Goal: Task Accomplishment & Management: Use online tool/utility

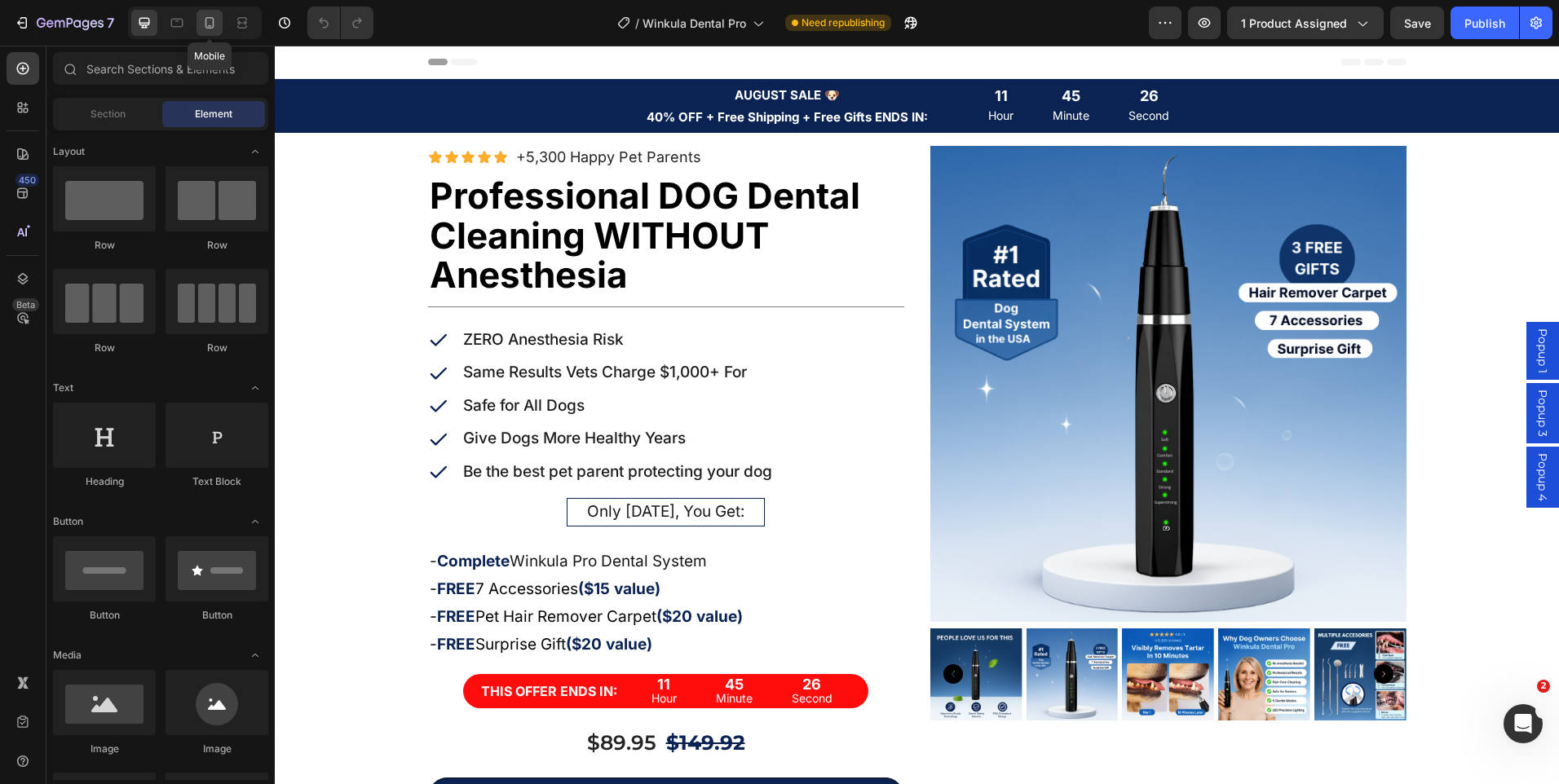
click at [208, 29] on icon at bounding box center [209, 22] width 16 height 16
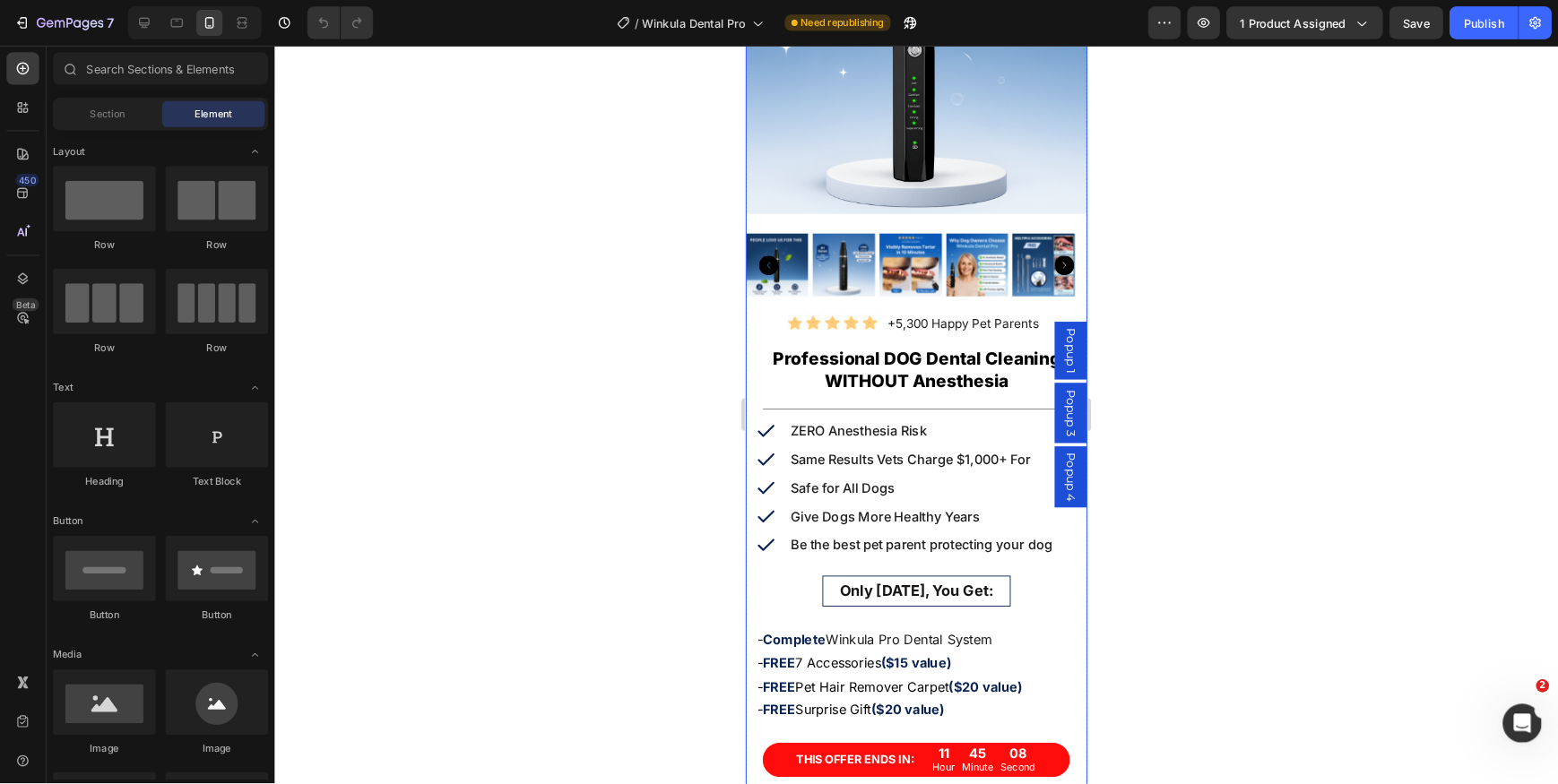
scroll to position [359, 0]
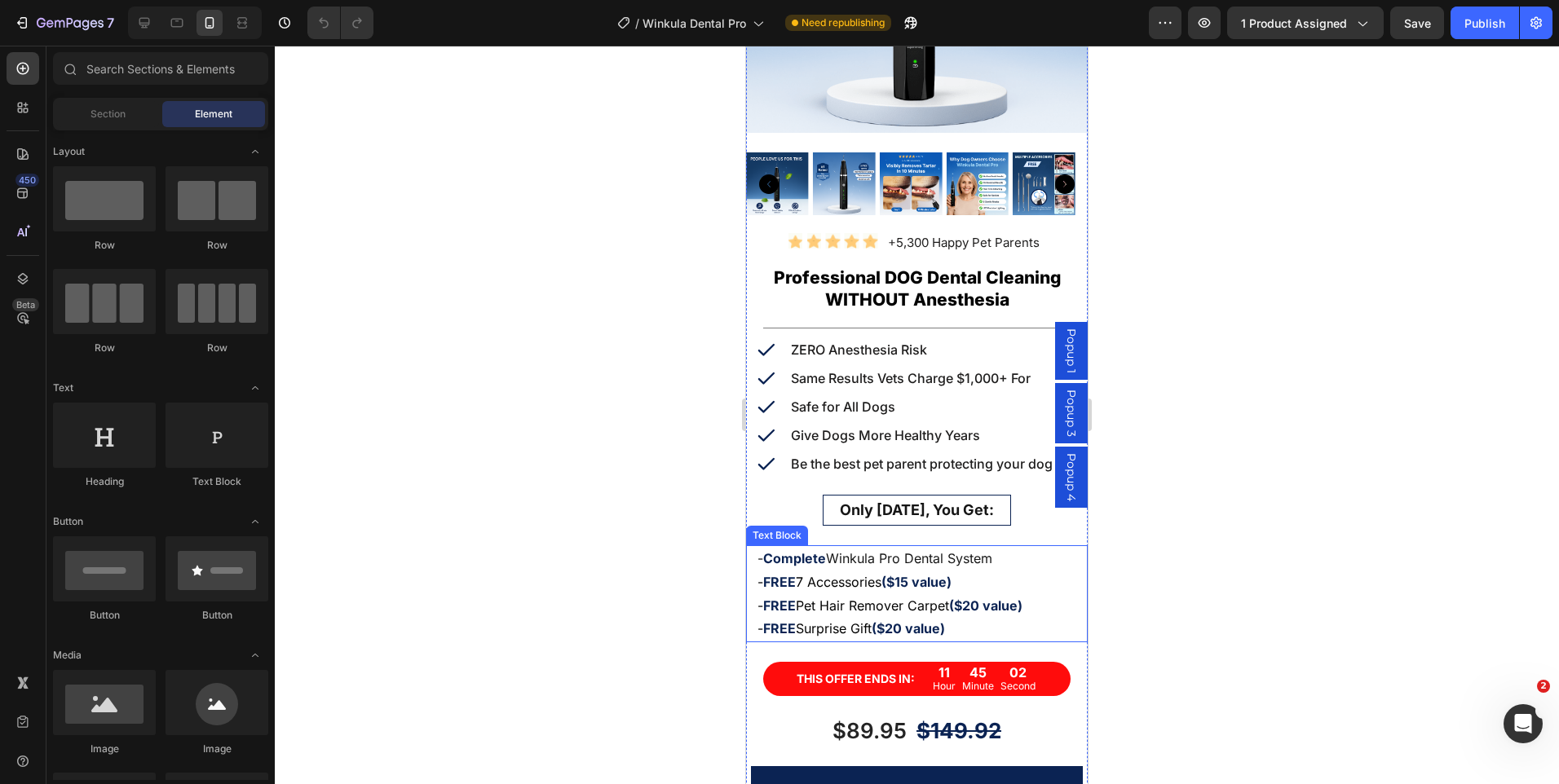
click at [1007, 556] on p "- Complete Winkula Pro Dental System" at bounding box center [917, 559] width 319 height 24
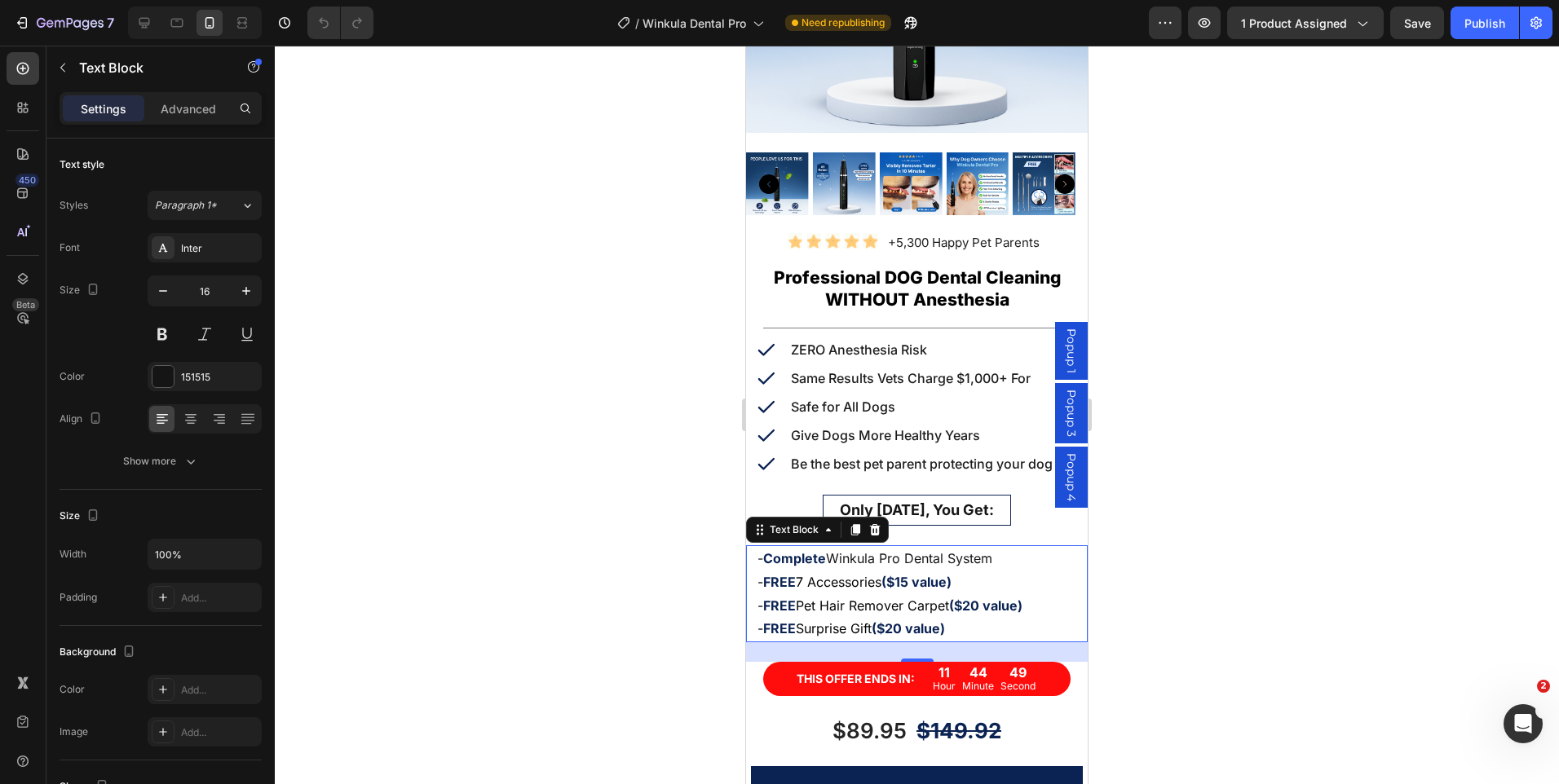
click at [994, 547] on p "- Complete Winkula Pro Dental System" at bounding box center [917, 559] width 319 height 24
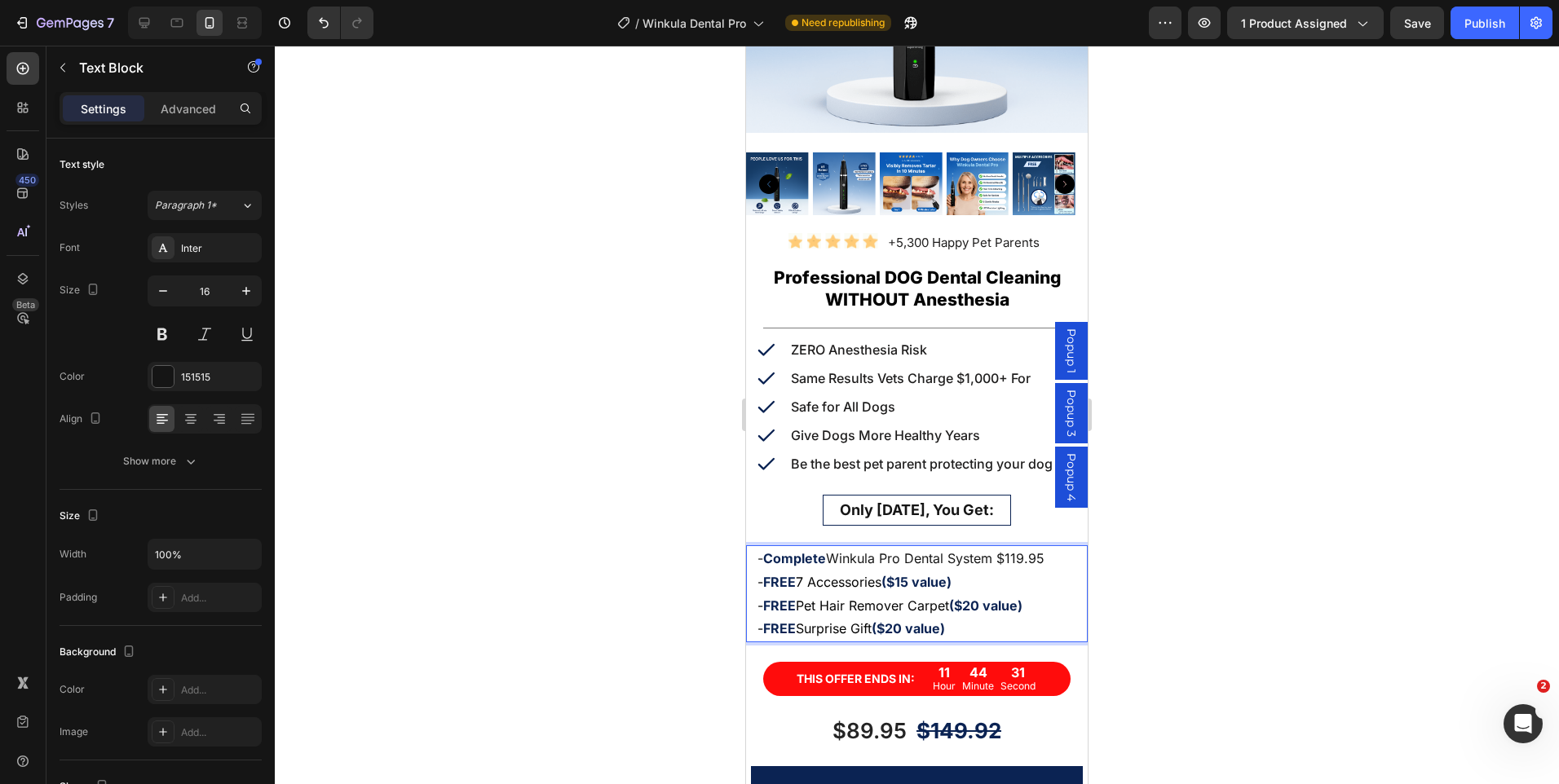
click at [963, 571] on p "- FREE 7 Accessories ($15 value)" at bounding box center [917, 583] width 319 height 24
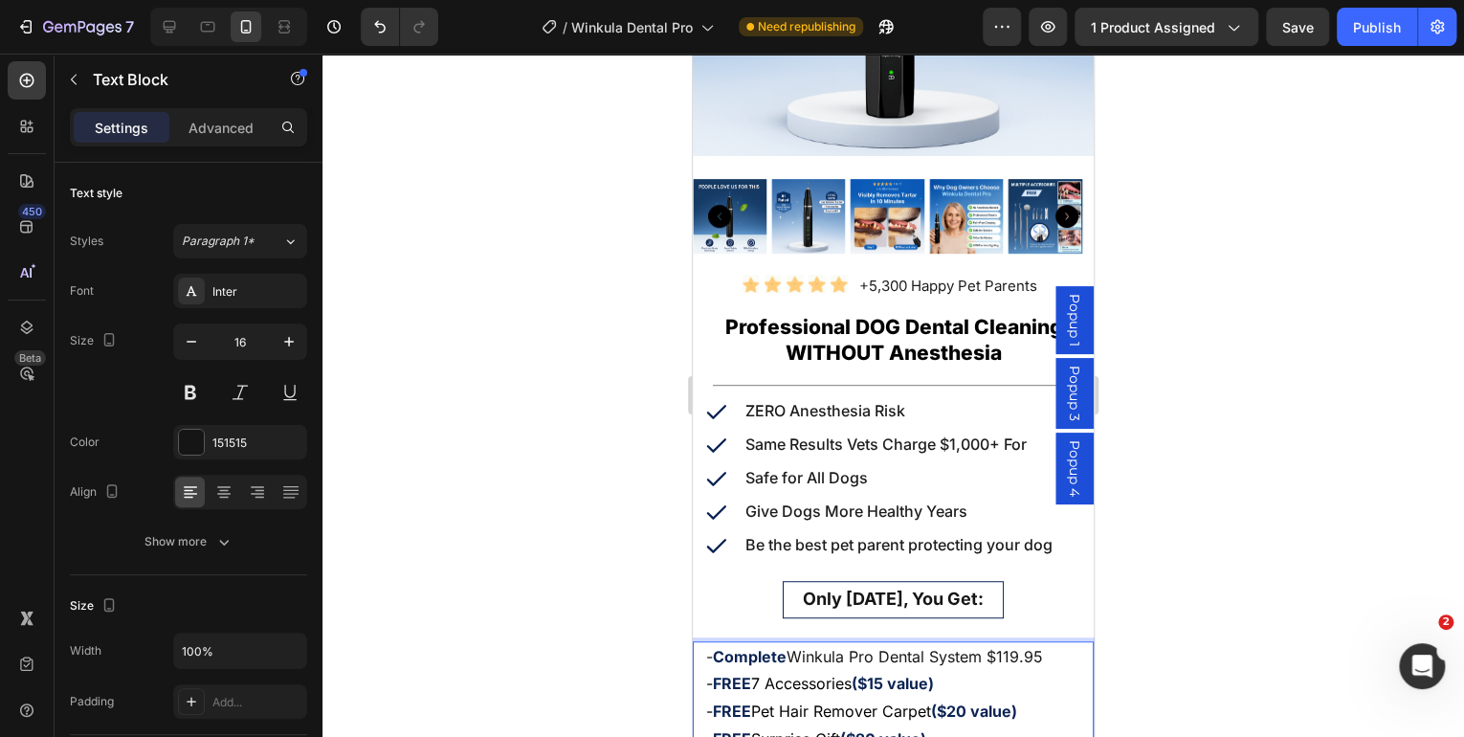
drag, startPoint x: 1781, startPoint y: 0, endPoint x: 1332, endPoint y: 609, distance: 757.3
click at [1365, 647] on div at bounding box center [892, 395] width 1141 height 683
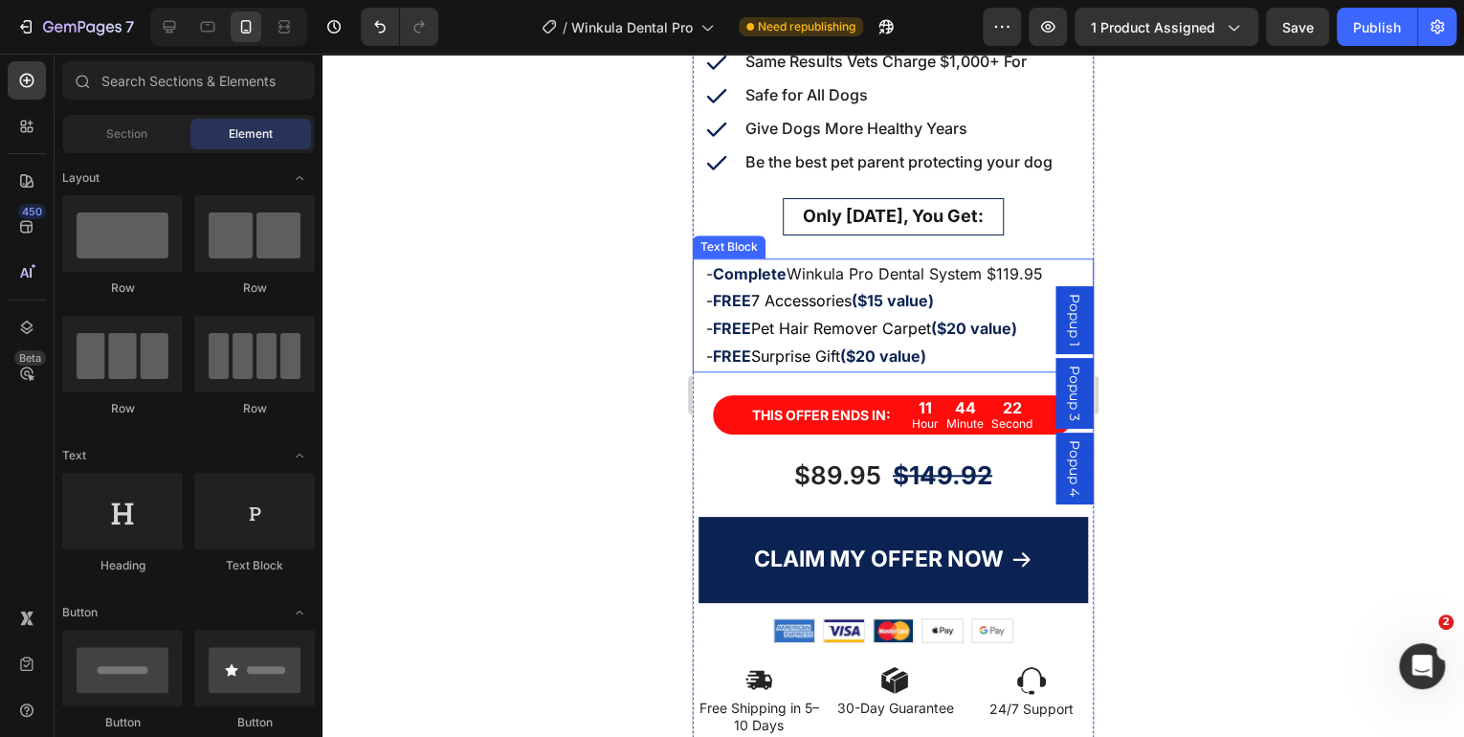
scroll to position [918, 0]
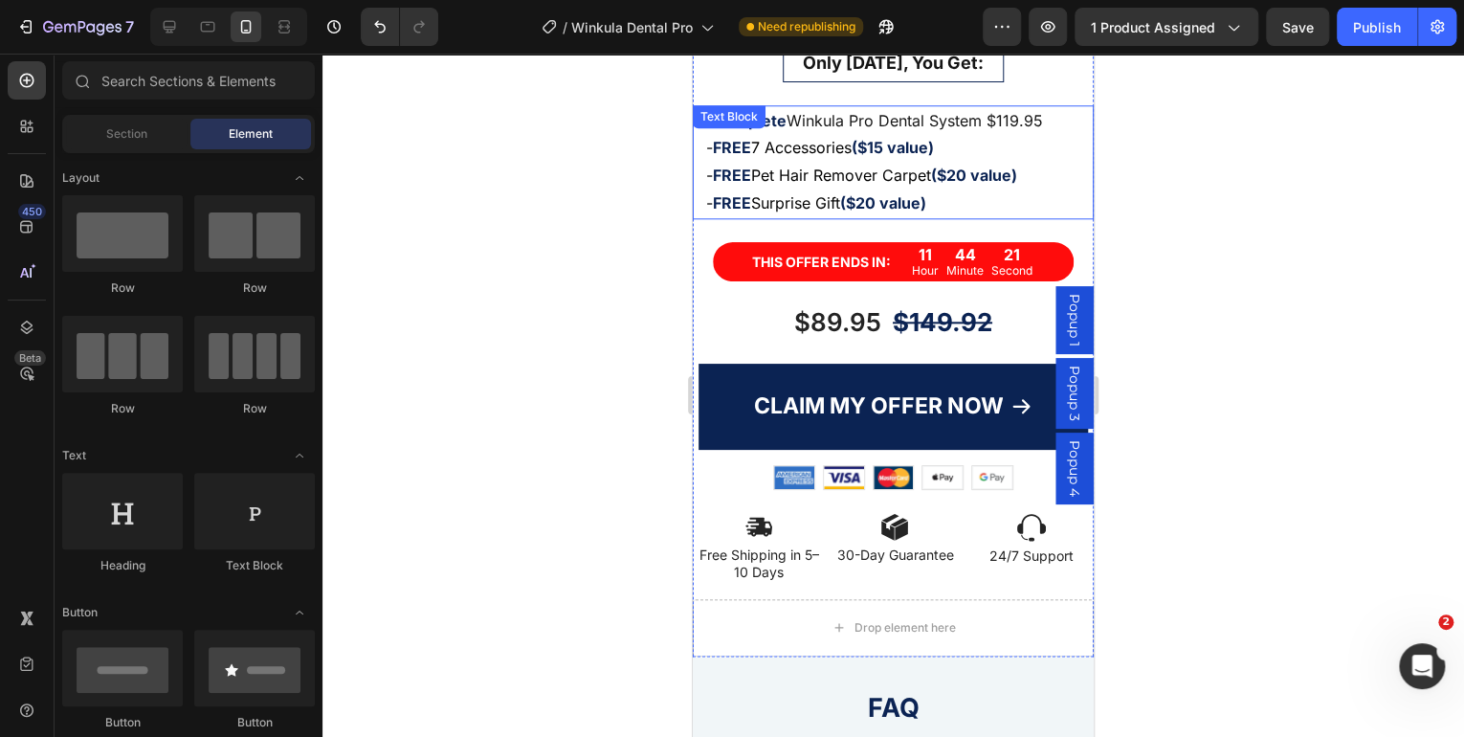
click at [908, 138] on strong "($15 value)" at bounding box center [892, 147] width 82 height 19
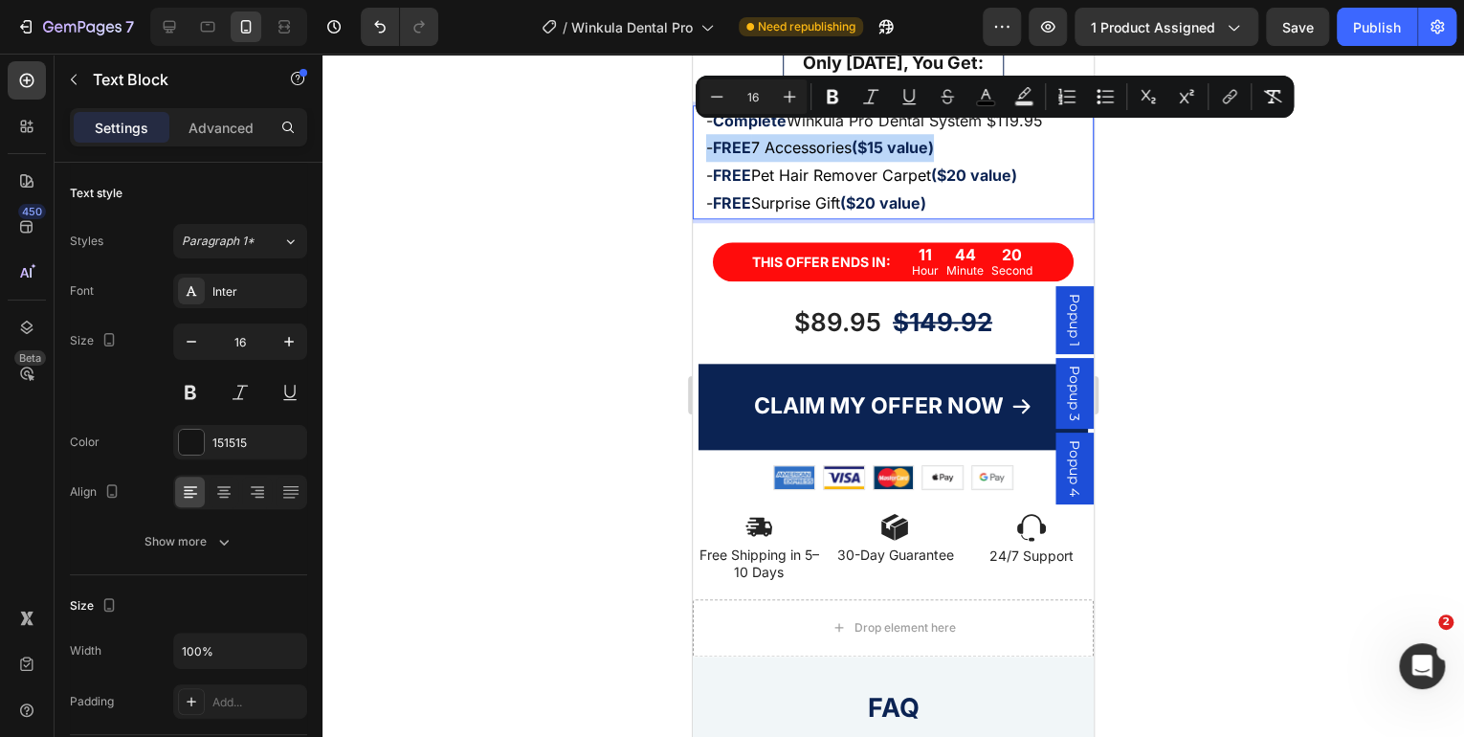
click at [934, 138] on strong "($15 value)" at bounding box center [892, 147] width 82 height 19
drag, startPoint x: 955, startPoint y: 132, endPoint x: 866, endPoint y: 137, distance: 89.1
click at [866, 137] on p "- FREE 7 Accessories ($15 value)" at bounding box center [893, 148] width 374 height 28
copy strong "($15 value)"
click at [1055, 142] on p "- FREE 7 Accessories ($15 value)" at bounding box center [893, 148] width 374 height 28
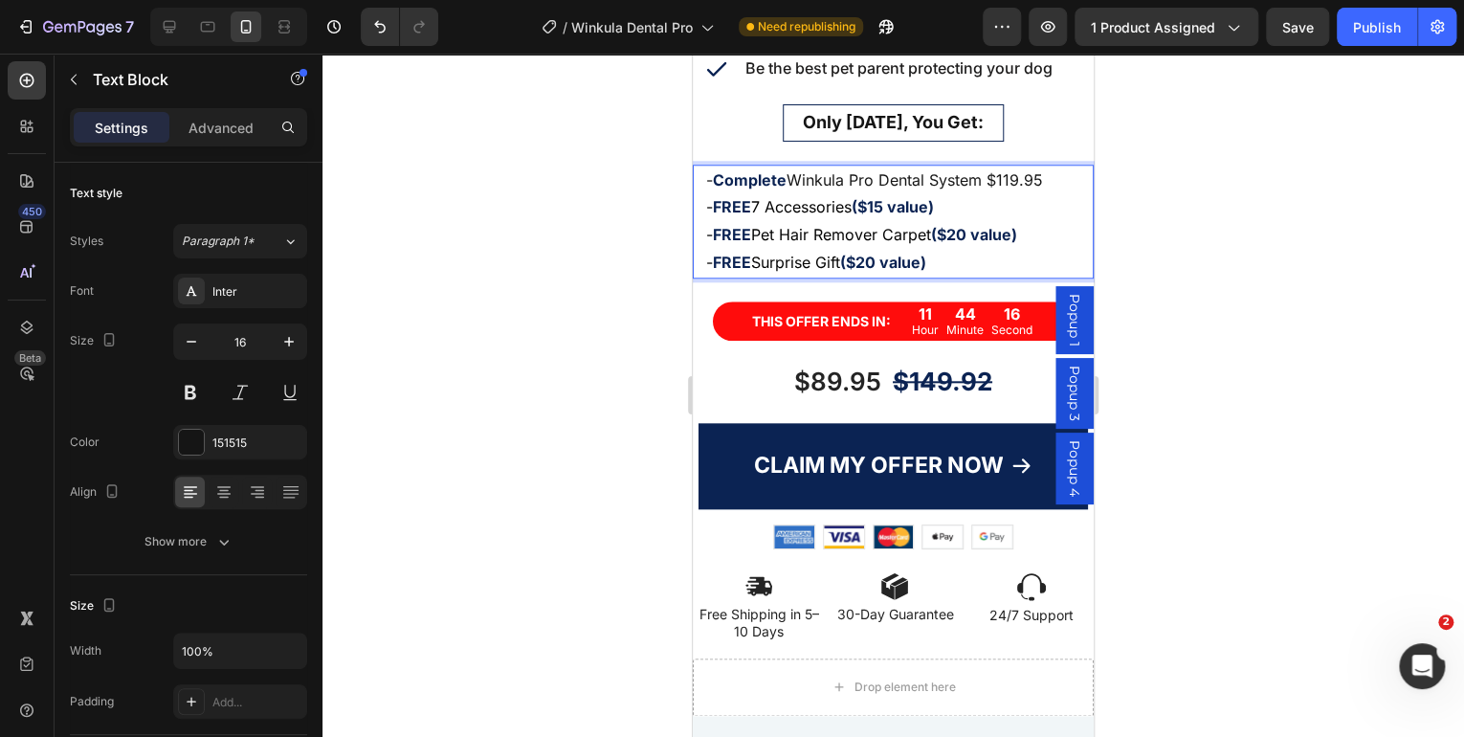
scroll to position [842, 0]
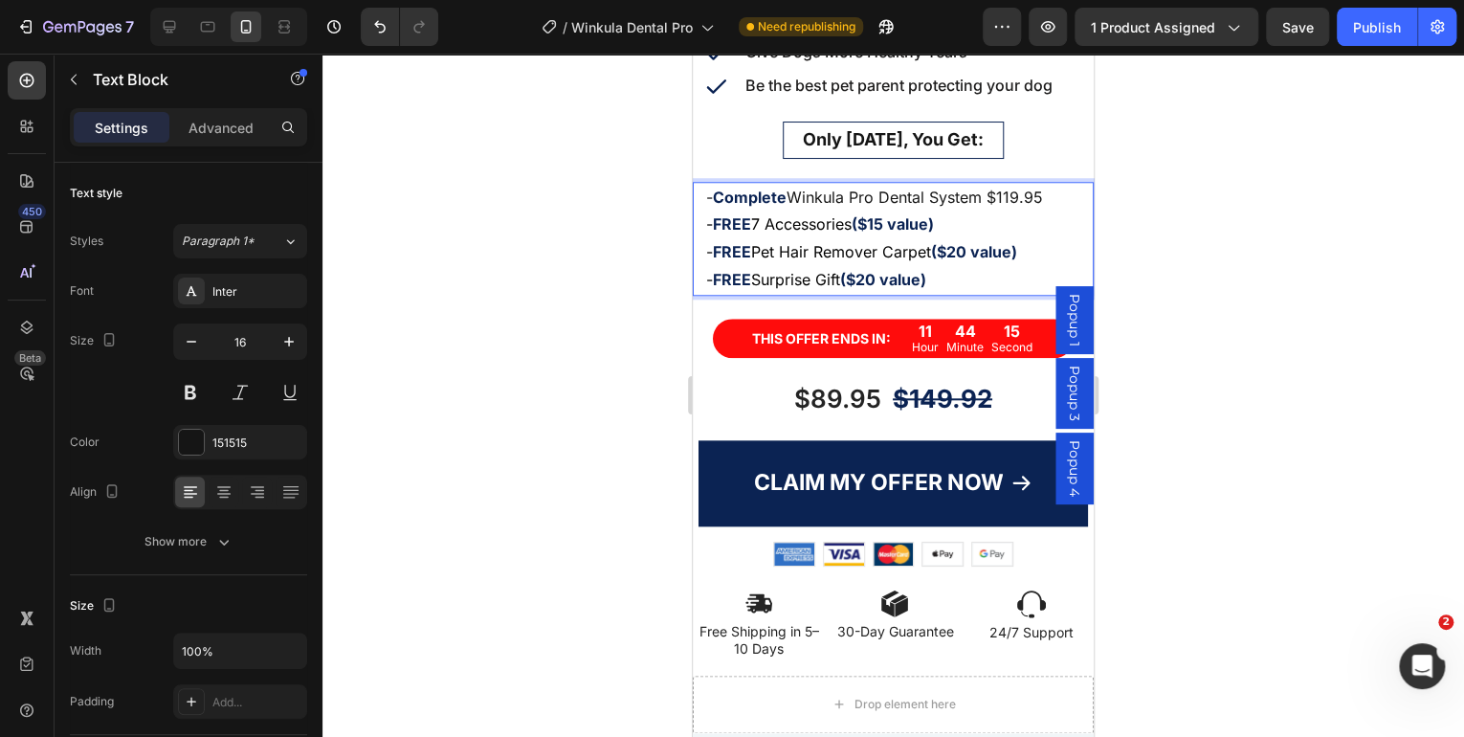
click at [1049, 185] on p "- Complete Winkula Pro Dental System $119.95" at bounding box center [893, 198] width 374 height 28
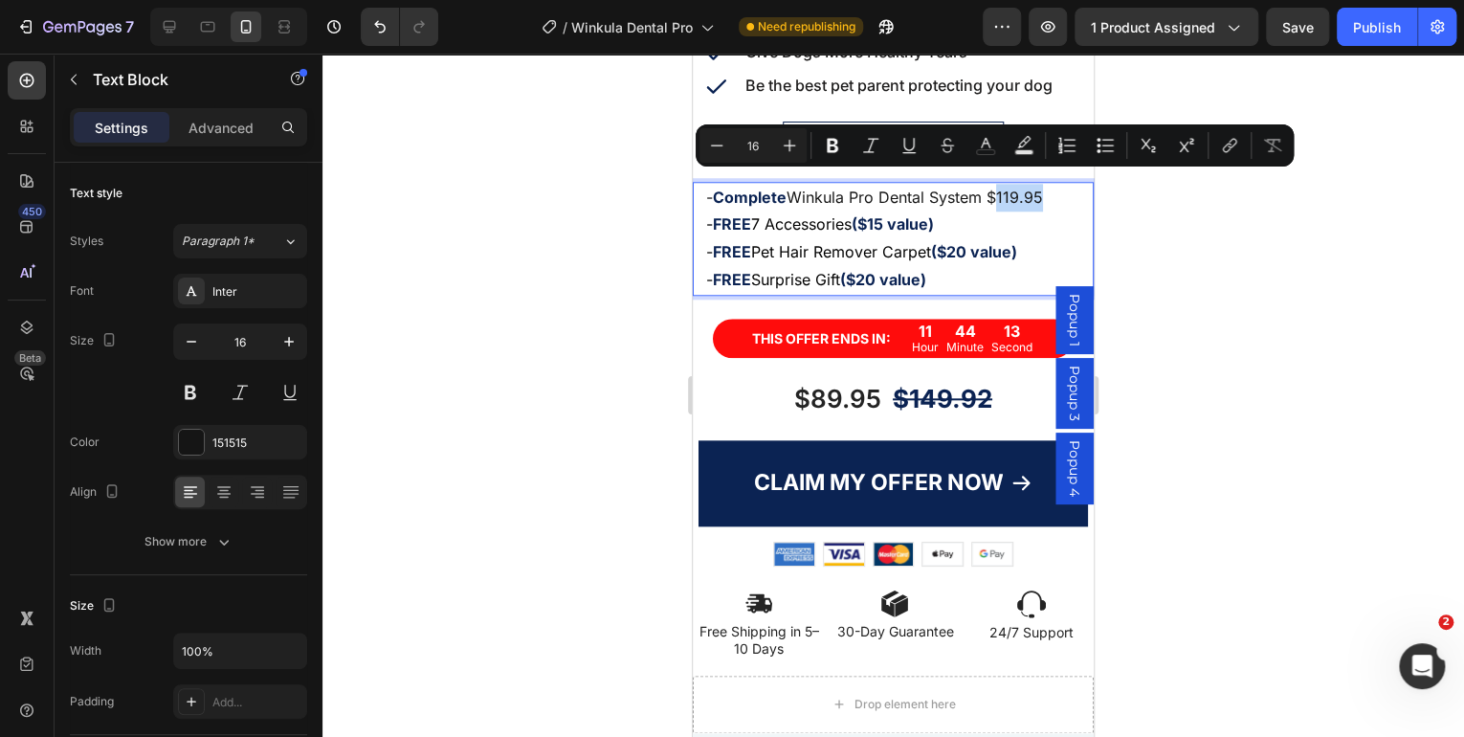
drag, startPoint x: 1049, startPoint y: 185, endPoint x: 997, endPoint y: 183, distance: 51.7
click at [997, 184] on p "- Complete Winkula Pro Dental System $119.95" at bounding box center [893, 198] width 374 height 28
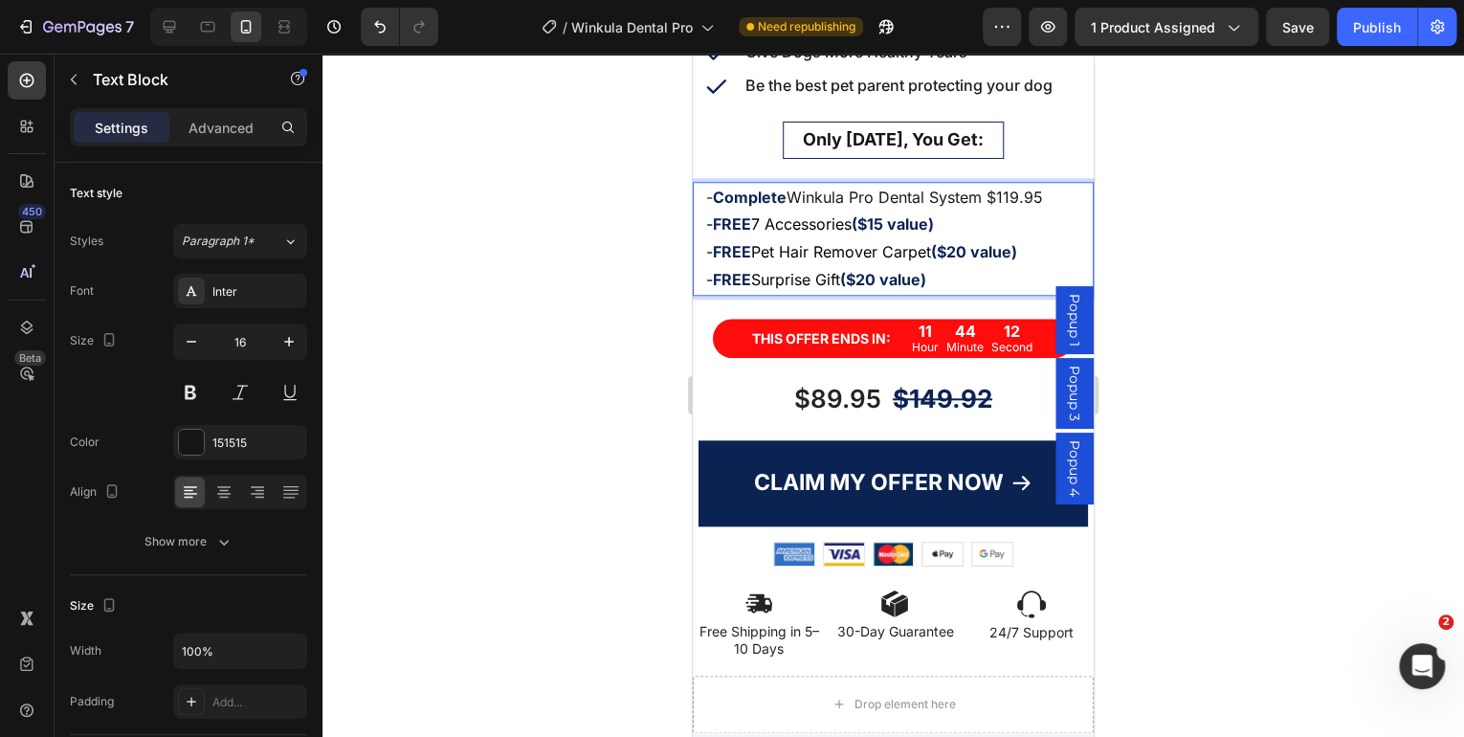
click at [933, 214] on strong "($15 value)" at bounding box center [892, 223] width 82 height 19
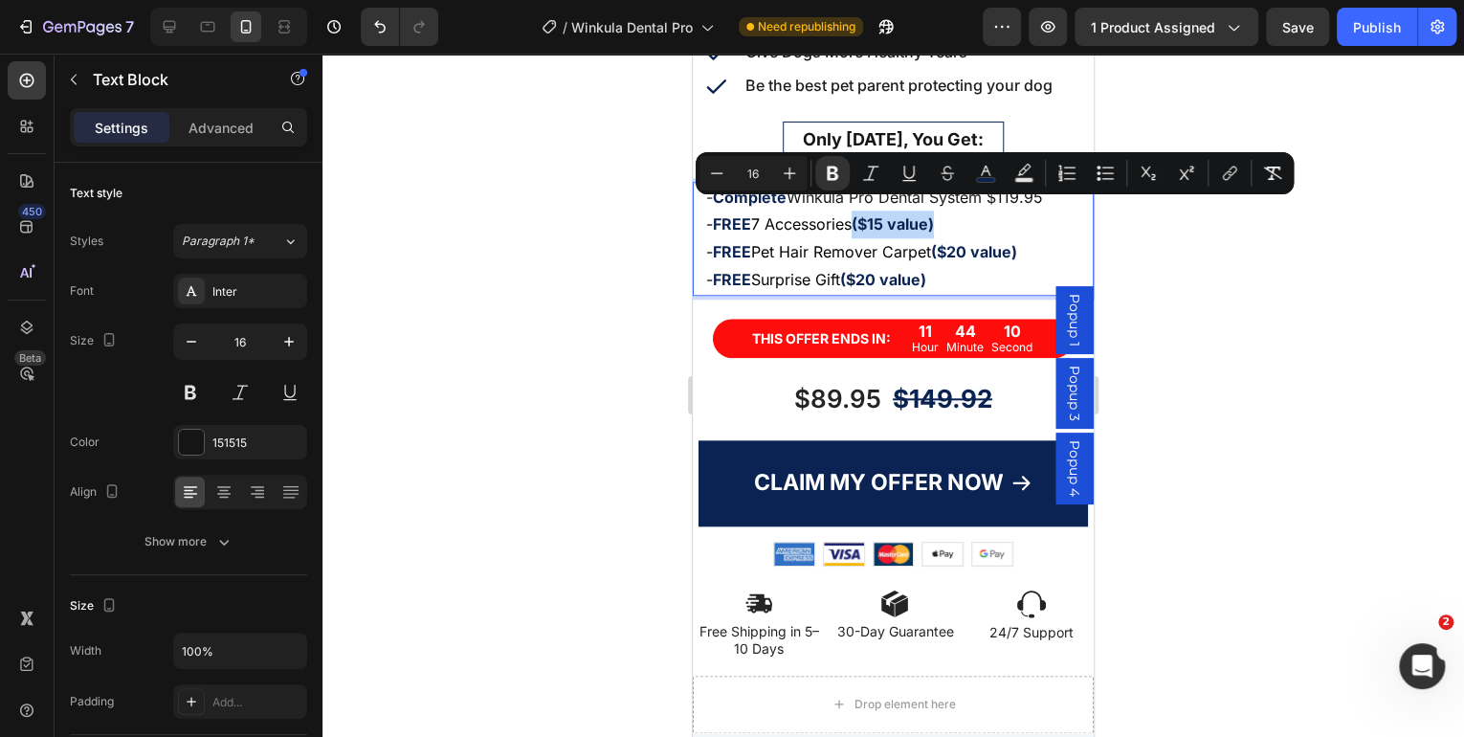
drag, startPoint x: 944, startPoint y: 214, endPoint x: 866, endPoint y: 213, distance: 78.5
click at [866, 214] on strong "($15 value)" at bounding box center [892, 223] width 82 height 19
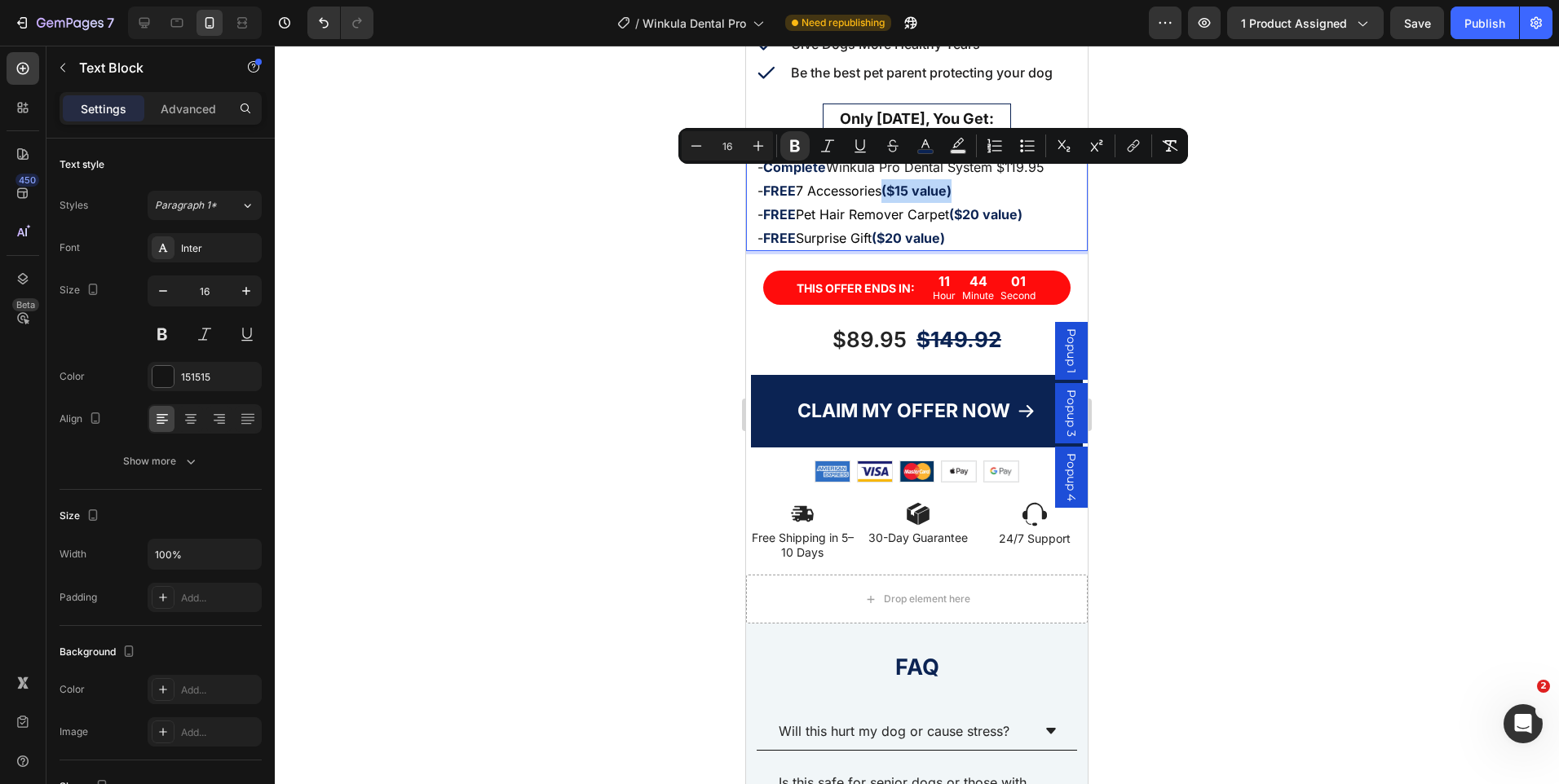
scroll to position [718, 0]
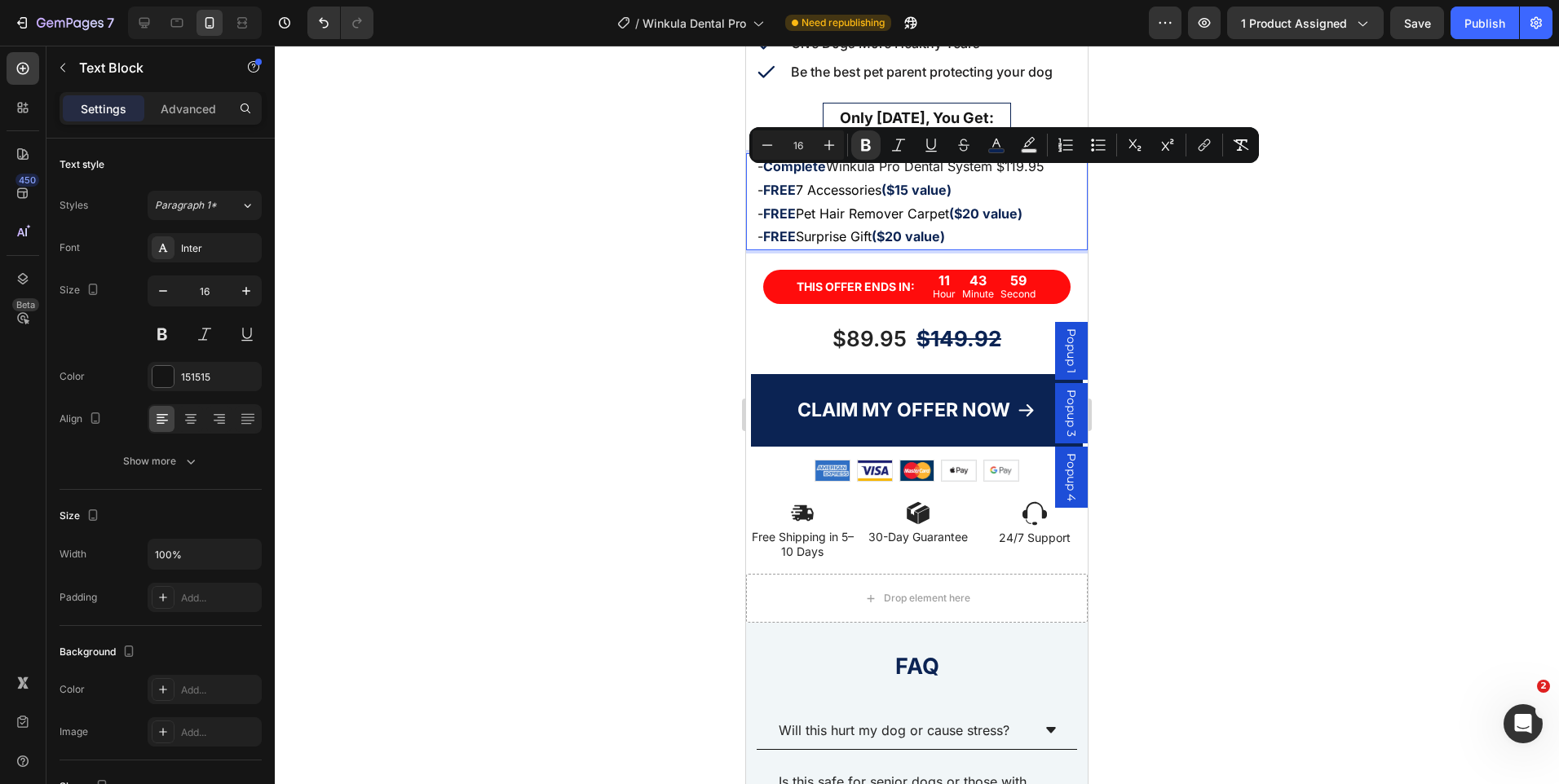
drag, startPoint x: 1960, startPoint y: 46, endPoint x: 902, endPoint y: 216, distance: 1071.6
click at [902, 225] on p "- FREE Surprise Gift ($20 value)" at bounding box center [917, 237] width 319 height 24
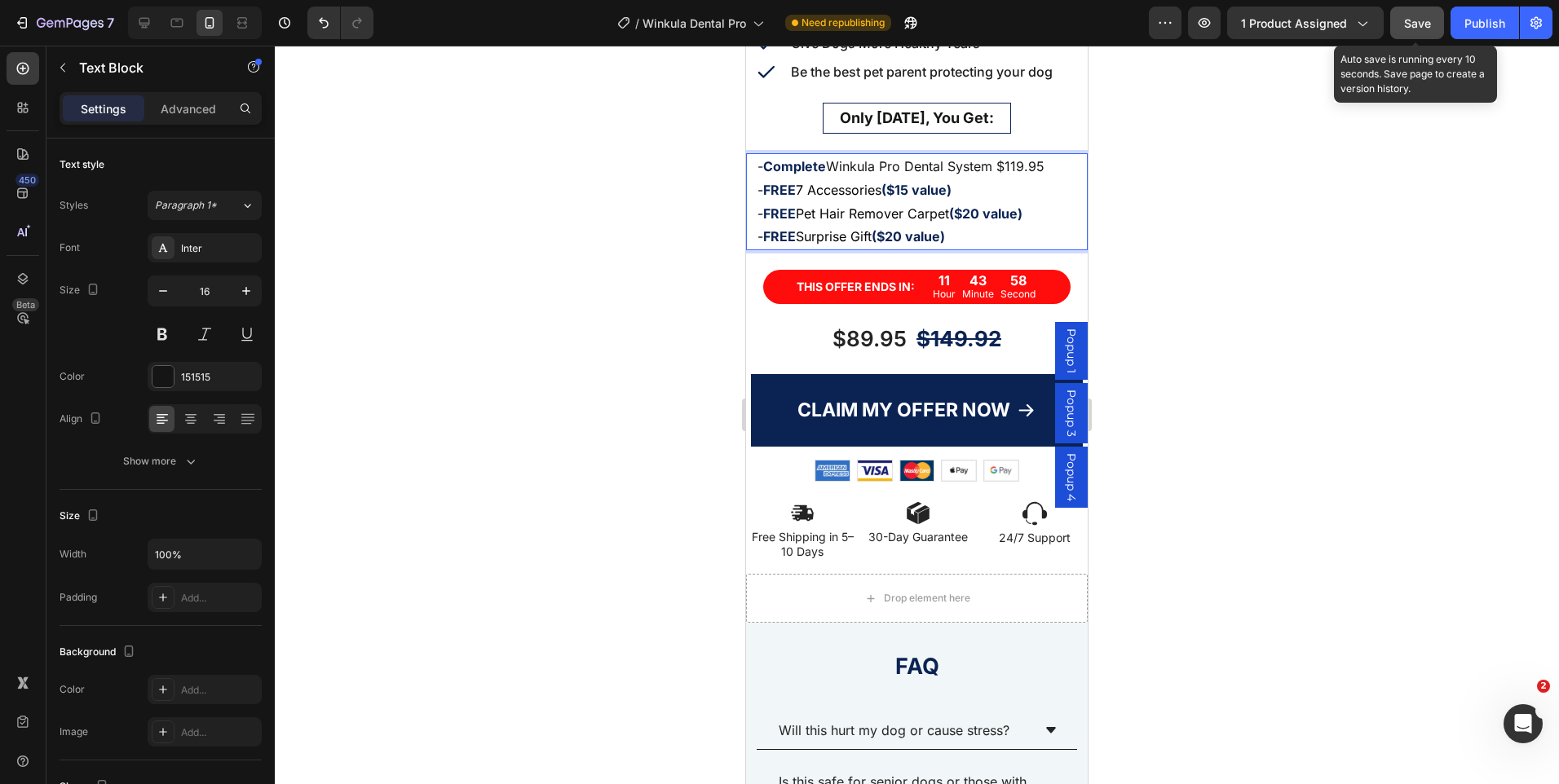
click at [1406, 25] on span "Save" at bounding box center [1418, 23] width 27 height 14
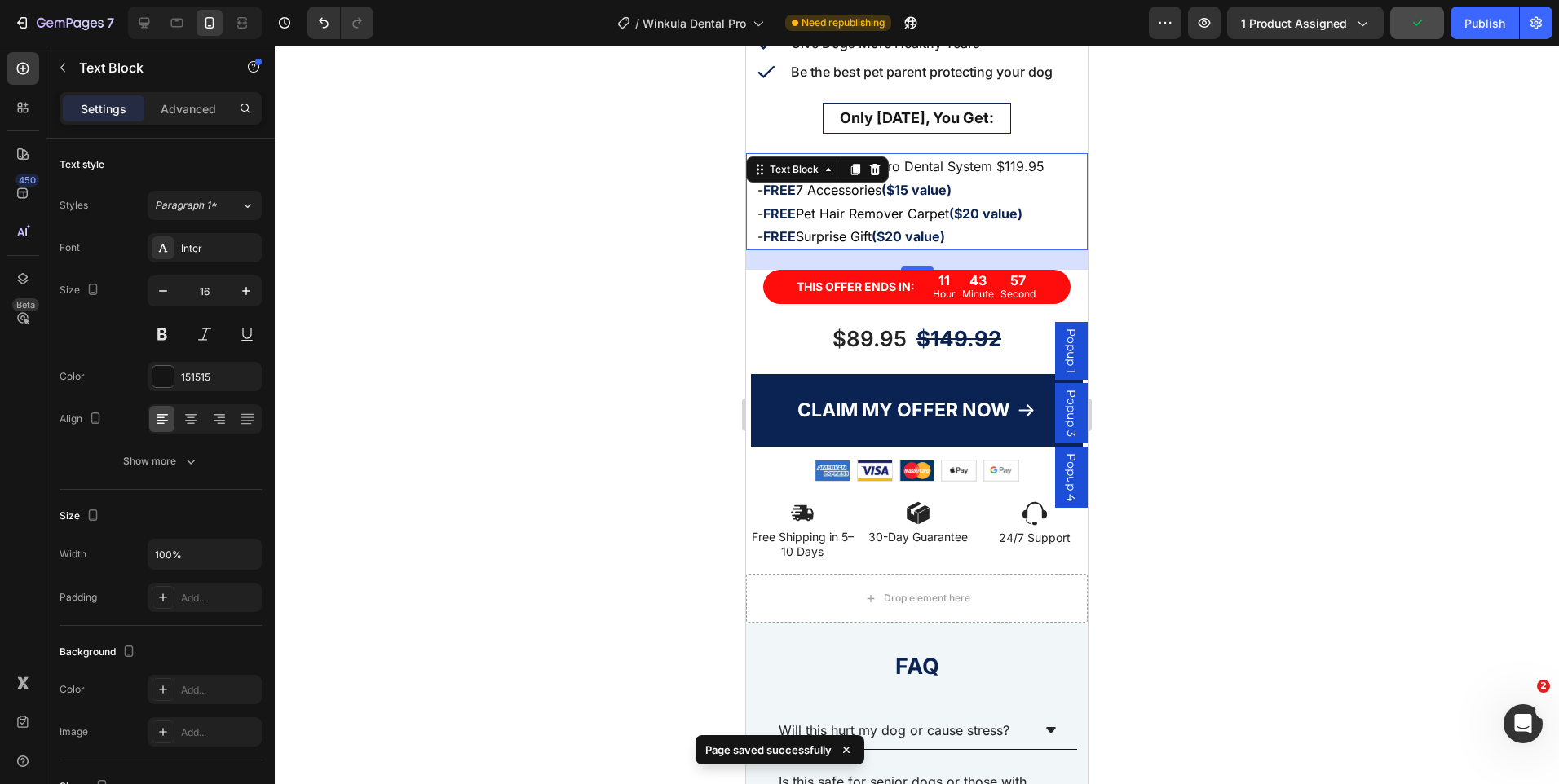
click at [1048, 155] on p "- Complete Winkula Pro Dental System $119.95" at bounding box center [917, 167] width 319 height 24
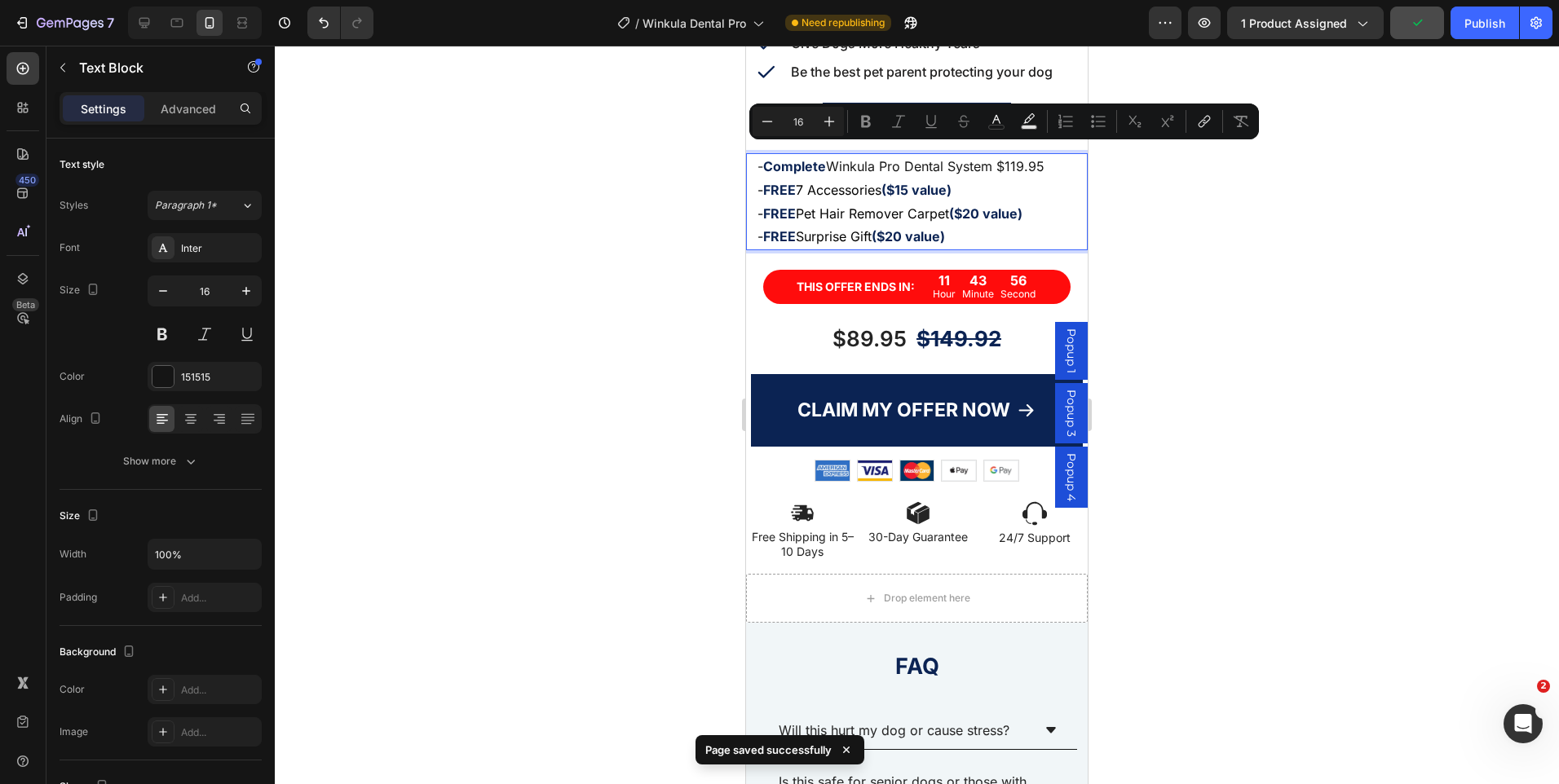
click at [1044, 155] on p "- Complete Winkula Pro Dental System $119.95" at bounding box center [917, 167] width 319 height 24
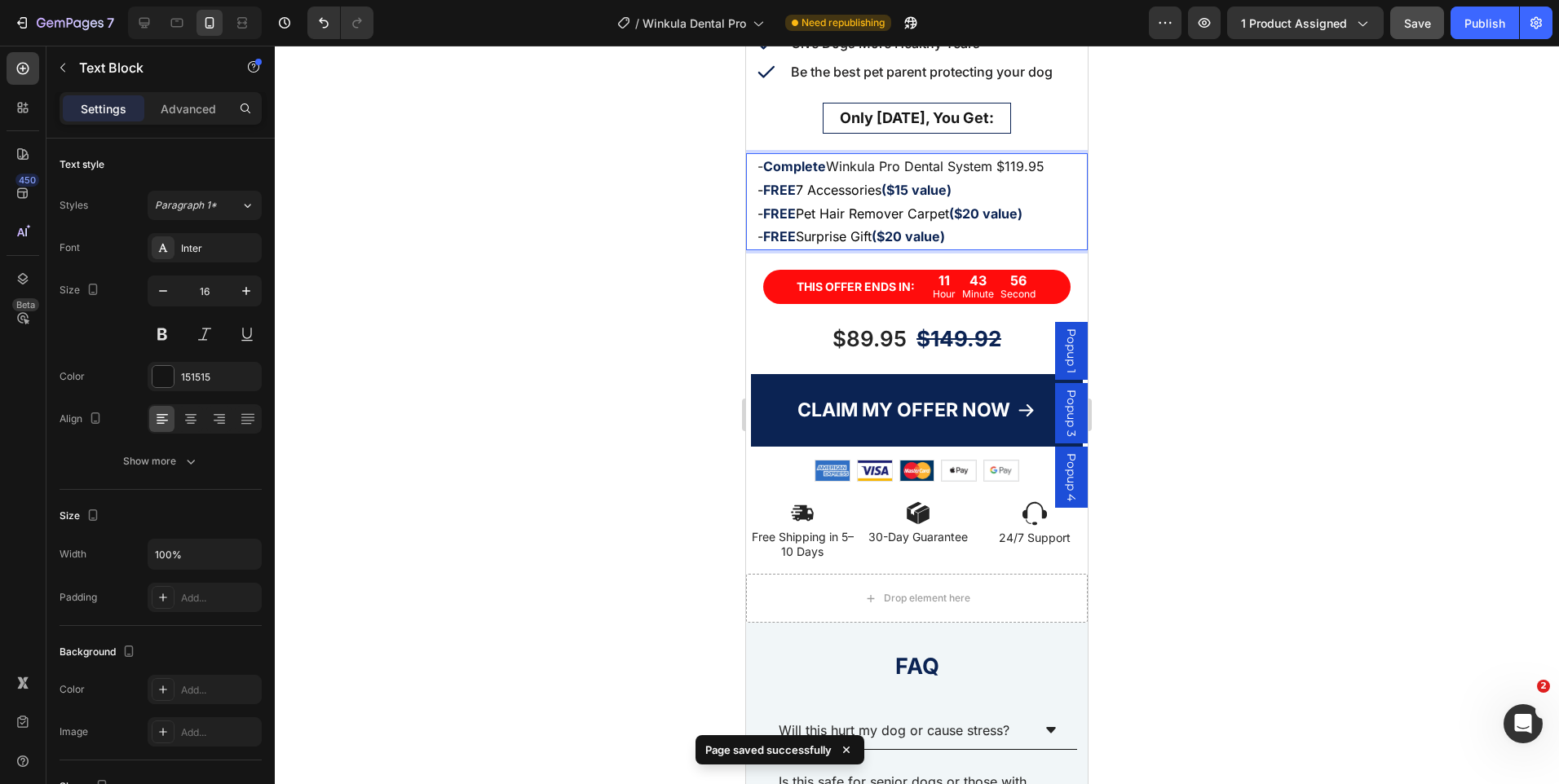
click at [1044, 155] on p "- Complete Winkula Pro Dental System $119.95" at bounding box center [917, 167] width 319 height 24
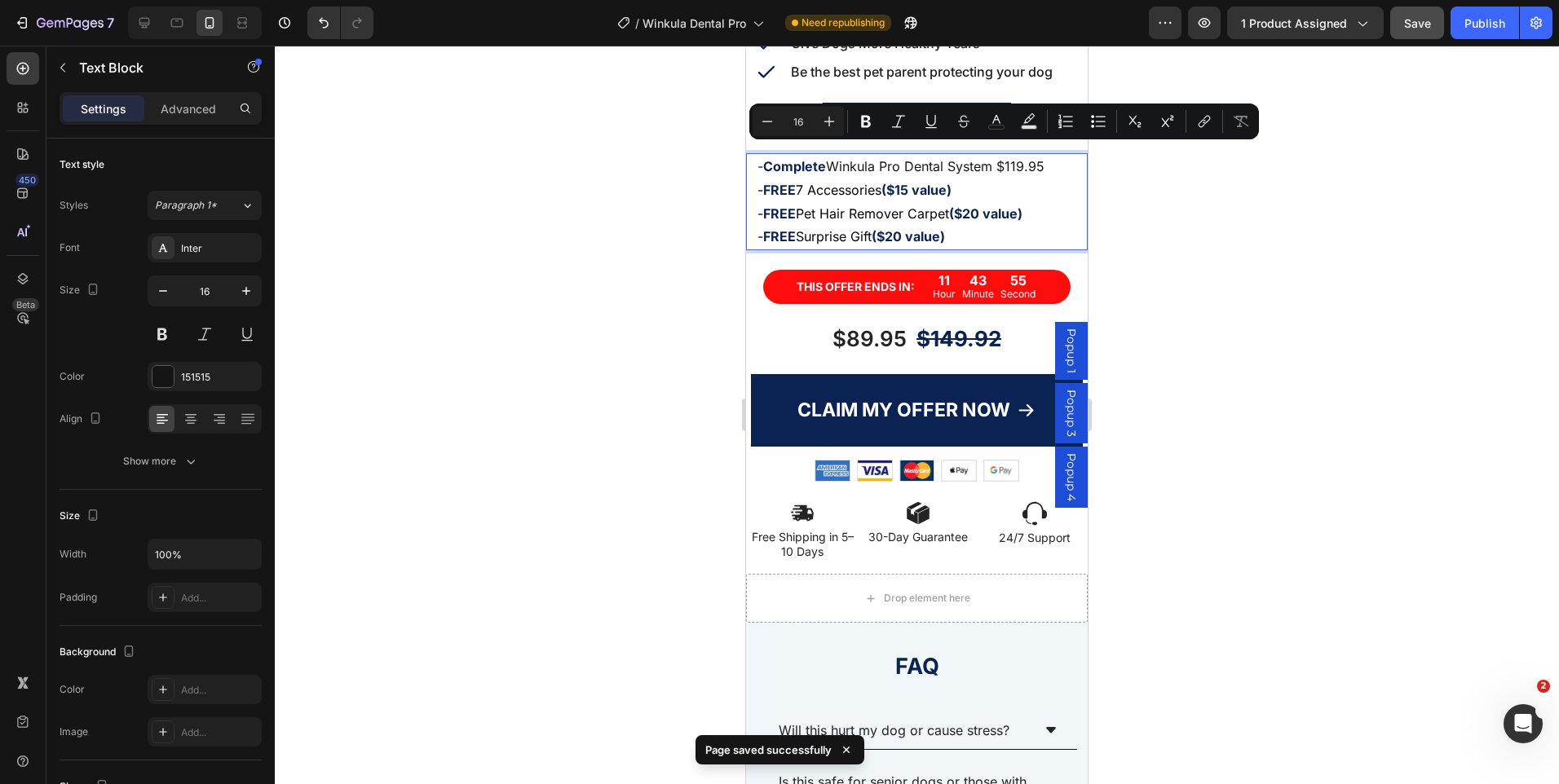
click at [1007, 155] on p "- Complete Winkula Pro Dental System $119.95" at bounding box center [917, 167] width 319 height 24
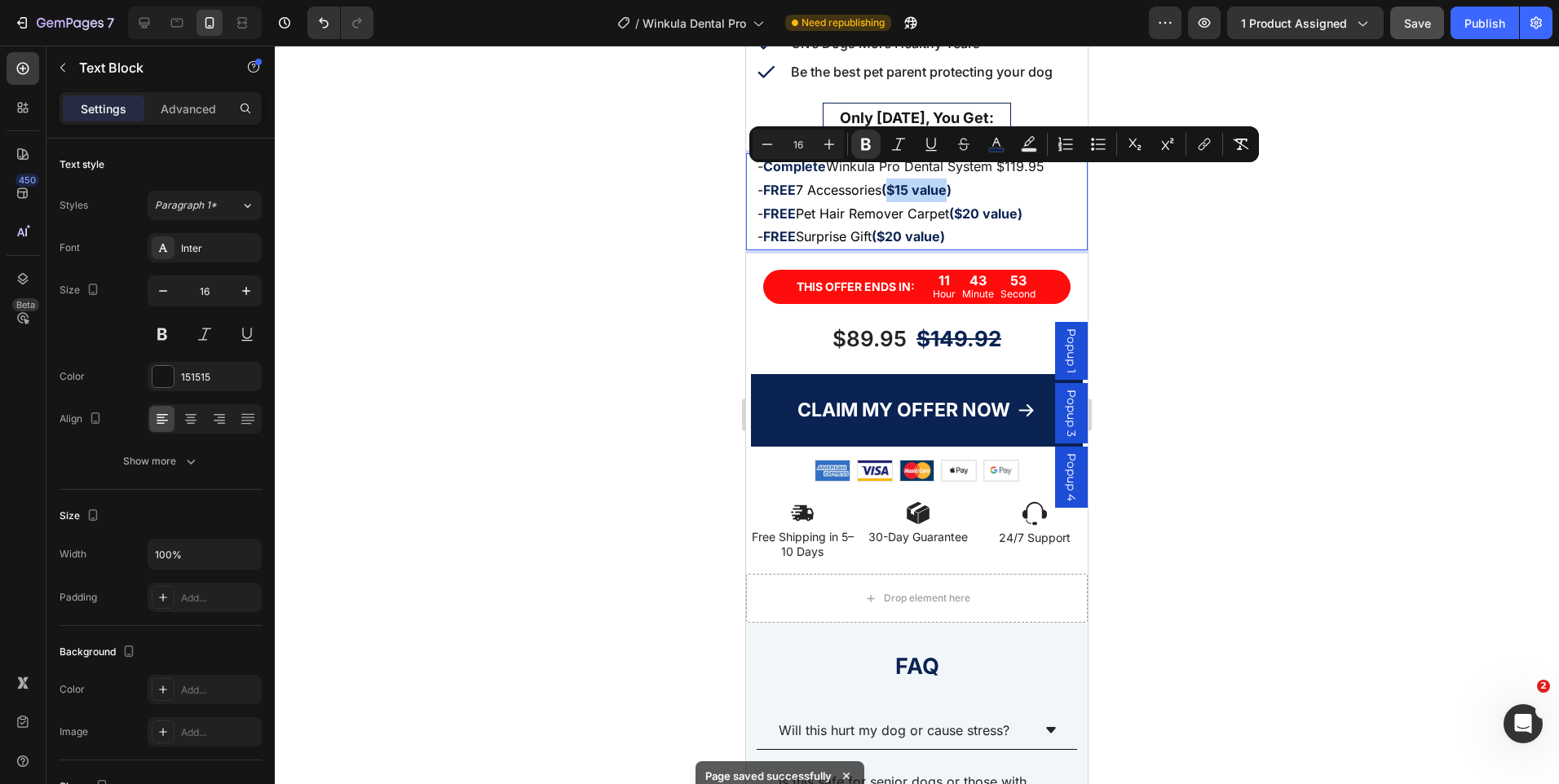
drag, startPoint x: 960, startPoint y: 177, endPoint x: 897, endPoint y: 179, distance: 63.0
click at [897, 182] on strong "($15 value)" at bounding box center [916, 189] width 70 height 16
click at [994, 154] on button "color" at bounding box center [996, 144] width 29 height 29
type input "0B2353"
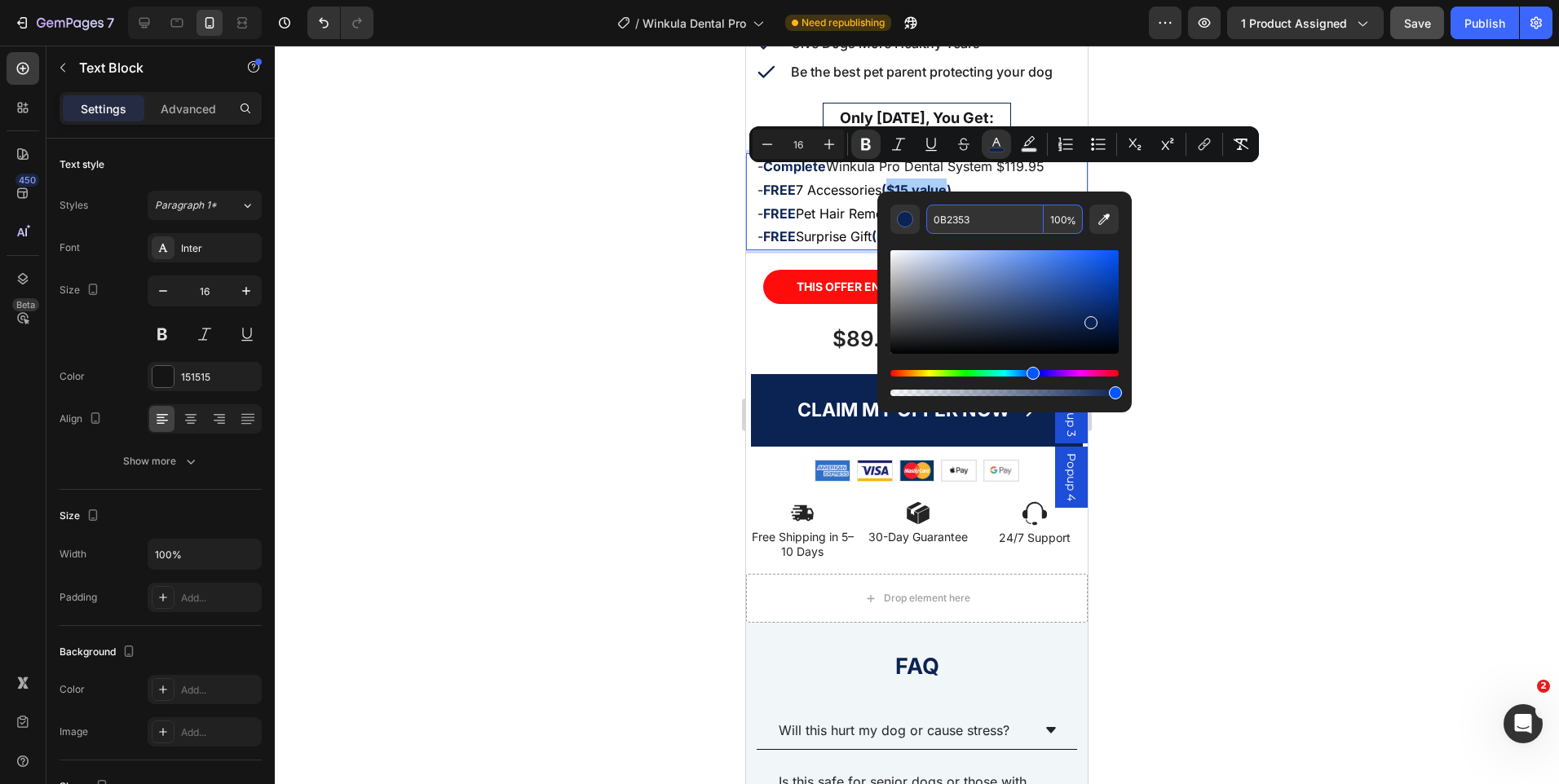
click at [950, 227] on input "0B2353" at bounding box center [985, 219] width 118 height 29
click at [1296, 239] on div at bounding box center [916, 415] width 1285 height 739
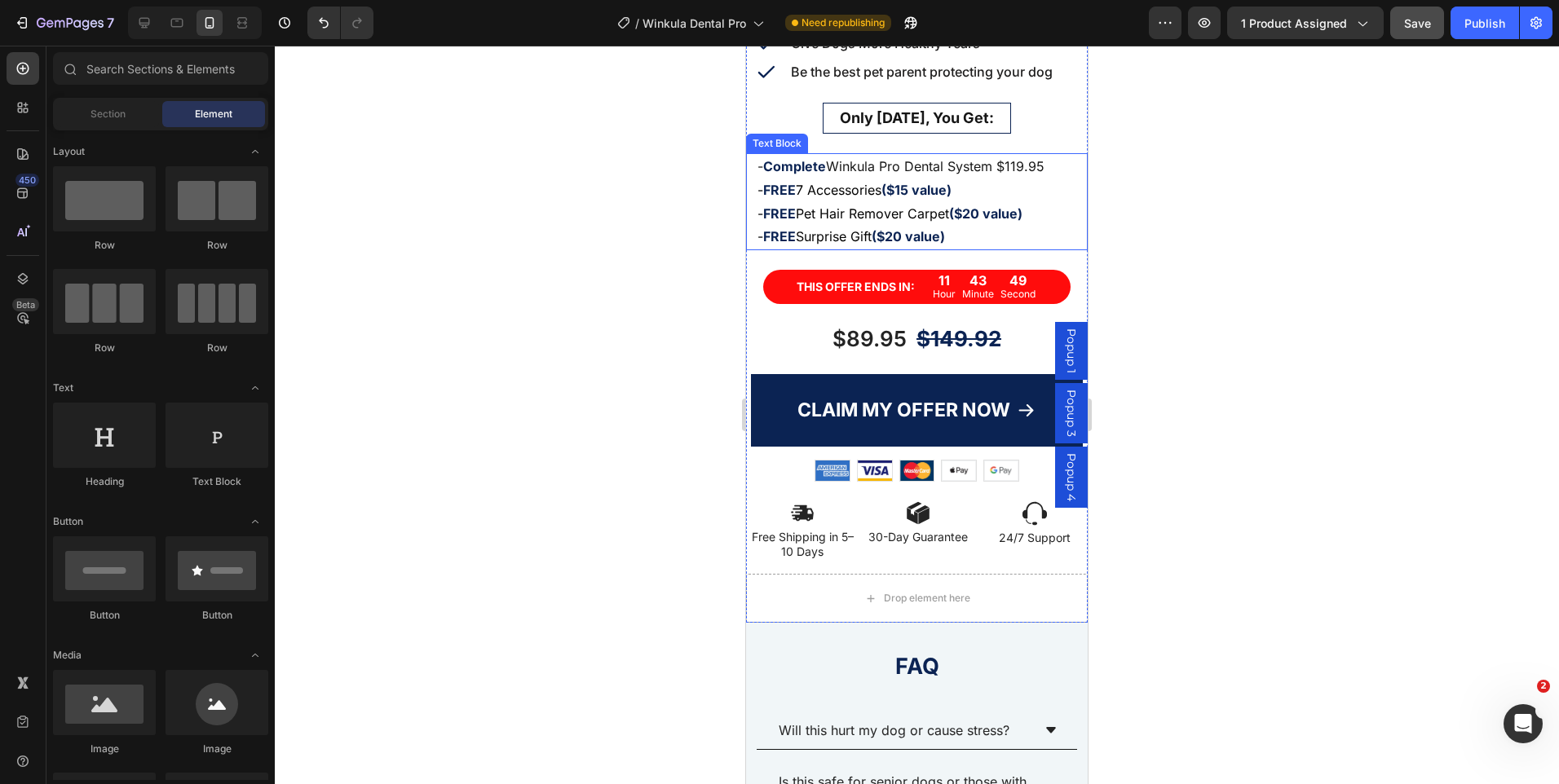
click at [1047, 163] on p "- Complete Winkula Pro Dental System $119.95" at bounding box center [917, 167] width 319 height 24
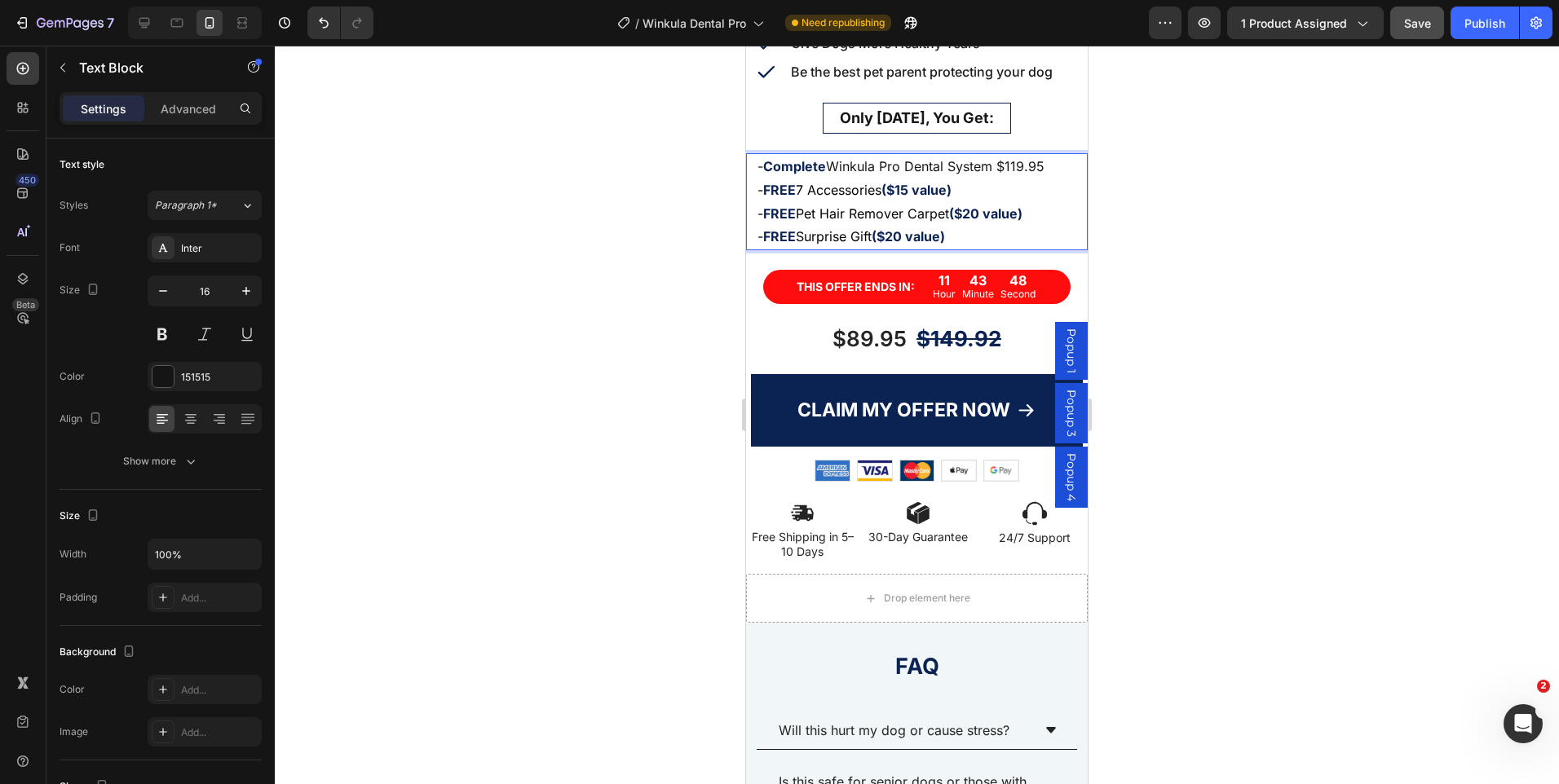
click at [1044, 156] on p "- Complete Winkula Pro Dental System $119.95" at bounding box center [917, 167] width 319 height 24
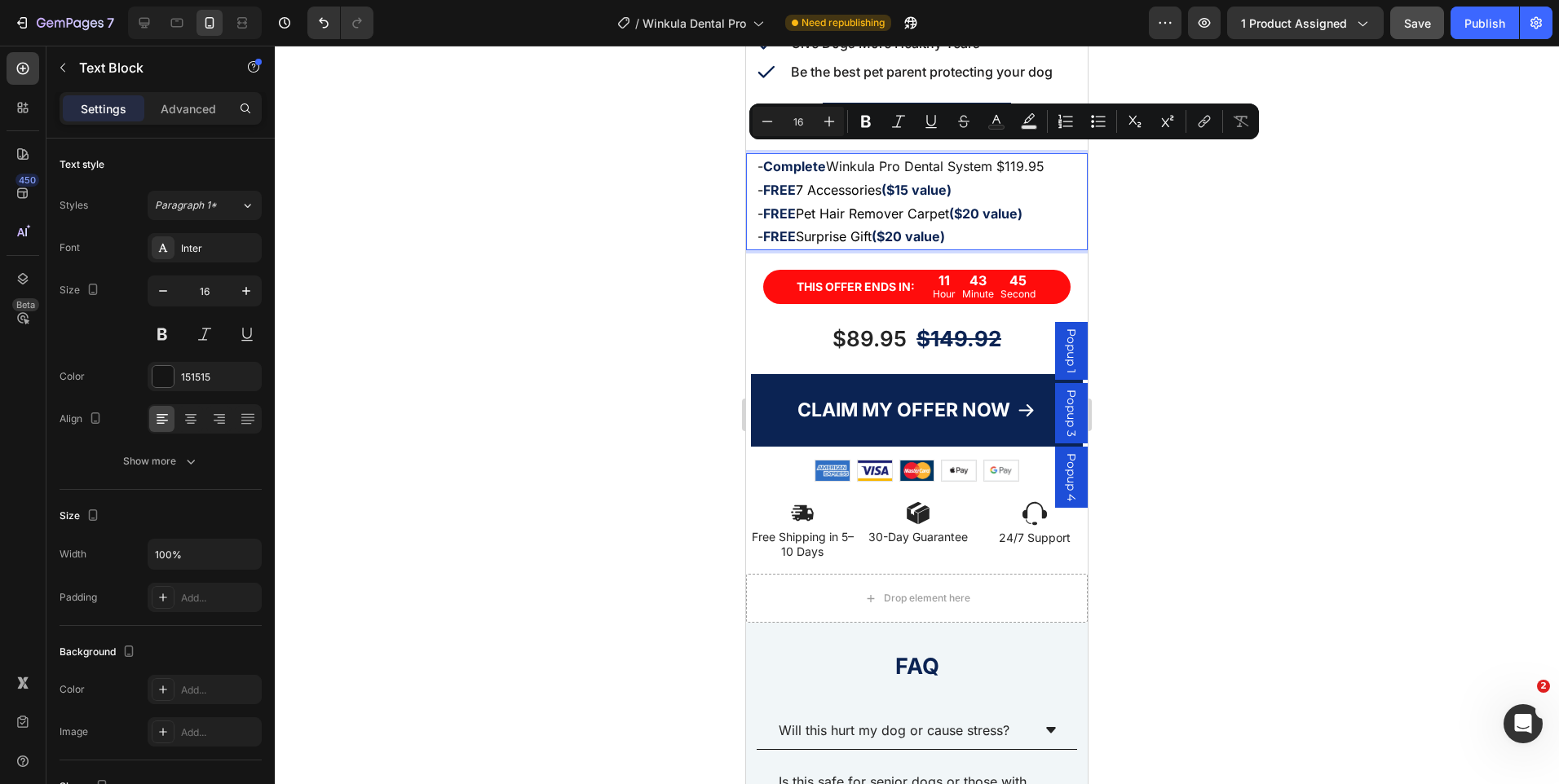
drag, startPoint x: 1052, startPoint y: 155, endPoint x: 1003, endPoint y: 157, distance: 49.0
click at [1003, 157] on p "- Complete Winkula Pro Dental System $119.95" at bounding box center [917, 167] width 319 height 24
click at [987, 130] on button "Text Color" at bounding box center [996, 121] width 29 height 29
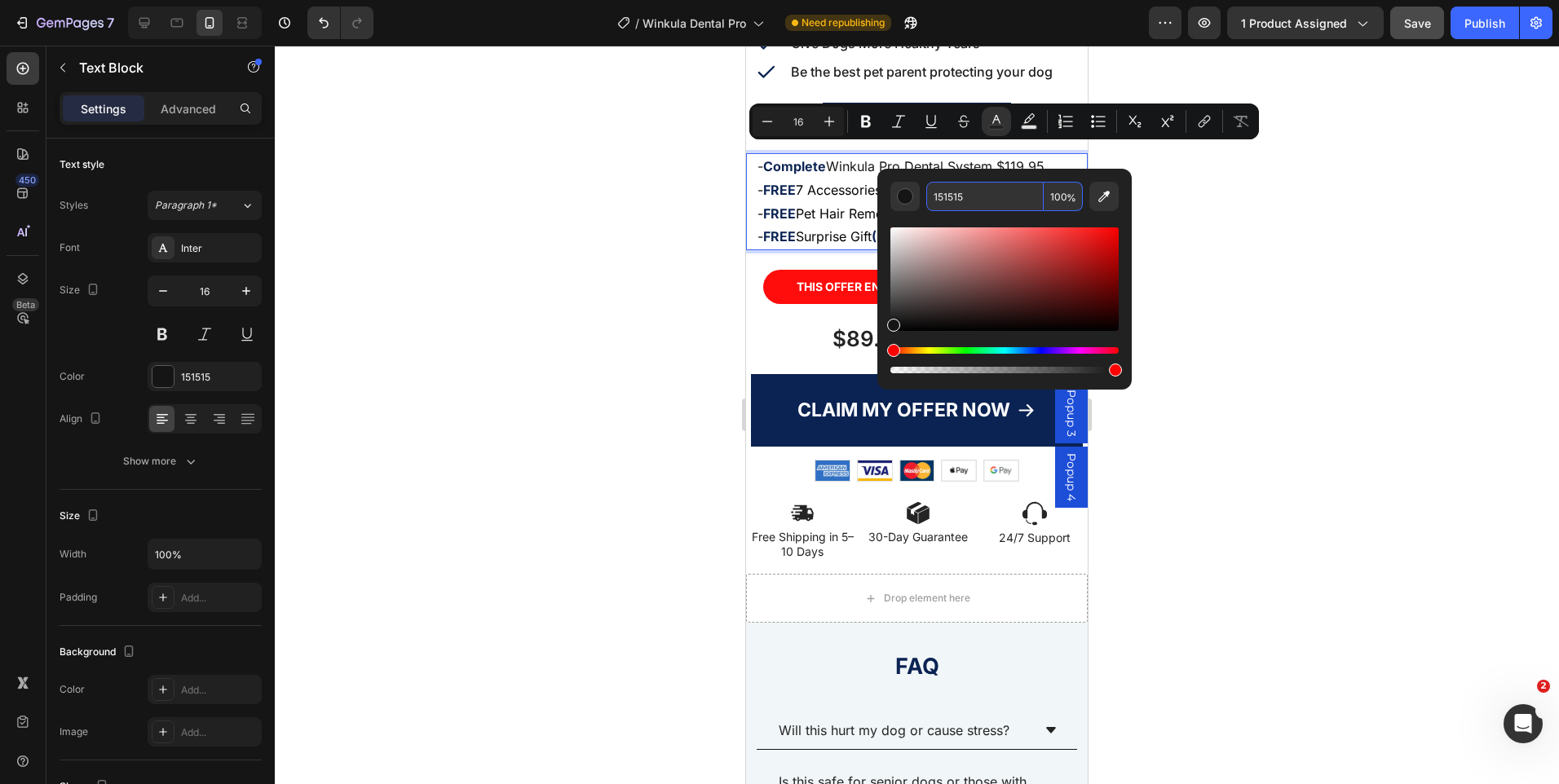
click at [955, 203] on input "151515" at bounding box center [985, 196] width 118 height 29
paste input "0B2353"
type input "0B2353"
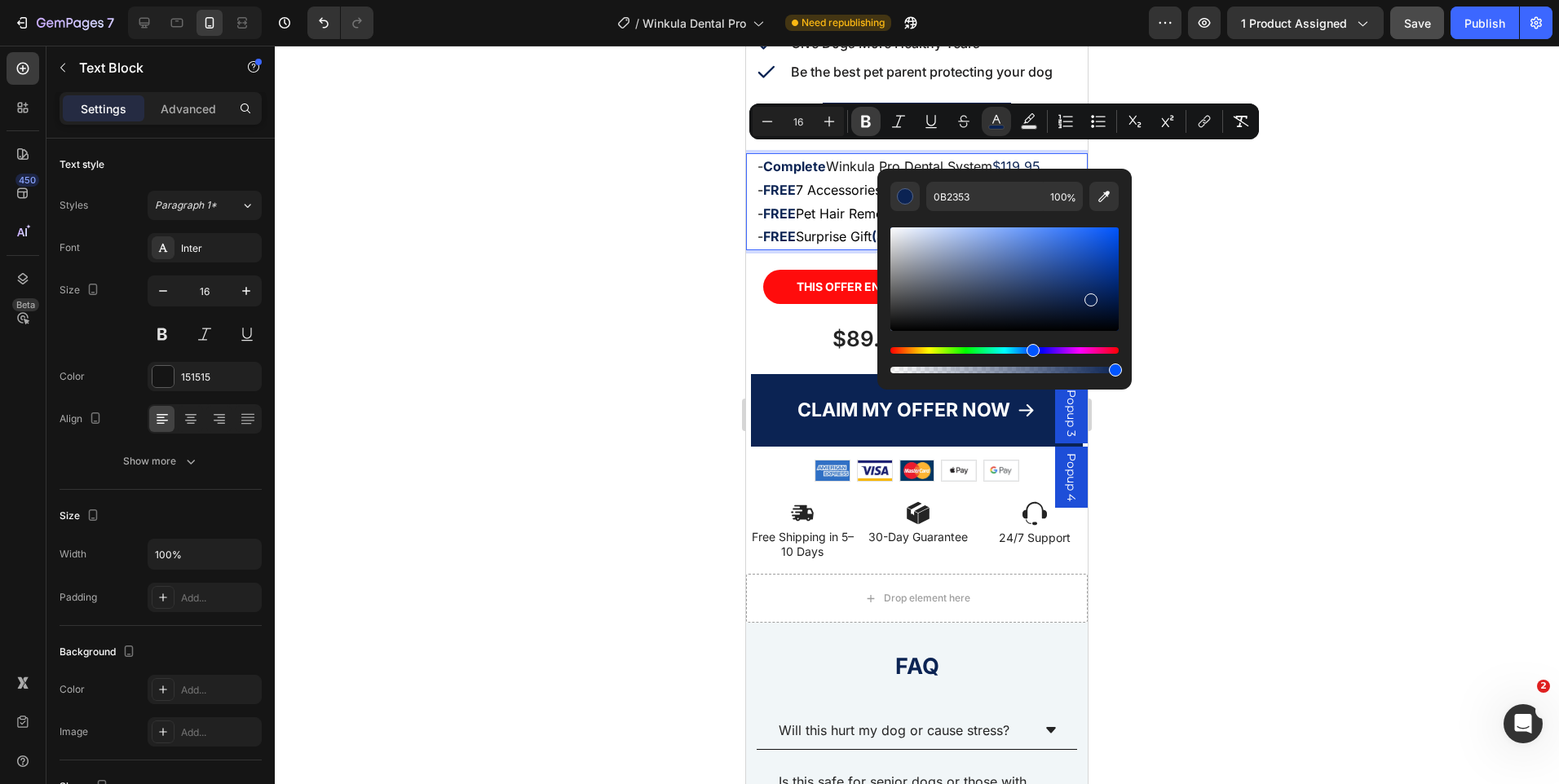
click at [869, 128] on icon "Editor contextual toolbar" at bounding box center [865, 121] width 16 height 16
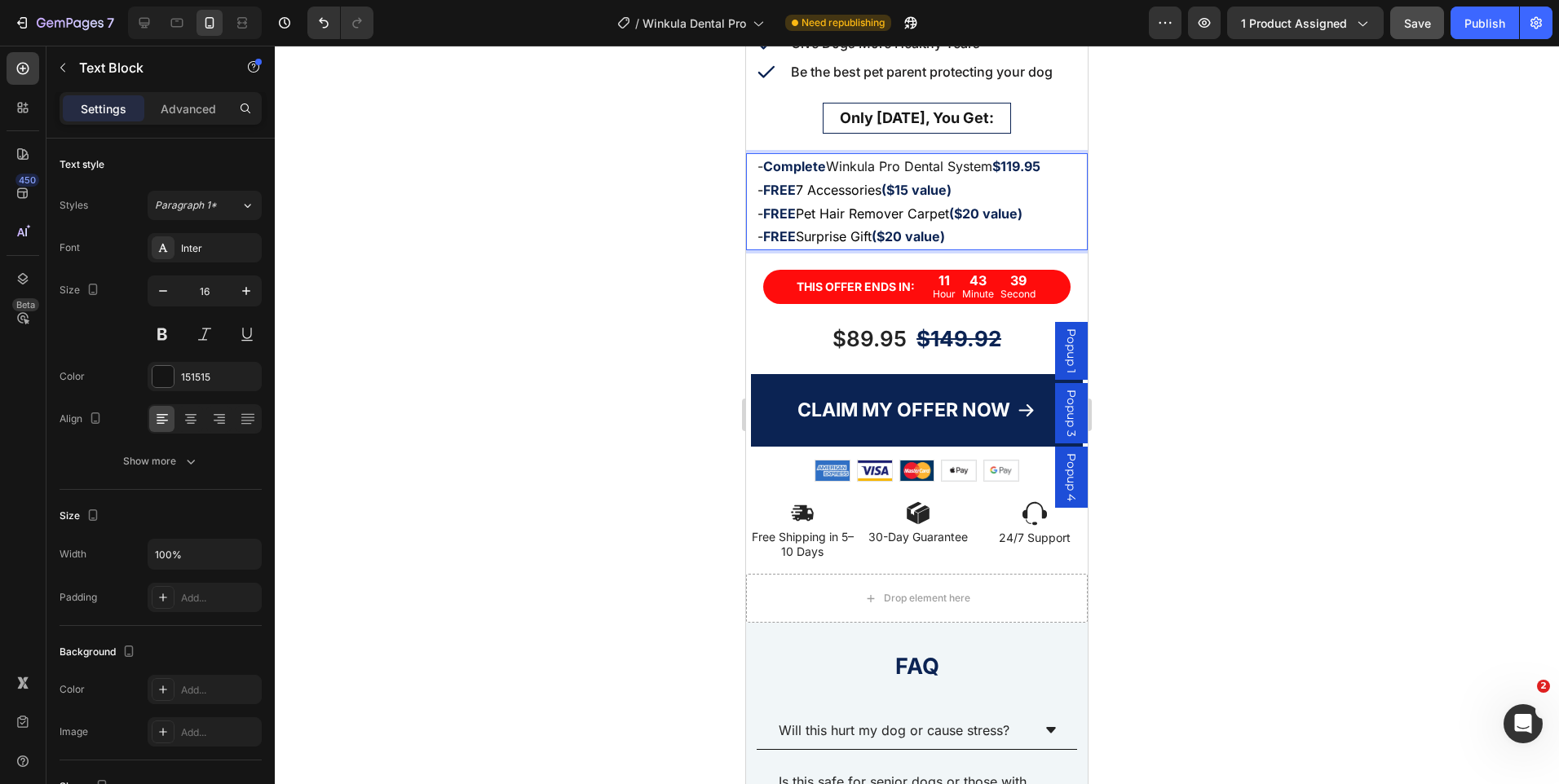
click at [1239, 211] on div at bounding box center [916, 415] width 1285 height 739
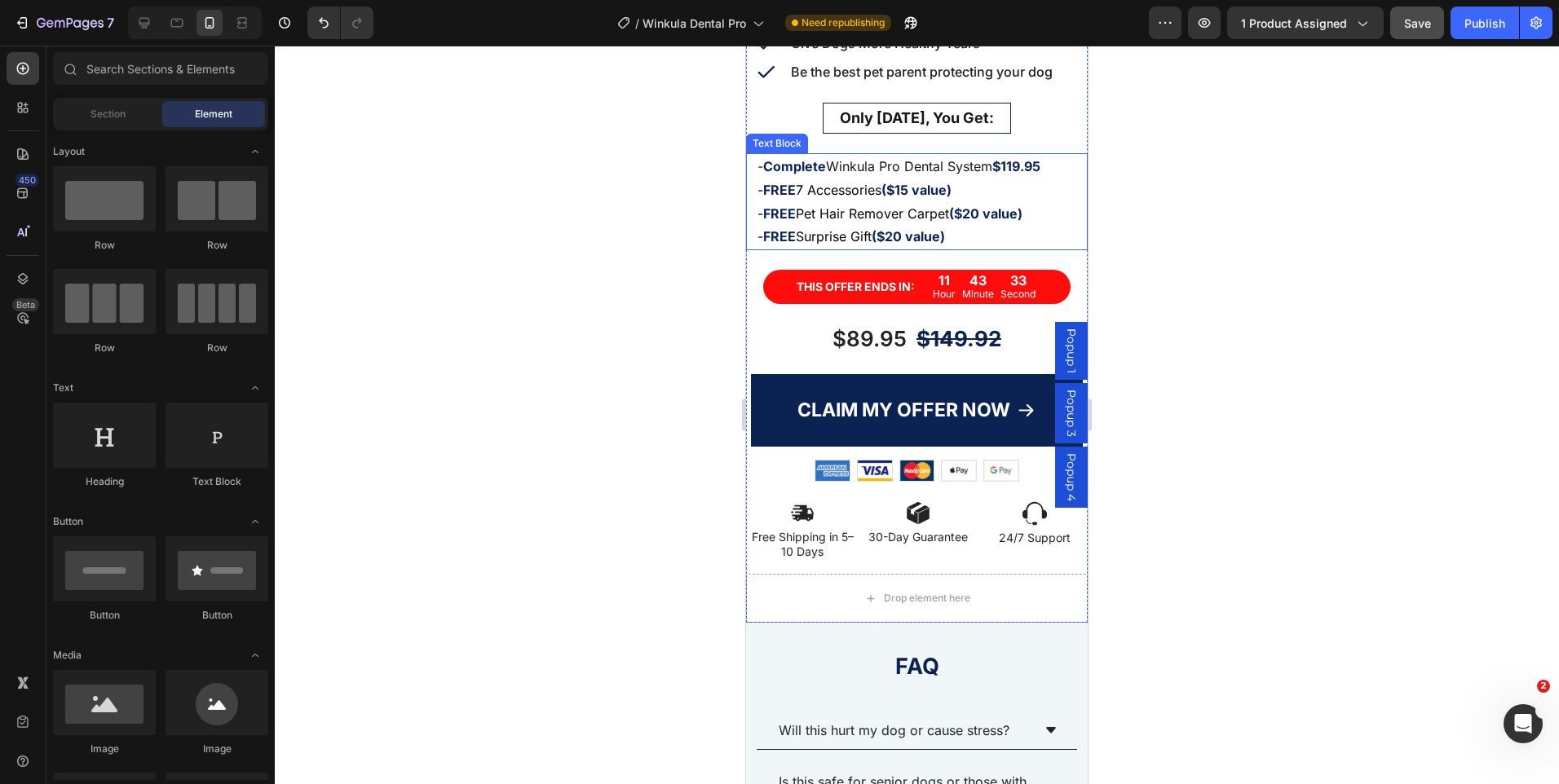
click at [988, 155] on p "- Complete Winkula Pro Dental System $119.95" at bounding box center [917, 167] width 319 height 24
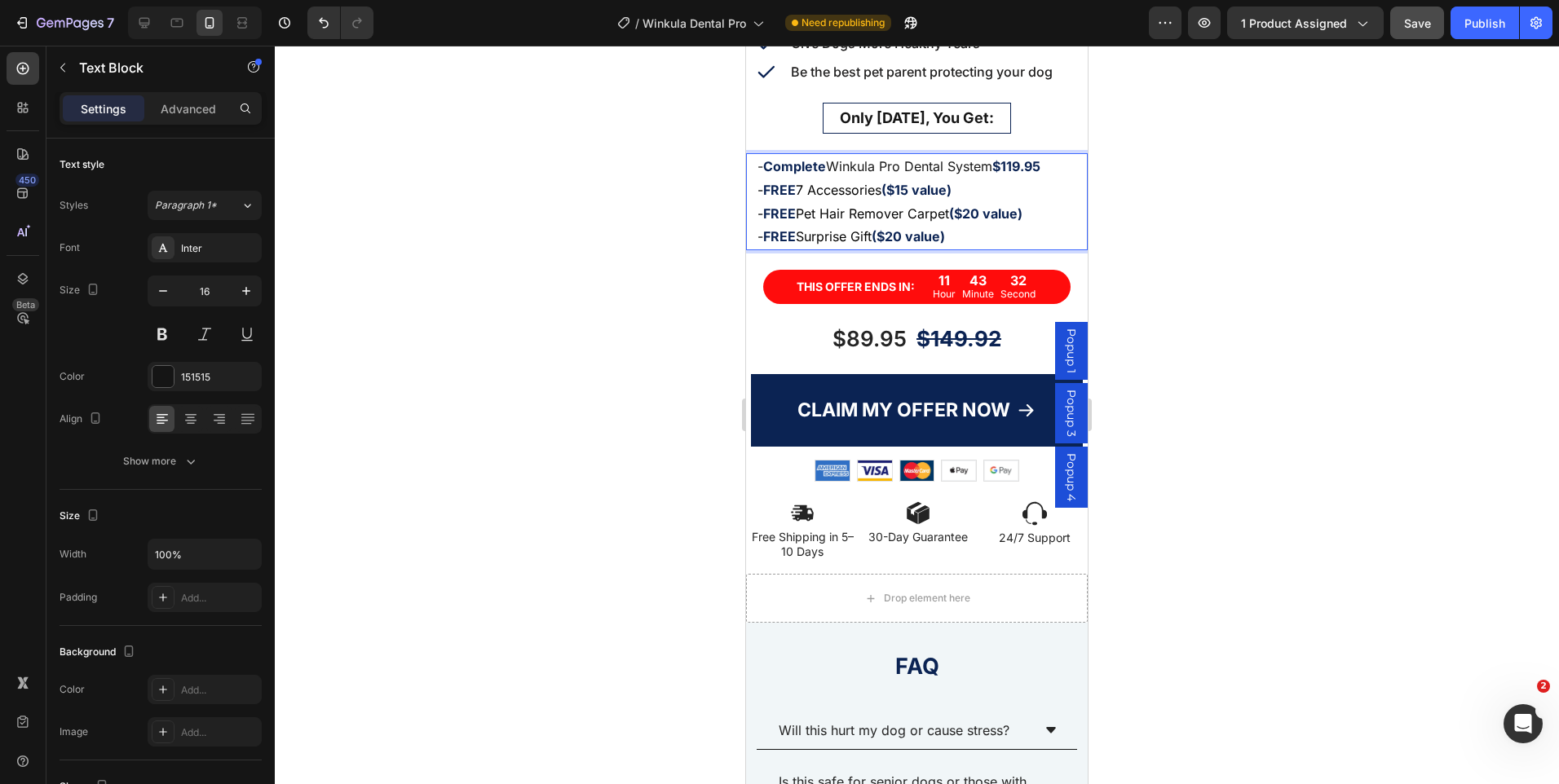
click at [993, 157] on p "- Complete Winkula Pro Dental System $119.95" at bounding box center [917, 167] width 319 height 24
click at [955, 157] on p "- Complete Winkula Pro Dental System $119.95" at bounding box center [917, 167] width 319 height 24
click at [833, 155] on p "- Complete Winkula Pro Dental $119.95" at bounding box center [917, 167] width 319 height 24
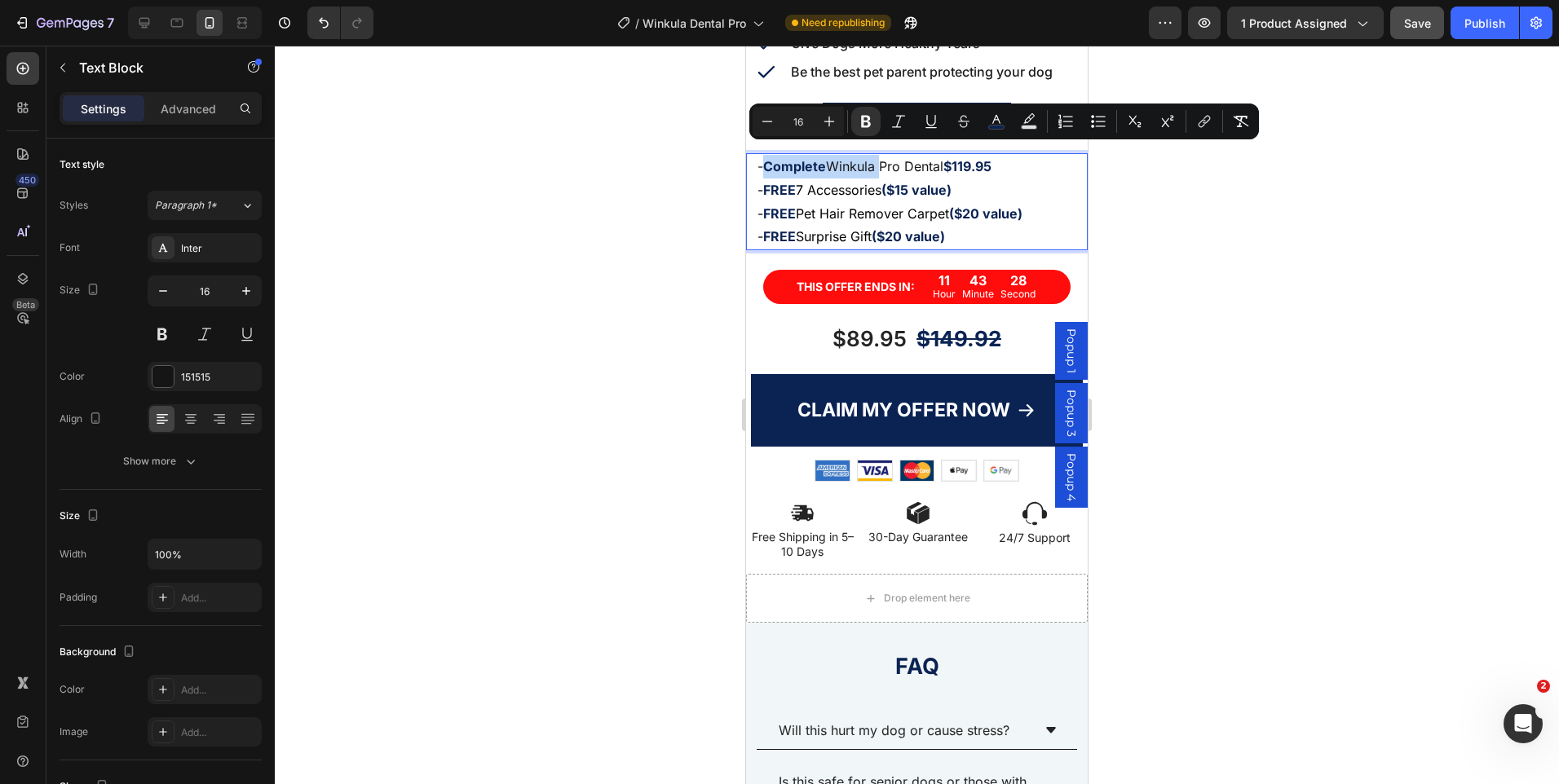
drag, startPoint x: 833, startPoint y: 154, endPoint x: 781, endPoint y: 160, distance: 52.3
click at [781, 160] on p "- Complete Winkula Pro Dental $119.95" at bounding box center [917, 167] width 319 height 24
click at [813, 159] on strong "Complete" at bounding box center [794, 166] width 63 height 16
drag, startPoint x: 832, startPoint y: 153, endPoint x: 770, endPoint y: 157, distance: 62.1
click at [770, 157] on p "- Complete Winkula Pro Dental $119.95" at bounding box center [917, 167] width 319 height 24
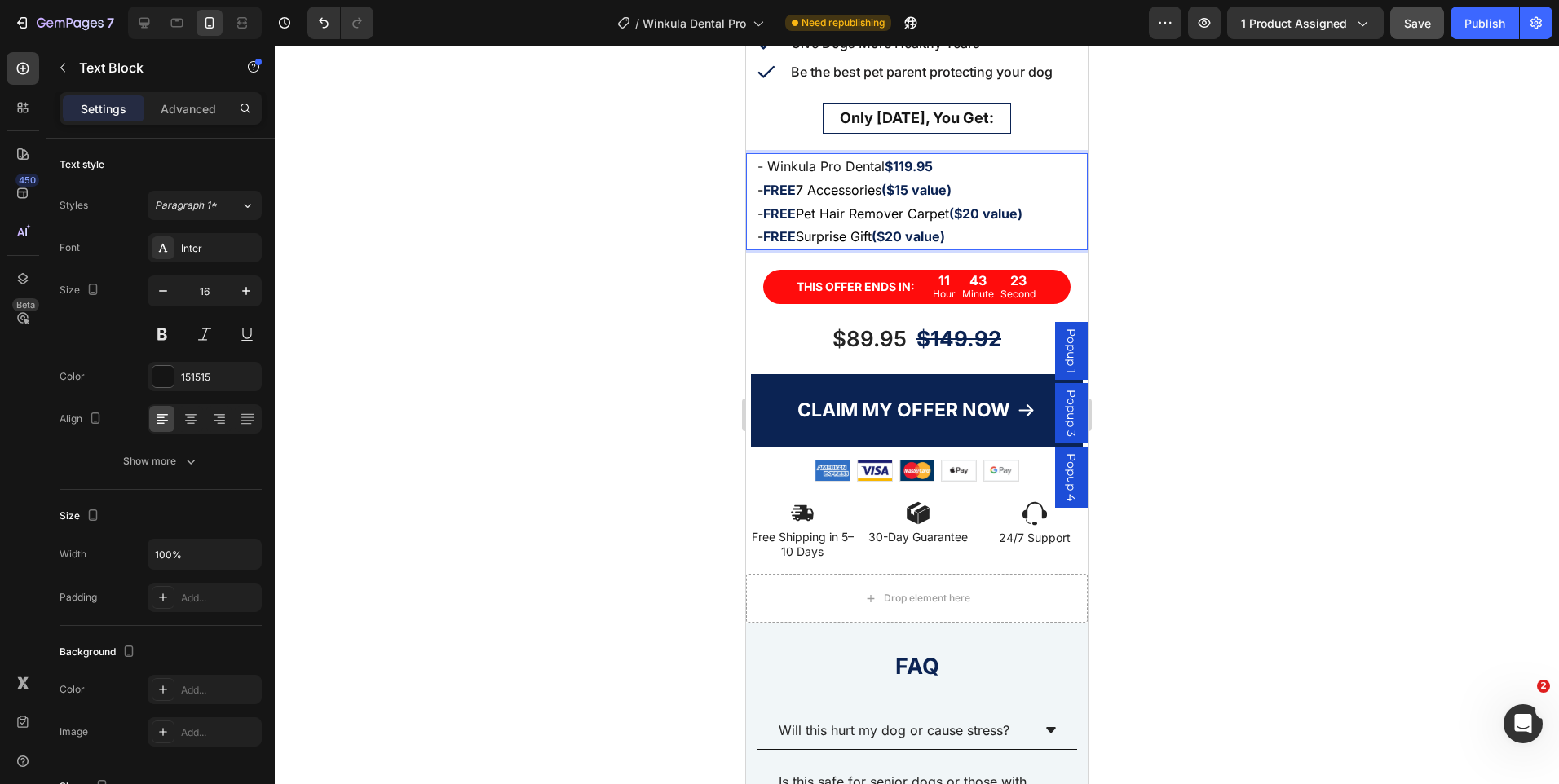
click at [942, 155] on p "- Winkula Pro Dental $119.95" at bounding box center [917, 167] width 319 height 24
drag, startPoint x: 939, startPoint y: 151, endPoint x: 896, endPoint y: 149, distance: 43.0
click at [896, 155] on p "- Winkula Pro Dental $119.95" at bounding box center [917, 167] width 319 height 24
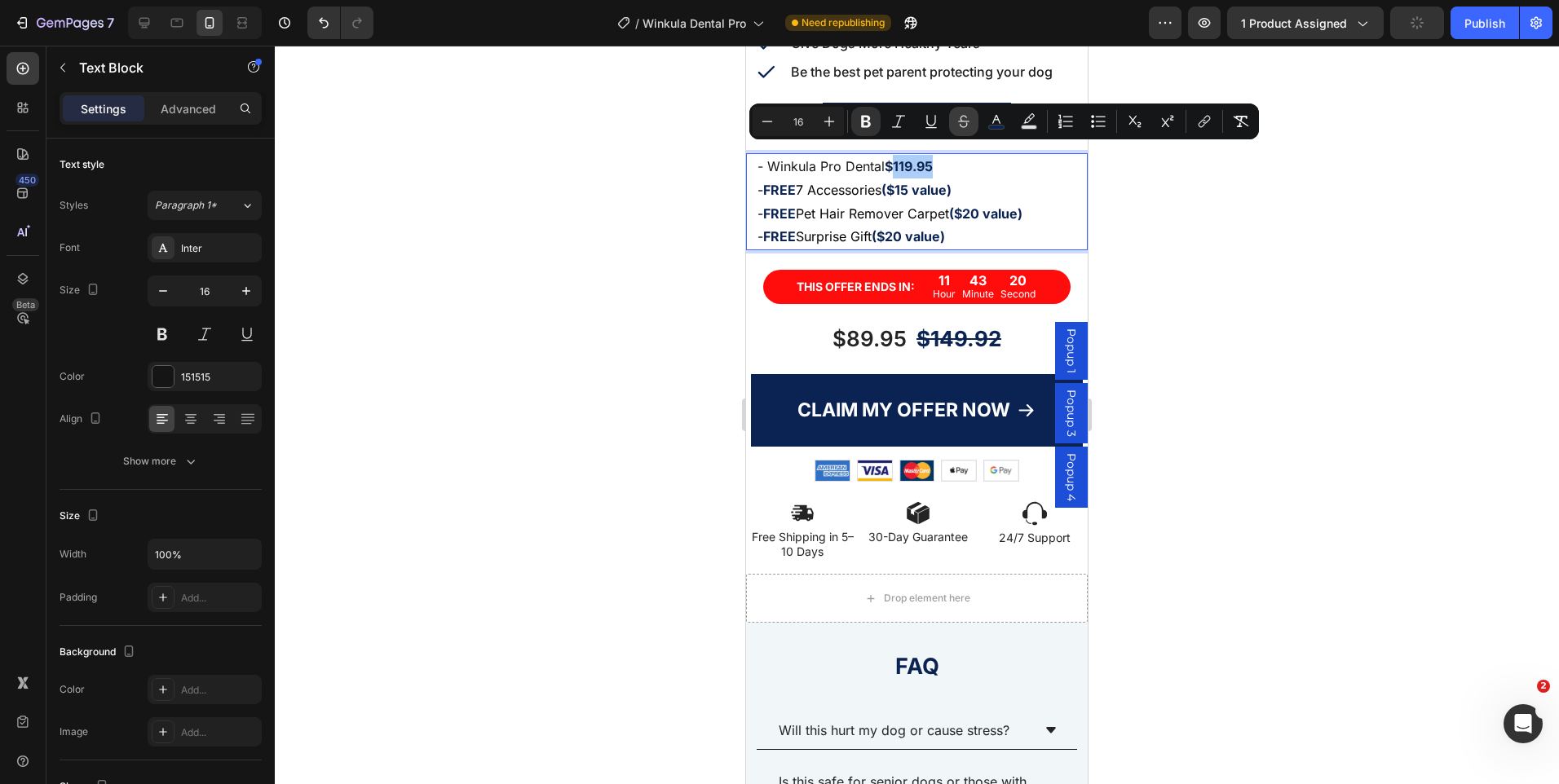
click at [960, 121] on icon "Editor contextual toolbar" at bounding box center [963, 121] width 16 height 16
click at [951, 159] on p "- Winkula Pro Dental $ 119.95" at bounding box center [917, 167] width 319 height 24
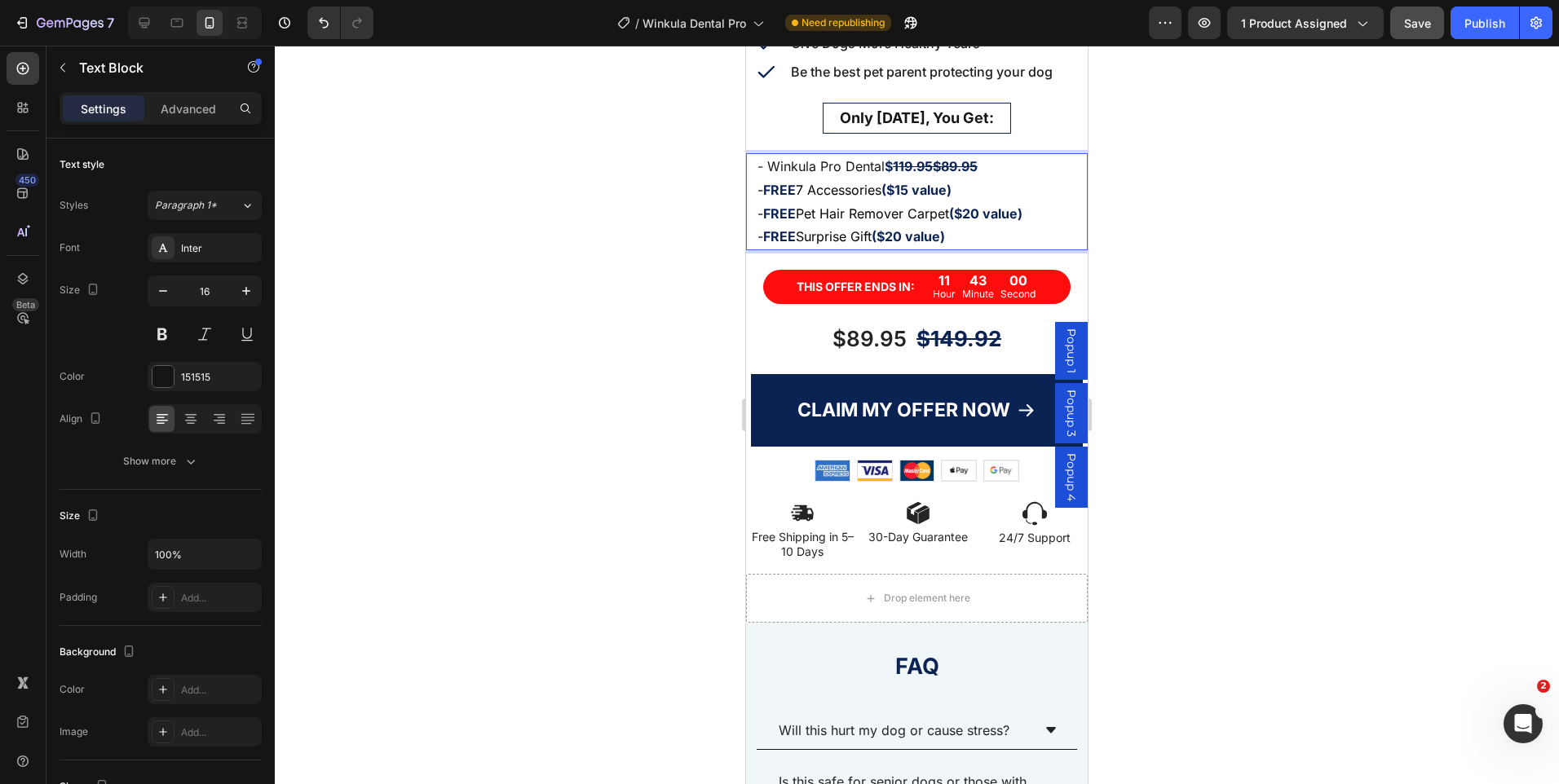
click at [935, 159] on strong "119.95$89.95" at bounding box center [935, 166] width 84 height 16
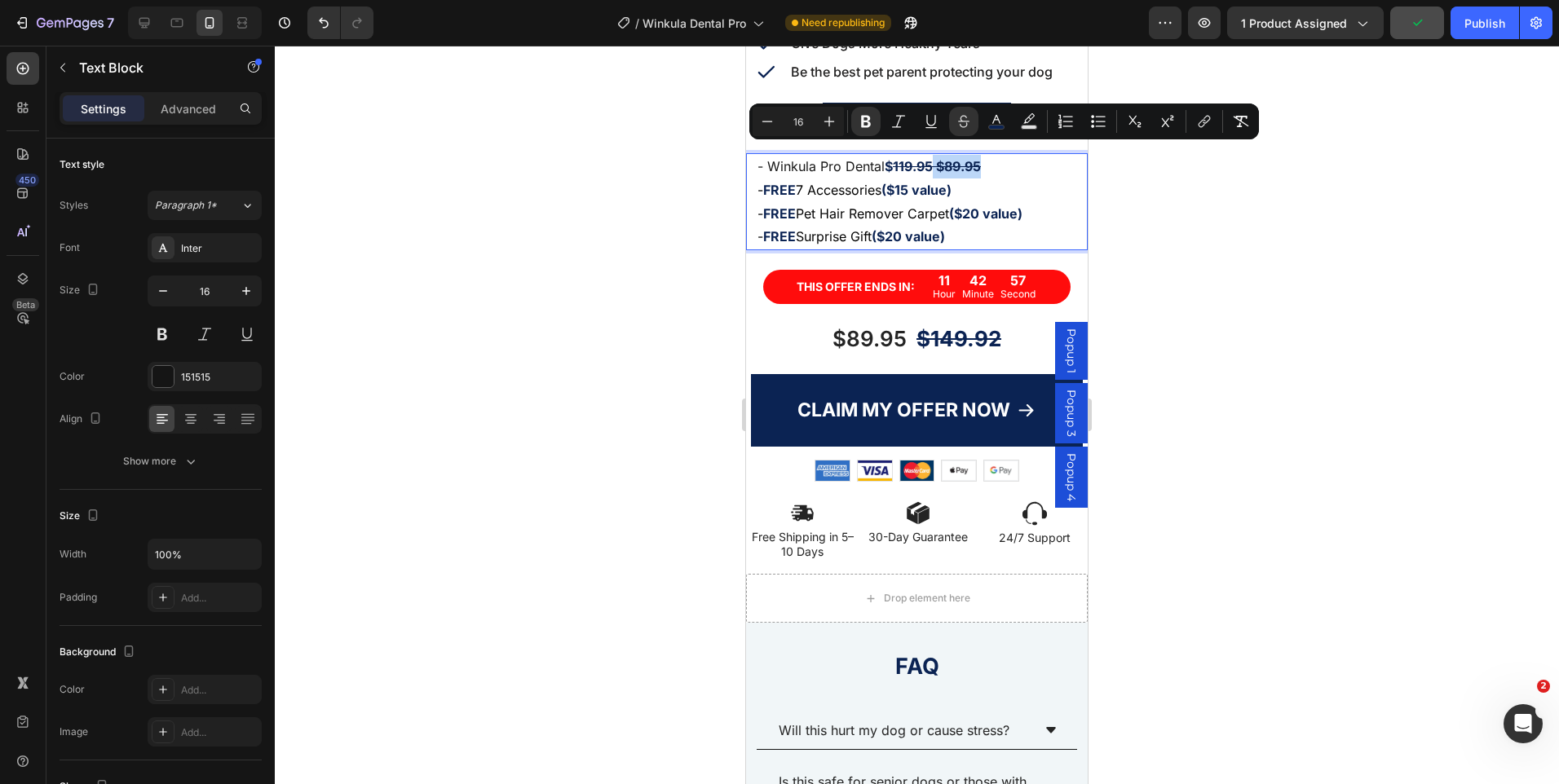
drag, startPoint x: 1000, startPoint y: 155, endPoint x: 935, endPoint y: 158, distance: 65.1
click at [935, 158] on p "- Winkula Pro Dental $ 119.95 $89.95" at bounding box center [917, 167] width 319 height 24
click at [963, 122] on icon "Editor contextual toolbar" at bounding box center [963, 118] width 11 height 7
click at [998, 164] on p "- Winkula Pro Dental $ 119.95 $89.95" at bounding box center [917, 167] width 319 height 24
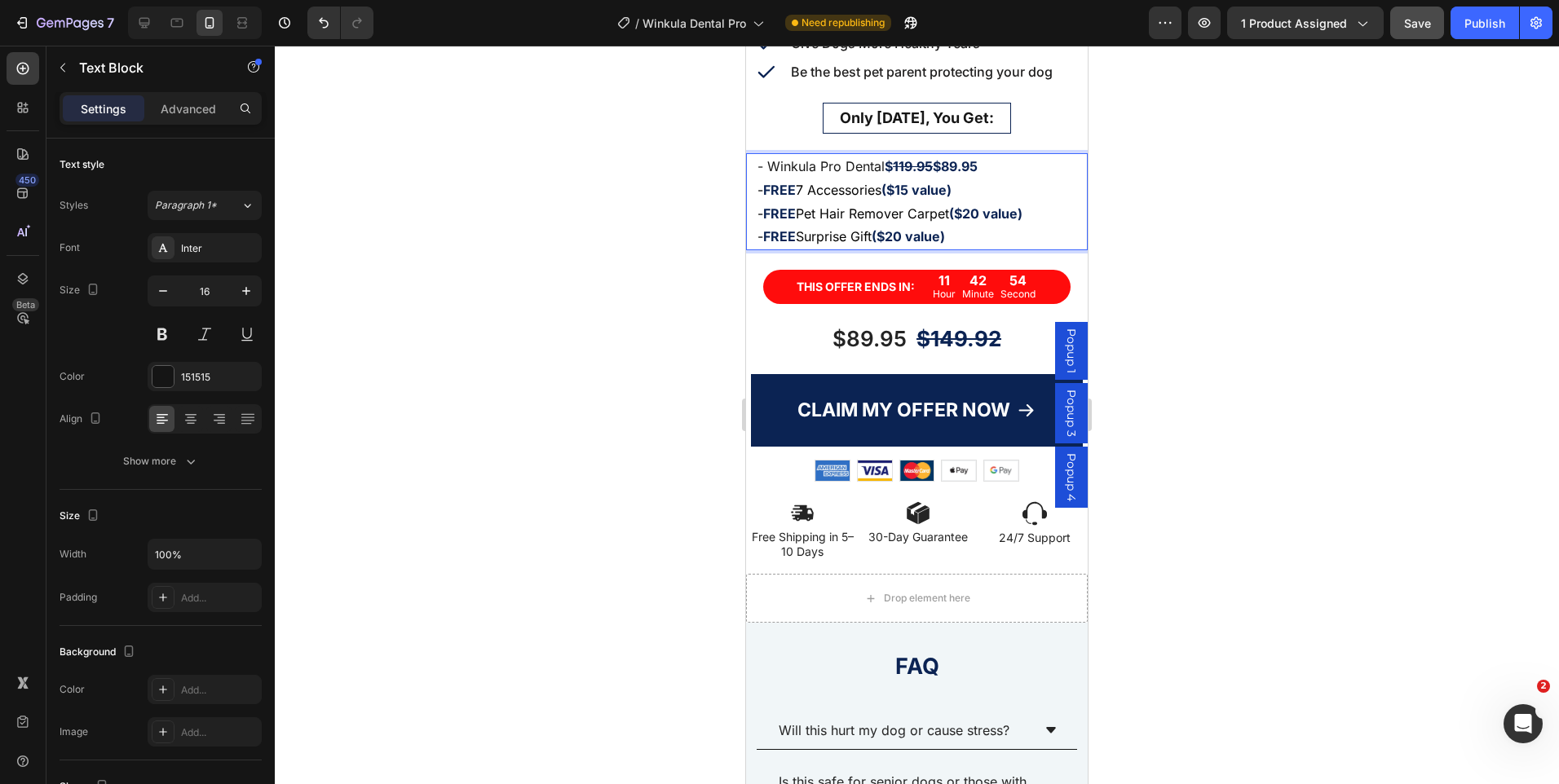
click at [939, 159] on strong "$89.95" at bounding box center [955, 166] width 45 height 16
click at [881, 182] on span "7 Accessories" at bounding box center [839, 189] width 85 height 16
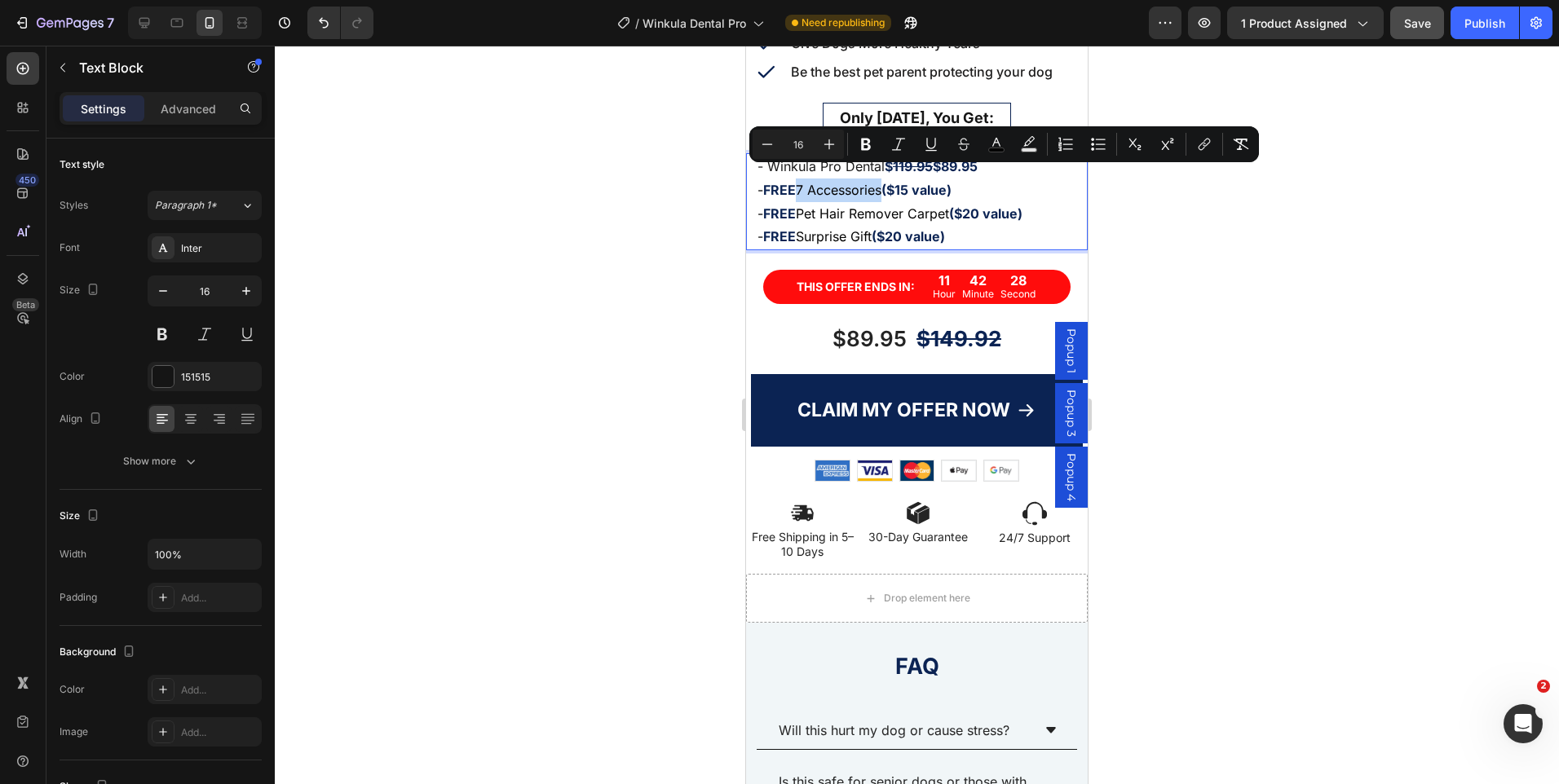
drag, startPoint x: 890, startPoint y: 176, endPoint x: 802, endPoint y: 184, distance: 88.4
click at [802, 184] on span "7 Accessories" at bounding box center [839, 189] width 85 height 16
click at [827, 182] on span "7 Accessories" at bounding box center [839, 189] width 85 height 16
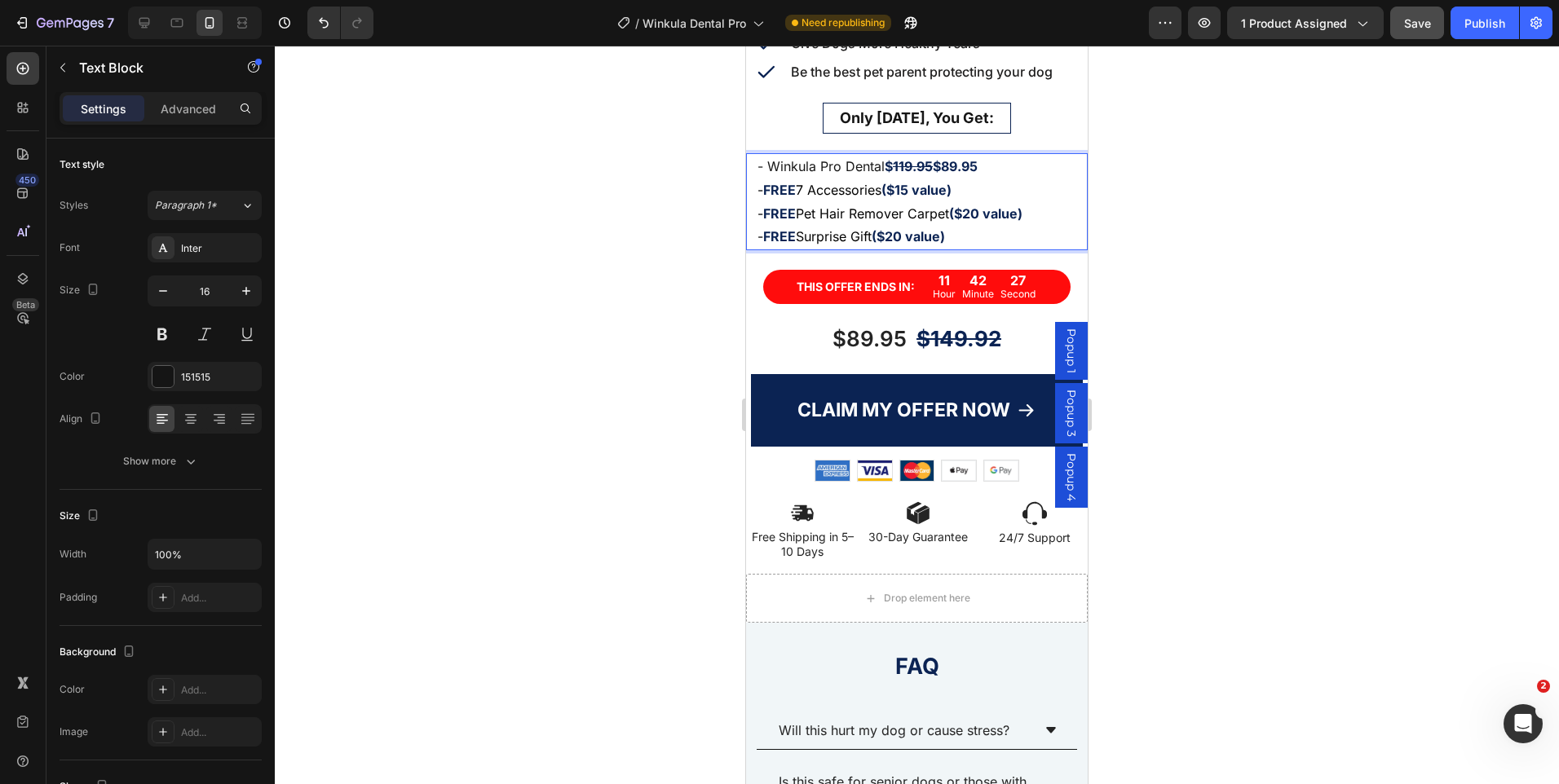
click at [831, 182] on span "7 Accessories" at bounding box center [839, 189] width 85 height 16
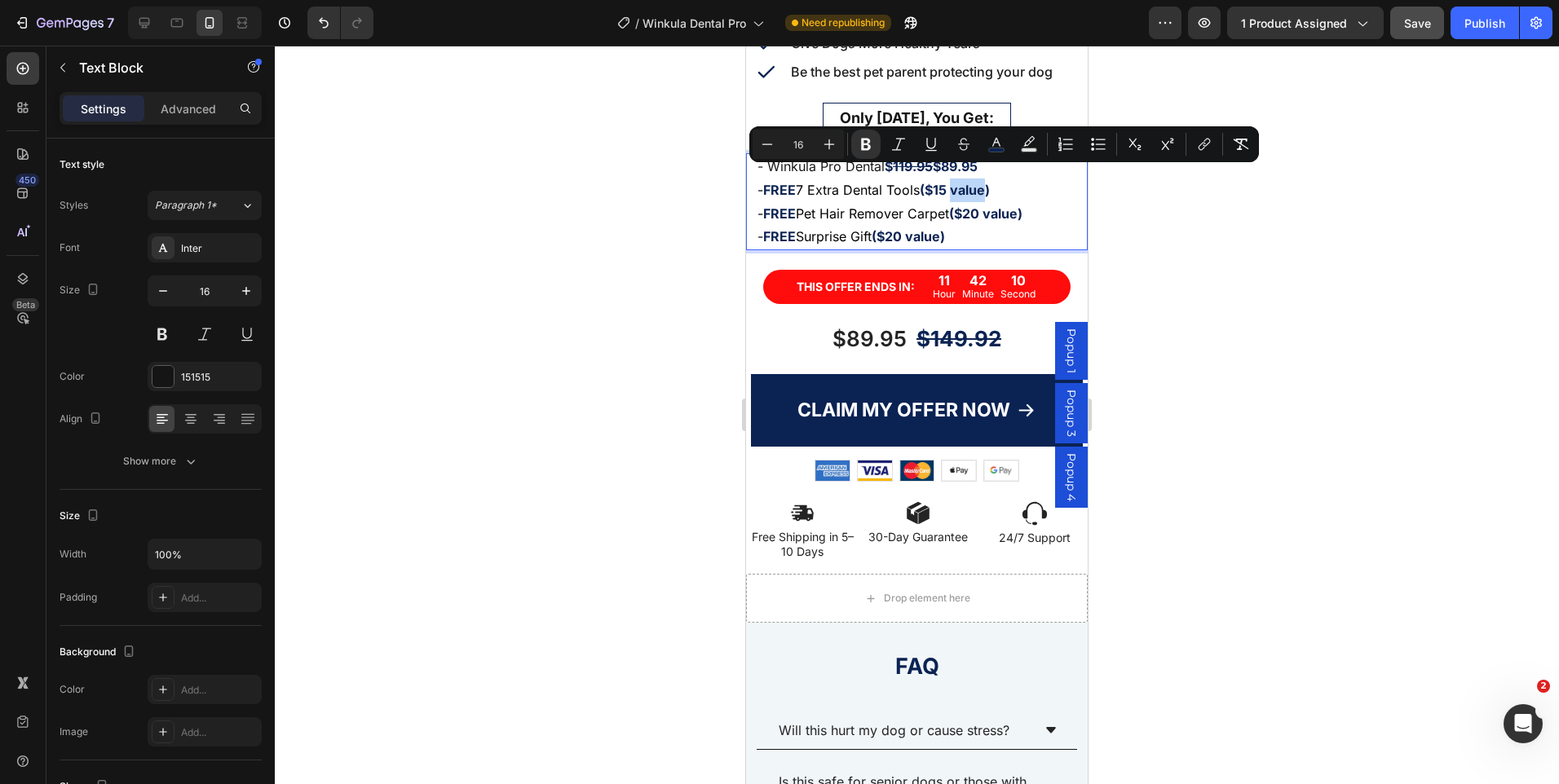
drag, startPoint x: 994, startPoint y: 178, endPoint x: 959, endPoint y: 182, distance: 35.2
click at [959, 182] on strong "($15 value)" at bounding box center [955, 189] width 70 height 16
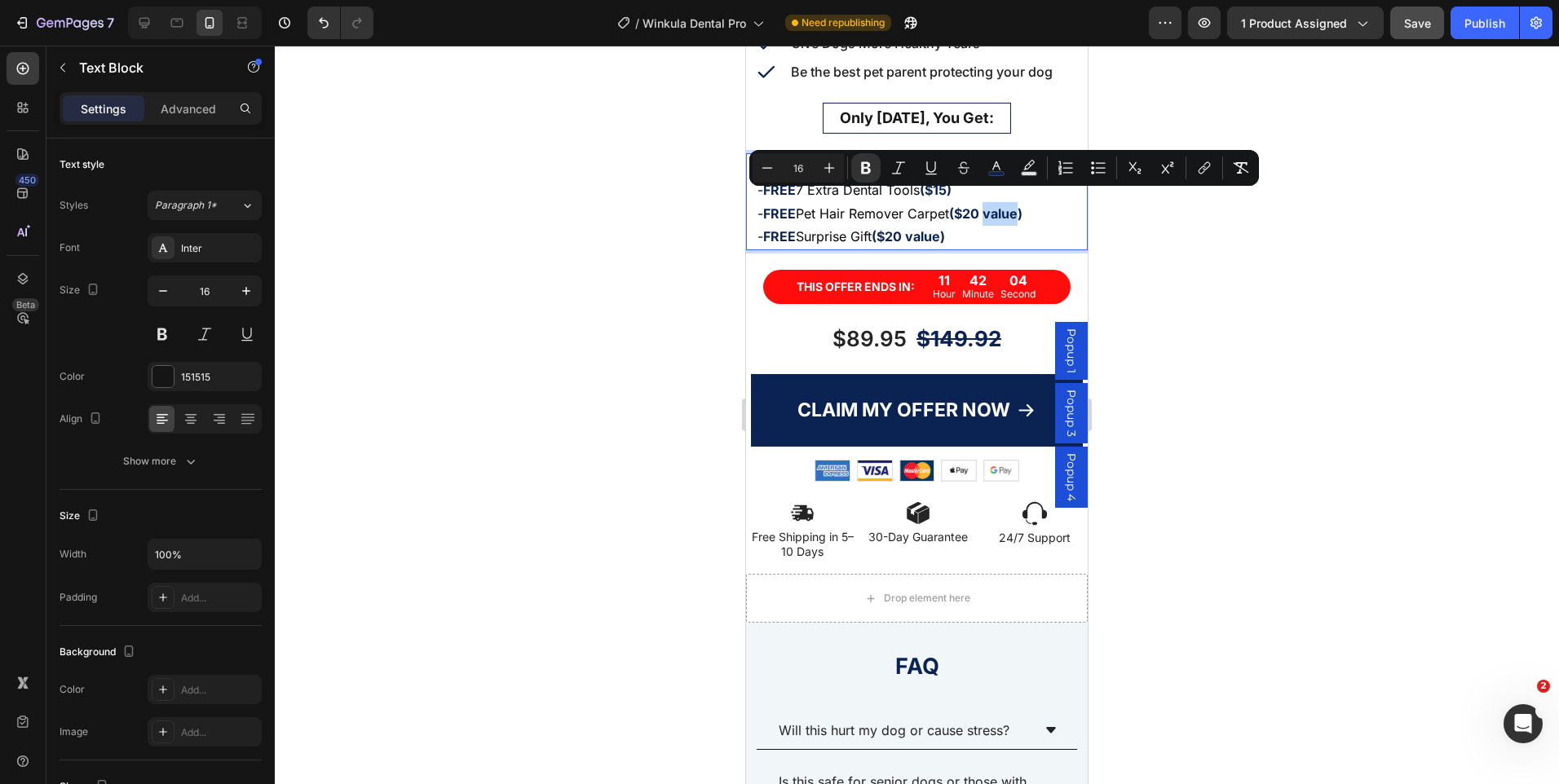
drag, startPoint x: 1027, startPoint y: 204, endPoint x: 994, endPoint y: 202, distance: 33.1
click at [994, 205] on strong "($20 value)" at bounding box center [986, 213] width 73 height 16
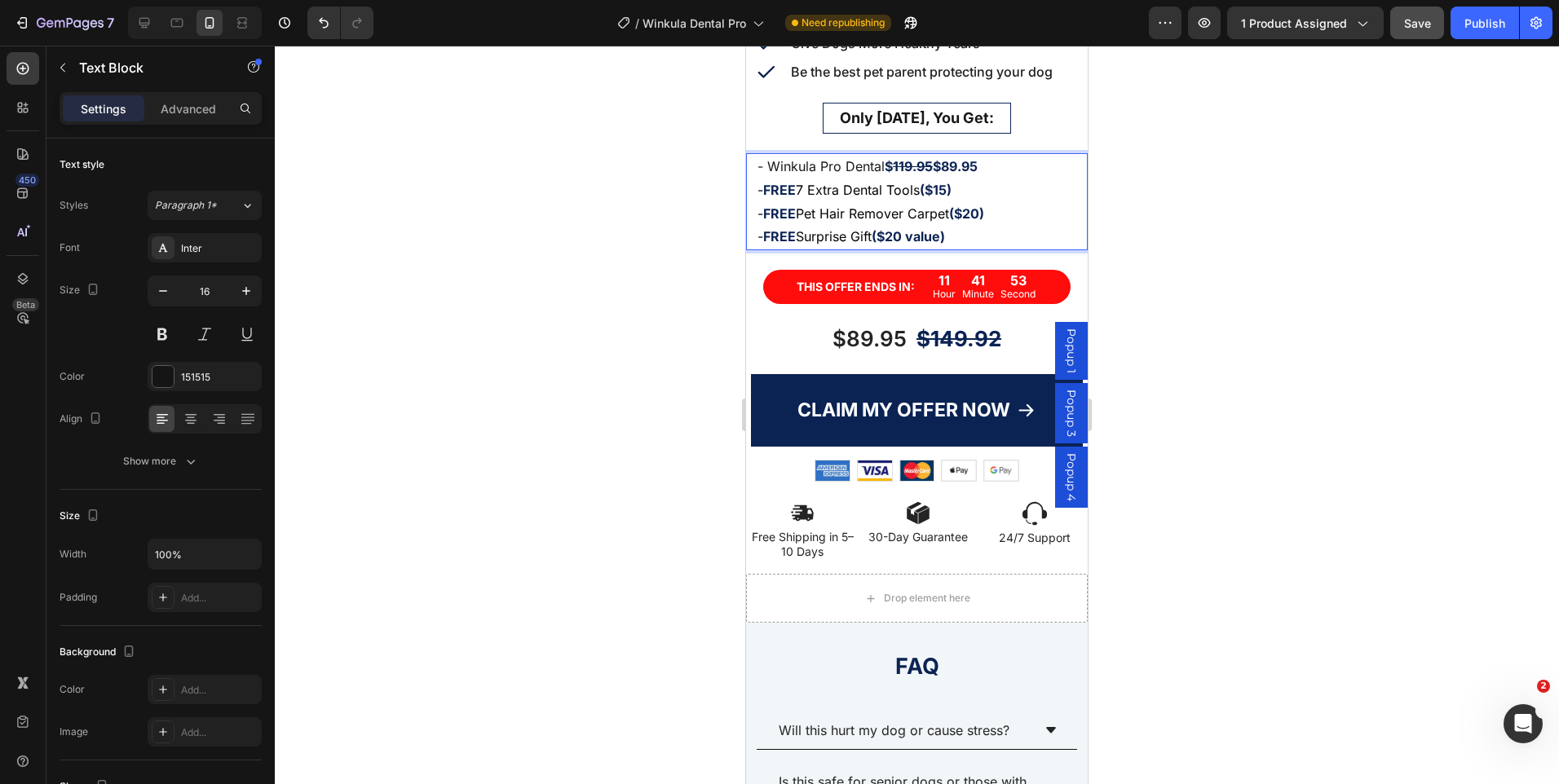
click at [872, 228] on span "Surprise Gift" at bounding box center [834, 236] width 76 height 16
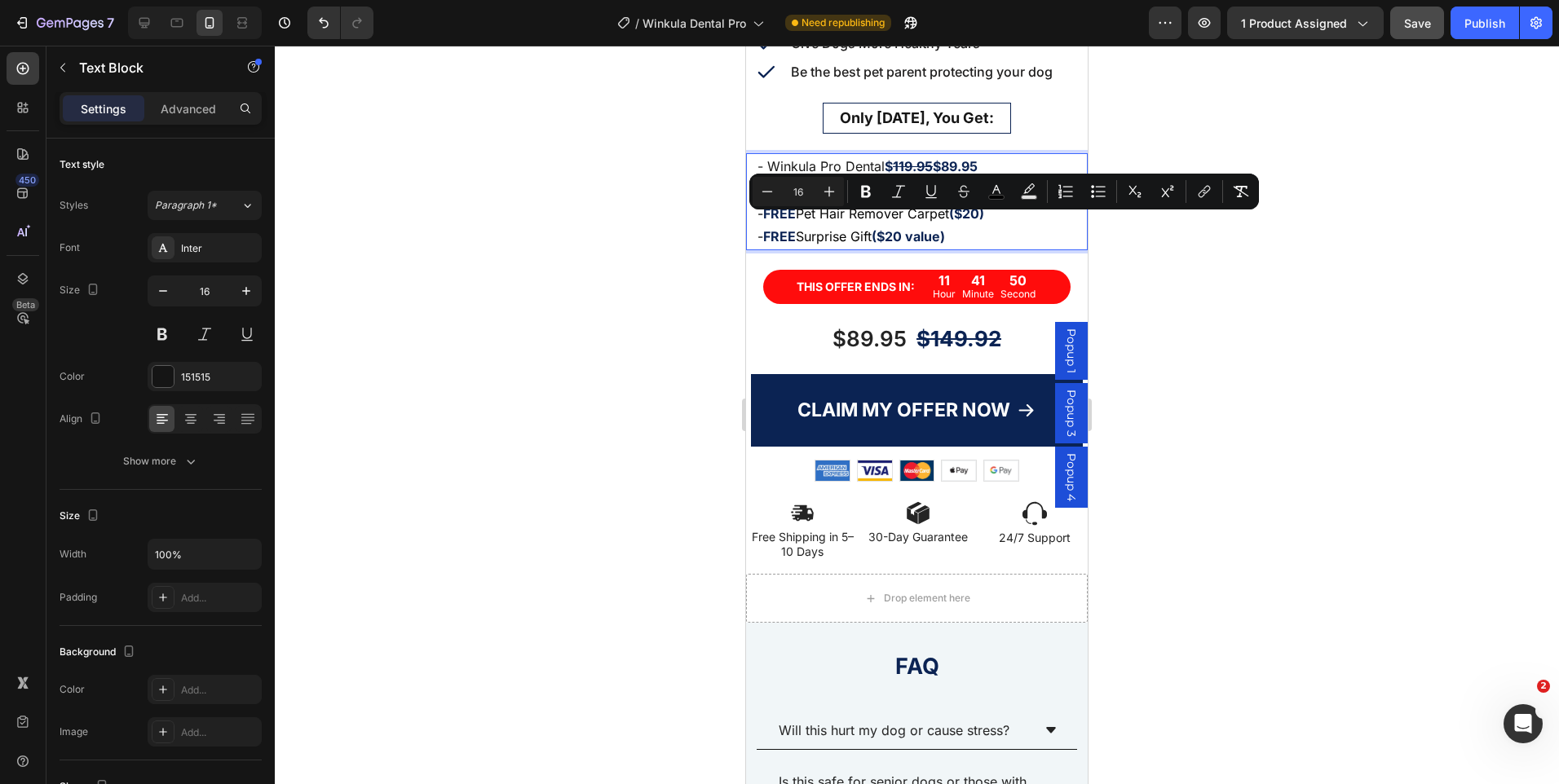
drag, startPoint x: 881, startPoint y: 229, endPoint x: 804, endPoint y: 228, distance: 77.0
click at [804, 228] on span "Surprise Gift" at bounding box center [834, 236] width 76 height 16
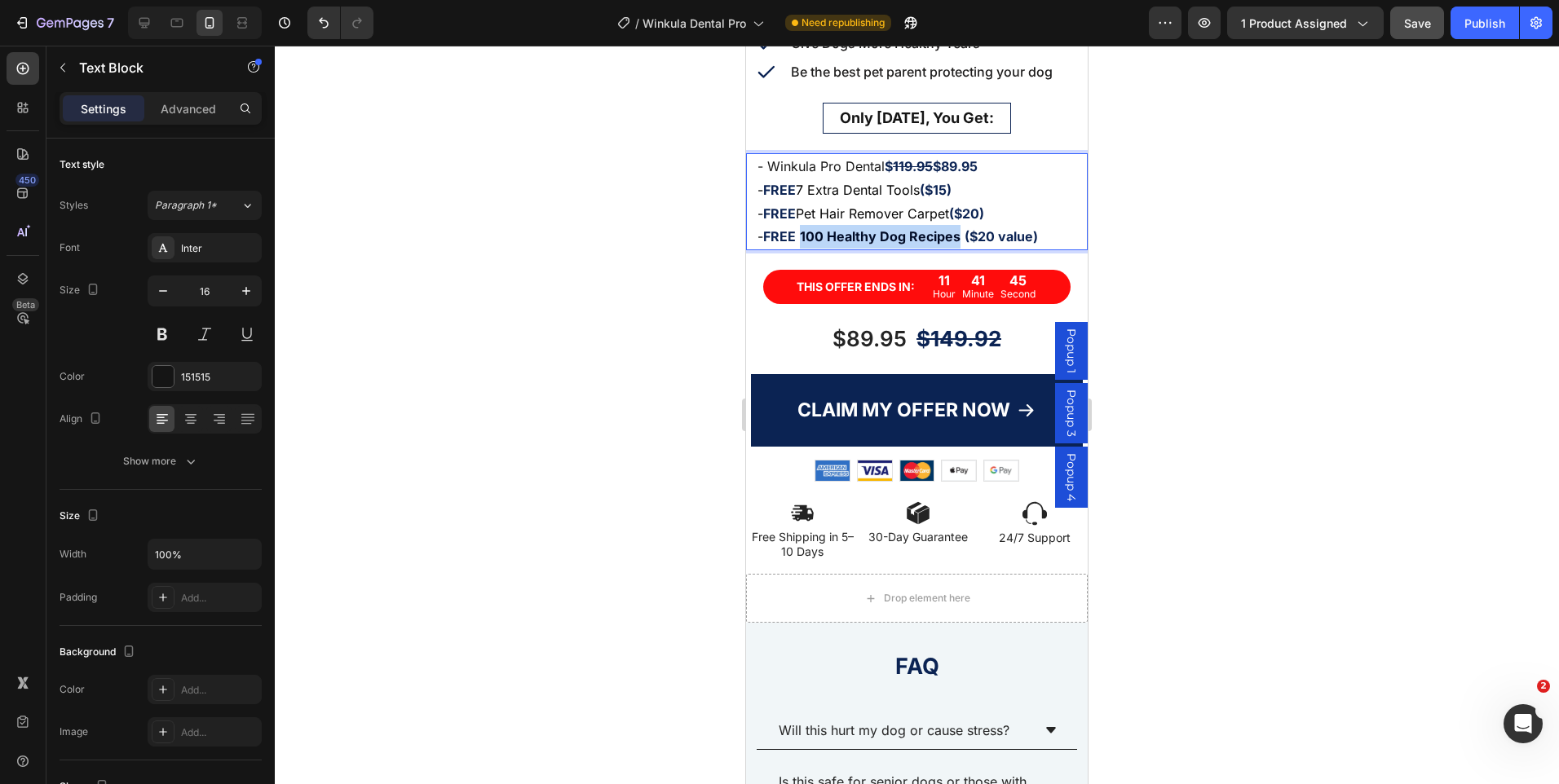
drag, startPoint x: 963, startPoint y: 227, endPoint x: 805, endPoint y: 224, distance: 158.0
click at [805, 225] on p "- FREE 100 Healthy Dog Recipes ($20 value)" at bounding box center [917, 237] width 319 height 24
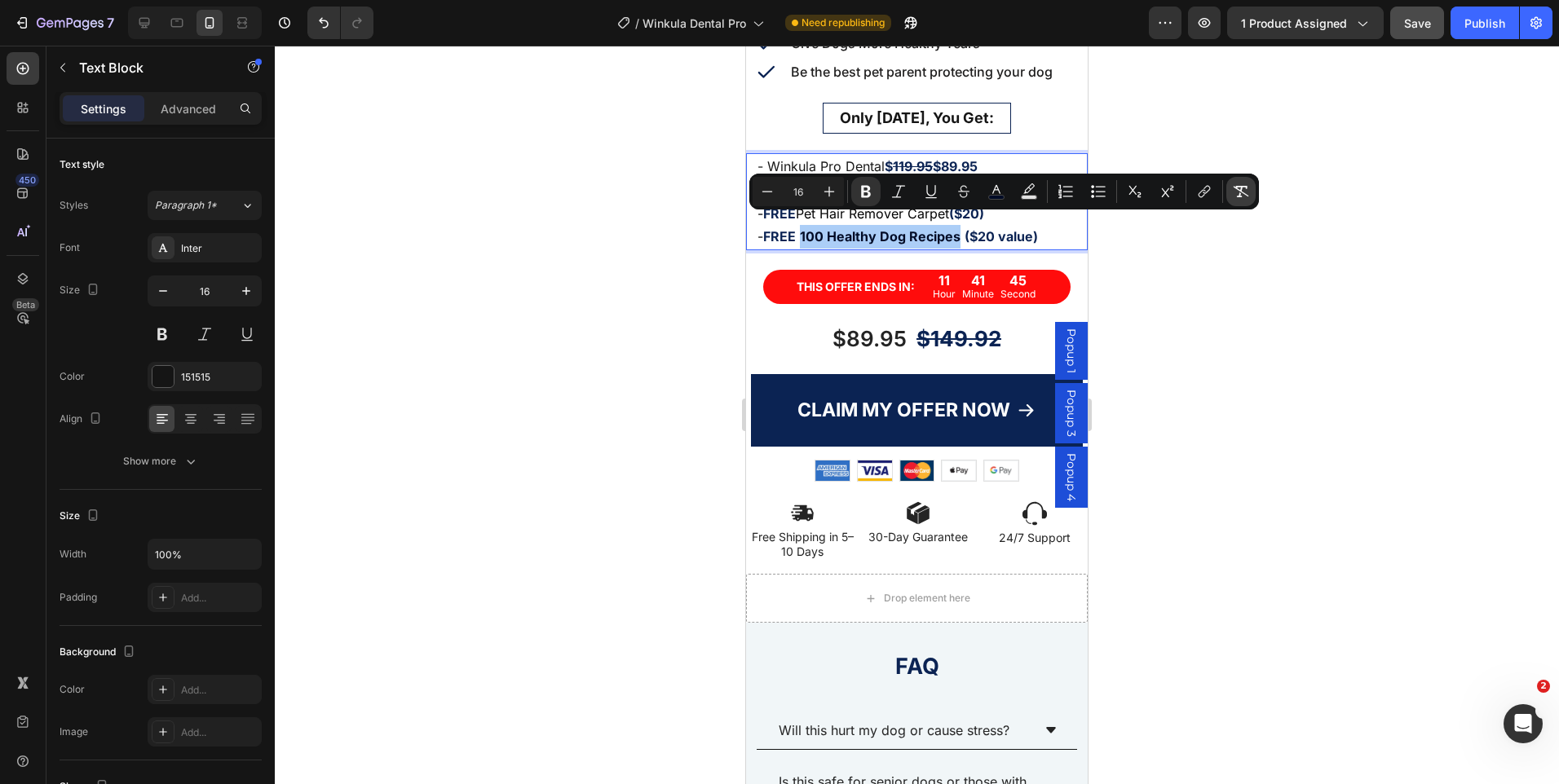
click at [1233, 198] on icon "Editor contextual toolbar" at bounding box center [1240, 191] width 16 height 16
click at [1121, 258] on div at bounding box center [916, 415] width 1285 height 739
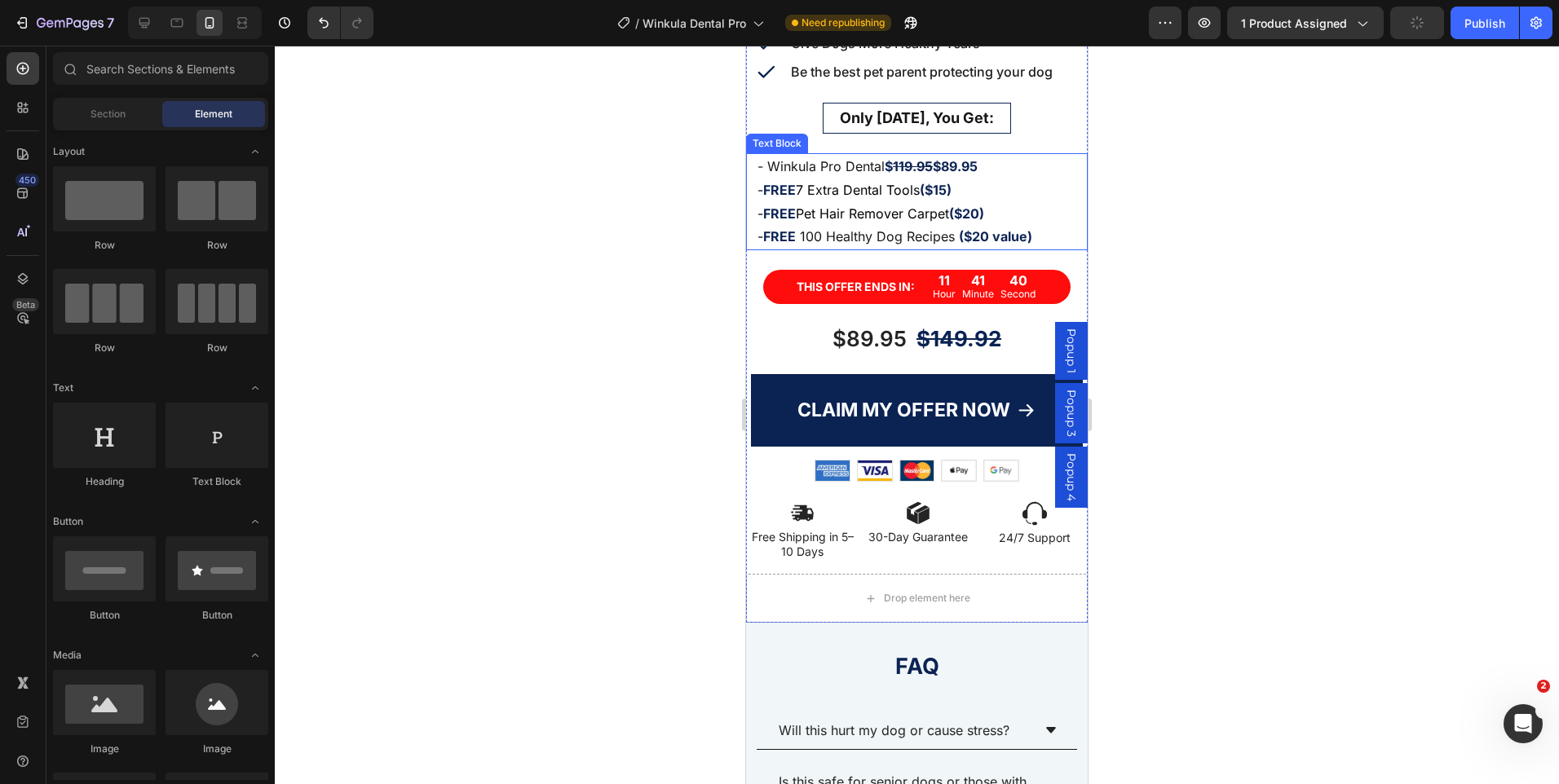
click at [1028, 228] on strong "($20 value)" at bounding box center [996, 236] width 73 height 16
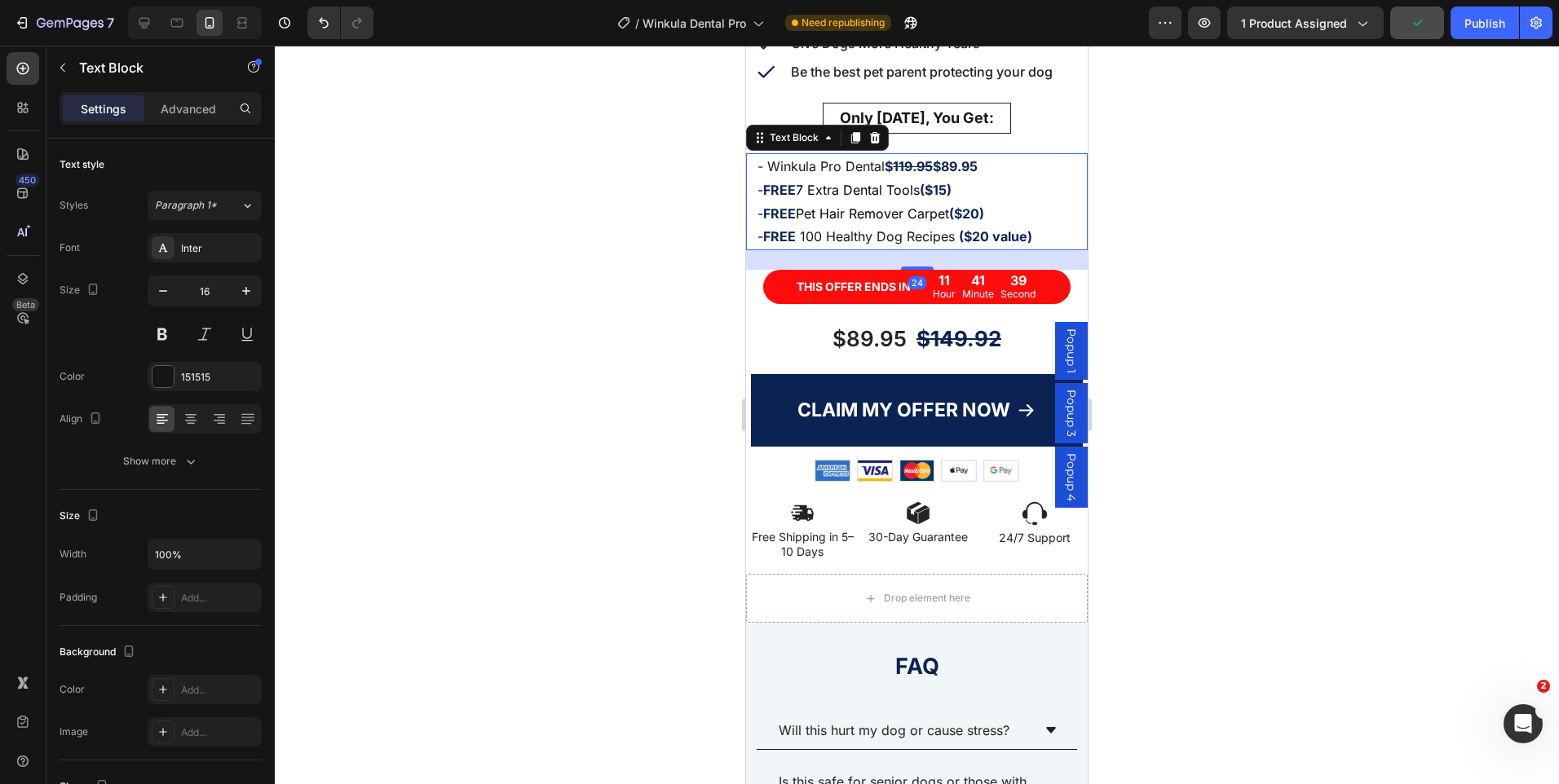
click at [1028, 228] on strong "($20 value)" at bounding box center [996, 236] width 73 height 16
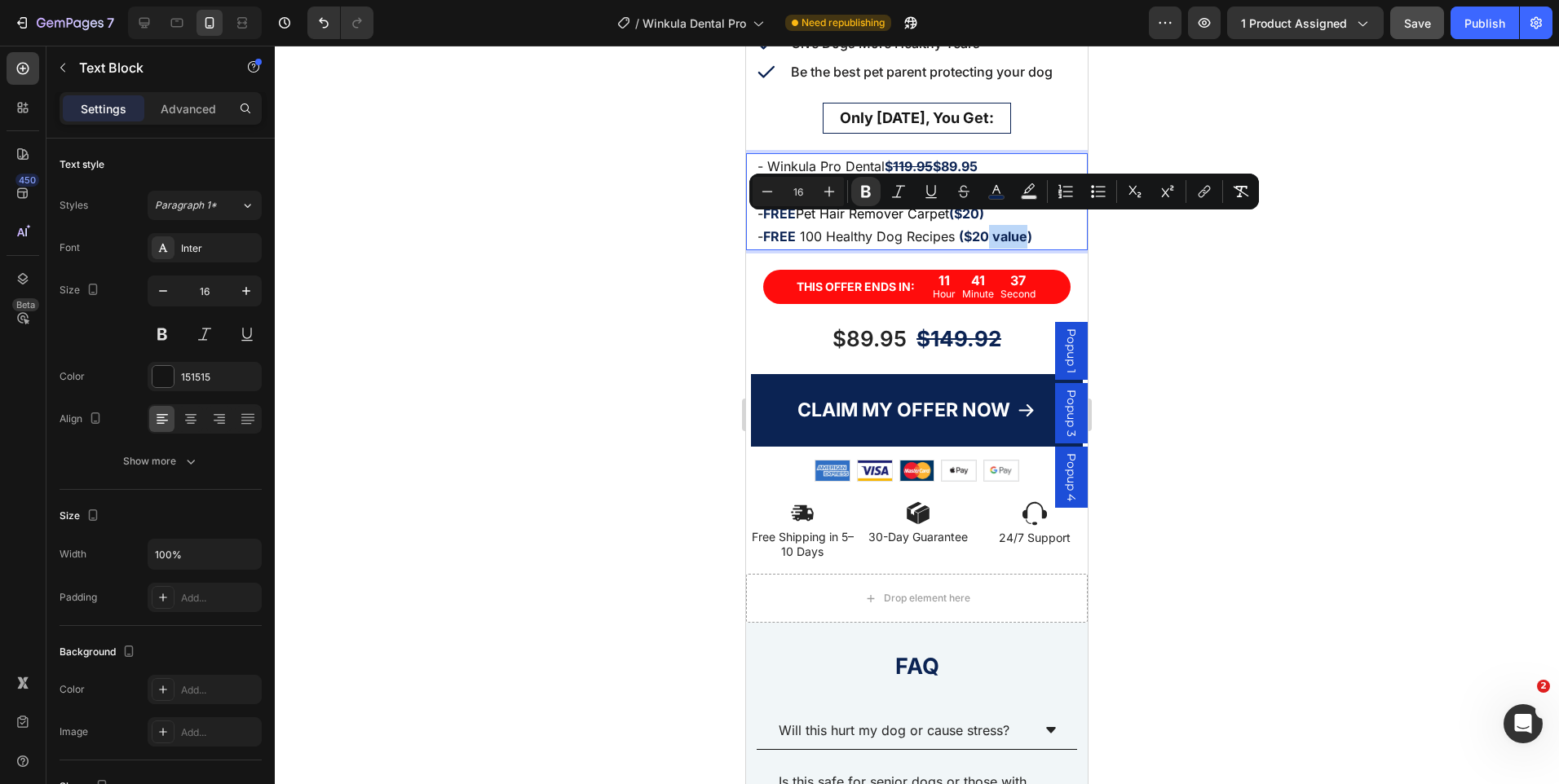
drag, startPoint x: 1028, startPoint y: 222, endPoint x: 992, endPoint y: 228, distance: 36.5
click at [992, 228] on strong "($20 value)" at bounding box center [996, 236] width 73 height 16
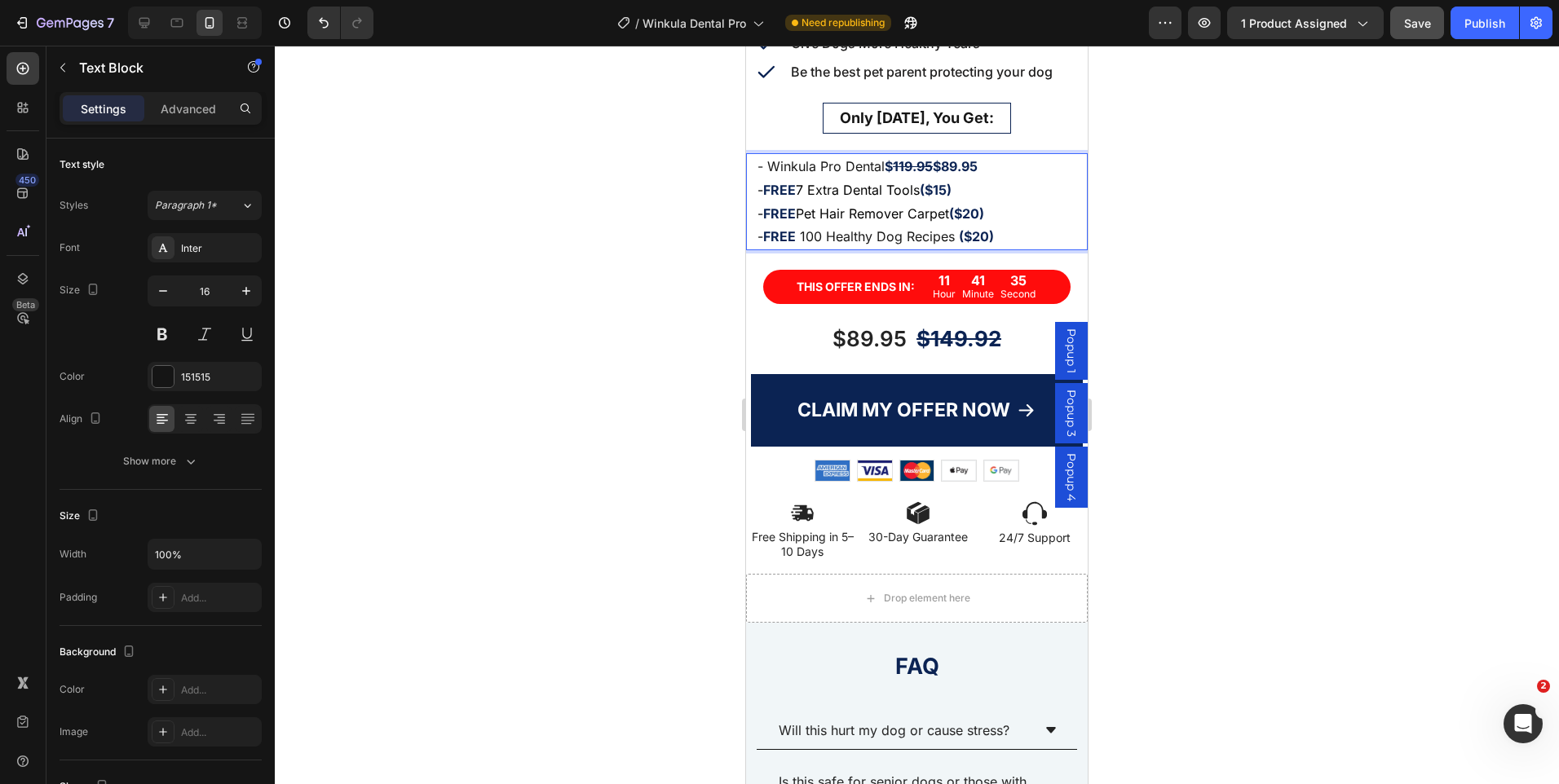
click at [951, 182] on strong "($15)" at bounding box center [935, 189] width 32 height 16
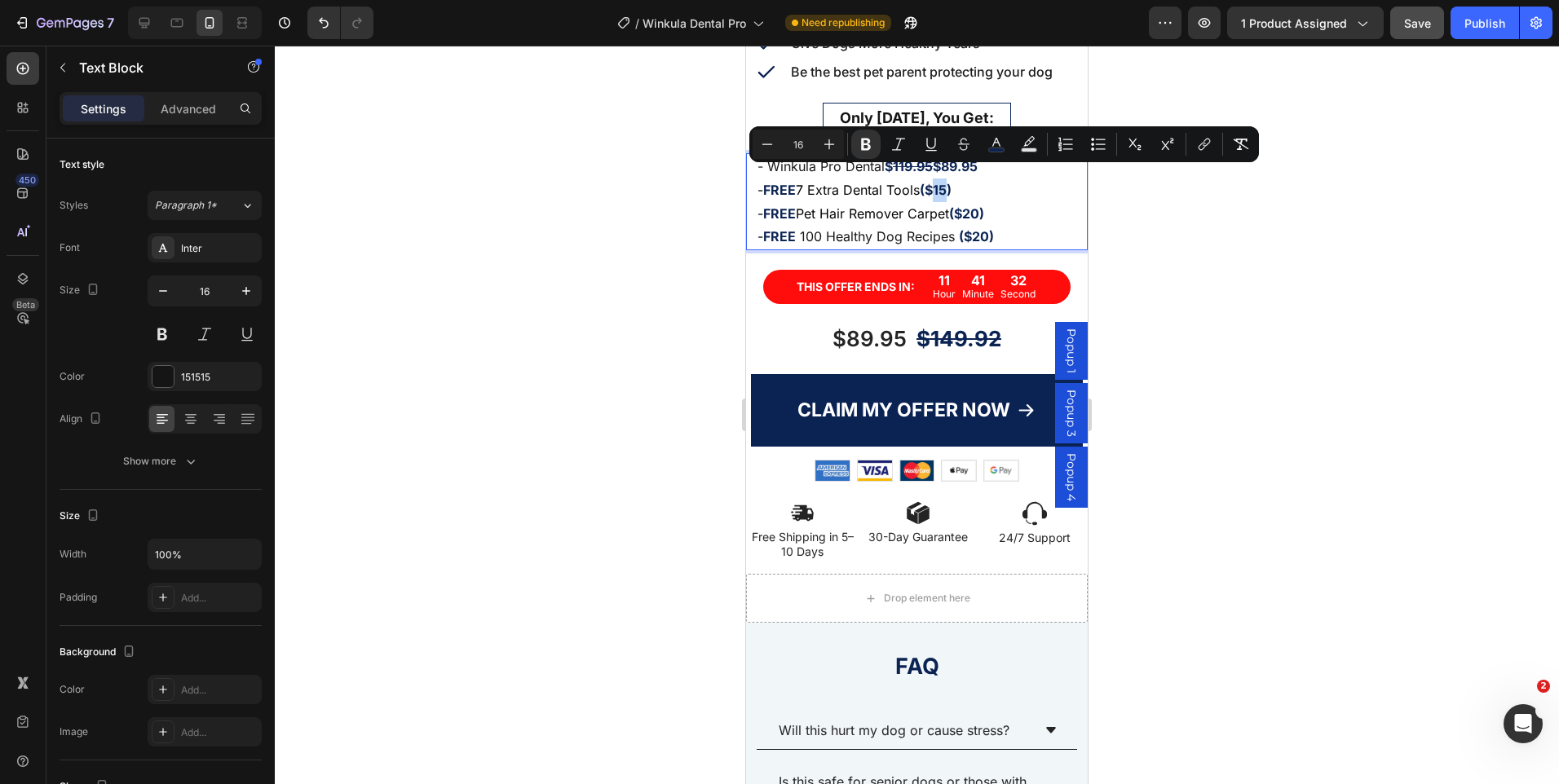
drag, startPoint x: 957, startPoint y: 179, endPoint x: 940, endPoint y: 179, distance: 17.0
click at [940, 182] on strong "($15)" at bounding box center [935, 189] width 32 height 16
click at [967, 140] on icon "Editor contextual toolbar" at bounding box center [963, 144] width 16 height 16
click at [984, 205] on strong "($20)" at bounding box center [967, 213] width 35 height 16
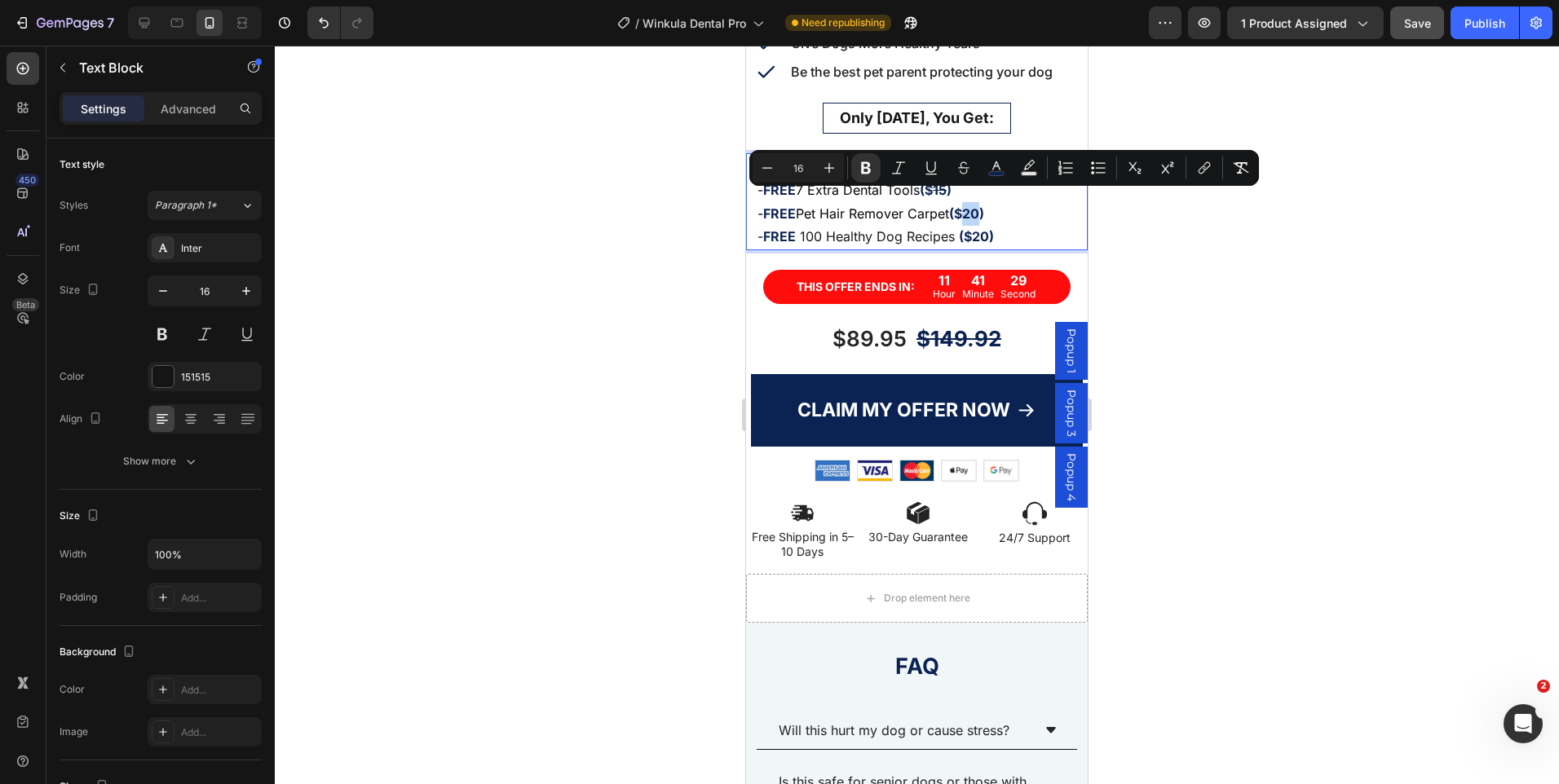
drag, startPoint x: 988, startPoint y: 204, endPoint x: 973, endPoint y: 203, distance: 15.0
click at [973, 205] on strong "($20)" at bounding box center [967, 213] width 35 height 16
click at [966, 176] on button "Strikethrough" at bounding box center [964, 168] width 29 height 29
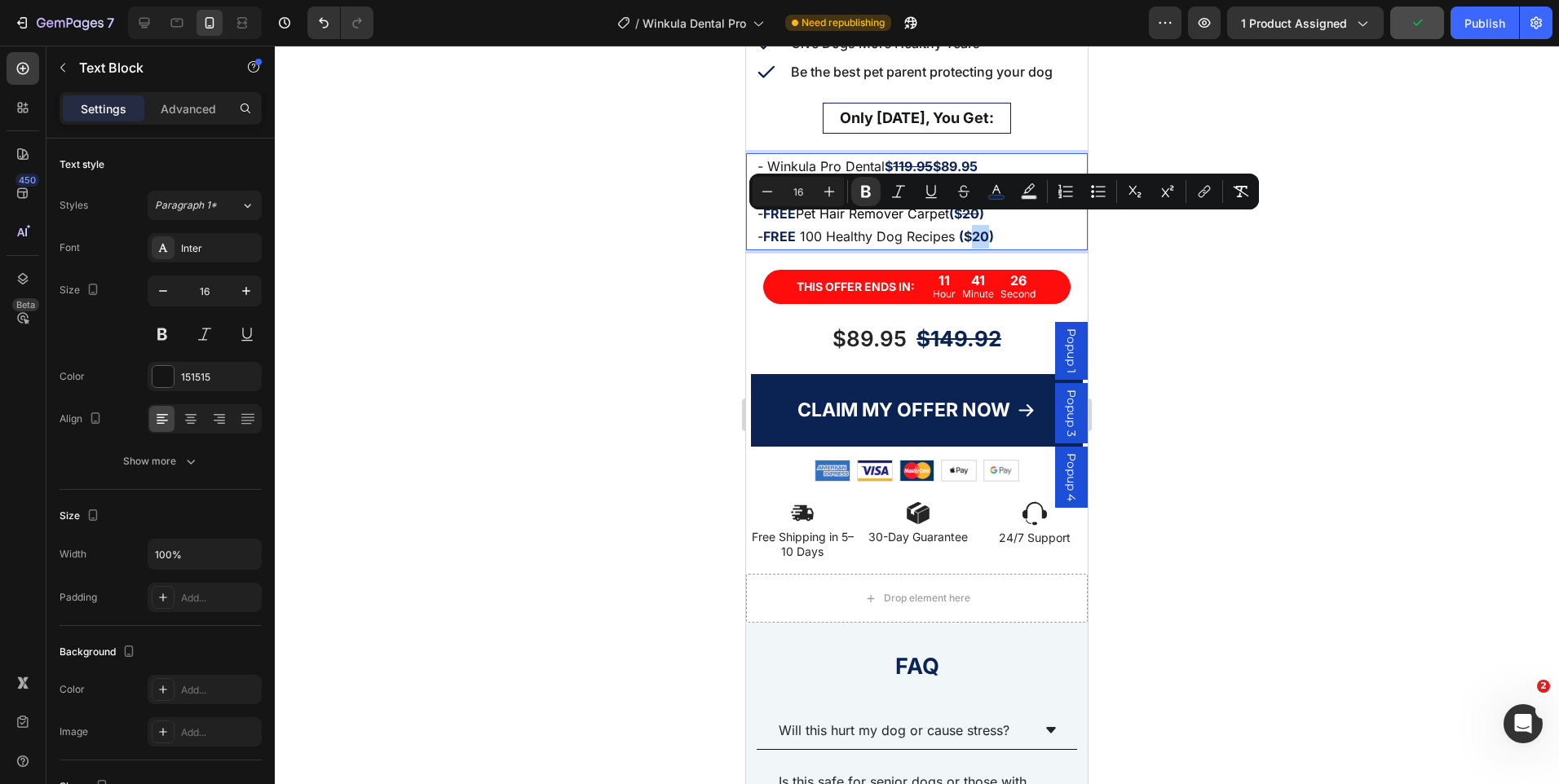
drag, startPoint x: 989, startPoint y: 226, endPoint x: 974, endPoint y: 228, distance: 15.1
click at [974, 228] on strong "($20)" at bounding box center [976, 236] width 35 height 16
click at [959, 181] on button "Strikethrough" at bounding box center [964, 192] width 29 height 29
click at [1013, 225] on p "- FREE 100 Healthy Dog Recipes ($ 20 )" at bounding box center [917, 237] width 319 height 24
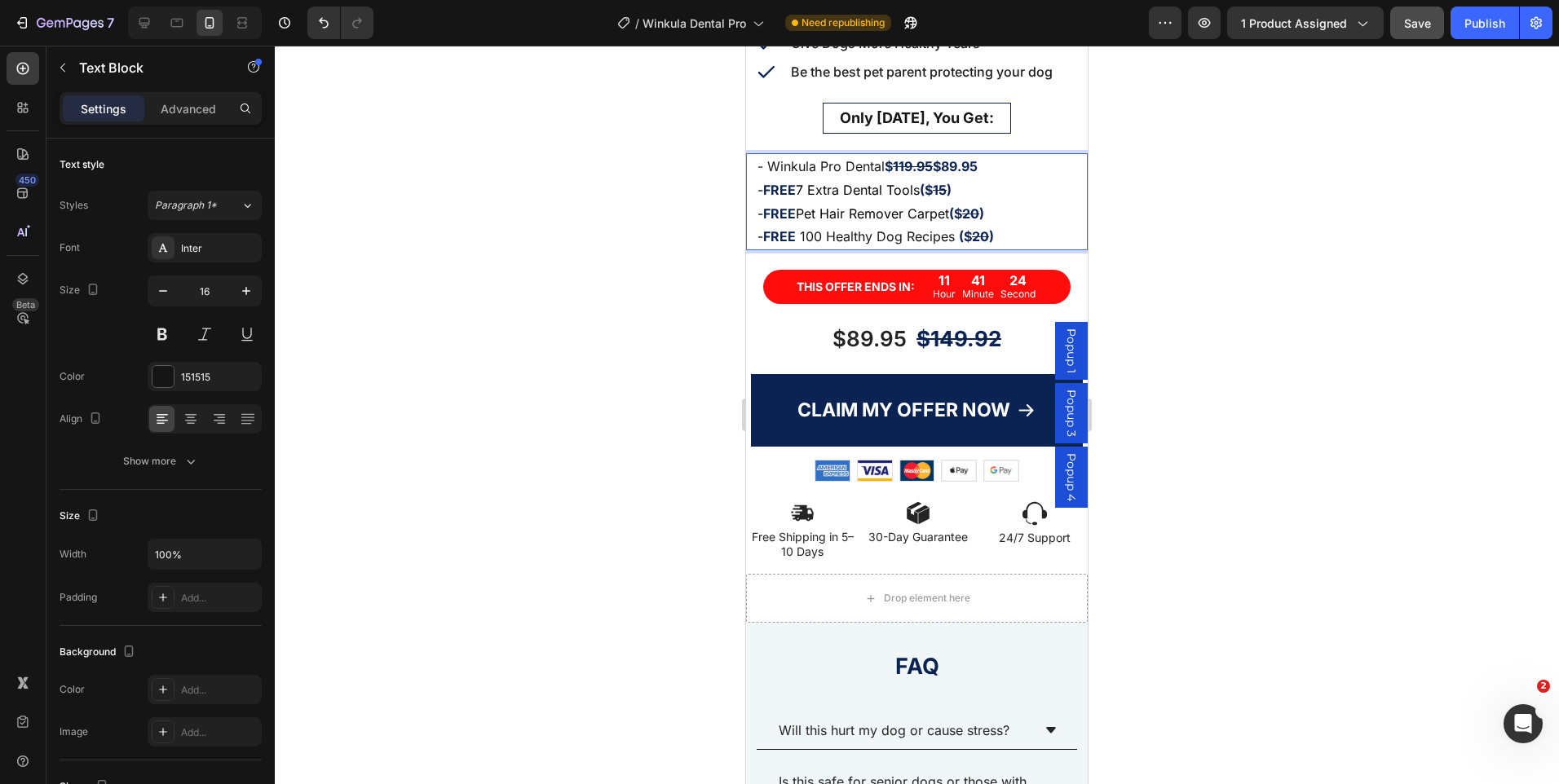
click at [1214, 247] on div at bounding box center [916, 415] width 1285 height 739
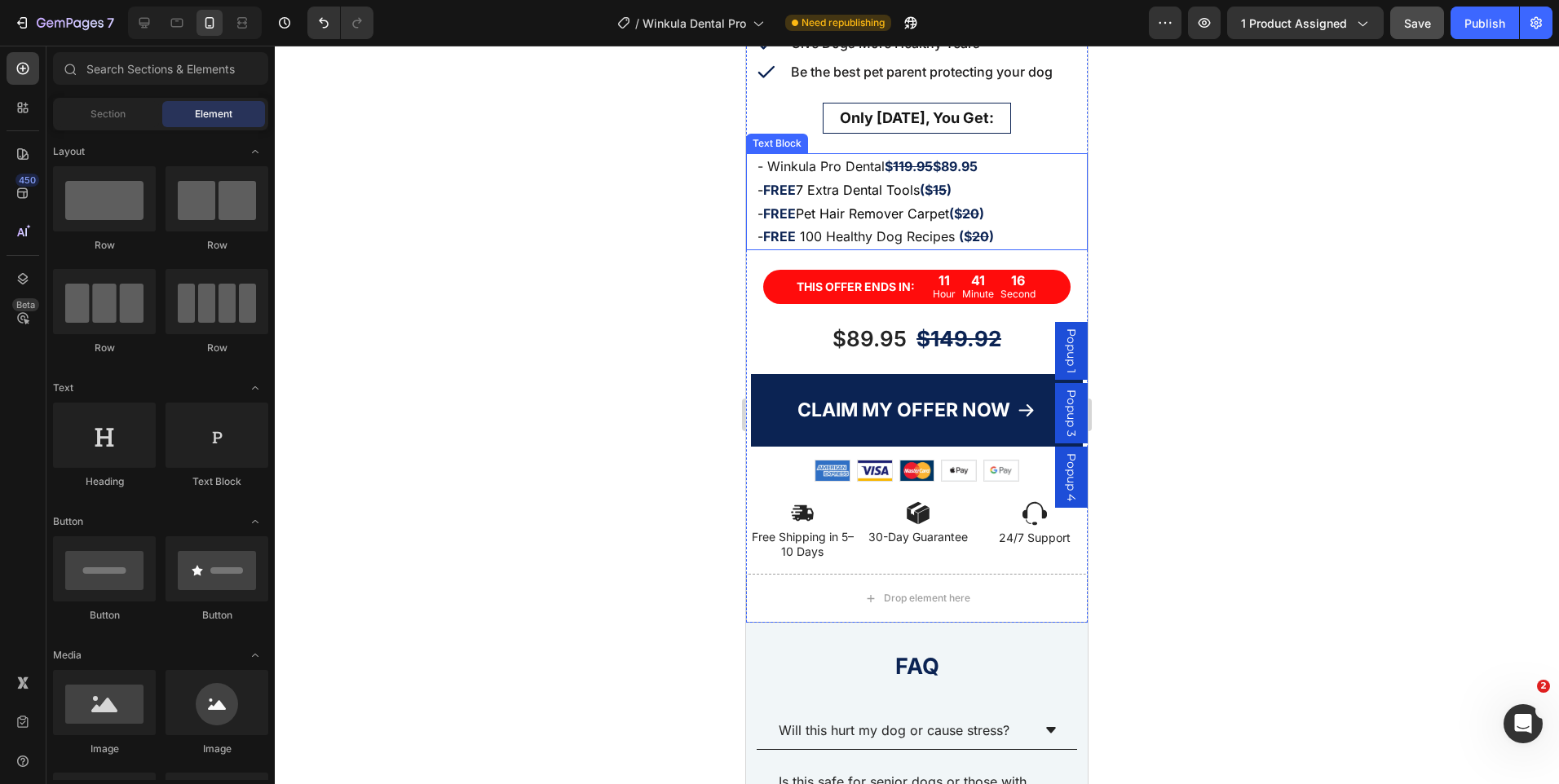
click at [977, 159] on strong "$89.95" at bounding box center [955, 166] width 45 height 16
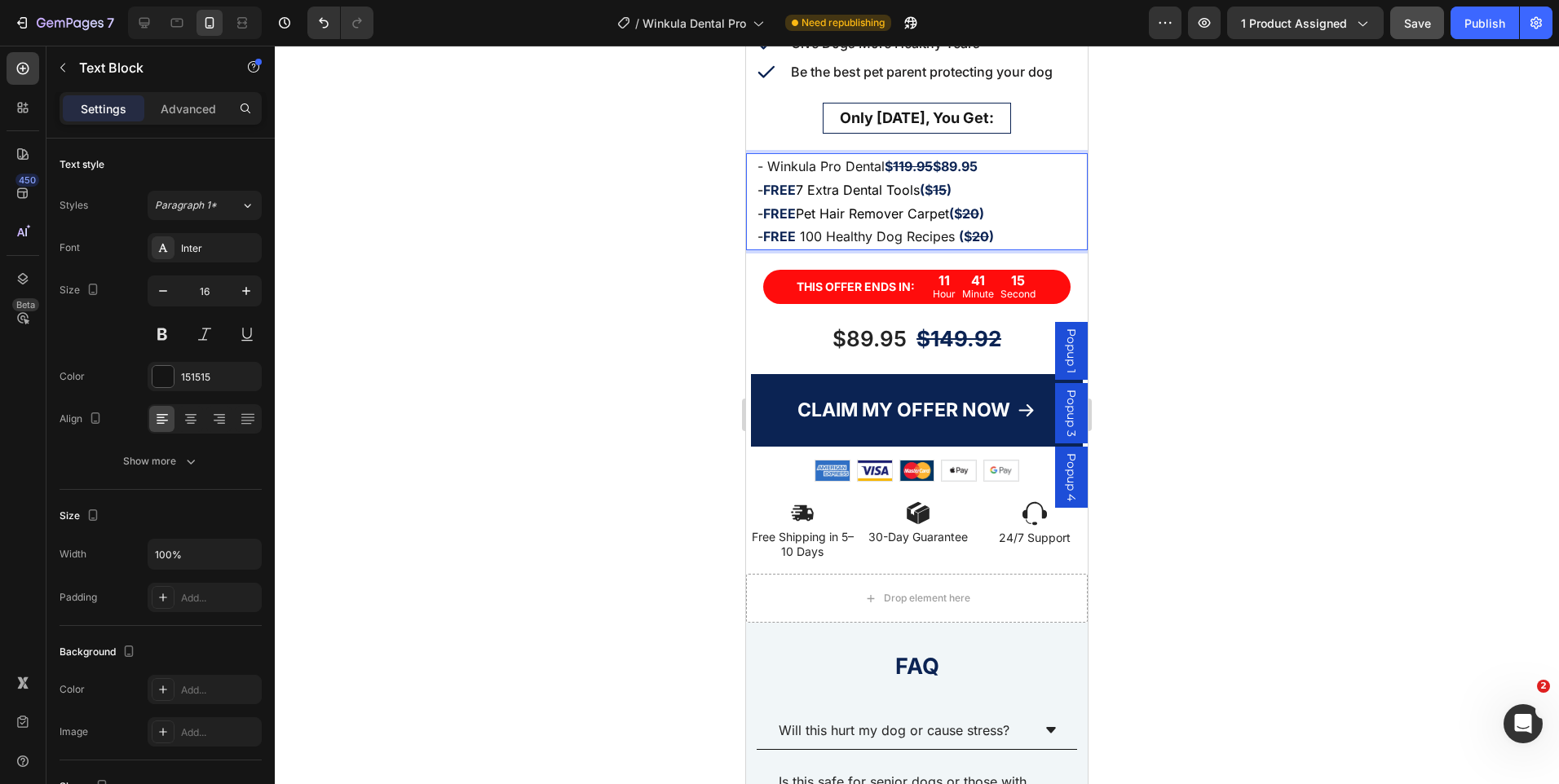
click at [944, 159] on strong "$89.95" at bounding box center [955, 166] width 45 height 16
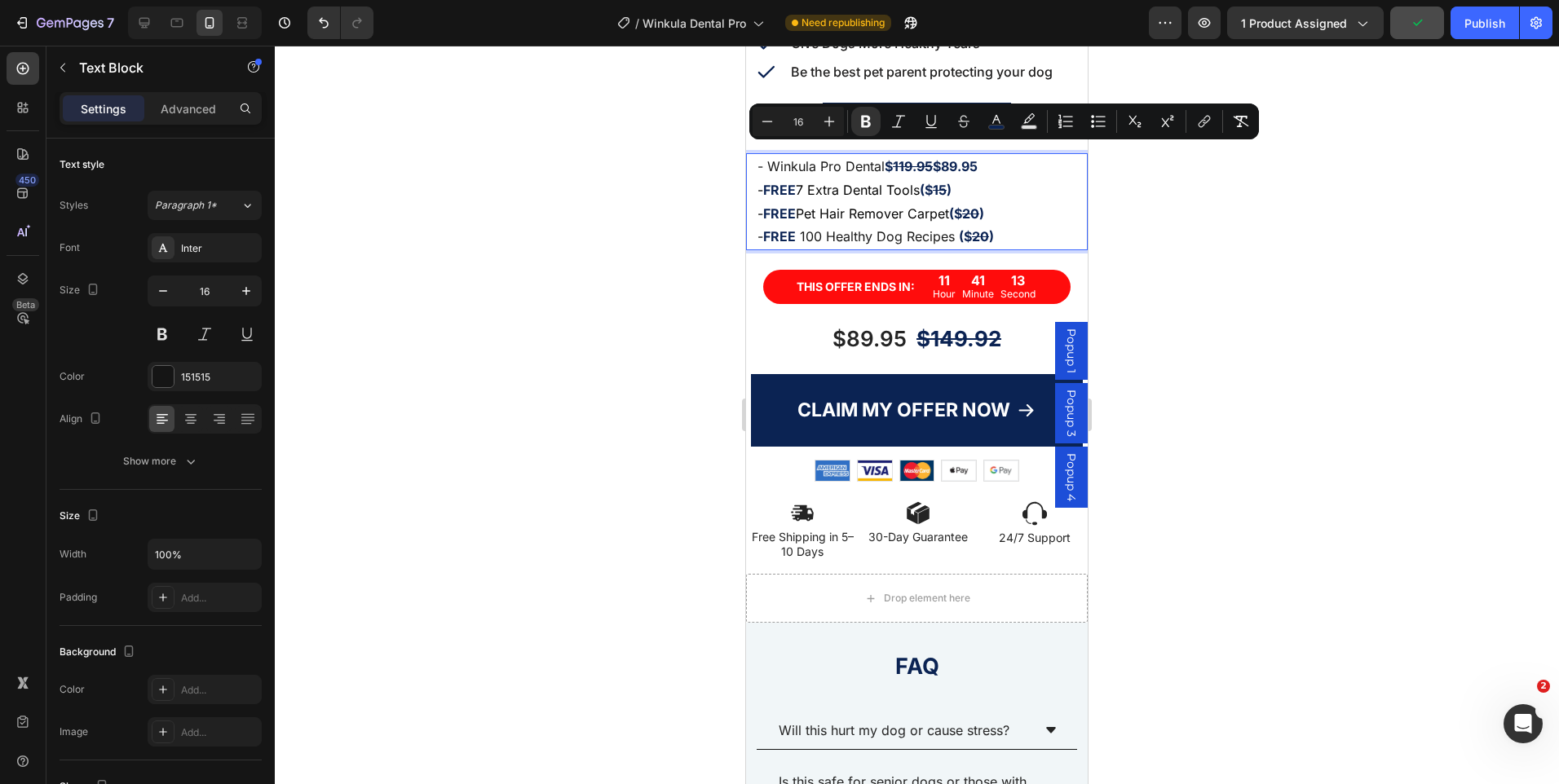
drag, startPoint x: 942, startPoint y: 155, endPoint x: 985, endPoint y: 161, distance: 43.4
click at [978, 161] on strong "$89.95" at bounding box center [955, 166] width 45 height 16
click at [866, 123] on icon "Editor contextual toolbar" at bounding box center [865, 121] width 16 height 16
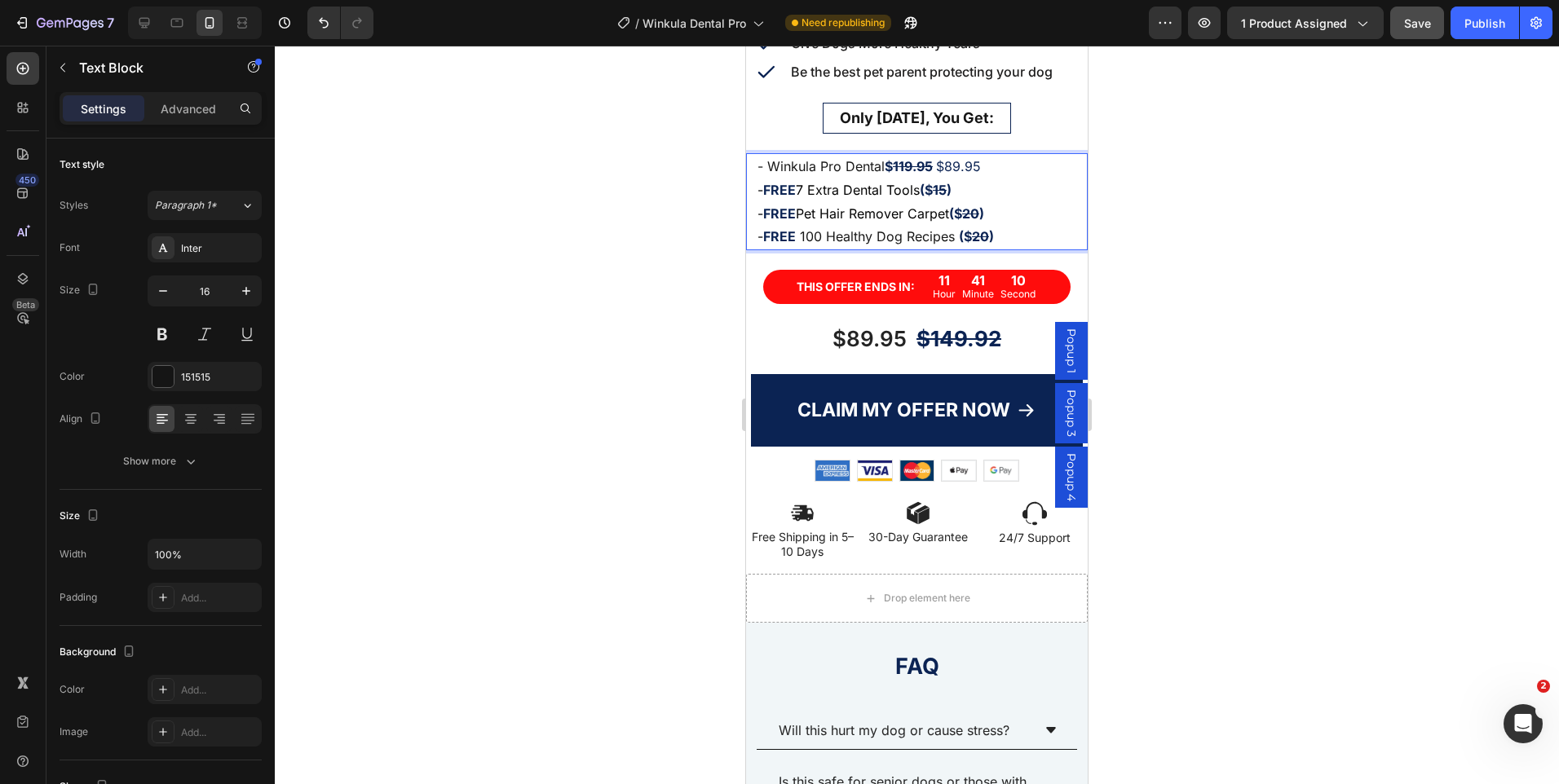
click at [1172, 205] on div at bounding box center [916, 415] width 1285 height 739
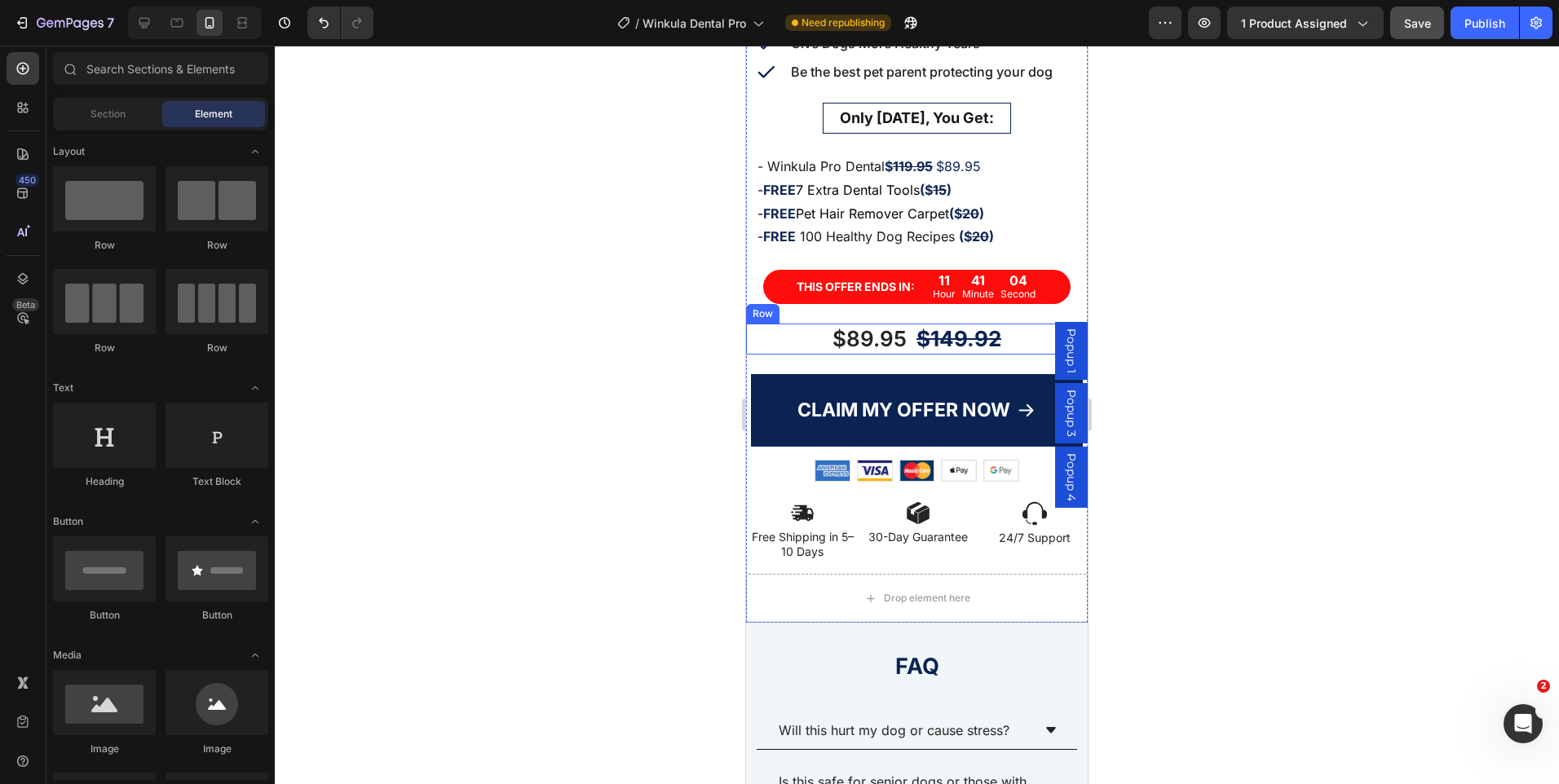
click at [779, 329] on div "$89.95 Product Price Product Price $149.92 Product Price Product Price Row" at bounding box center [916, 339] width 342 height 31
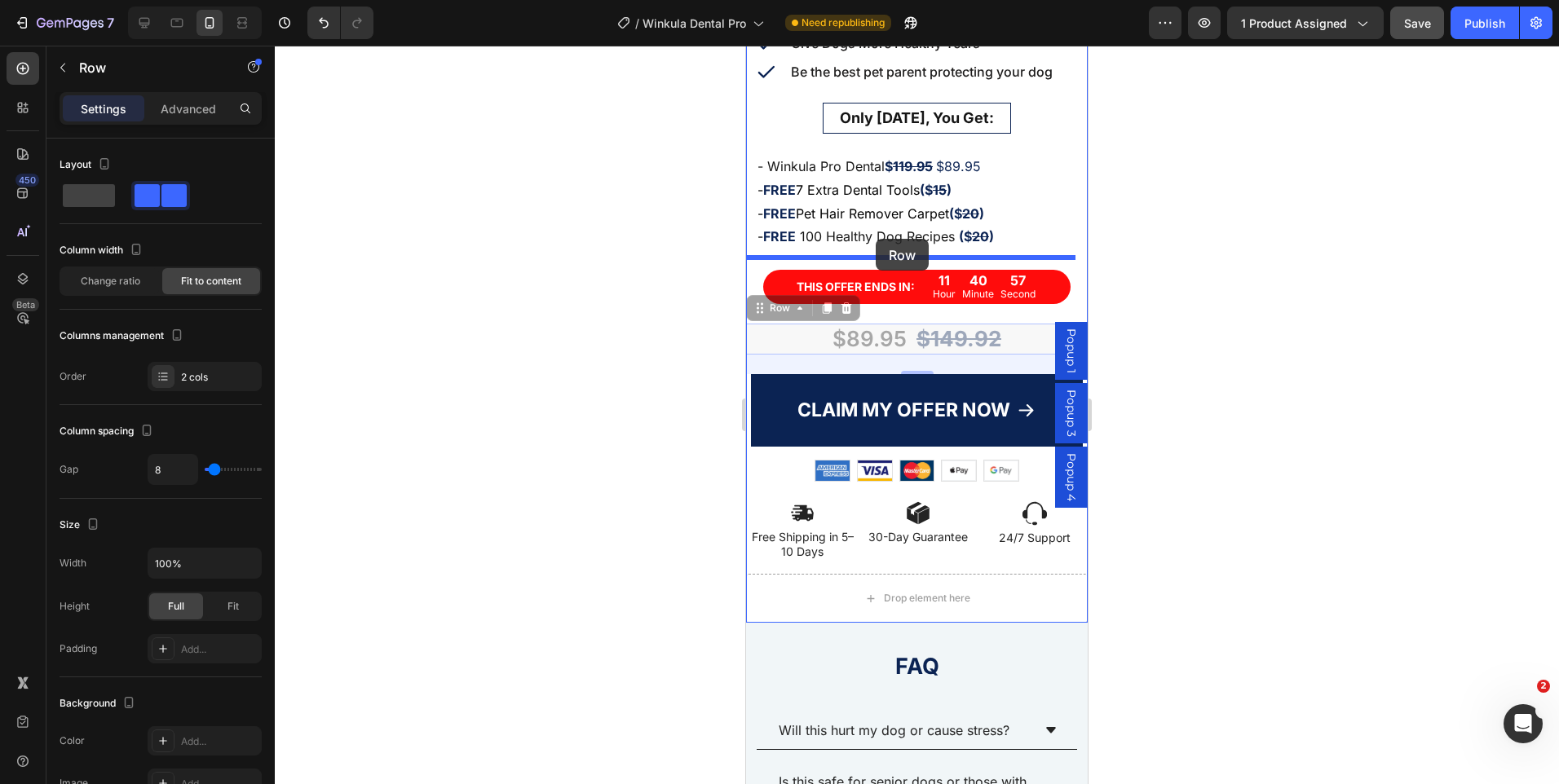
drag, startPoint x: 759, startPoint y: 301, endPoint x: 875, endPoint y: 239, distance: 131.5
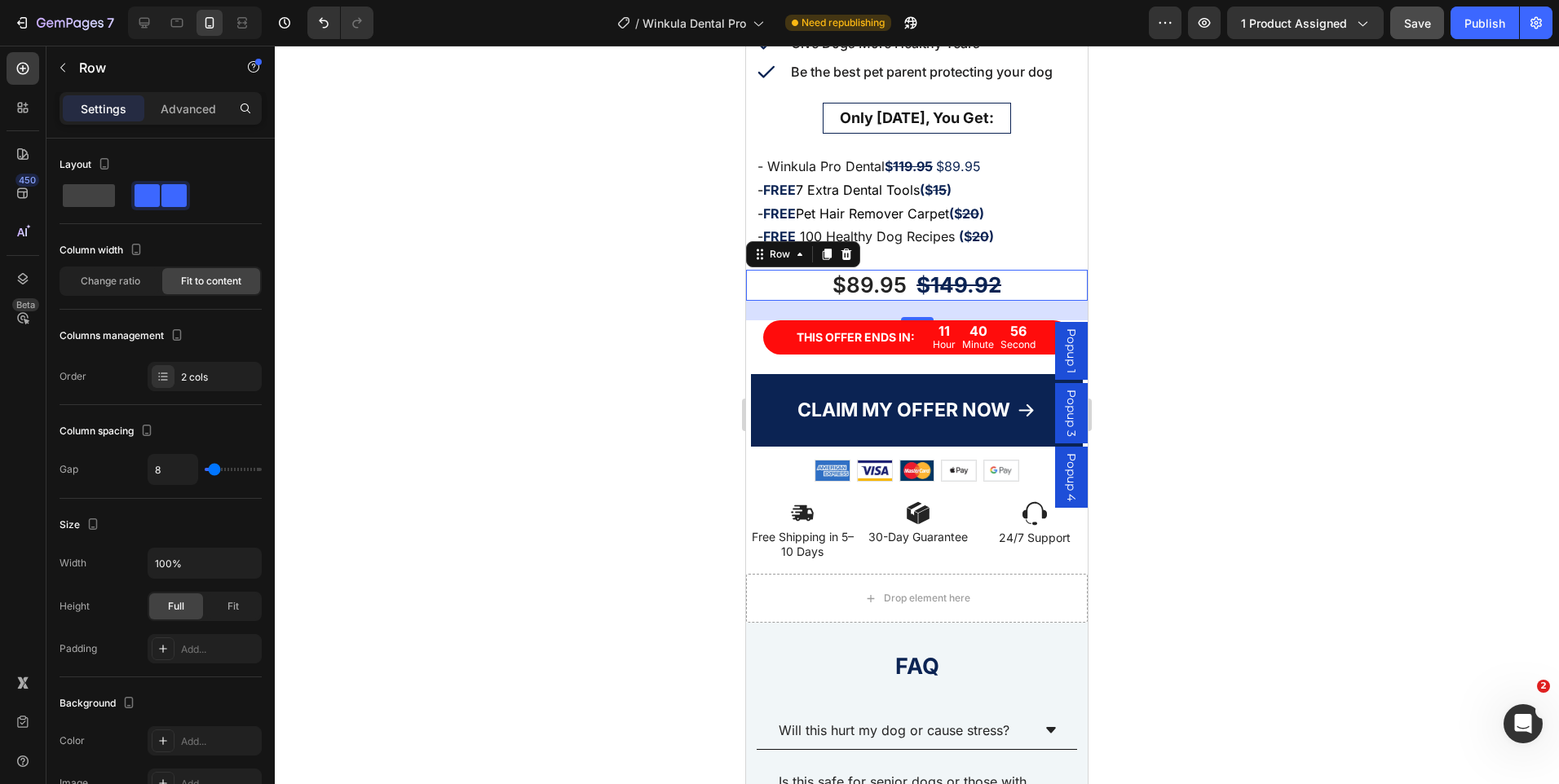
click at [1139, 211] on div at bounding box center [916, 415] width 1285 height 739
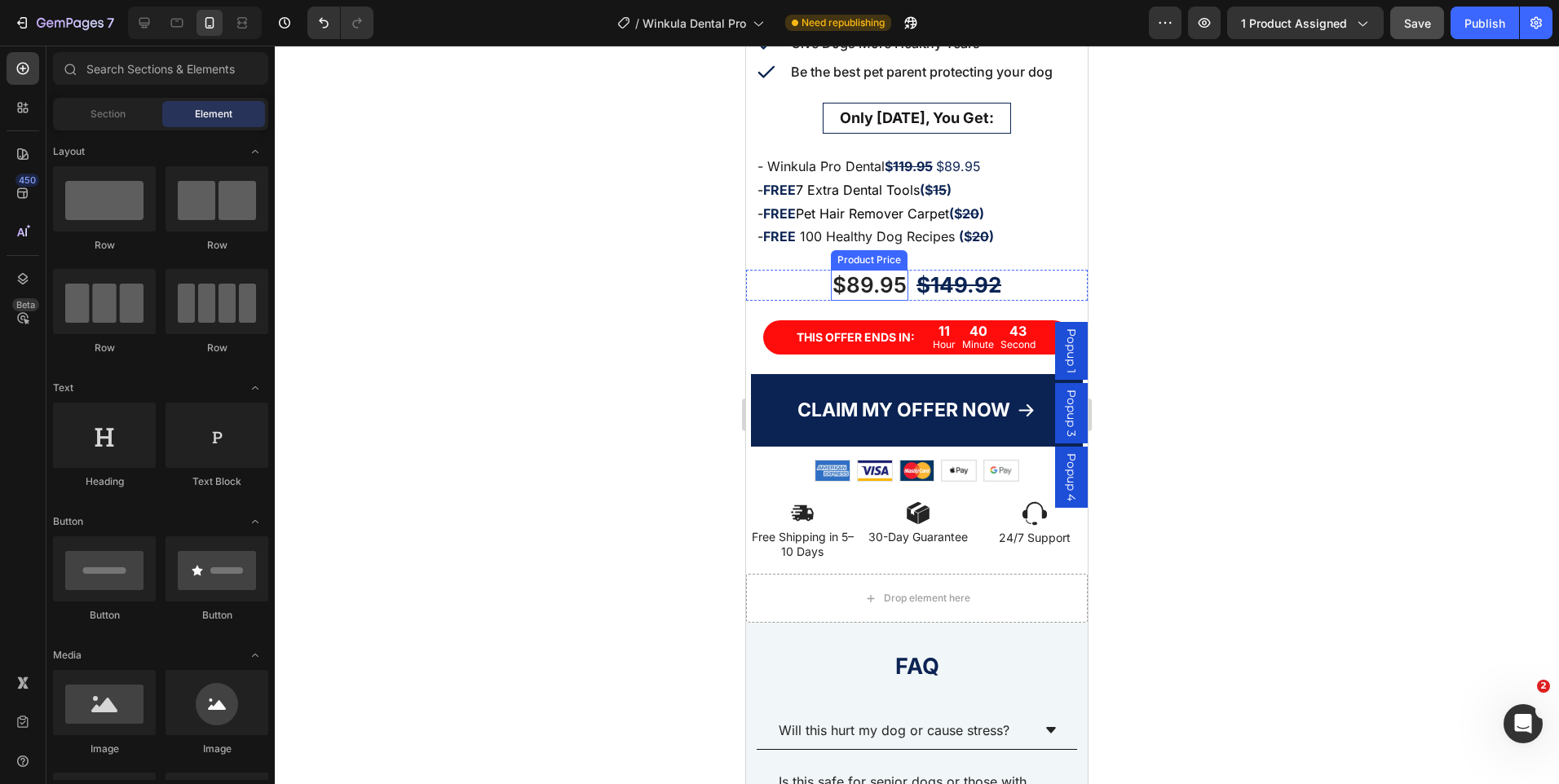
click at [881, 276] on div "$89.95" at bounding box center [869, 285] width 78 height 31
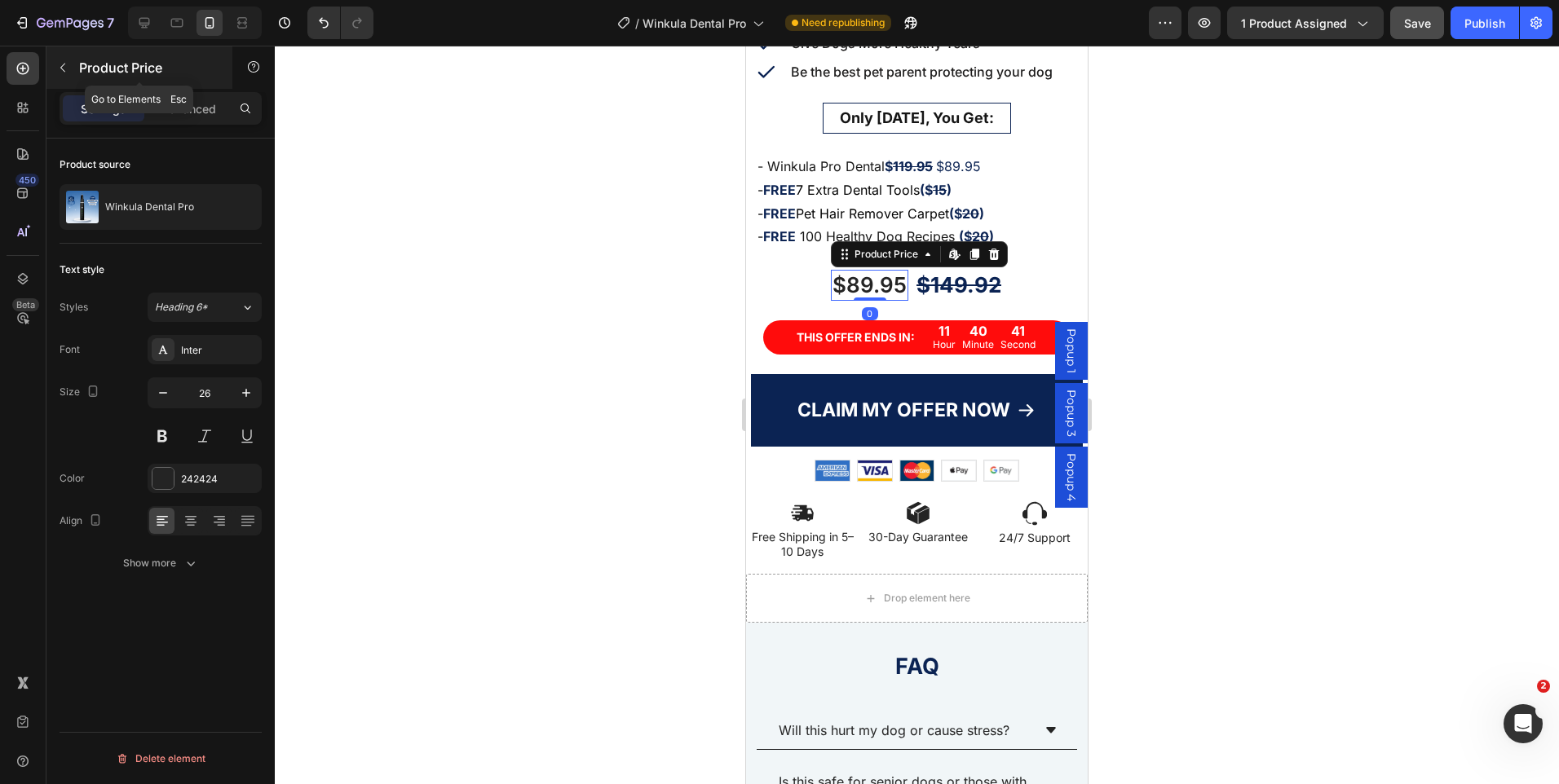
click at [66, 71] on icon "button" at bounding box center [62, 67] width 13 height 13
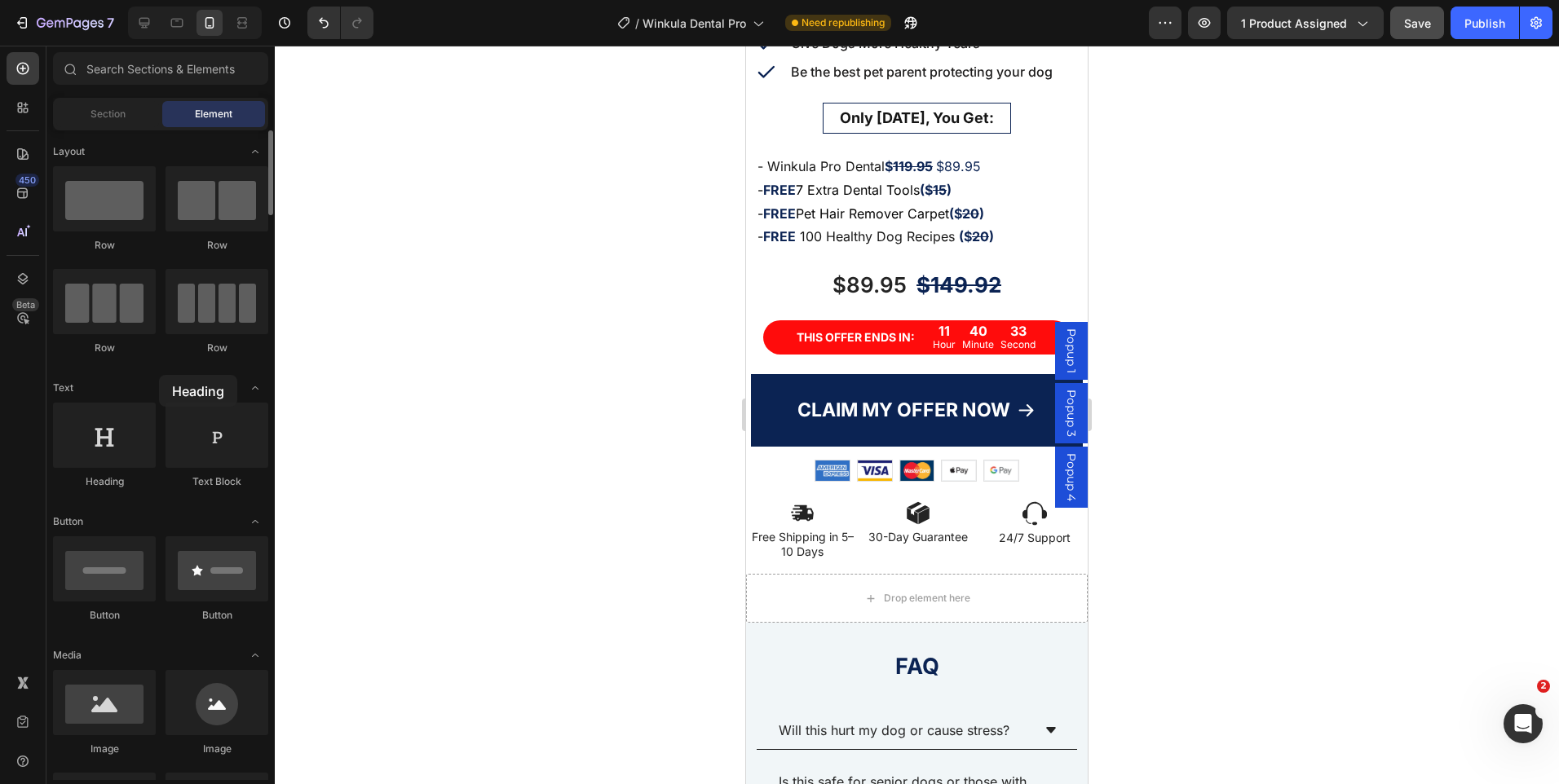
drag, startPoint x: 122, startPoint y: 441, endPoint x: 159, endPoint y: 375, distance: 75.7
click at [982, 285] on div "$149.92" at bounding box center [958, 285] width 88 height 31
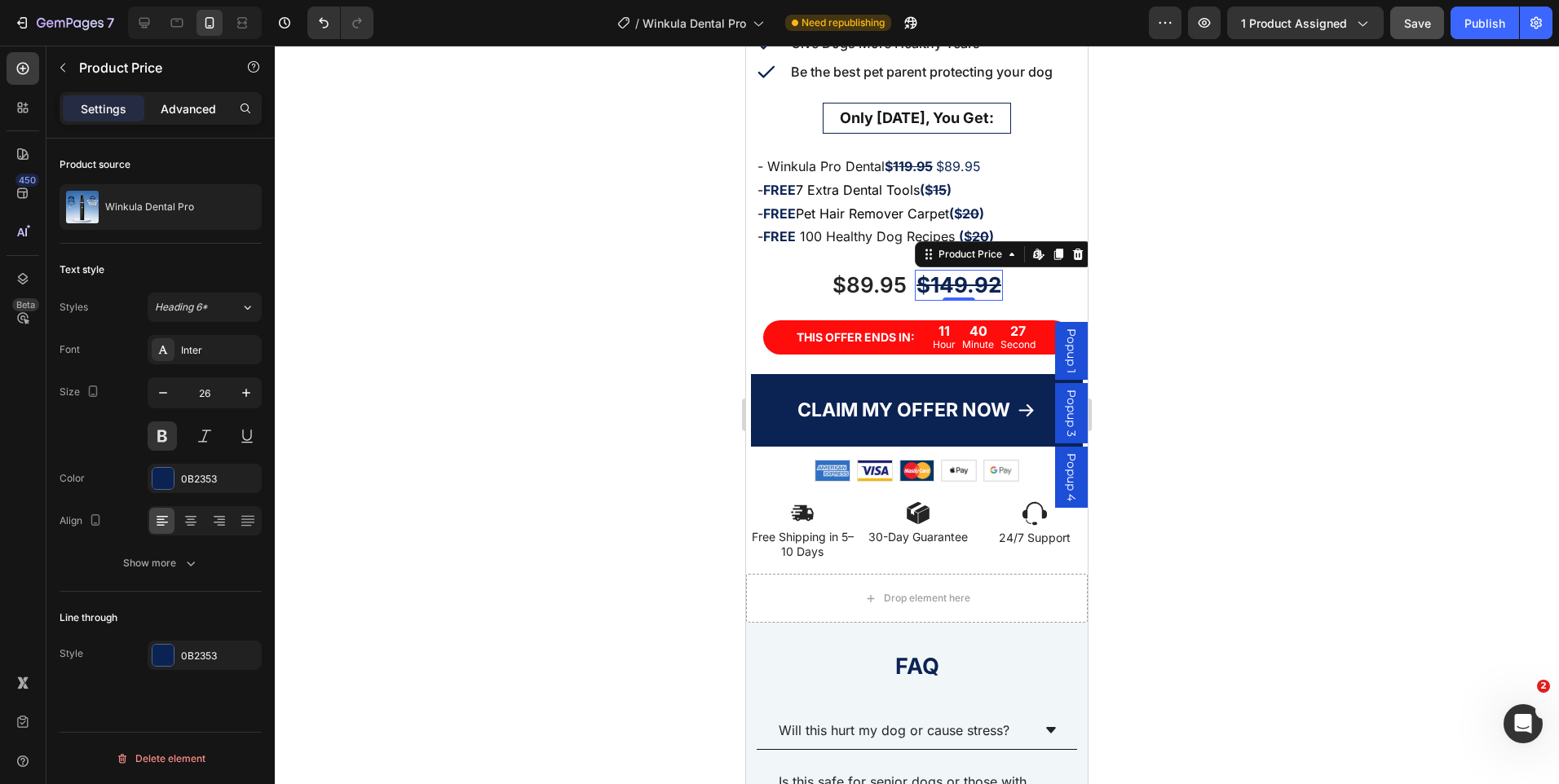
click at [188, 99] on div "Advanced" at bounding box center [188, 108] width 82 height 26
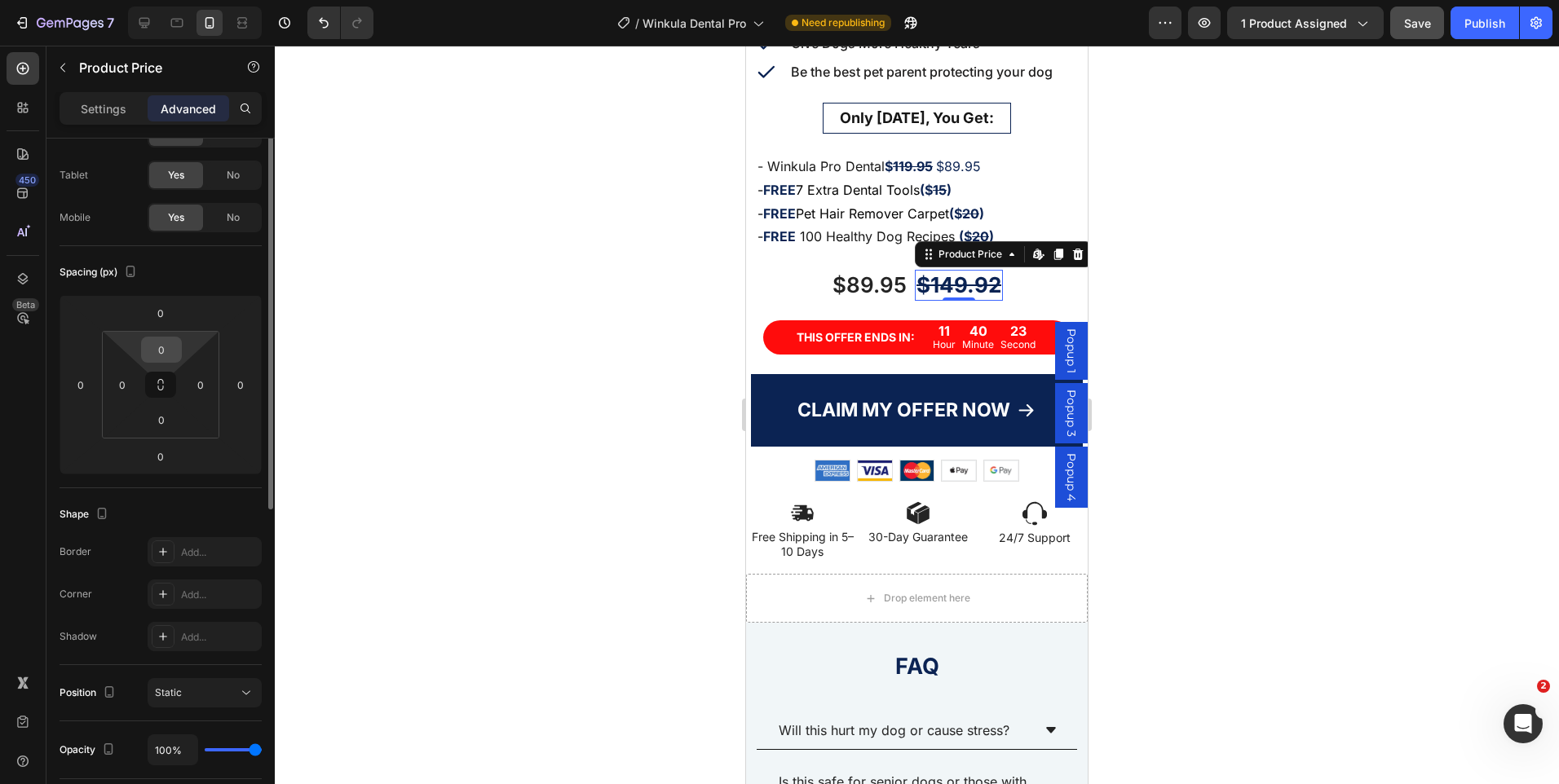
scroll to position [0, 0]
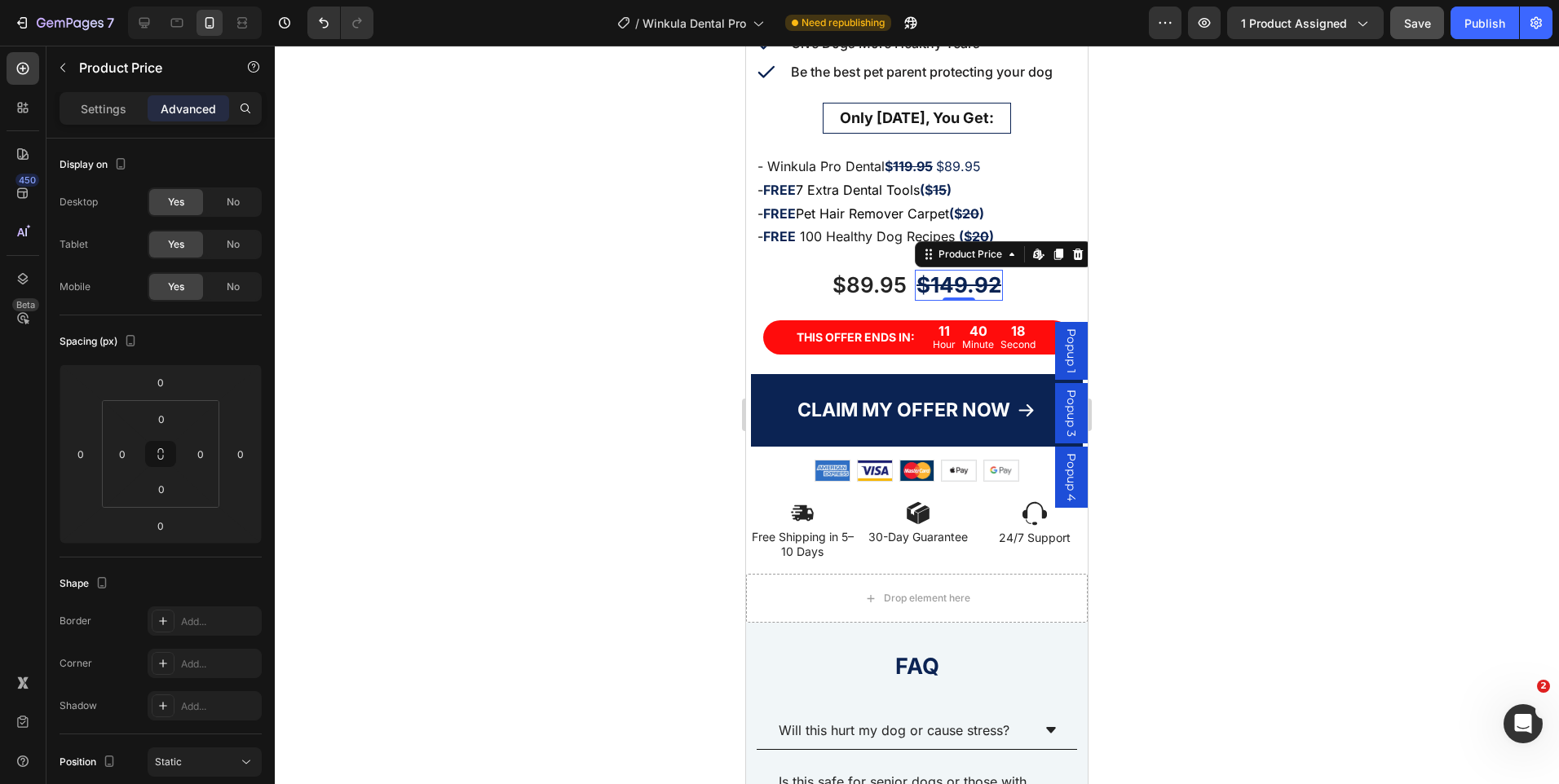
click at [1252, 269] on div at bounding box center [916, 415] width 1285 height 739
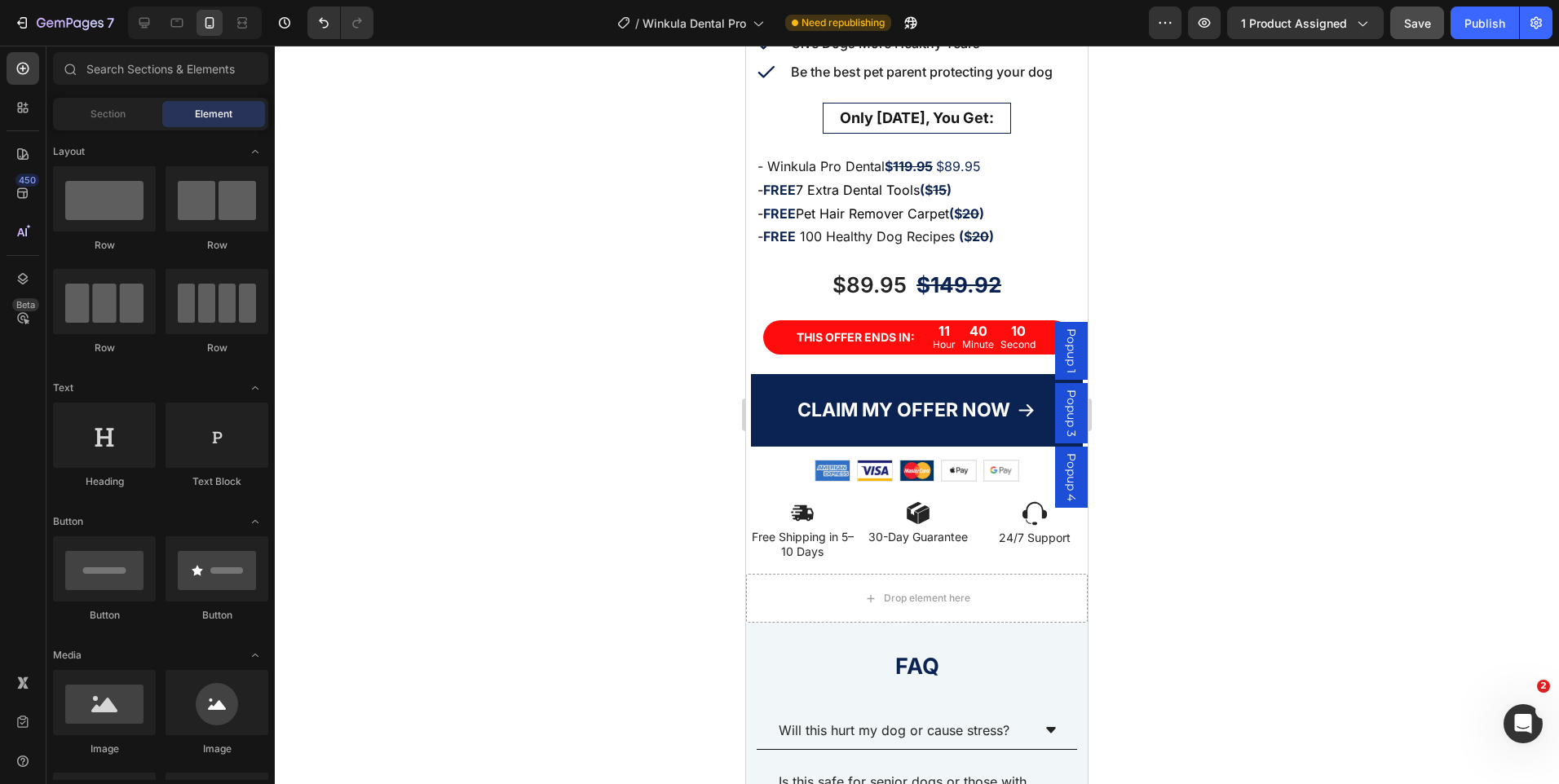
scroll to position [474, 0]
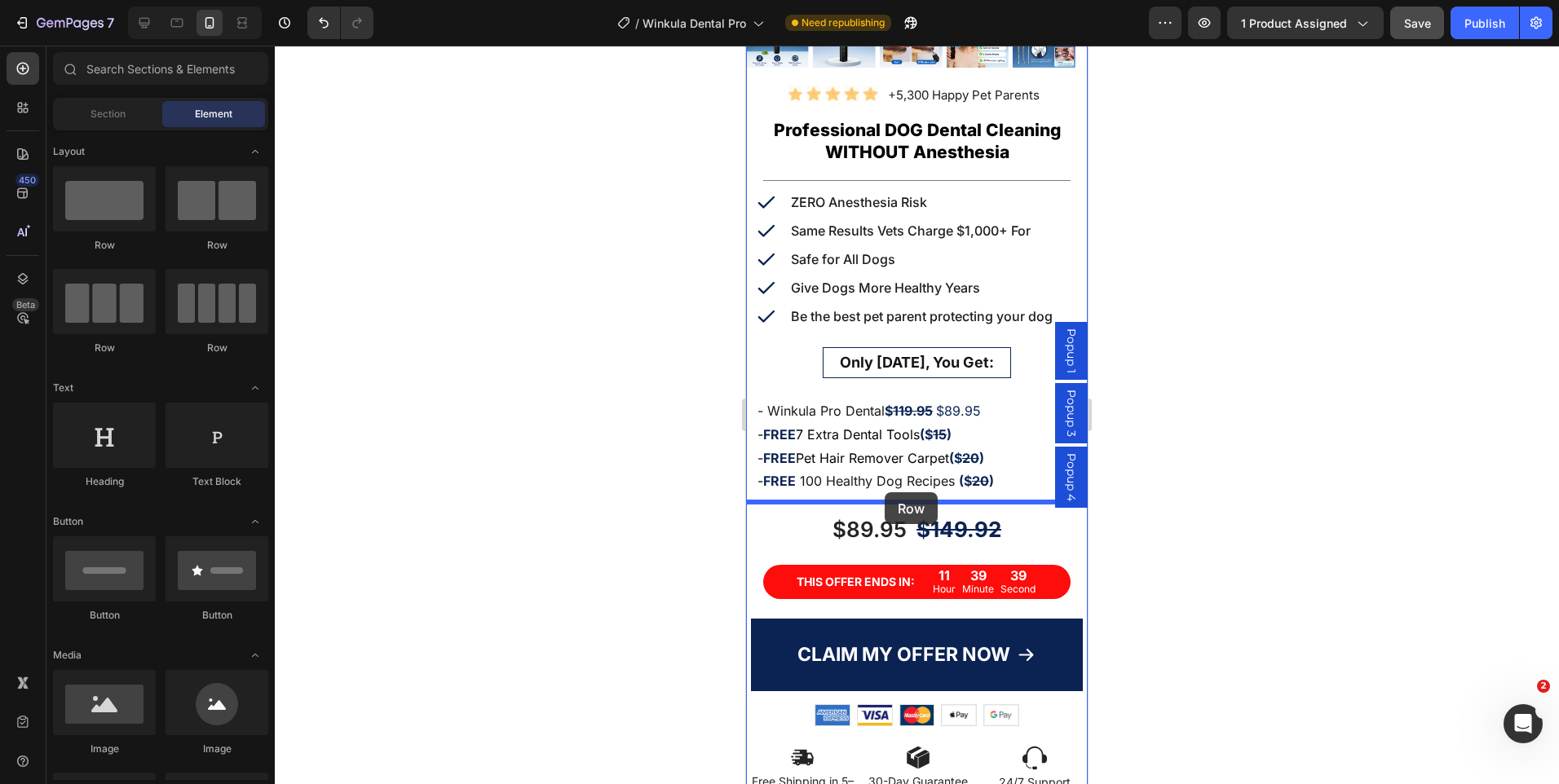
drag, startPoint x: 967, startPoint y: 264, endPoint x: 885, endPoint y: 493, distance: 243.2
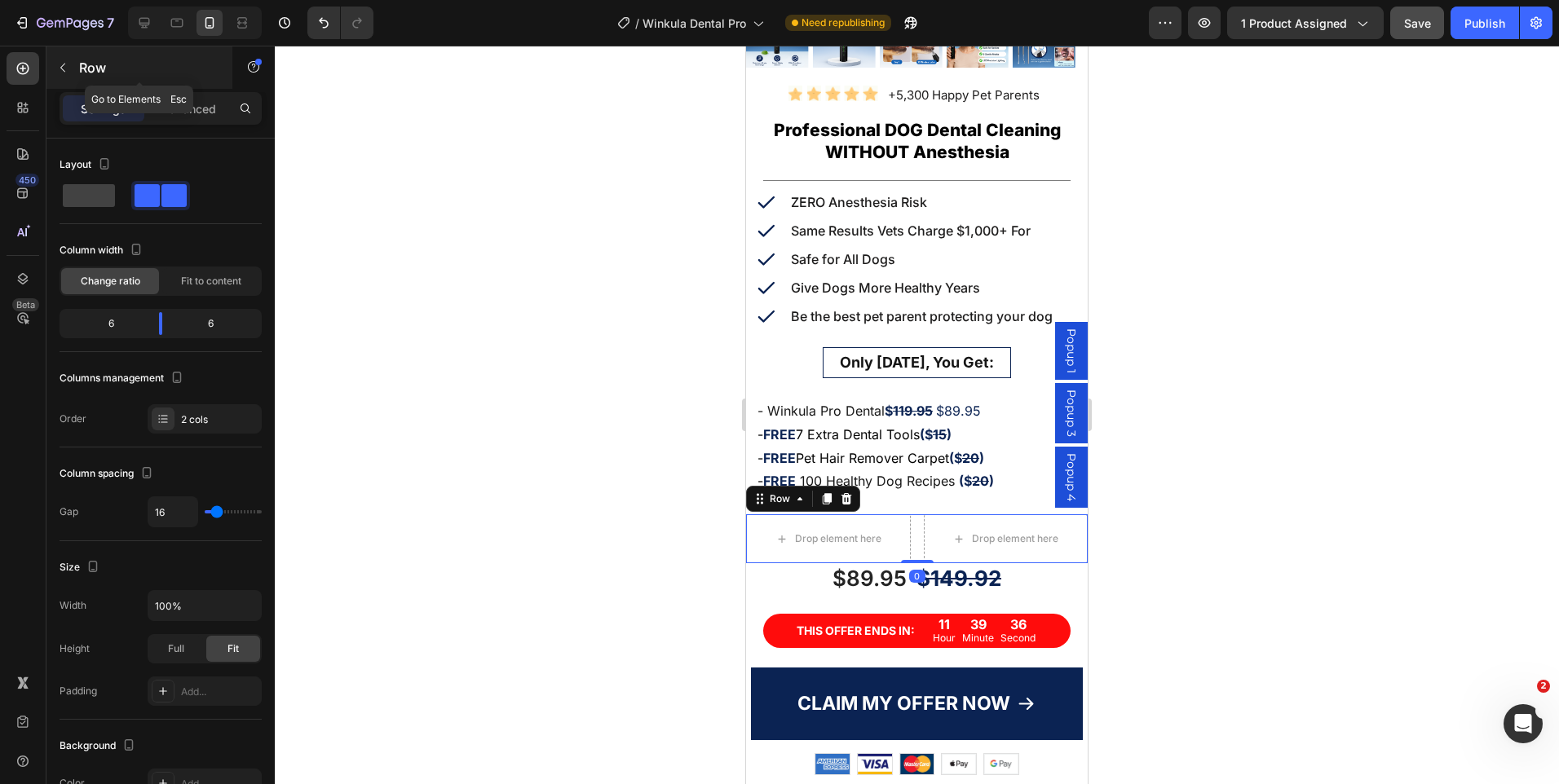
click at [66, 66] on icon "button" at bounding box center [62, 67] width 13 height 13
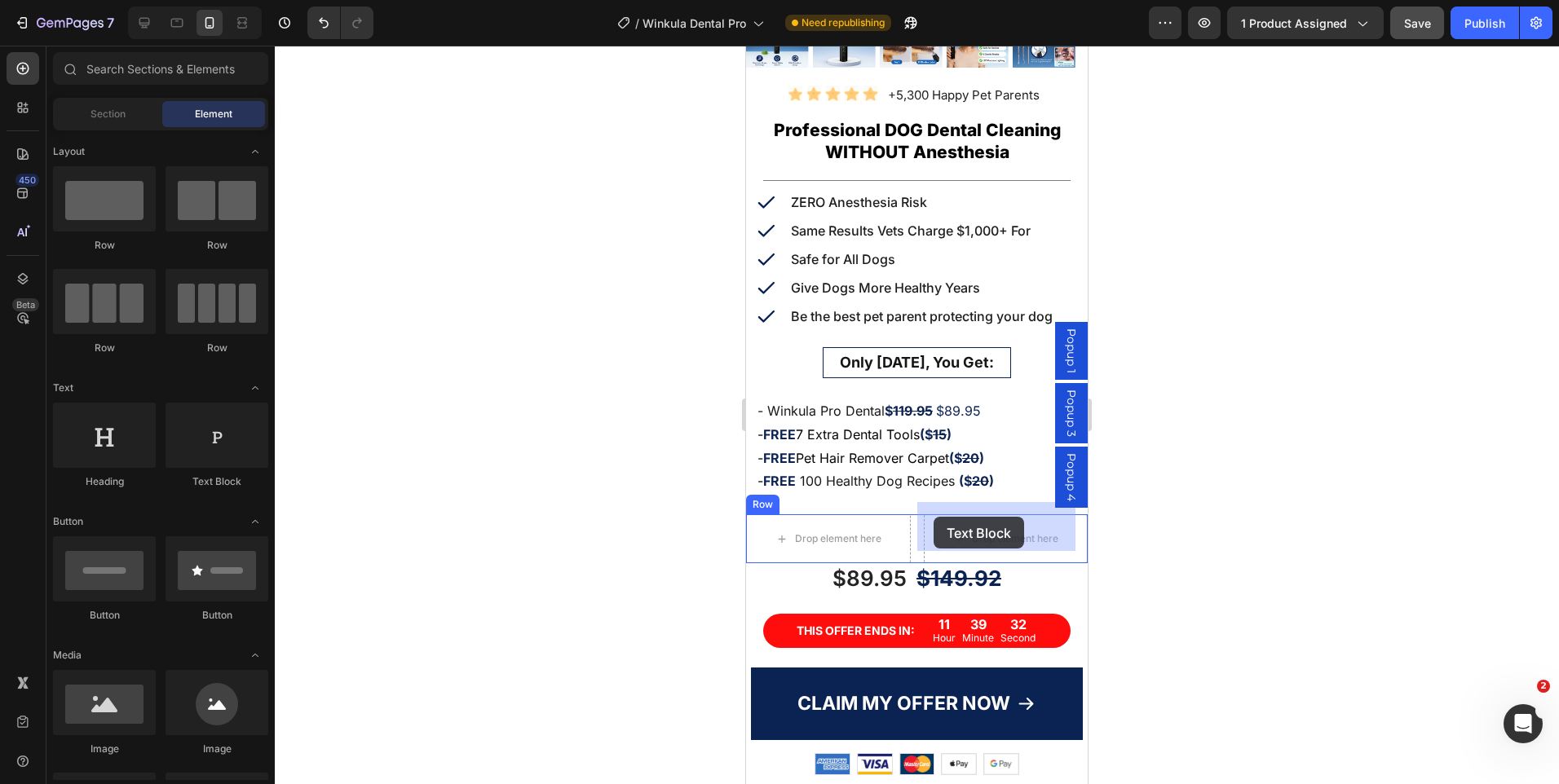
drag, startPoint x: 973, startPoint y: 498, endPoint x: 933, endPoint y: 517, distance: 44.3
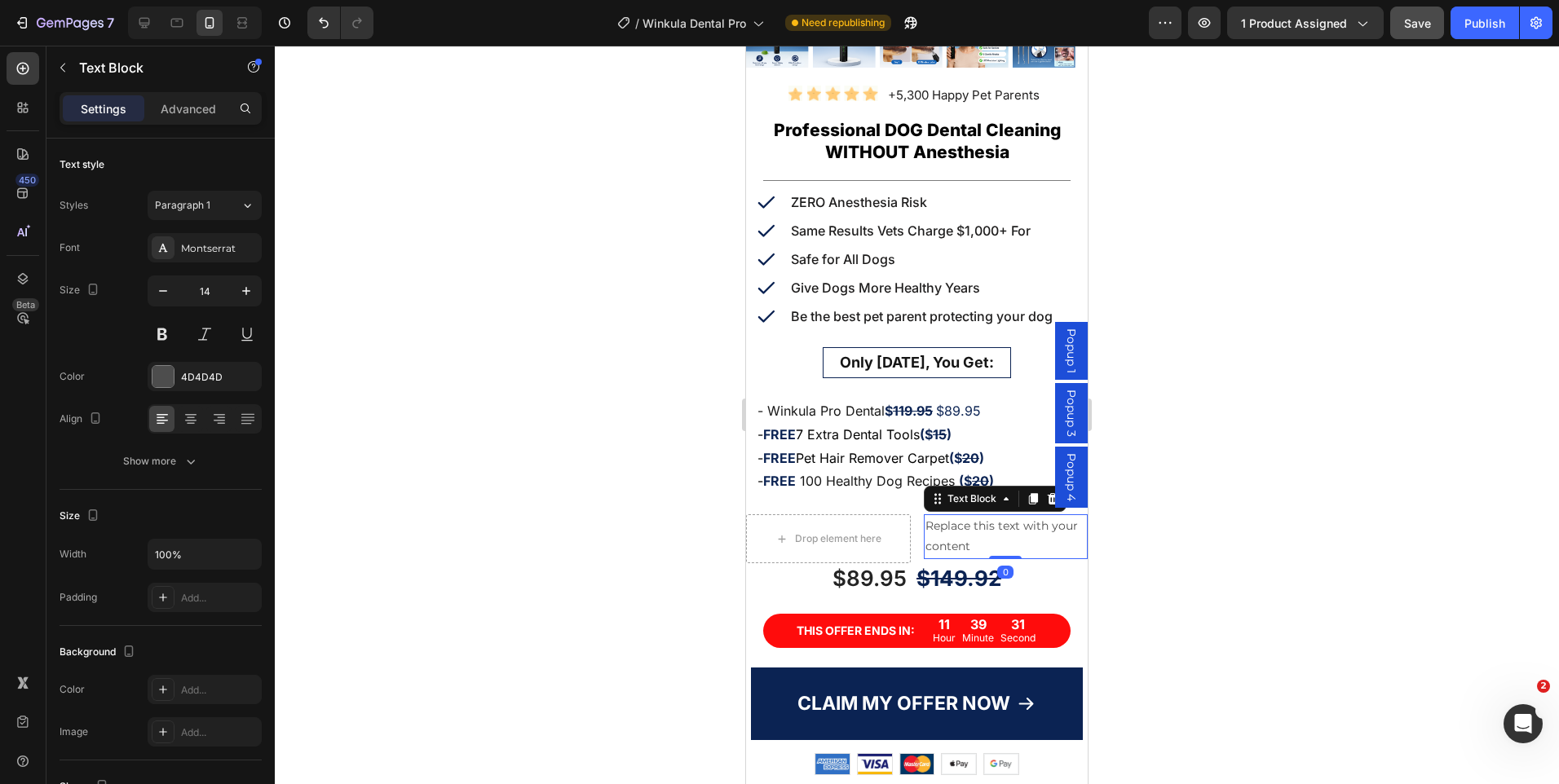
click at [948, 526] on div "Replace this text with your content" at bounding box center [1006, 537] width 165 height 44
click at [948, 526] on p "Replace this text with your content" at bounding box center [1006, 537] width 161 height 41
click at [944, 516] on p "TOTAL" at bounding box center [1006, 527] width 161 height 20
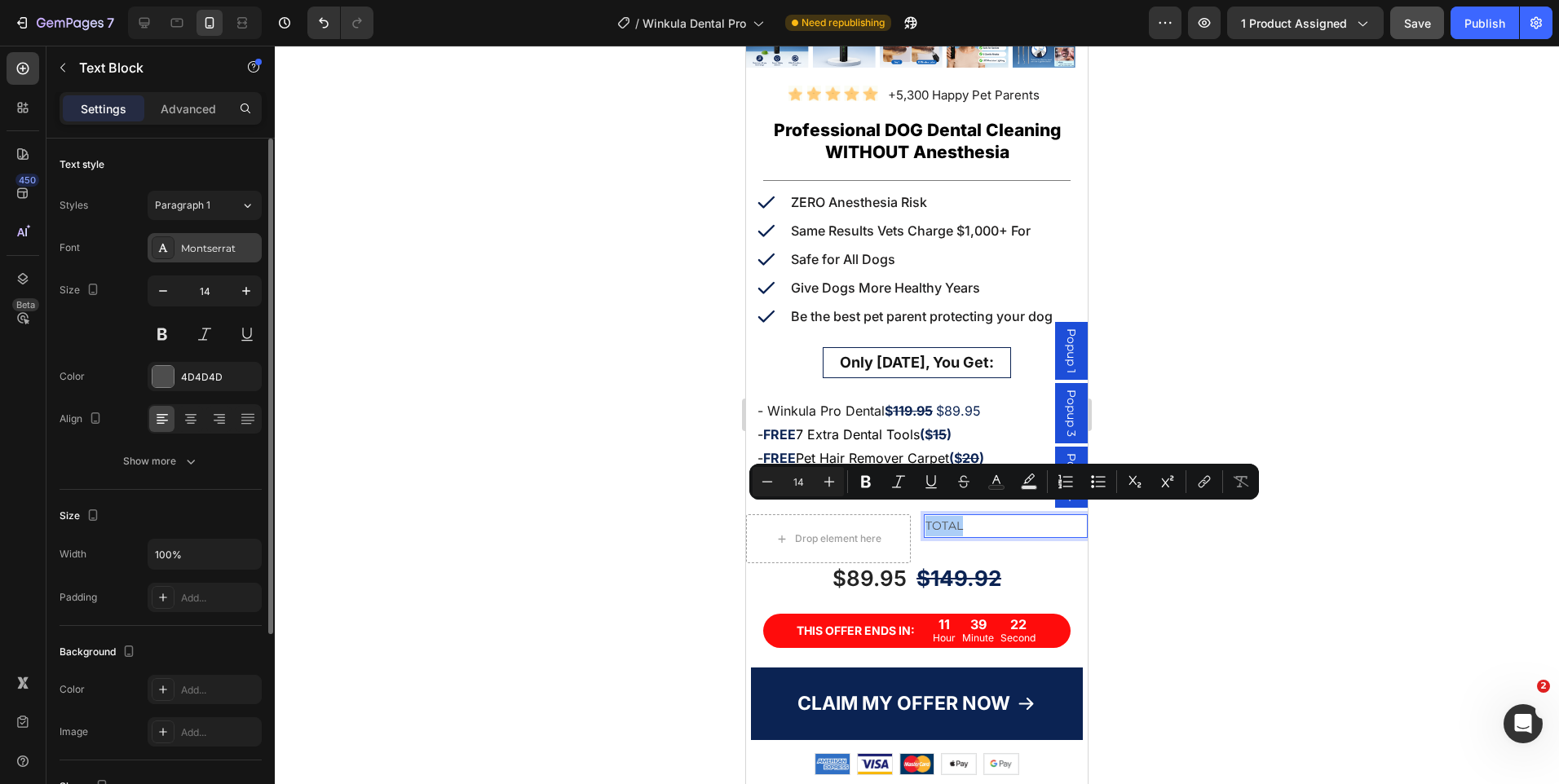
click at [232, 256] on div "Montserrat" at bounding box center [205, 248] width 114 height 29
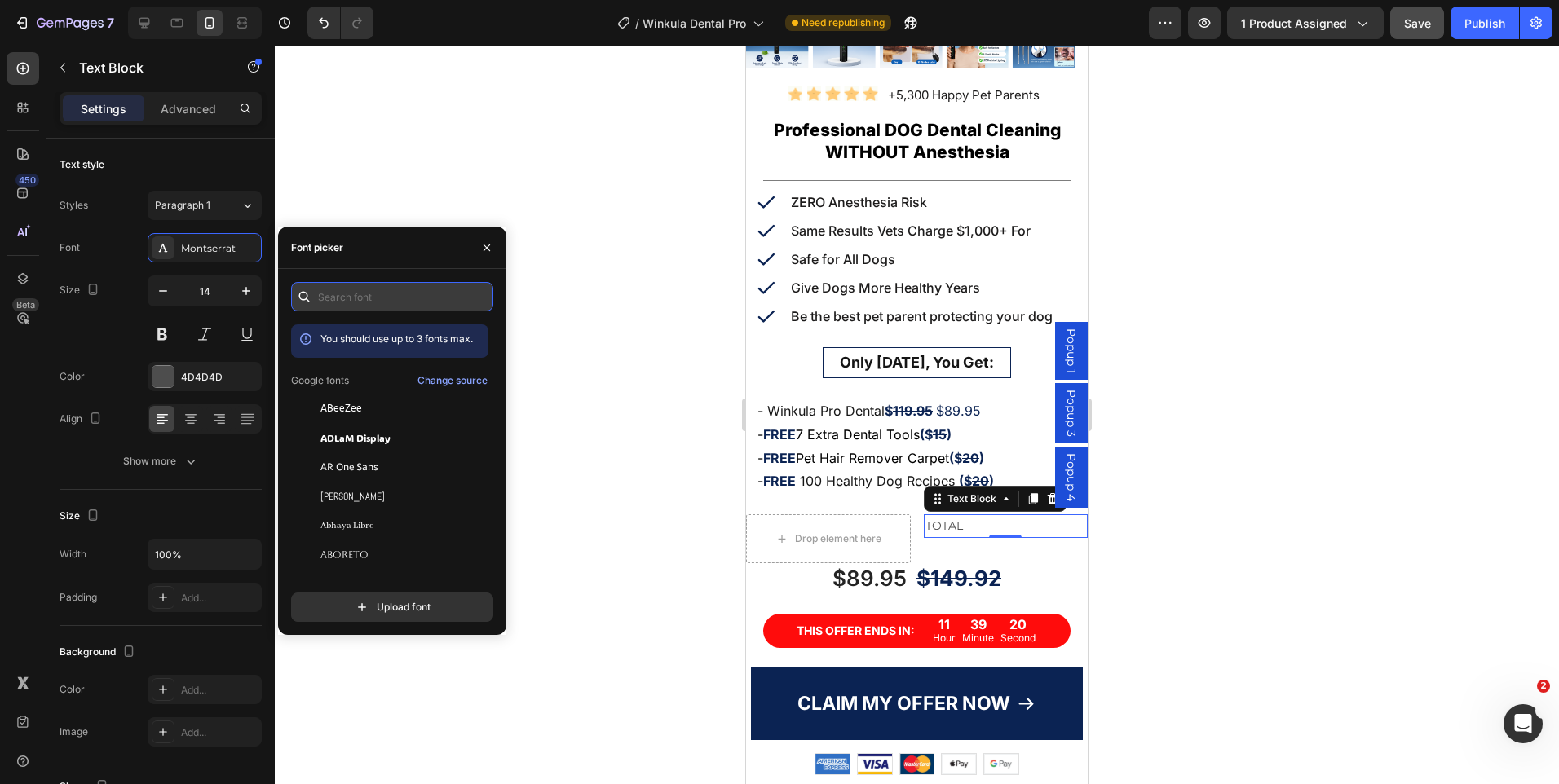
click at [413, 300] on input "text" at bounding box center [392, 297] width 202 height 29
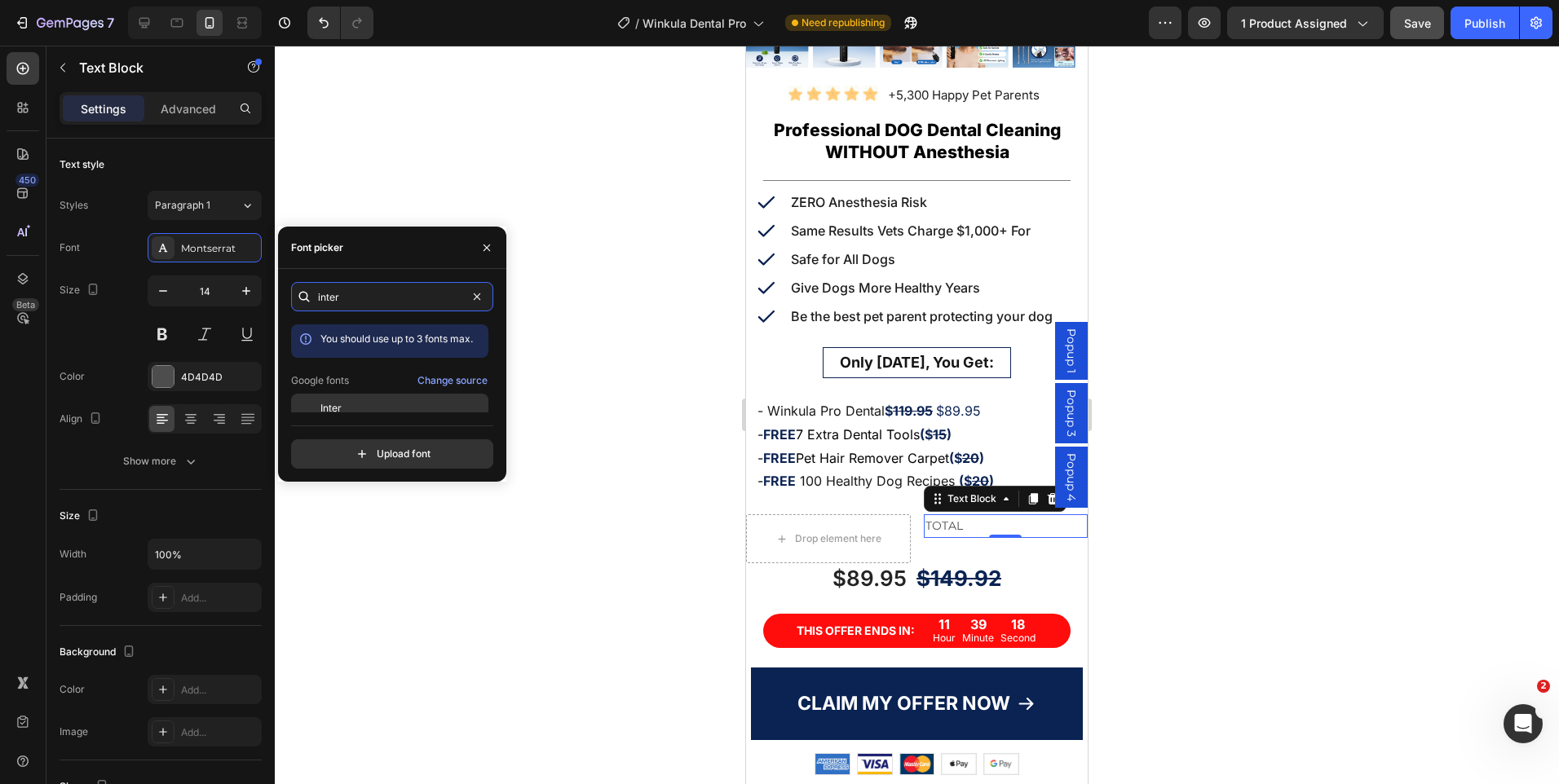
type input "inter"
click at [316, 402] on div at bounding box center [306, 408] width 29 height 29
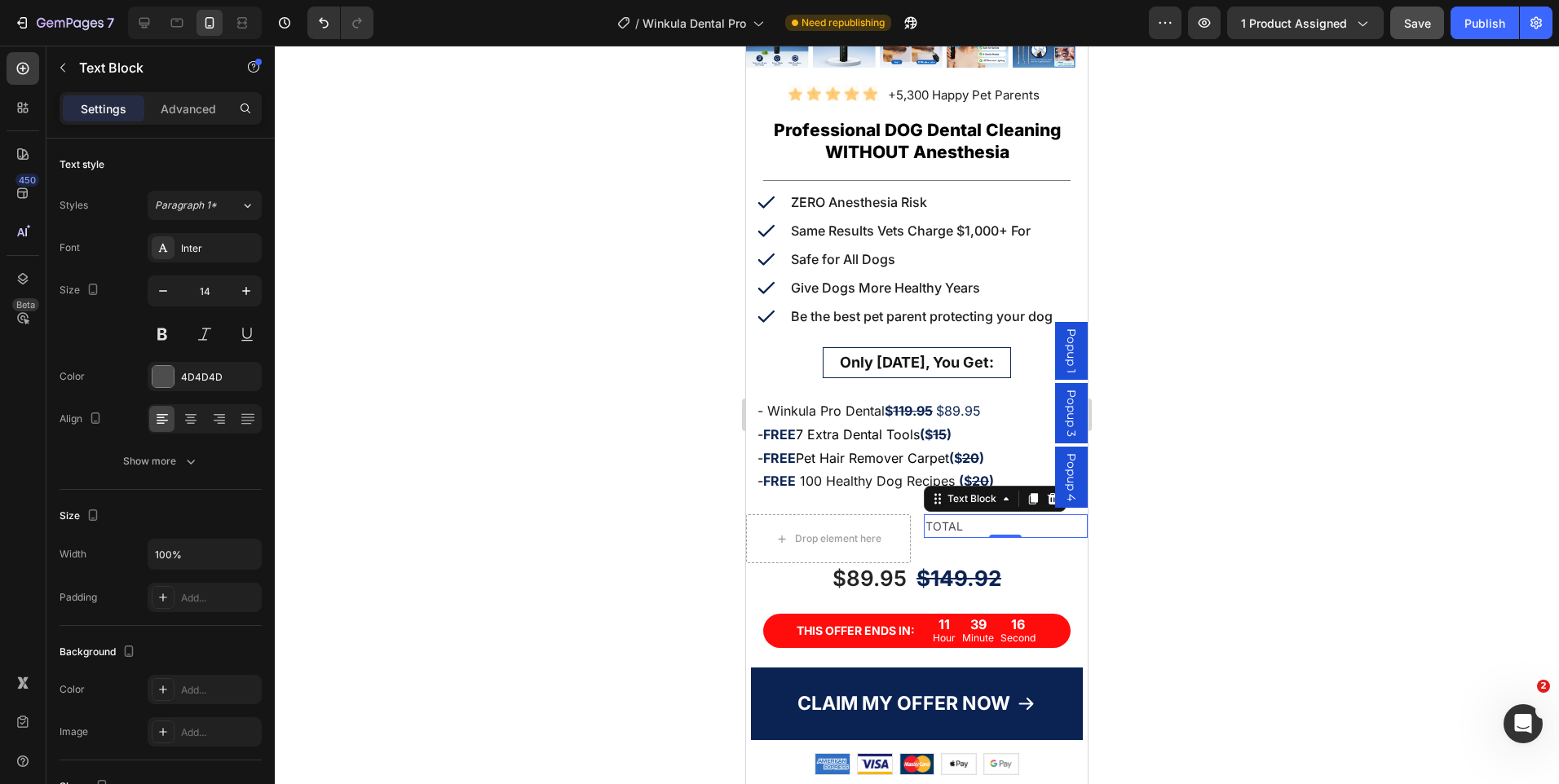
click at [939, 516] on p "TOTAL" at bounding box center [1006, 527] width 161 height 20
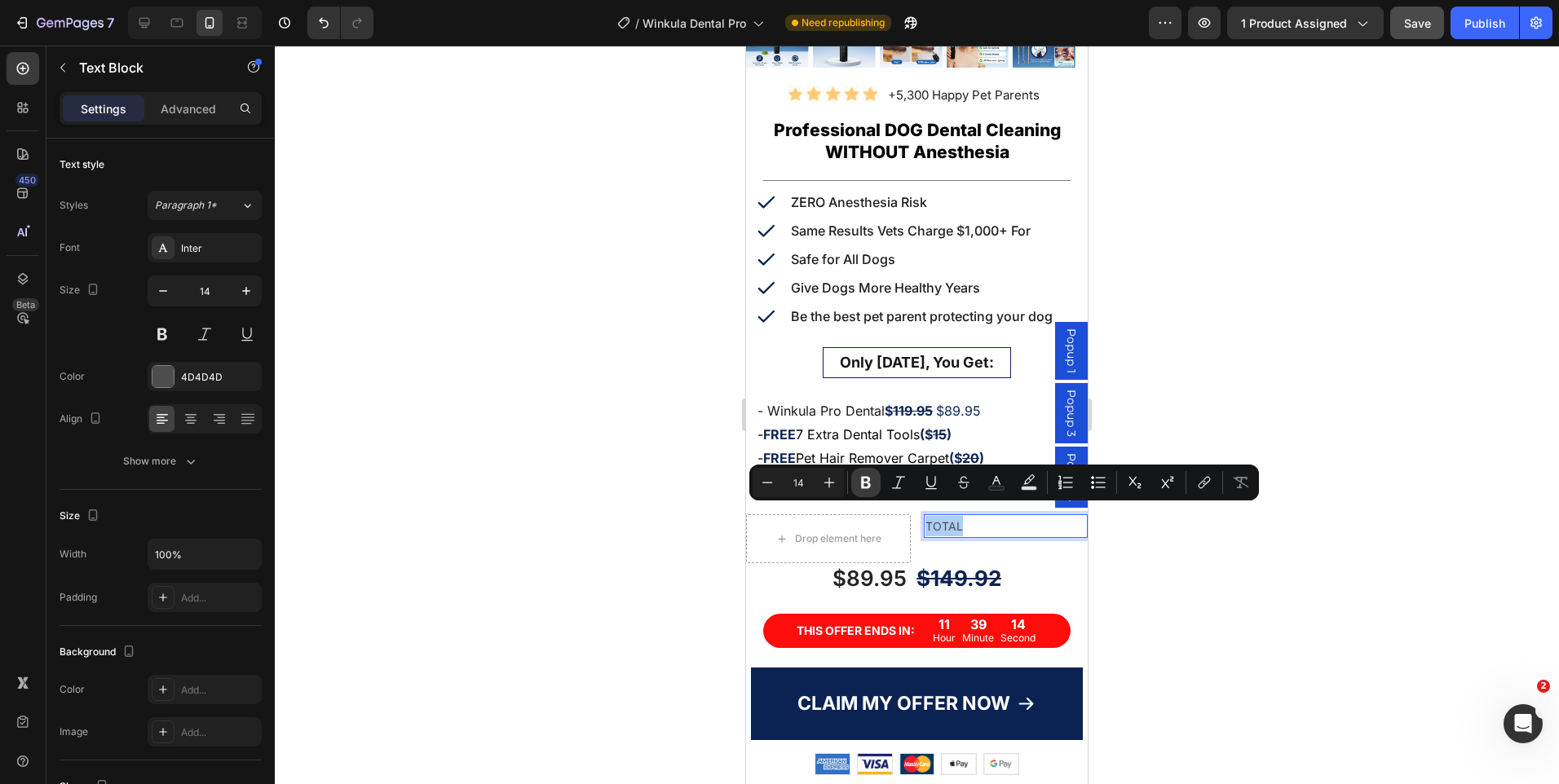
click at [869, 479] on icon "Editor contextual toolbar" at bounding box center [865, 483] width 9 height 12
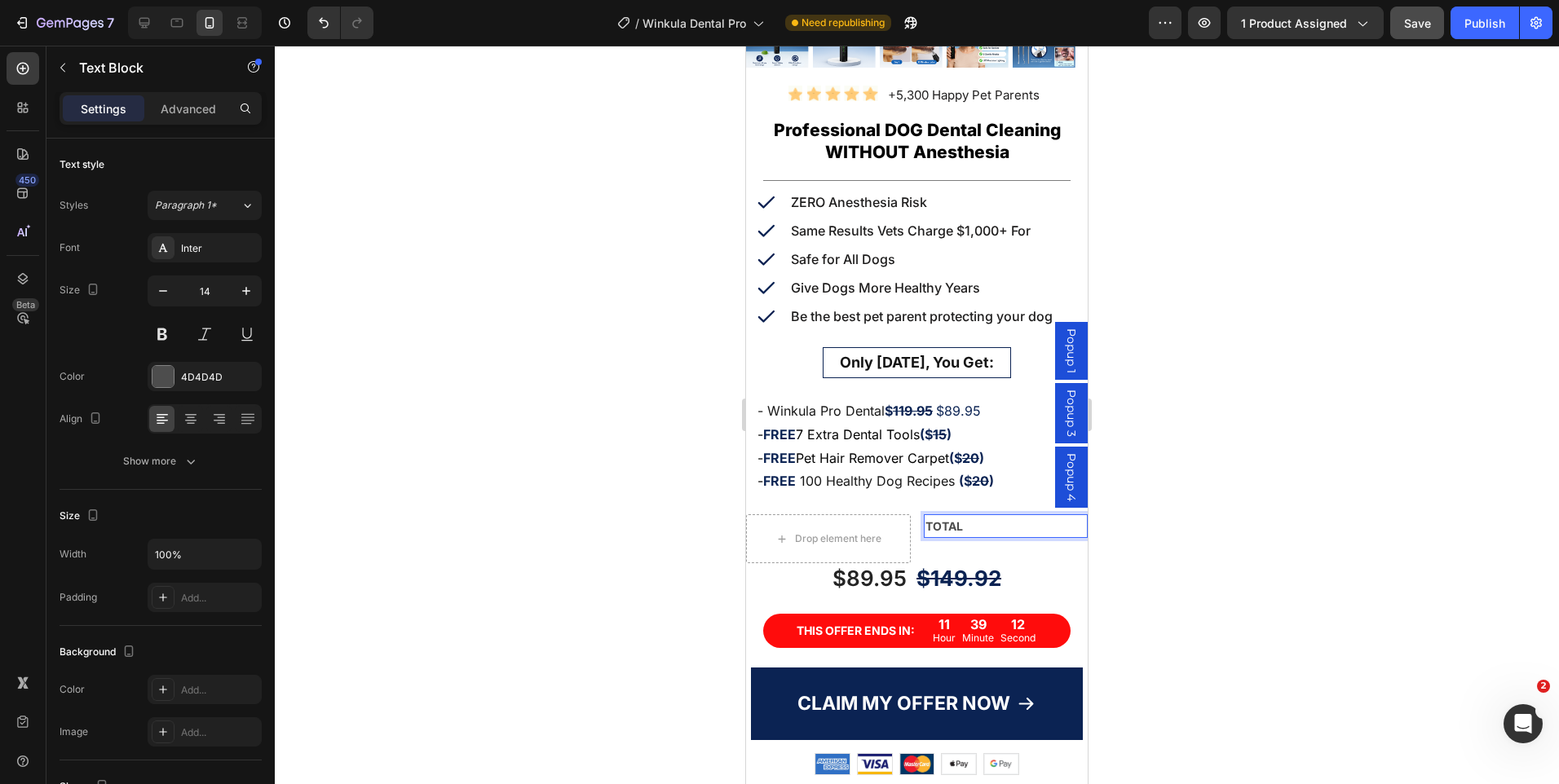
click at [947, 519] on strong "TOTAL" at bounding box center [944, 526] width 38 height 14
click at [1415, 39] on div "7 Version history / Winkula Dental Pro Need republishing Preview 1 product assi…" at bounding box center [779, 23] width 1559 height 47
click at [944, 519] on strong "TOTAL" at bounding box center [944, 526] width 38 height 14
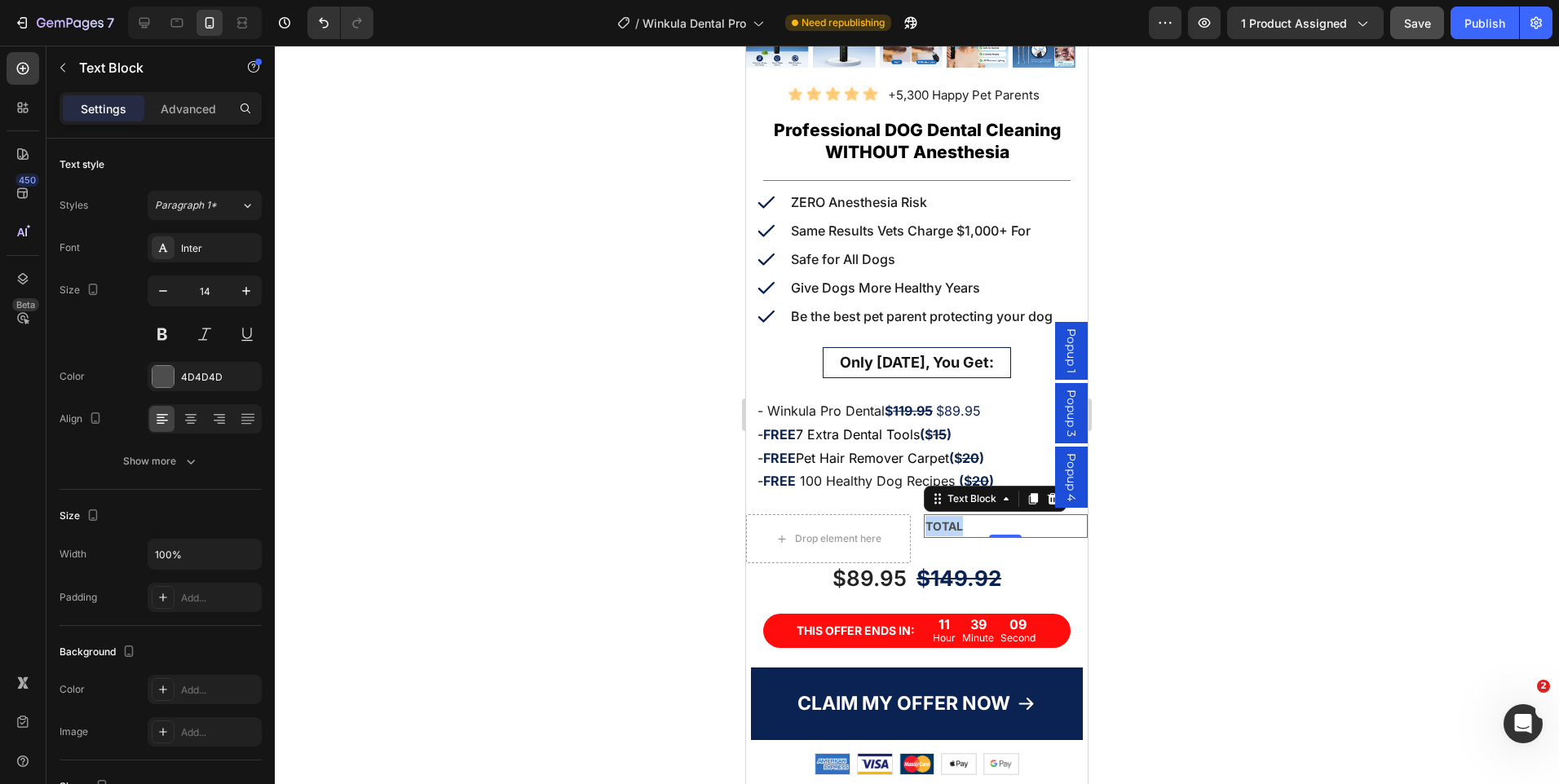
click at [944, 519] on strong "TOTAL" at bounding box center [944, 526] width 38 height 14
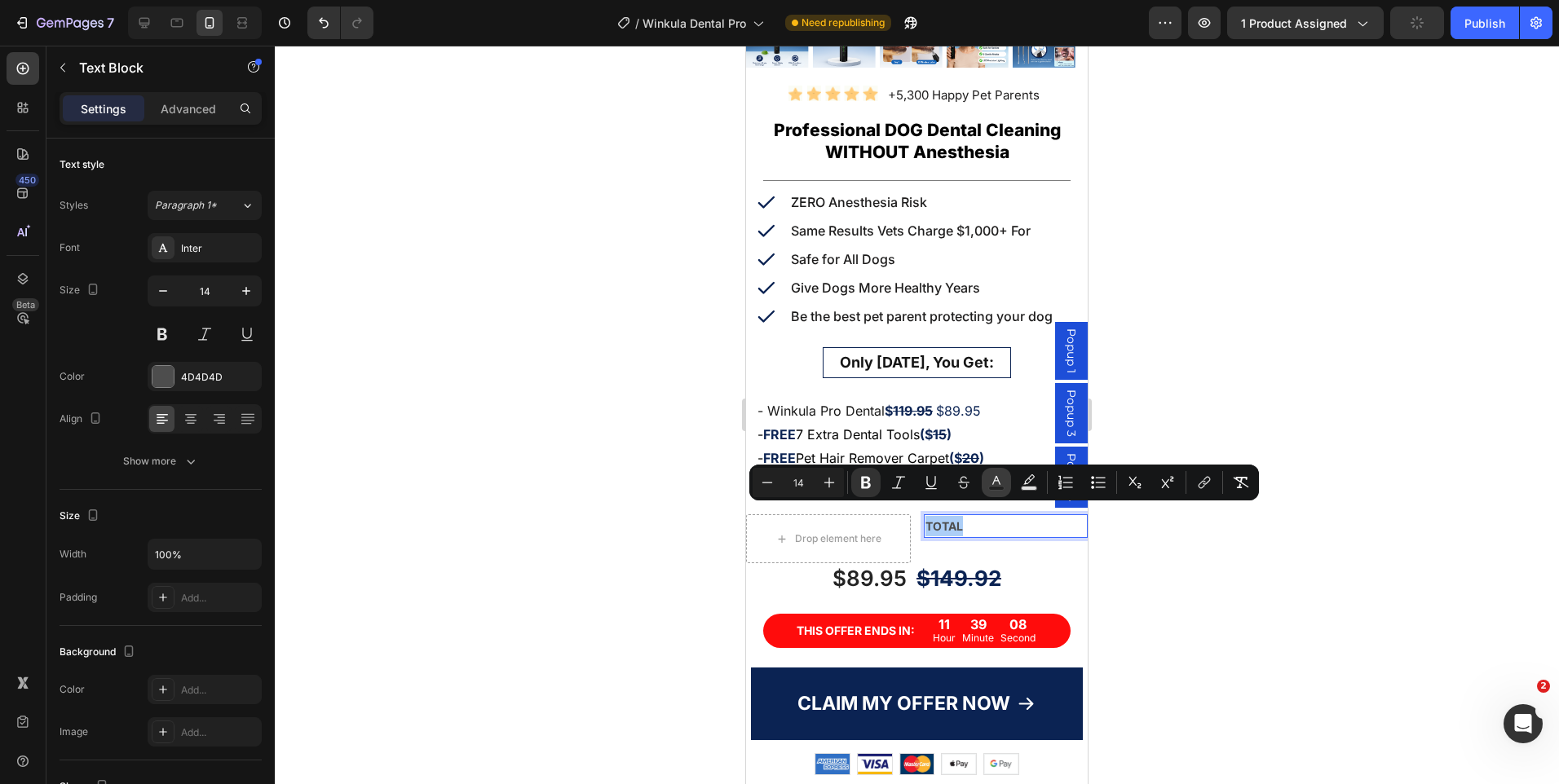
click at [1004, 486] on icon "Editor contextual toolbar" at bounding box center [996, 482] width 16 height 16
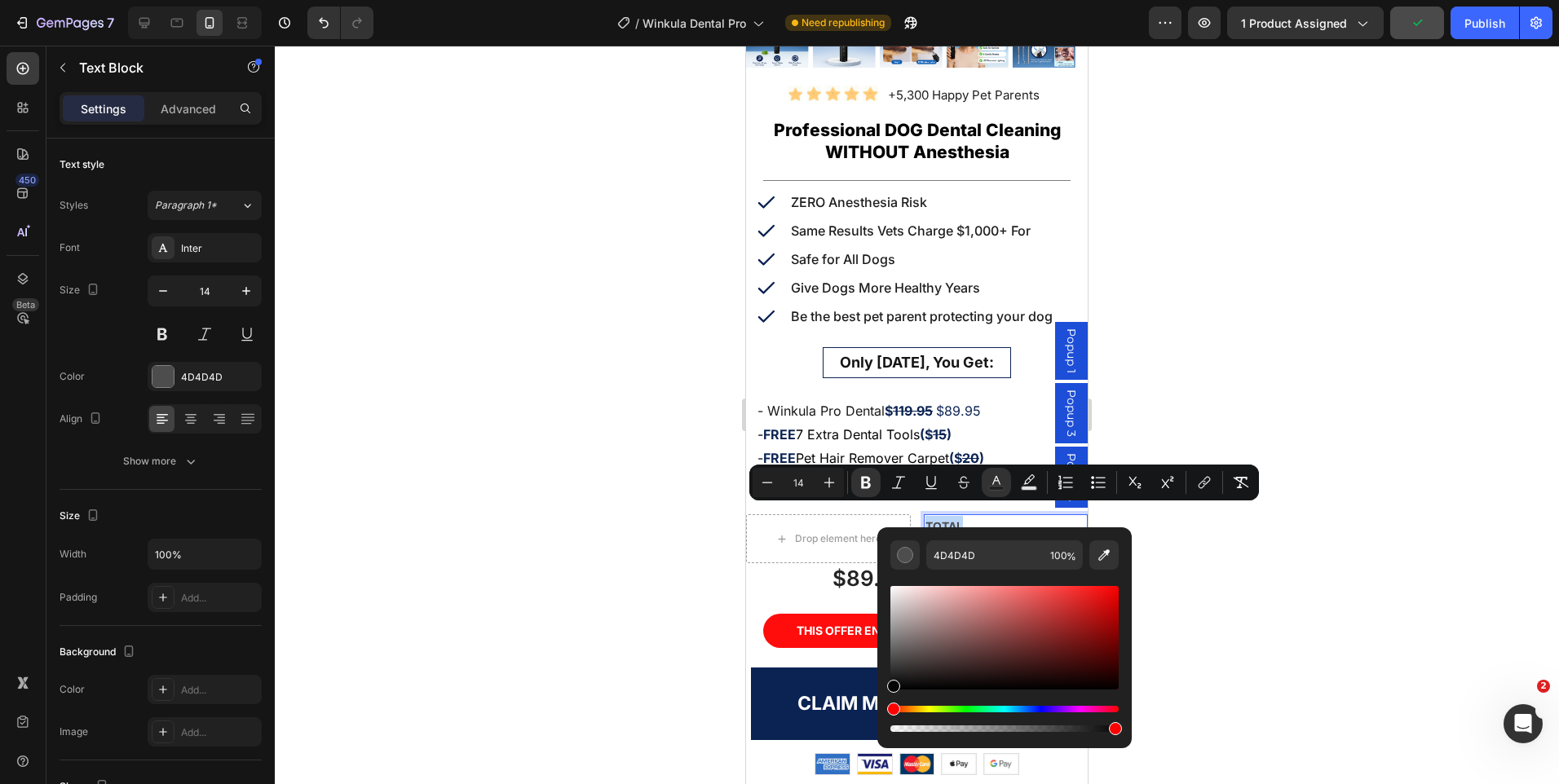
type input "050505"
drag, startPoint x: 894, startPoint y: 663, endPoint x: 891, endPoint y: 687, distance: 24.2
click at [891, 687] on div "Editor contextual toolbar" at bounding box center [893, 686] width 13 height 13
click at [631, 537] on div at bounding box center [916, 415] width 1285 height 739
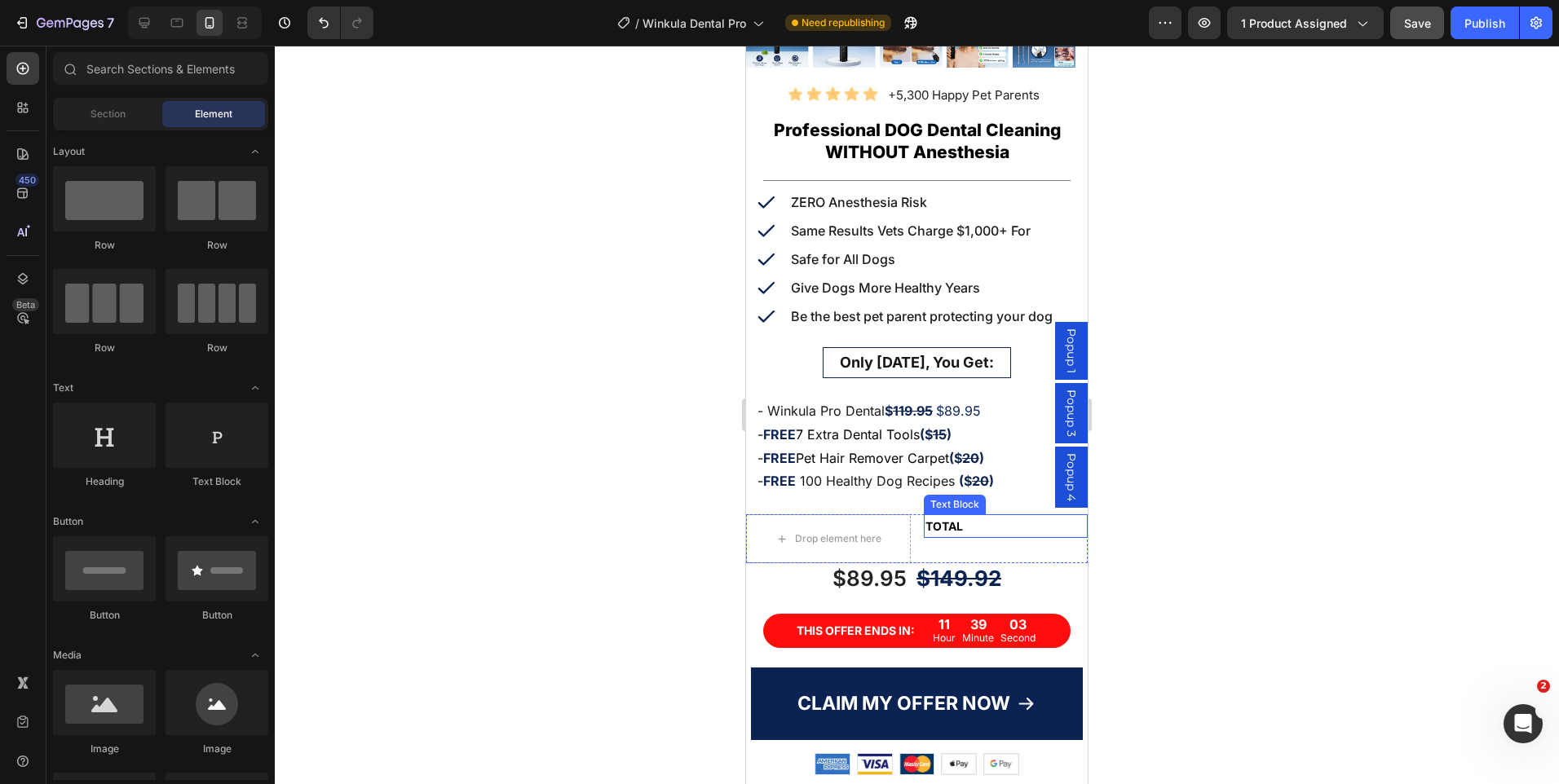
click at [977, 516] on p "TOTAL" at bounding box center [1006, 527] width 161 height 20
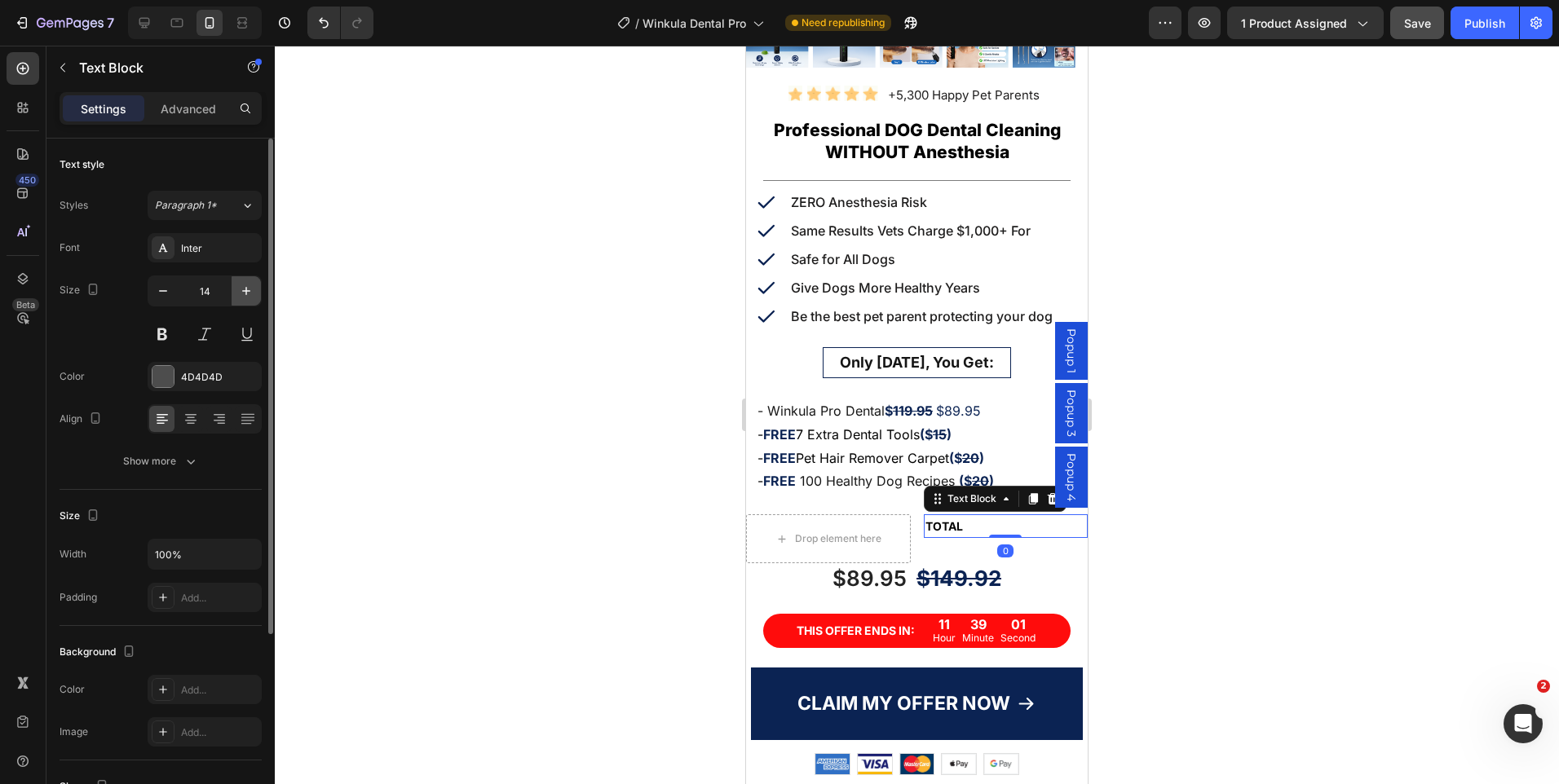
click at [239, 296] on icon "button" at bounding box center [245, 291] width 16 height 16
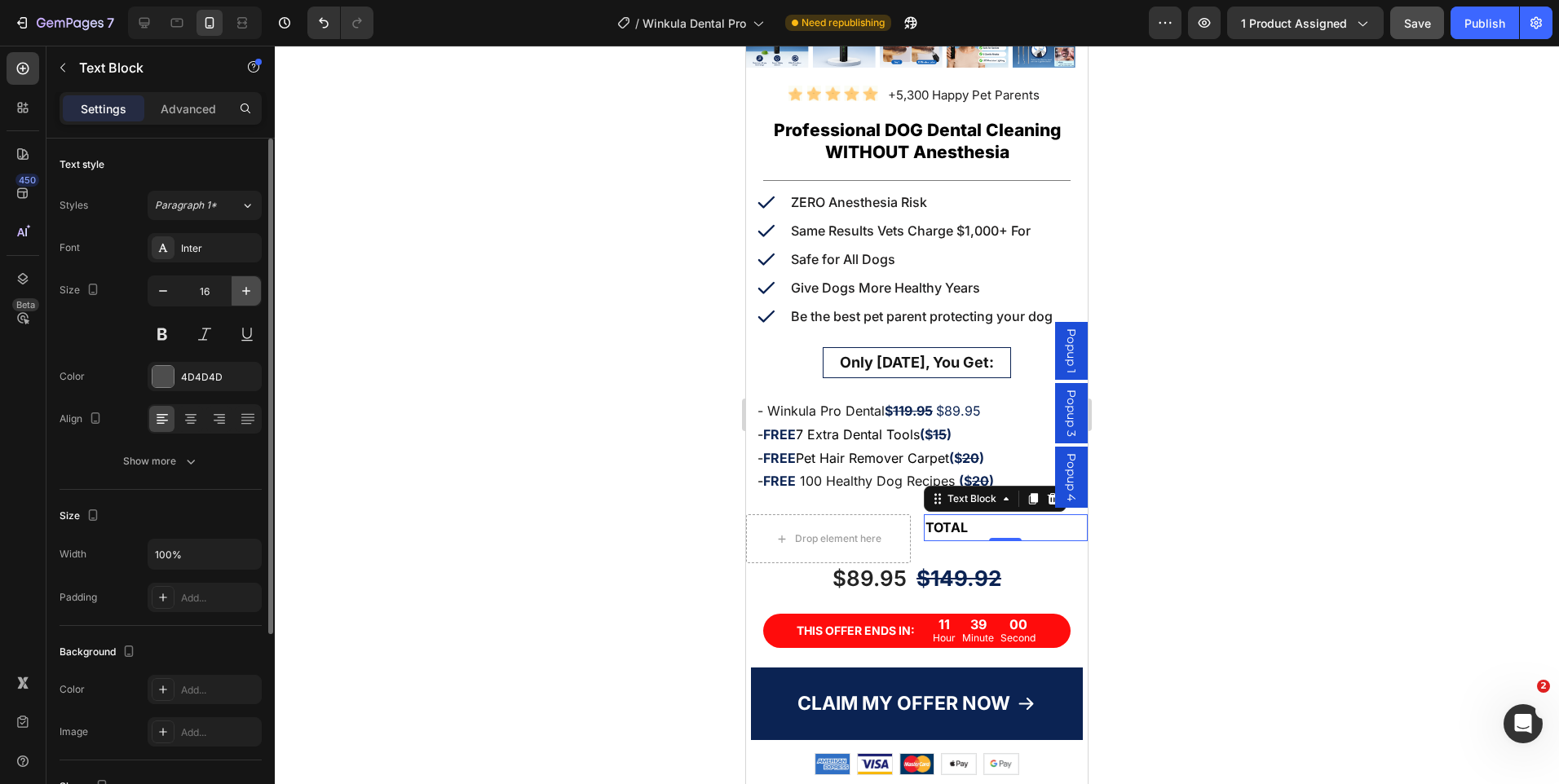
click at [239, 296] on icon "button" at bounding box center [245, 291] width 16 height 16
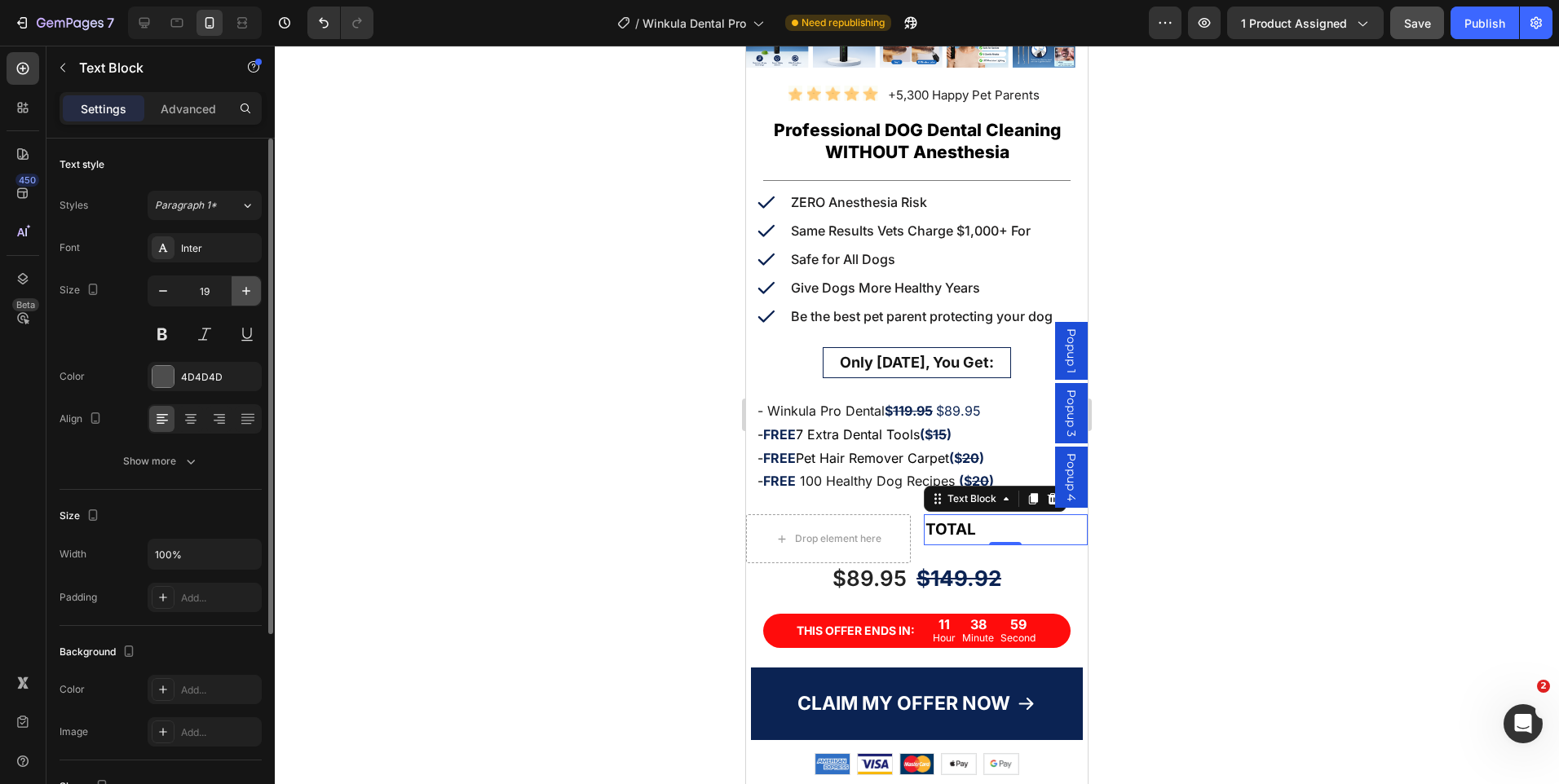
click at [239, 295] on icon "button" at bounding box center [245, 291] width 16 height 16
type input "23"
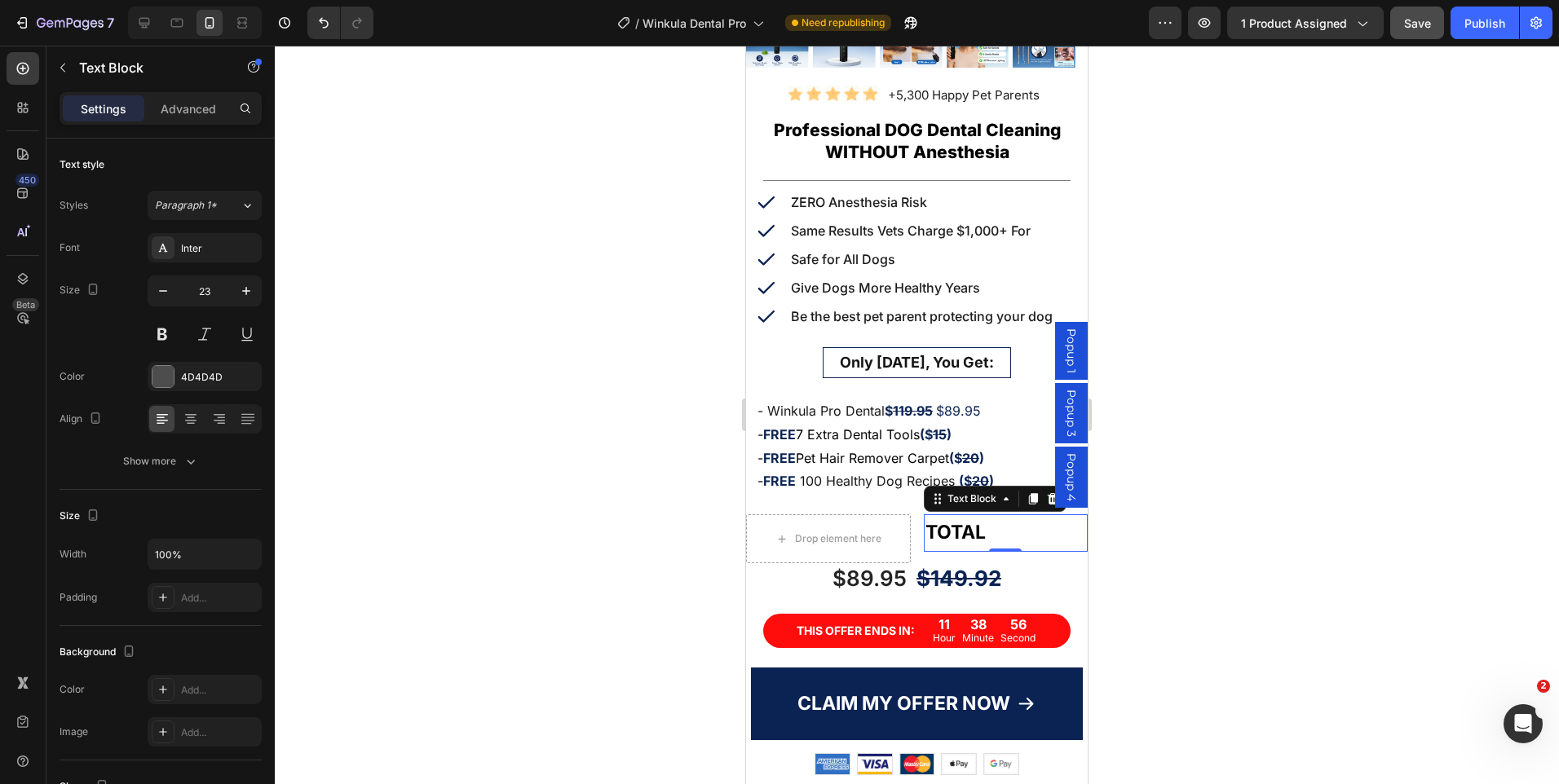
click at [1207, 241] on div at bounding box center [916, 415] width 1285 height 739
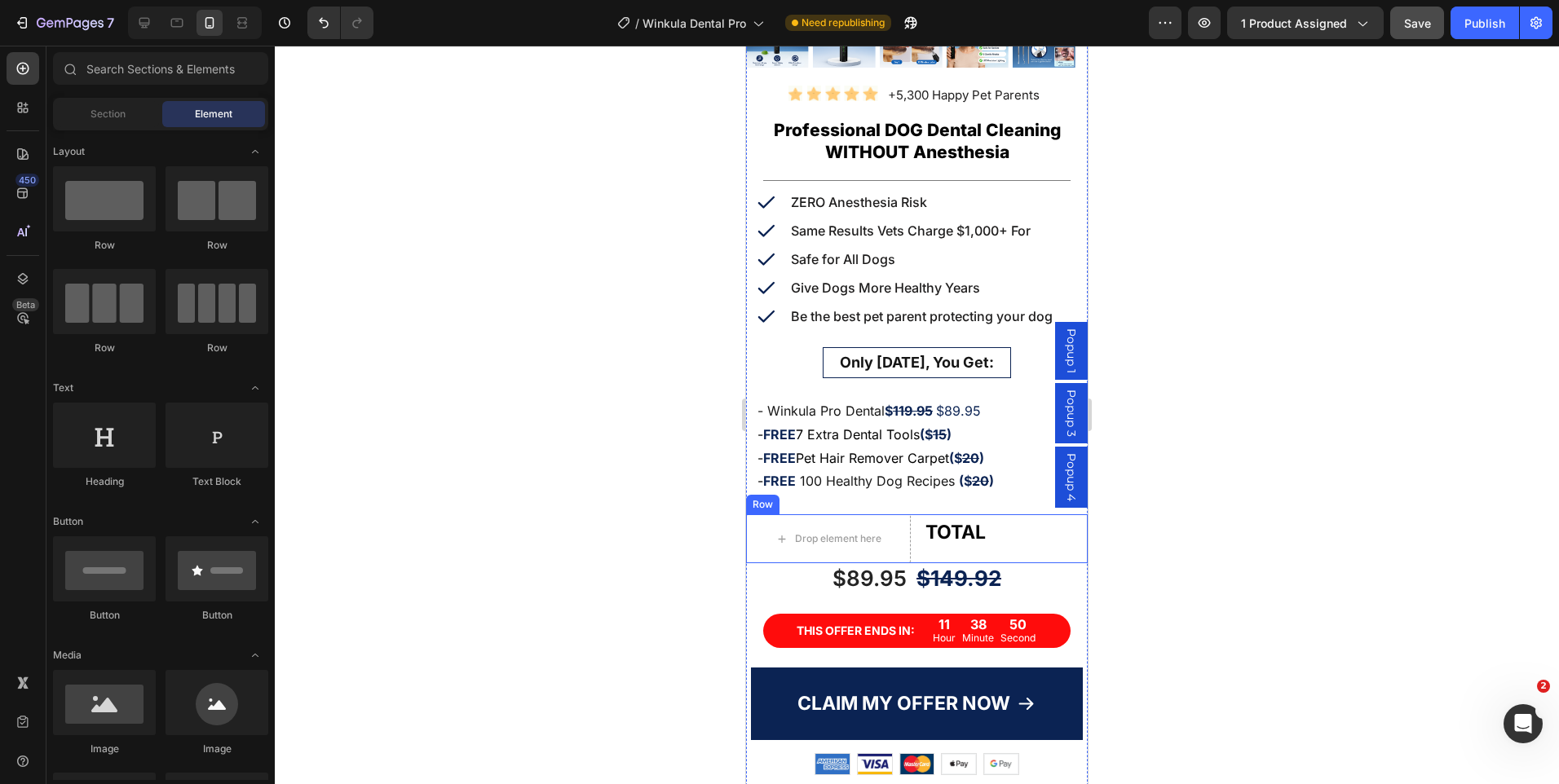
click at [1002, 541] on div "TOTAL Text Block" at bounding box center [1006, 539] width 165 height 49
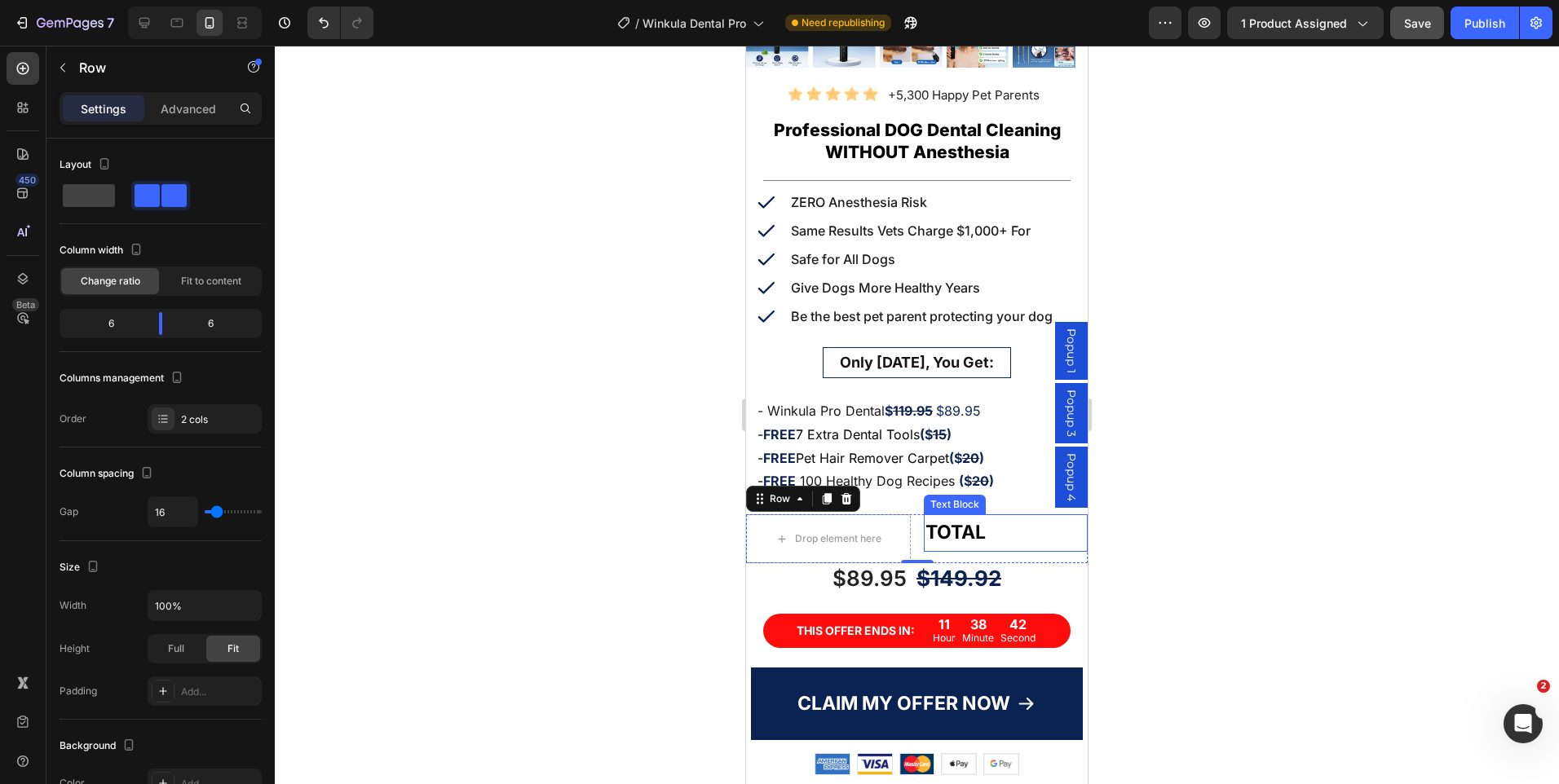
click at [974, 522] on strong "TOTAL" at bounding box center [956, 532] width 61 height 23
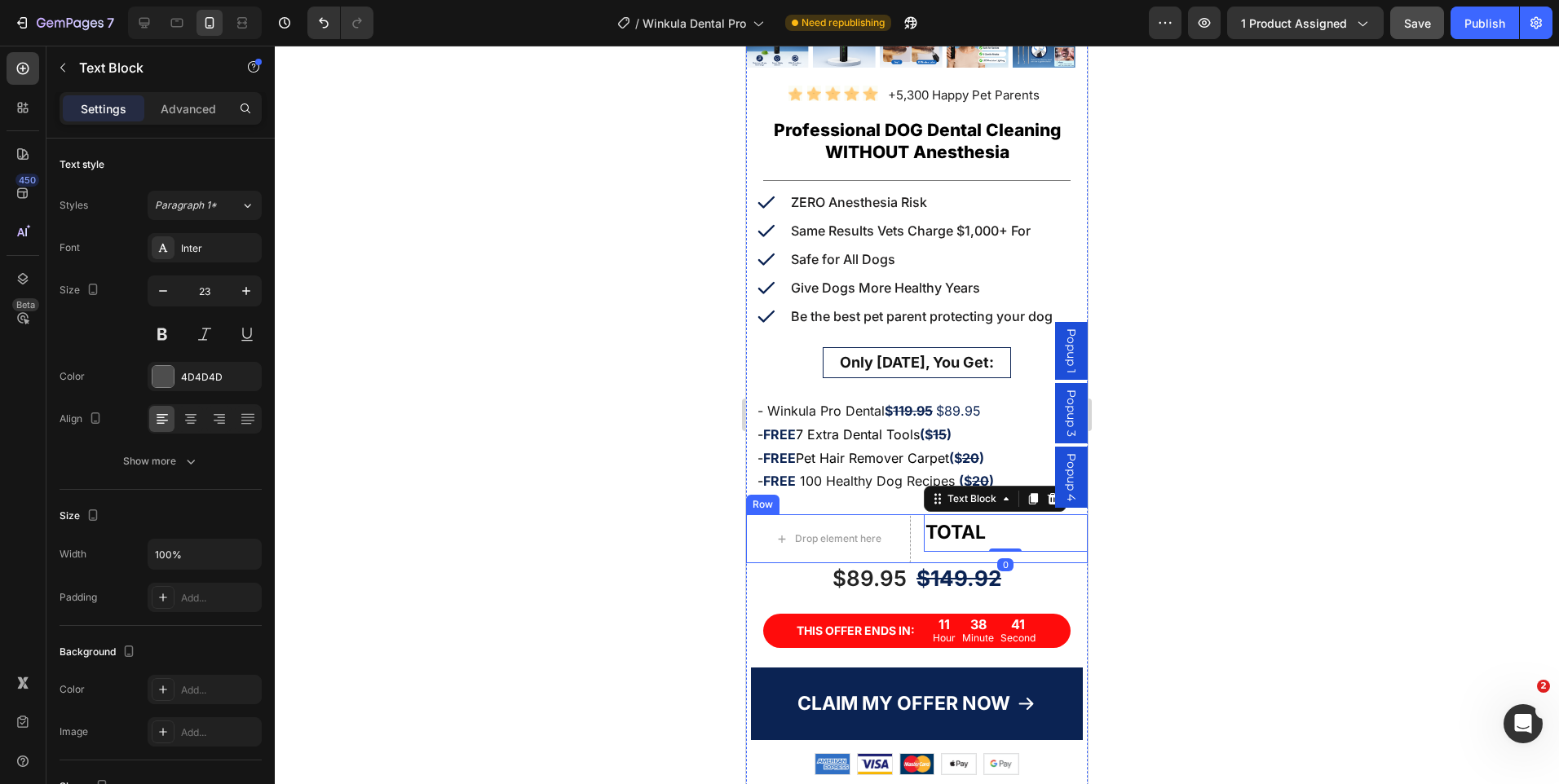
click at [966, 546] on div "TOTAL Text Block 0" at bounding box center [1006, 539] width 165 height 49
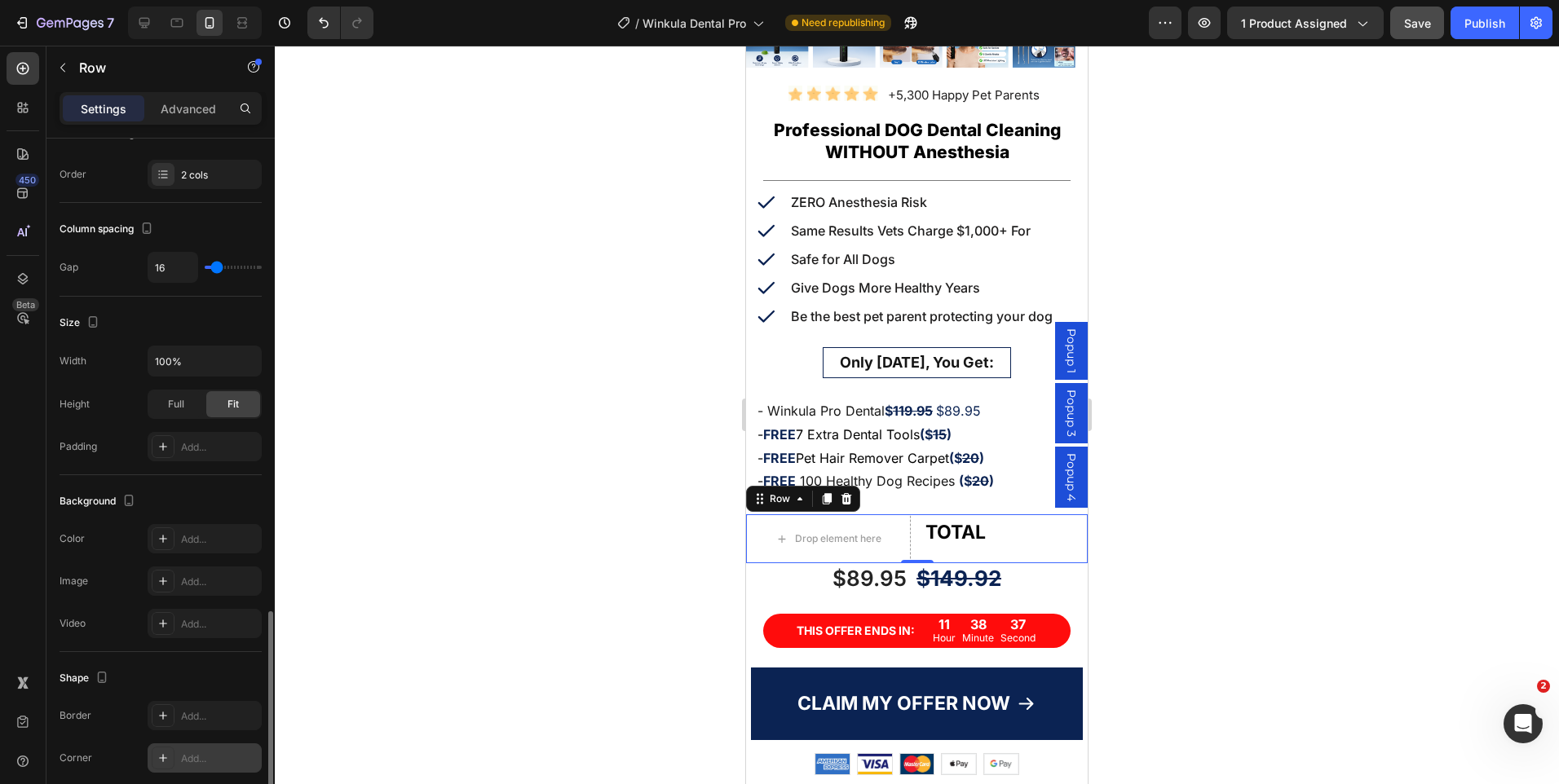
scroll to position [446, 0]
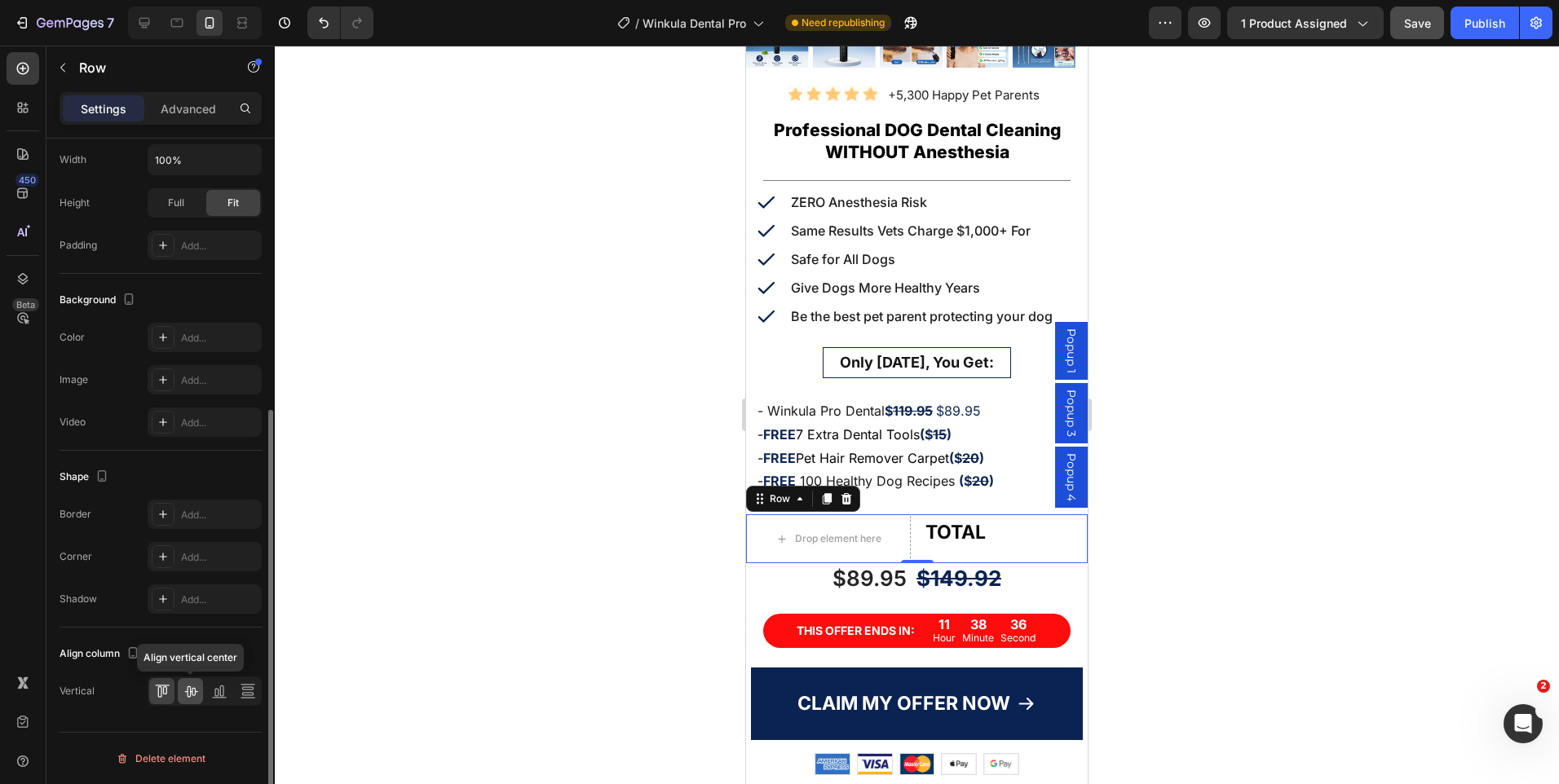
click at [191, 683] on div at bounding box center [191, 691] width 26 height 26
click at [1289, 476] on div at bounding box center [916, 415] width 1285 height 739
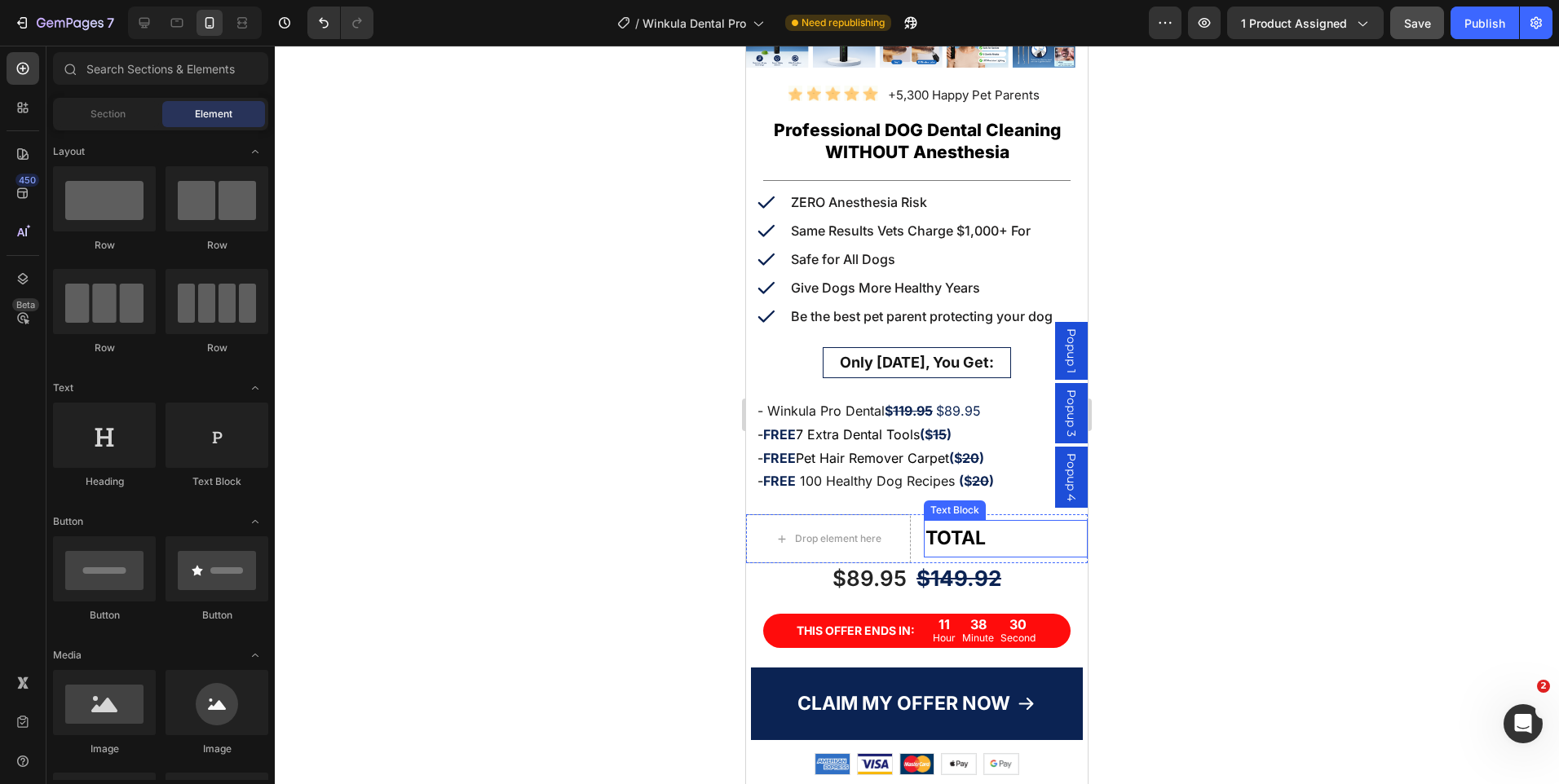
click at [988, 528] on p "TOTAL" at bounding box center [1006, 538] width 161 height 33
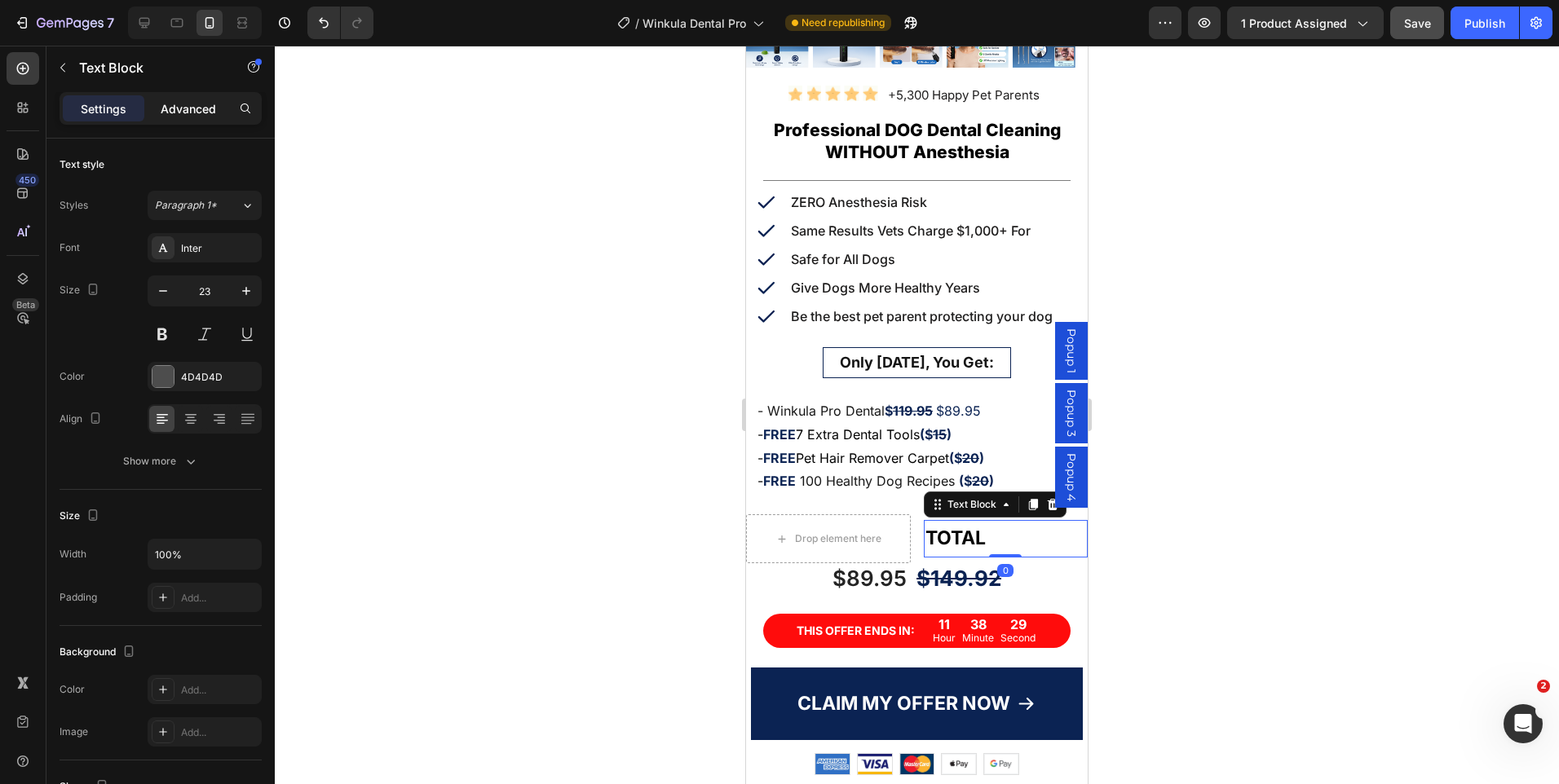
click at [198, 104] on p "Advanced" at bounding box center [188, 109] width 55 height 17
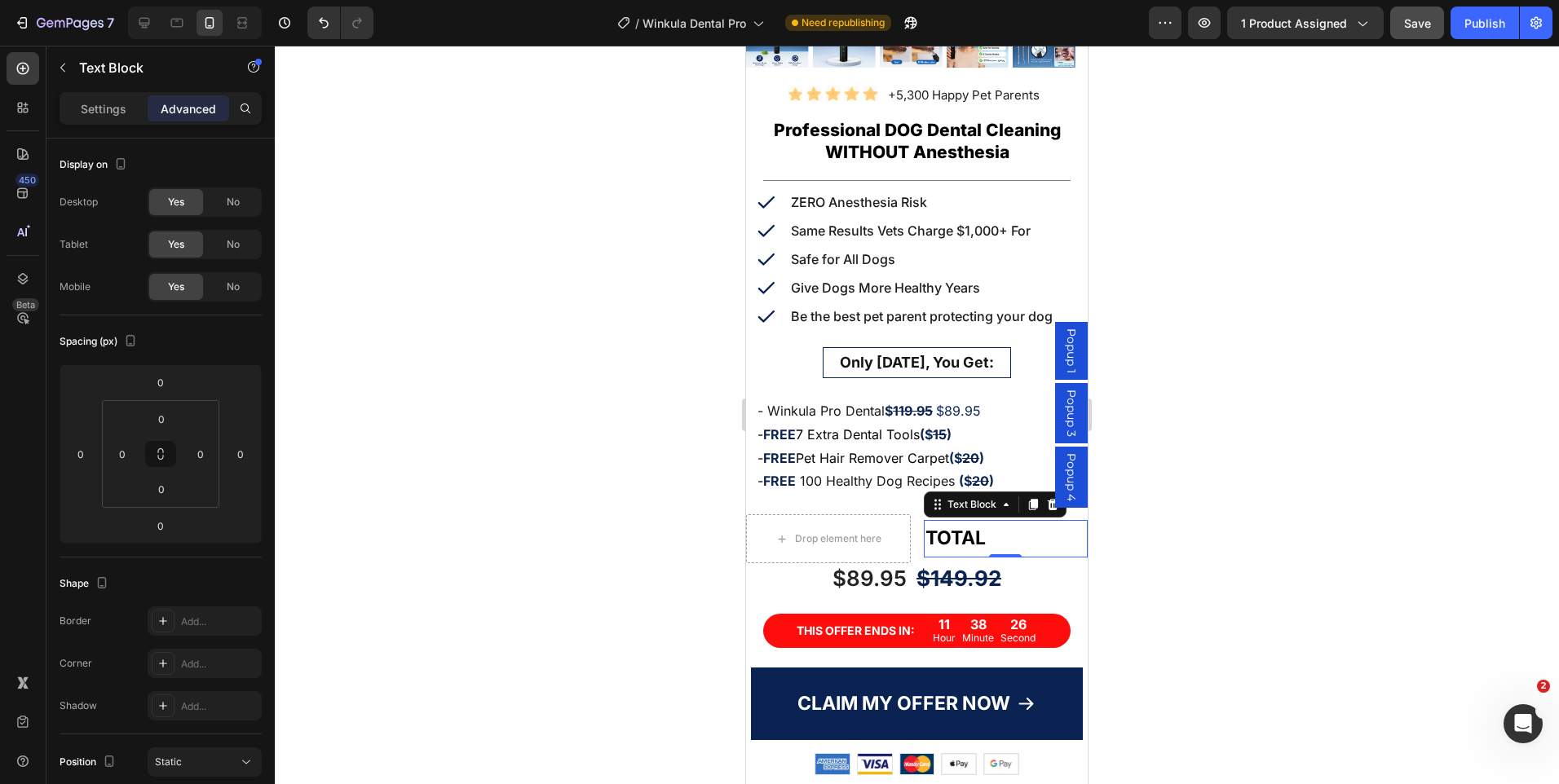
click at [1285, 493] on div at bounding box center [916, 415] width 1285 height 739
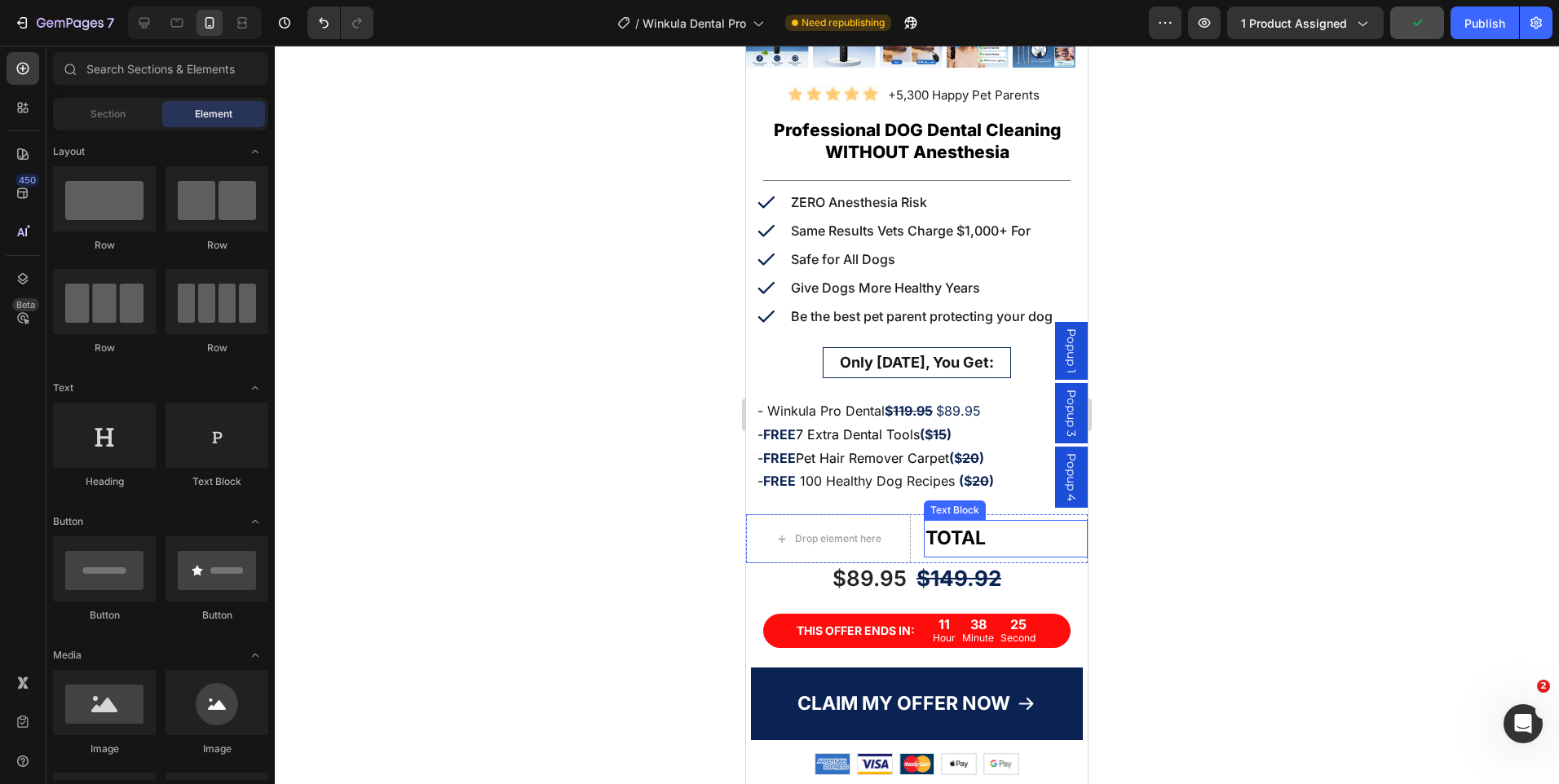
click at [950, 527] on strong "TOTAL" at bounding box center [956, 538] width 61 height 23
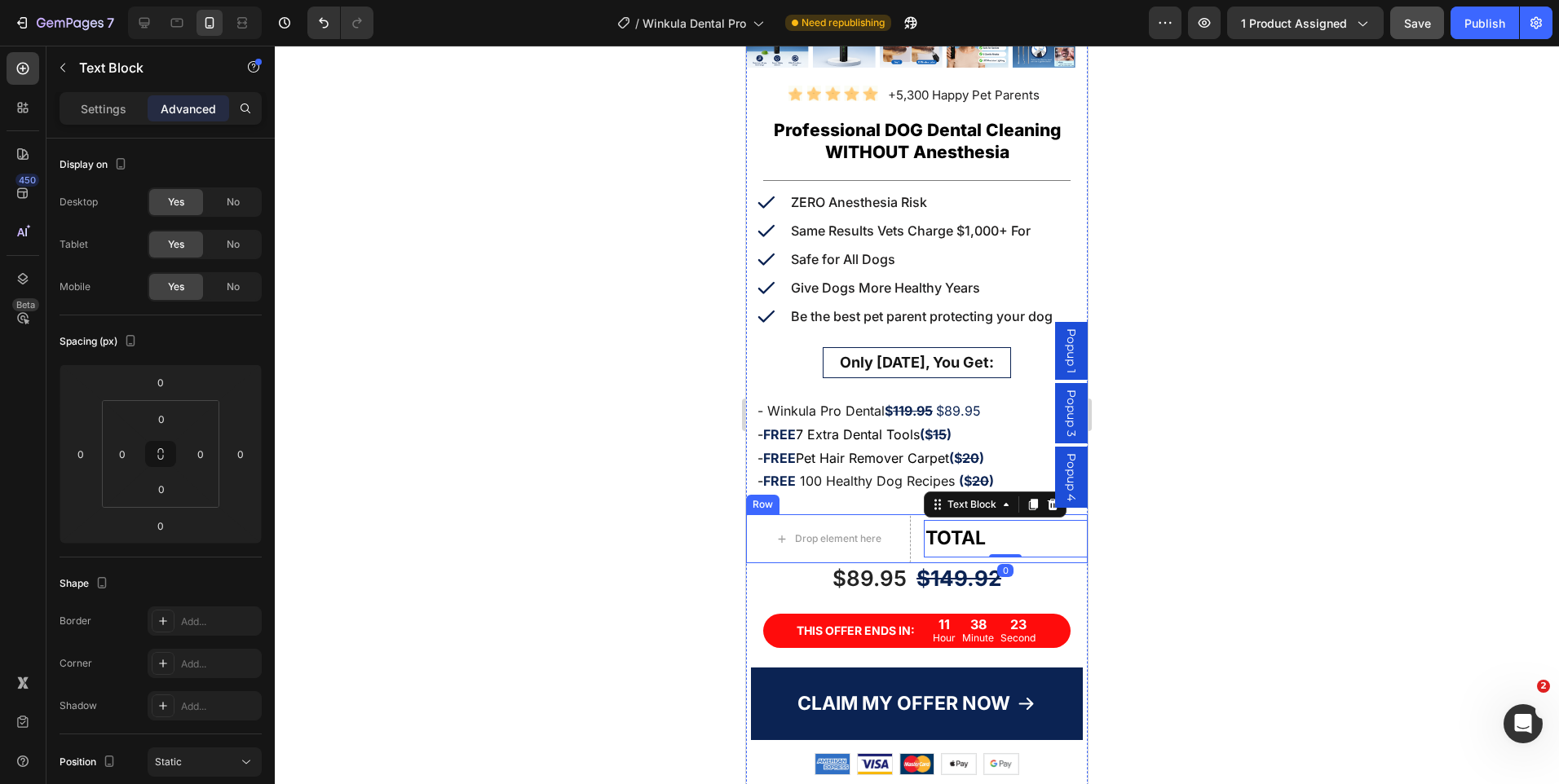
click at [939, 548] on div "TOTAL Text Block 0" at bounding box center [1006, 539] width 165 height 49
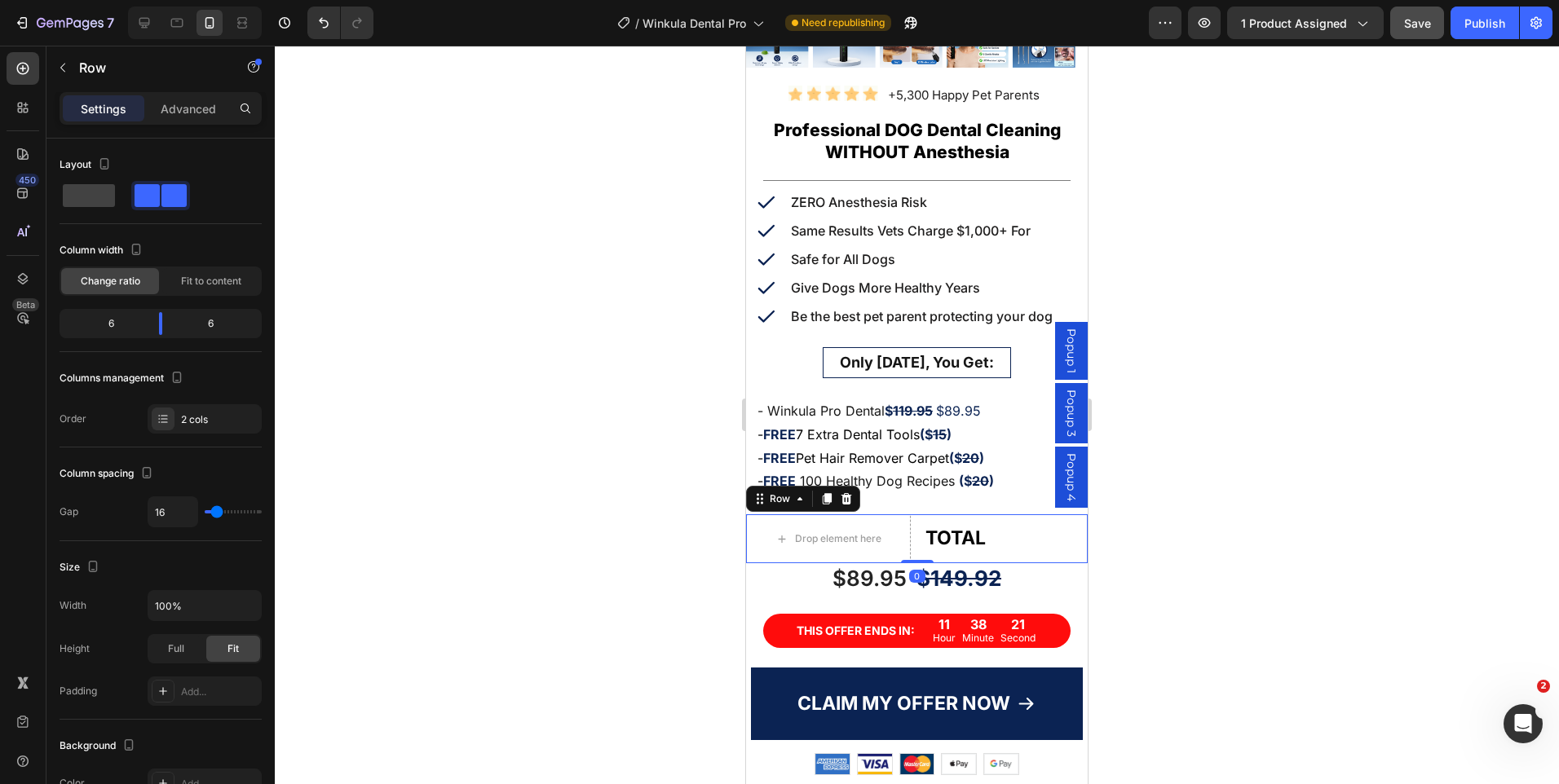
click at [211, 123] on div "Settings Advanced" at bounding box center [160, 108] width 202 height 32
click at [209, 111] on p "Advanced" at bounding box center [188, 109] width 55 height 17
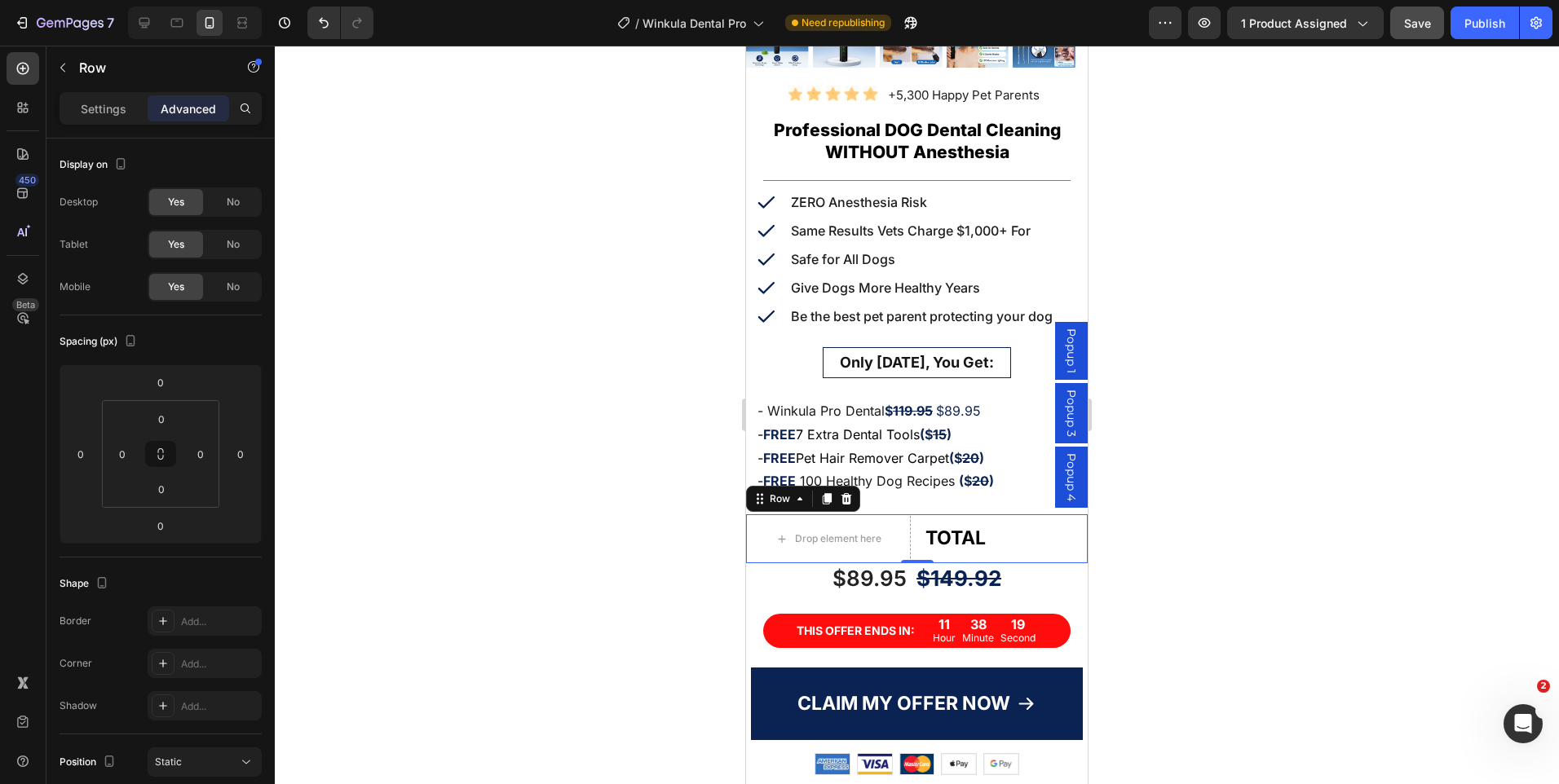
click at [972, 549] on div "TOTAL Text Block" at bounding box center [1006, 539] width 165 height 49
click at [945, 527] on strong "TOTAL" at bounding box center [956, 538] width 61 height 23
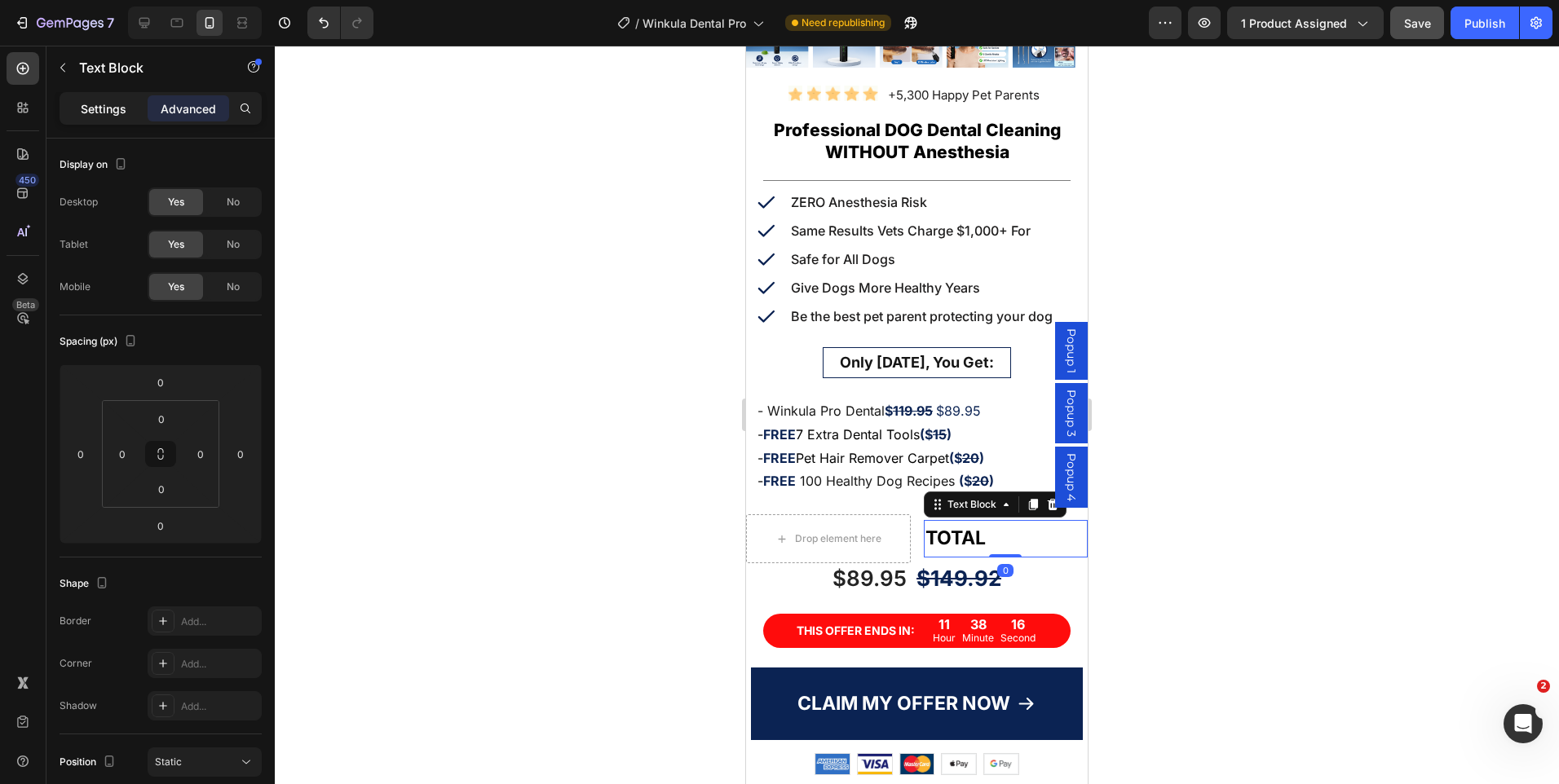
click at [125, 103] on p "Settings" at bounding box center [104, 109] width 46 height 17
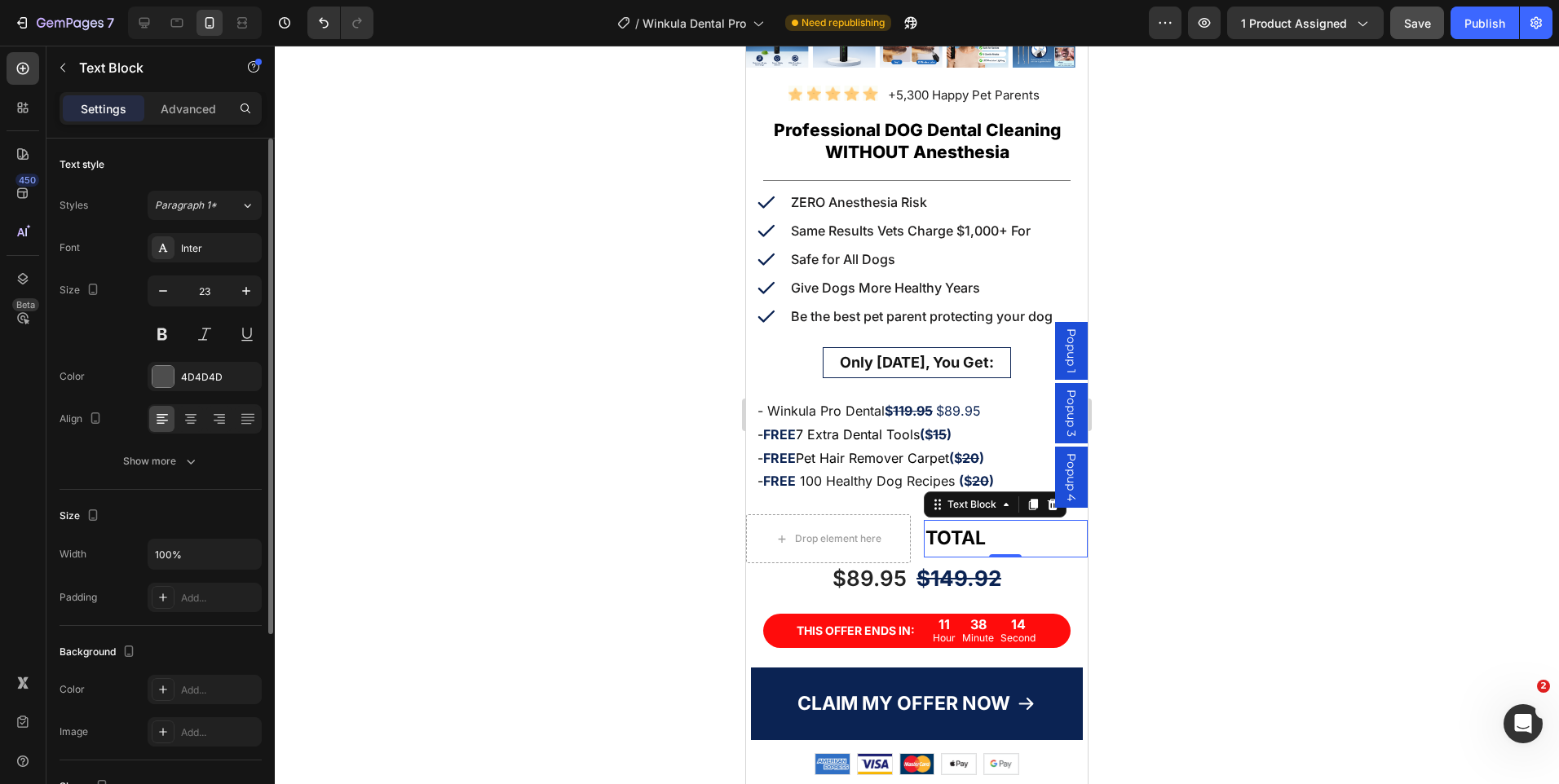
scroll to position [163, 0]
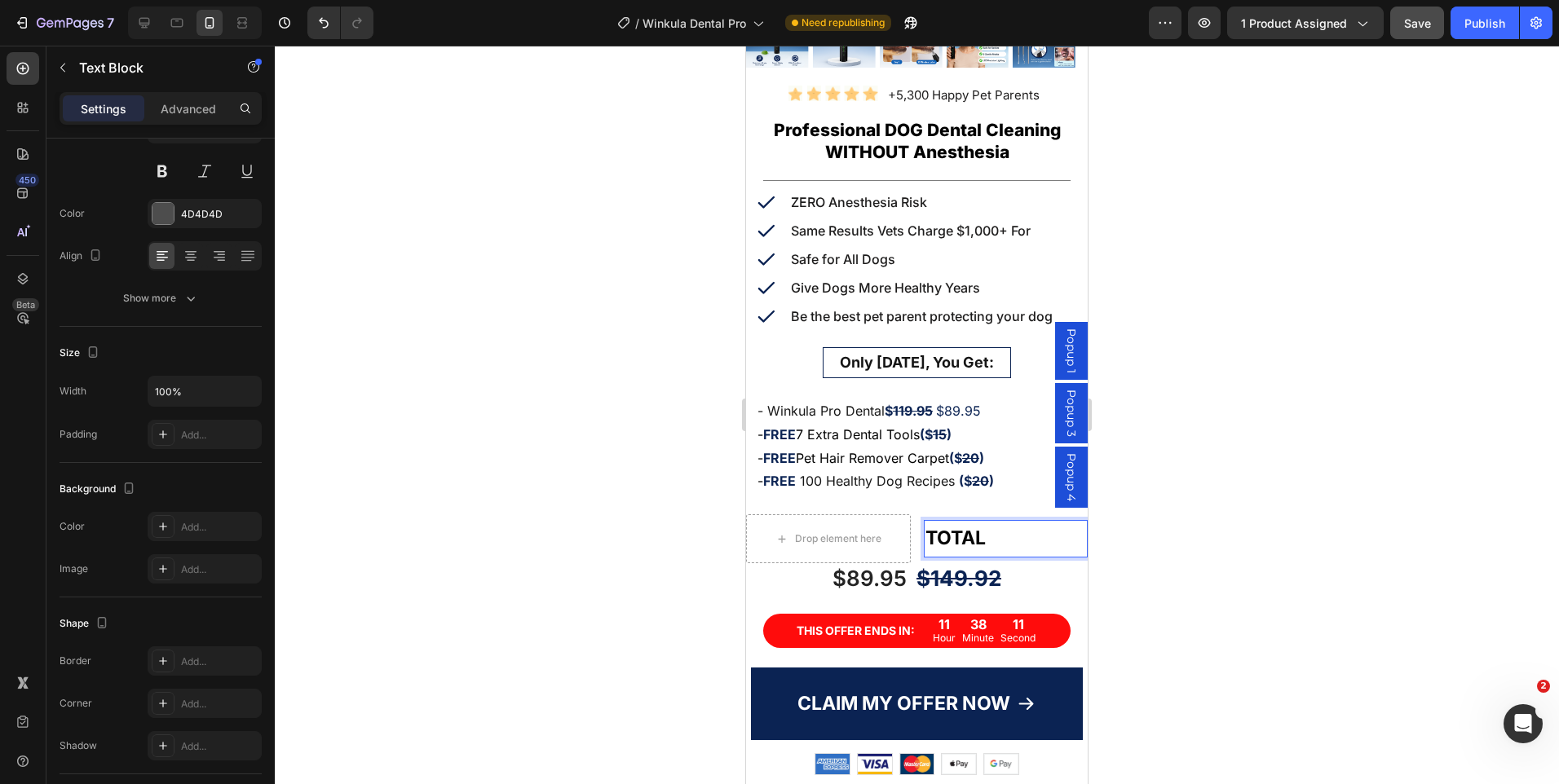
click at [1020, 531] on p "TOTAL" at bounding box center [1006, 538] width 161 height 33
click at [1263, 453] on div at bounding box center [916, 415] width 1285 height 739
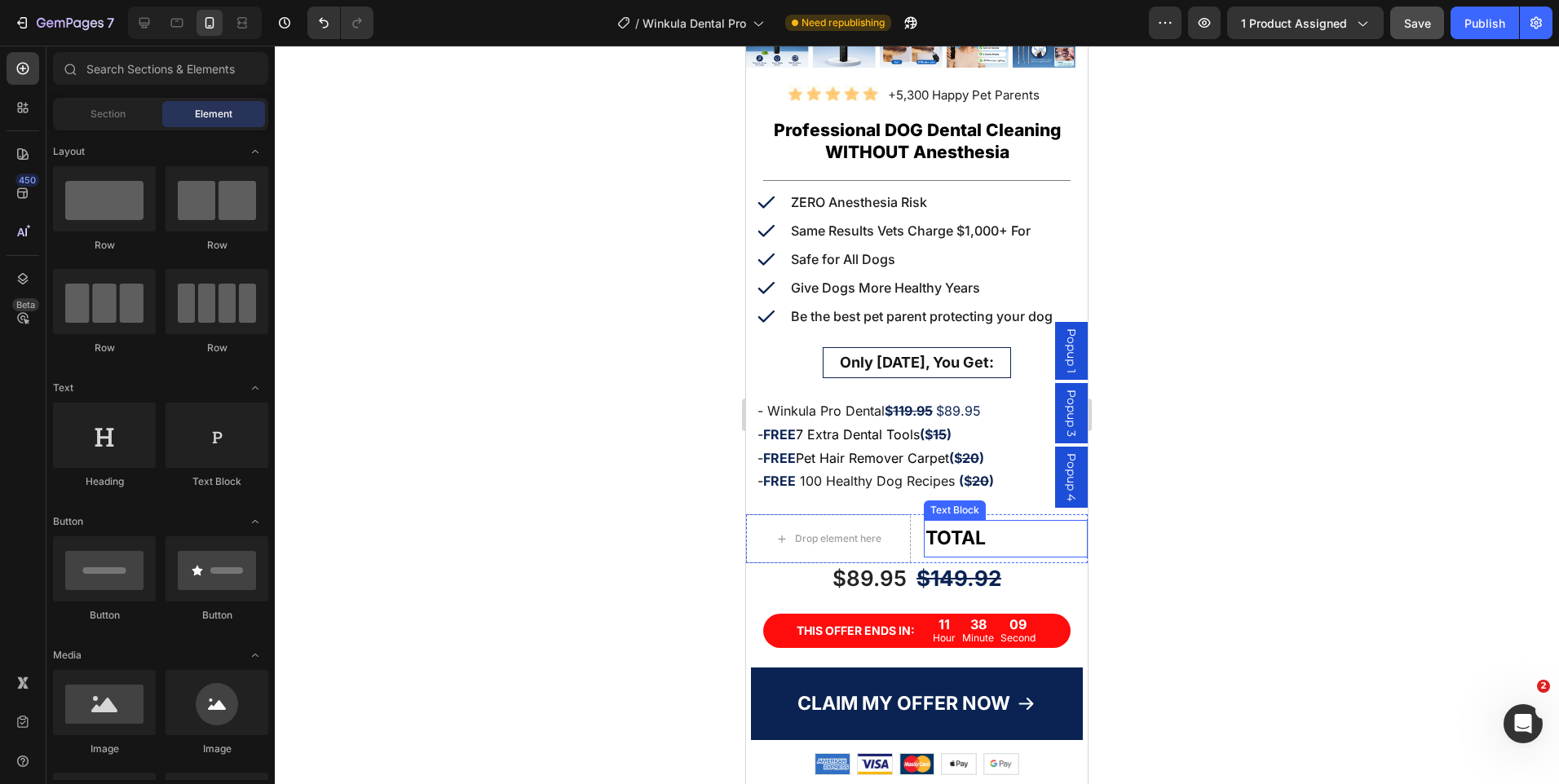
click at [978, 527] on strong "TOTAL" at bounding box center [956, 538] width 61 height 23
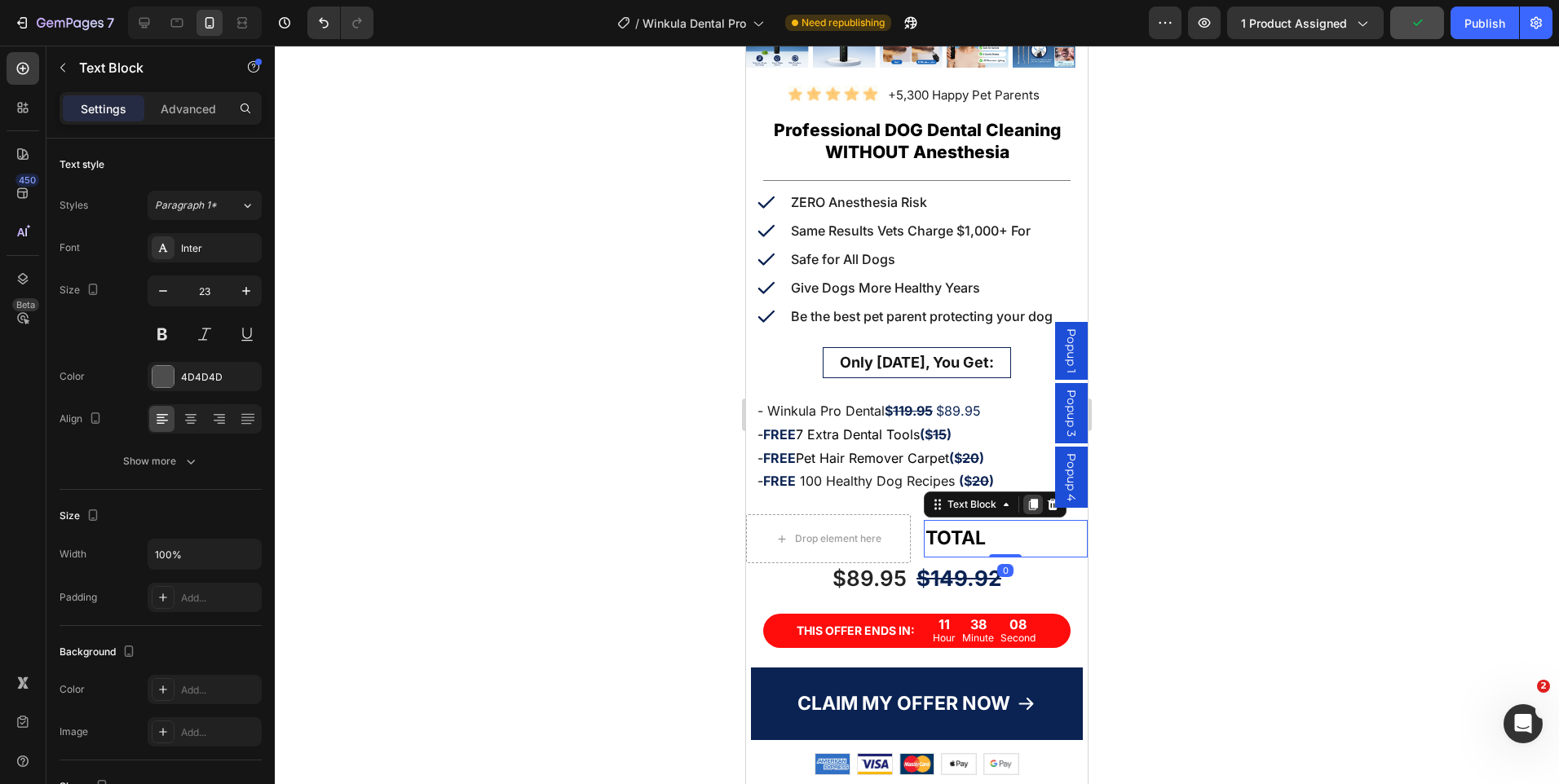
click at [1030, 499] on icon at bounding box center [1032, 504] width 9 height 11
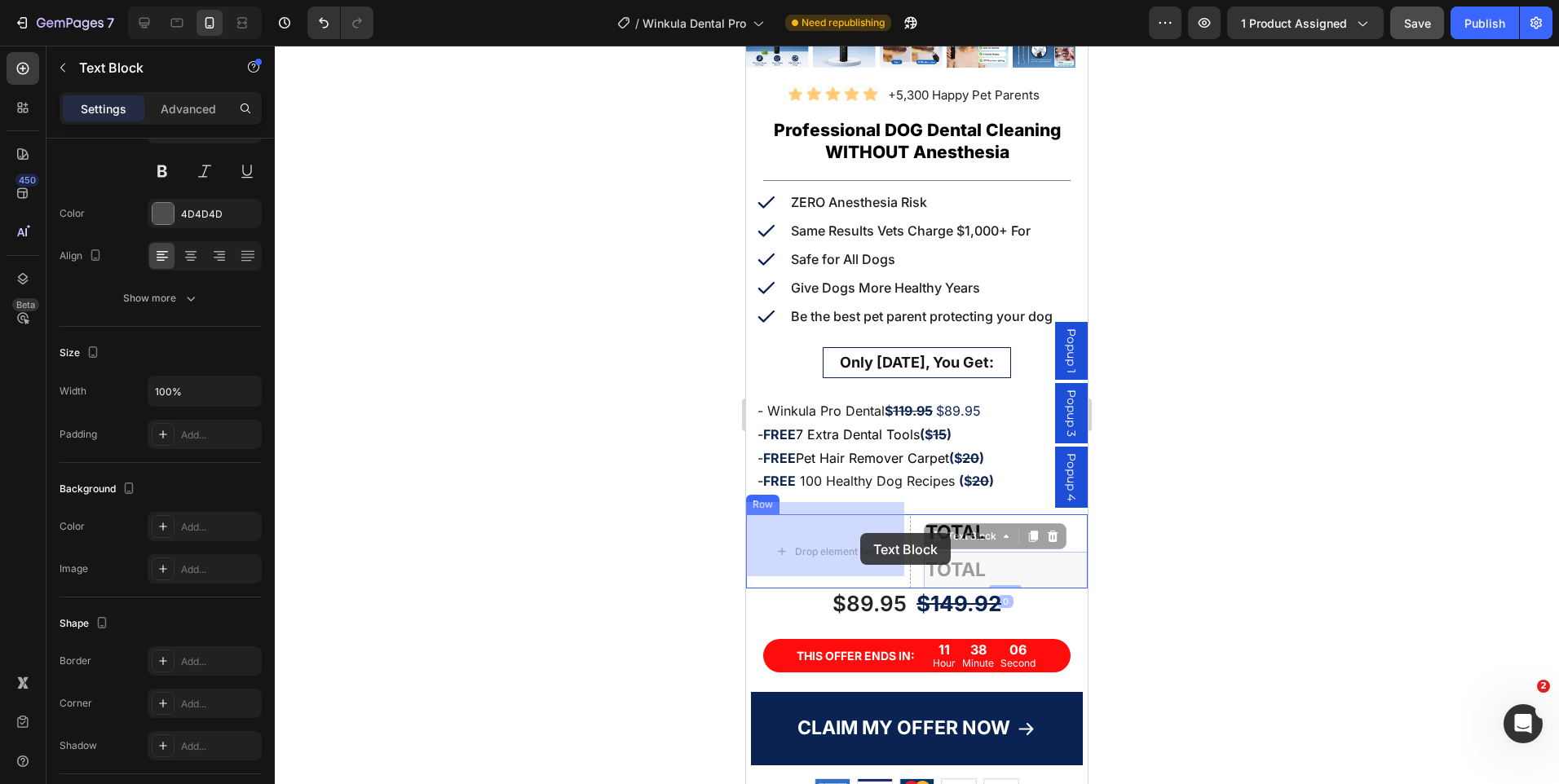
drag, startPoint x: 929, startPoint y: 525, endPoint x: 867, endPoint y: 532, distance: 62.4
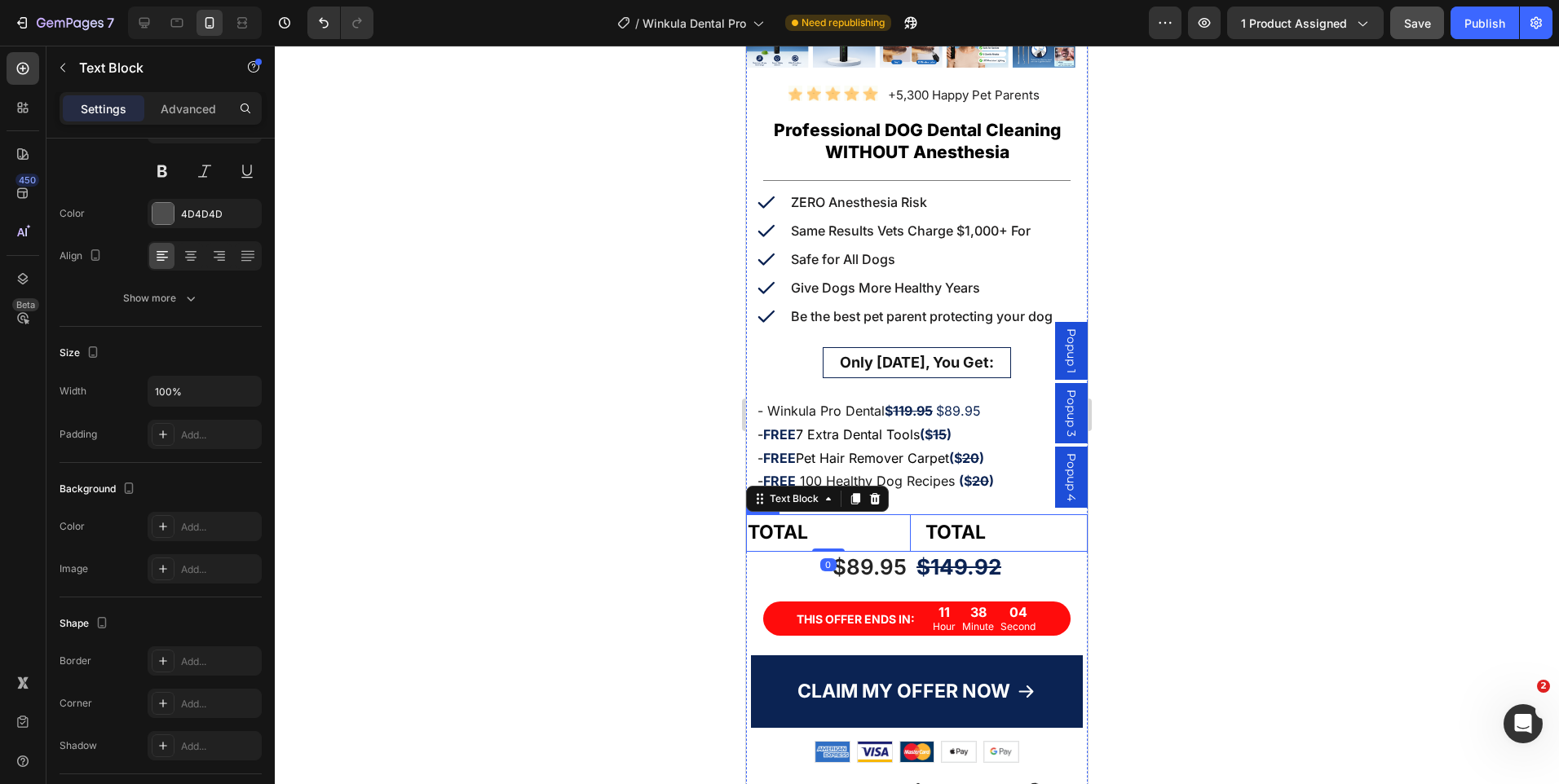
click at [905, 535] on div "TOTAL Text Block 0 TOTAL Text Block Row" at bounding box center [916, 533] width 342 height 37
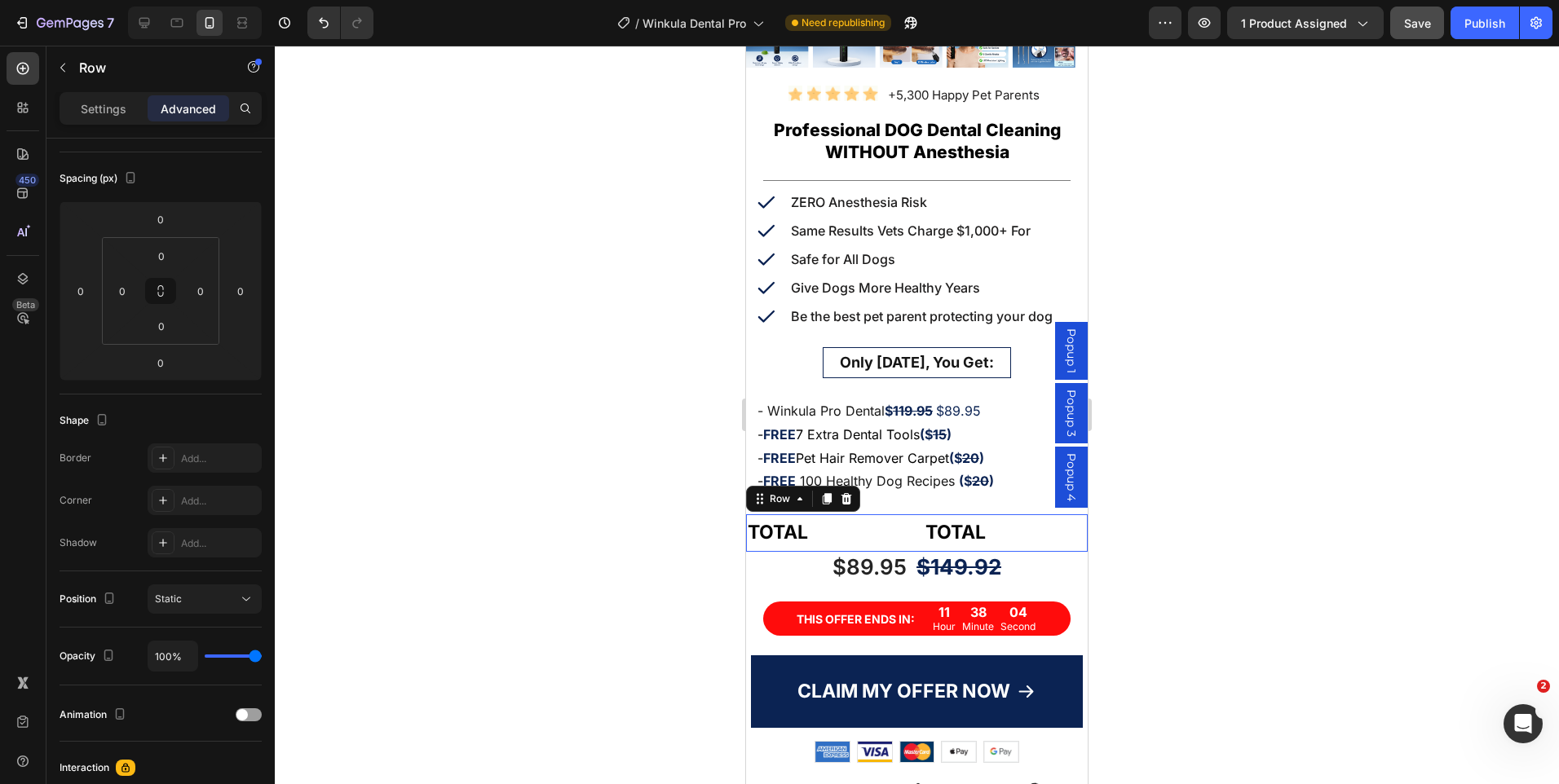
scroll to position [0, 0]
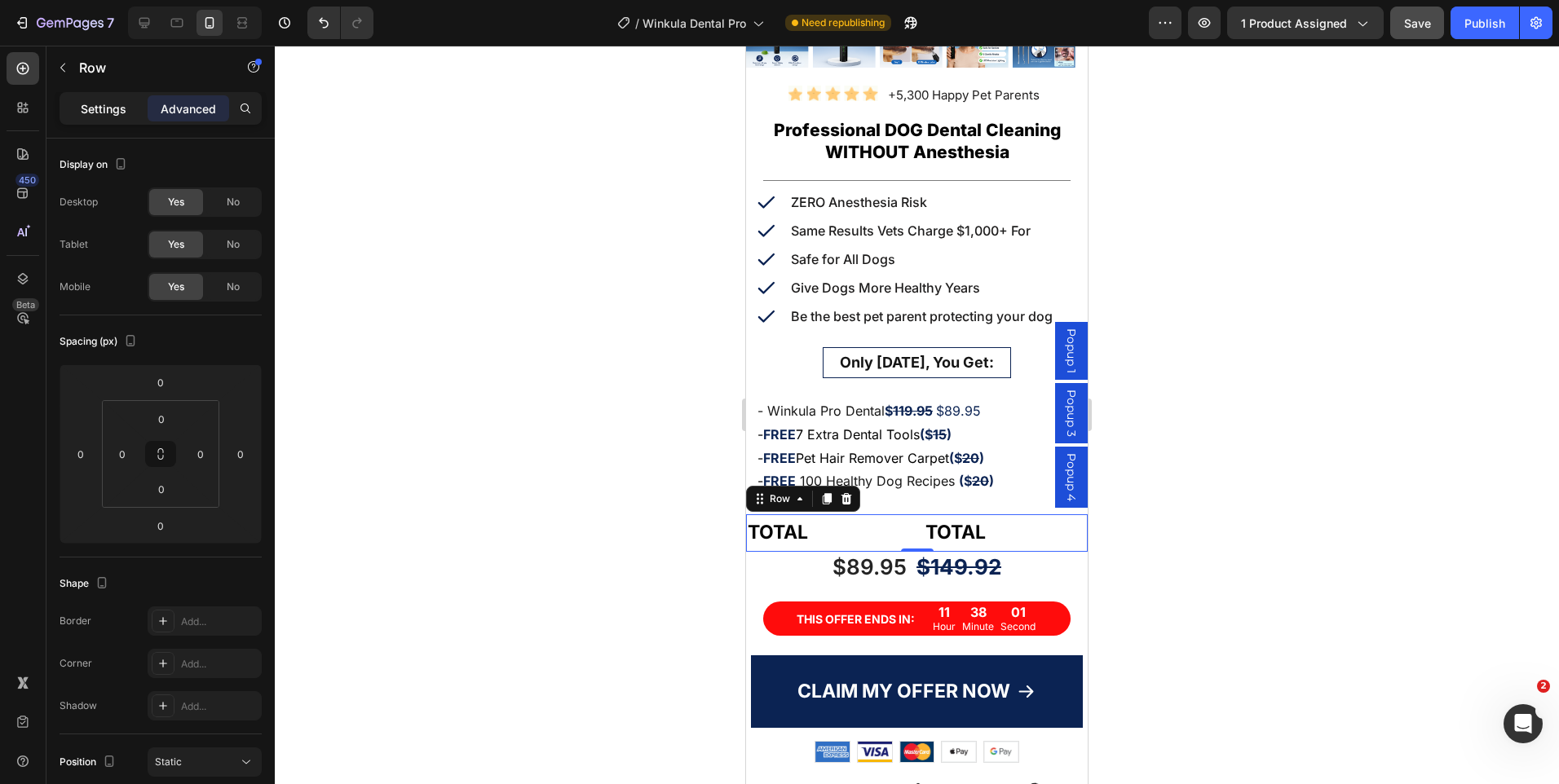
click at [101, 103] on p "Settings" at bounding box center [104, 109] width 46 height 17
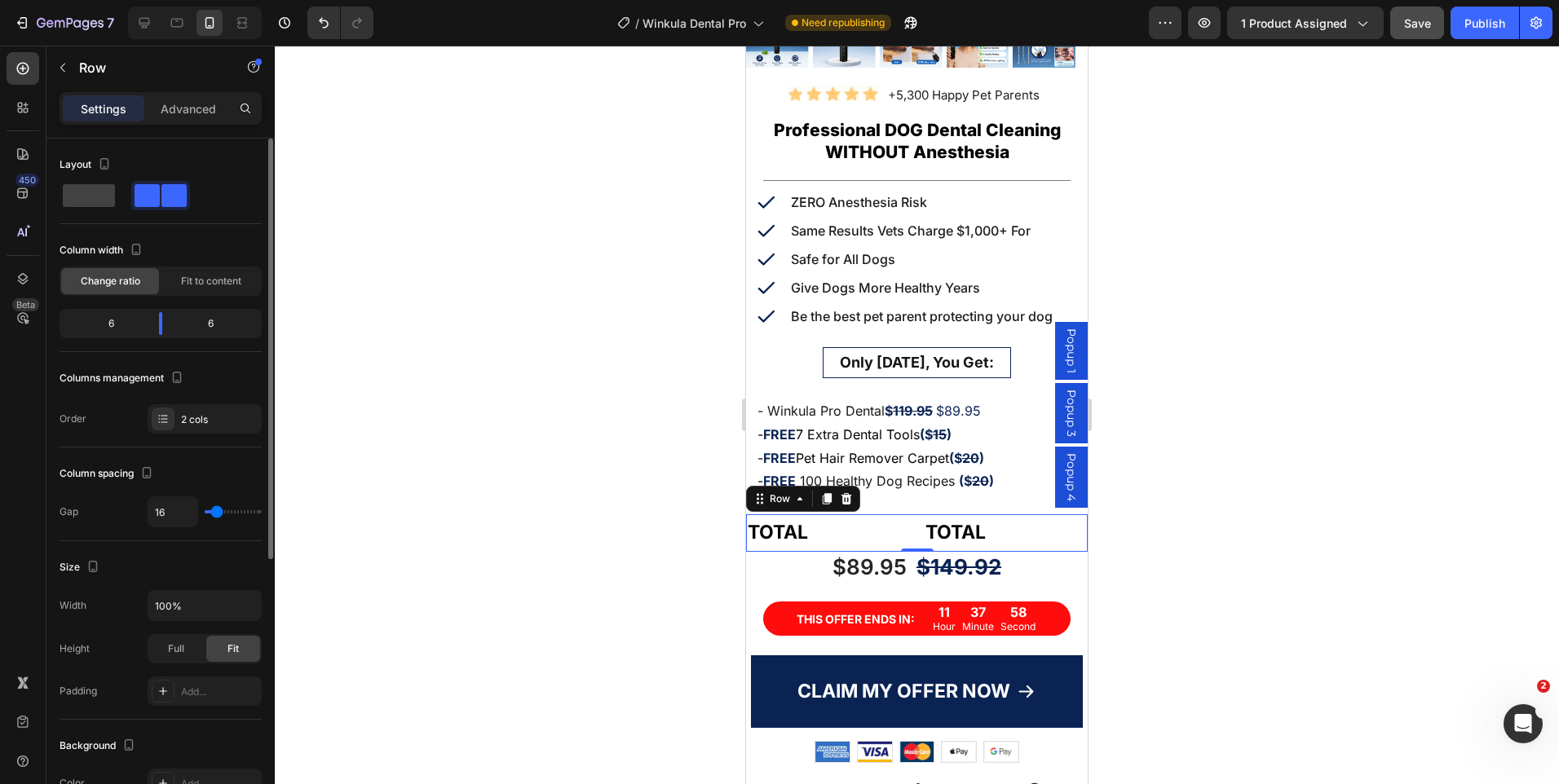
type input "0"
drag, startPoint x: 211, startPoint y: 510, endPoint x: 136, endPoint y: 510, distance: 75.0
type input "0"
click at [205, 510] on input "range" at bounding box center [233, 512] width 57 height 3
click at [239, 271] on div "Fit to content" at bounding box center [211, 281] width 98 height 26
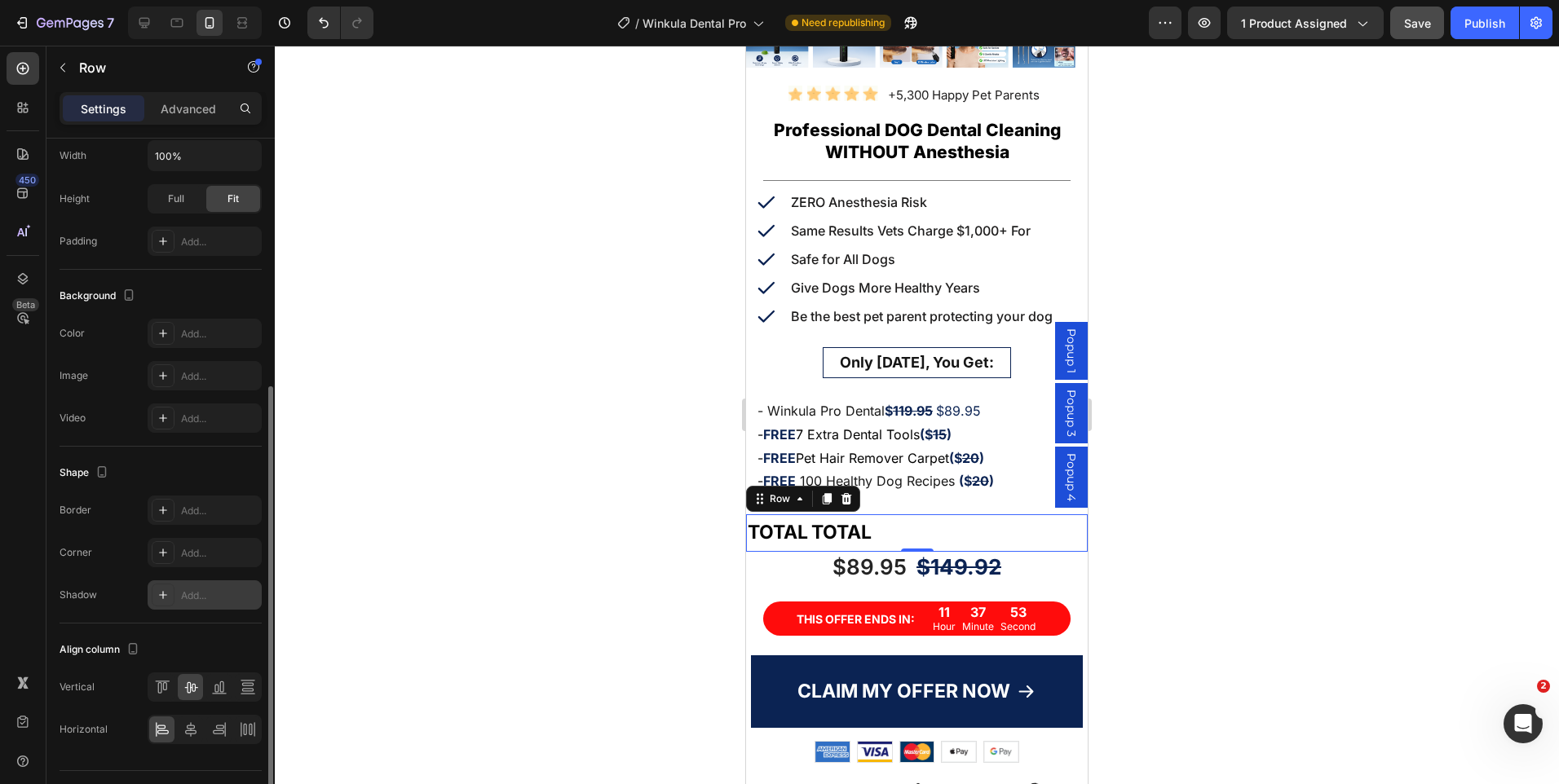
scroll to position [446, 0]
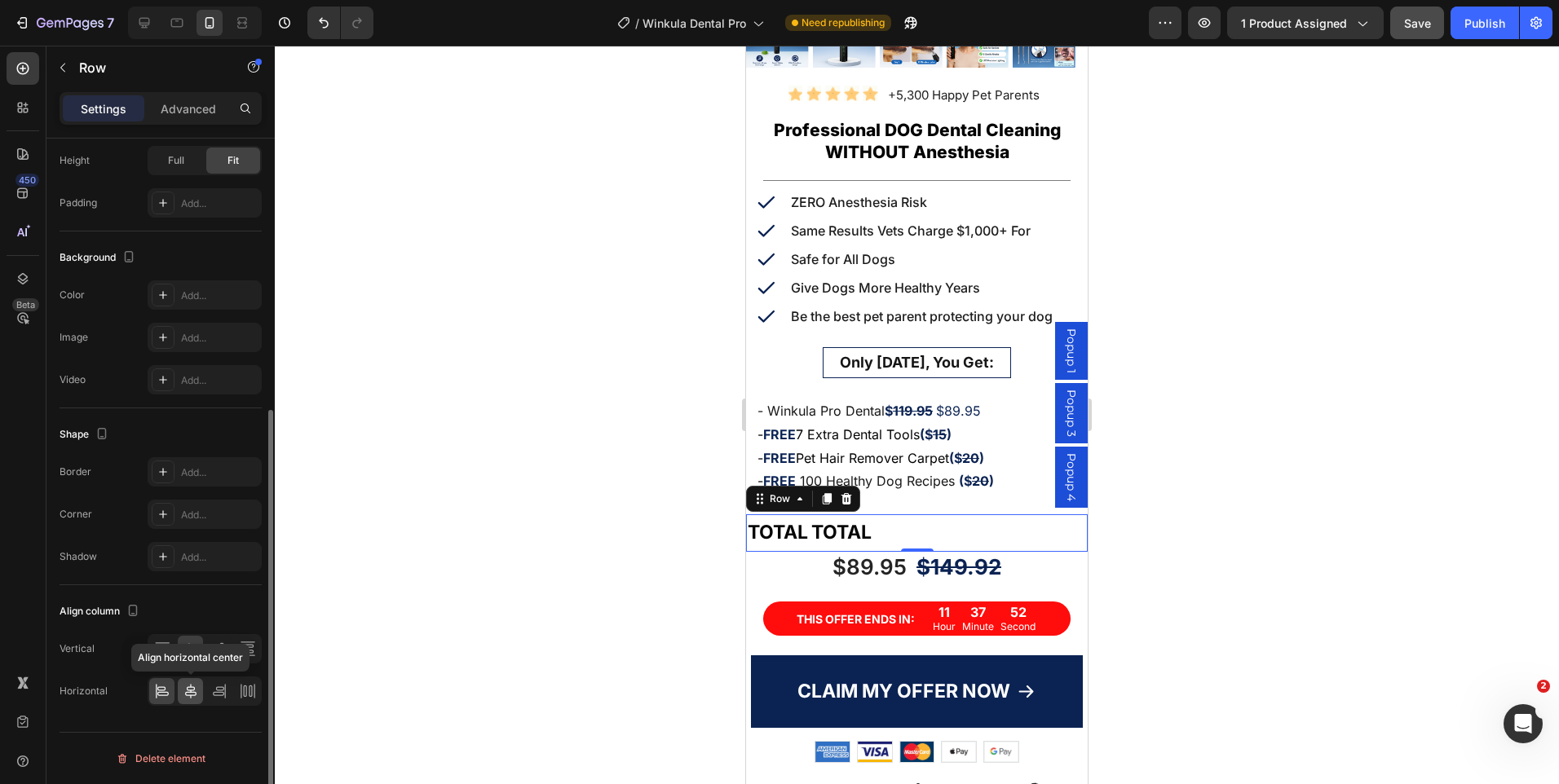
click at [193, 693] on icon at bounding box center [190, 691] width 16 height 16
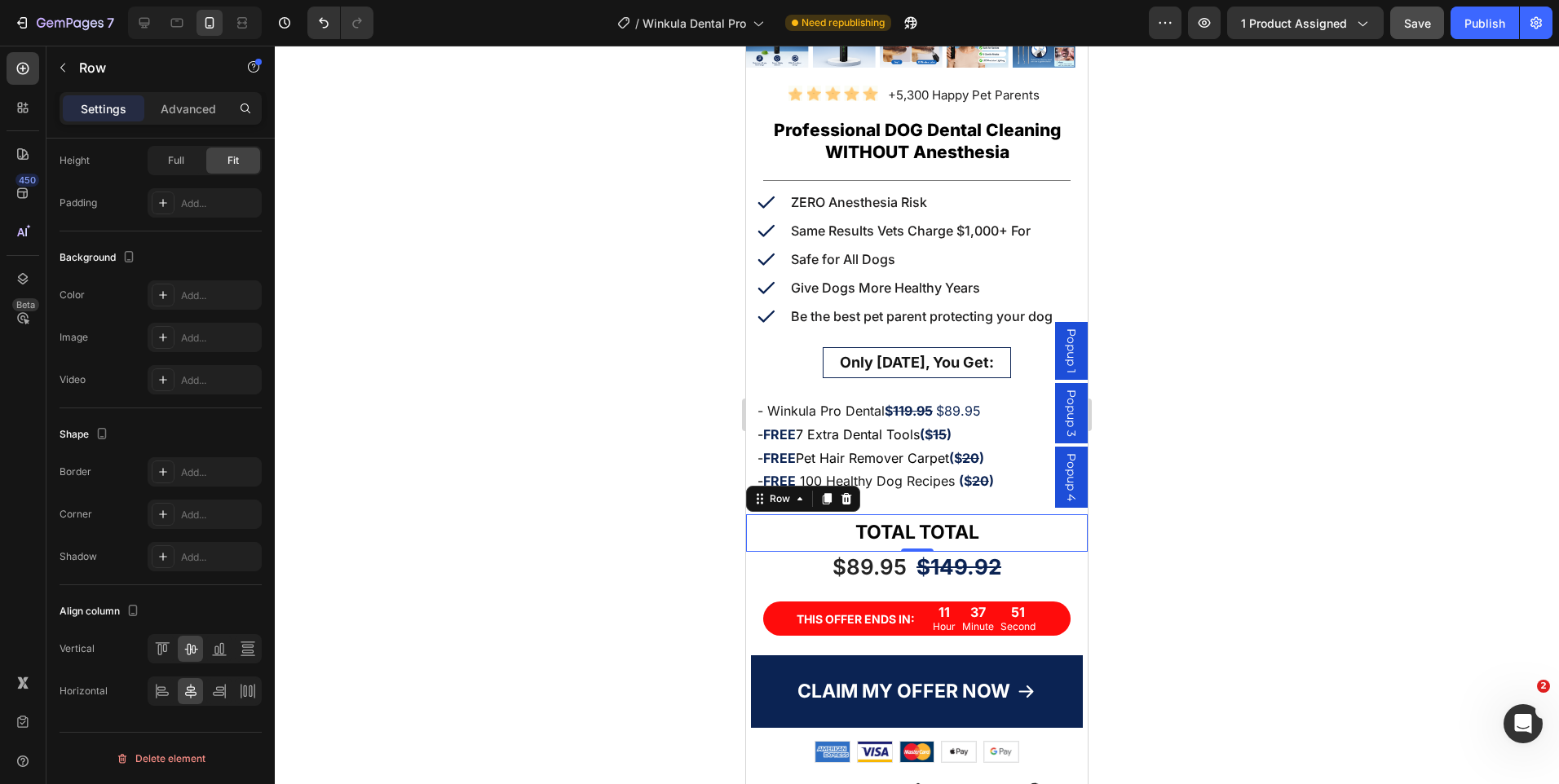
click at [1242, 460] on div at bounding box center [916, 415] width 1285 height 739
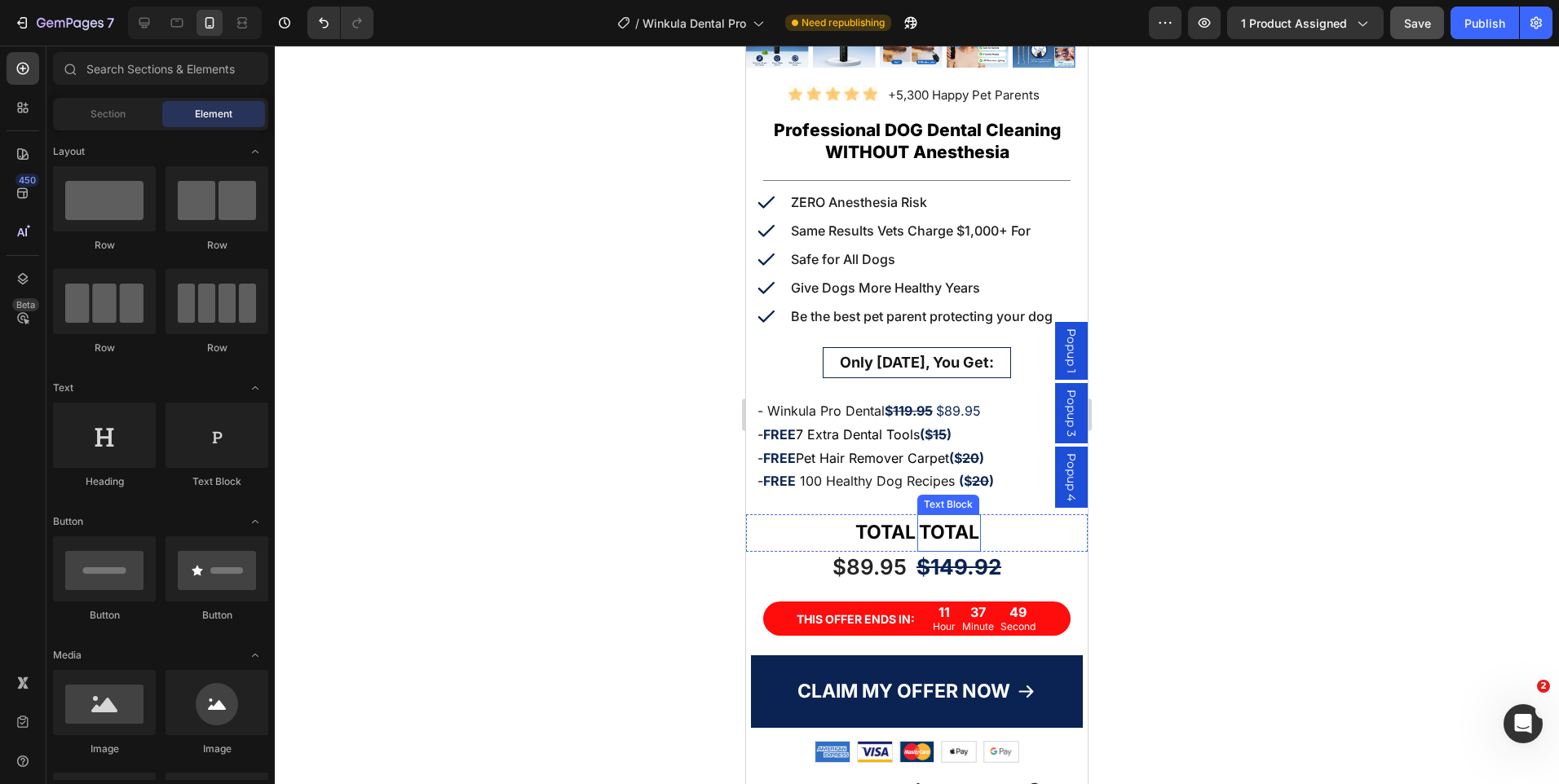
click at [948, 526] on strong "TOTAL" at bounding box center [949, 532] width 61 height 23
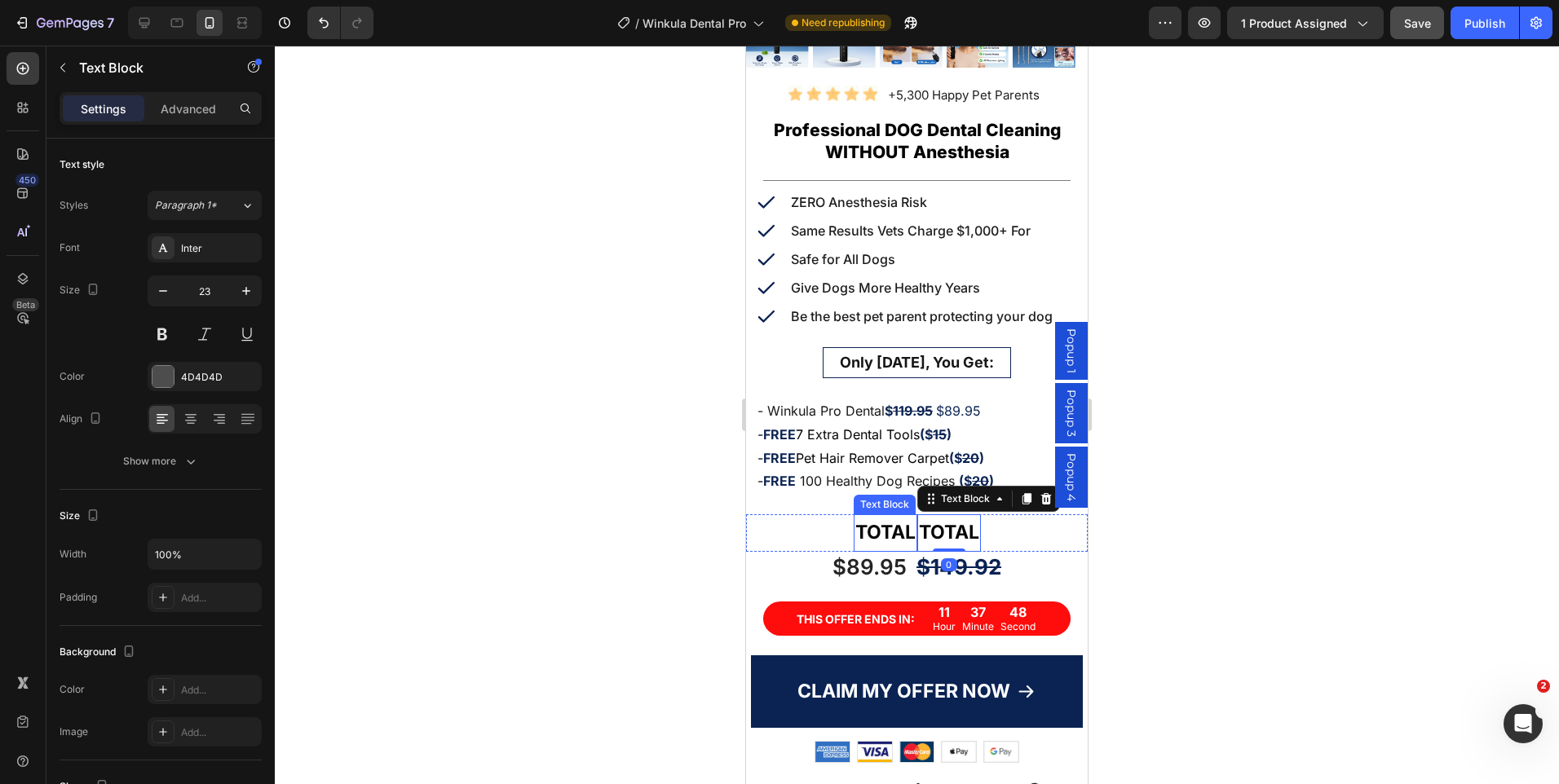
click at [883, 536] on p "TOTAL" at bounding box center [886, 533] width 61 height 33
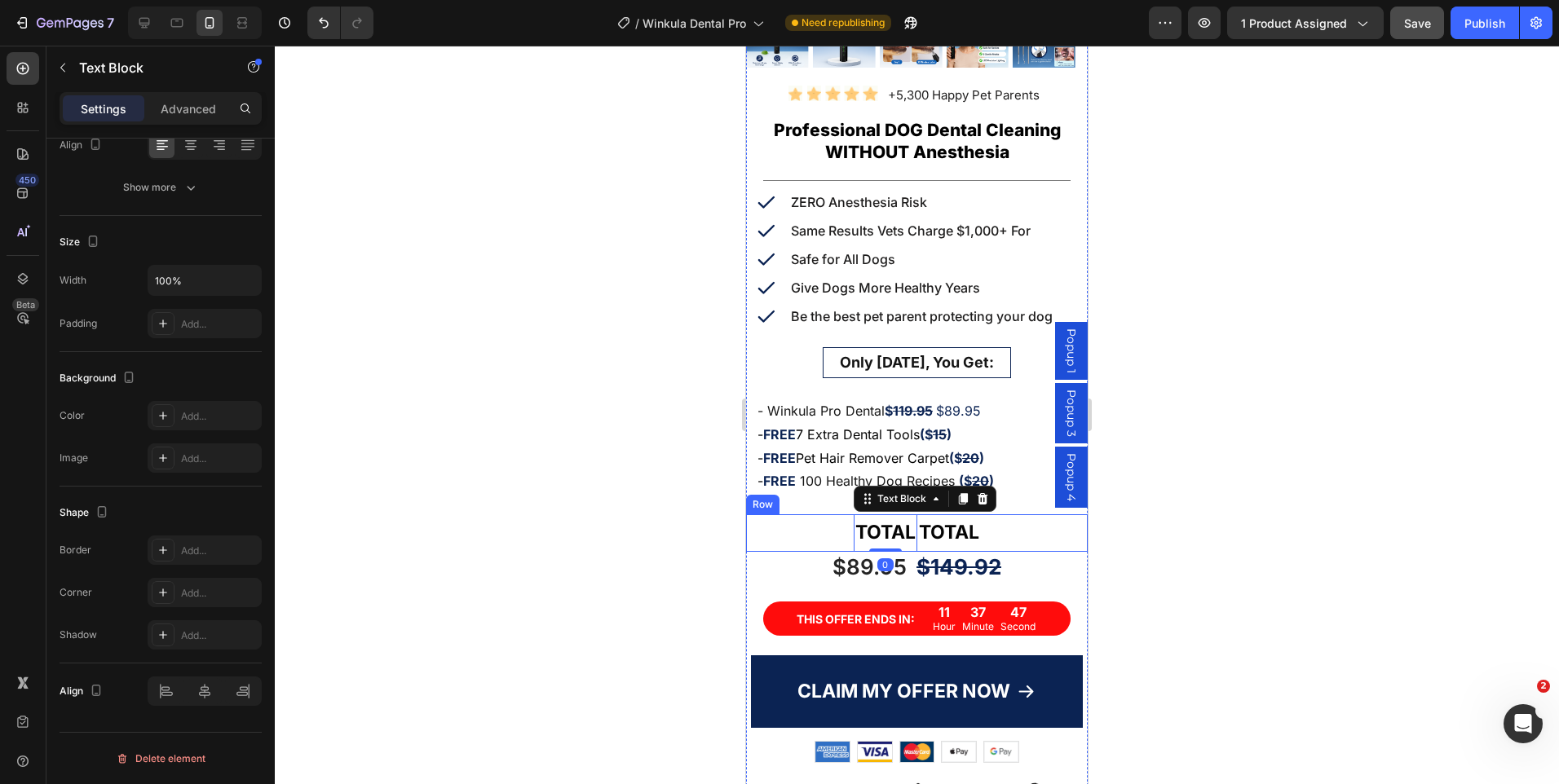
click at [998, 531] on div "TOTAL Text Block 0 TOTAL Text Block Row" at bounding box center [916, 533] width 342 height 37
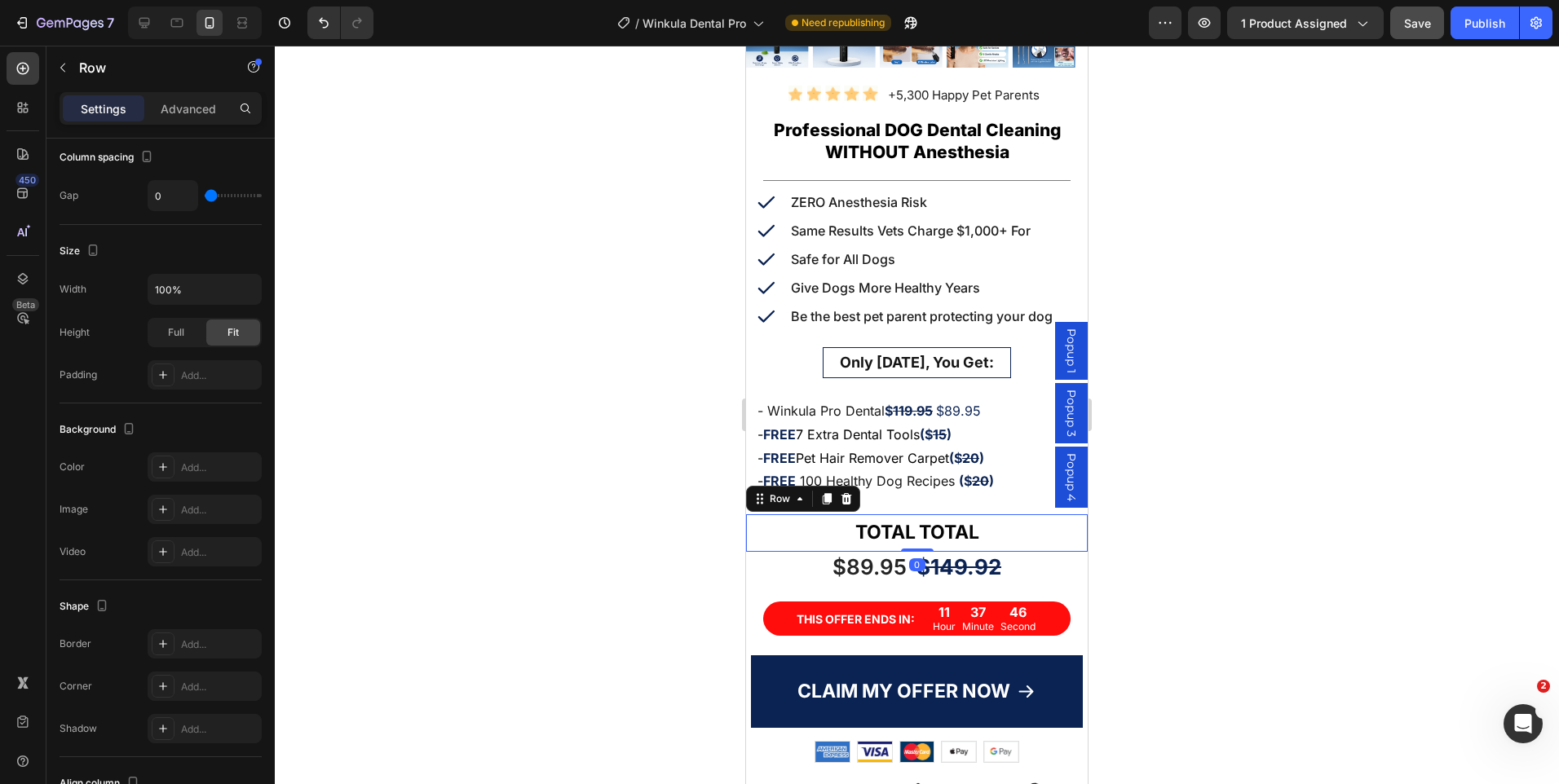
scroll to position [0, 0]
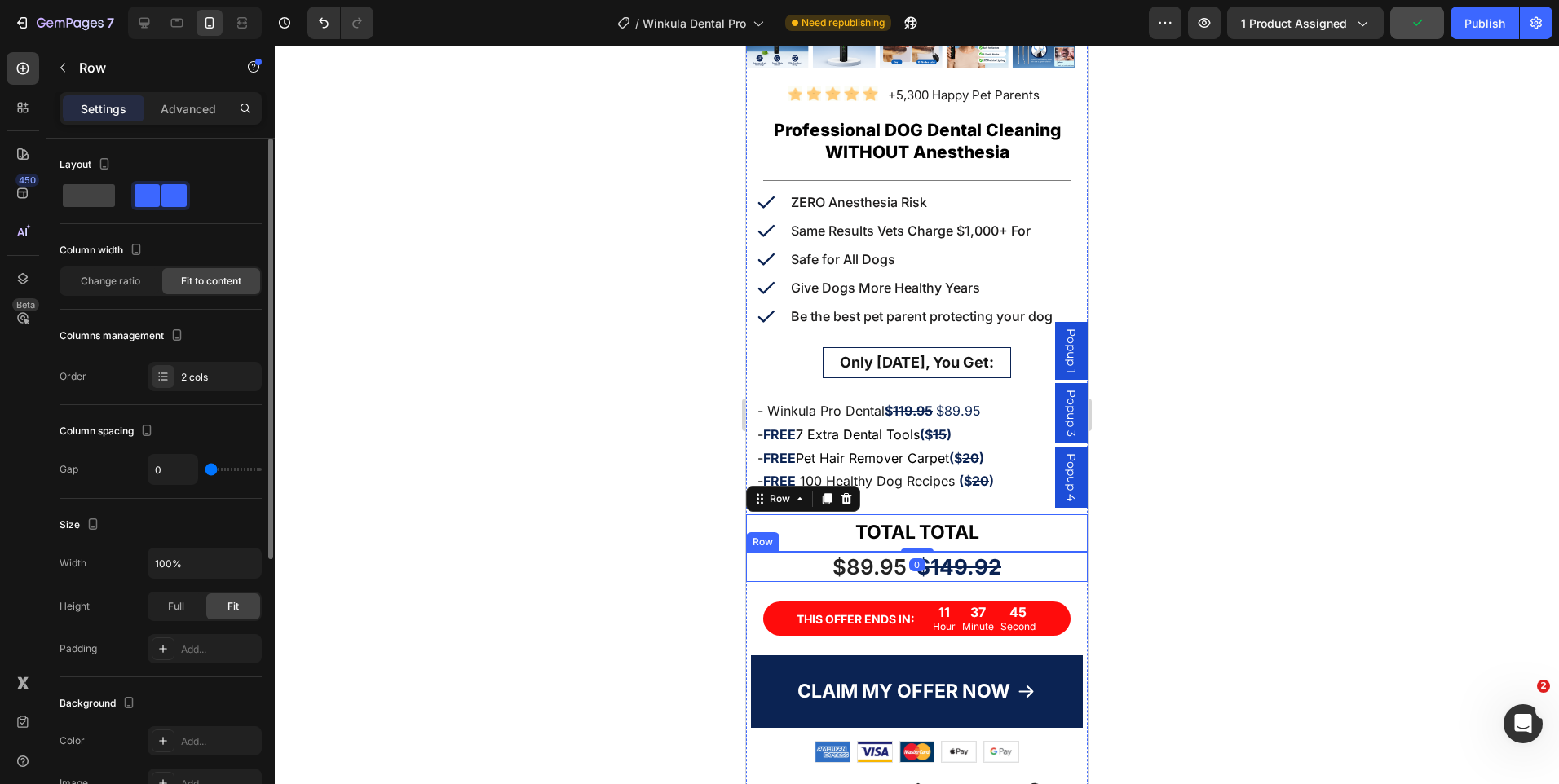
click at [904, 564] on div "$89.95 Product Price Product Price $149.92 Product Price Product Price Row" at bounding box center [916, 568] width 342 height 31
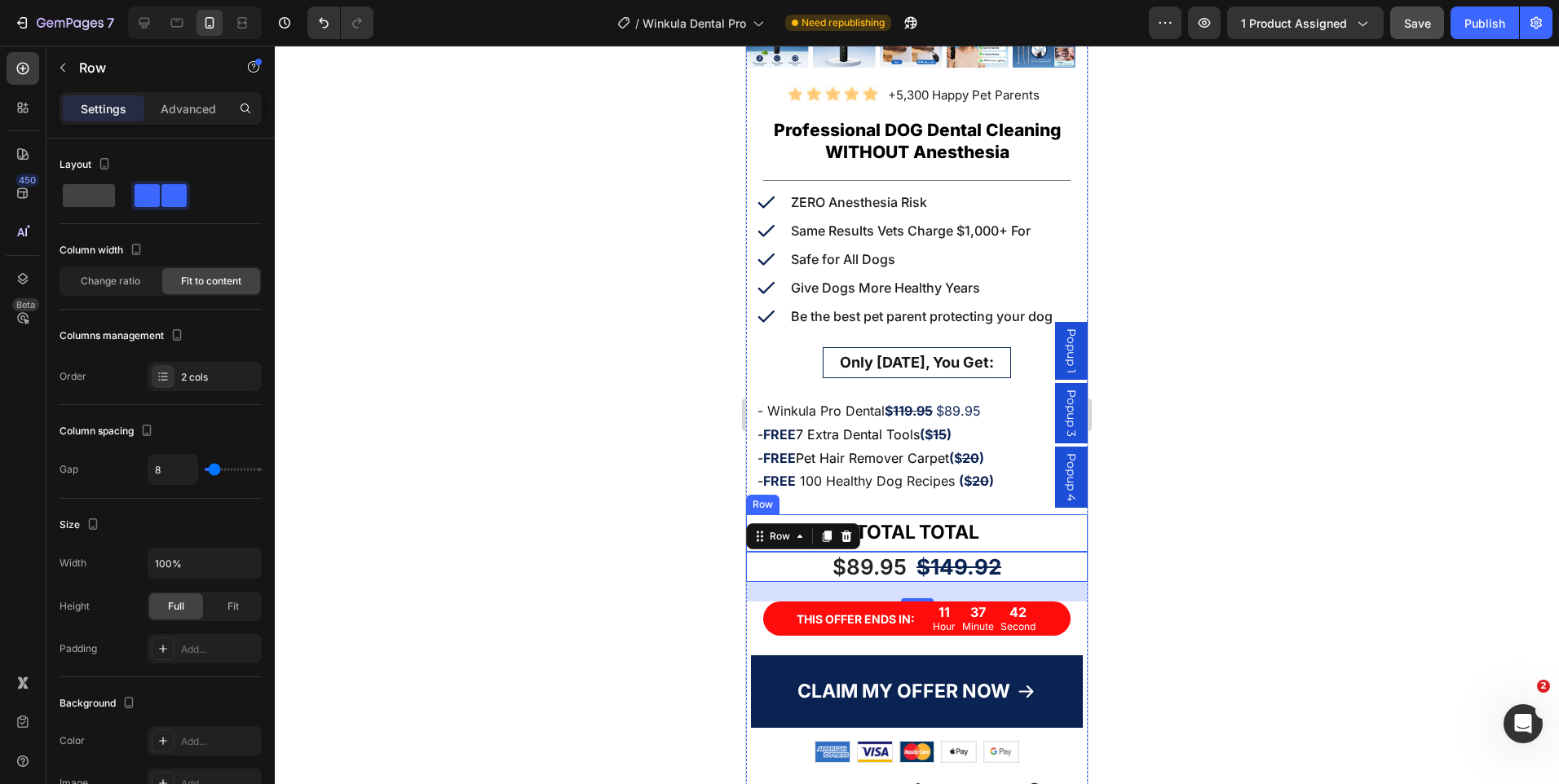
click at [989, 523] on div "TOTAL Text Block TOTAL Text Block Row" at bounding box center [916, 533] width 342 height 37
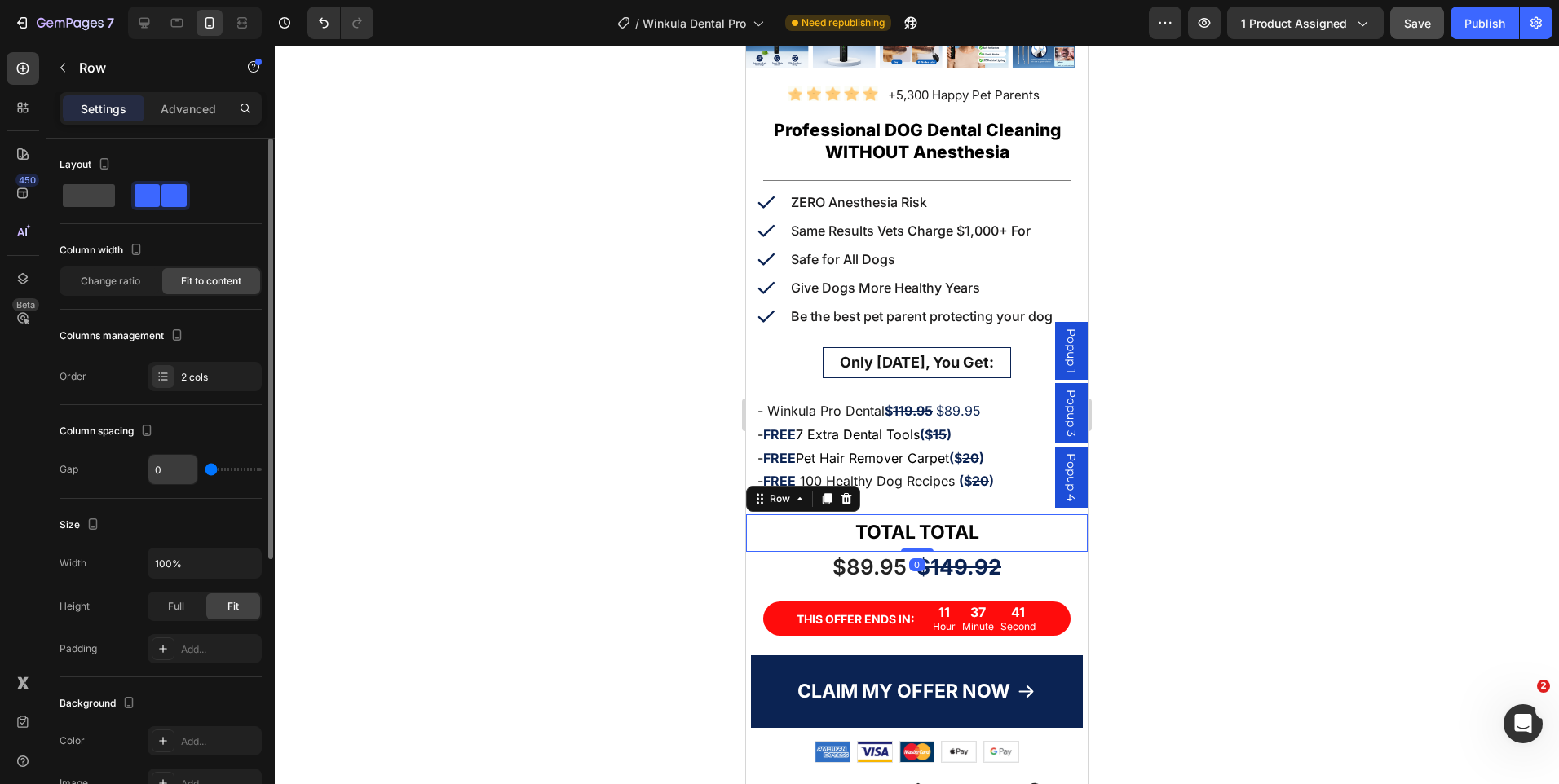
click at [175, 470] on input "0" at bounding box center [172, 470] width 49 height 29
type input "8"
click at [1309, 386] on div at bounding box center [916, 415] width 1285 height 739
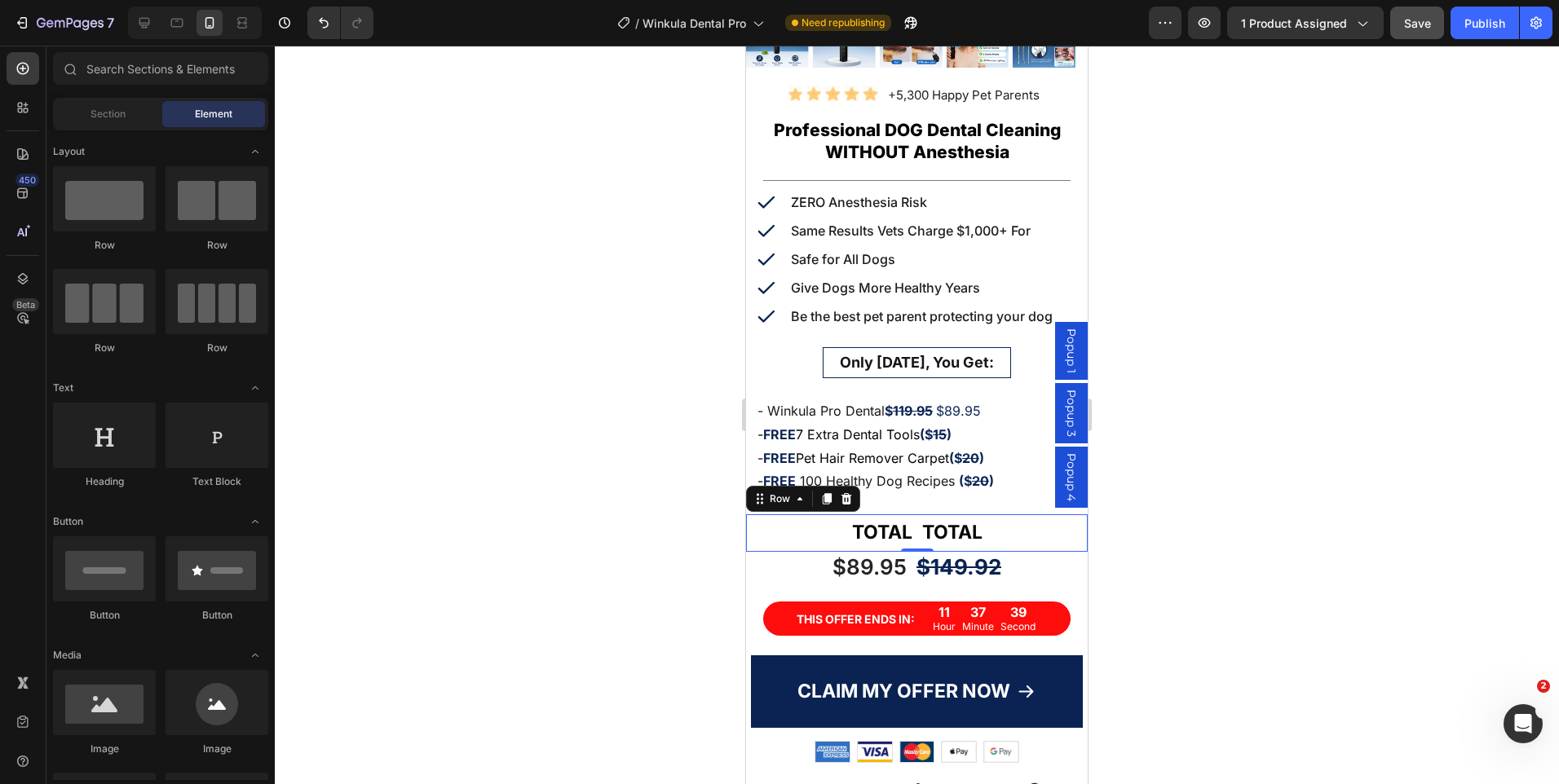
click at [1309, 386] on div at bounding box center [916, 415] width 1285 height 739
click at [910, 532] on div "TOTAL Text Block TOTAL Text Block Row" at bounding box center [916, 533] width 342 height 37
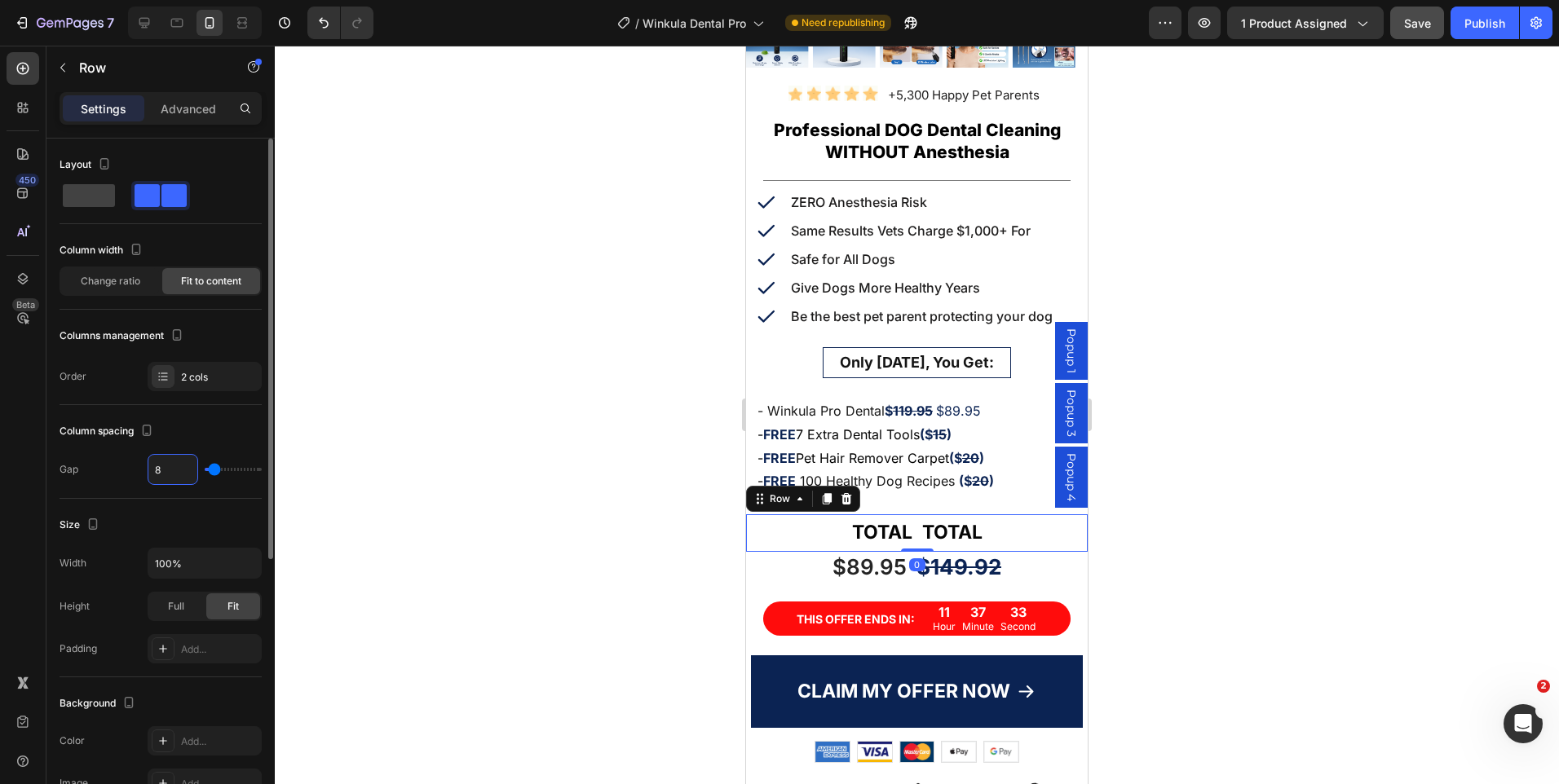
click at [165, 476] on input "8" at bounding box center [172, 470] width 49 height 29
type input "1"
type input "14"
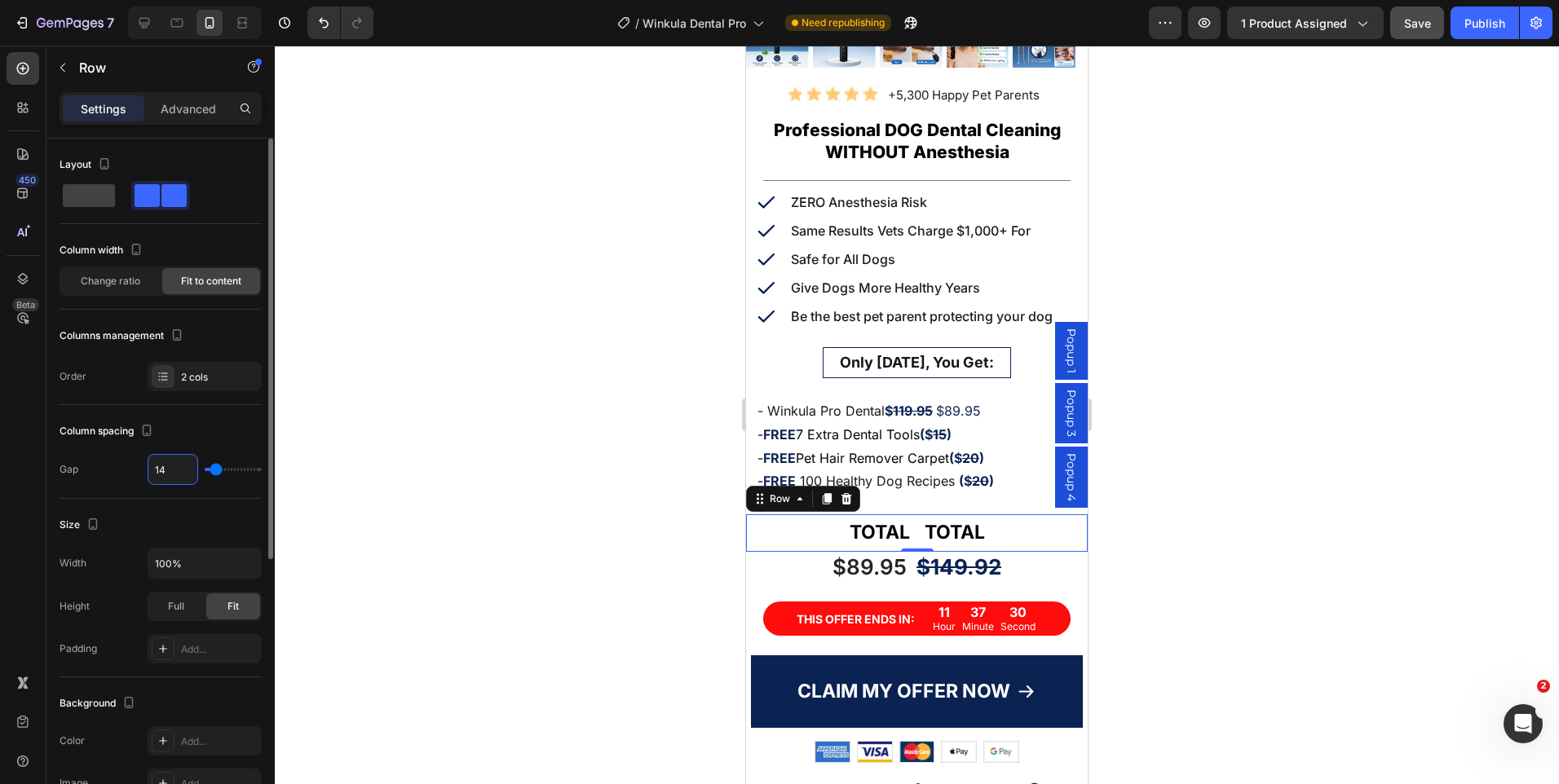
type input "1"
type input "11"
type input "116"
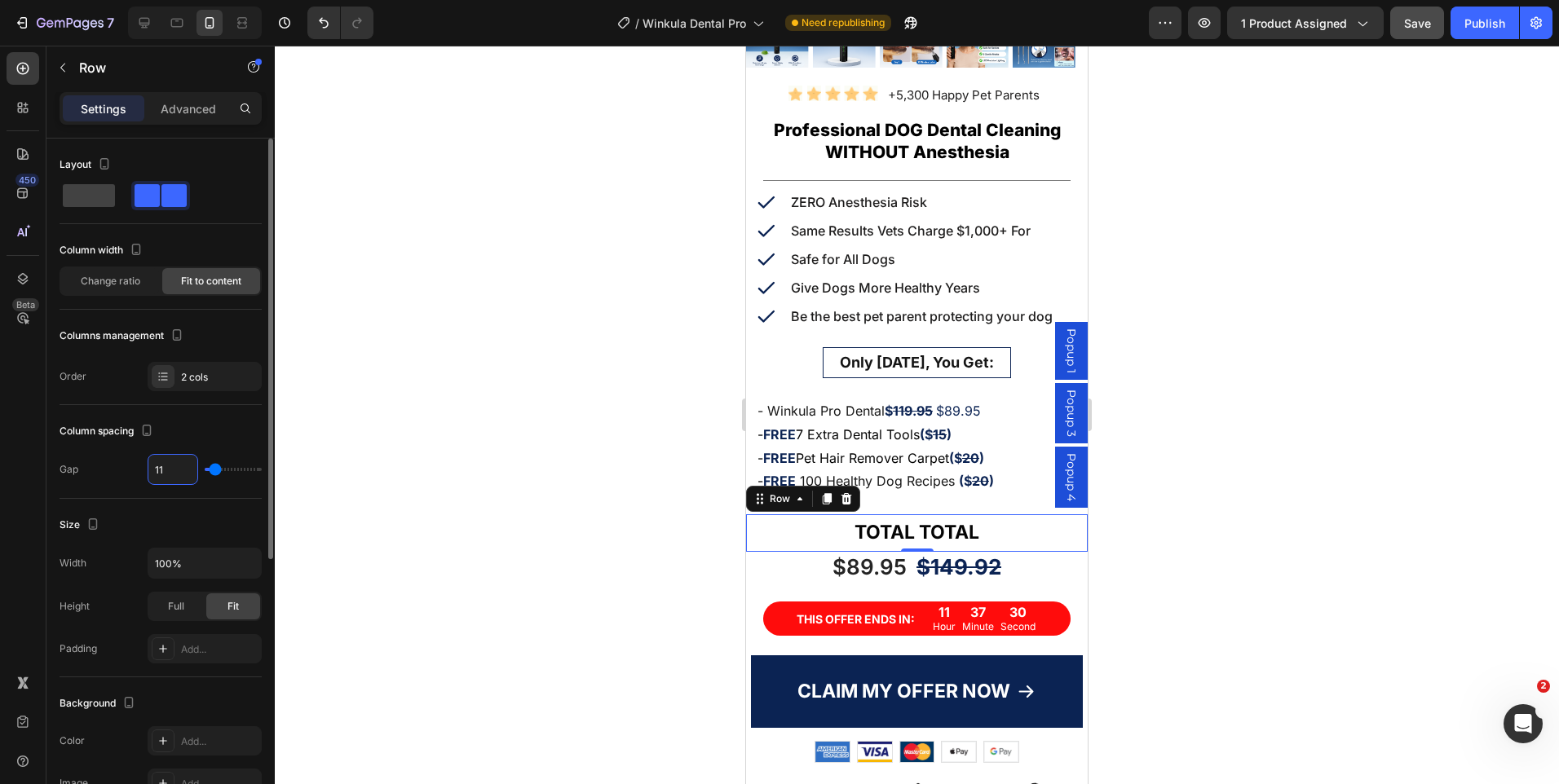
type input "116"
type input "11"
type input "1"
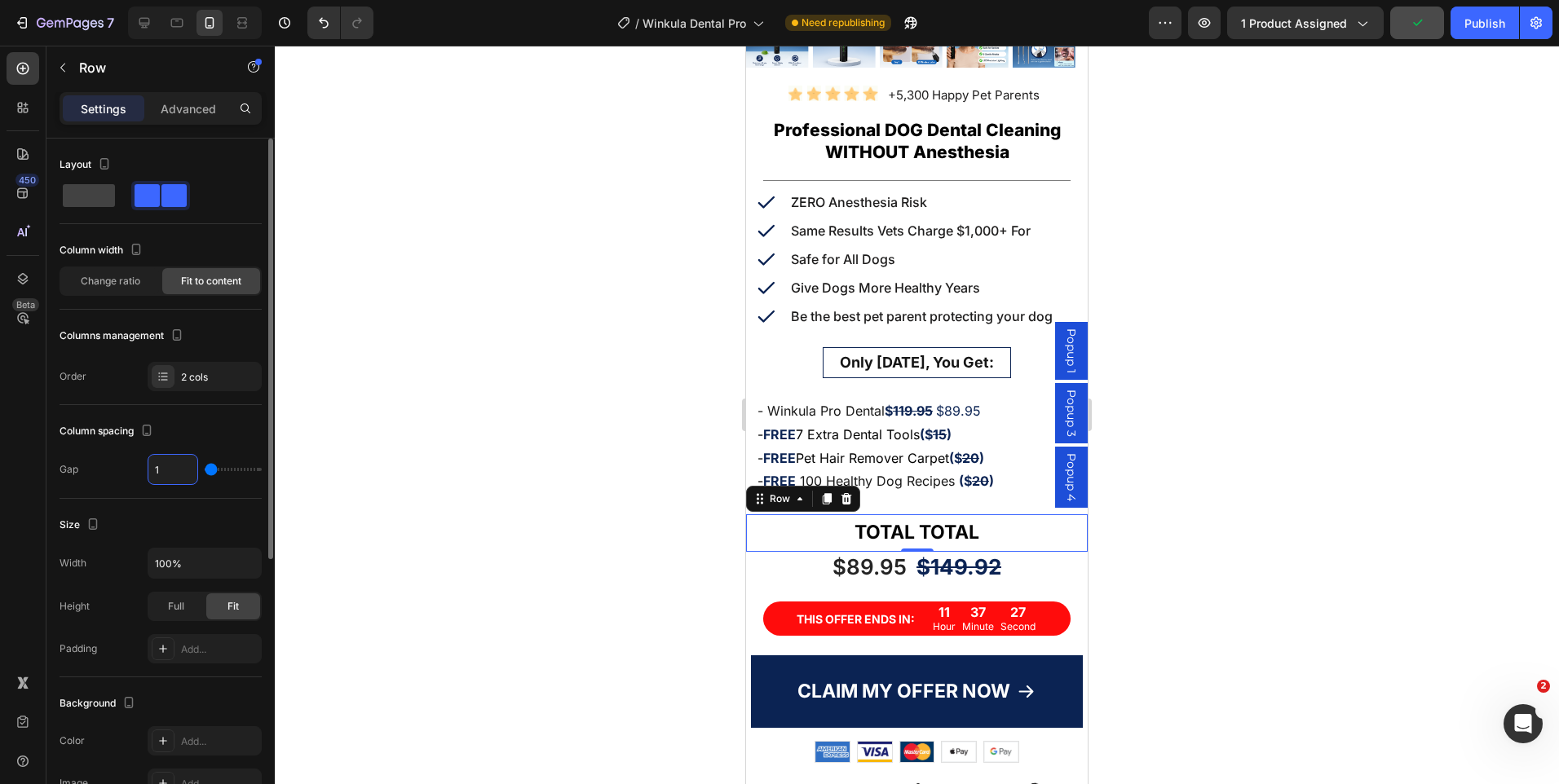
type input "16"
click at [1215, 398] on div at bounding box center [916, 415] width 1285 height 739
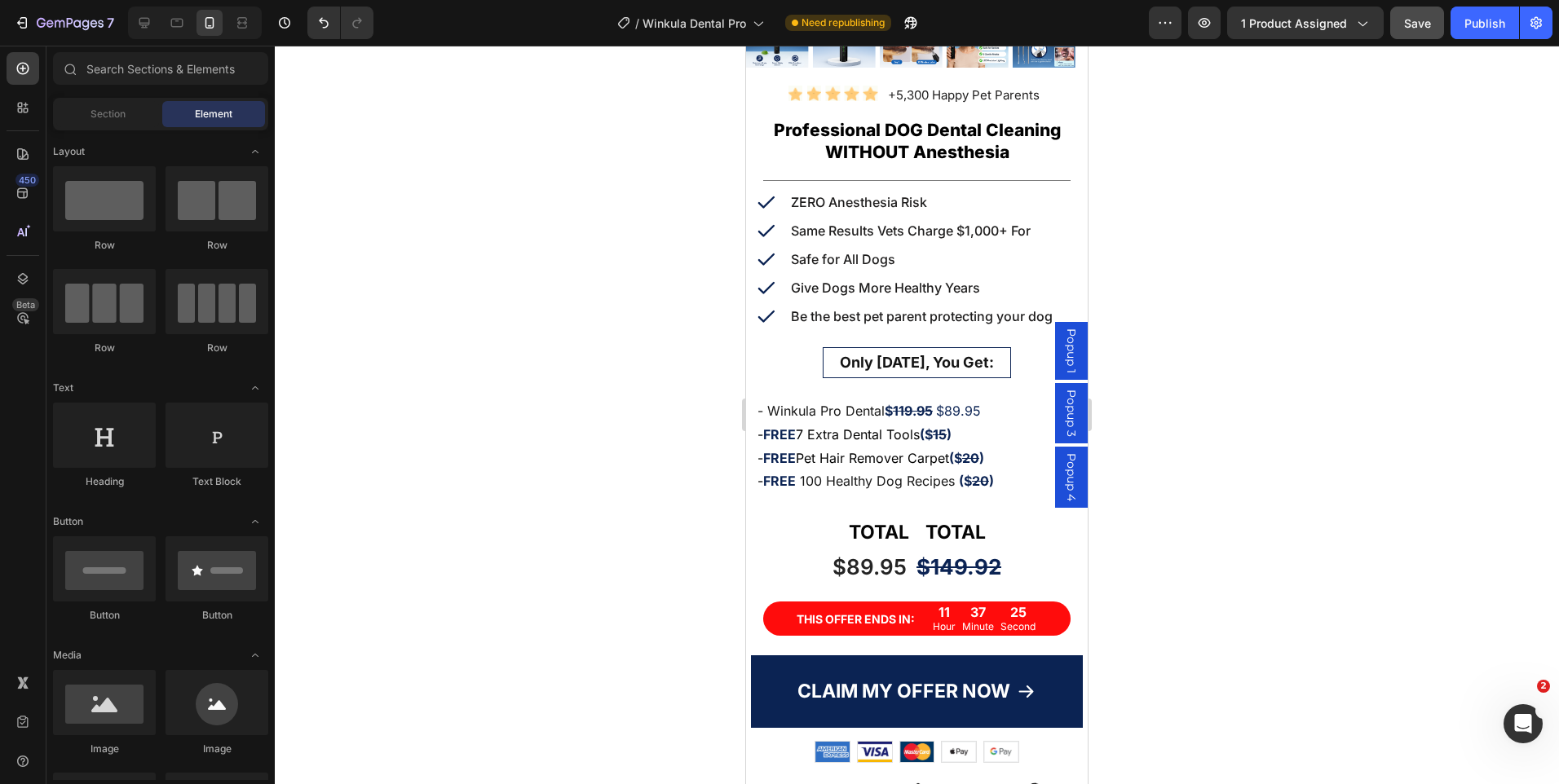
click at [1215, 397] on div at bounding box center [916, 415] width 1285 height 739
click at [850, 525] on strong "TOTAL" at bounding box center [879, 532] width 61 height 23
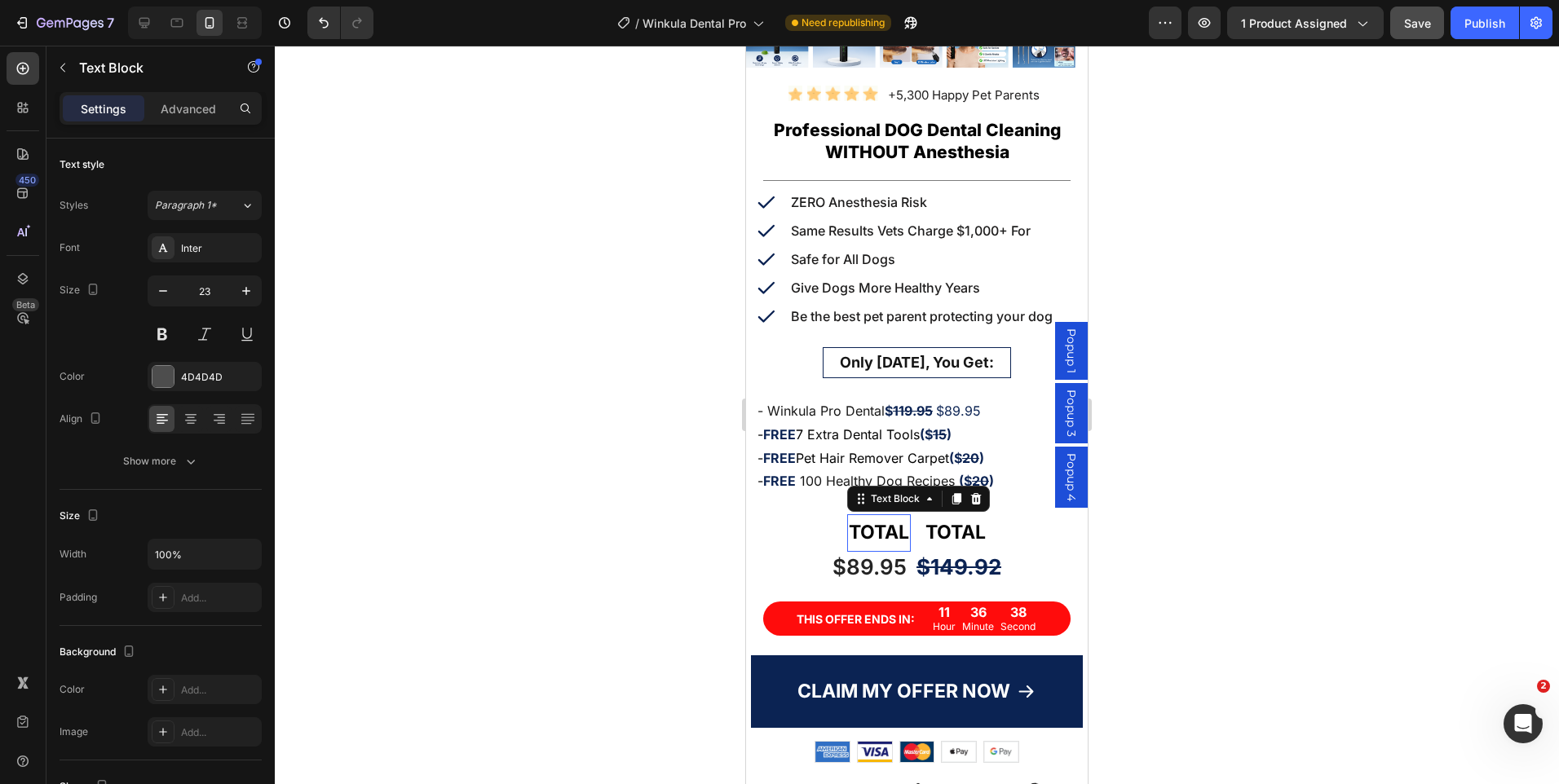
click at [850, 525] on strong "TOTAL" at bounding box center [879, 532] width 61 height 23
click at [1203, 410] on div at bounding box center [916, 415] width 1285 height 739
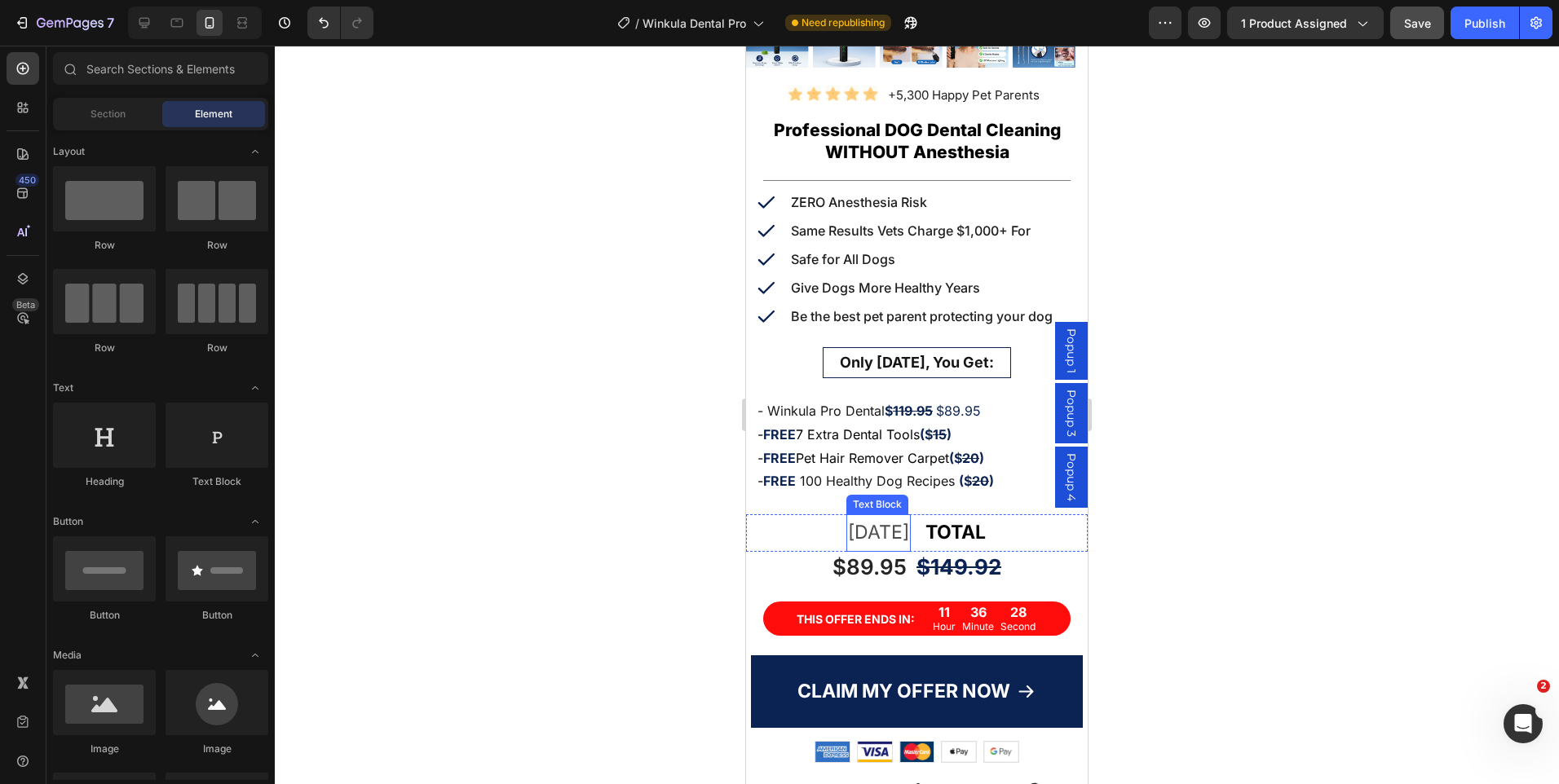
click at [871, 516] on p "TODAY" at bounding box center [879, 533] width 61 height 33
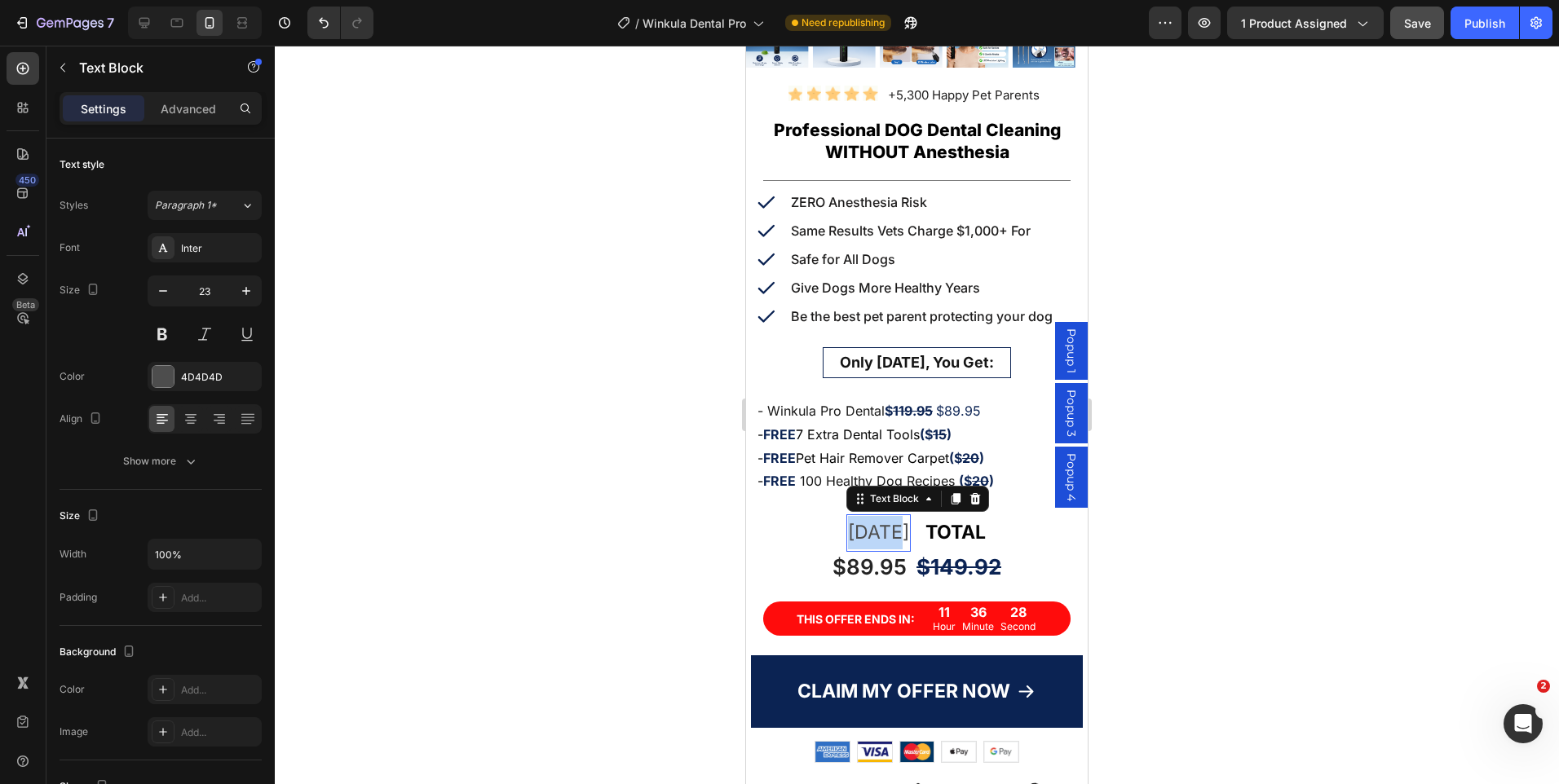
click at [872, 516] on p "TODAY" at bounding box center [879, 533] width 61 height 33
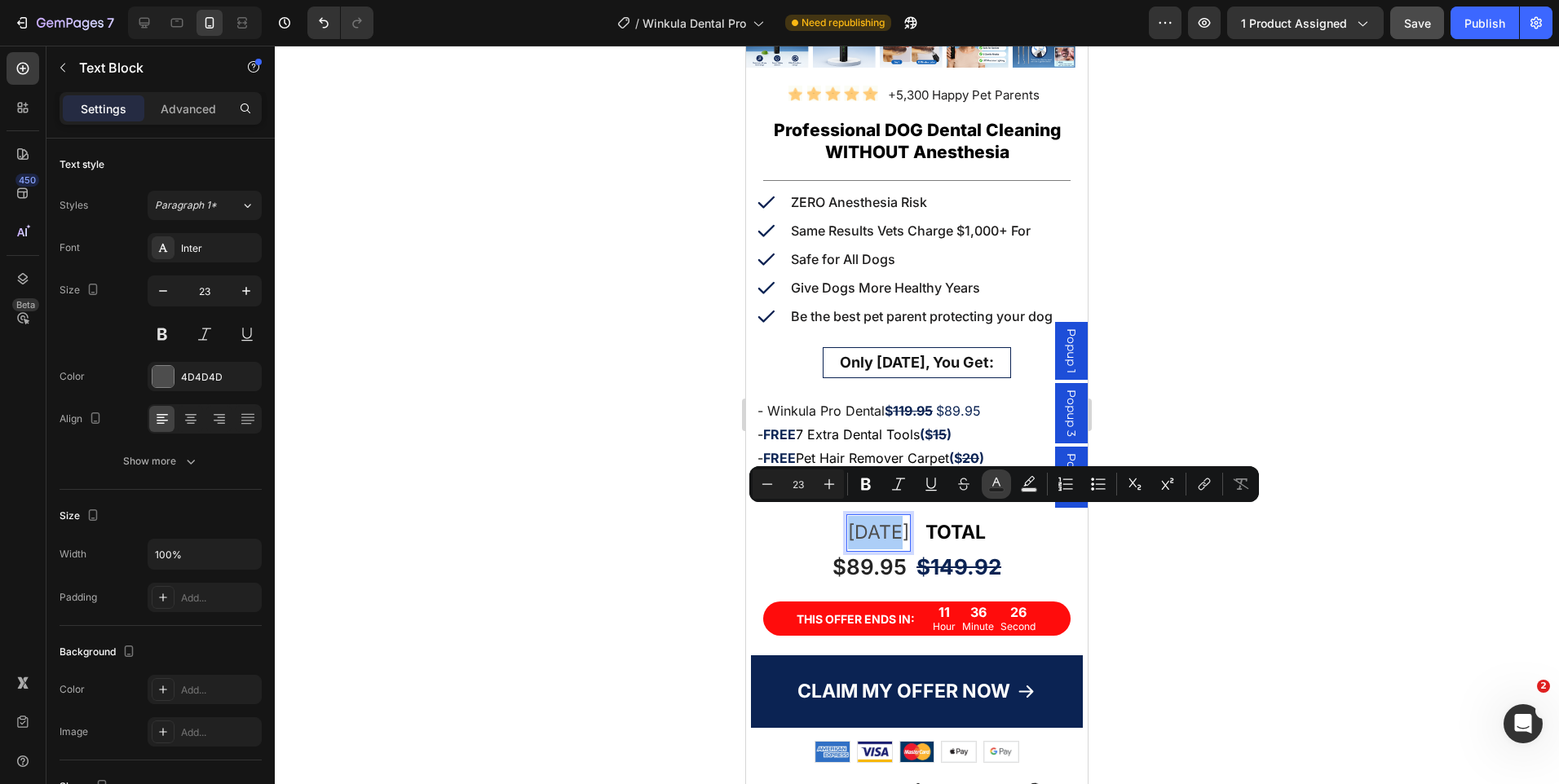
click at [998, 488] on rect "Editor contextual toolbar" at bounding box center [996, 490] width 15 height 4
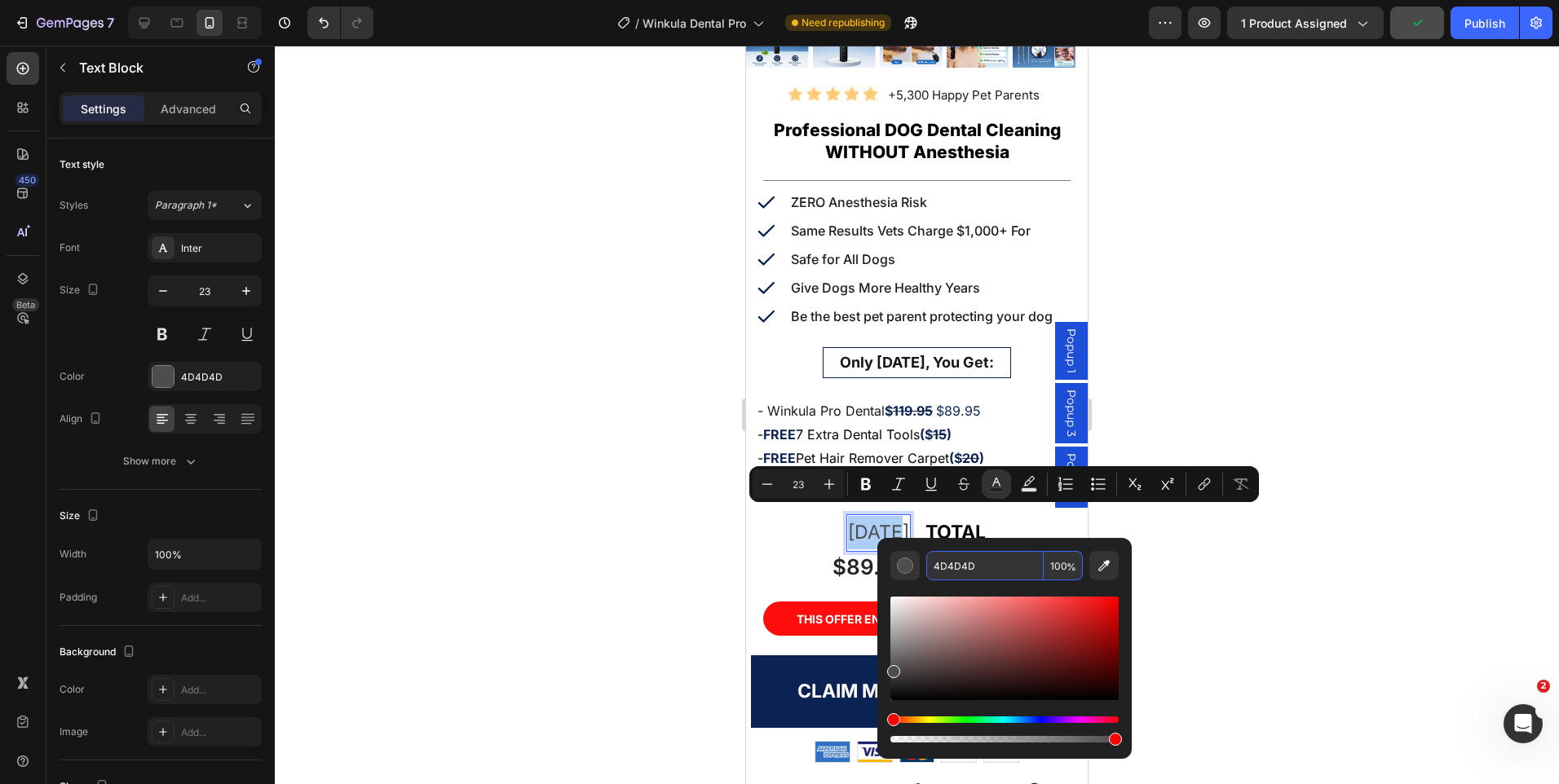
click at [967, 570] on input "4D4D4D" at bounding box center [985, 566] width 118 height 29
click at [971, 521] on strong "TOTAL" at bounding box center [956, 532] width 61 height 23
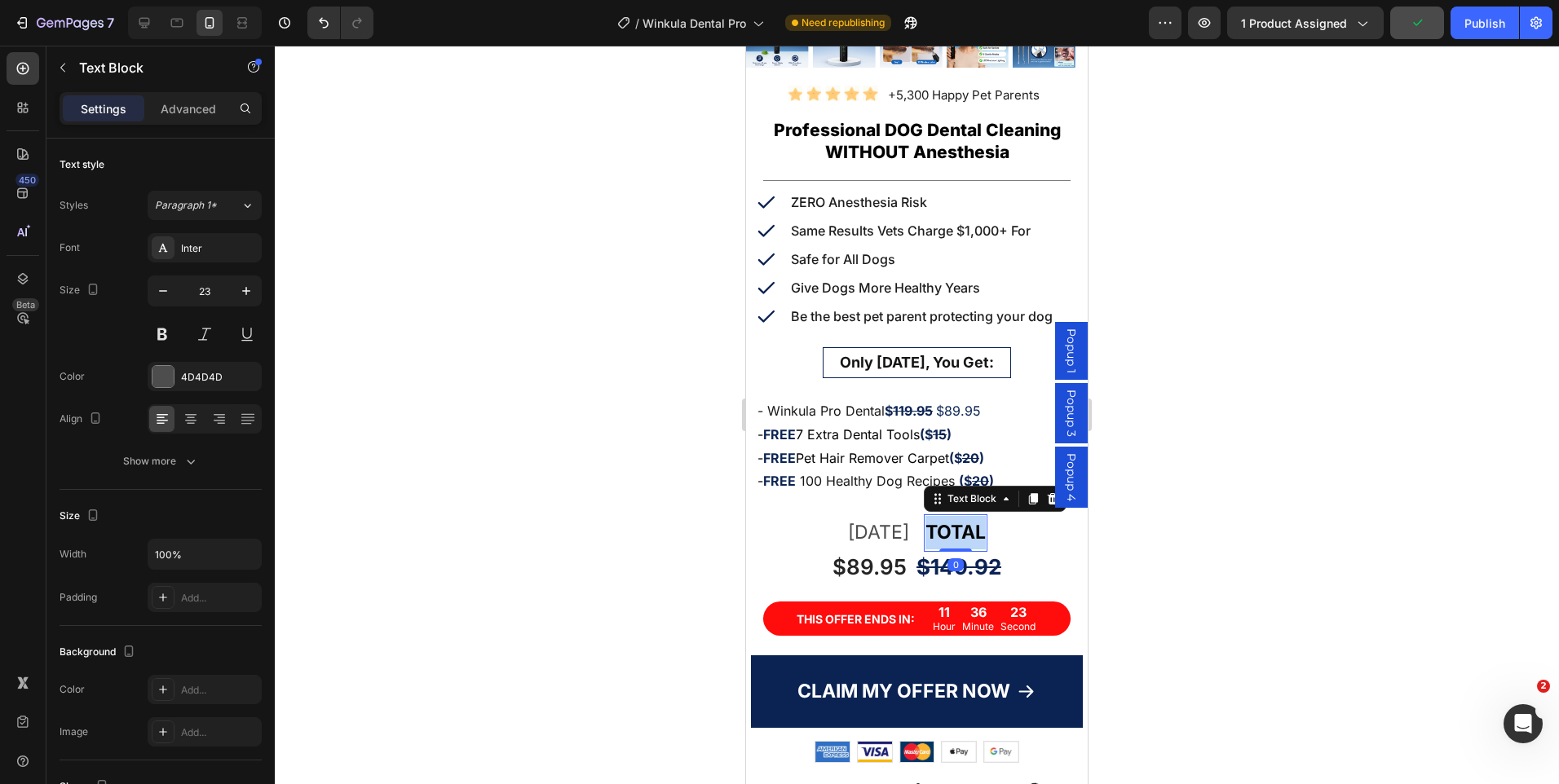
click at [960, 521] on strong "TOTAL" at bounding box center [956, 532] width 61 height 23
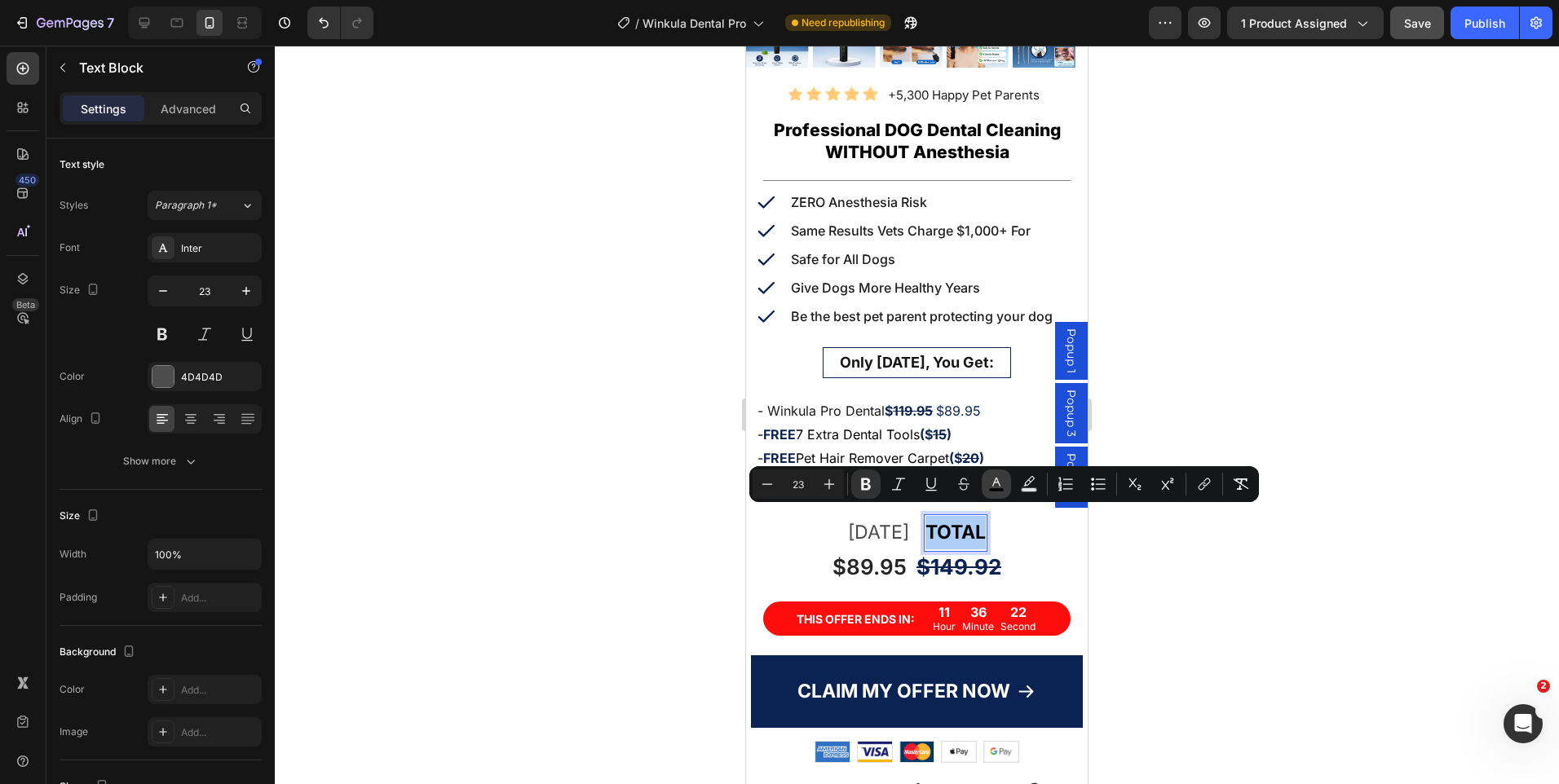
drag, startPoint x: 992, startPoint y: 492, endPoint x: 230, endPoint y: 483, distance: 762.1
click at [992, 492] on rect "Editor contextual toolbar" at bounding box center [996, 490] width 15 height 4
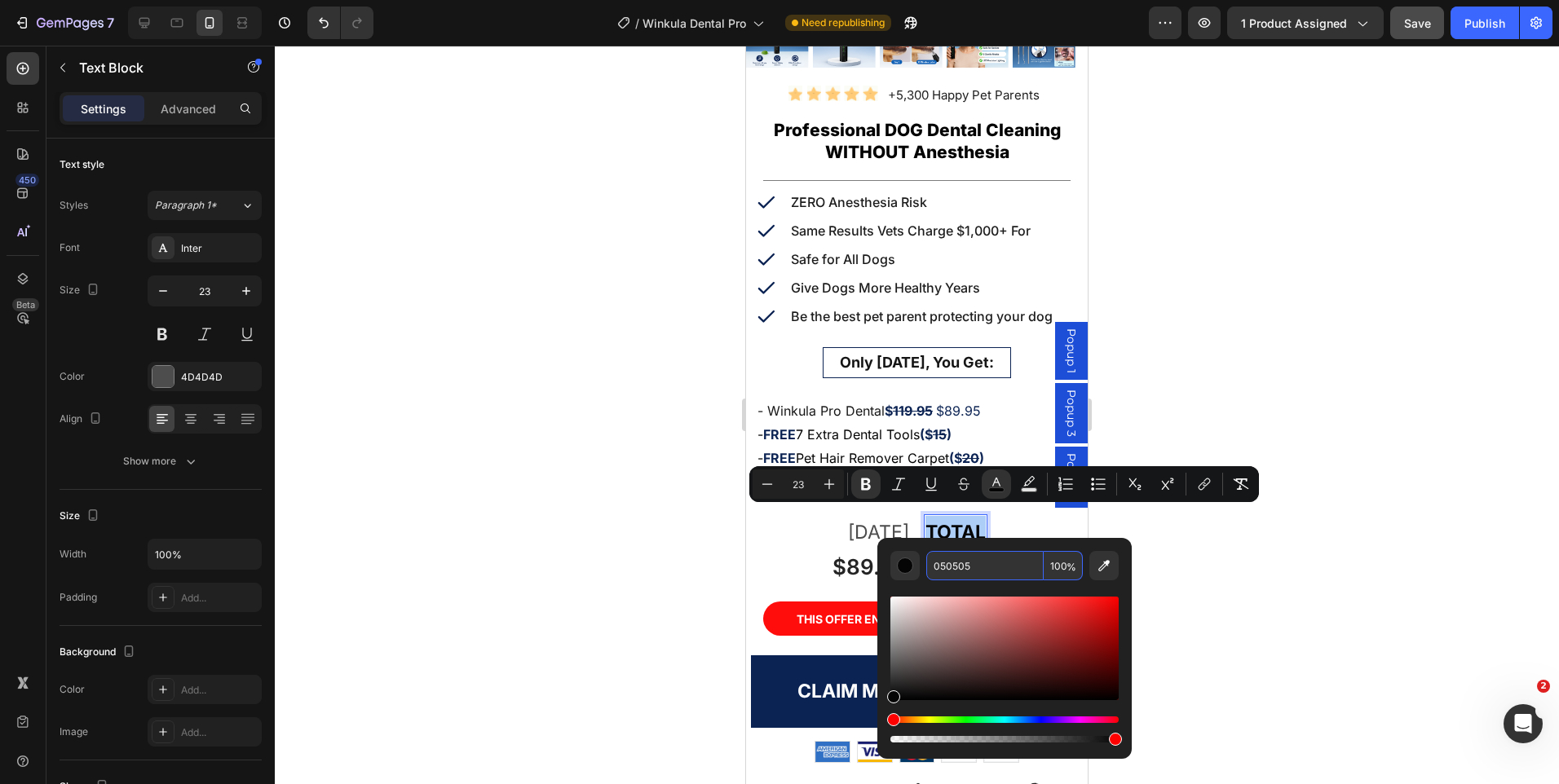
click at [955, 559] on input "050505" at bounding box center [985, 566] width 118 height 29
paste input "4D4D4D"
type input "4D4D4D"
click at [1245, 562] on div at bounding box center [916, 415] width 1285 height 739
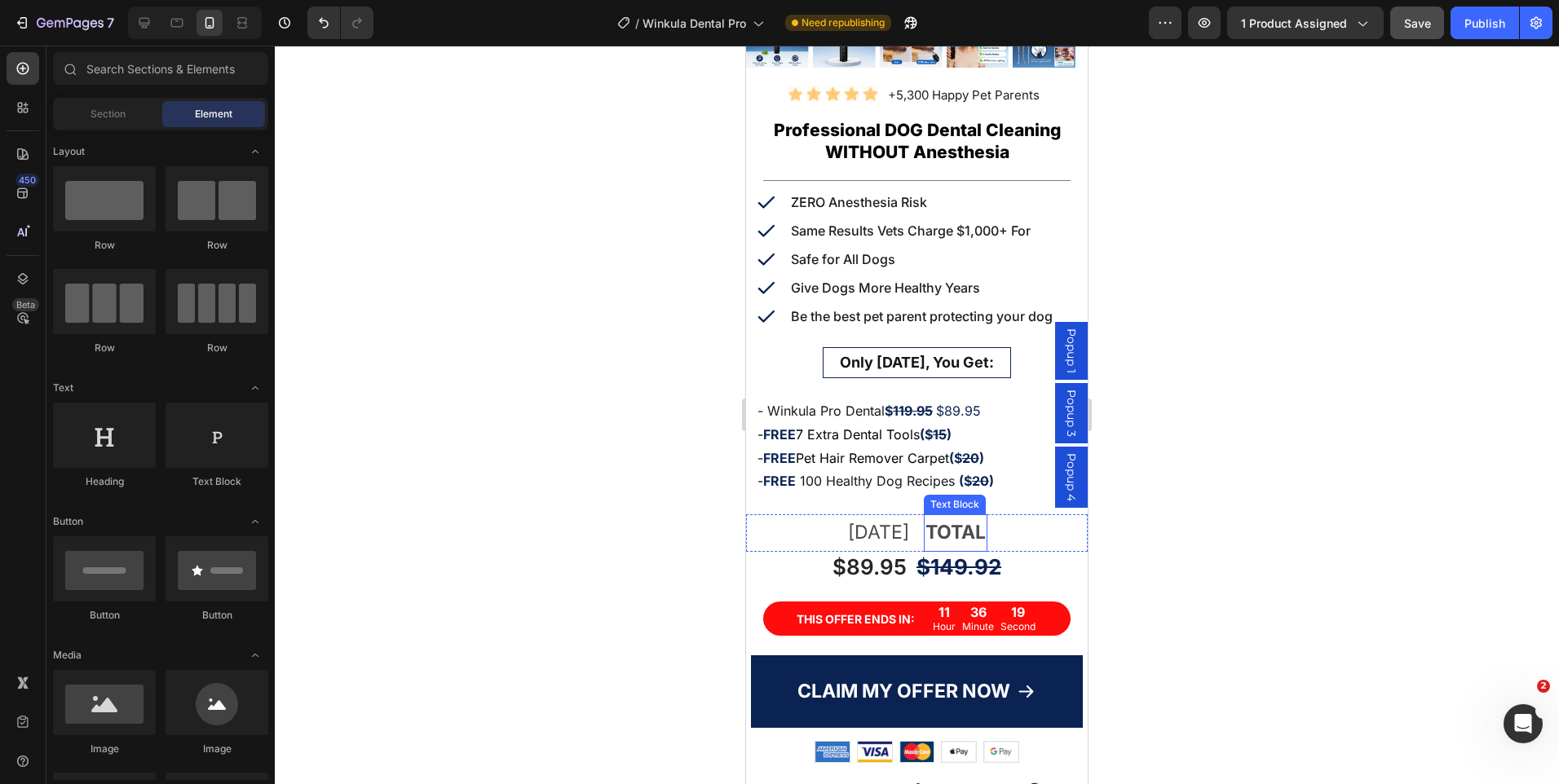
click at [950, 521] on strong "TOTAL" at bounding box center [956, 532] width 61 height 23
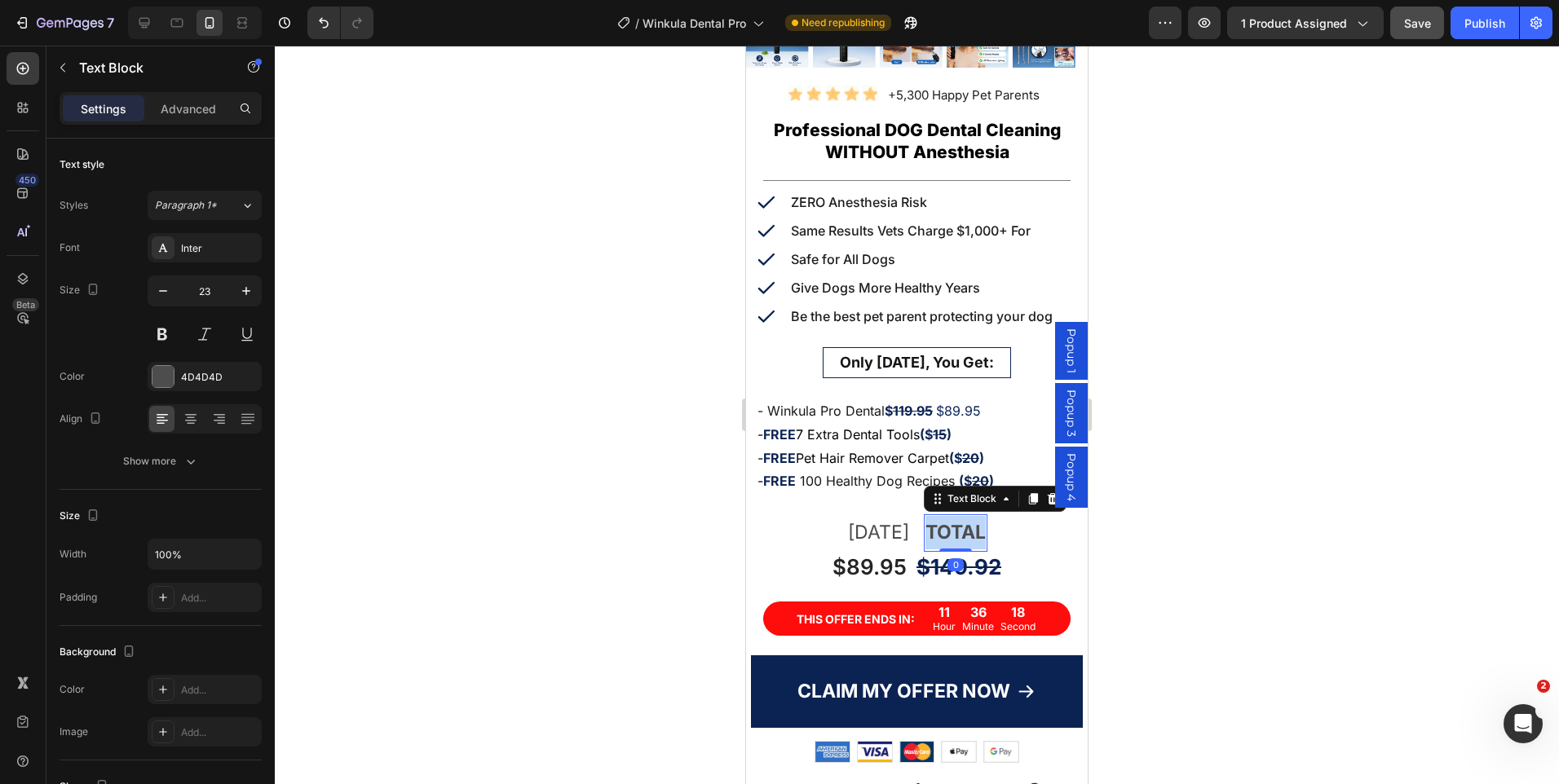
click at [950, 521] on strong "TOTAL" at bounding box center [956, 532] width 61 height 23
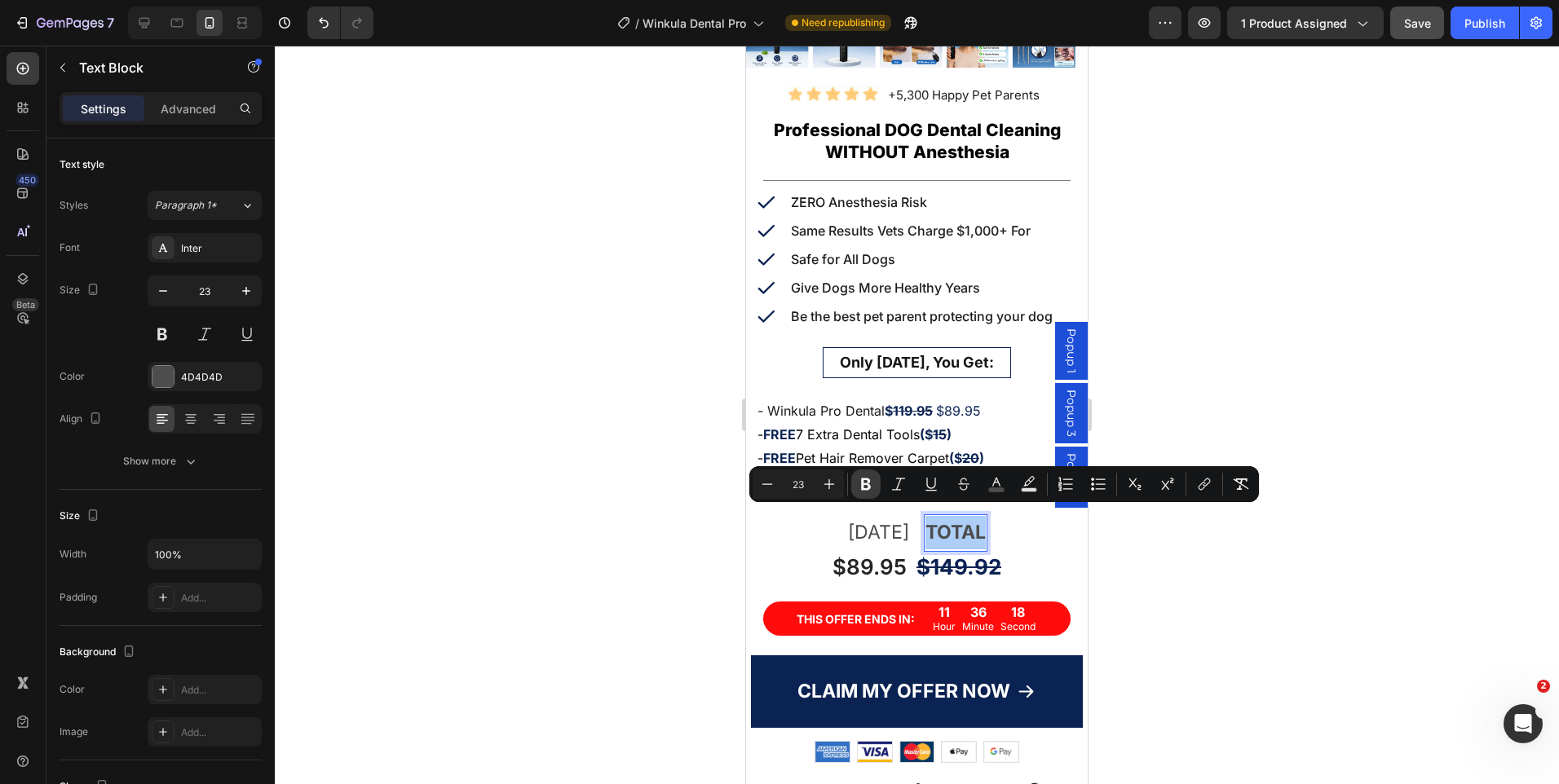
click at [861, 486] on icon "Editor contextual toolbar" at bounding box center [865, 484] width 16 height 16
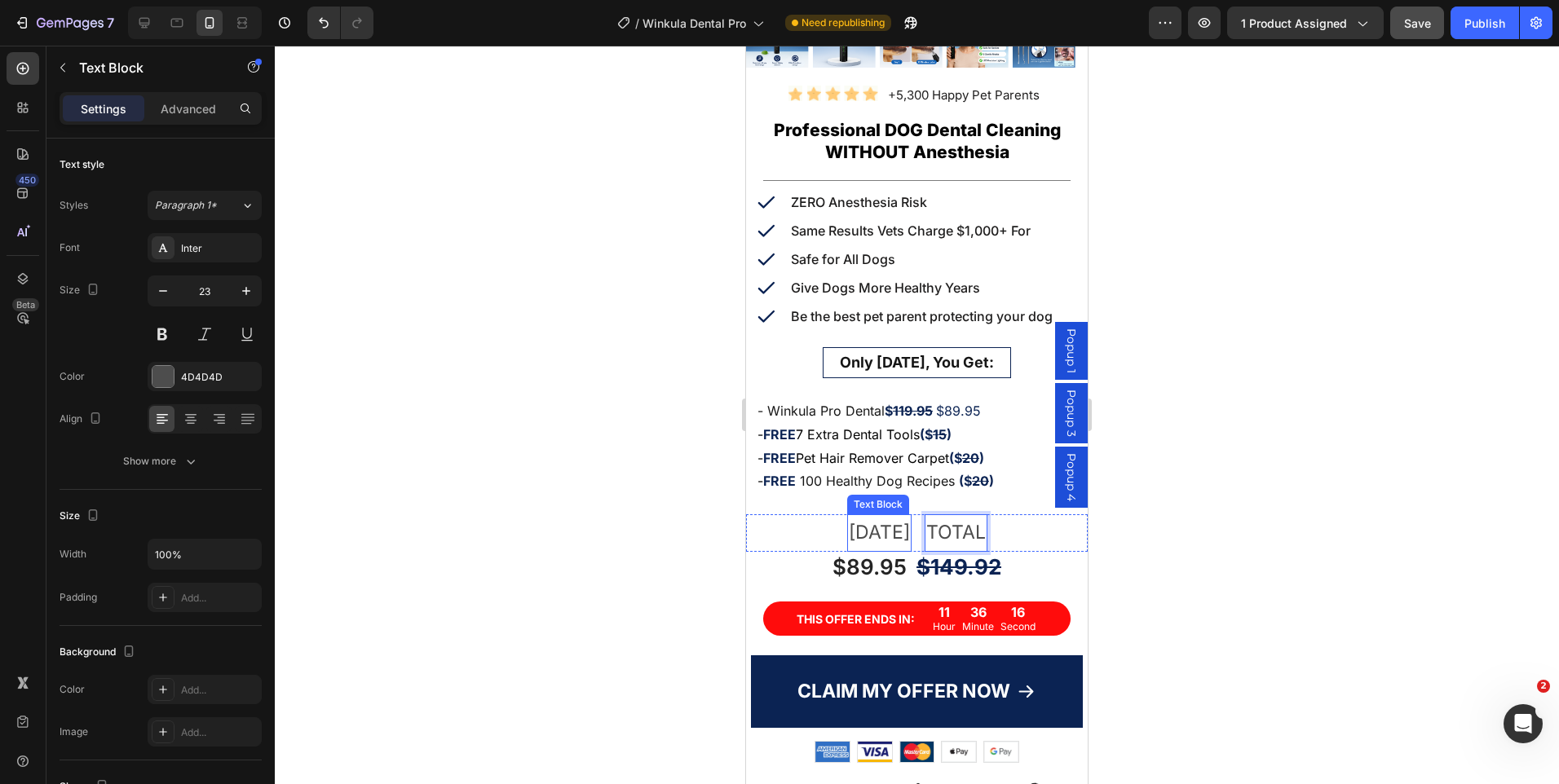
click at [874, 517] on p "TODAY" at bounding box center [880, 533] width 61 height 33
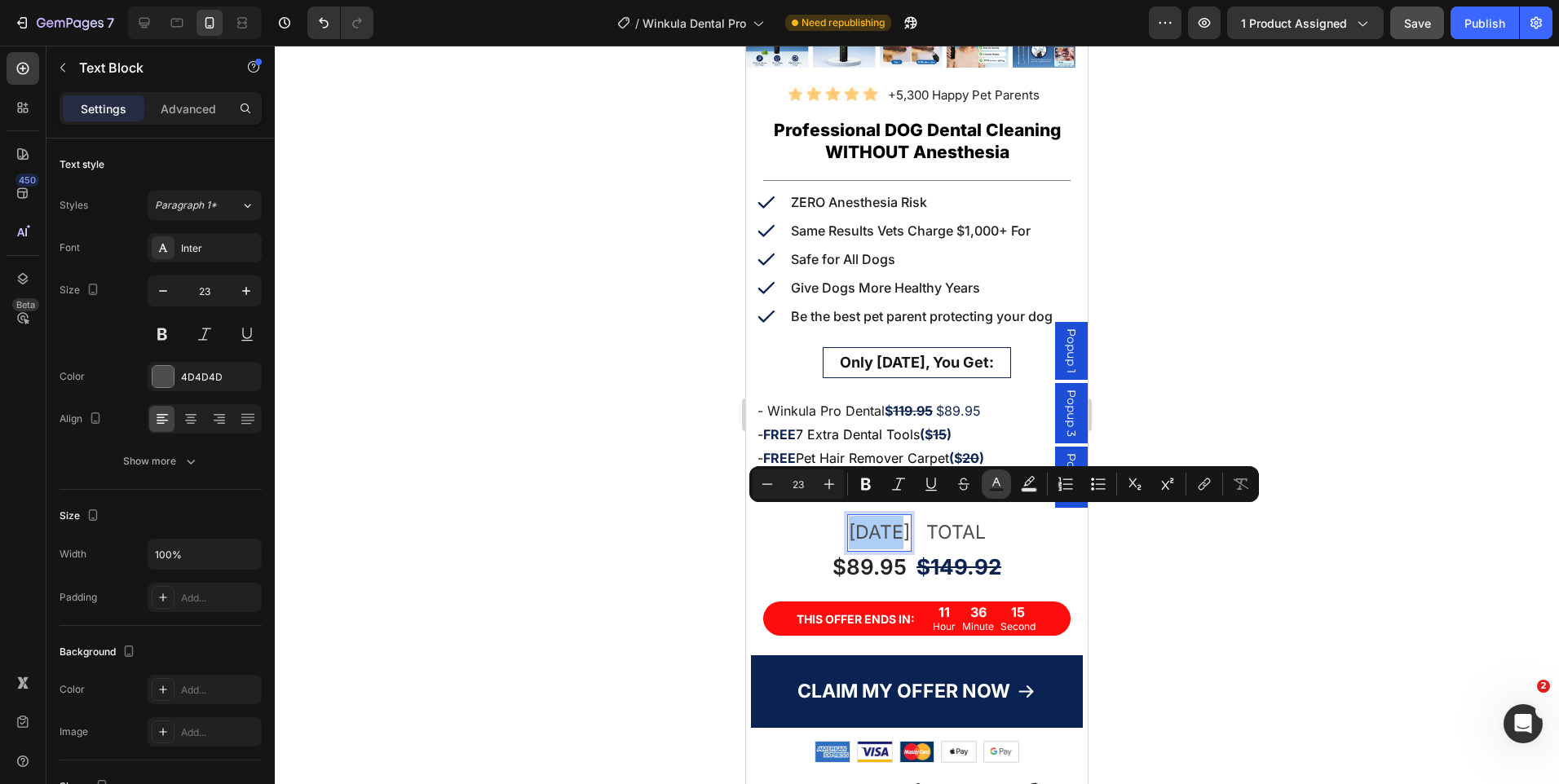
click at [990, 493] on button "Text Color" at bounding box center [996, 484] width 29 height 29
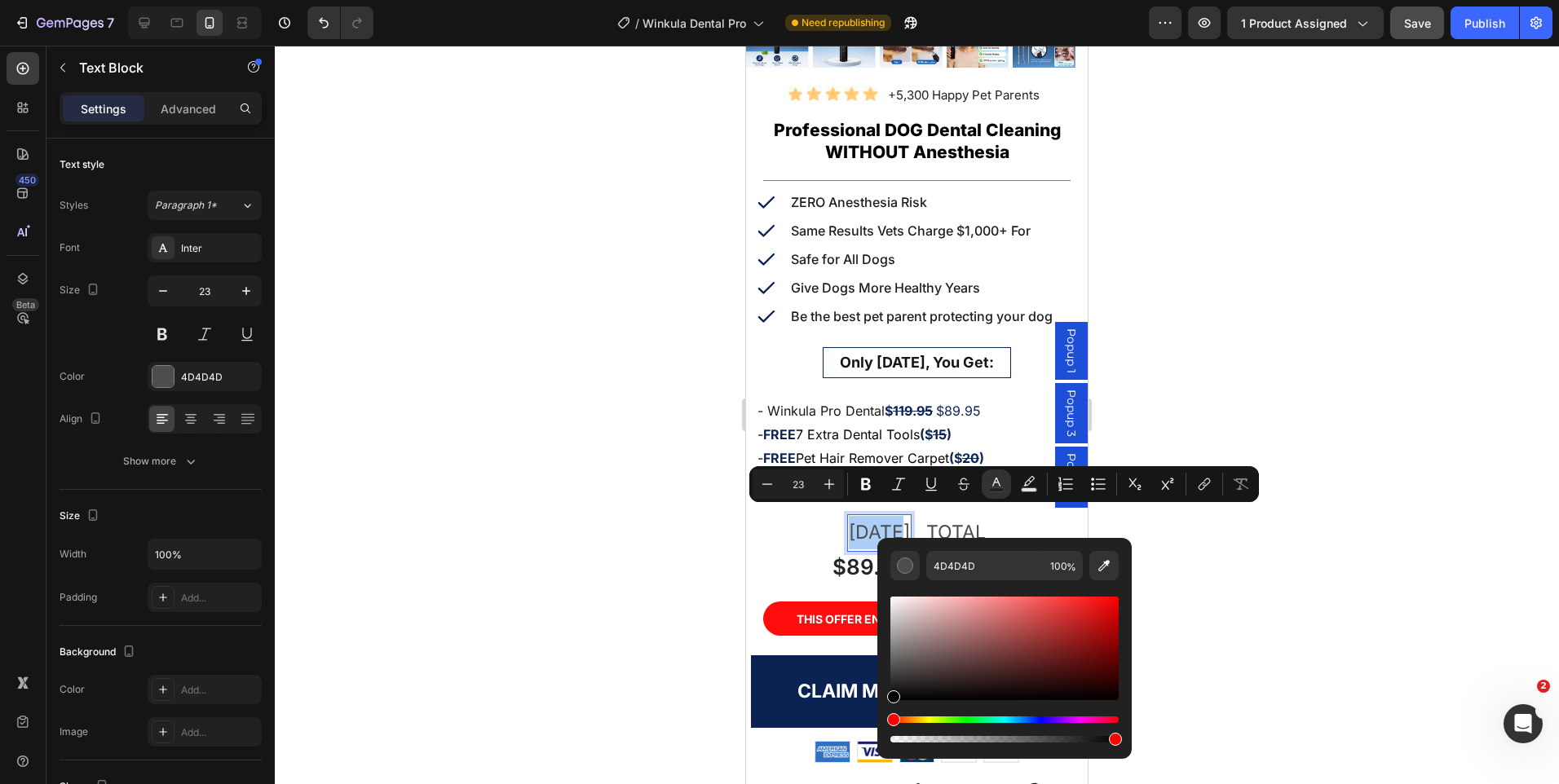
drag, startPoint x: 890, startPoint y: 675, endPoint x: 891, endPoint y: 708, distance: 33.0
click at [891, 708] on div "Editor contextual toolbar" at bounding box center [1005, 669] width 228 height 153
type input "000000"
click at [870, 486] on icon "Editor contextual toolbar" at bounding box center [865, 485] width 9 height 12
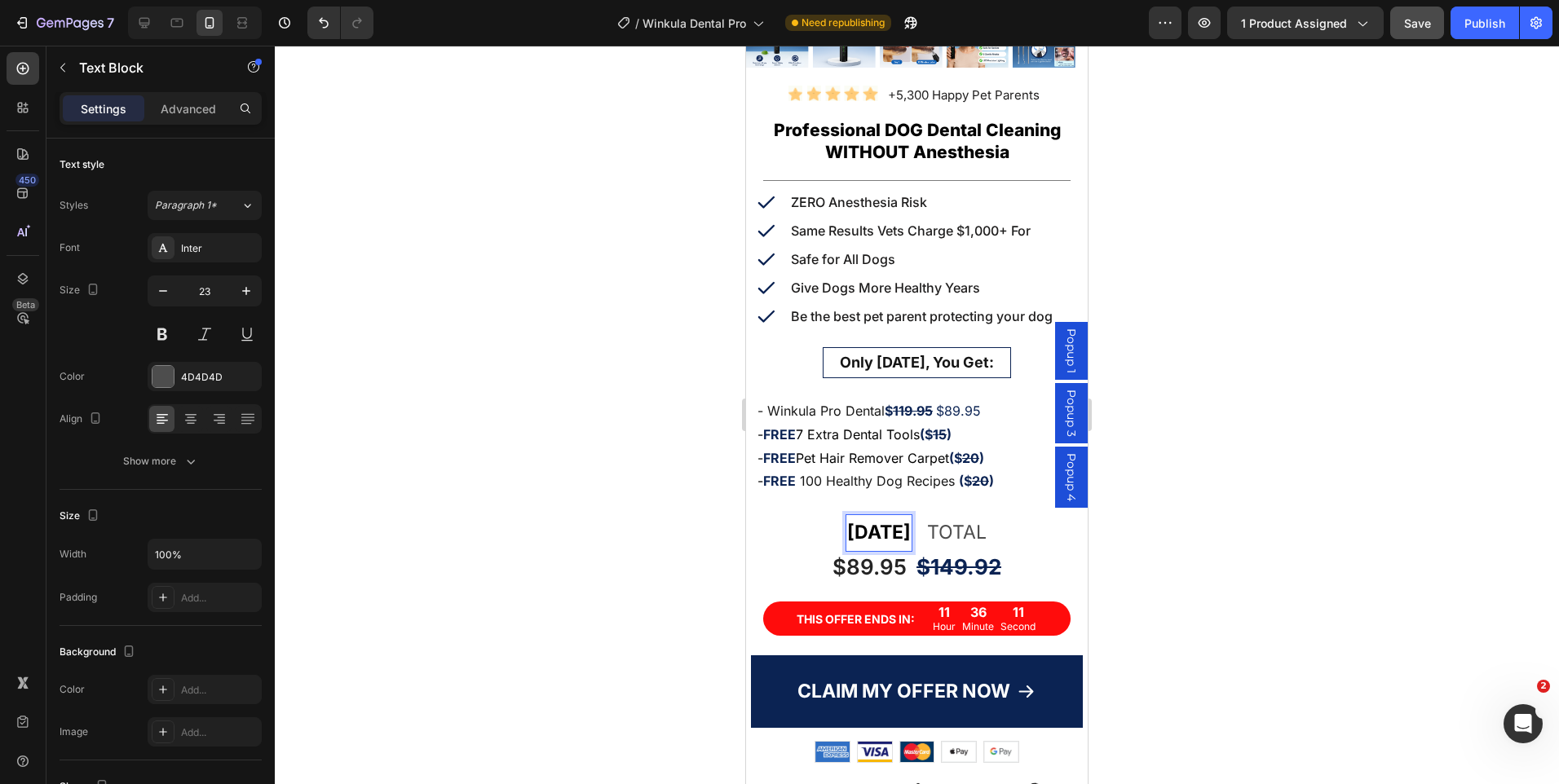
click at [1243, 418] on div at bounding box center [916, 415] width 1285 height 739
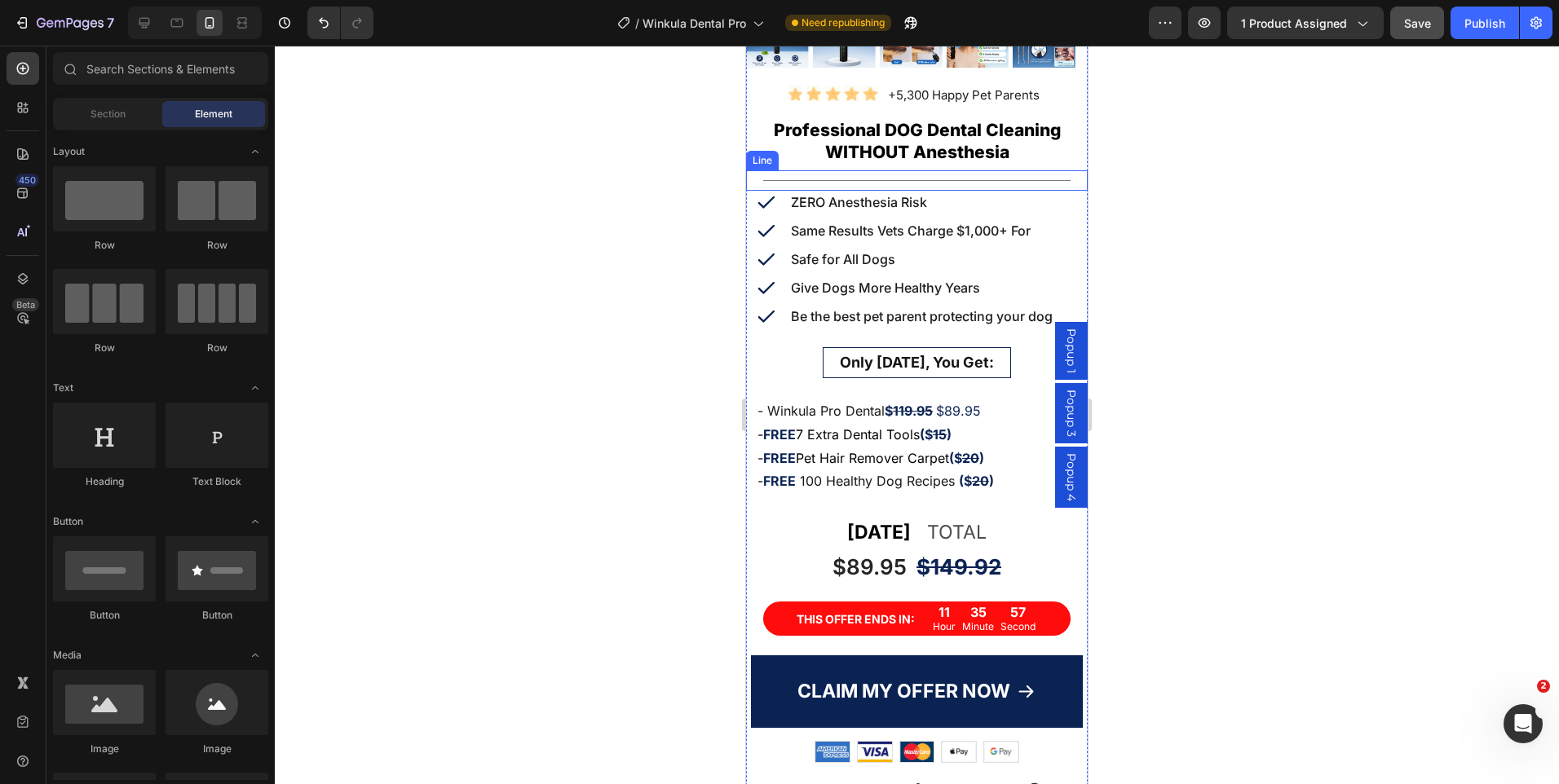
click at [949, 171] on div "Title Line" at bounding box center [916, 181] width 342 height 20
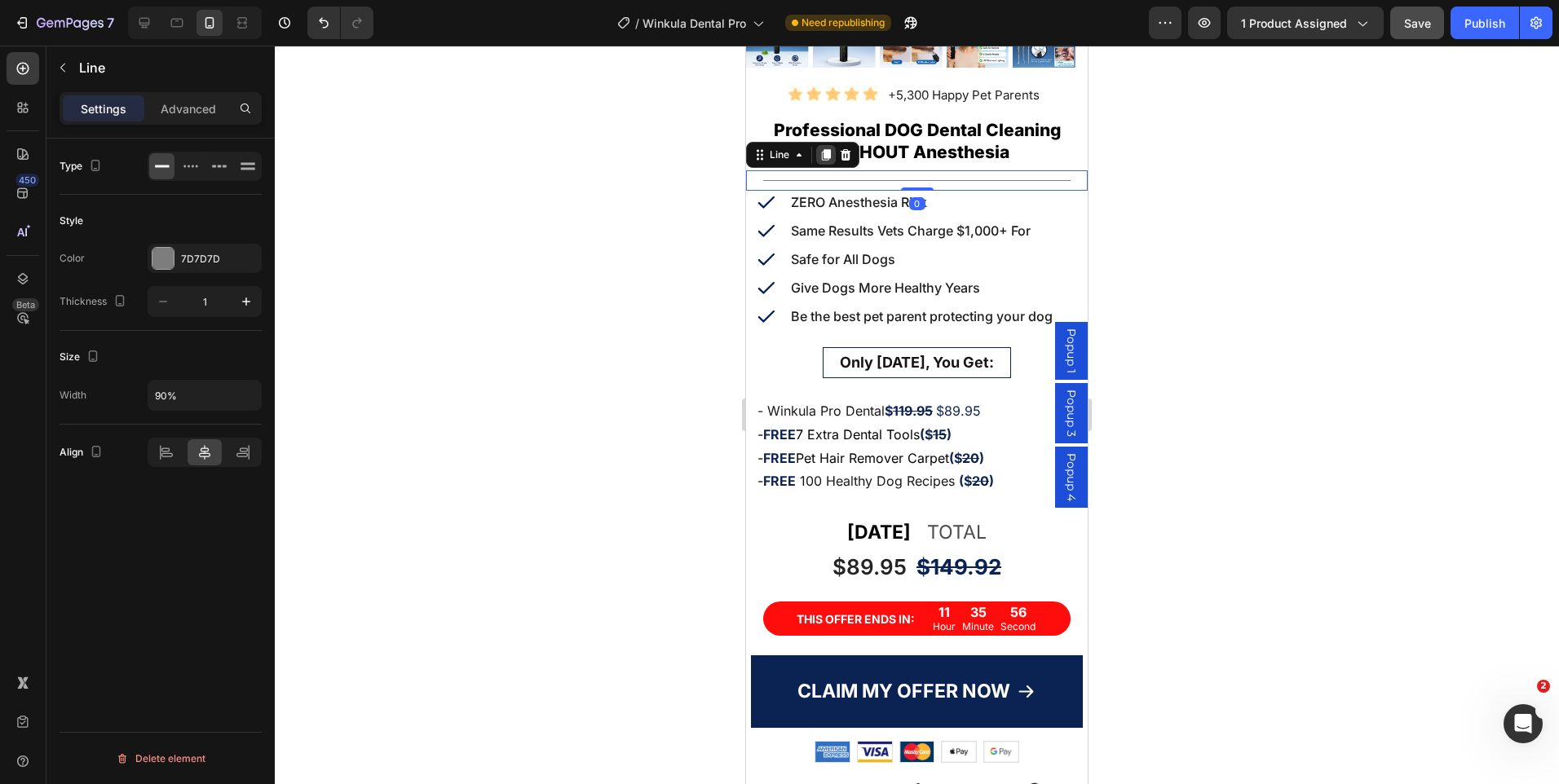
click at [829, 148] on icon at bounding box center [825, 154] width 13 height 13
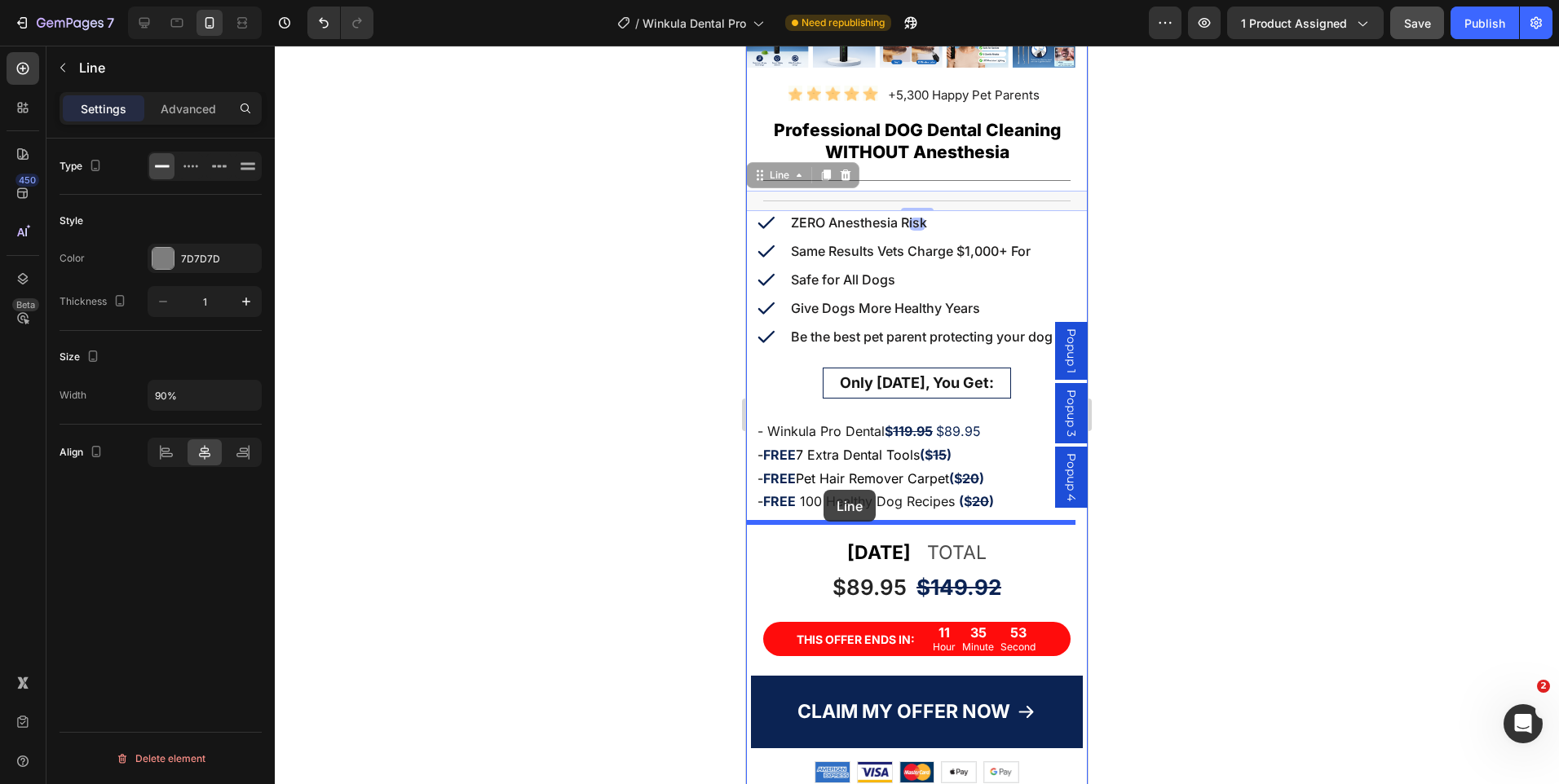
drag, startPoint x: 757, startPoint y: 166, endPoint x: 869, endPoint y: 477, distance: 330.6
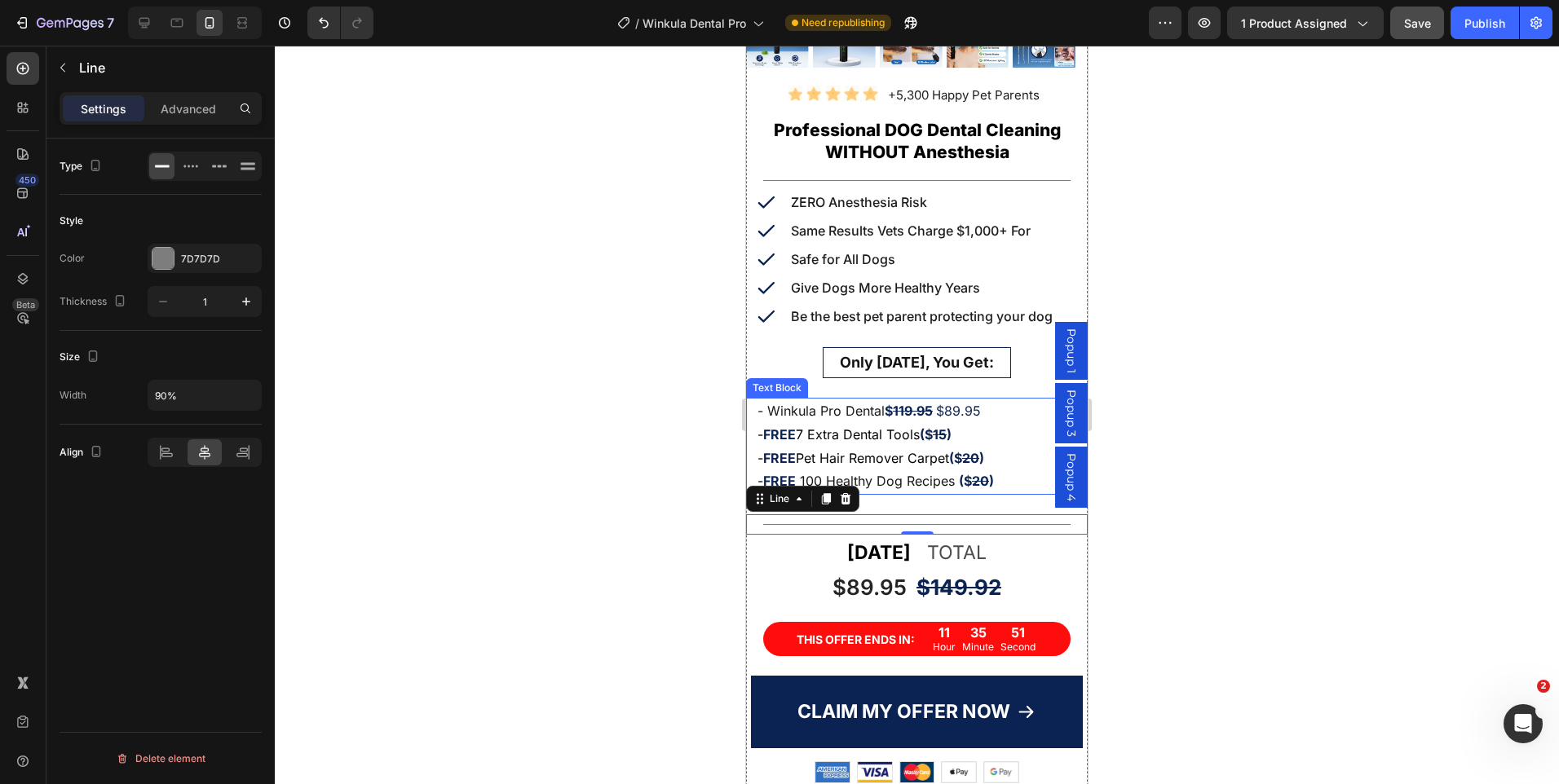
click at [993, 473] on strong ")" at bounding box center [991, 481] width 5 height 16
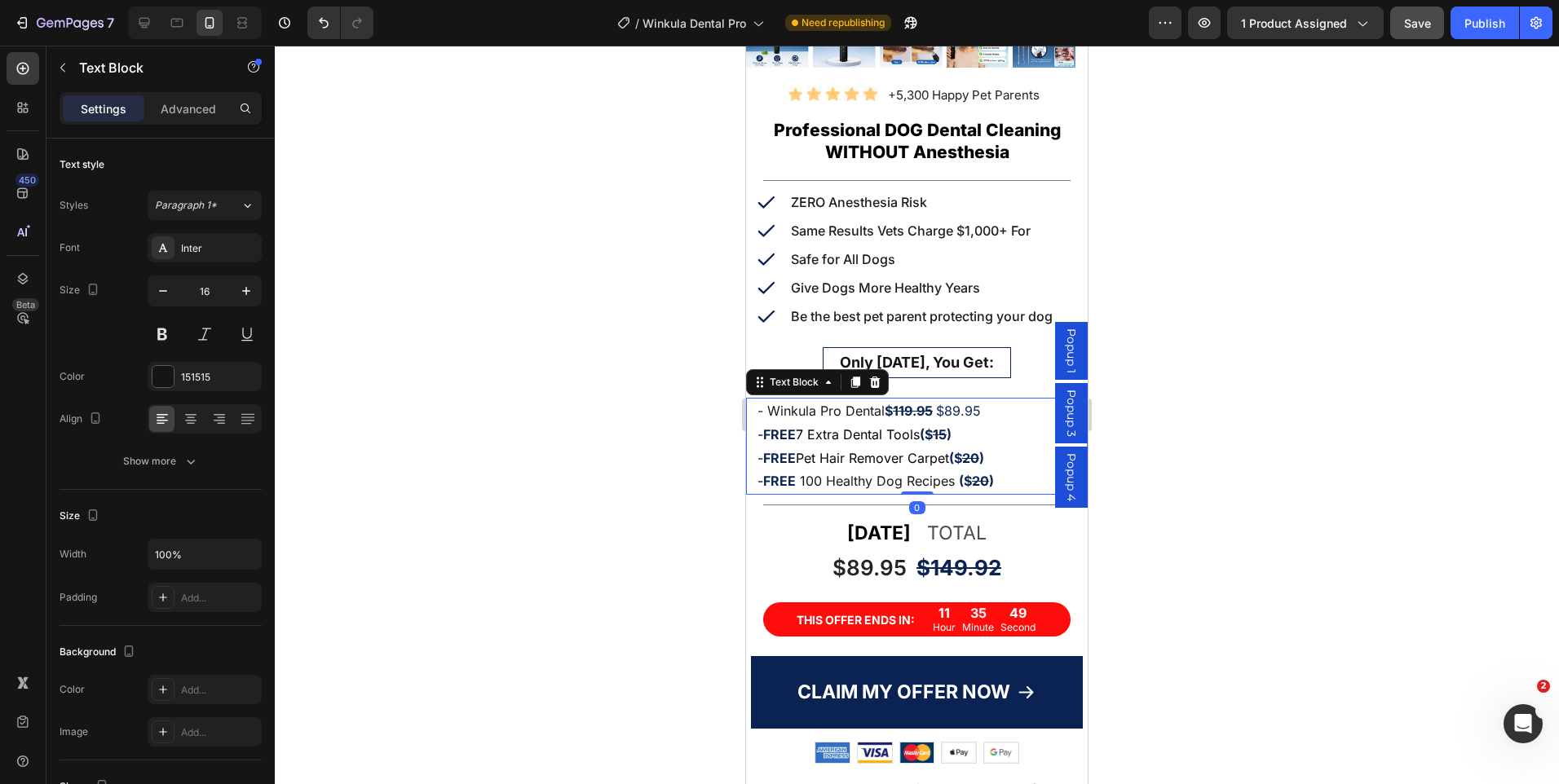
drag, startPoint x: 913, startPoint y: 499, endPoint x: 913, endPoint y: 458, distance: 41.0
click at [913, 458] on div "- Winkula Pro Dental $ 119.95 $89.95 - FREE 7 Extra Dental Tools ($ 15 ) - FREE…" at bounding box center [916, 447] width 342 height 97
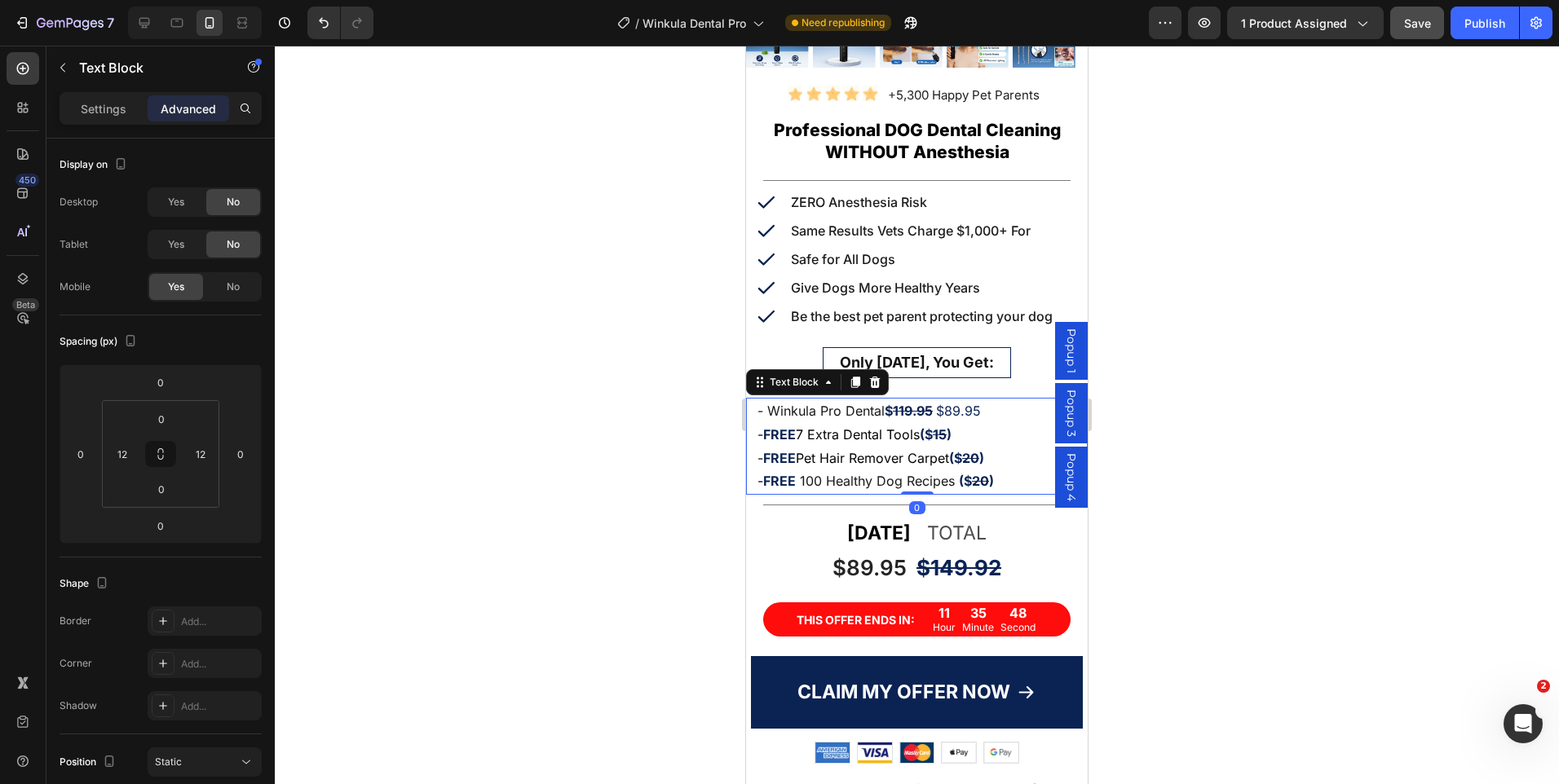
click at [1233, 369] on div at bounding box center [916, 415] width 1285 height 739
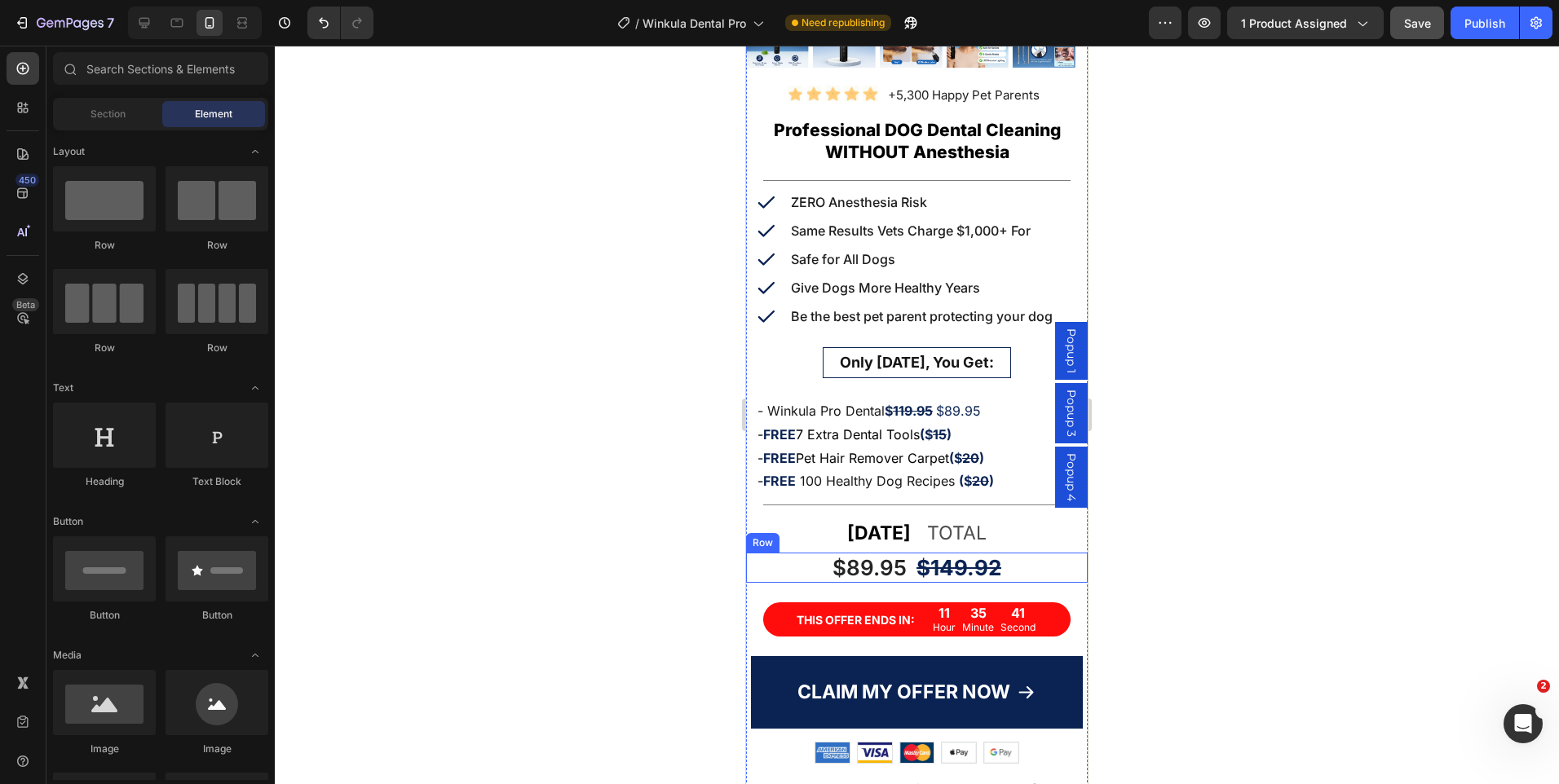
click at [906, 568] on div "$89.95 Product Price Product Price $149.92 Product Price Product Price Row" at bounding box center [916, 568] width 342 height 31
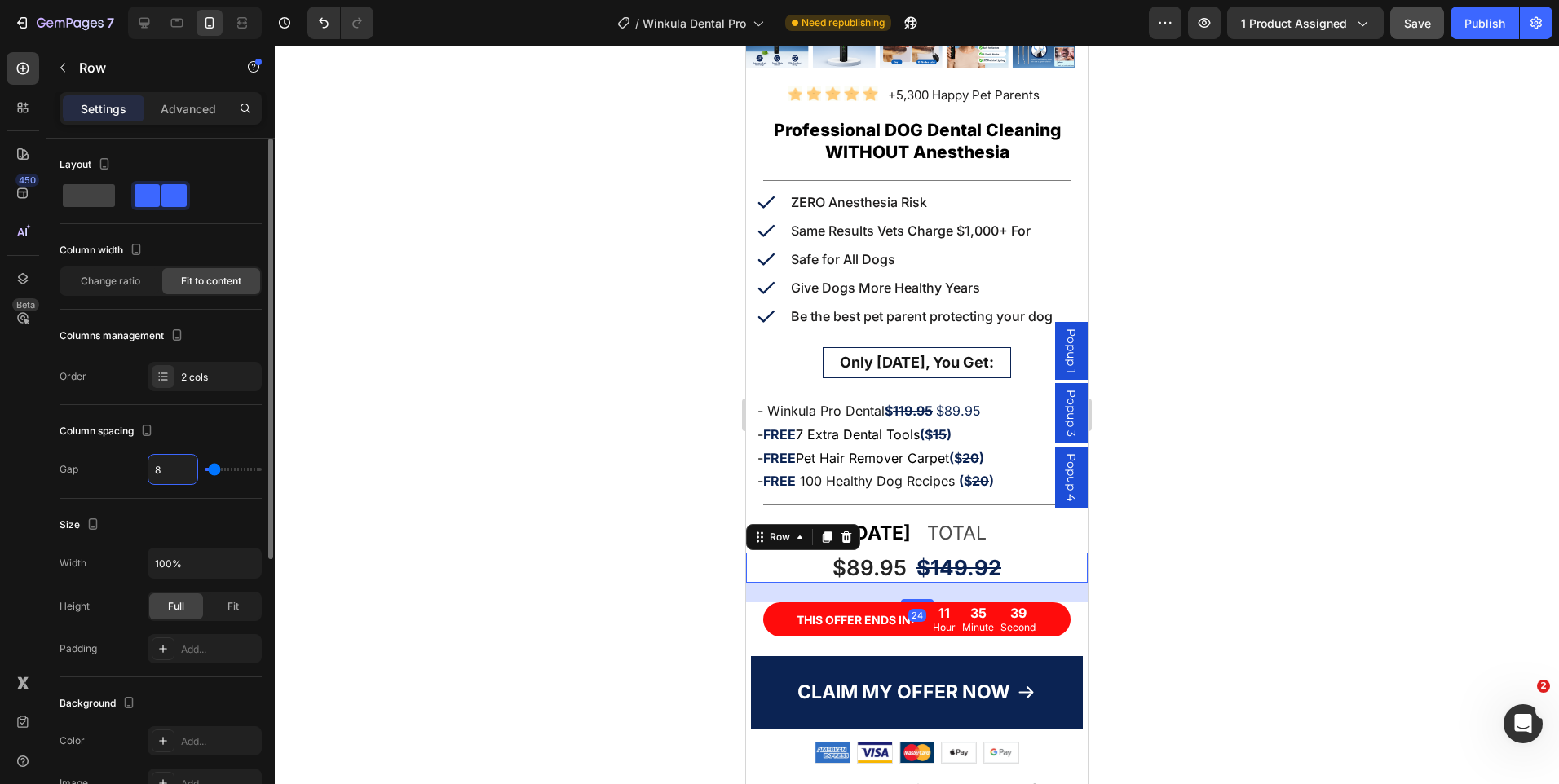
click at [176, 470] on input "8" at bounding box center [172, 470] width 49 height 29
type input "1"
type input "16"
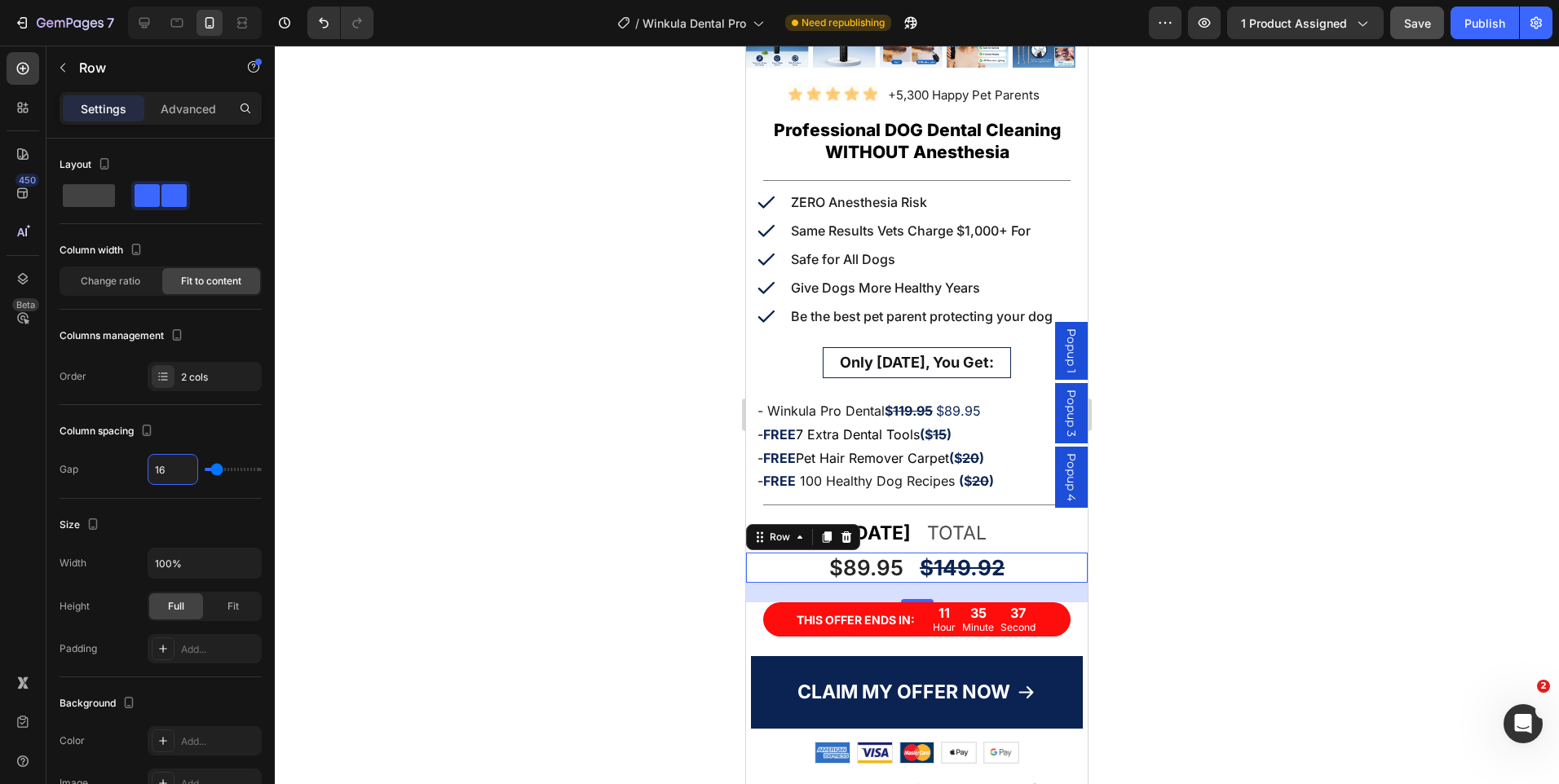
click at [1204, 433] on div at bounding box center [916, 415] width 1285 height 739
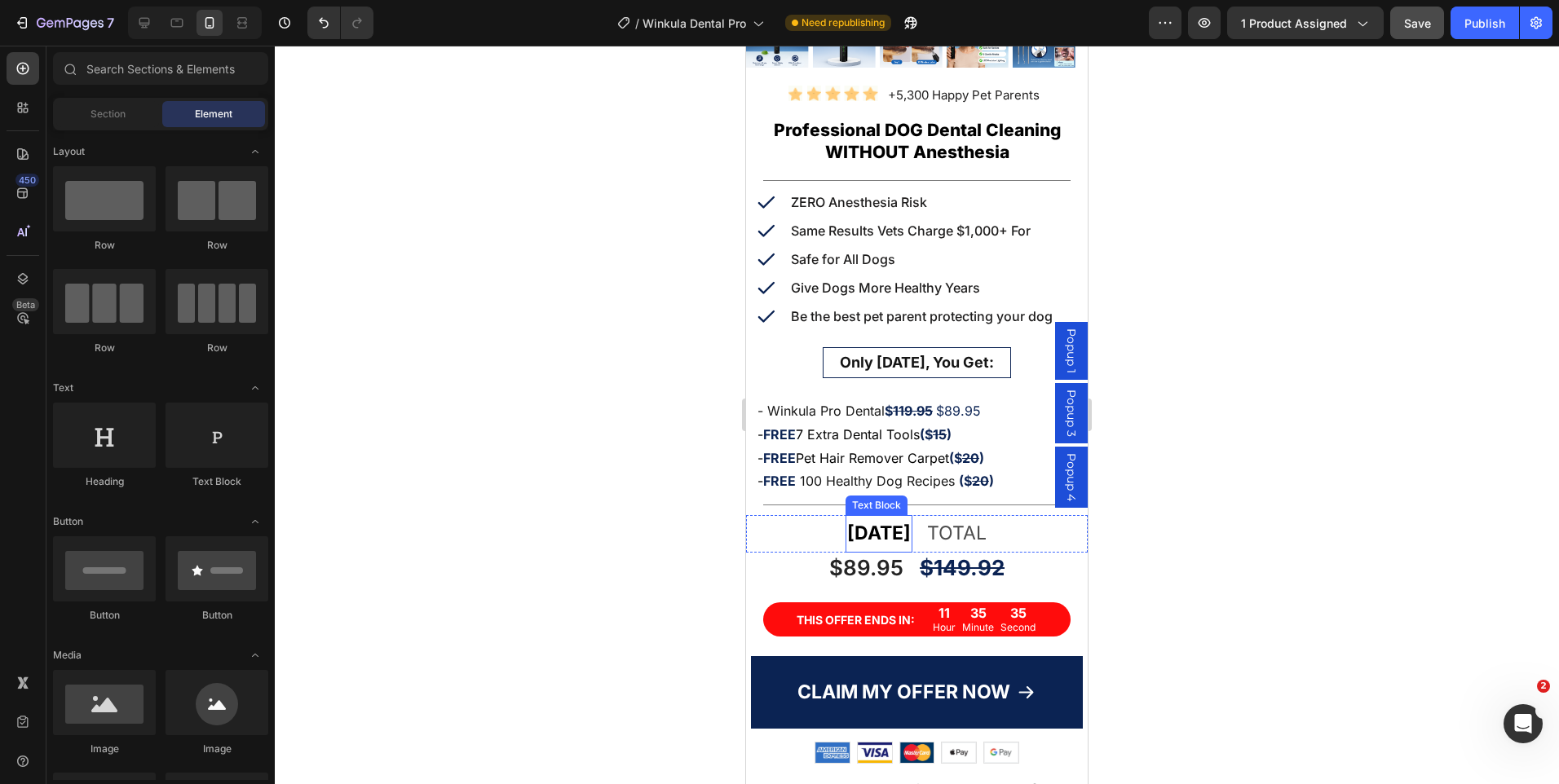
click at [856, 522] on strong "TODAY" at bounding box center [879, 533] width 64 height 23
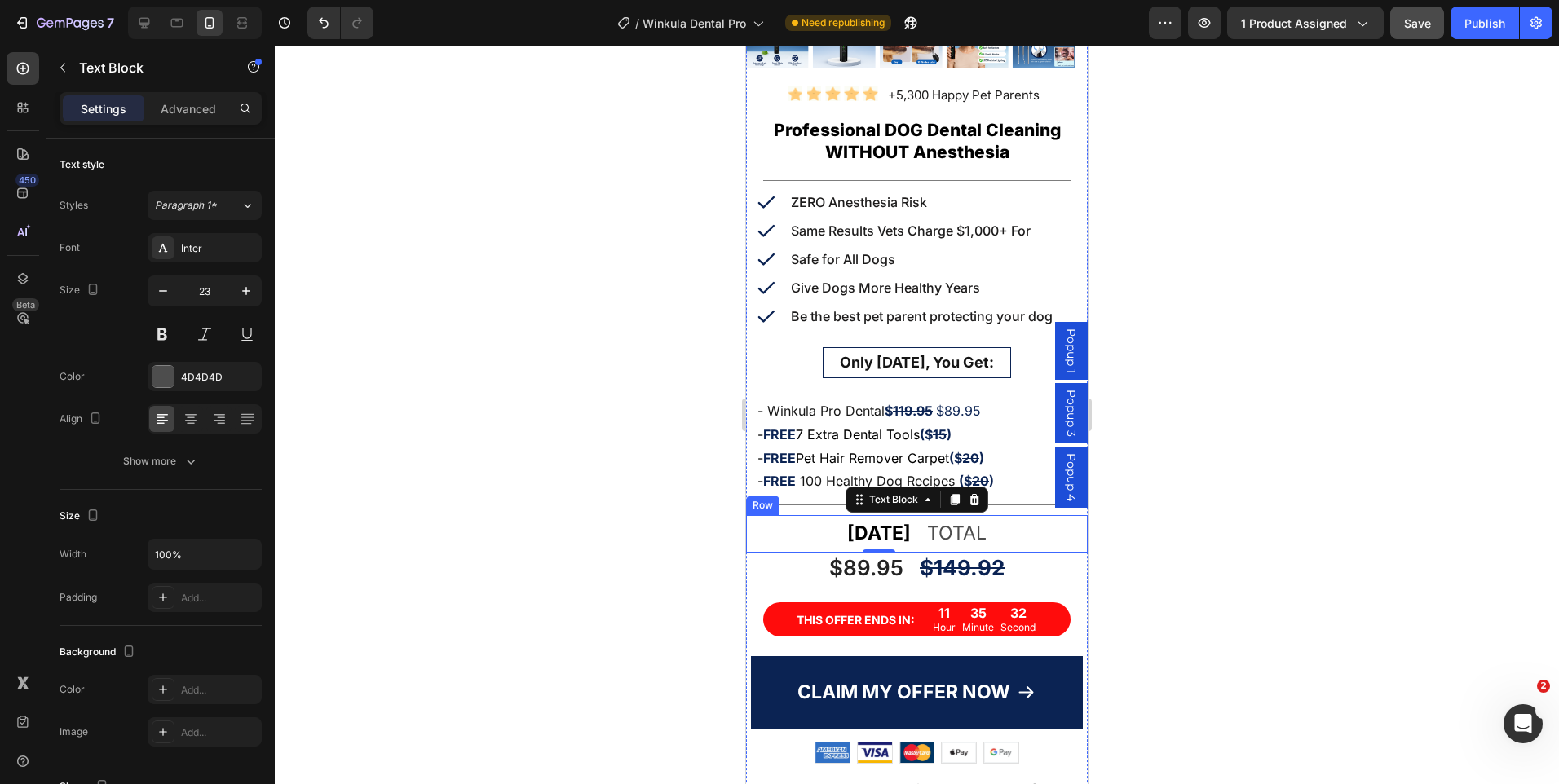
click at [918, 533] on div "TODAY Text Block 0 TOTAL Text Block Row" at bounding box center [916, 533] width 342 height 37
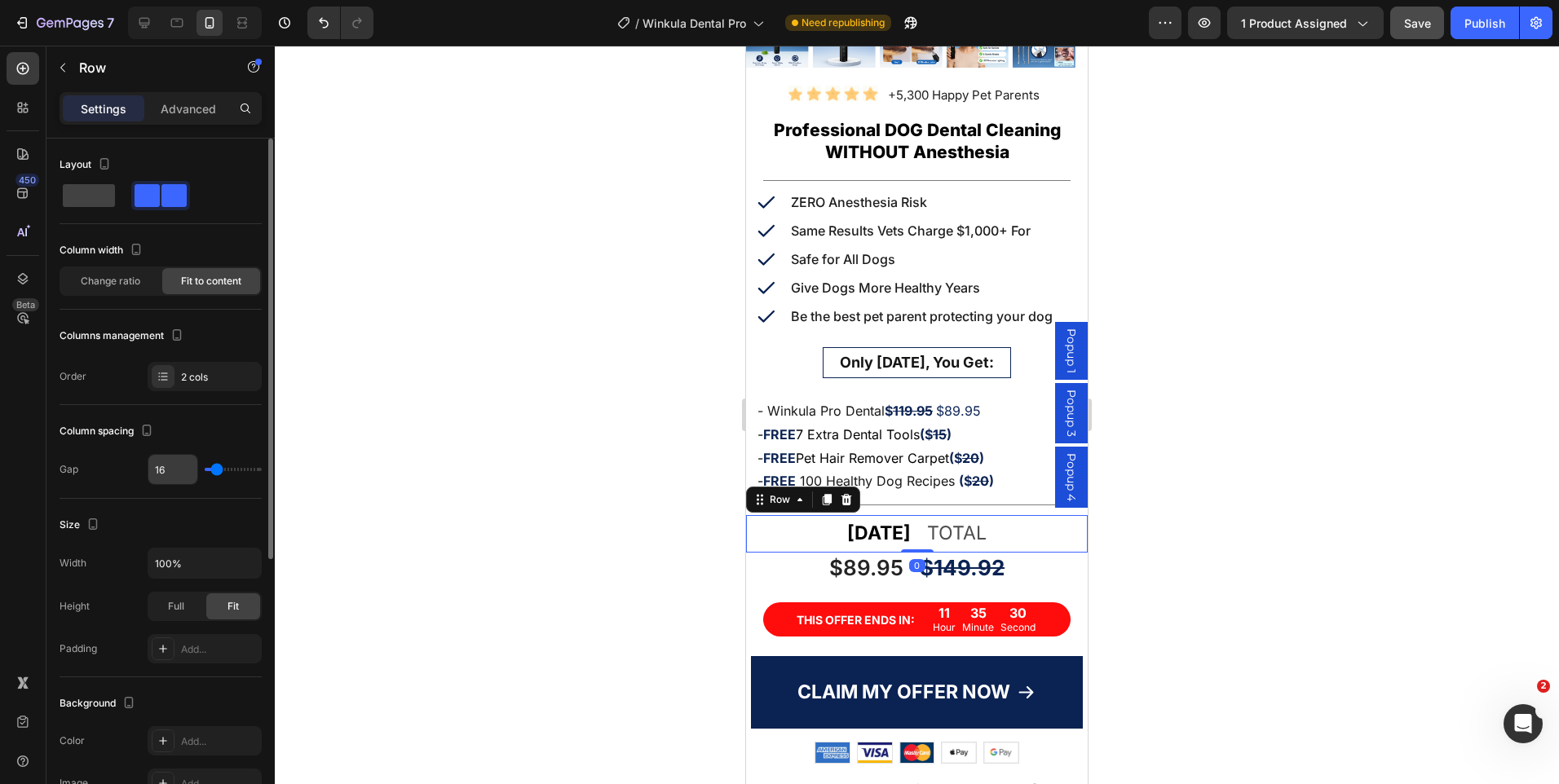
click at [159, 470] on input "16" at bounding box center [172, 470] width 49 height 29
type input "2"
type input "24"
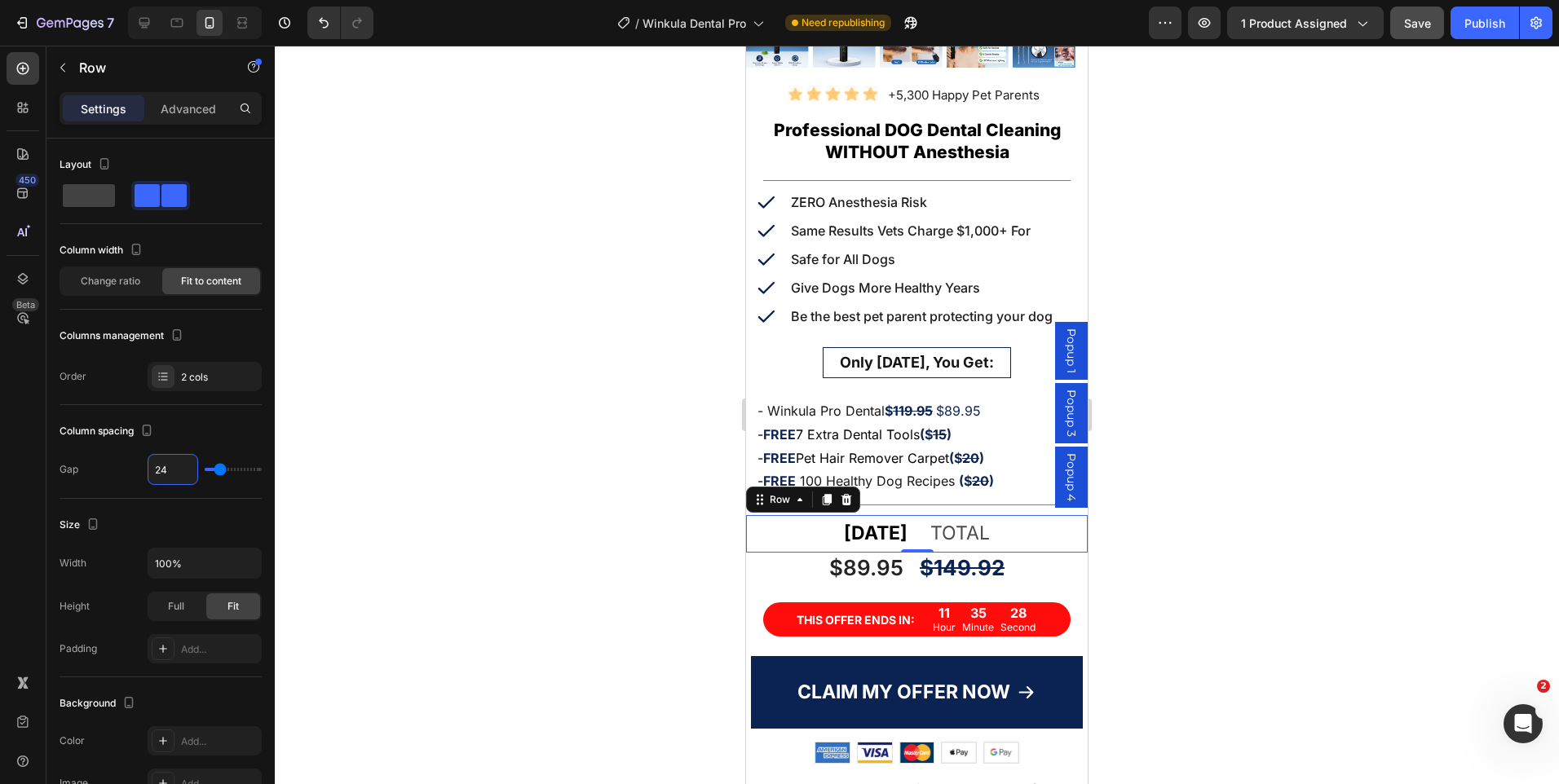
click at [1163, 367] on div at bounding box center [916, 415] width 1285 height 739
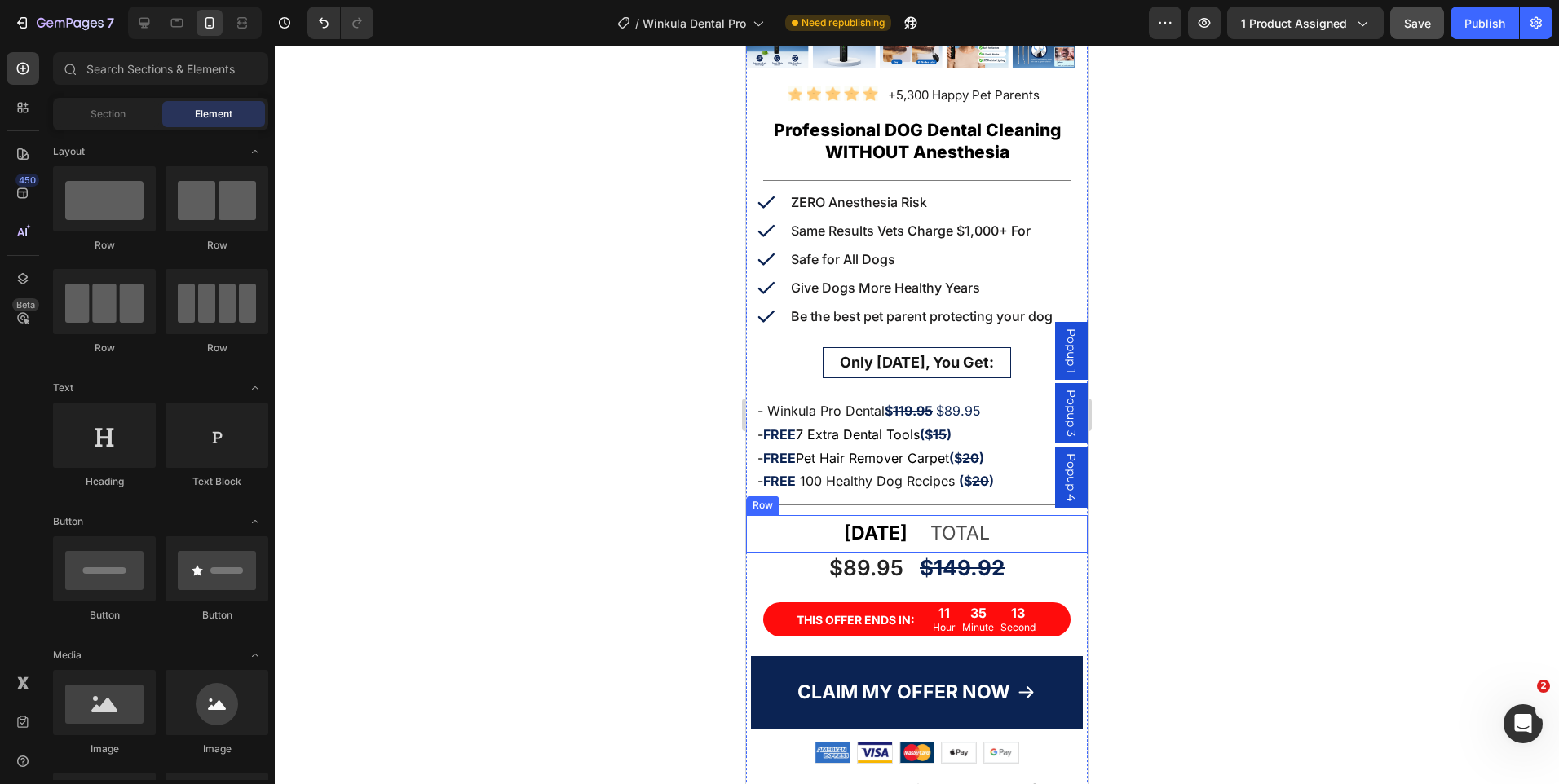
click at [1004, 522] on div "TODAY Text Block TOTAL Text Block Row" at bounding box center [916, 533] width 342 height 37
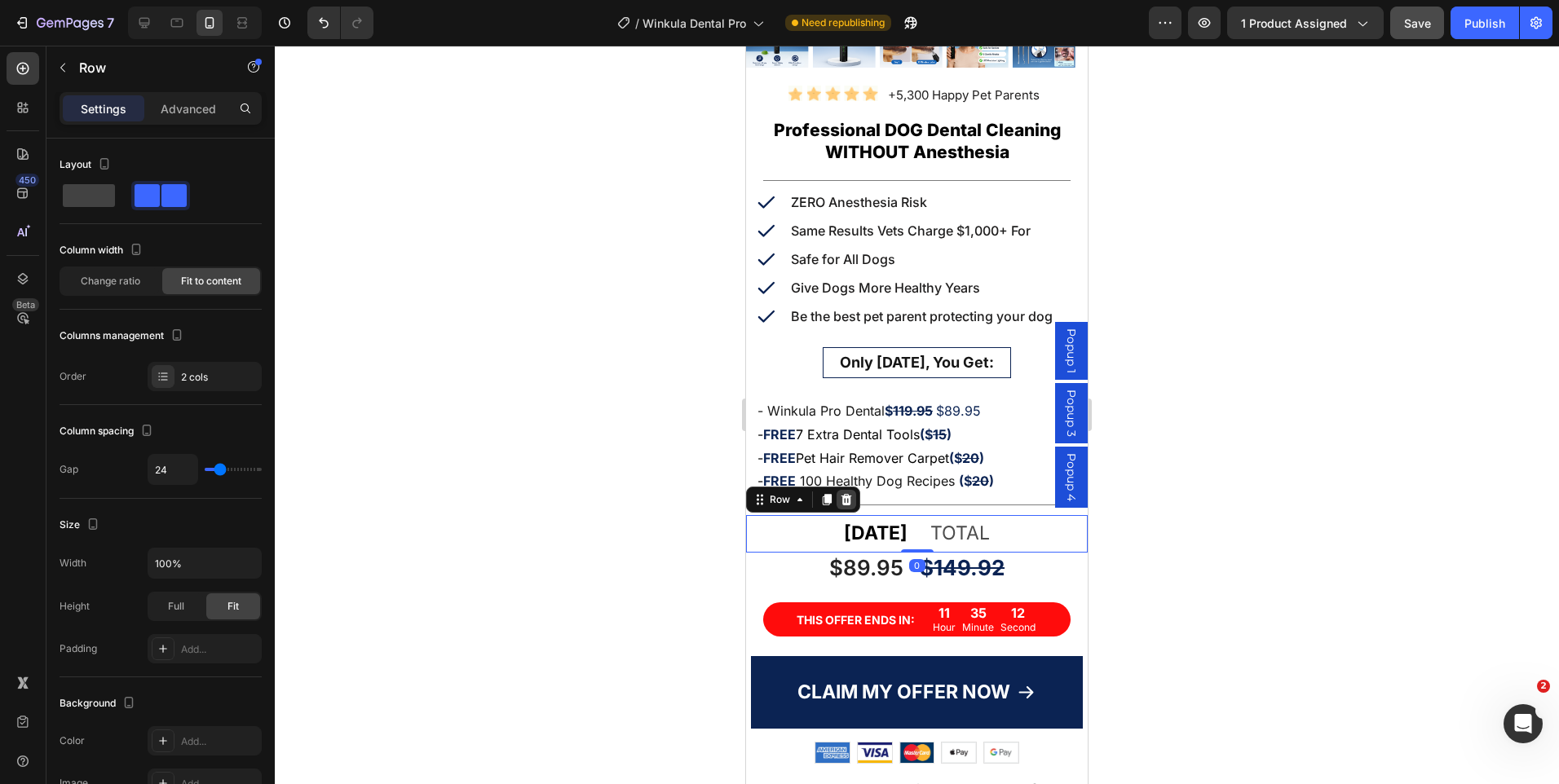
click at [850, 494] on icon at bounding box center [846, 499] width 10 height 11
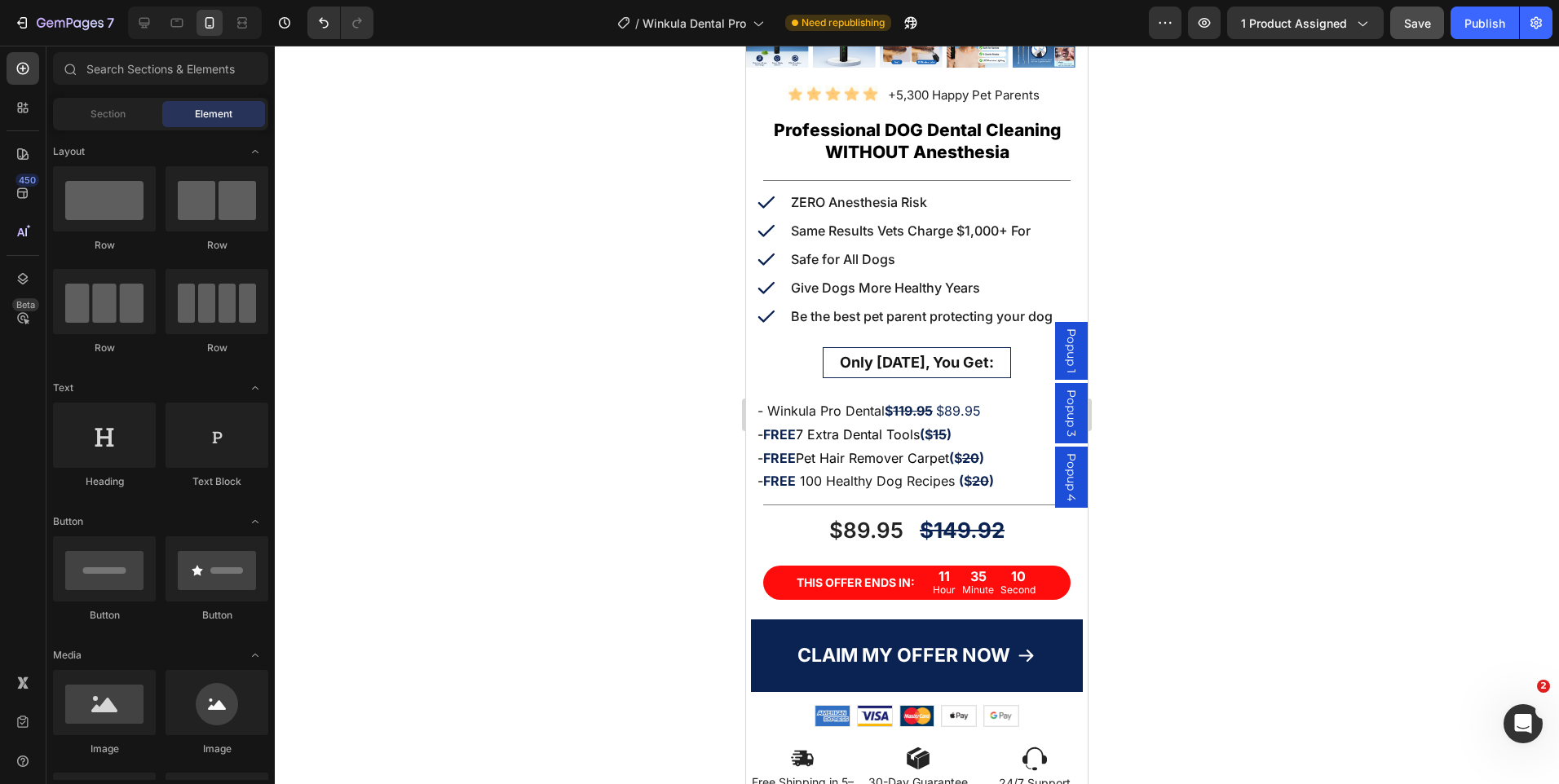
click at [1348, 395] on div at bounding box center [916, 415] width 1285 height 739
click at [868, 495] on div "Title Line" at bounding box center [916, 505] width 342 height 20
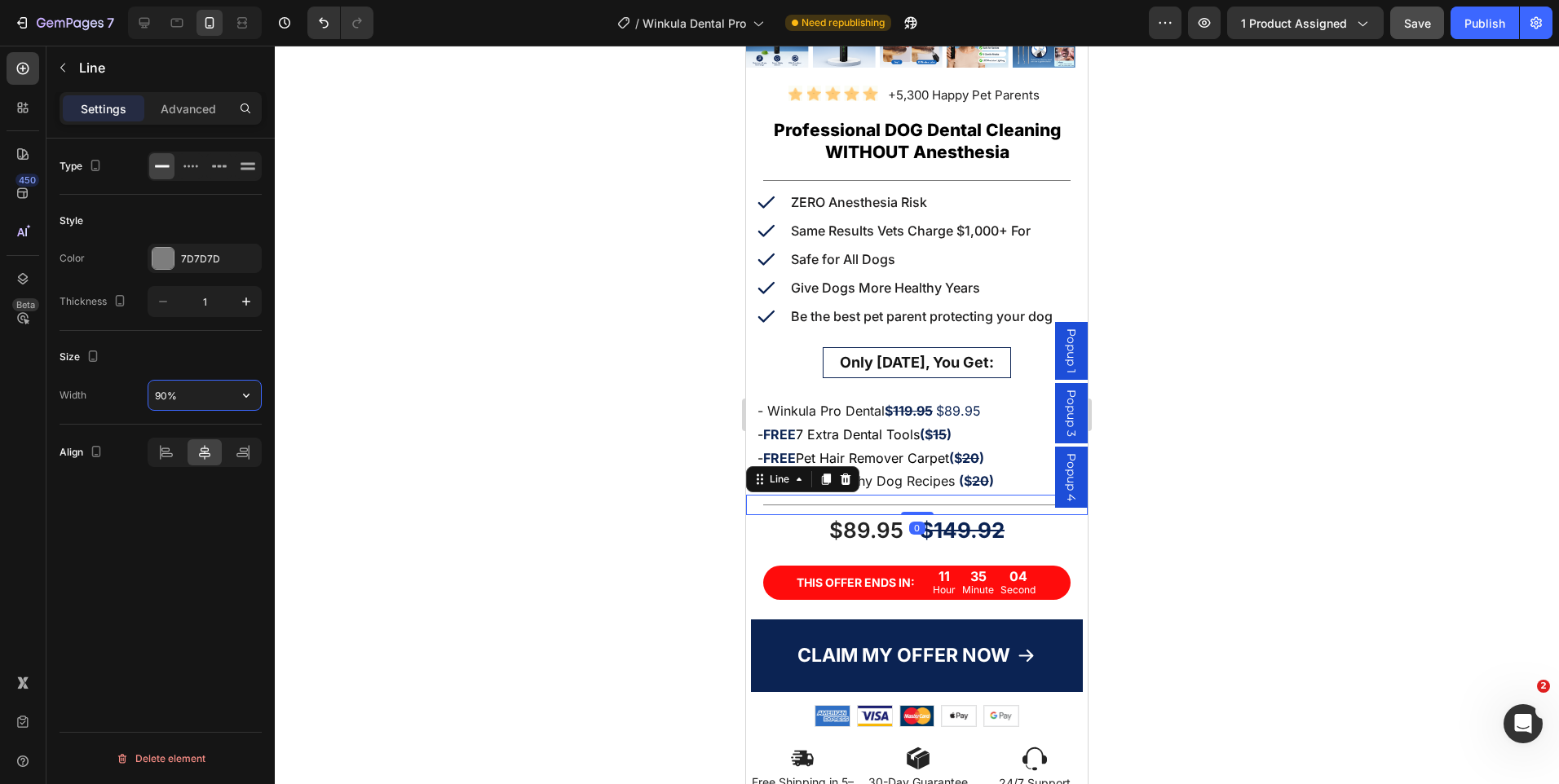
click at [155, 395] on input "90%" at bounding box center [205, 395] width 113 height 29
type input "70%"
click at [1195, 314] on div at bounding box center [916, 415] width 1285 height 739
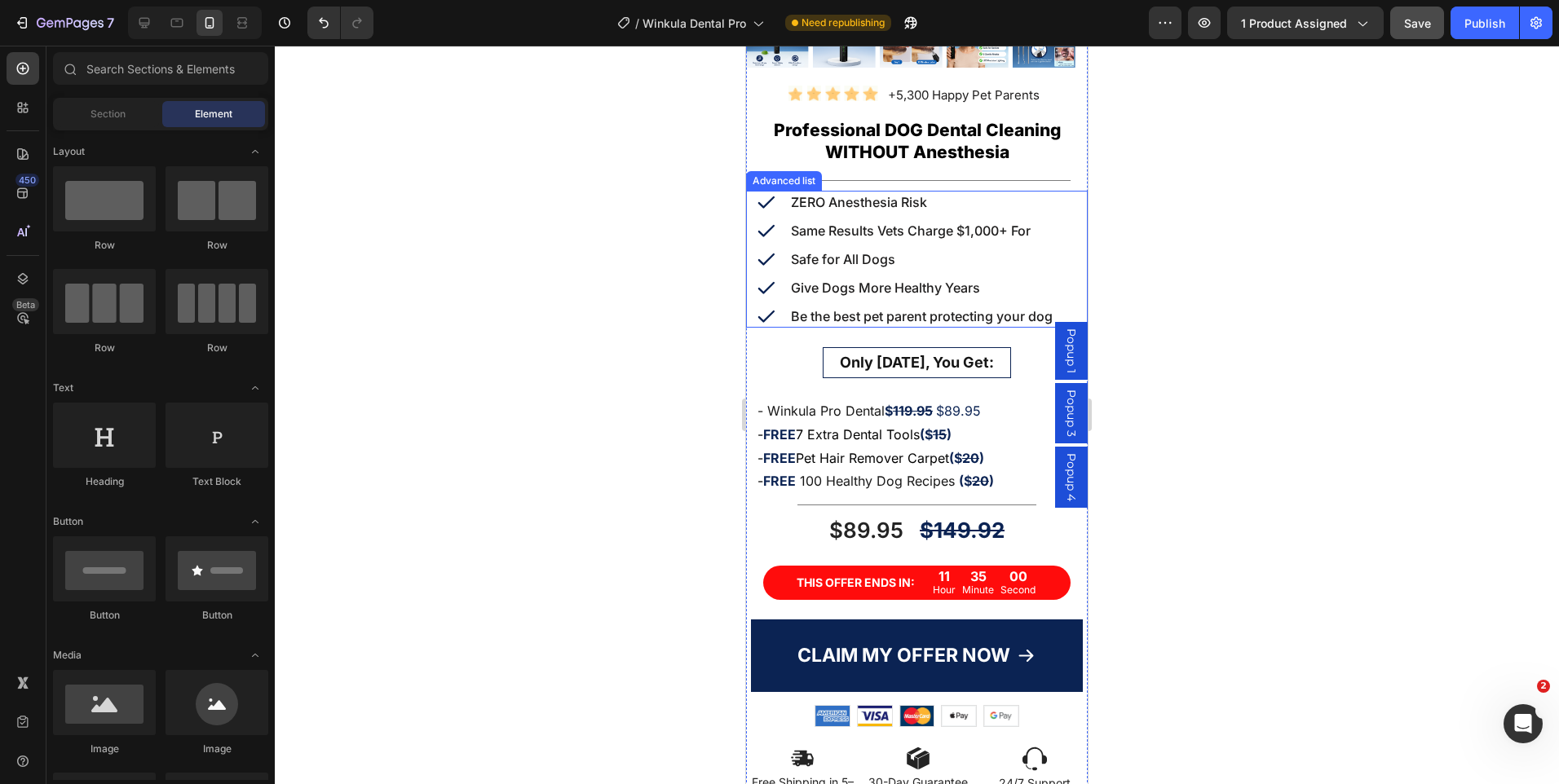
click at [1230, 322] on div at bounding box center [916, 415] width 1285 height 739
click at [1211, 16] on icon "button" at bounding box center [1204, 22] width 16 height 16
click at [973, 403] on span "$ 119.95 $89.95" at bounding box center [933, 411] width 96 height 16
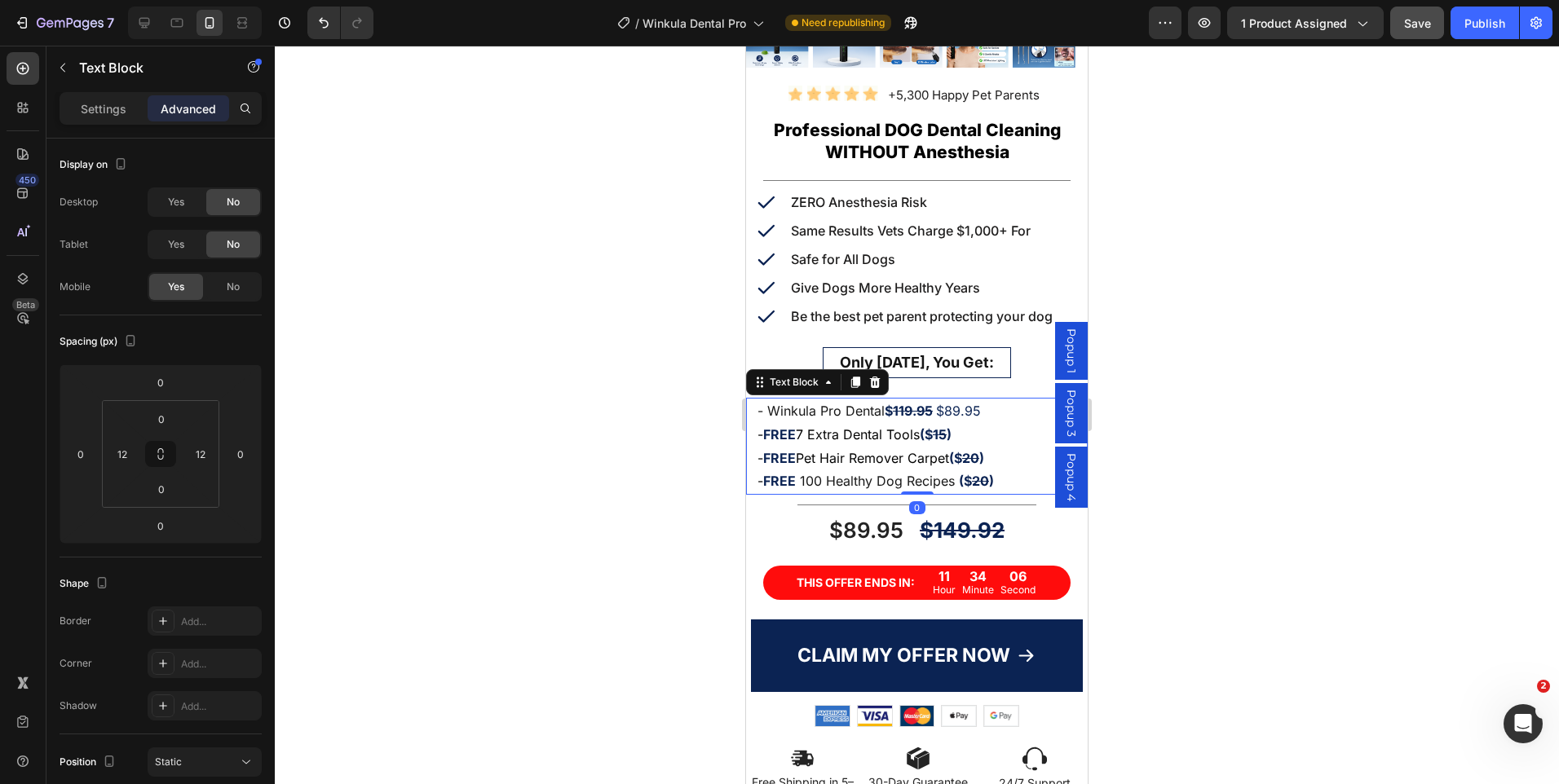
click at [981, 403] on span "$ 119.95 $89.95" at bounding box center [933, 411] width 96 height 16
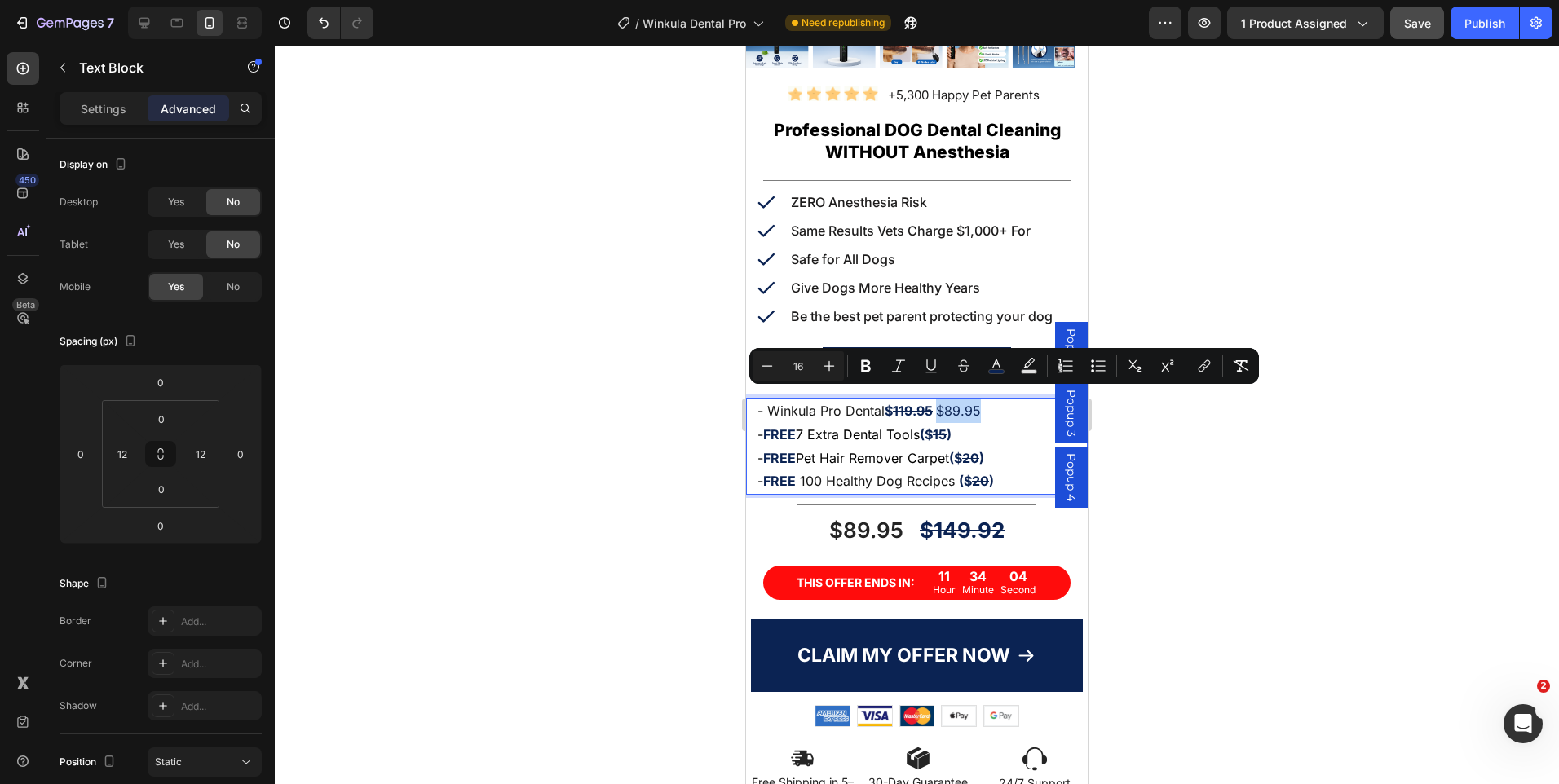
drag, startPoint x: 973, startPoint y: 399, endPoint x: 942, endPoint y: 400, distance: 31.0
click at [942, 403] on span "$ 119.95 $89.95" at bounding box center [933, 411] width 96 height 16
click at [987, 365] on button "color" at bounding box center [996, 366] width 29 height 29
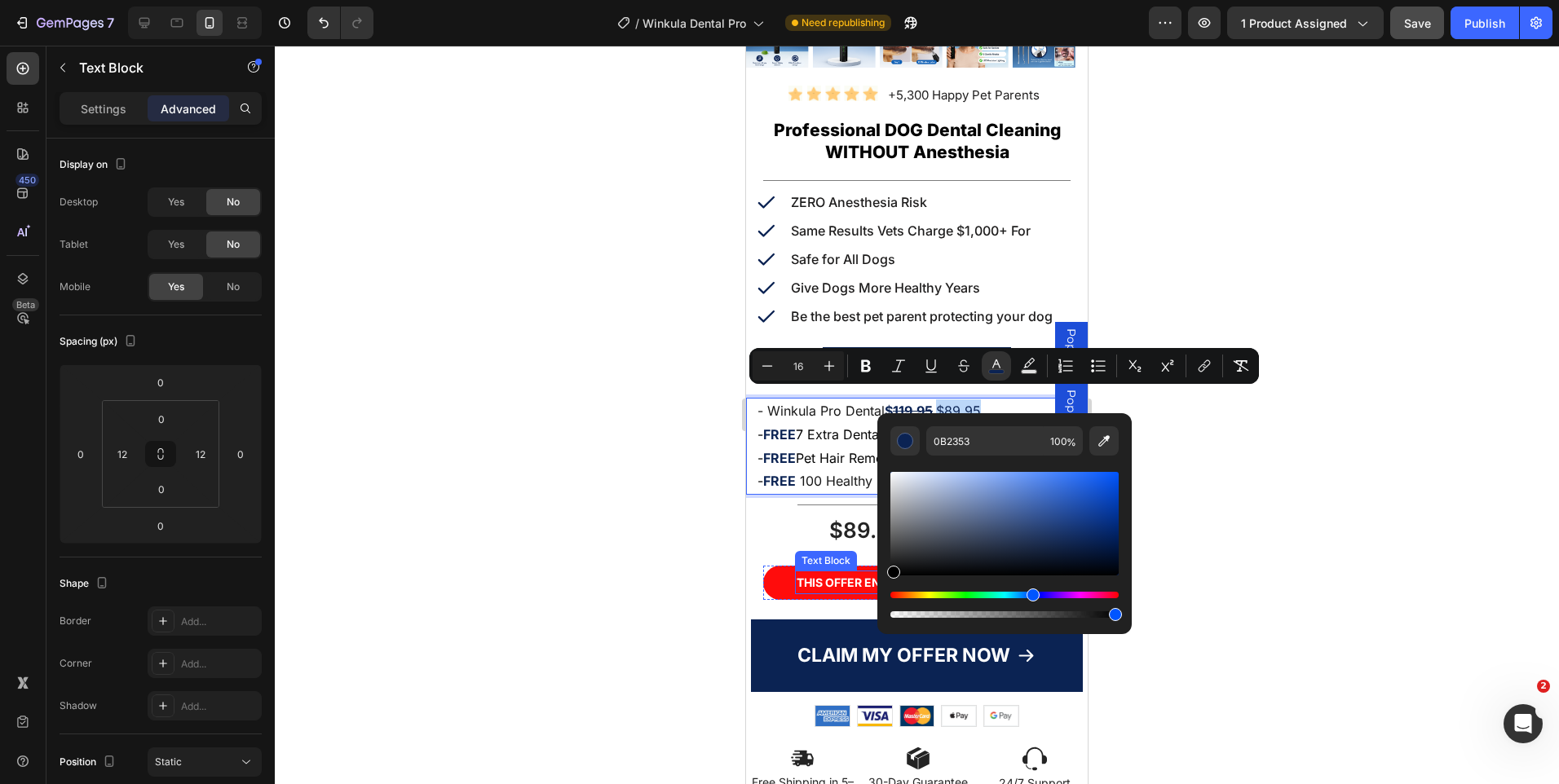
drag, startPoint x: 1837, startPoint y: 591, endPoint x: 1625, endPoint y: 621, distance: 214.1
type input "000000"
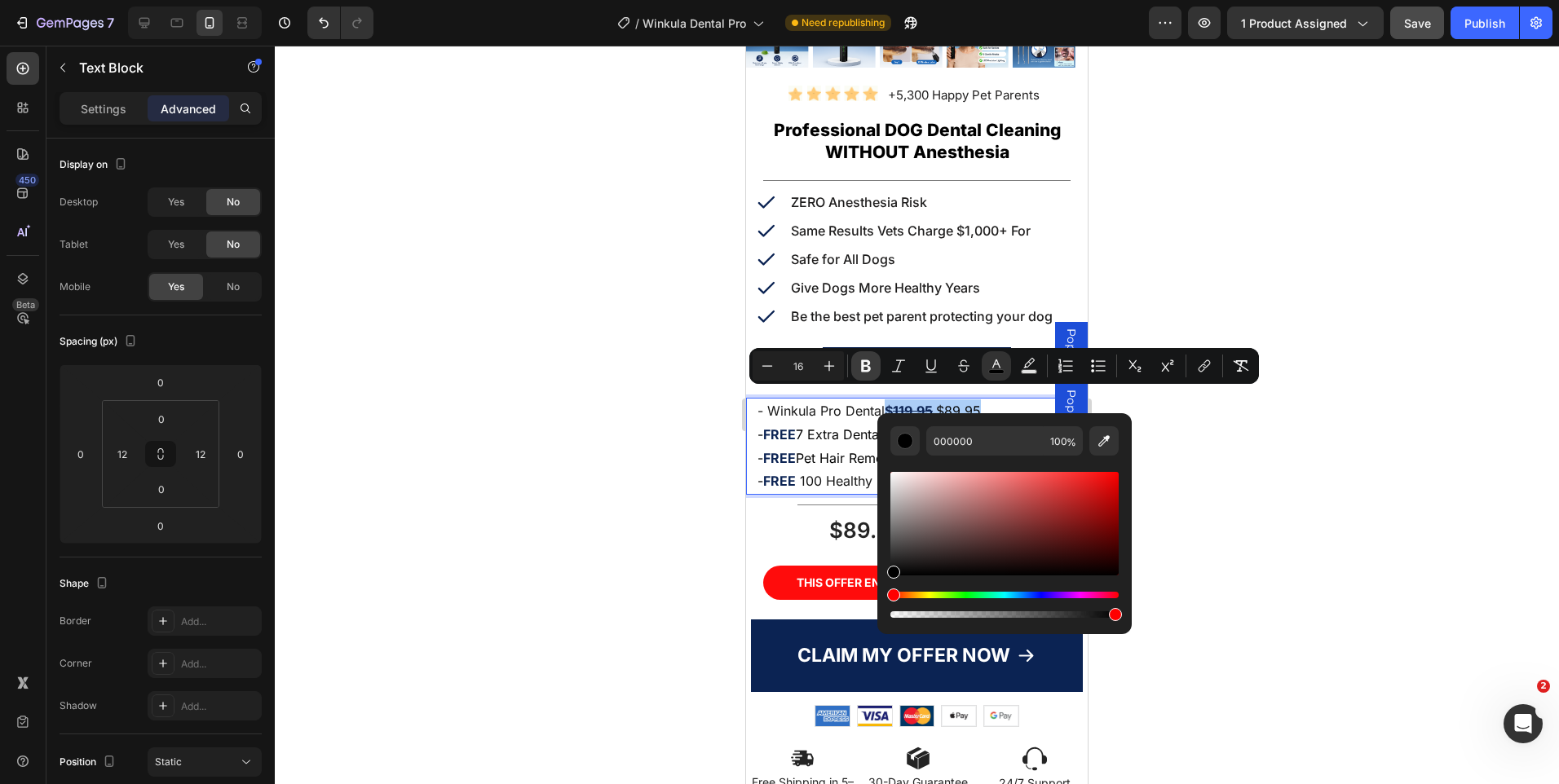
click at [857, 361] on button "Bold" at bounding box center [866, 366] width 29 height 29
click at [1288, 496] on div at bounding box center [916, 415] width 1285 height 739
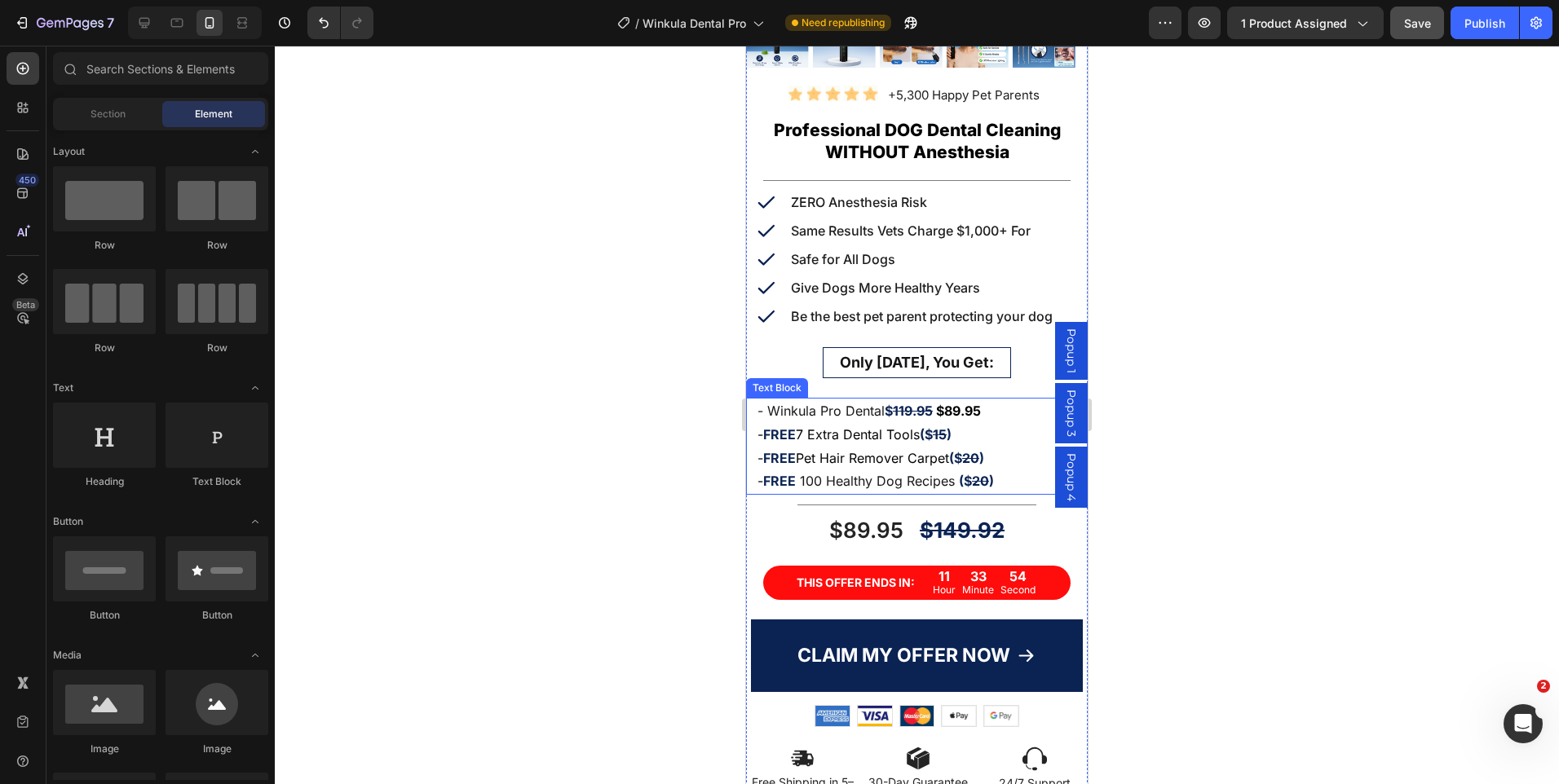
click at [942, 403] on strong "$89.95" at bounding box center [958, 411] width 45 height 16
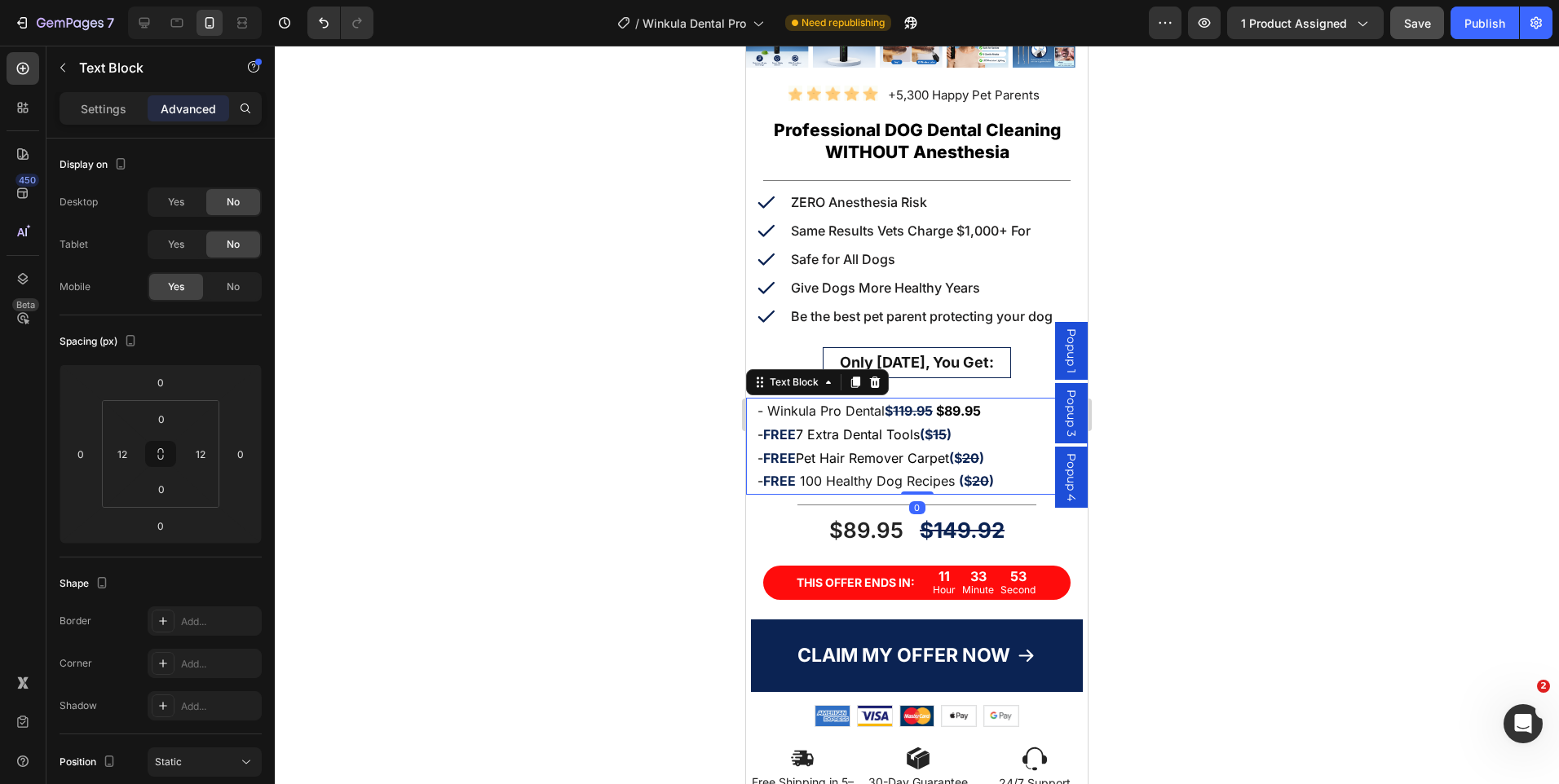
click at [936, 403] on strong "Rich Text Editor. Editing area: main" at bounding box center [934, 411] width 3 height 16
click at [1218, 395] on div at bounding box center [916, 415] width 1285 height 739
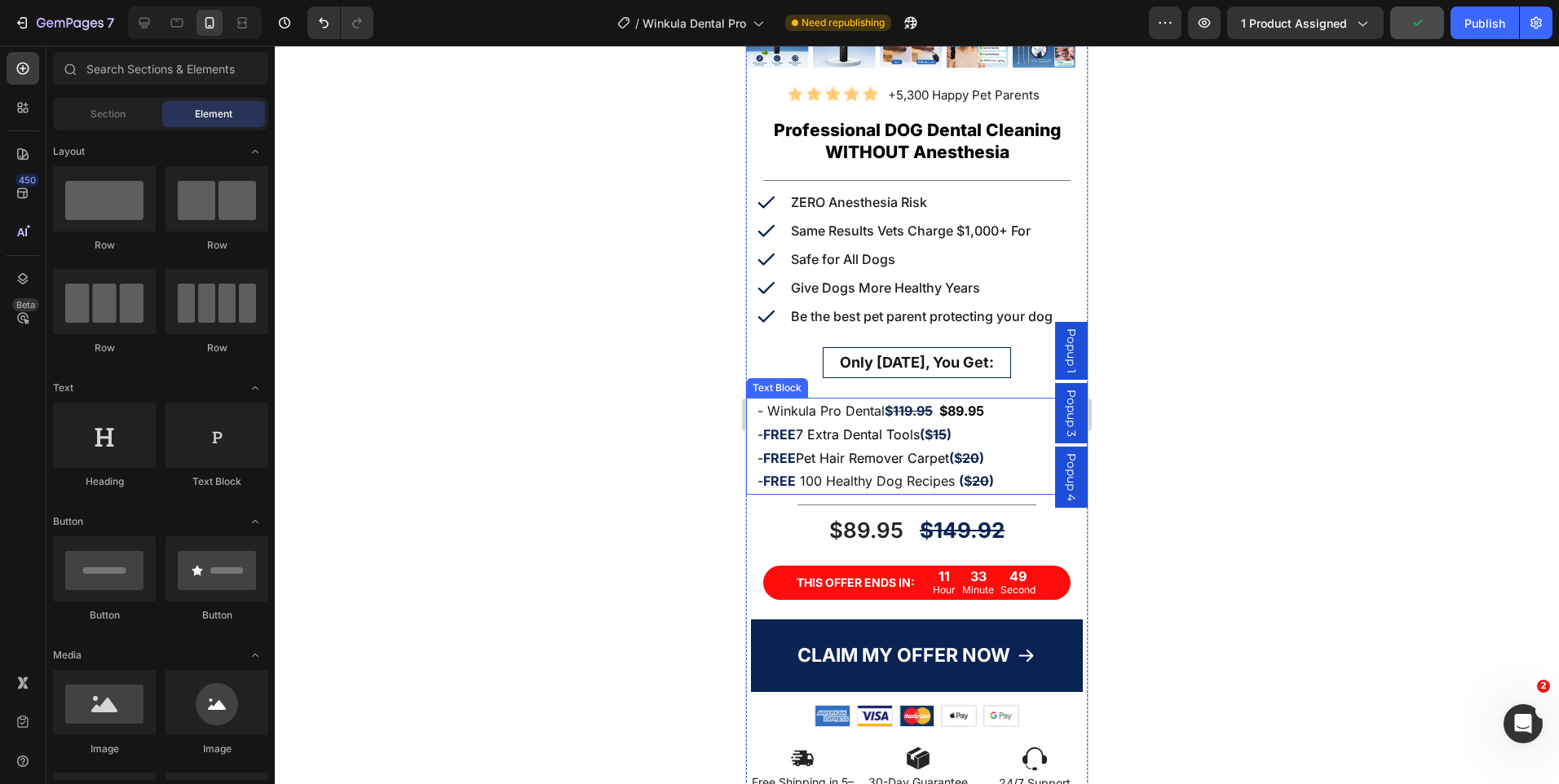
click at [906, 403] on strong "119.95" at bounding box center [913, 411] width 40 height 16
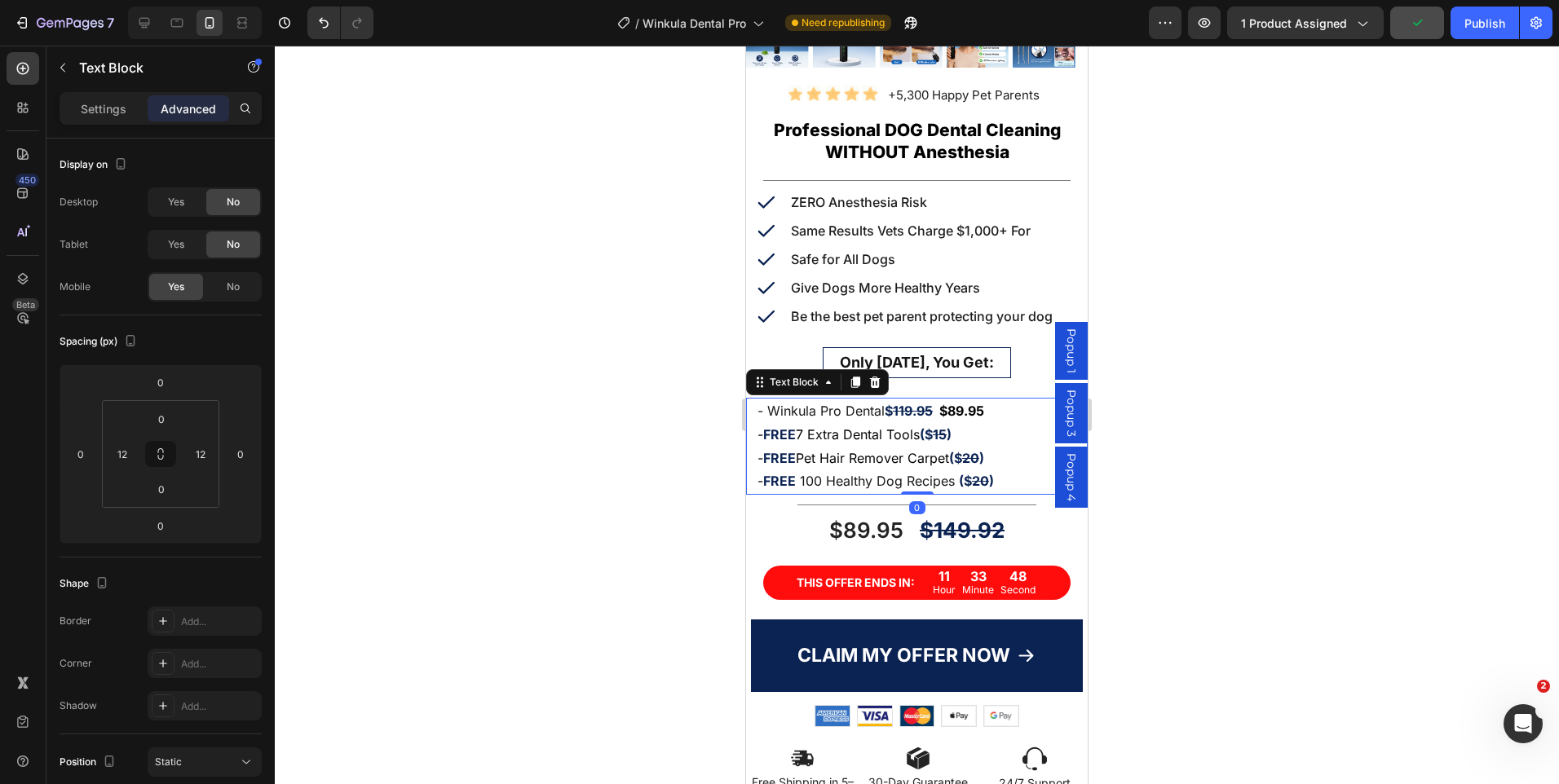
click at [906, 403] on strong "119.95" at bounding box center [913, 411] width 40 height 16
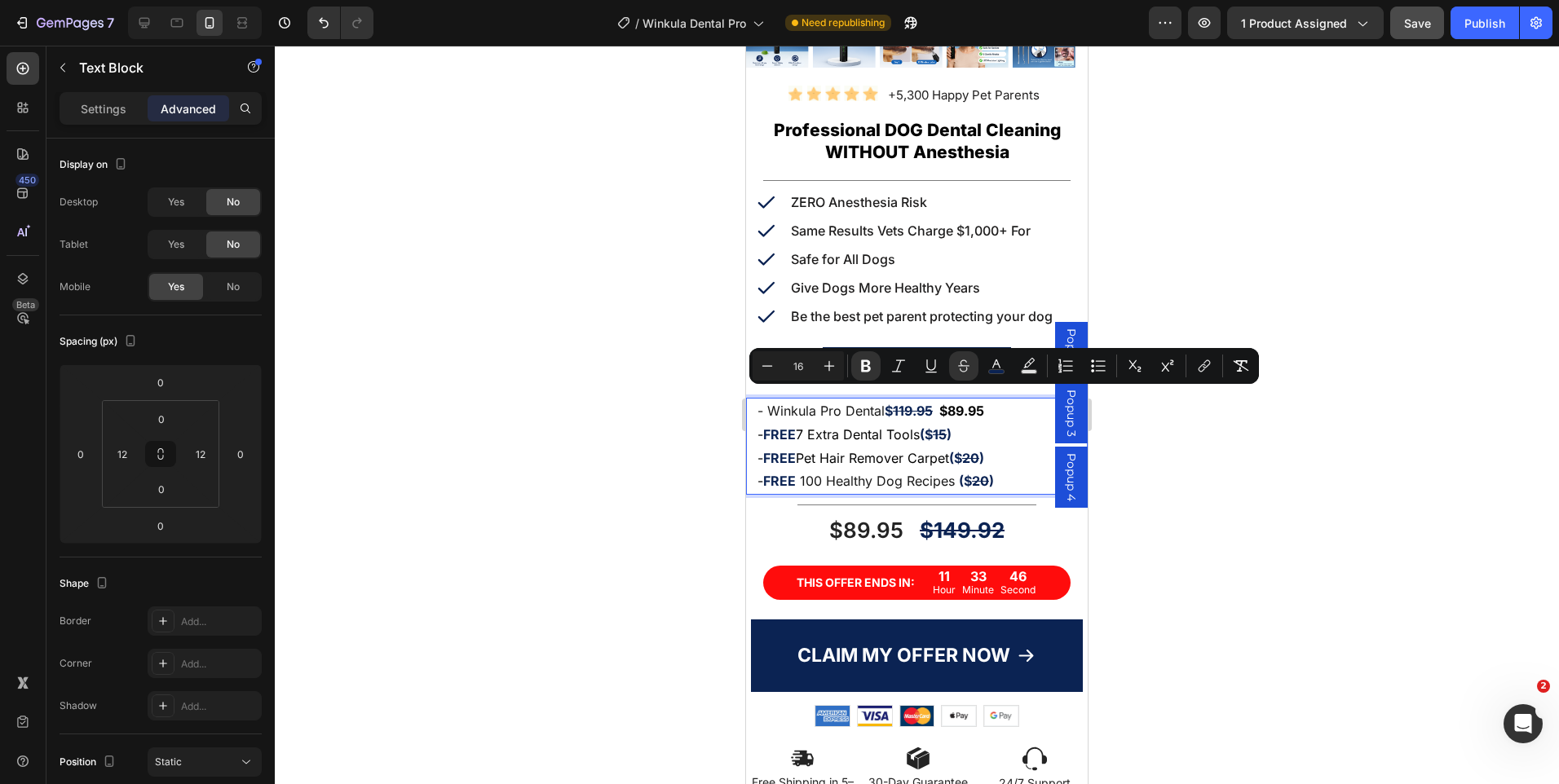
click at [940, 424] on p "- FREE 7 Extra Dental Tools ($ 15 )" at bounding box center [917, 435] width 319 height 24
drag, startPoint x: 990, startPoint y: 401, endPoint x: 945, endPoint y: 395, distance: 45.4
click at [945, 400] on p "- Winkula Pro Dental $ 119.95 $89.95" at bounding box center [917, 412] width 319 height 24
click at [868, 362] on icon "Editor contextual toolbar" at bounding box center [865, 366] width 9 height 12
drag, startPoint x: 1134, startPoint y: 451, endPoint x: 274, endPoint y: 371, distance: 863.7
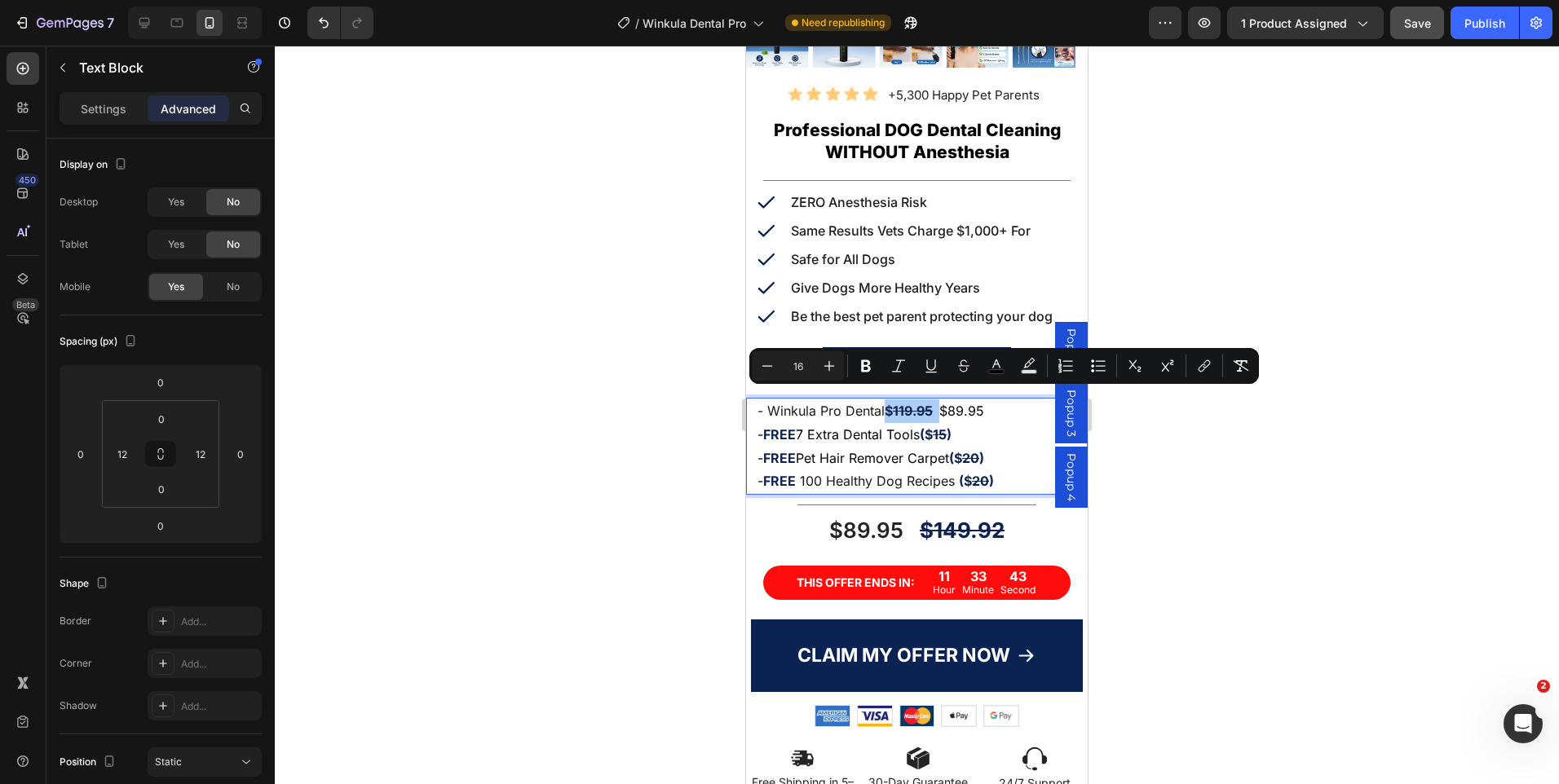
click at [1134, 451] on div at bounding box center [916, 415] width 1285 height 739
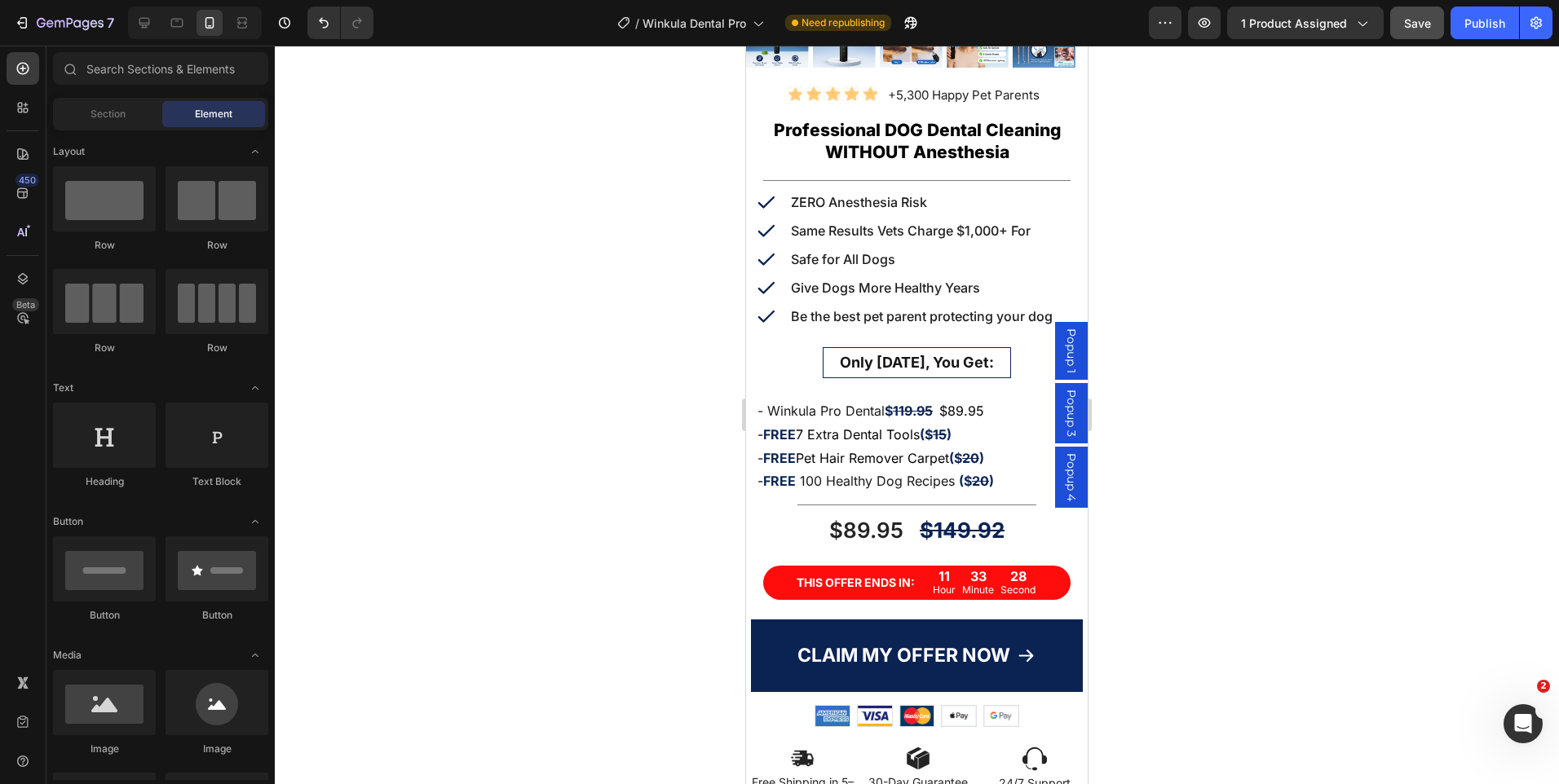
click at [1263, 400] on div at bounding box center [916, 415] width 1285 height 739
click at [947, 470] on p "- FREE 100 Healthy Dog Recipes ($ 20 )" at bounding box center [917, 481] width 319 height 24
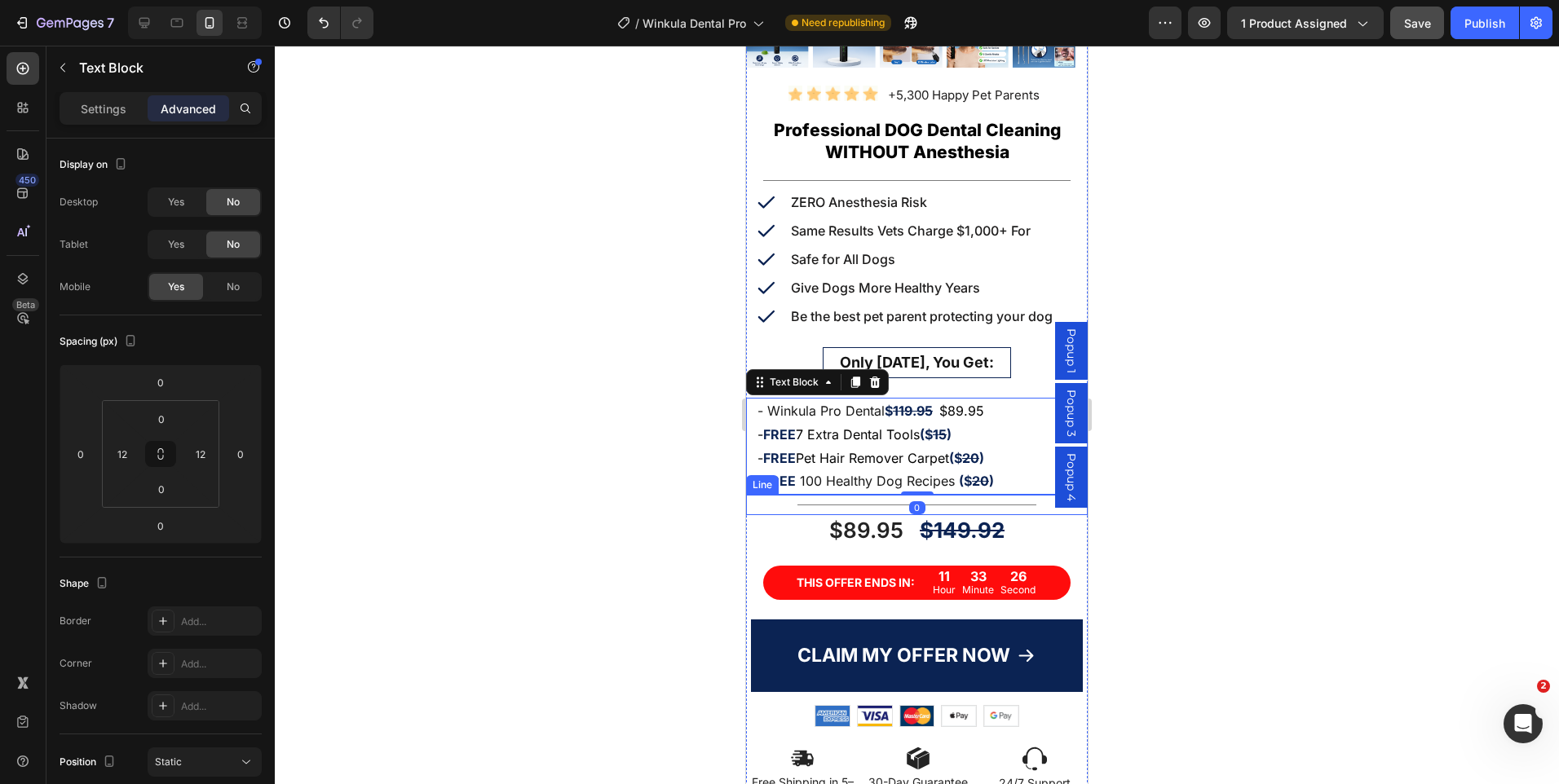
click at [950, 504] on div at bounding box center [917, 504] width 239 height 1
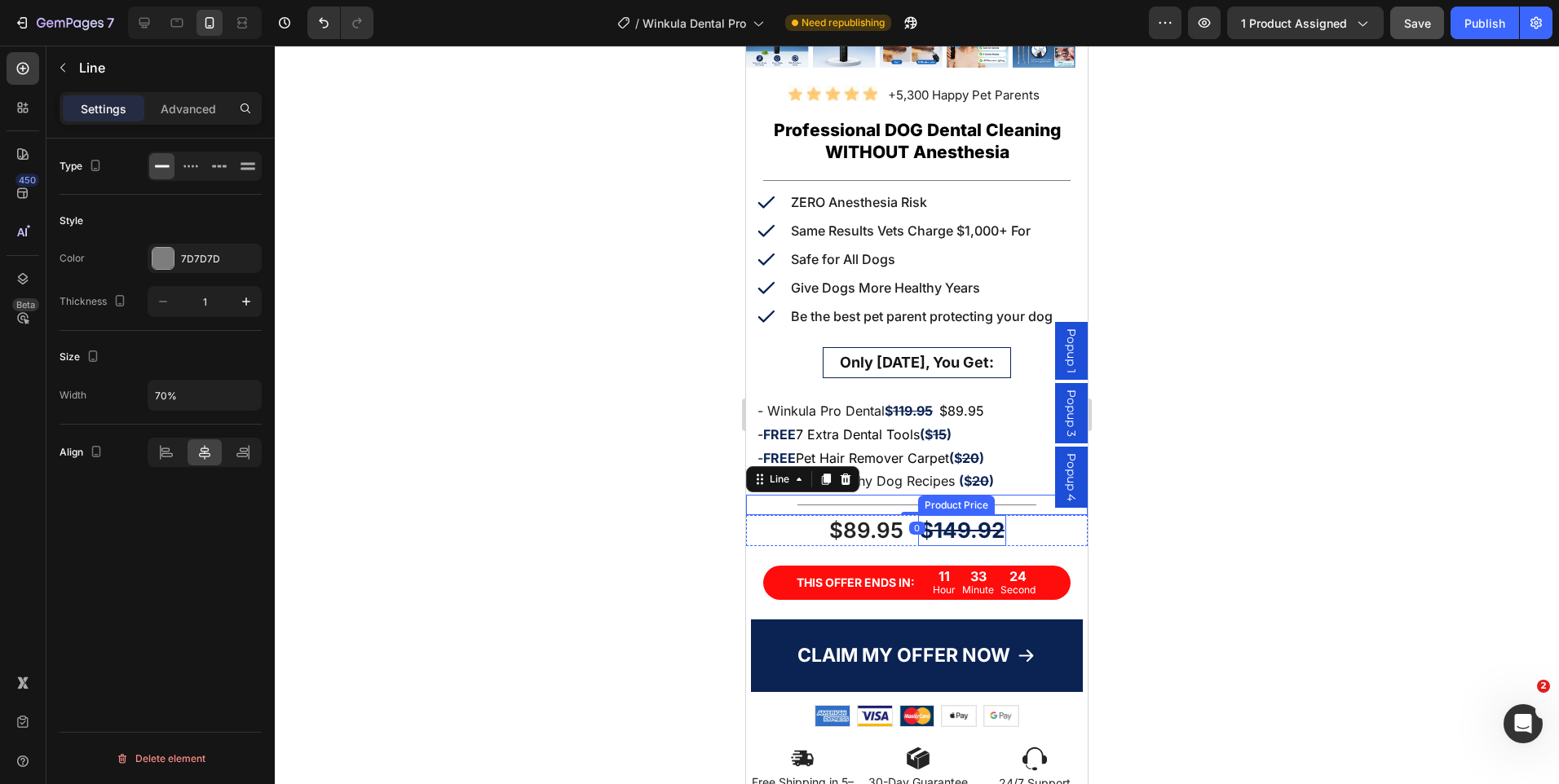
click at [930, 524] on div "$149.92" at bounding box center [961, 531] width 88 height 31
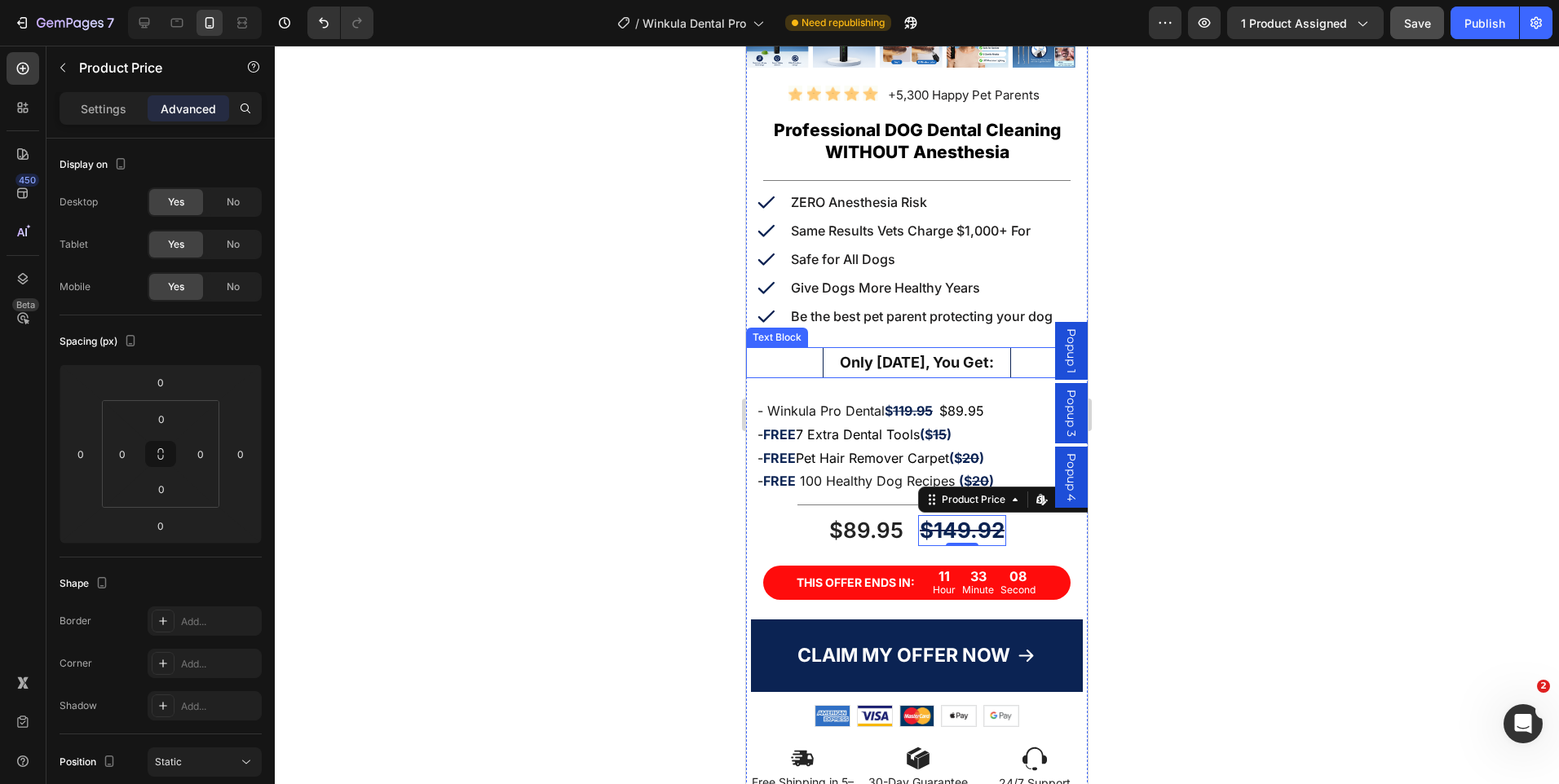
click at [1029, 348] on div "Only [DATE], You Get:" at bounding box center [916, 363] width 342 height 31
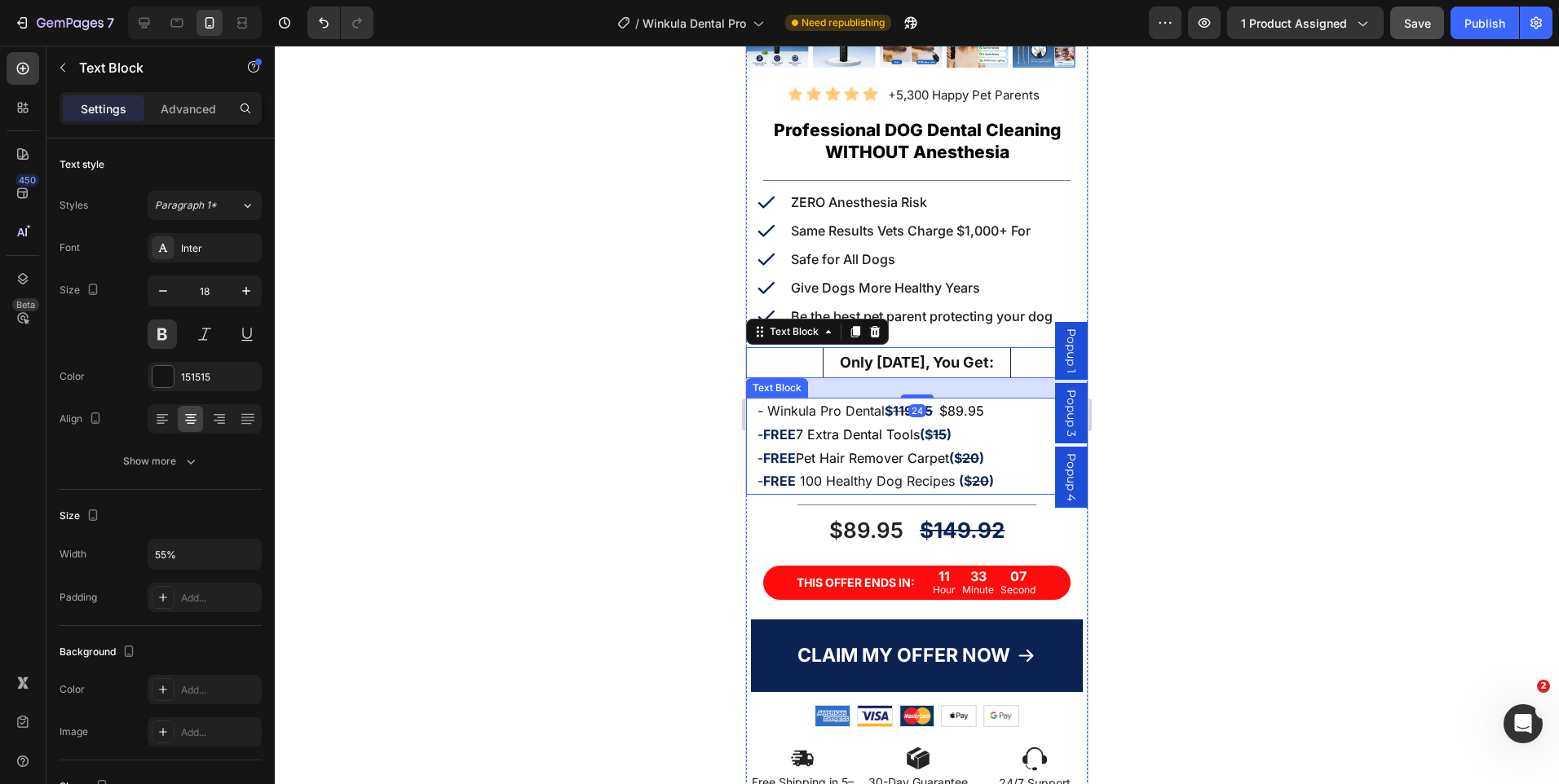
click at [973, 450] on strong "20" at bounding box center [971, 458] width 17 height 16
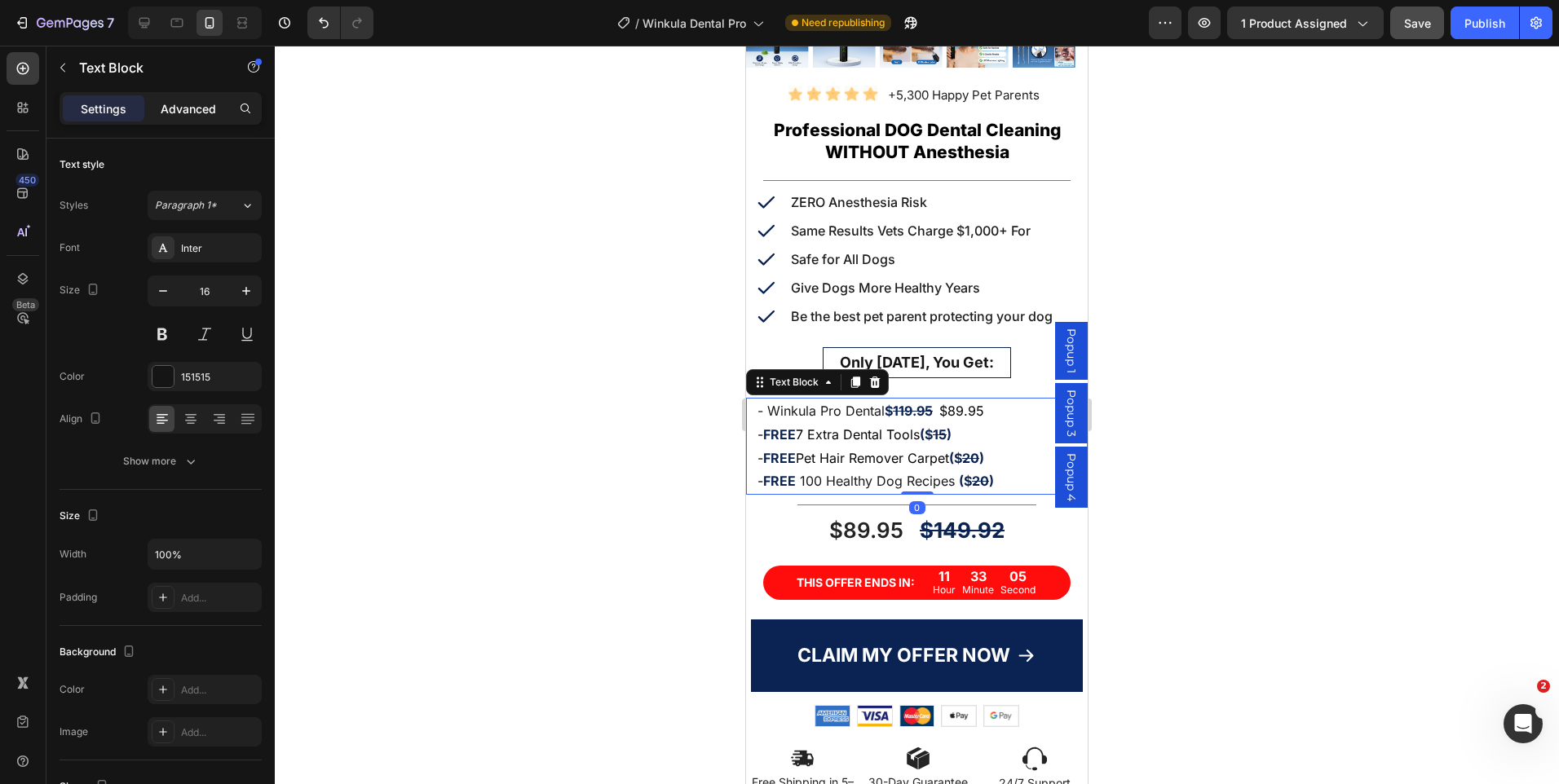
click at [193, 118] on div "Advanced" at bounding box center [188, 108] width 82 height 26
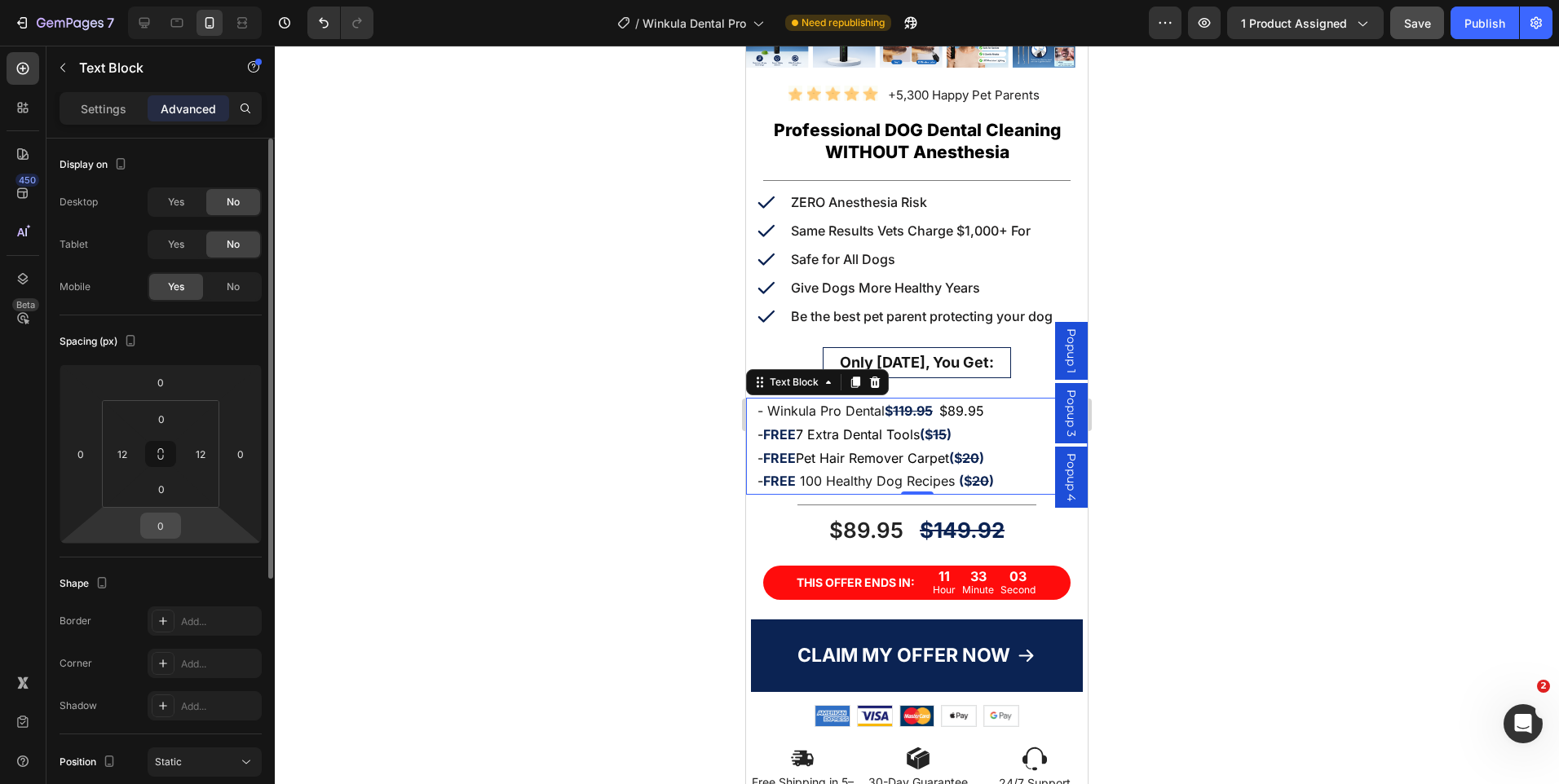
click at [166, 529] on input "0" at bounding box center [160, 526] width 32 height 25
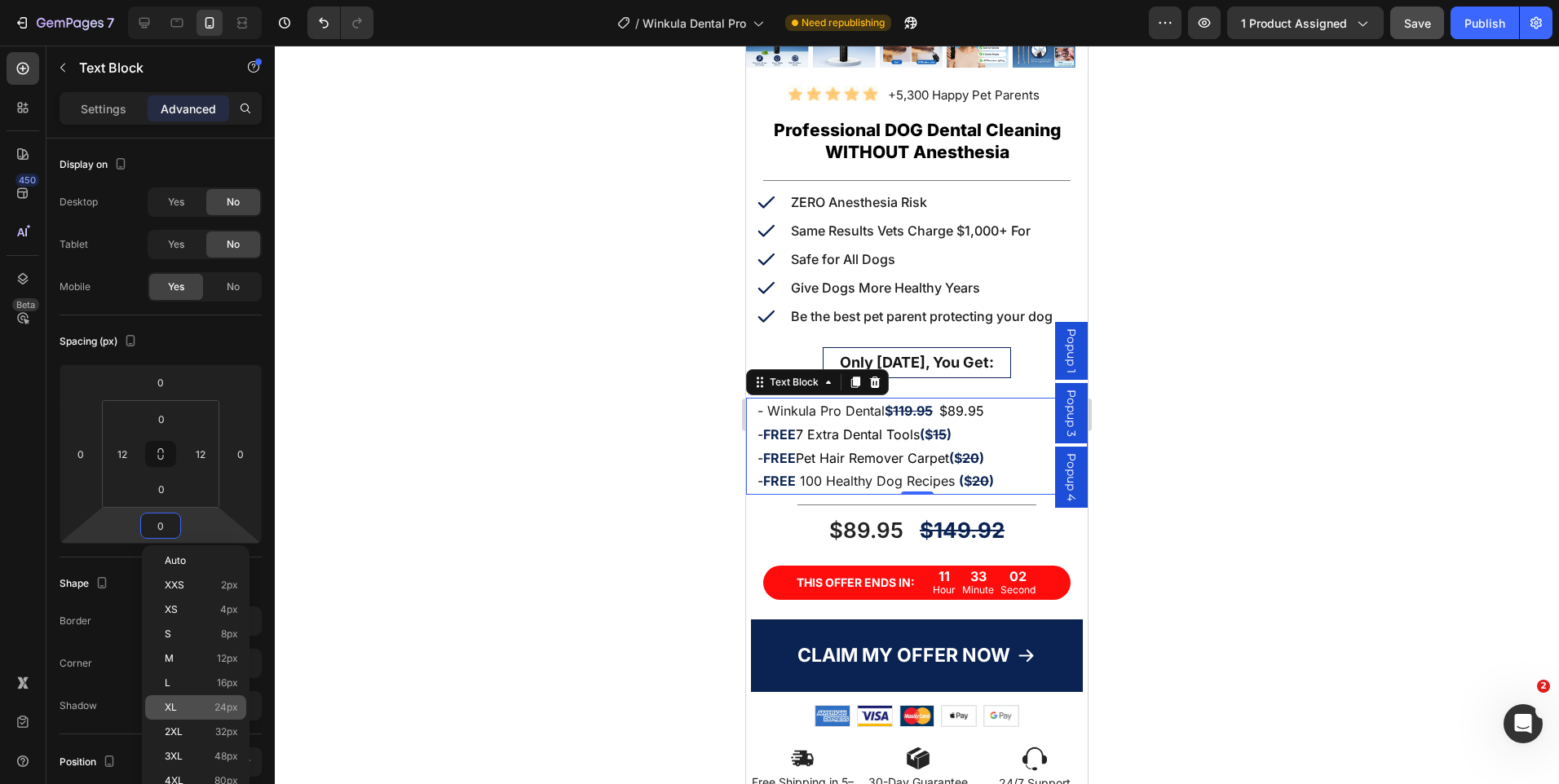
click at [222, 700] on div "XL 24px" at bounding box center [195, 707] width 101 height 25
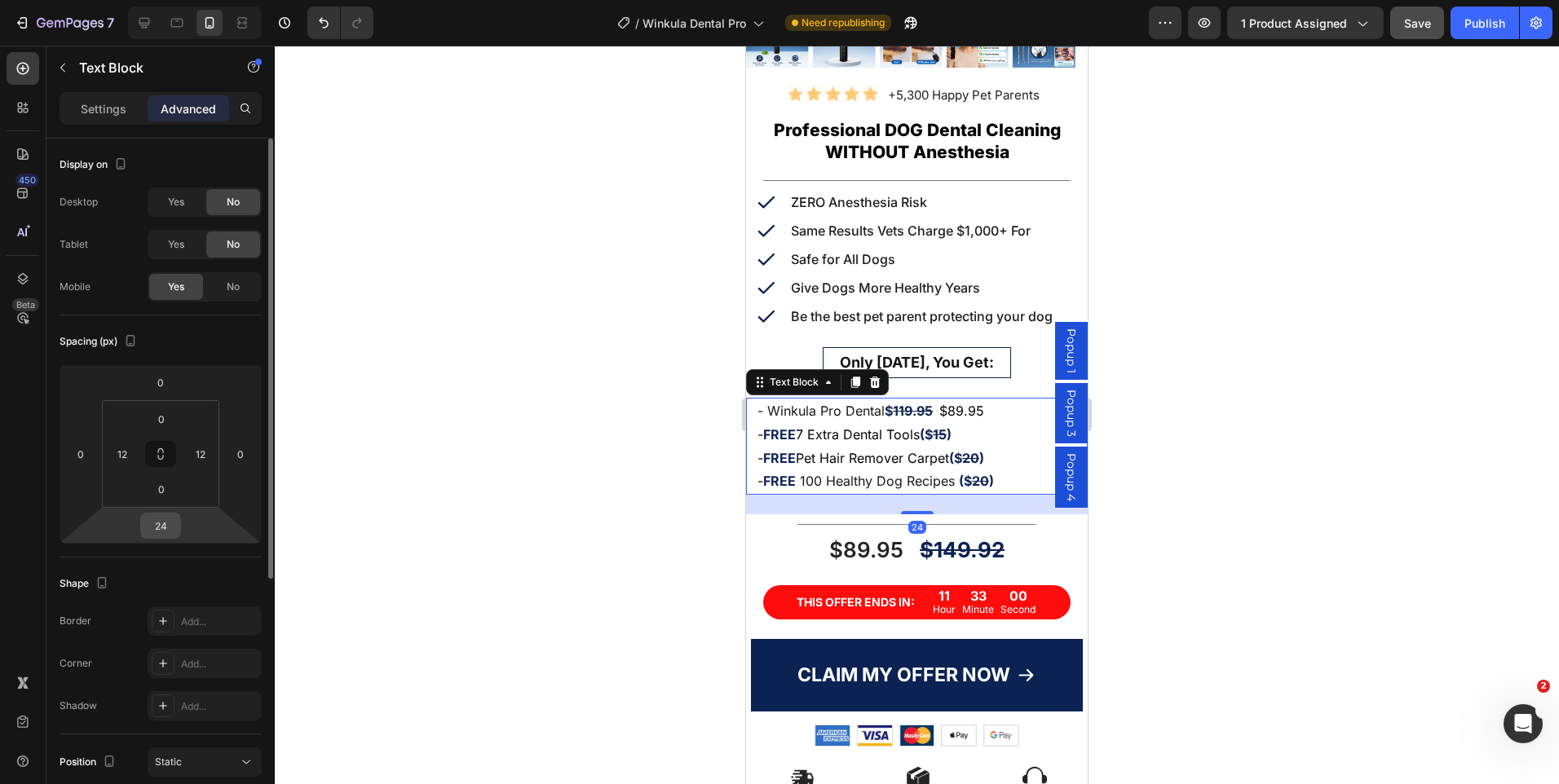
click at [160, 527] on input "24" at bounding box center [160, 526] width 32 height 25
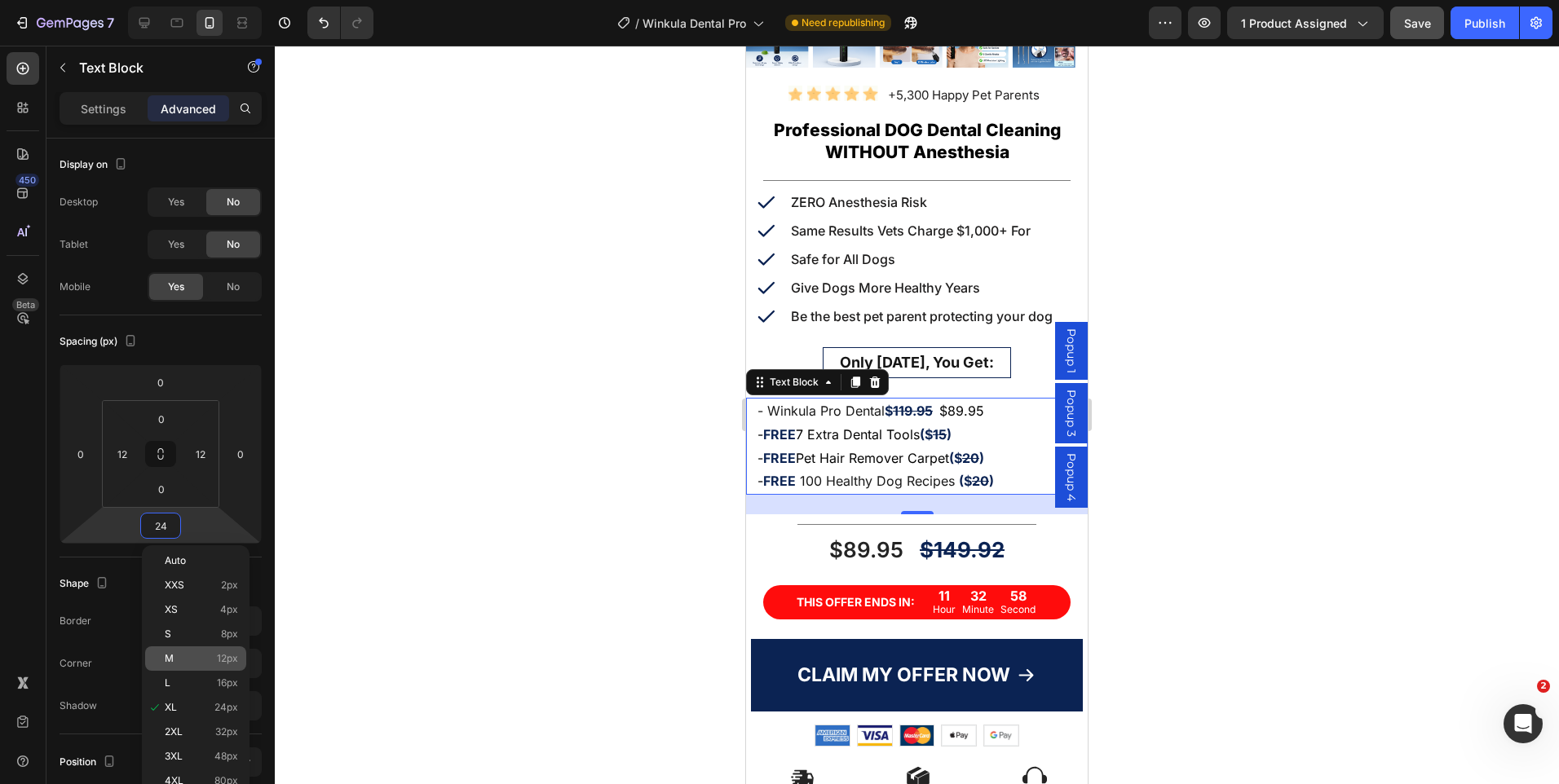
click at [199, 661] on p "M 12px" at bounding box center [201, 658] width 73 height 11
type input "12"
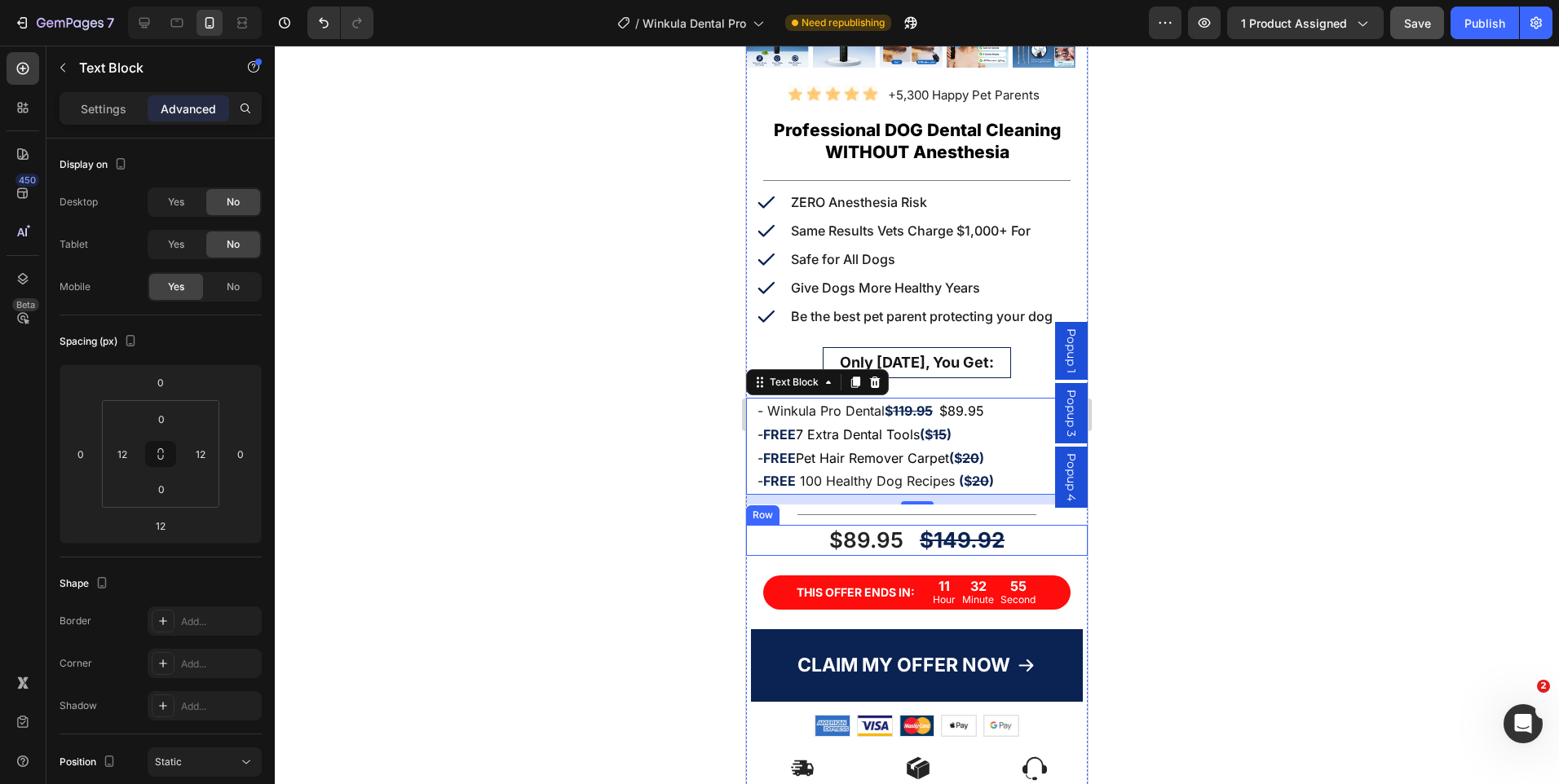
click at [1006, 539] on div "$89.95 Product Price Product Price $149.92 Product Price Product Price Row" at bounding box center [916, 540] width 342 height 31
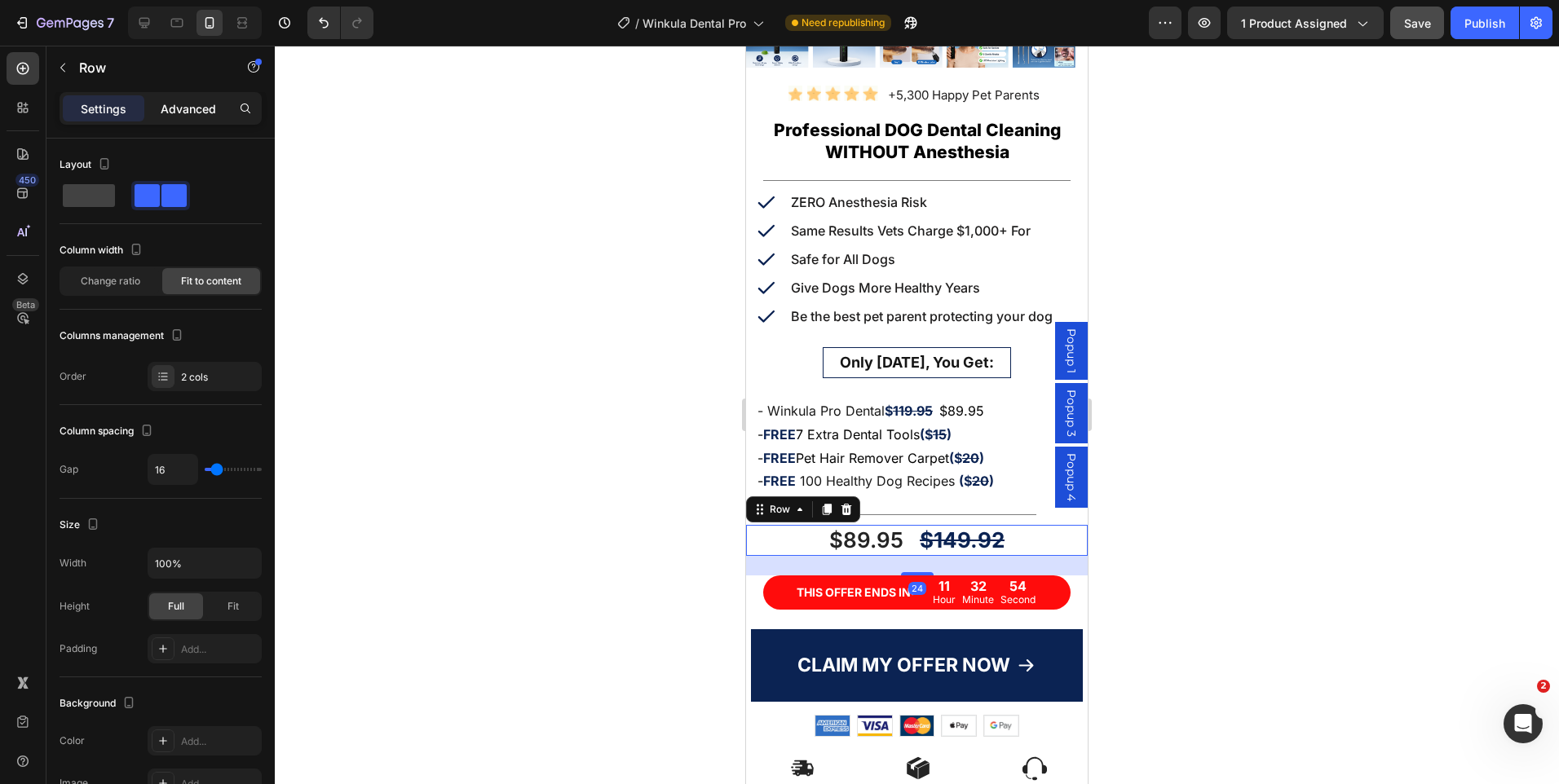
click at [188, 112] on p "Advanced" at bounding box center [188, 109] width 55 height 17
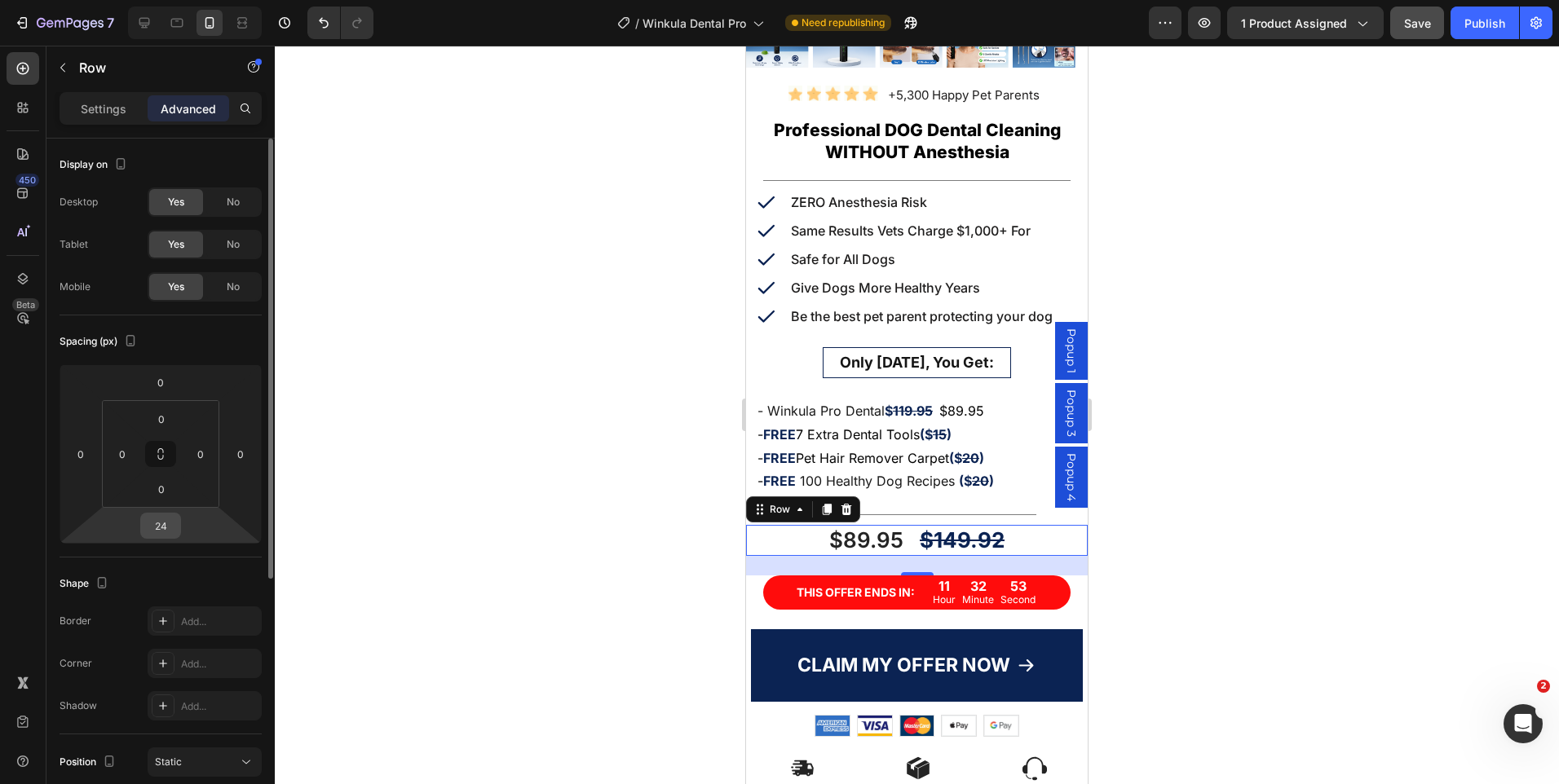
click at [168, 525] on input "24" at bounding box center [160, 526] width 32 height 25
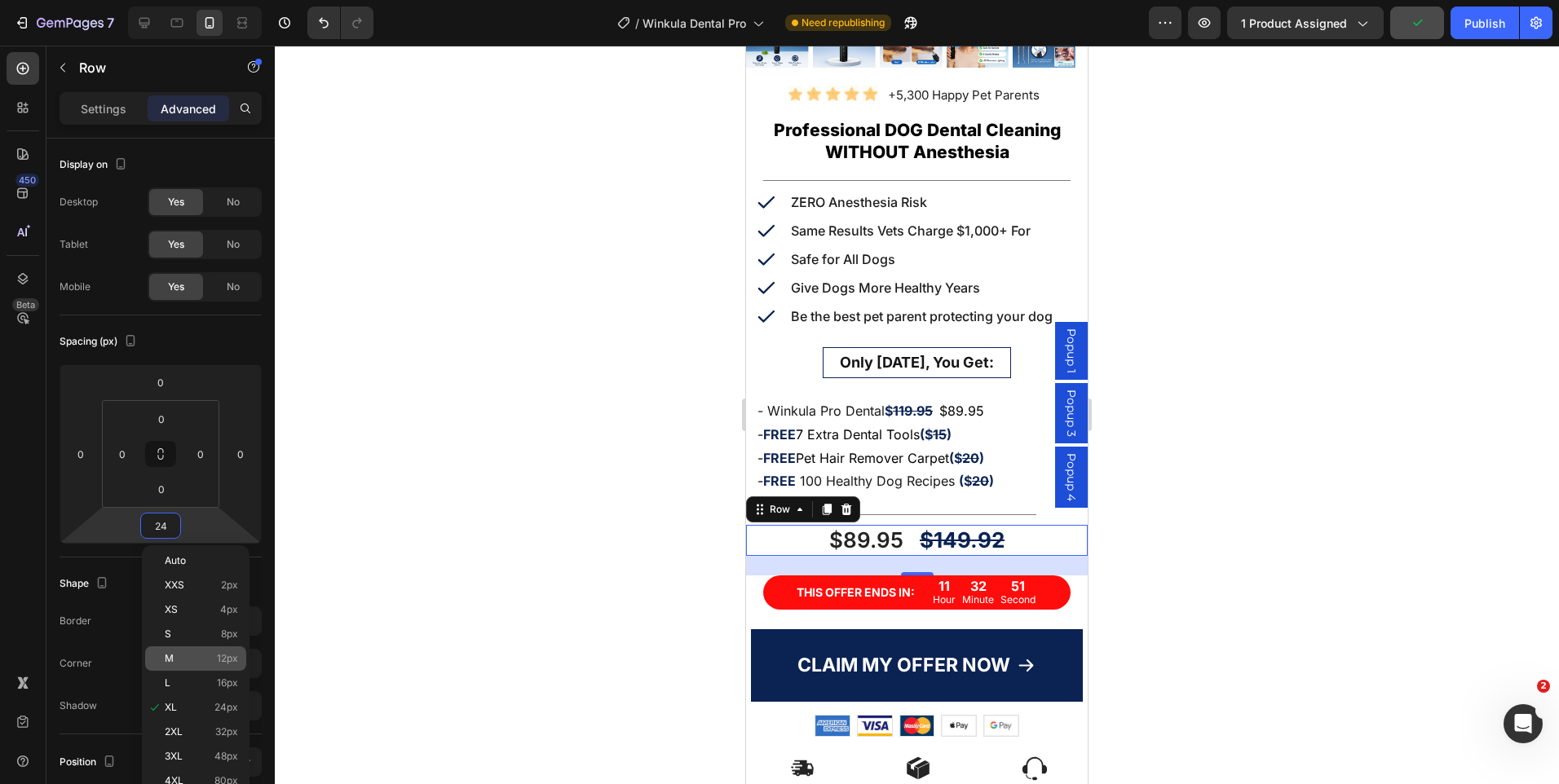
click at [211, 655] on p "M 12px" at bounding box center [201, 658] width 73 height 11
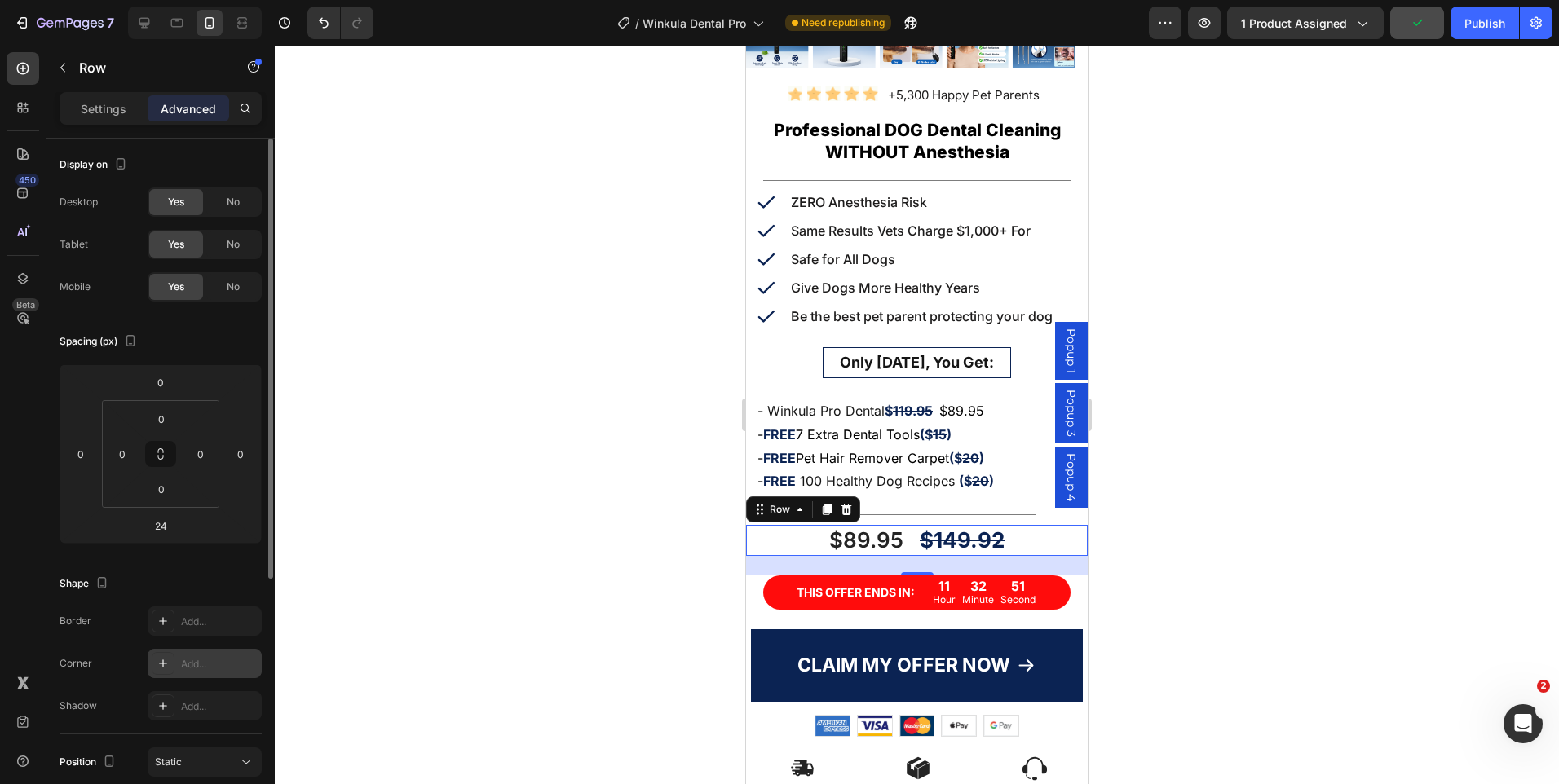
type input "12"
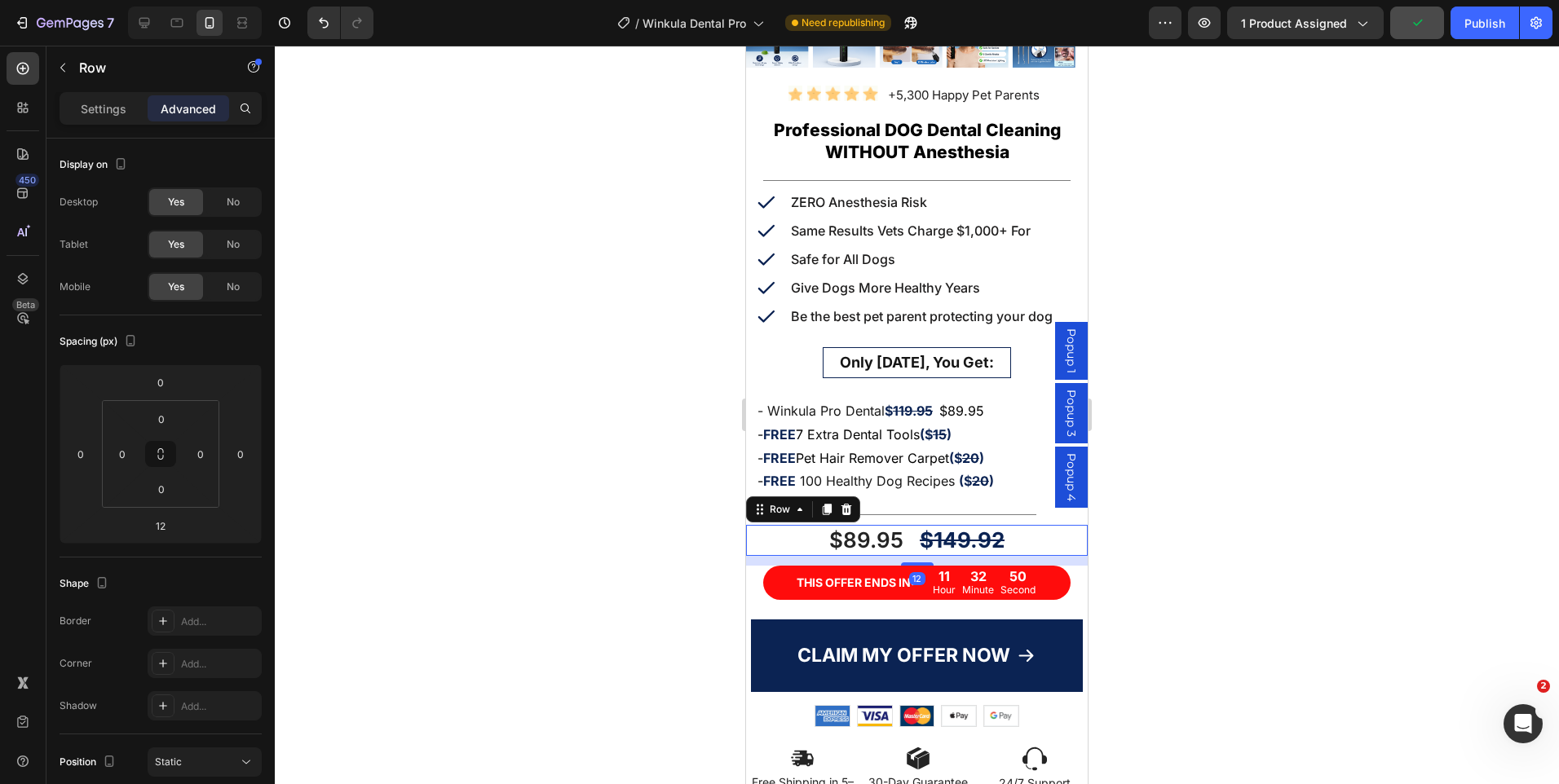
click at [1250, 490] on div at bounding box center [916, 415] width 1285 height 739
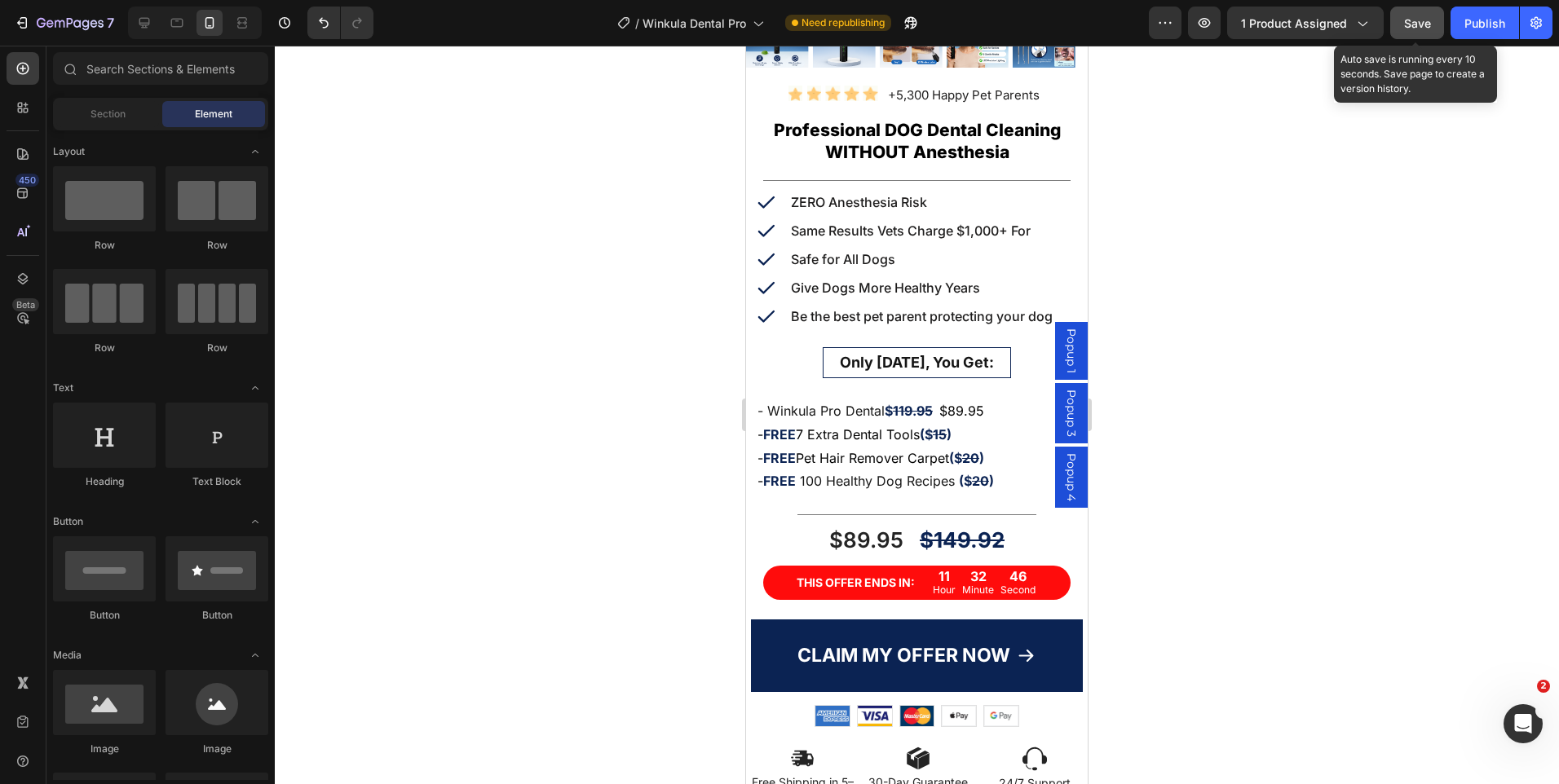
click at [1421, 12] on button "Save" at bounding box center [1417, 23] width 54 height 32
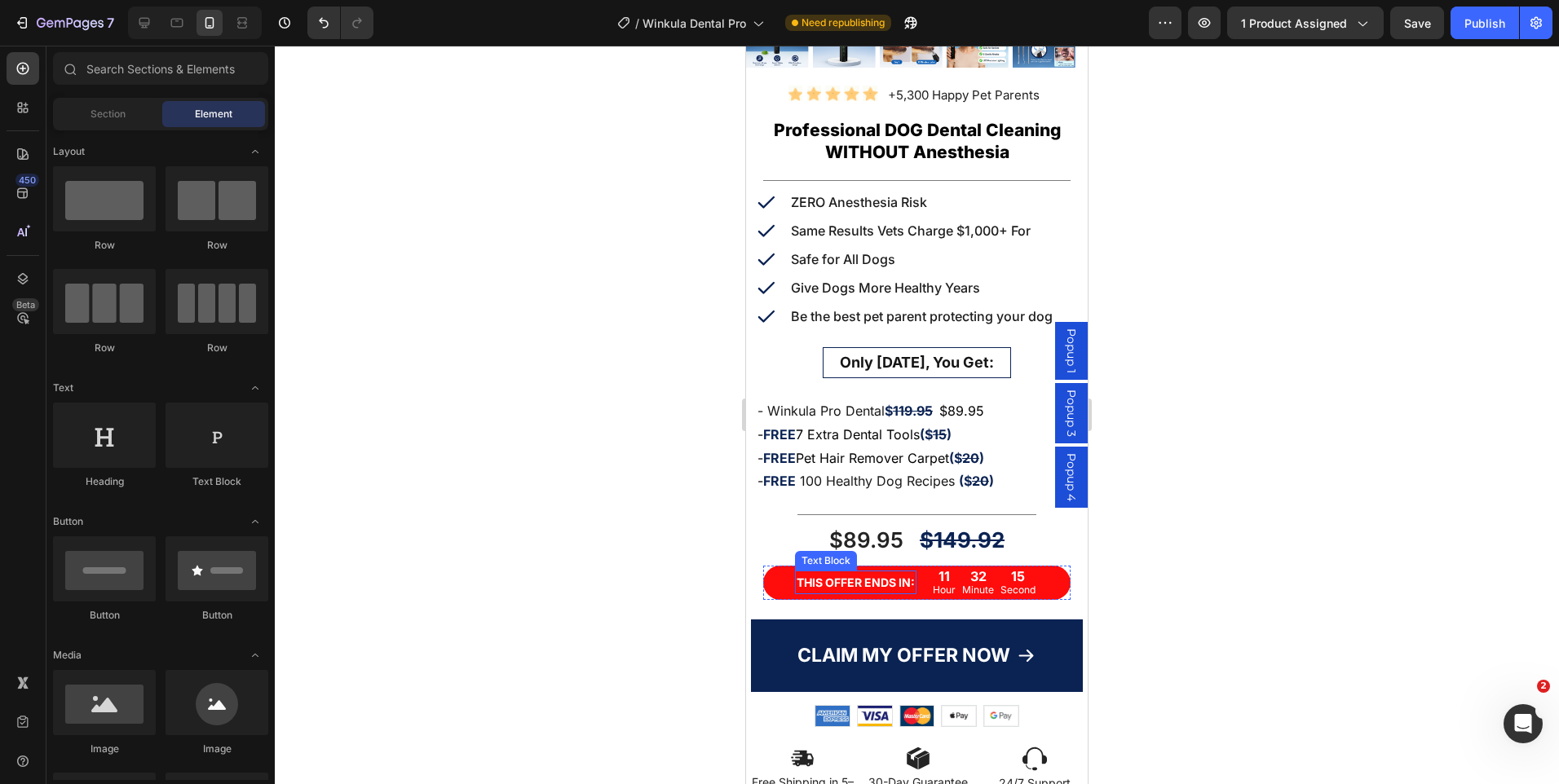
click at [902, 573] on p "THIS OFFER ENDS IN:" at bounding box center [856, 583] width 118 height 20
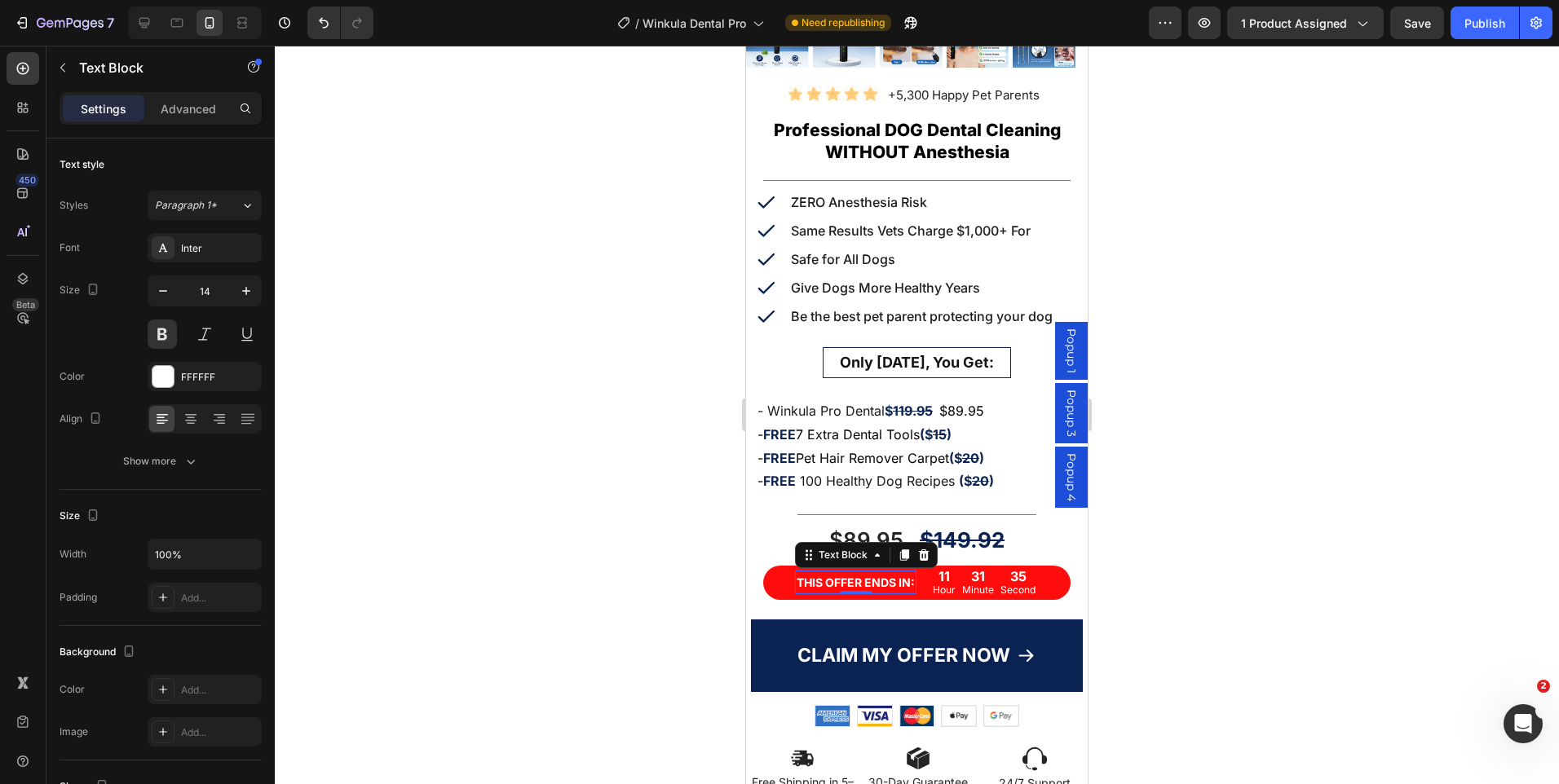
click at [1296, 417] on div at bounding box center [916, 415] width 1285 height 739
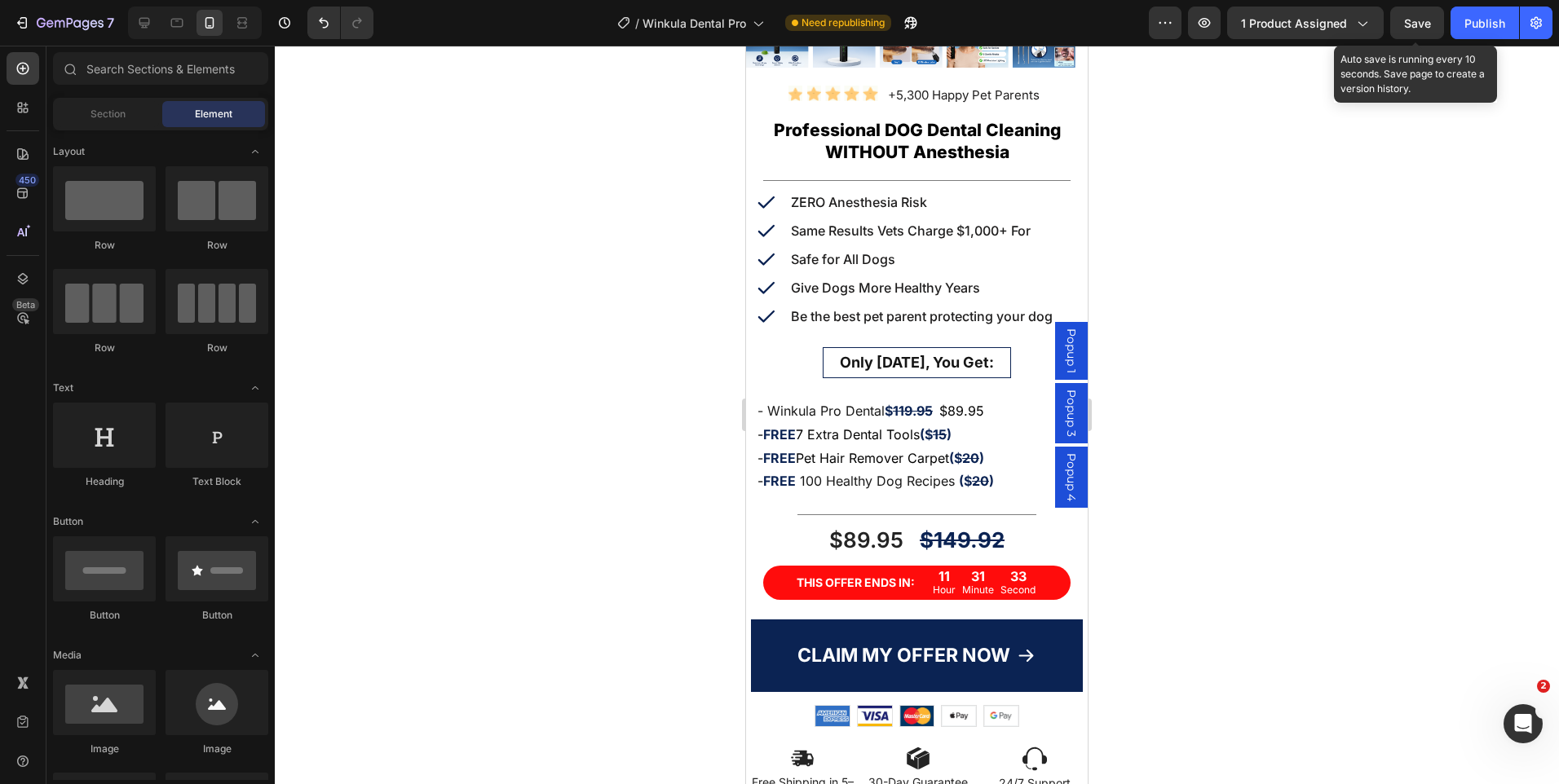
click at [1421, 21] on span "Save" at bounding box center [1418, 23] width 27 height 14
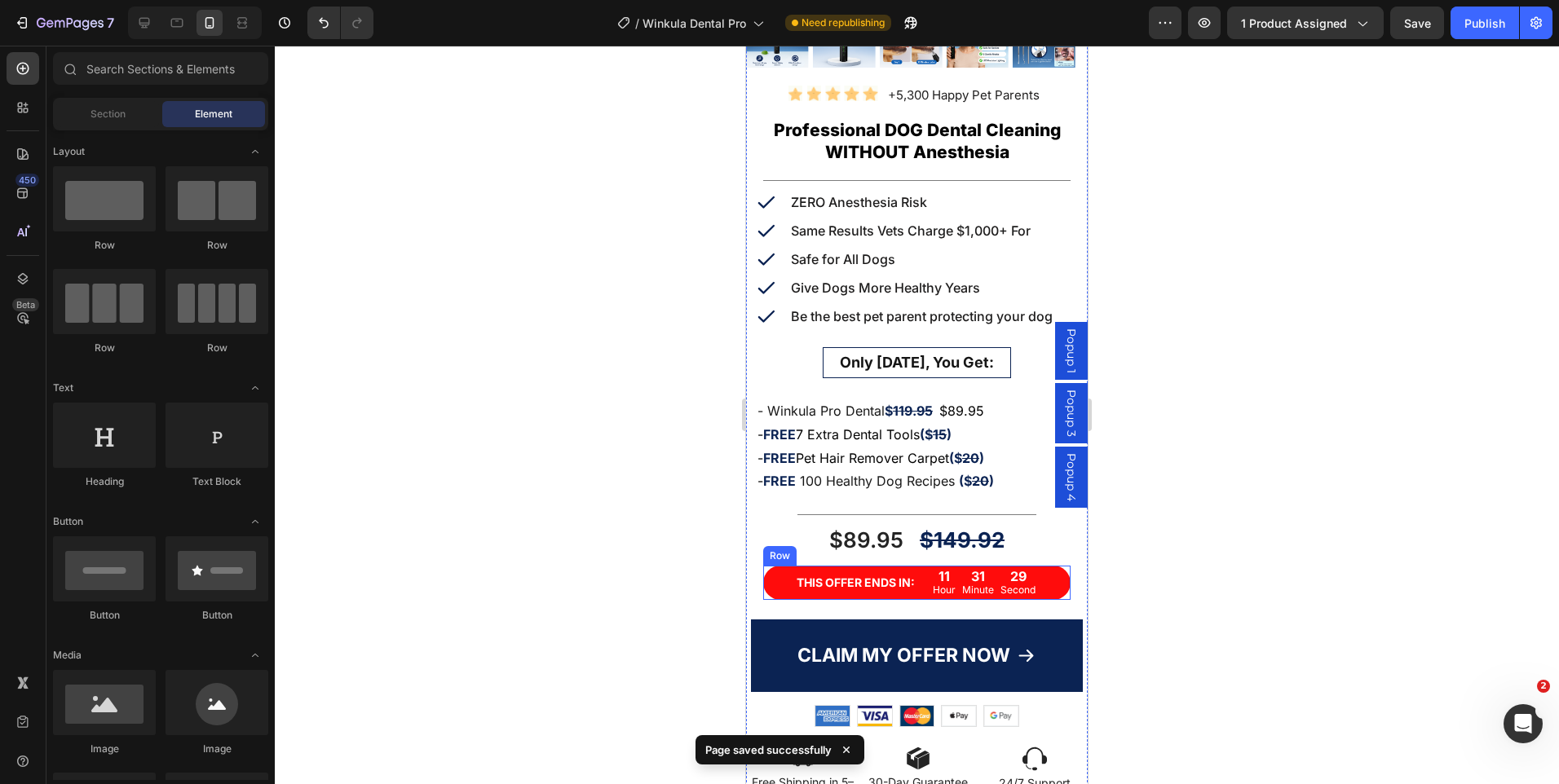
click at [869, 566] on div "THIS OFFER ENDS IN: Text Block" at bounding box center [856, 583] width 122 height 34
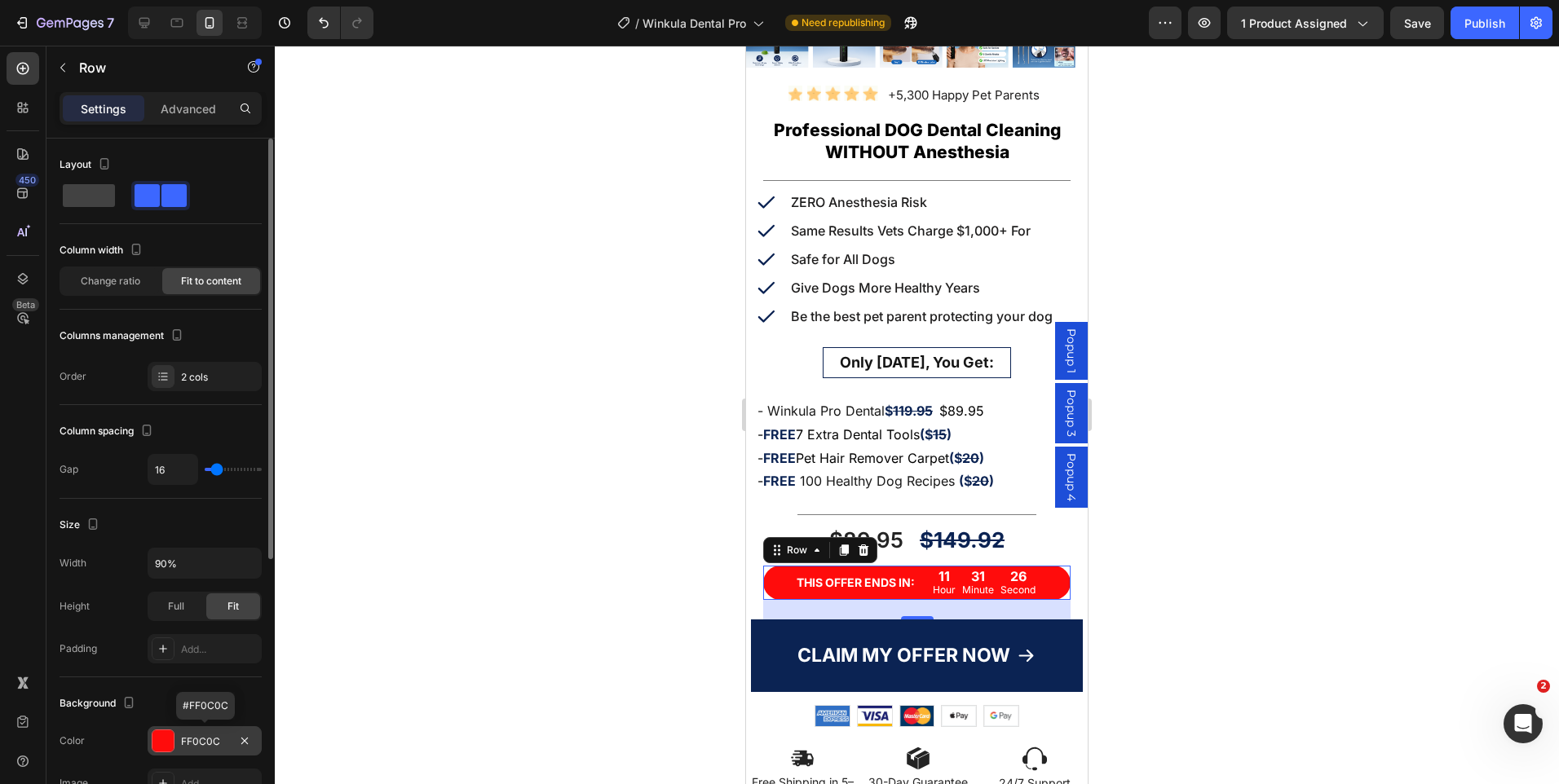
click at [198, 737] on div "FF0C0C" at bounding box center [204, 741] width 47 height 14
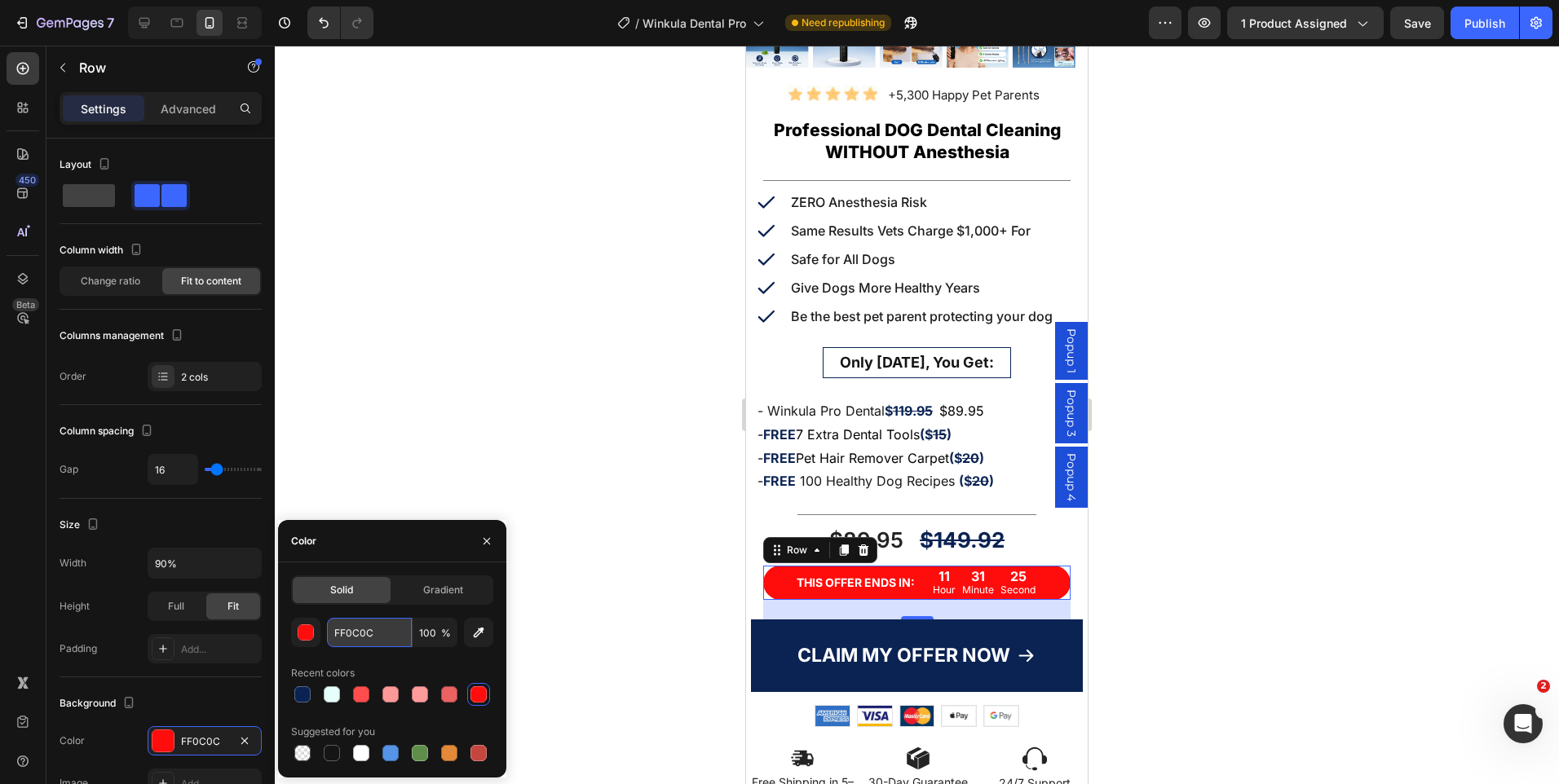
click at [356, 635] on input "FF0C0C" at bounding box center [369, 632] width 84 height 29
click at [304, 750] on div at bounding box center [302, 752] width 16 height 16
type input "000000"
type input "0"
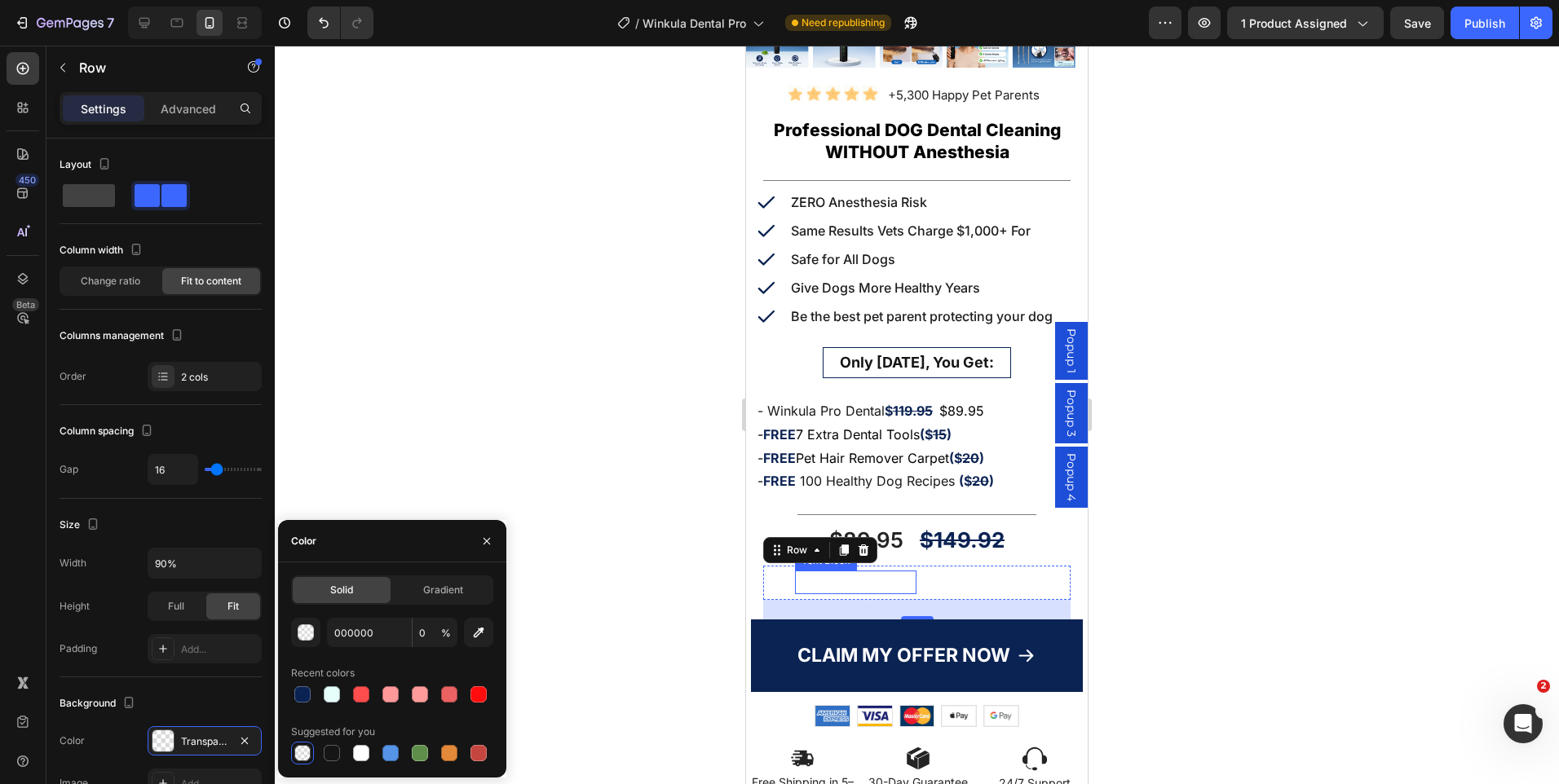
click at [863, 573] on p "THIS OFFER ENDS IN:" at bounding box center [856, 583] width 118 height 20
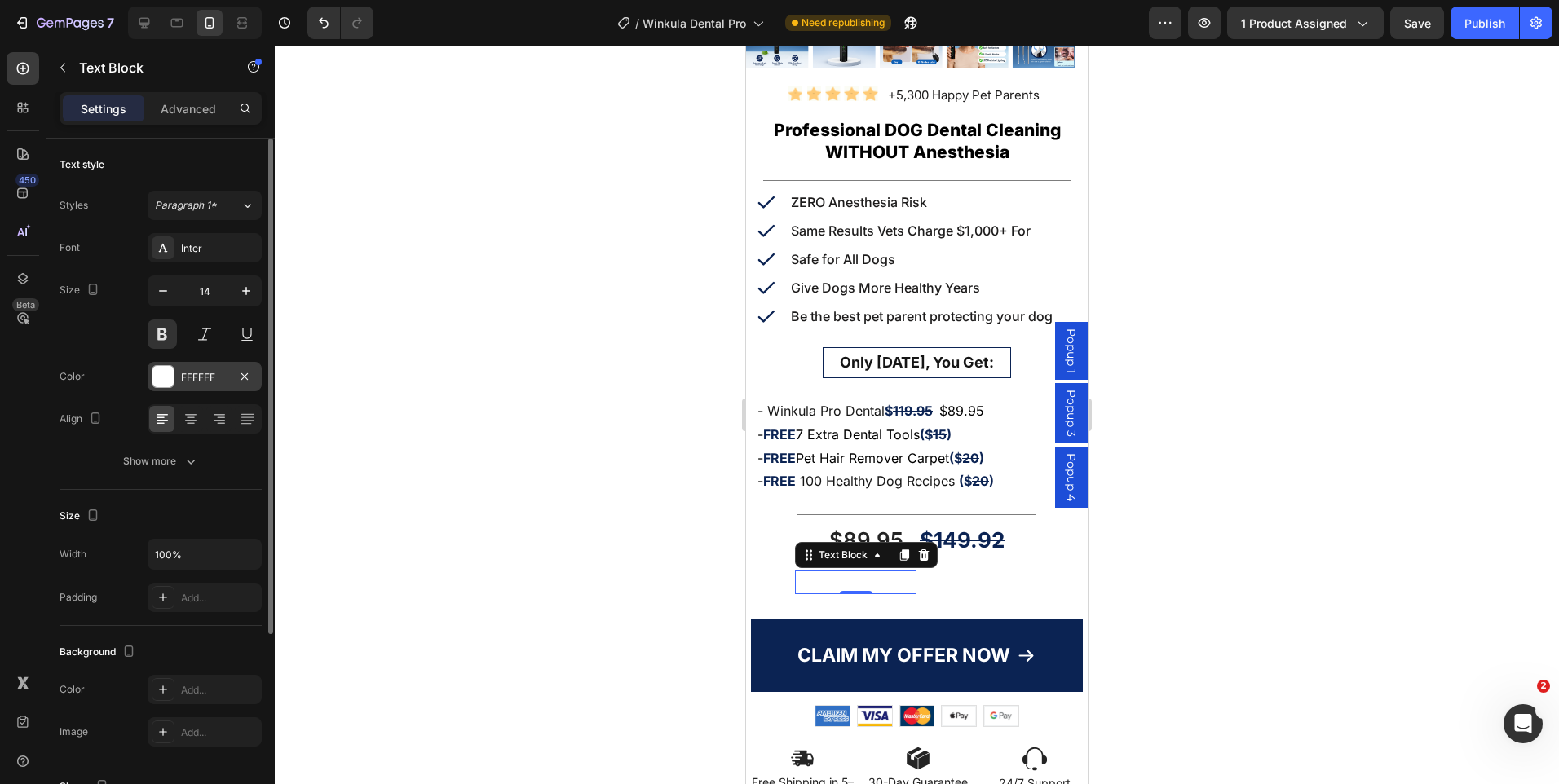
click at [205, 370] on div "FFFFFF" at bounding box center [204, 377] width 47 height 14
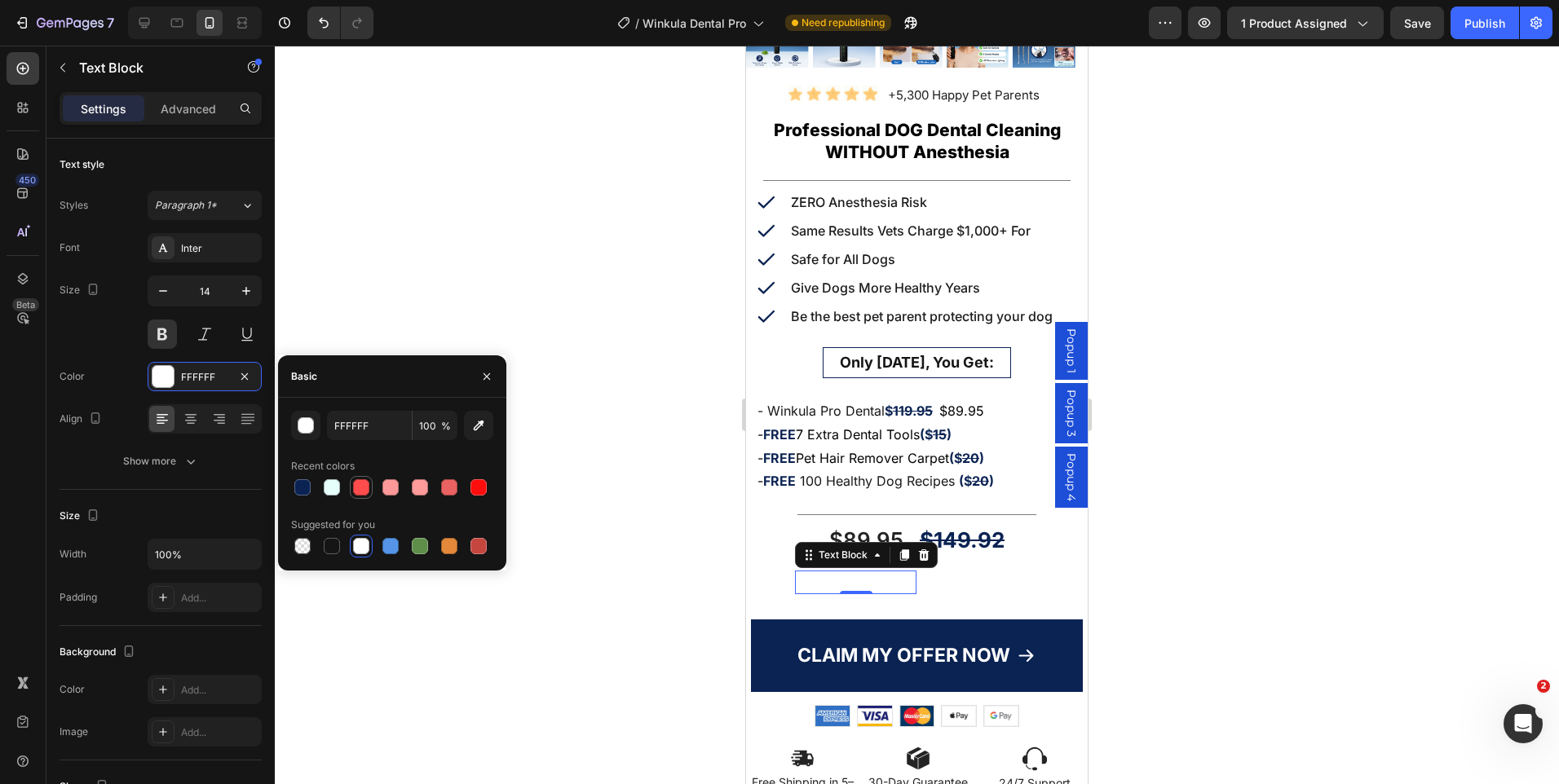
click at [365, 494] on div at bounding box center [361, 487] width 16 height 16
type input "FF4C4C"
click at [946, 569] on div "11" at bounding box center [944, 577] width 23 height 15
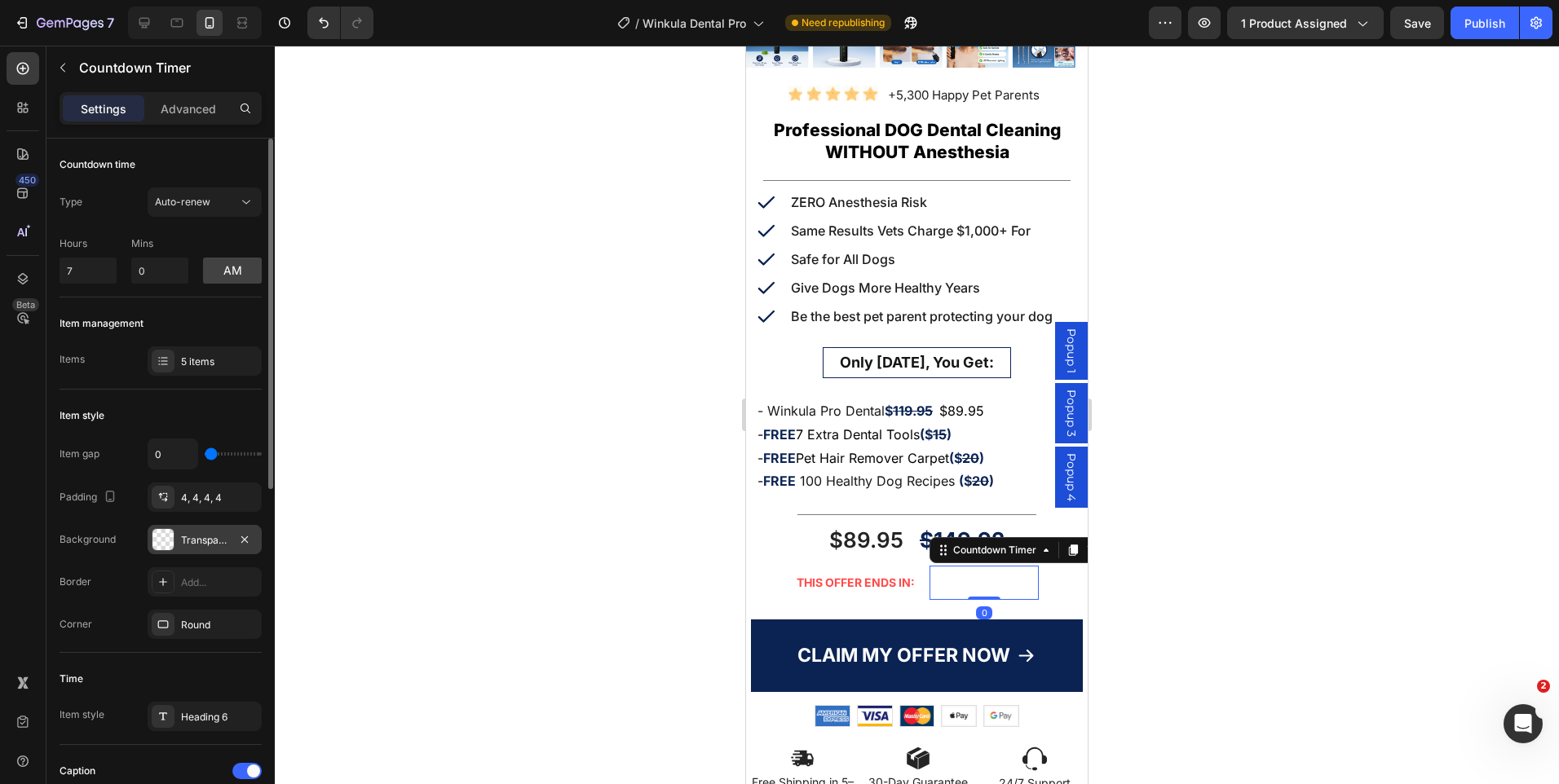
click at [187, 536] on div "Transparent" at bounding box center [204, 540] width 47 height 14
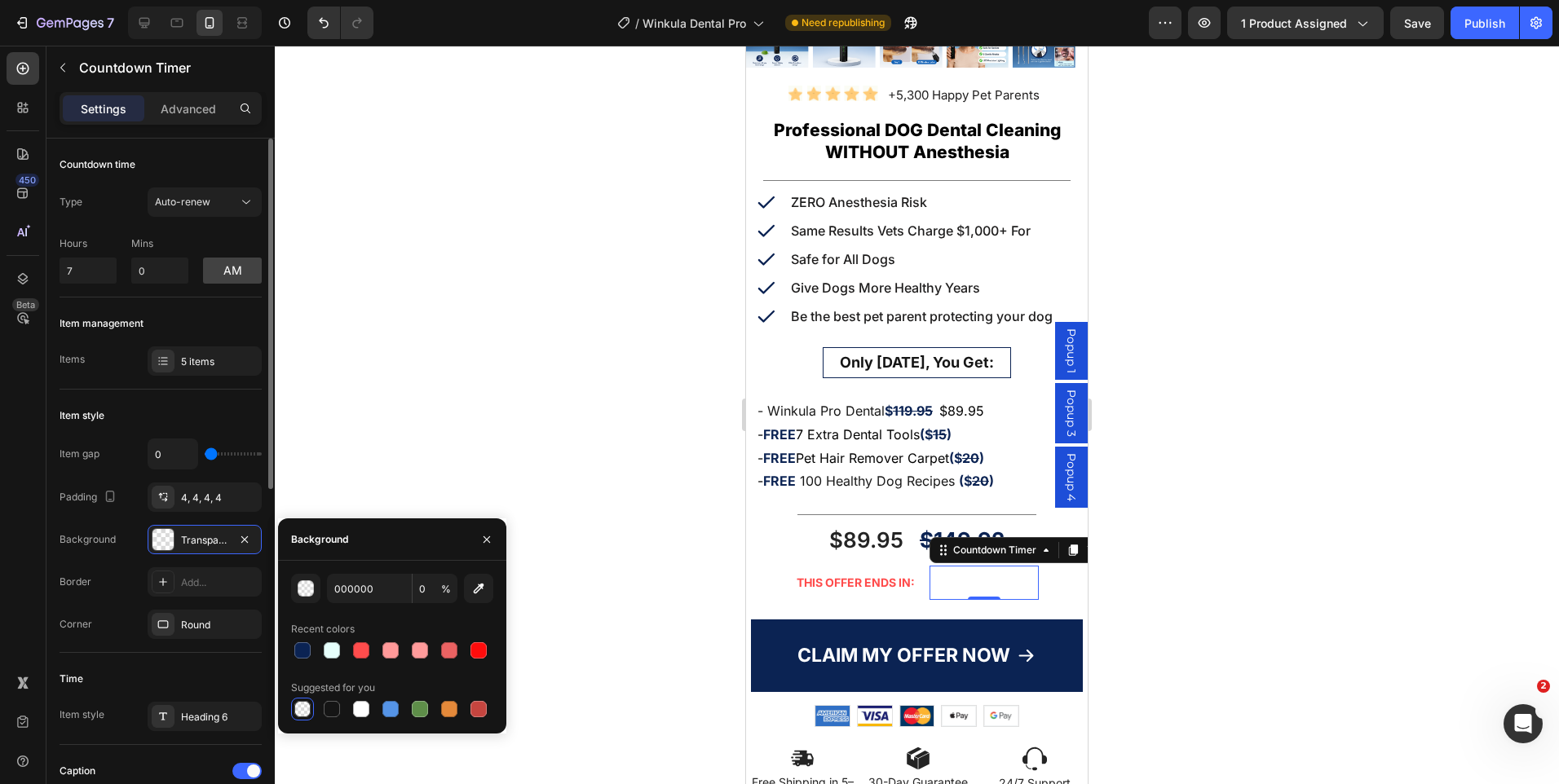
click at [124, 680] on div "Time" at bounding box center [160, 679] width 202 height 26
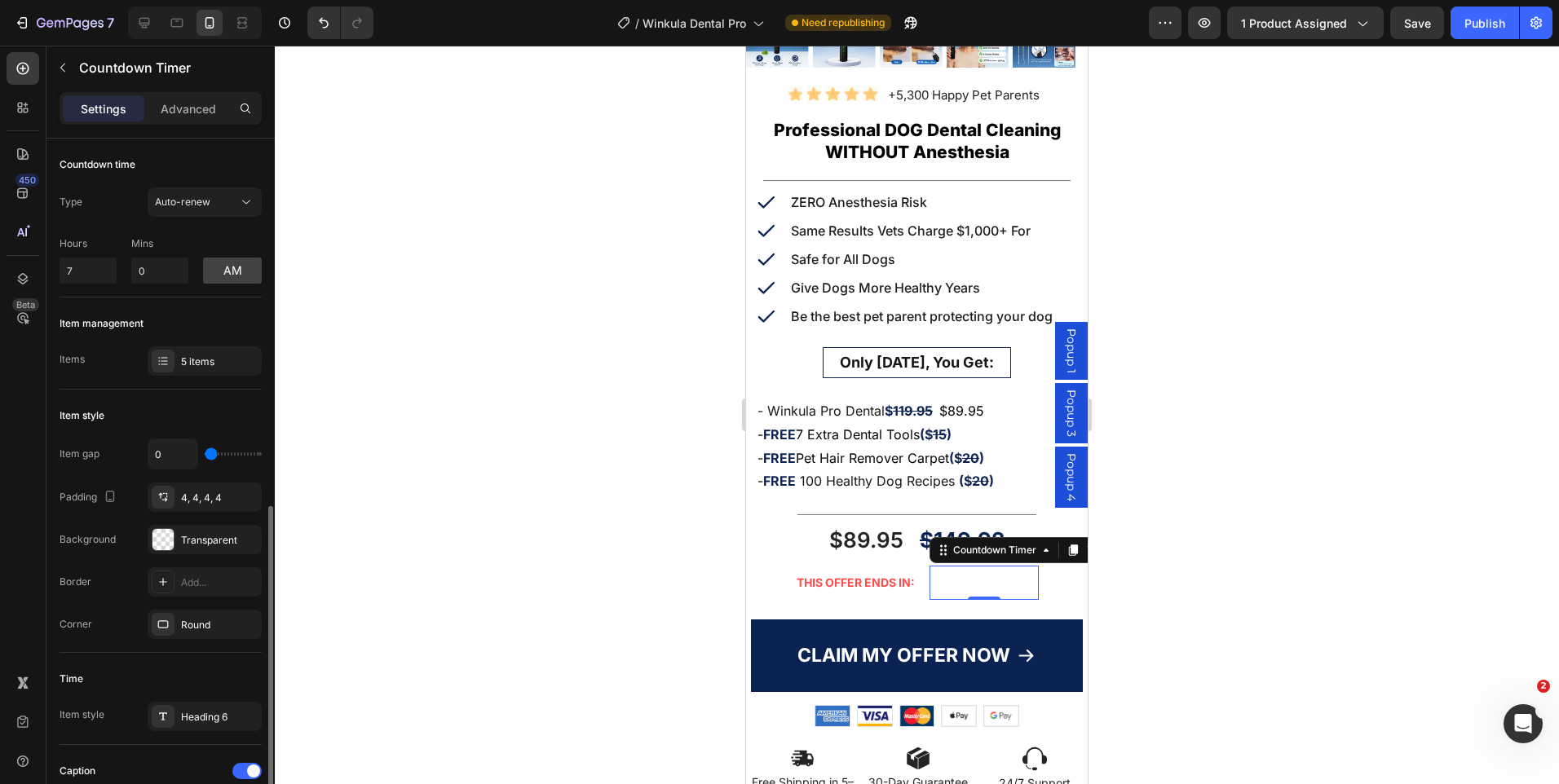
scroll to position [326, 0]
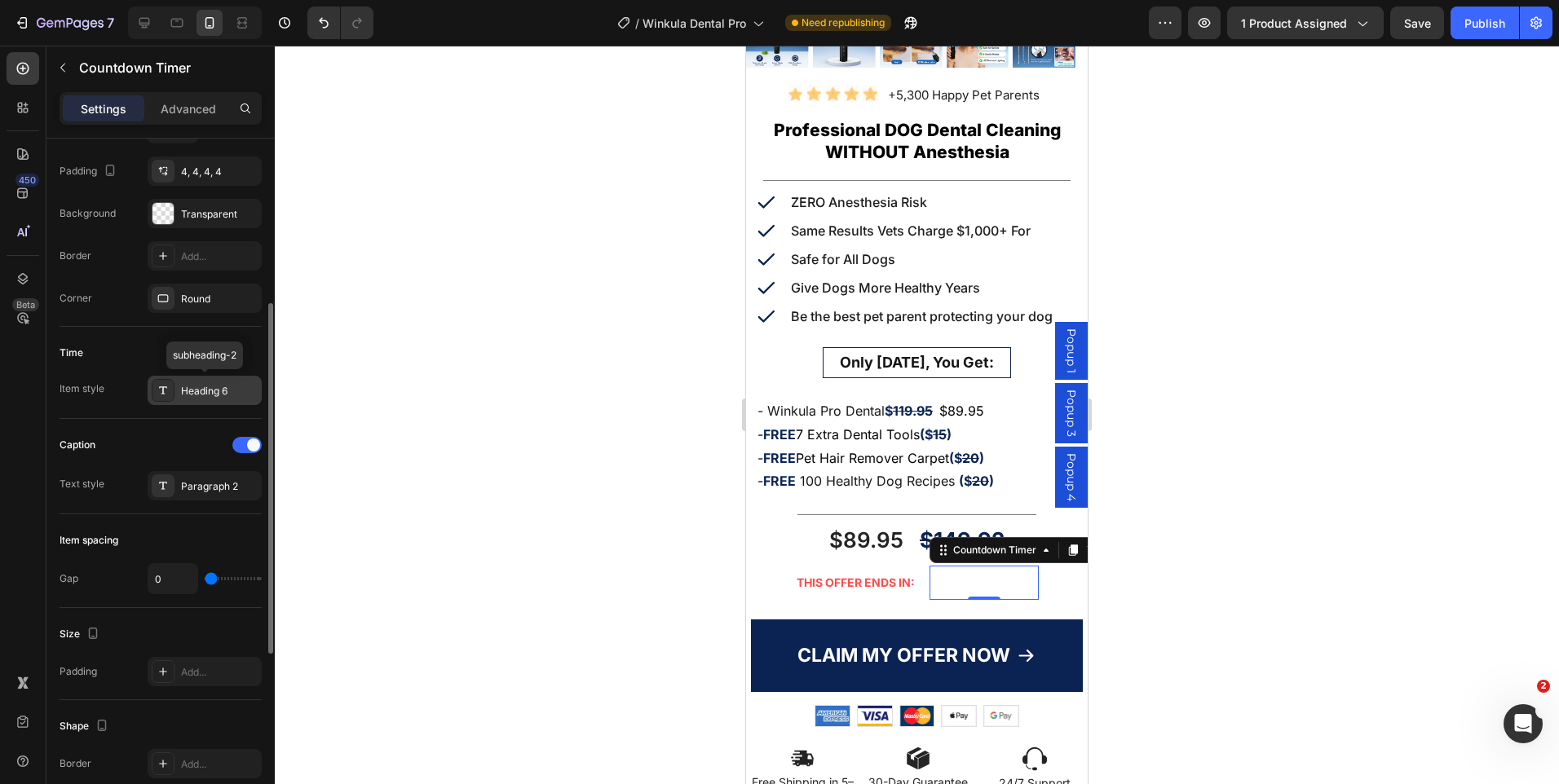
click at [220, 394] on div "Heading 6" at bounding box center [219, 391] width 77 height 14
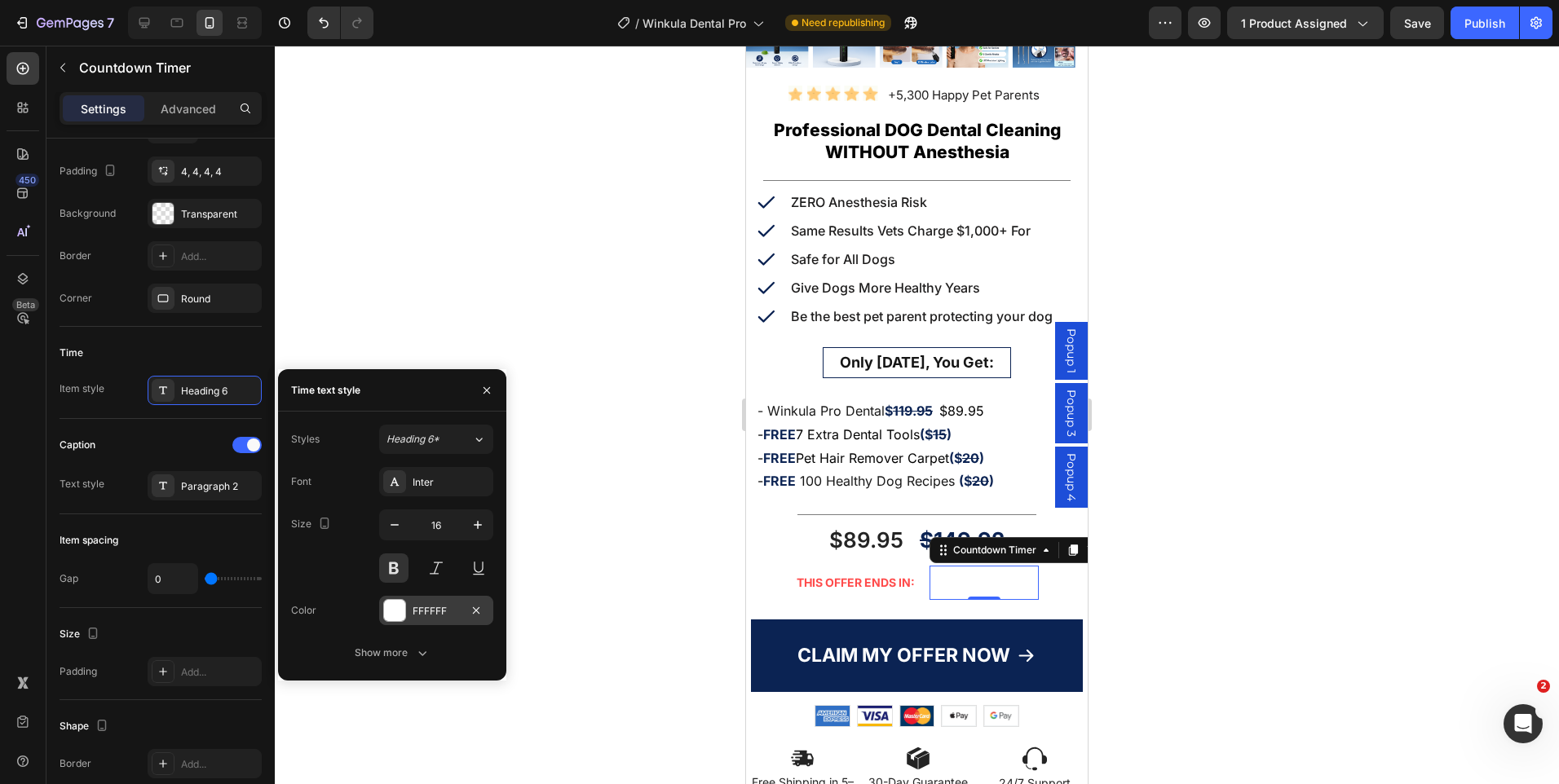
click at [411, 603] on div "FFFFFF" at bounding box center [436, 610] width 114 height 29
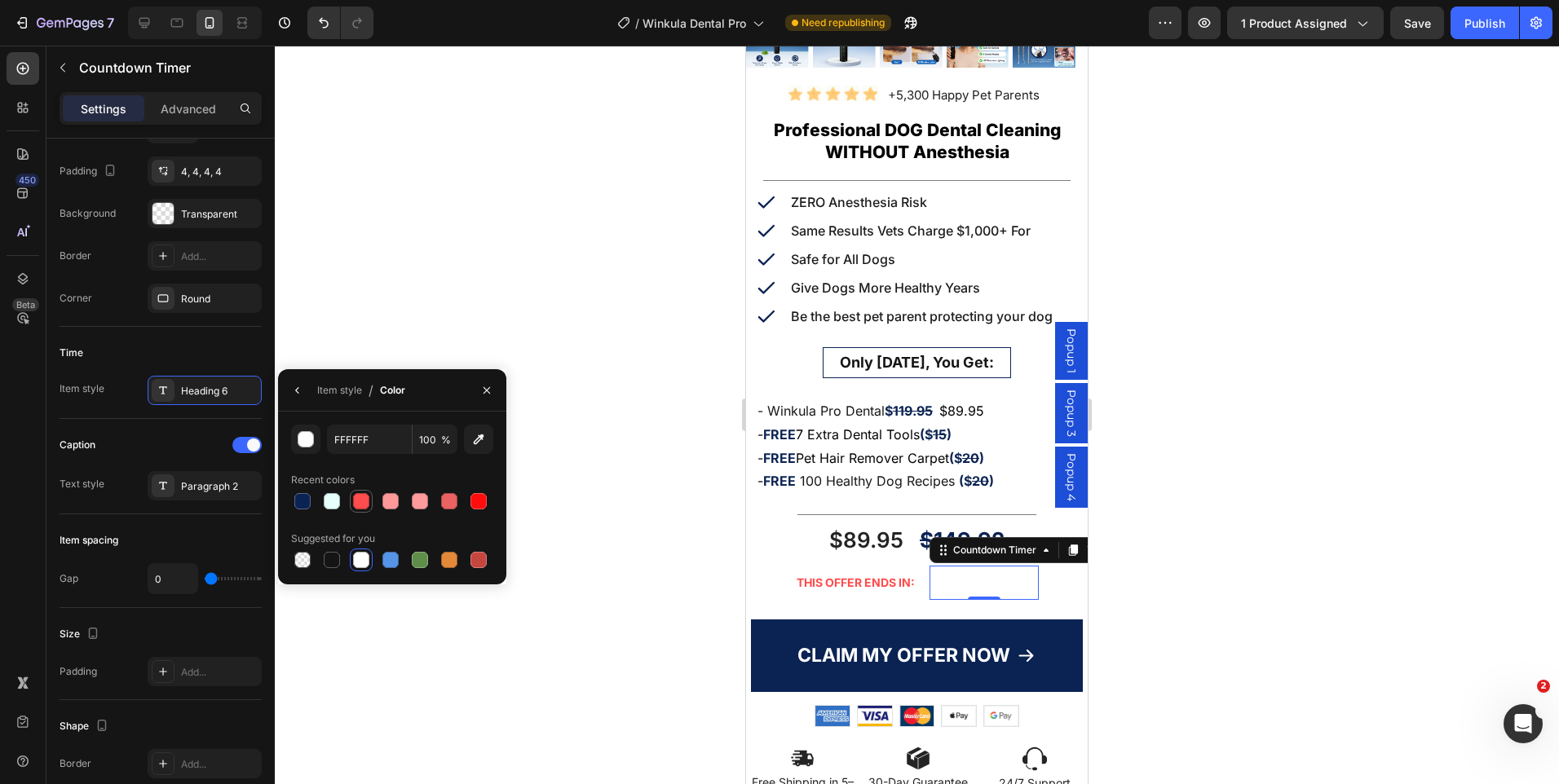
click at [361, 496] on div at bounding box center [361, 501] width 16 height 16
type input "FF4C4C"
click at [205, 487] on div "Paragraph 2" at bounding box center [219, 487] width 77 height 14
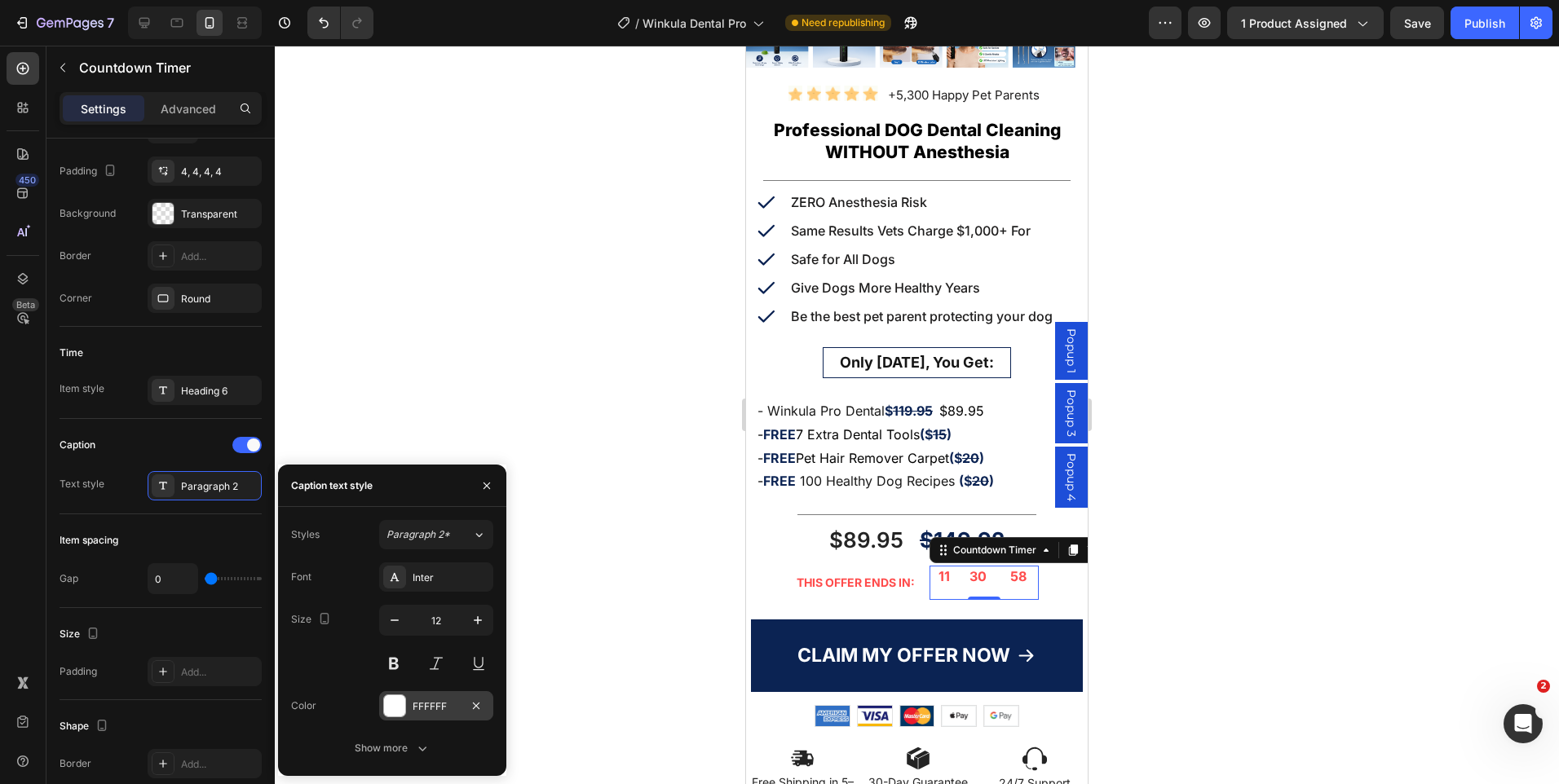
click at [432, 704] on div "FFFFFF" at bounding box center [436, 706] width 47 height 14
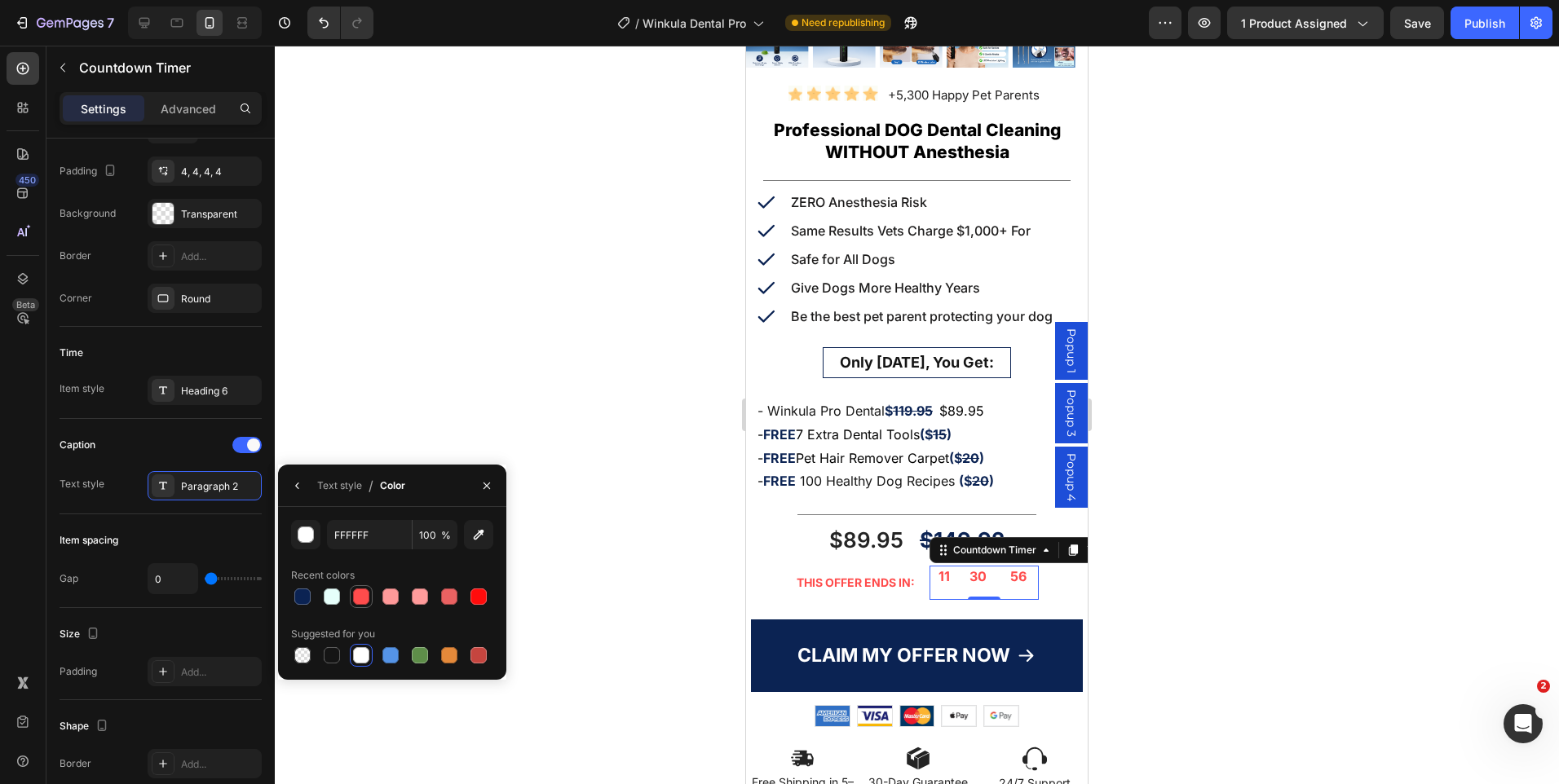
click at [362, 600] on div at bounding box center [361, 597] width 16 height 16
type input "FF4C4C"
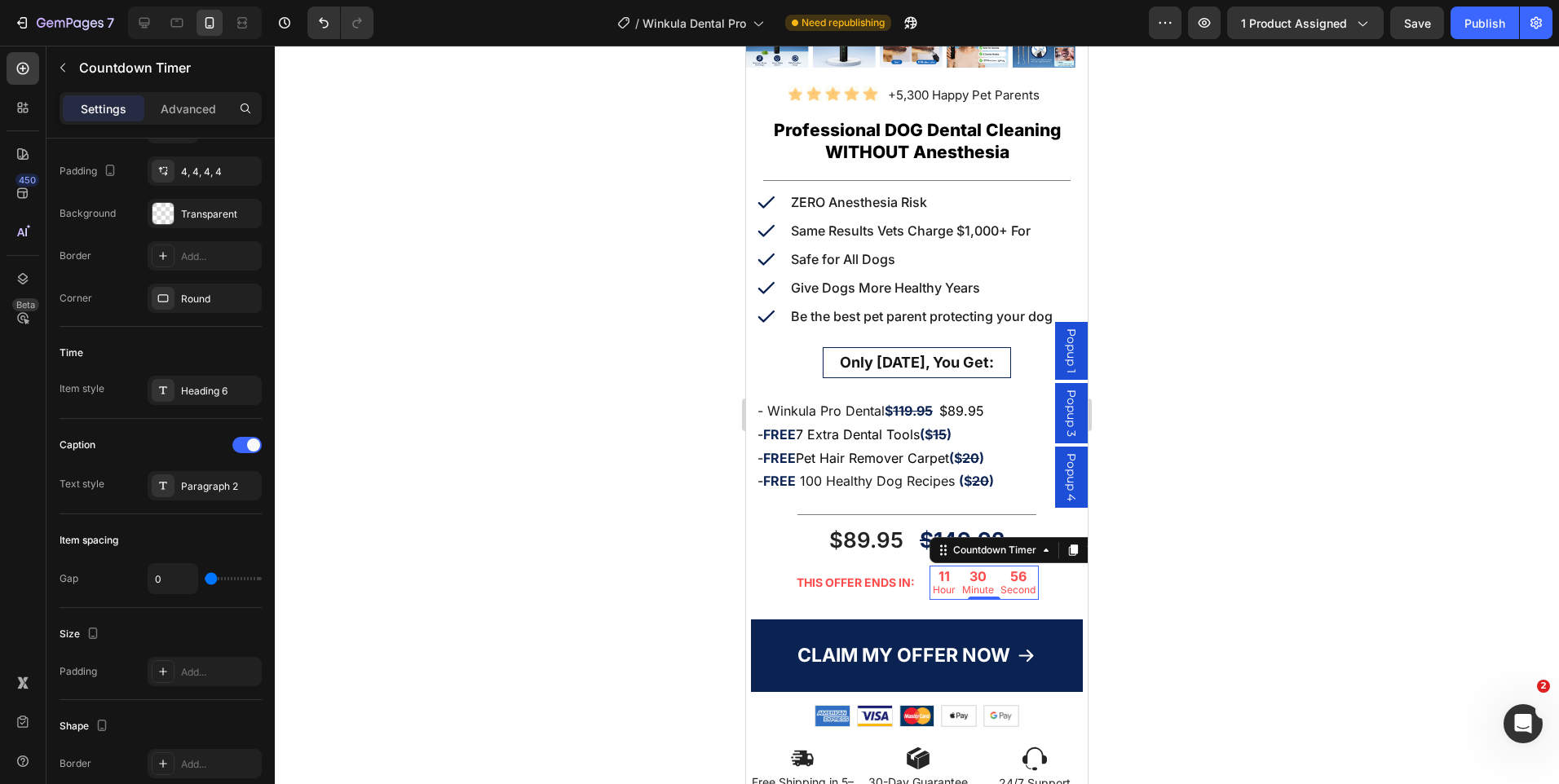
click at [1170, 495] on div at bounding box center [916, 415] width 1285 height 739
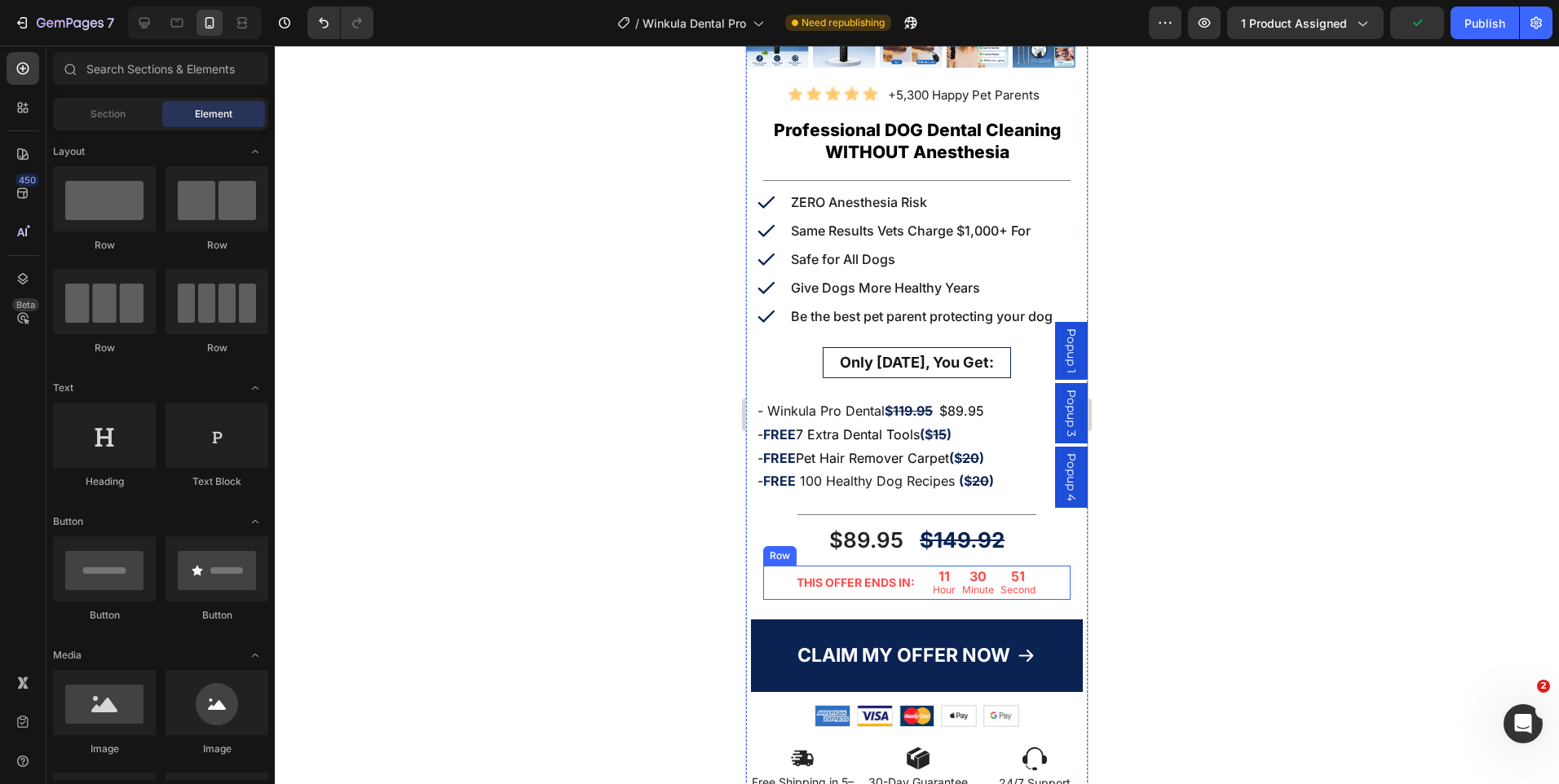
click at [917, 580] on div "THIS OFFER ENDS IN: Text Block 11 Hour 30 Minute 51 Second Countdown Timer Row" at bounding box center [916, 583] width 308 height 34
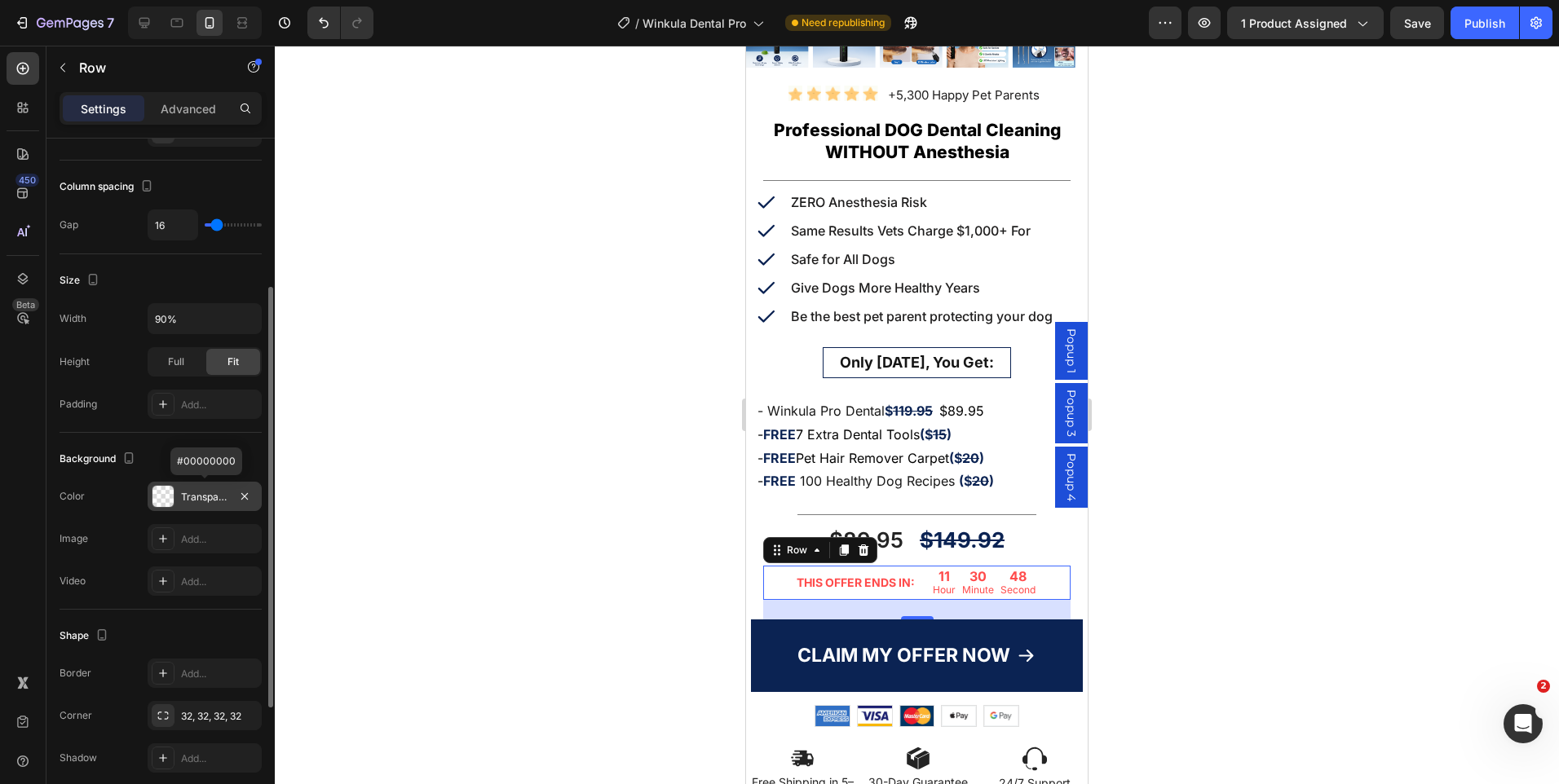
scroll to position [407, 0]
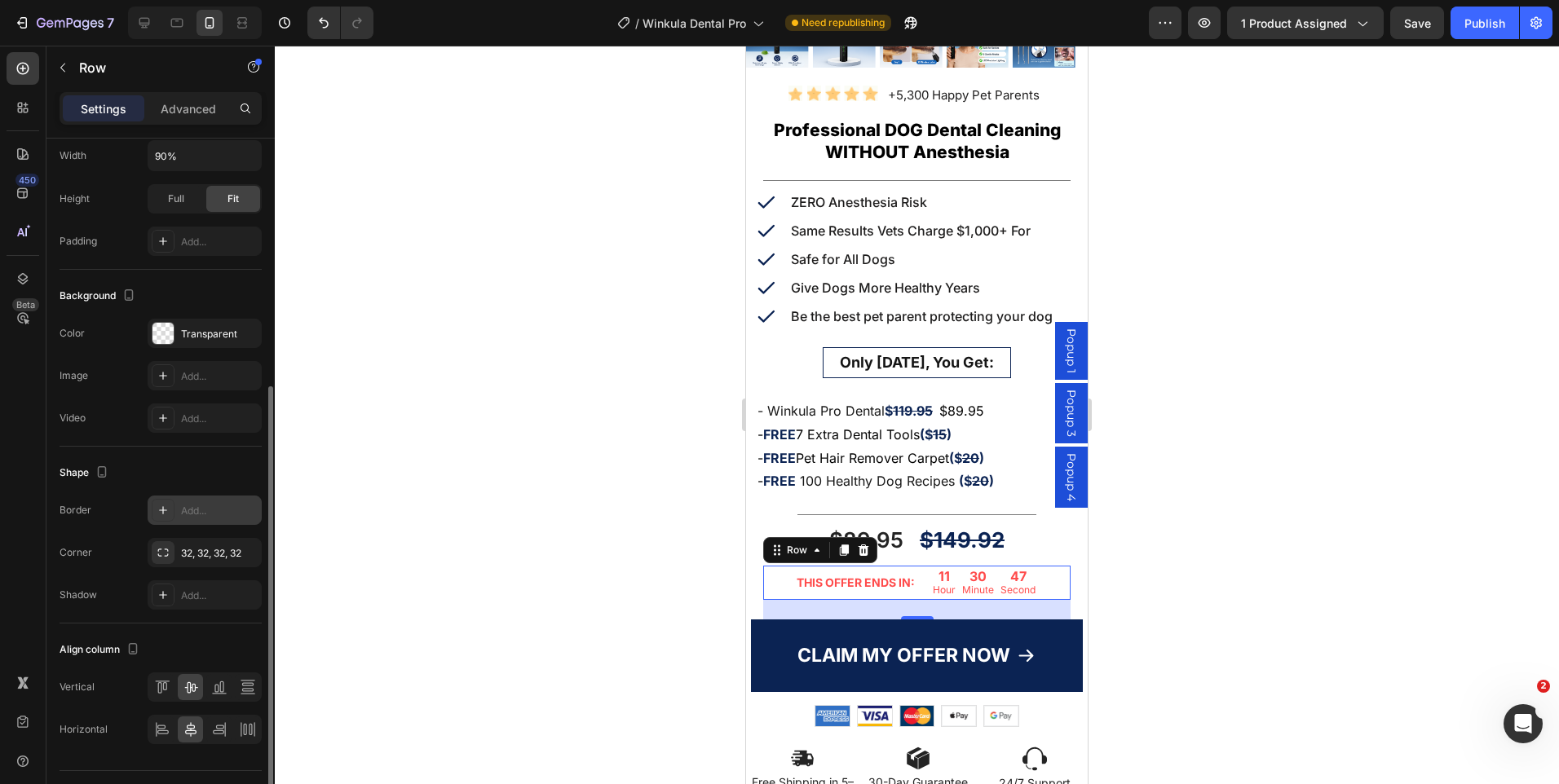
click at [202, 511] on div "Add..." at bounding box center [219, 510] width 77 height 14
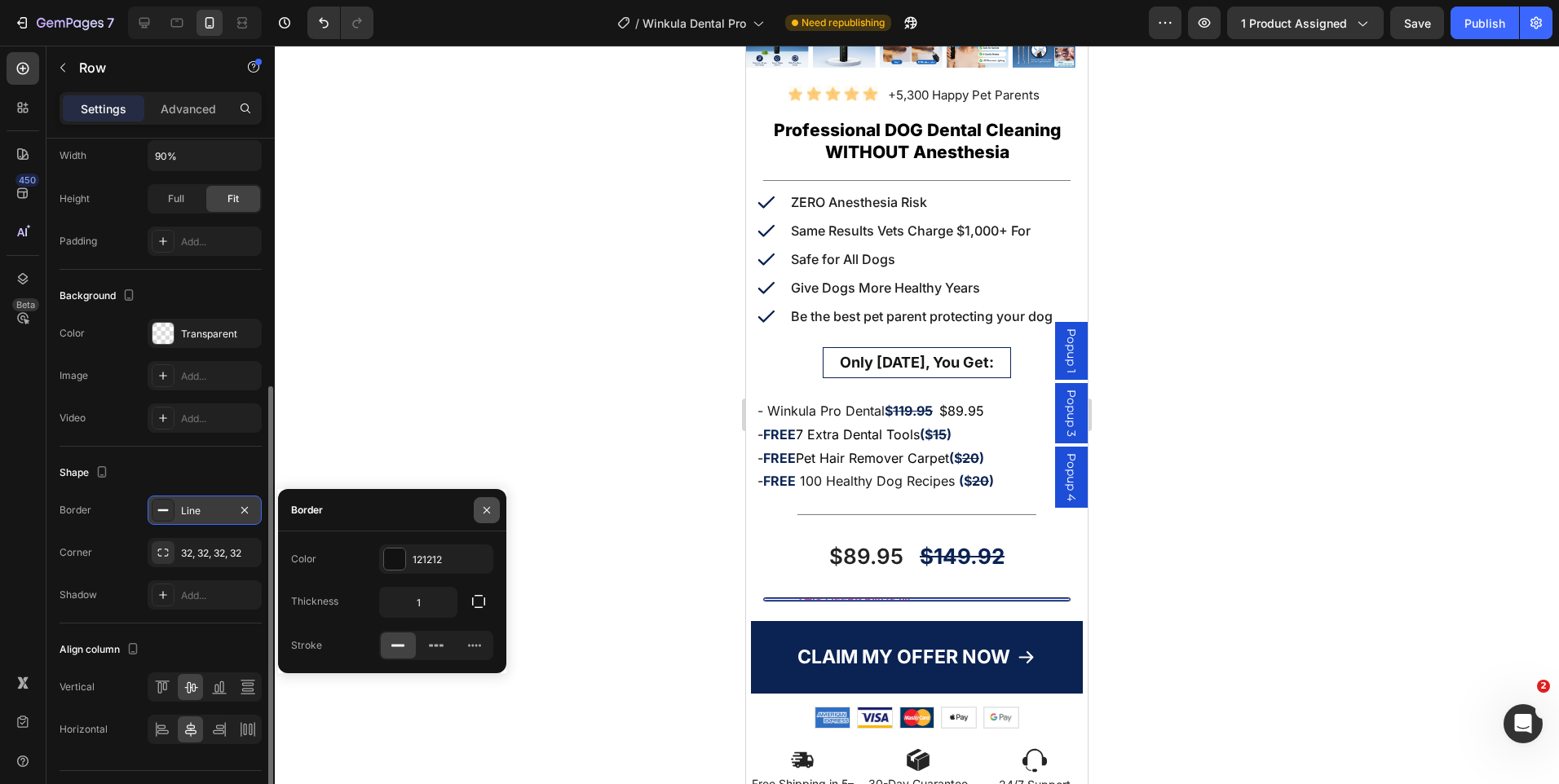
click at [488, 508] on icon "button" at bounding box center [487, 510] width 7 height 7
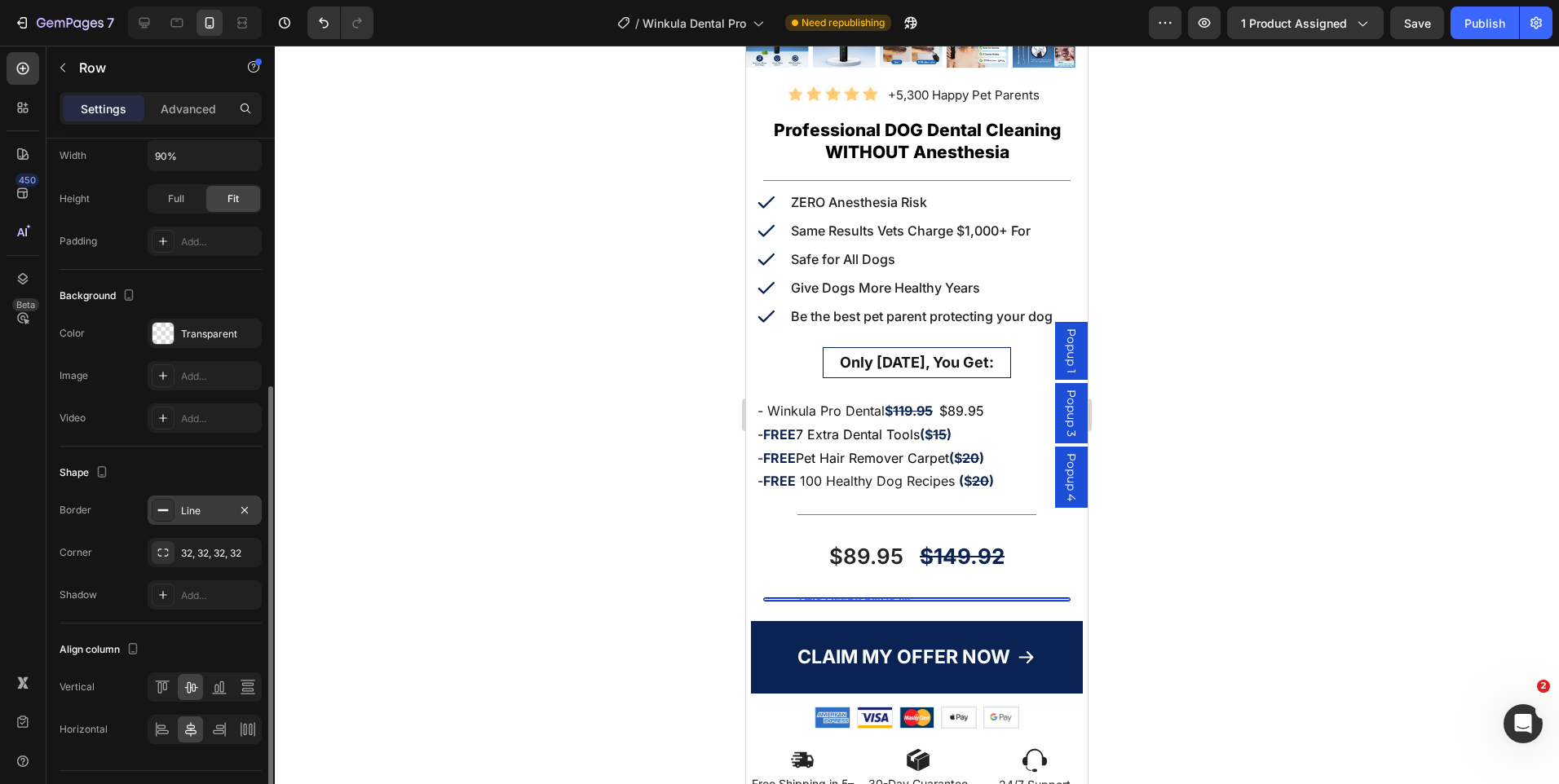
click at [205, 521] on div "Line" at bounding box center [205, 510] width 114 height 29
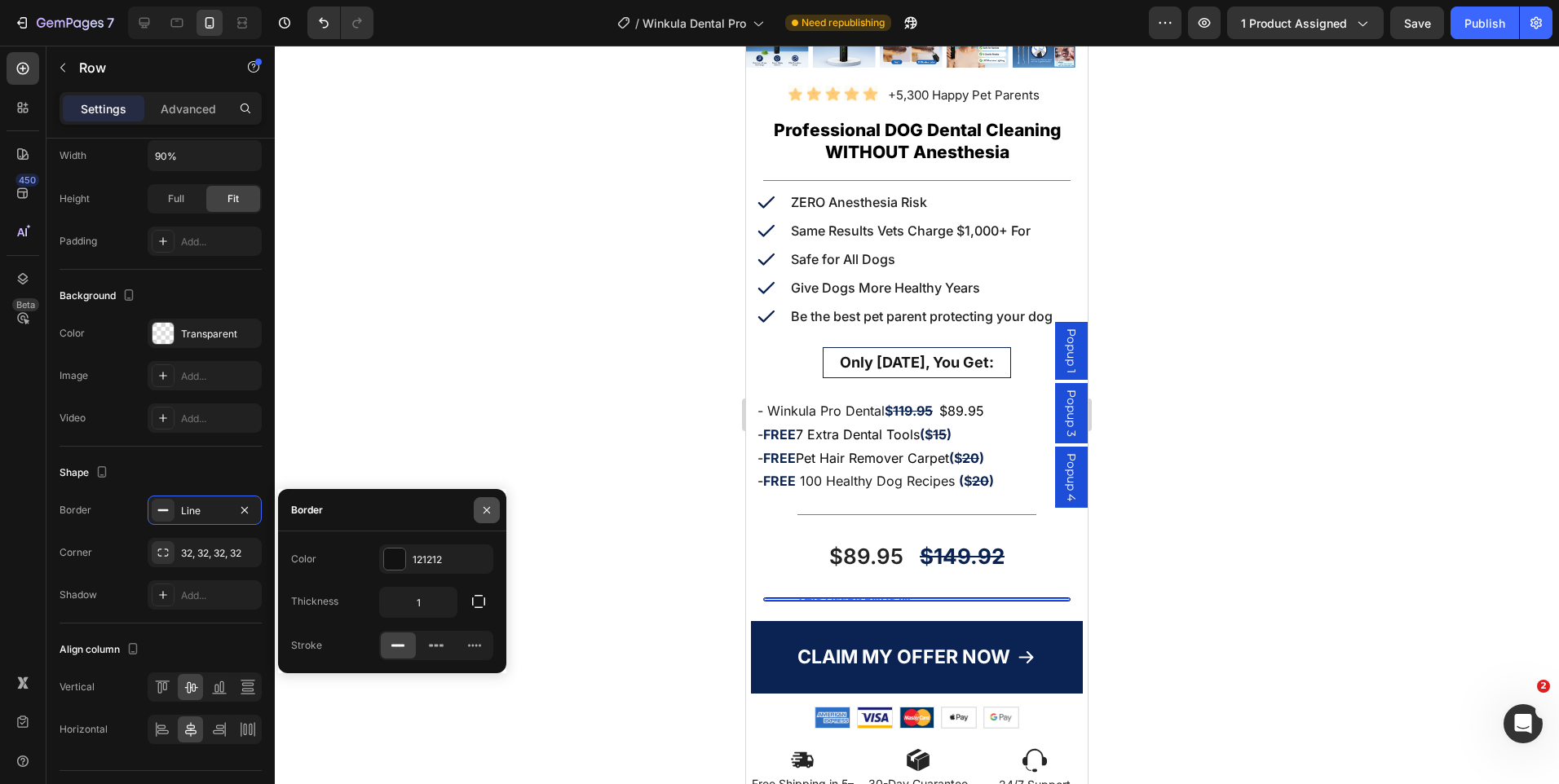
click at [493, 505] on icon "button" at bounding box center [486, 510] width 13 height 13
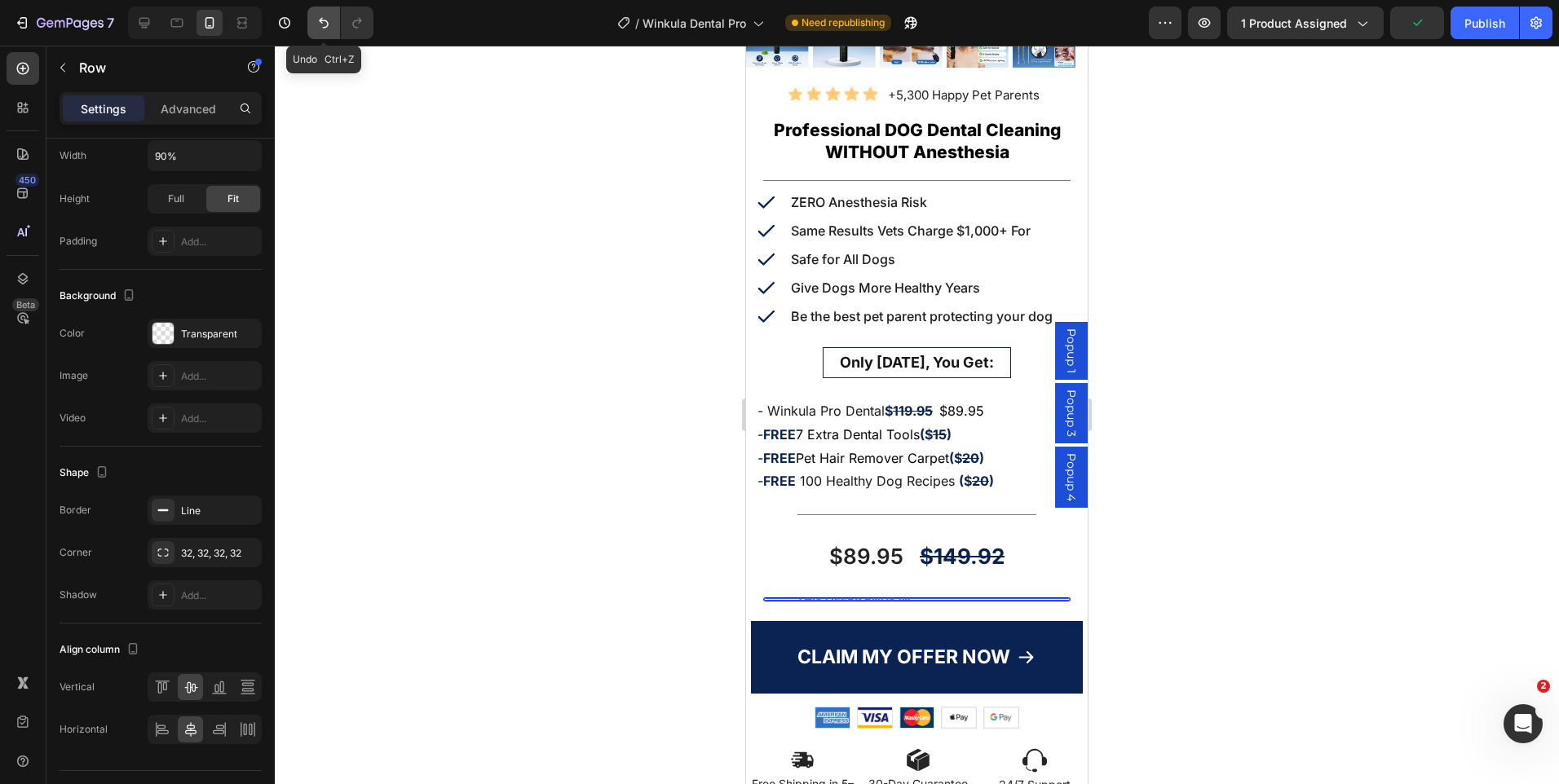
click at [329, 19] on icon "Undo/Redo" at bounding box center [323, 22] width 16 height 16
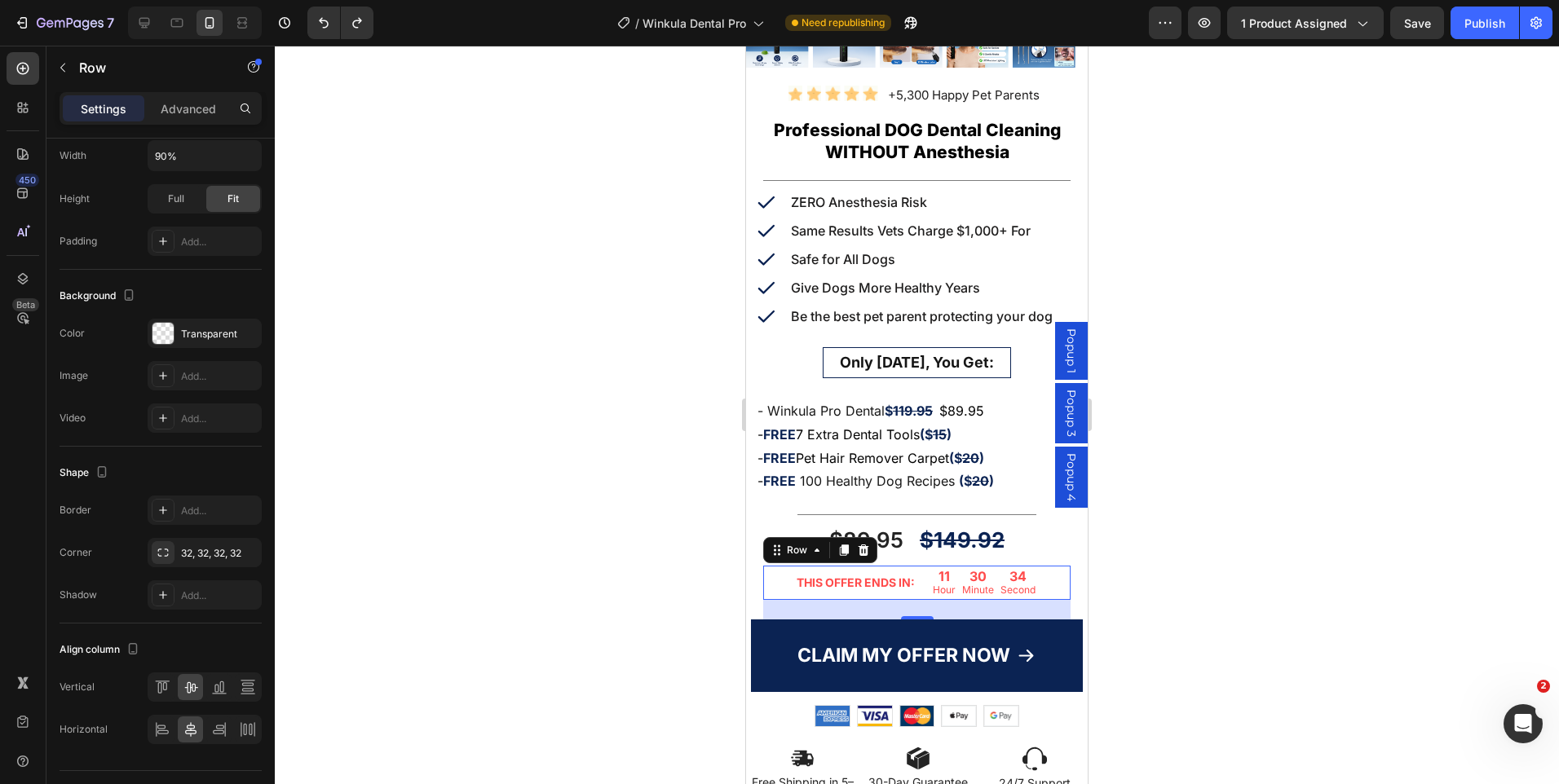
click at [1482, 386] on div at bounding box center [916, 415] width 1285 height 739
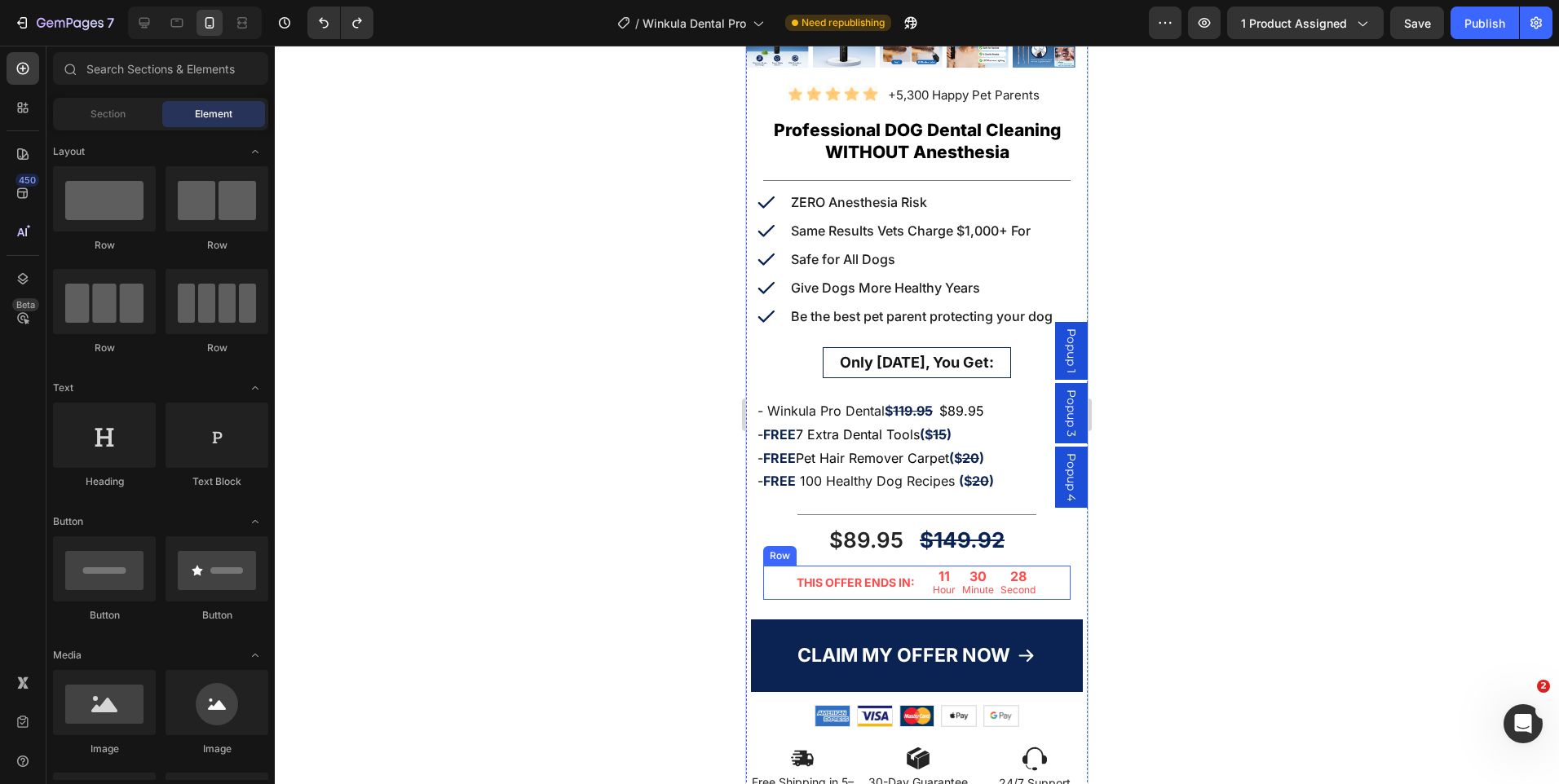
click at [911, 584] on div "THIS OFFER ENDS IN: Text Block 11 Hour 30 Minute 28 Second Countdown Timer Row" at bounding box center [916, 583] width 308 height 34
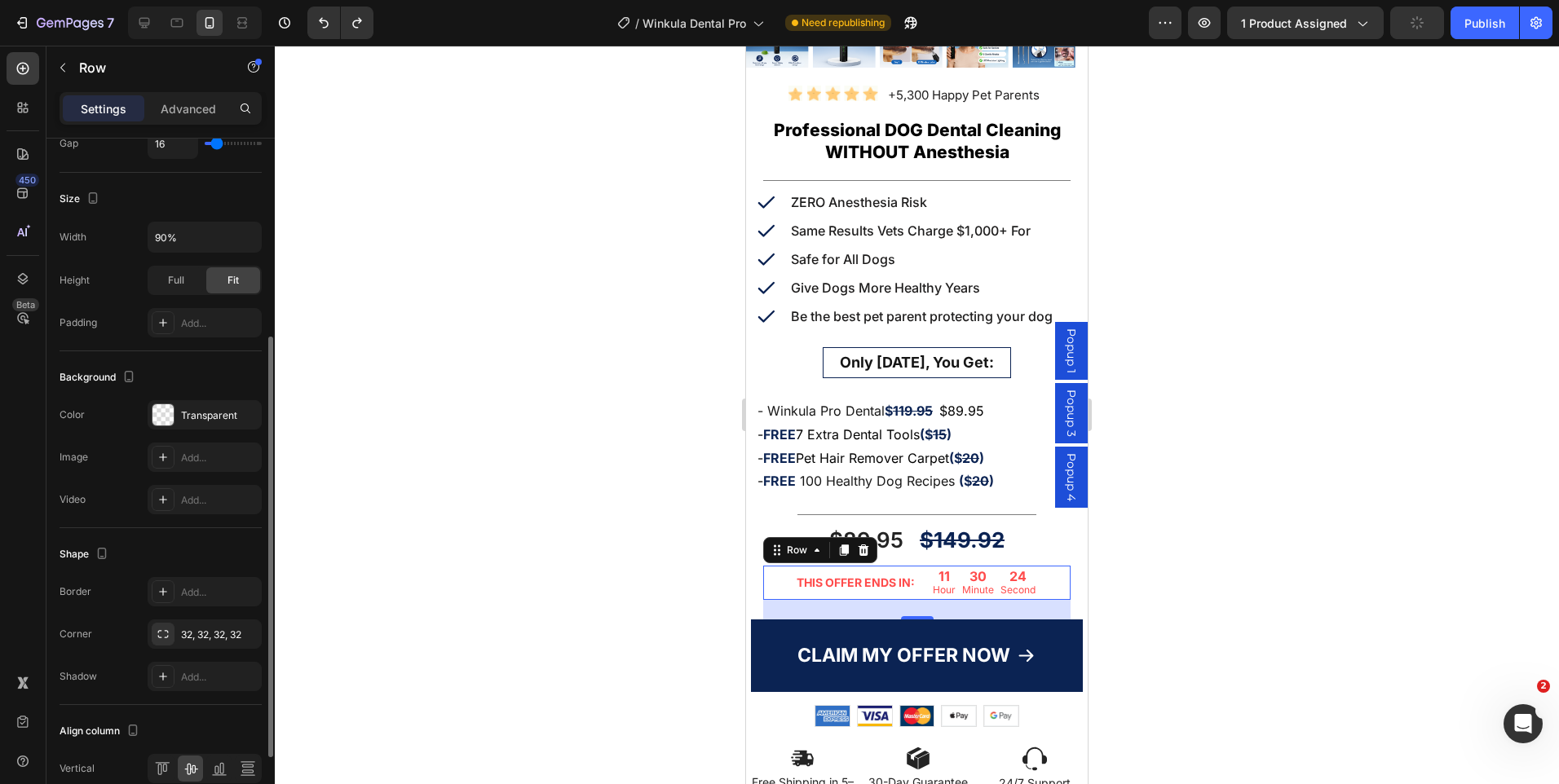
scroll to position [446, 0]
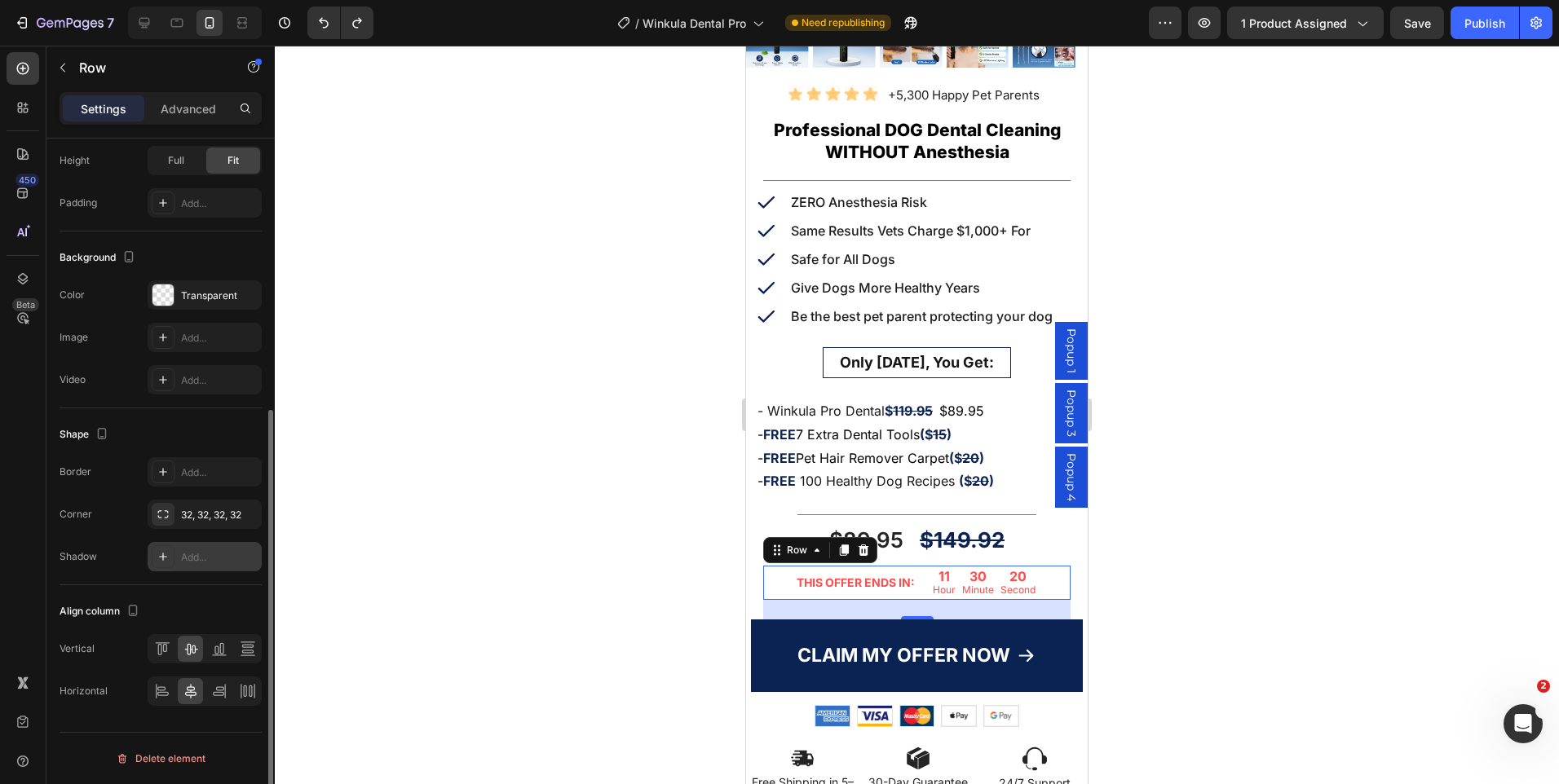
click at [195, 552] on div "Add..." at bounding box center [219, 557] width 77 height 14
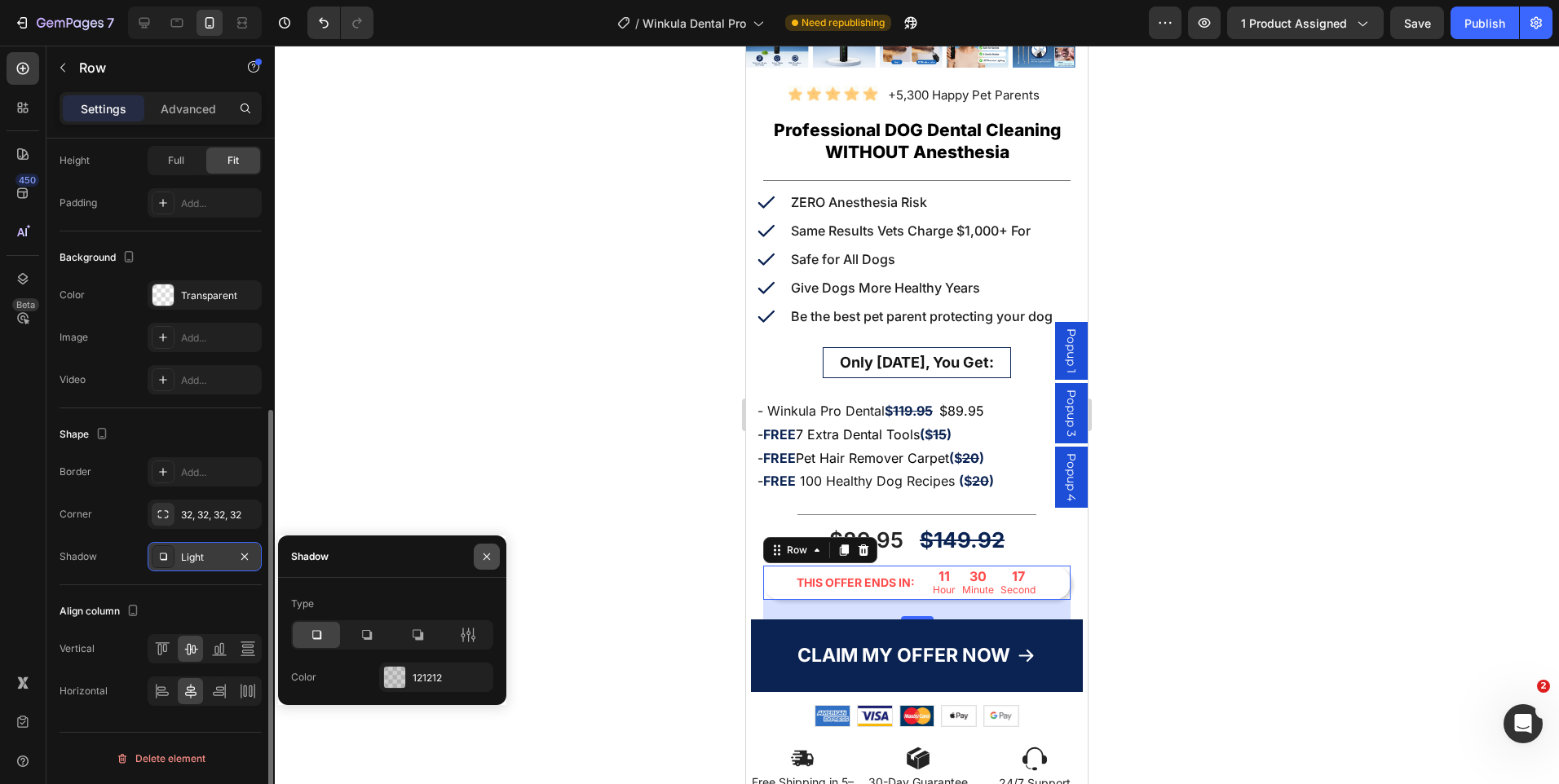
click at [489, 558] on icon "button" at bounding box center [487, 556] width 7 height 7
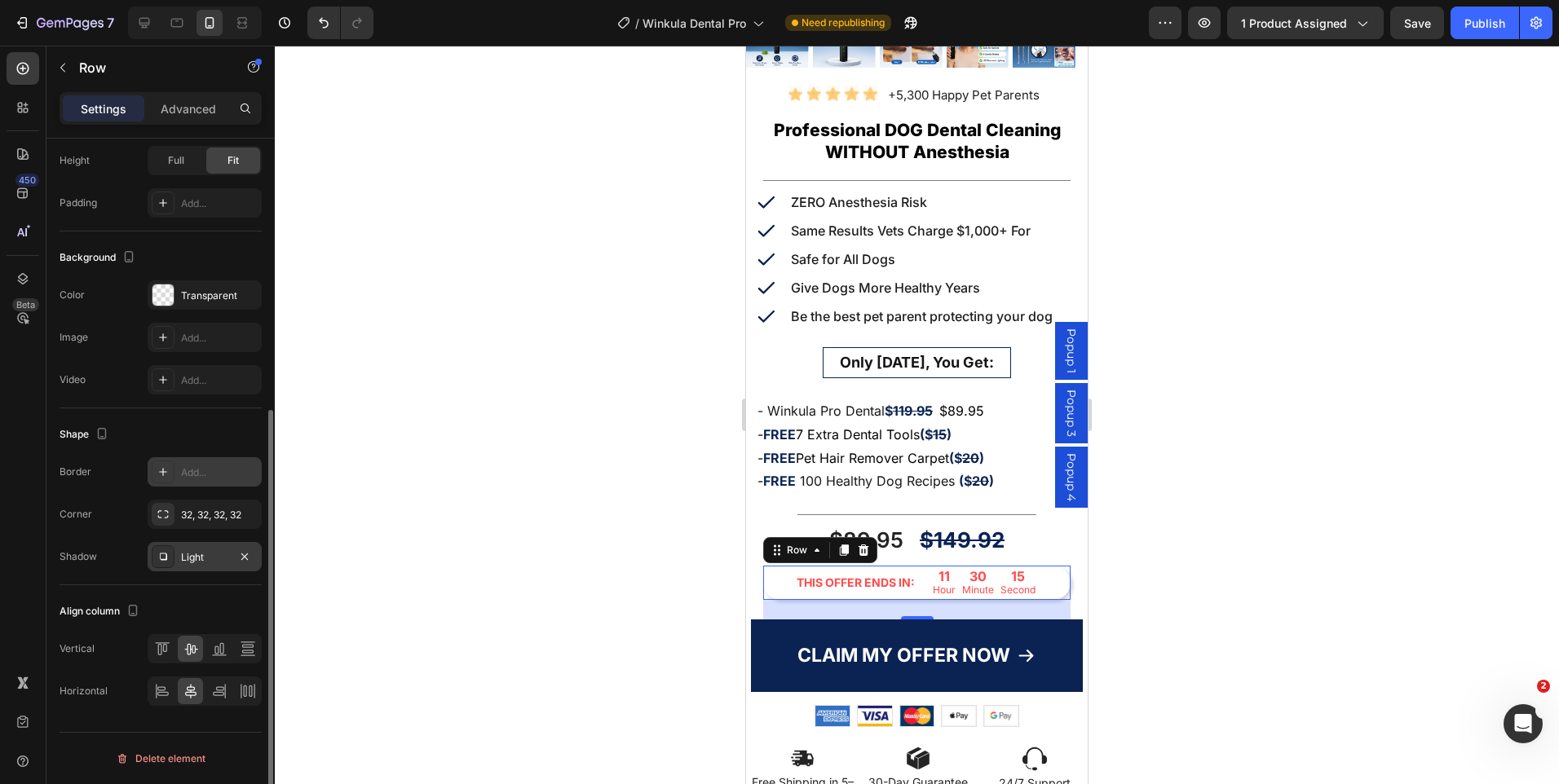
click at [189, 478] on div "Add..." at bounding box center [219, 472] width 77 height 14
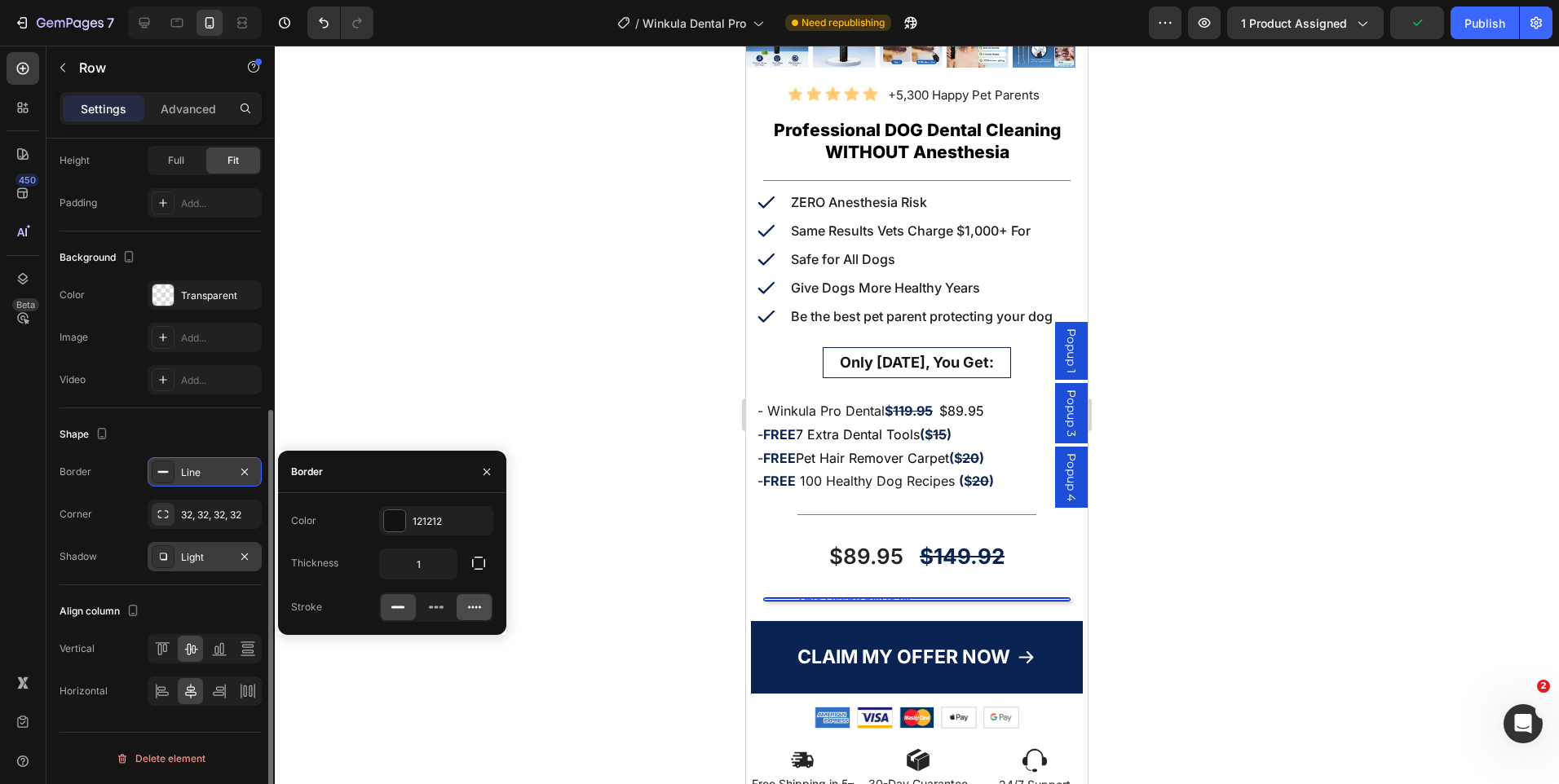
click at [477, 607] on icon at bounding box center [474, 607] width 16 height 16
click at [379, 610] on div at bounding box center [436, 608] width 114 height 29
click at [400, 608] on rect at bounding box center [397, 608] width 13 height 3
click at [483, 467] on icon "button" at bounding box center [486, 471] width 13 height 13
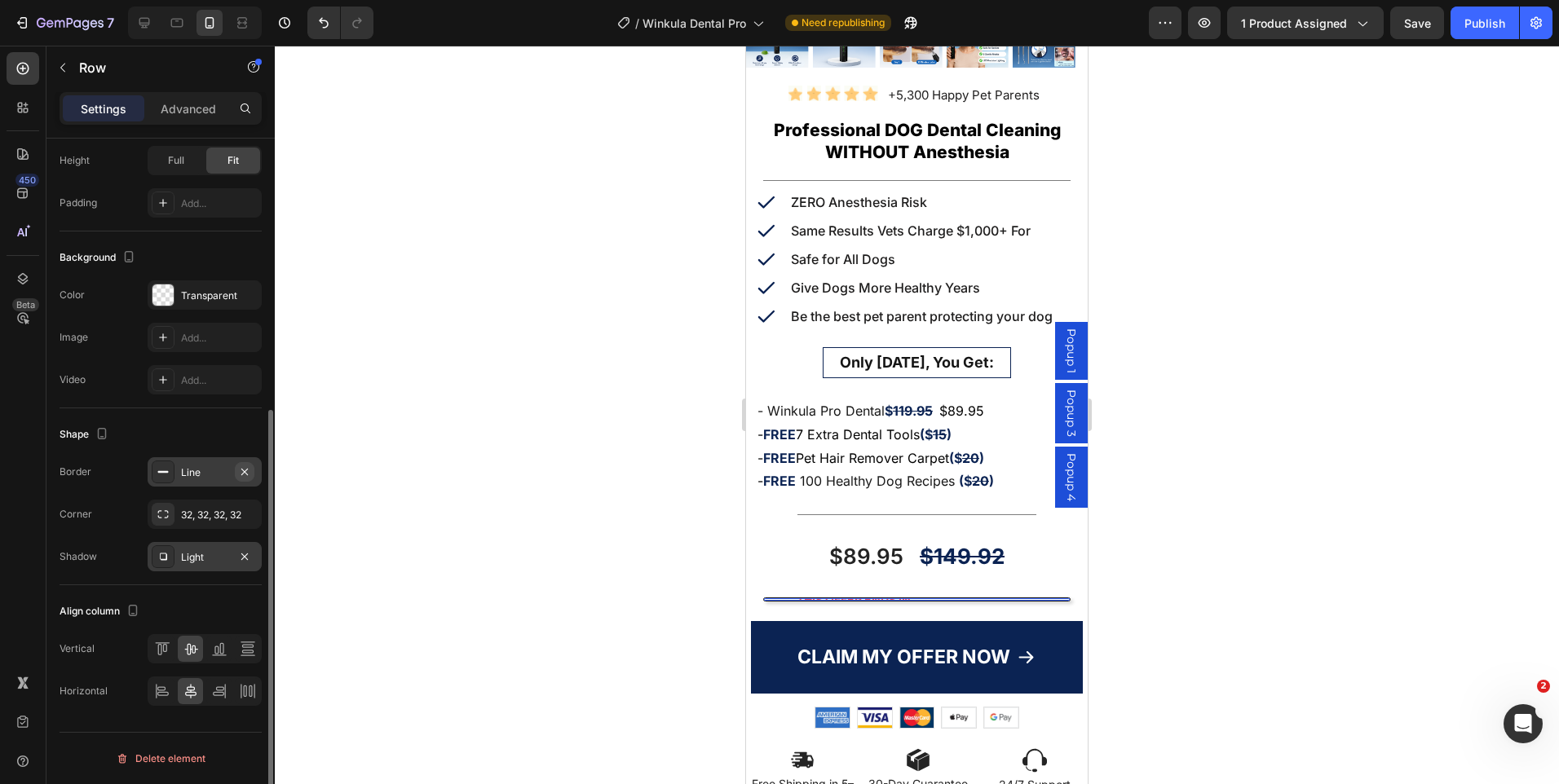
click at [239, 470] on icon "button" at bounding box center [244, 471] width 13 height 13
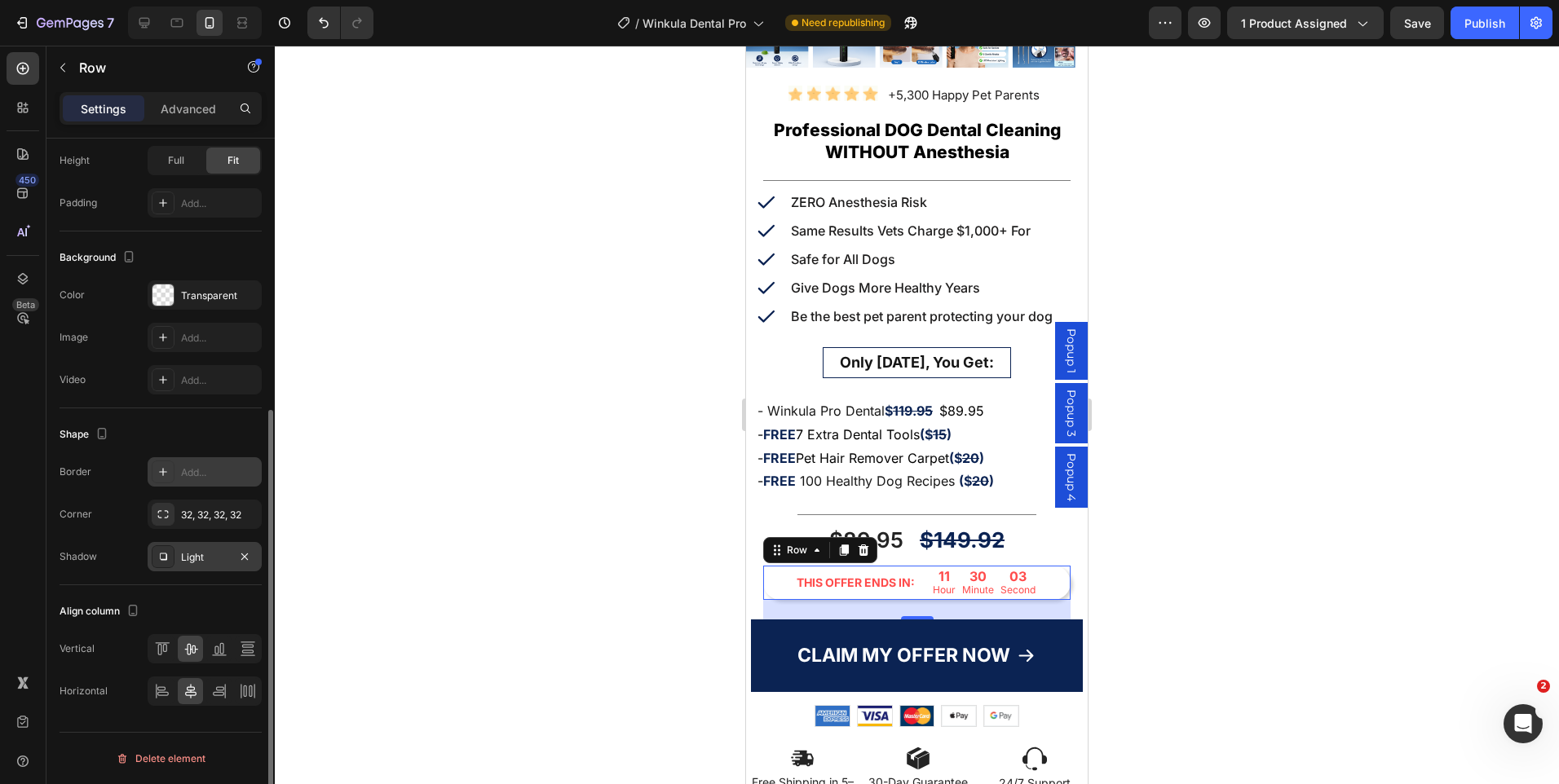
click at [1296, 462] on div at bounding box center [916, 415] width 1285 height 739
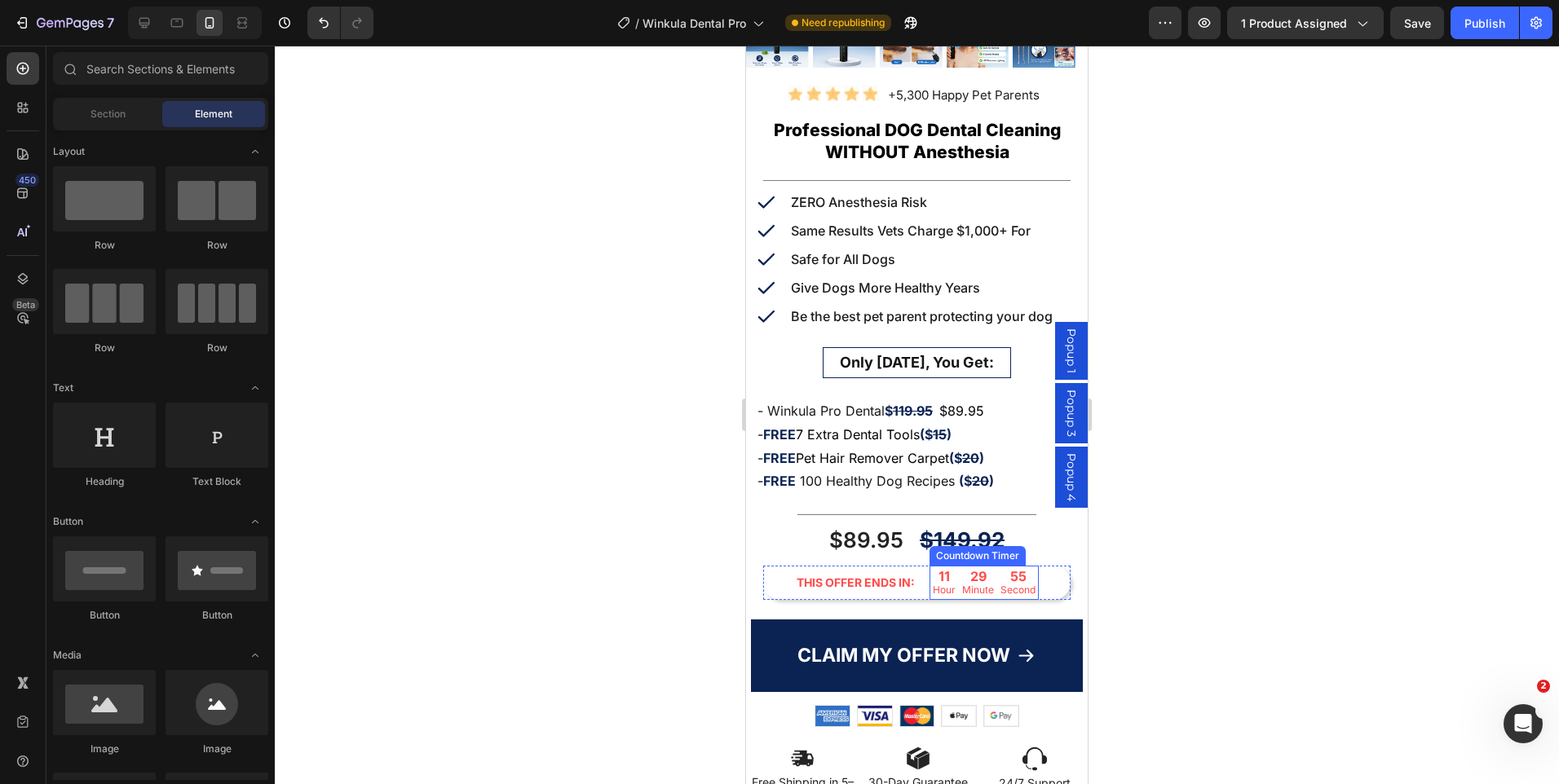
click at [969, 585] on p "Minute" at bounding box center [978, 590] width 32 height 11
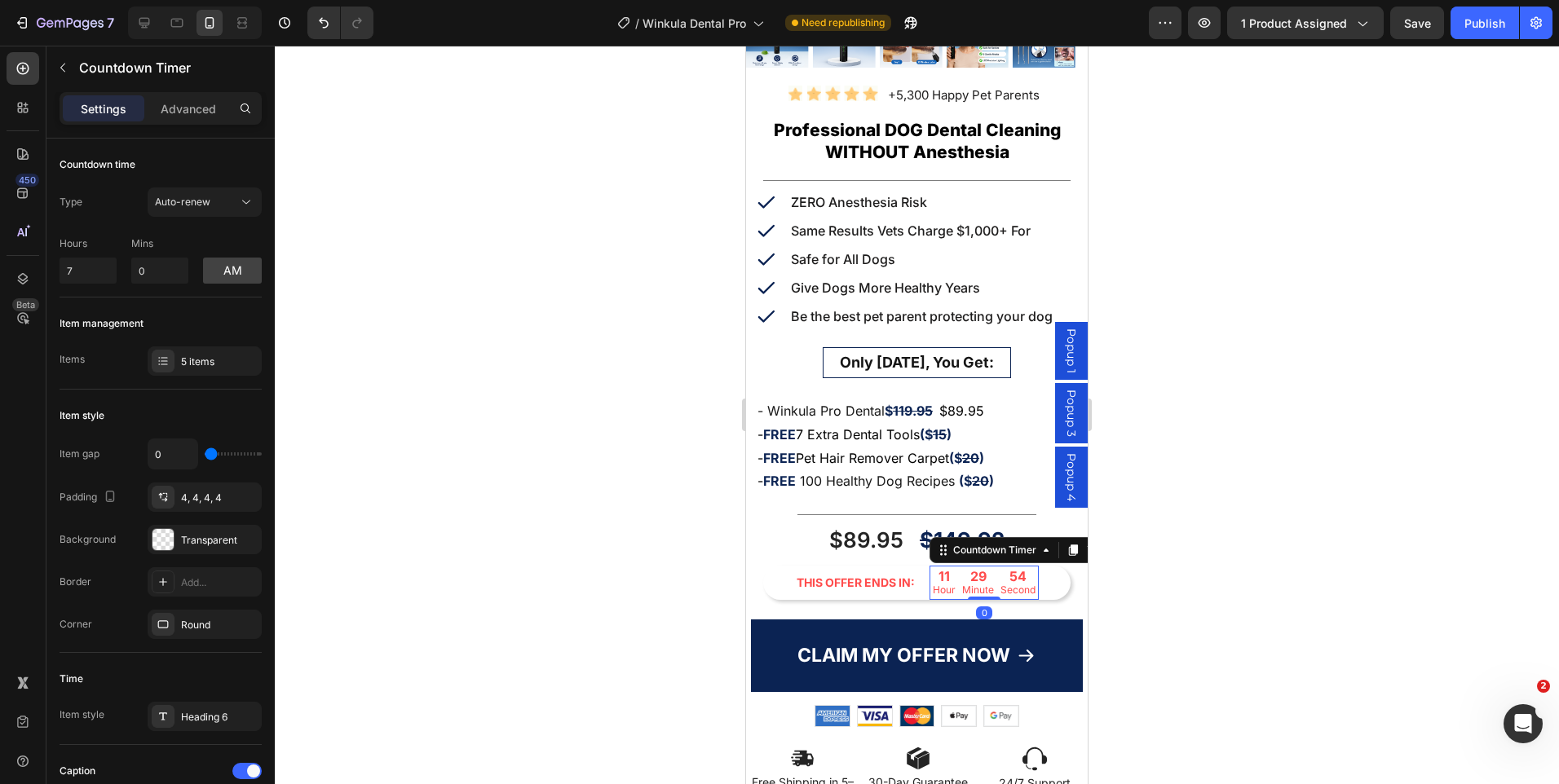
click at [969, 585] on p "Minute" at bounding box center [978, 590] width 32 height 11
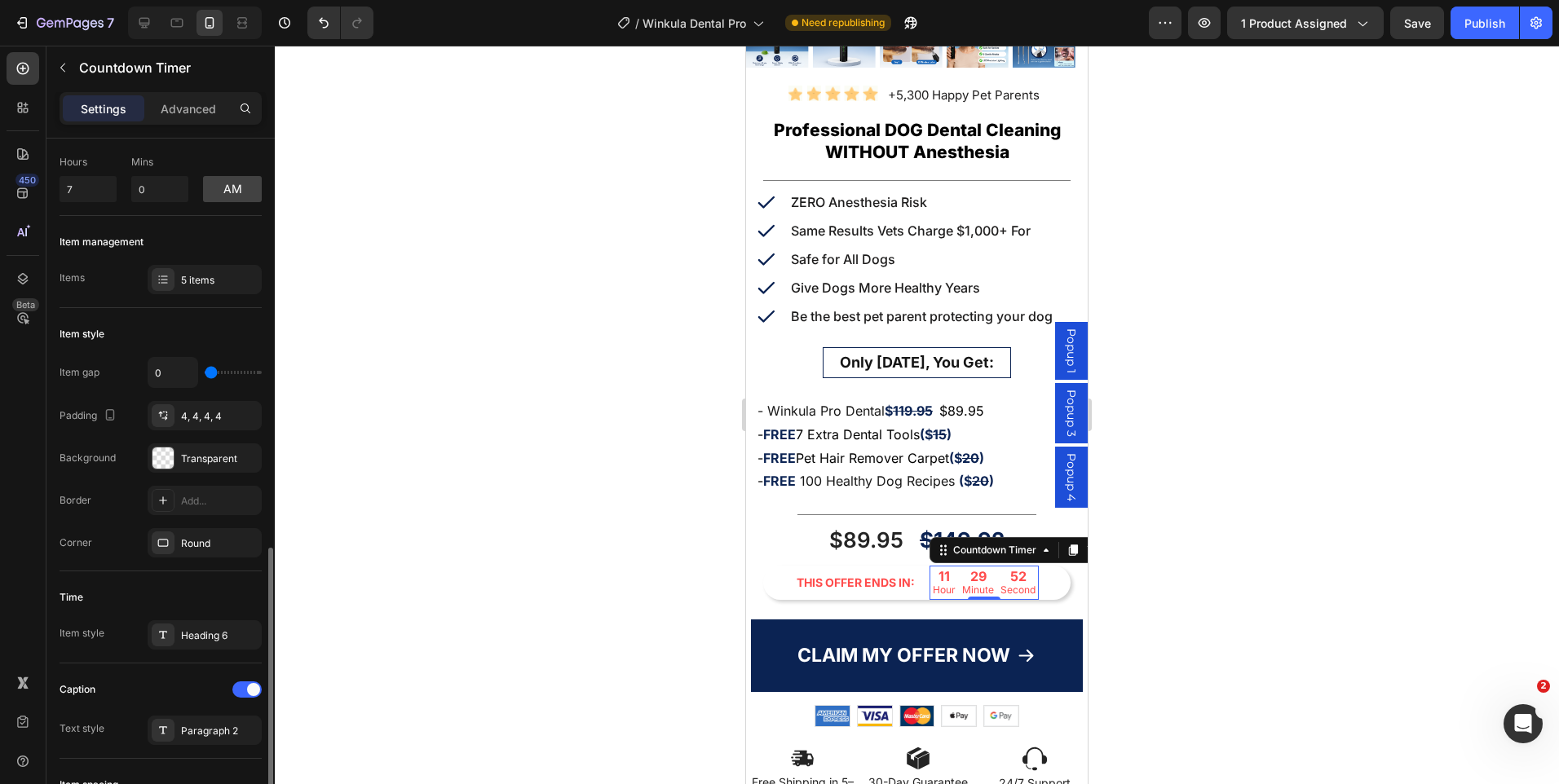
scroll to position [326, 0]
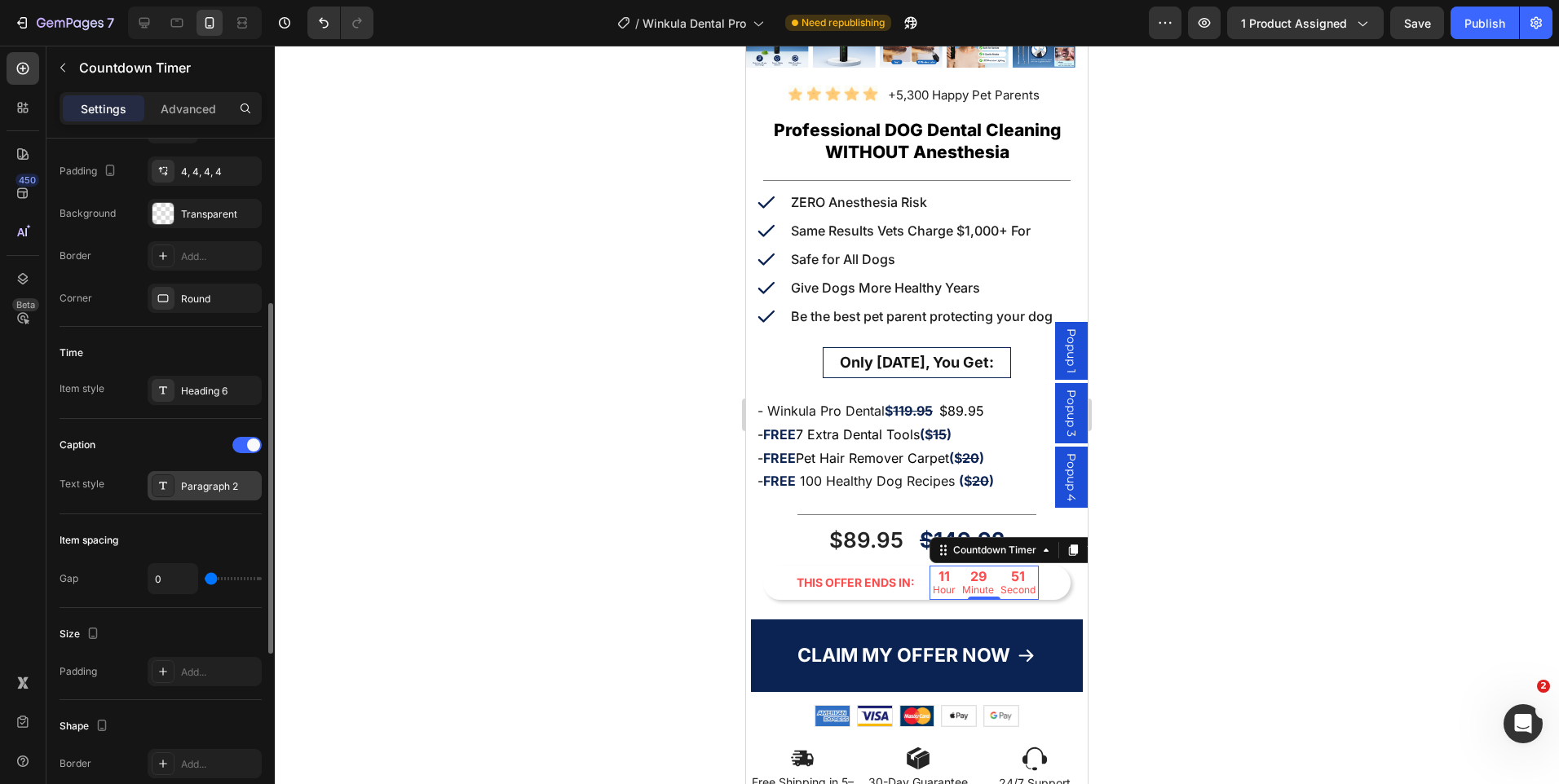
click at [202, 493] on div "Paragraph 2" at bounding box center [219, 487] width 77 height 14
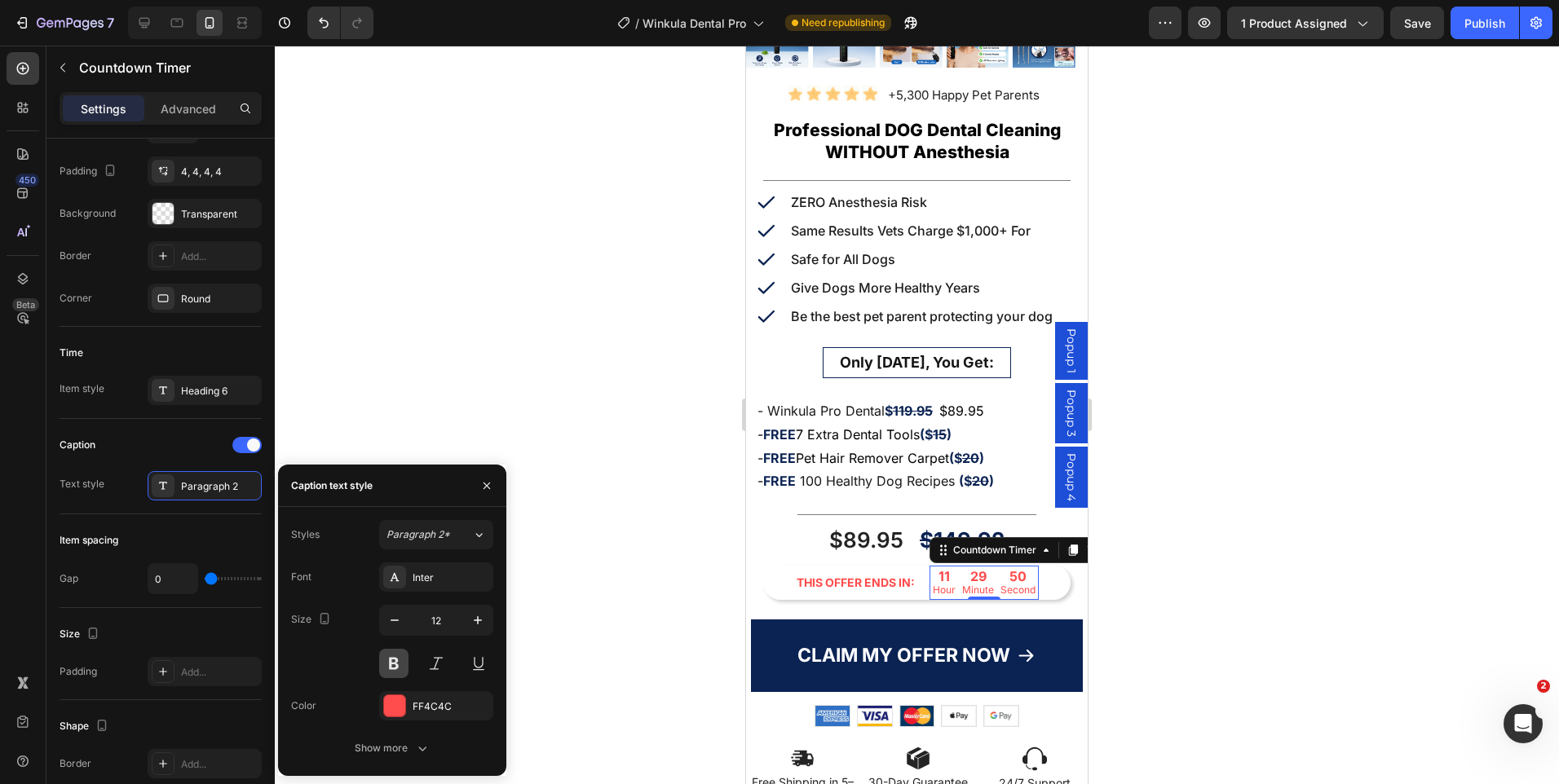
click at [398, 666] on button at bounding box center [394, 664] width 29 height 29
click at [1210, 454] on div at bounding box center [916, 415] width 1285 height 739
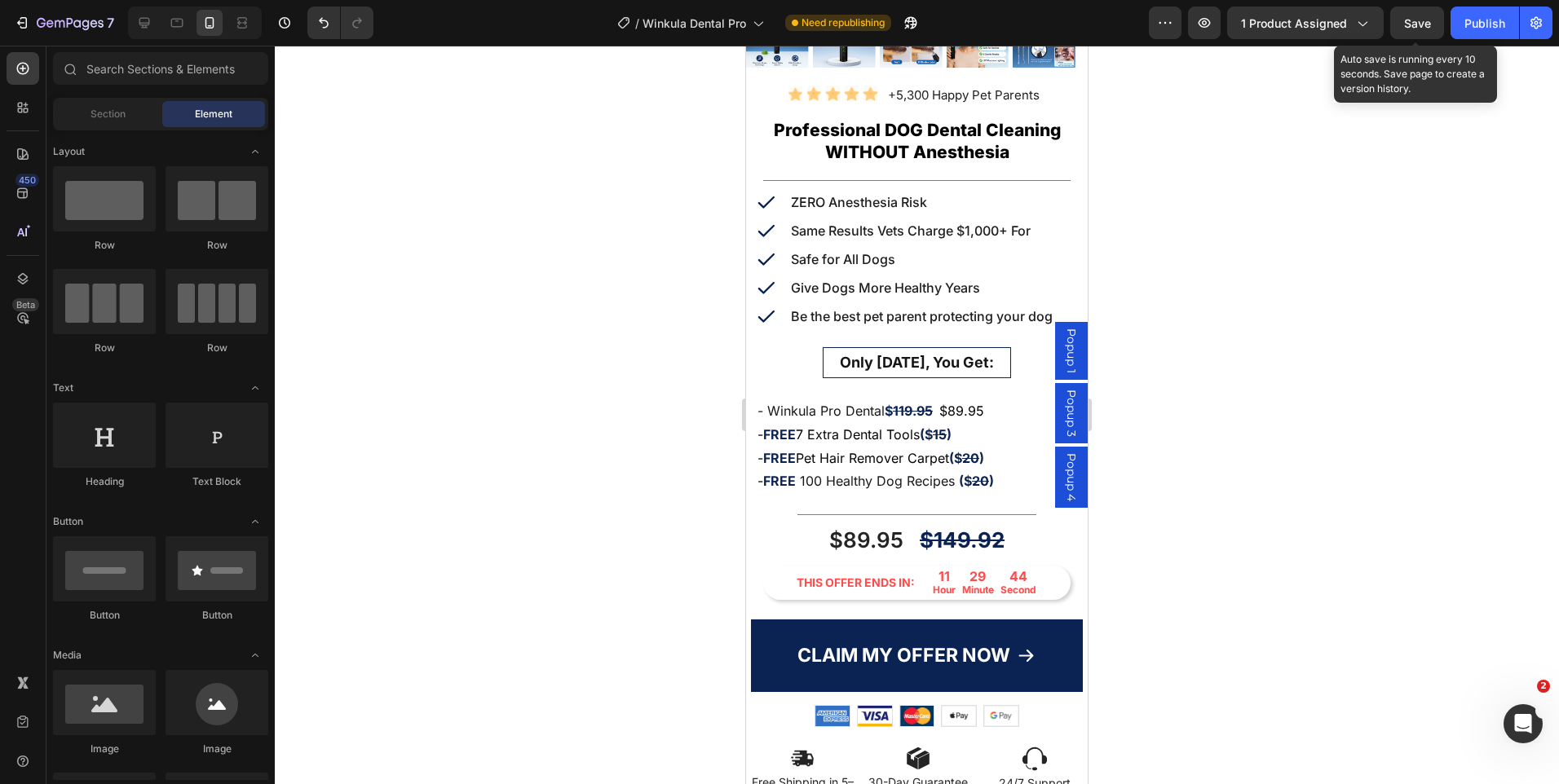
click at [1423, 26] on span "Save" at bounding box center [1418, 23] width 27 height 14
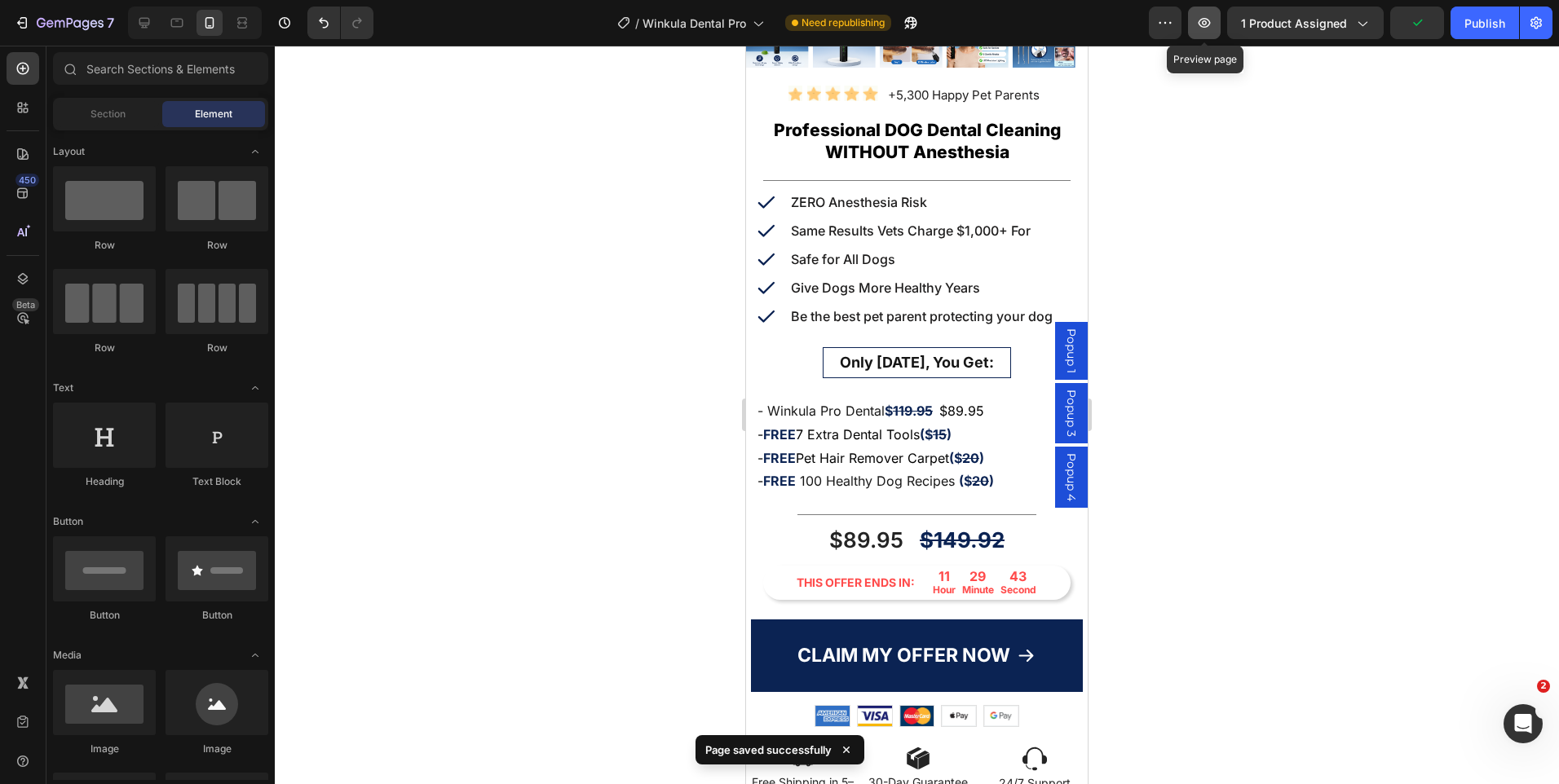
click at [1209, 26] on icon "button" at bounding box center [1204, 22] width 16 height 16
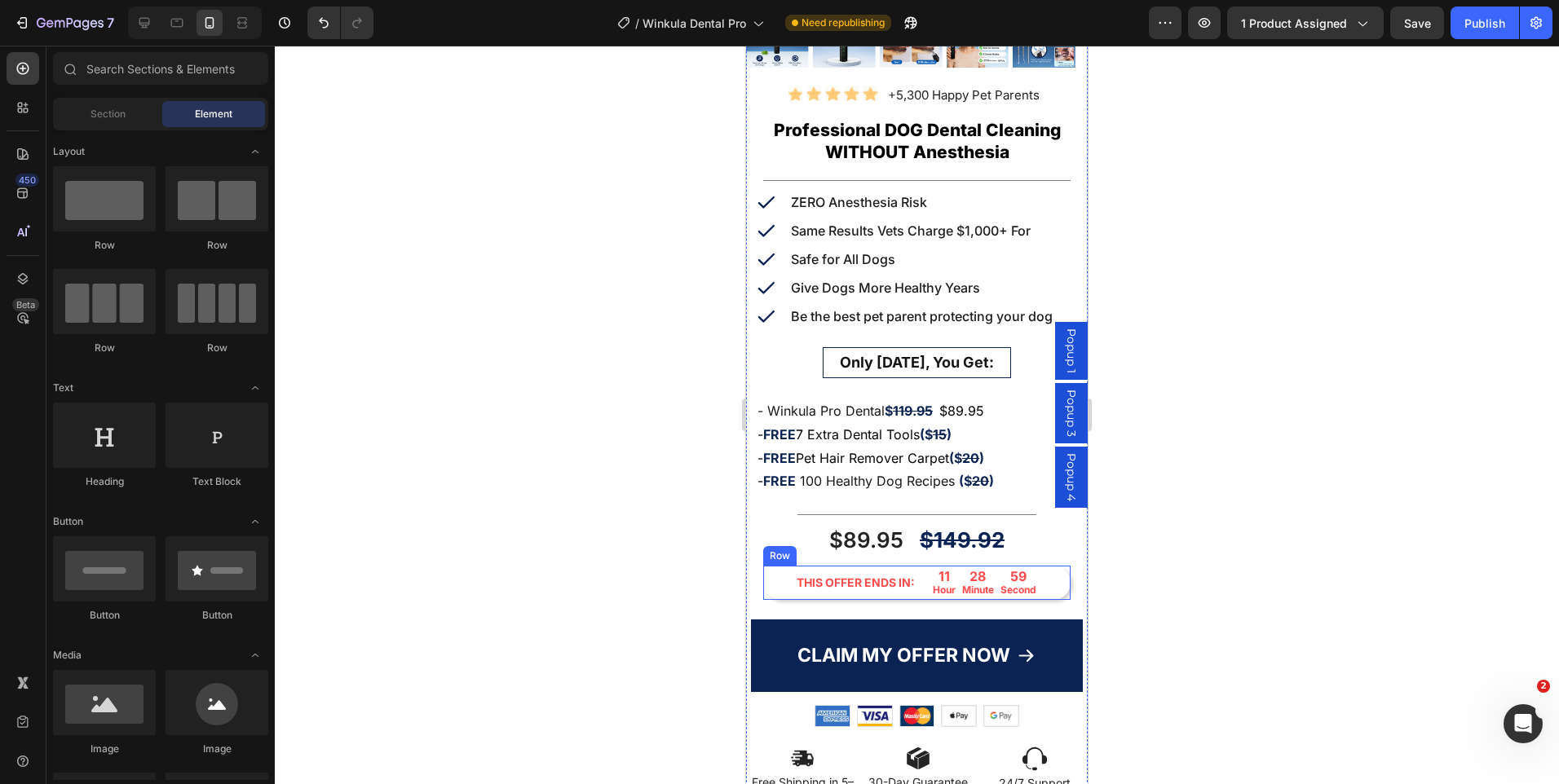
click at [1044, 566] on div "THIS OFFER ENDS IN: Text Block 11 Hour 28 Minute 59 Second Countdown Timer Row" at bounding box center [916, 583] width 308 height 34
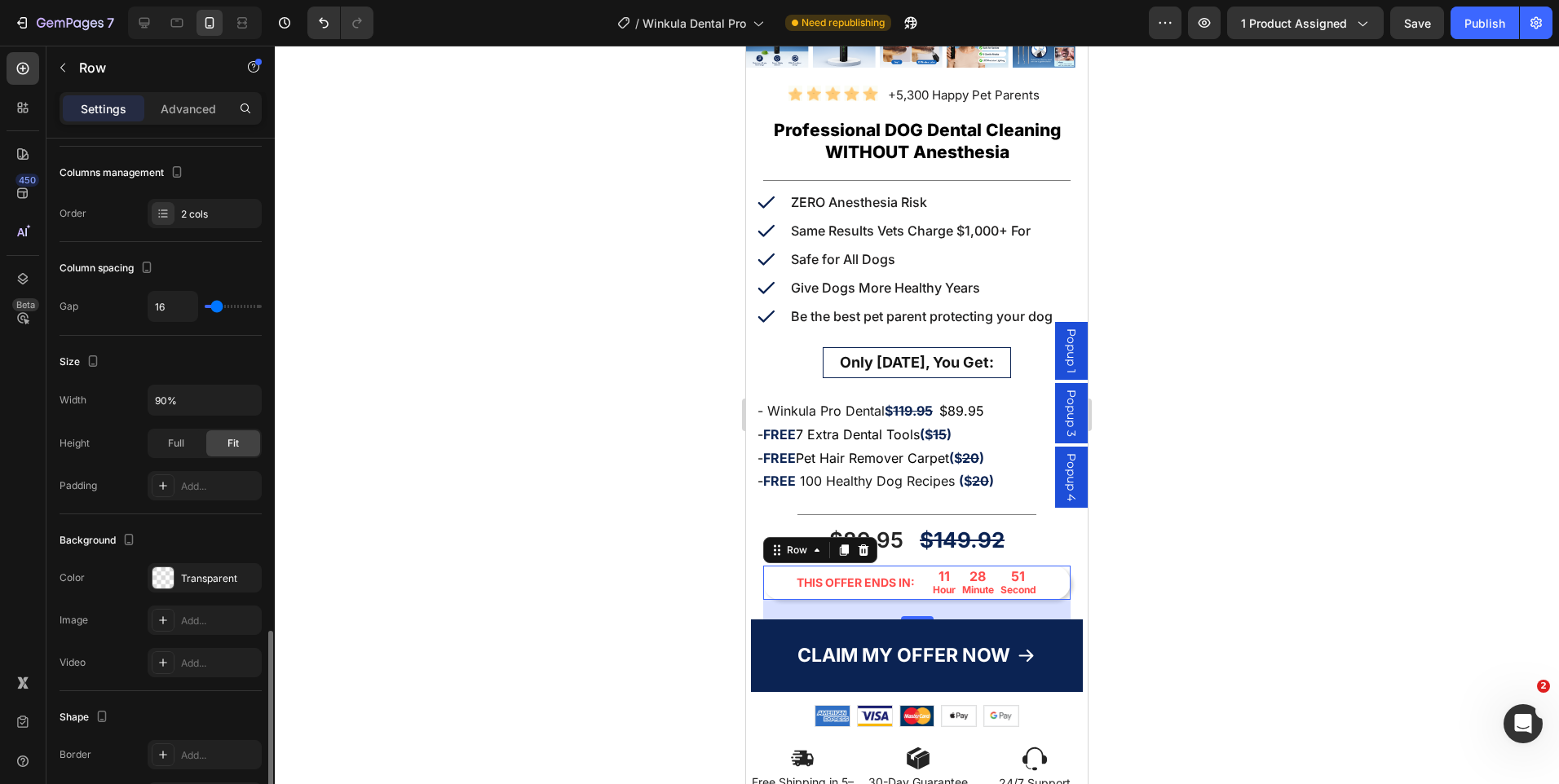
scroll to position [446, 0]
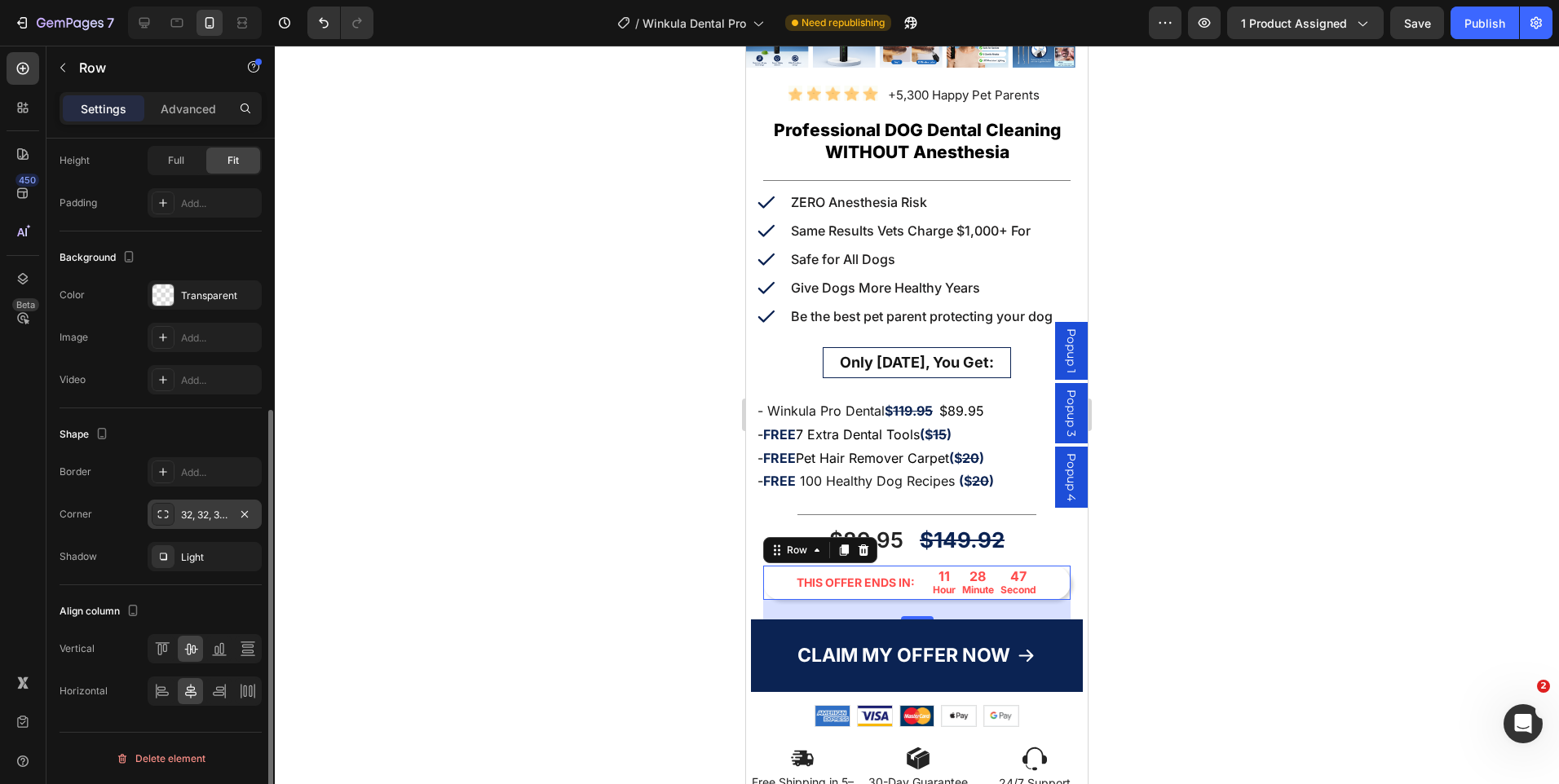
click at [163, 518] on icon at bounding box center [163, 514] width 13 height 13
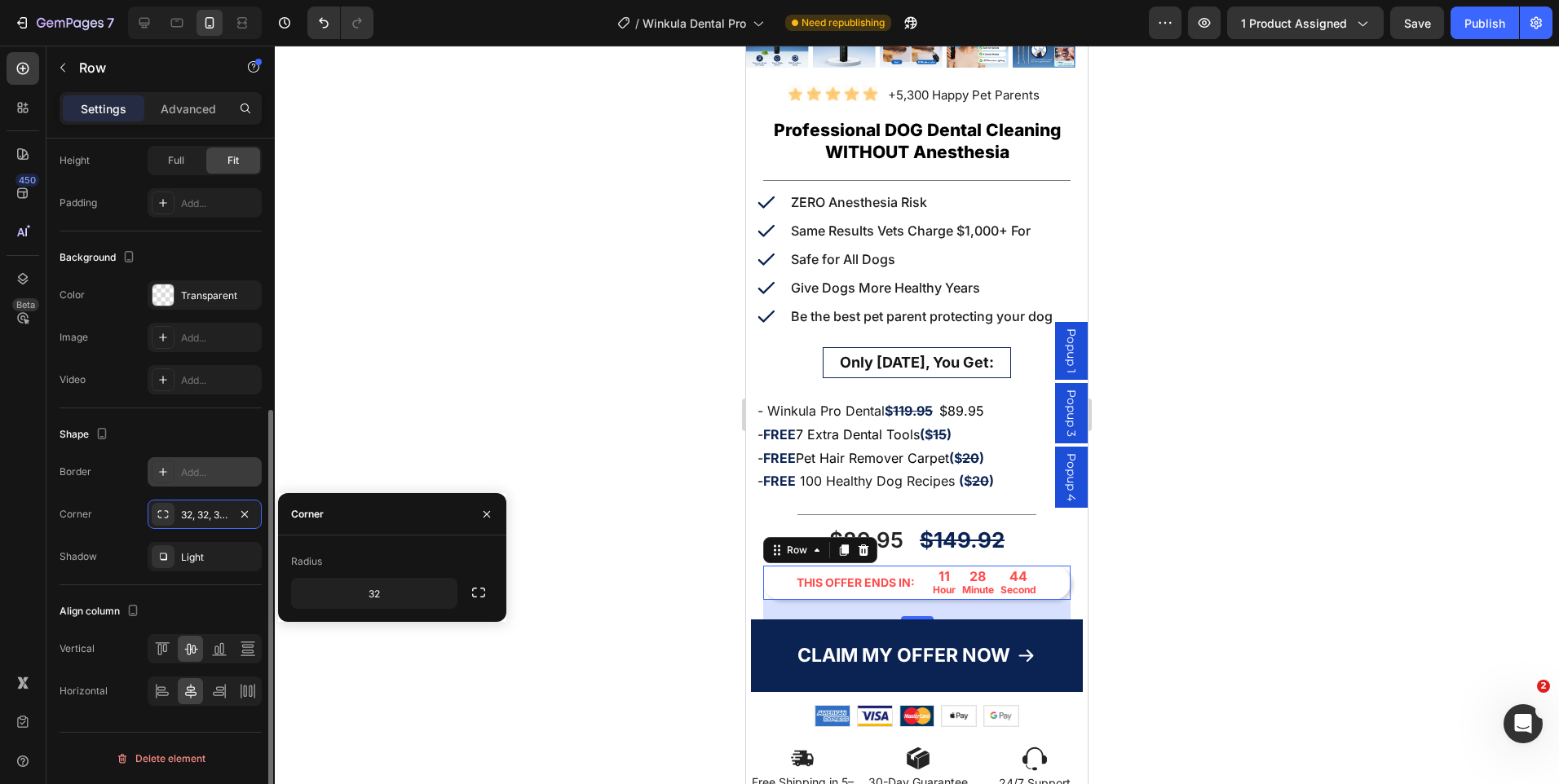
click at [204, 473] on div "Add..." at bounding box center [219, 472] width 77 height 14
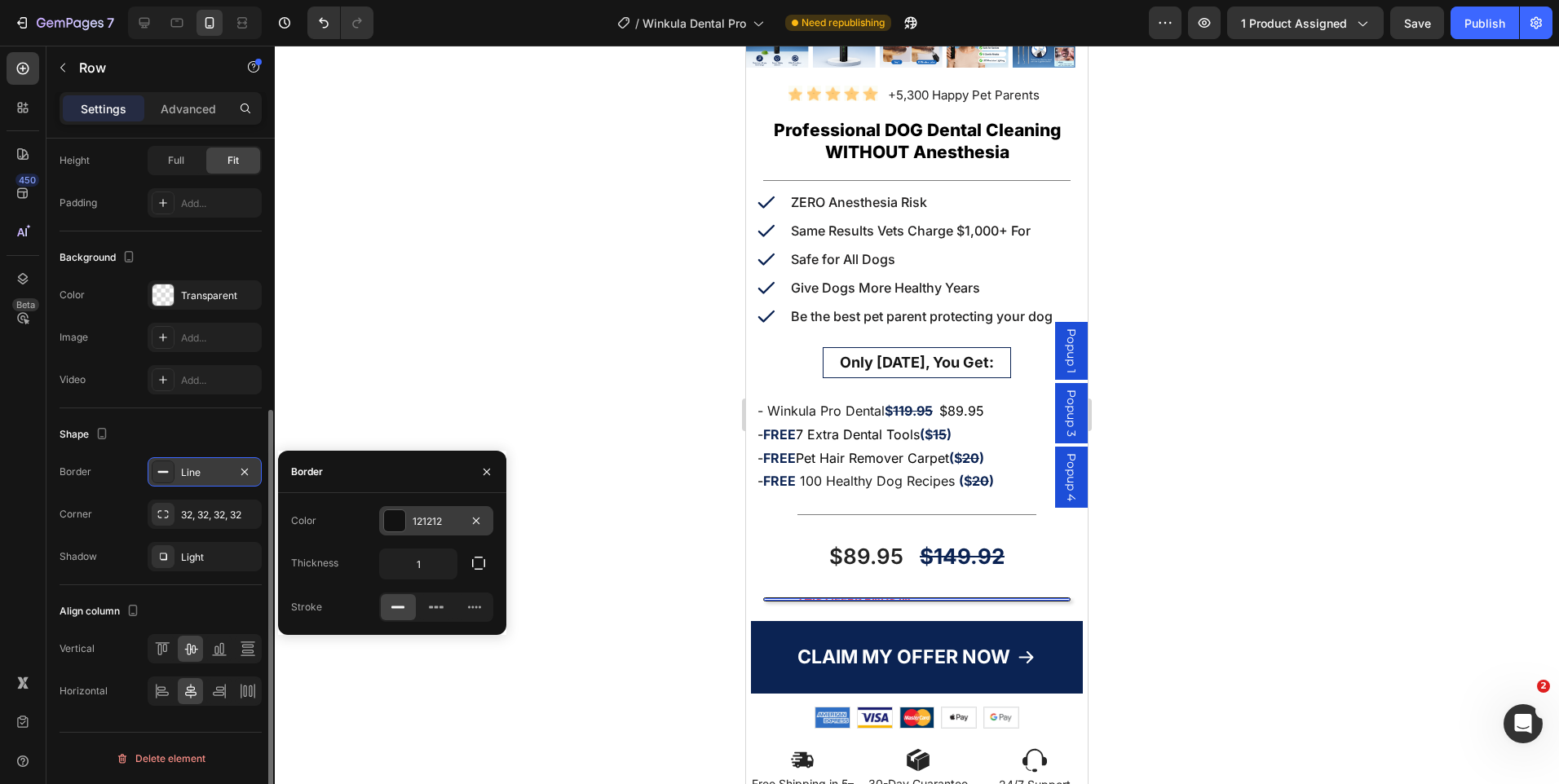
click at [421, 518] on div "121212" at bounding box center [436, 522] width 47 height 14
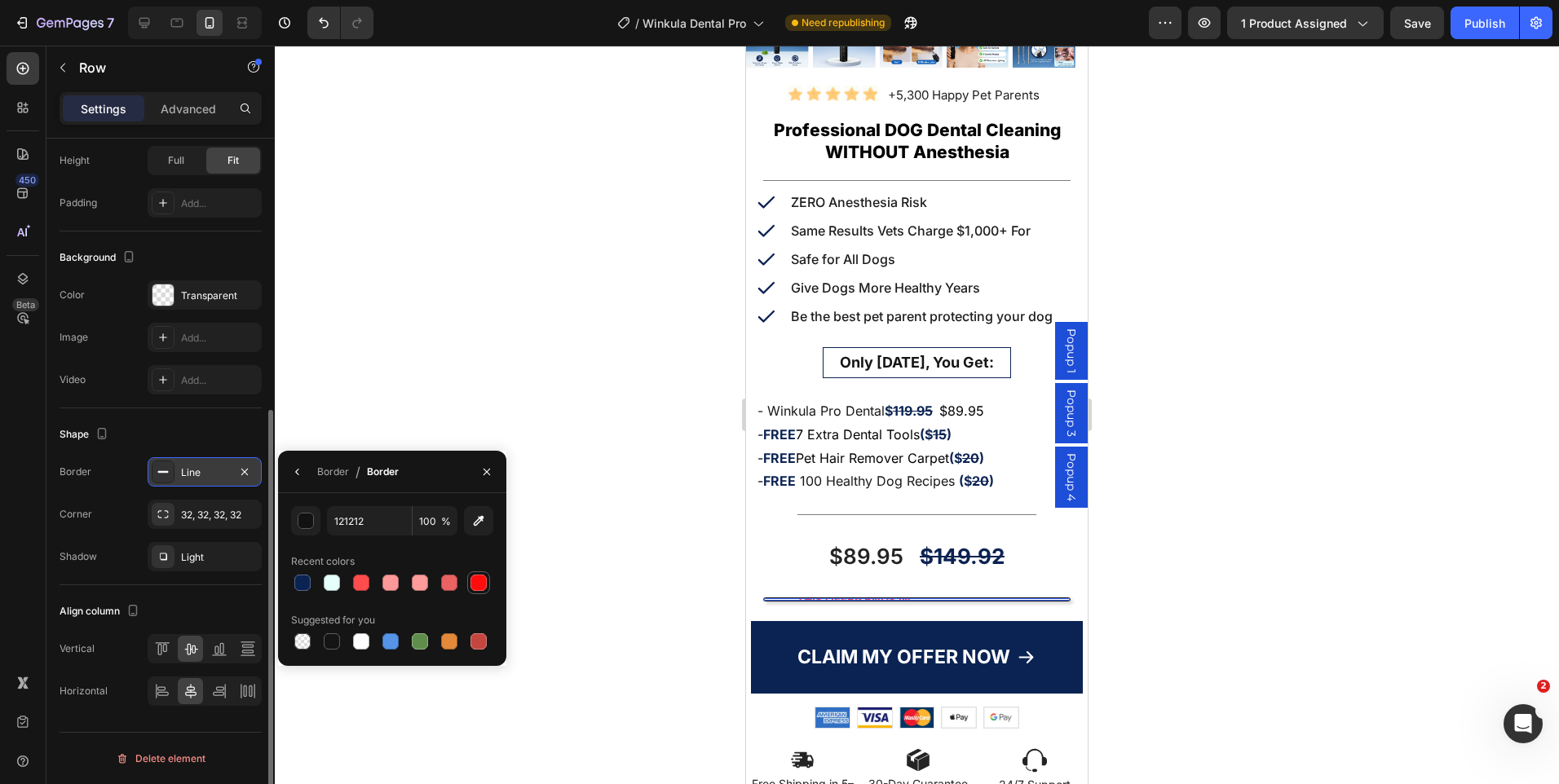
click at [484, 587] on div at bounding box center [478, 582] width 16 height 16
type input "FF0C0C"
click at [185, 111] on p "Advanced" at bounding box center [188, 109] width 55 height 17
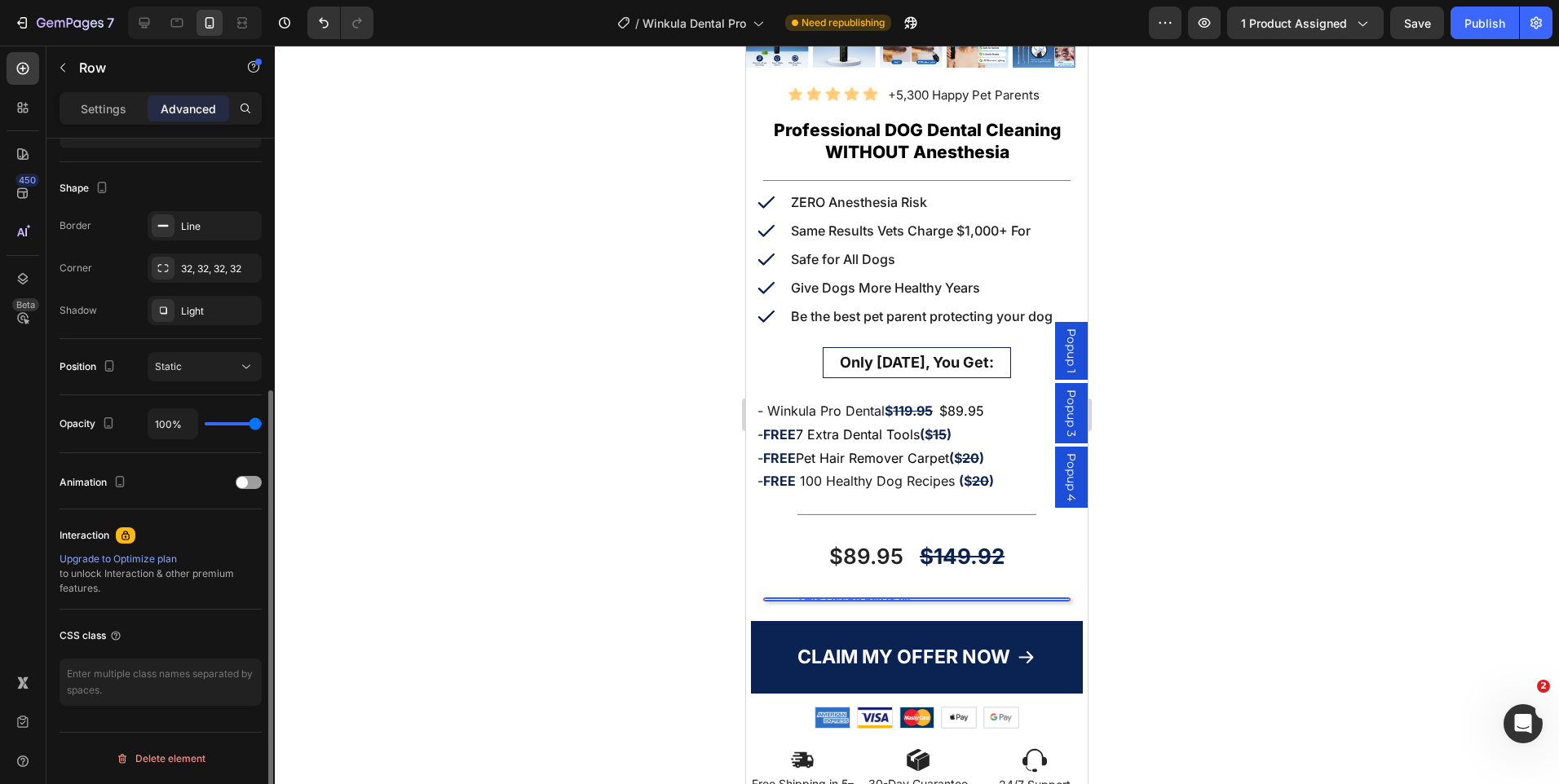
scroll to position [395, 0]
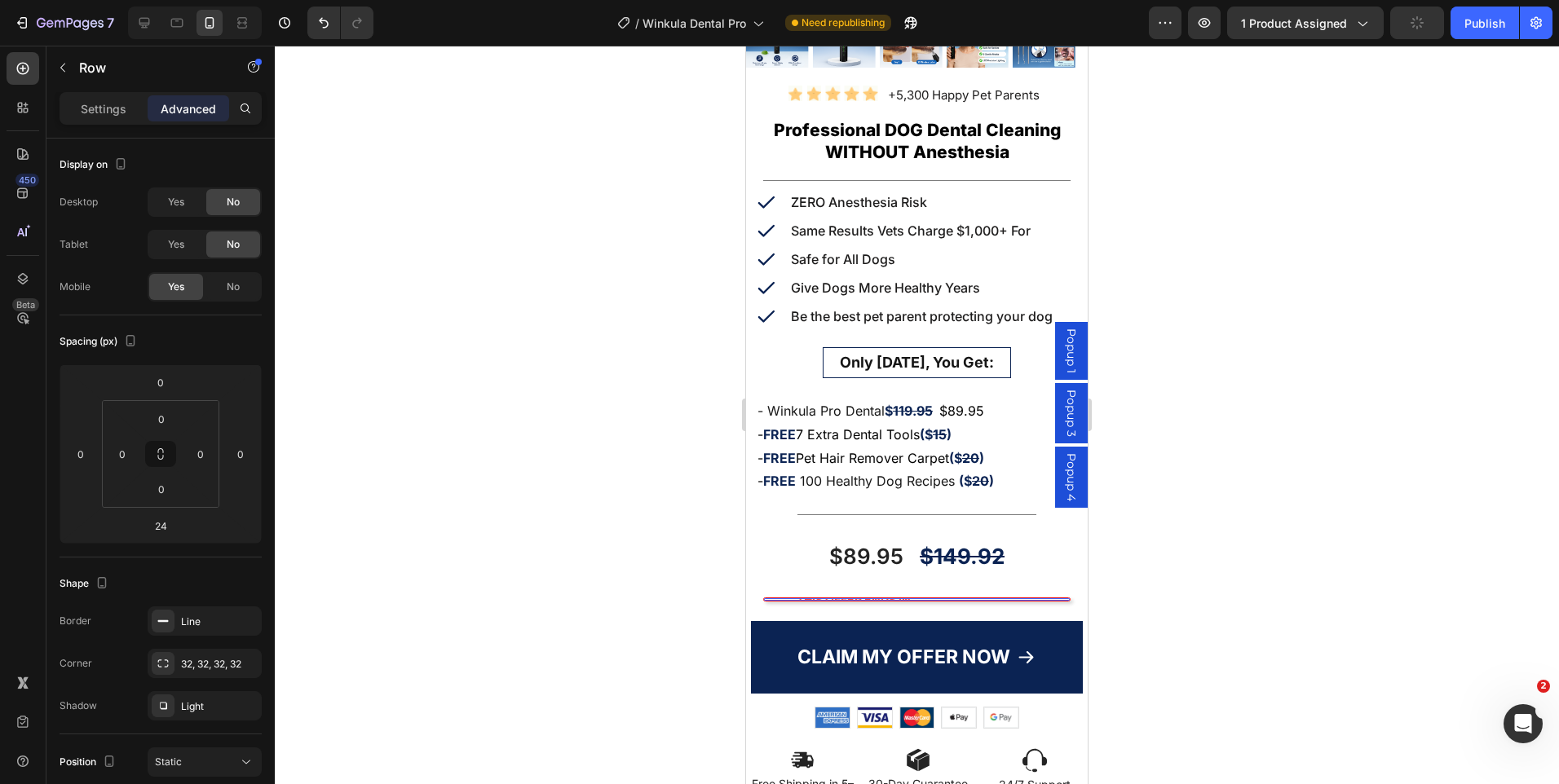
scroll to position [395, 0]
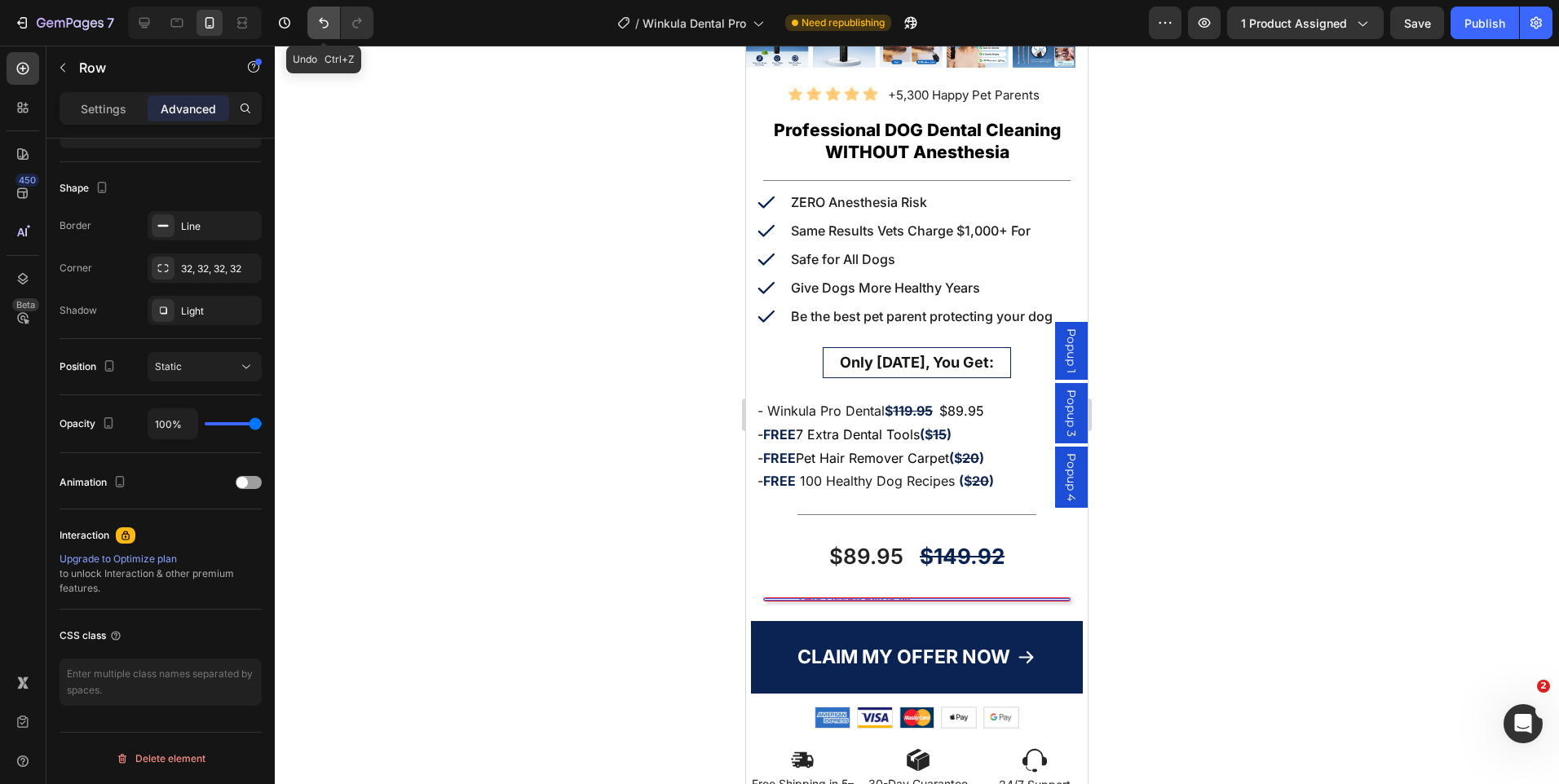
click at [321, 20] on icon "Undo/Redo" at bounding box center [323, 23] width 9 height 10
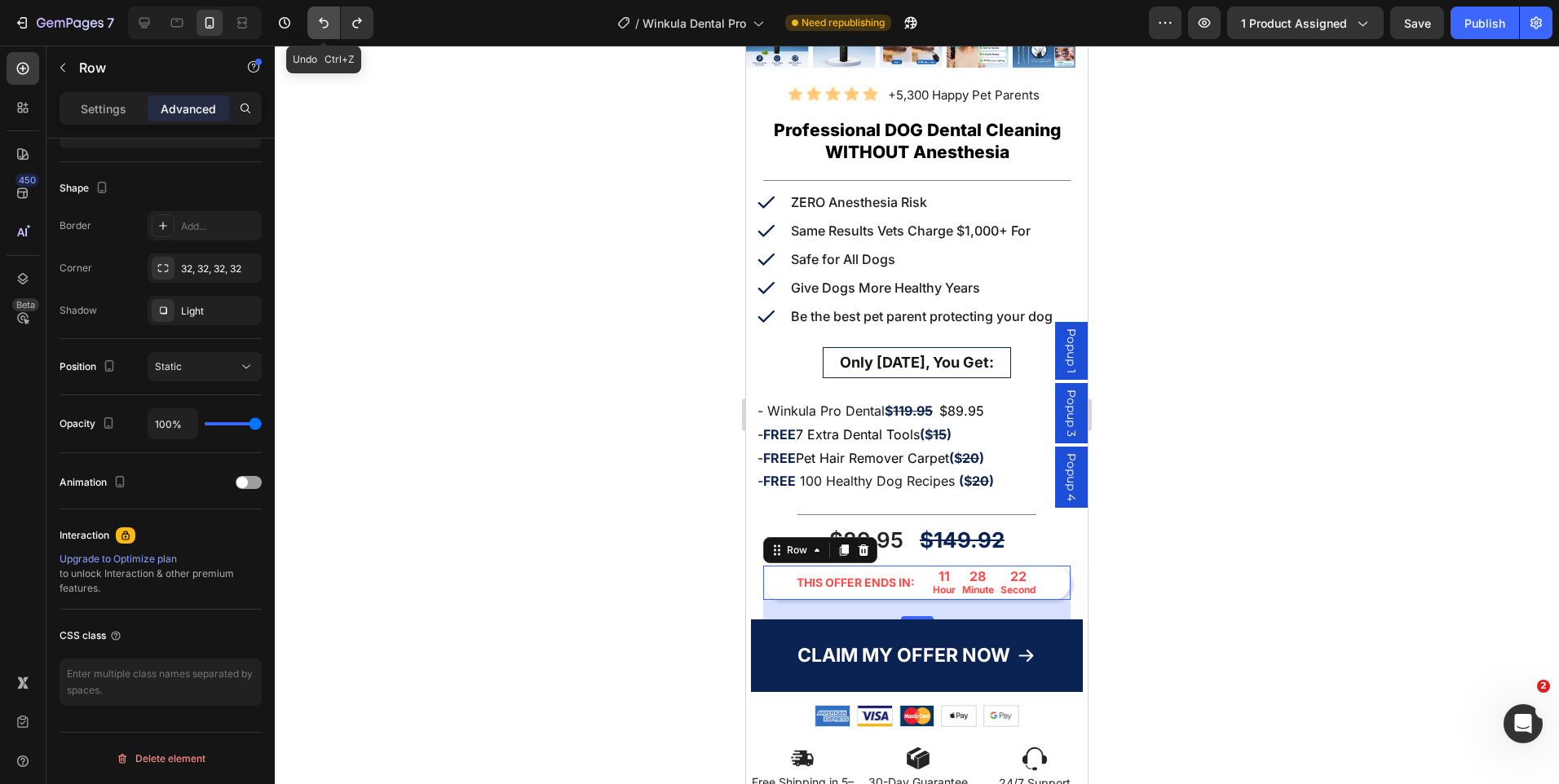
click at [321, 20] on icon "Undo/Redo" at bounding box center [323, 23] width 9 height 10
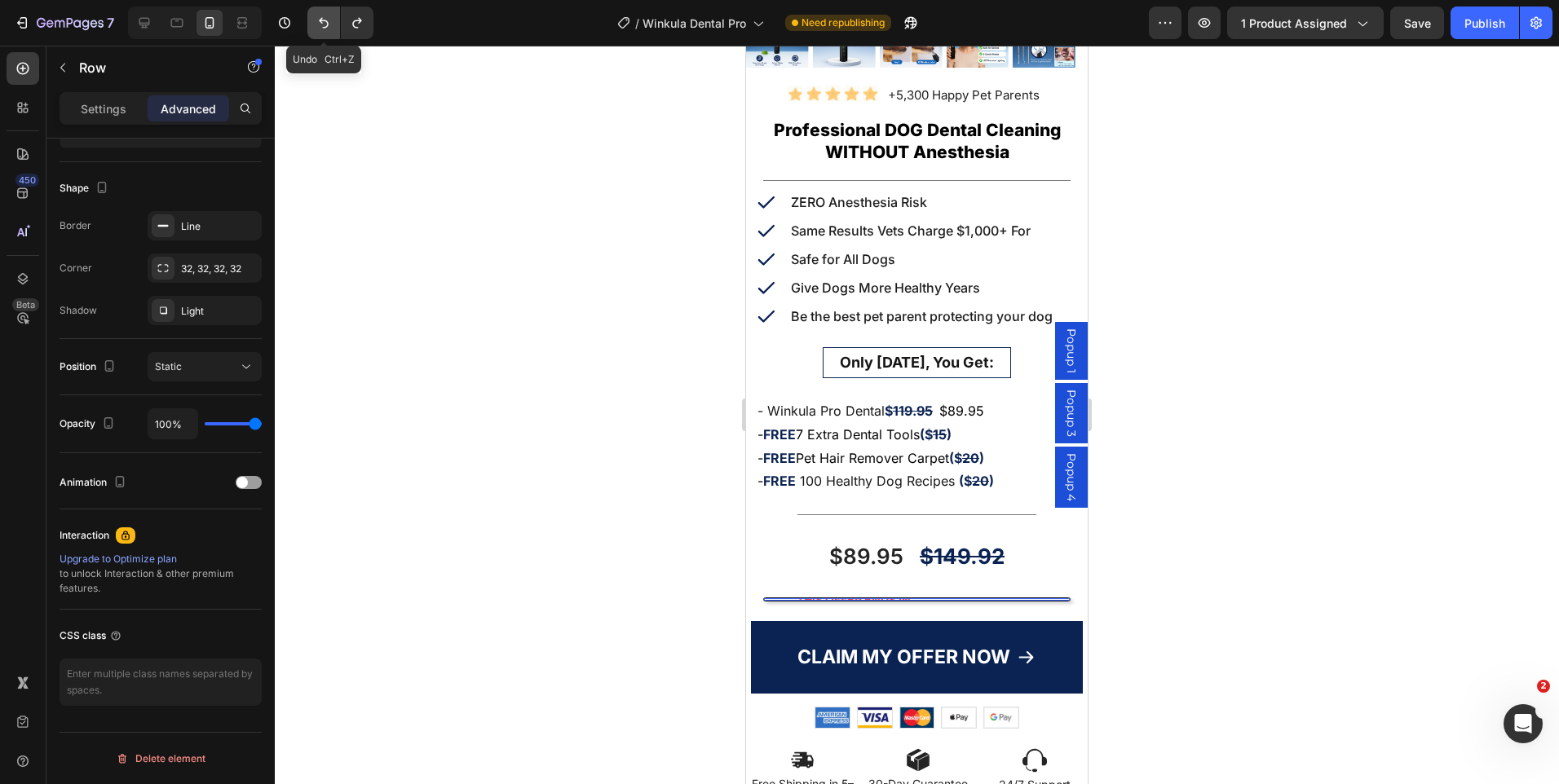
click at [321, 20] on icon "Undo/Redo" at bounding box center [323, 23] width 9 height 10
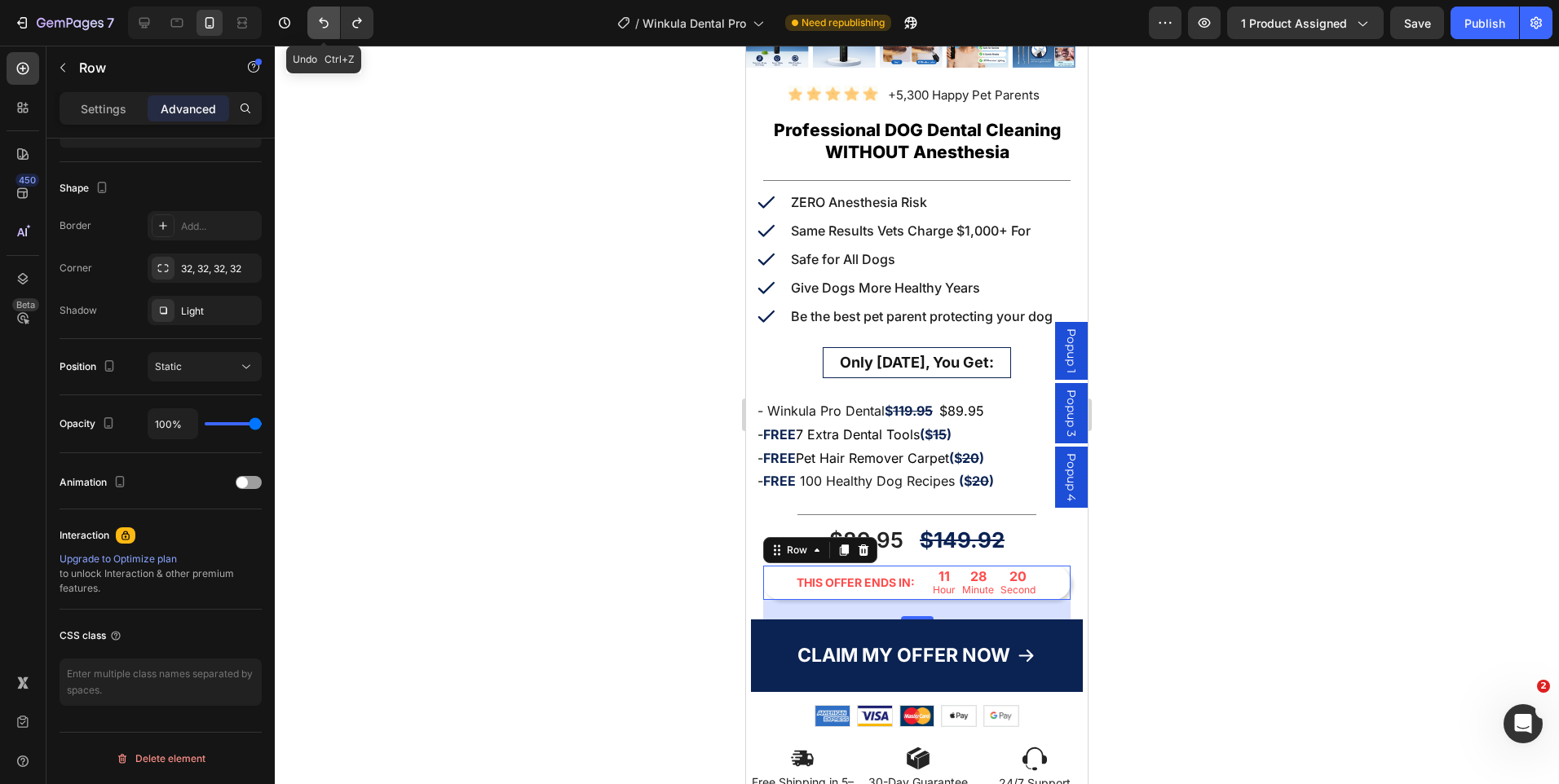
click at [321, 20] on icon "Undo/Redo" at bounding box center [323, 23] width 9 height 10
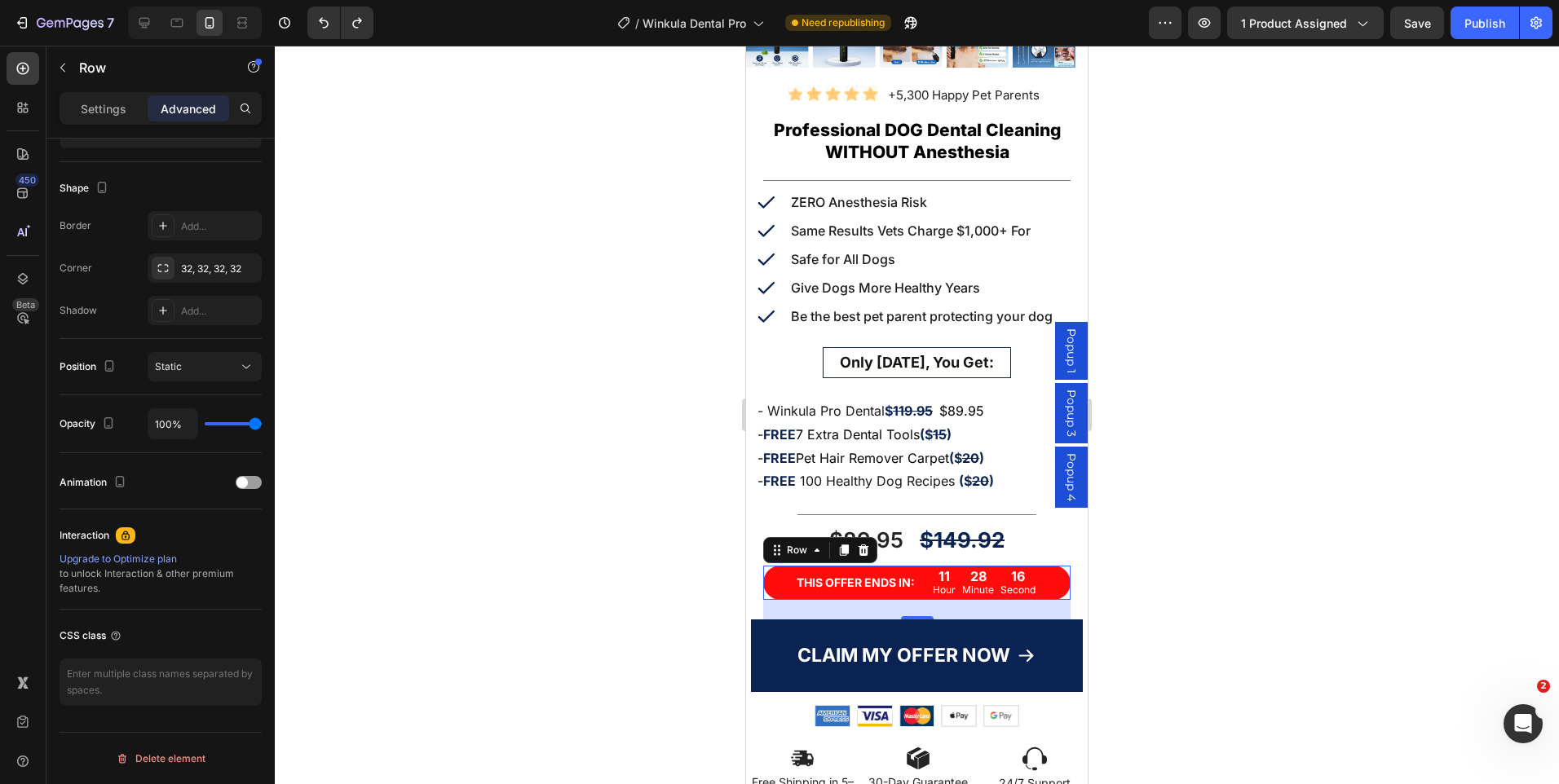
click at [1229, 275] on div at bounding box center [916, 415] width 1285 height 739
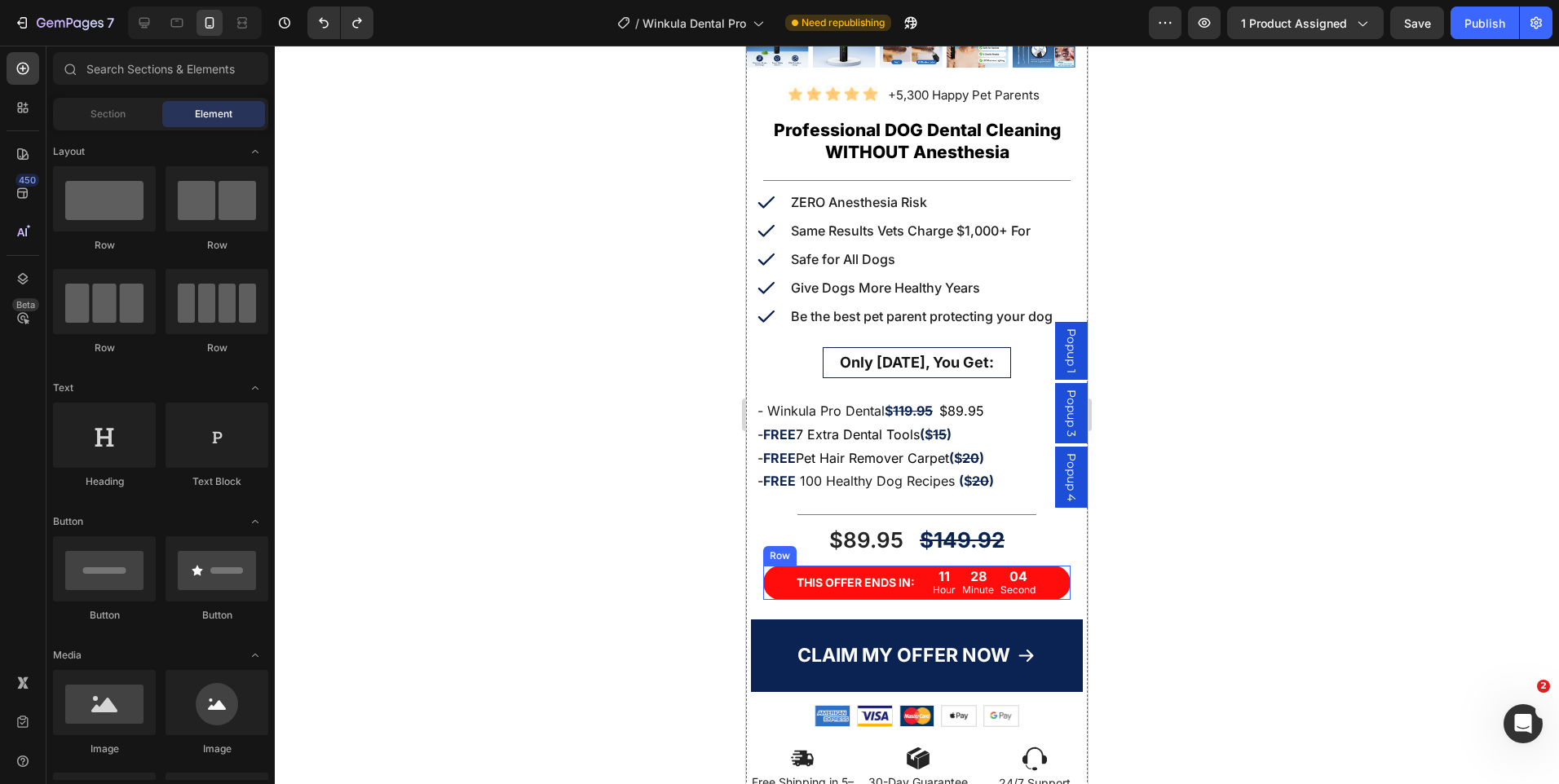
click at [915, 566] on div "THIS OFFER ENDS IN: Text Block 11 Hour 28 Minute 04 Second Countdown Timer Row" at bounding box center [916, 583] width 308 height 34
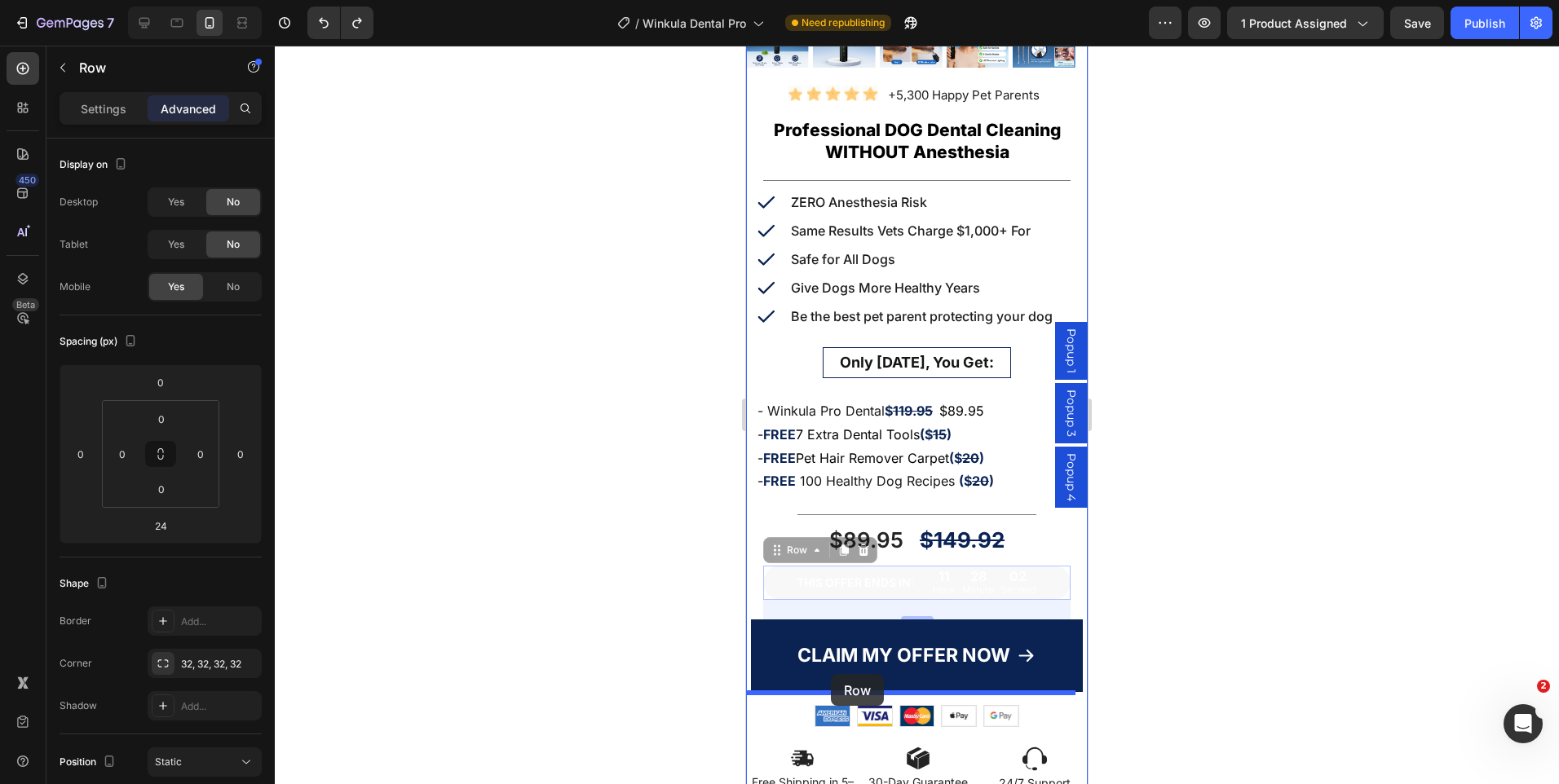
drag, startPoint x: 771, startPoint y: 545, endPoint x: 831, endPoint y: 674, distance: 142.3
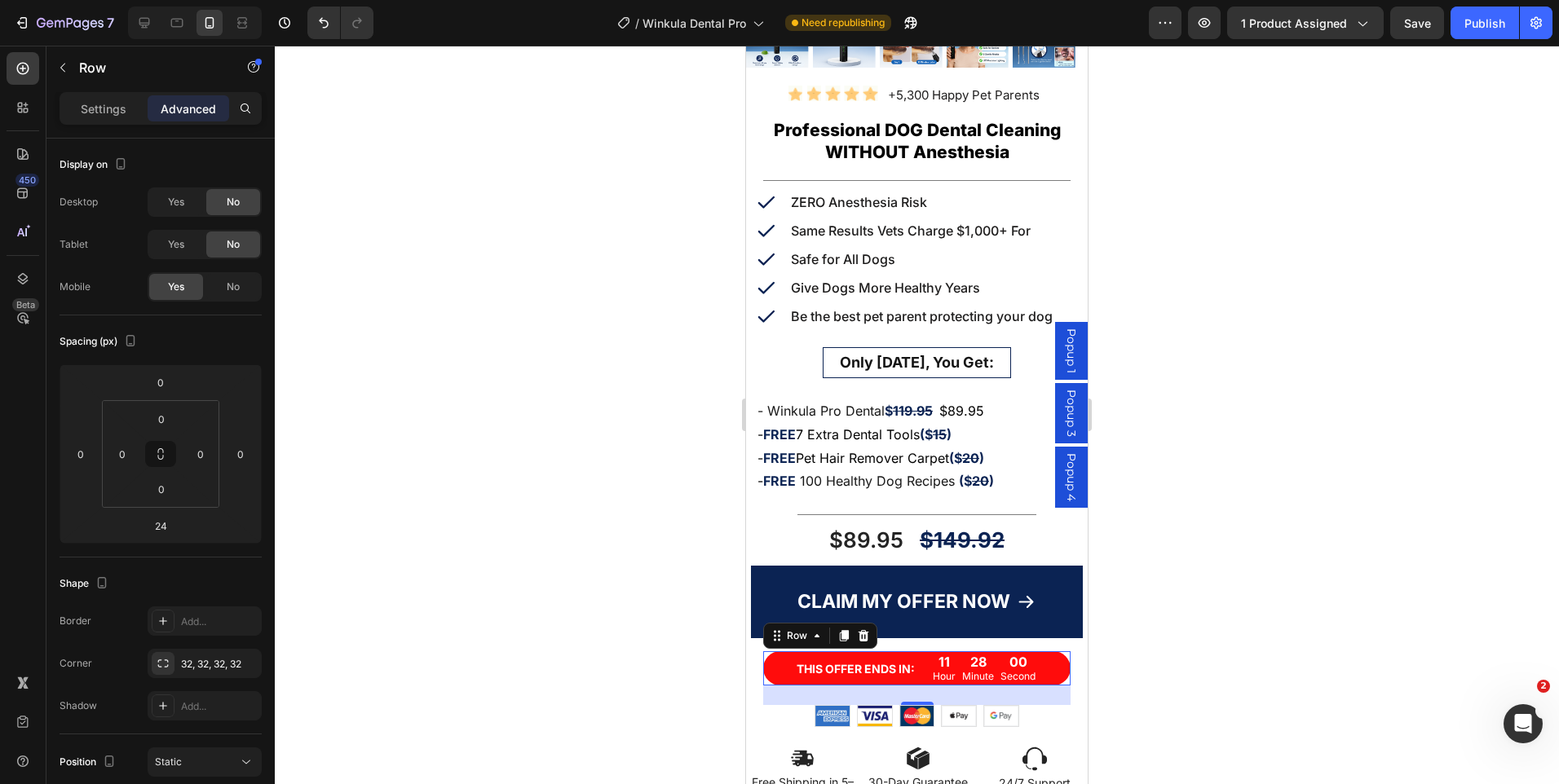
click at [1174, 540] on div at bounding box center [916, 415] width 1285 height 739
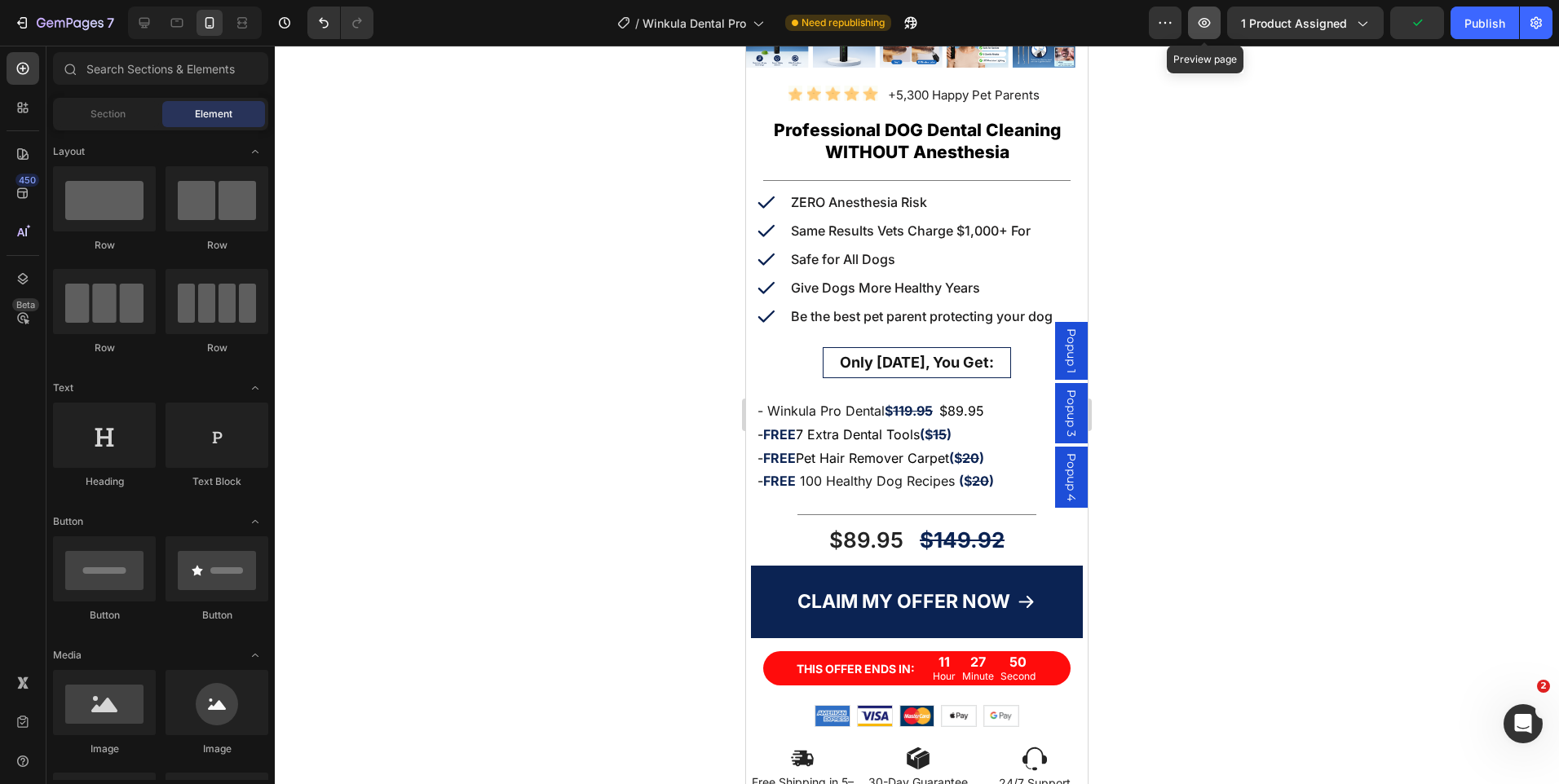
click at [1210, 28] on icon "button" at bounding box center [1204, 22] width 16 height 16
drag, startPoint x: 772, startPoint y: 654, endPoint x: 768, endPoint y: 645, distance: 9.8
click at [772, 655] on div "THIS OFFER ENDS IN: Text Block 11 Hour 26 Minute [STREET_ADDRESS]" at bounding box center [916, 668] width 308 height 34
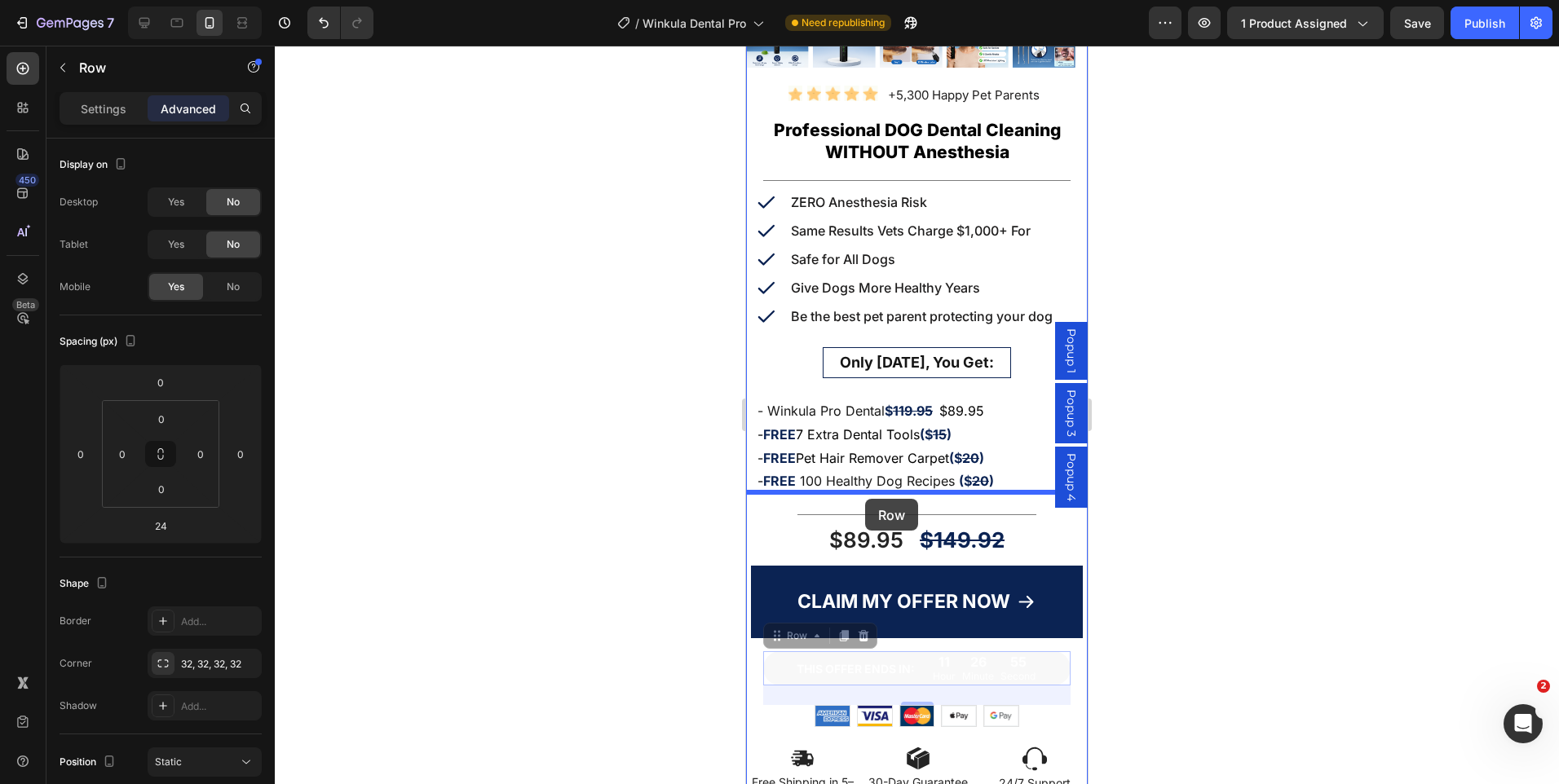
drag, startPoint x: 770, startPoint y: 630, endPoint x: 865, endPoint y: 499, distance: 161.8
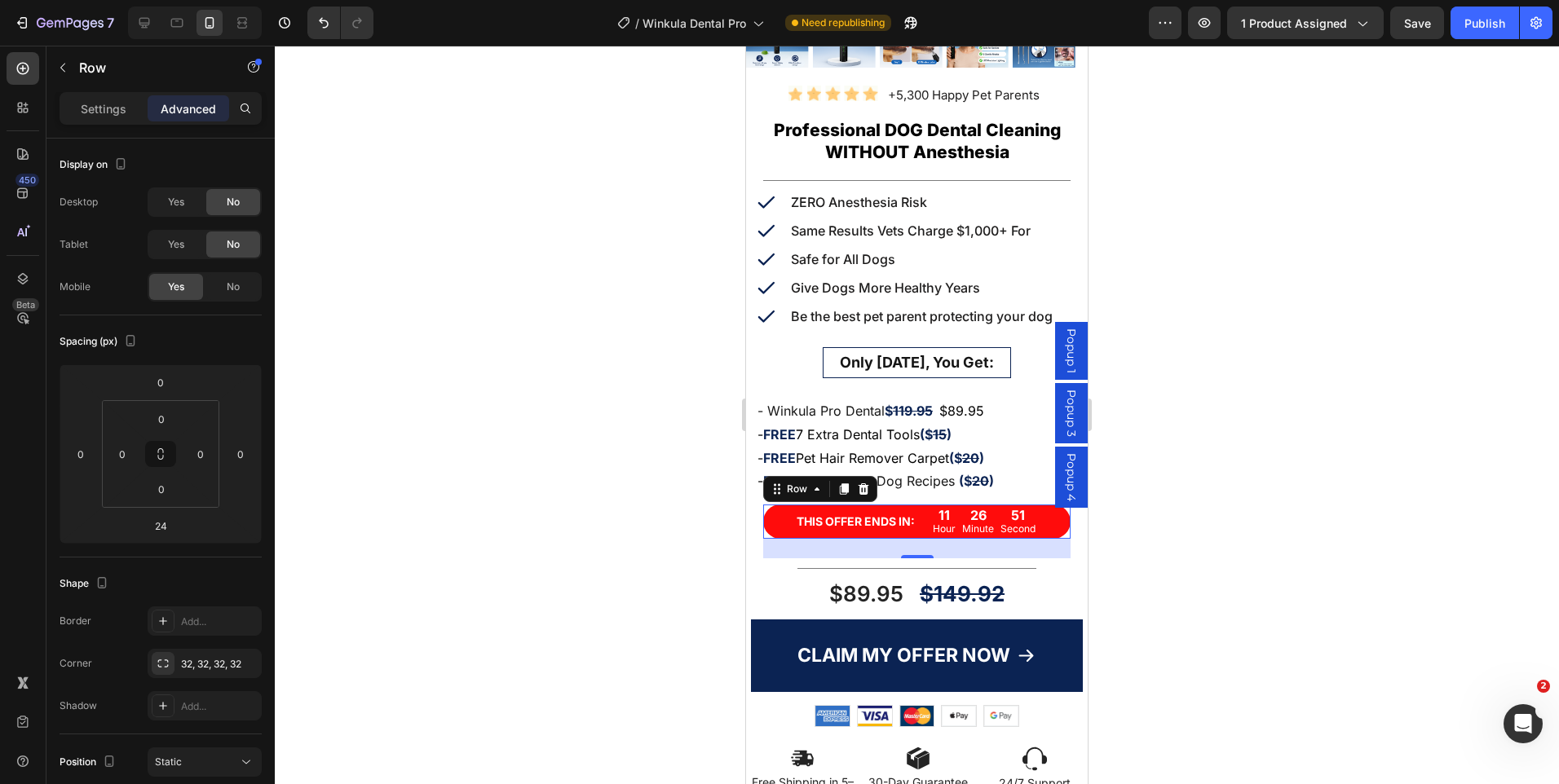
click at [1262, 498] on div at bounding box center [916, 415] width 1285 height 739
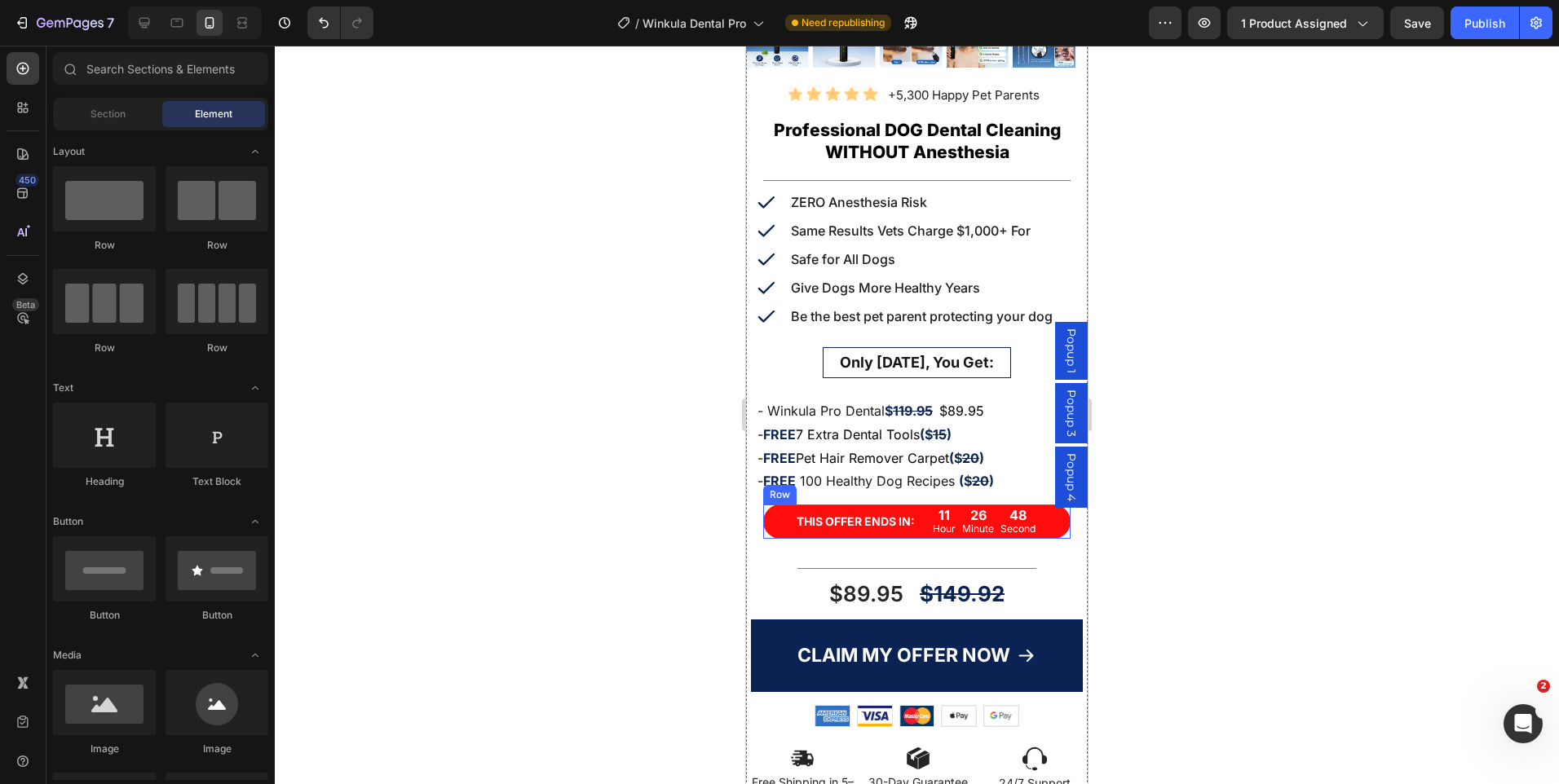
click at [783, 504] on div "THIS OFFER ENDS IN: Text Block 11 Hour 26 Minute 48 Second Countdown Timer Row" at bounding box center [916, 522] width 308 height 34
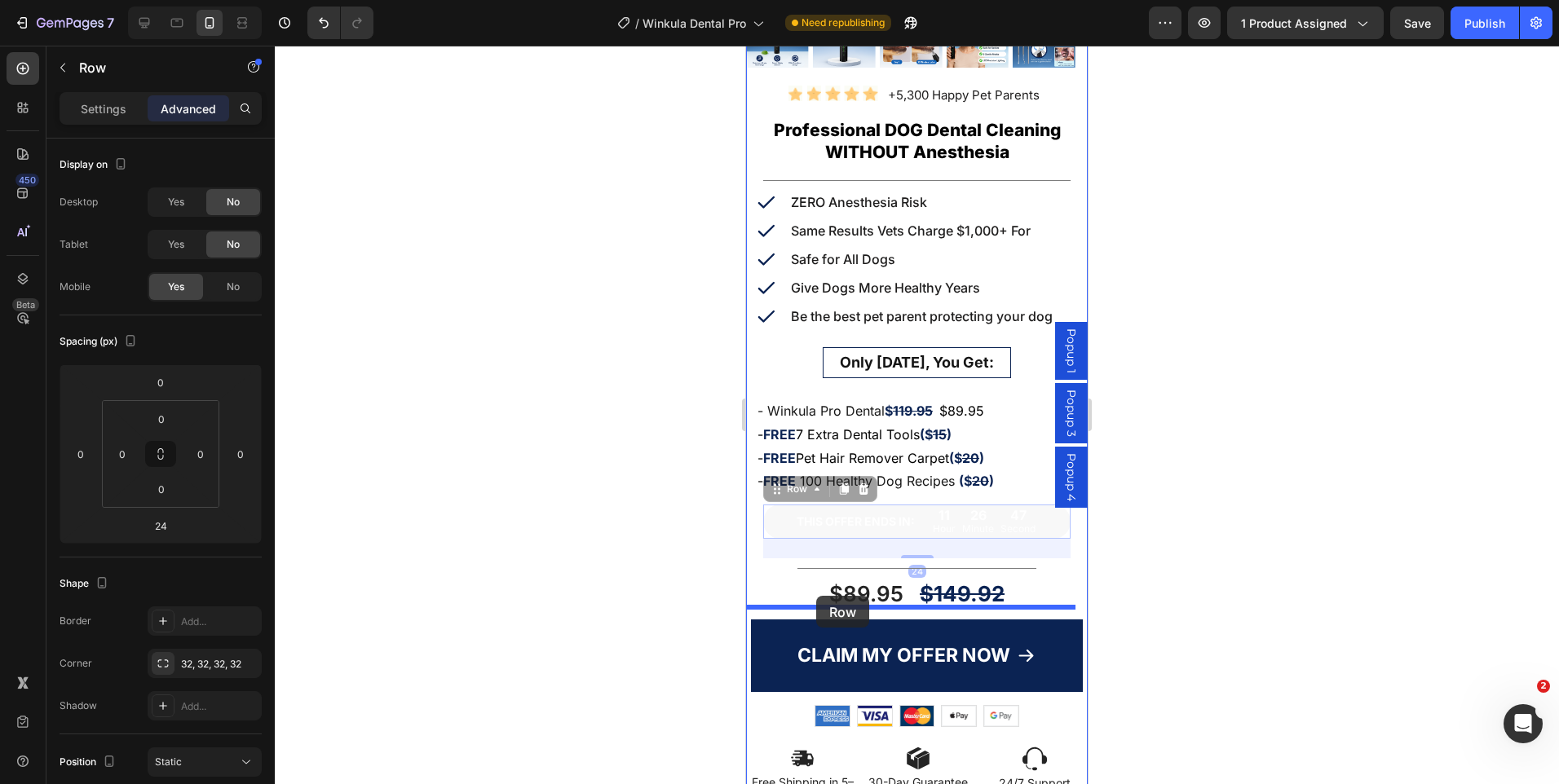
drag, startPoint x: 773, startPoint y: 479, endPoint x: 862, endPoint y: 571, distance: 128.0
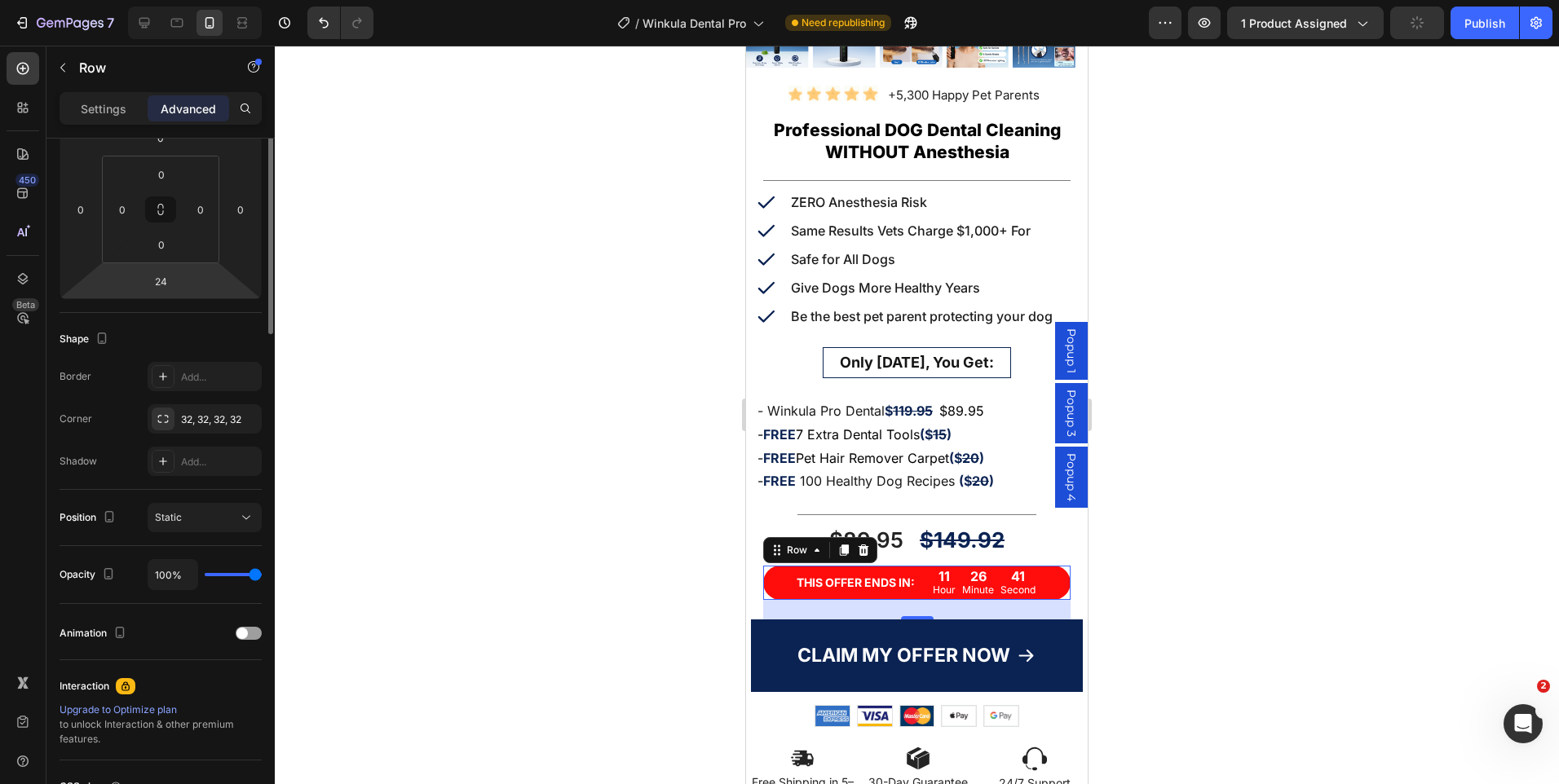
scroll to position [0, 0]
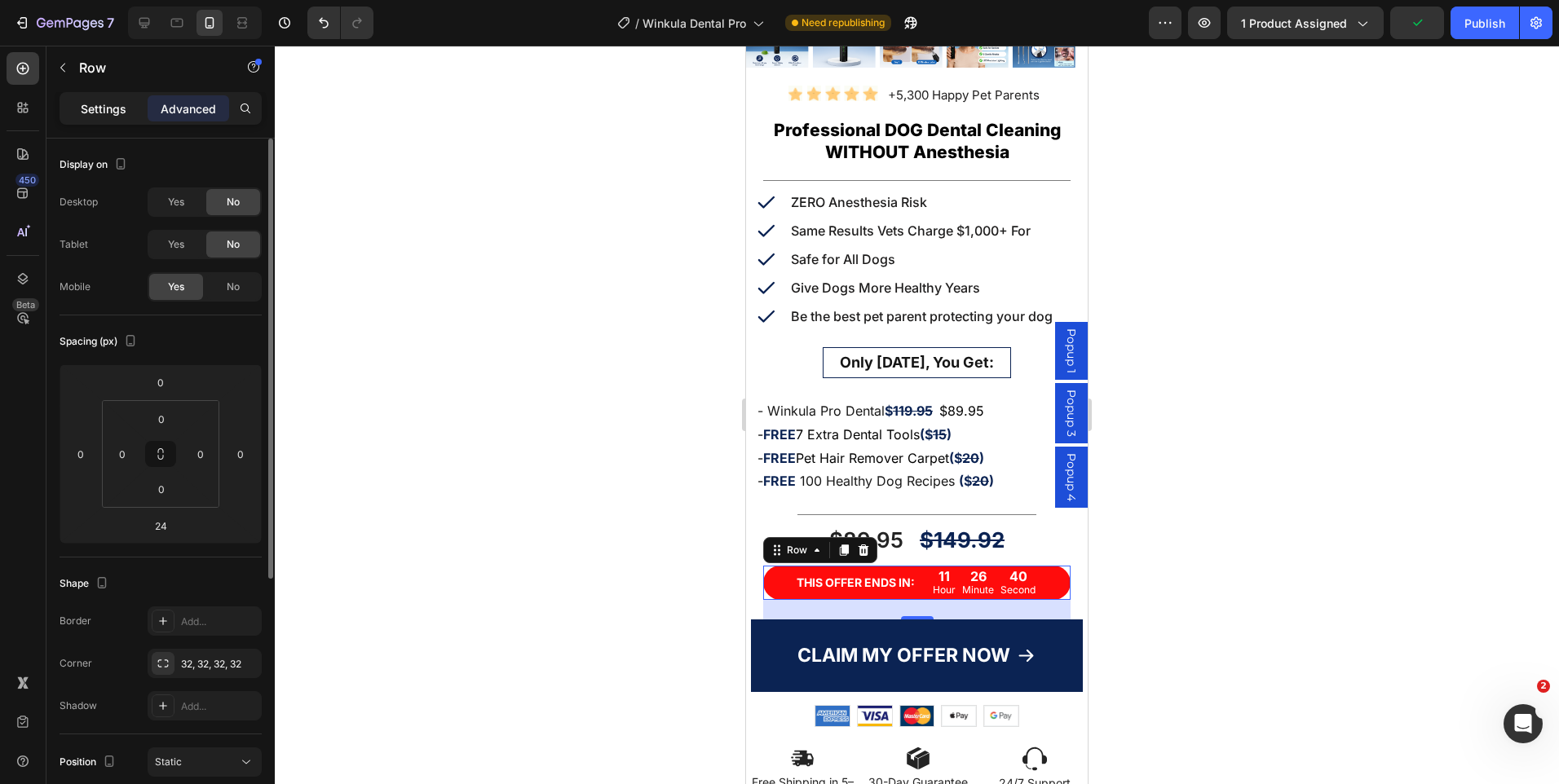
click at [98, 119] on div "Settings" at bounding box center [104, 108] width 82 height 26
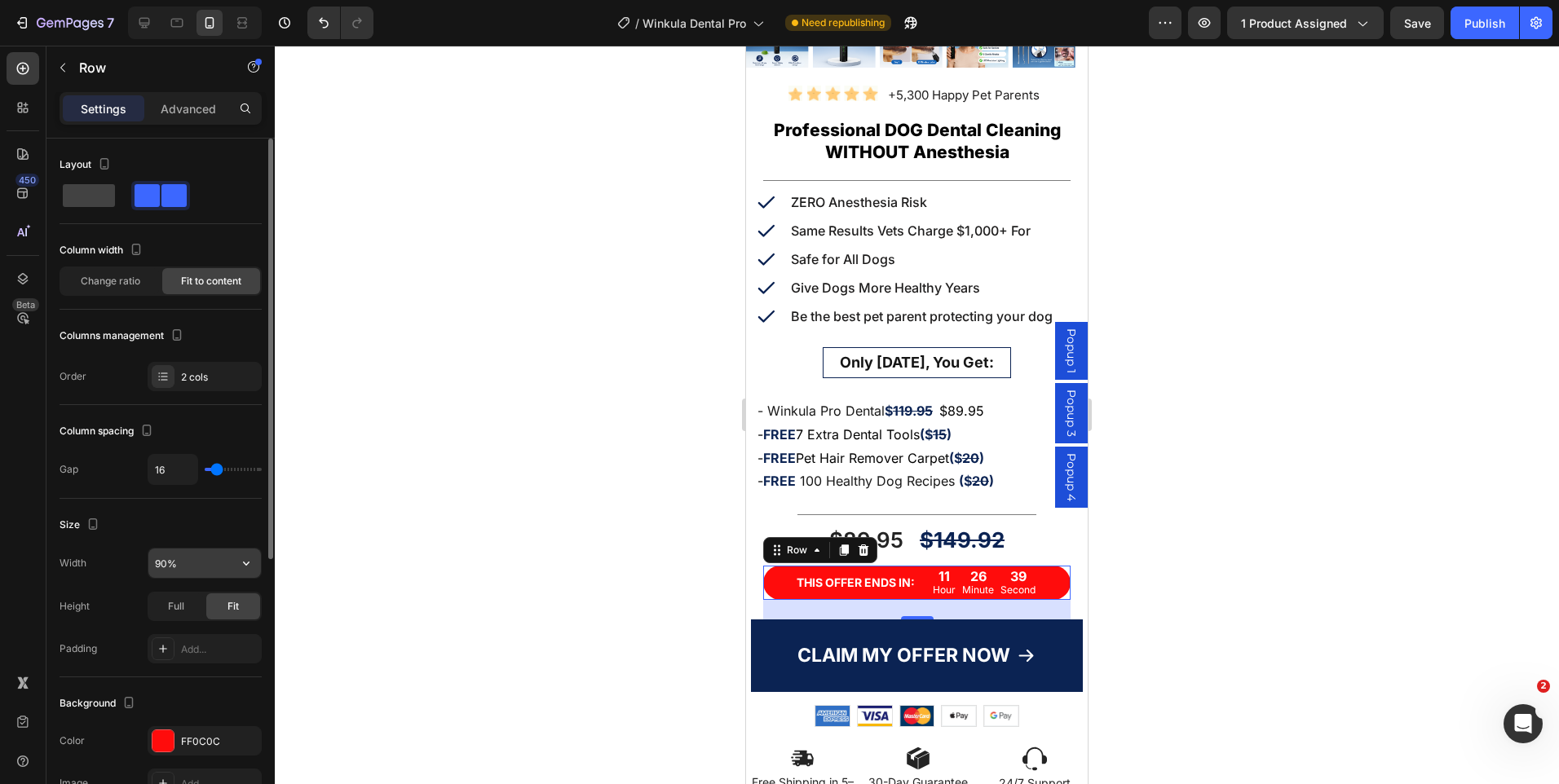
click at [160, 562] on input "90%" at bounding box center [205, 563] width 113 height 29
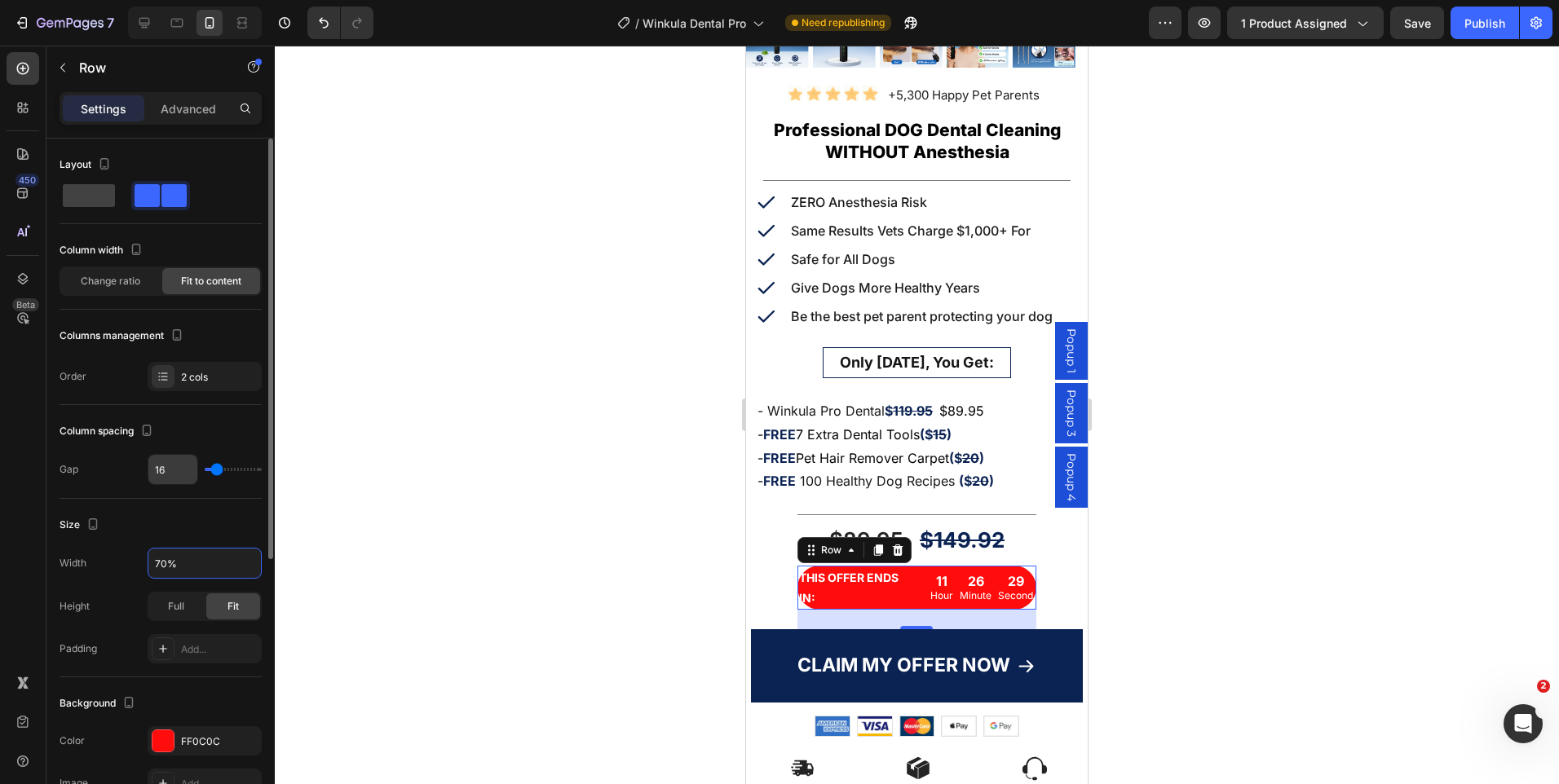
type input "70%"
type input "0"
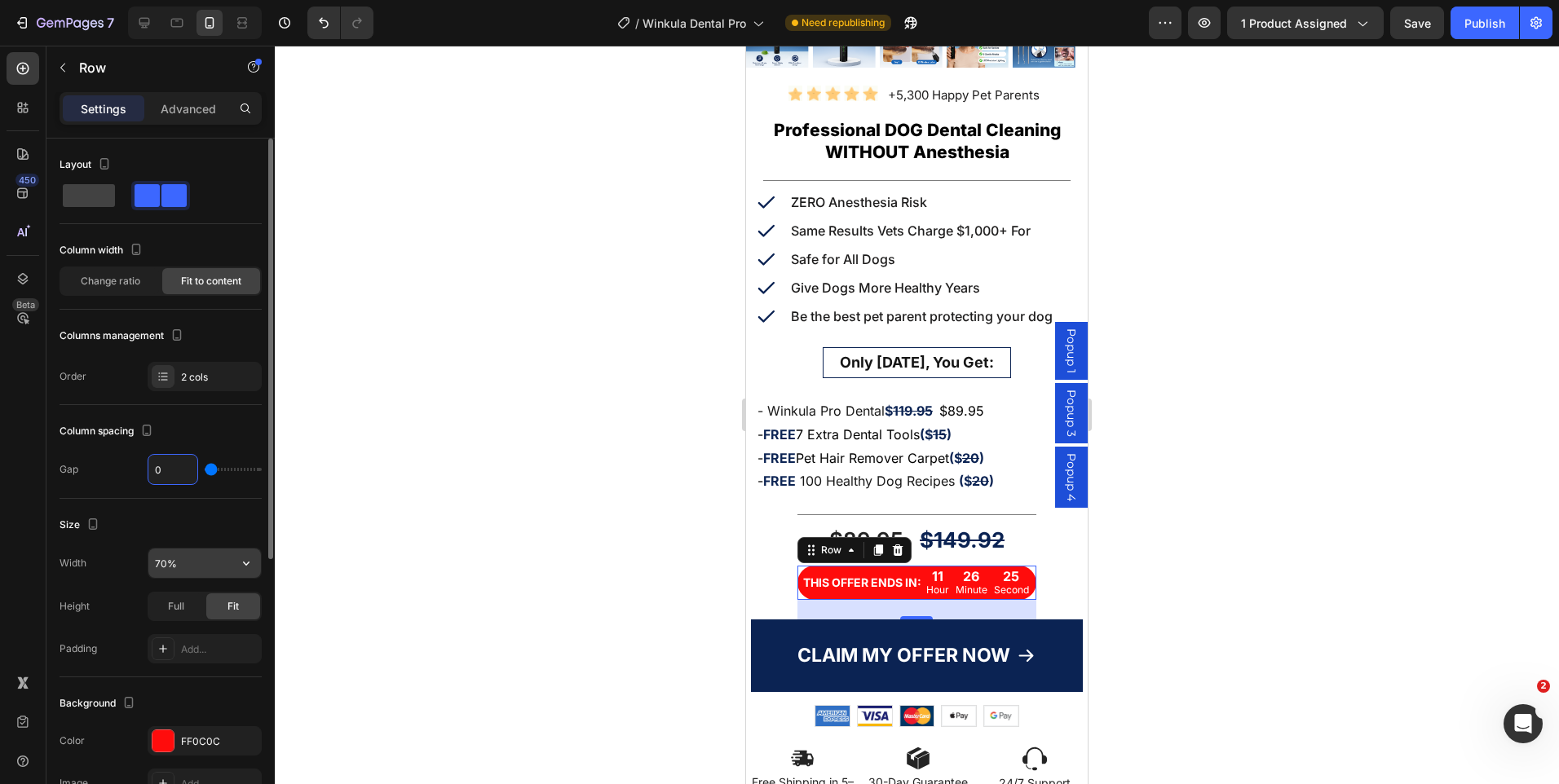
type input "0"
click at [161, 567] on input "70%" at bounding box center [205, 563] width 113 height 29
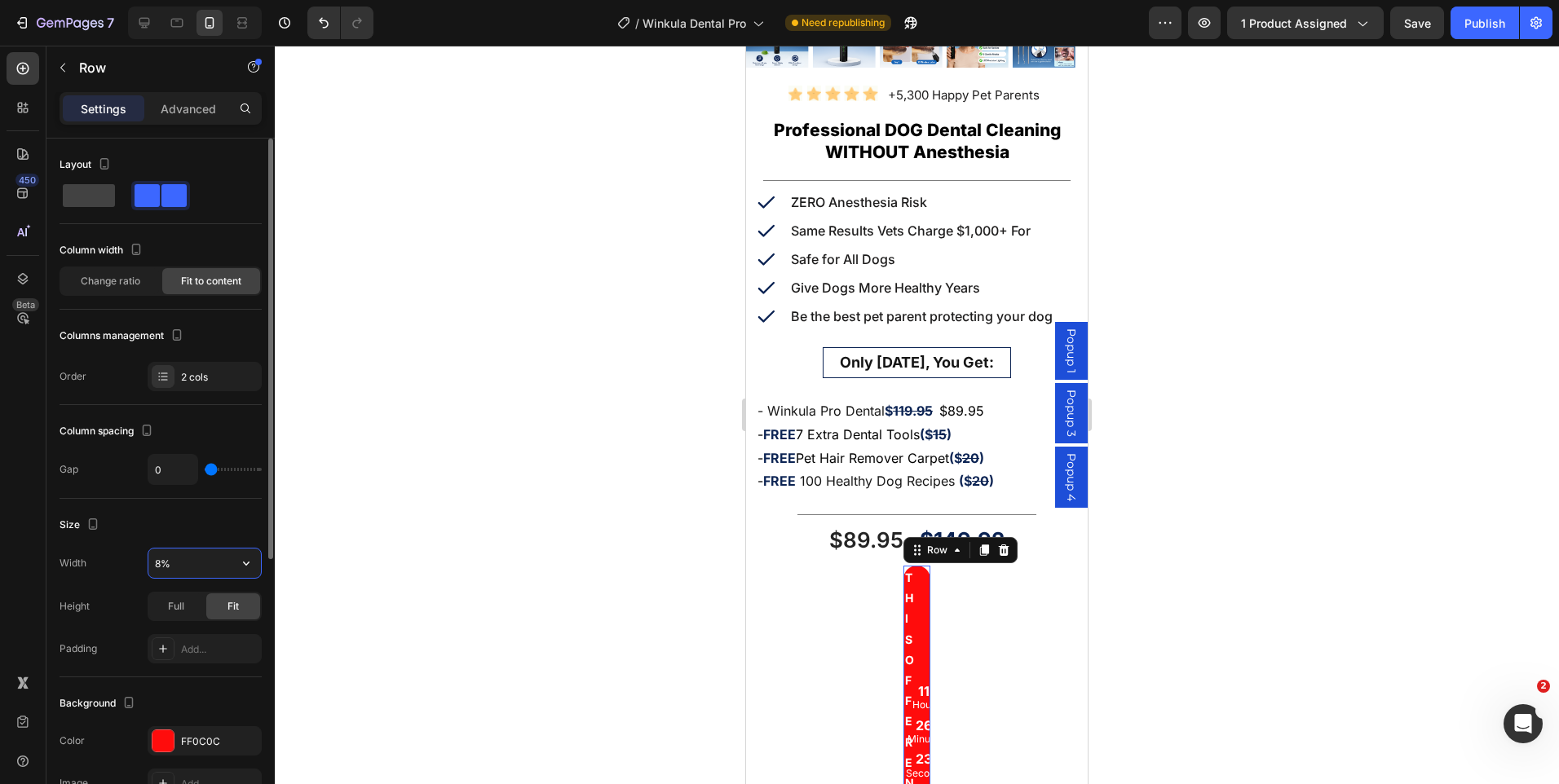
type input "80%"
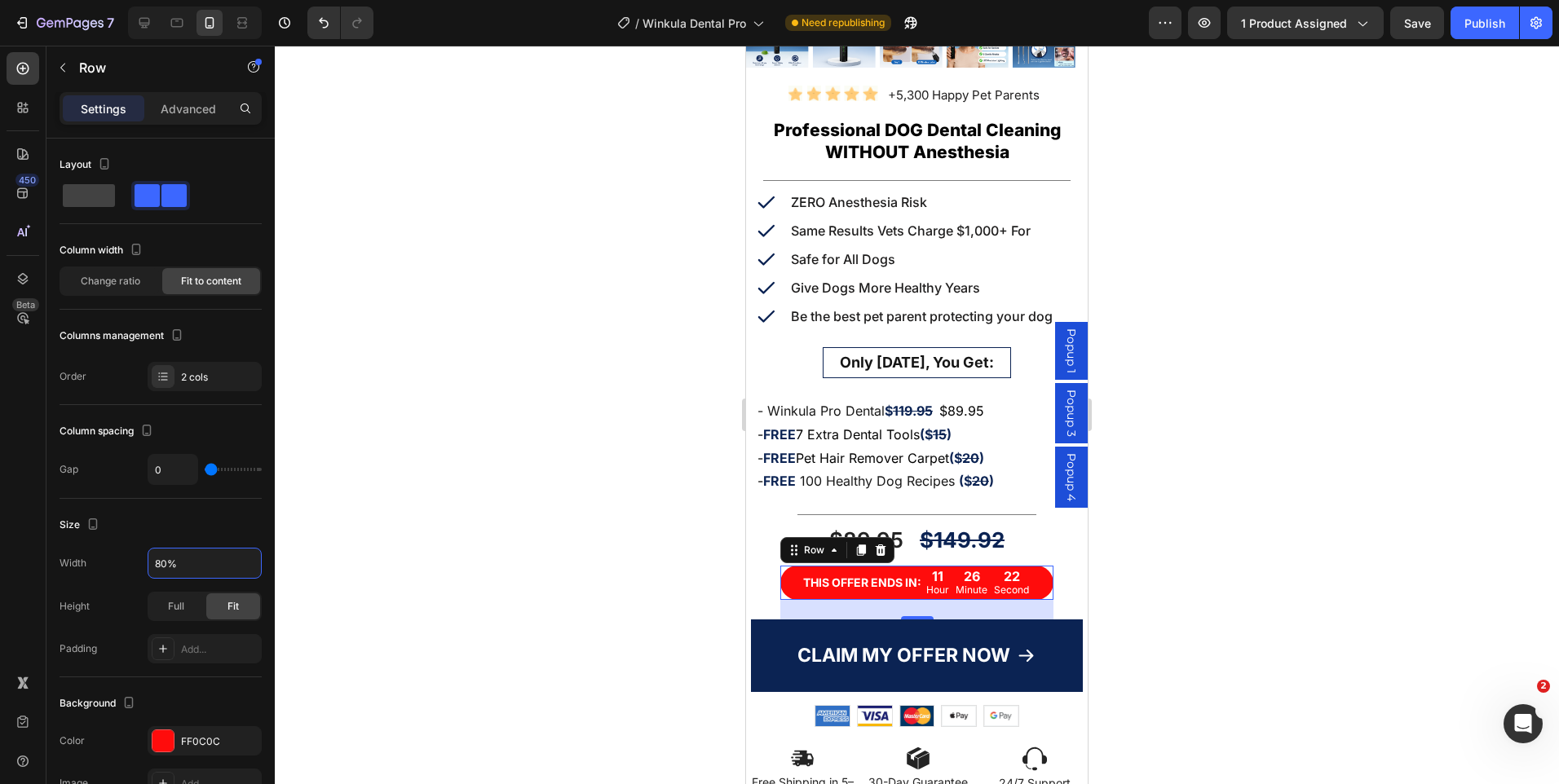
click at [1294, 516] on div at bounding box center [916, 415] width 1285 height 739
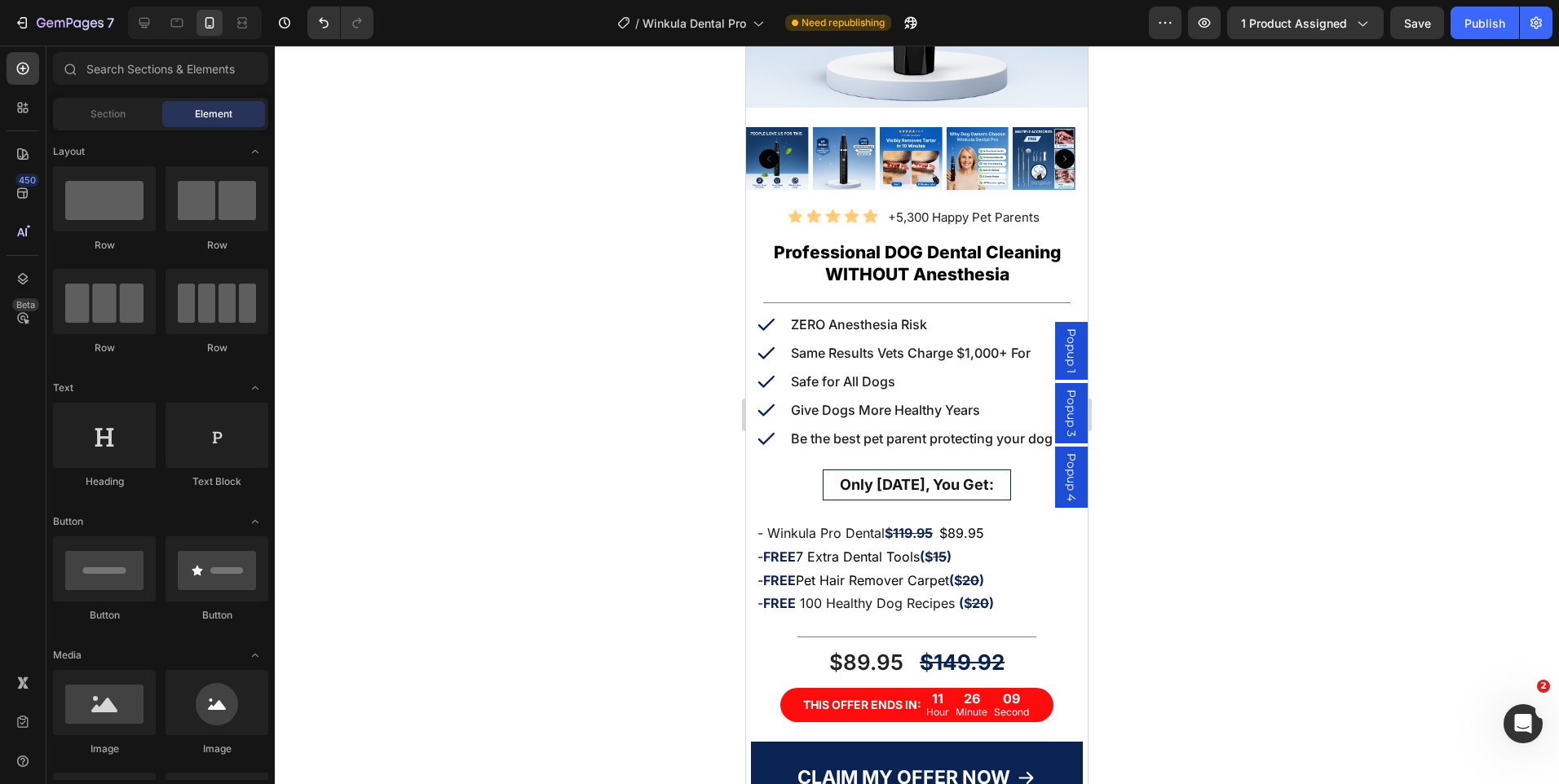
scroll to position [392, 0]
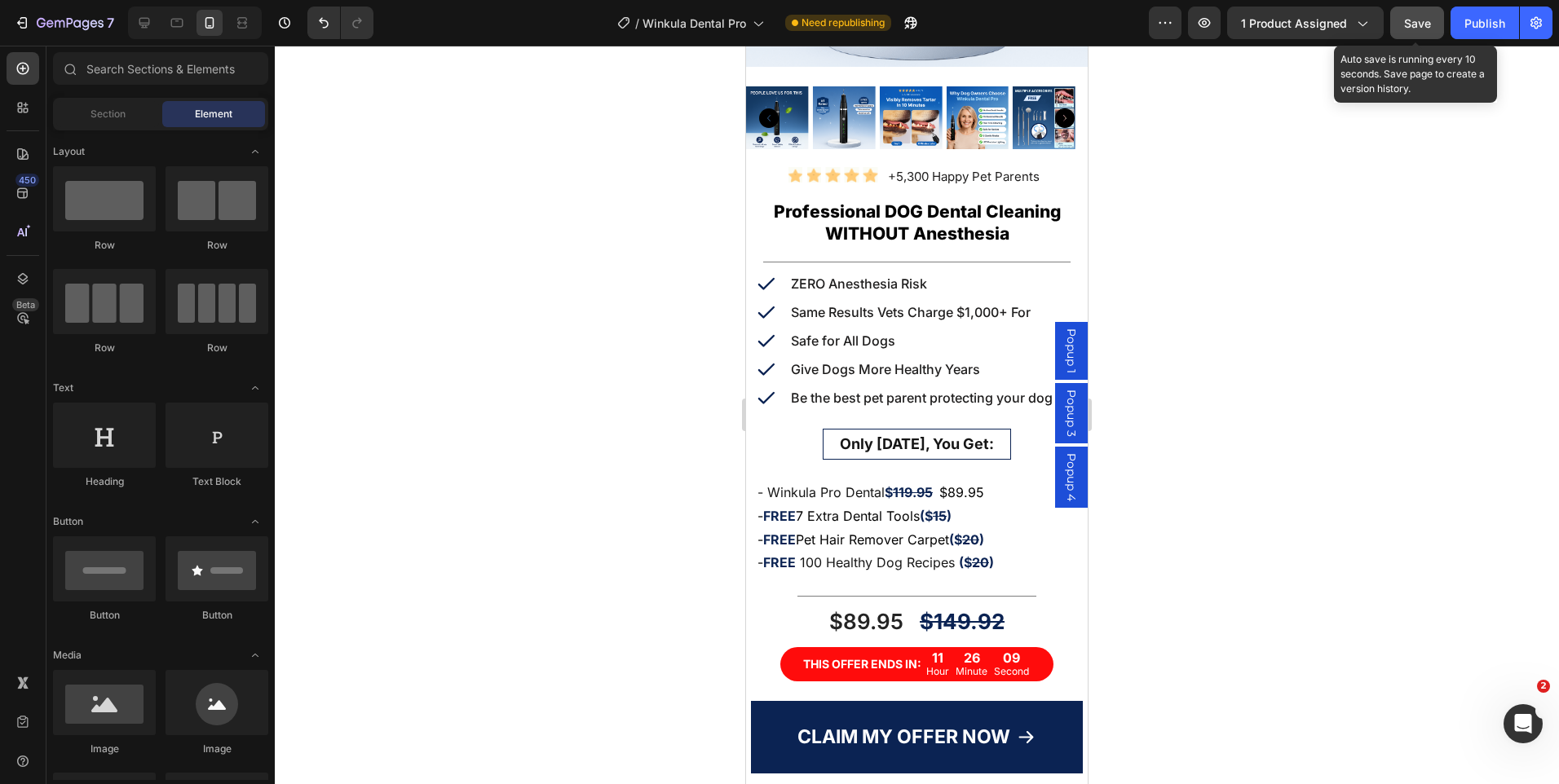
click at [1423, 10] on button "Save" at bounding box center [1417, 23] width 54 height 32
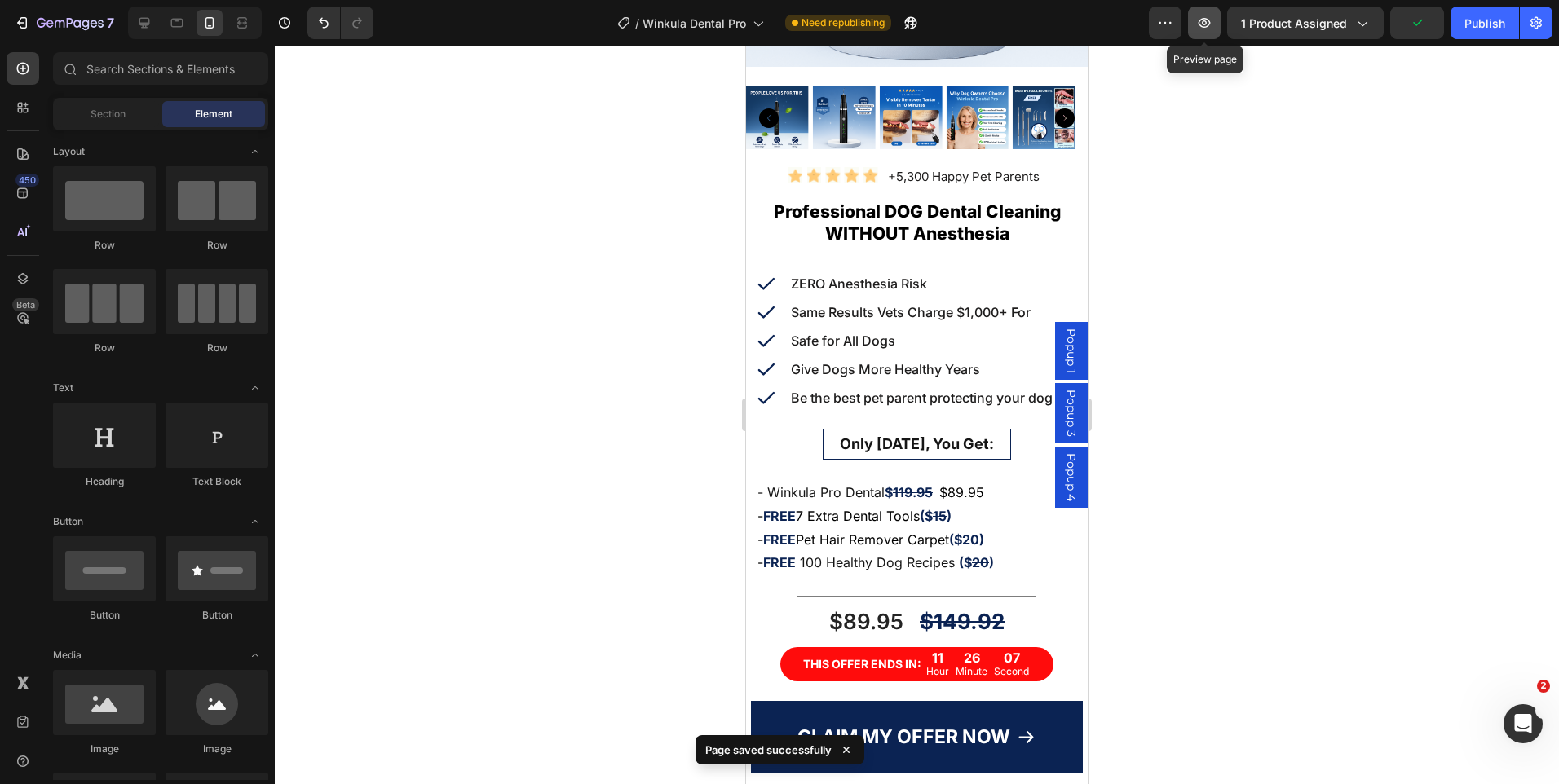
click at [1210, 22] on icon "button" at bounding box center [1204, 22] width 16 height 16
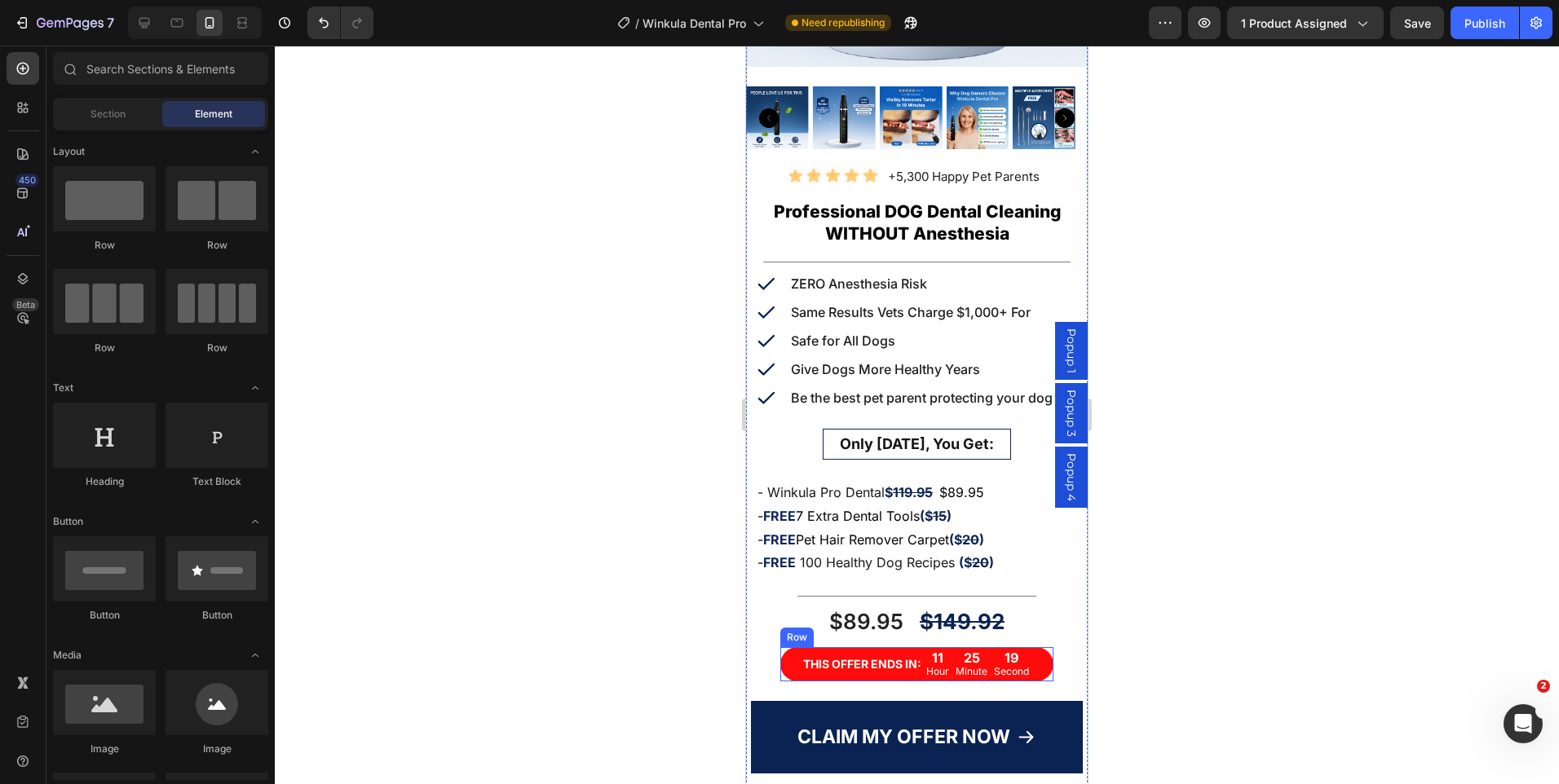
click at [1028, 658] on div "THIS OFFER ENDS IN: Text Block 11 Hour 25 Minute 19 Second Countdown Timer Row" at bounding box center [917, 665] width 273 height 34
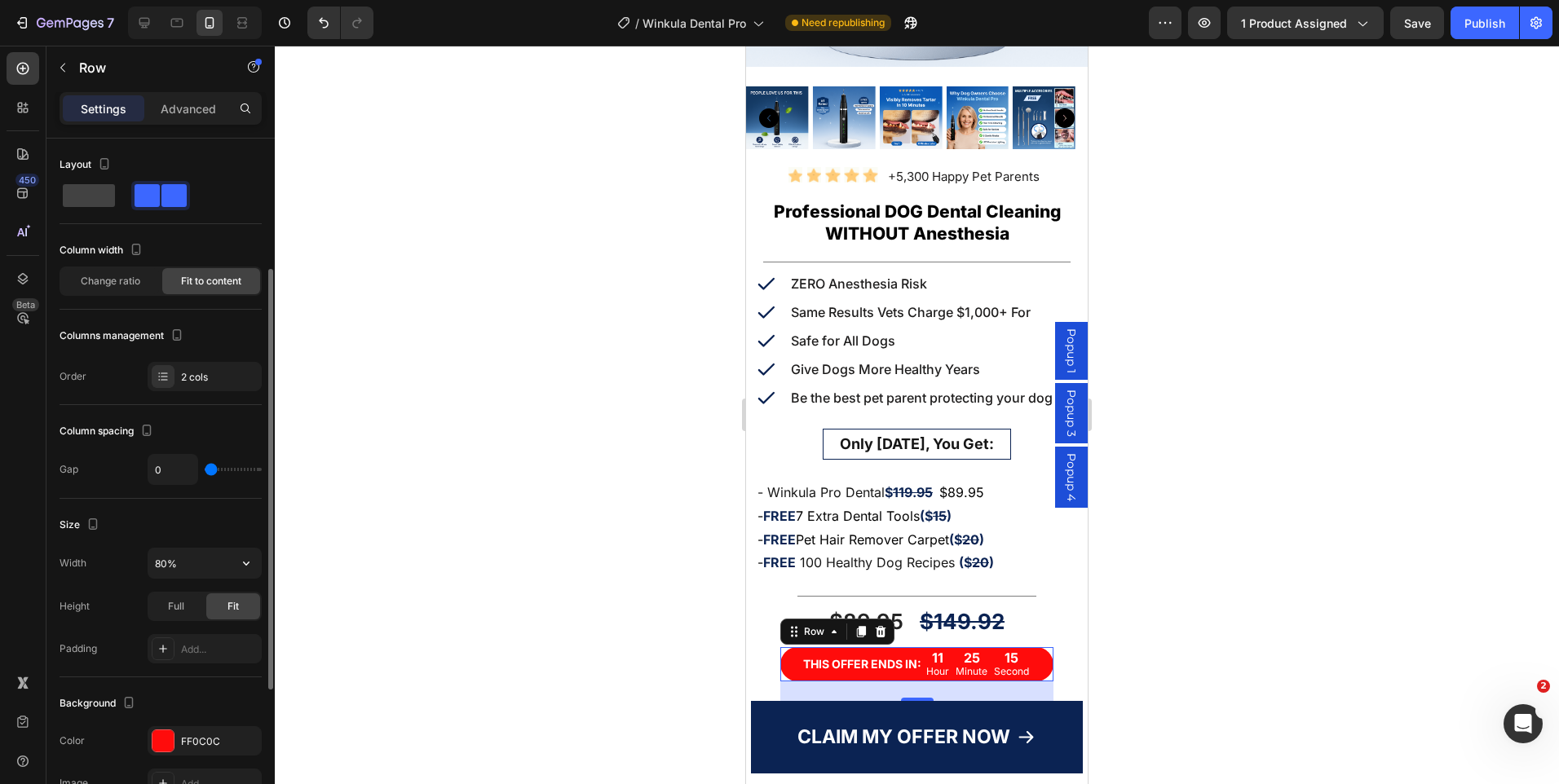
scroll to position [82, 0]
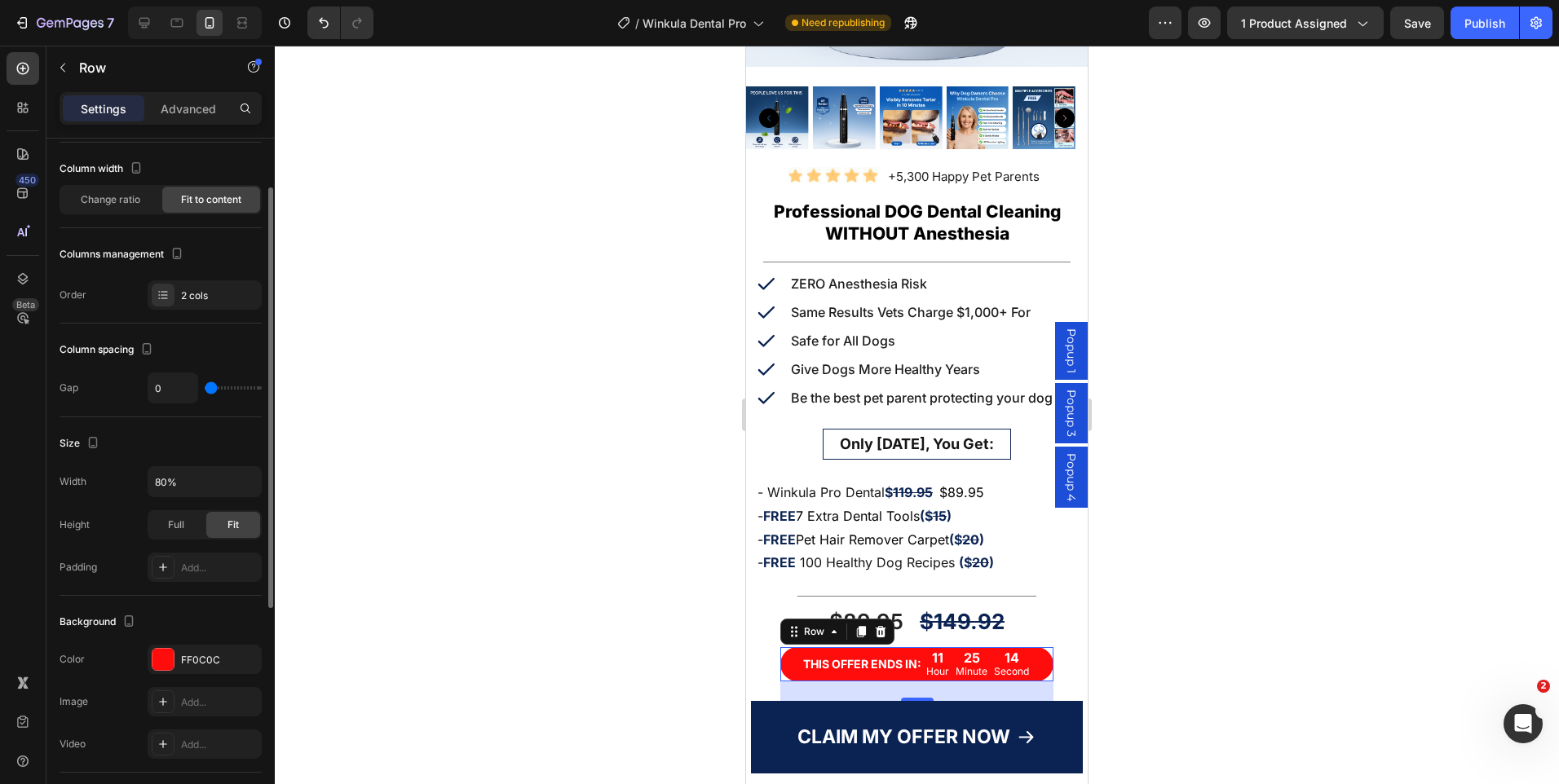
click at [190, 582] on div "Size Width 80% Height Full Fit Padding Add..." at bounding box center [160, 507] width 202 height 179
click at [192, 574] on div "Add..." at bounding box center [219, 568] width 77 height 14
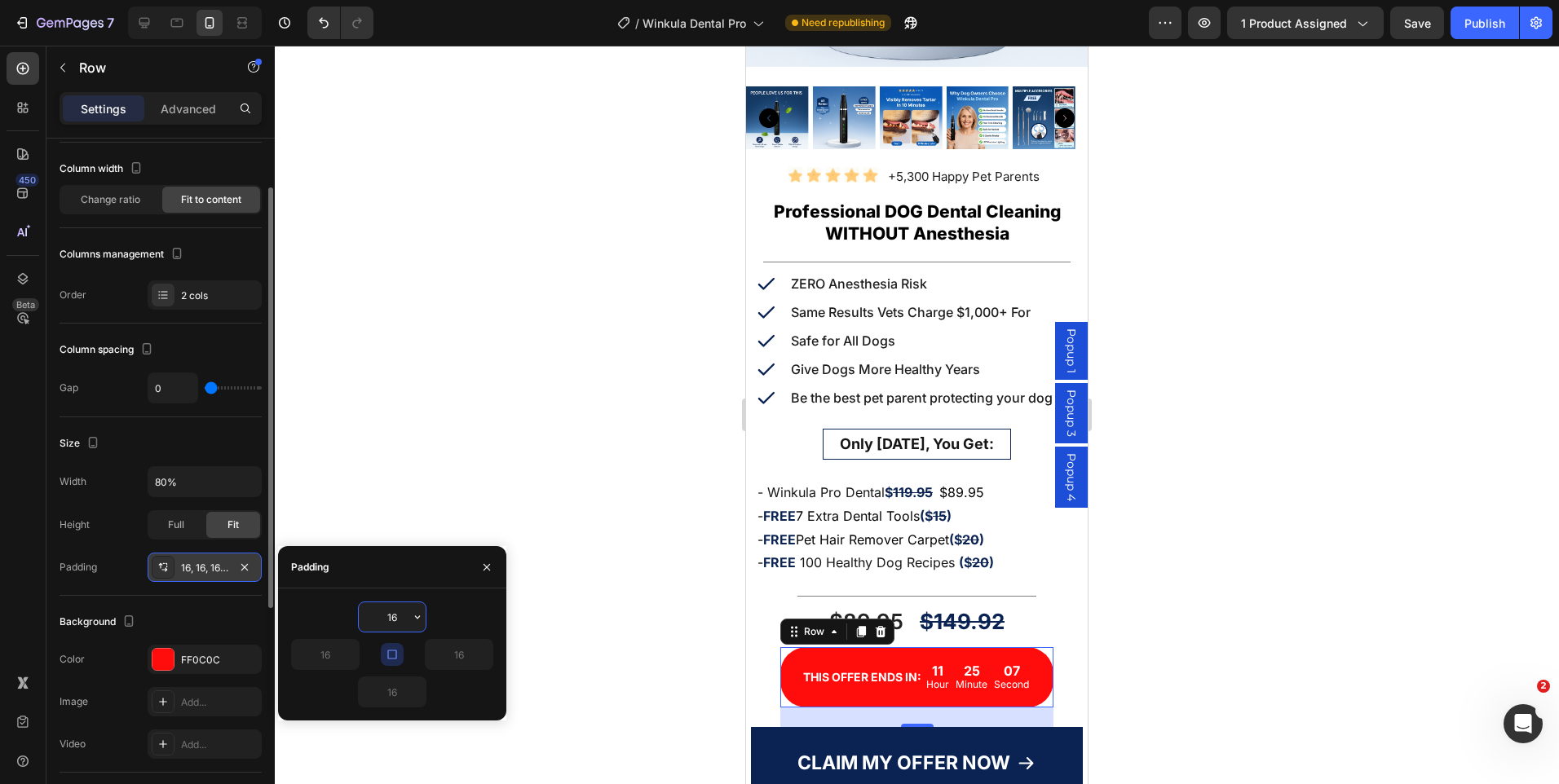
click at [390, 617] on input "16" at bounding box center [392, 617] width 66 height 29
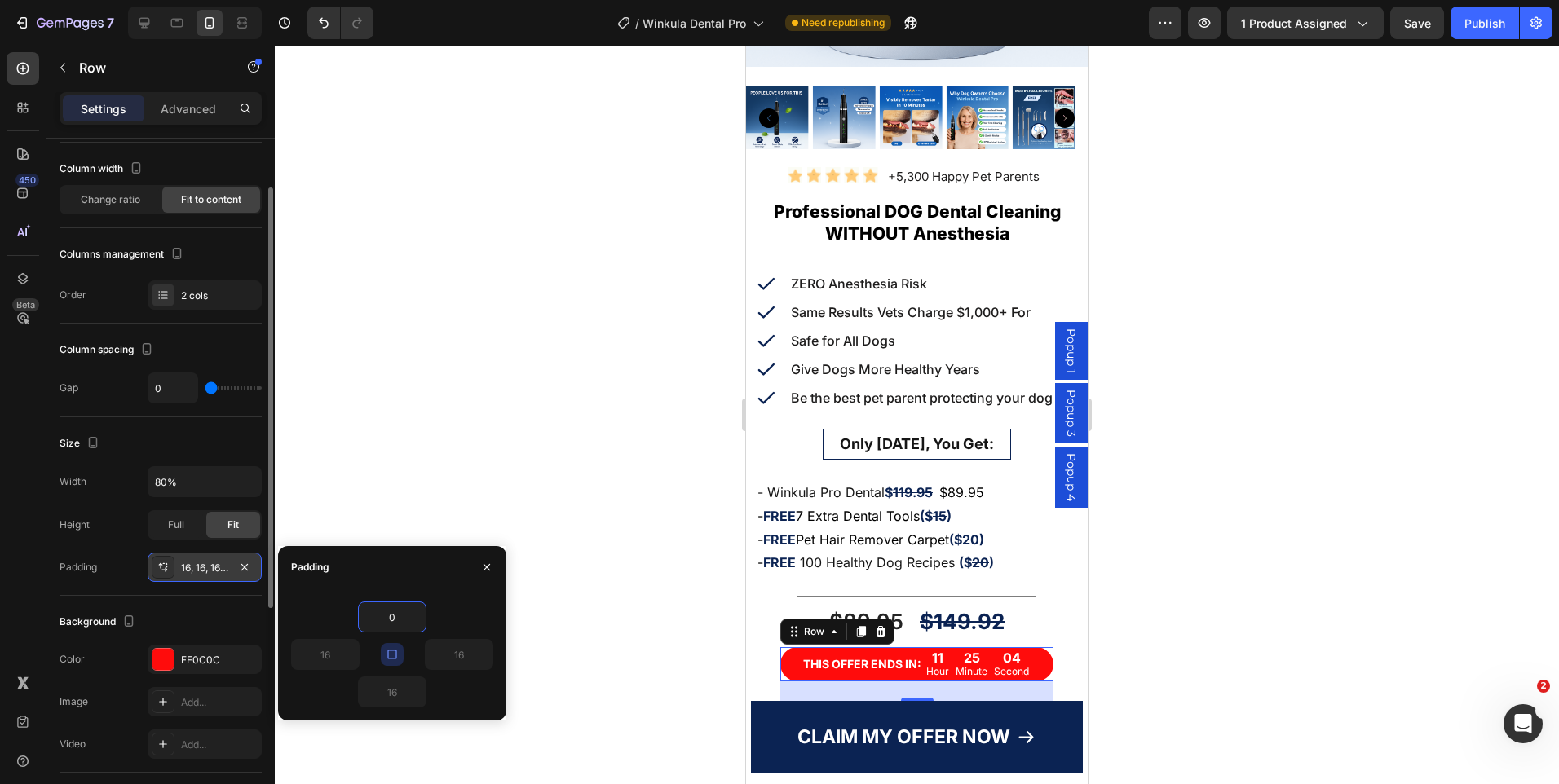
type input "0"
click at [453, 615] on div "0" at bounding box center [392, 617] width 202 height 31
type input "0"
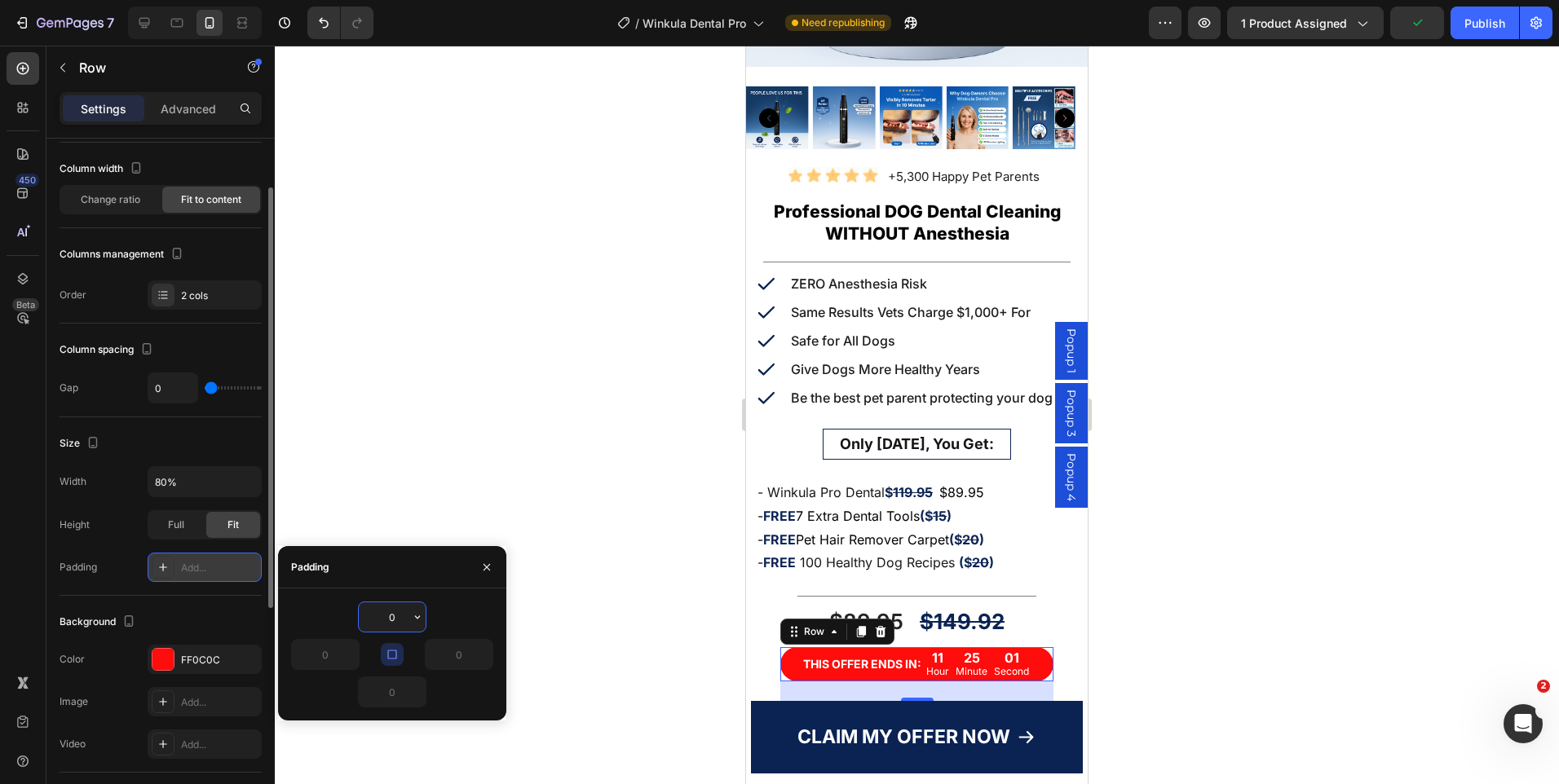
click at [390, 620] on input "0" at bounding box center [392, 617] width 66 height 29
type input "2"
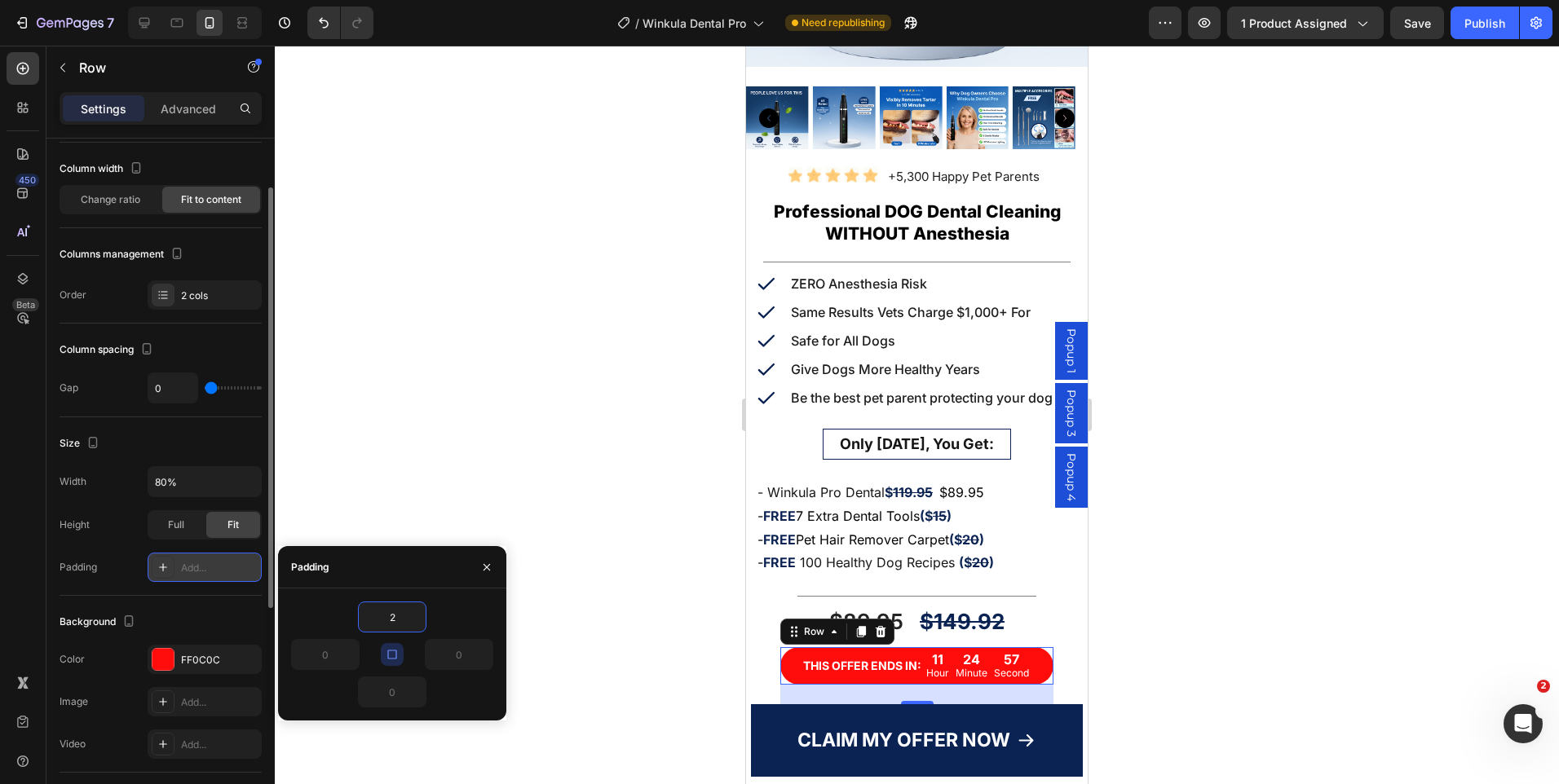
click at [1227, 545] on div at bounding box center [916, 415] width 1285 height 739
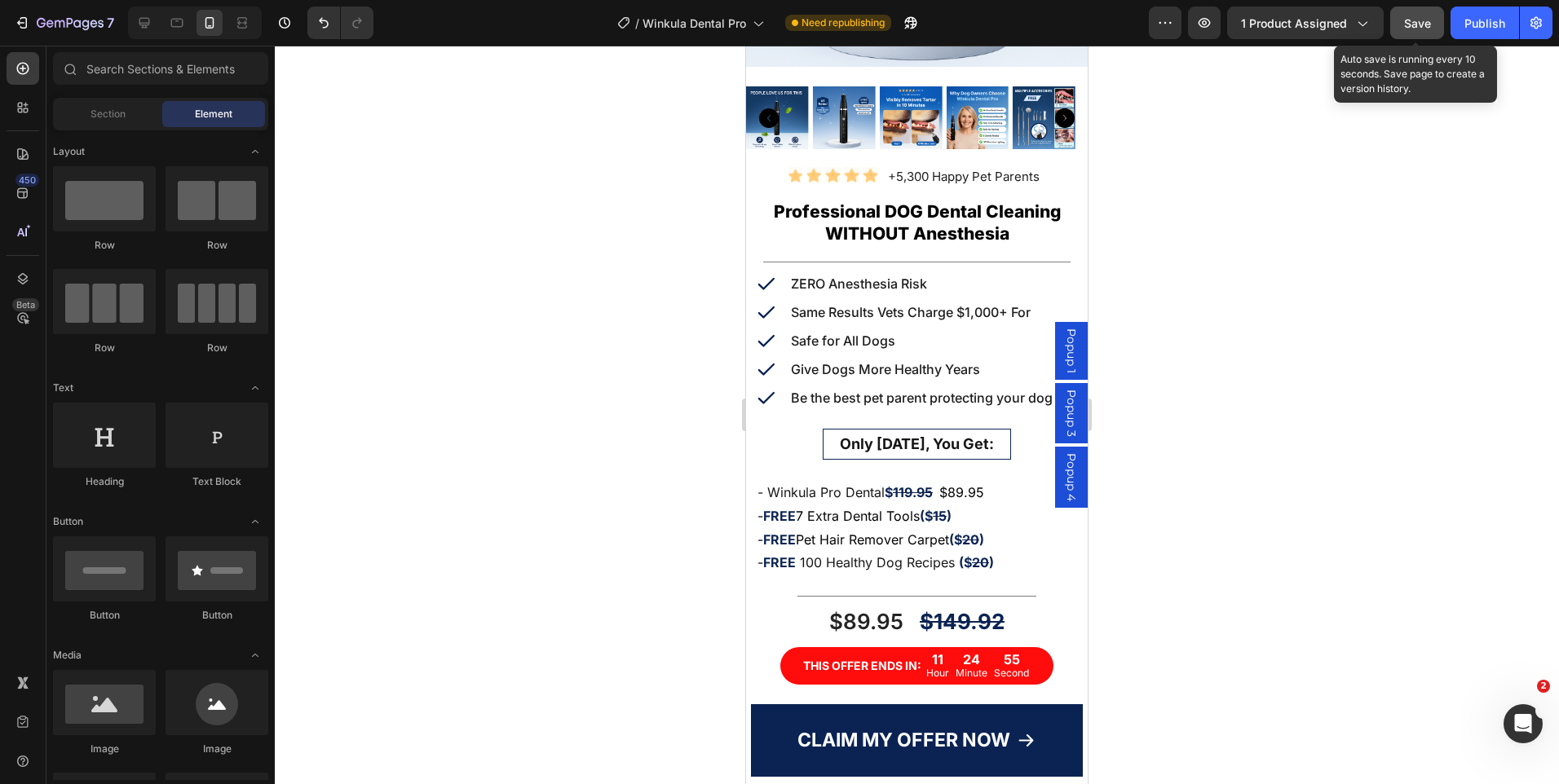
click at [1410, 22] on span "Save" at bounding box center [1418, 23] width 27 height 14
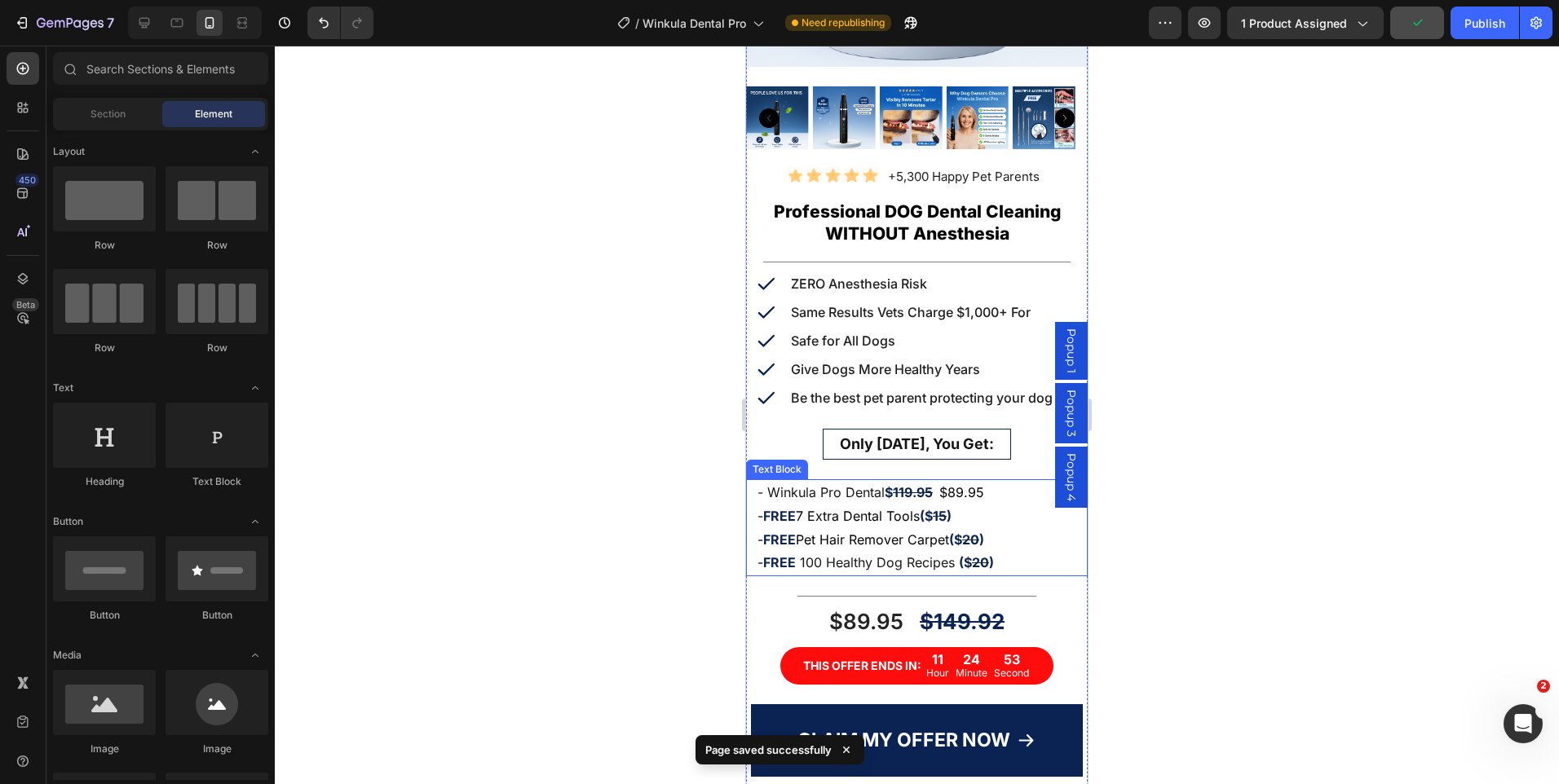
click at [944, 551] on p "- FREE 100 Healthy Dog Recipes ($ 20 )" at bounding box center [917, 563] width 319 height 24
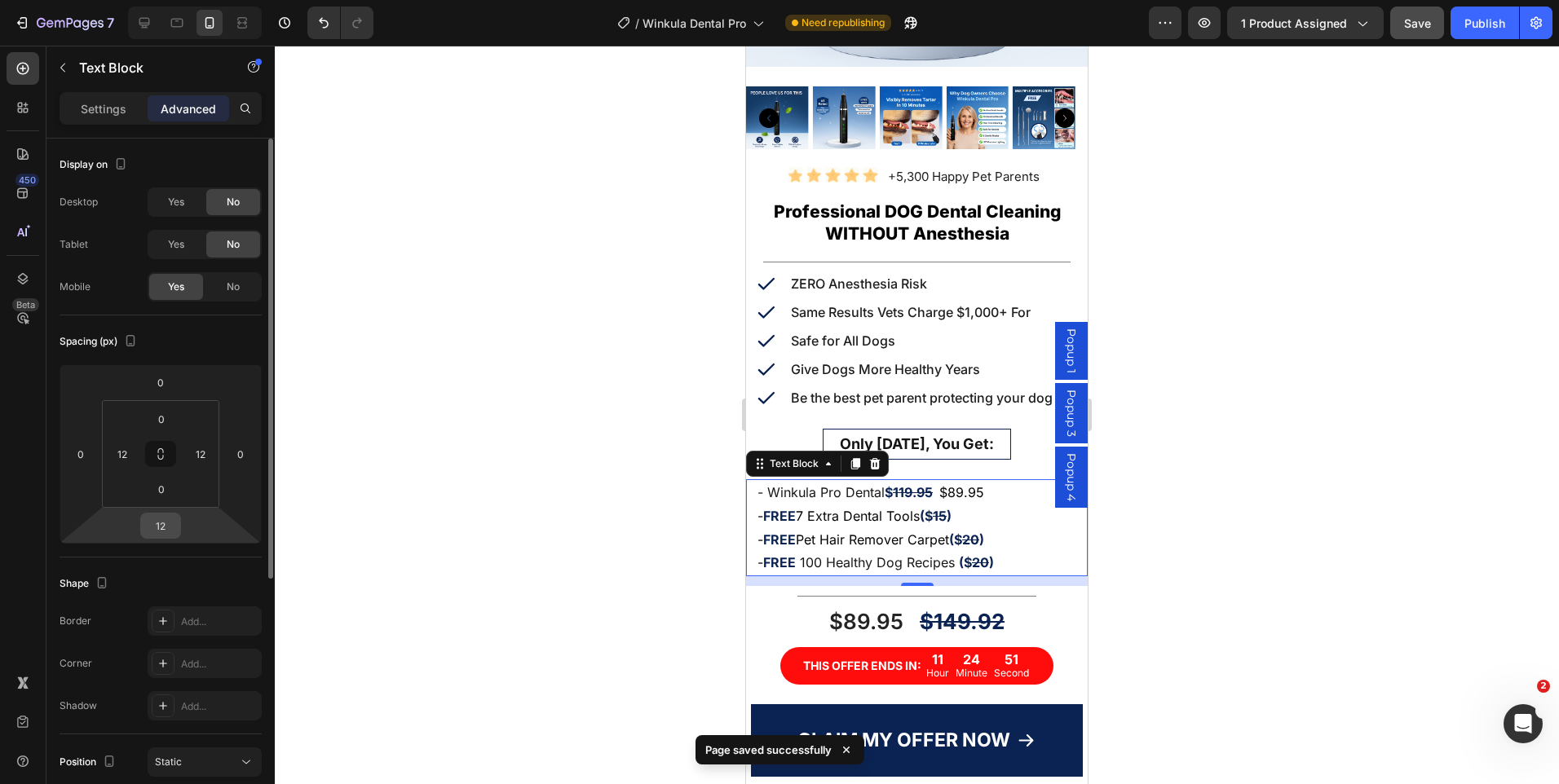
click at [160, 527] on input "12" at bounding box center [160, 526] width 32 height 25
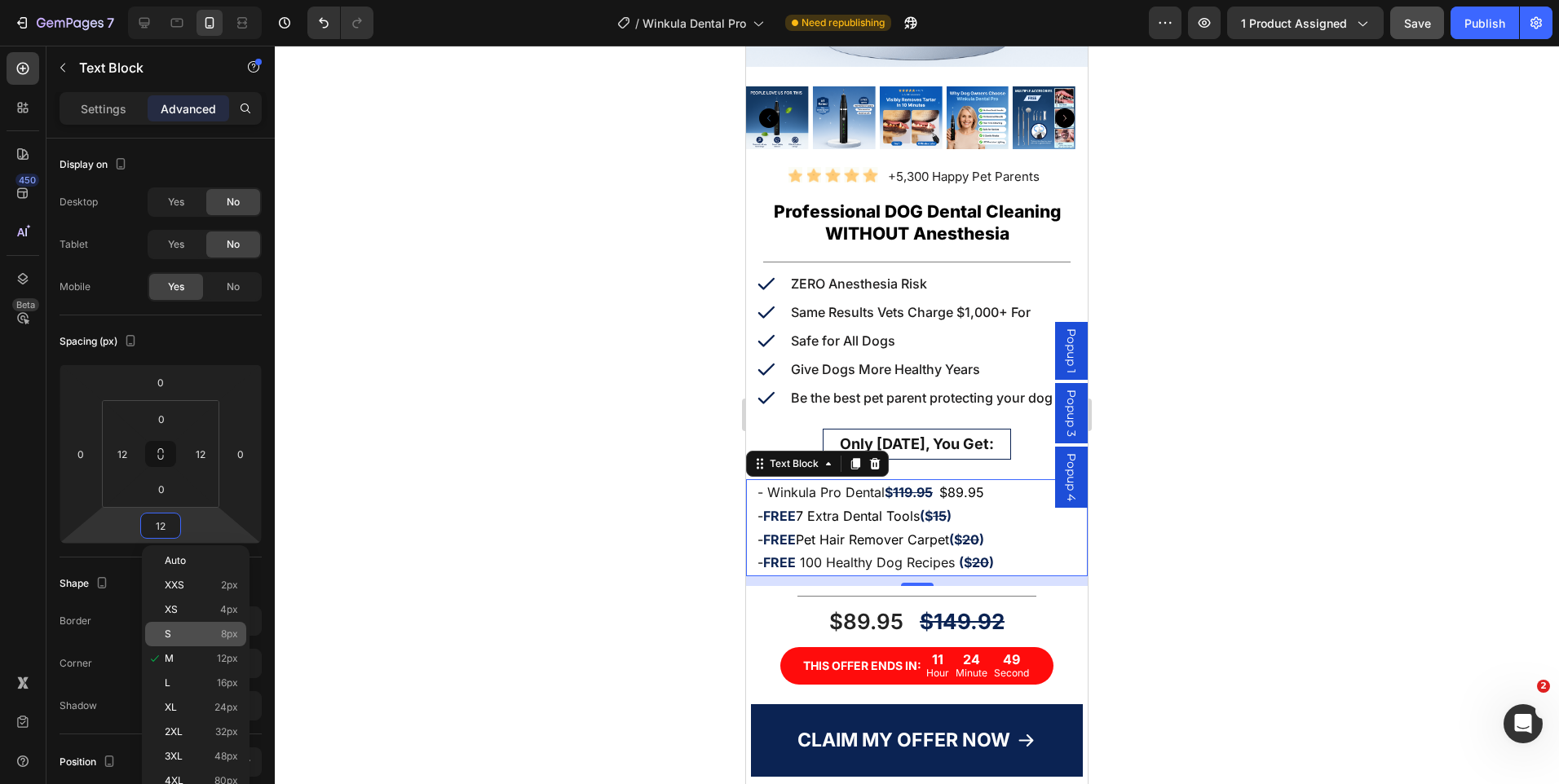
click at [194, 628] on div "S 8px" at bounding box center [195, 634] width 101 height 25
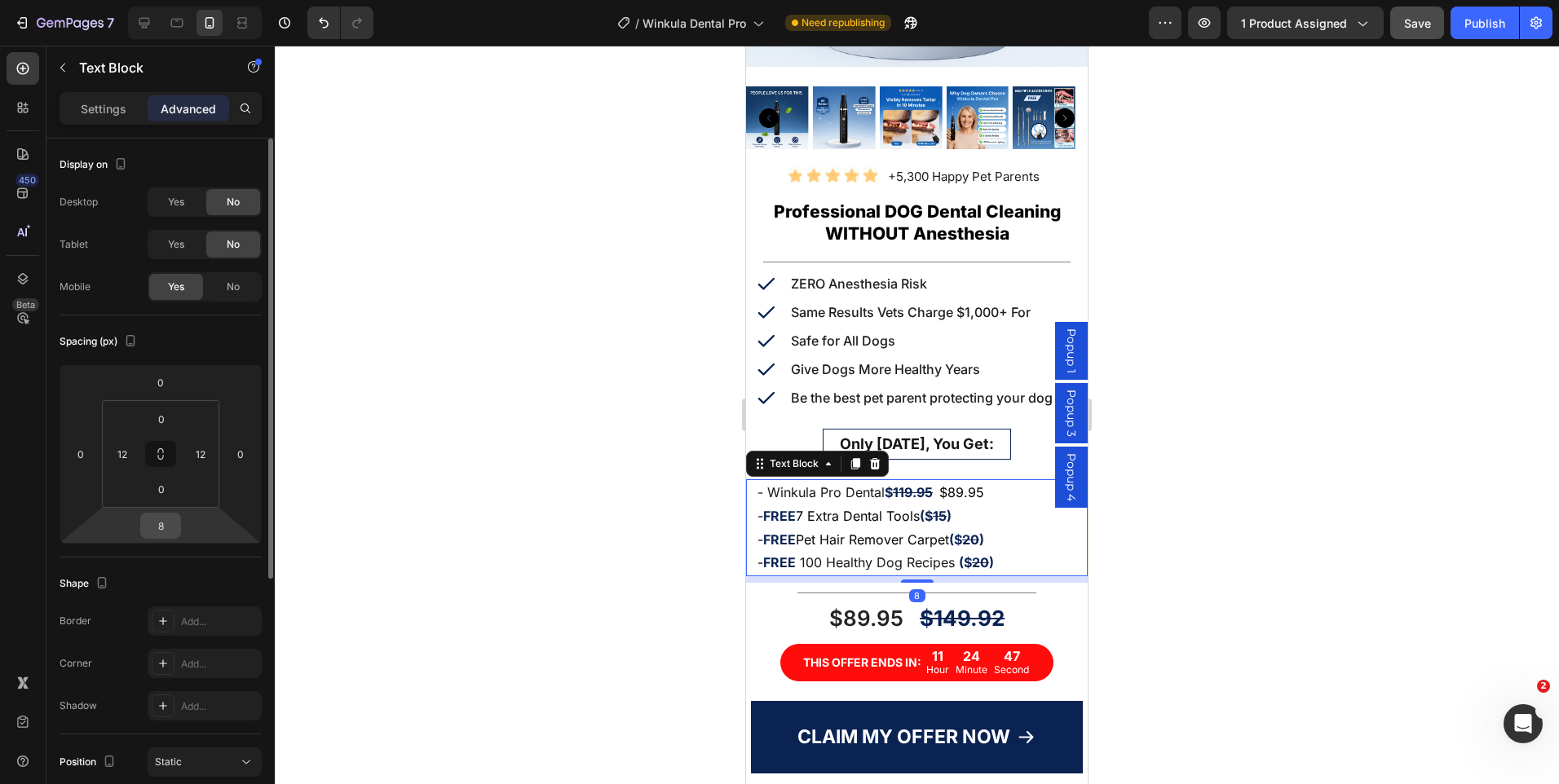
click at [150, 526] on input "8" at bounding box center [160, 526] width 32 height 25
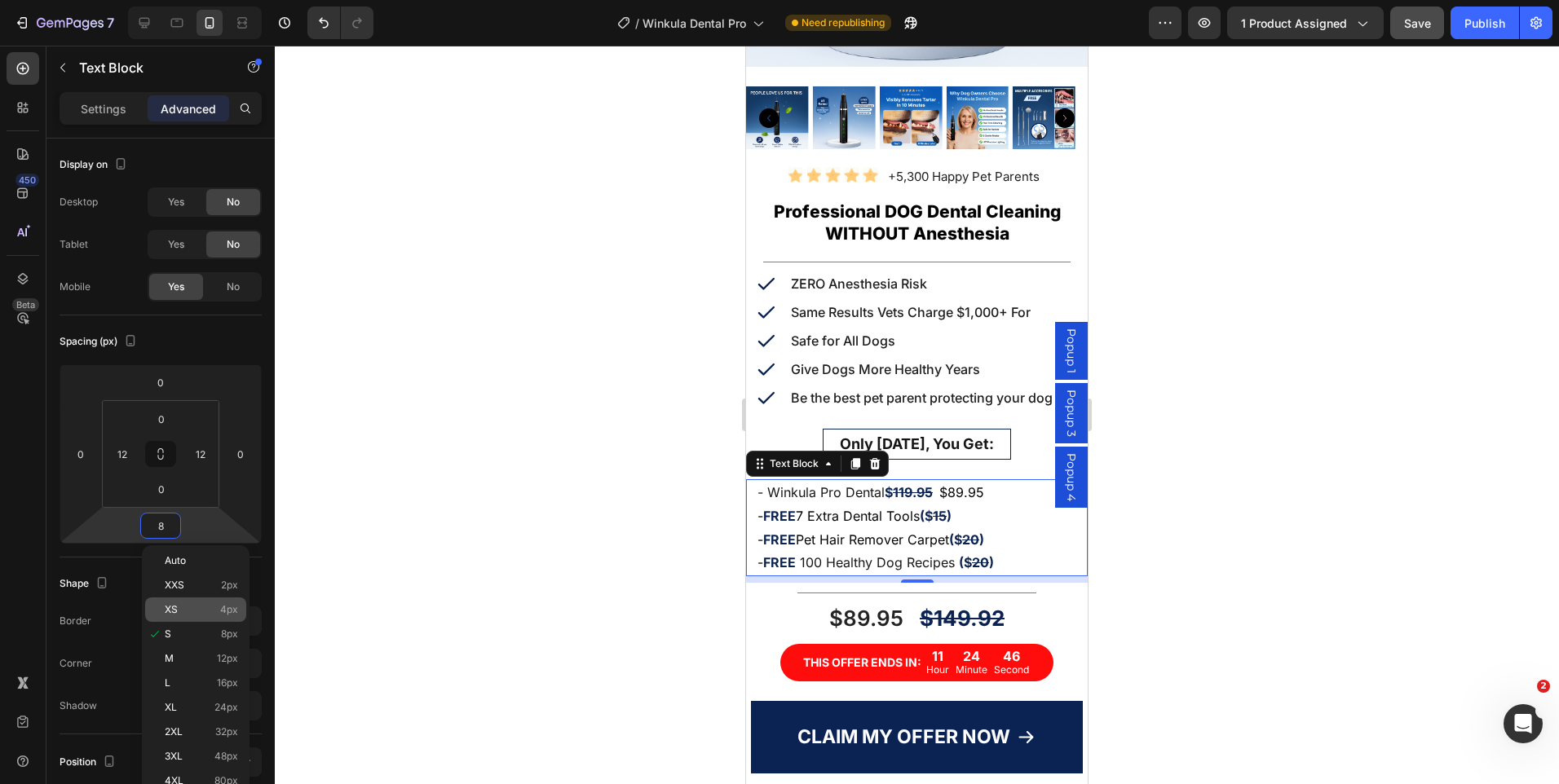
click at [199, 611] on p "XS 4px" at bounding box center [201, 609] width 73 height 11
type input "4"
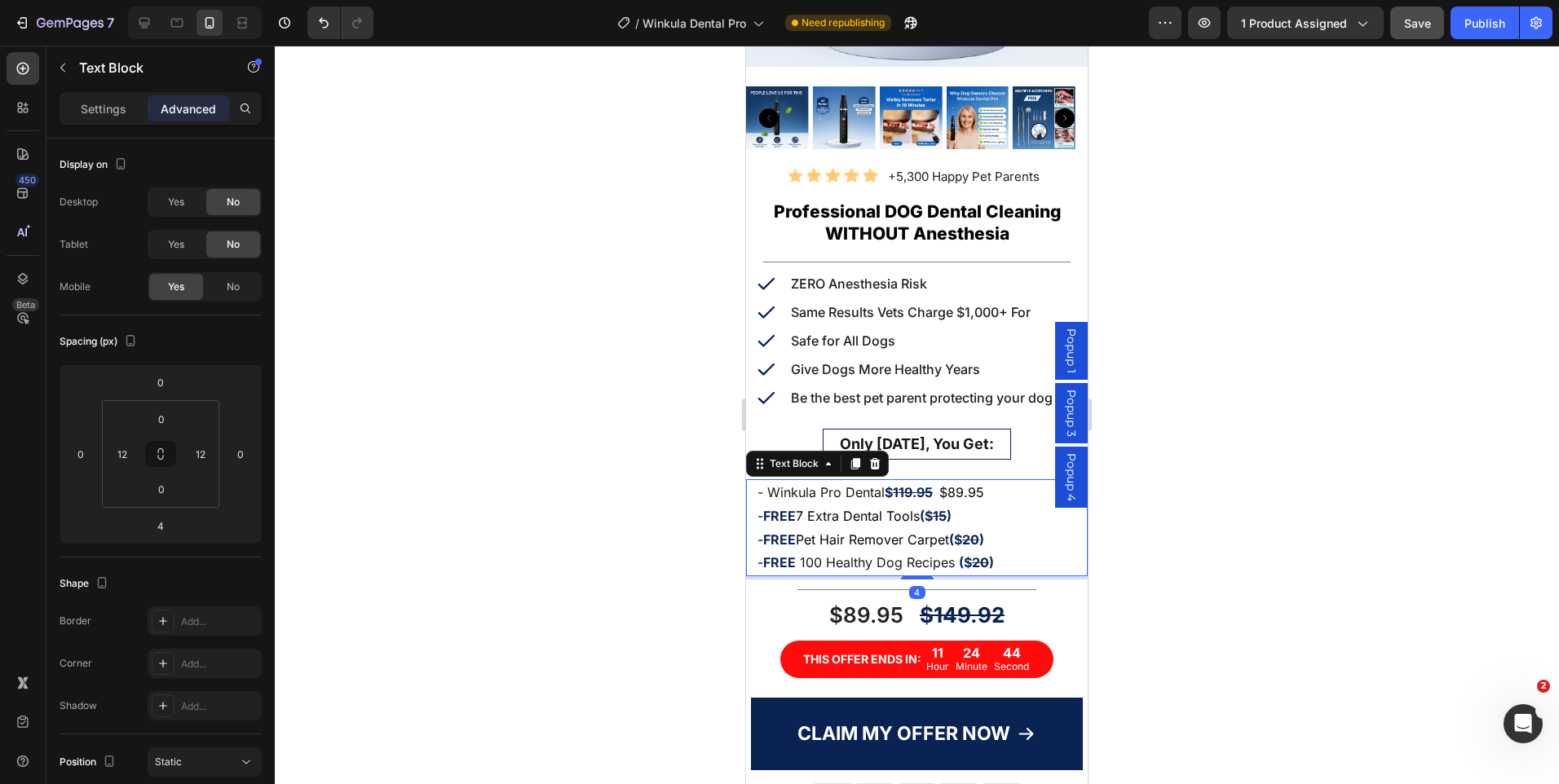
click at [1163, 498] on div at bounding box center [916, 415] width 1285 height 739
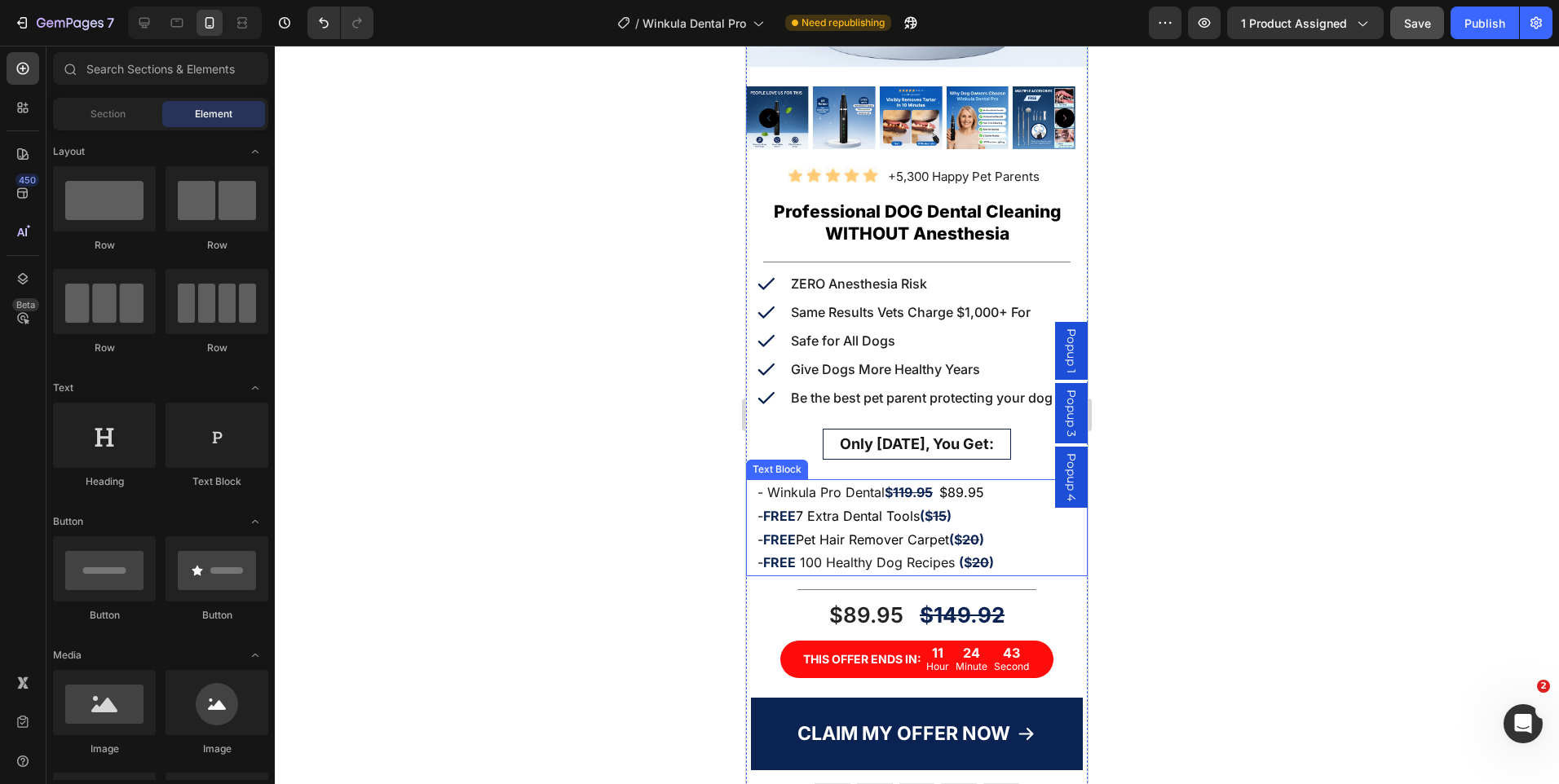
click at [965, 538] on p "- FREE Pet Hair Remover Carpet ($ 20 )" at bounding box center [917, 540] width 319 height 24
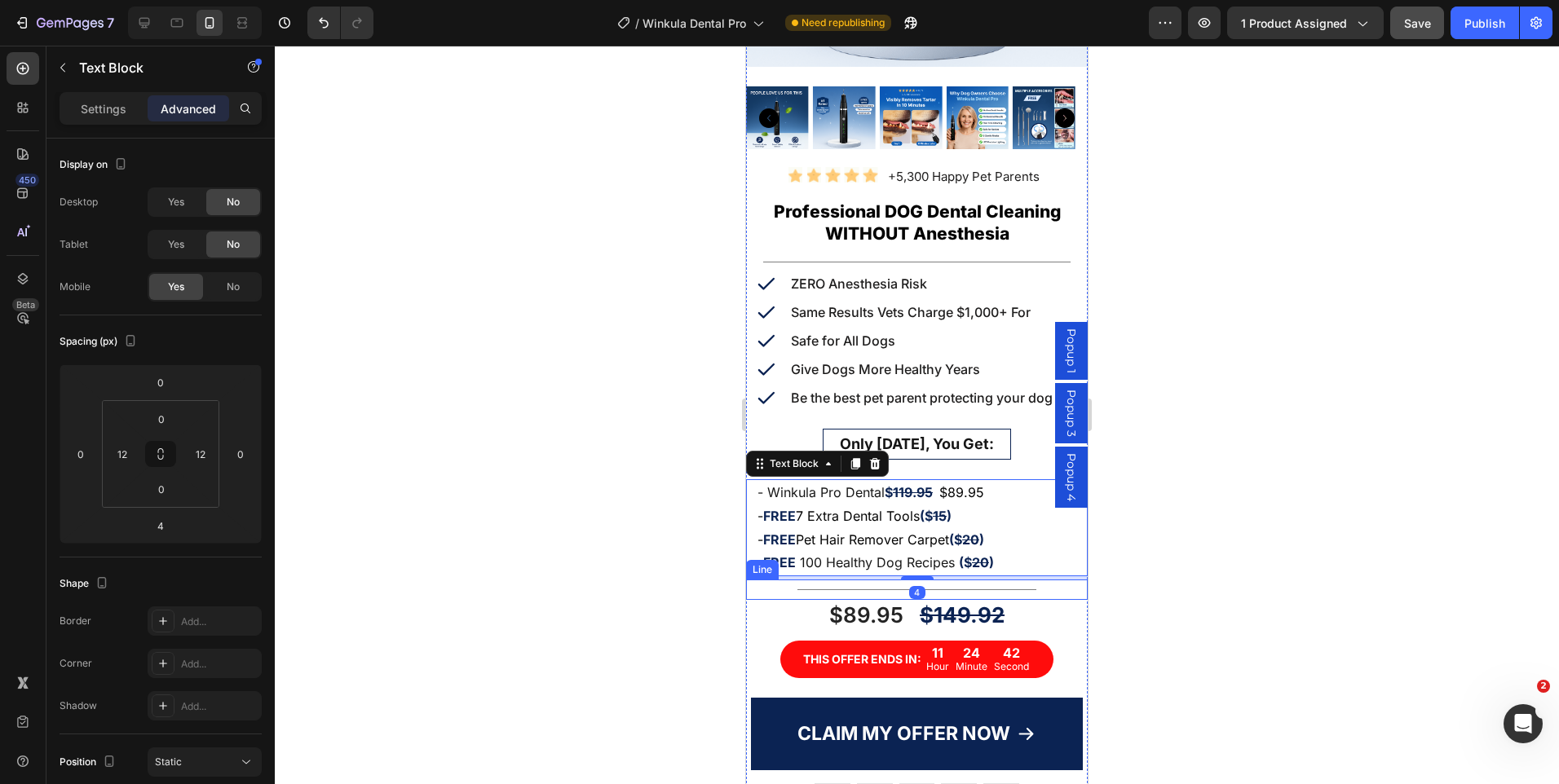
click at [956, 579] on div "Title Line" at bounding box center [916, 590] width 342 height 20
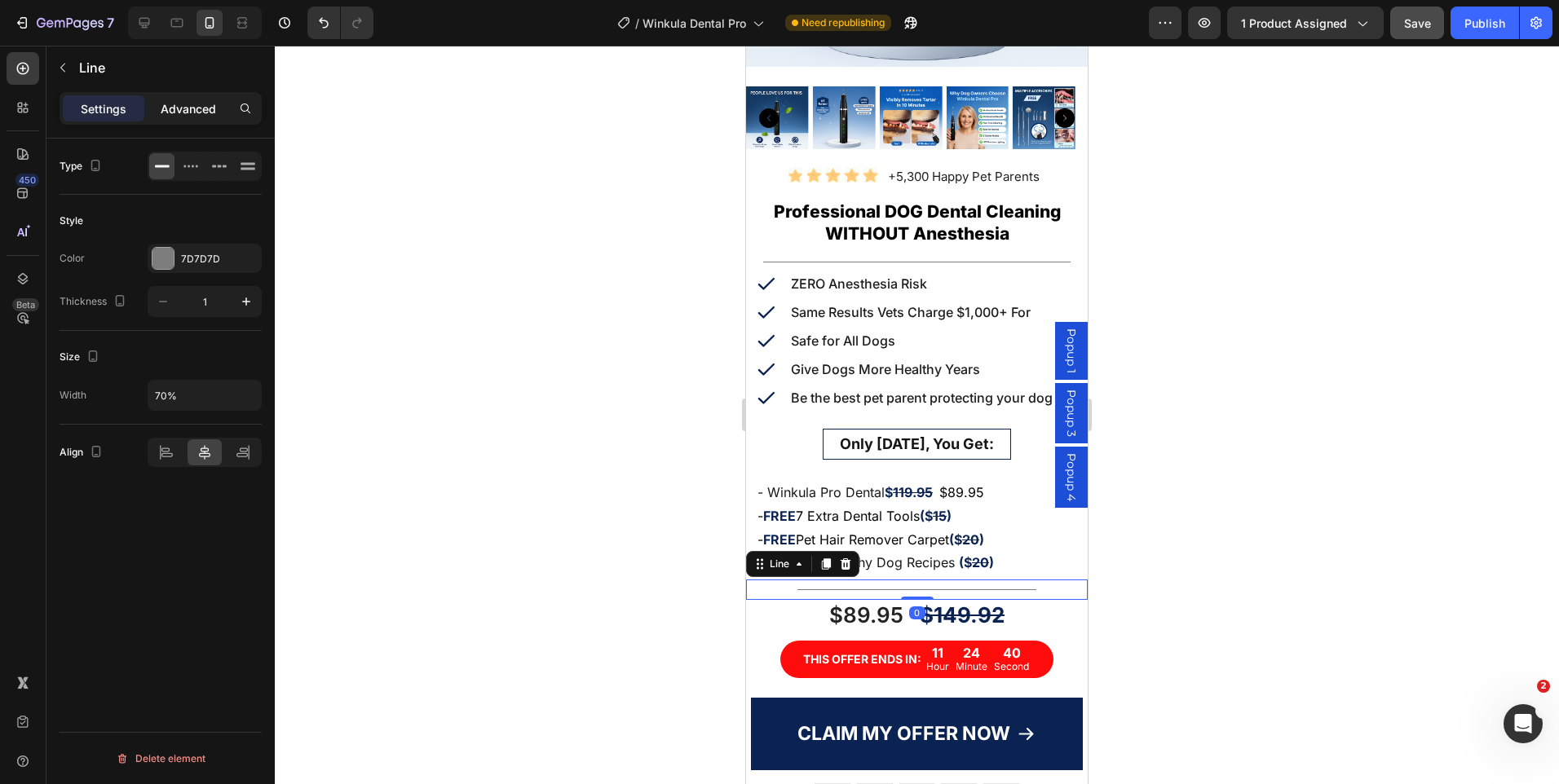
click at [170, 113] on p "Advanced" at bounding box center [188, 109] width 55 height 17
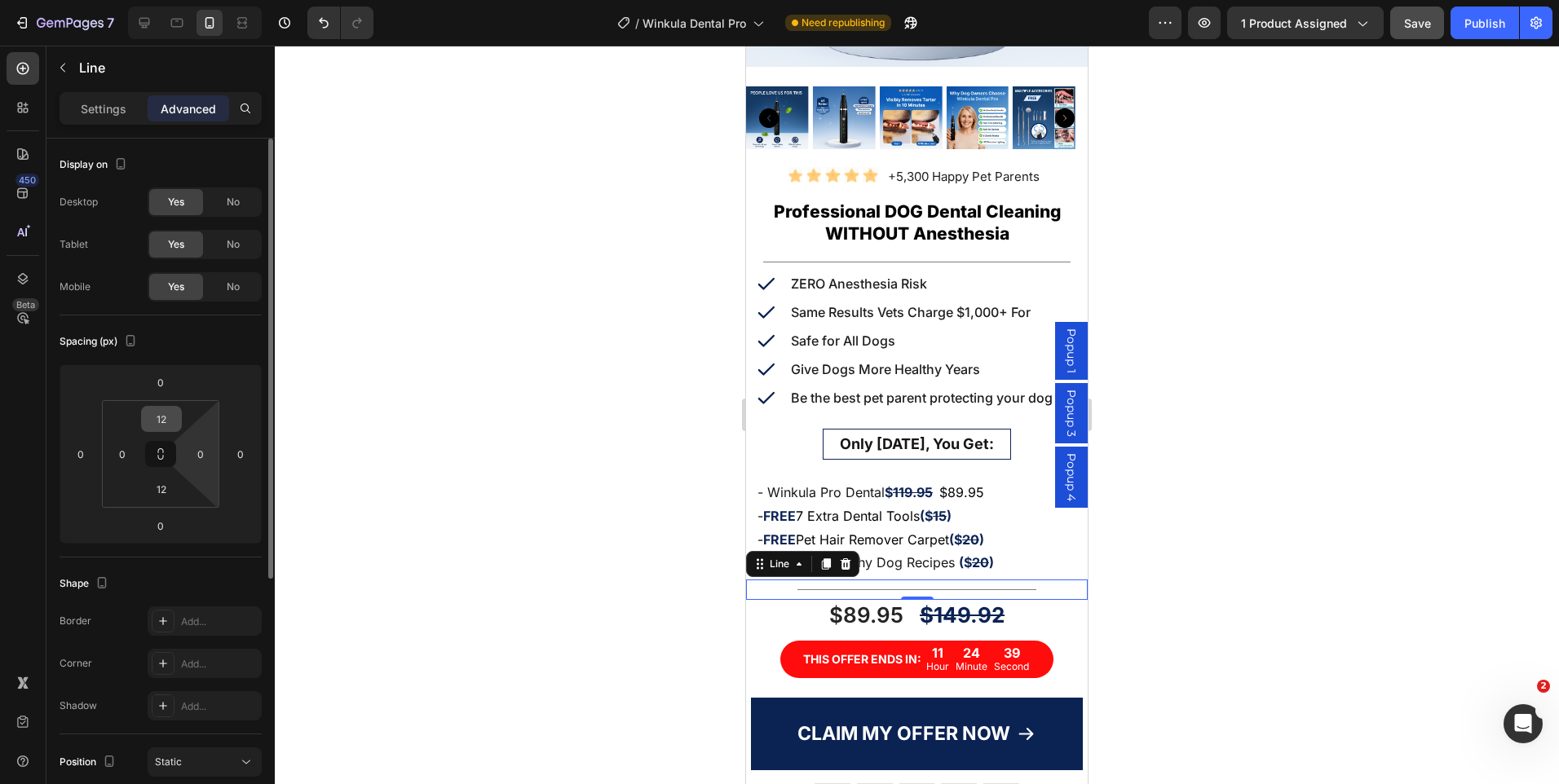
click at [170, 419] on input "12" at bounding box center [161, 418] width 32 height 25
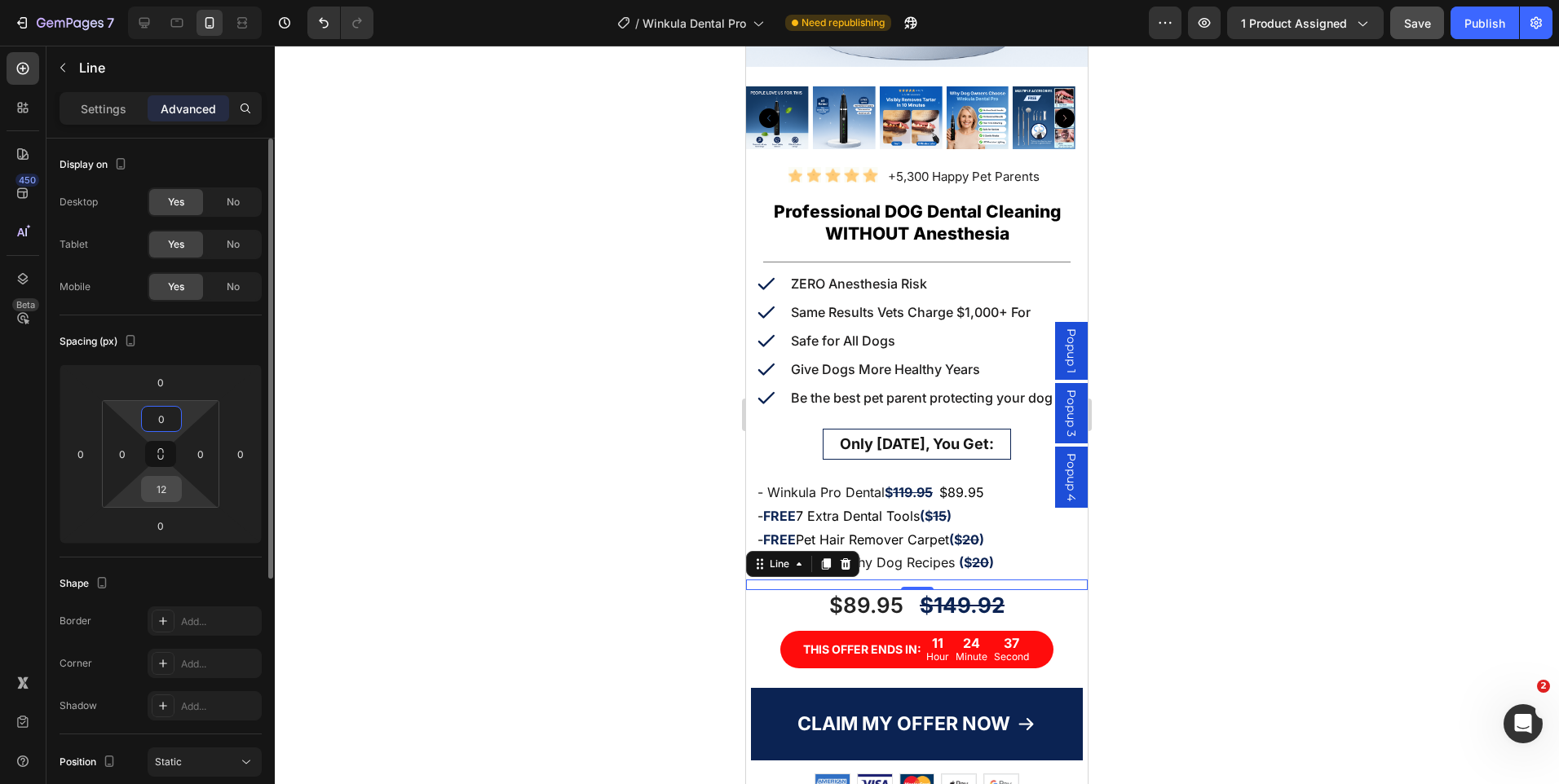
type input "0"
click at [158, 490] on input "12" at bounding box center [161, 489] width 32 height 25
type input "0"
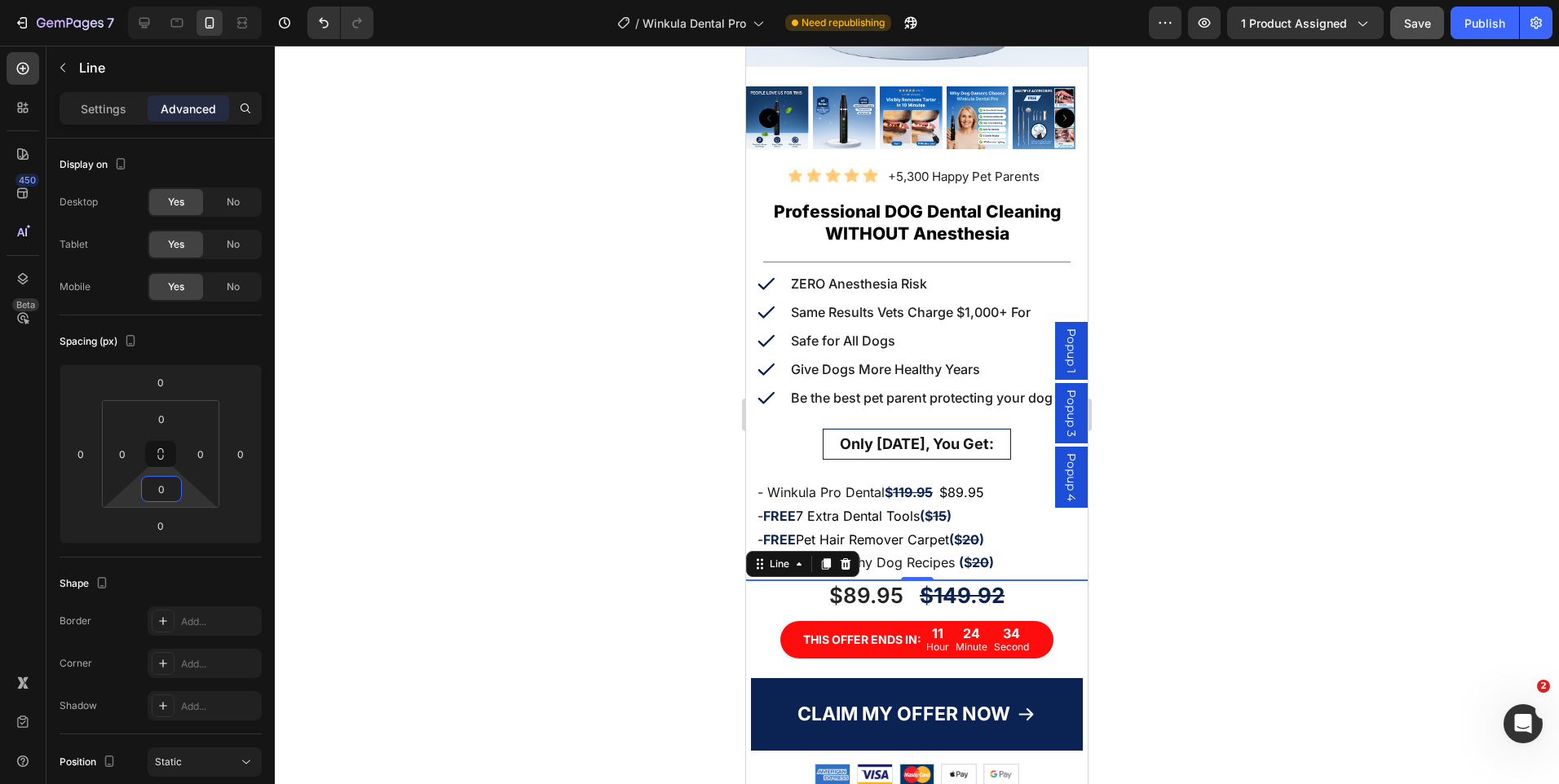
click at [1231, 402] on div at bounding box center [916, 415] width 1285 height 739
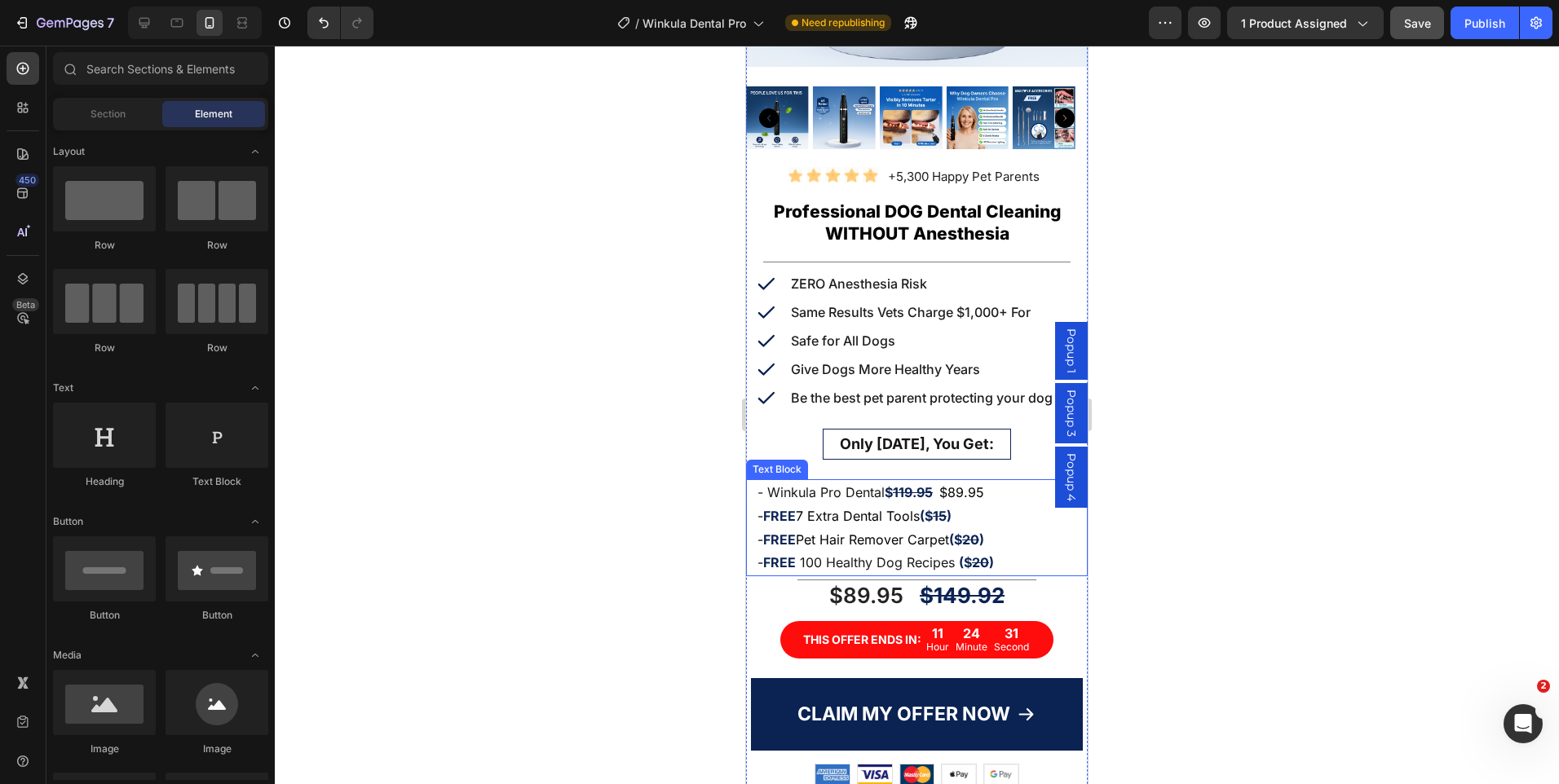
click at [939, 551] on p "- FREE 100 Healthy Dog Recipes ($ 20 )" at bounding box center [917, 563] width 319 height 24
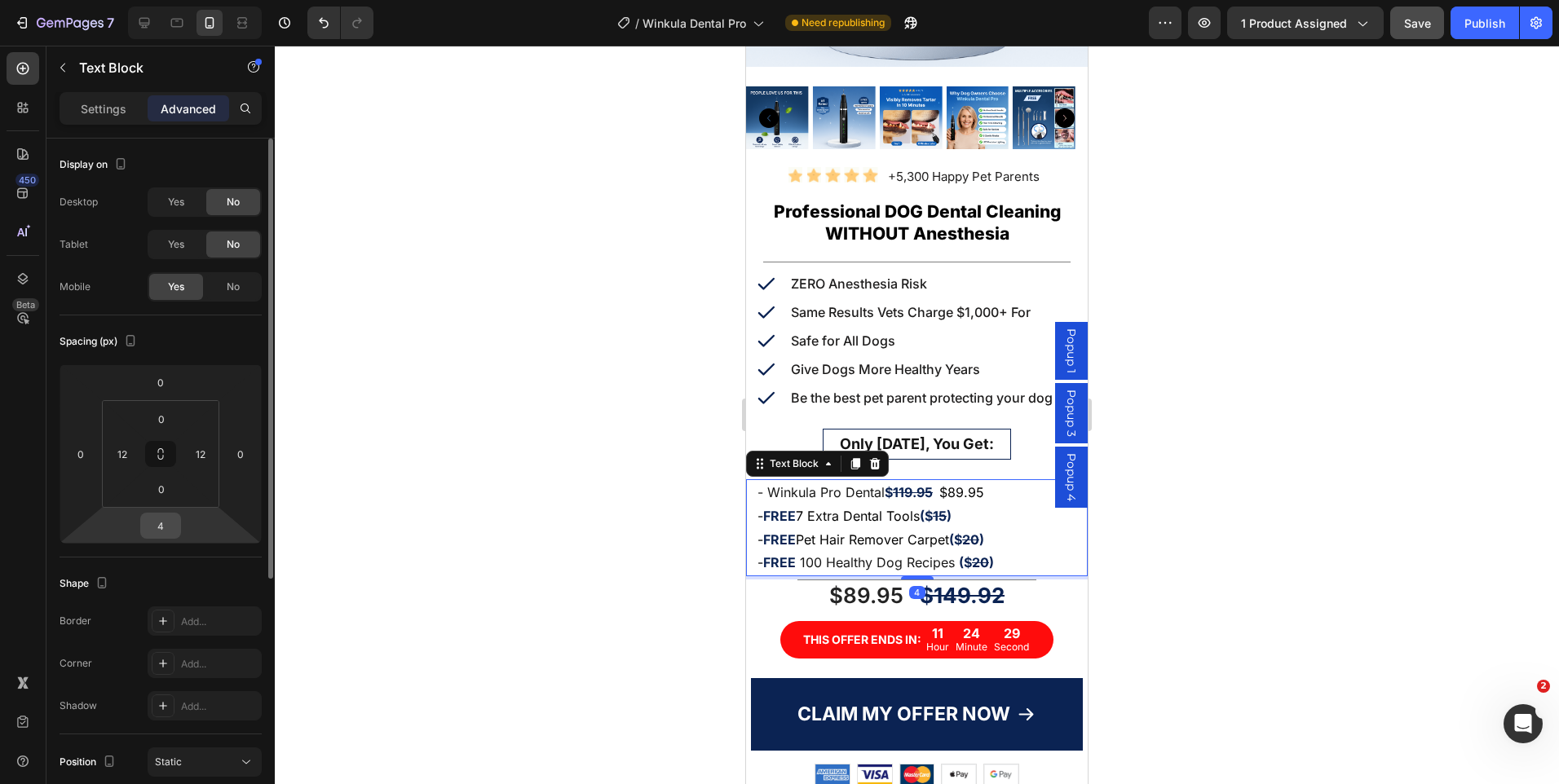
click at [159, 526] on input "4" at bounding box center [160, 526] width 32 height 25
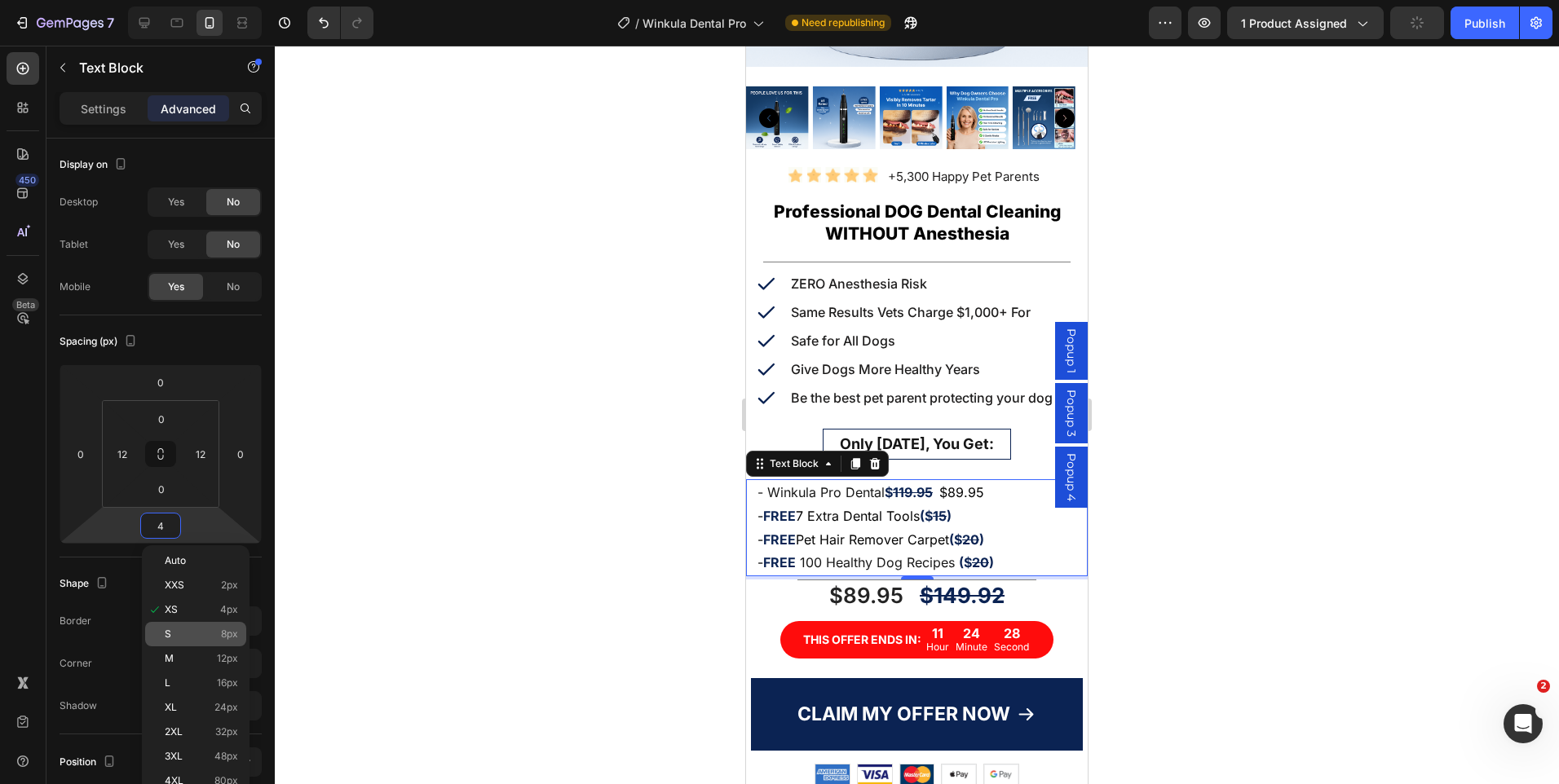
click at [182, 624] on div "S 8px" at bounding box center [195, 634] width 101 height 25
type input "8"
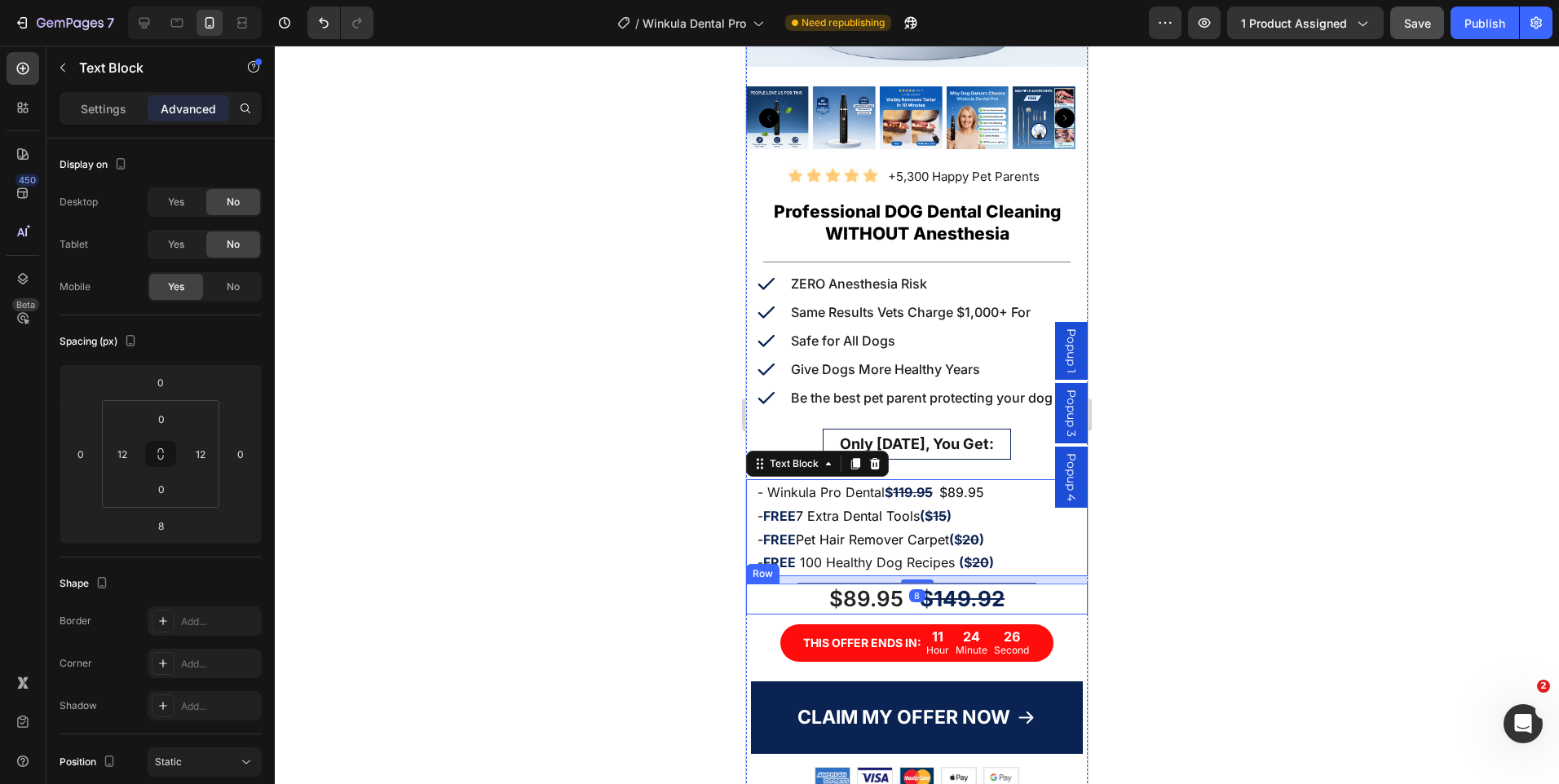
click at [1027, 589] on div "$89.95 Product Price Product Price $149.92 Product Price Product Price Row" at bounding box center [916, 599] width 342 height 31
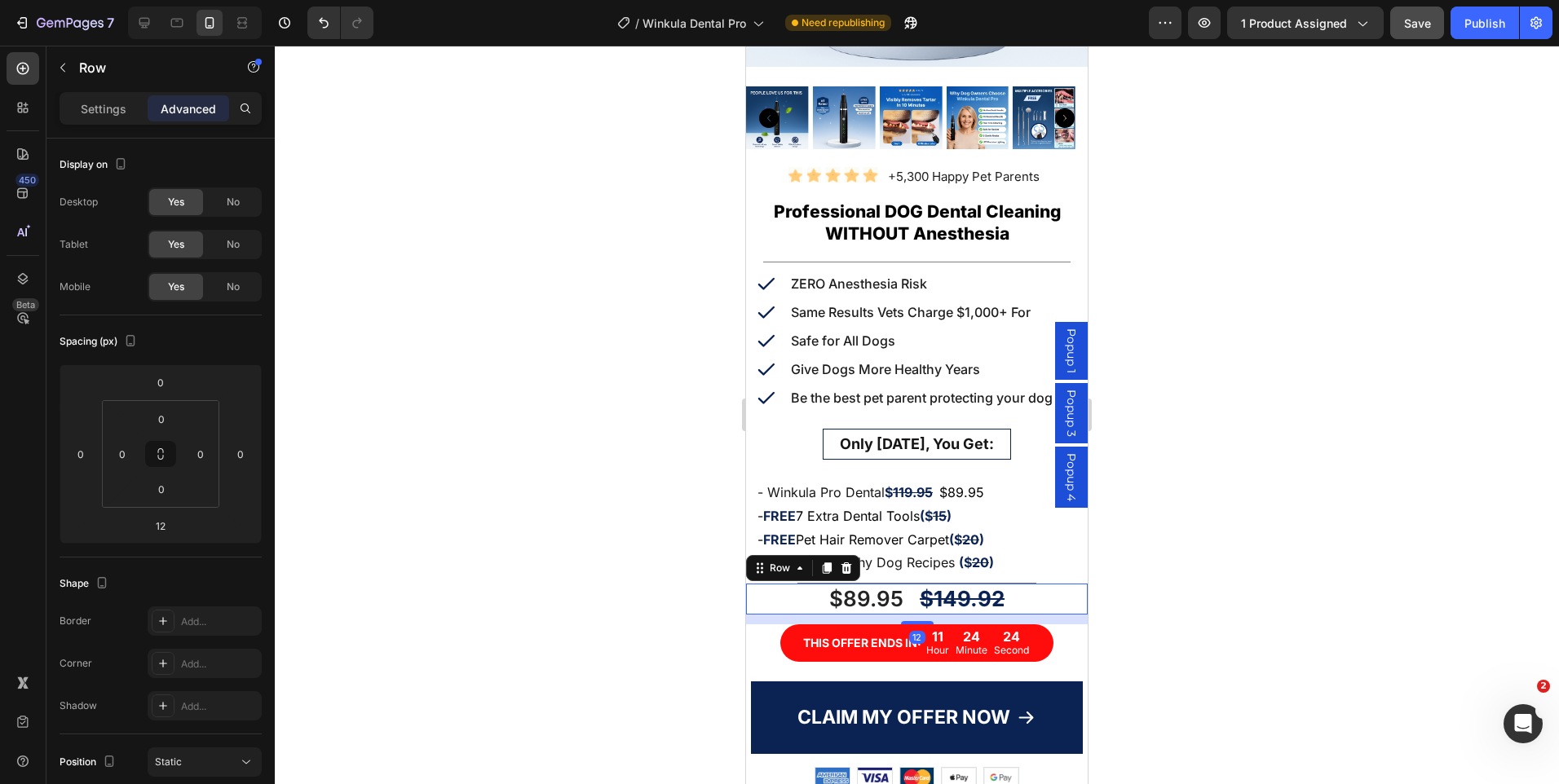
drag, startPoint x: 1181, startPoint y: 550, endPoint x: 326, endPoint y: 507, distance: 856.1
click at [1181, 550] on div at bounding box center [916, 415] width 1285 height 739
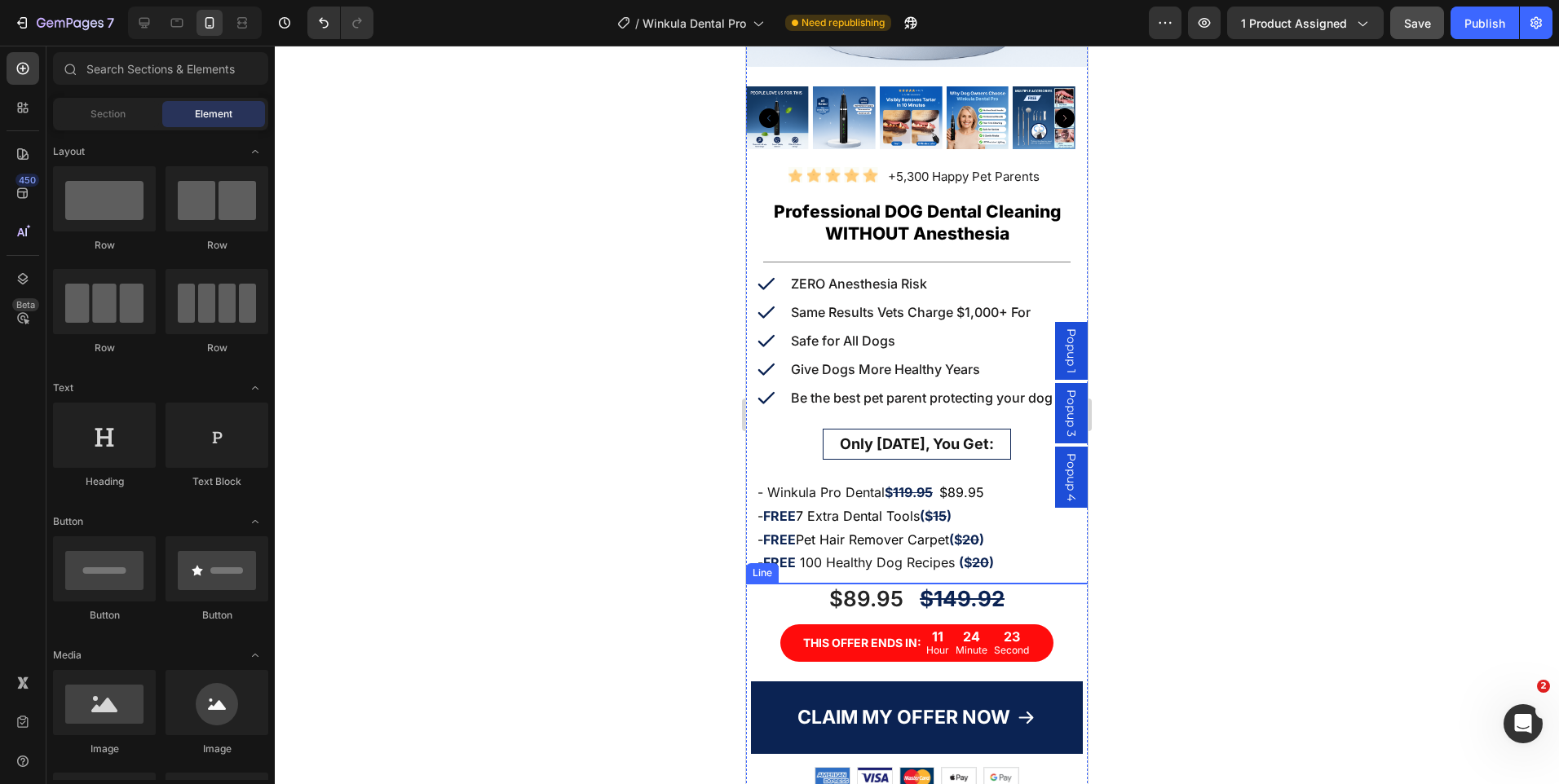
click at [1010, 583] on div at bounding box center [917, 583] width 239 height 1
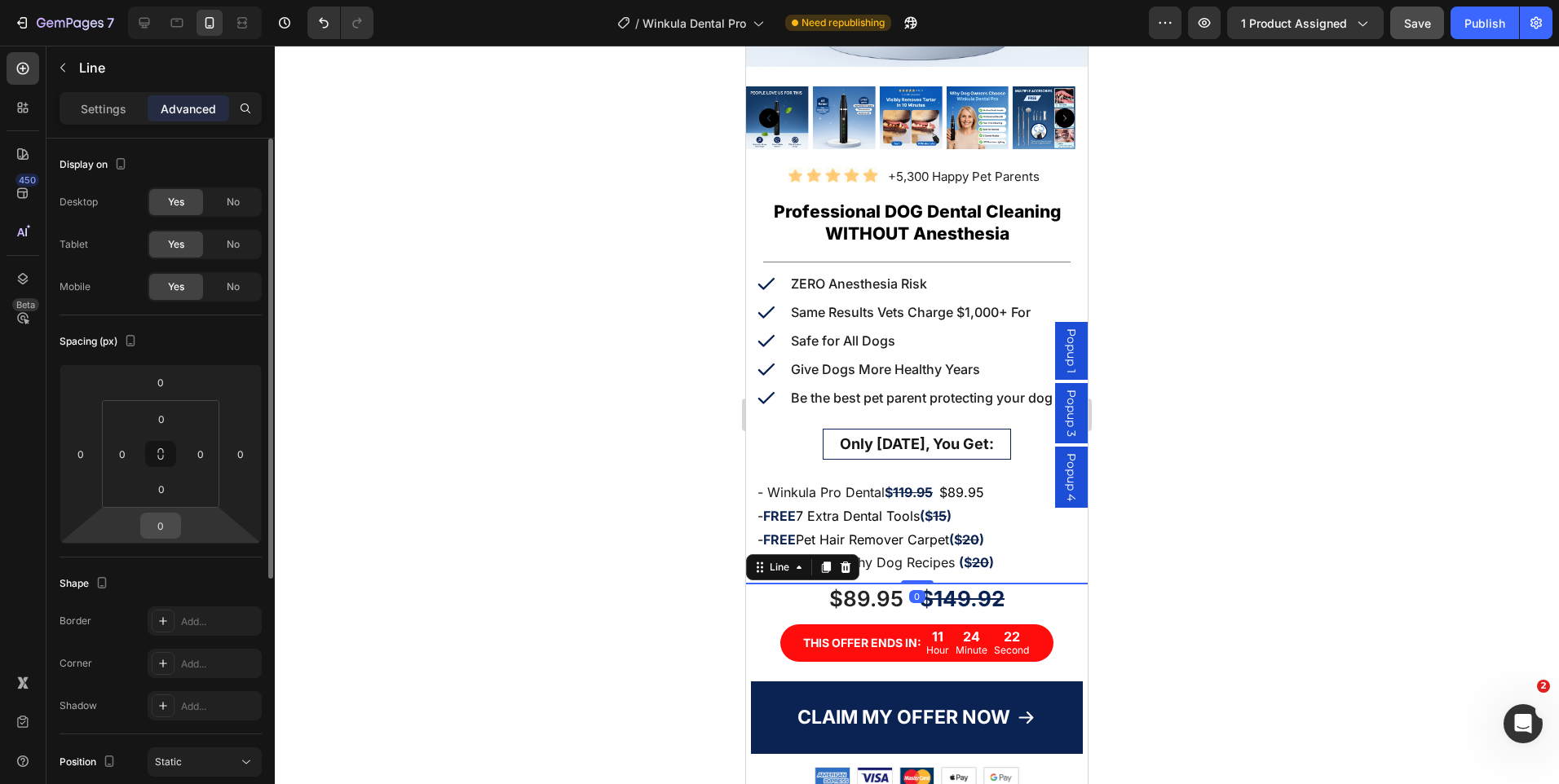
click at [171, 535] on input "0" at bounding box center [160, 526] width 32 height 25
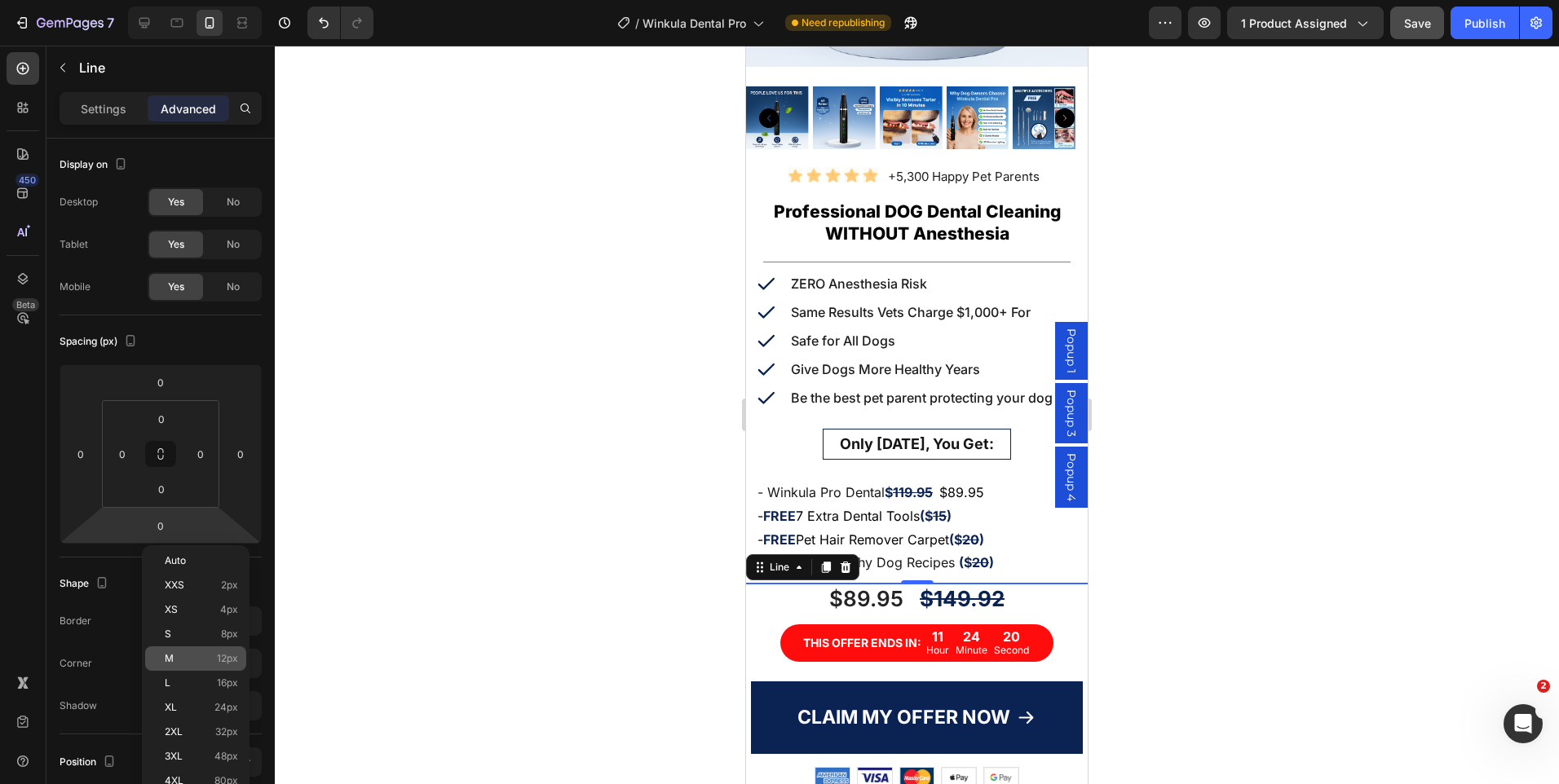
click at [219, 665] on div "M 12px" at bounding box center [195, 659] width 101 height 25
type input "12"
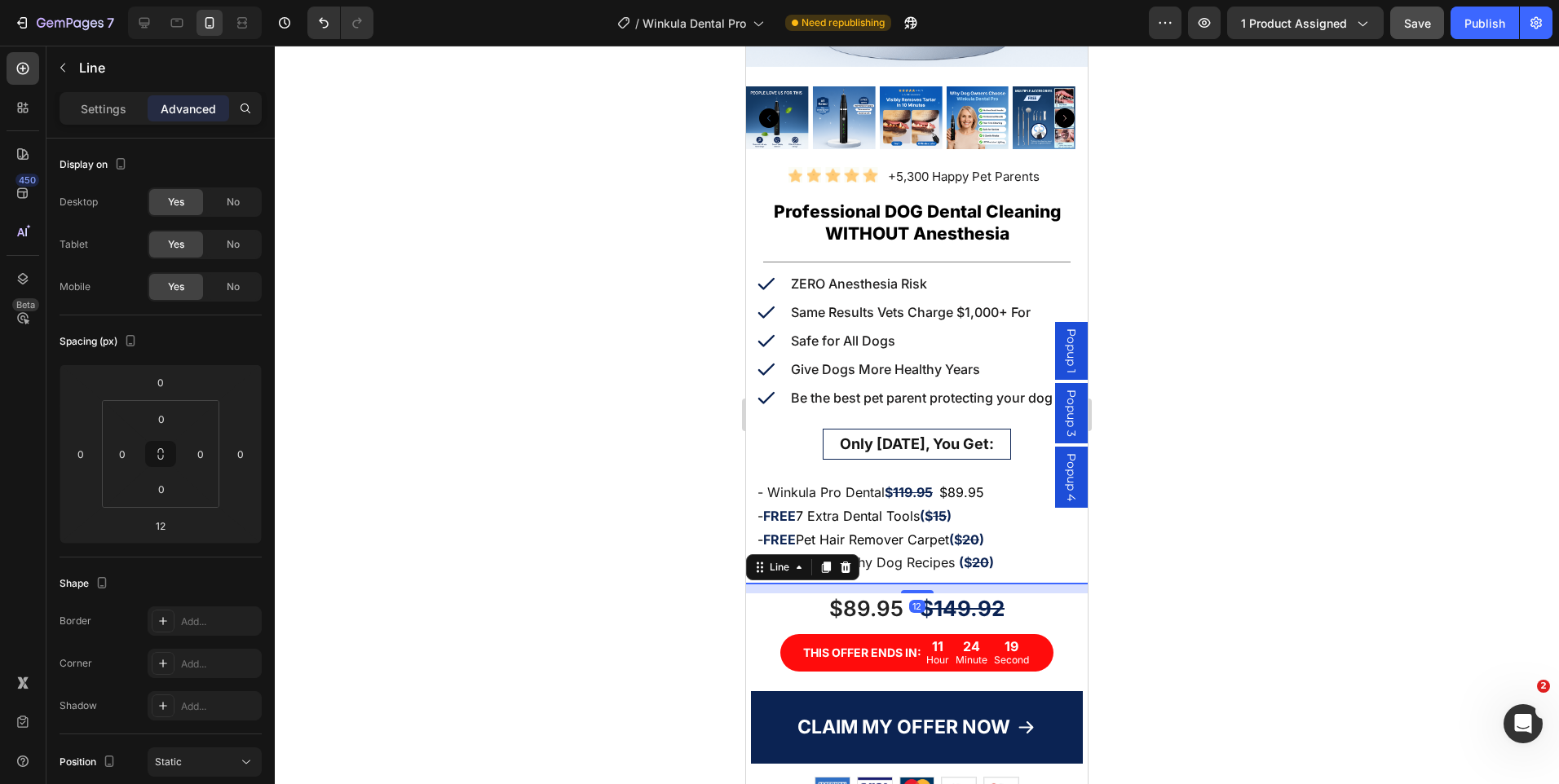
click at [1237, 564] on div at bounding box center [916, 415] width 1285 height 739
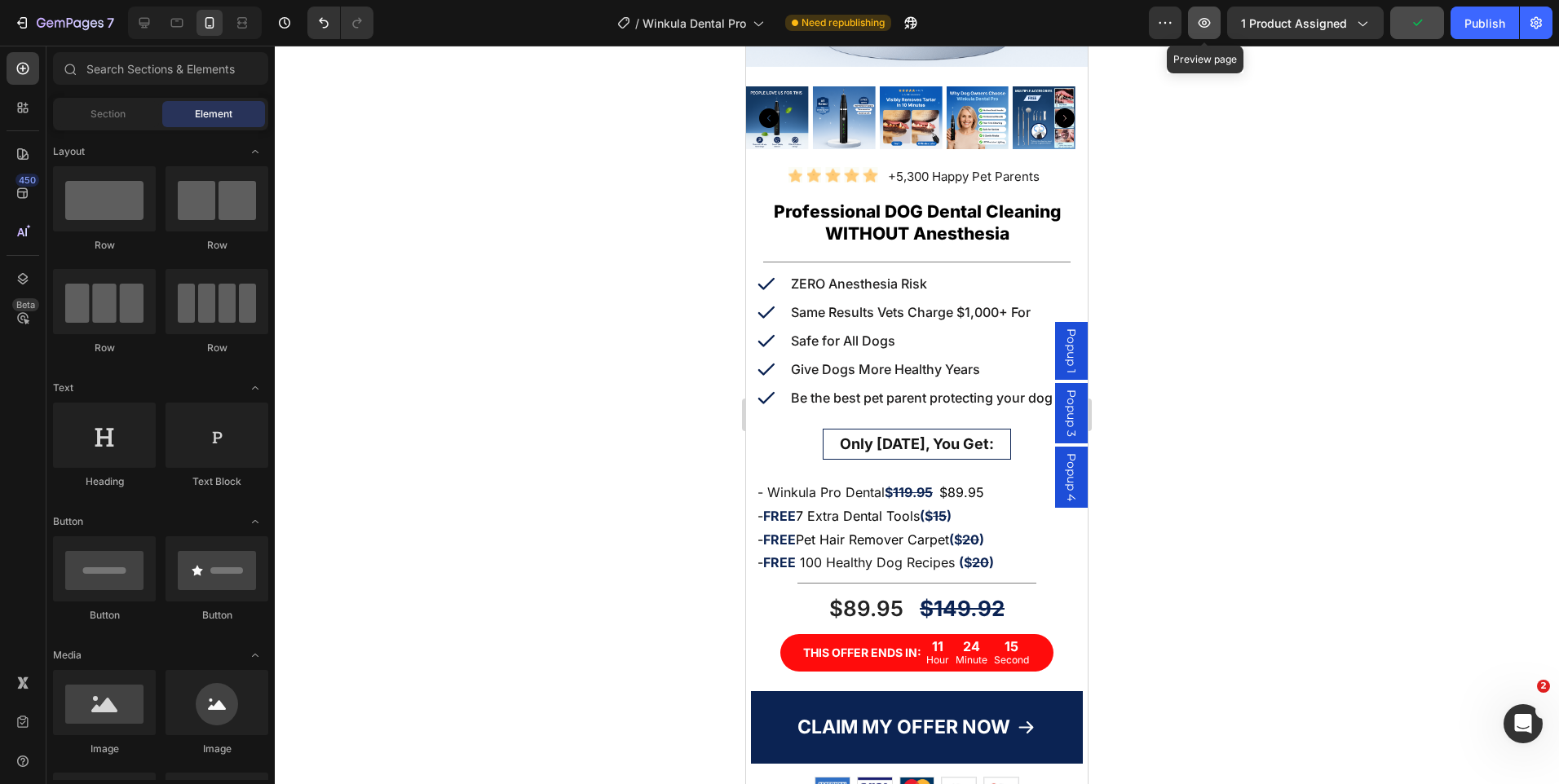
click at [1205, 26] on icon "button" at bounding box center [1204, 22] width 16 height 16
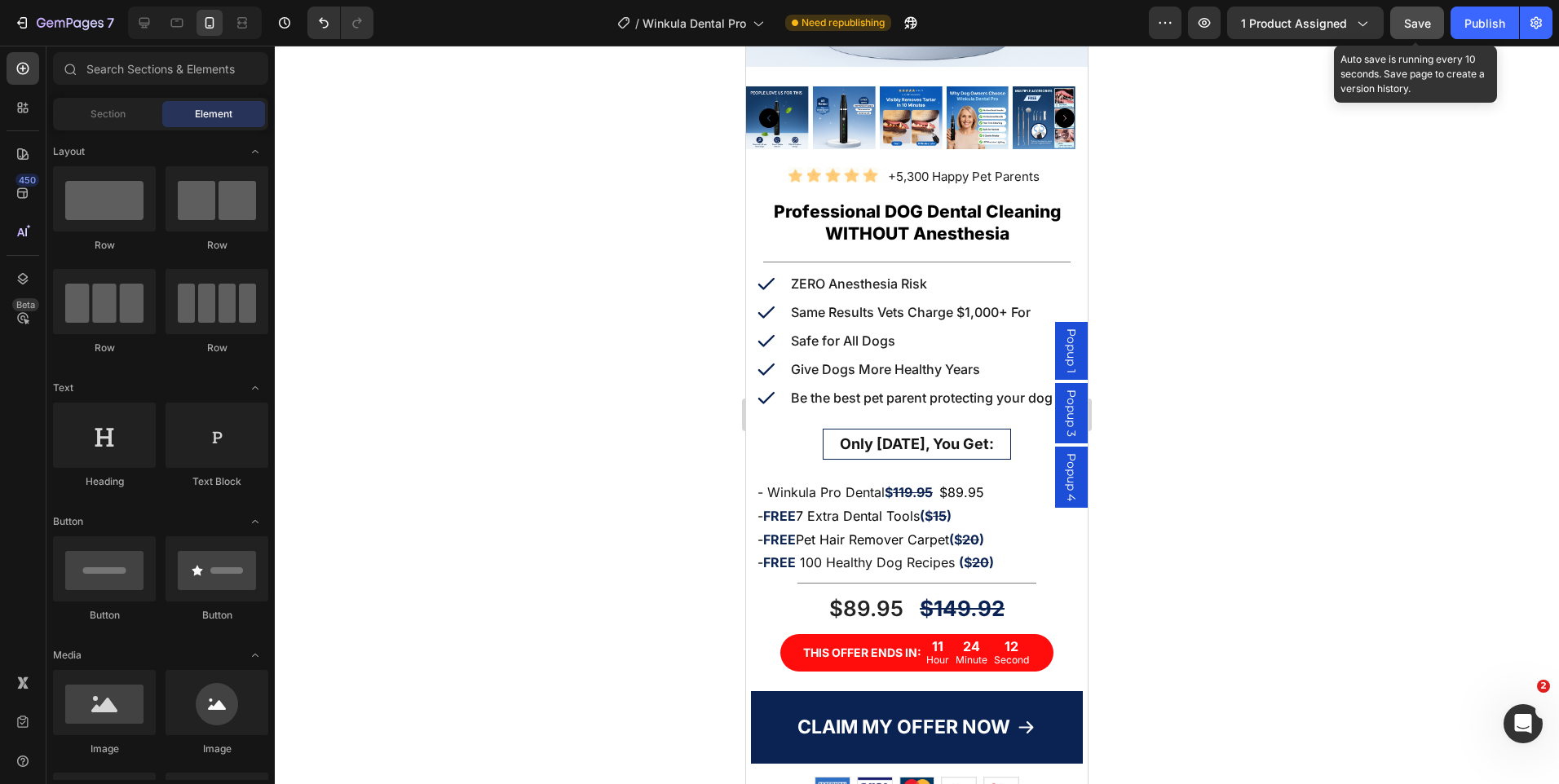
click at [1411, 33] on button "Save" at bounding box center [1417, 23] width 54 height 32
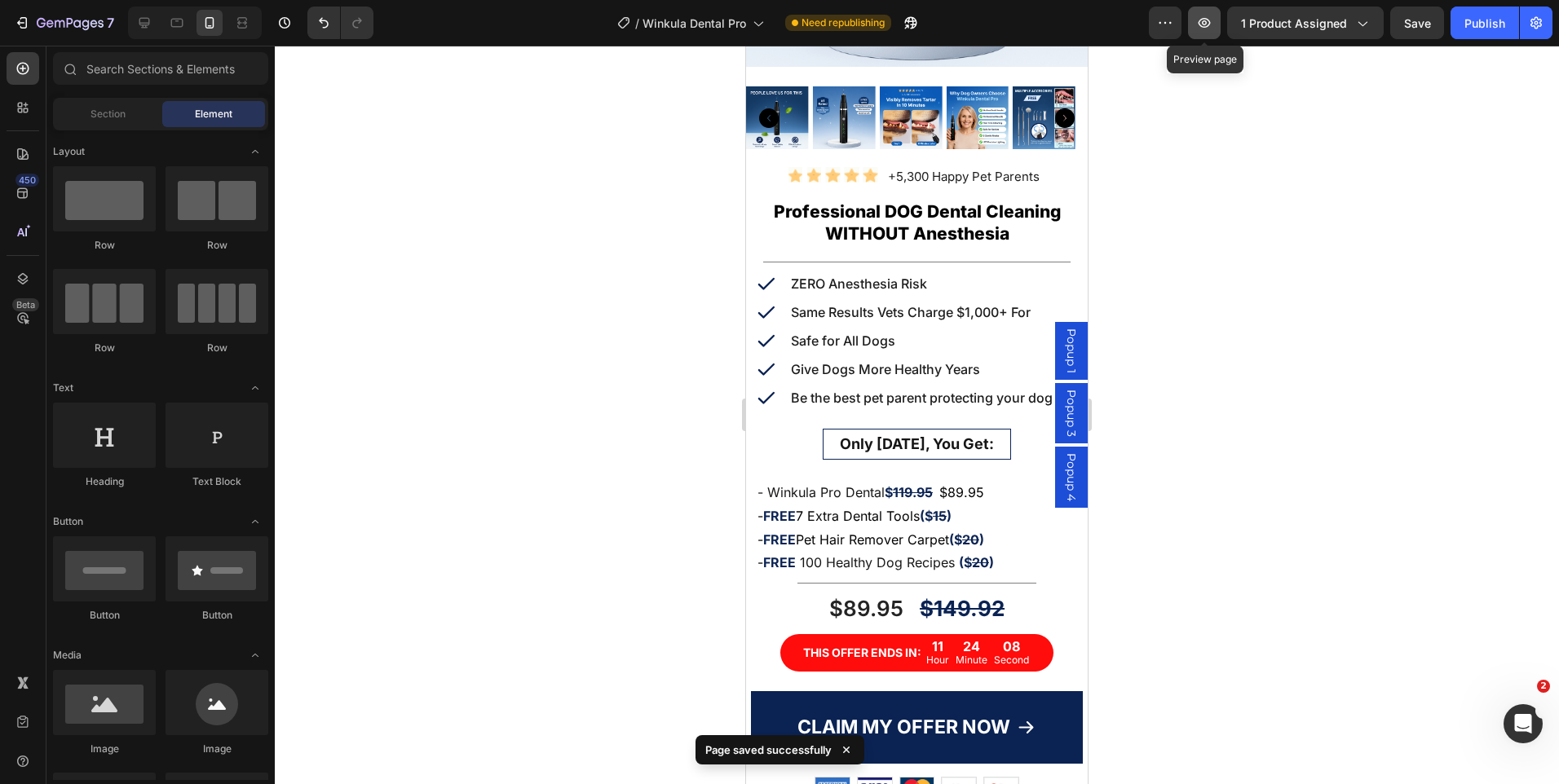
click at [1219, 23] on button "button" at bounding box center [1204, 23] width 32 height 32
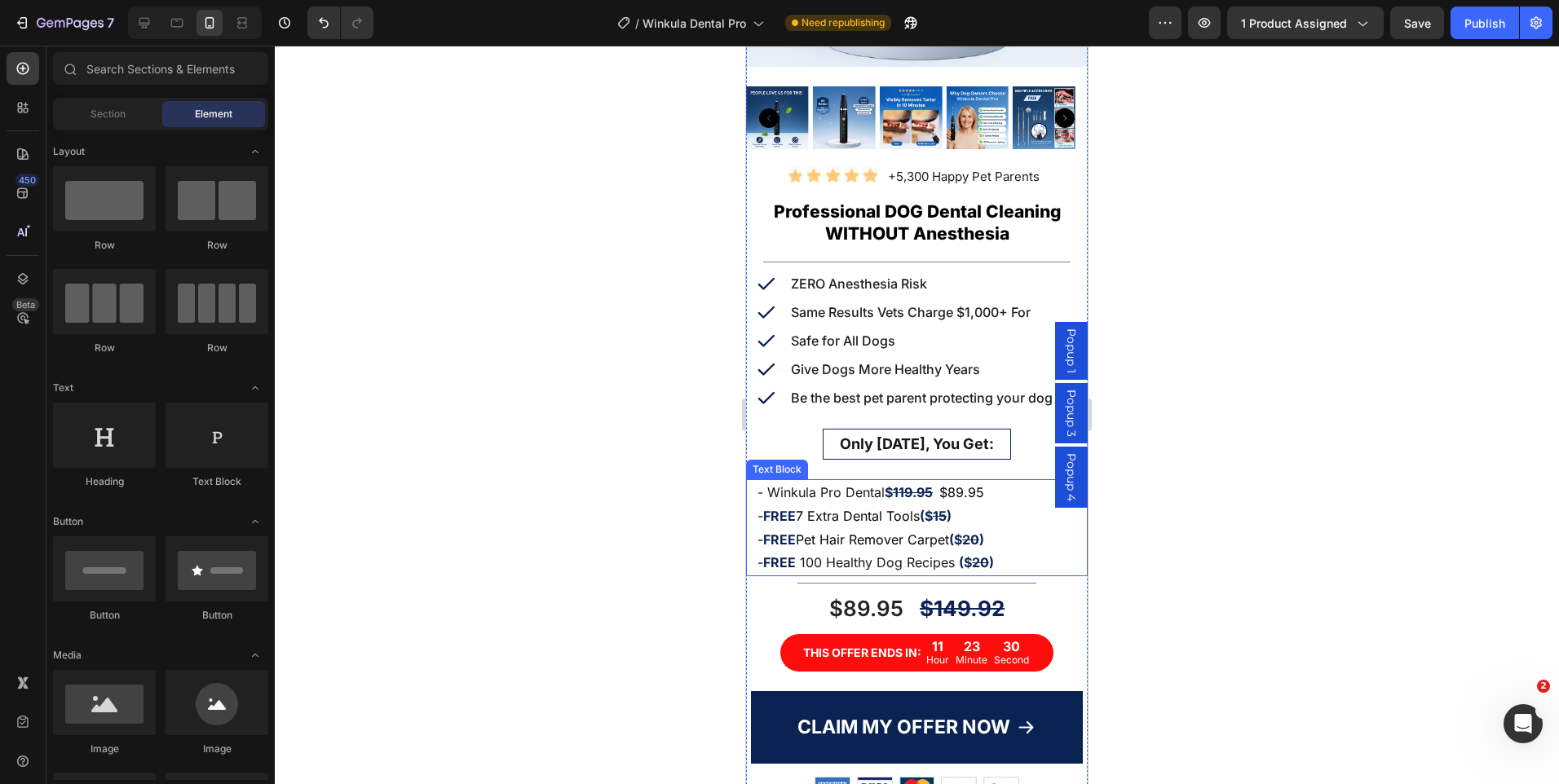
click at [933, 555] on p "- FREE 100 Healthy Dog Recipes ($ 20 )" at bounding box center [917, 563] width 319 height 24
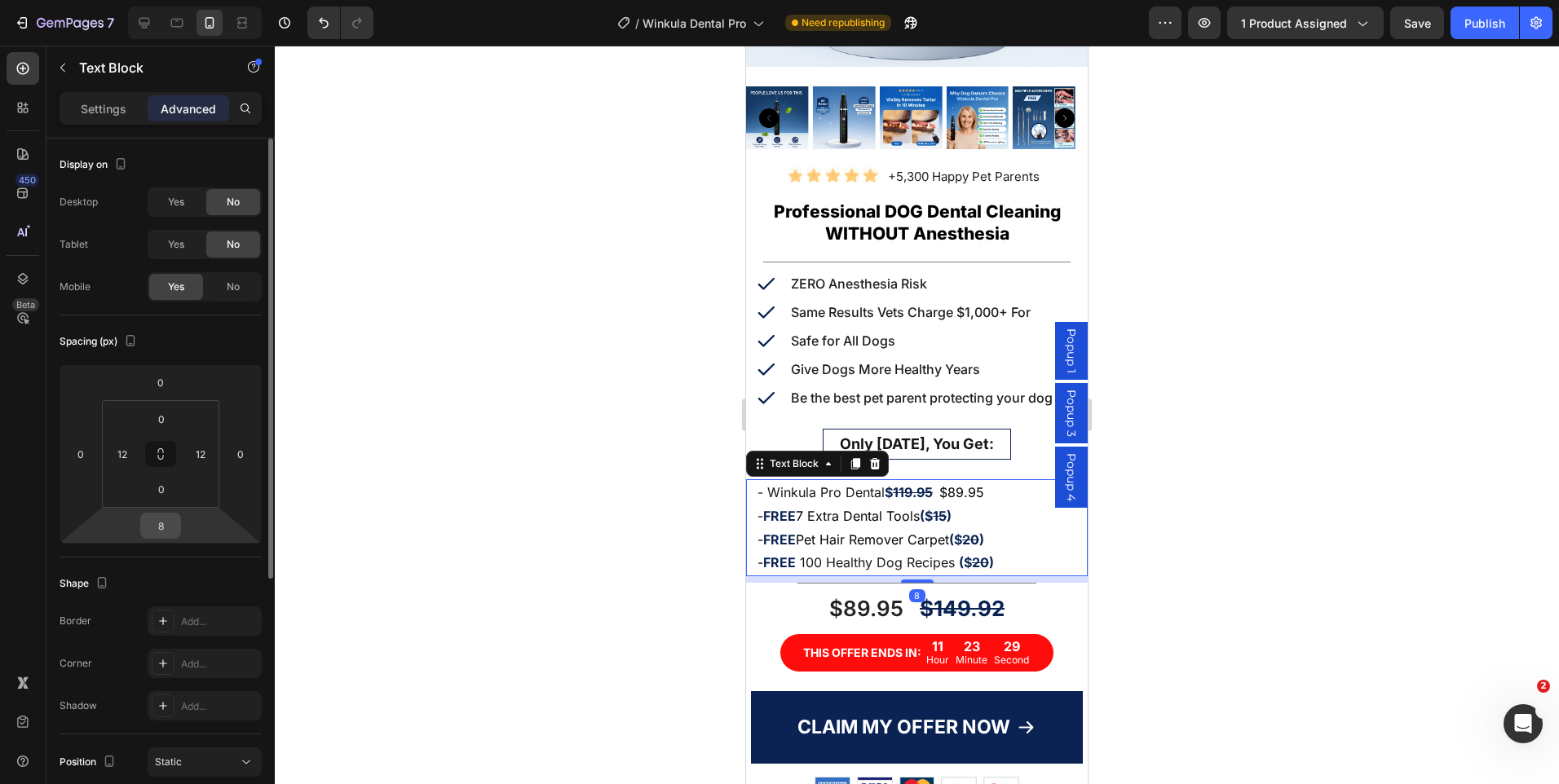
click at [164, 521] on input "8" at bounding box center [160, 526] width 32 height 25
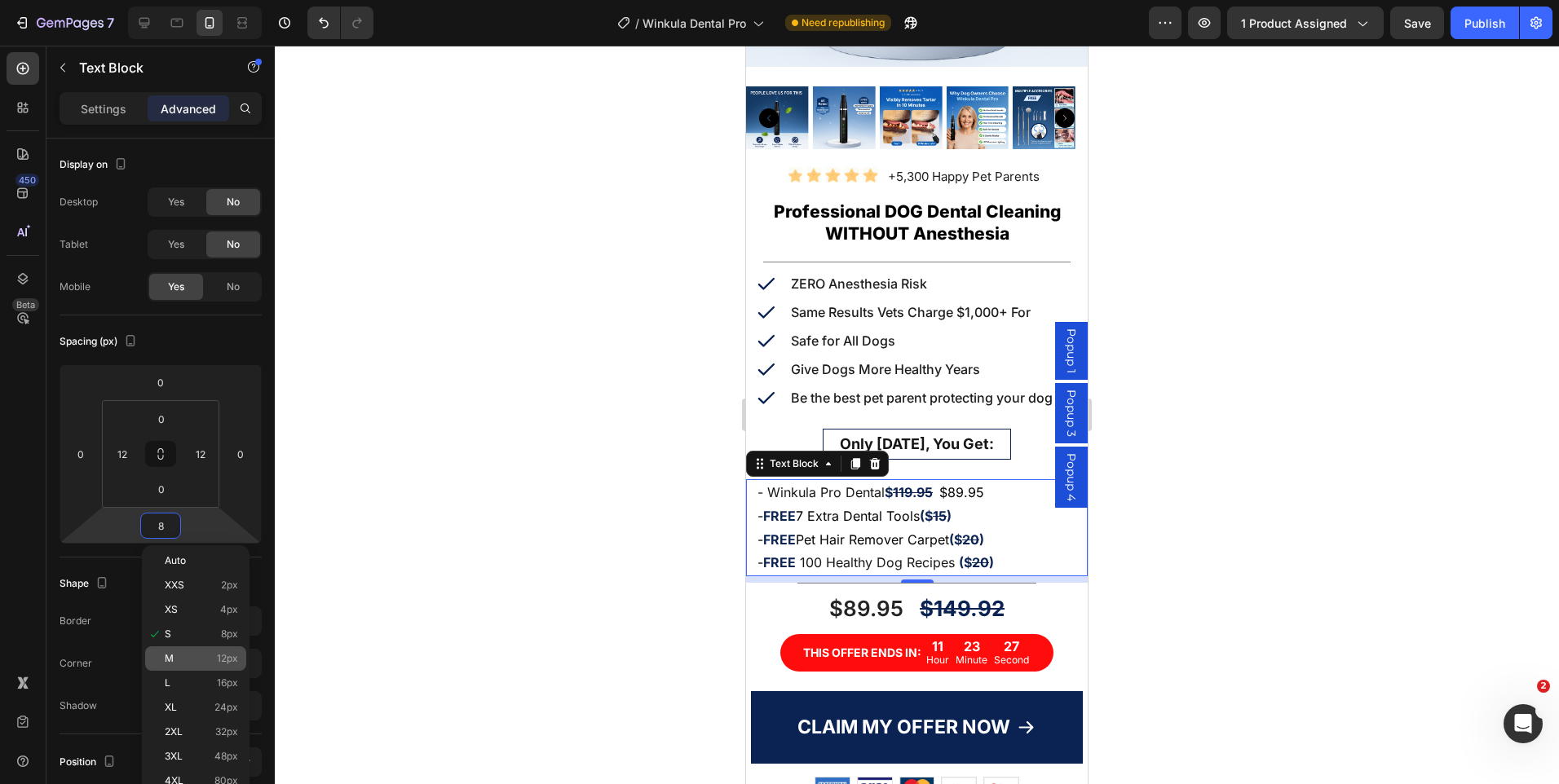
click at [186, 656] on p "M 12px" at bounding box center [201, 658] width 73 height 11
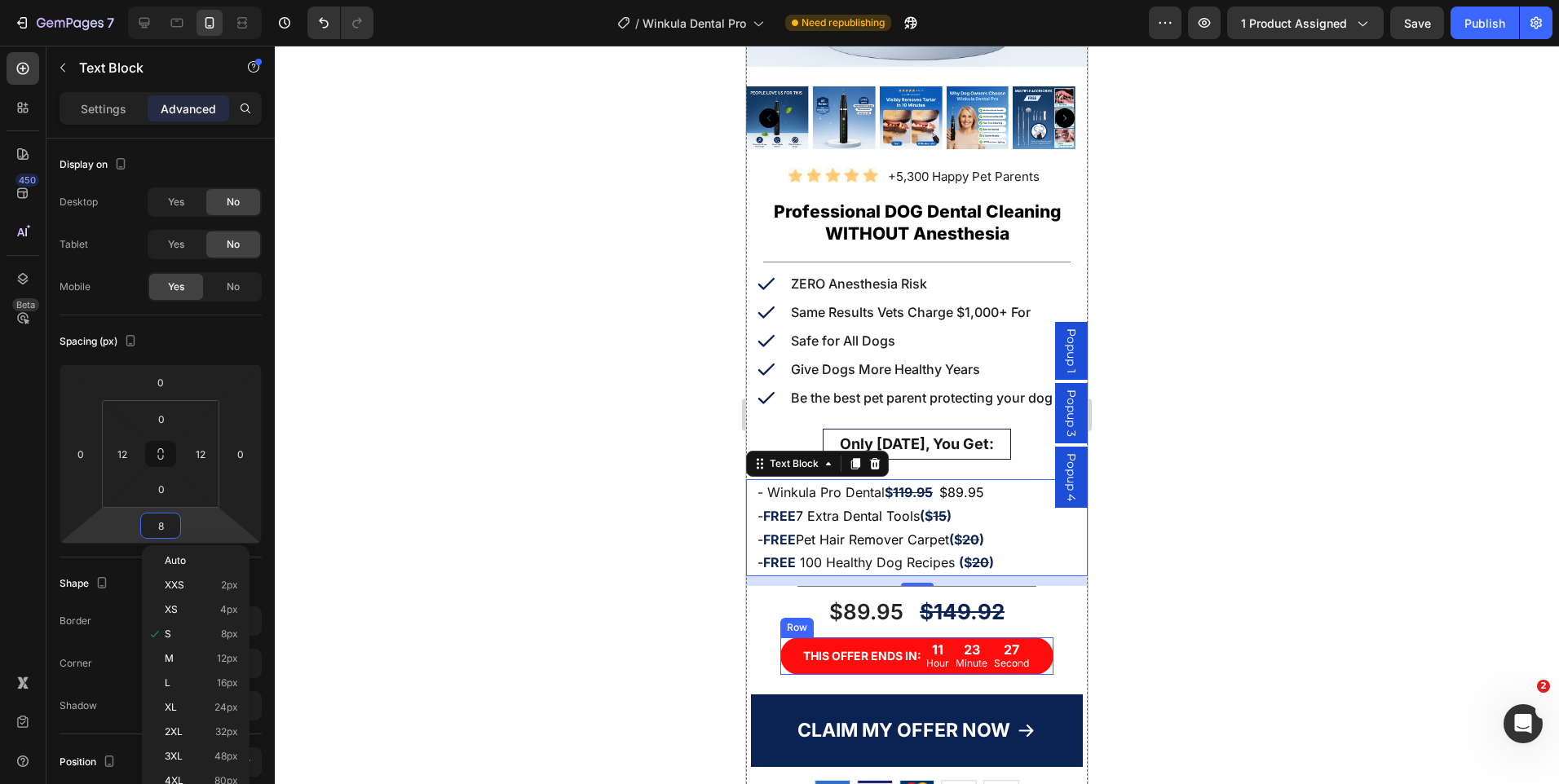
type input "12"
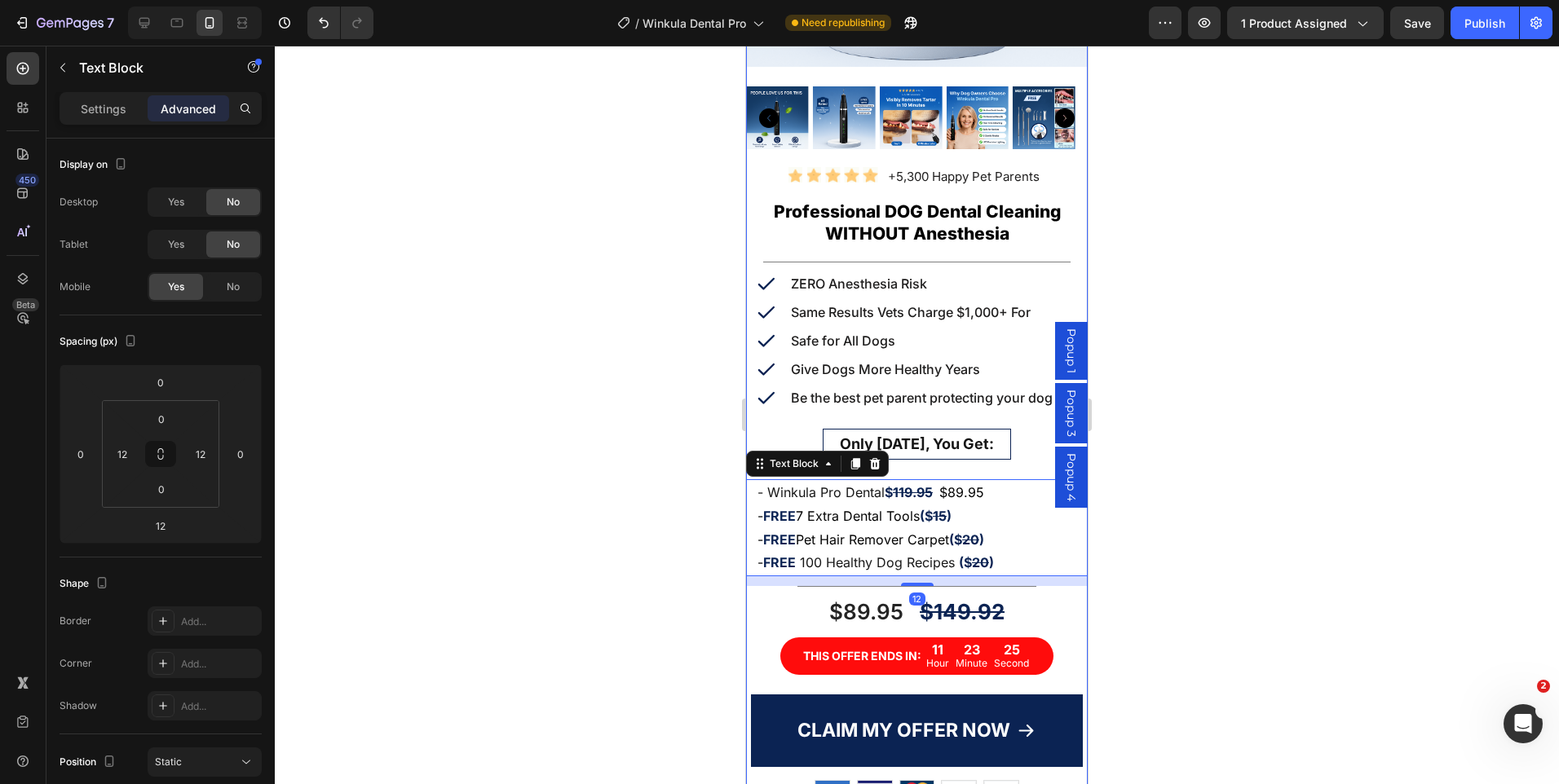
click at [1016, 575] on div "Product Images Icon Icon Icon Icon Icon Icon List Hoz +5,300 Happy Pet Parents …" at bounding box center [916, 310] width 342 height 1169
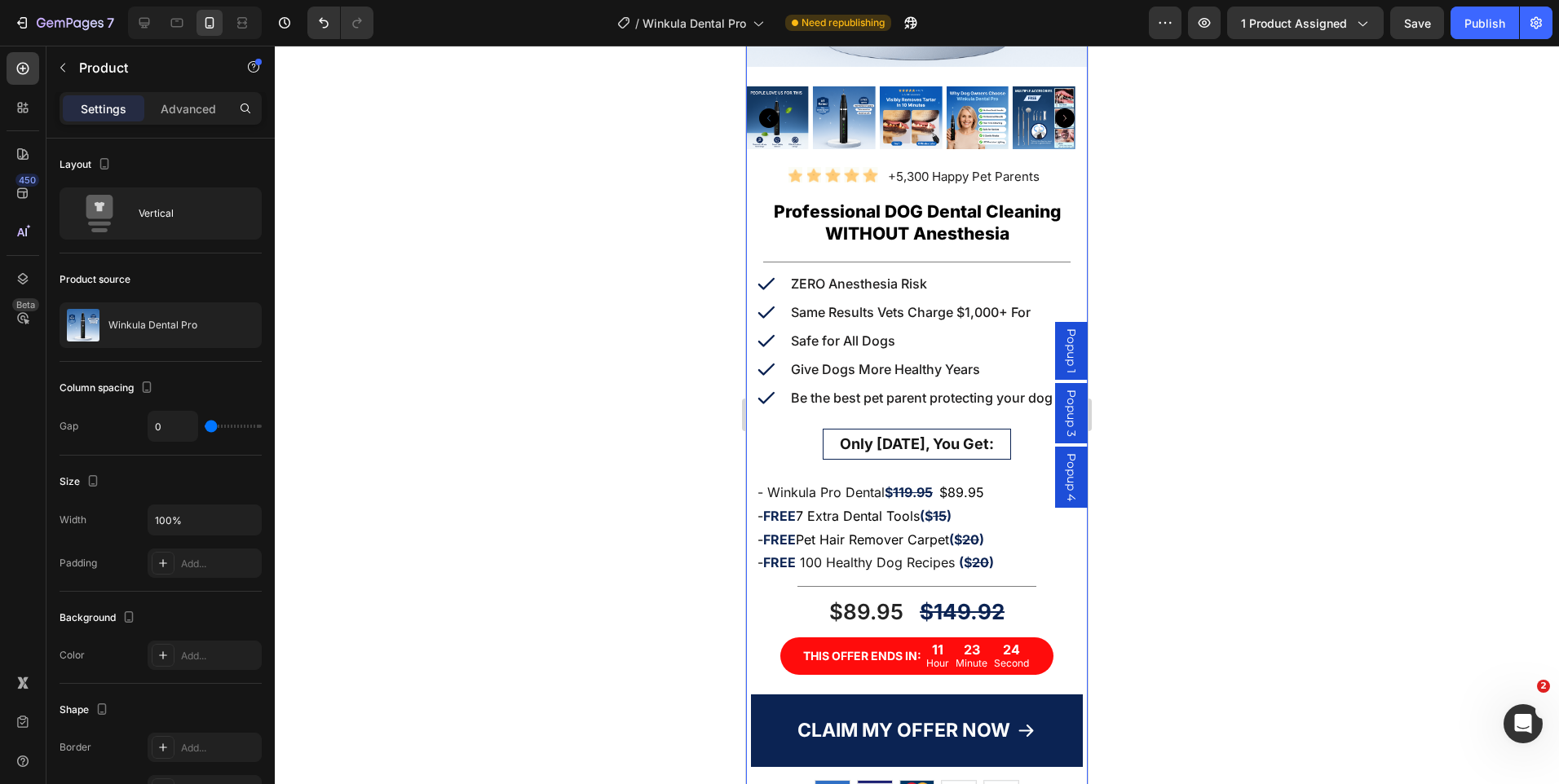
click at [997, 571] on div "Product Images Icon Icon Icon Icon Icon Icon List Hoz +5,300 Happy Pet Parents …" at bounding box center [916, 310] width 342 height 1169
click at [998, 572] on div "Product Images Icon Icon Icon Icon Icon Icon List Hoz +5,300 Happy Pet Parents …" at bounding box center [916, 310] width 342 height 1169
click at [990, 597] on div "$149.92" at bounding box center [961, 612] width 88 height 31
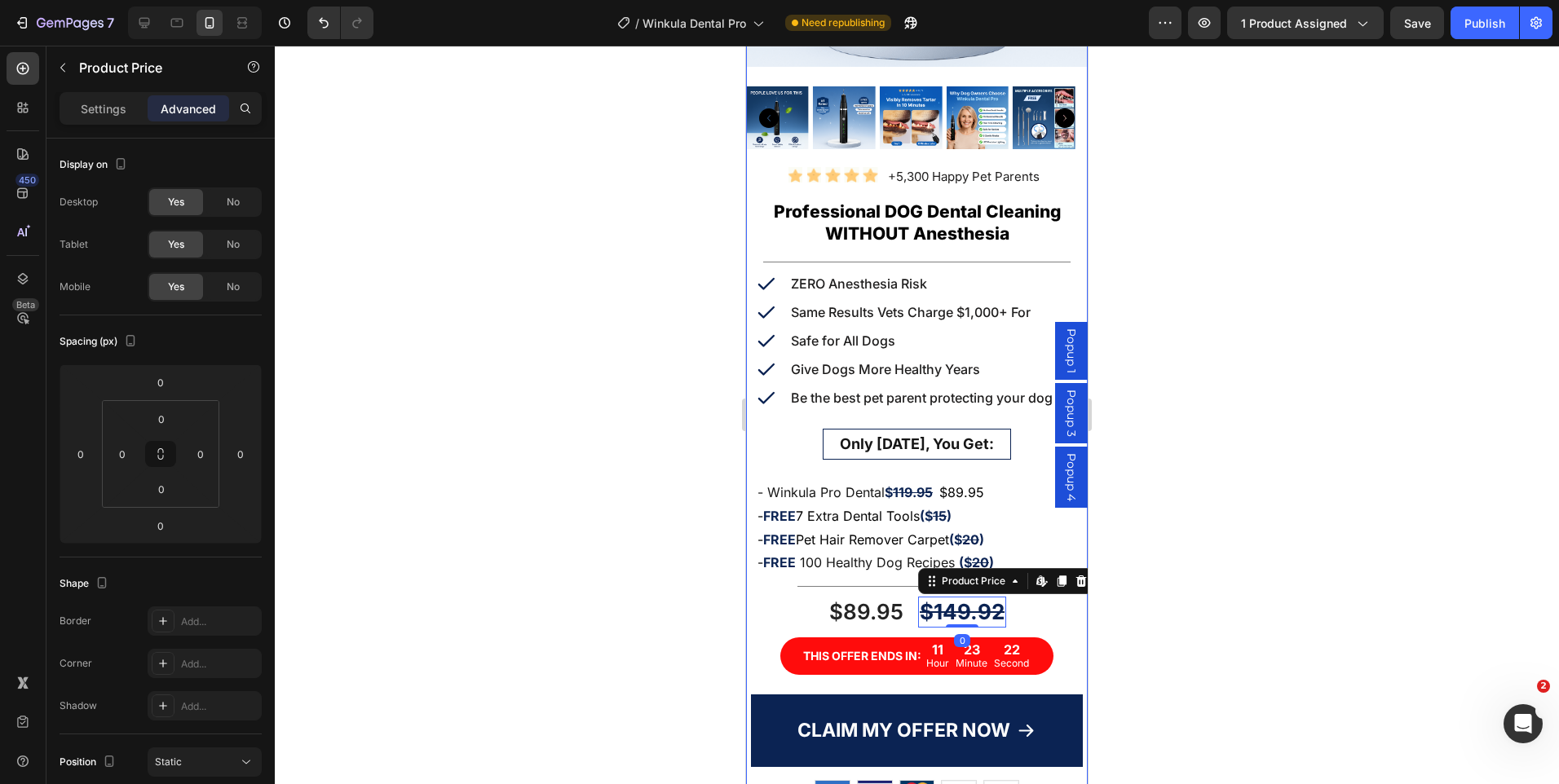
click at [852, 586] on div at bounding box center [917, 586] width 239 height 1
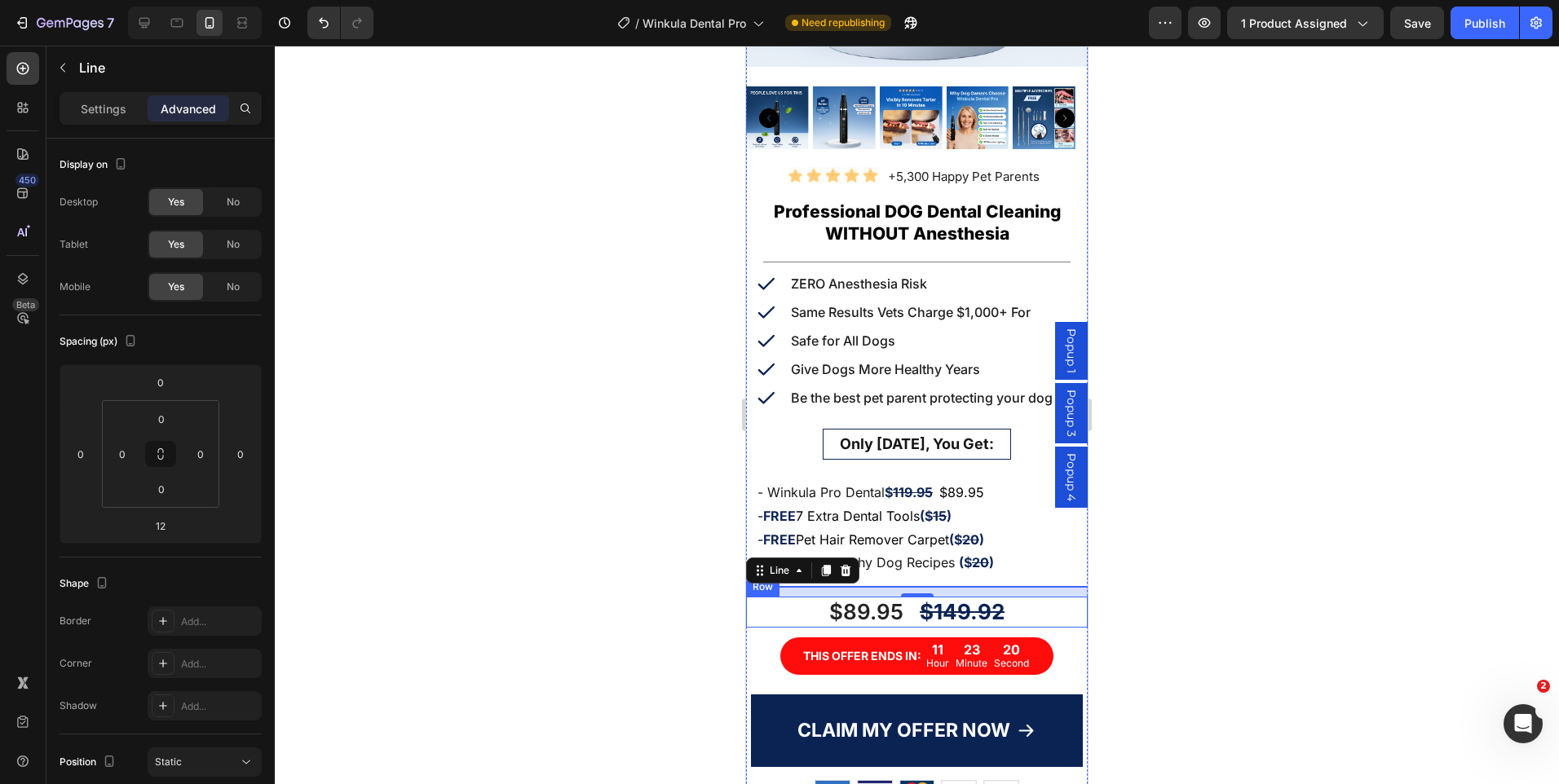
click at [1005, 597] on div "$89.95 Product Price Product Price $149.92 Product Price Product Price Row" at bounding box center [916, 612] width 342 height 31
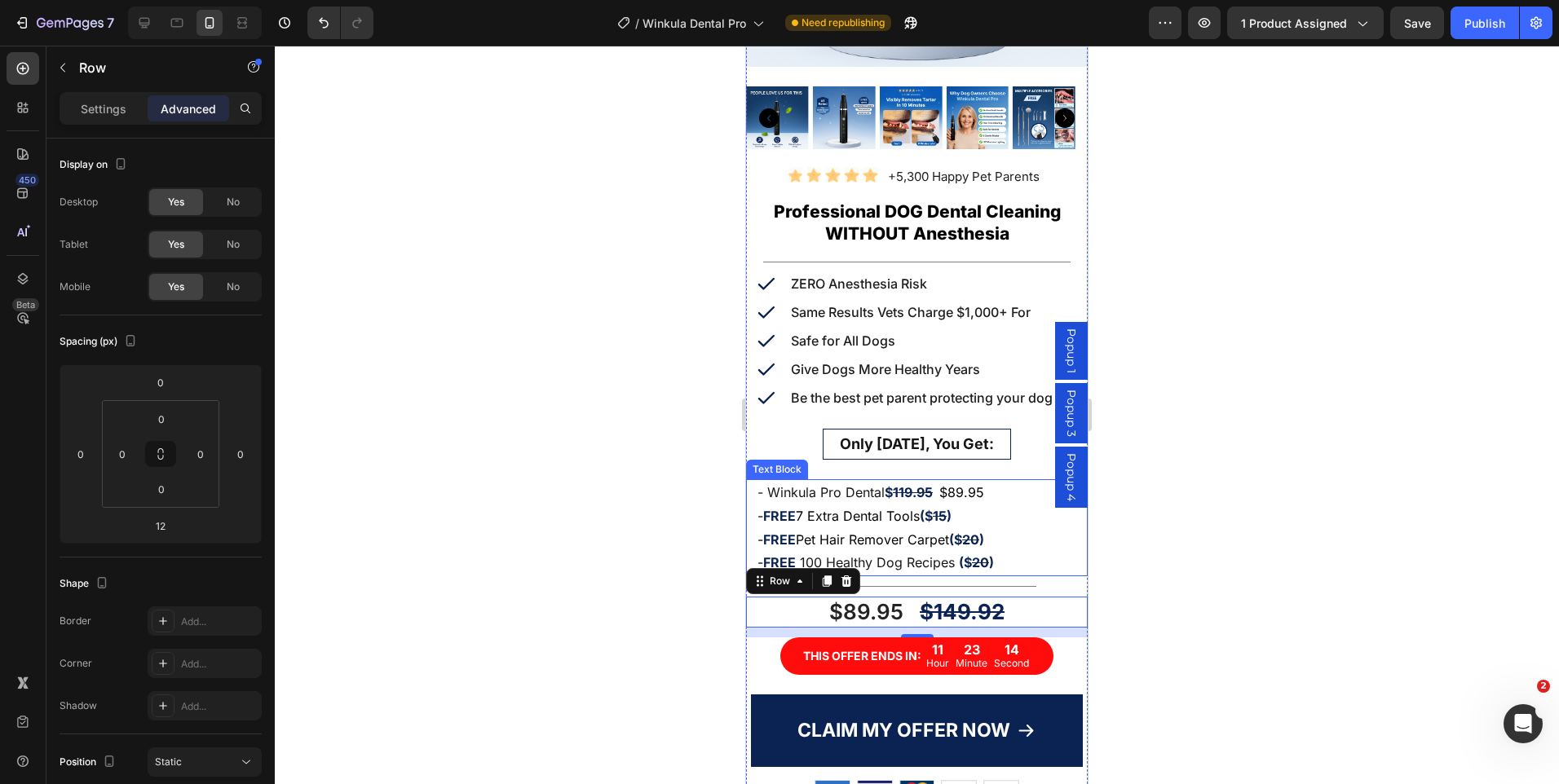
click at [928, 552] on p "- FREE 100 Healthy Dog Recipes ($ 20 )" at bounding box center [917, 563] width 319 height 24
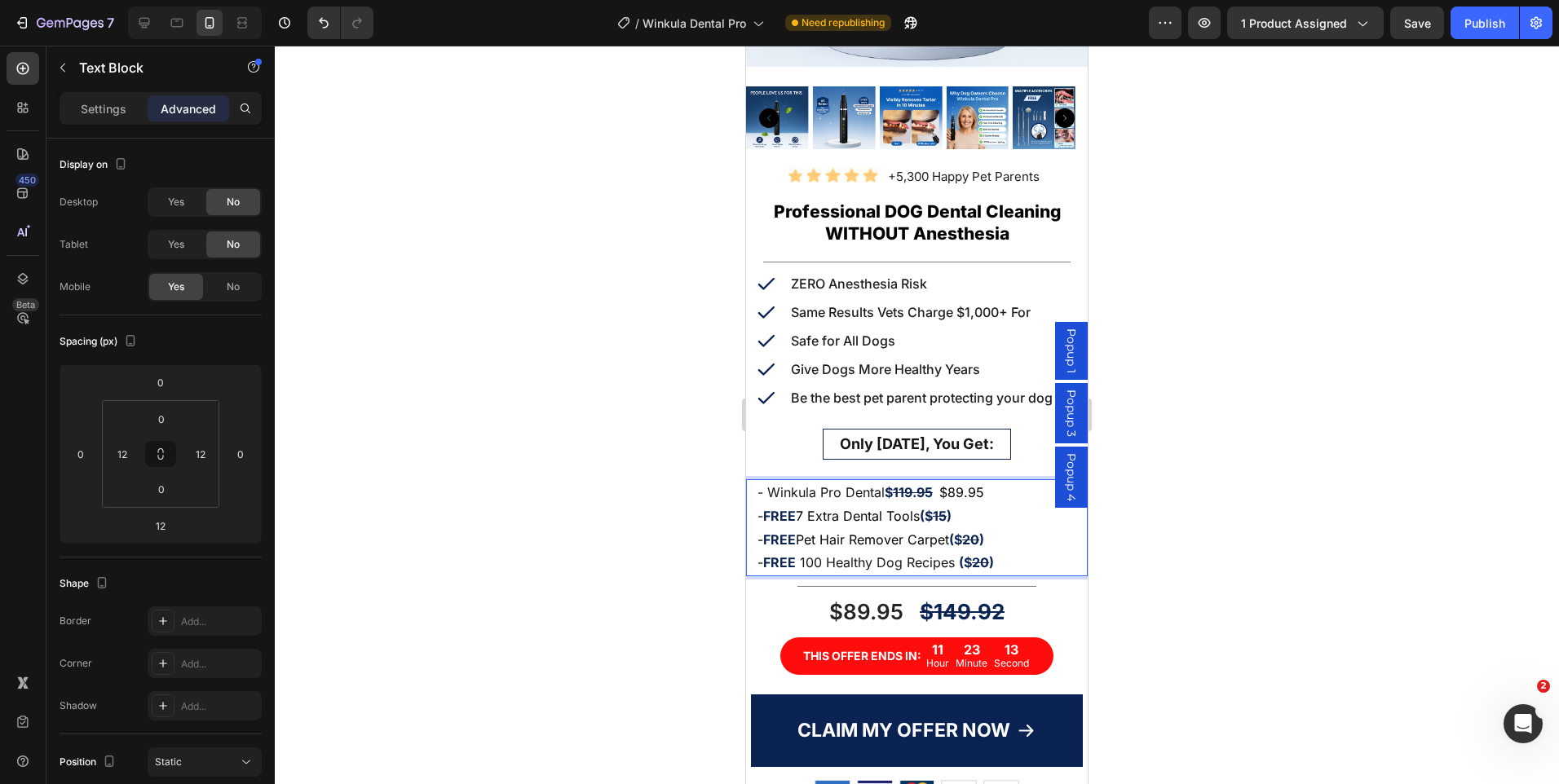
click at [1002, 551] on p "- FREE 100 Healthy Dog Recipes ($ 20 )" at bounding box center [917, 563] width 319 height 24
drag, startPoint x: 998, startPoint y: 550, endPoint x: 767, endPoint y: 551, distance: 231.0
click at [767, 551] on p "- FREE 100 Healthy Dog Recipes ($ 20 )" at bounding box center [917, 563] width 319 height 24
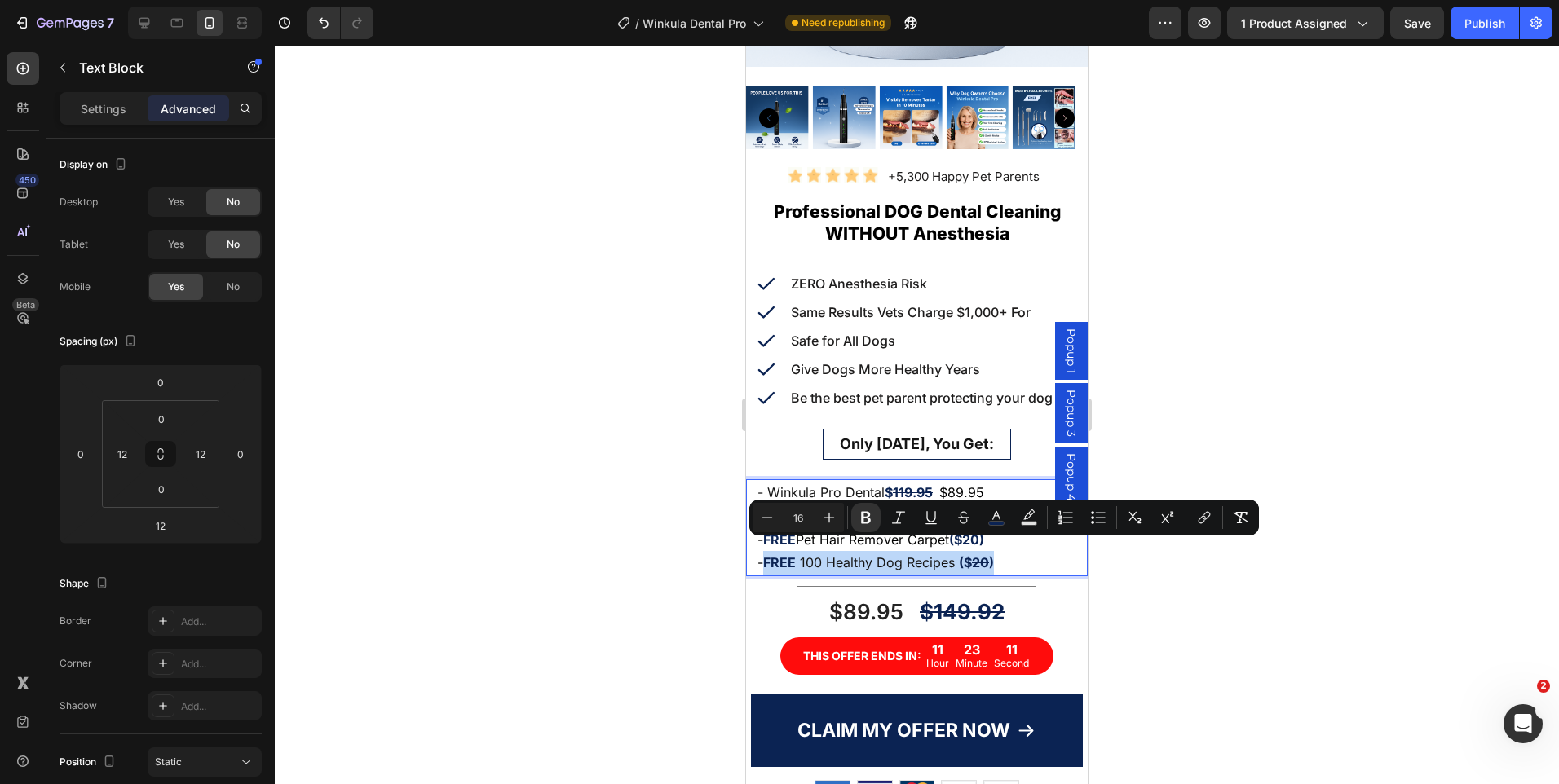
copy p "FREE 100 Healthy Dog Recipes ($ 20 )"
click at [142, 30] on icon at bounding box center [144, 22] width 16 height 16
type input "0"
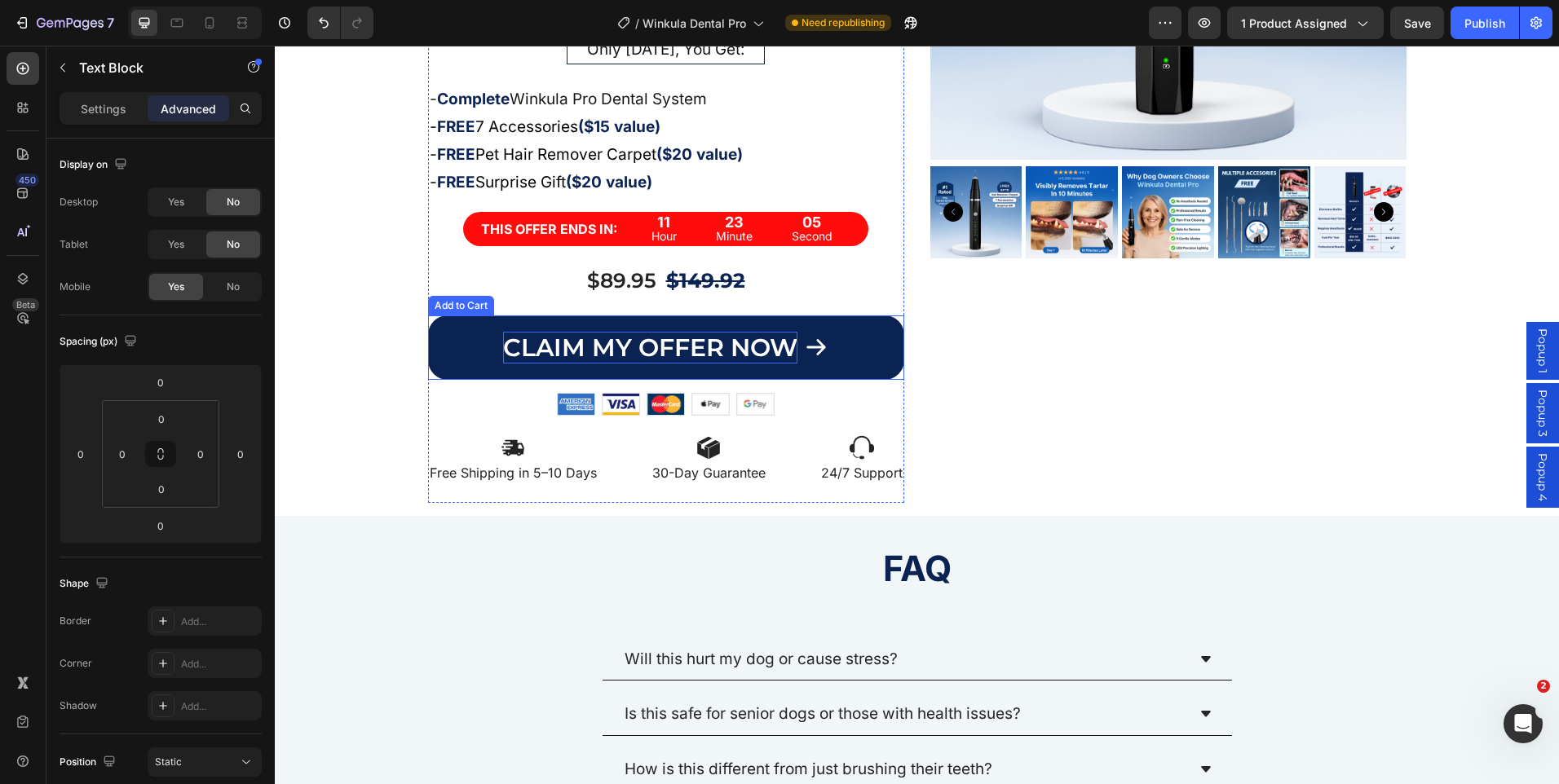
scroll to position [55, 0]
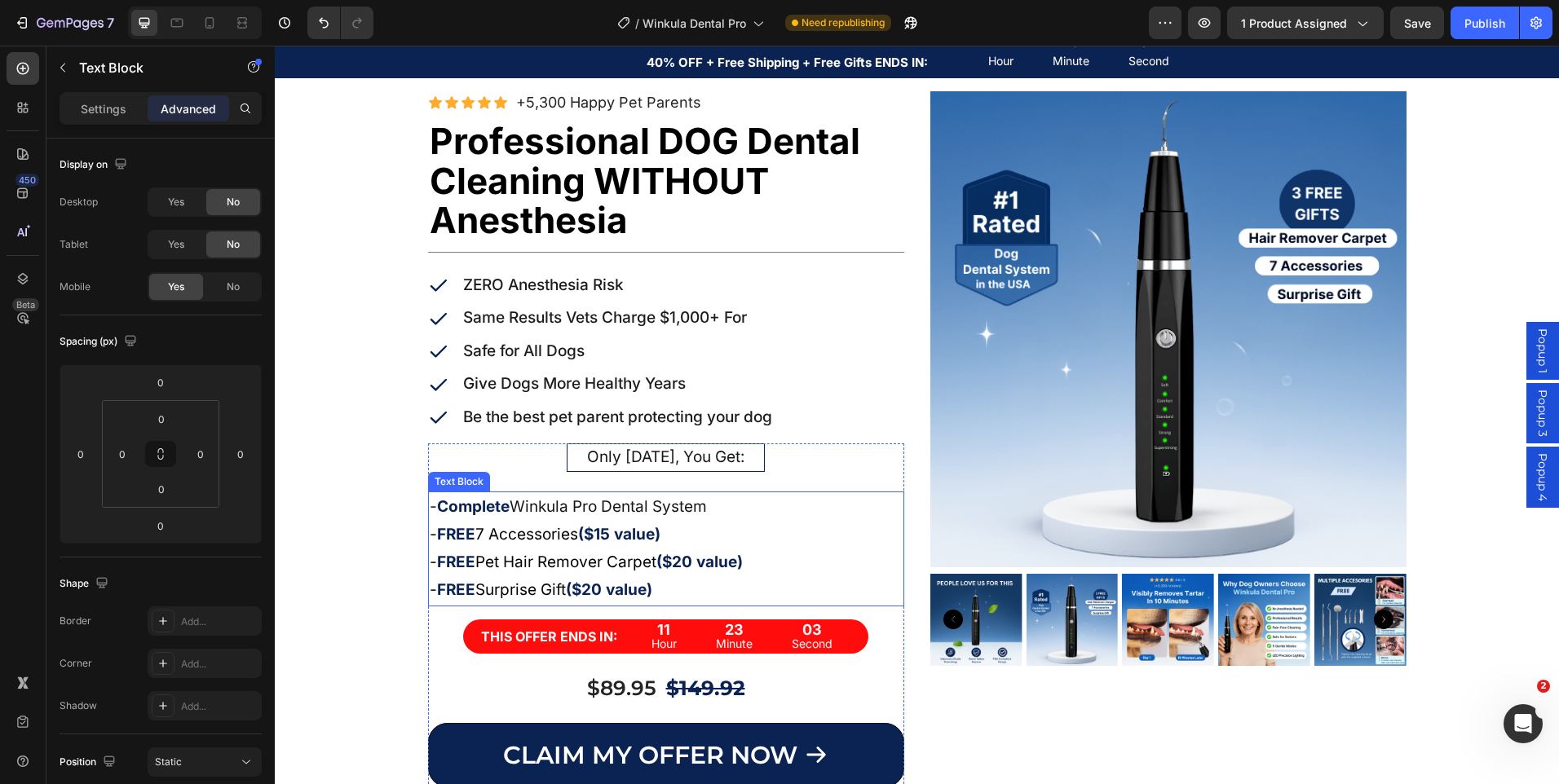
click at [664, 588] on p "- FREE Surprise Gift ($20 value)" at bounding box center [666, 590] width 473 height 28
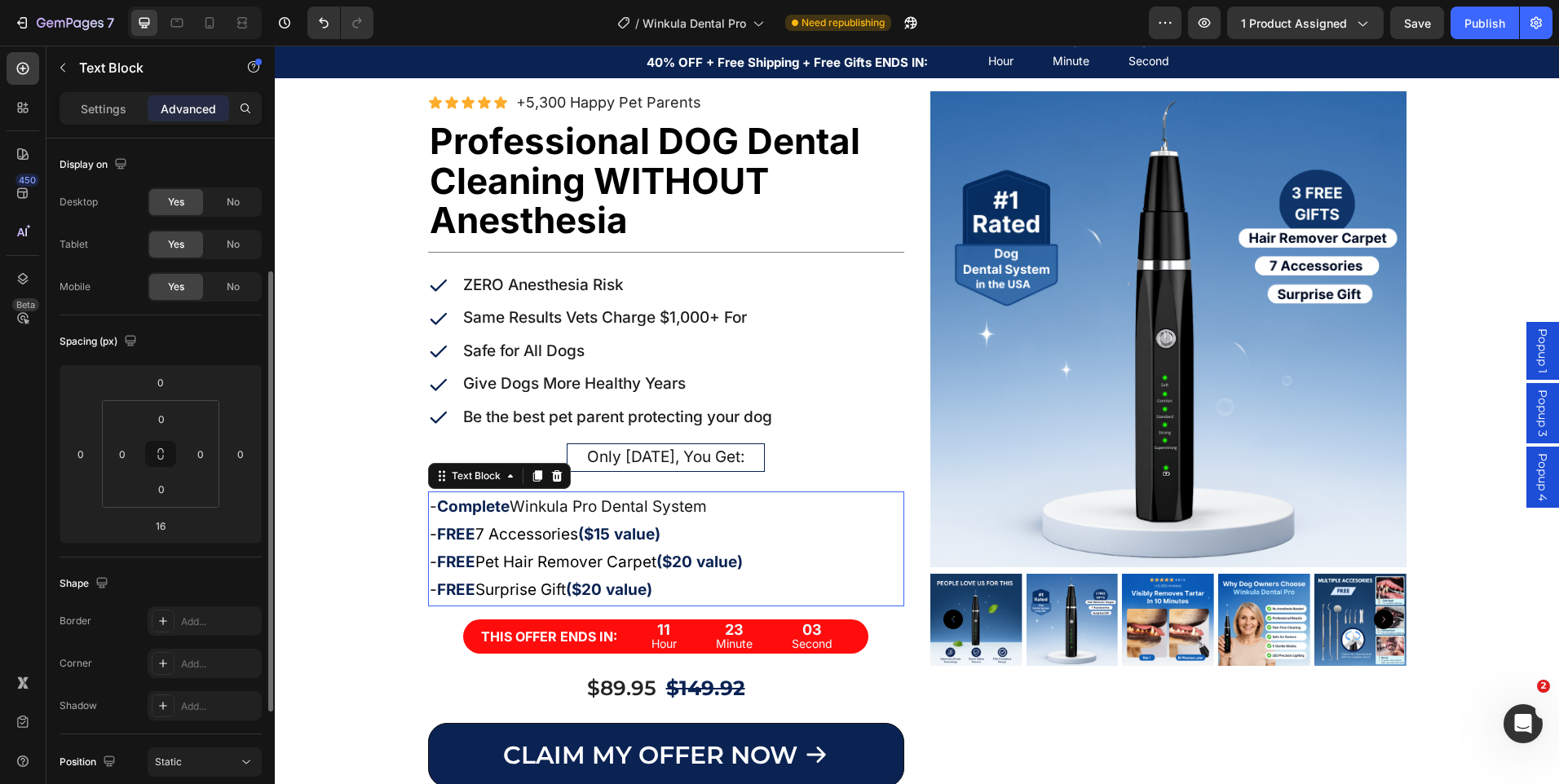
scroll to position [82, 0]
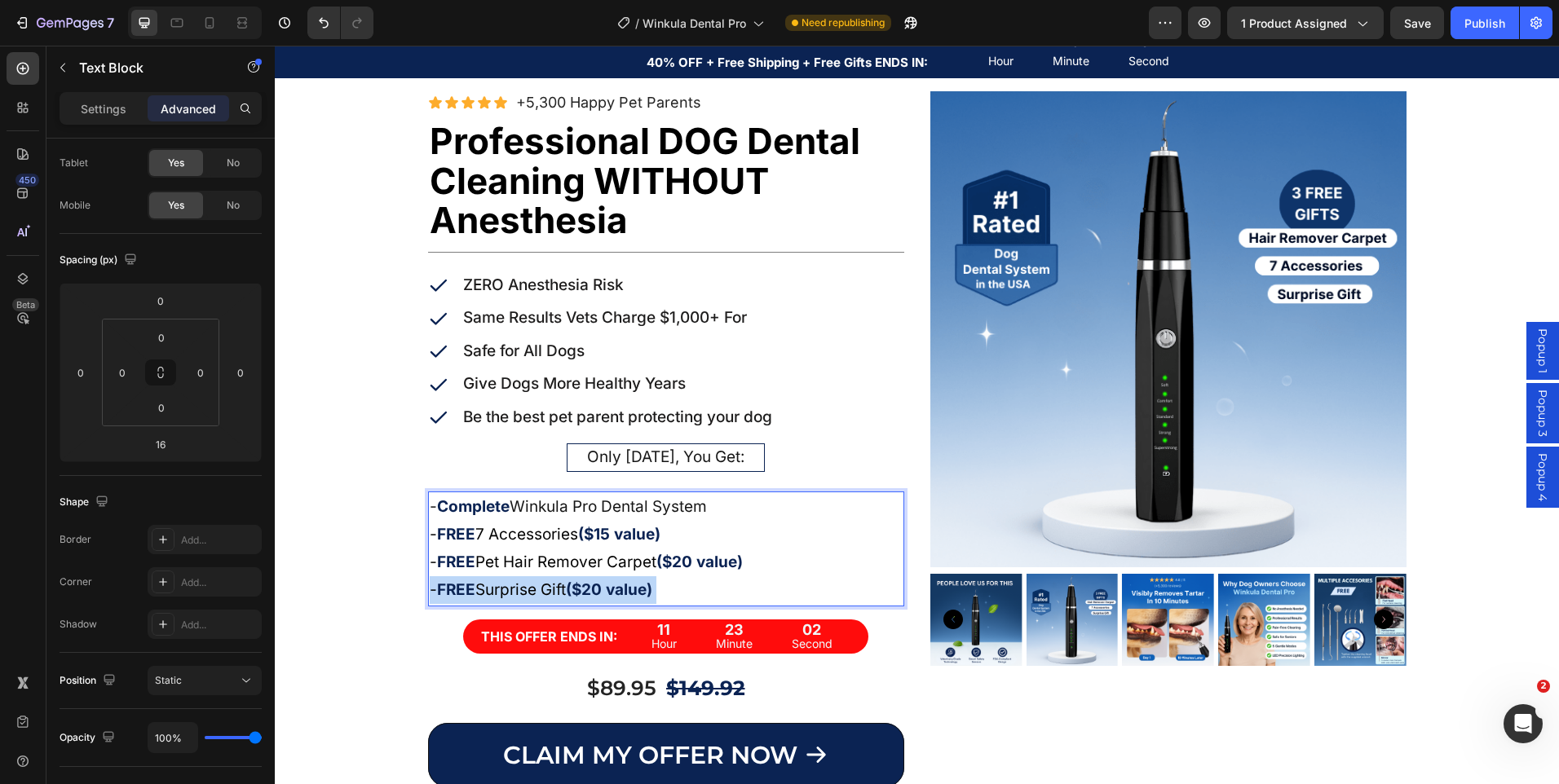
drag, startPoint x: 673, startPoint y: 593, endPoint x: 566, endPoint y: 593, distance: 107.0
click at [566, 593] on p "- FREE Surprise Gift ($20 value)" at bounding box center [666, 590] width 473 height 28
click at [646, 591] on strong "($20 value)" at bounding box center [609, 590] width 86 height 19
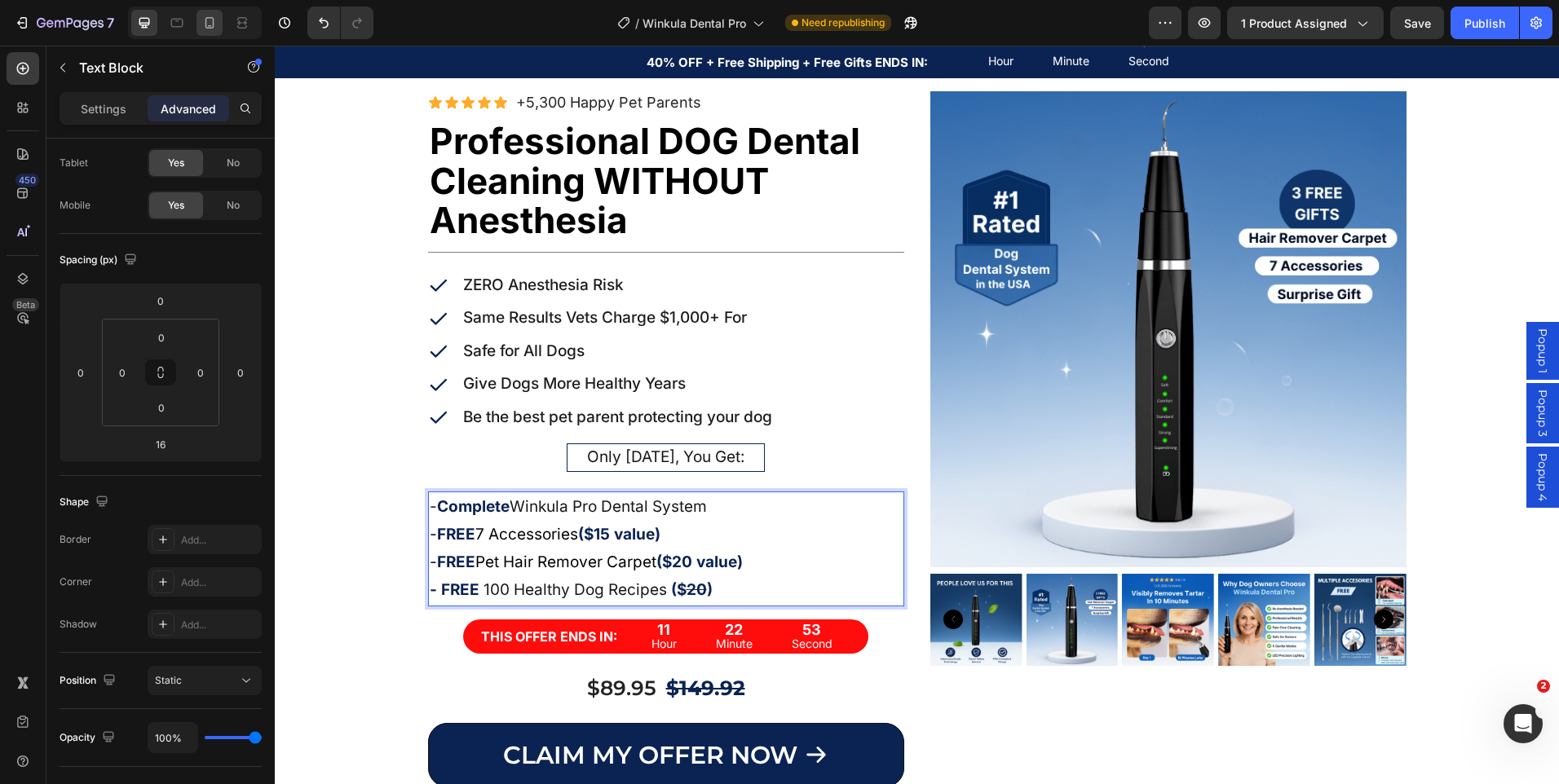
click at [205, 32] on div at bounding box center [210, 22] width 26 height 26
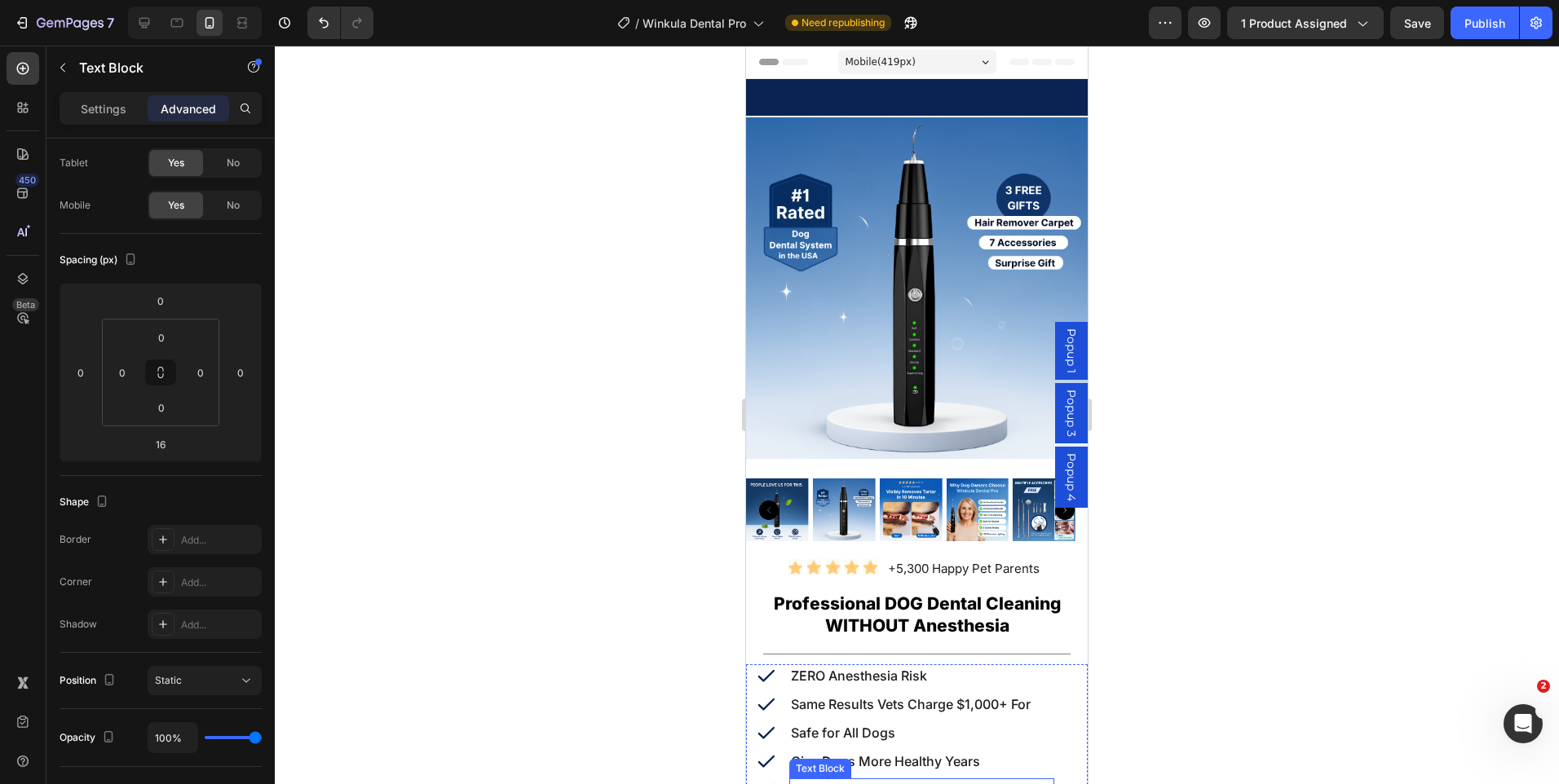
scroll to position [326, 0]
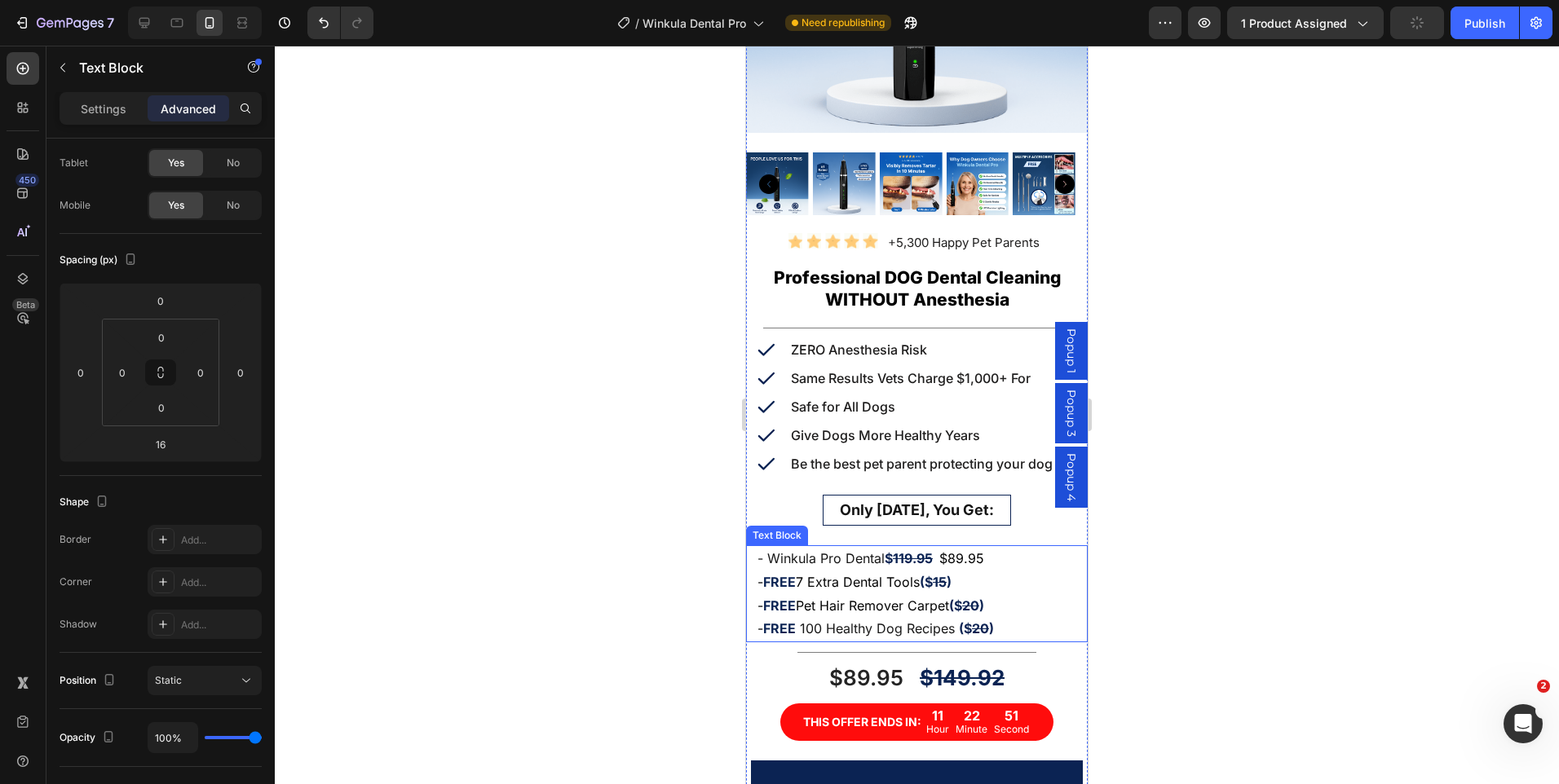
click at [873, 574] on span "7 Extra Dental Tools" at bounding box center [857, 581] width 124 height 16
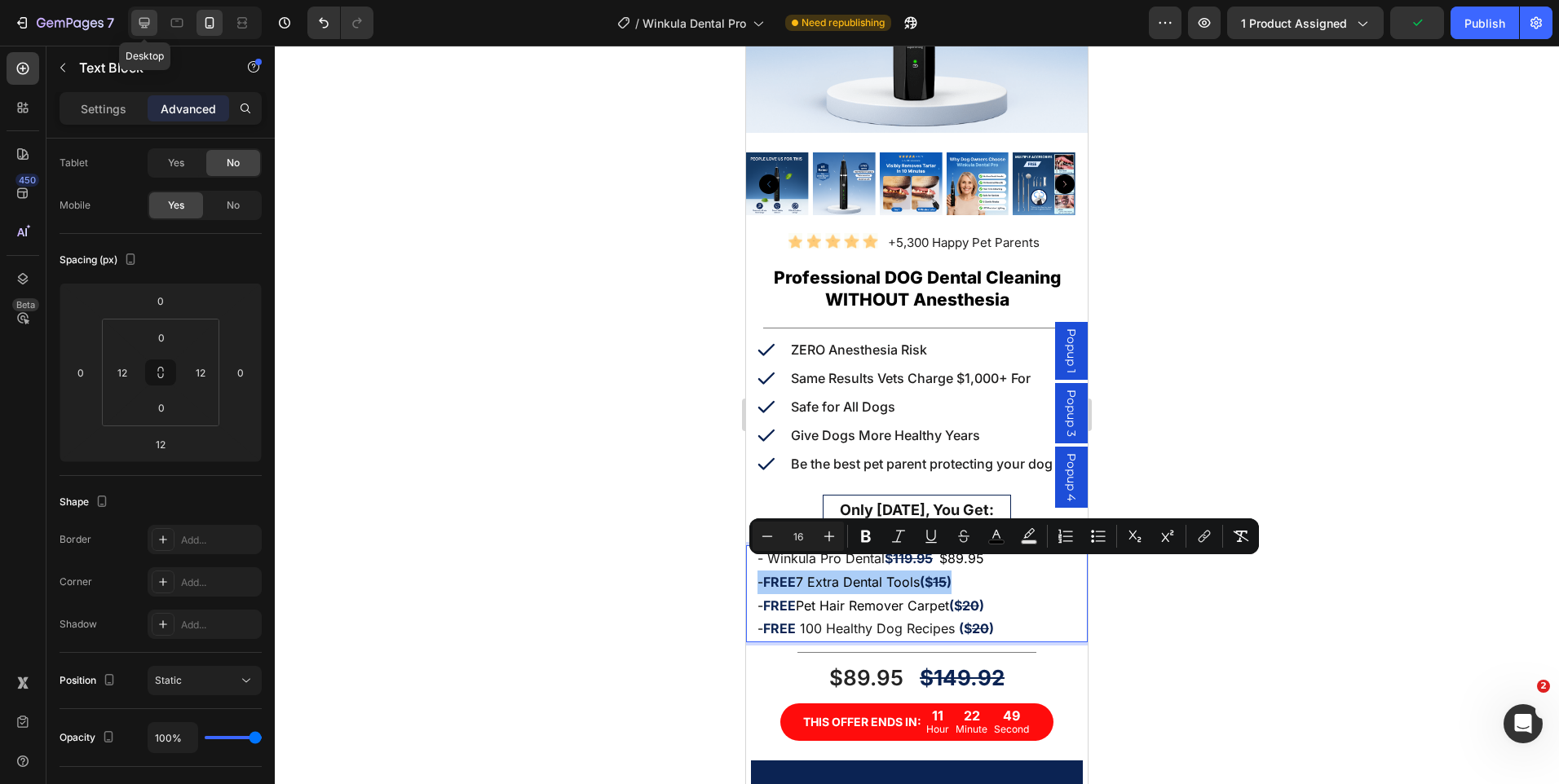
click at [154, 20] on div at bounding box center [144, 22] width 26 height 26
type input "0"
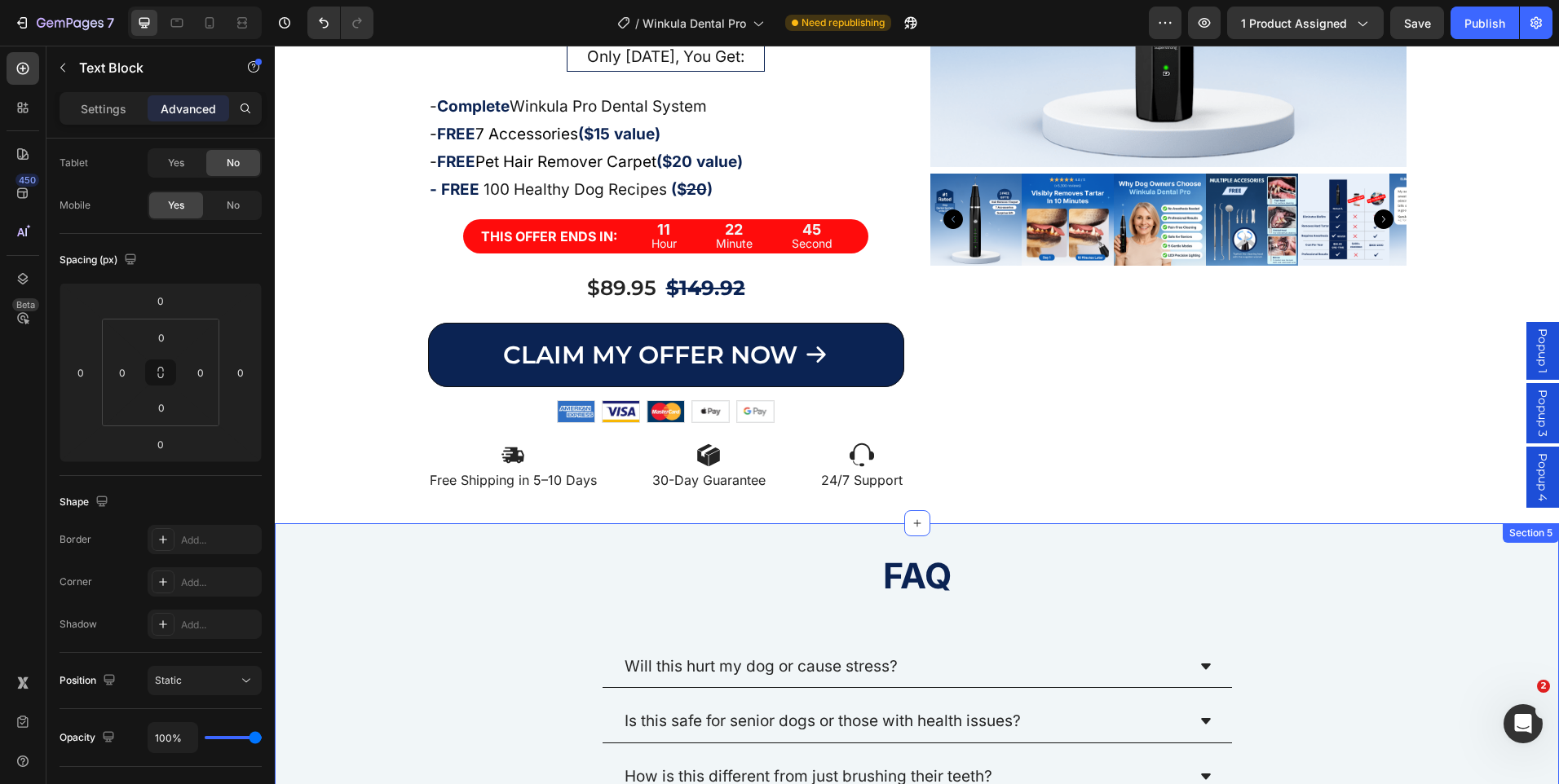
scroll to position [396, 0]
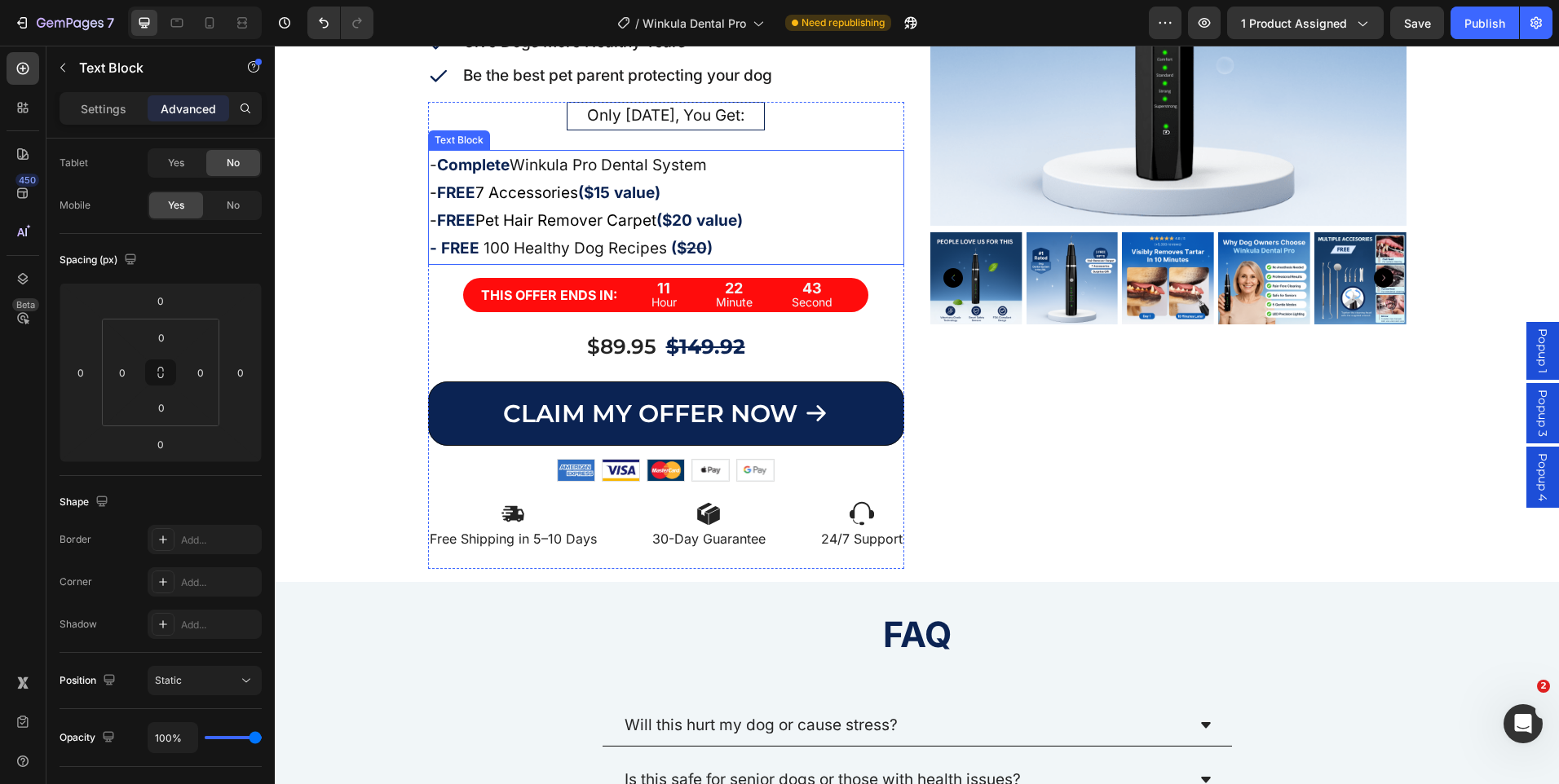
click at [566, 196] on span "7 Accessories" at bounding box center [527, 193] width 103 height 19
click at [565, 196] on span "7 Accessories" at bounding box center [527, 193] width 103 height 19
drag, startPoint x: 505, startPoint y: 164, endPoint x: 436, endPoint y: 167, distance: 69.1
click at [437, 167] on strong "Complete" at bounding box center [473, 165] width 72 height 19
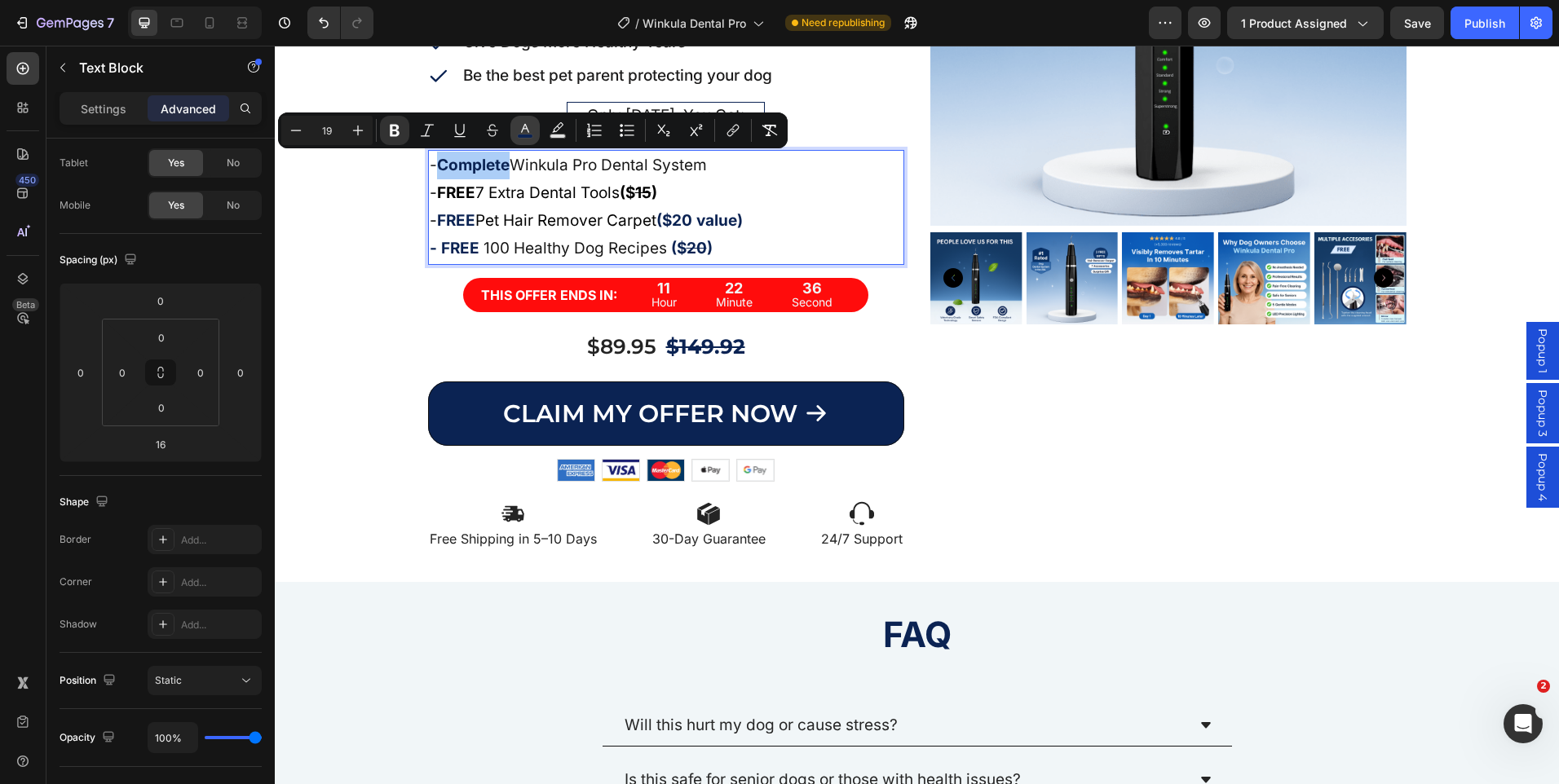
click at [523, 135] on rect "Editor contextual toolbar" at bounding box center [525, 136] width 15 height 4
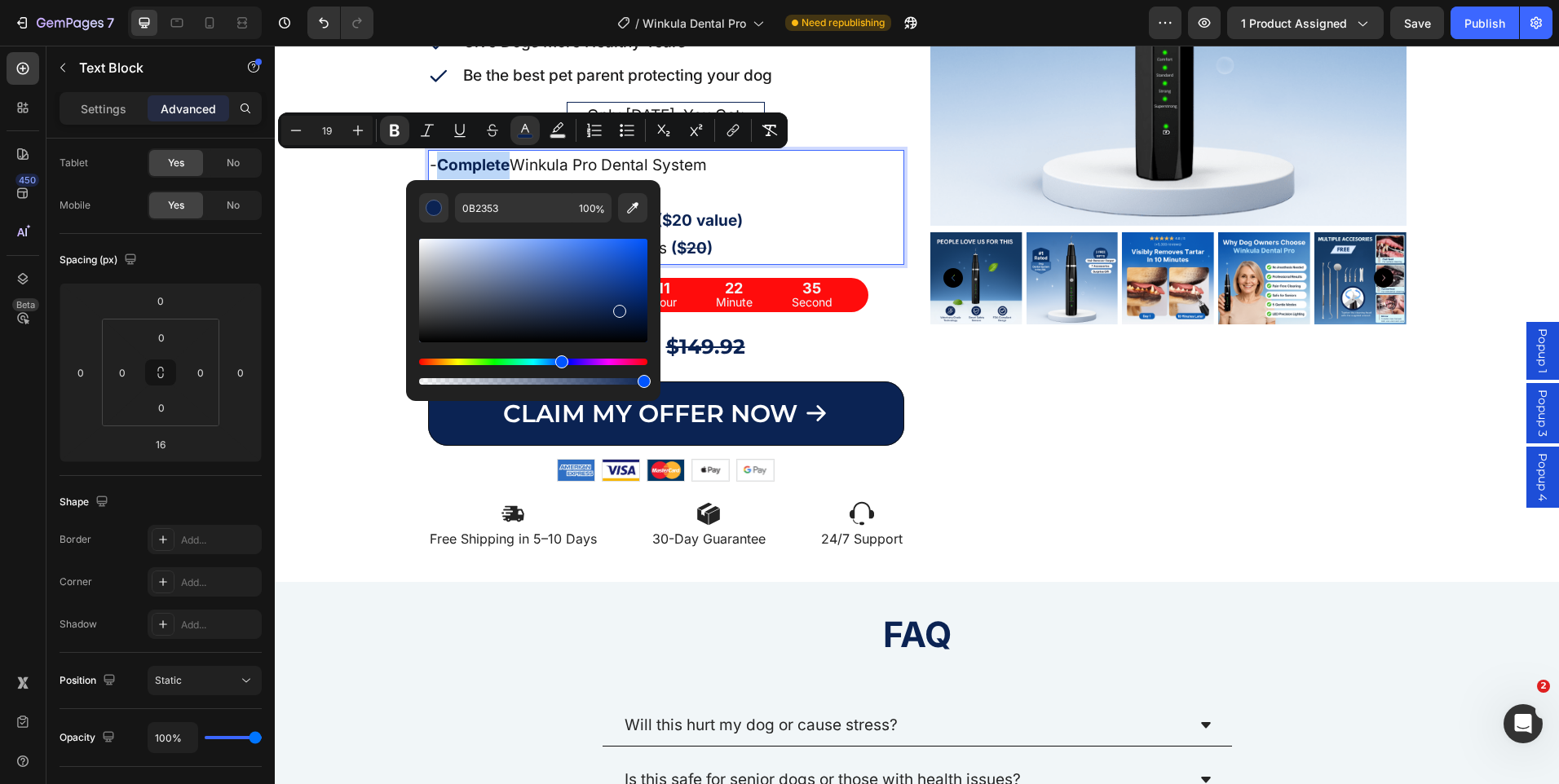
click at [764, 209] on p "- FREE Pet Hair Remover Carpet ($20 value)" at bounding box center [666, 221] width 473 height 28
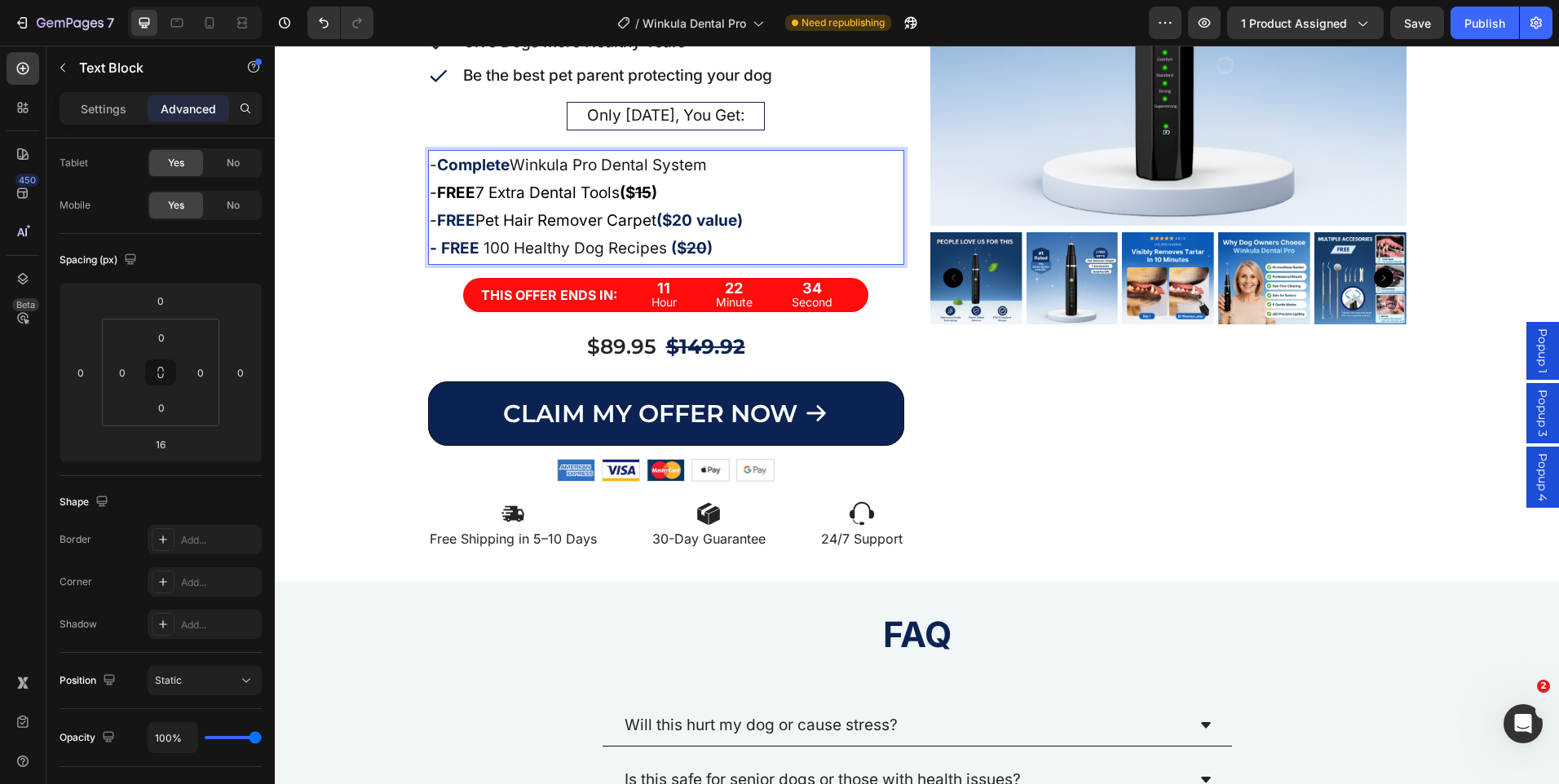
click at [723, 221] on strong "($20 value)" at bounding box center [699, 221] width 86 height 19
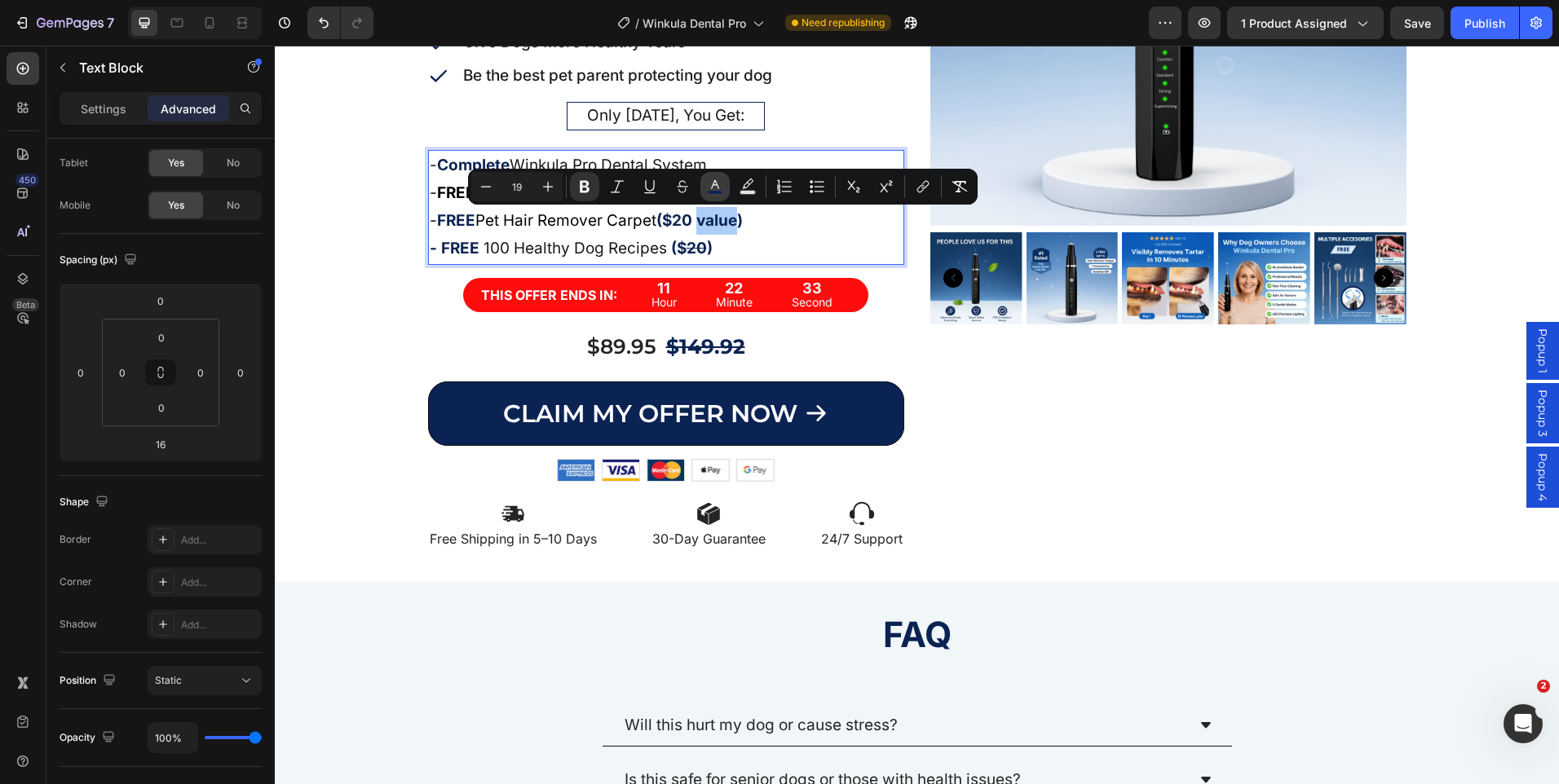
click at [714, 193] on rect "Editor contextual toolbar" at bounding box center [715, 193] width 15 height 4
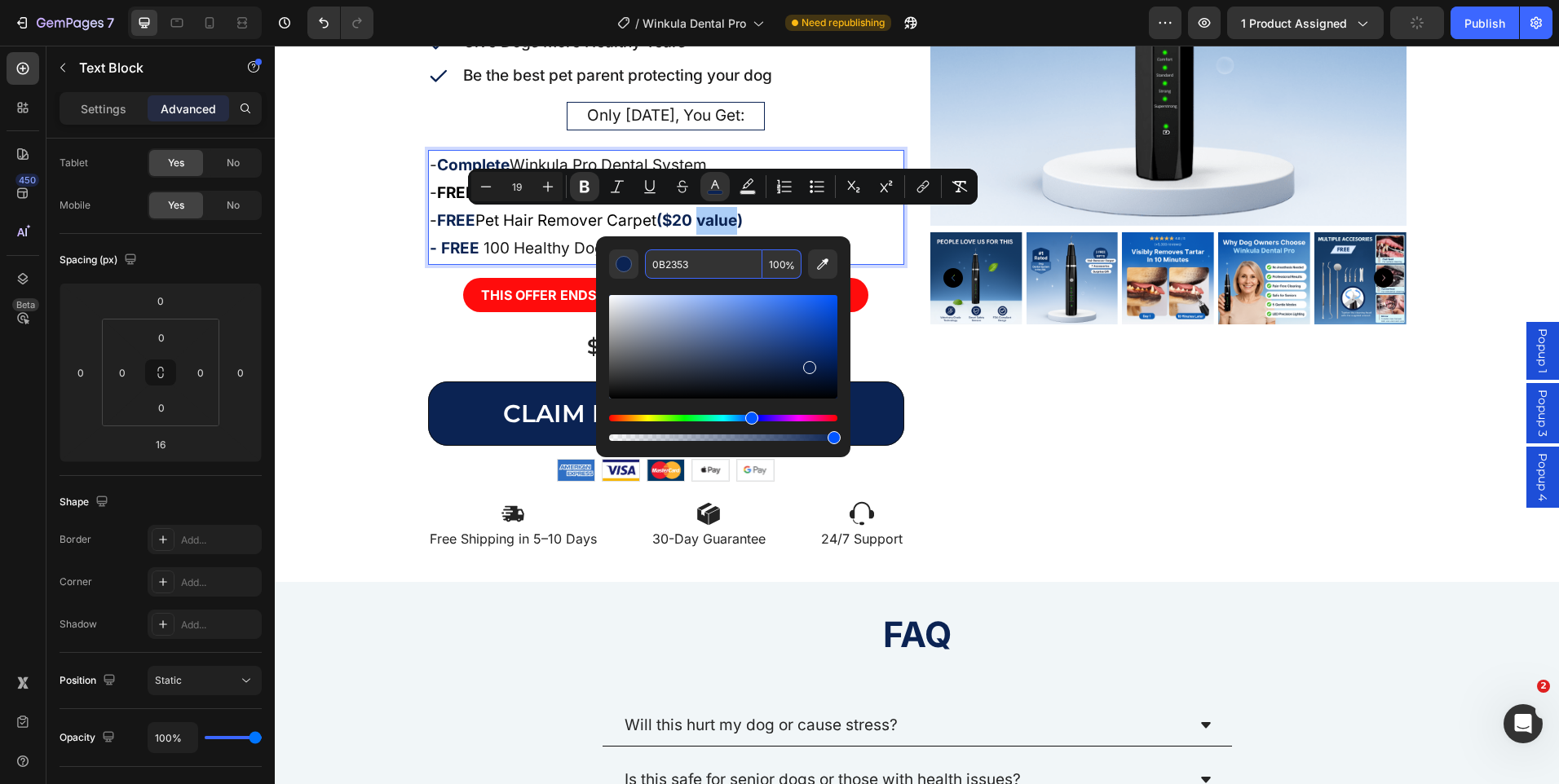
click at [677, 261] on input "0B2353" at bounding box center [704, 264] width 118 height 29
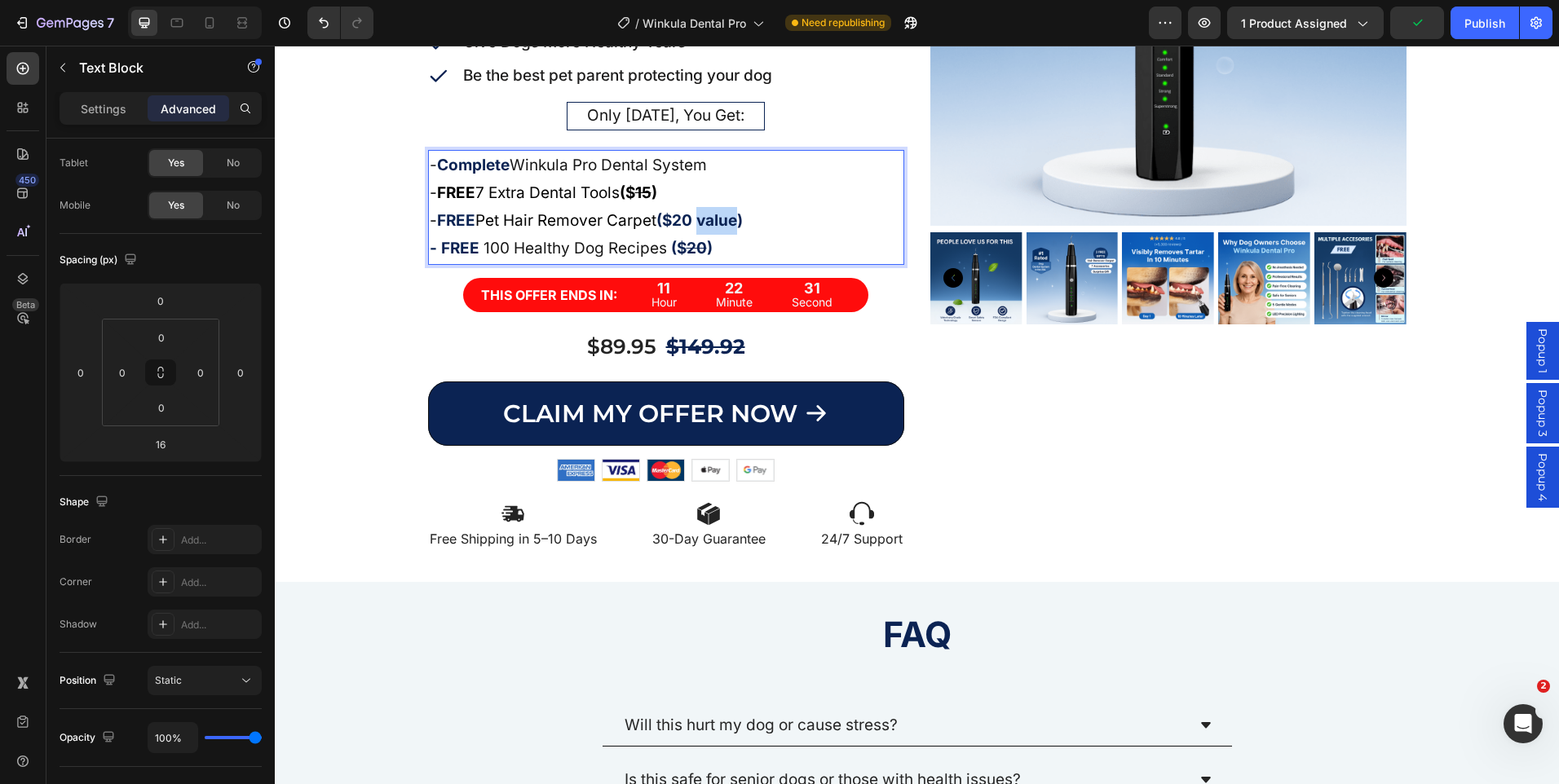
click at [788, 221] on p "- FREE Pet Hair Remover Carpet ($20 value)" at bounding box center [666, 221] width 473 height 28
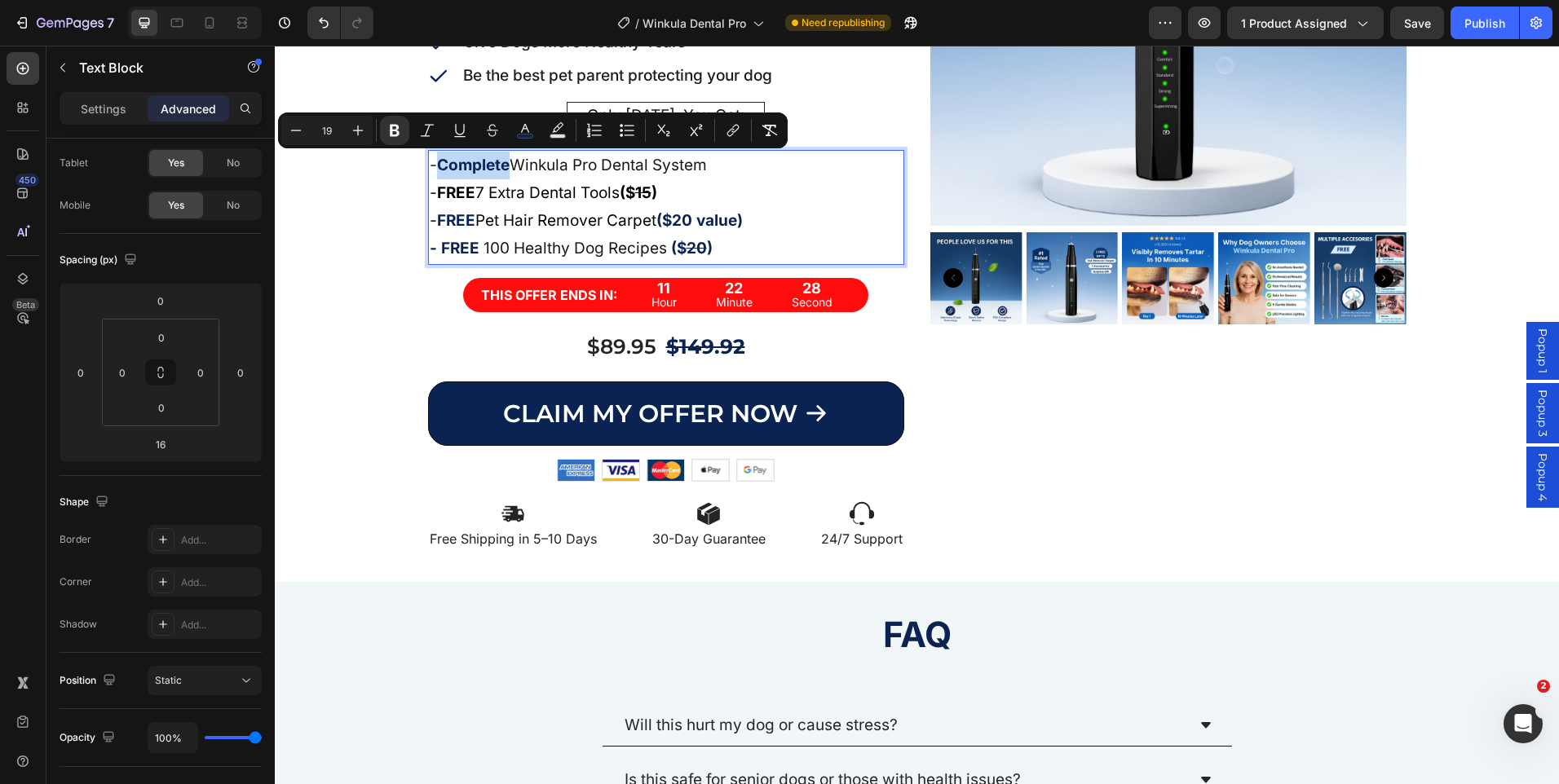
drag, startPoint x: 505, startPoint y: 166, endPoint x: 441, endPoint y: 167, distance: 64.0
click at [441, 167] on strong "Complete" at bounding box center [473, 165] width 72 height 19
click at [521, 139] on button "color" at bounding box center [525, 130] width 29 height 29
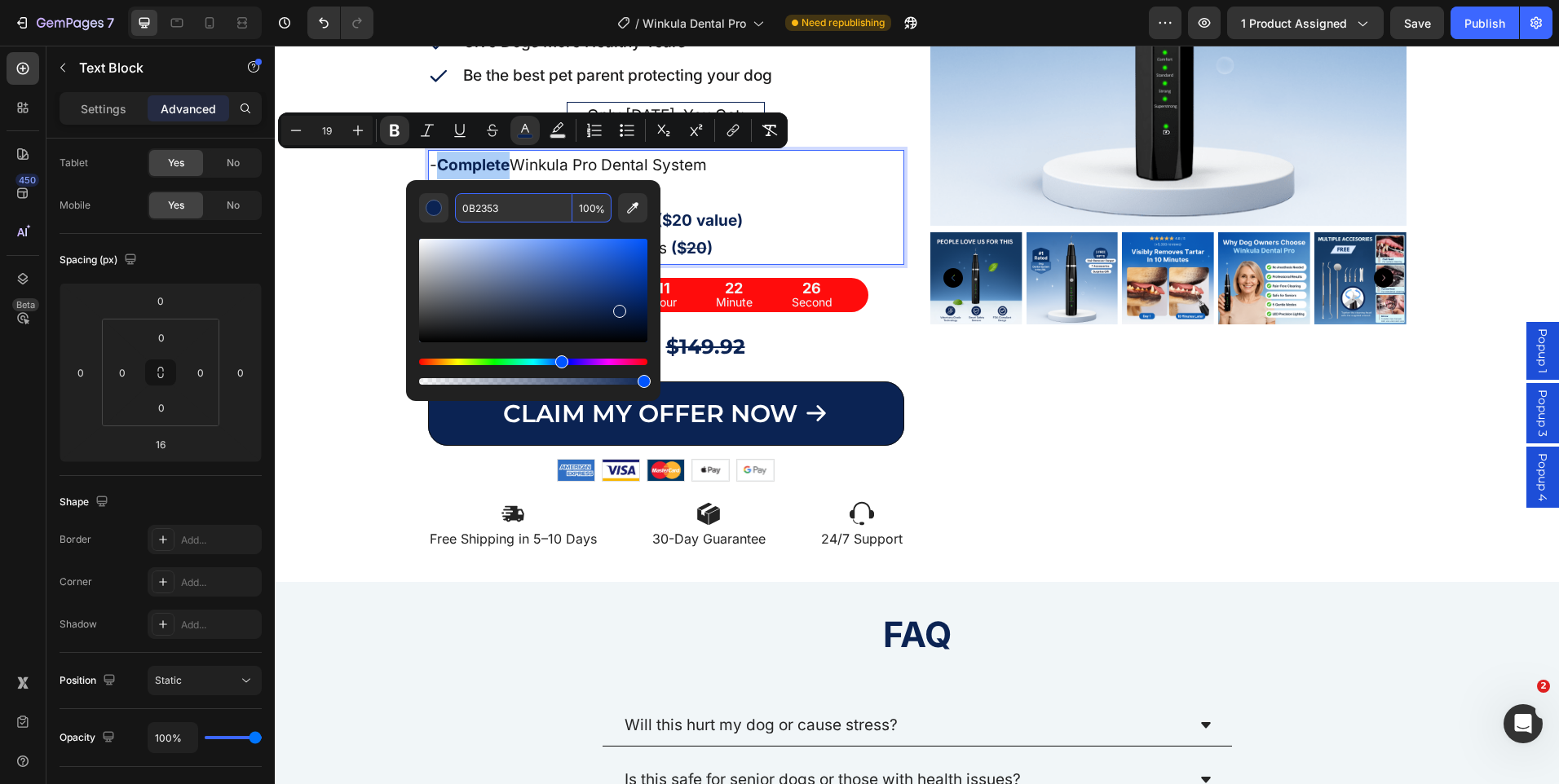
click at [498, 202] on input "0B2353" at bounding box center [514, 208] width 118 height 29
click at [785, 198] on p "- FREE 7 Extra Dental Tools ($ 15 )" at bounding box center [666, 193] width 473 height 28
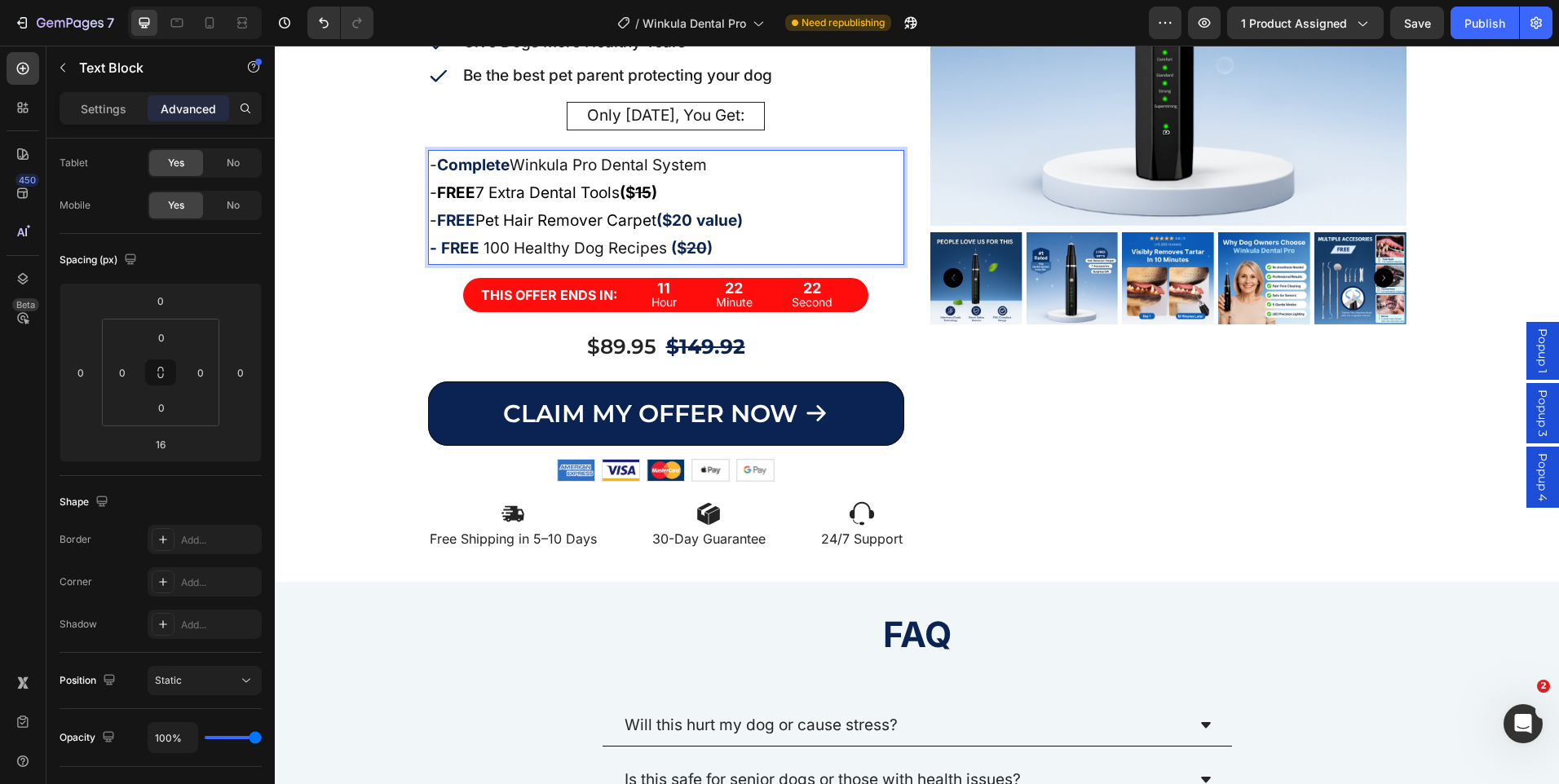
click at [785, 198] on p "- FREE 7 Extra Dental Tools ($ 15 )" at bounding box center [666, 193] width 473 height 28
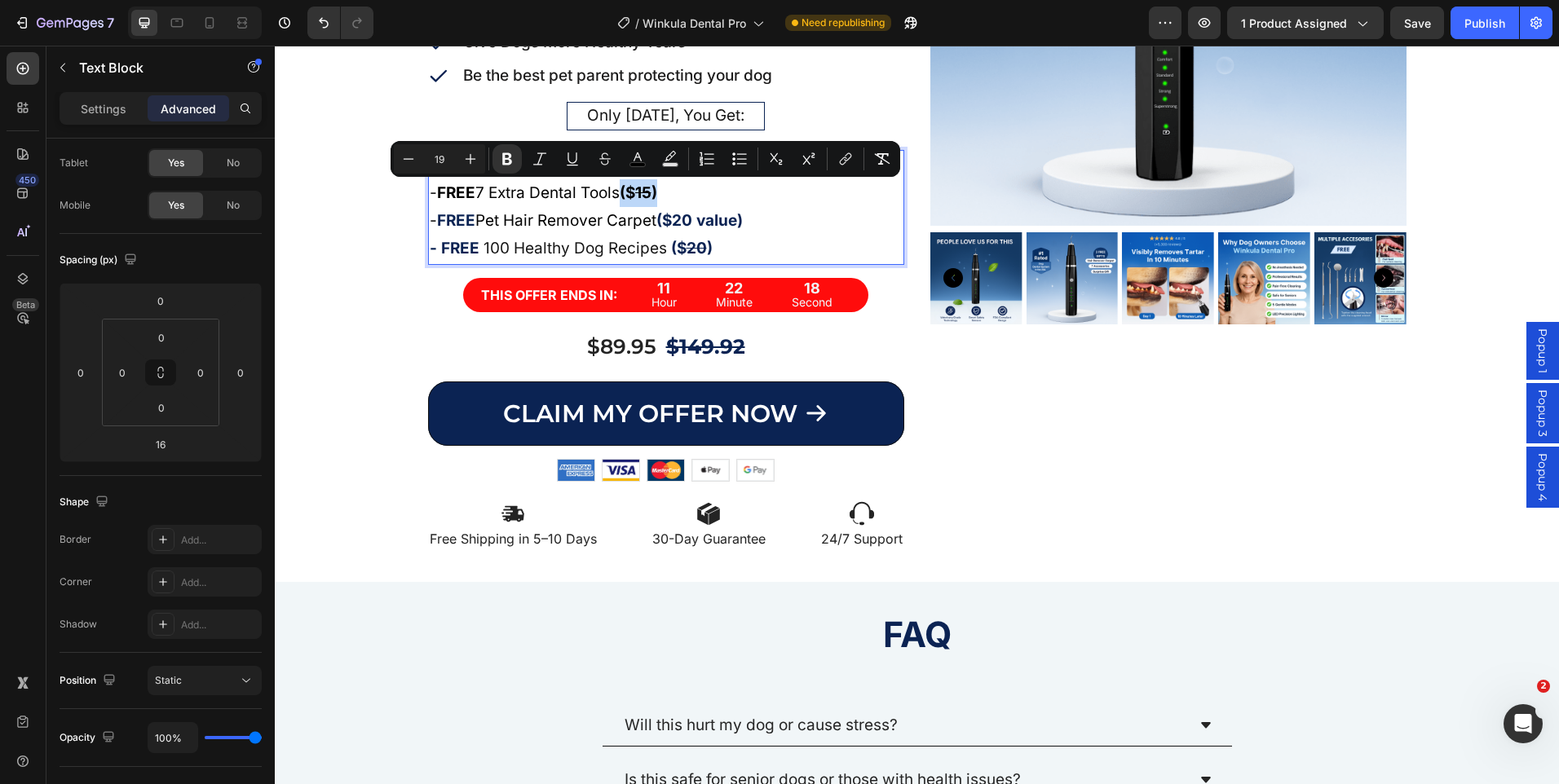
drag, startPoint x: 667, startPoint y: 192, endPoint x: 629, endPoint y: 194, distance: 38.1
click at [629, 194] on p "- FREE 7 Extra Dental Tools ($ 15 )" at bounding box center [666, 193] width 473 height 28
click at [638, 163] on rect "Editor contextual toolbar" at bounding box center [638, 164] width 15 height 4
type input "000000"
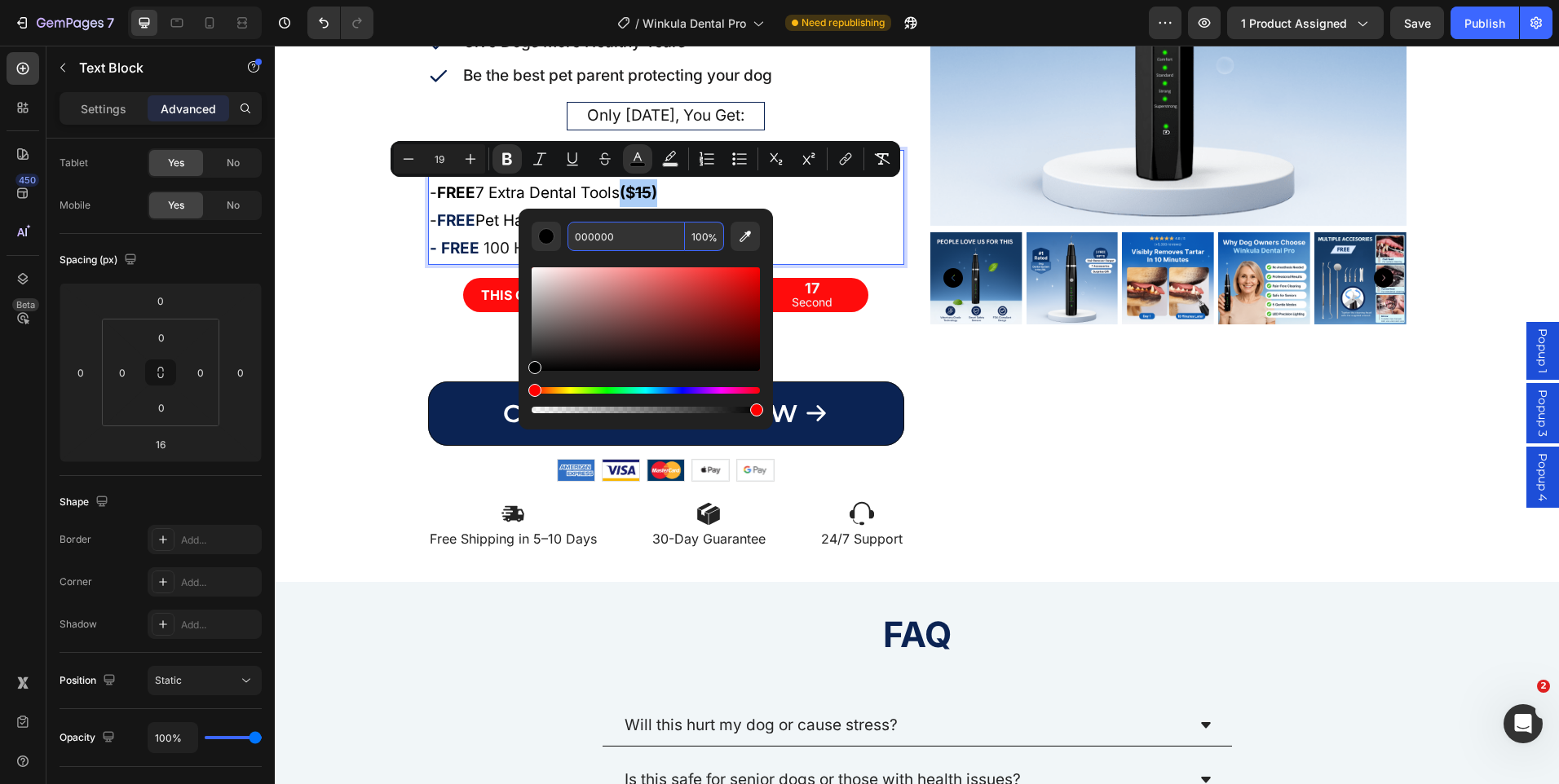
click at [593, 237] on input "000000" at bounding box center [626, 236] width 118 height 29
paste input "B2353"
type input "0B2353"
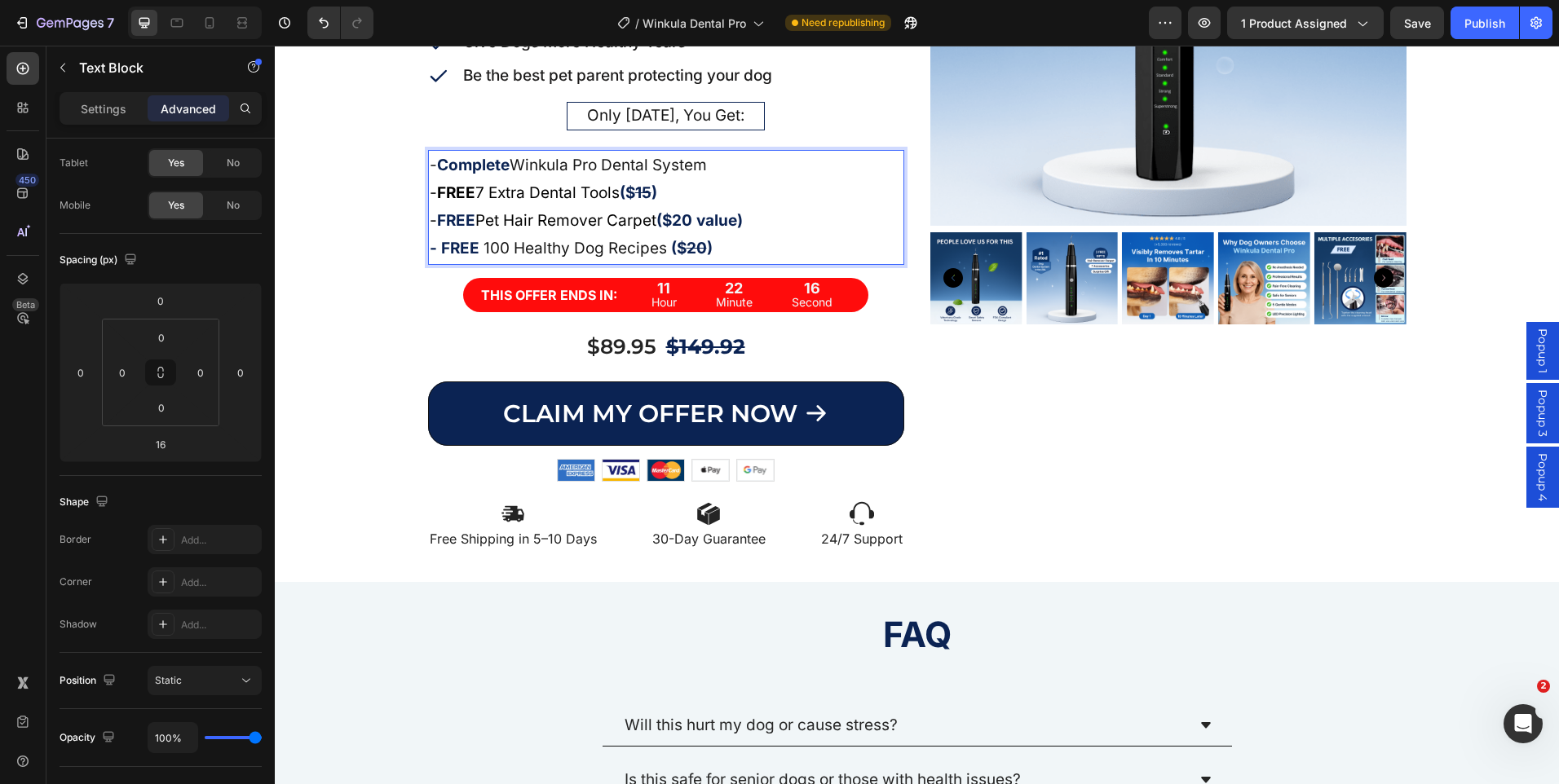
click at [811, 235] on p "- FREE 100 Healthy Dog Recipes ($ 20 )" at bounding box center [666, 249] width 473 height 28
click at [1054, 450] on div "Product Images" at bounding box center [1169, 159] width 476 height 819
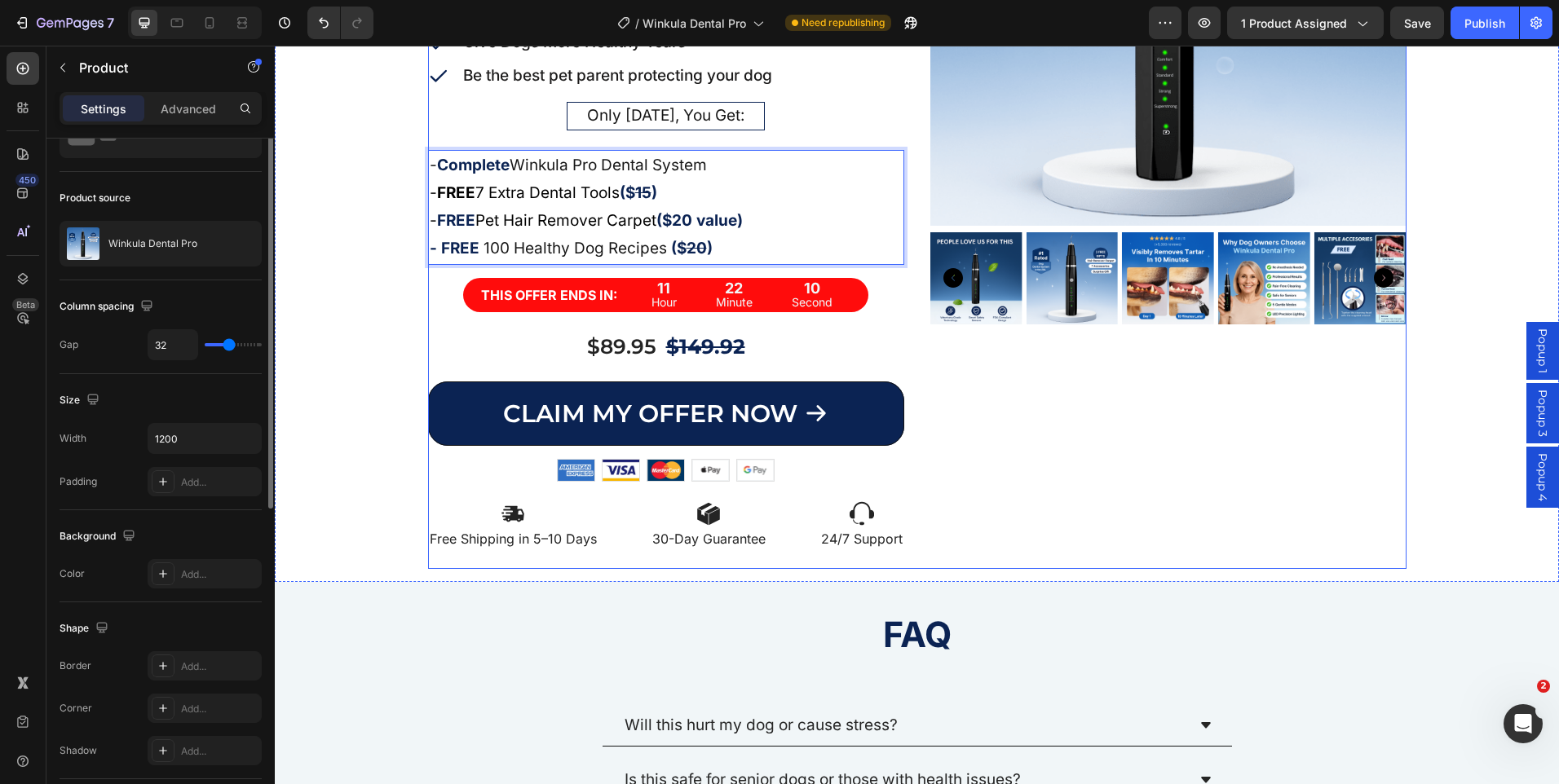
scroll to position [0, 0]
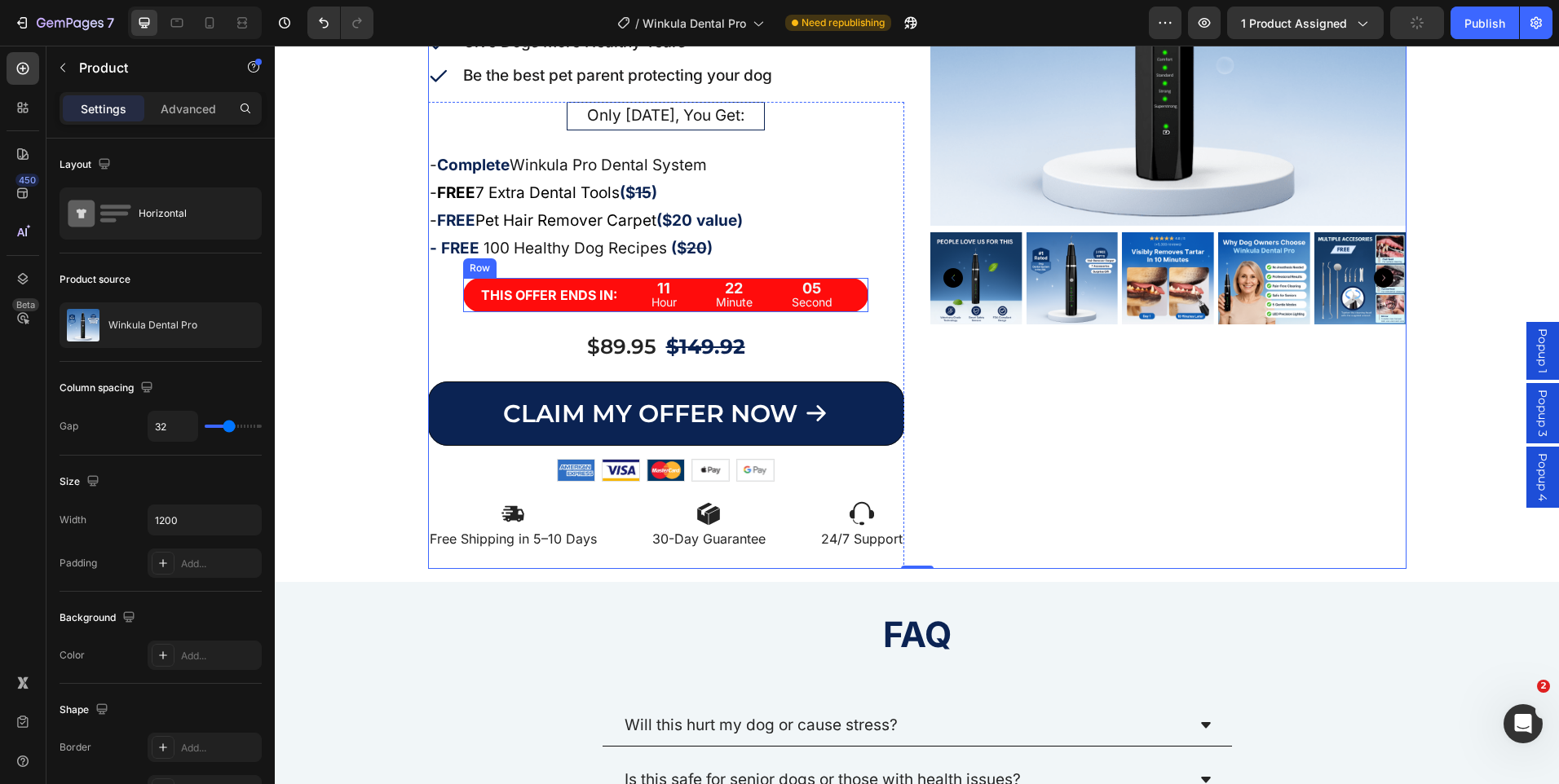
click at [613, 284] on div "THIS OFFER ENDS IN: Text Block 11 Hour 22 Minute 05 Second Countdown Timer Row" at bounding box center [665, 295] width 405 height 35
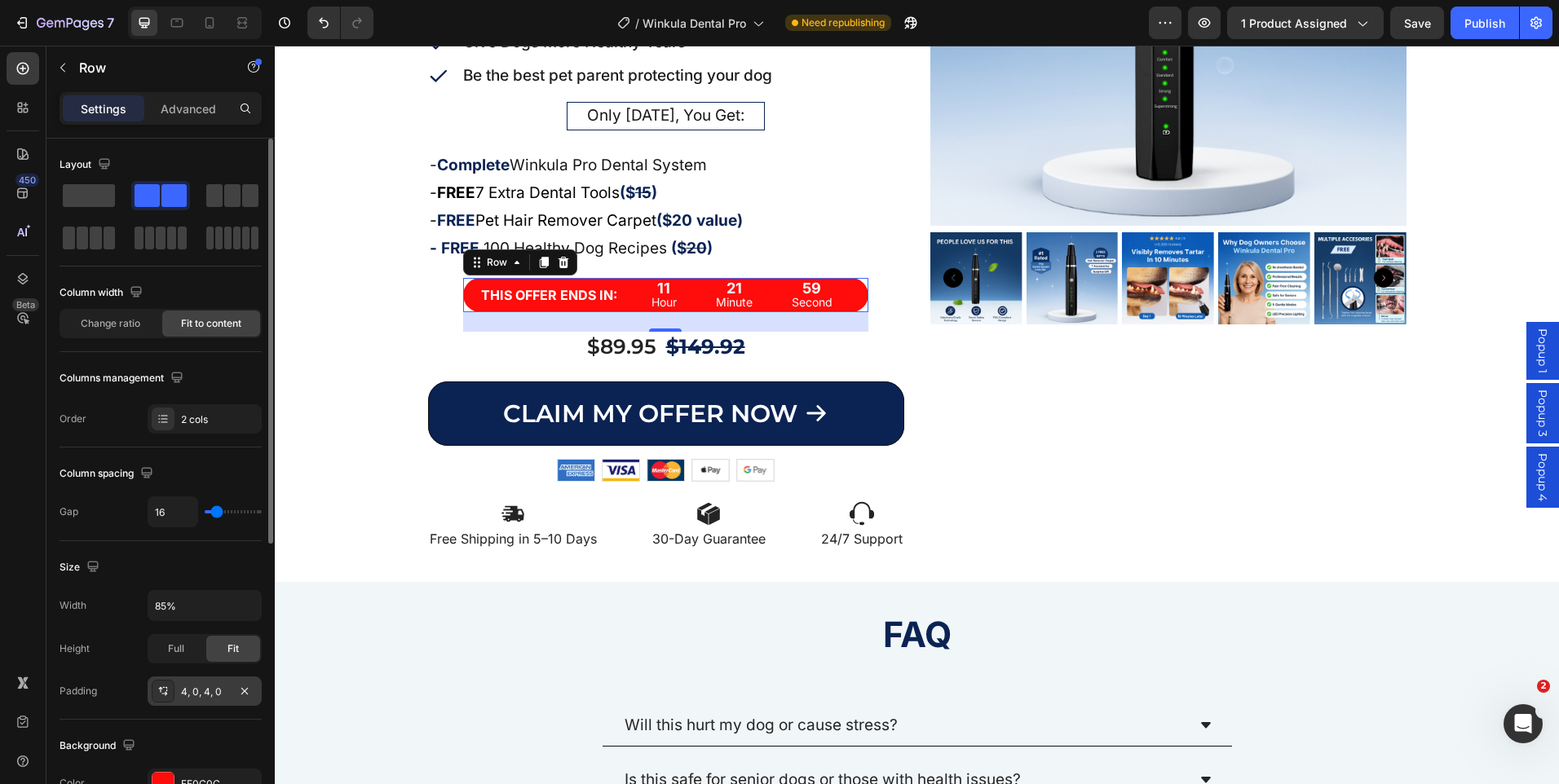
click at [211, 692] on div "4, 0, 4, 0" at bounding box center [204, 692] width 47 height 14
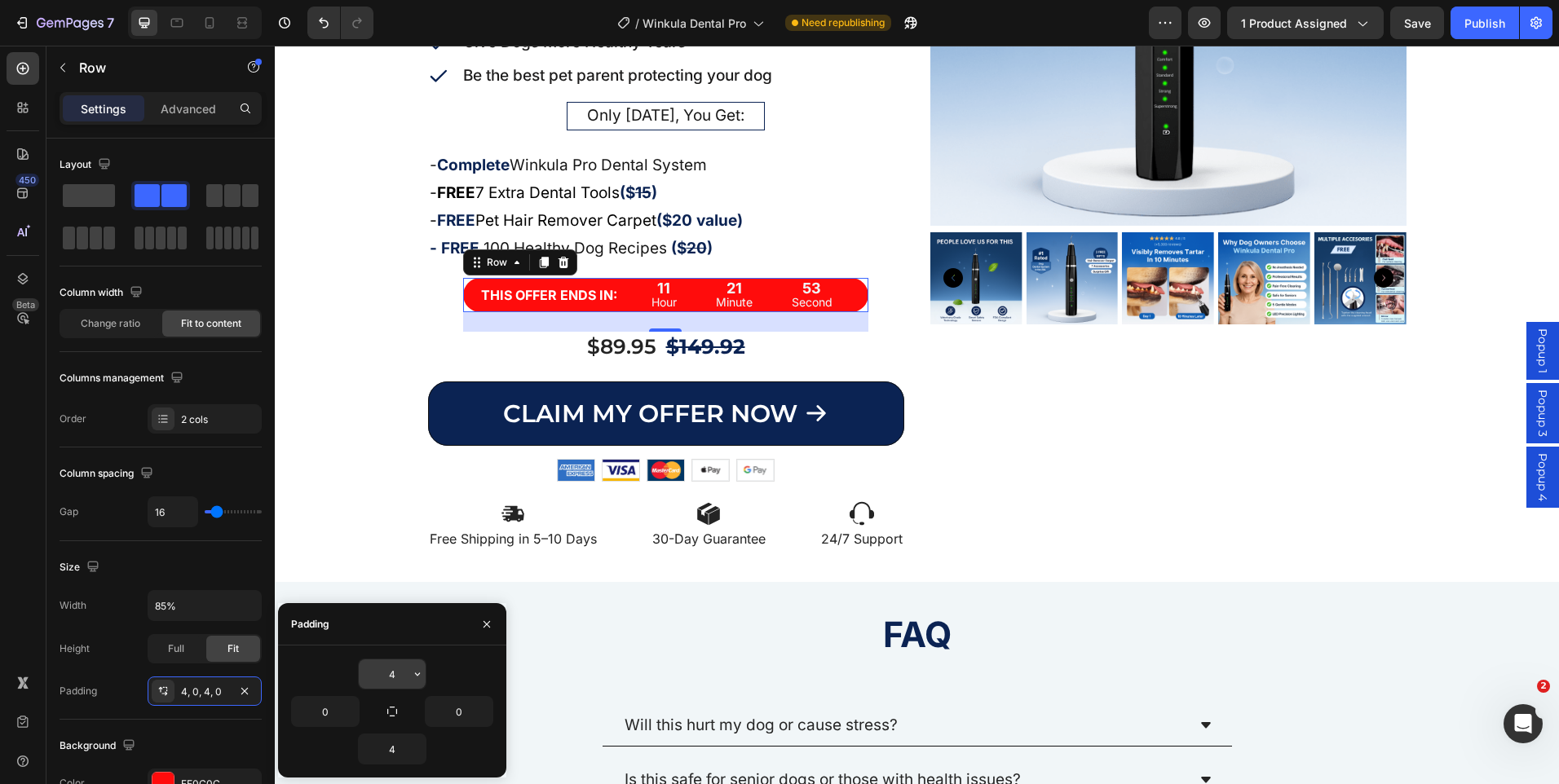
click at [394, 670] on input "4" at bounding box center [392, 674] width 66 height 29
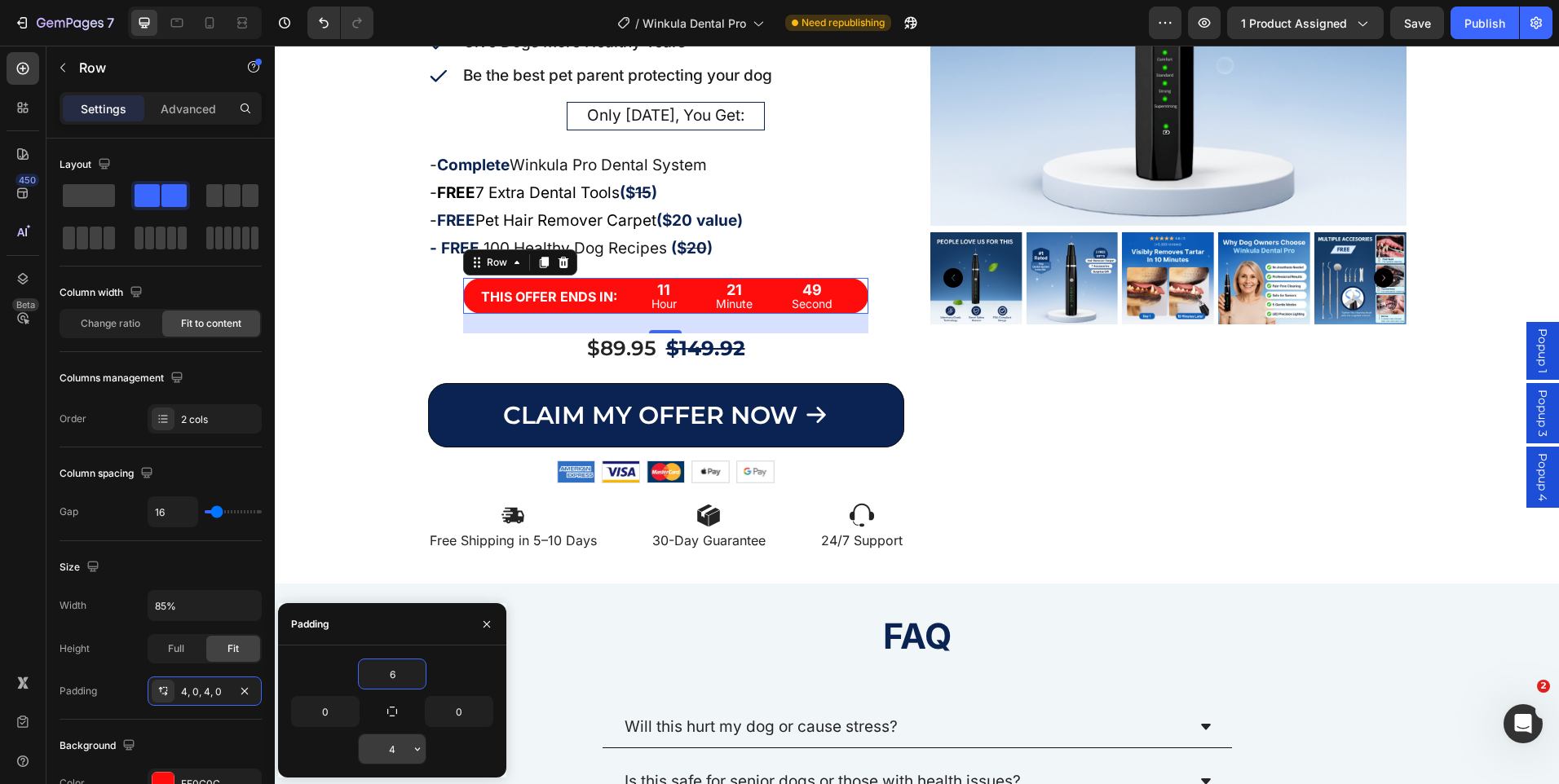
type input "6"
click at [390, 756] on input "4" at bounding box center [392, 749] width 66 height 29
type input "6"
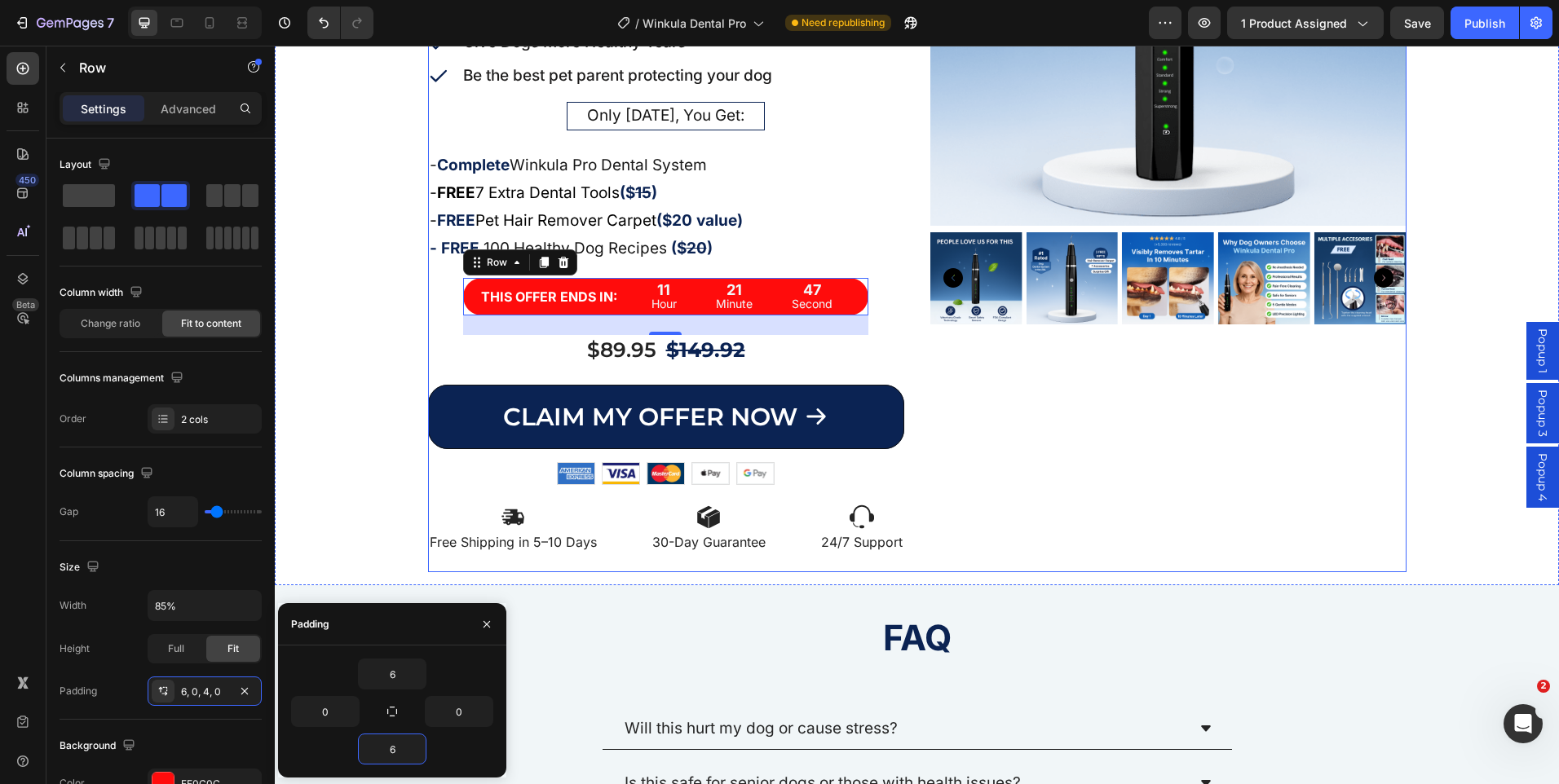
click at [1214, 487] on div "Product Images" at bounding box center [1169, 160] width 476 height 822
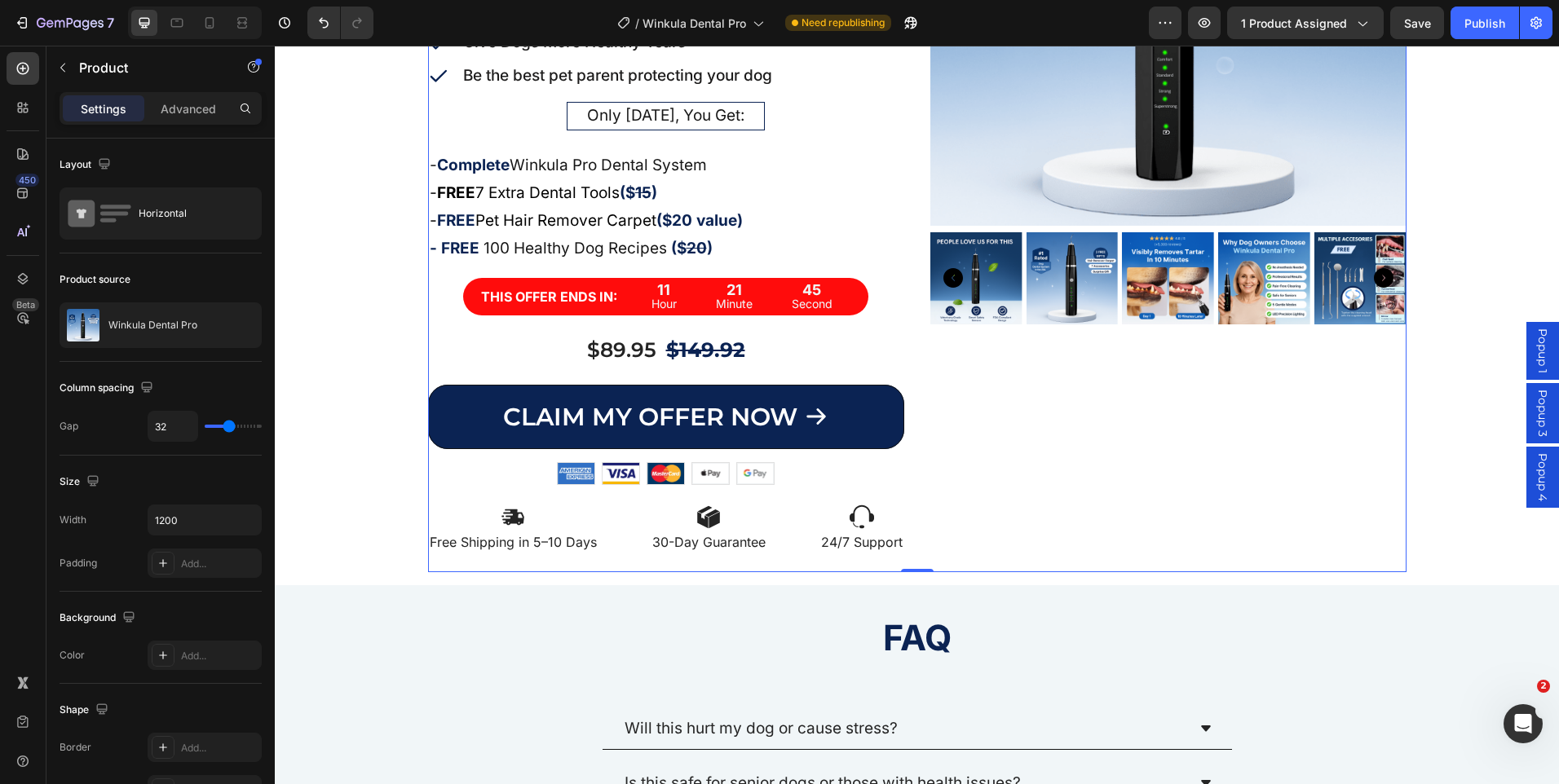
scroll to position [233, 0]
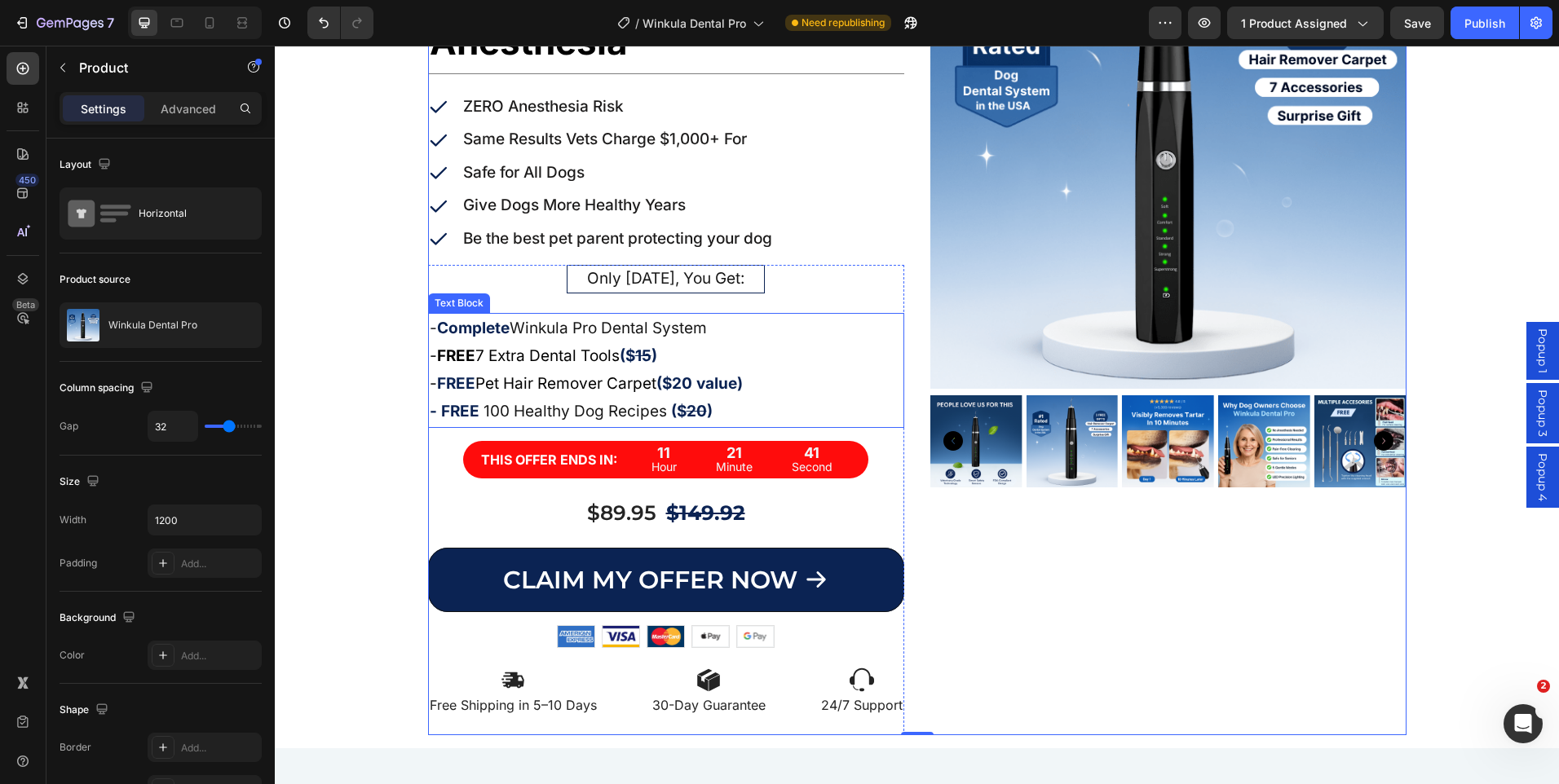
click at [452, 358] on strong "FREE" at bounding box center [456, 356] width 38 height 19
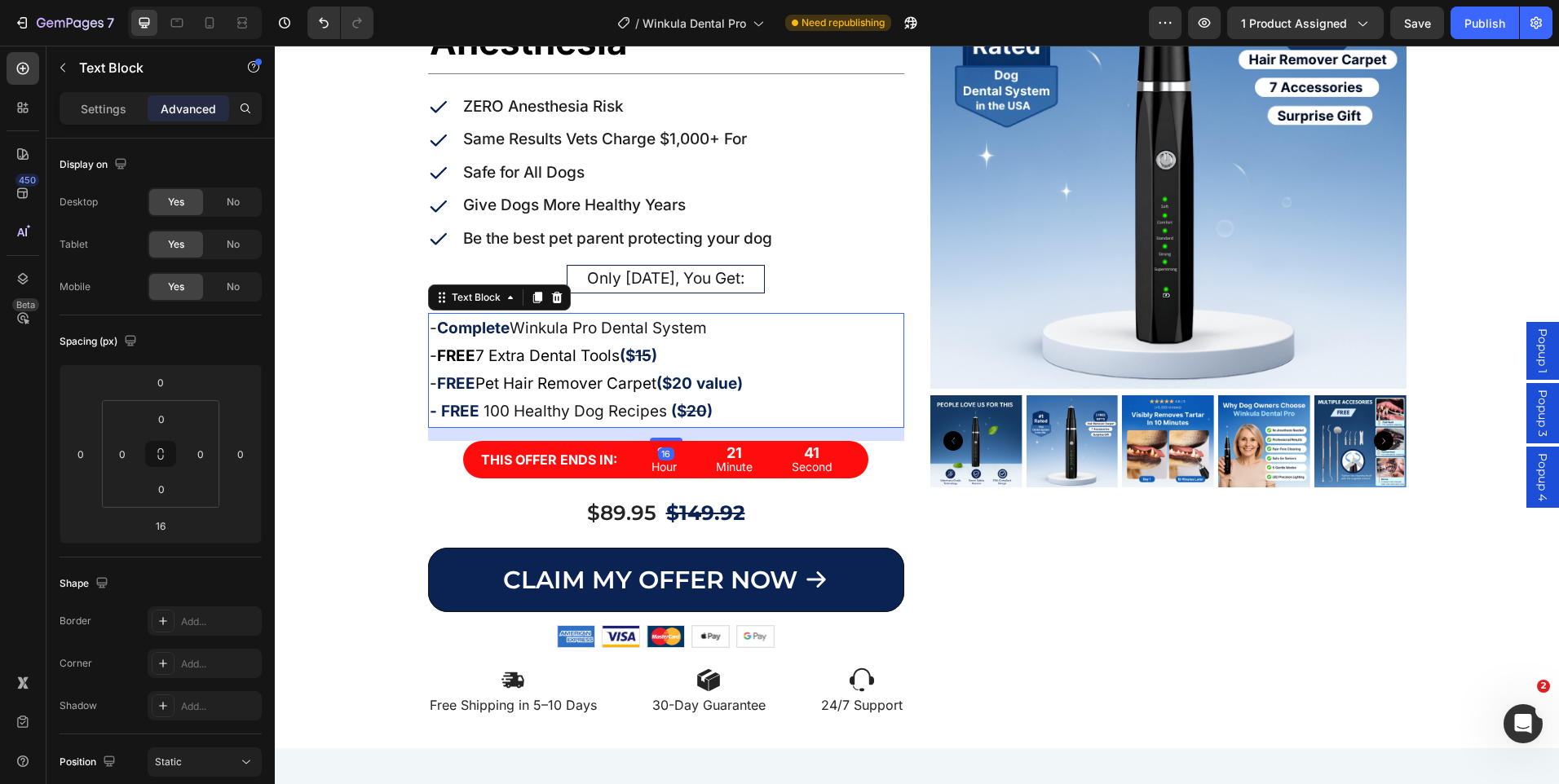
click at [452, 358] on strong "FREE" at bounding box center [456, 356] width 38 height 19
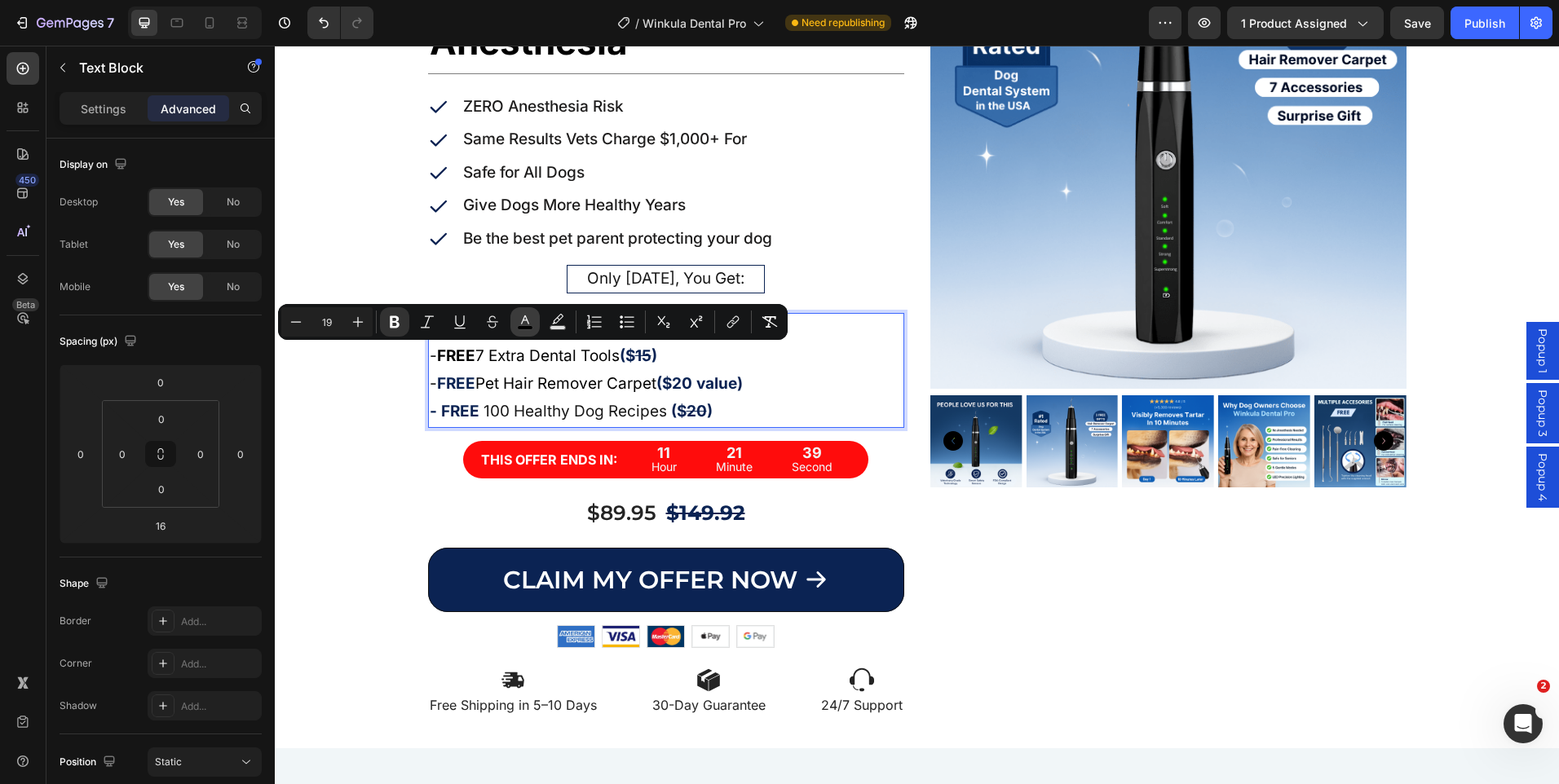
click at [536, 320] on button "color" at bounding box center [525, 322] width 29 height 29
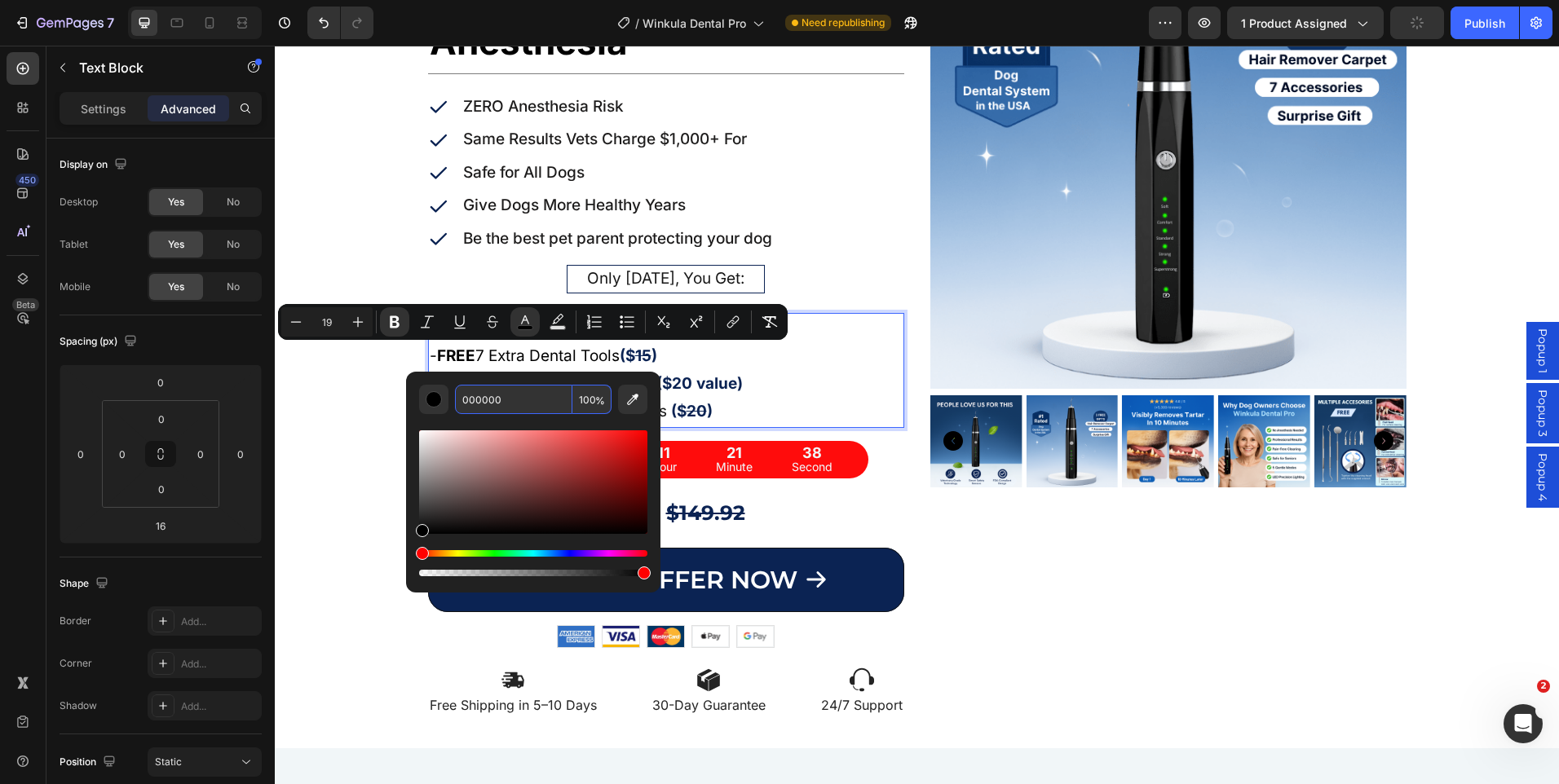
click at [485, 408] on input "000000" at bounding box center [514, 400] width 118 height 29
paste input "B2353"
type input "0B2353"
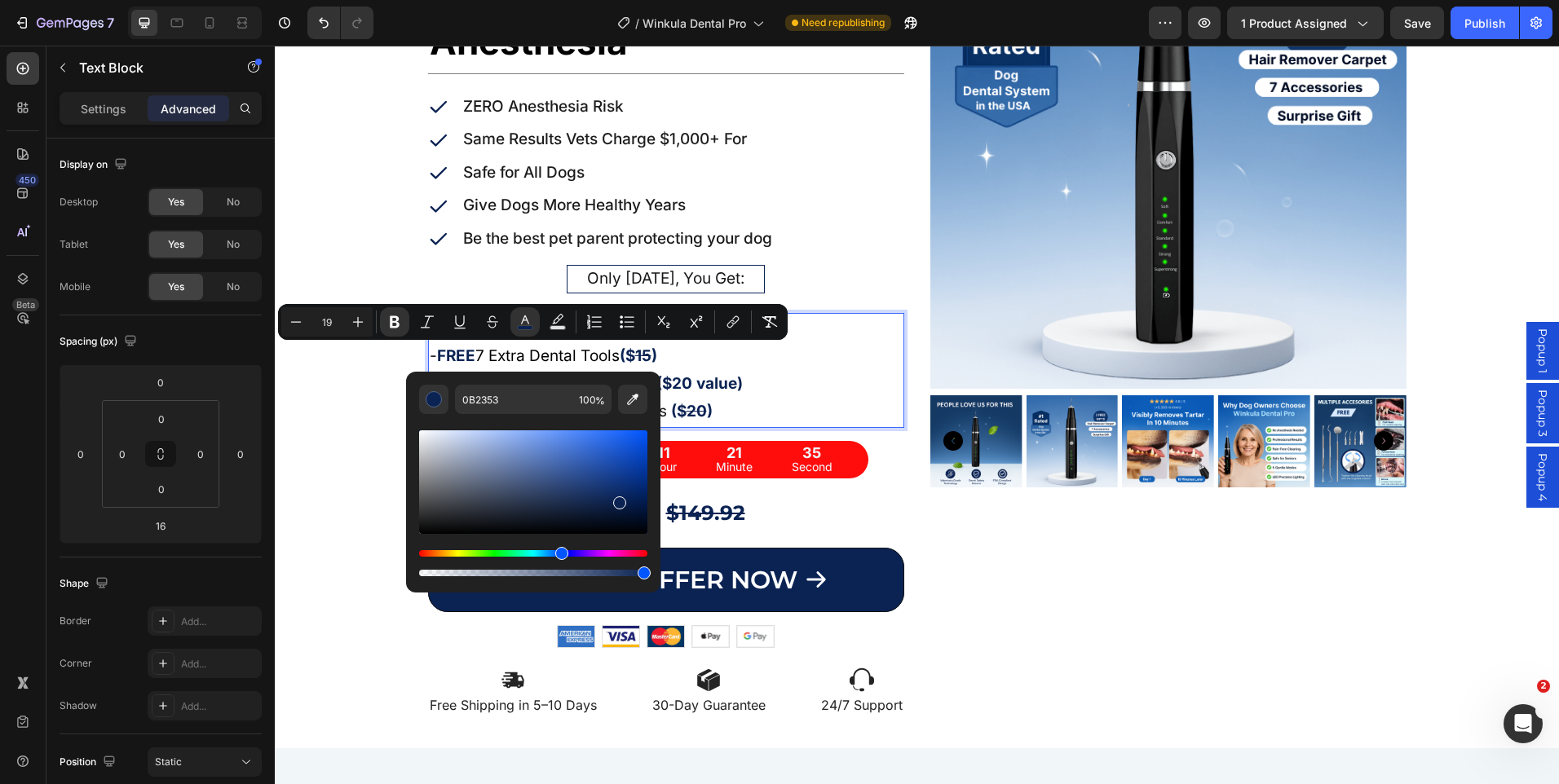
click at [800, 383] on p "- FREE Pet Hair Remover Carpet ($20 value)" at bounding box center [666, 383] width 473 height 28
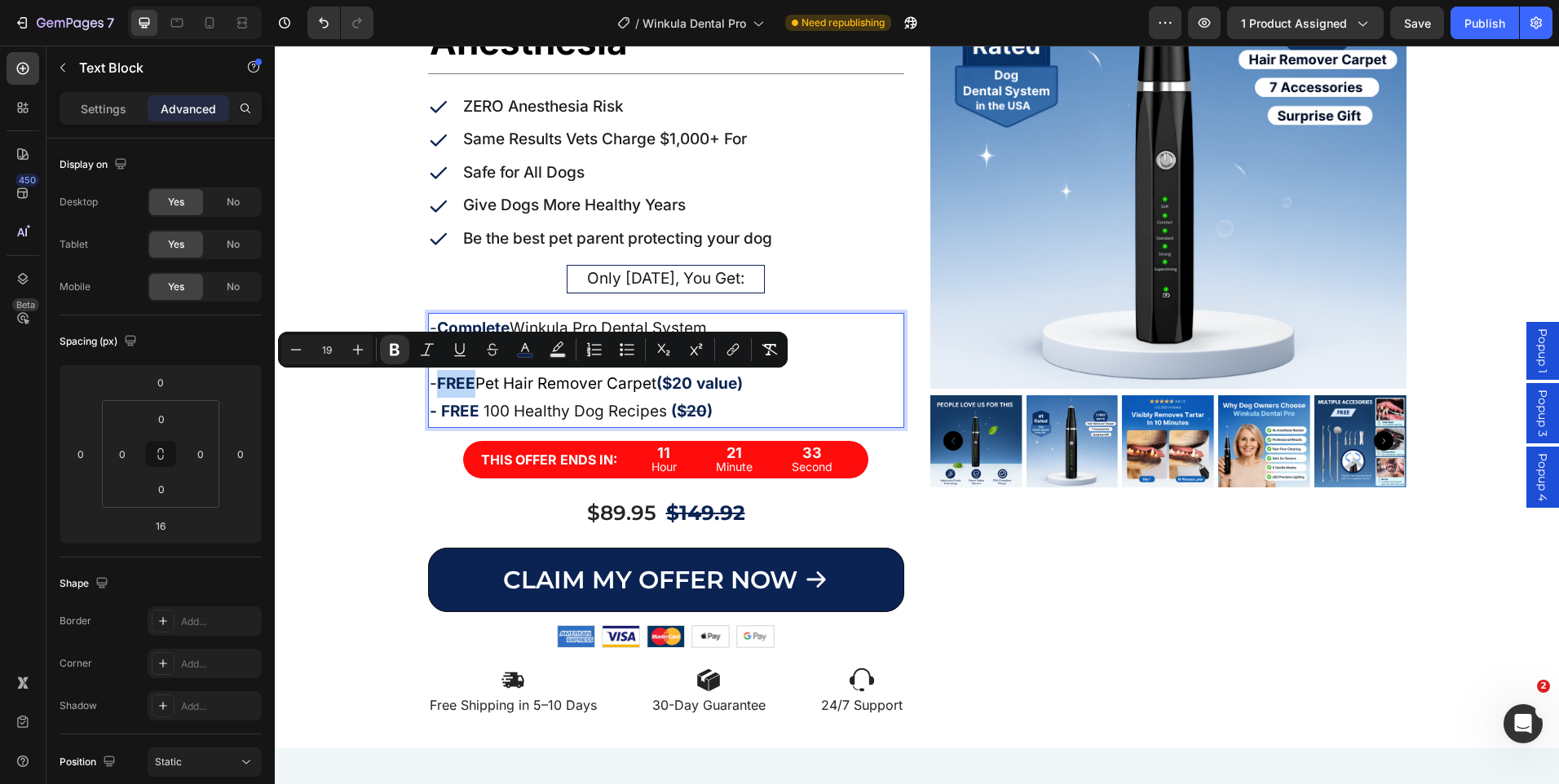
drag, startPoint x: 472, startPoint y: 386, endPoint x: 437, endPoint y: 389, distance: 35.1
click at [437, 389] on p "- FREE Pet Hair Remover Carpet ($20 value)" at bounding box center [666, 383] width 473 height 28
click at [514, 406] on p "- FREE 100 Healthy Dog Recipes ($ 20 )" at bounding box center [666, 412] width 473 height 28
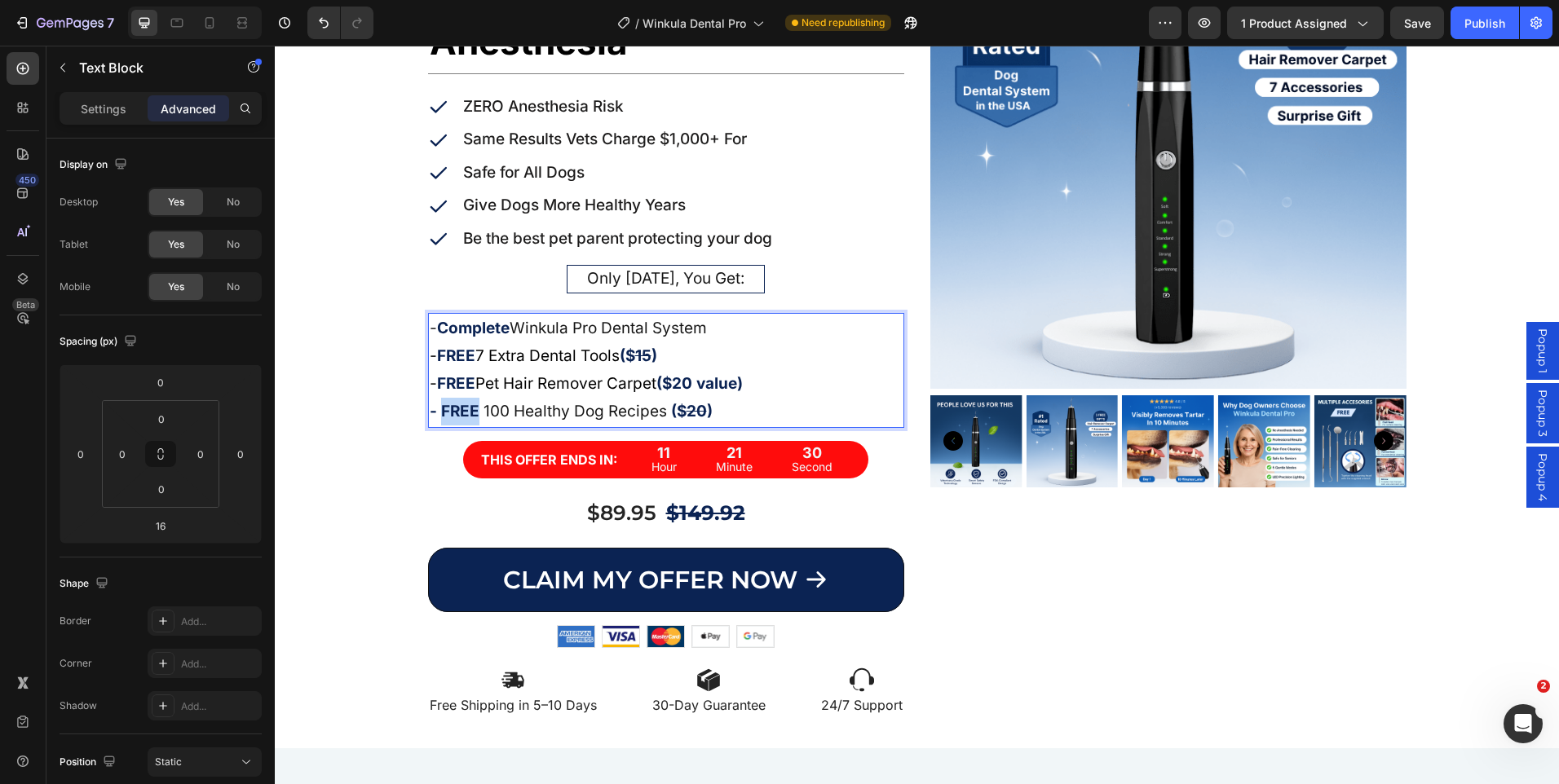
drag, startPoint x: 474, startPoint y: 410, endPoint x: 435, endPoint y: 411, distance: 39.0
click at [435, 411] on p "- FREE 100 Healthy Dog Recipes ($ 20 )" at bounding box center [666, 412] width 473 height 28
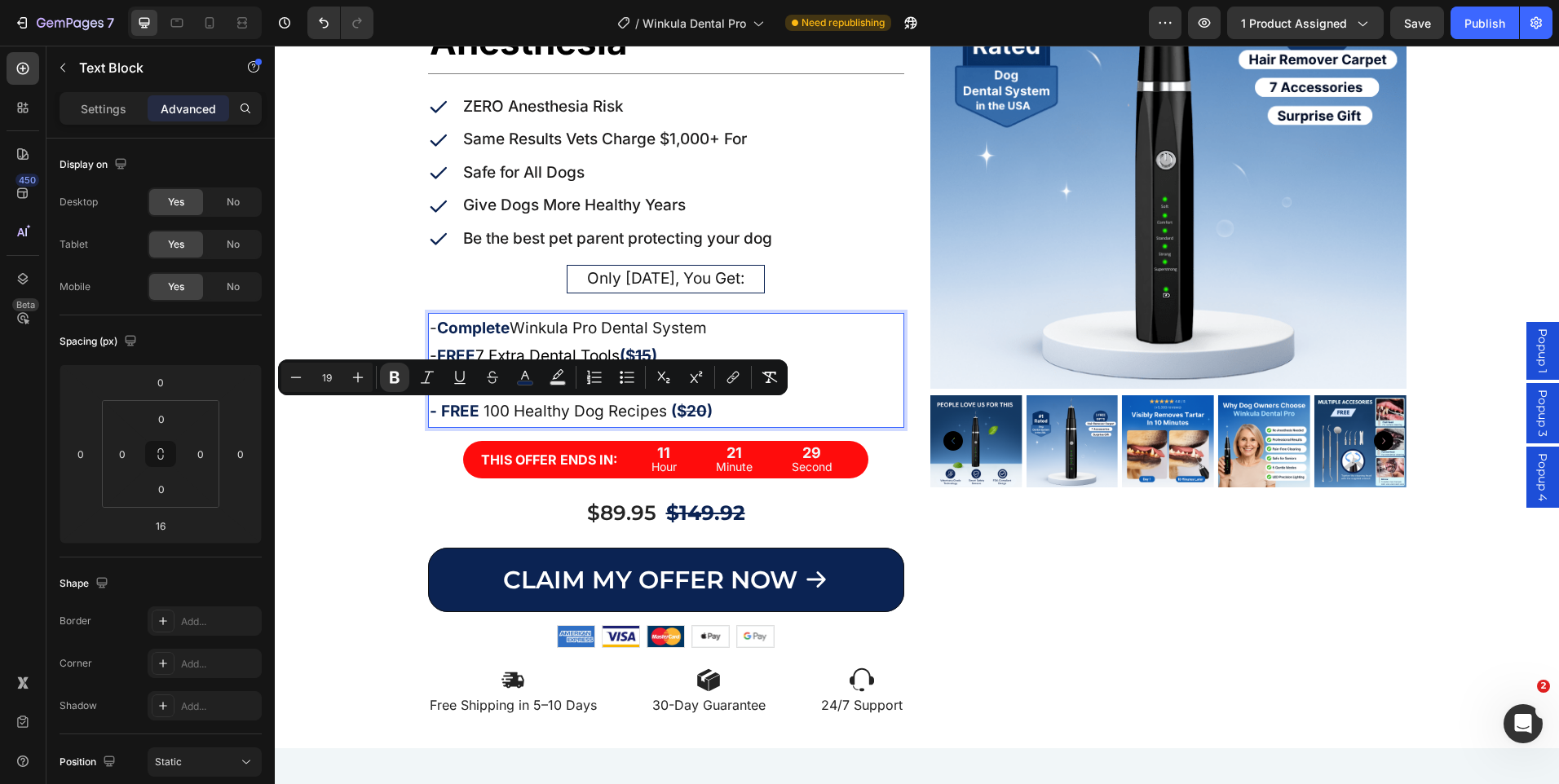
click at [794, 319] on p "- Complete Winkula Pro Dental System" at bounding box center [666, 328] width 473 height 28
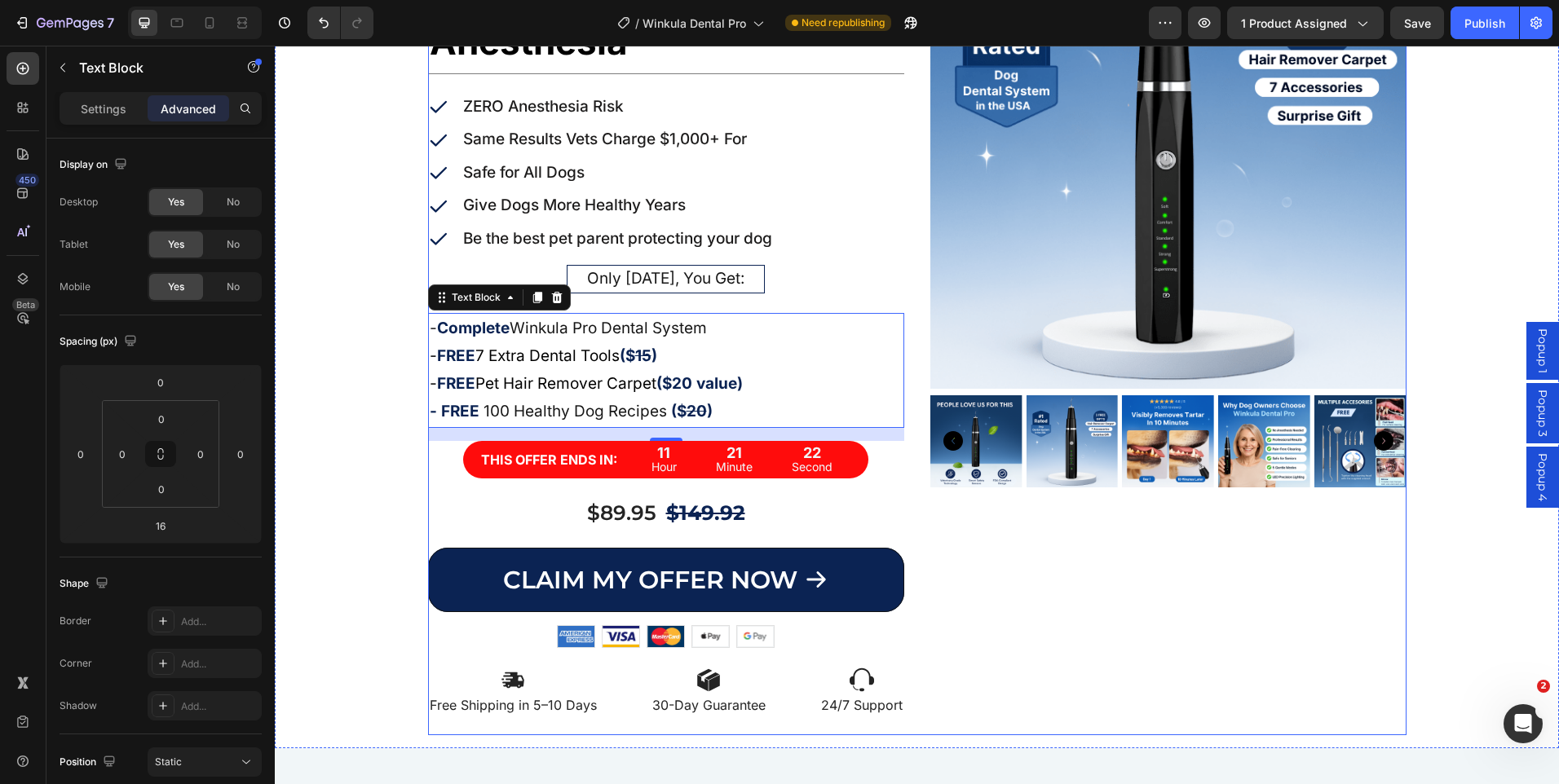
click at [1012, 555] on div "Product Images" at bounding box center [1169, 324] width 476 height 822
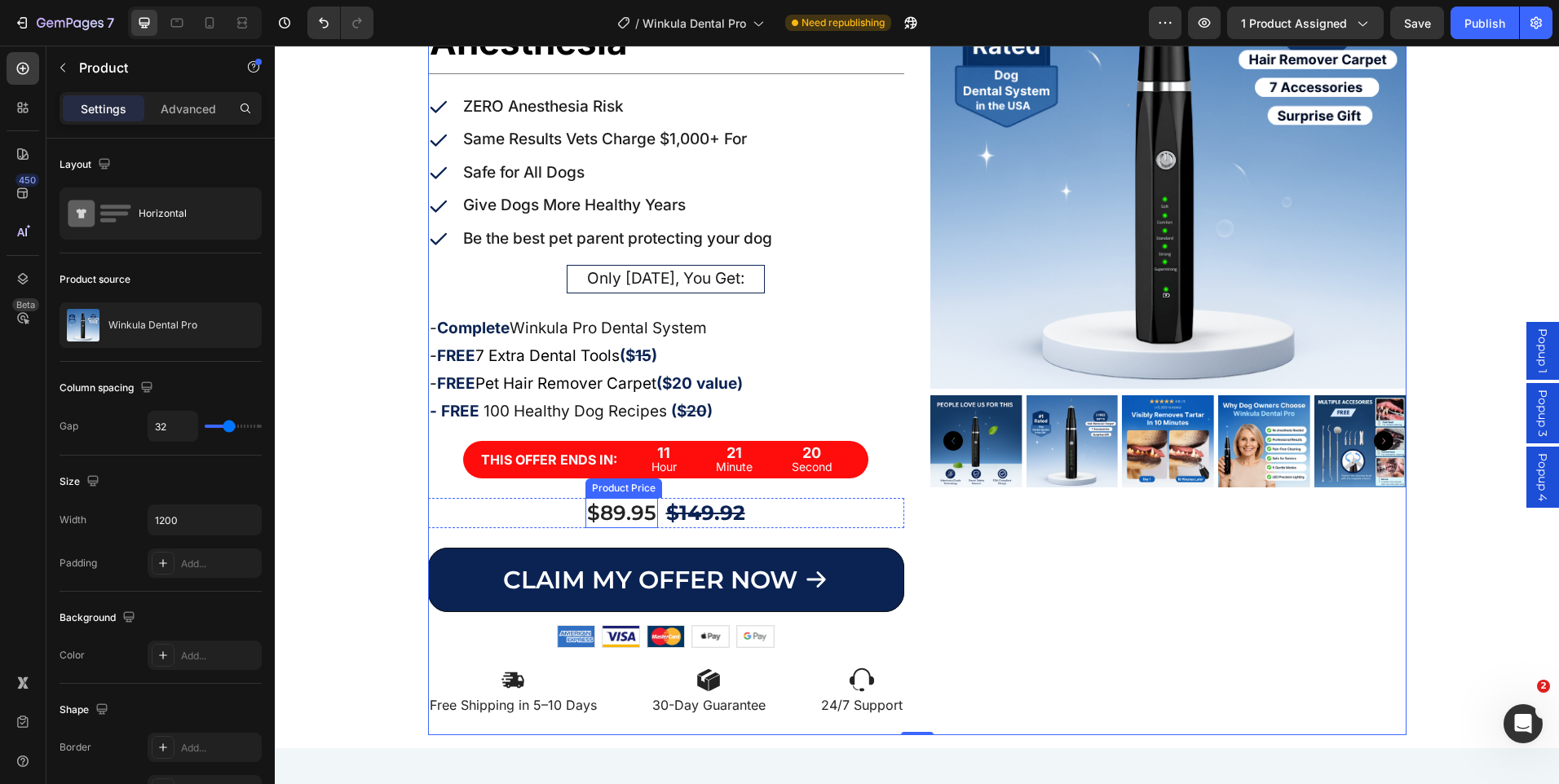
click at [631, 510] on div "$89.95" at bounding box center [621, 513] width 72 height 30
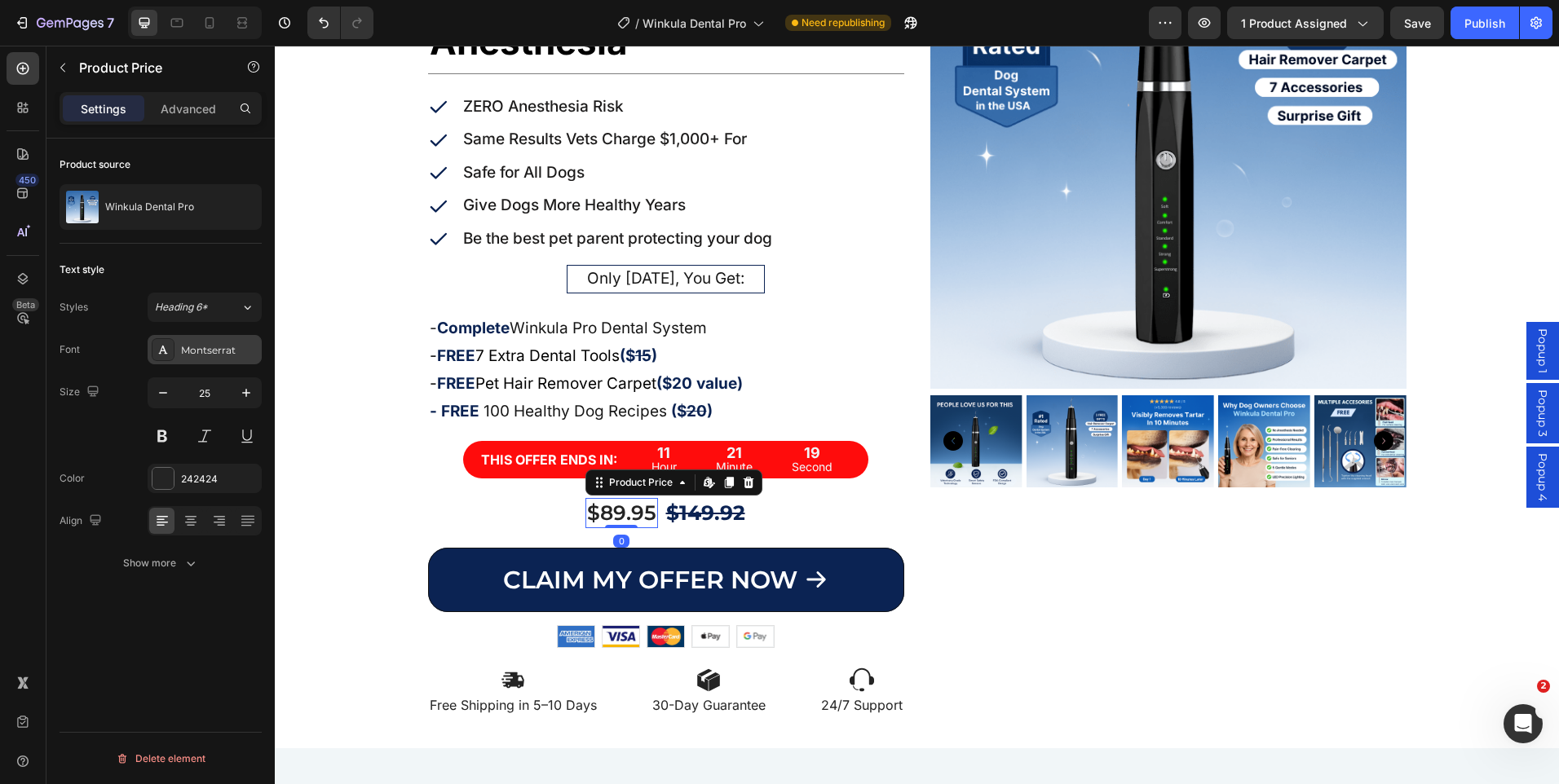
click at [228, 358] on div "Montserrat" at bounding box center [205, 349] width 114 height 29
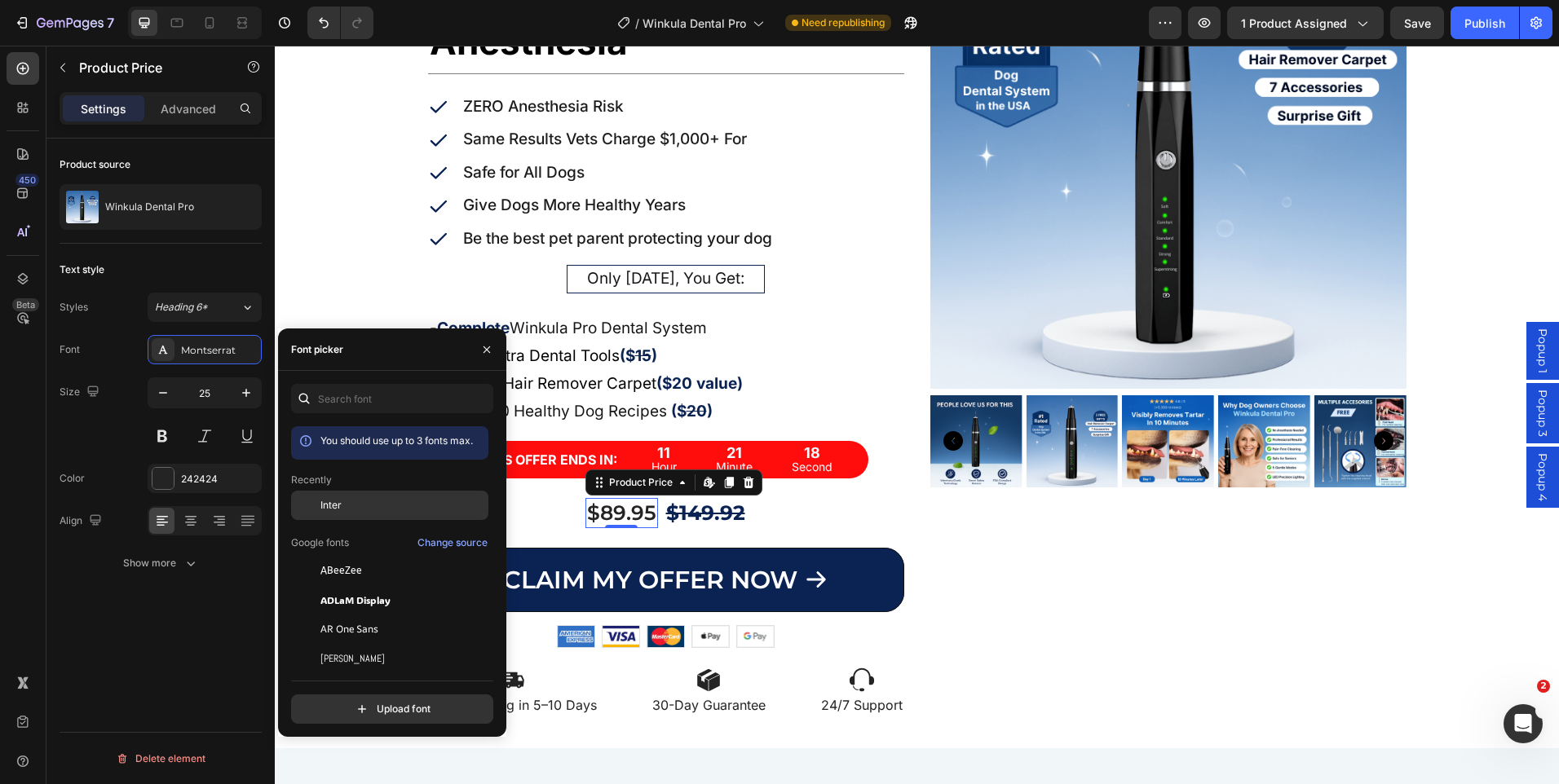
click at [329, 501] on span "Inter" at bounding box center [331, 505] width 21 height 14
click at [713, 517] on div "$149.92" at bounding box center [706, 513] width 83 height 30
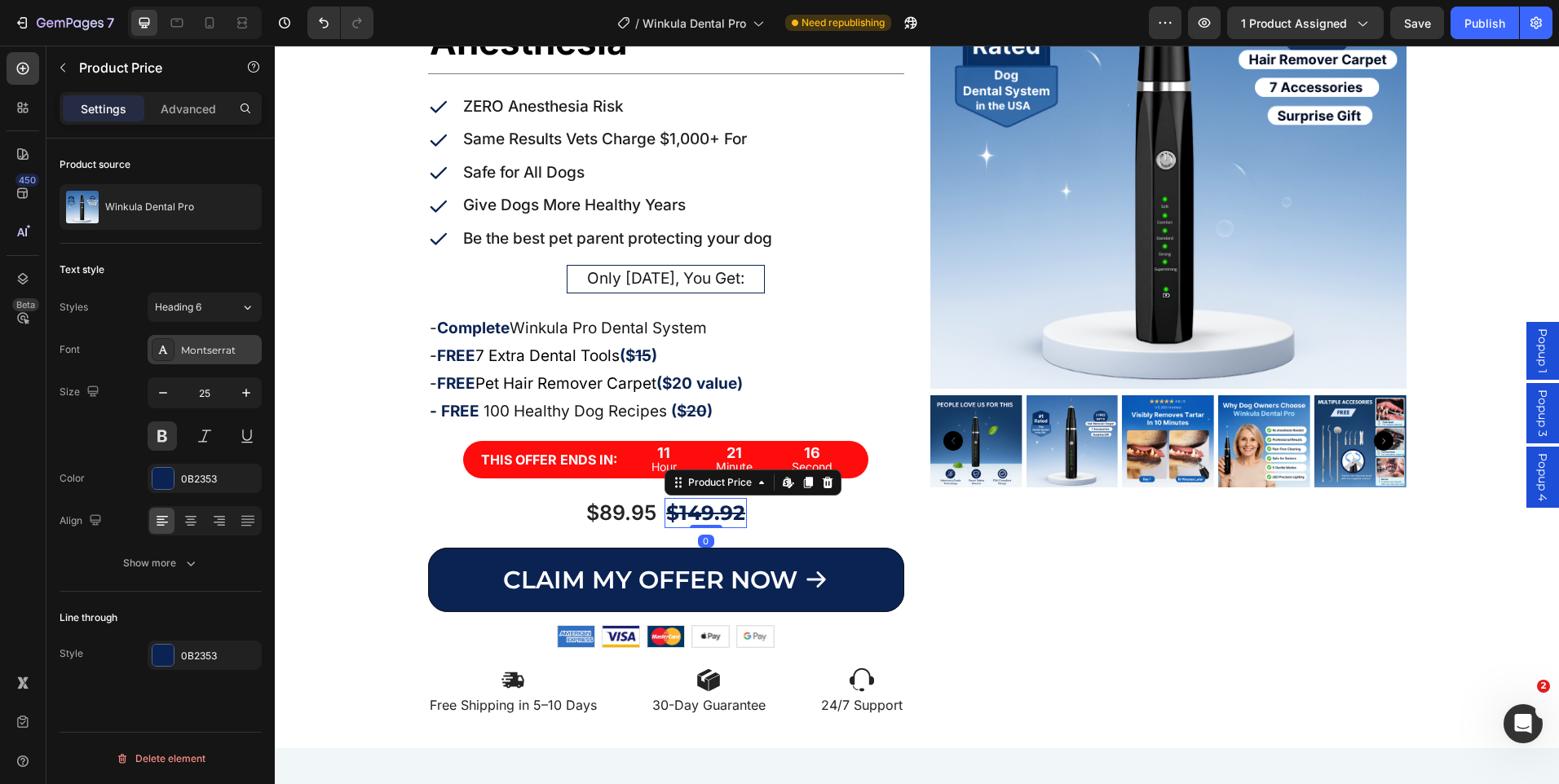
click at [198, 343] on div "Montserrat" at bounding box center [219, 350] width 77 height 14
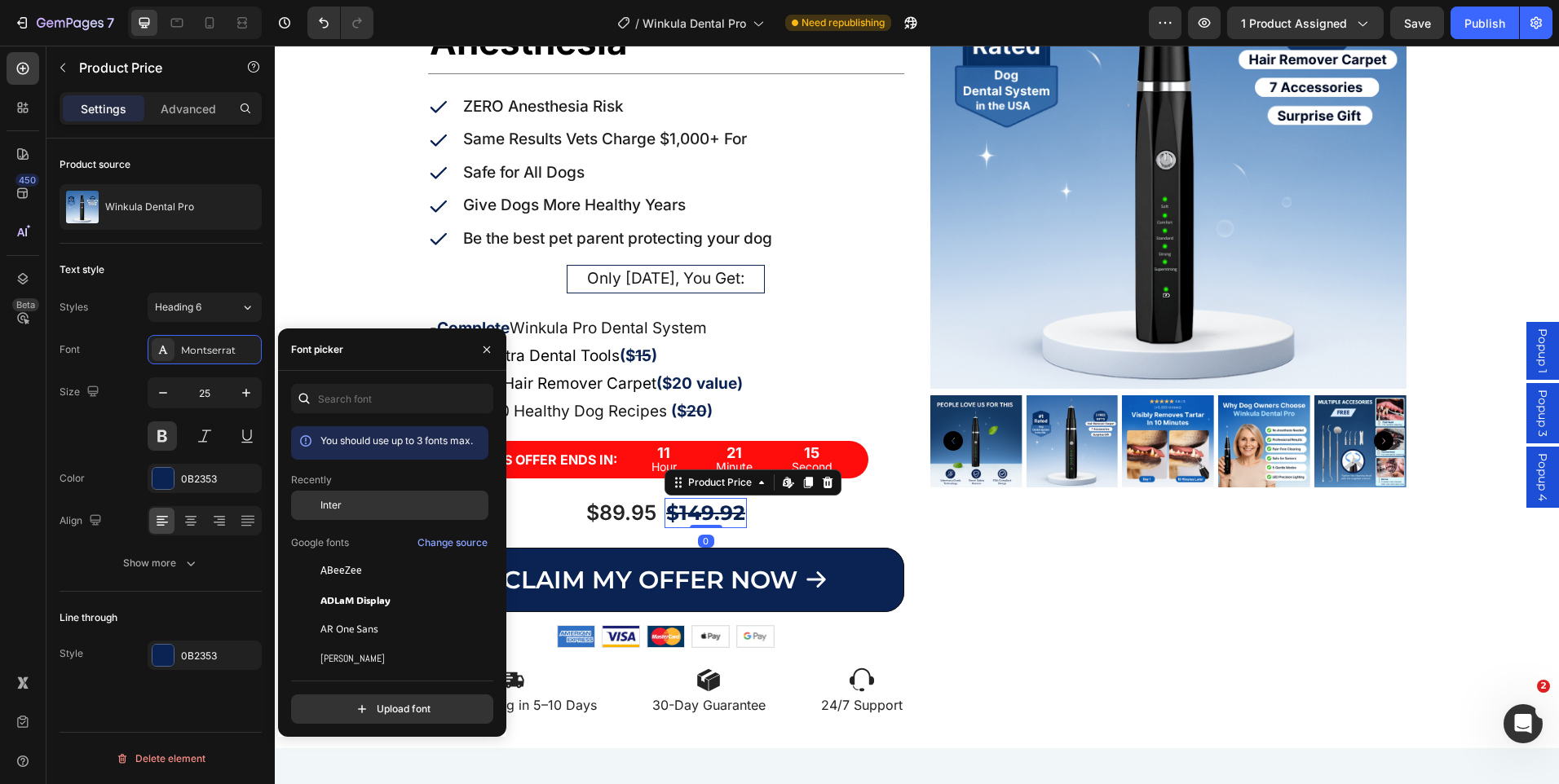
click at [332, 508] on span "Inter" at bounding box center [331, 505] width 21 height 14
click at [593, 510] on div "$89.95" at bounding box center [621, 513] width 73 height 30
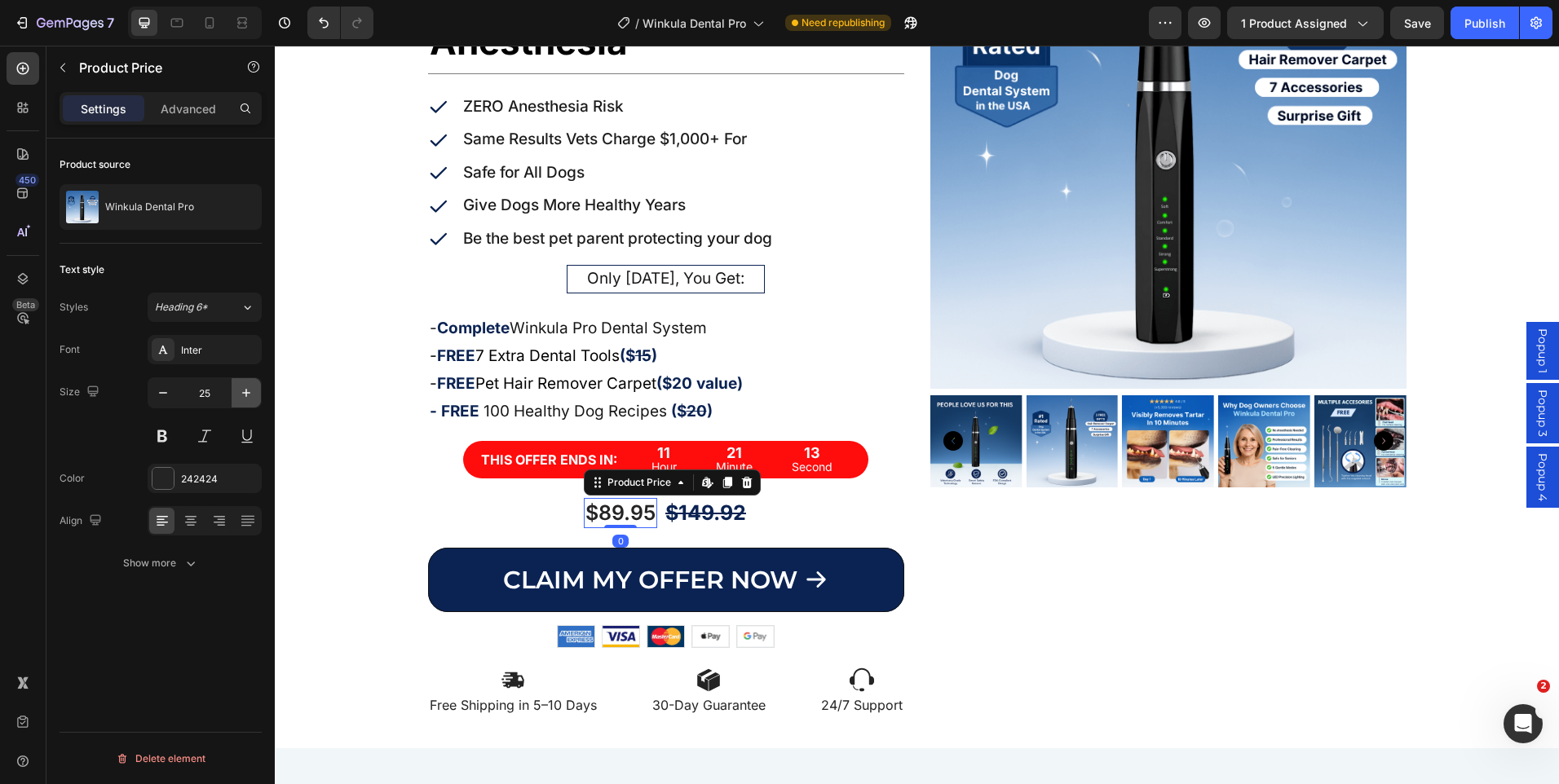
click at [255, 390] on button "button" at bounding box center [246, 393] width 29 height 29
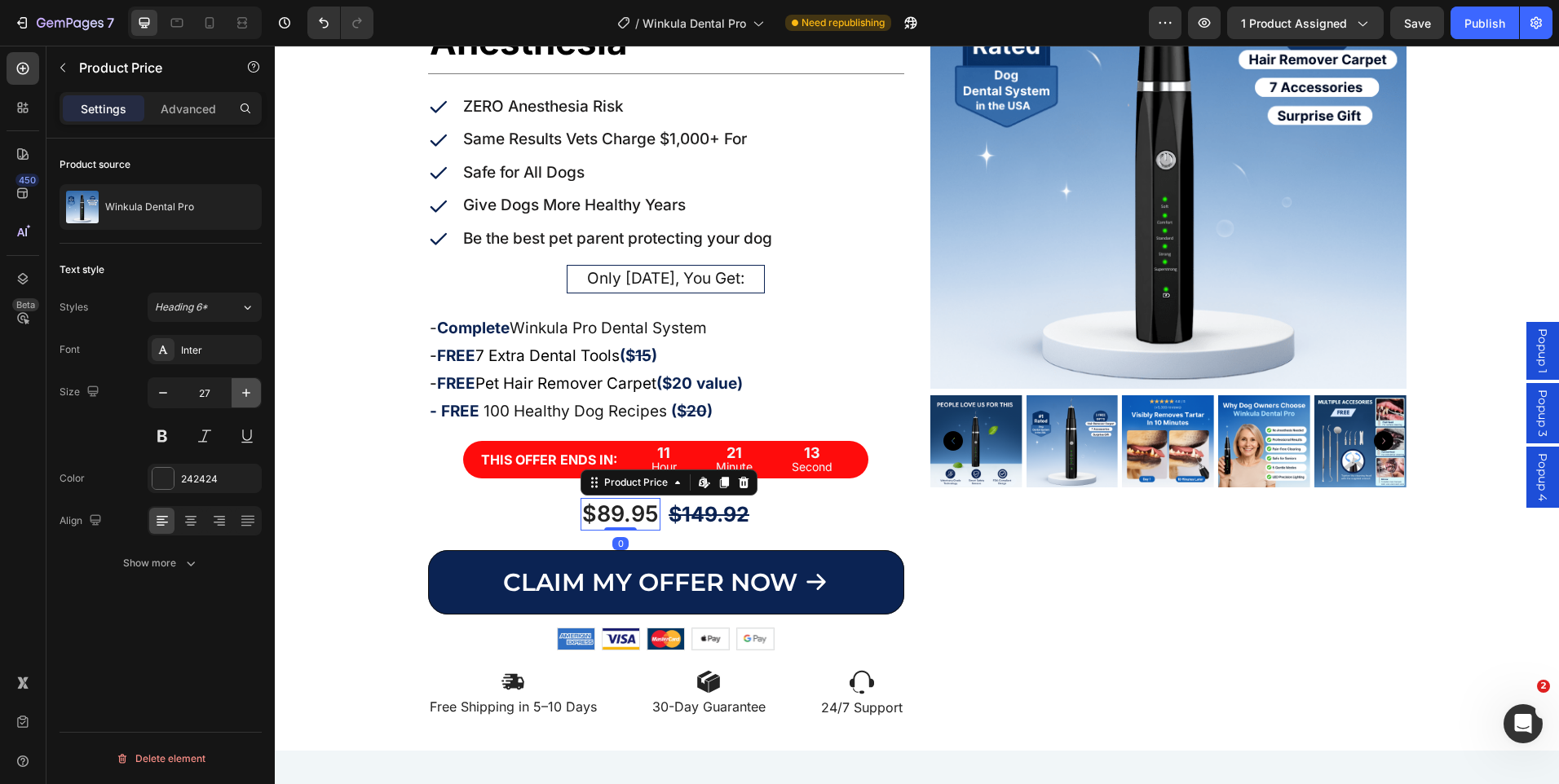
type input "28"
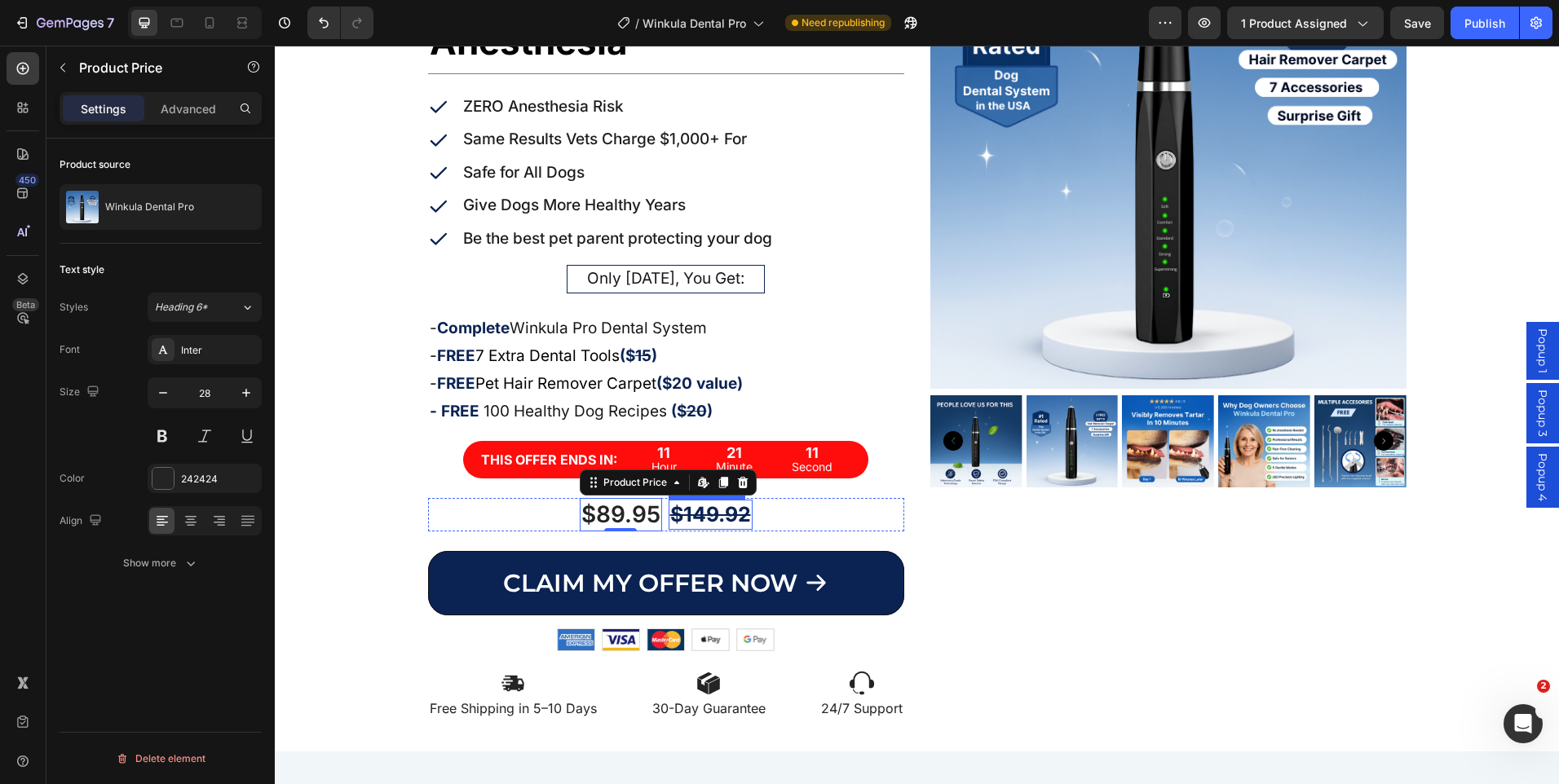
click at [724, 523] on div "$149.92" at bounding box center [710, 514] width 84 height 30
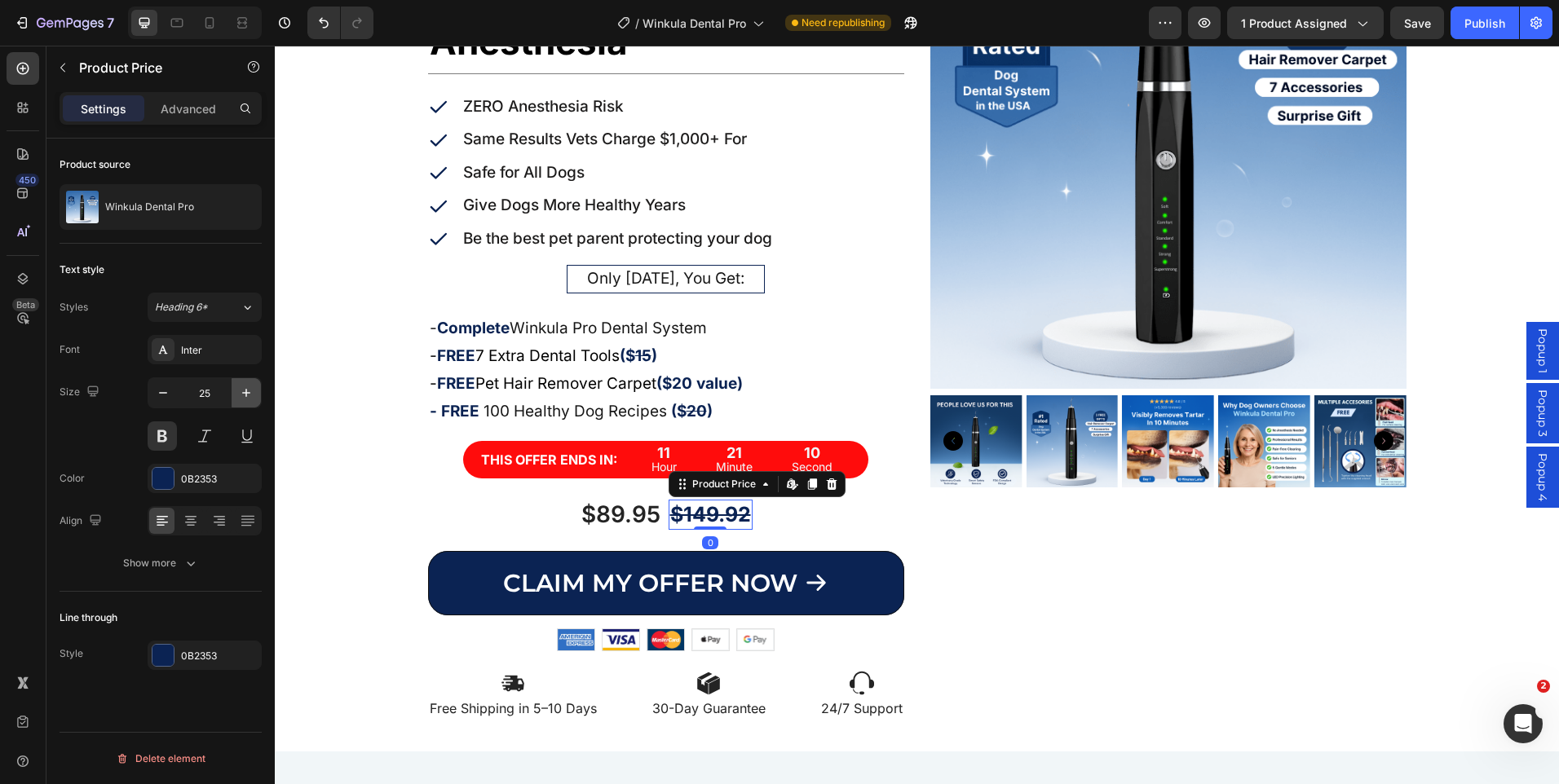
click at [246, 400] on icon "button" at bounding box center [245, 393] width 16 height 16
type input "27"
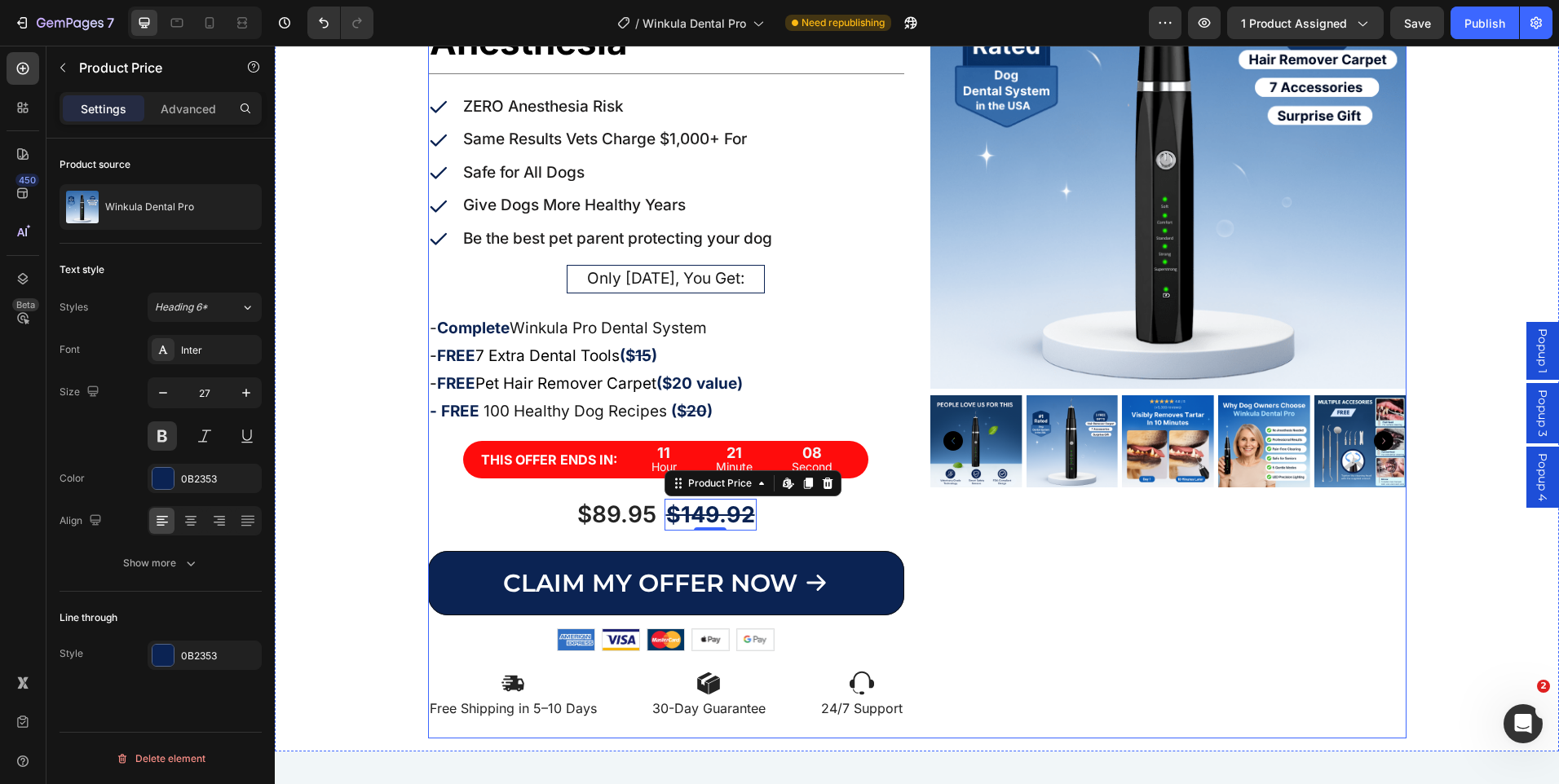
click at [994, 523] on div "Product Images" at bounding box center [1169, 326] width 476 height 826
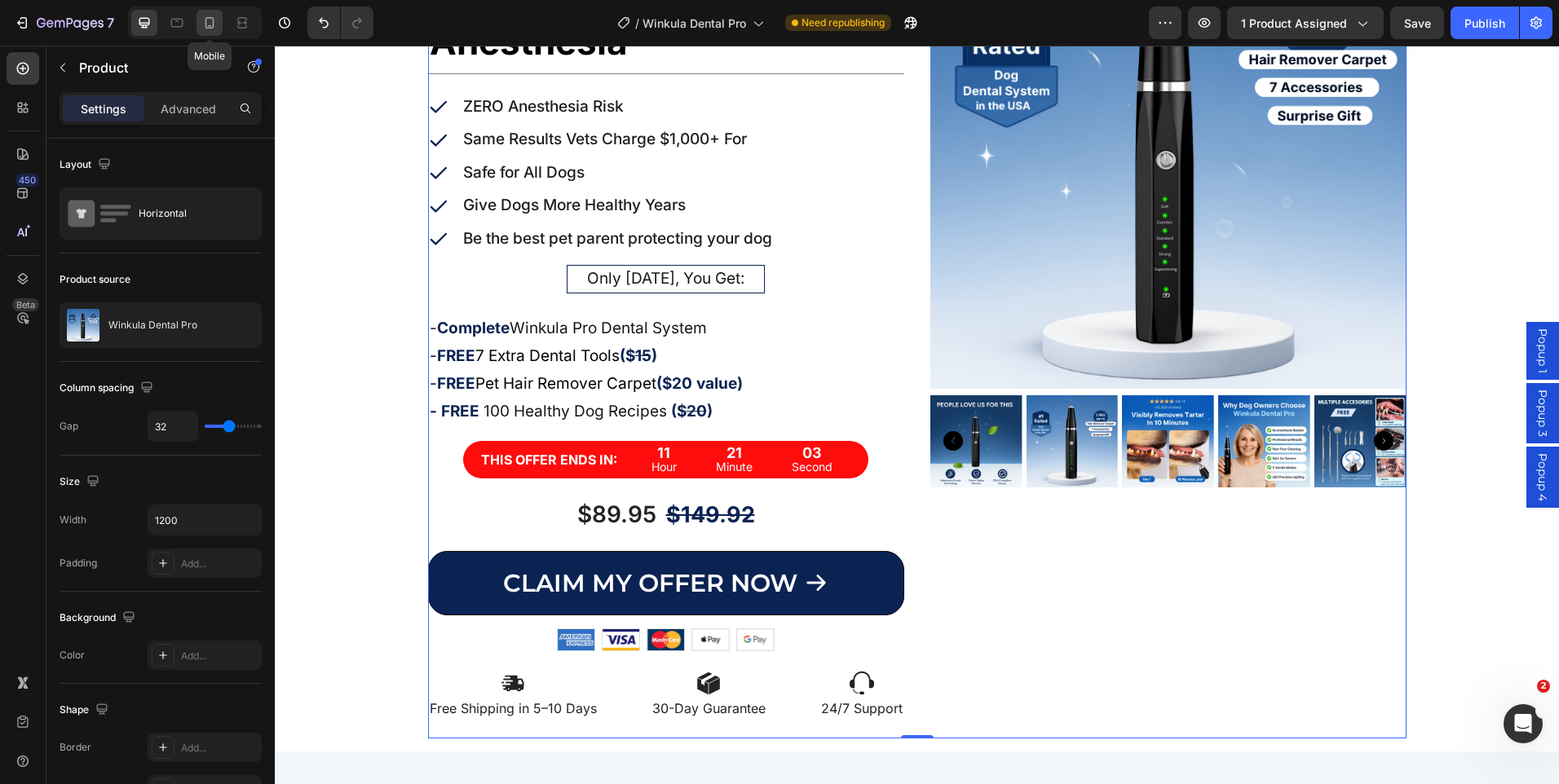
click at [212, 20] on icon at bounding box center [209, 22] width 16 height 16
type input "0"
type input "100%"
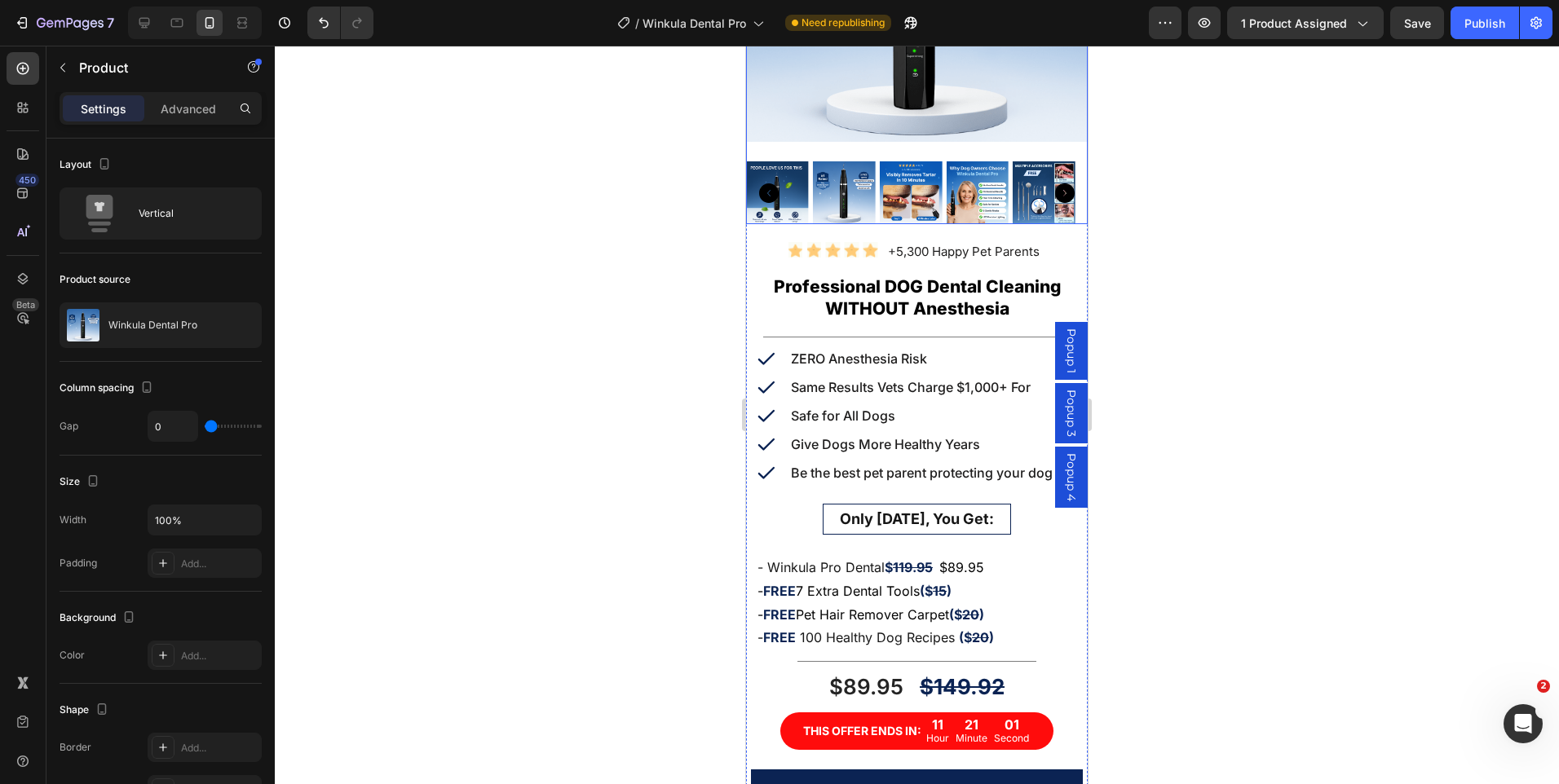
scroll to position [405, 0]
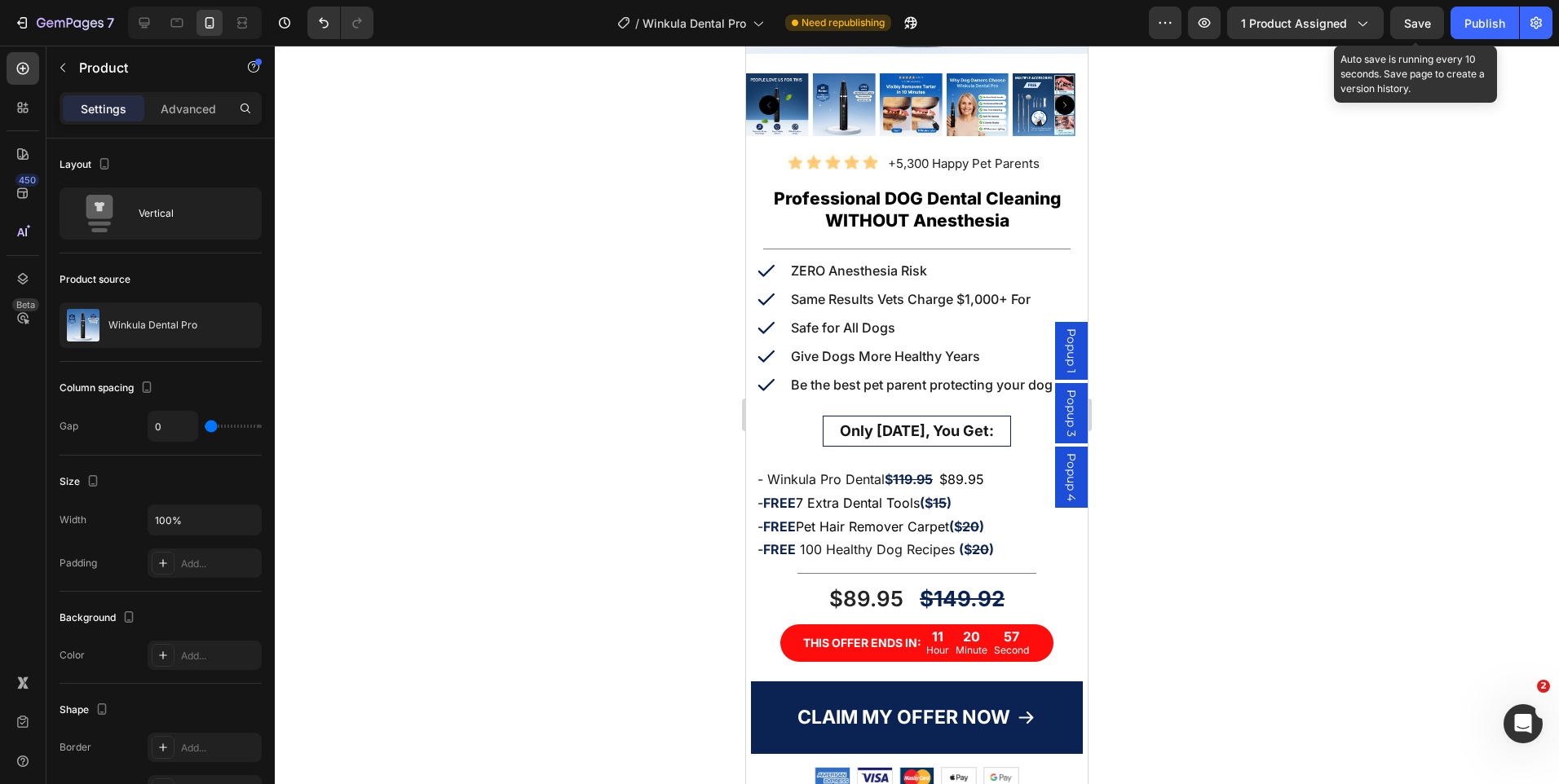
click at [1429, 22] on span "Save" at bounding box center [1418, 23] width 27 height 14
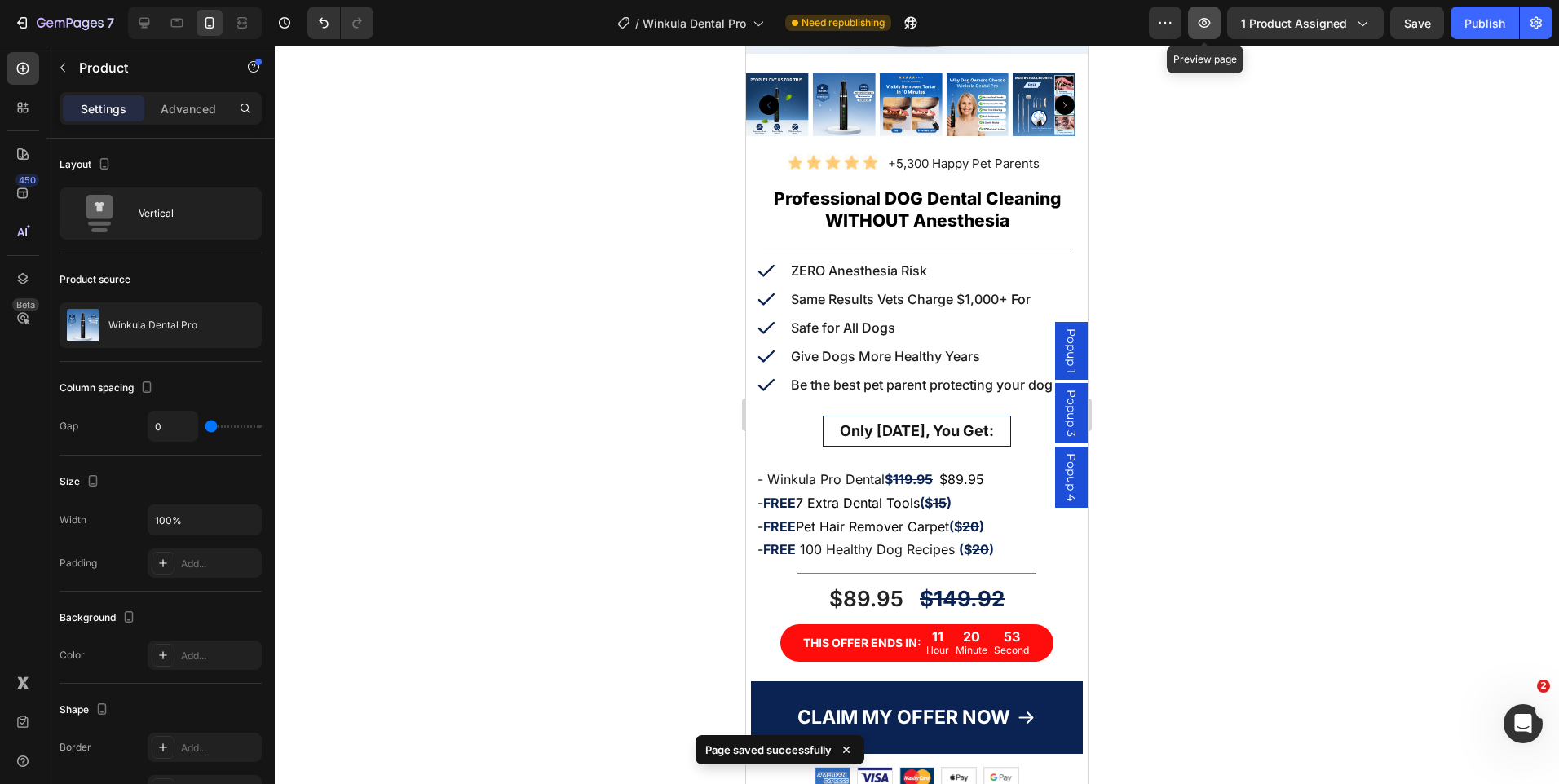
click at [1213, 23] on icon "button" at bounding box center [1204, 22] width 16 height 16
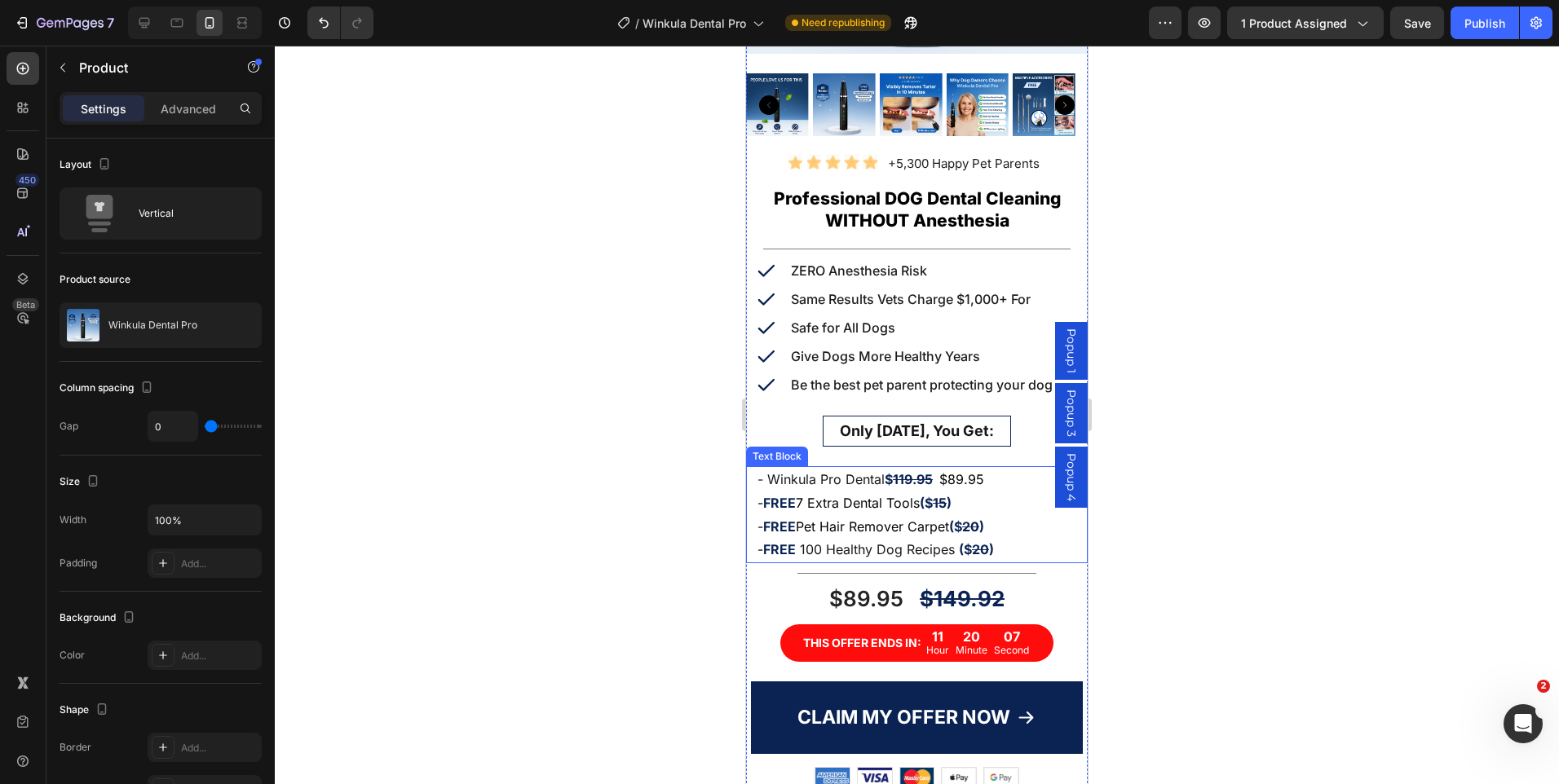
click at [976, 516] on p "- FREE Pet Hair Remover Carpet ($ 20 )" at bounding box center [917, 527] width 319 height 24
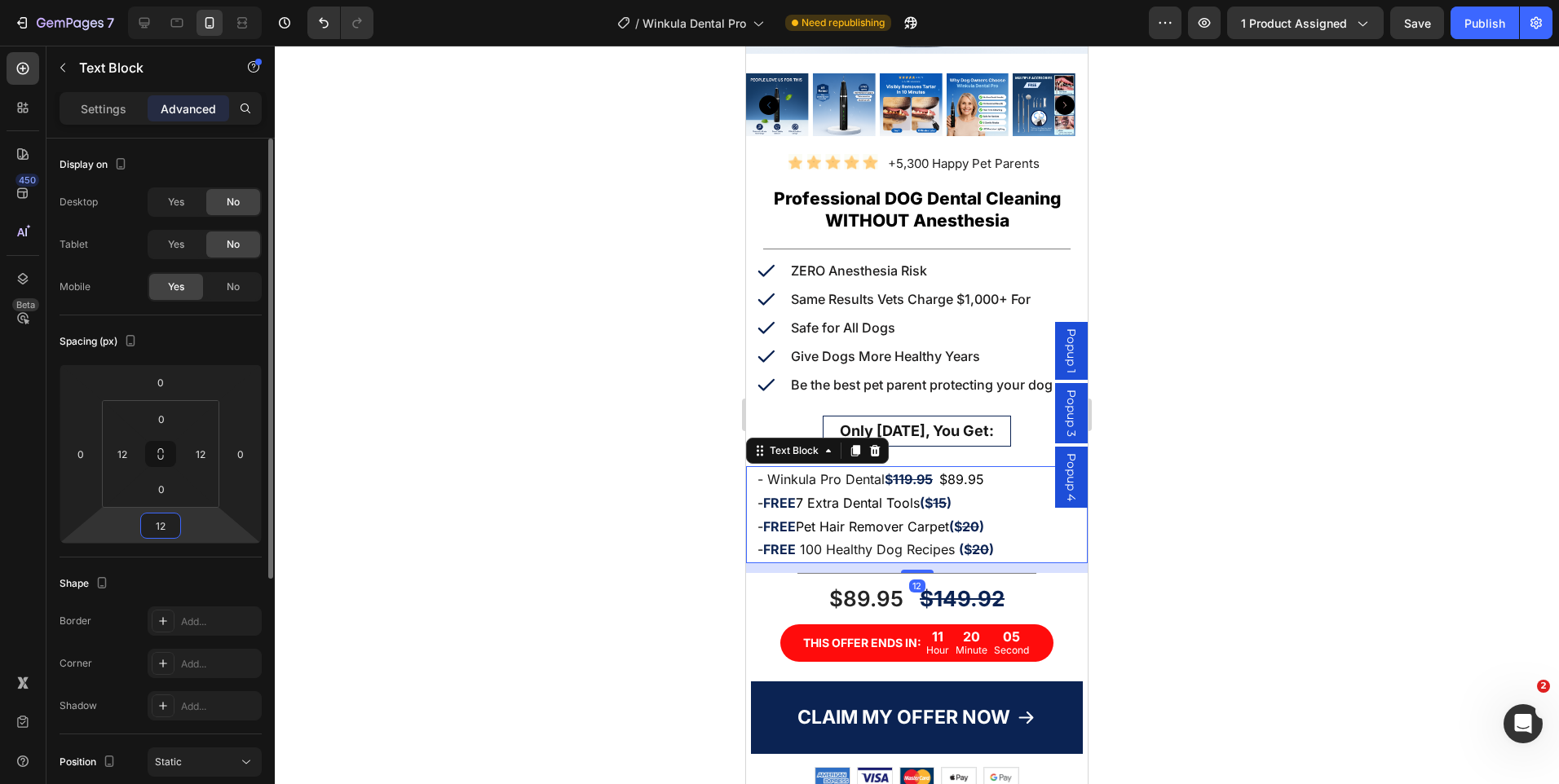
click at [155, 528] on input "12" at bounding box center [160, 526] width 32 height 25
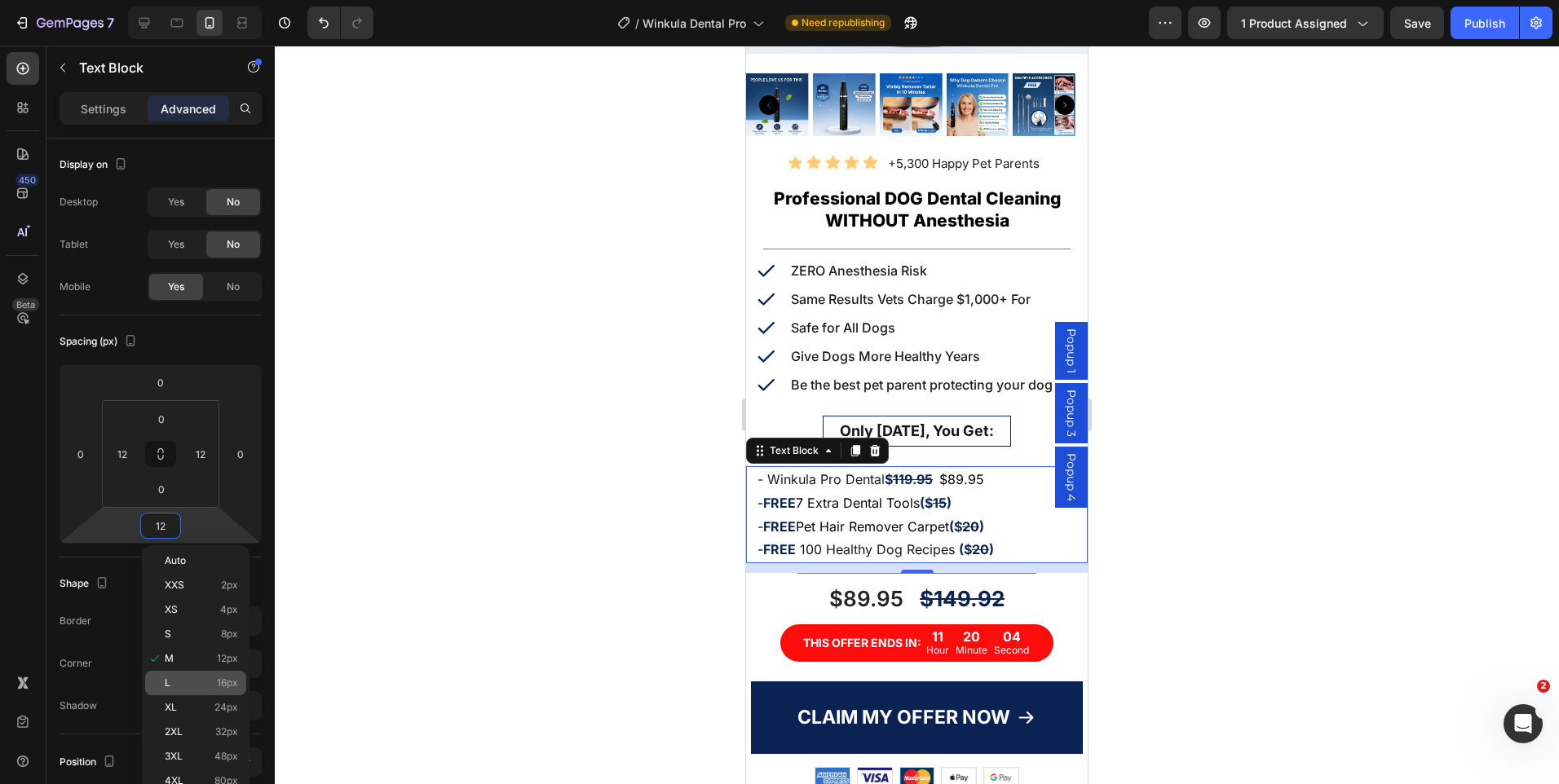
click at [207, 681] on p "L 16px" at bounding box center [201, 683] width 73 height 11
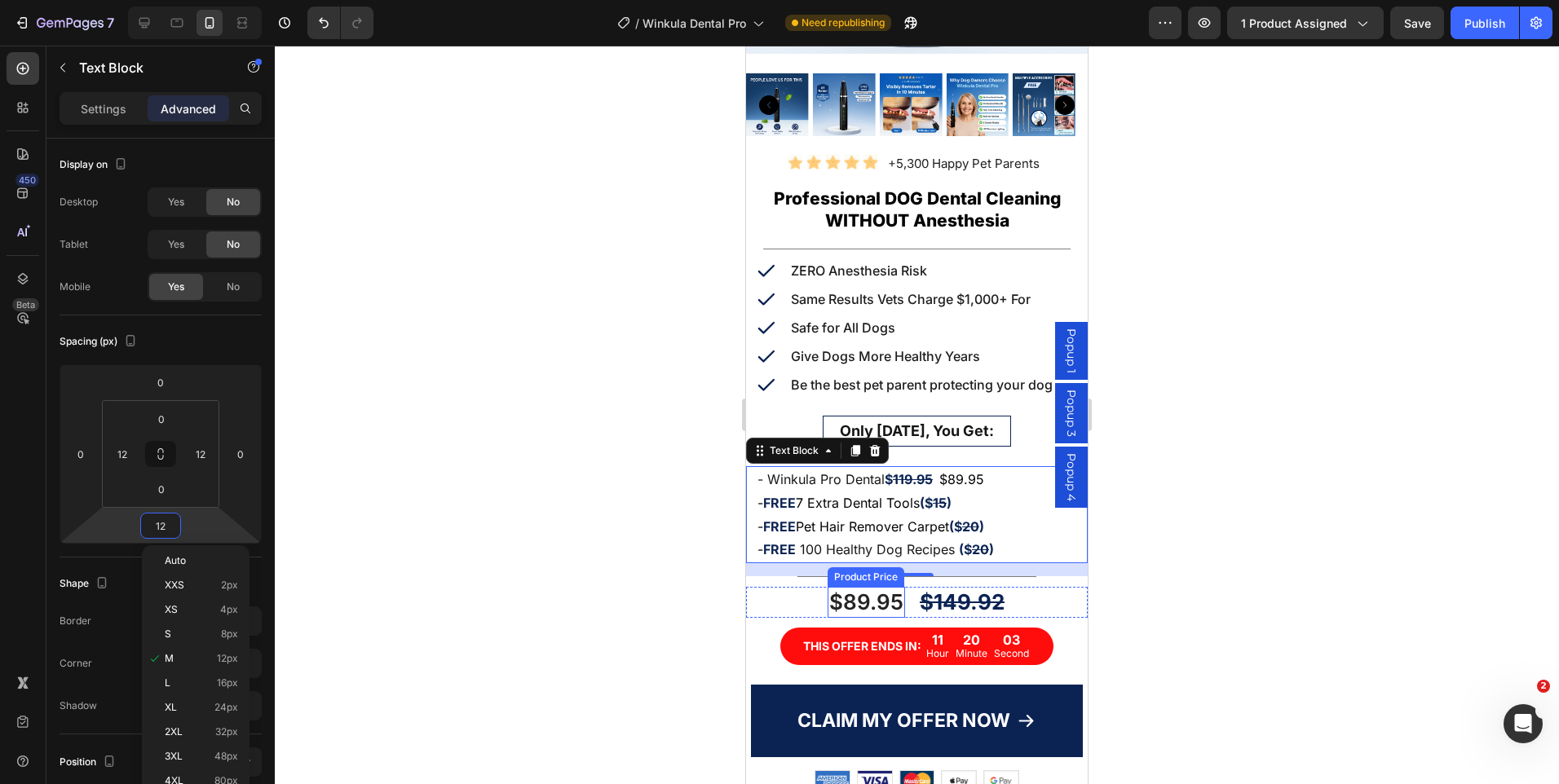
type input "16"
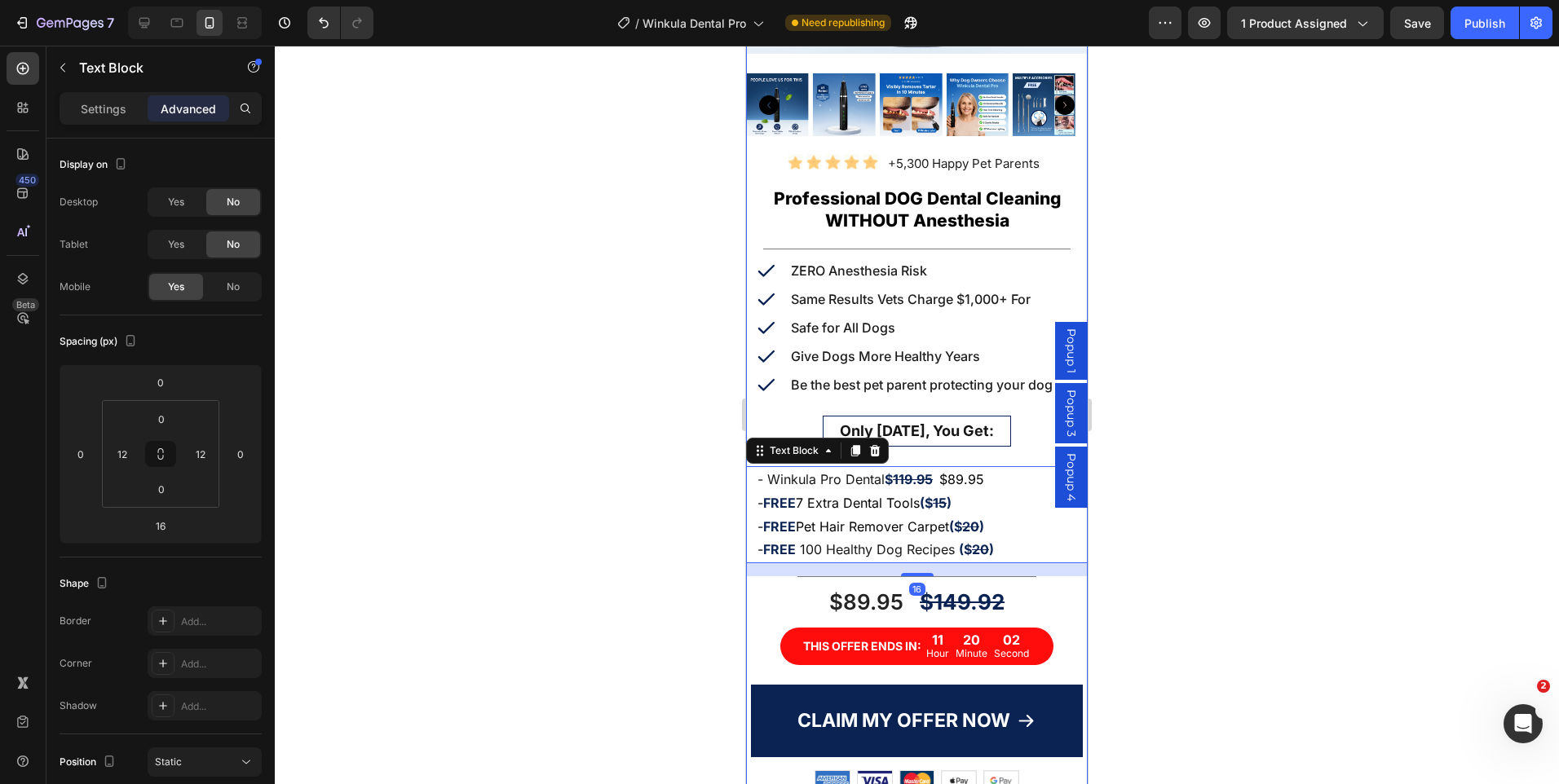
click at [1030, 566] on div "Product Images Icon Icon Icon Icon Icon Icon List Hoz +5,300 Happy Pet Parents …" at bounding box center [916, 298] width 342 height 1173
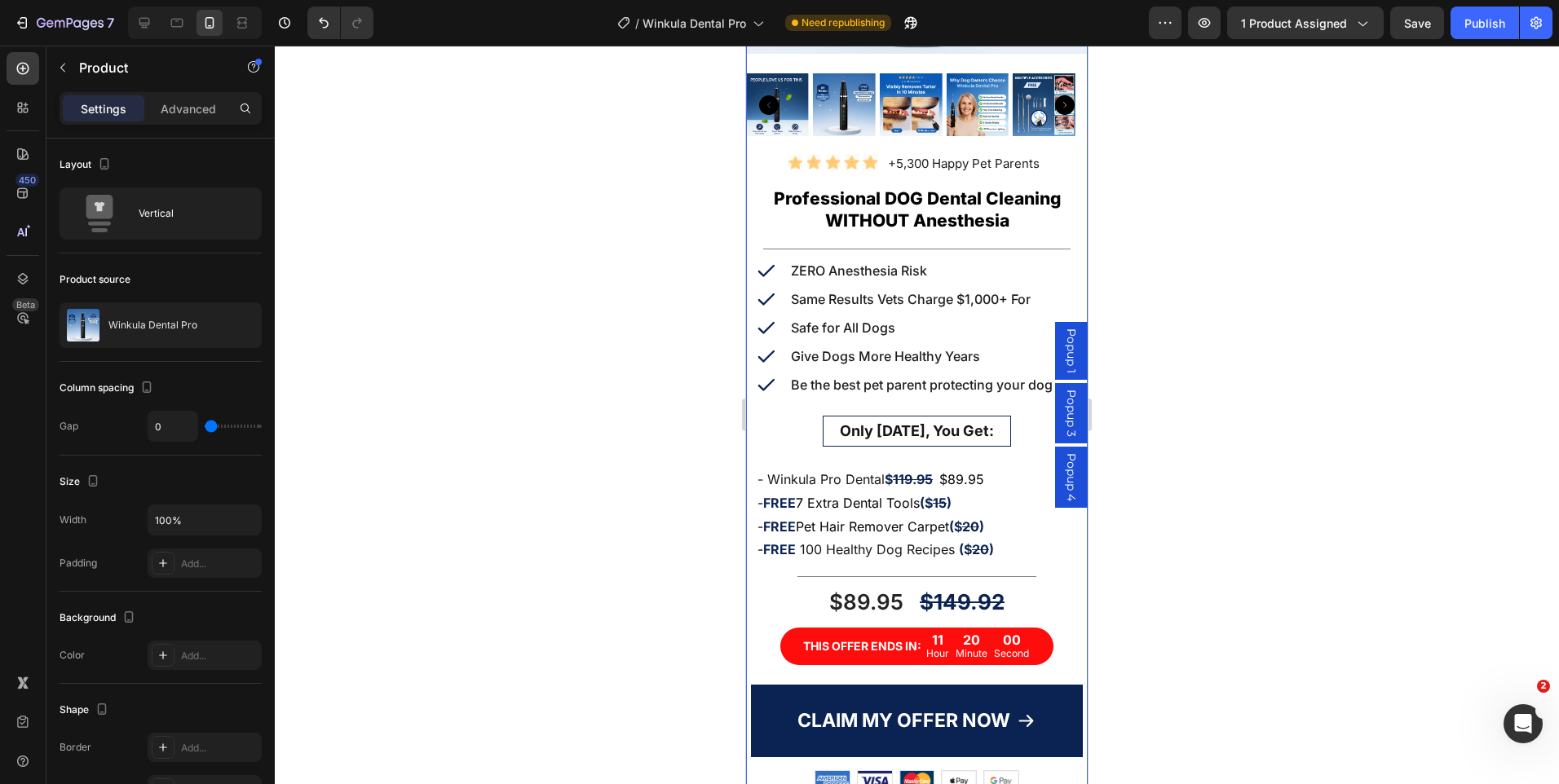
click at [979, 563] on div "Product Images Icon Icon Icon Icon Icon Icon List Hoz +5,300 Happy Pet Parents …" at bounding box center [916, 298] width 342 height 1173
click at [969, 563] on div "Product Images Icon Icon Icon Icon Icon Icon List Hoz +5,300 Happy Pet Parents …" at bounding box center [916, 298] width 342 height 1173
click at [965, 576] on div at bounding box center [917, 576] width 239 height 1
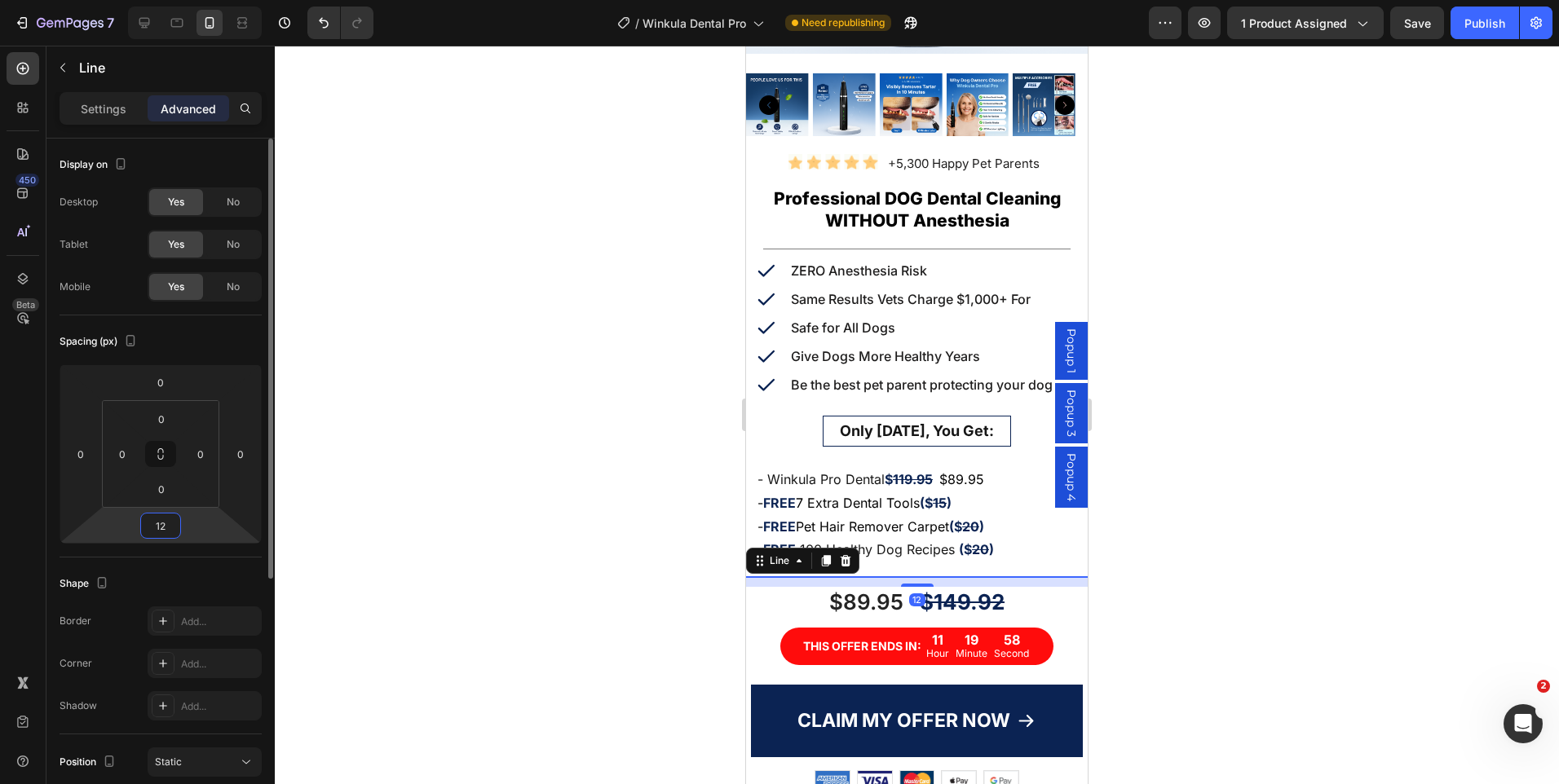
click at [165, 530] on input "12" at bounding box center [160, 526] width 32 height 25
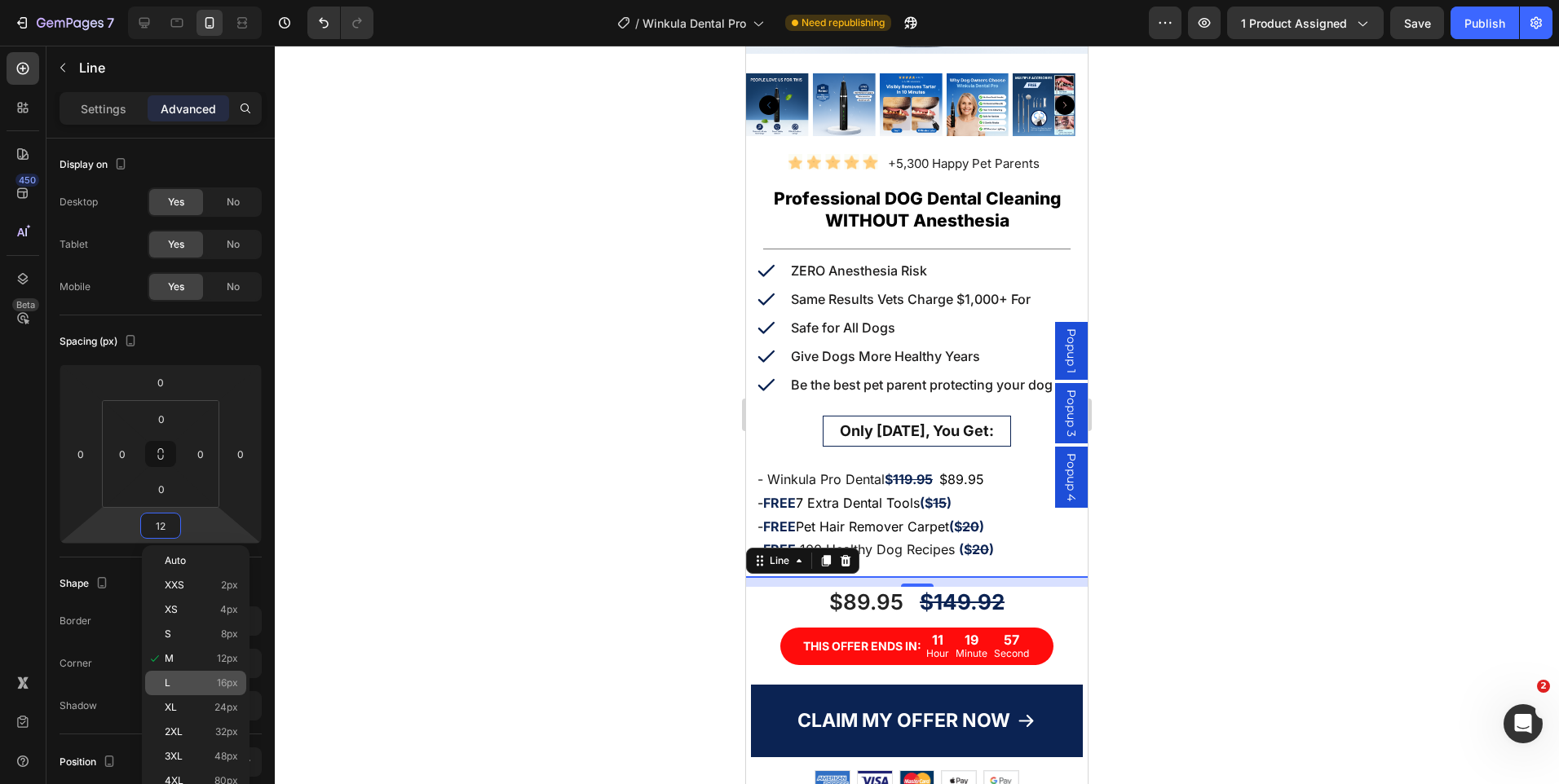
click at [205, 680] on p "L 16px" at bounding box center [201, 683] width 73 height 11
type input "16"
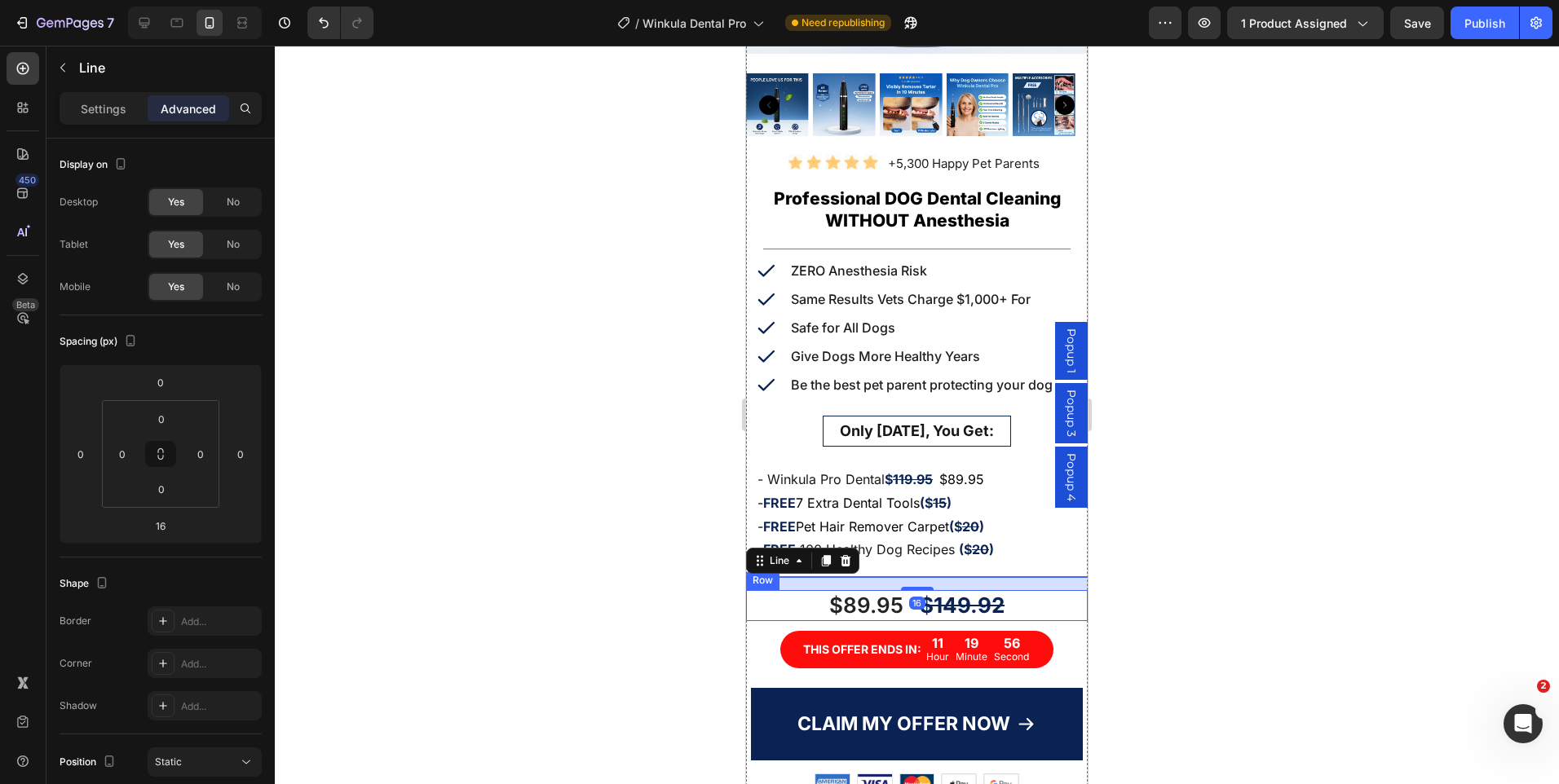
click at [1004, 591] on div "$89.95 Product Price Product Price $149.92 Product Price Product Price Row" at bounding box center [916, 606] width 342 height 31
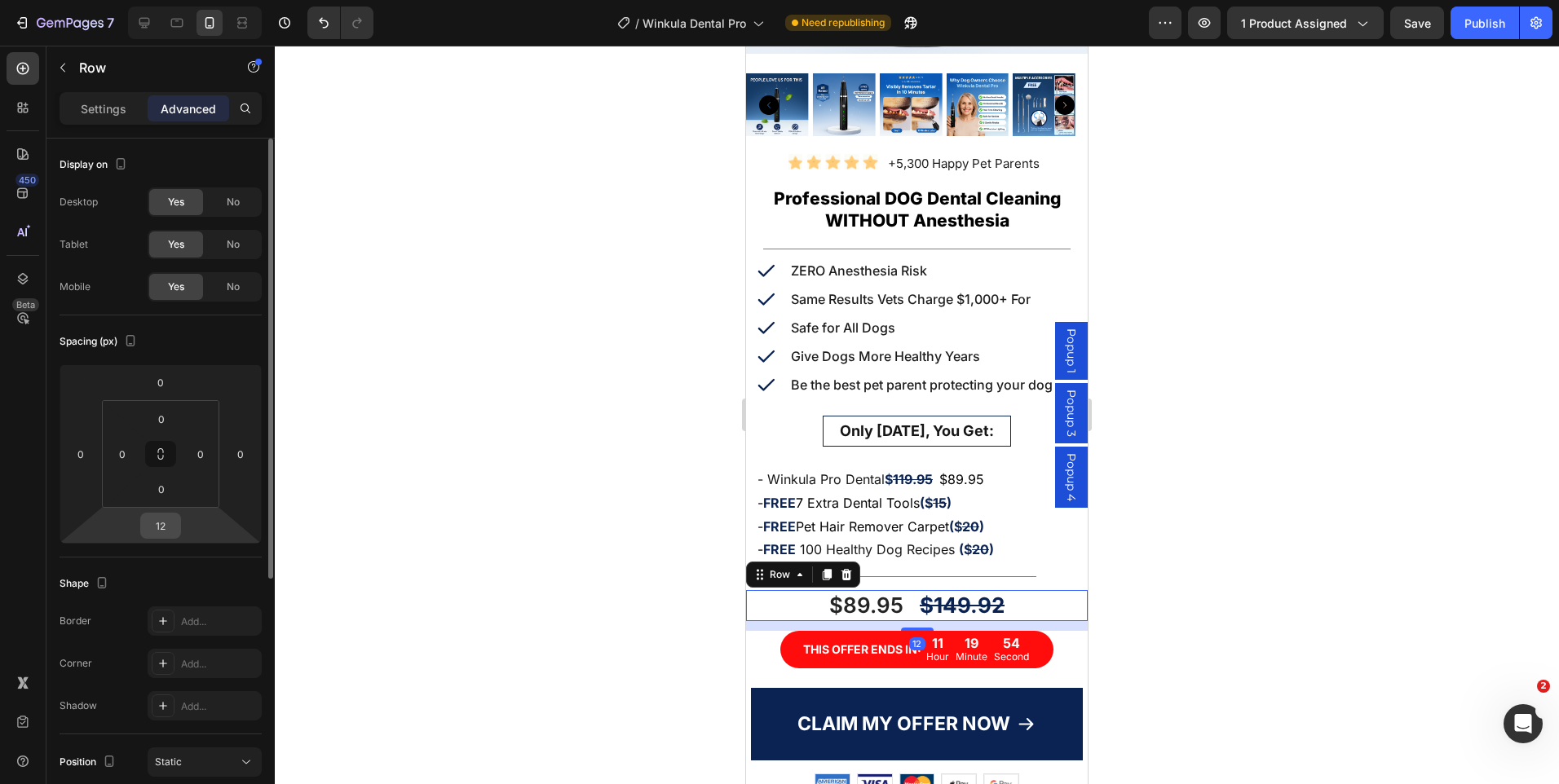
click at [149, 524] on input "12" at bounding box center [160, 526] width 32 height 25
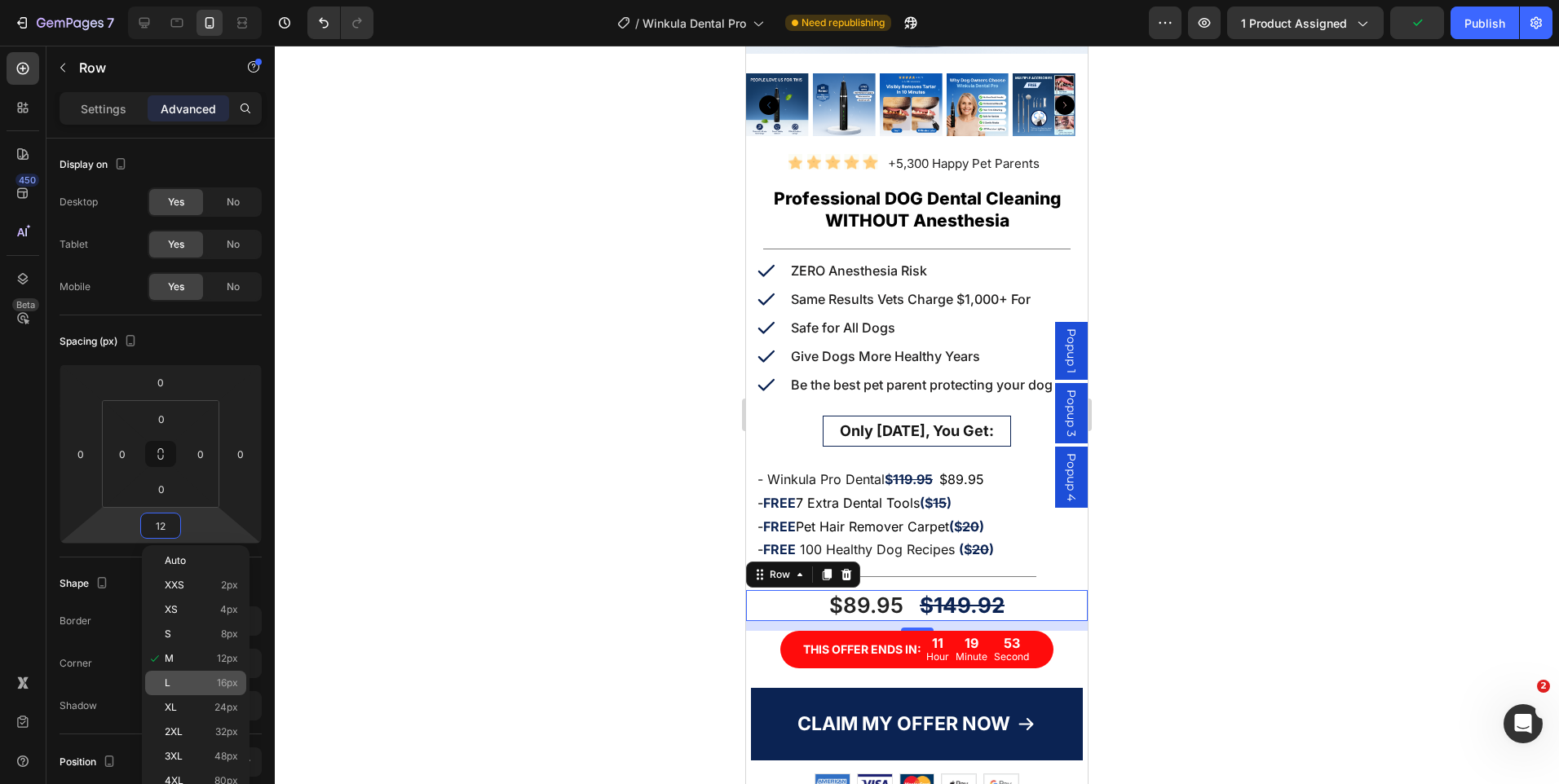
click at [196, 678] on p "L 16px" at bounding box center [201, 683] width 73 height 11
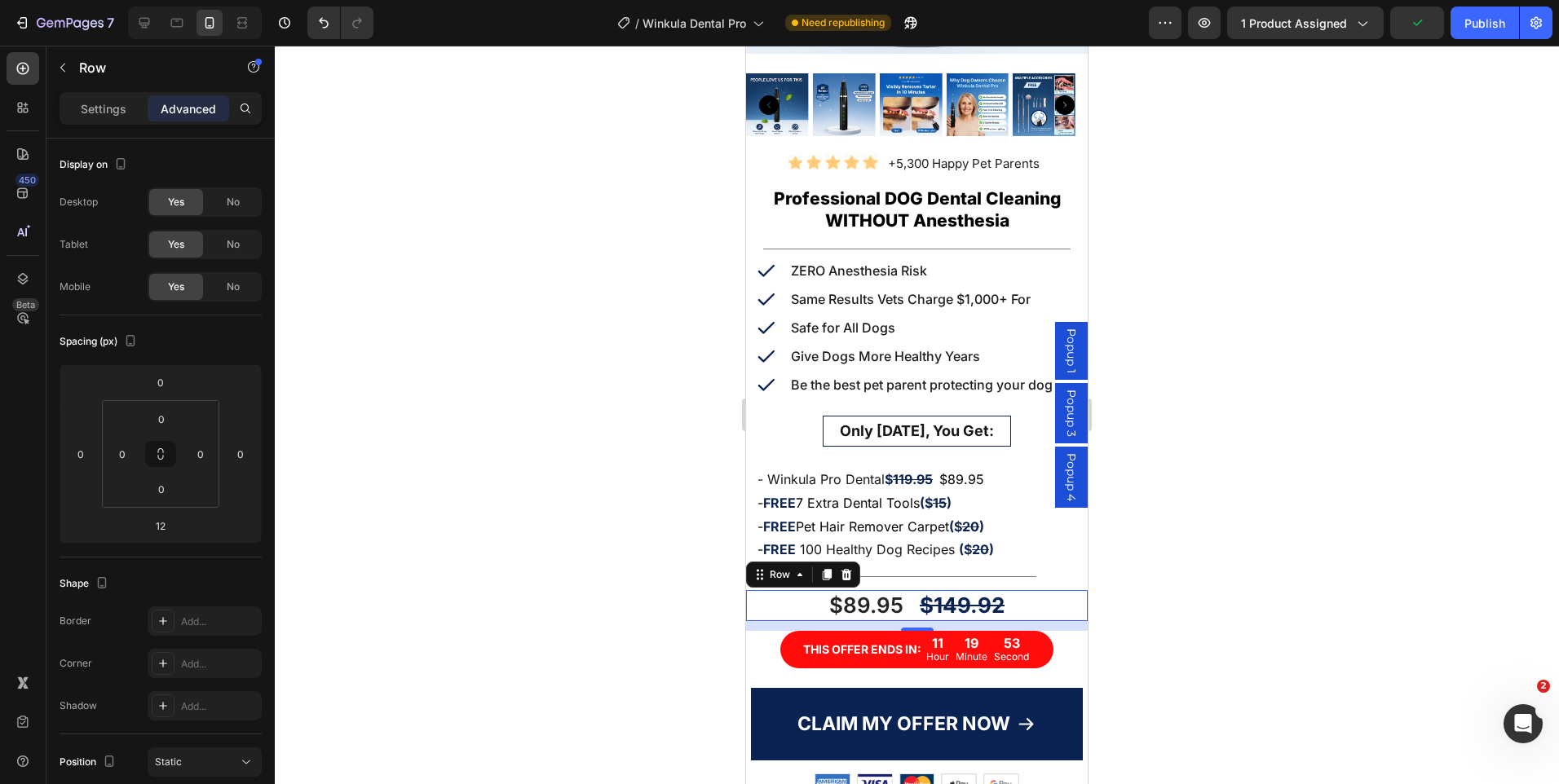
type input "16"
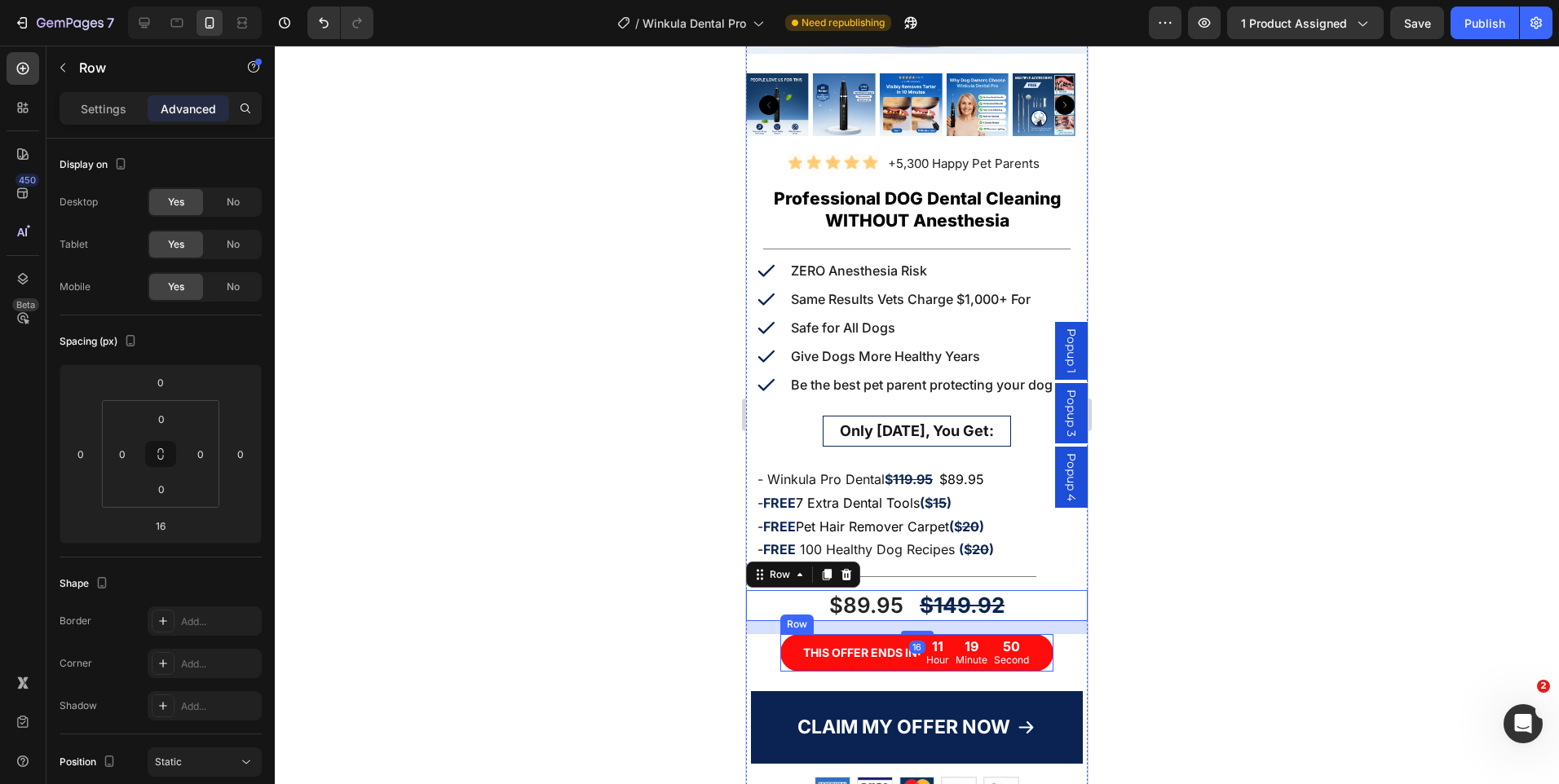
click at [911, 653] on div "THIS OFFER ENDS IN: Text Block" at bounding box center [862, 653] width 122 height 34
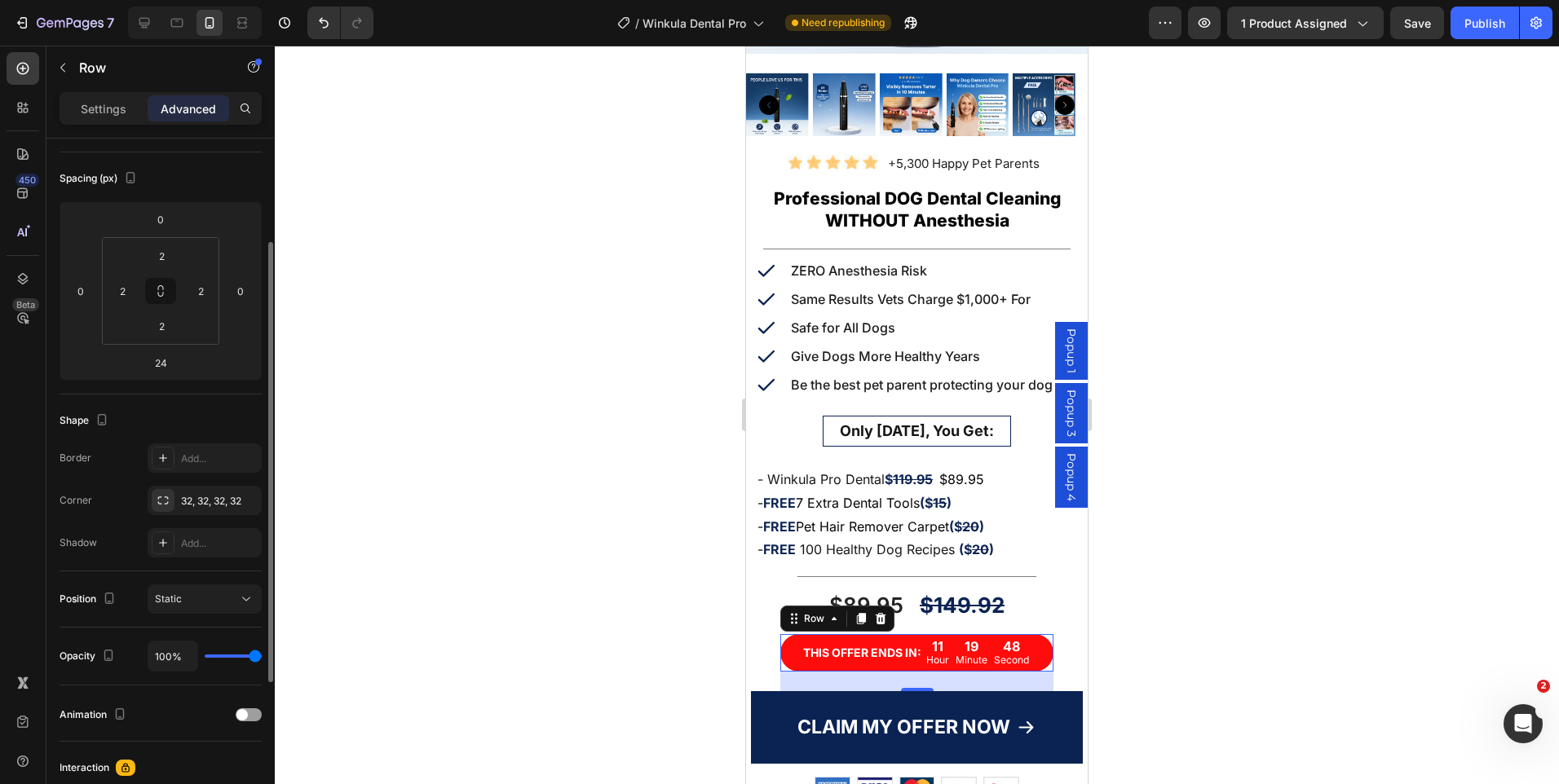
scroll to position [0, 0]
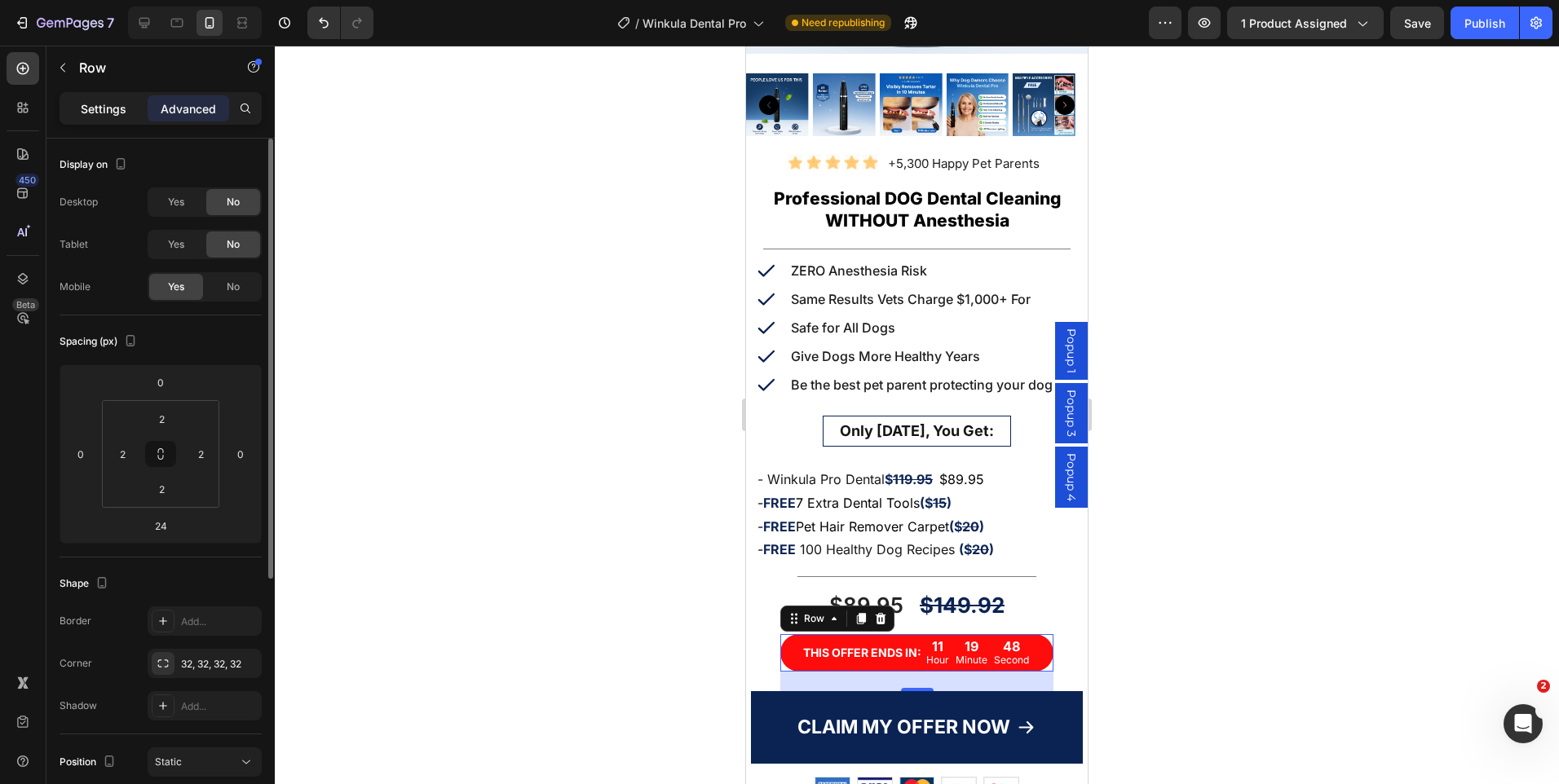
click at [119, 98] on div "Settings" at bounding box center [104, 108] width 82 height 26
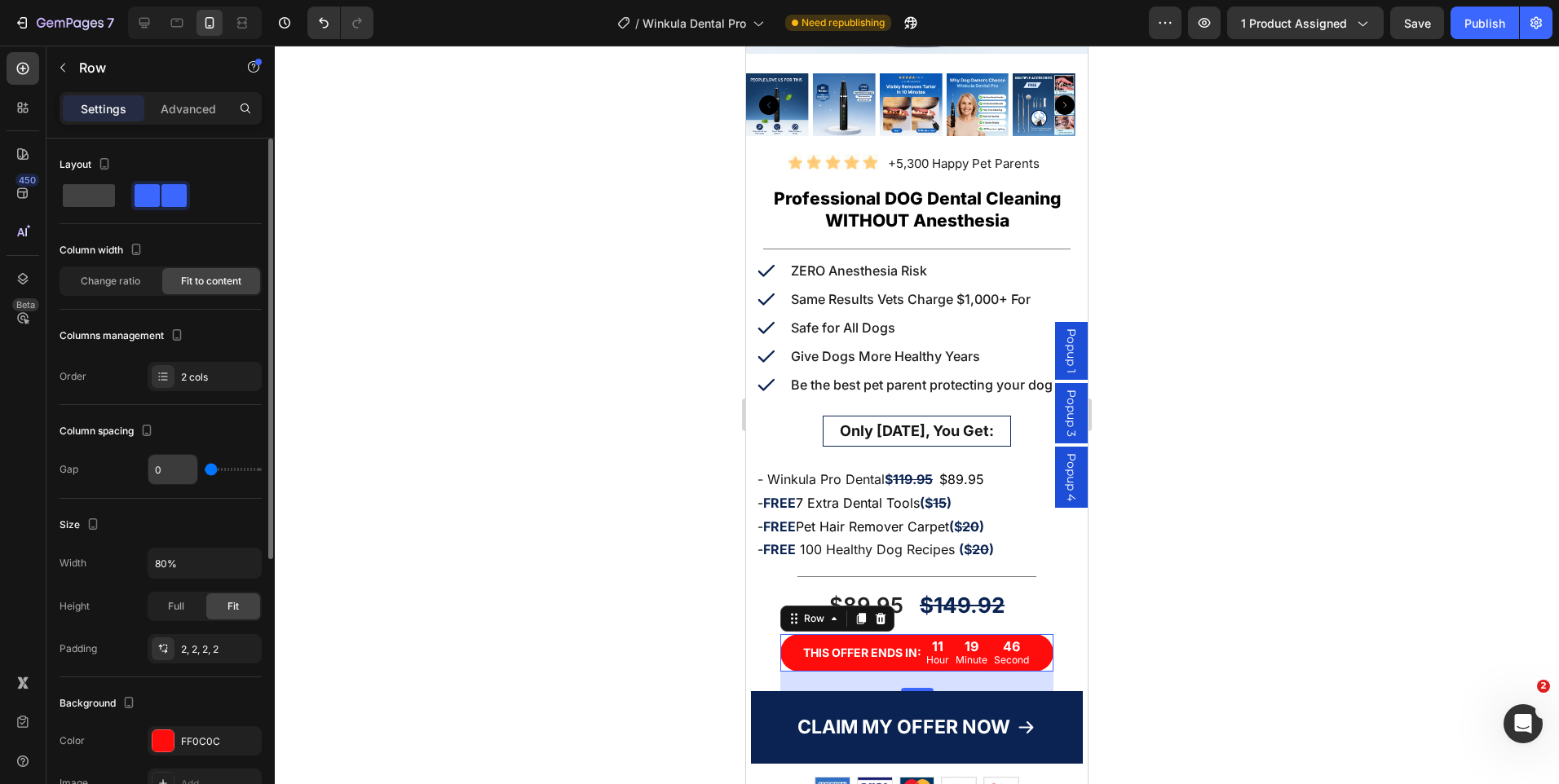
click at [171, 470] on input "0" at bounding box center [172, 470] width 49 height 29
type input "4"
click at [84, 458] on div "Gap 4" at bounding box center [160, 470] width 202 height 31
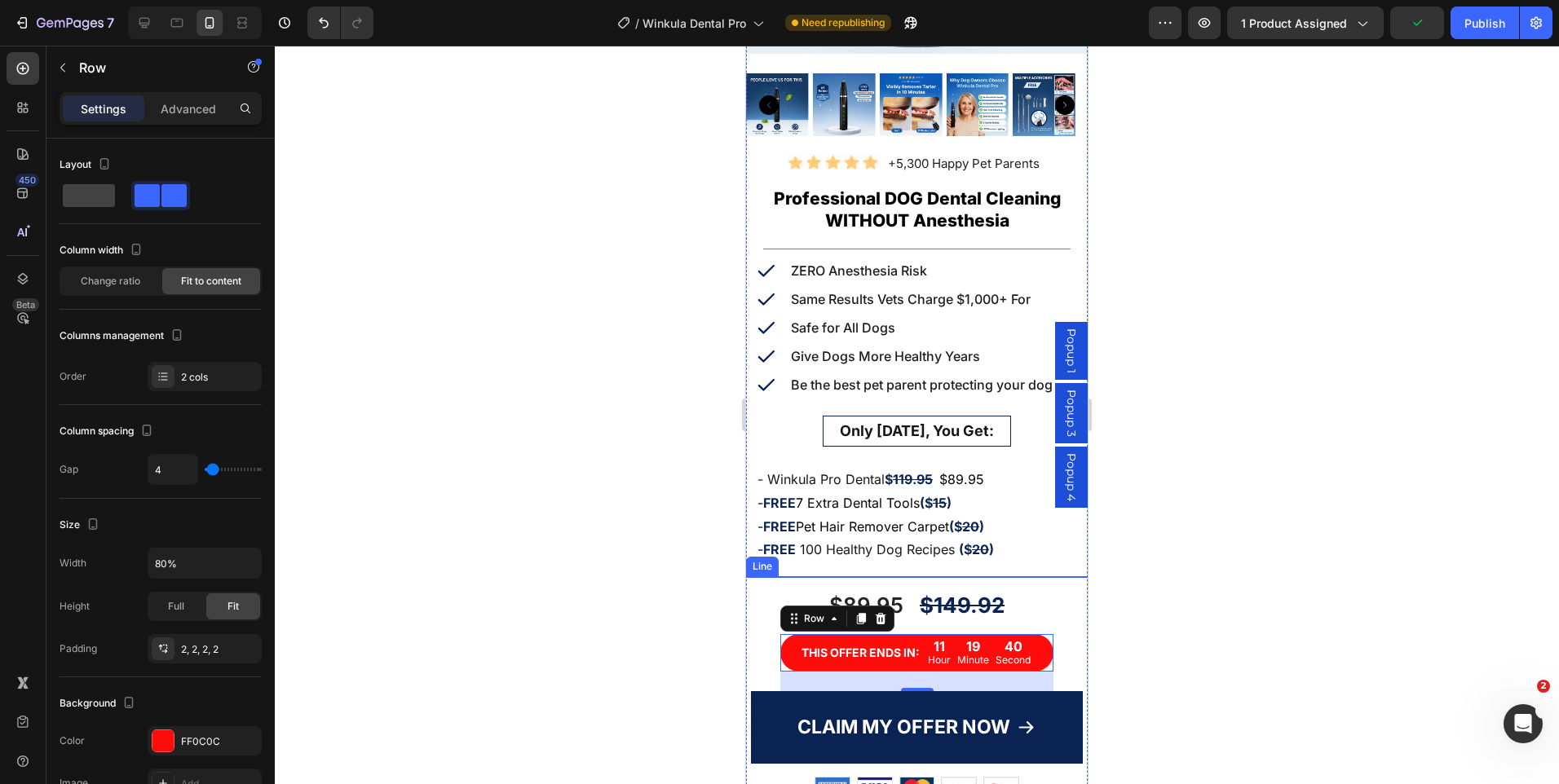
click at [864, 576] on div at bounding box center [917, 576] width 239 height 1
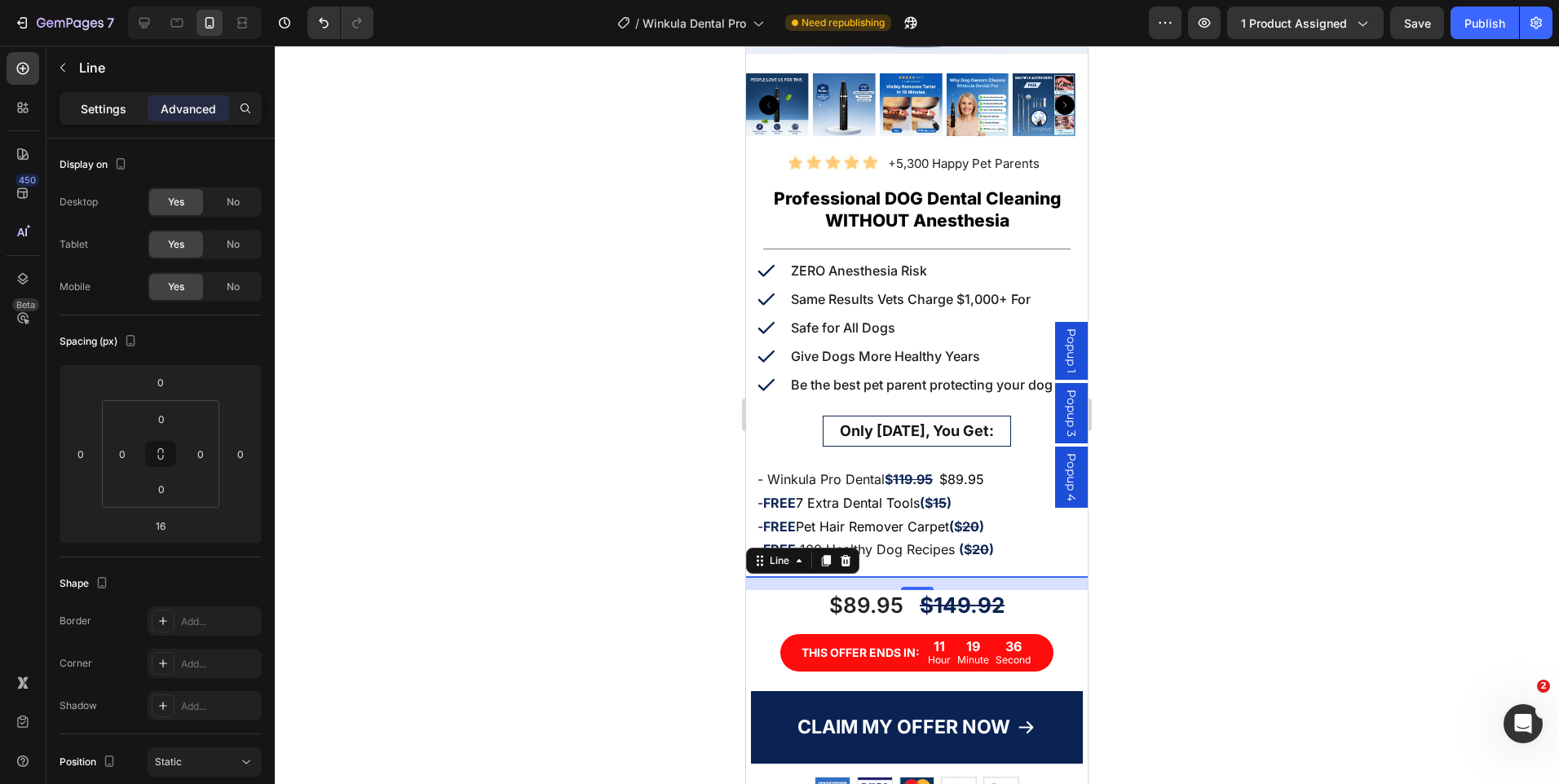
click at [93, 114] on p "Settings" at bounding box center [104, 109] width 46 height 17
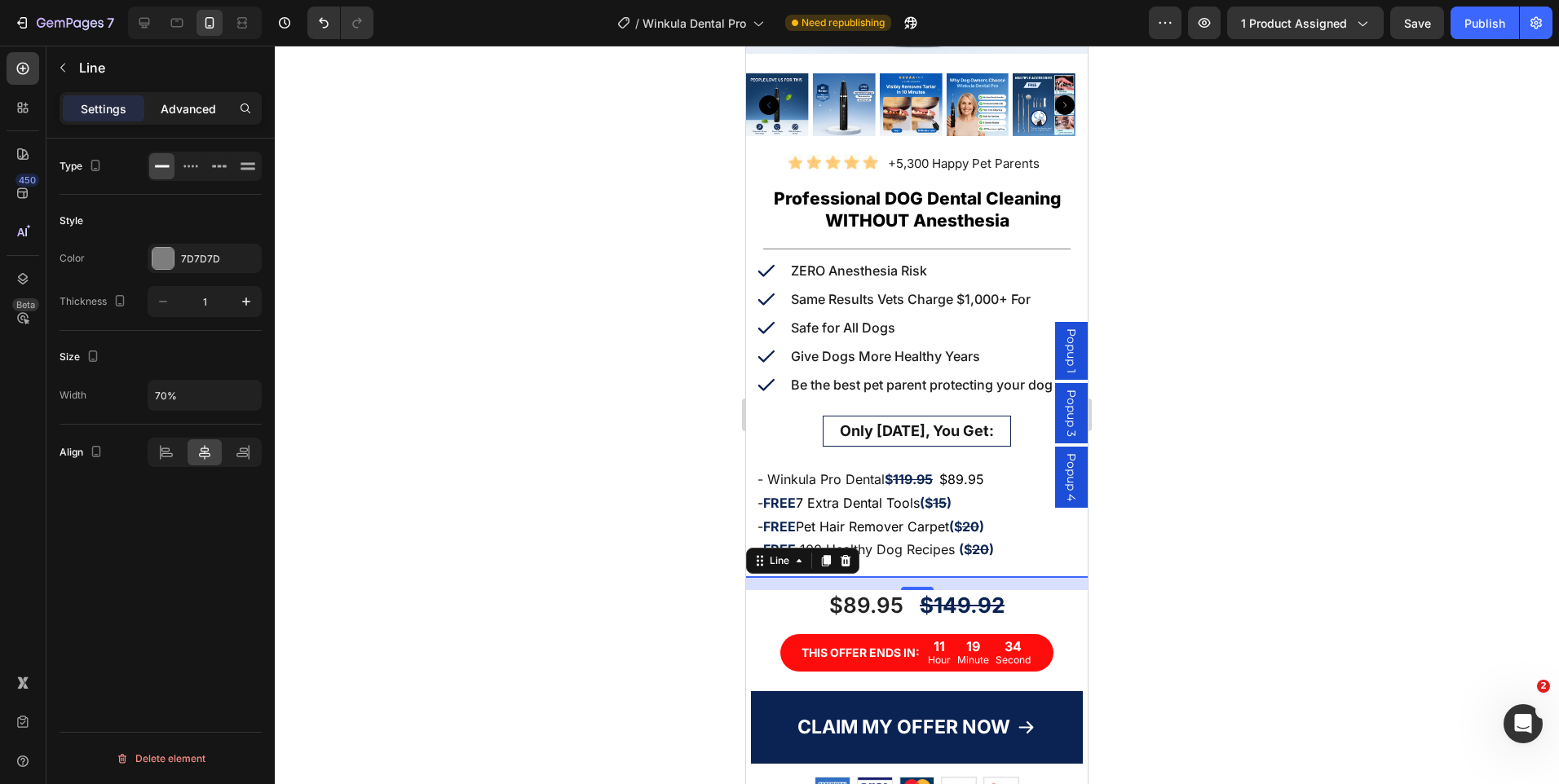
click at [178, 113] on p "Advanced" at bounding box center [188, 109] width 55 height 17
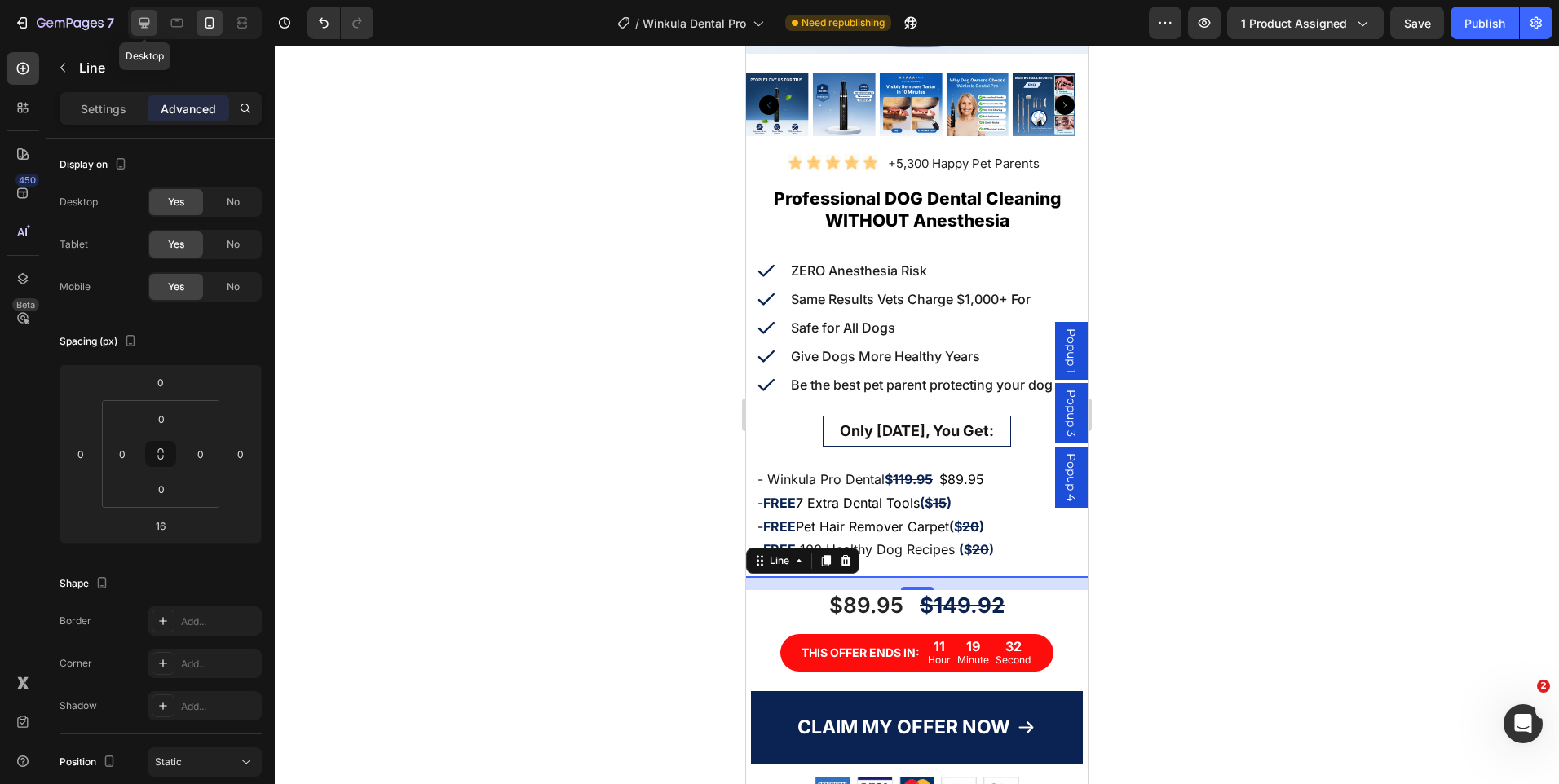
click at [151, 33] on div at bounding box center [144, 22] width 26 height 26
type input "0"
type input "12"
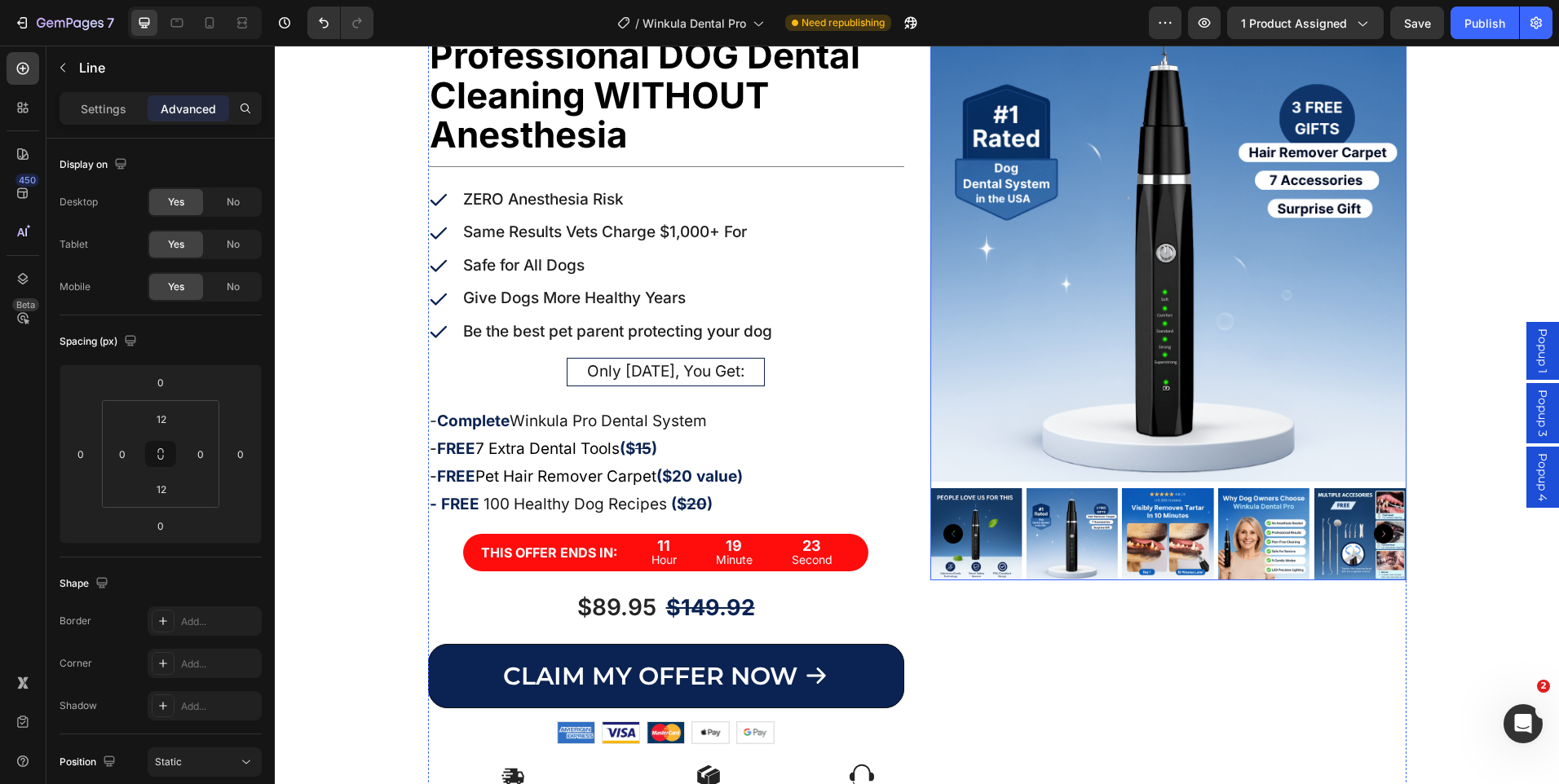
scroll to position [163, 0]
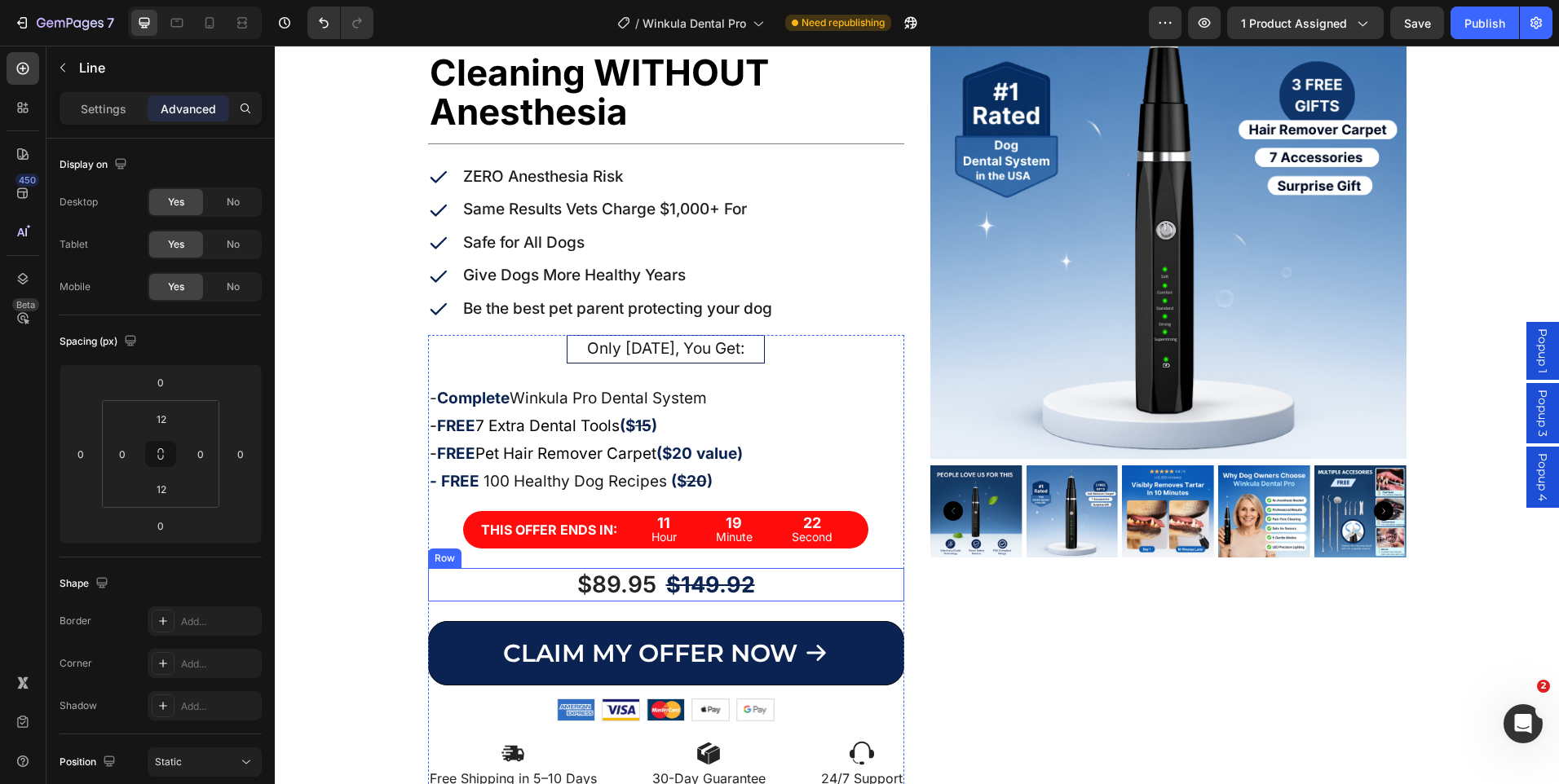
click at [812, 577] on div "$89.95 Product Price Product Price $149.92 Product Price Product Price Row" at bounding box center [666, 585] width 476 height 32
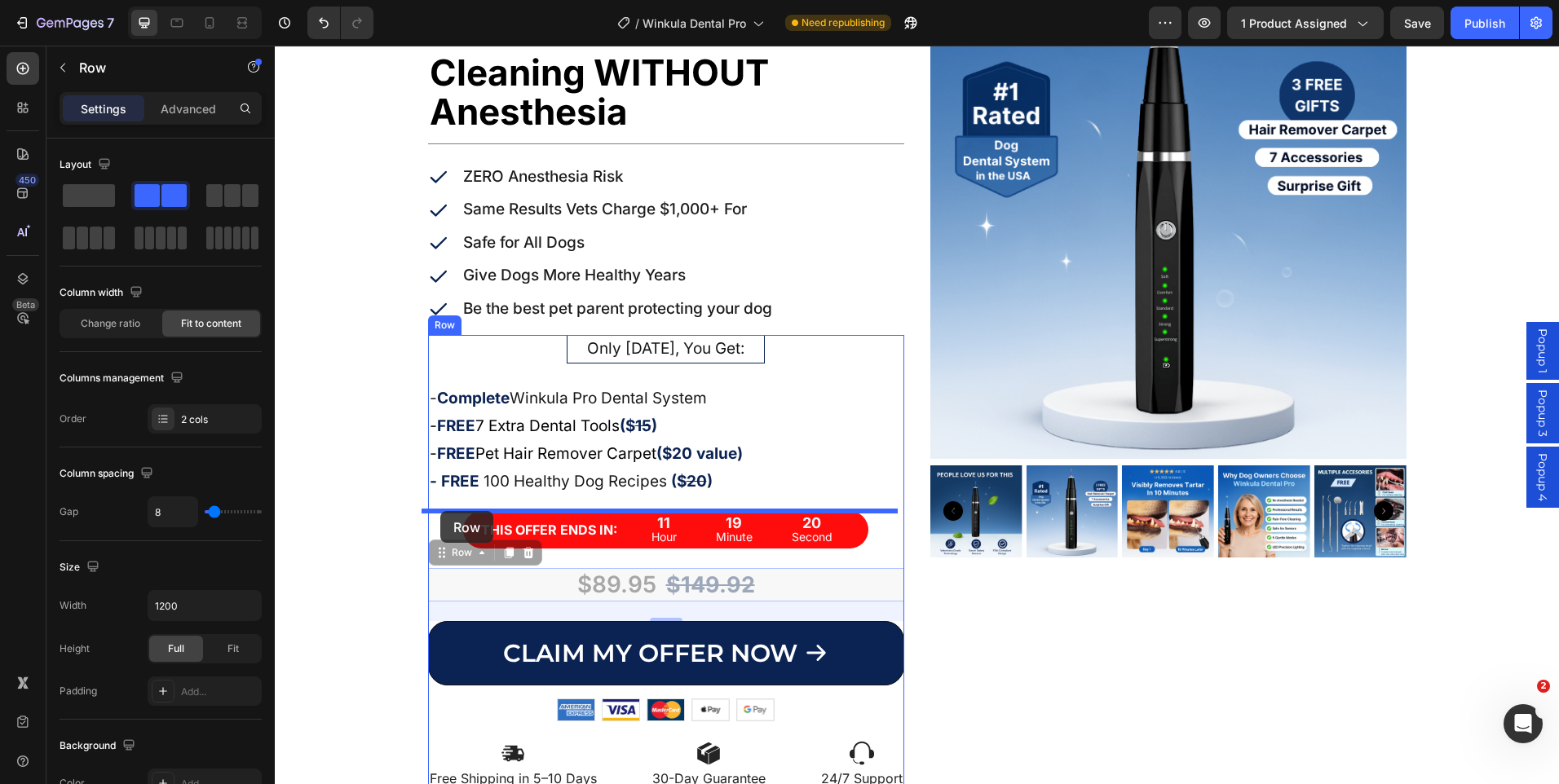
drag, startPoint x: 434, startPoint y: 560, endPoint x: 441, endPoint y: 511, distance: 49.5
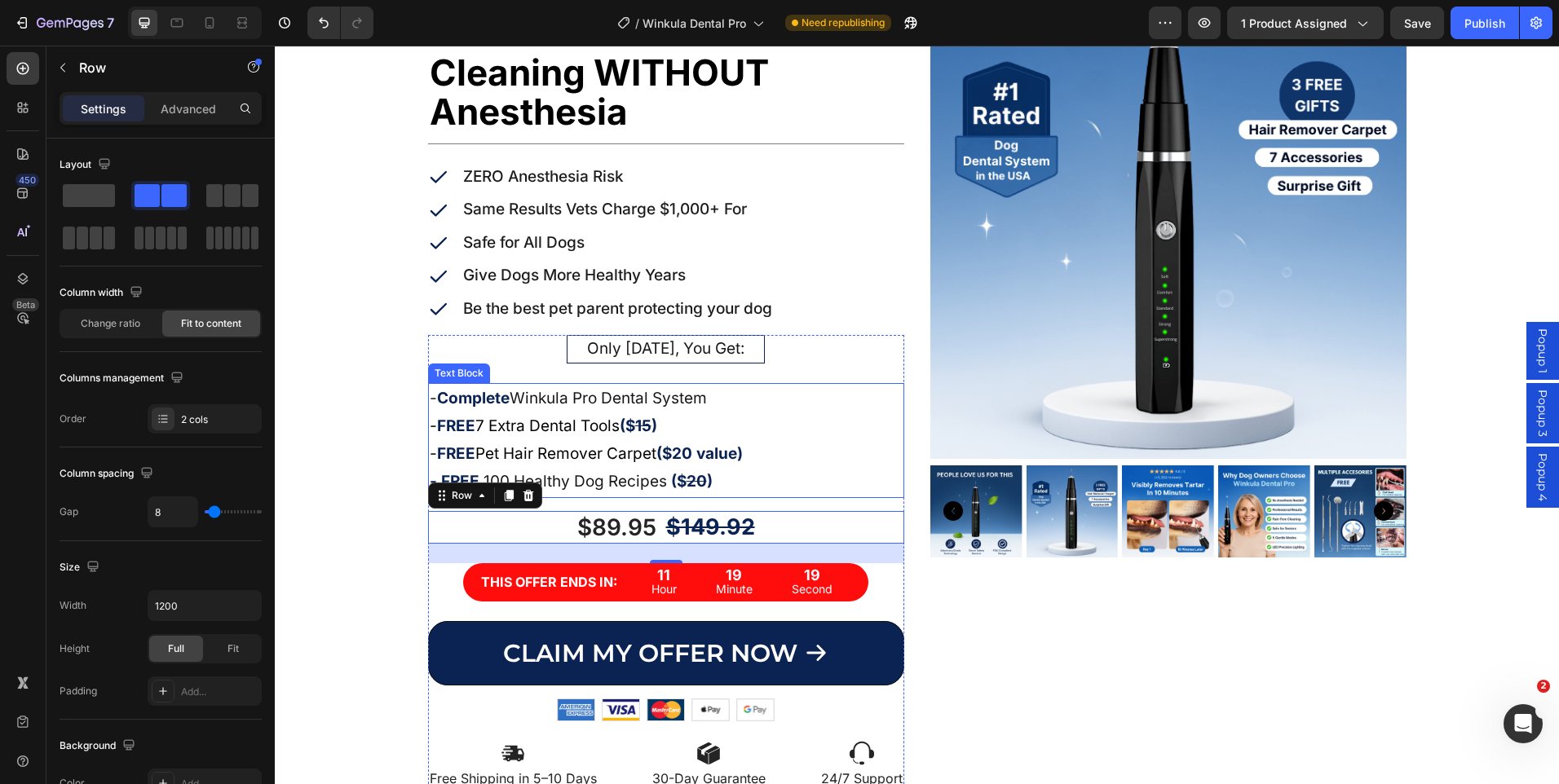
click at [811, 474] on p "- FREE 100 Healthy Dog Recipes ($ 20 )" at bounding box center [666, 481] width 473 height 28
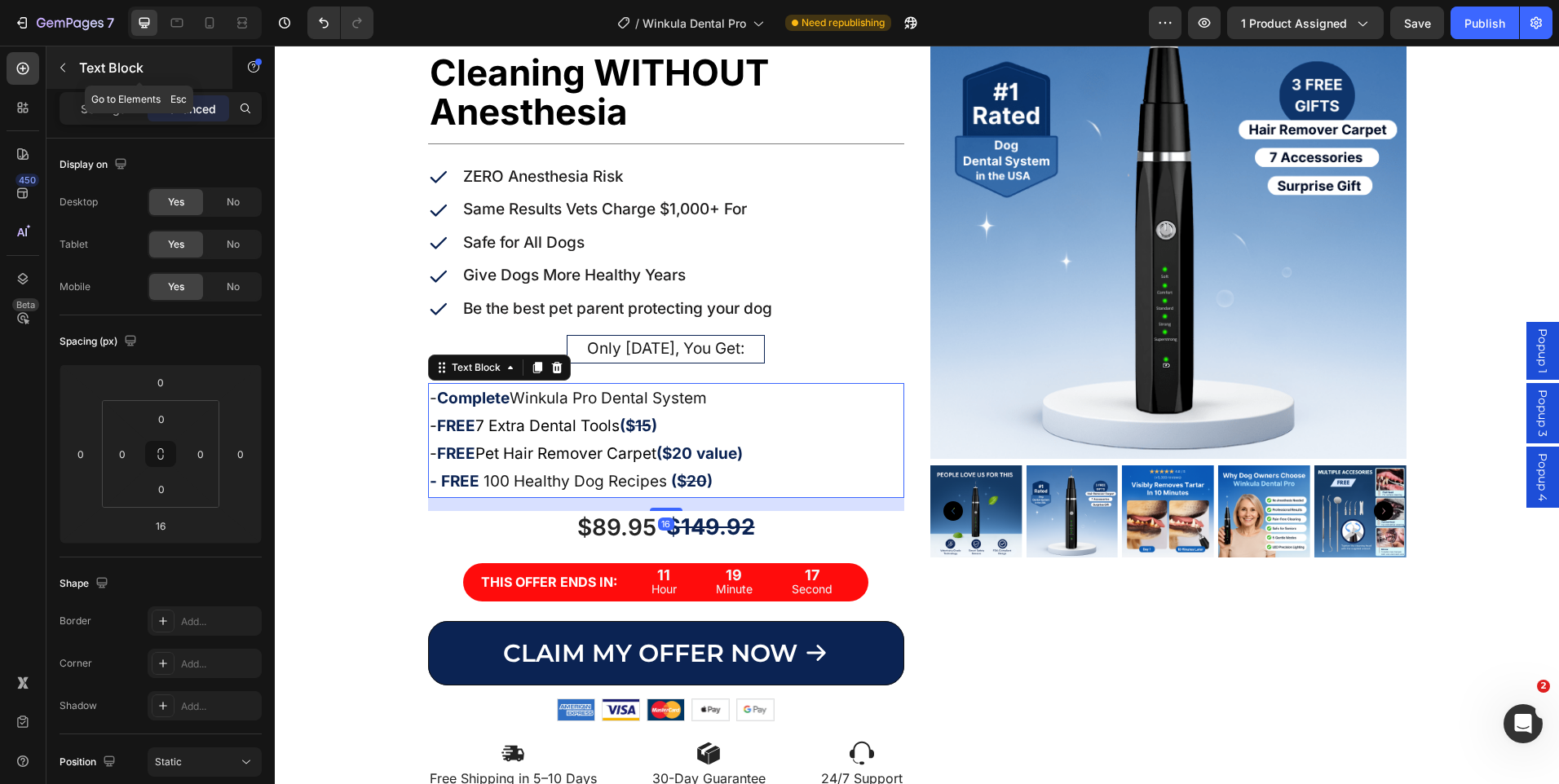
click at [61, 78] on button "button" at bounding box center [62, 67] width 26 height 26
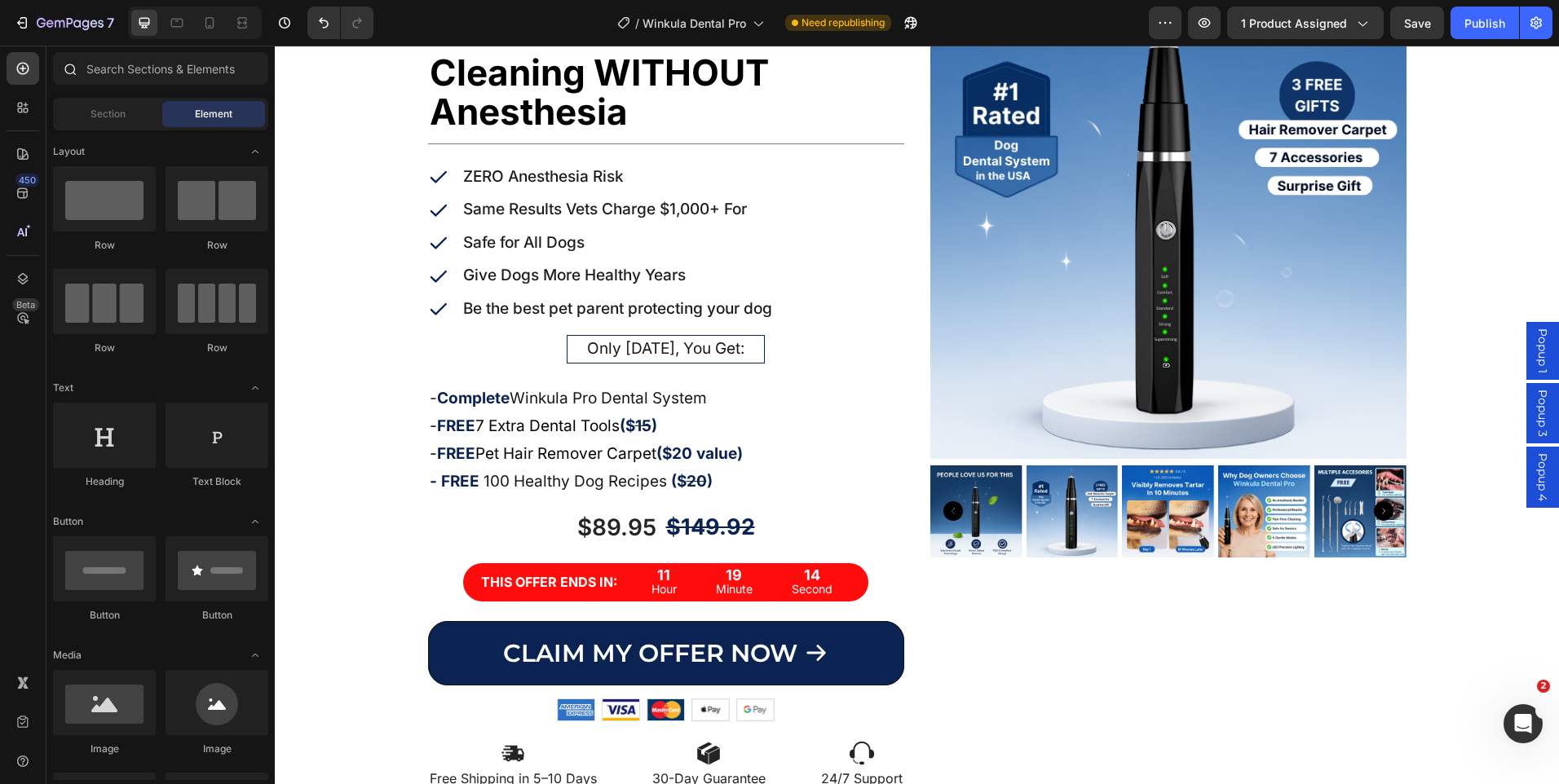
click at [132, 86] on div at bounding box center [161, 72] width 228 height 39
click at [153, 69] on input "text" at bounding box center [160, 68] width 216 height 32
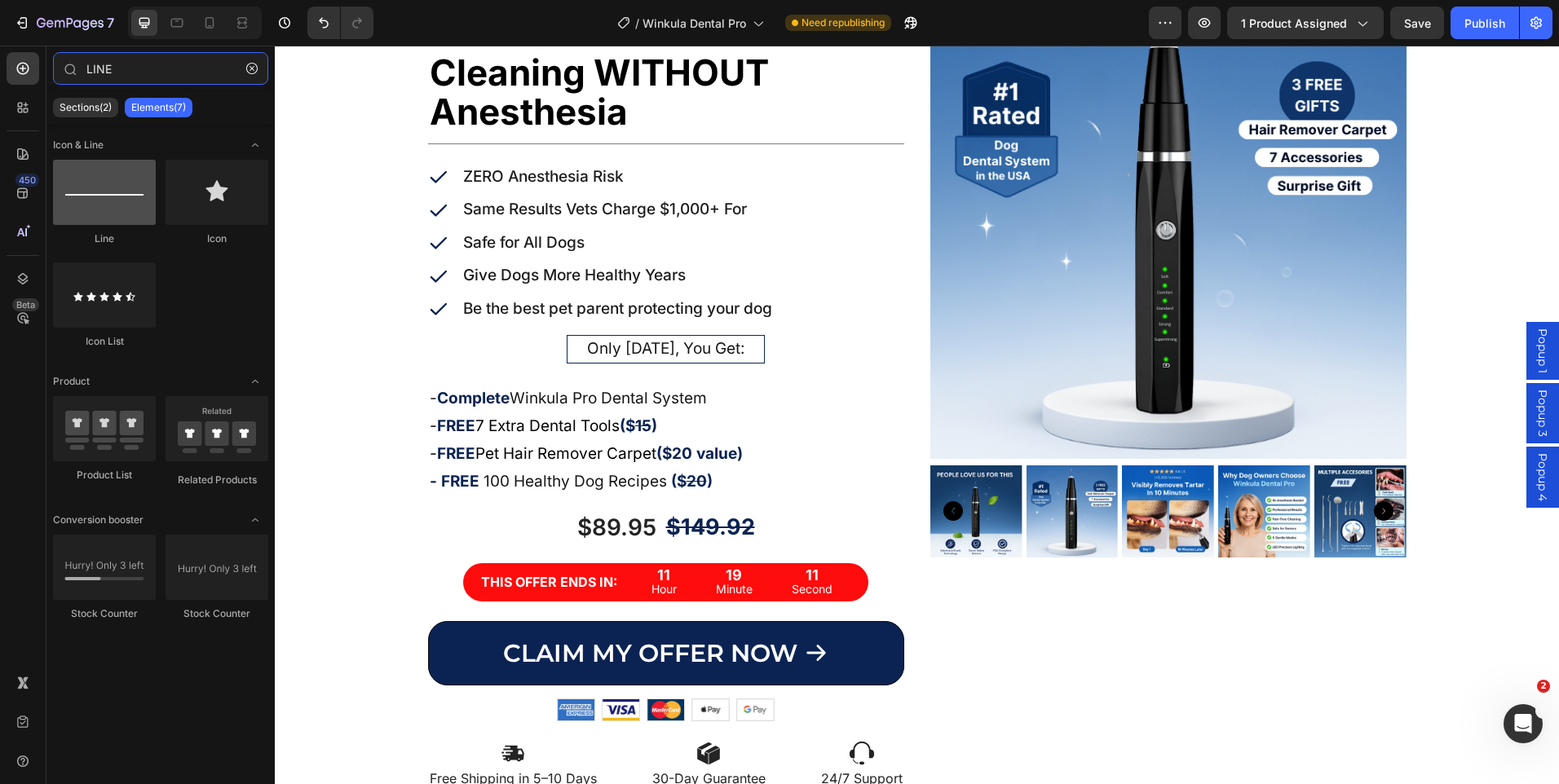
type input "LINE"
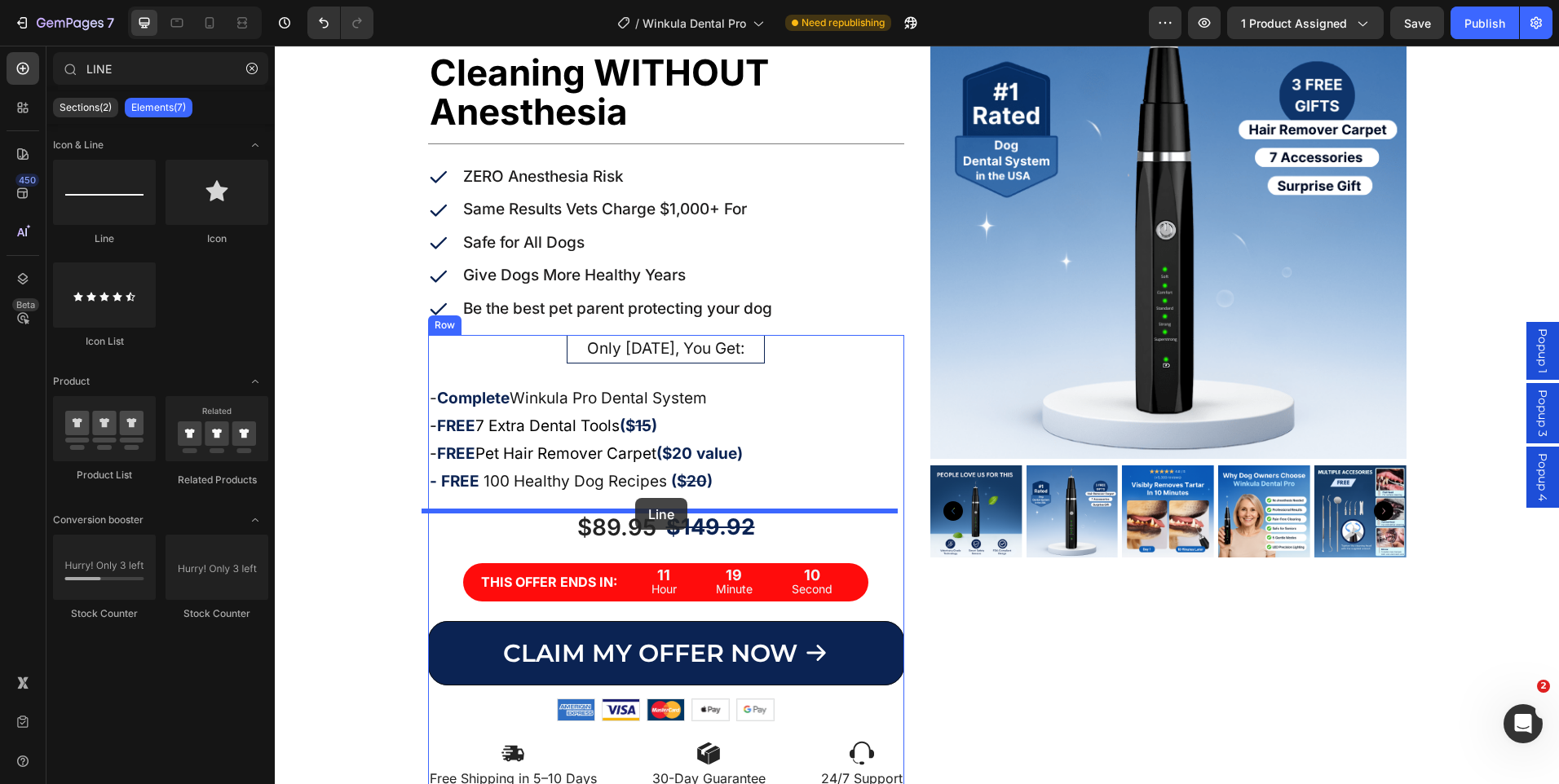
drag, startPoint x: 387, startPoint y: 241, endPoint x: 635, endPoint y: 499, distance: 357.9
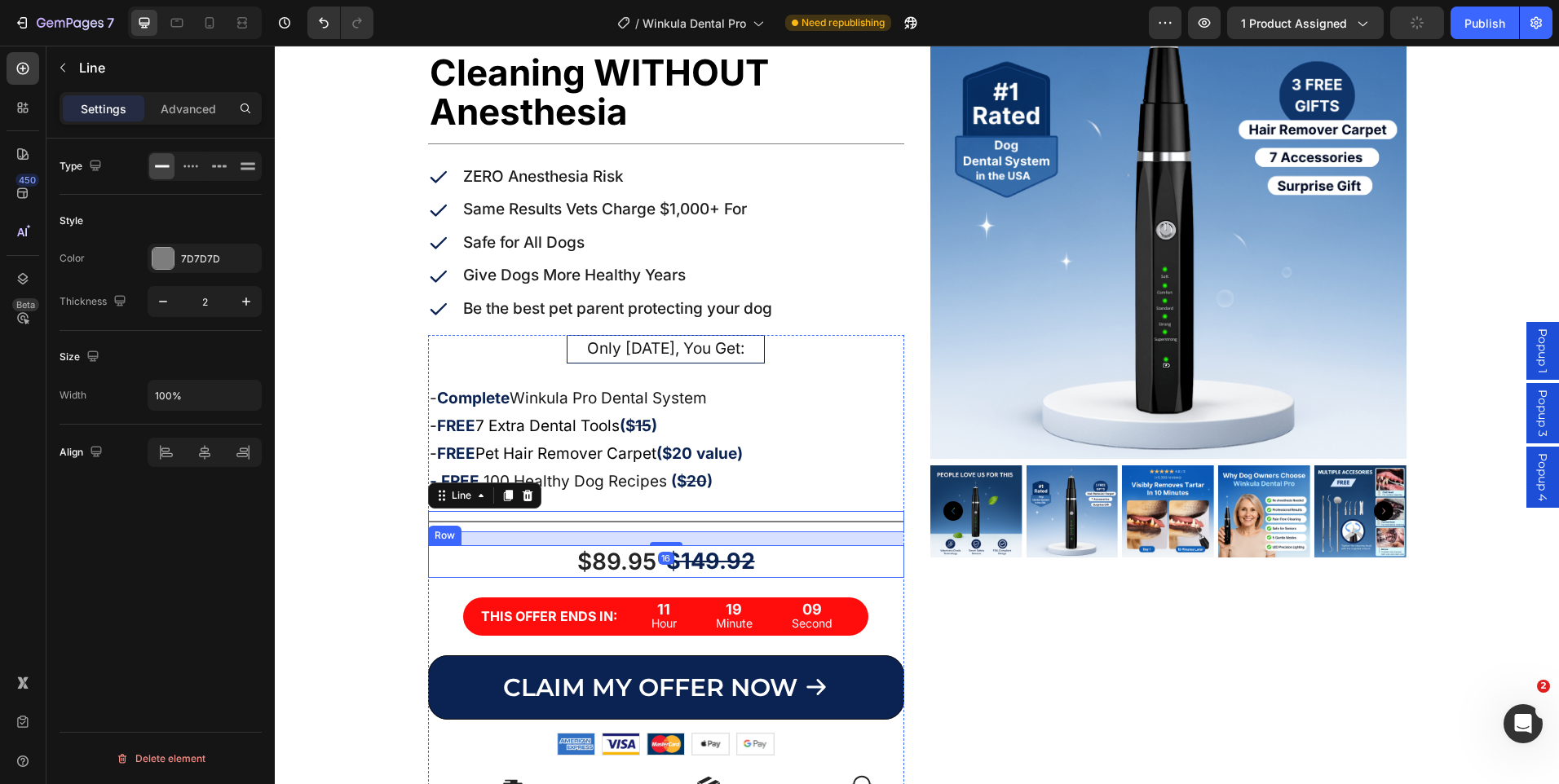
click at [859, 568] on div "$89.95 Product Price Product Price $149.92 Product Price Product Price Row" at bounding box center [666, 562] width 476 height 32
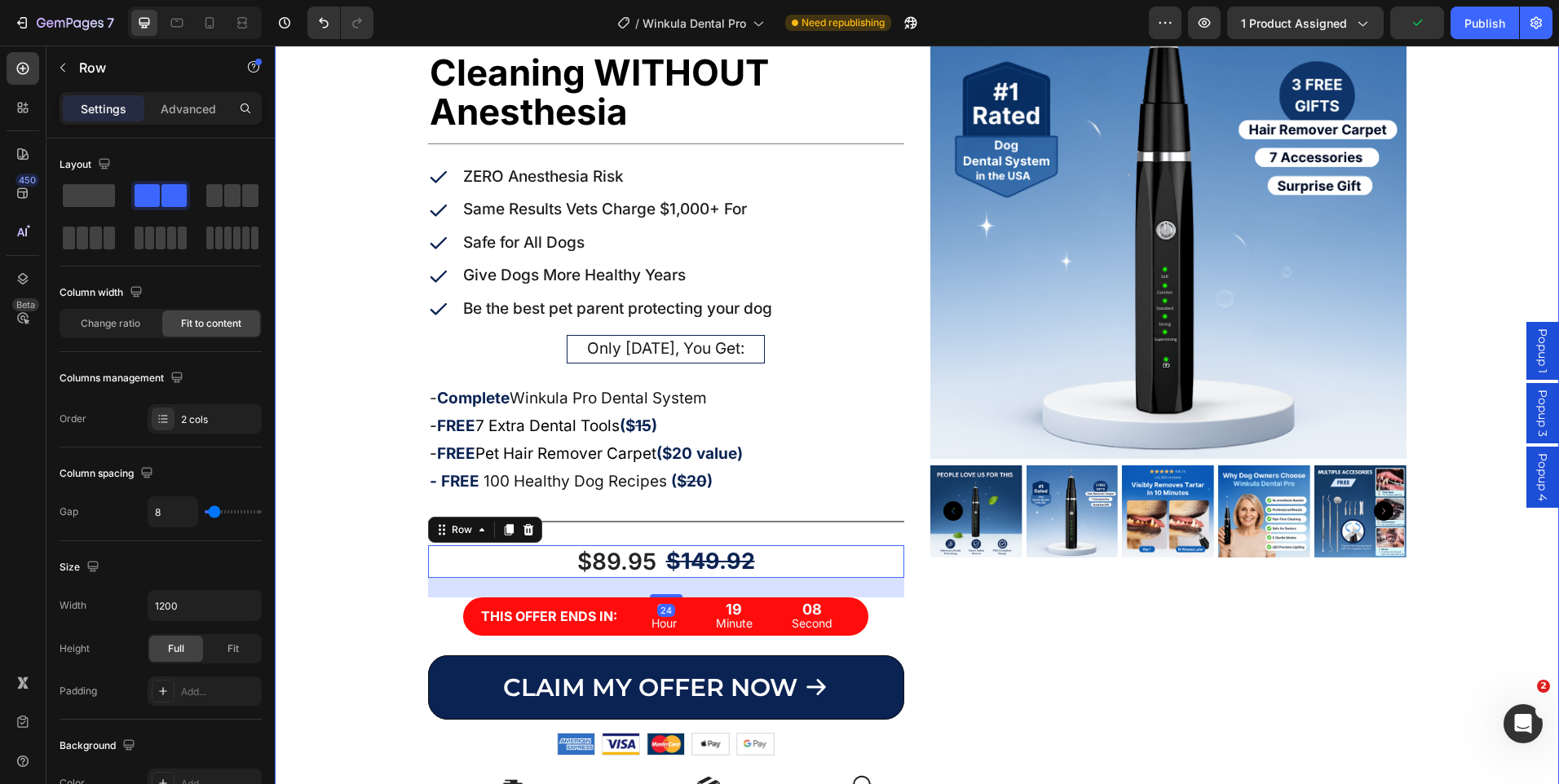
click at [387, 458] on div "Icon Icon Icon Icon Icon Icon List +5,300 Happy Pet Parents Text Block Row Prof…" at bounding box center [916, 412] width 1285 height 860
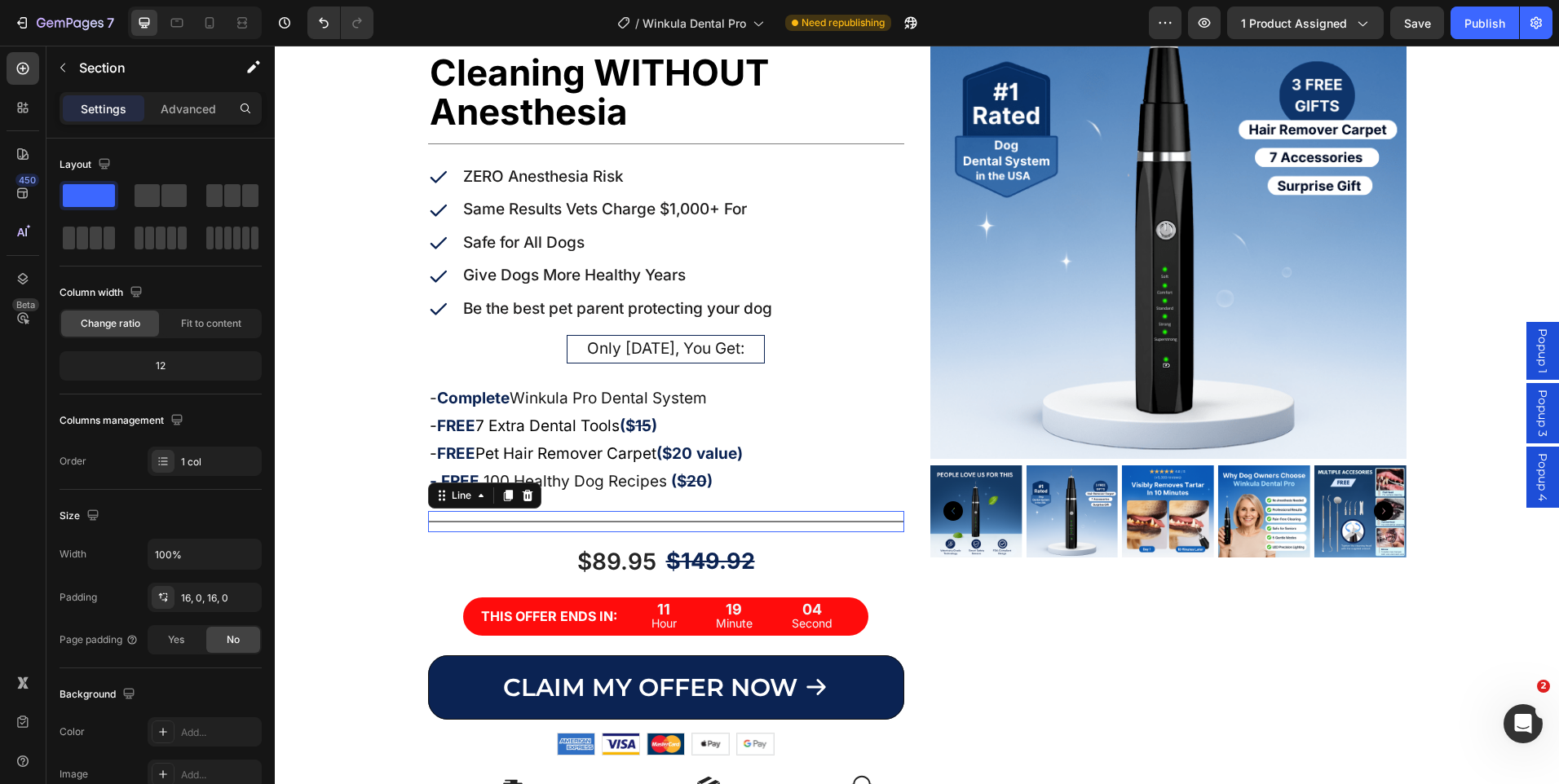
click at [817, 523] on div "Title Line 0" at bounding box center [666, 522] width 476 height 21
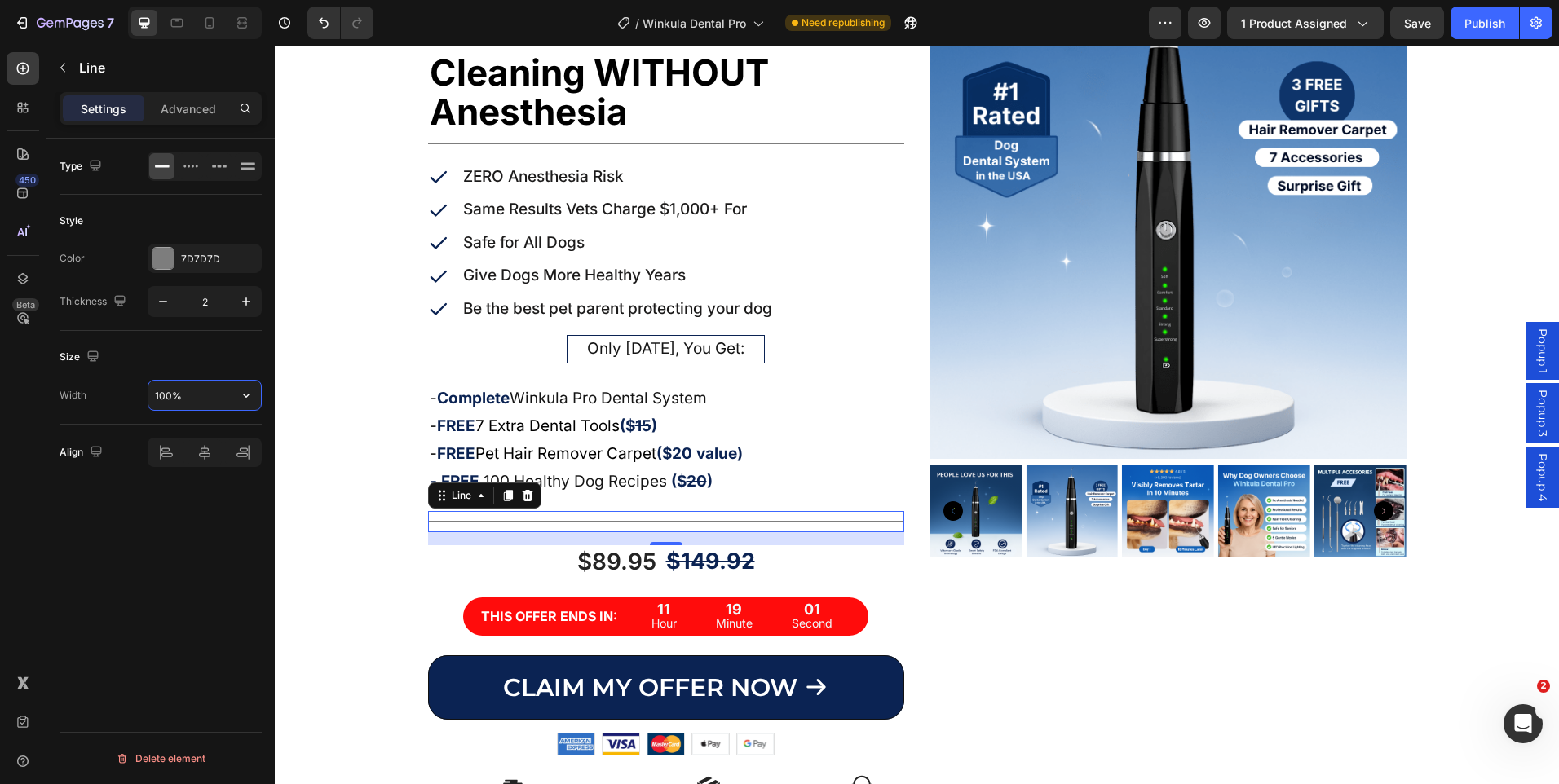
click at [165, 391] on input "100%" at bounding box center [205, 395] width 113 height 29
type input "70%"
click at [1030, 642] on div "Product Images" at bounding box center [1169, 412] width 476 height 860
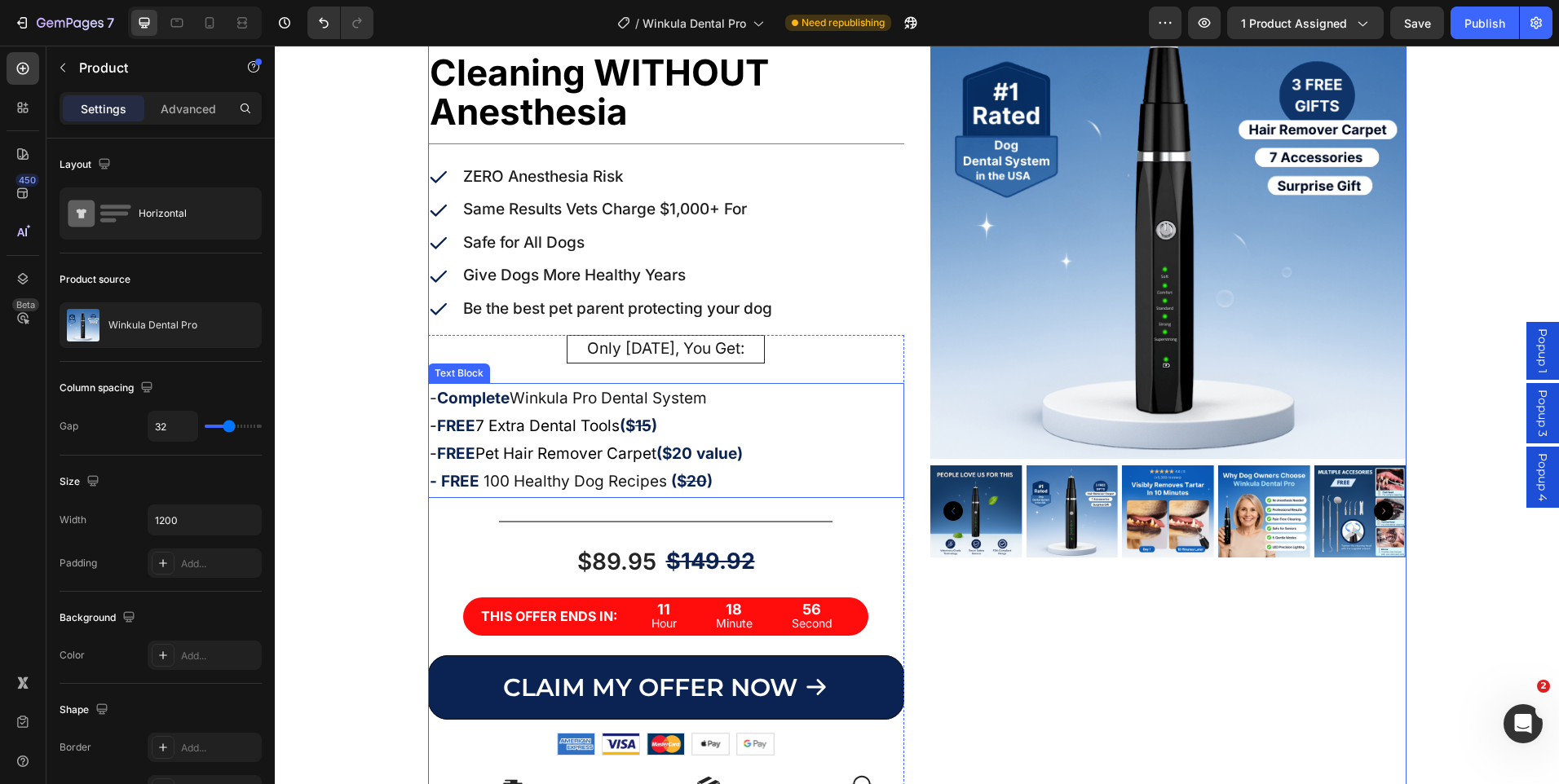
click at [704, 396] on p "- Complete Winkula Pro Dental System" at bounding box center [666, 399] width 473 height 28
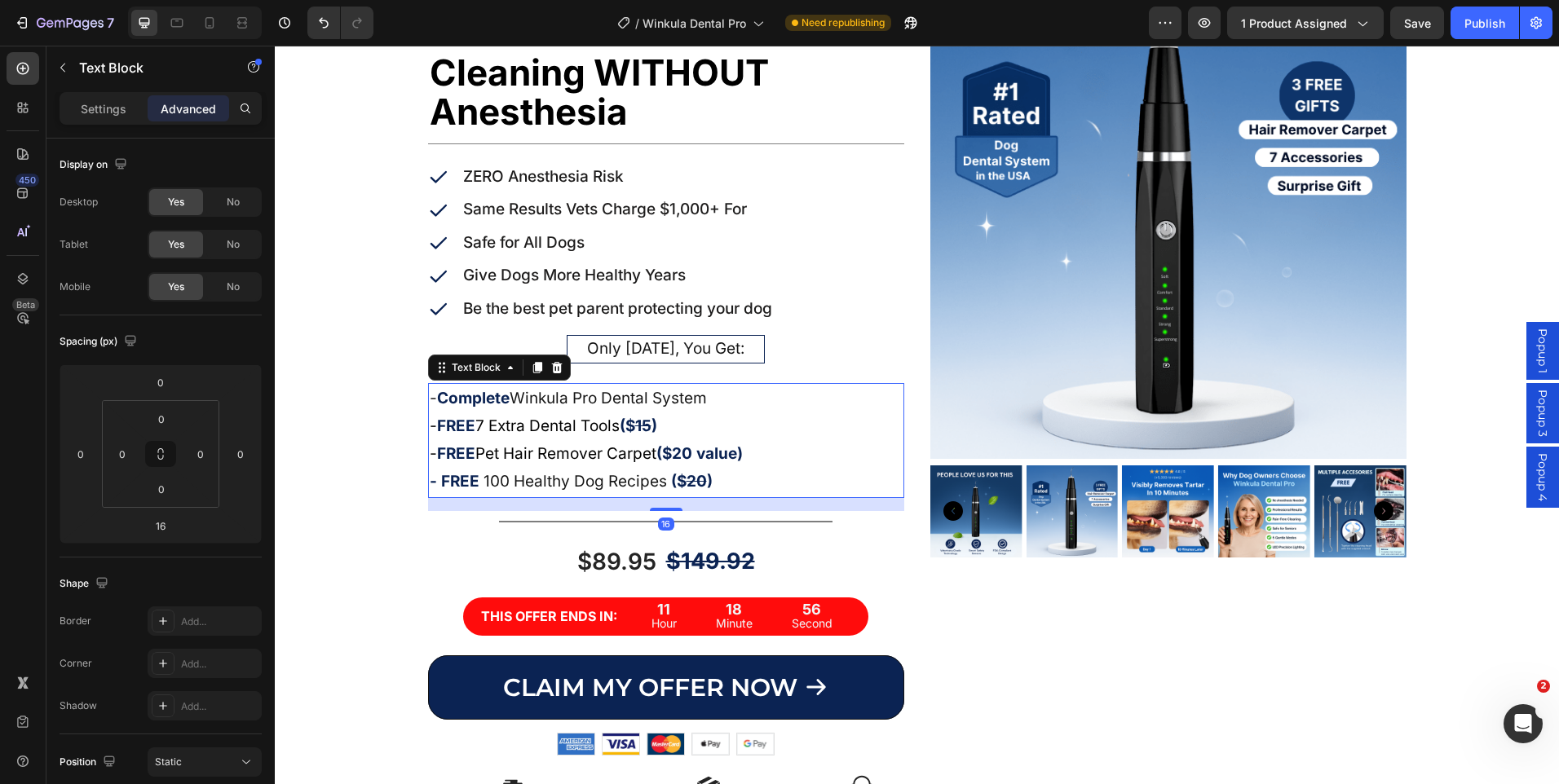
click at [712, 401] on p "- Complete Winkula Pro Dental System" at bounding box center [666, 399] width 473 height 28
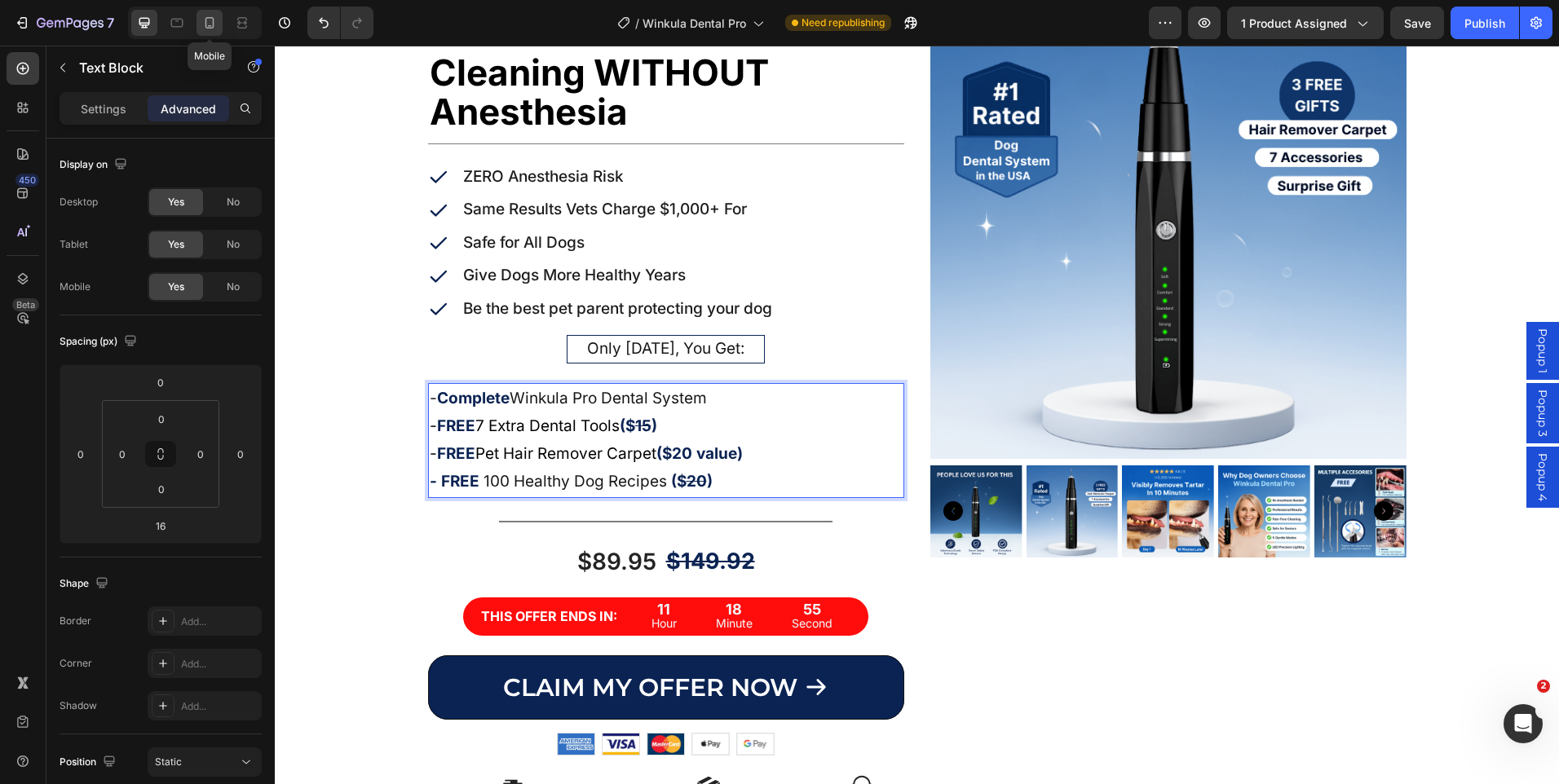
click at [208, 25] on icon at bounding box center [209, 22] width 16 height 16
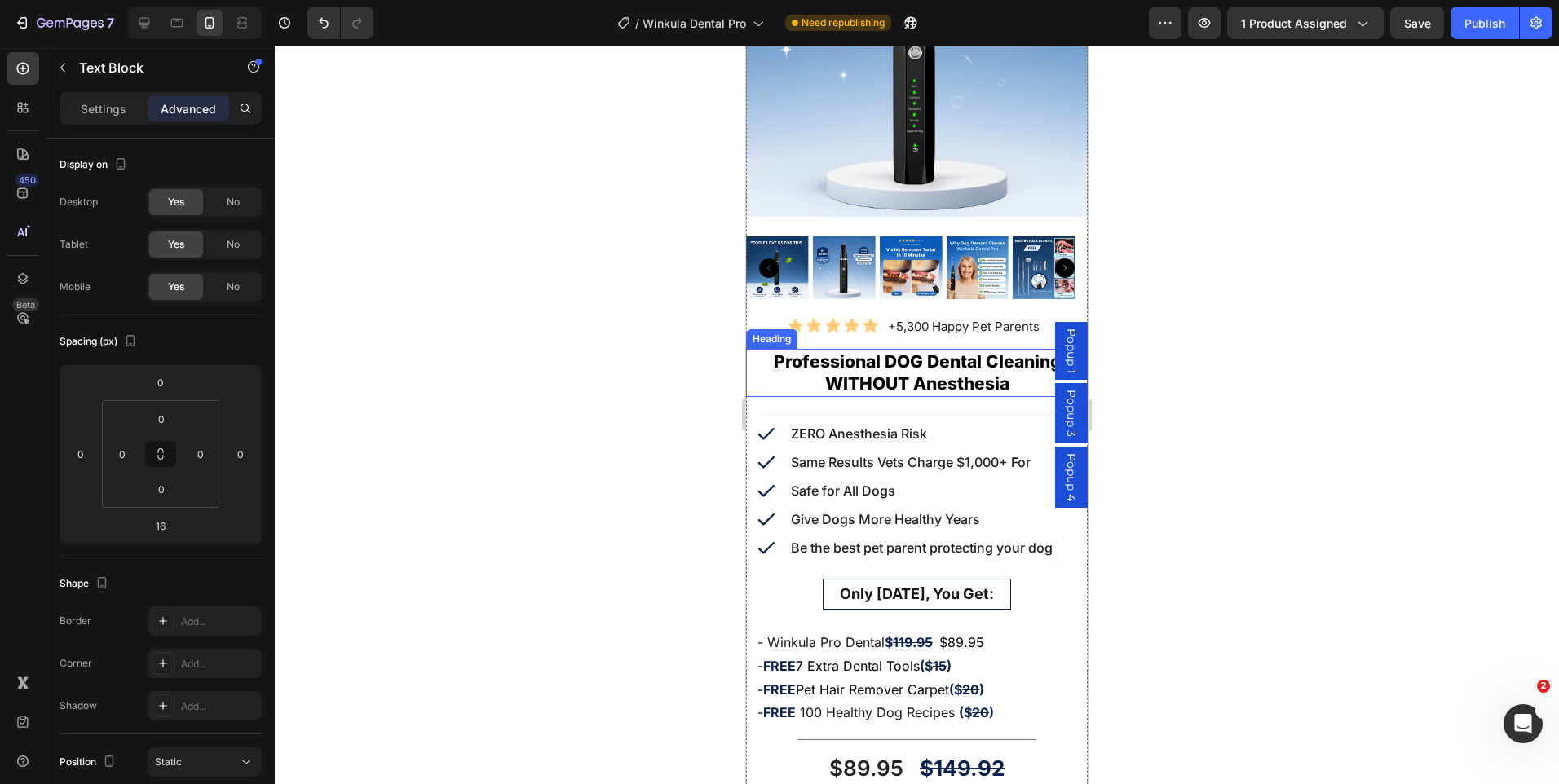
scroll to position [254, 0]
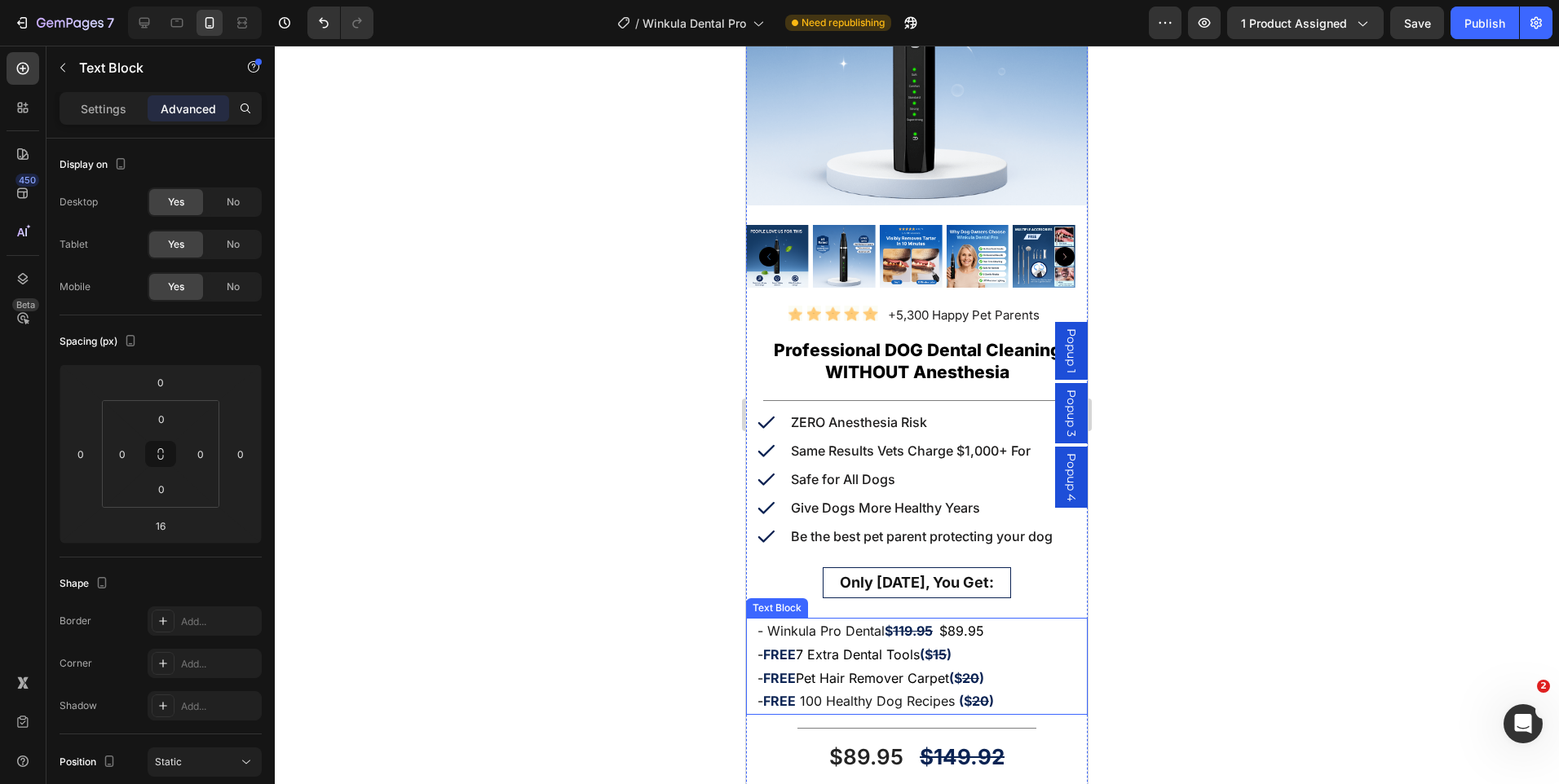
click at [983, 623] on span "$89.95" at bounding box center [961, 631] width 45 height 16
click at [989, 620] on p "- Winkula Pro Dental $ 119.95 $89.95" at bounding box center [917, 631] width 319 height 24
drag, startPoint x: 989, startPoint y: 619, endPoint x: 890, endPoint y: 622, distance: 99.0
click at [890, 622] on p "- Winkula Pro Dental $ 119.95 $89.95" at bounding box center [917, 631] width 319 height 24
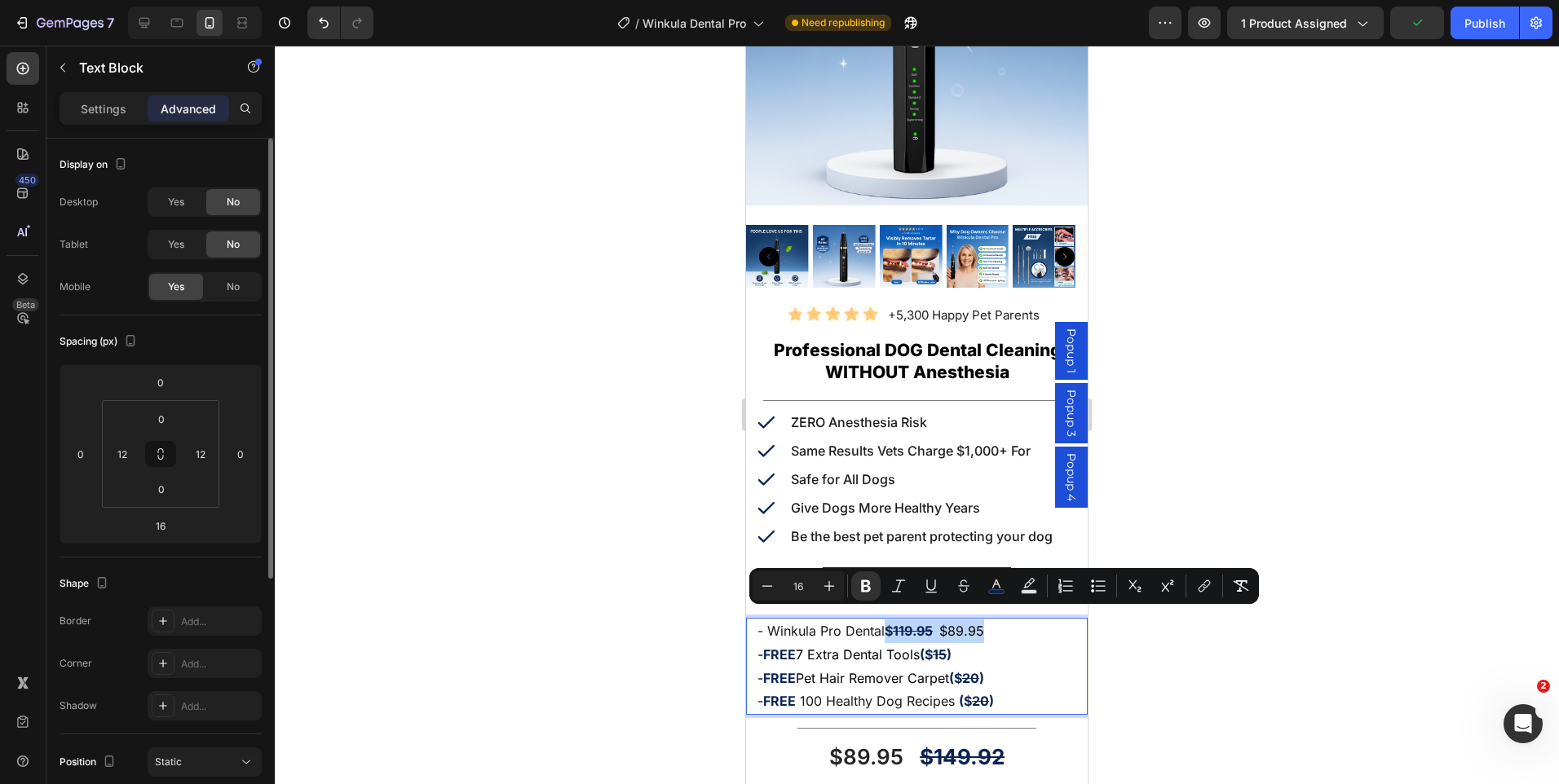
copy p "$ 119.95 $89.95"
click at [144, 32] on div at bounding box center [144, 22] width 26 height 26
type input "0"
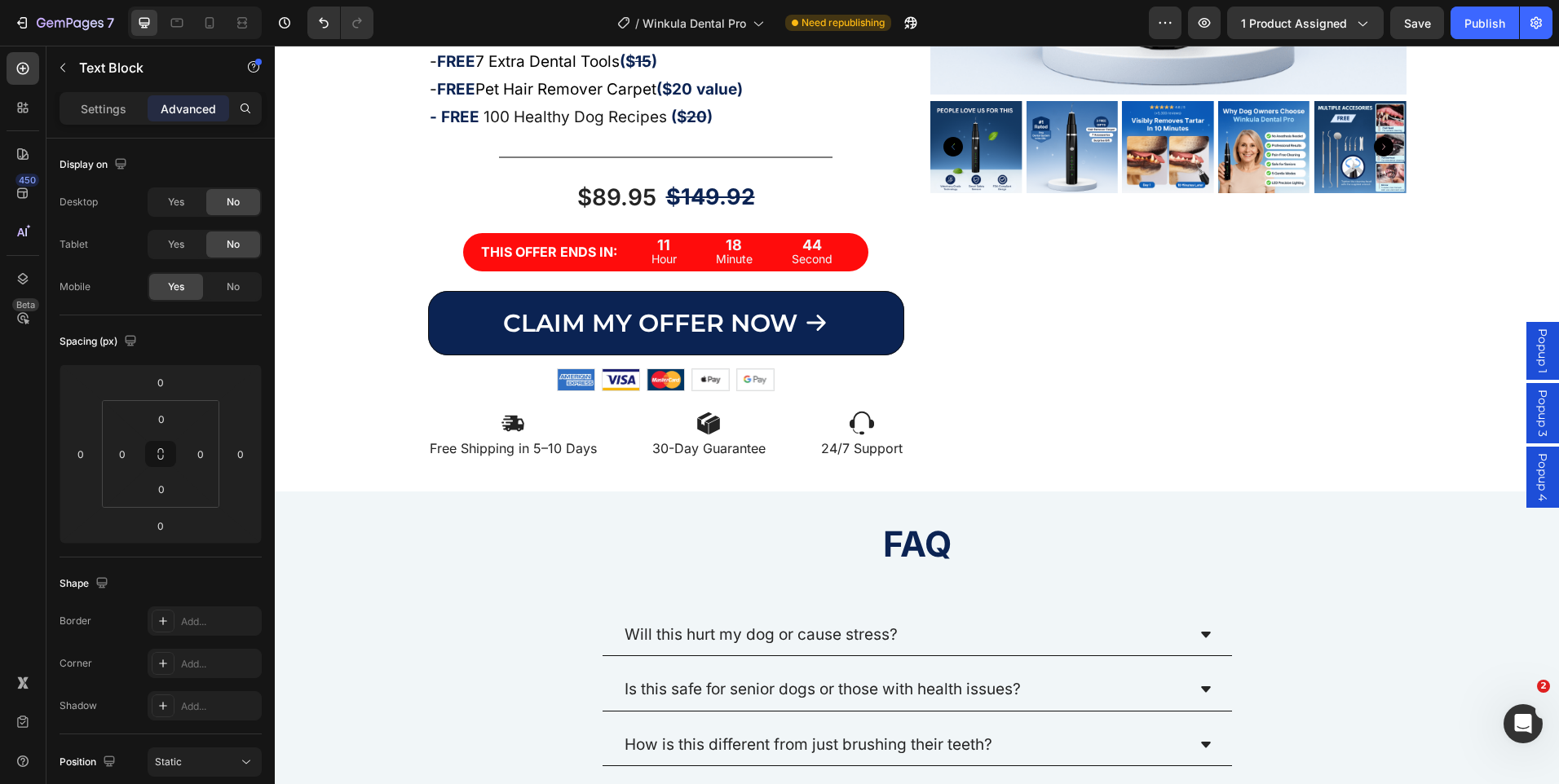
scroll to position [201, 0]
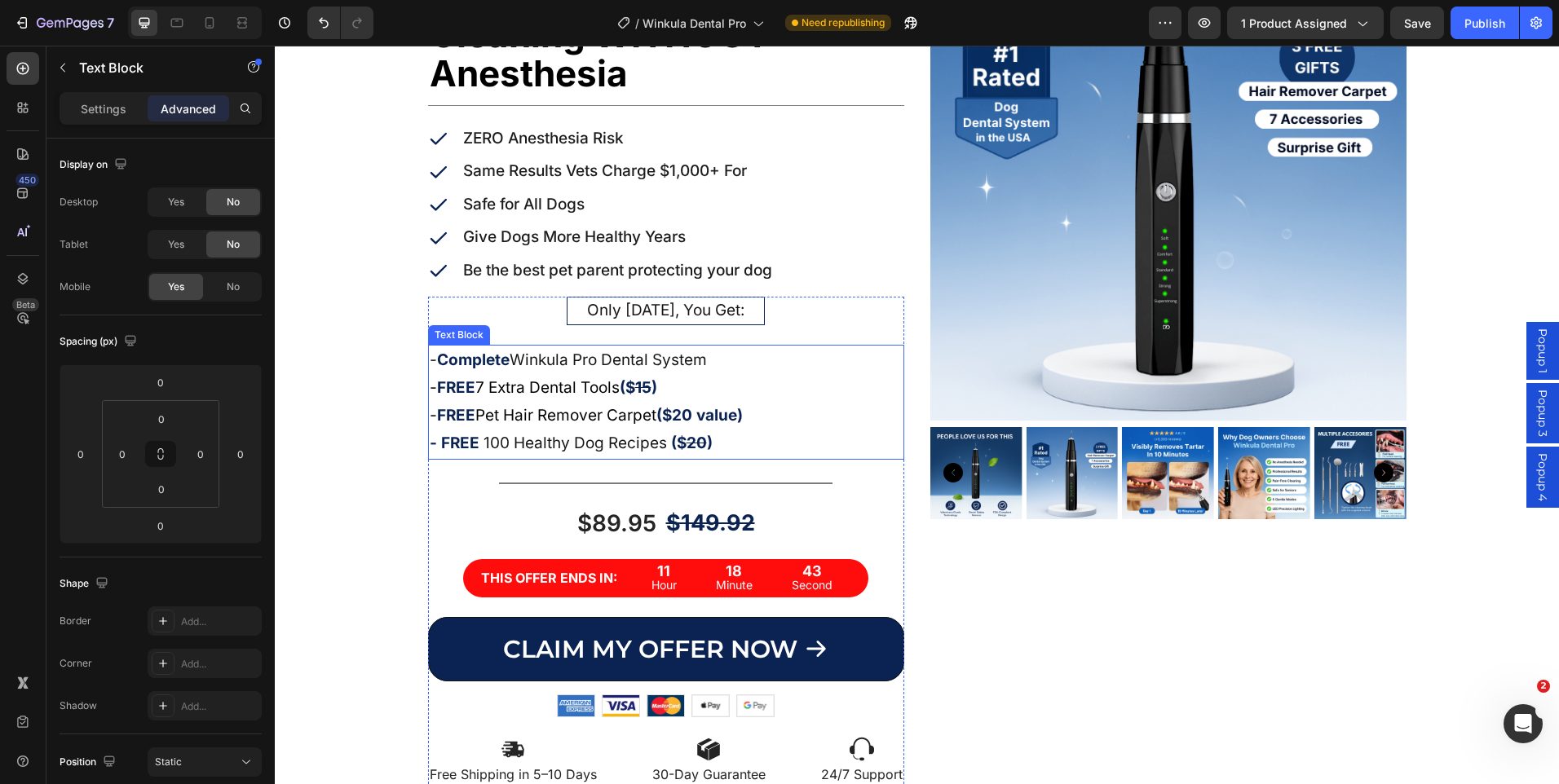
click at [730, 357] on p "- Complete Winkula Pro Dental System" at bounding box center [666, 360] width 473 height 28
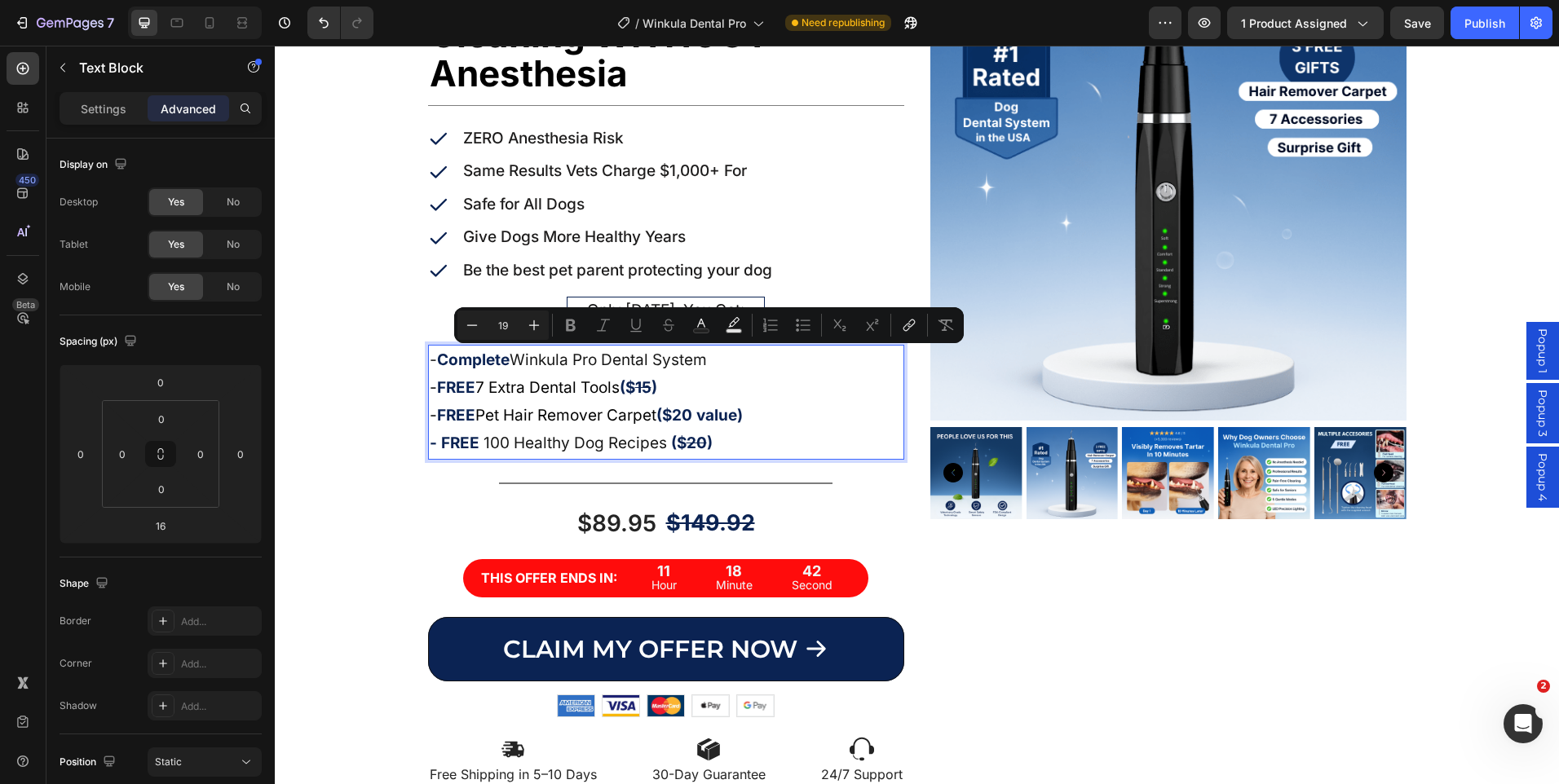
click at [717, 366] on p "- Complete Winkula Pro Dental System" at bounding box center [666, 360] width 473 height 28
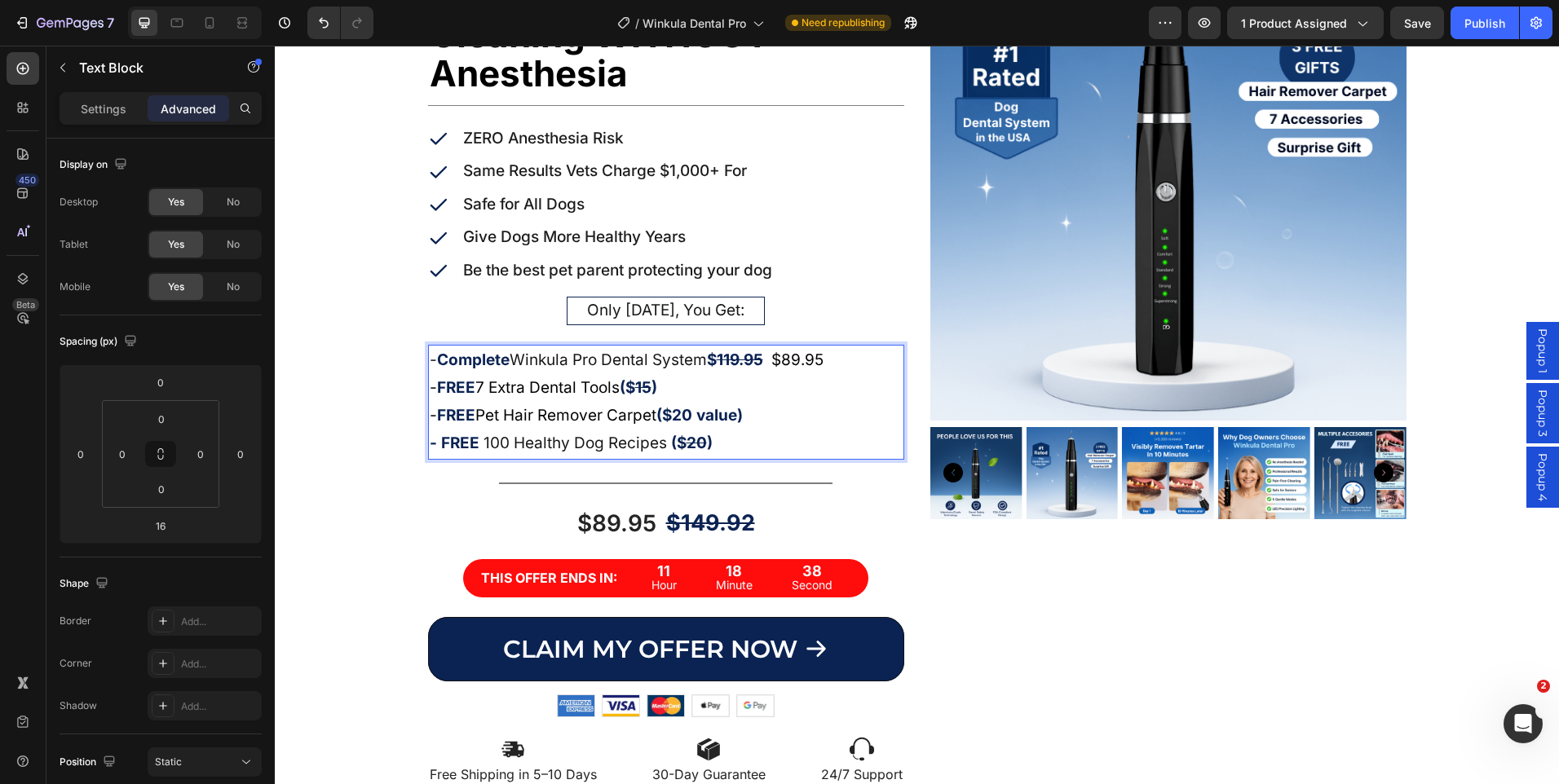
drag, startPoint x: 709, startPoint y: 366, endPoint x: 655, endPoint y: 366, distance: 54.0
click at [655, 366] on p "- Complete Winkula Pro Dental System $ 119.95 $89.95" at bounding box center [666, 360] width 473 height 28
click at [510, 358] on p "- Complete Winkula Pro Dental $ 119.95 $89.95" at bounding box center [666, 360] width 473 height 28
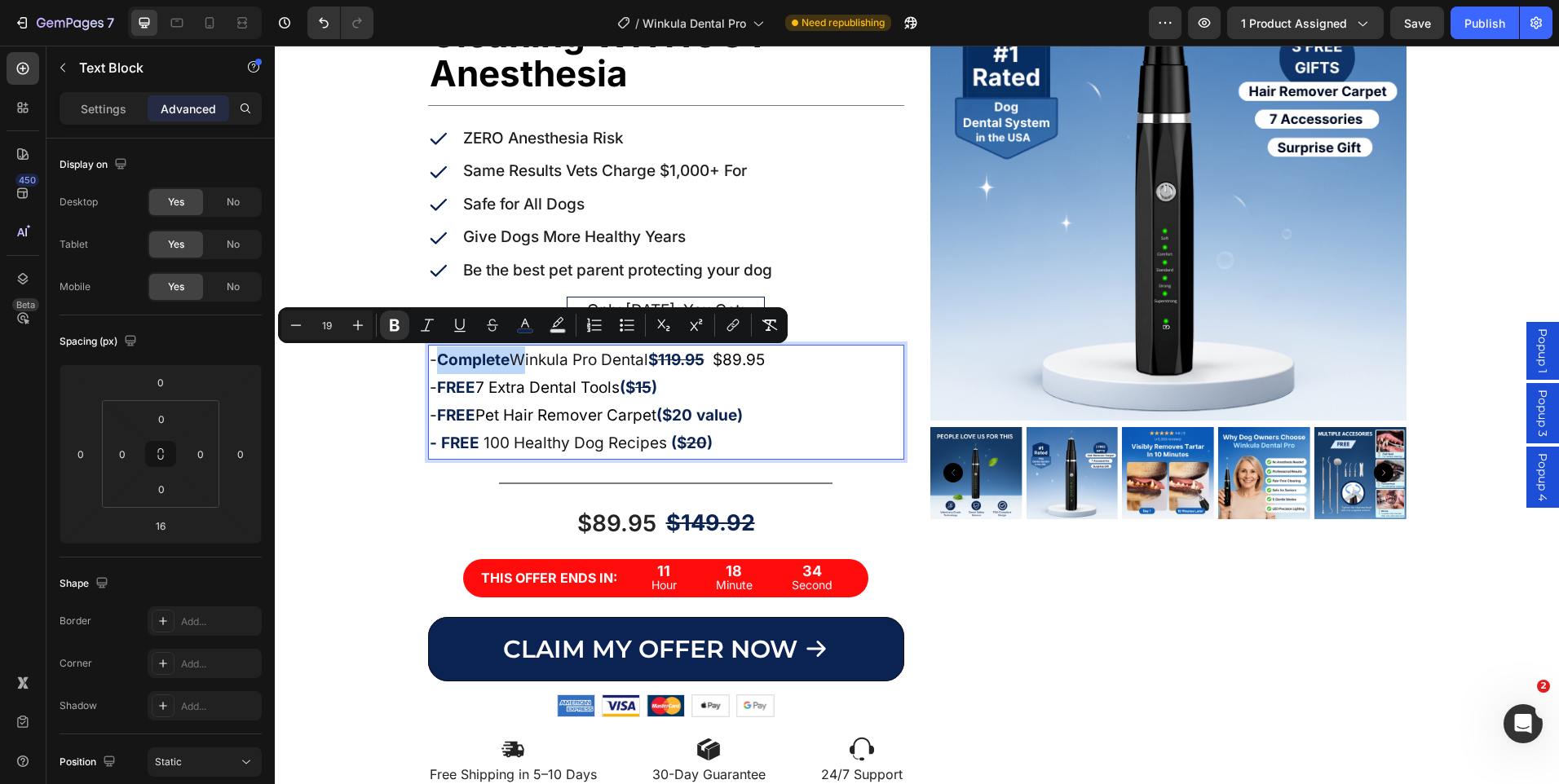
drag, startPoint x: 517, startPoint y: 360, endPoint x: 436, endPoint y: 364, distance: 81.1
click at [436, 364] on p "- Complete Winkula Pro Dental $ 119.95 $89.95" at bounding box center [666, 360] width 473 height 28
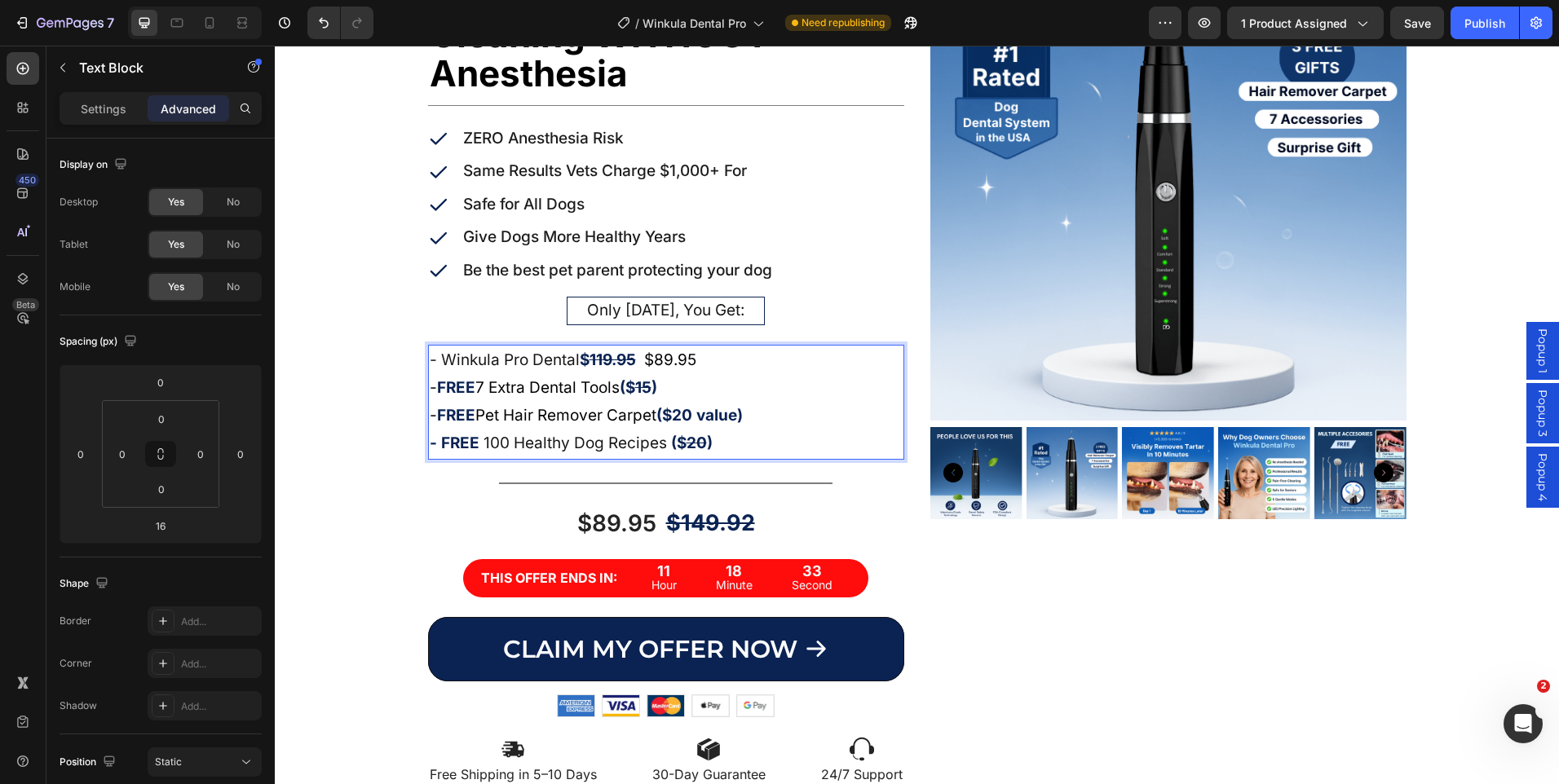
click at [802, 378] on p "- FREE 7 Extra Dental Tools ($ 15 )" at bounding box center [666, 388] width 473 height 28
click at [688, 417] on strong "($20 value)" at bounding box center [699, 415] width 86 height 19
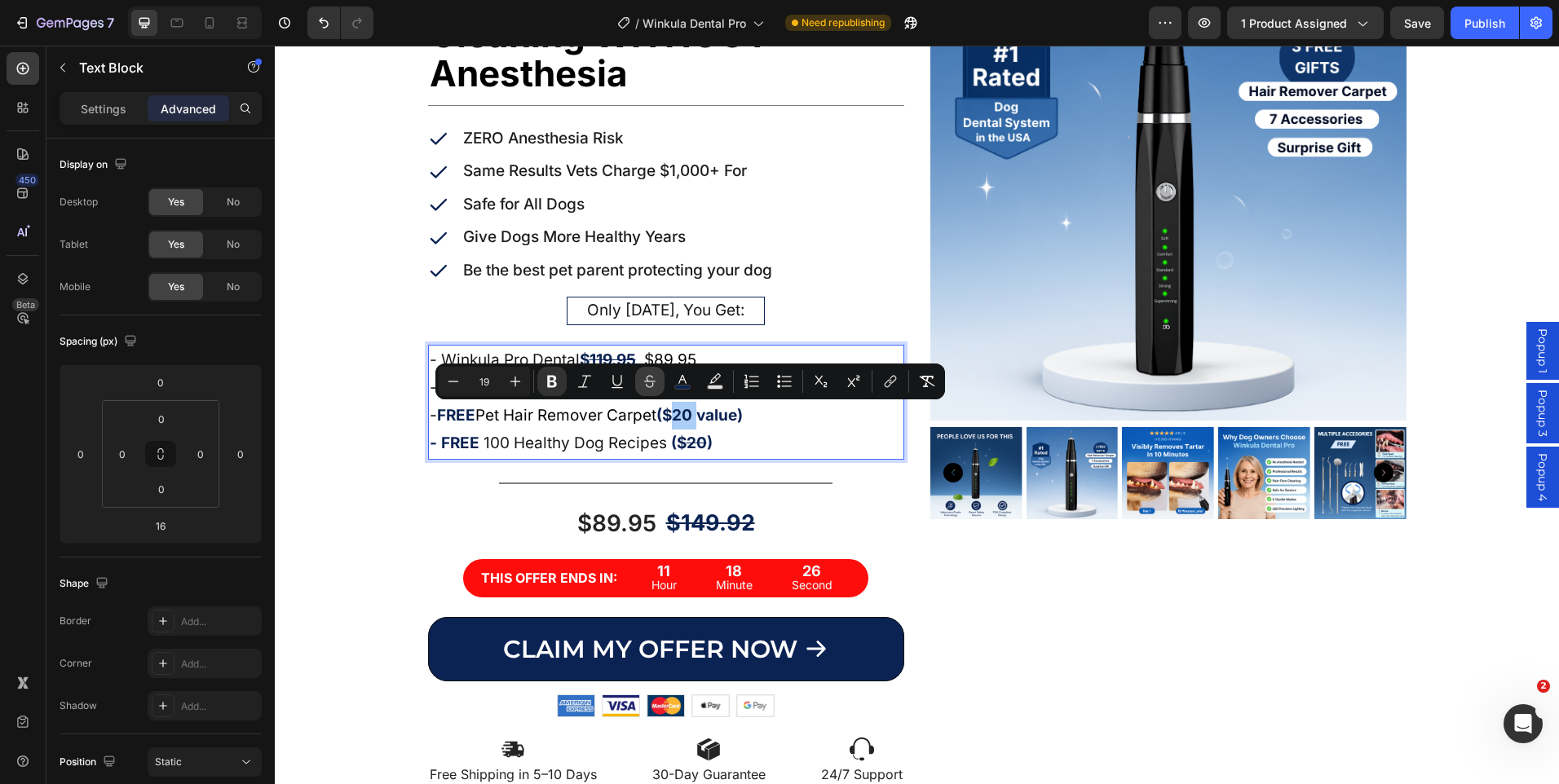
click at [654, 384] on icon "Editor contextual toolbar" at bounding box center [650, 381] width 16 height 16
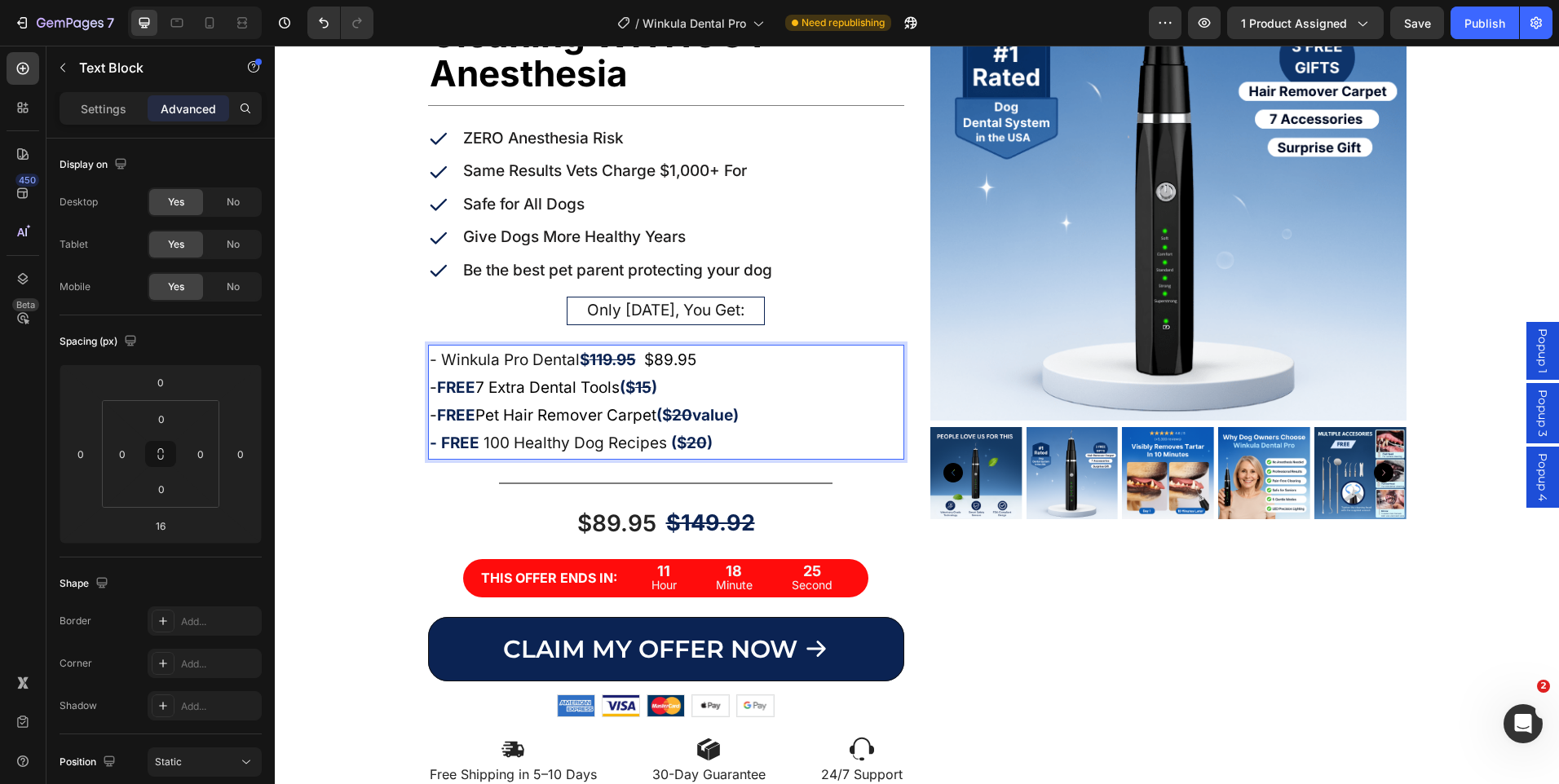
click at [739, 416] on strong "value)" at bounding box center [715, 415] width 47 height 19
click at [1204, 649] on div "Product Images" at bounding box center [1169, 374] width 476 height 860
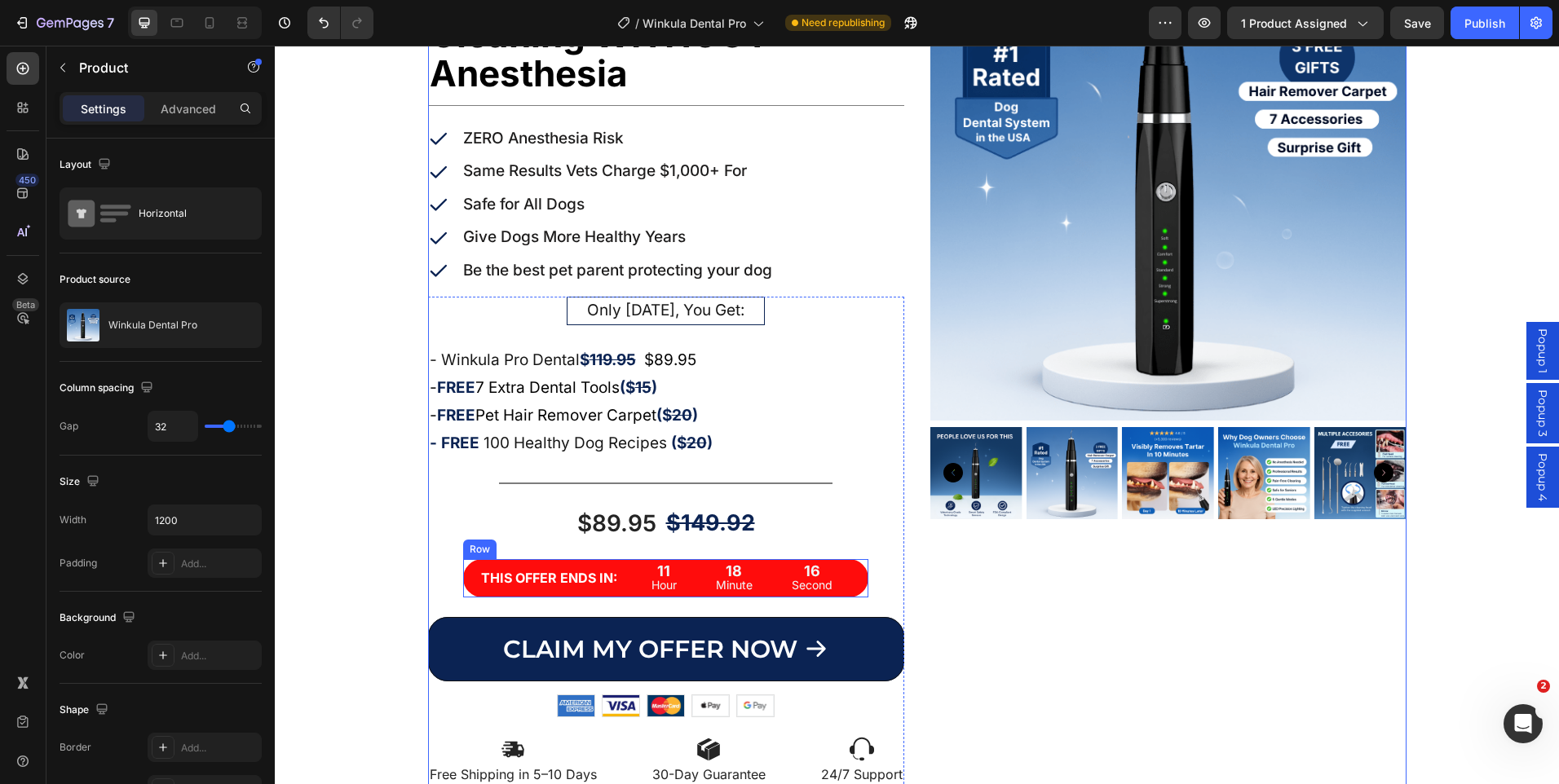
click at [621, 586] on div "THIS OFFER ENDS IN: Text Block 11 Hour 18 Minute 16 Second Countdown Timer Row" at bounding box center [665, 578] width 405 height 38
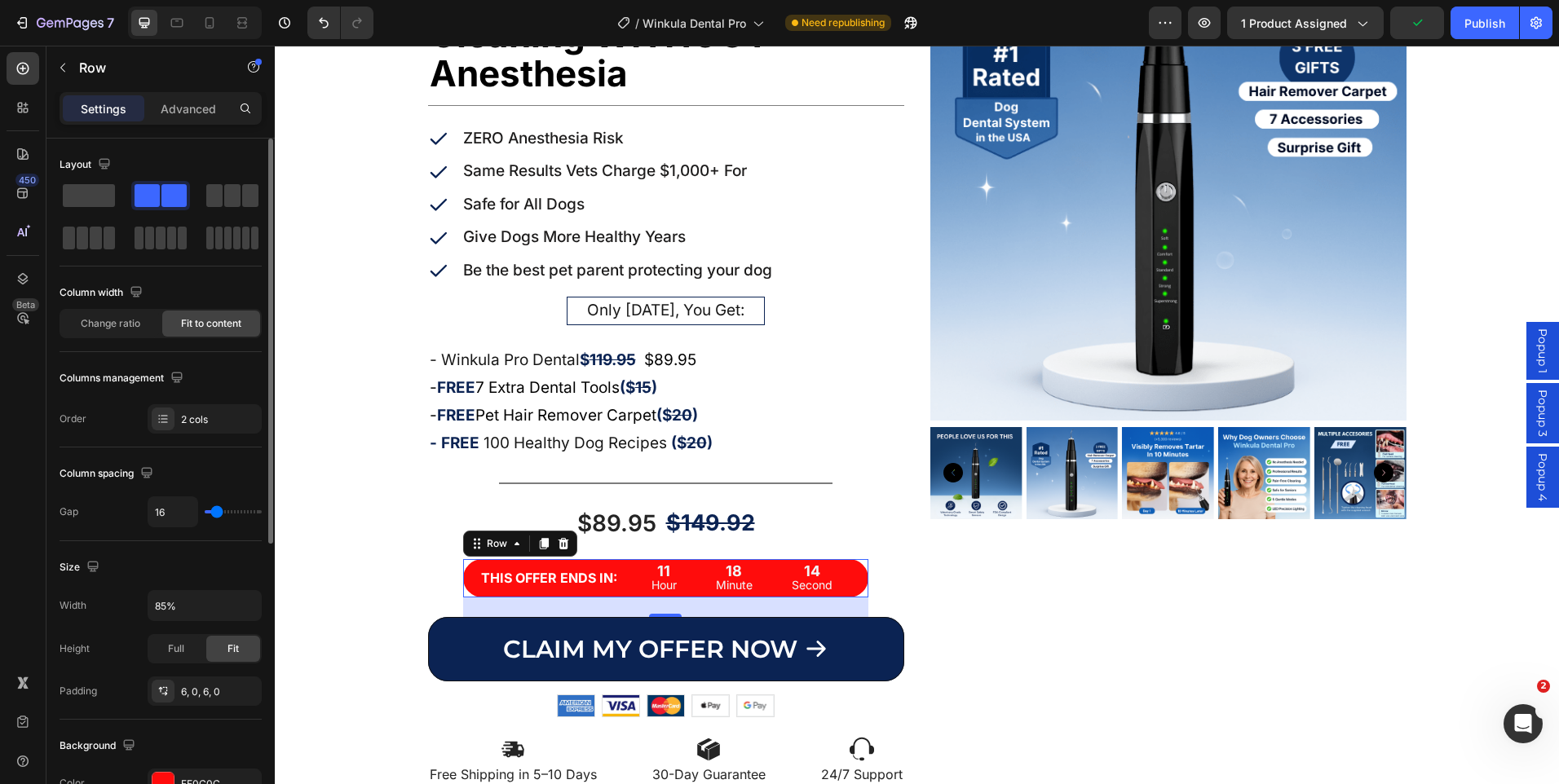
type input "24"
type input "22"
type input "18"
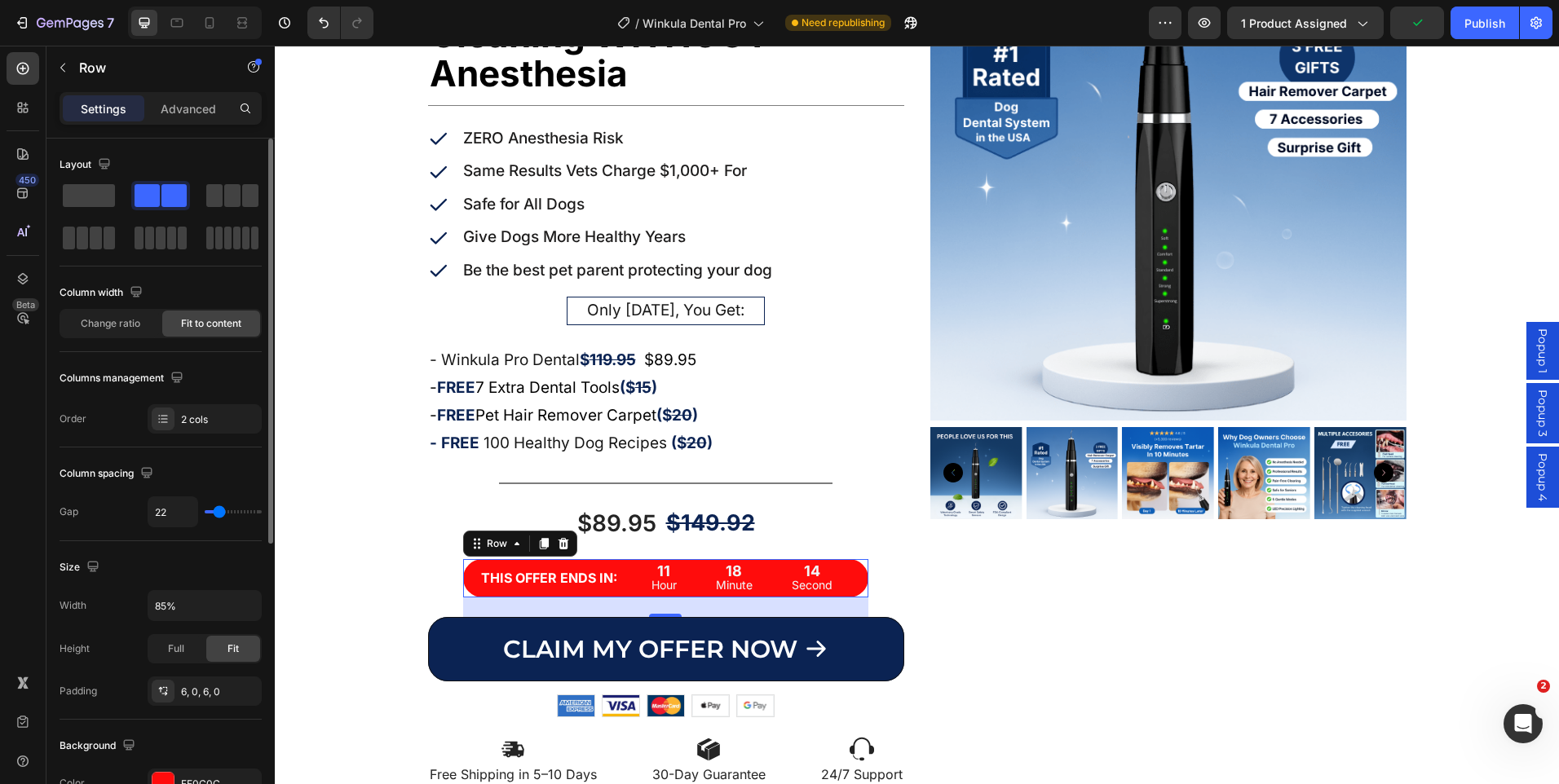
type input "18"
type input "13"
type input "9"
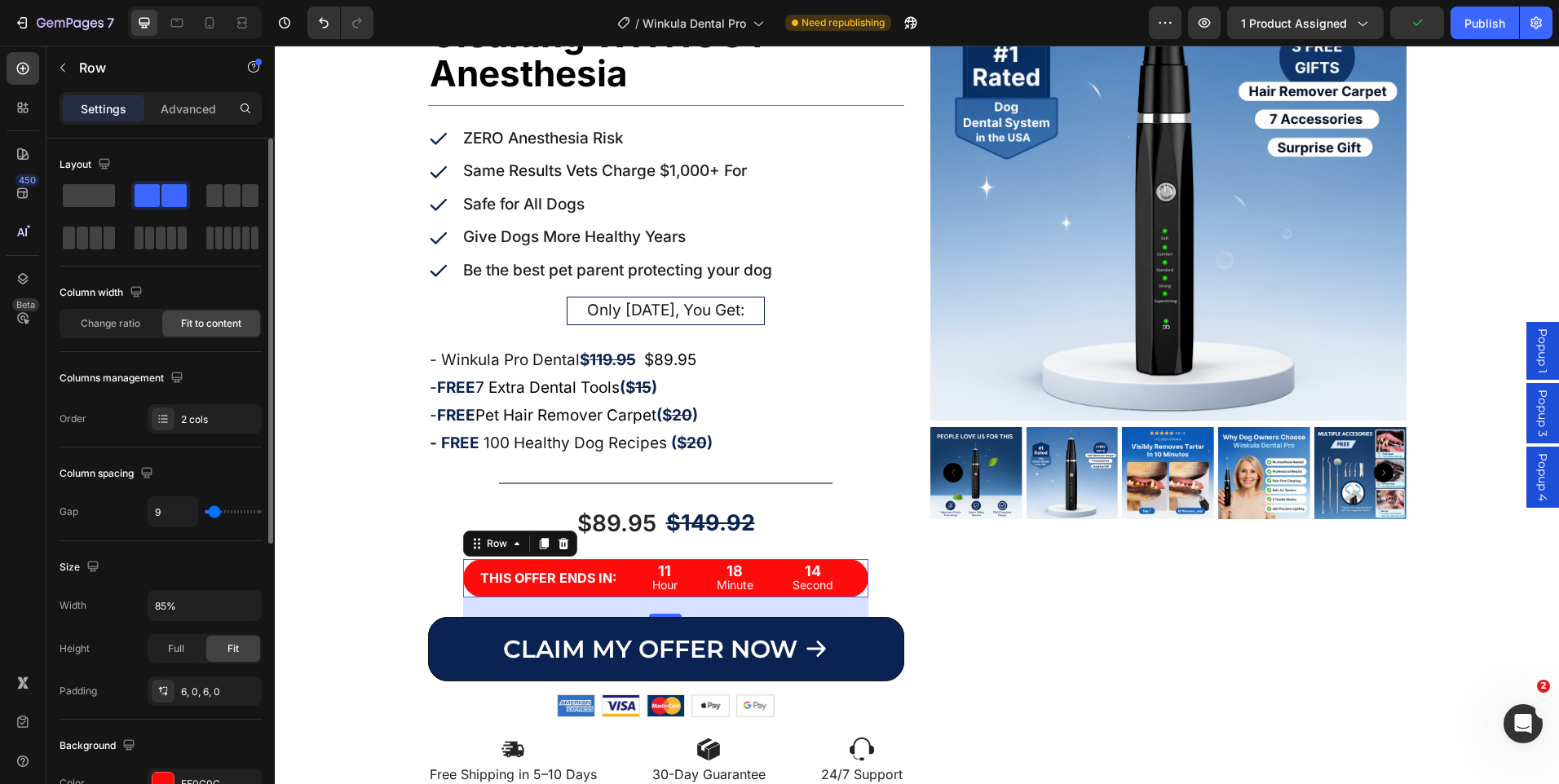
type input "7"
type input "4"
type input "2"
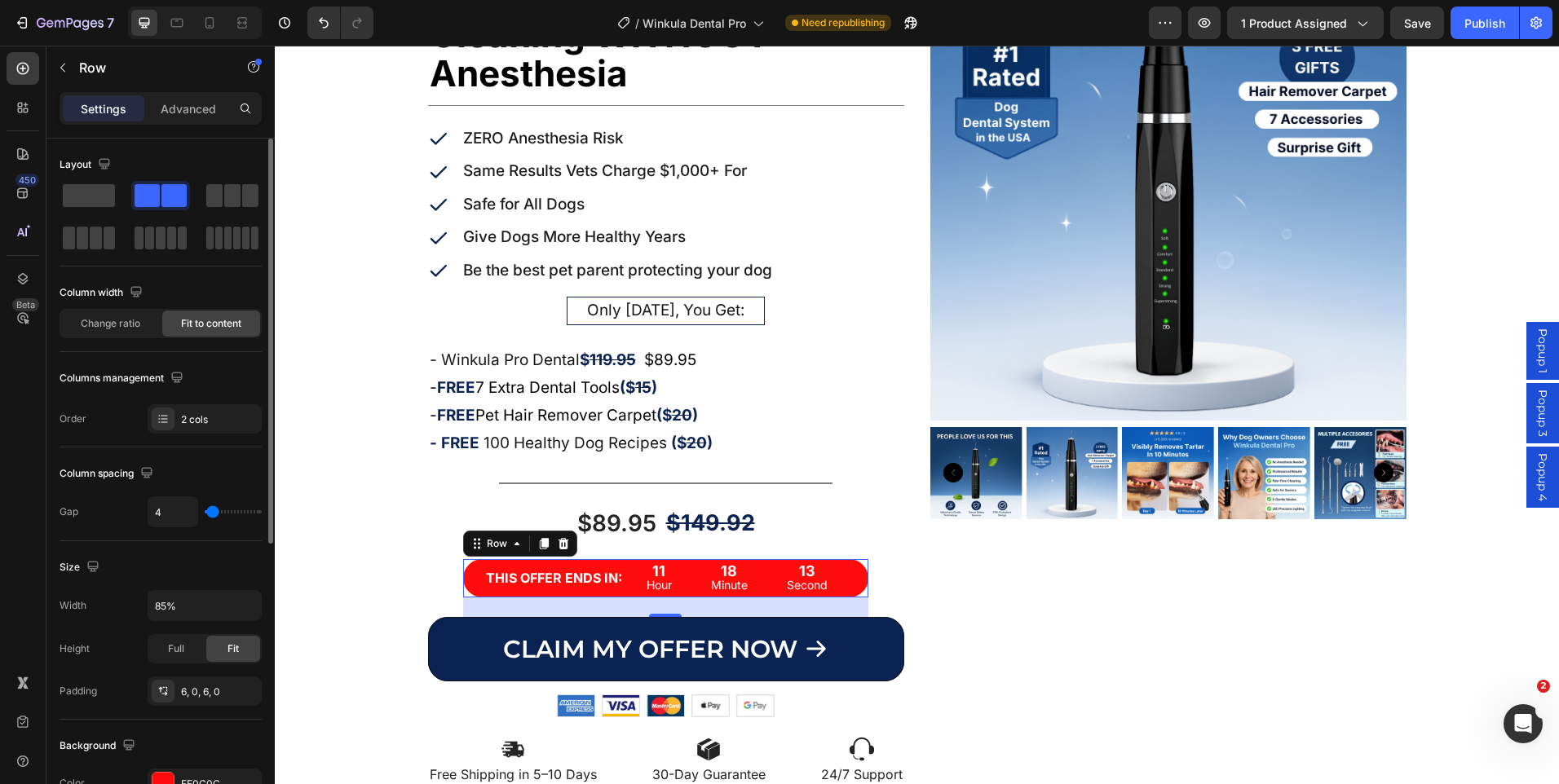
type input "2"
type input "0"
type input "2"
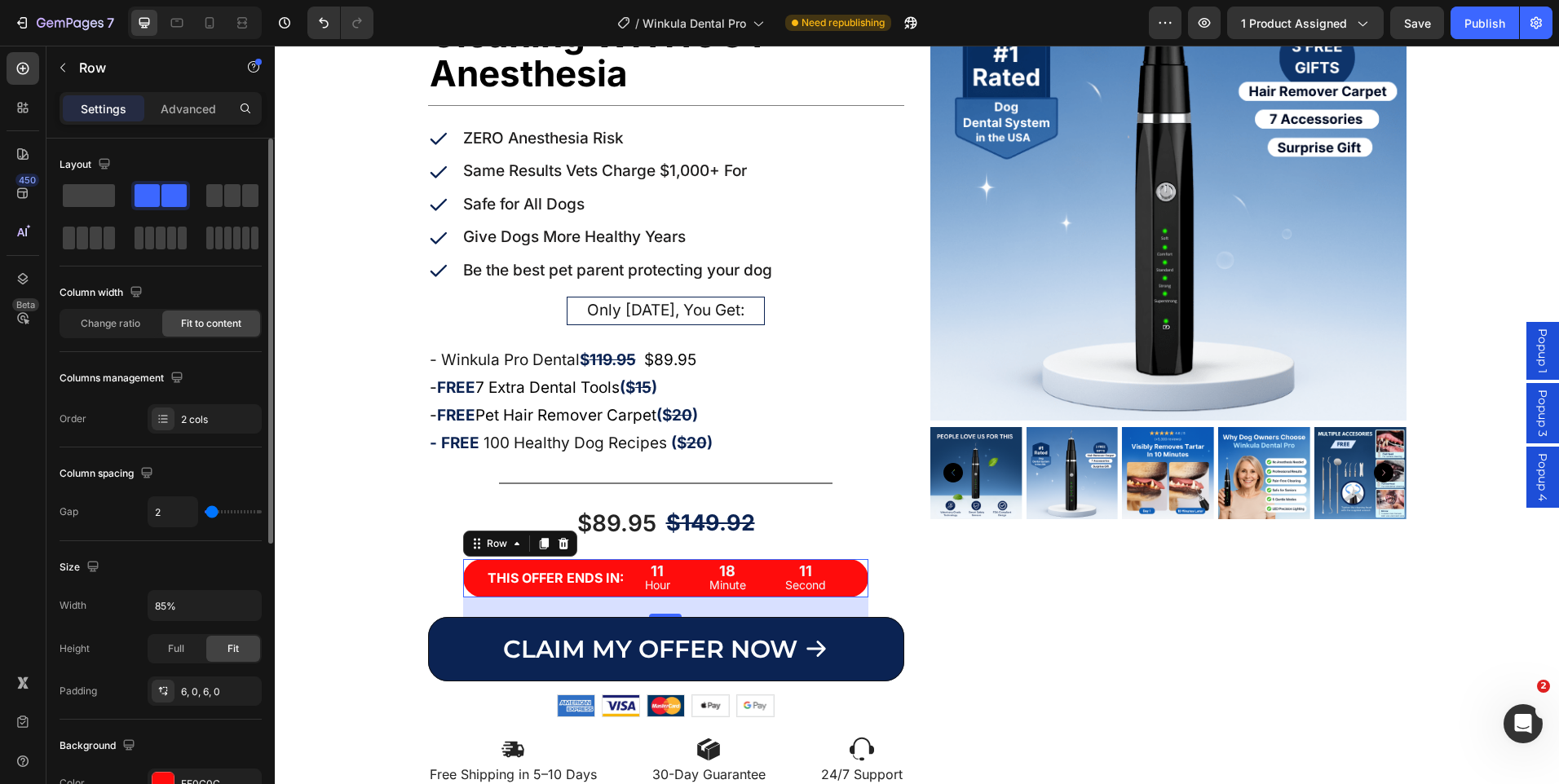
type input "4"
drag, startPoint x: 221, startPoint y: 513, endPoint x: 433, endPoint y: 570, distance: 219.5
type input "4"
click at [213, 514] on input "range" at bounding box center [233, 512] width 57 height 3
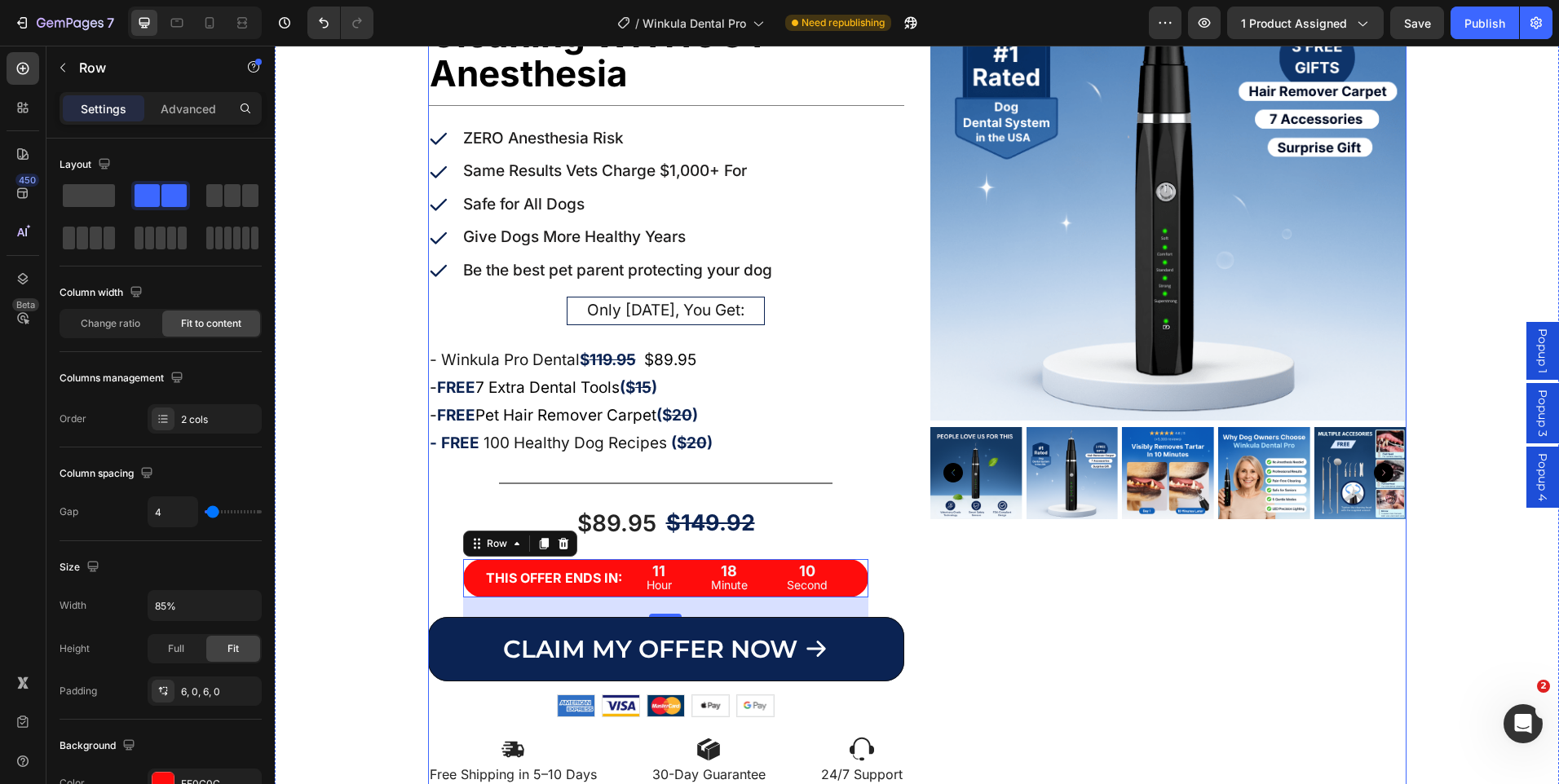
click at [1097, 649] on div "Product Images" at bounding box center [1169, 374] width 476 height 860
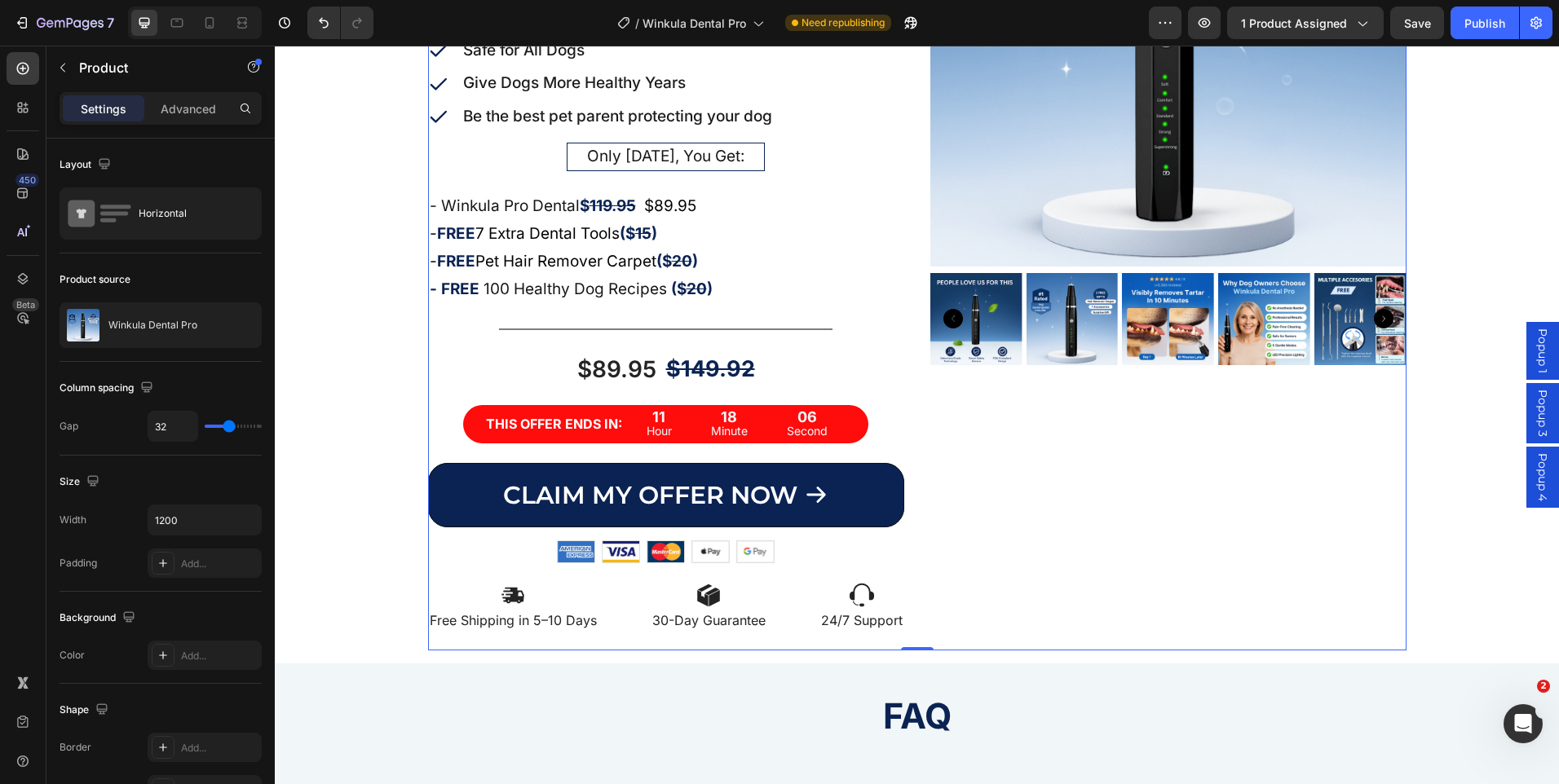
scroll to position [365, 0]
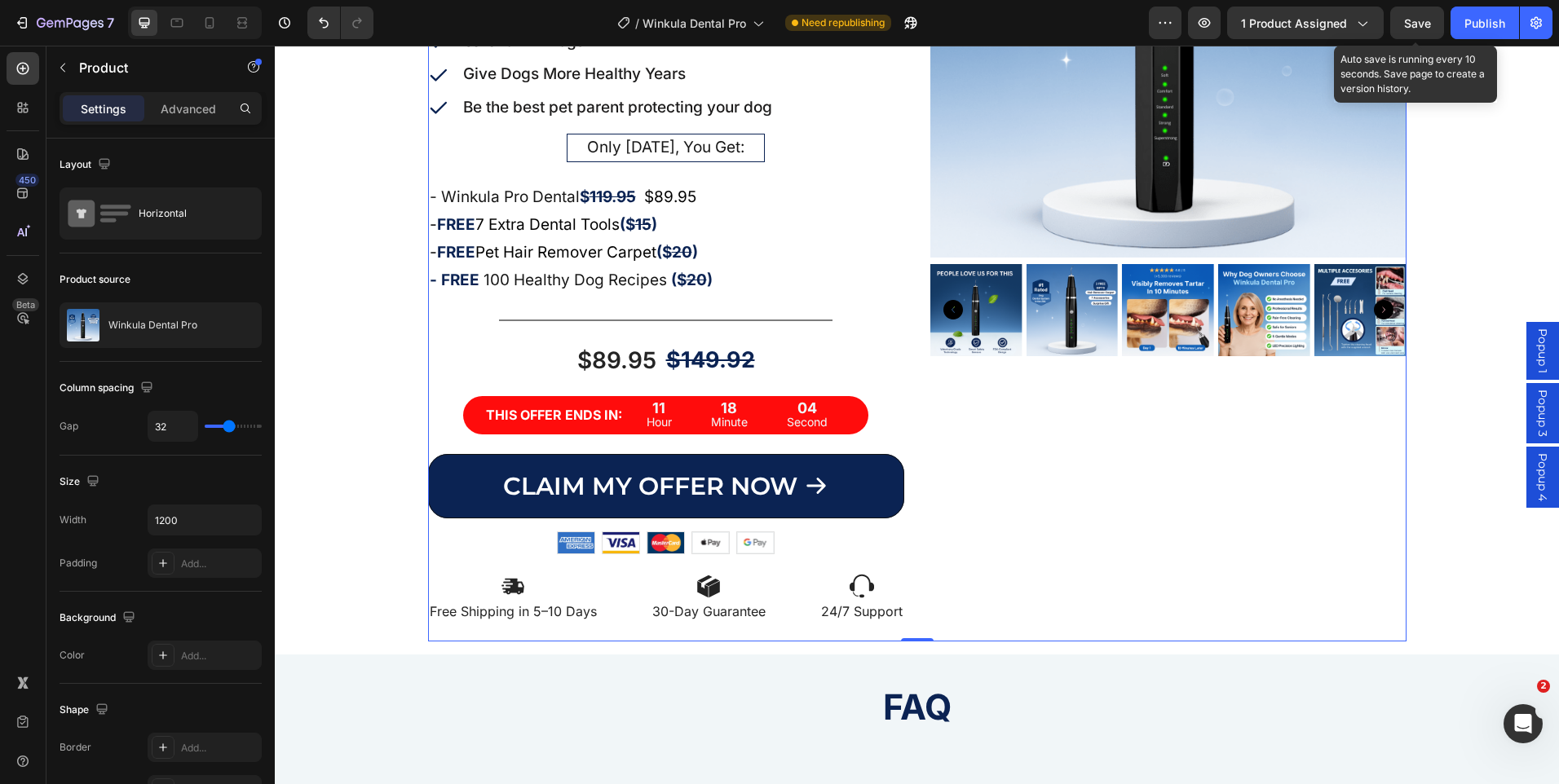
click at [1408, 26] on span "Save" at bounding box center [1418, 23] width 27 height 14
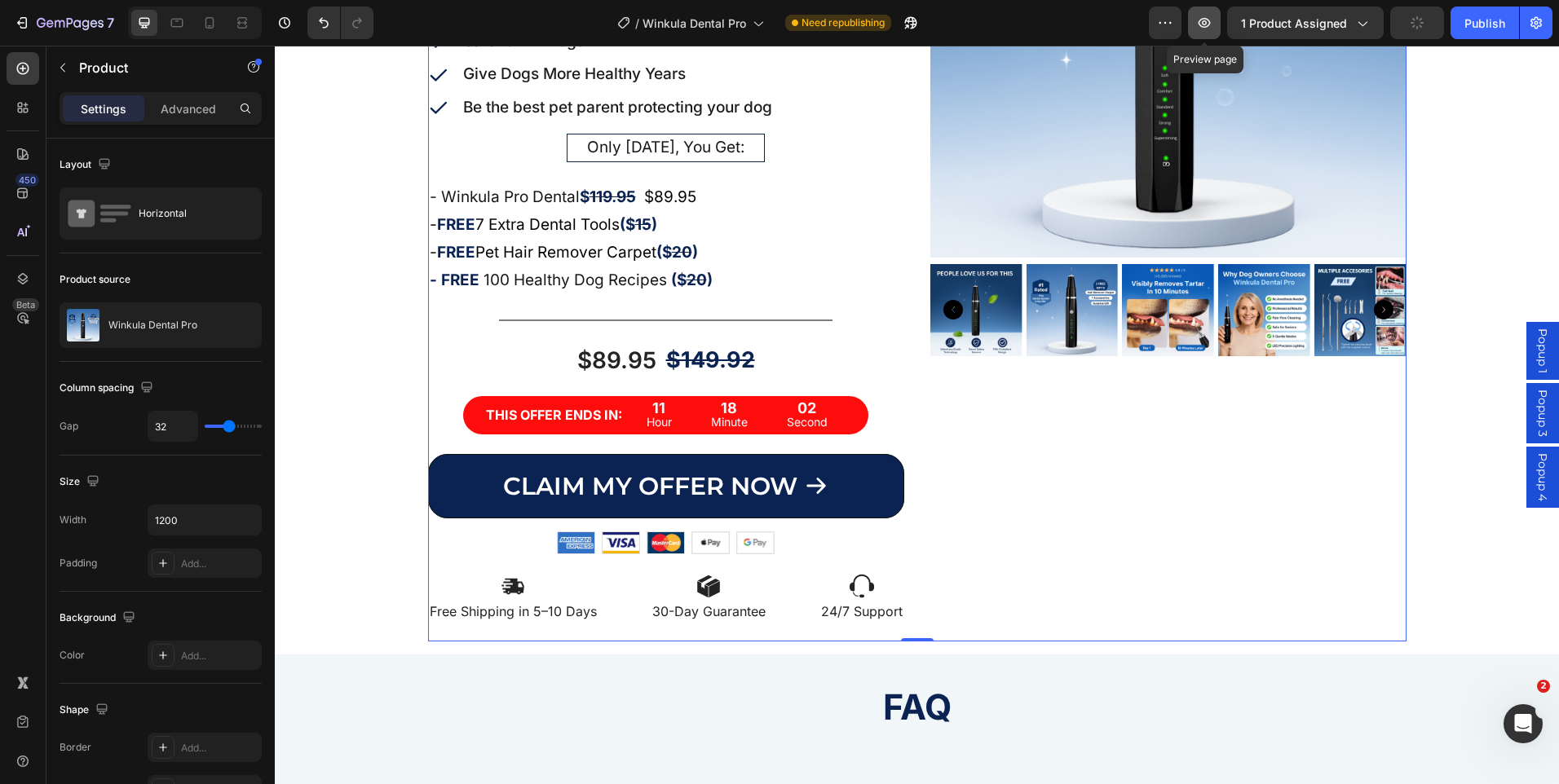
click at [1210, 21] on icon "button" at bounding box center [1204, 22] width 16 height 16
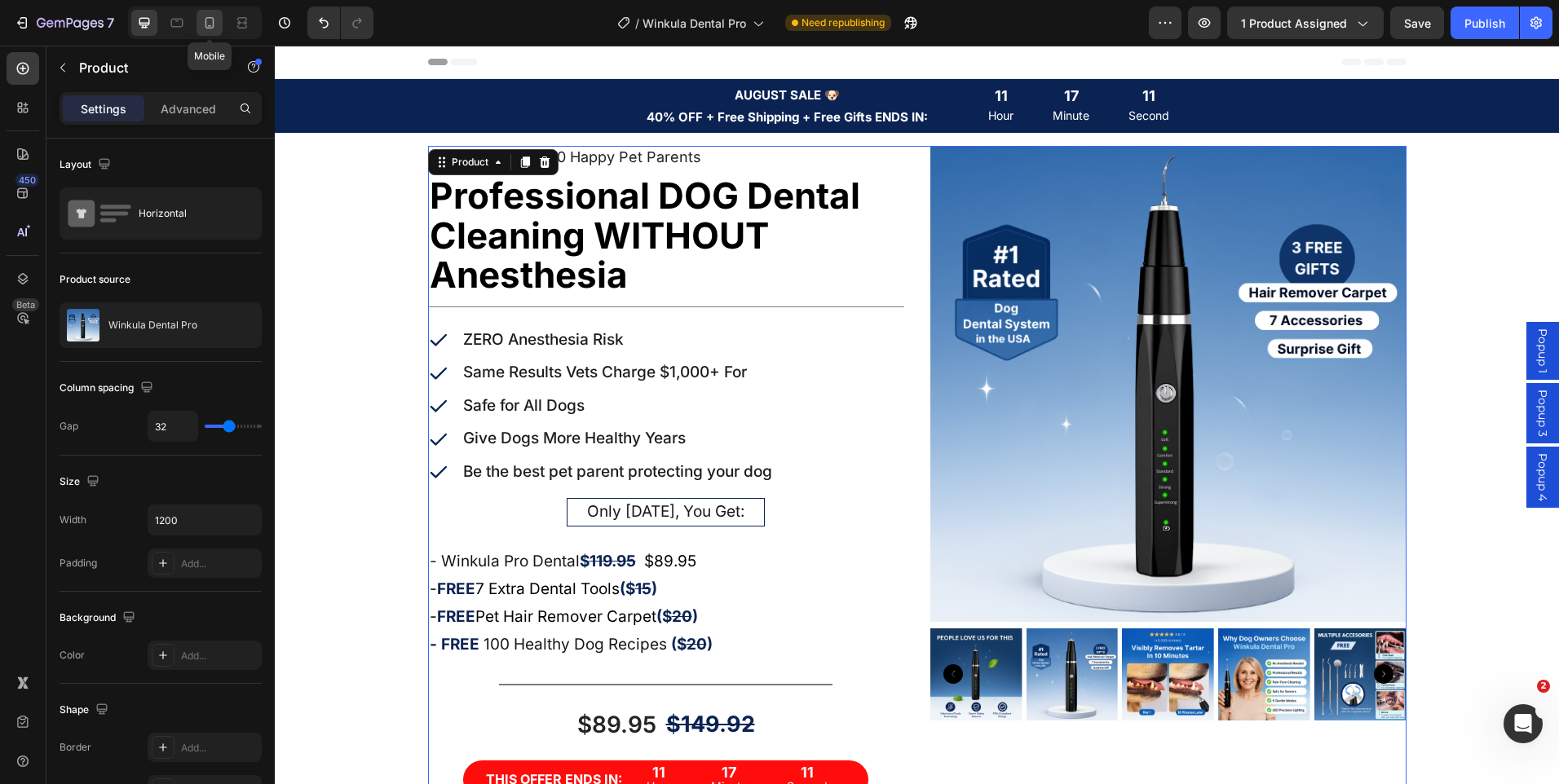
click at [202, 23] on icon at bounding box center [209, 22] width 16 height 16
type input "0"
type input "100%"
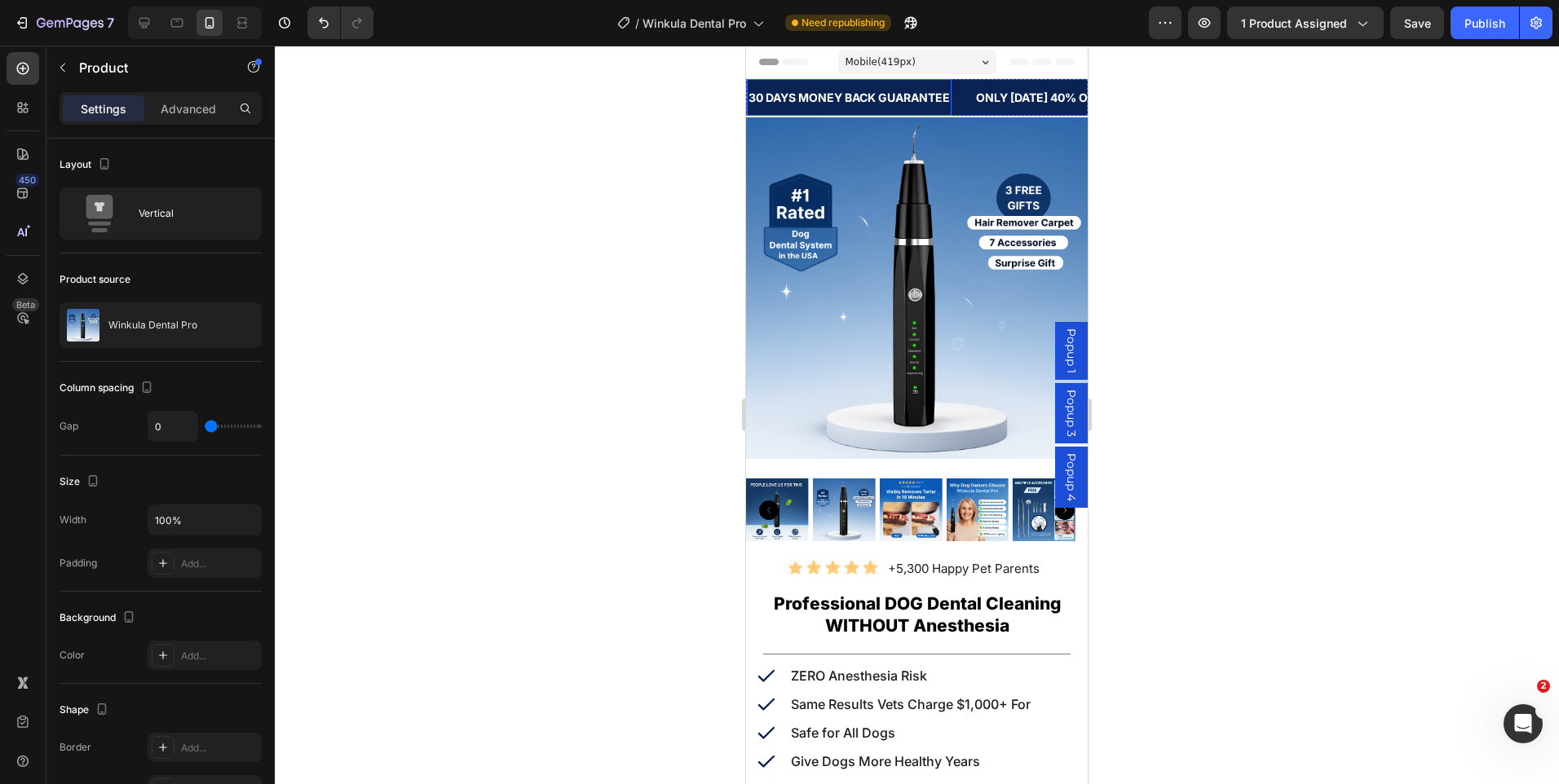
click at [886, 101] on div "30 DAYS MONEY BACK GUARANTEE" at bounding box center [849, 97] width 205 height 24
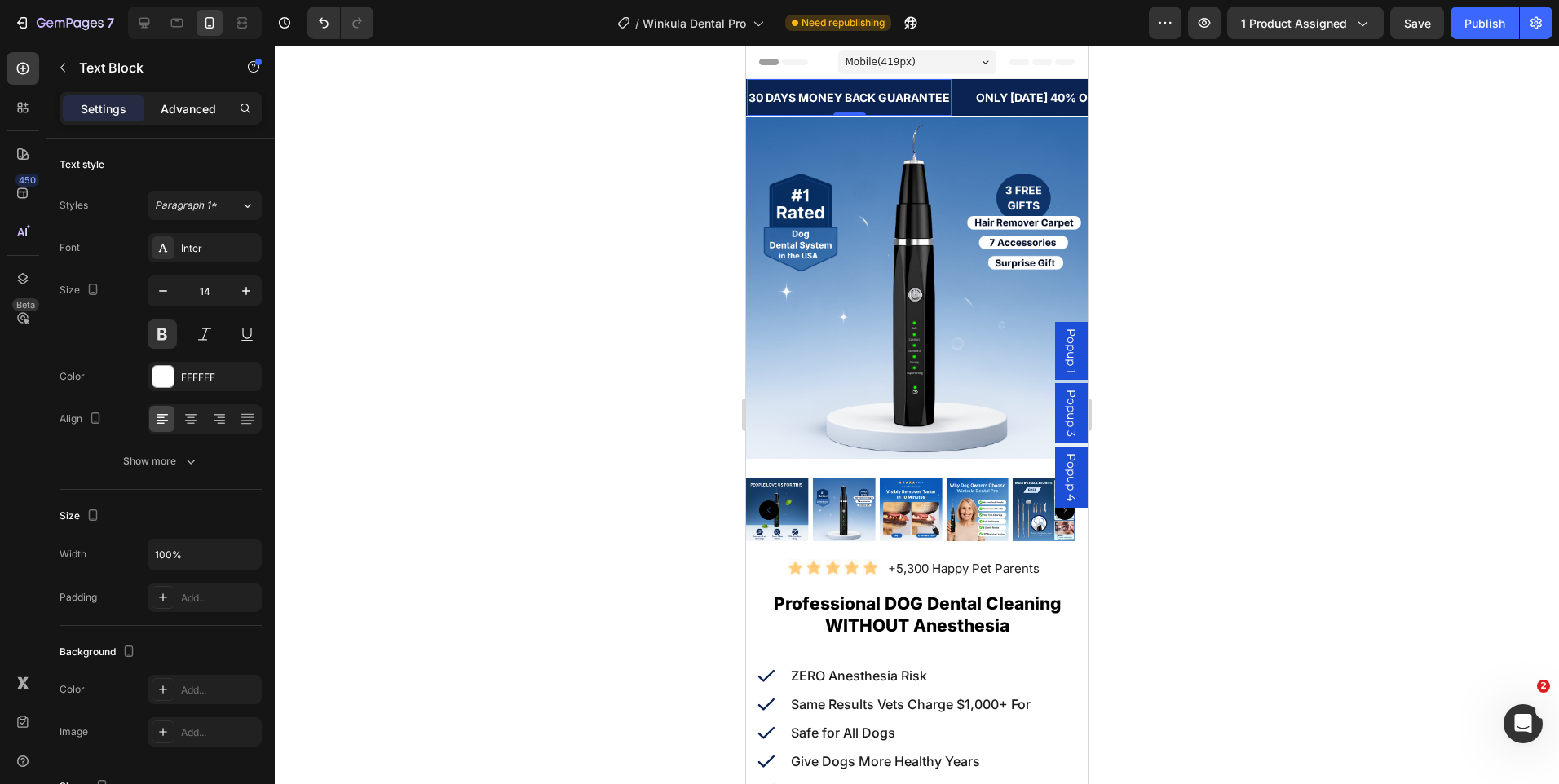
click at [204, 110] on p "Advanced" at bounding box center [188, 109] width 55 height 17
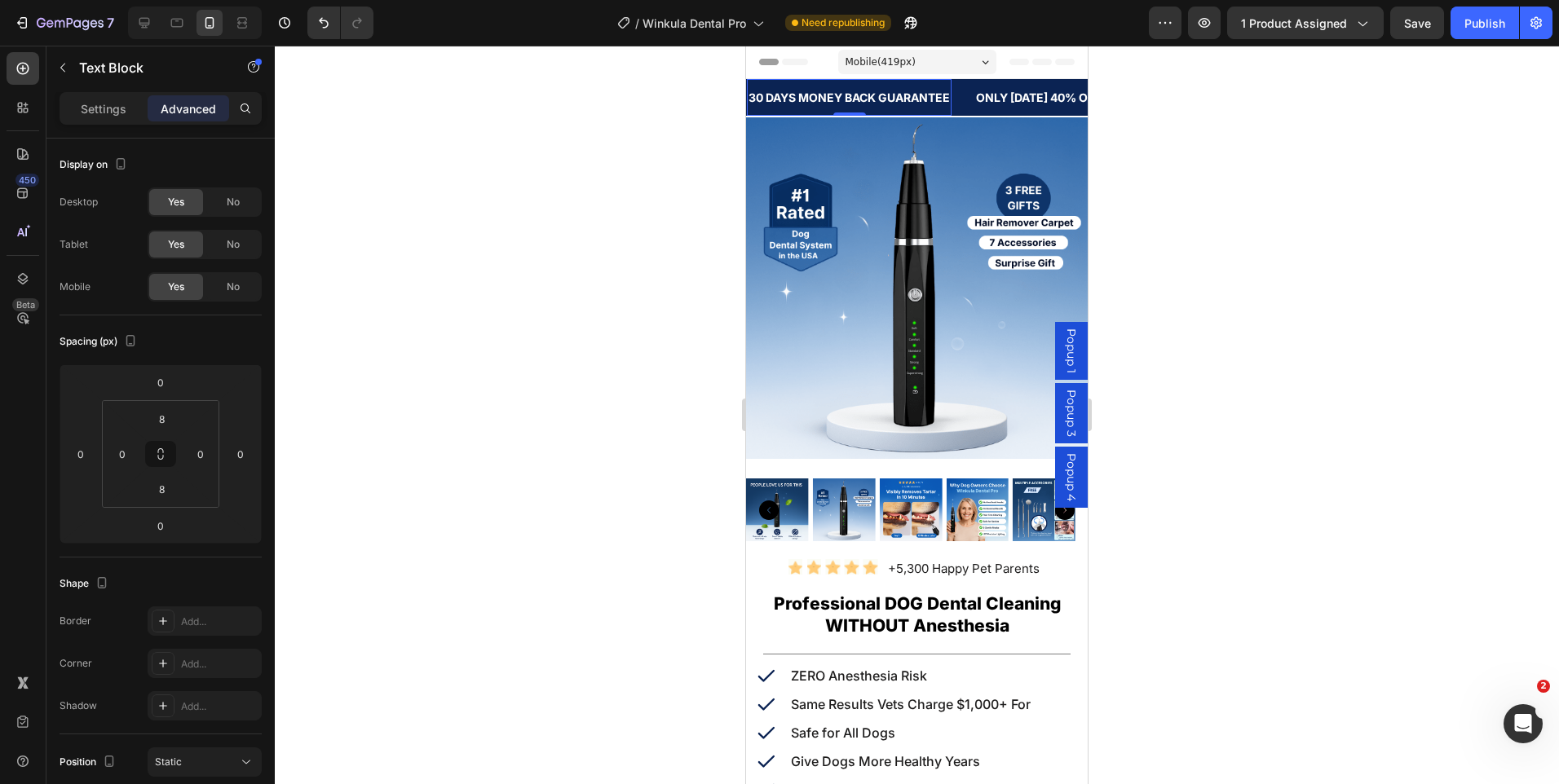
click at [811, 107] on div "30 DAYS MONEY BACK GUARANTEE" at bounding box center [849, 97] width 205 height 24
click at [811, 107] on p "30 DAYS MONEY BACK GUARANTEE" at bounding box center [849, 97] width 201 height 20
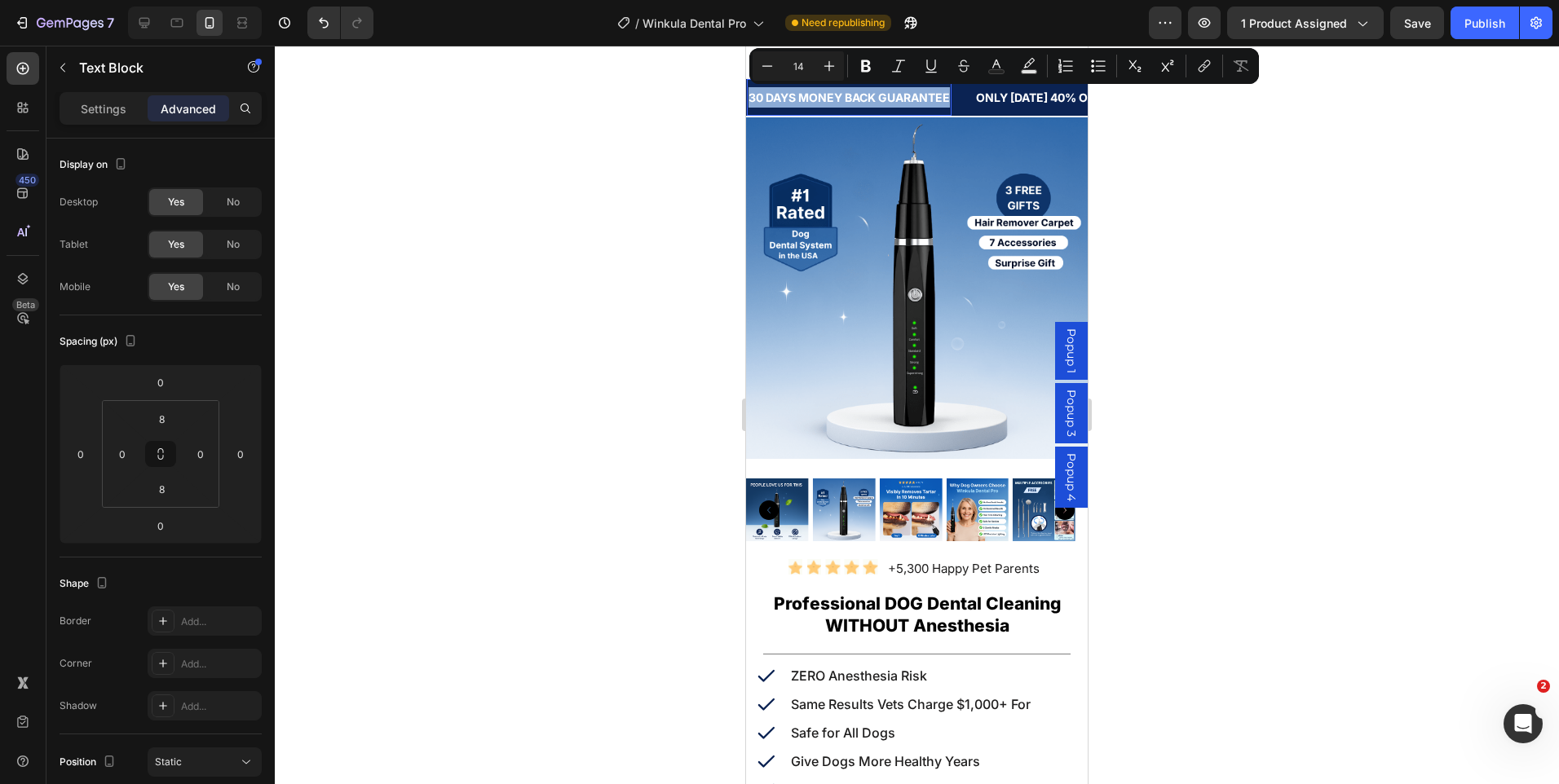
click at [811, 107] on p "30 DAYS MONEY BACK GUARANTEE" at bounding box center [849, 97] width 201 height 20
click at [135, 19] on div at bounding box center [144, 22] width 26 height 26
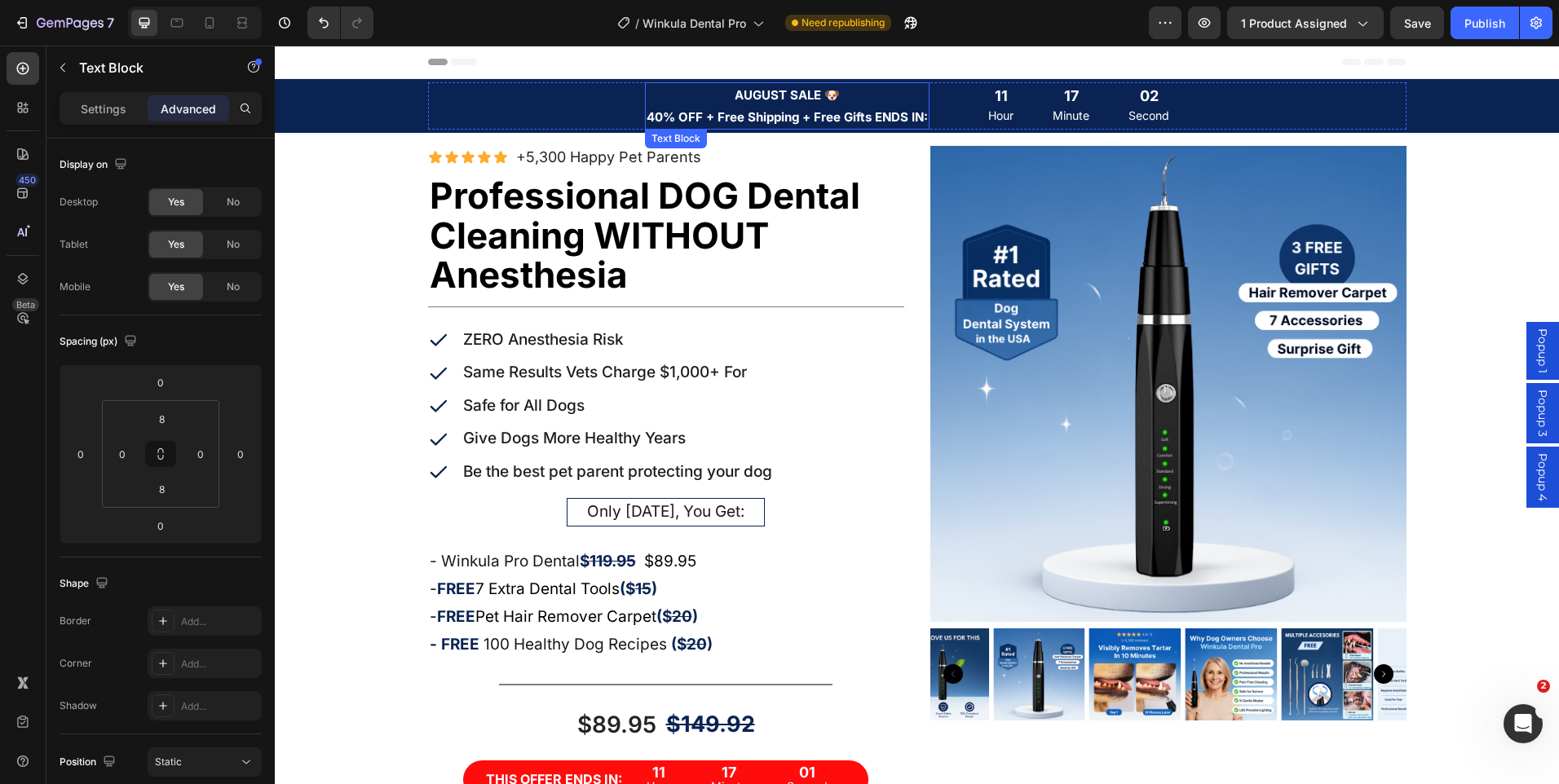
click at [800, 111] on strong "40% OFF + Free Shipping + Free Gifts ENDS IN:" at bounding box center [788, 117] width 281 height 15
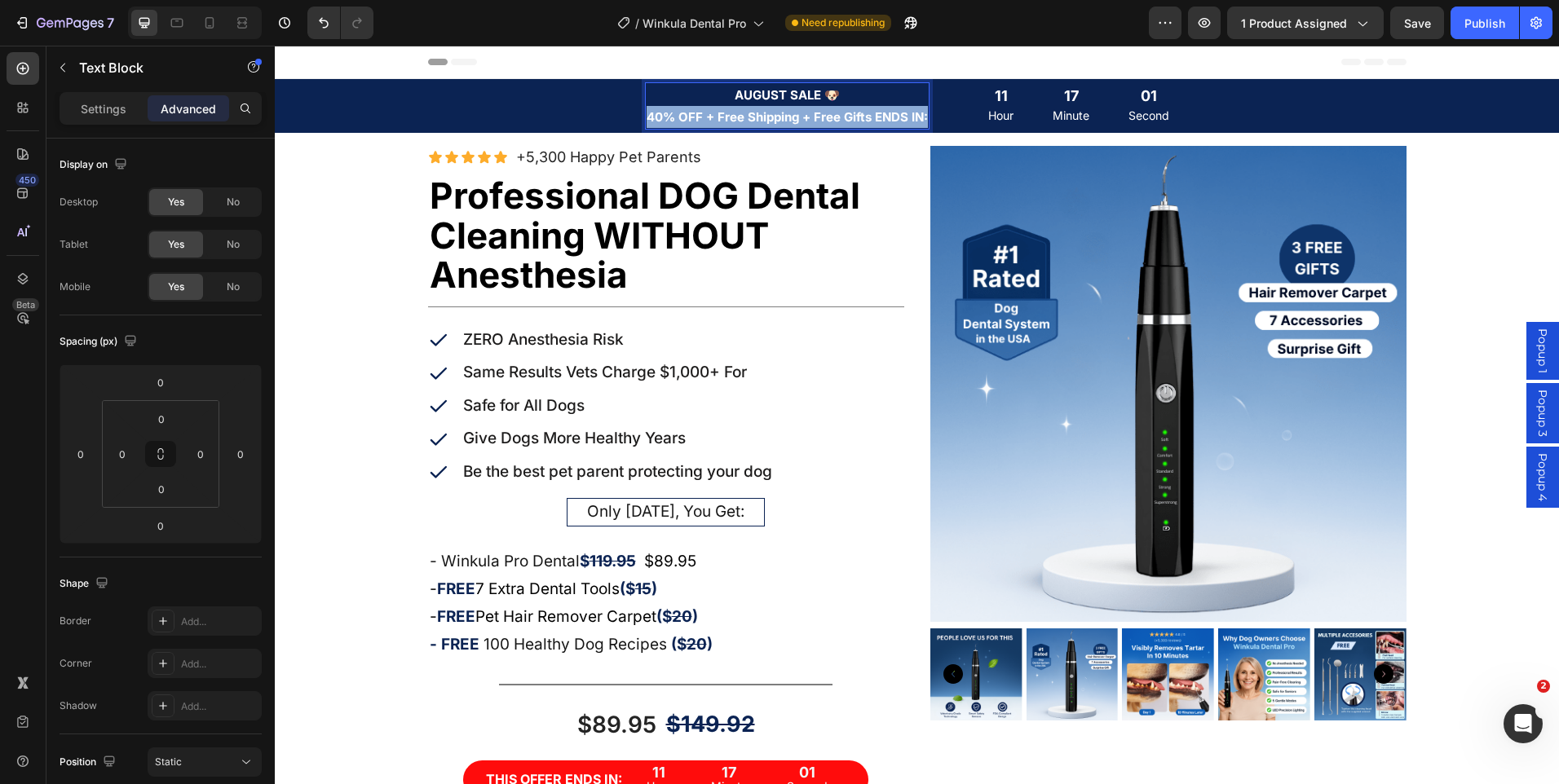
click at [800, 111] on strong "40% OFF + Free Shipping + Free Gifts ENDS IN:" at bounding box center [788, 117] width 281 height 15
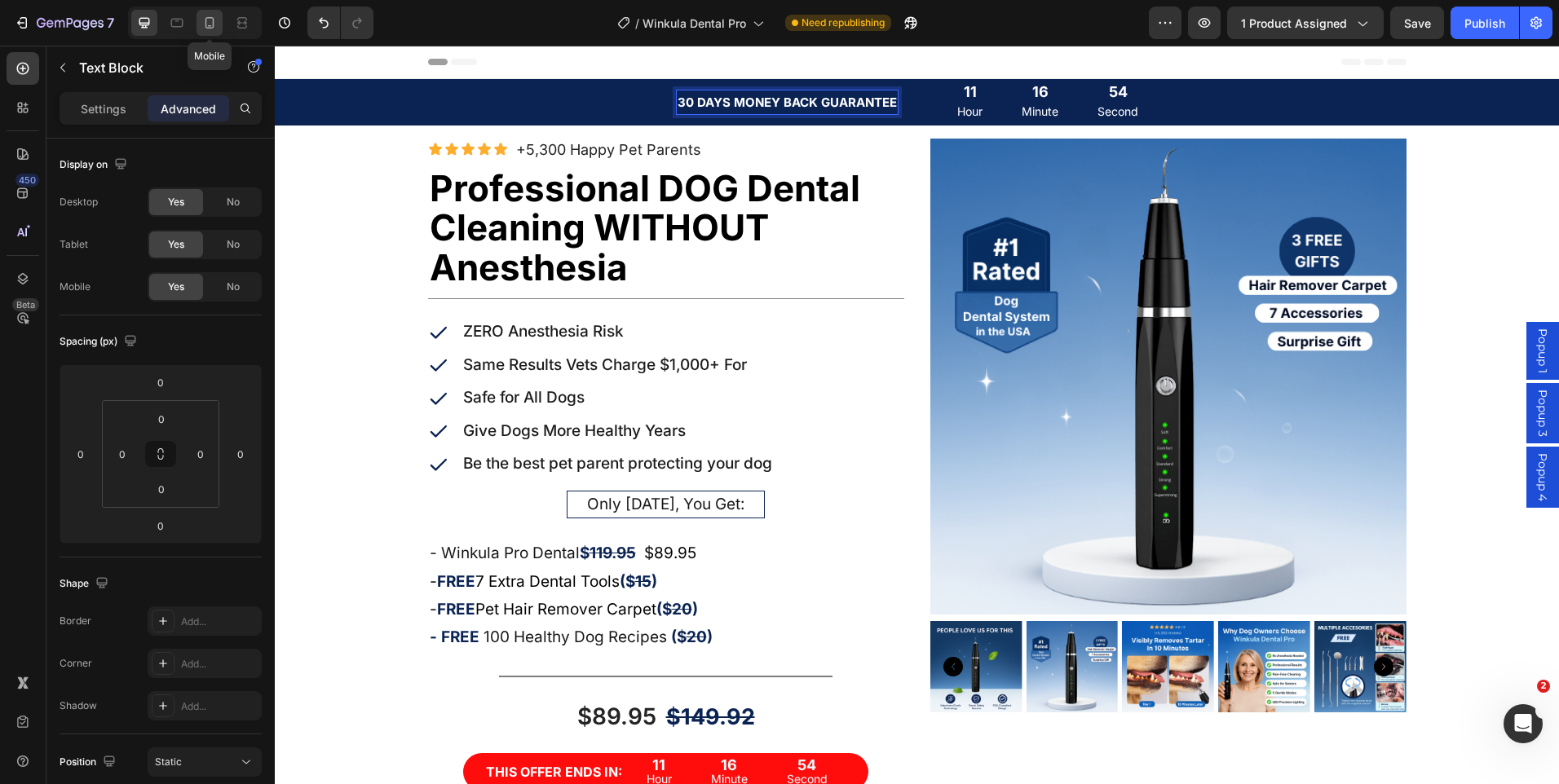
click at [217, 19] on icon at bounding box center [209, 22] width 16 height 16
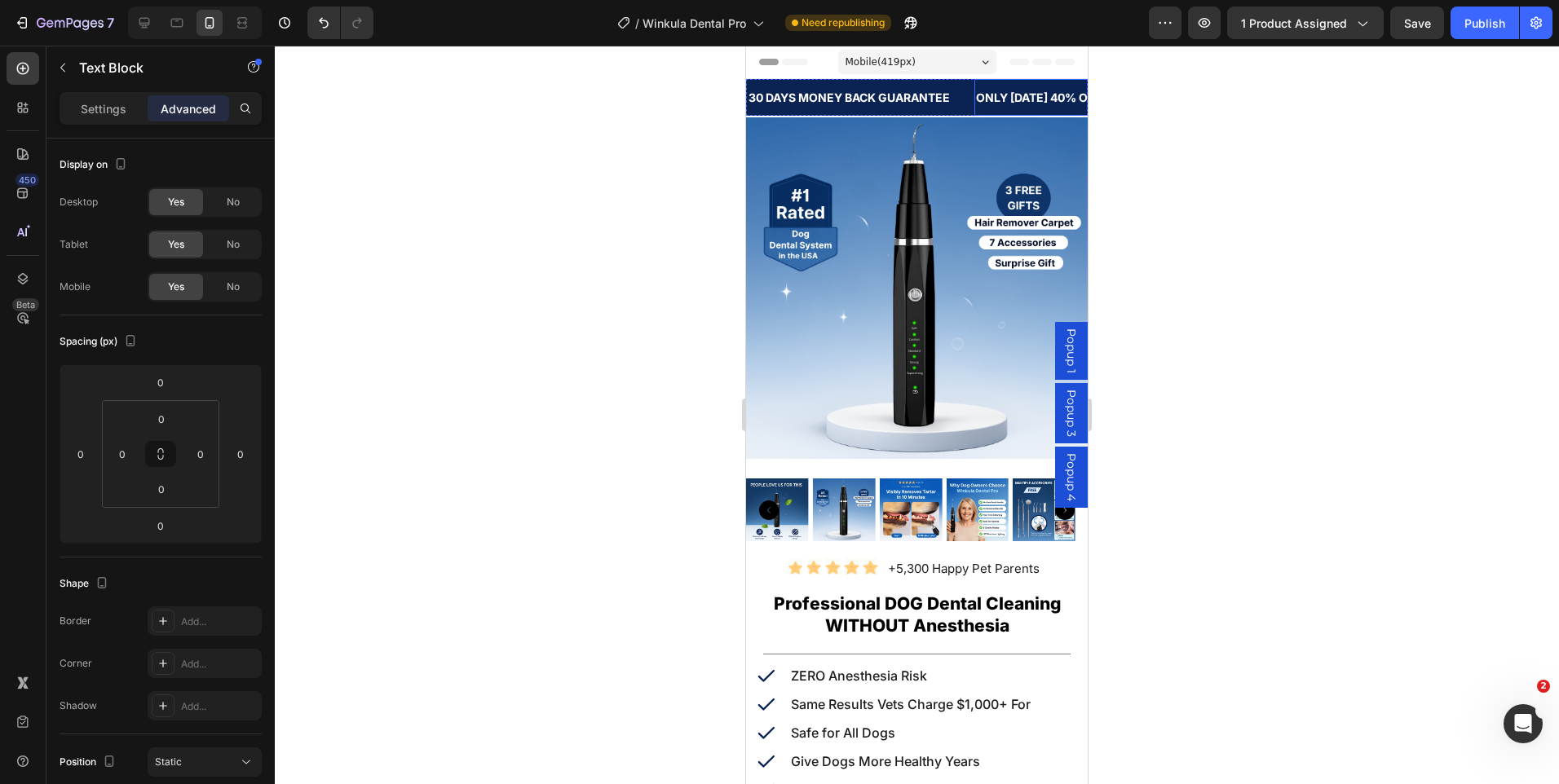
click at [1015, 100] on p "ONLY [DATE] 40% OFF SALE" at bounding box center [1054, 97] width 157 height 20
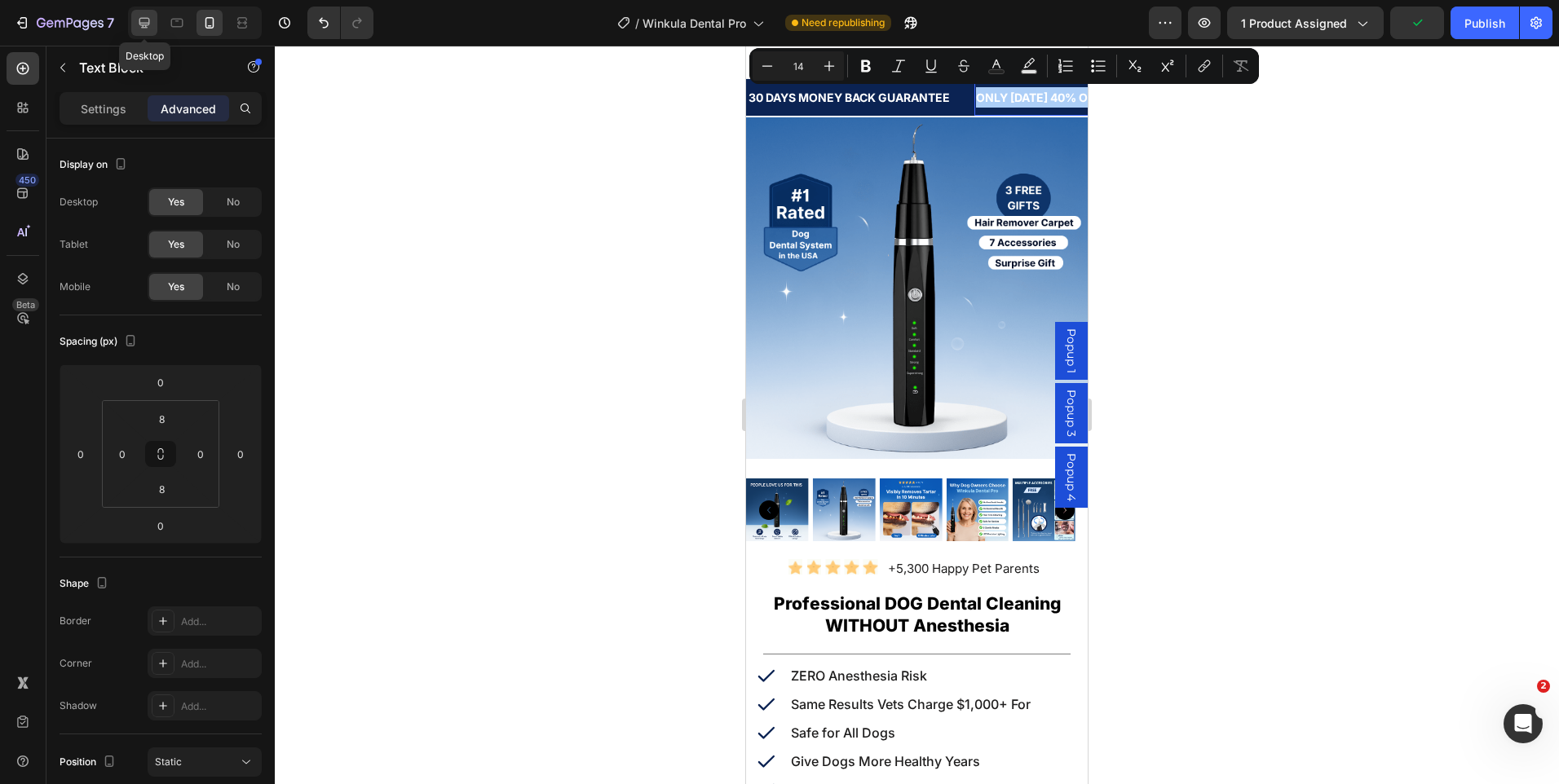
click at [147, 25] on icon at bounding box center [145, 23] width 10 height 10
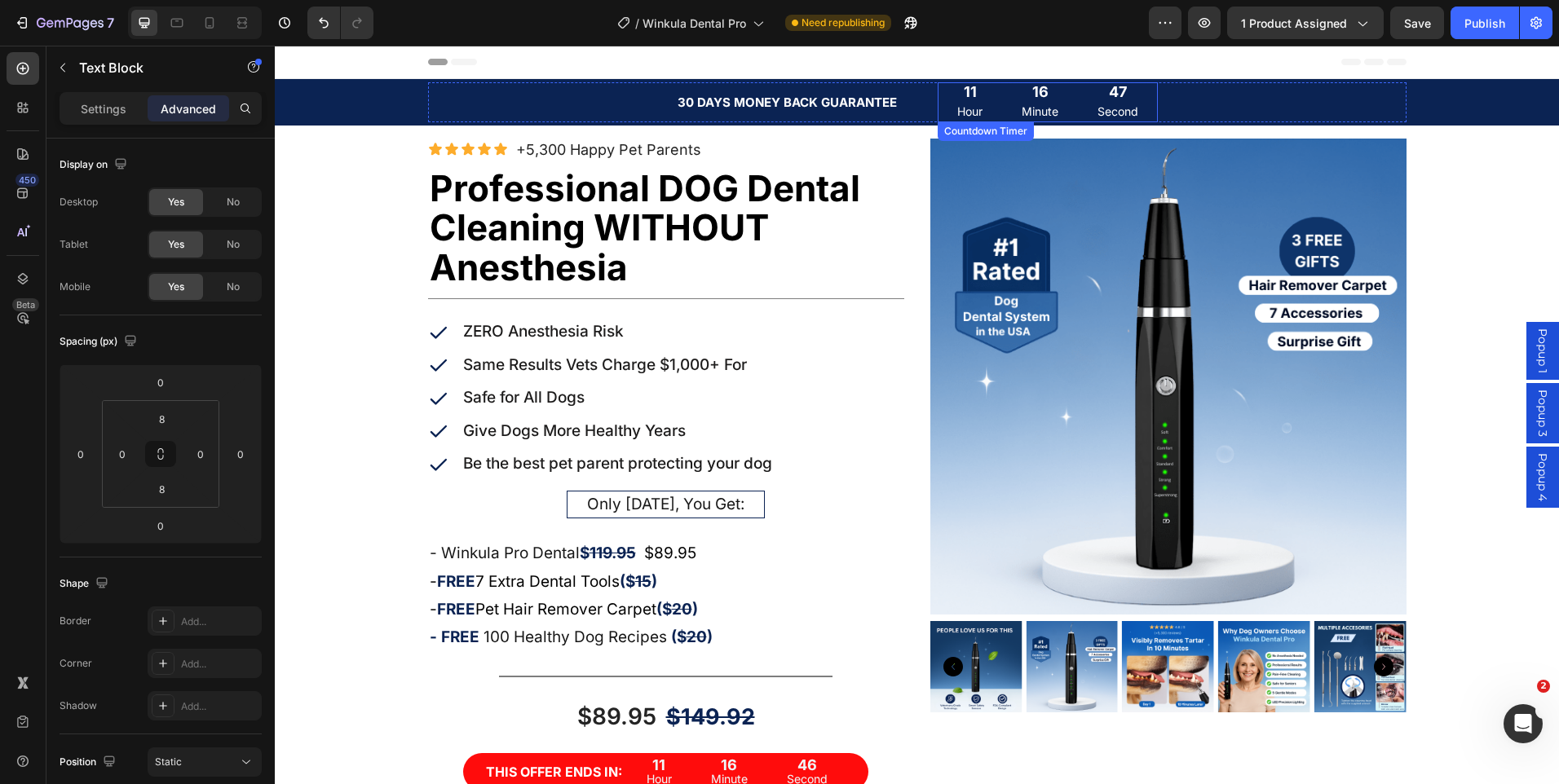
click at [1013, 101] on div "16 Minute" at bounding box center [1040, 102] width 76 height 40
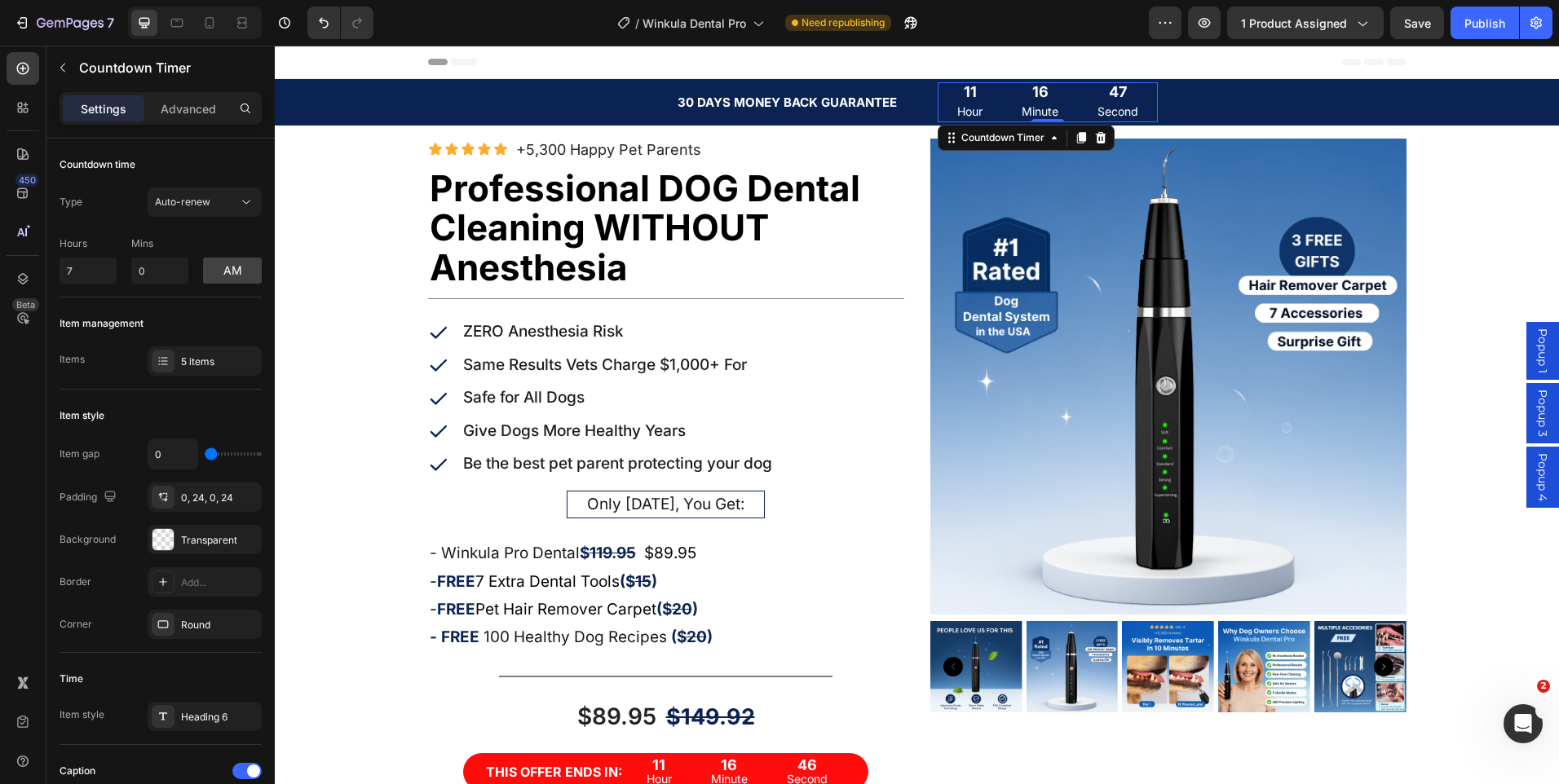
click at [1013, 101] on div "16 Minute" at bounding box center [1040, 102] width 76 height 40
click at [870, 101] on strong "30 DAYS MONEY BACK GUARANTEE" at bounding box center [787, 102] width 219 height 15
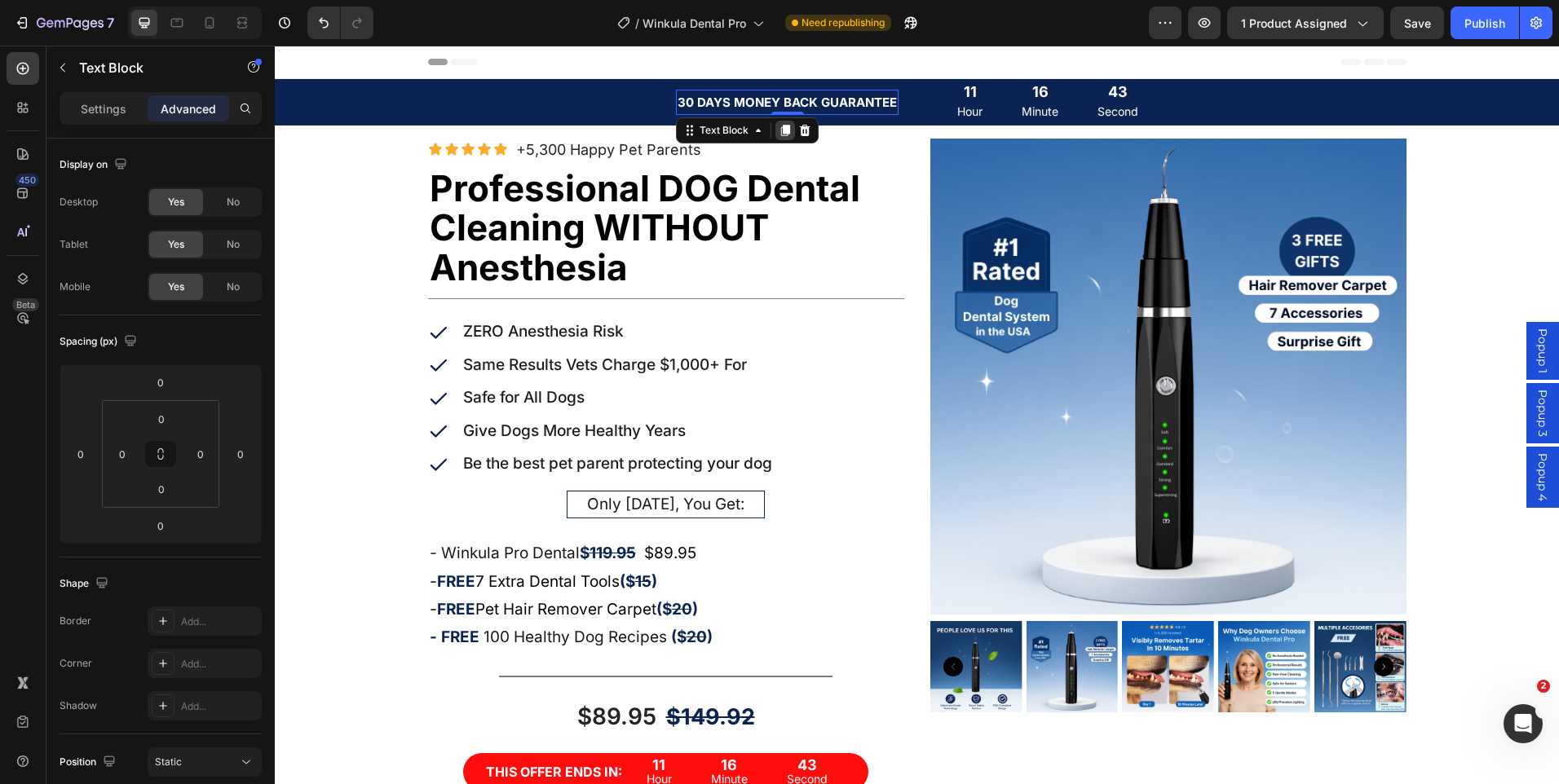
click at [781, 129] on icon at bounding box center [785, 130] width 9 height 11
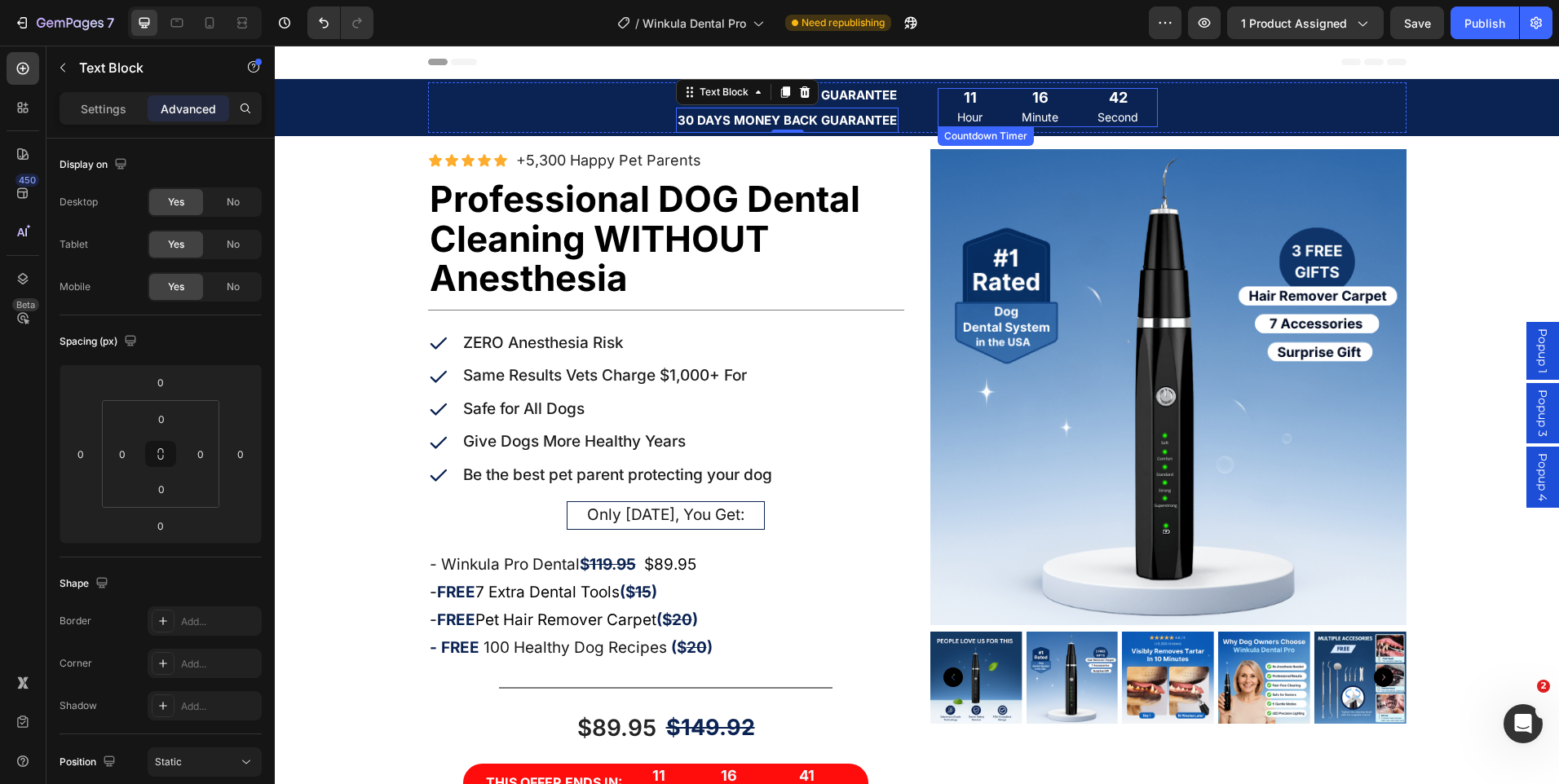
click at [981, 117] on div "11 Hour" at bounding box center [970, 107] width 65 height 40
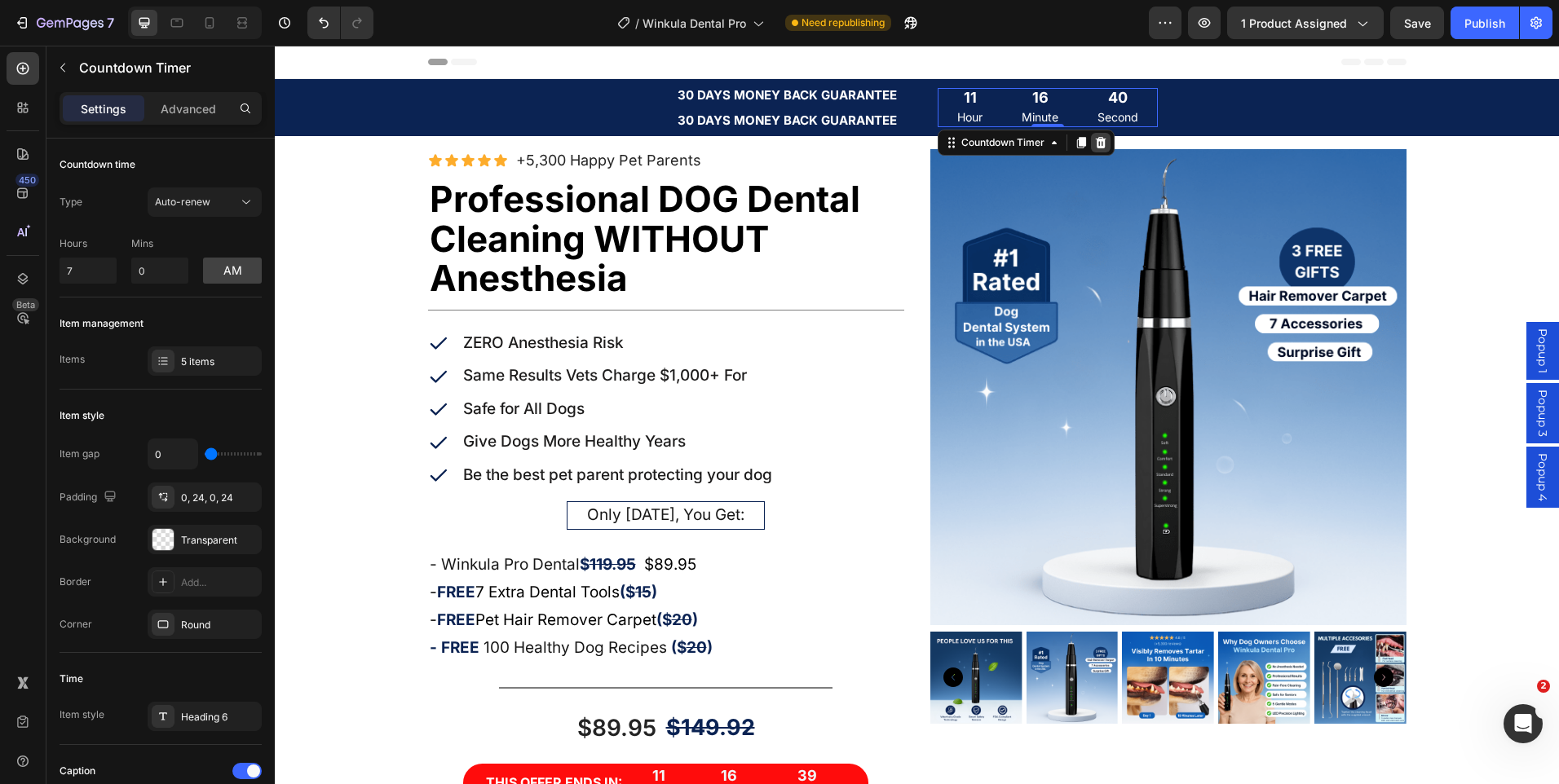
click at [1094, 144] on icon at bounding box center [1100, 142] width 13 height 13
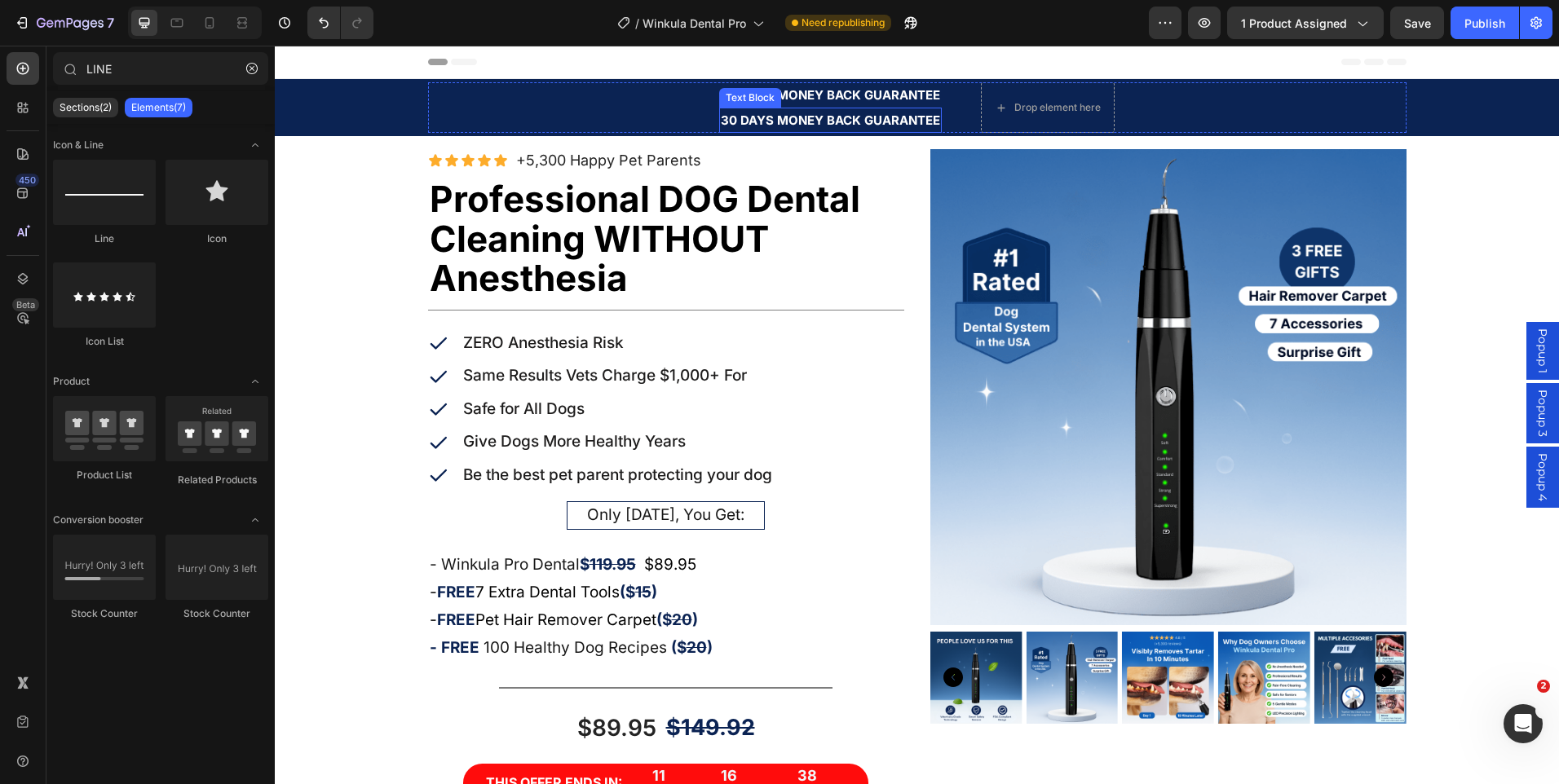
click at [914, 123] on strong "30 DAYS MONEY BACK GUARANTEE" at bounding box center [830, 120] width 219 height 15
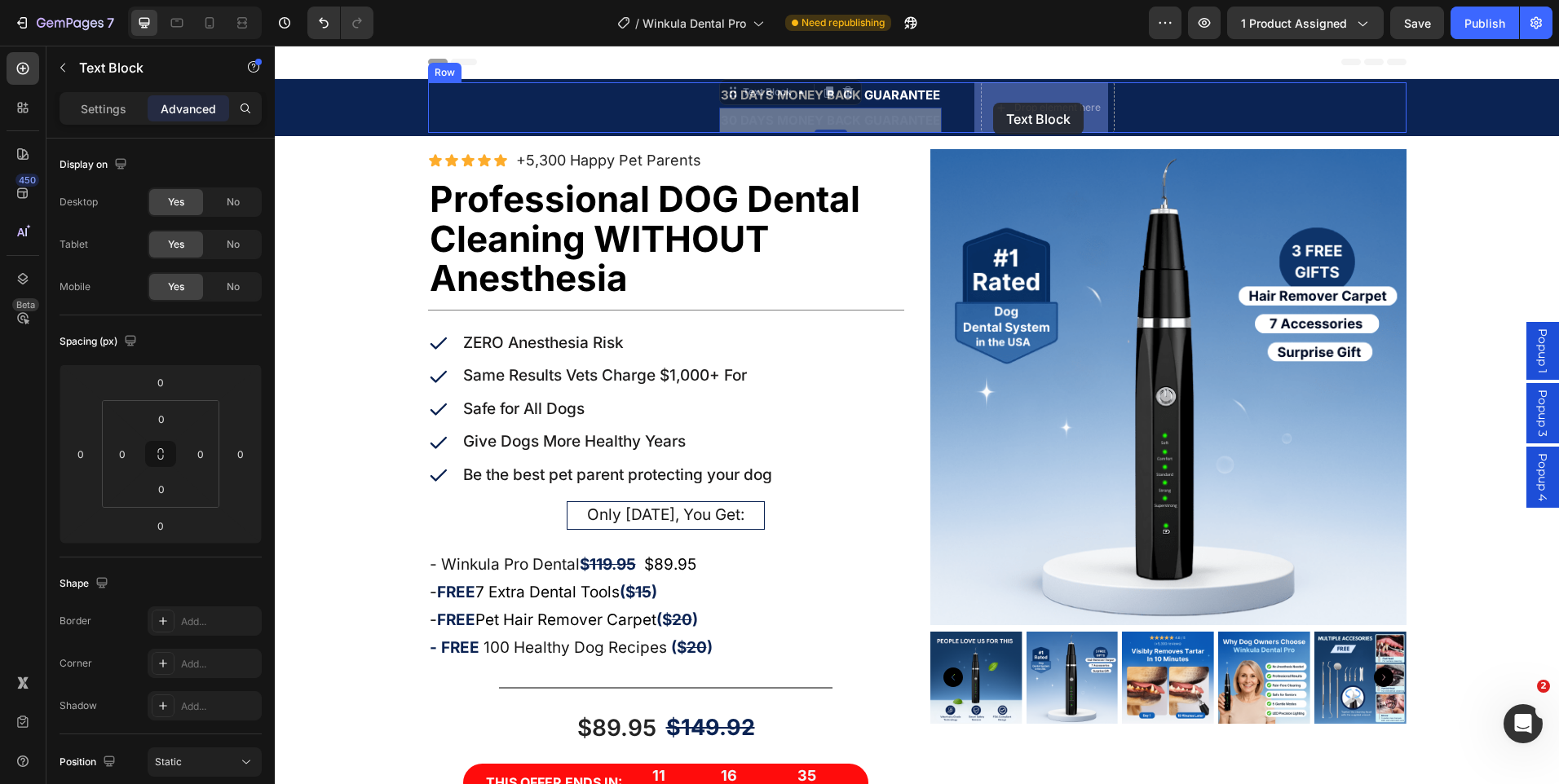
drag, startPoint x: 719, startPoint y: 95, endPoint x: 994, endPoint y: 103, distance: 275.1
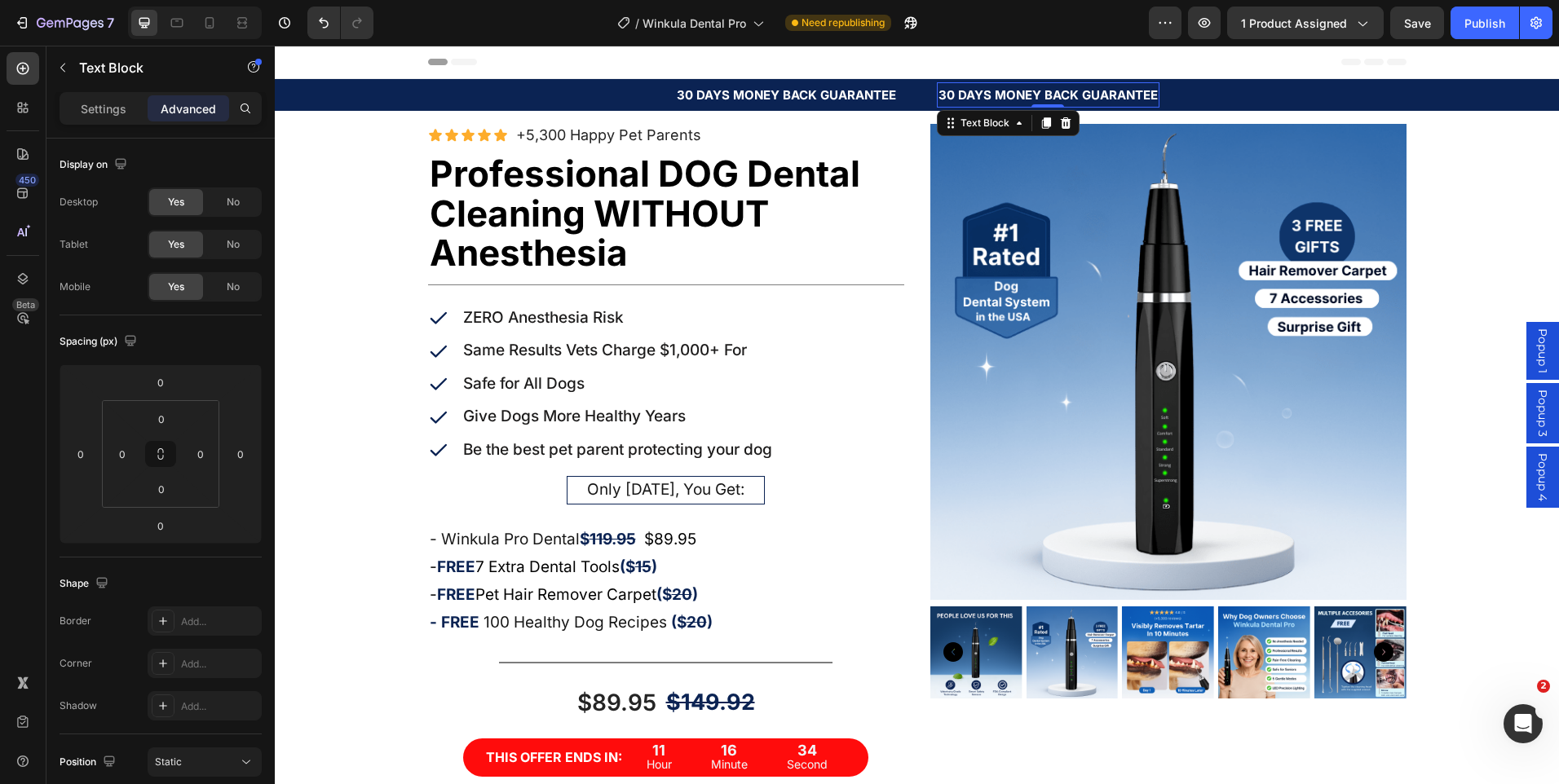
click at [1000, 101] on strong "30 DAYS MONEY BACK GUARANTEE" at bounding box center [1048, 95] width 219 height 15
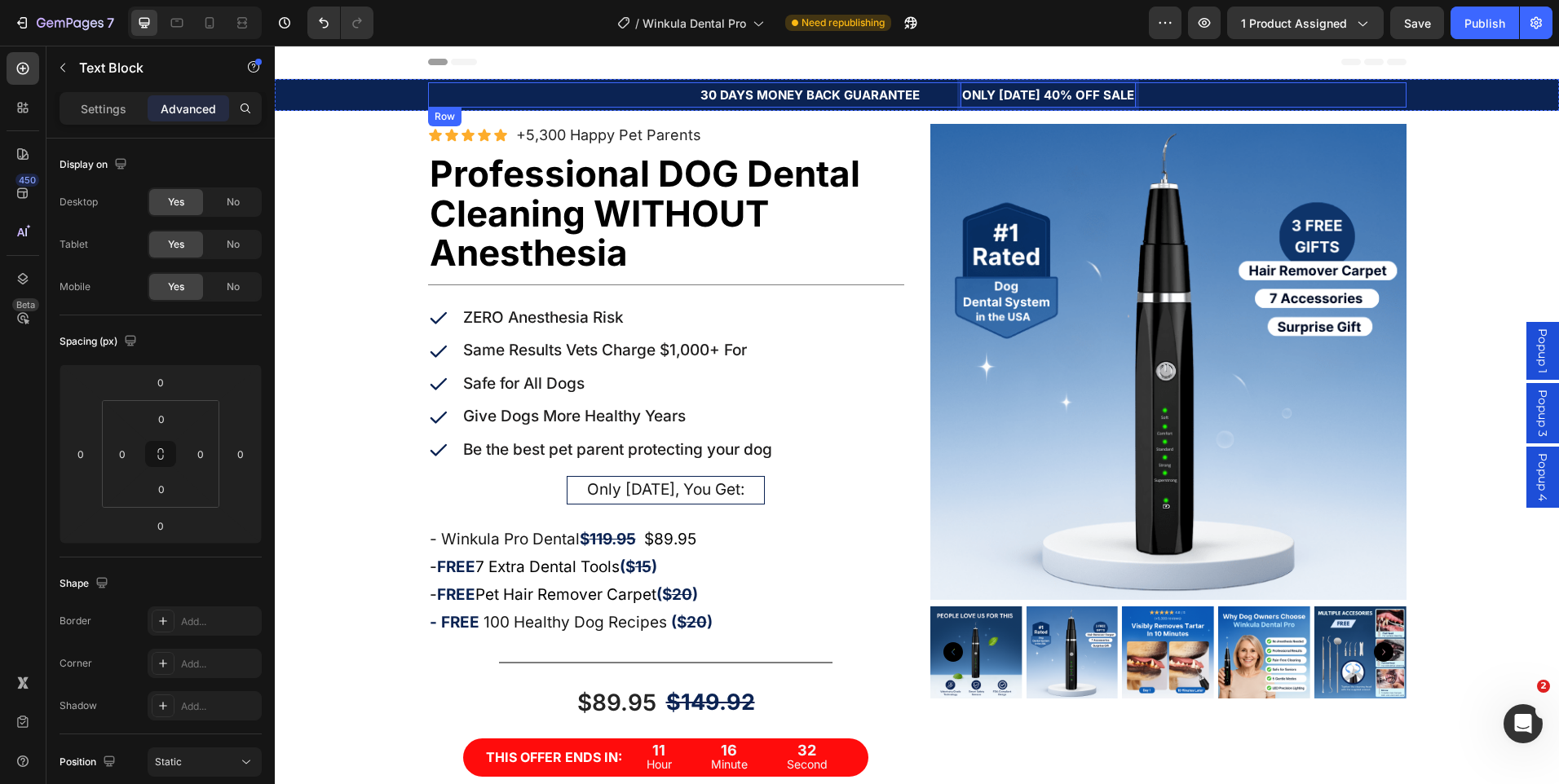
click at [1248, 102] on div "30 DAYS MONEY BACK GUARANTEE Text Block ONLY [DATE] 40% OFF SALE Text Block 0 R…" at bounding box center [917, 95] width 979 height 26
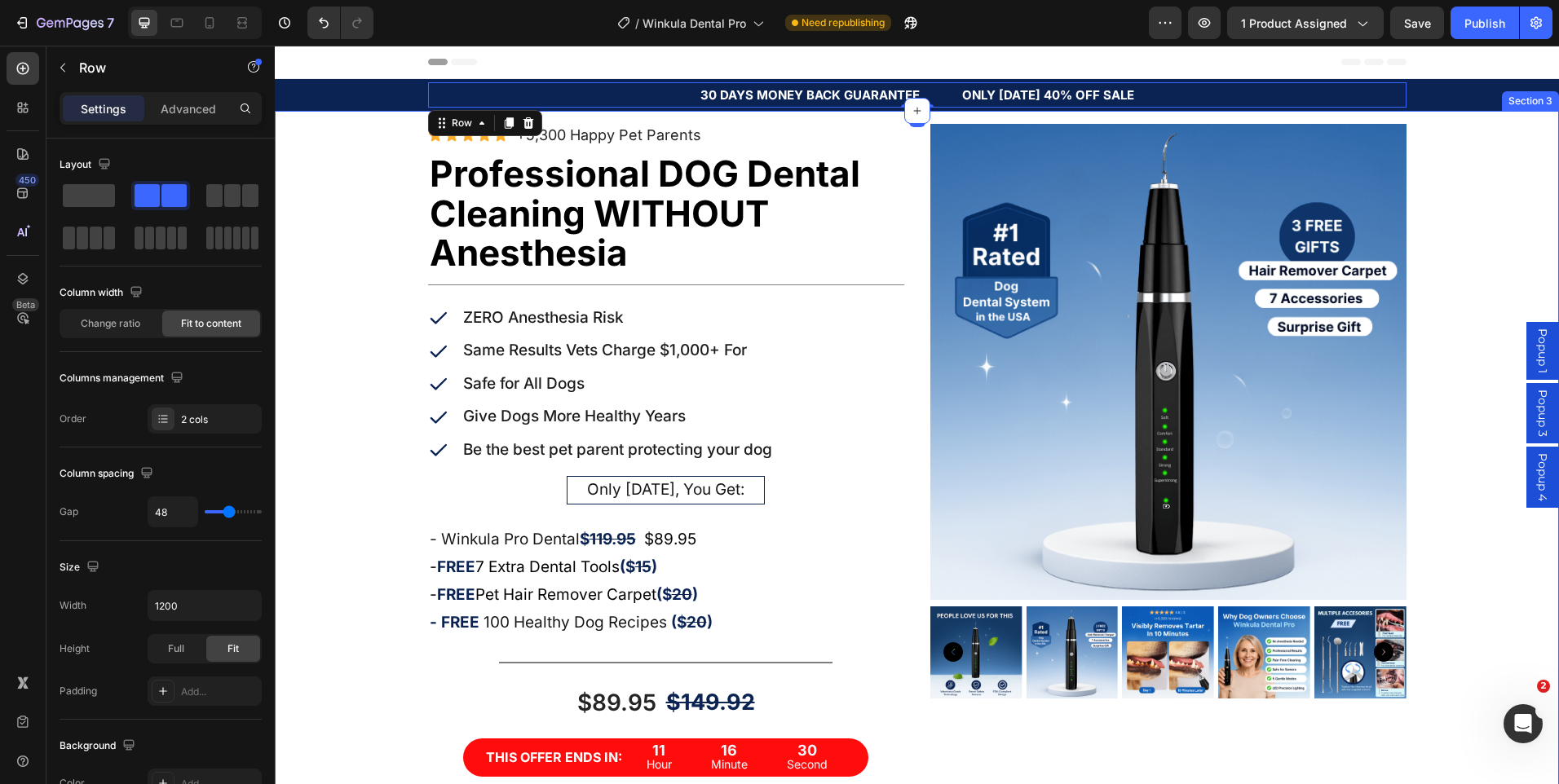
click at [1521, 225] on div "Icon Icon Icon Icon Icon Icon List +5,300 Happy Pet Parents Text Block Row Prof…" at bounding box center [916, 553] width 1285 height 860
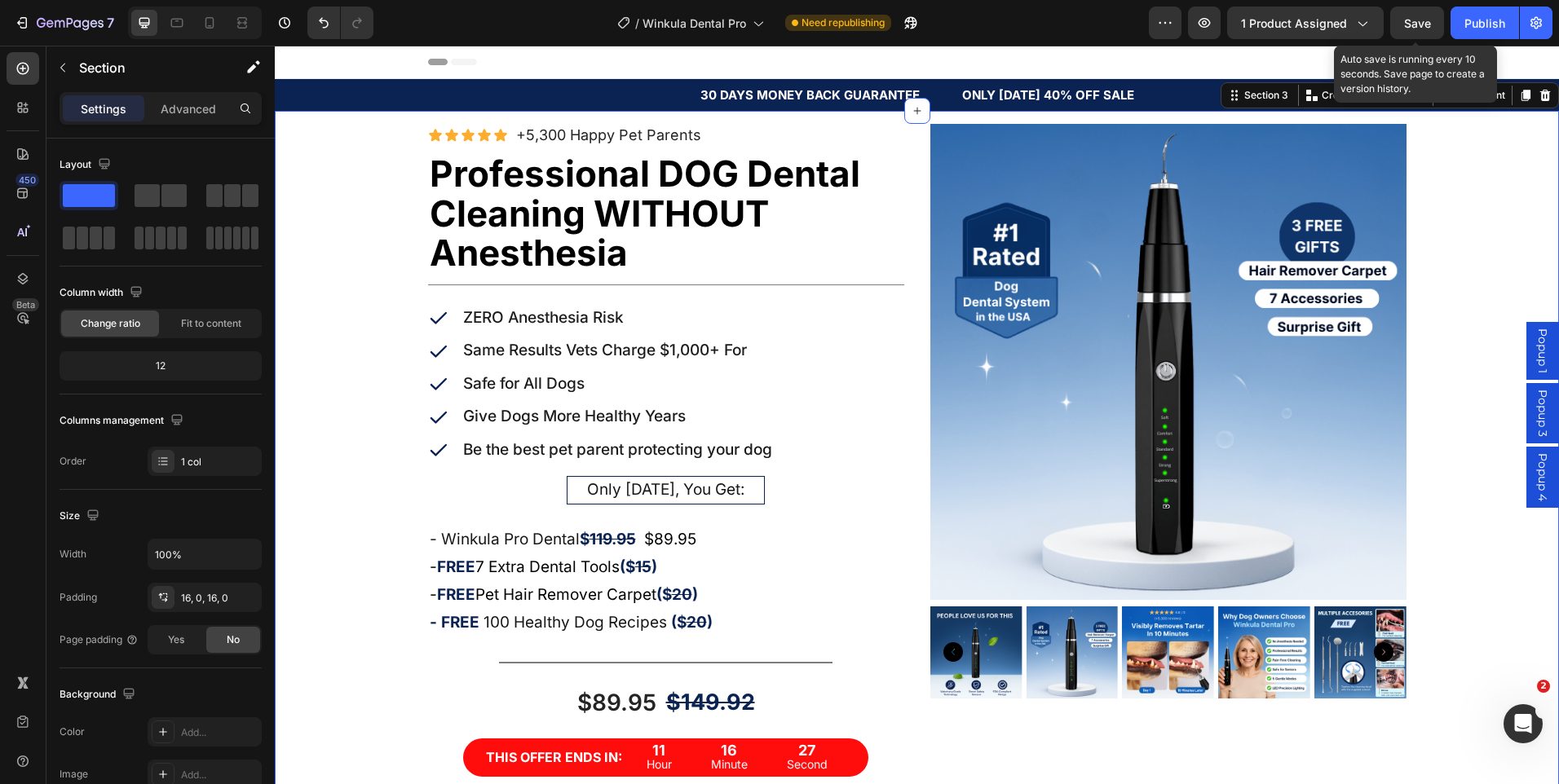
click at [1408, 20] on span "Save" at bounding box center [1418, 23] width 27 height 14
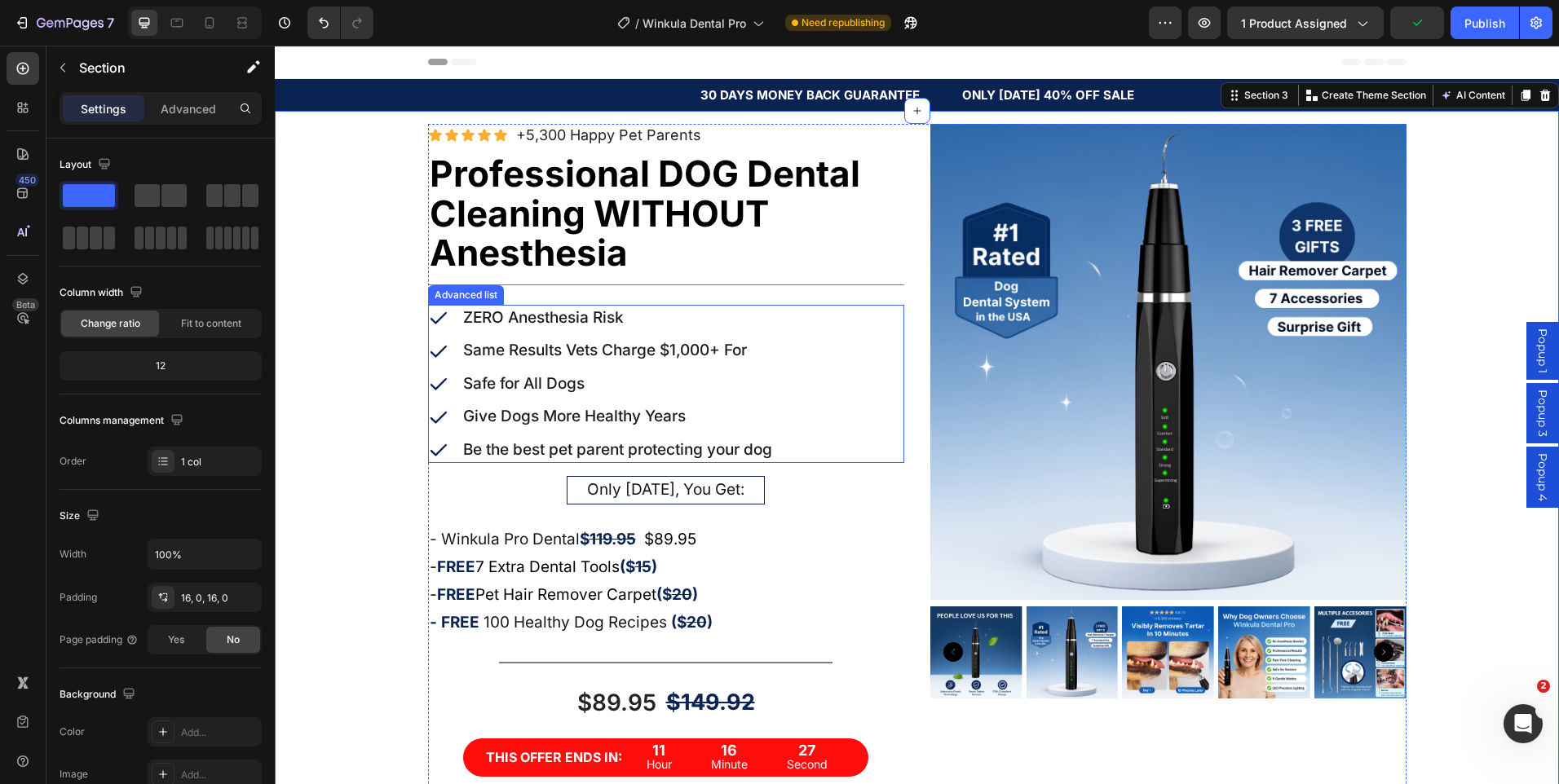
click at [725, 401] on ul "Icon ZERO Anesthesia Risk Text Block Icon Same Results Vets Charge $1,000+ For …" at bounding box center [601, 384] width 346 height 159
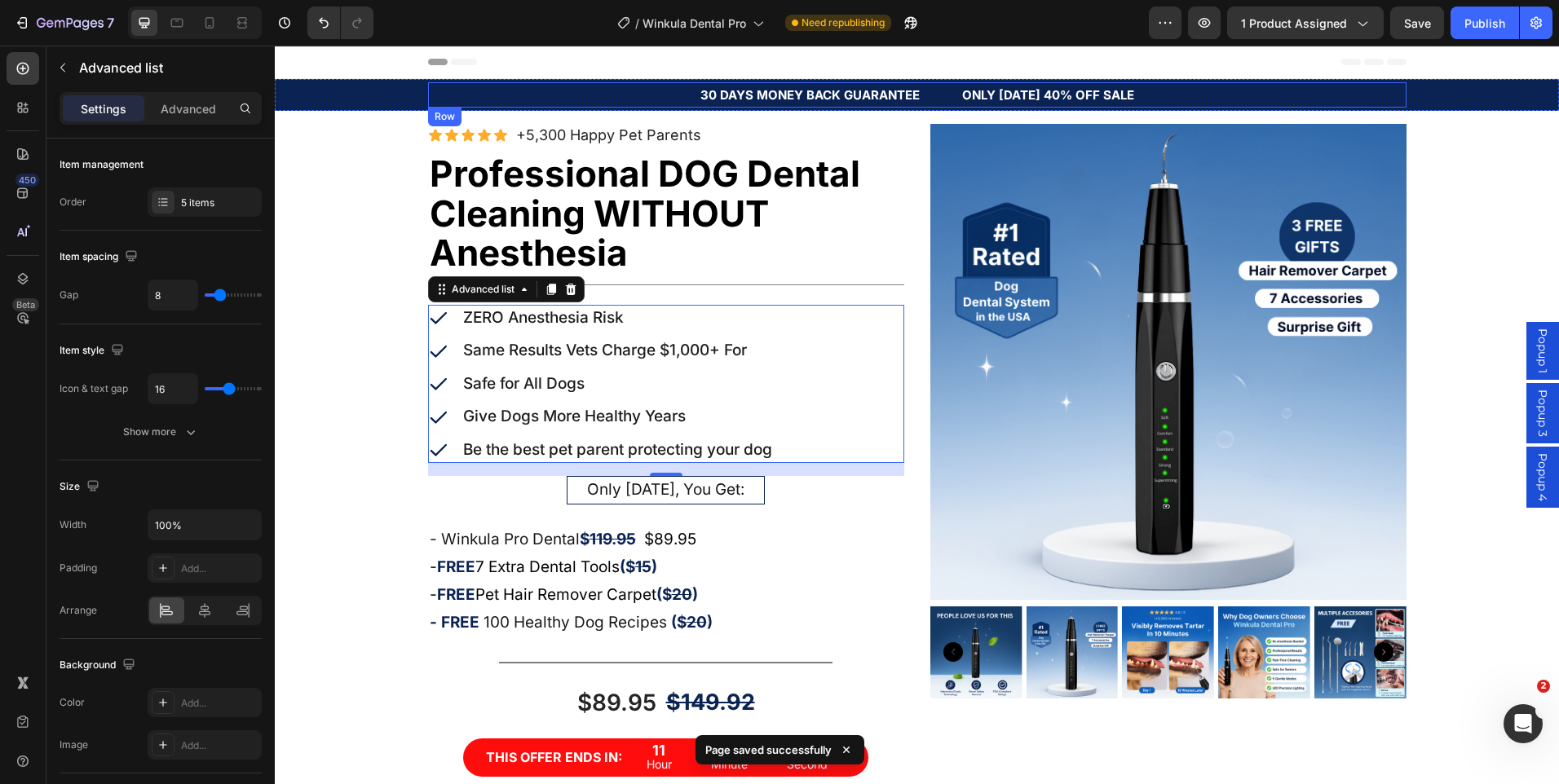
click at [922, 99] on div "30 DAYS MONEY BACK GUARANTEE Text Block ONLY [DATE] 40% OFF SALE Text Block Row" at bounding box center [917, 95] width 979 height 26
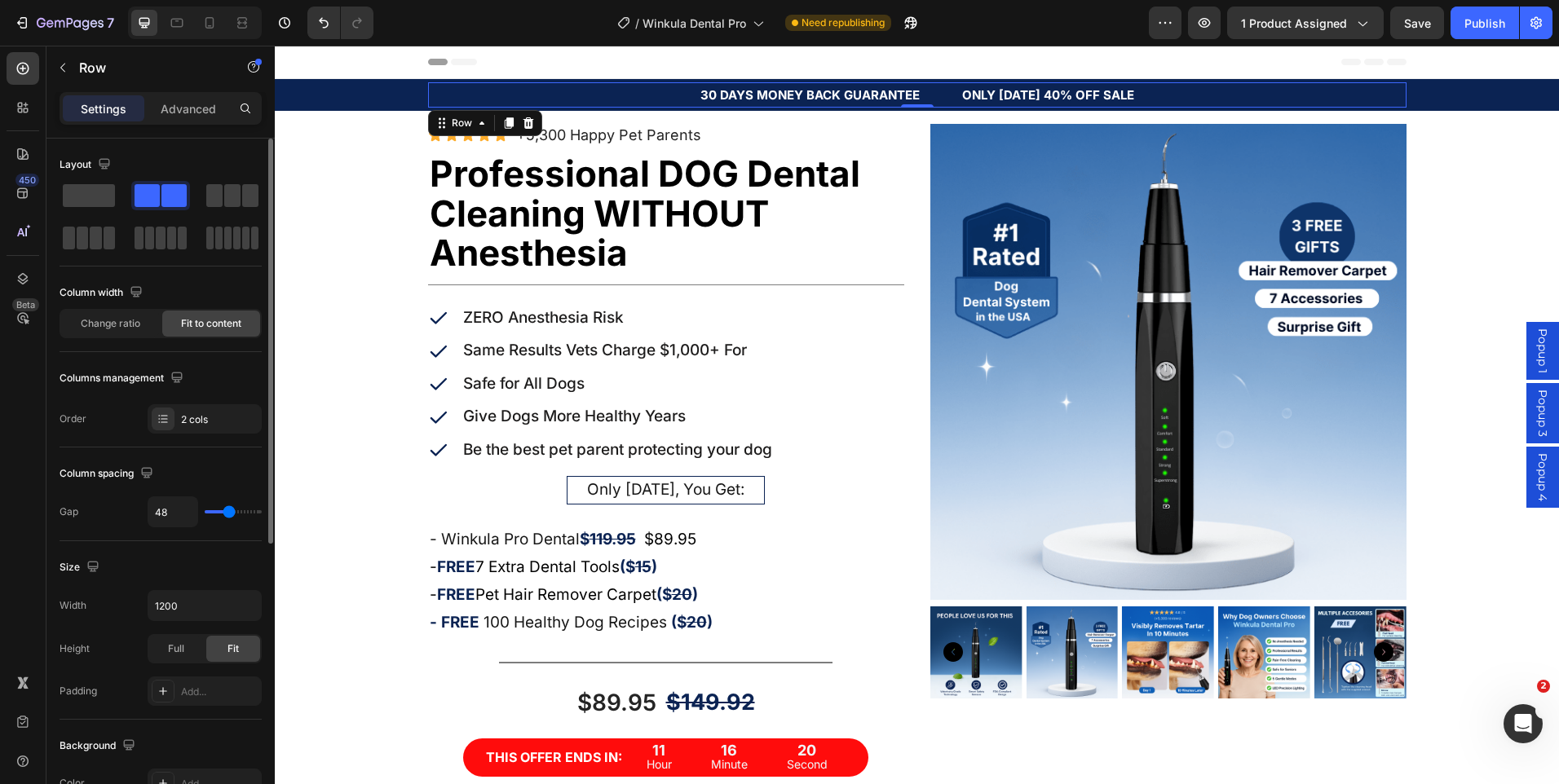
type input "49"
type input "58"
type input "60"
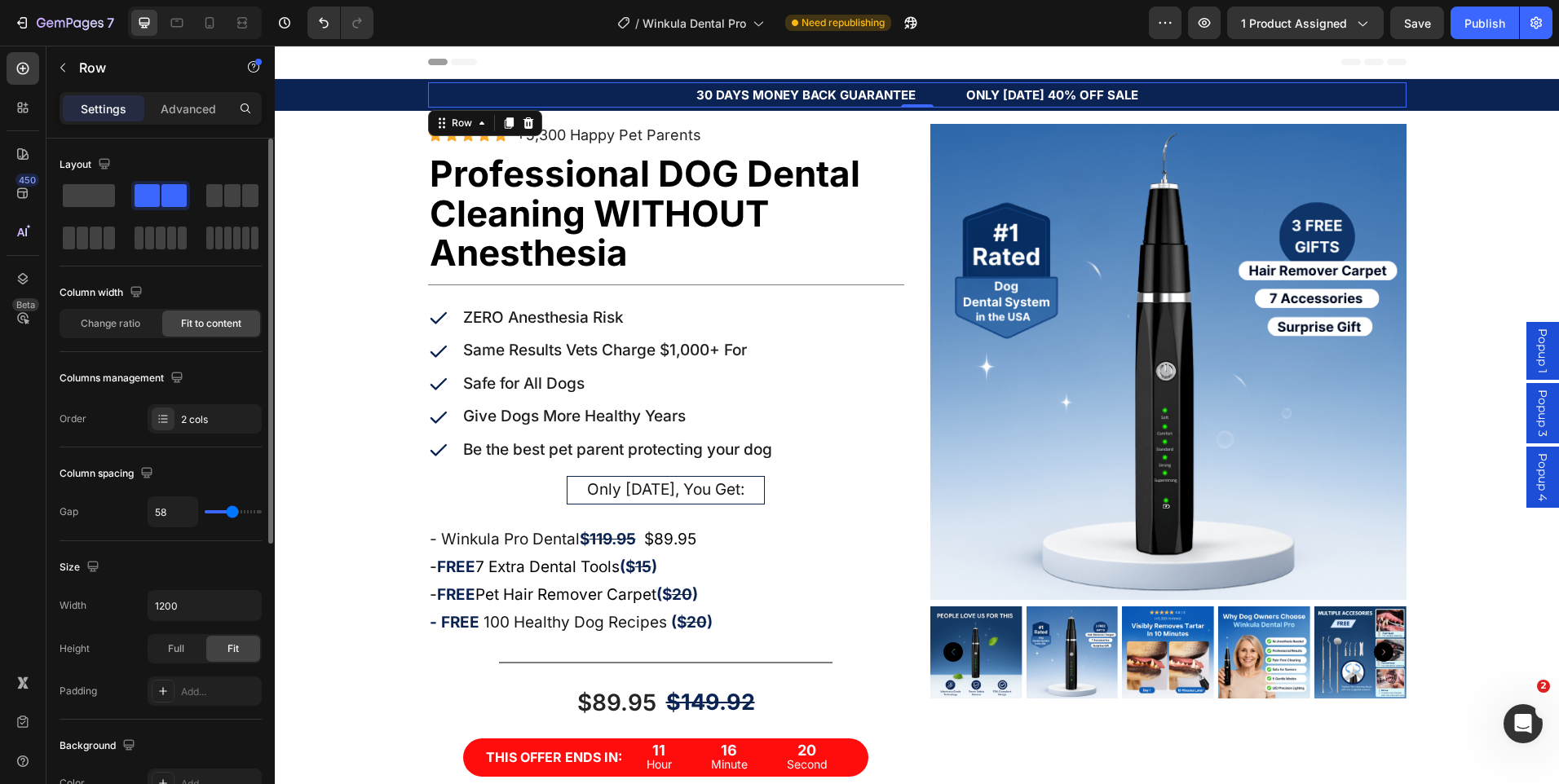
type input "60"
type input "62"
type input "64"
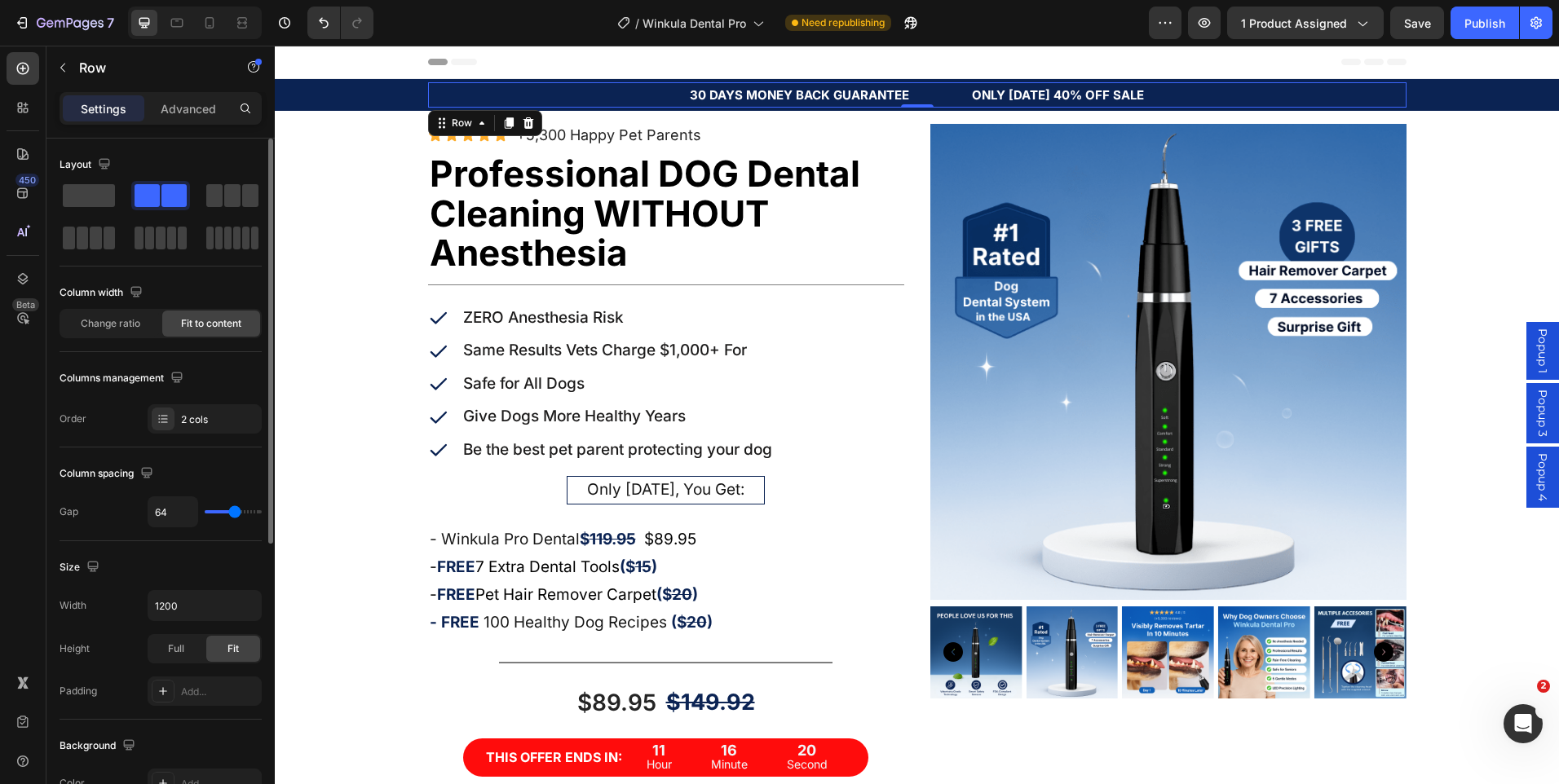
type input "73"
type input "76"
drag, startPoint x: 228, startPoint y: 511, endPoint x: 367, endPoint y: 361, distance: 204.5
type input "76"
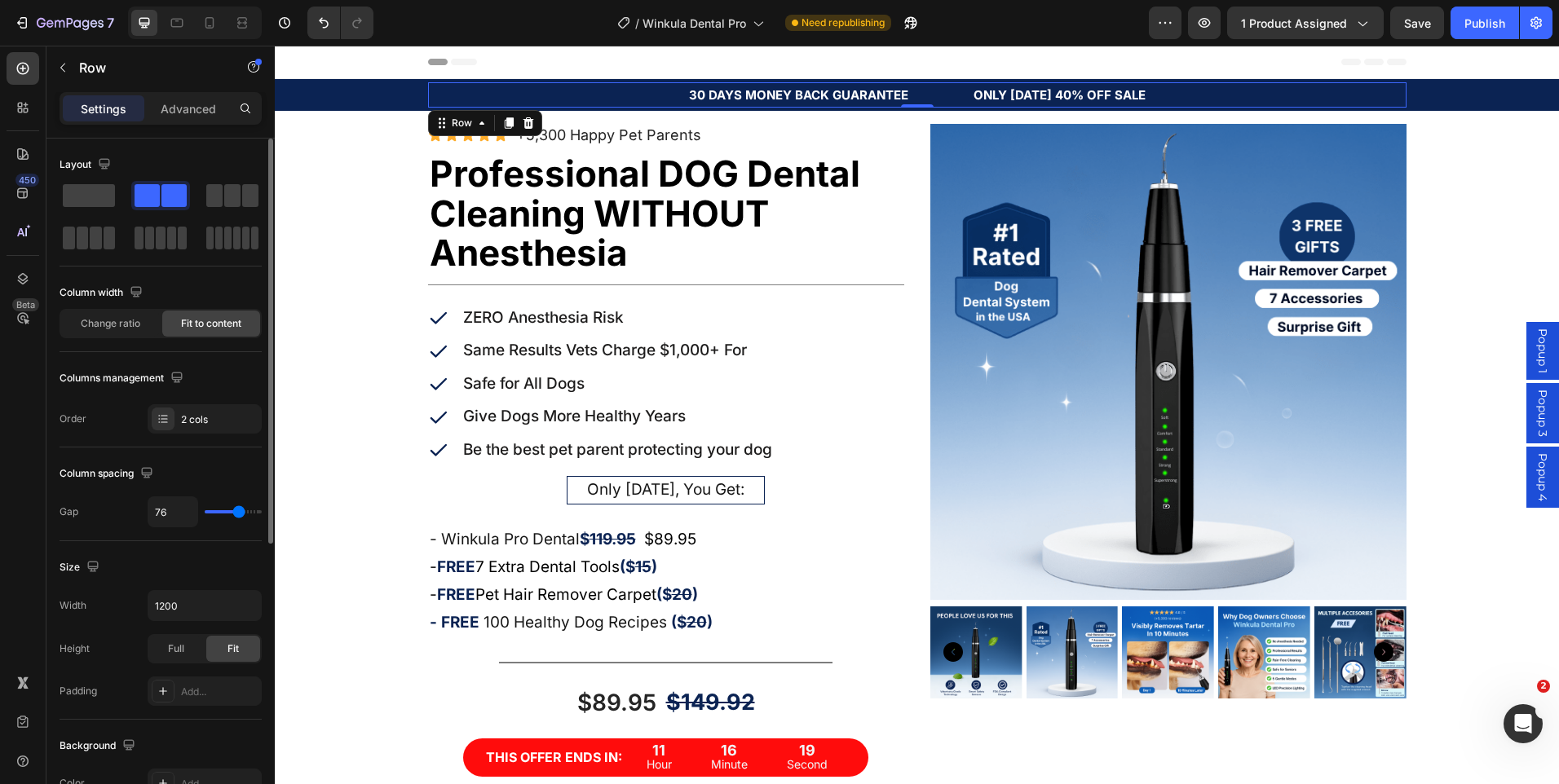
click at [239, 513] on input "range" at bounding box center [233, 512] width 57 height 3
click at [772, 372] on div "Icon ZERO Anesthesia Risk Text Block Icon Same Results Vets Charge $1,000+ For …" at bounding box center [666, 384] width 476 height 159
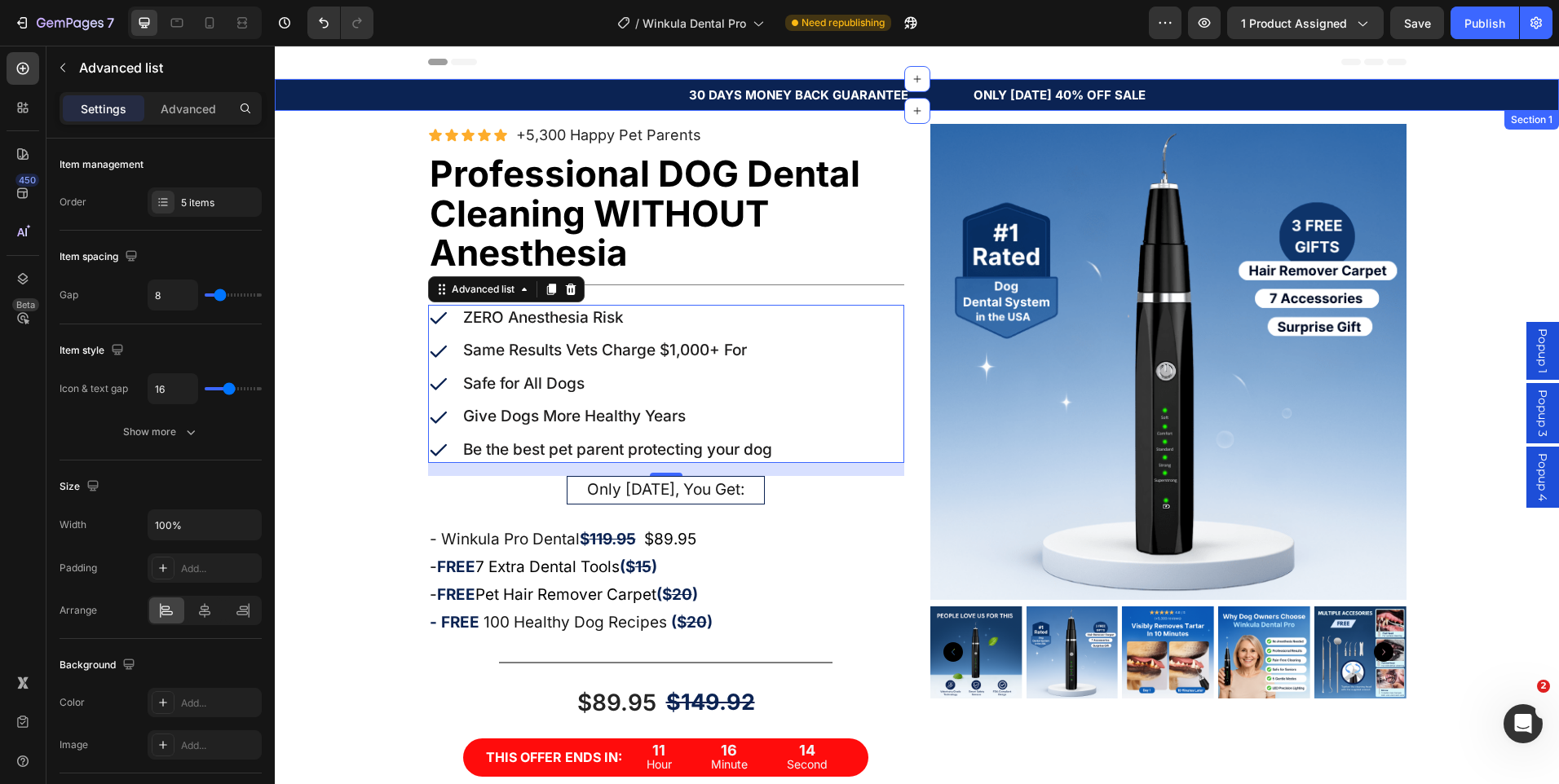
click at [405, 99] on div "30 DAYS MONEY BACK GUARANTEE Text Block ONLY [DATE] 40% OFF SALE Text Block Row" at bounding box center [916, 95] width 1285 height 26
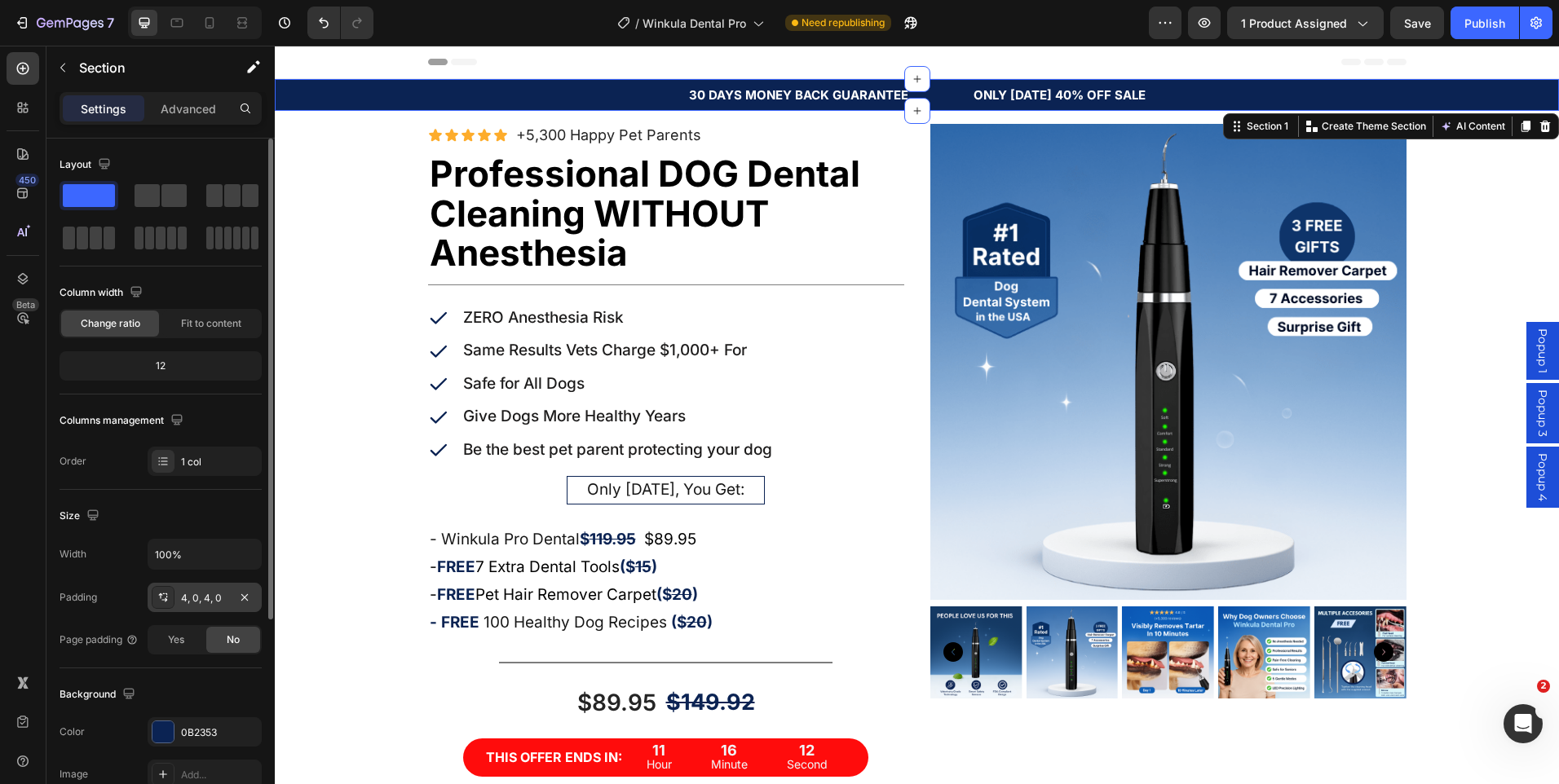
click at [194, 608] on div "4, 0, 4, 0" at bounding box center [205, 597] width 114 height 29
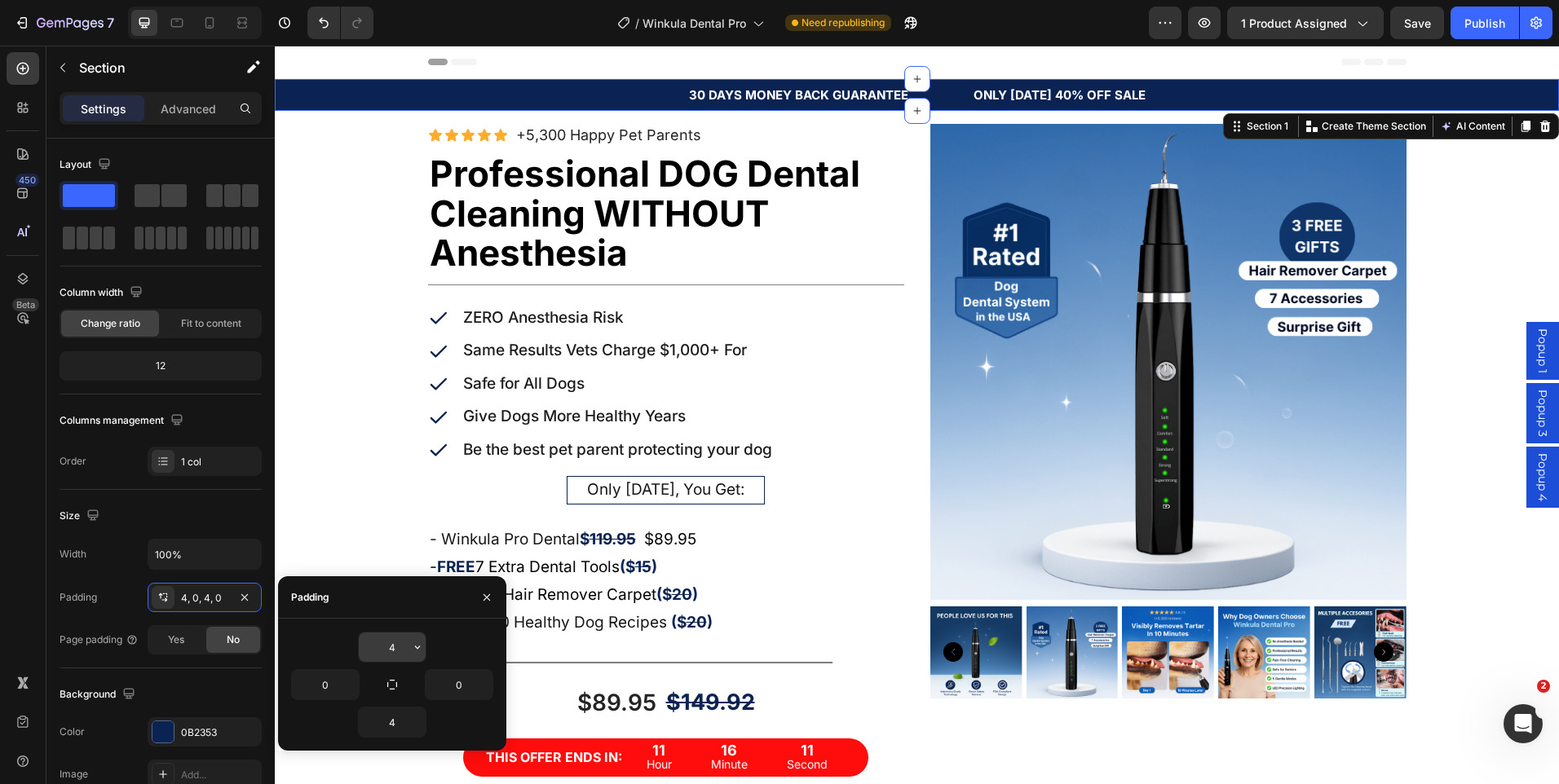
click at [400, 651] on input "4" at bounding box center [392, 647] width 66 height 29
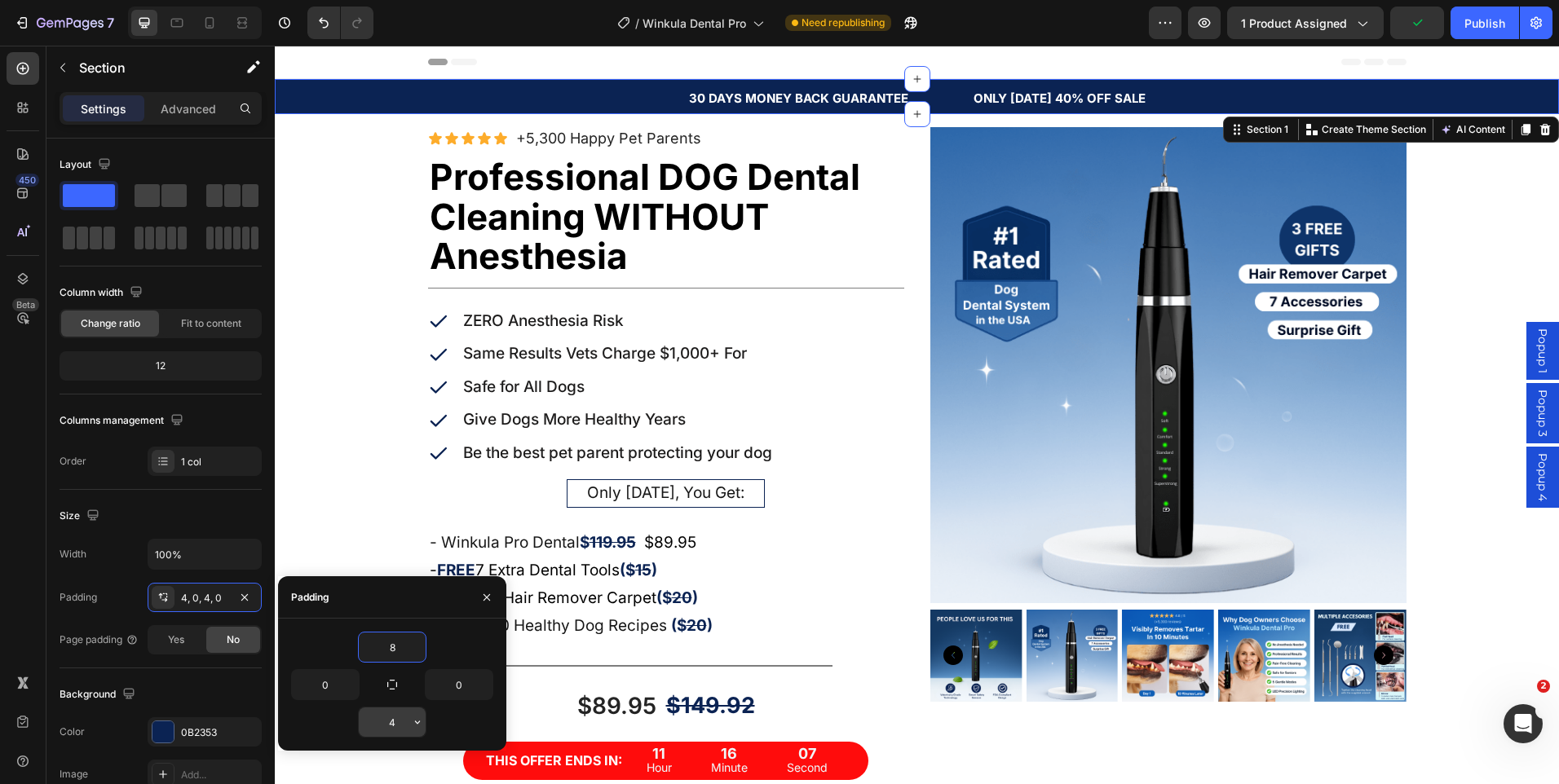
type input "8"
click at [387, 718] on input "4" at bounding box center [392, 722] width 66 height 29
type input "8"
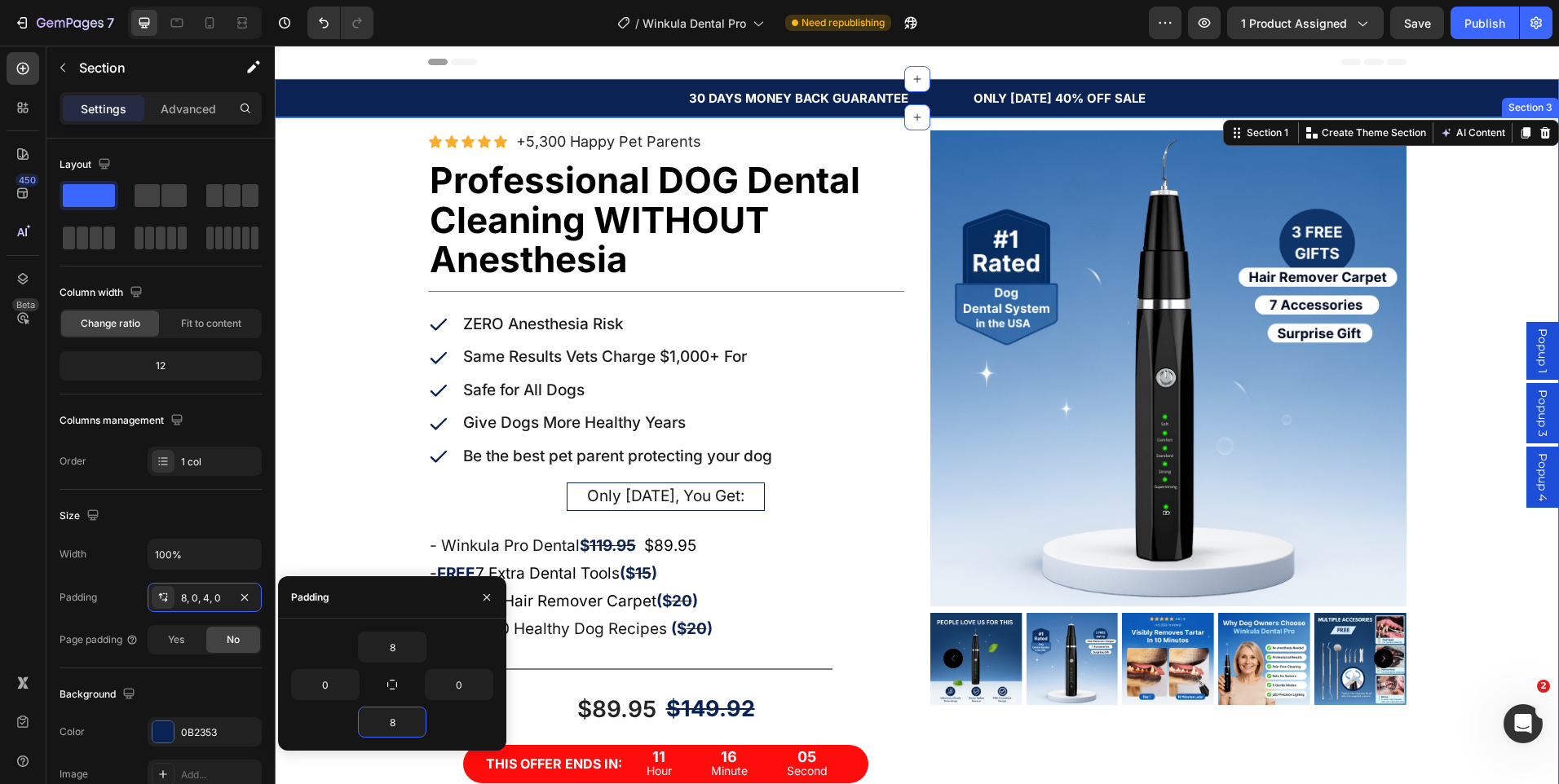
click at [1515, 221] on div "Icon Icon Icon Icon Icon Icon List +5,300 Happy Pet Parents Text Block Row Prof…" at bounding box center [916, 560] width 1285 height 860
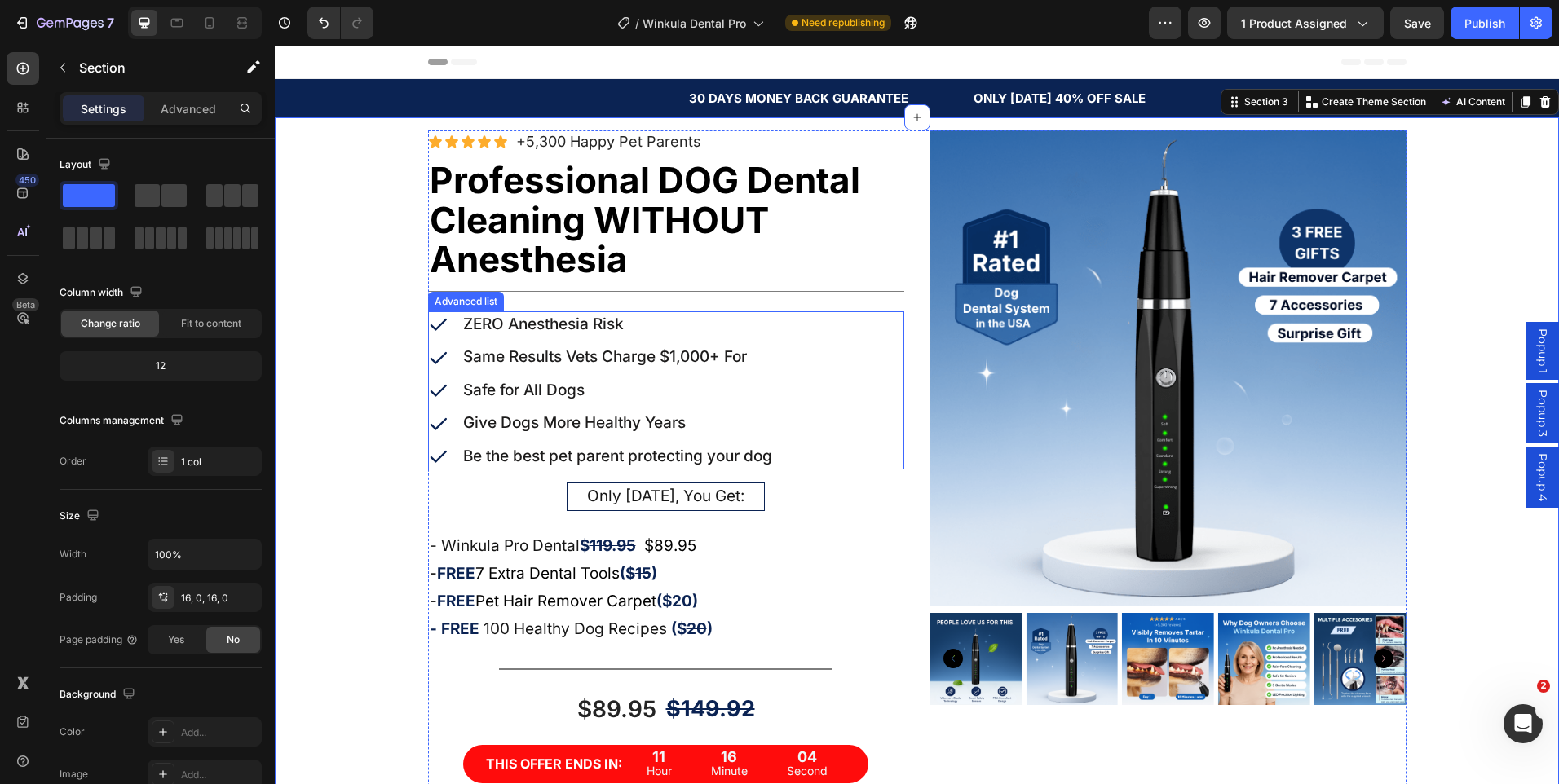
click at [555, 389] on p "Safe for All Dogs" at bounding box center [523, 391] width 122 height 24
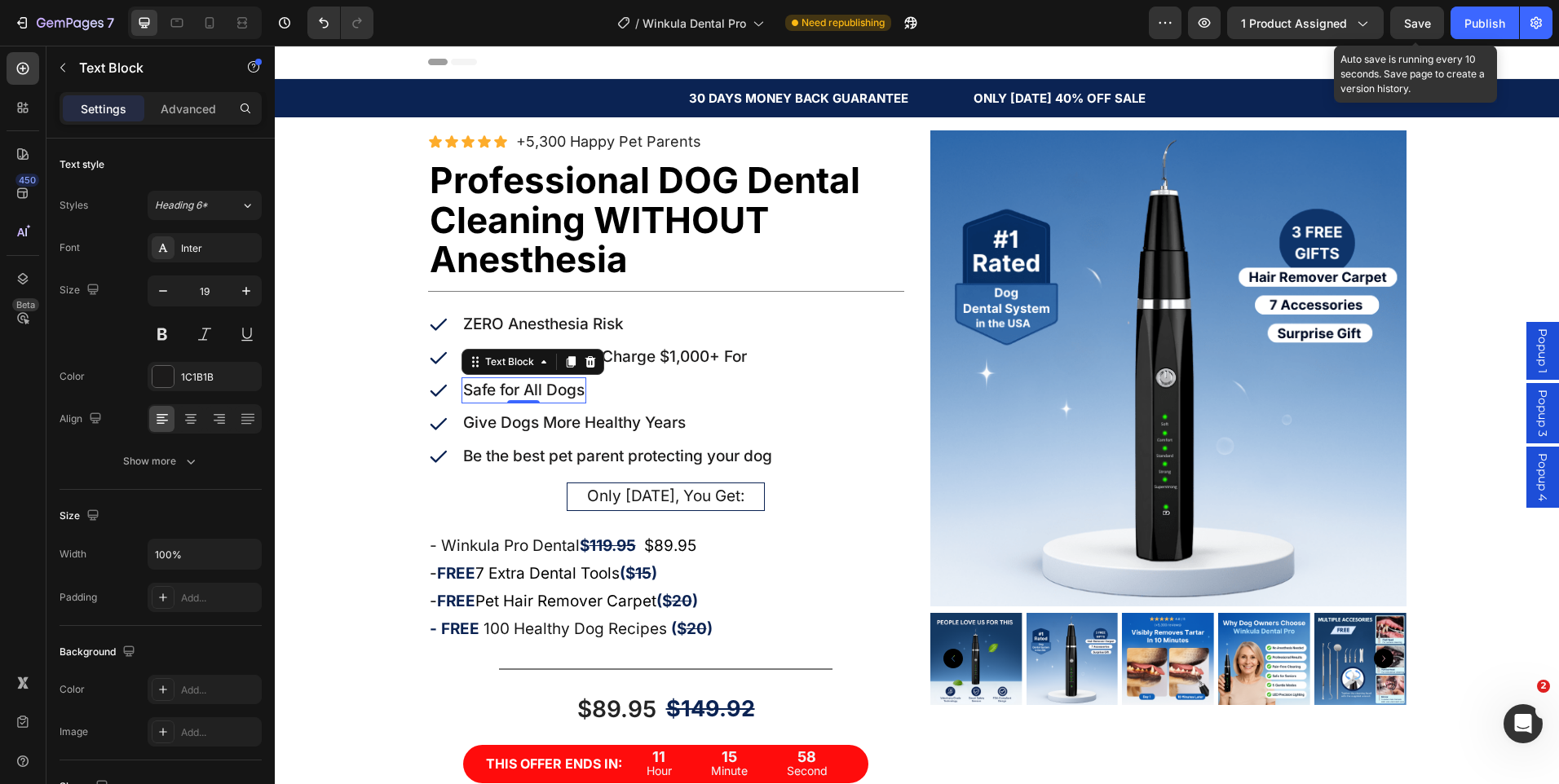
click at [1413, 30] on div "Save" at bounding box center [1418, 23] width 27 height 17
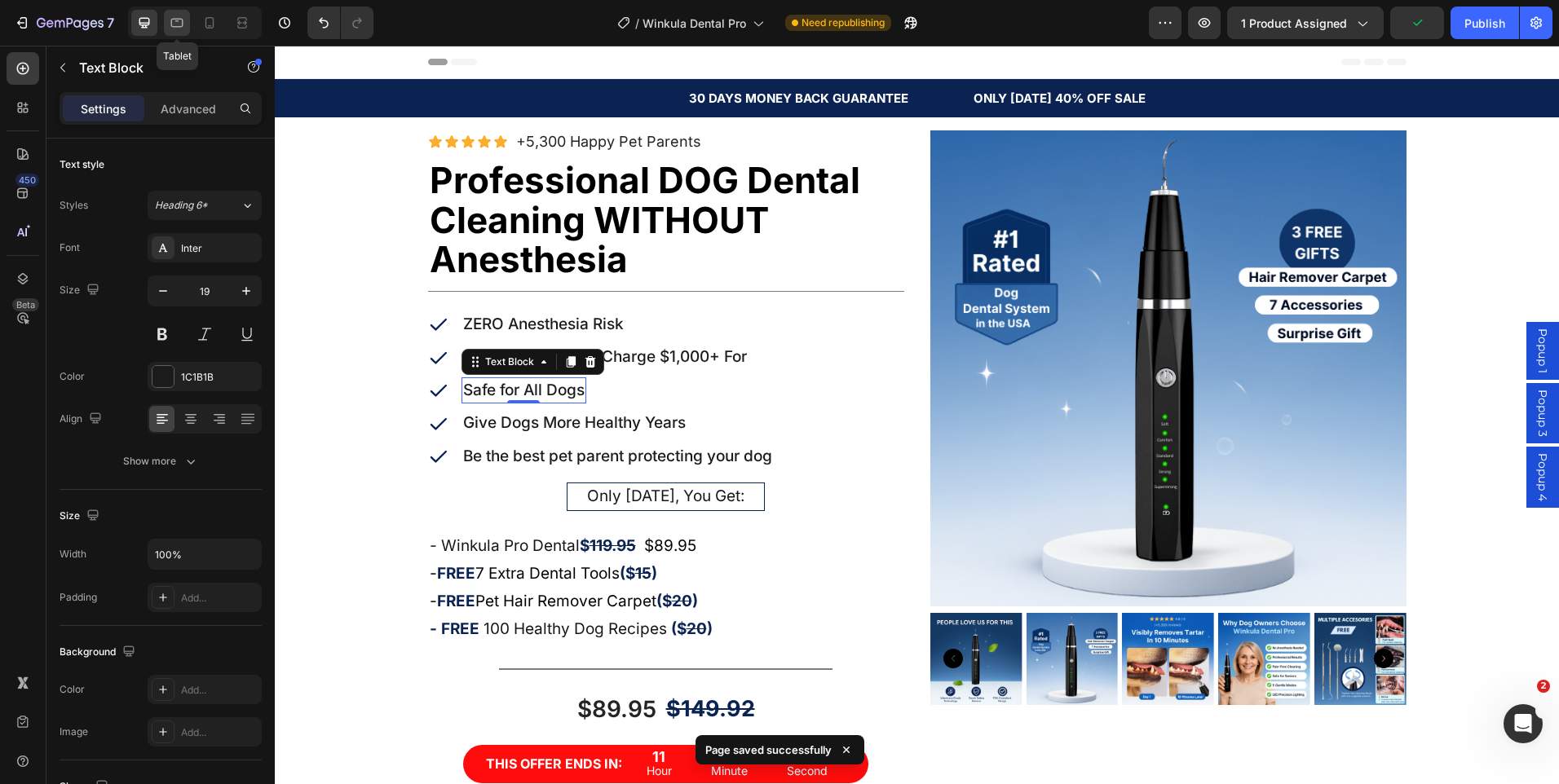
click at [177, 25] on icon at bounding box center [176, 22] width 16 height 16
type input "18"
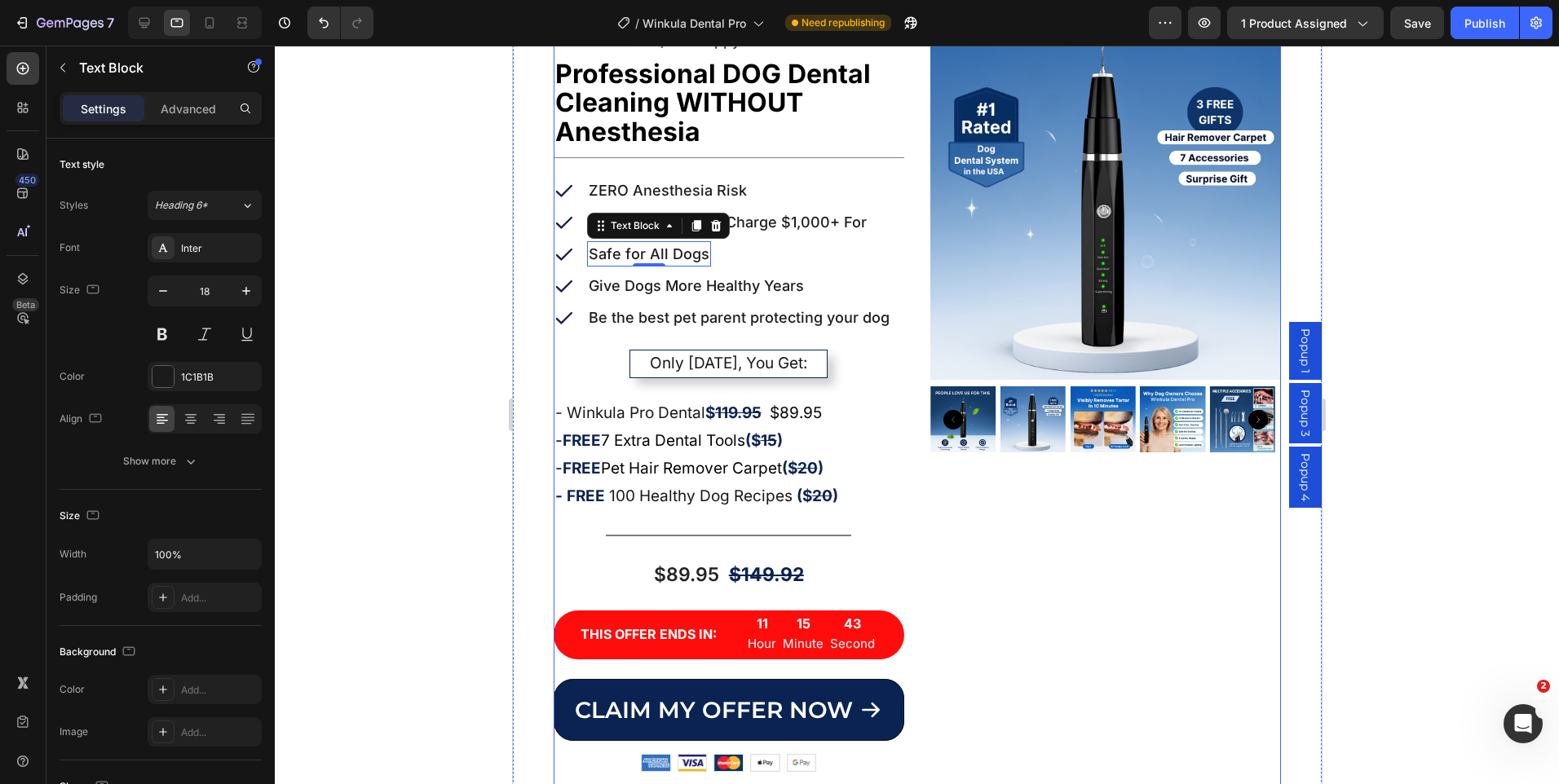
scroll to position [245, 0]
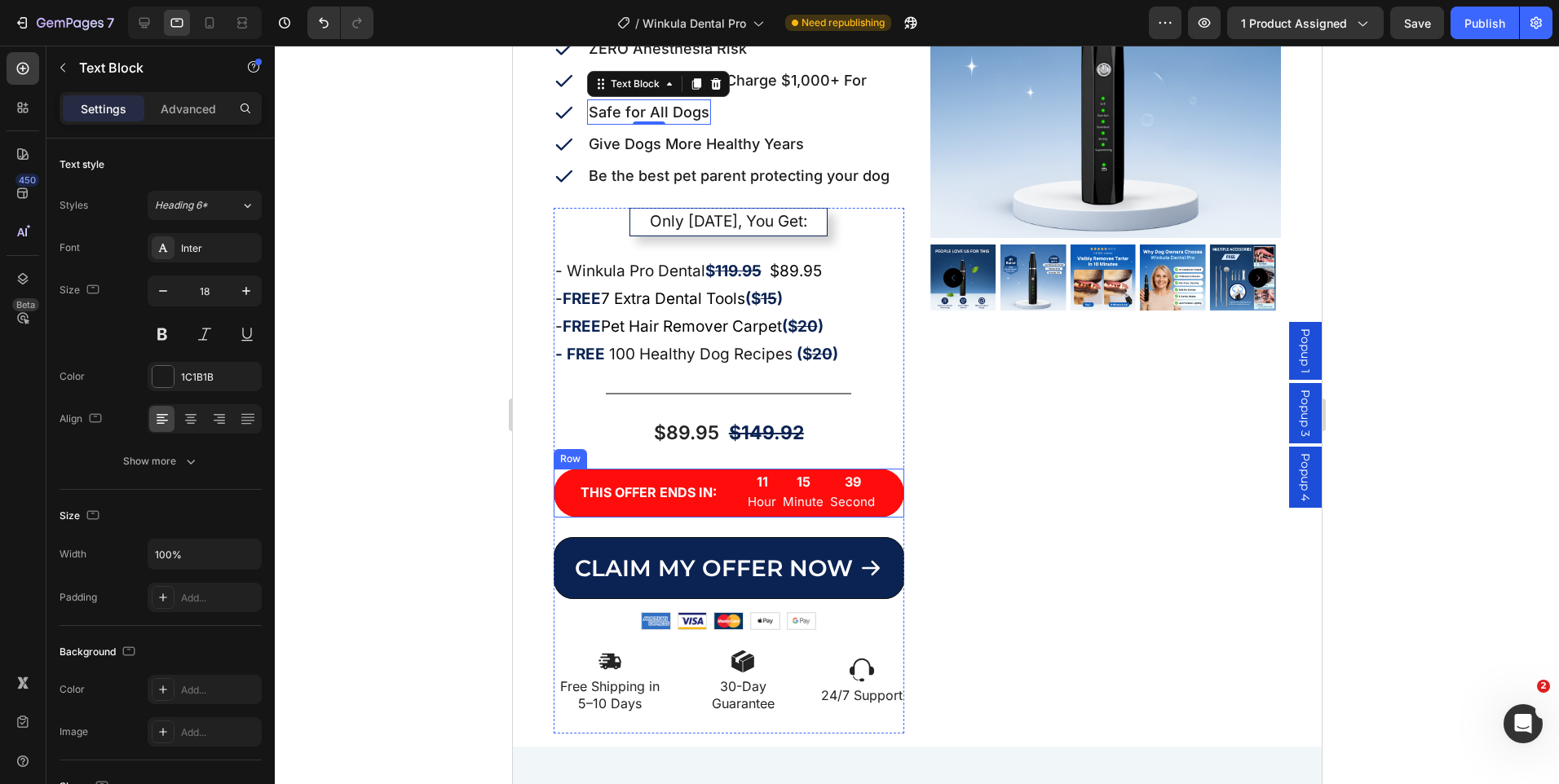
click at [718, 514] on div "THIS OFFER ENDS IN: Text Block 11 Hour 15 Minute 39 Second Countdown Timer Row" at bounding box center [728, 493] width 350 height 49
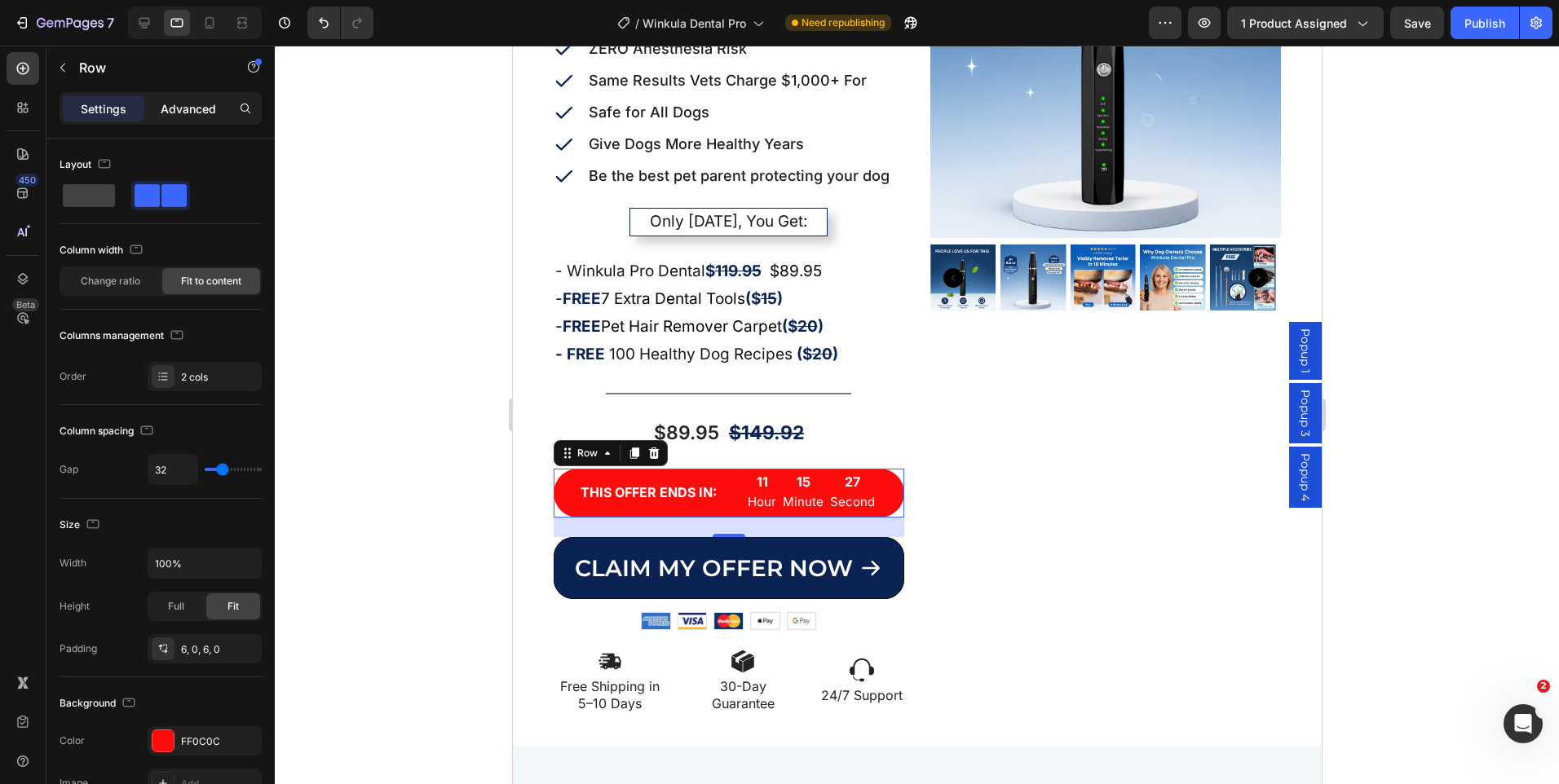
click at [191, 102] on p "Advanced" at bounding box center [188, 109] width 55 height 17
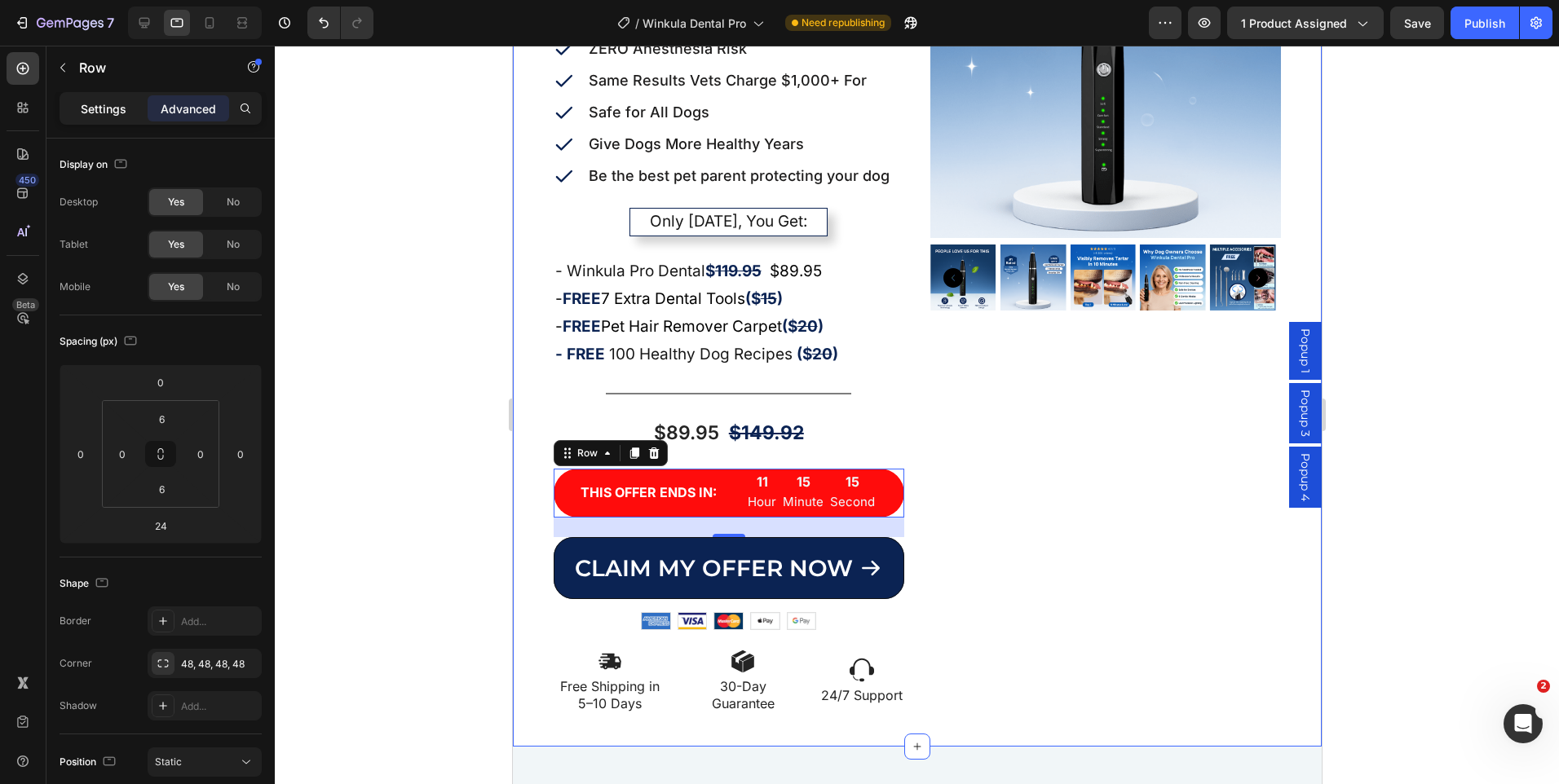
click at [123, 103] on p "Settings" at bounding box center [104, 109] width 46 height 17
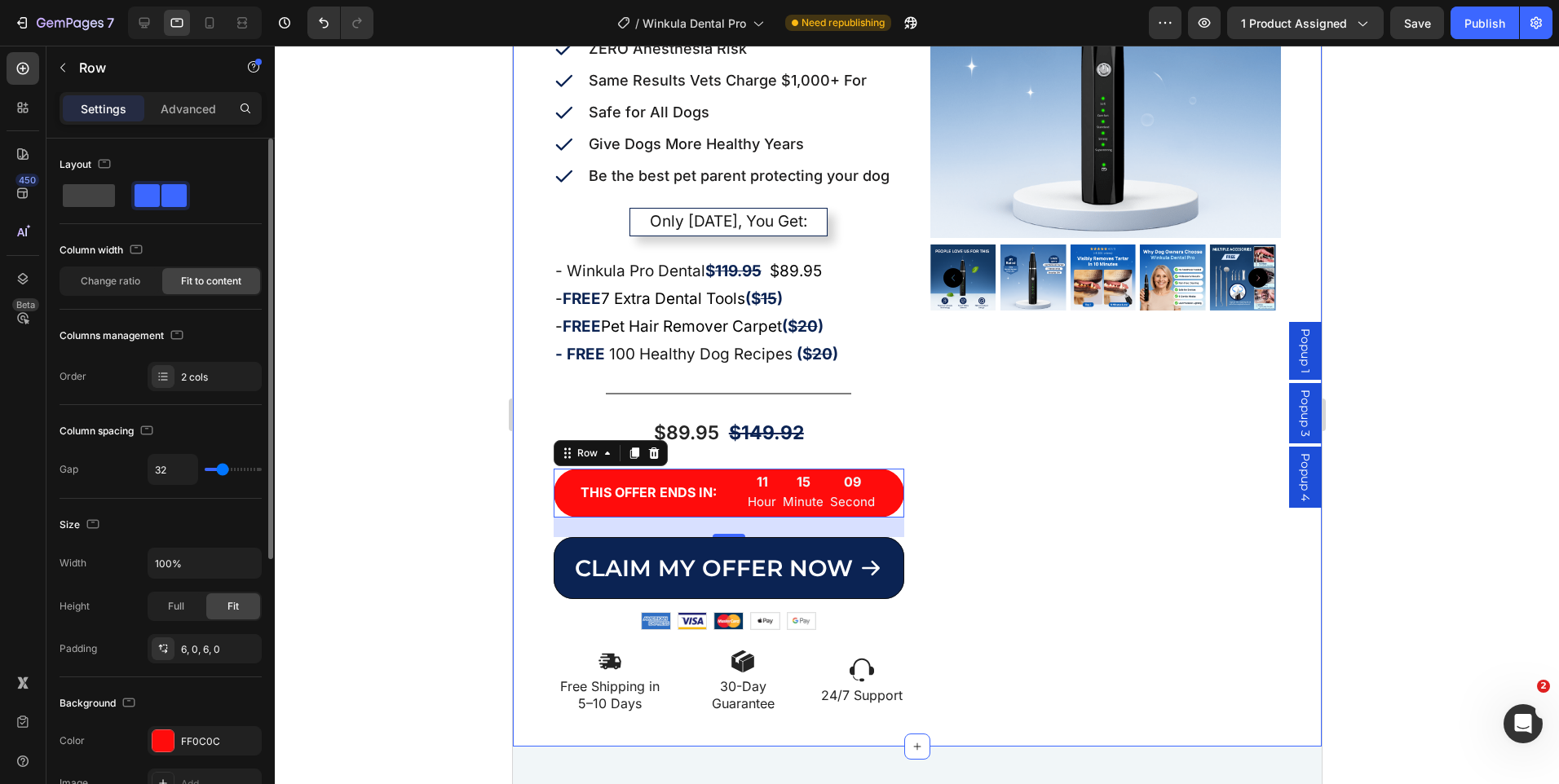
type input "22"
type input "18"
type input "11"
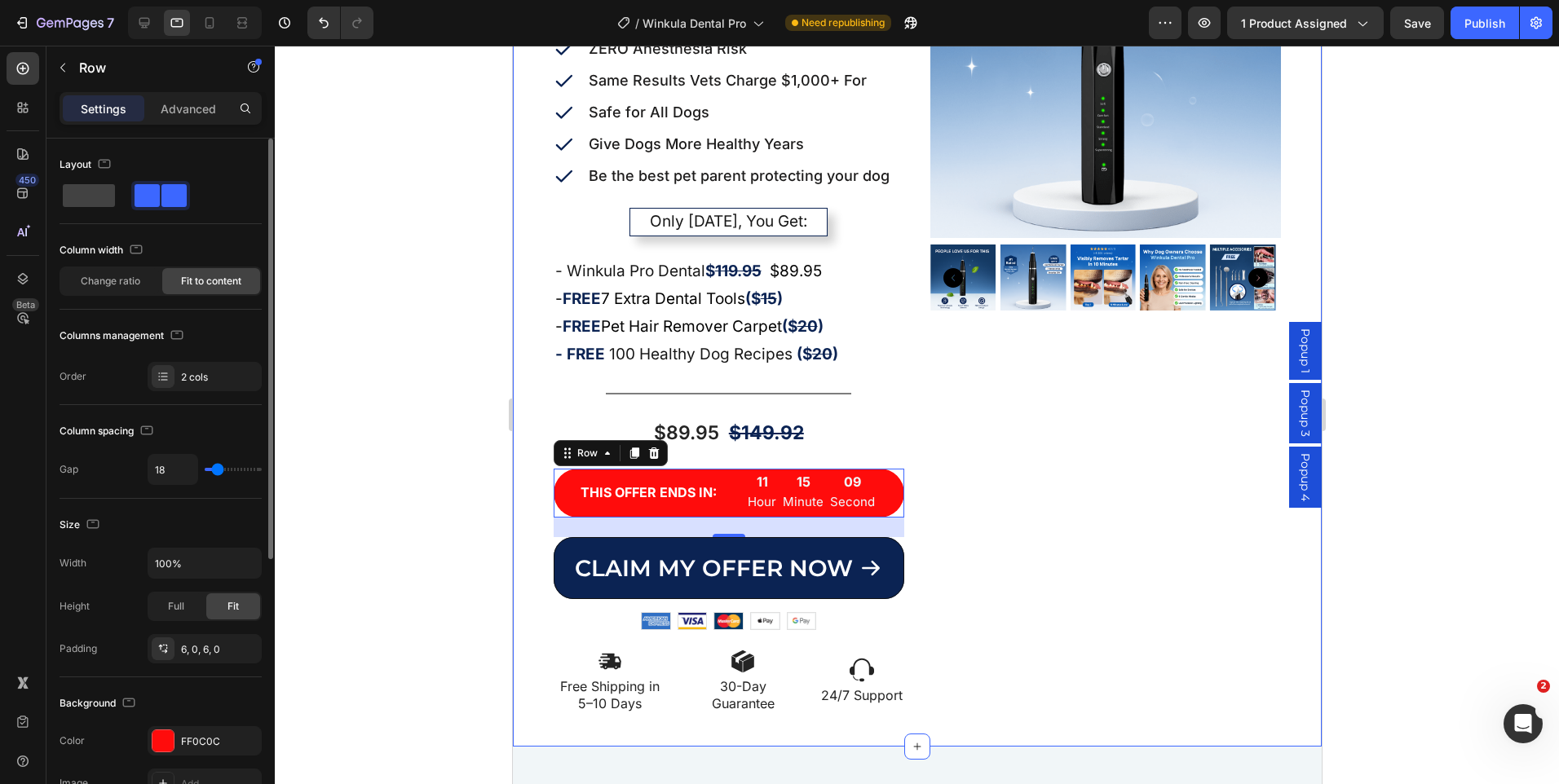
type input "11"
type input "9"
type input "7"
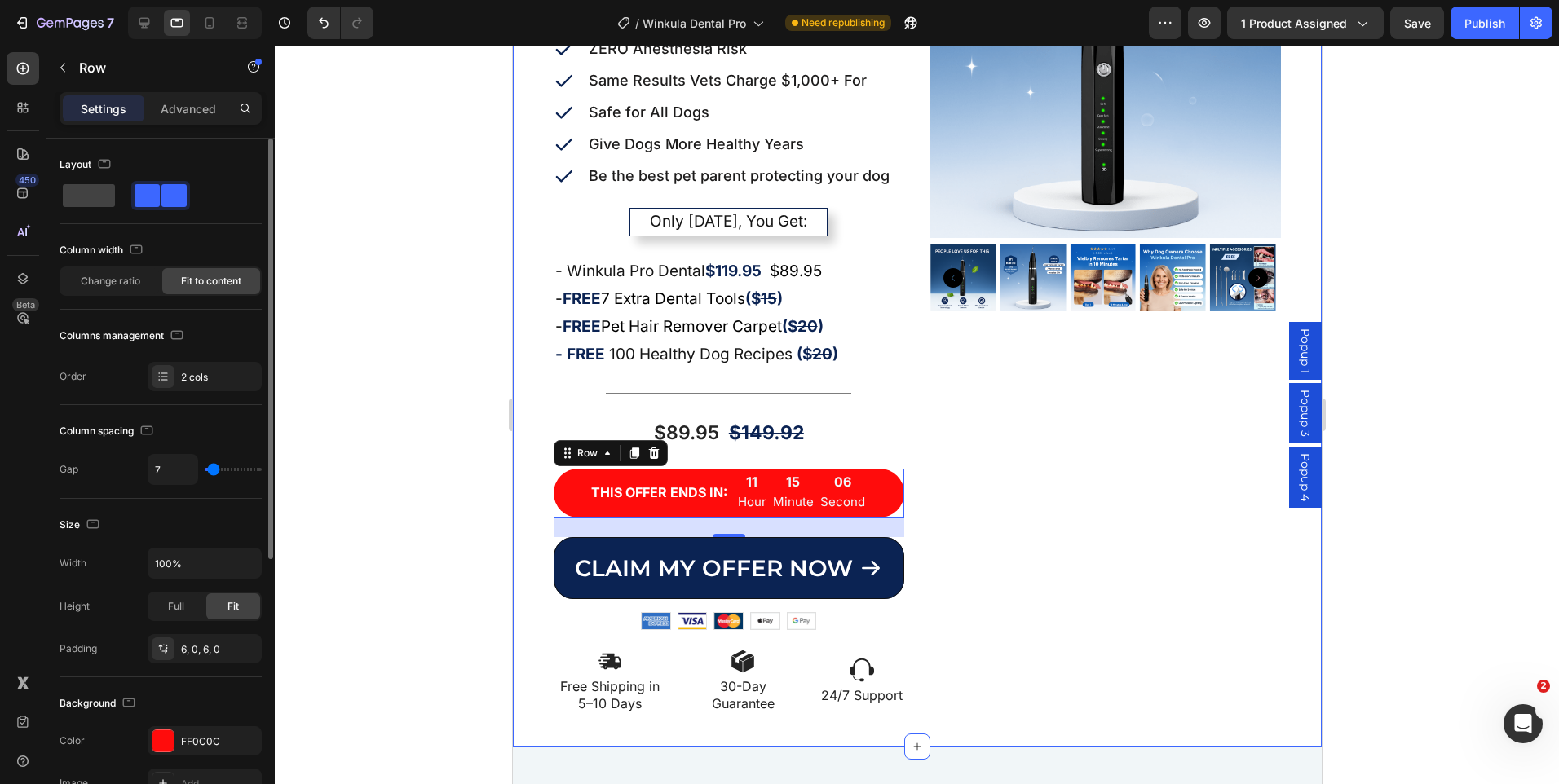
type input "4"
type input "7"
type input "9"
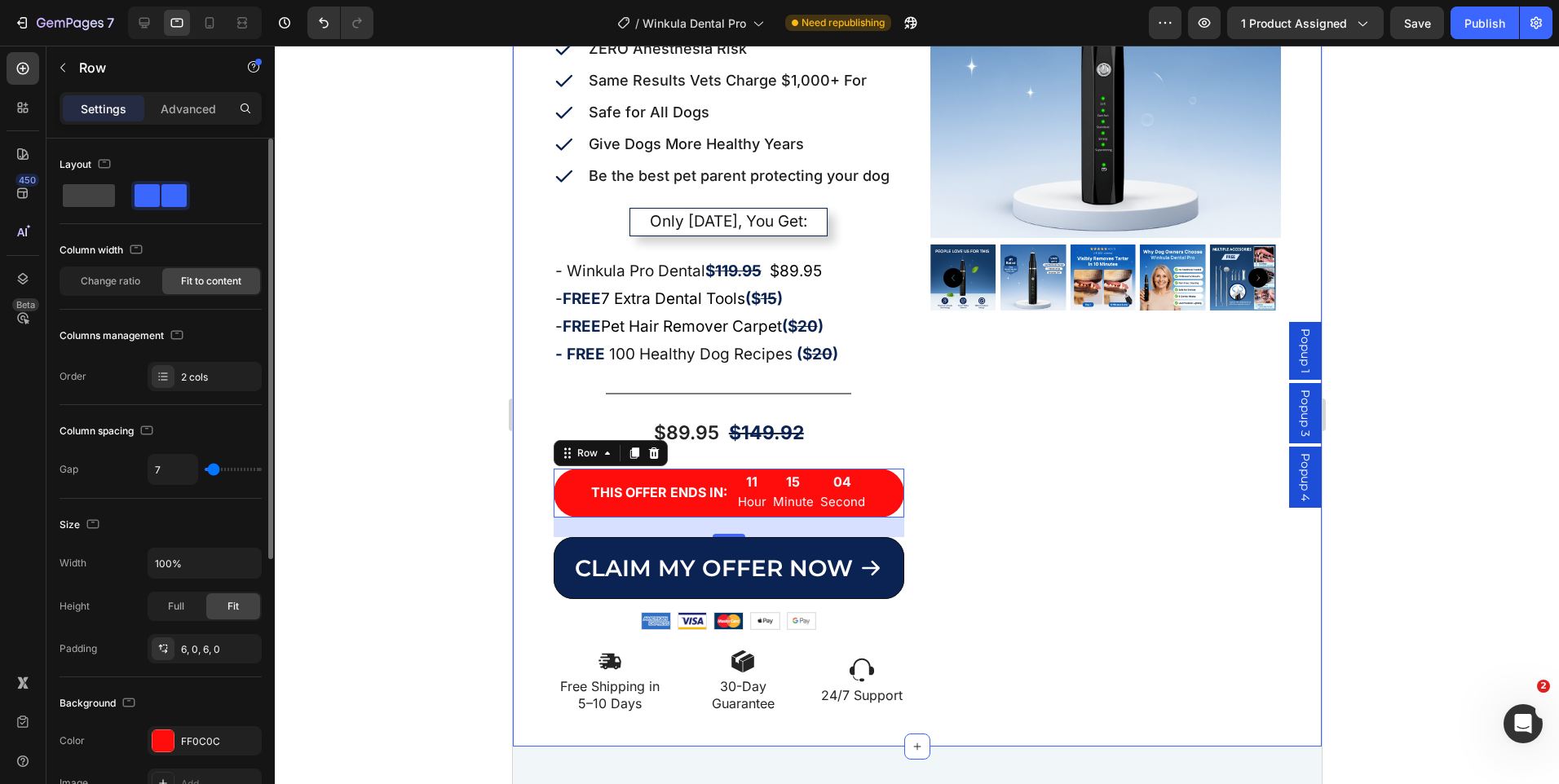
type input "9"
type input "11"
type input "13"
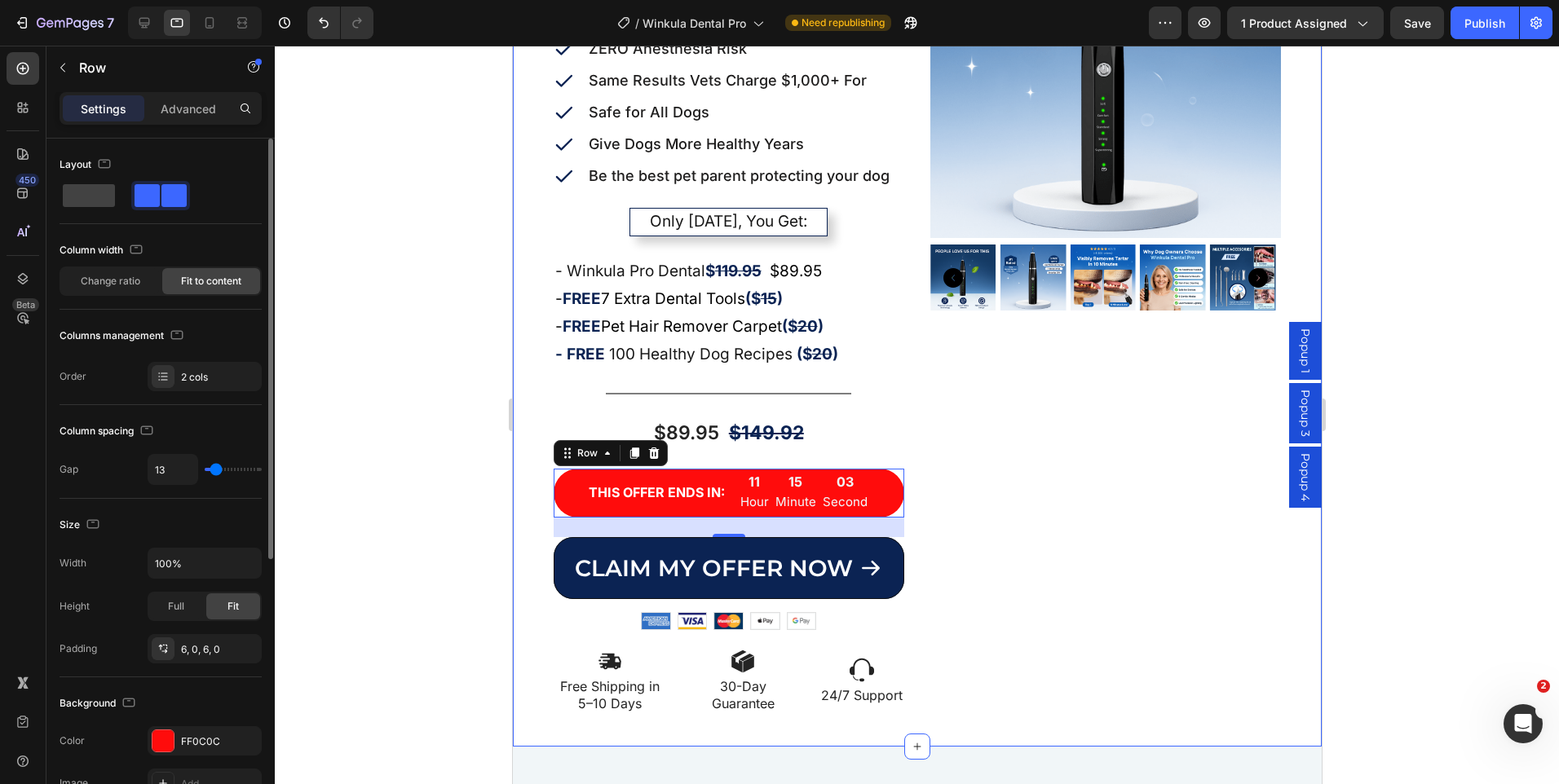
click at [217, 471] on input "range" at bounding box center [233, 470] width 57 height 3
click at [187, 637] on div "6, 0, 6, 0" at bounding box center [205, 649] width 114 height 29
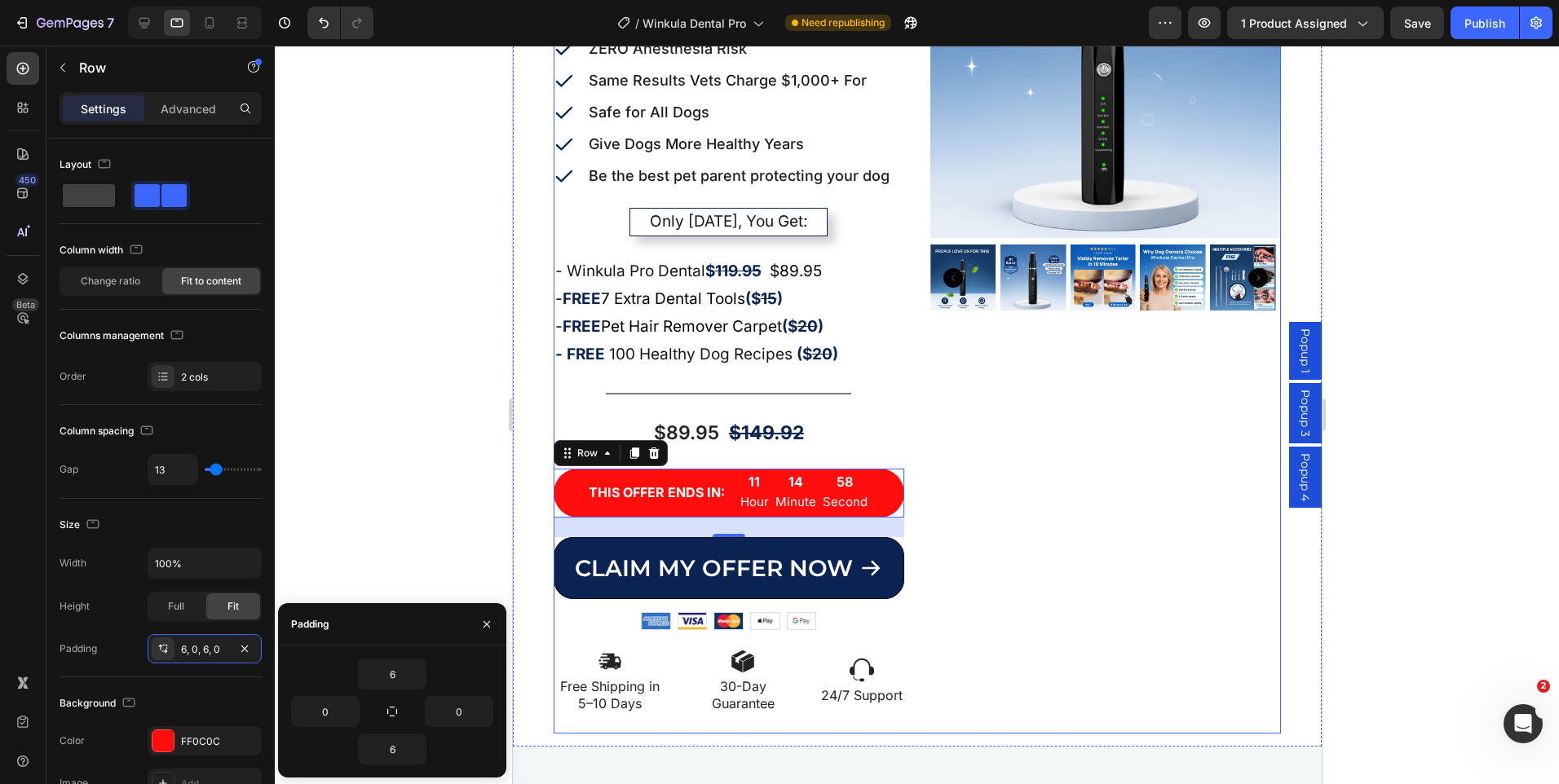
click at [1046, 447] on div "Product Images" at bounding box center [1105, 310] width 350 height 846
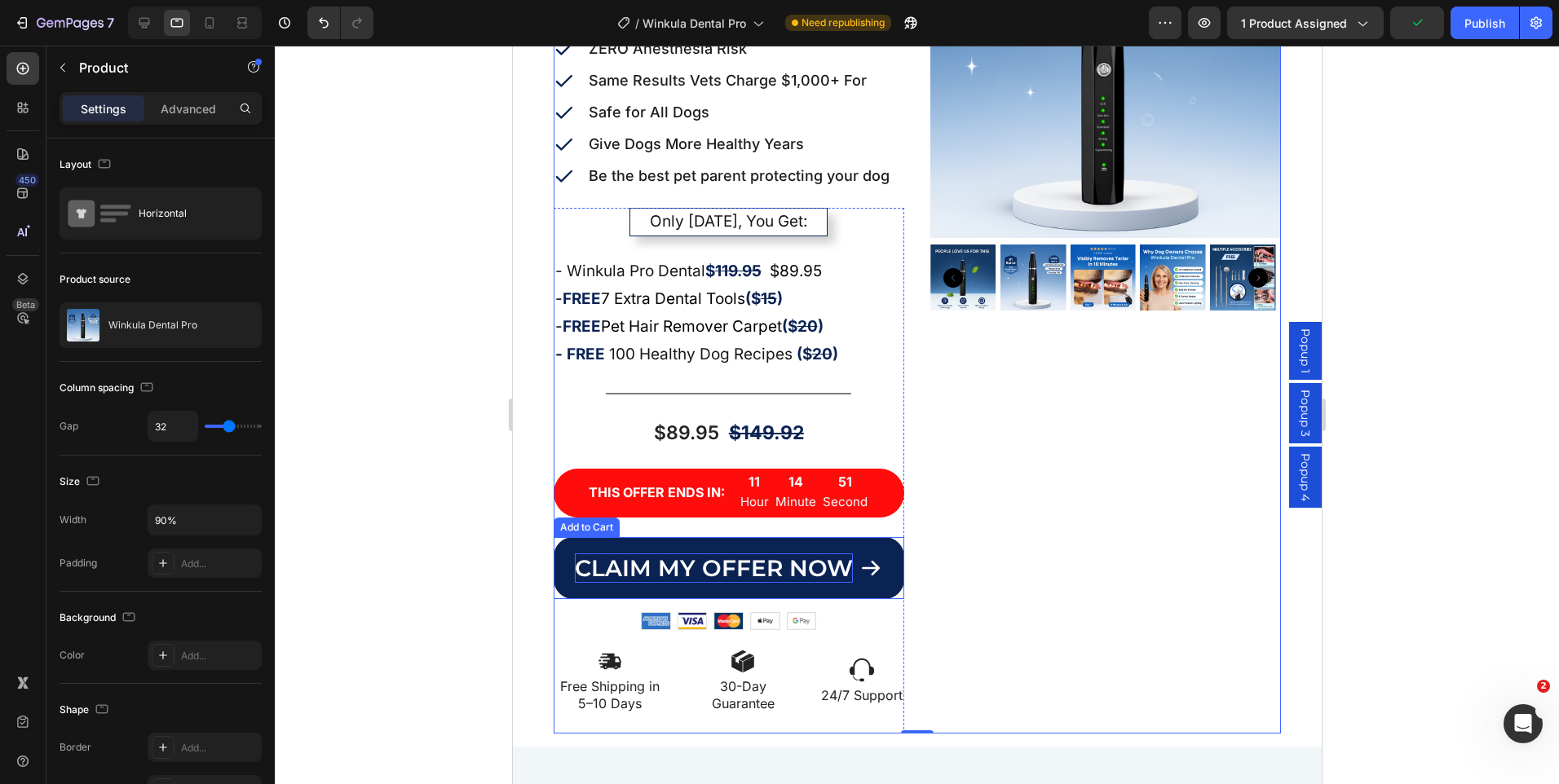
click at [771, 566] on div "CLAIM MY OFFER NOW" at bounding box center [713, 568] width 278 height 29
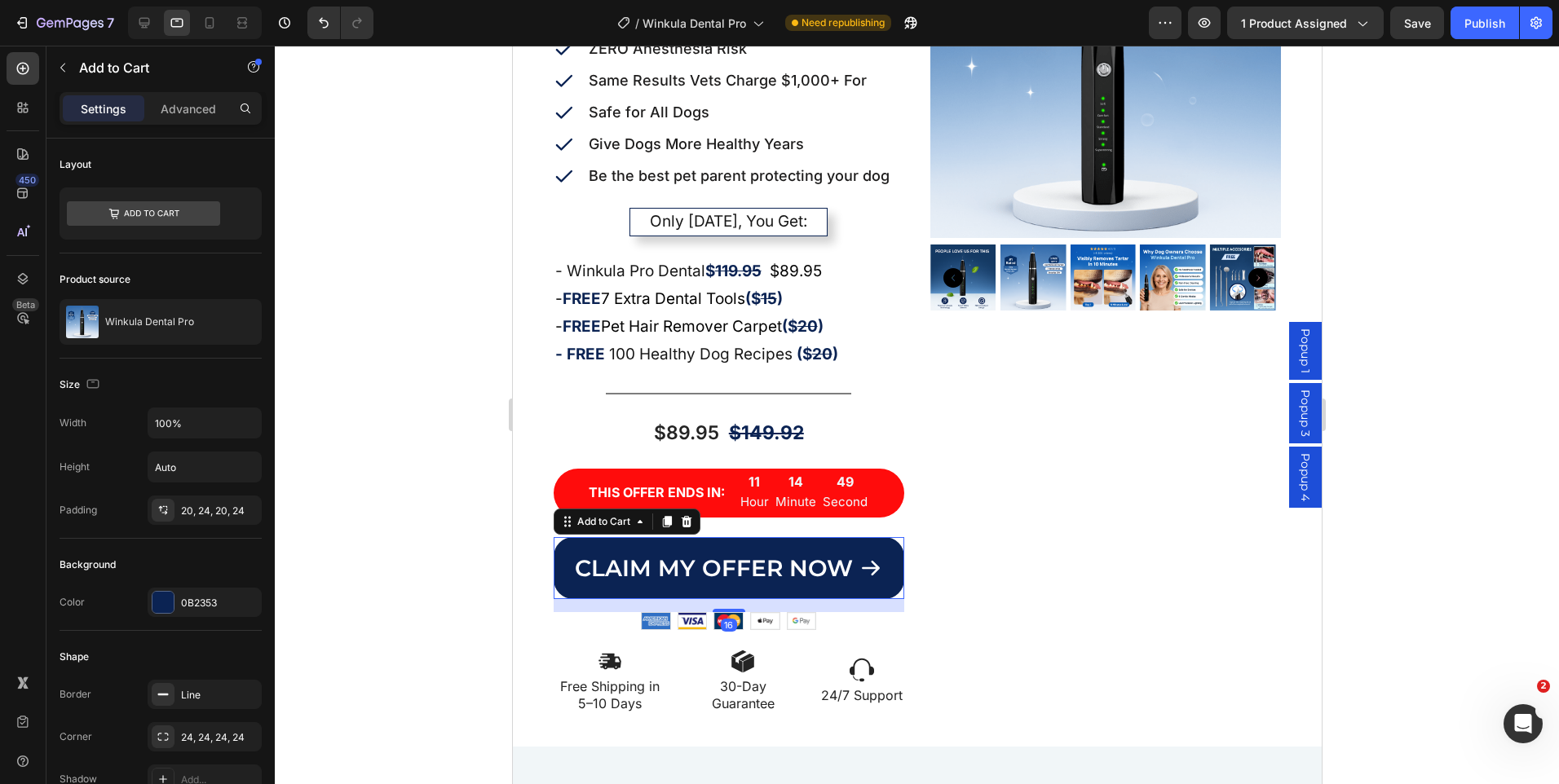
click at [788, 539] on button "CLAIM MY OFFER NOW" at bounding box center [728, 568] width 350 height 62
click at [202, 506] on div "20, 24, 20, 24" at bounding box center [204, 510] width 47 height 14
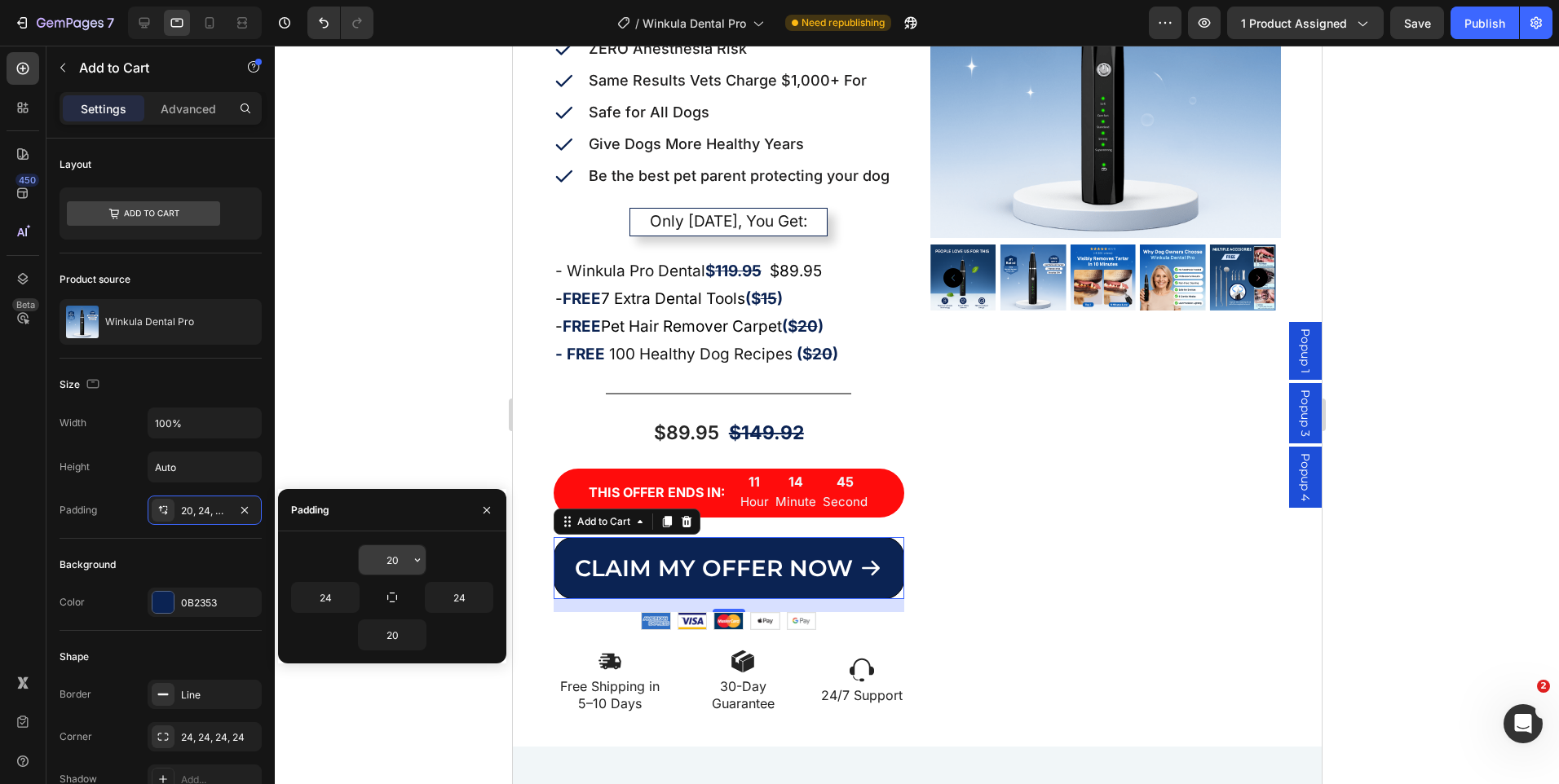
click at [399, 562] on input "20" at bounding box center [392, 560] width 66 height 29
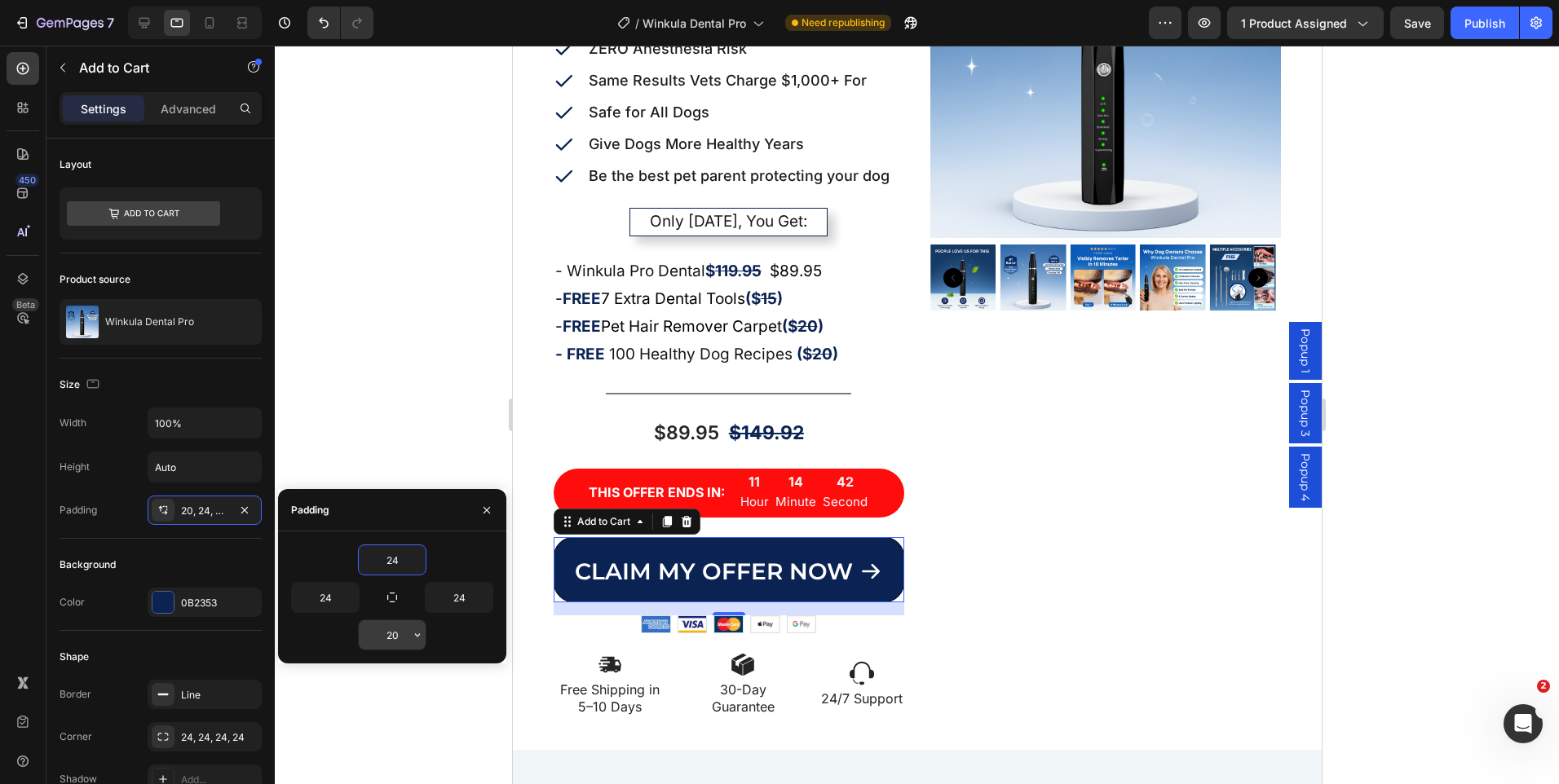
type input "24"
click at [398, 632] on input "20" at bounding box center [392, 635] width 66 height 29
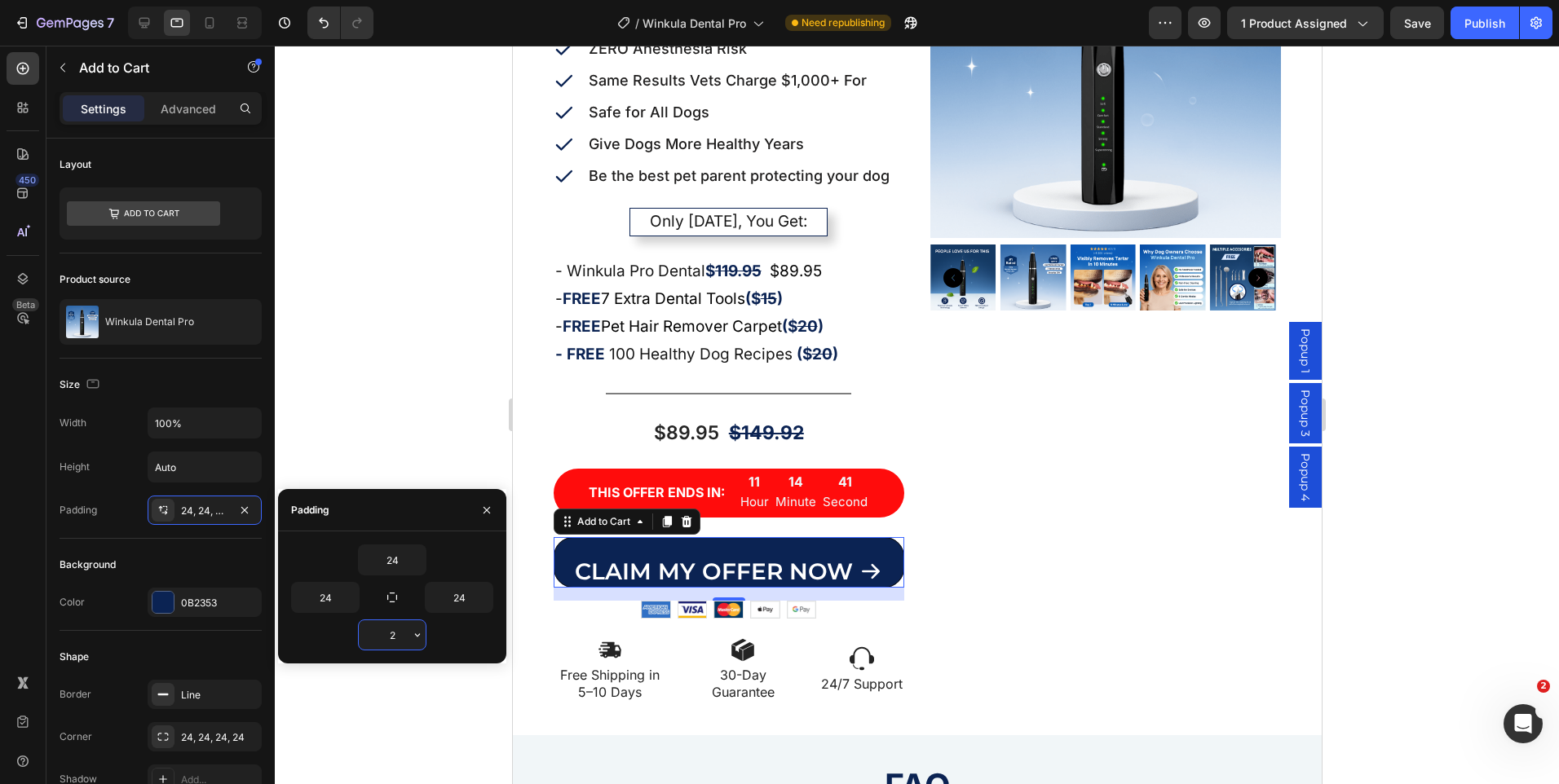
type input "24"
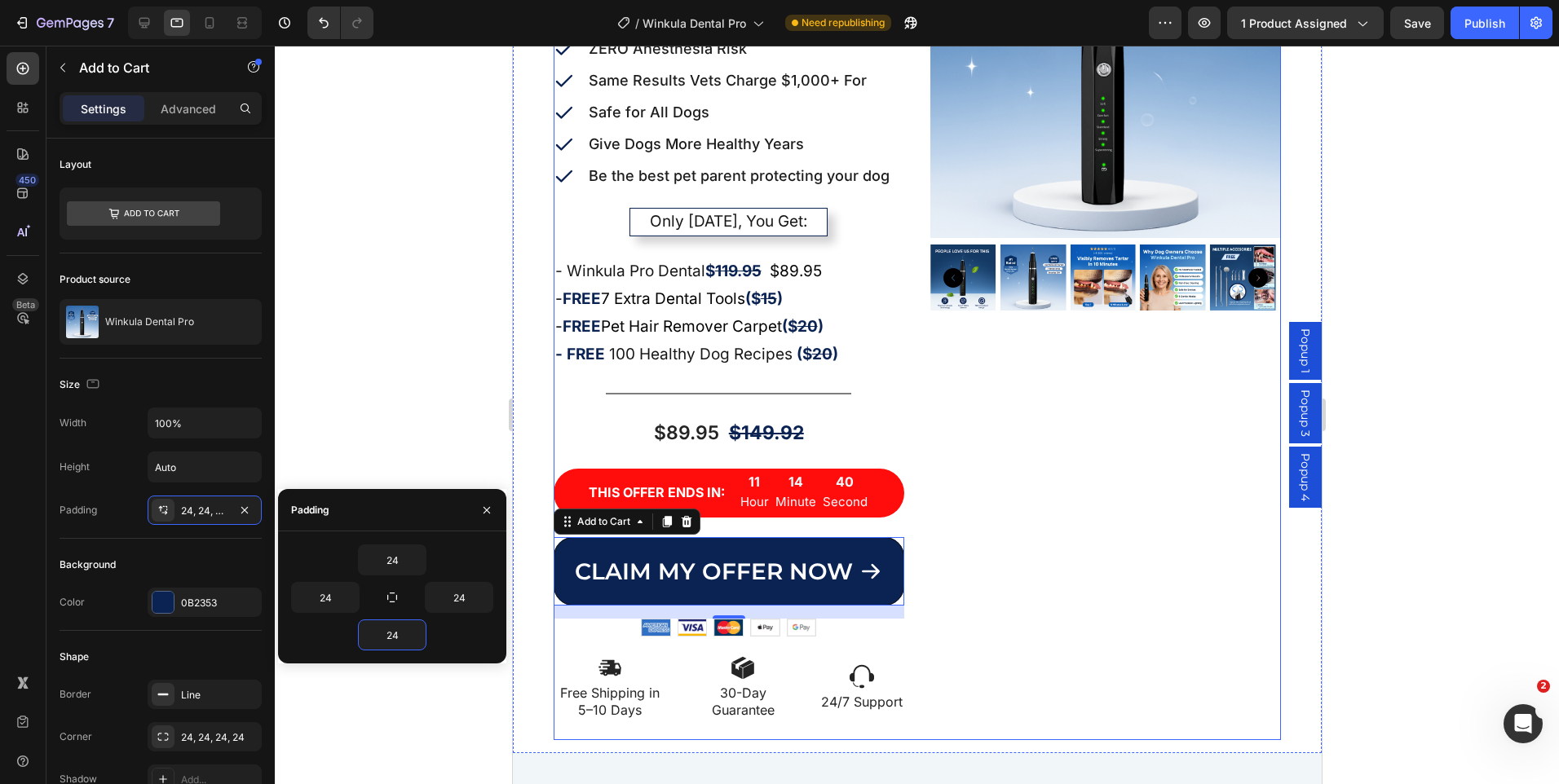
click at [1131, 544] on div "Product Images" at bounding box center [1105, 314] width 350 height 853
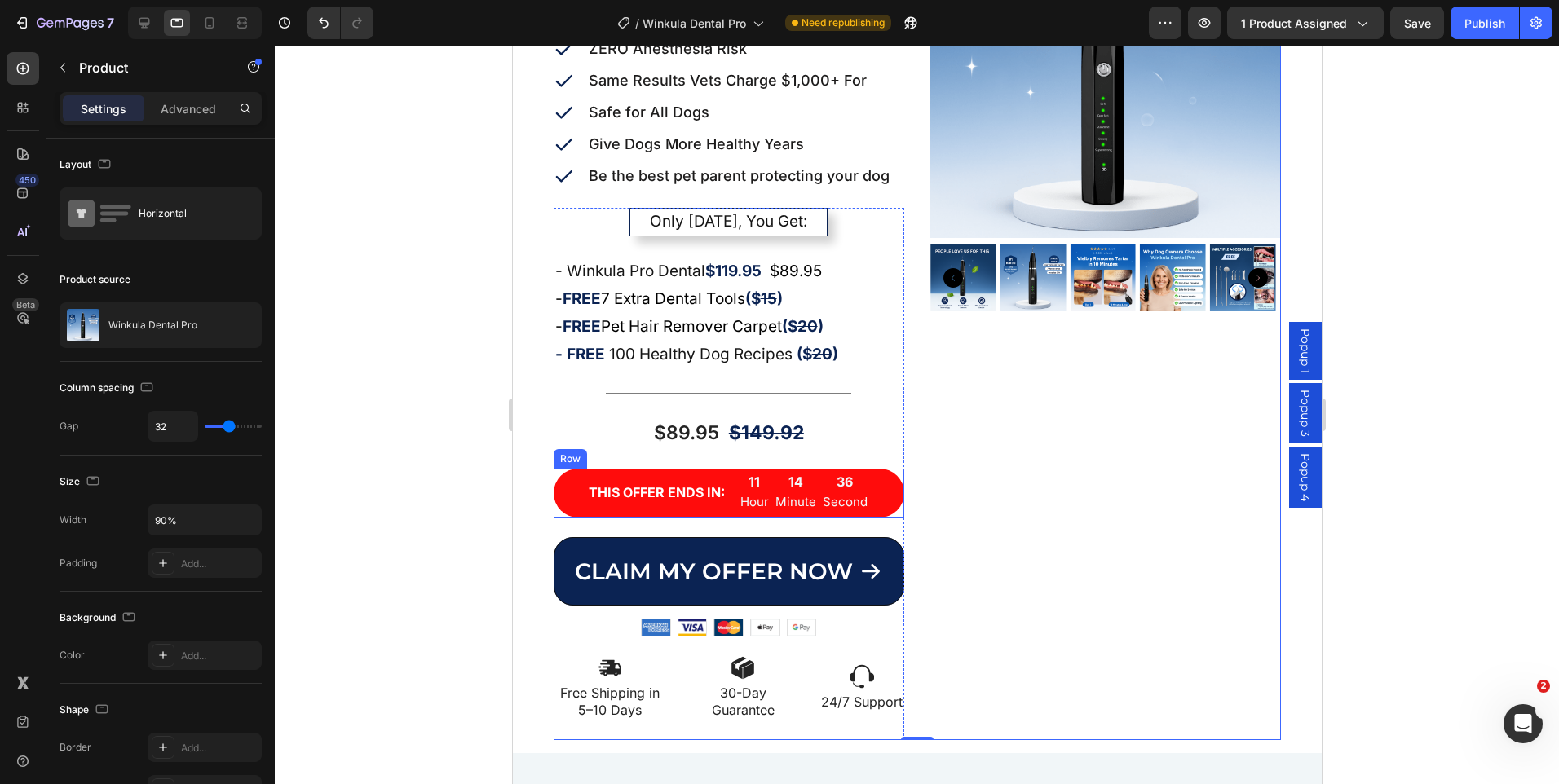
click at [663, 512] on div "THIS OFFER ENDS IN: Text Block" at bounding box center [656, 493] width 140 height 39
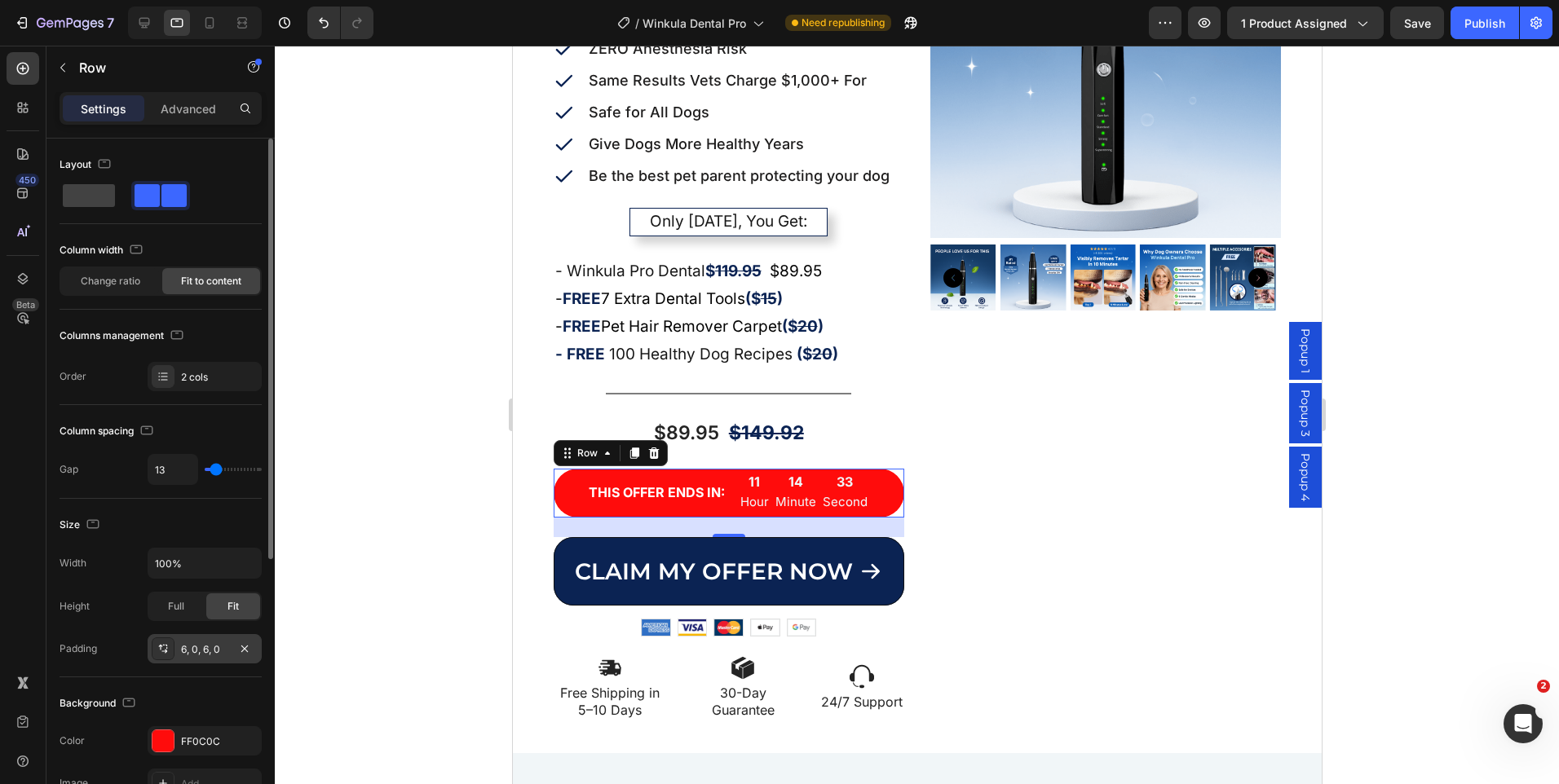
click at [222, 650] on div "6, 0, 6, 0" at bounding box center [204, 649] width 47 height 14
click at [201, 107] on p "Advanced" at bounding box center [188, 109] width 55 height 17
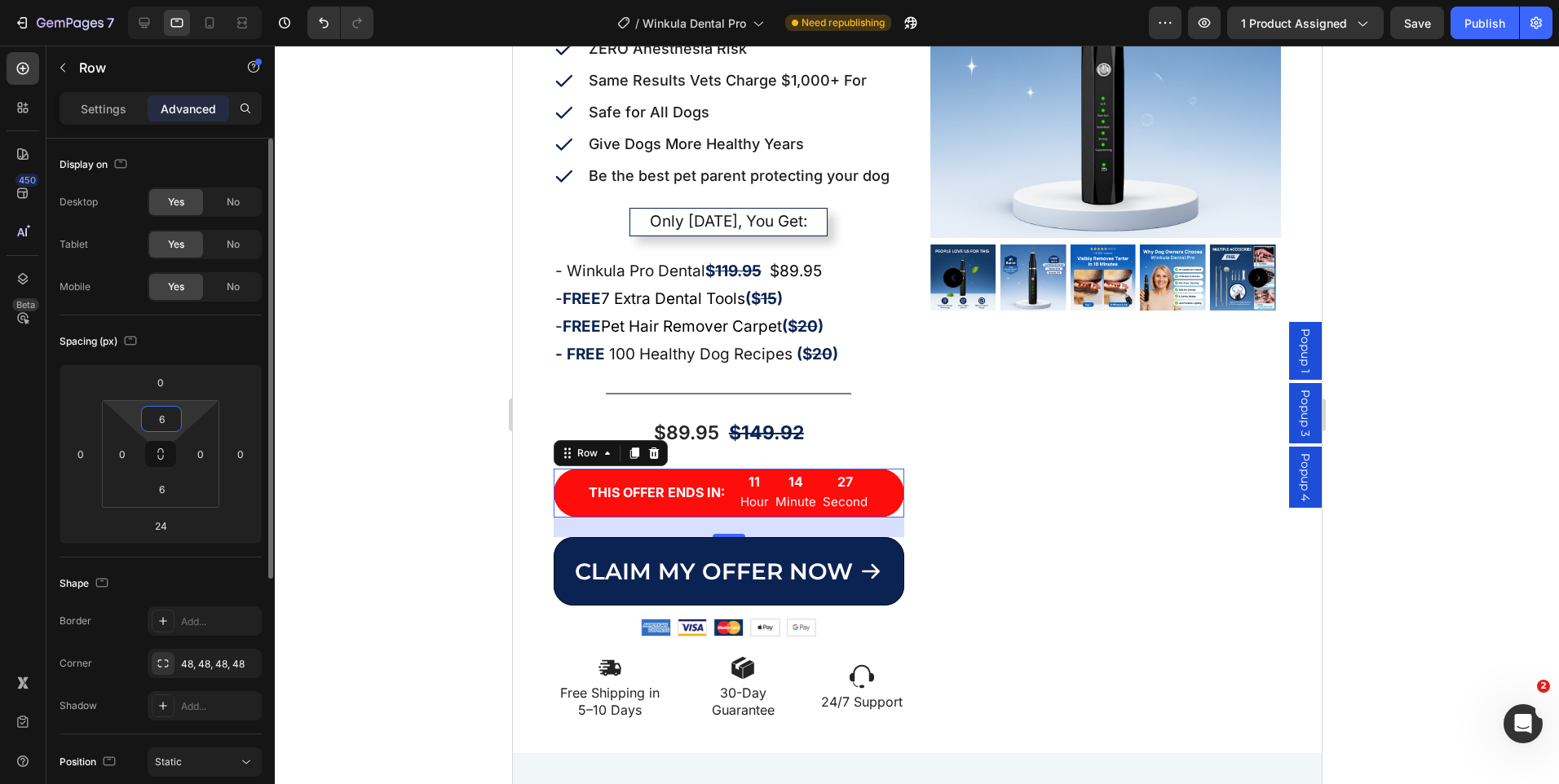
click at [158, 427] on input "6" at bounding box center [161, 418] width 32 height 25
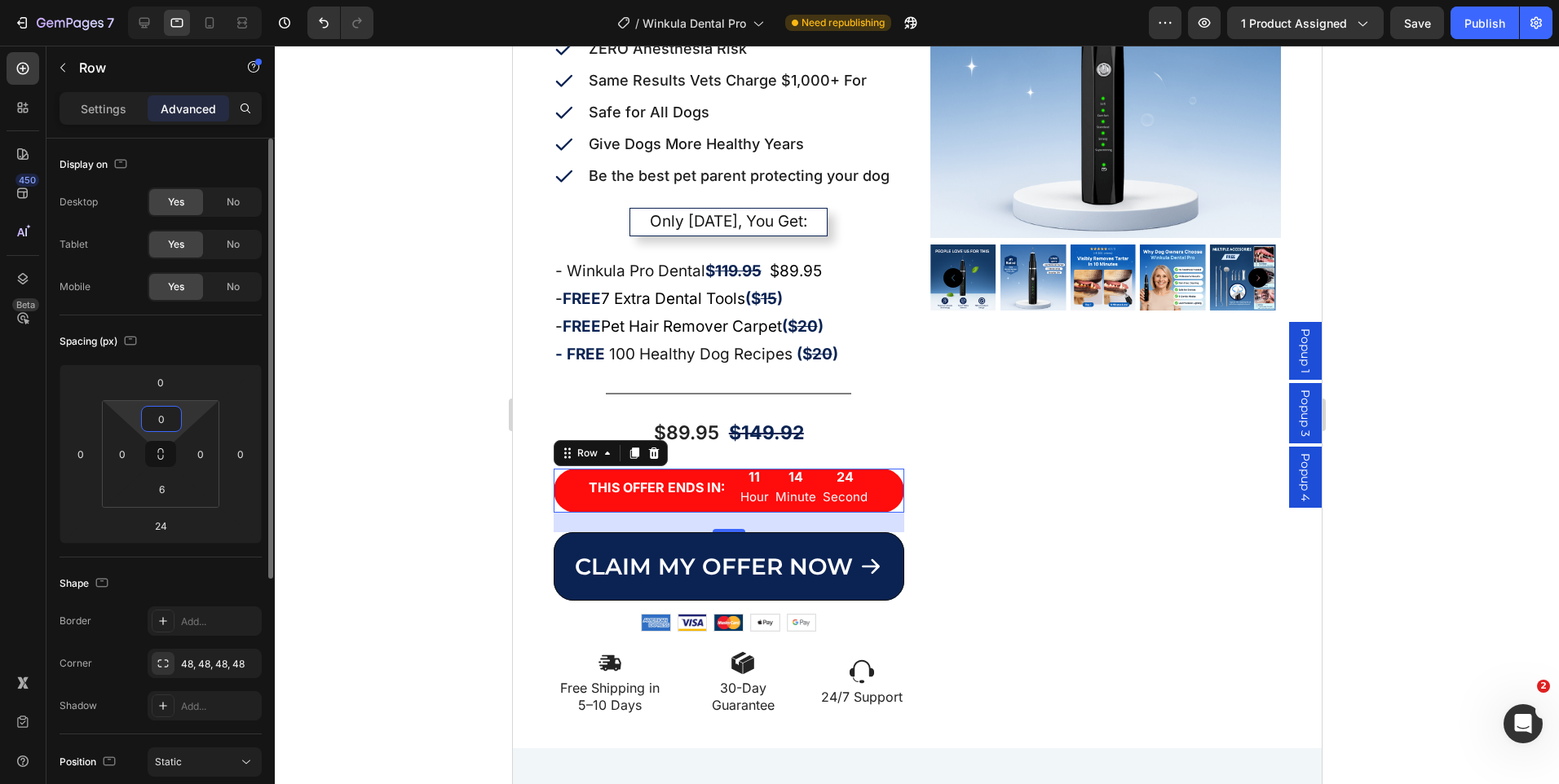
type input "06"
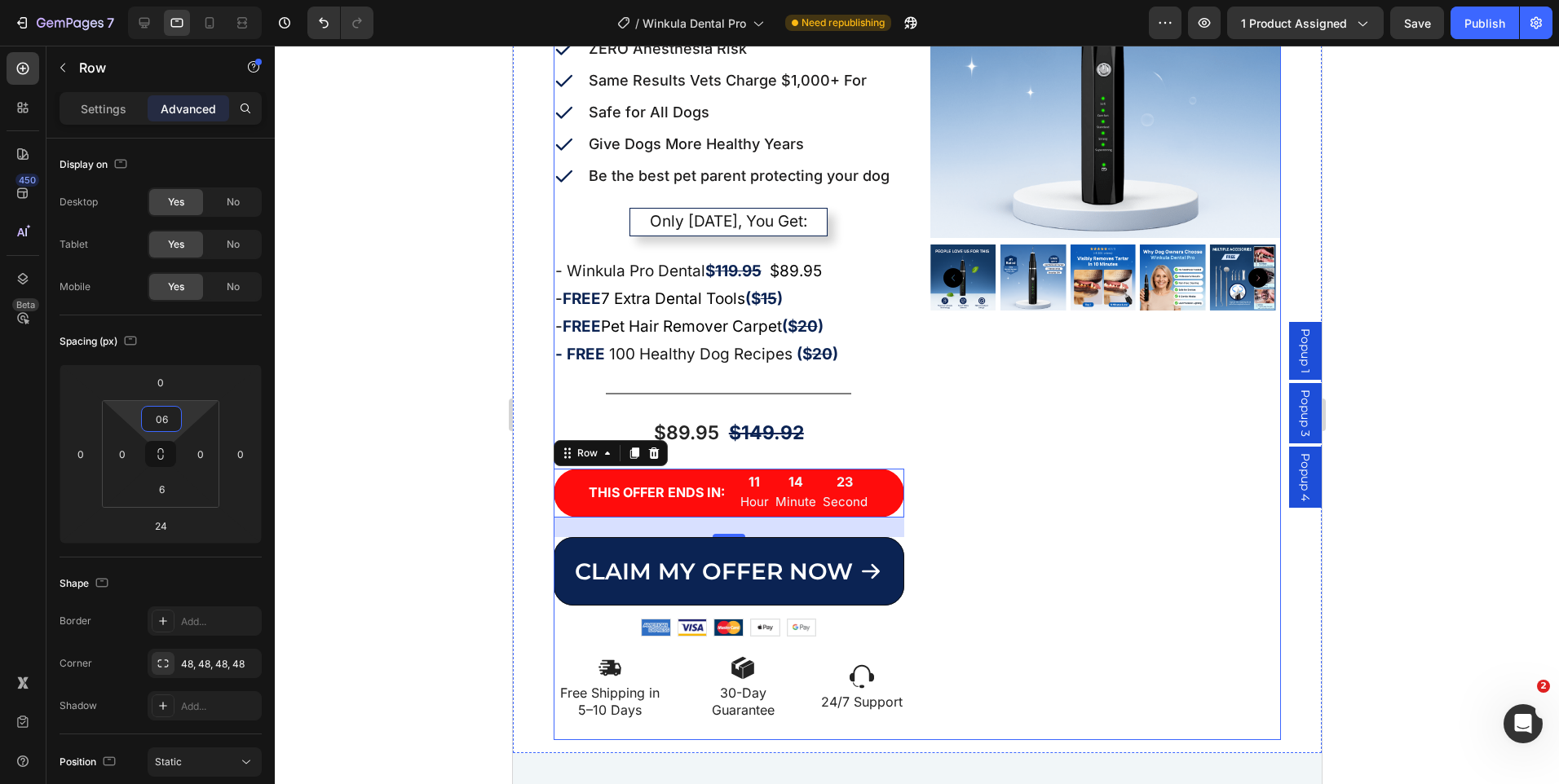
click at [1100, 483] on div "Product Images" at bounding box center [1105, 314] width 350 height 853
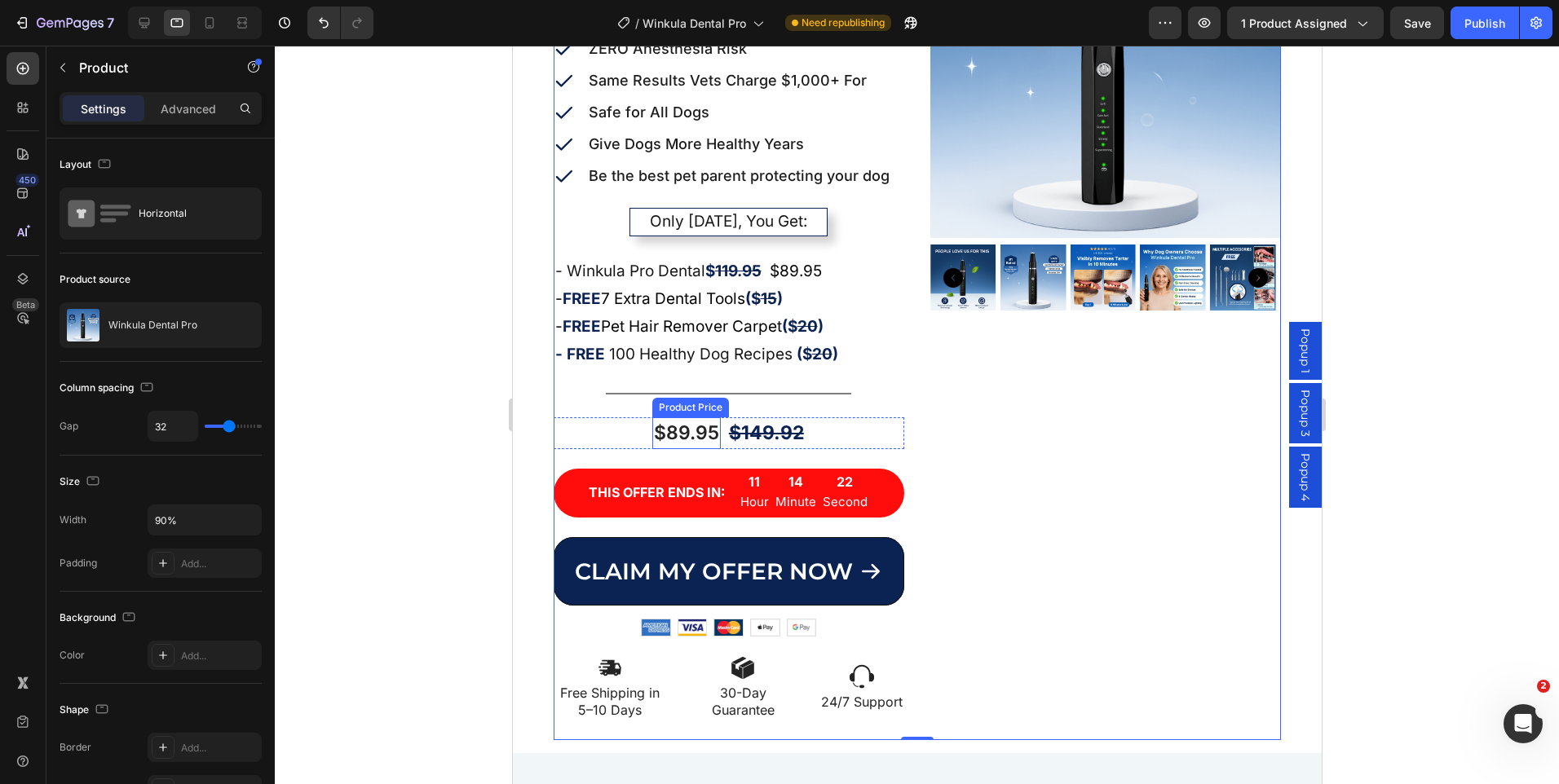
click at [672, 436] on div "$89.95" at bounding box center [685, 433] width 68 height 32
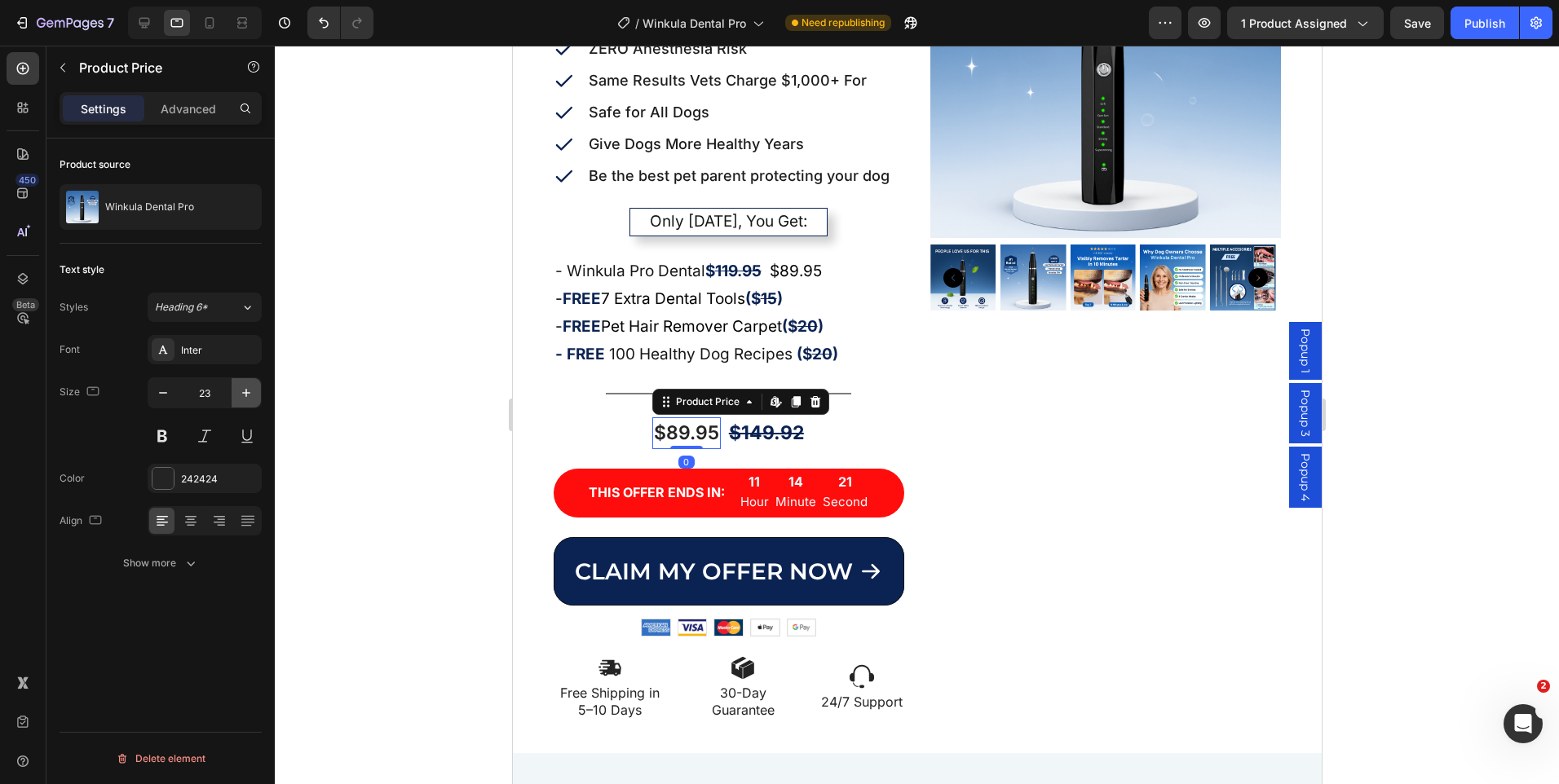
click at [240, 390] on icon "button" at bounding box center [245, 393] width 16 height 16
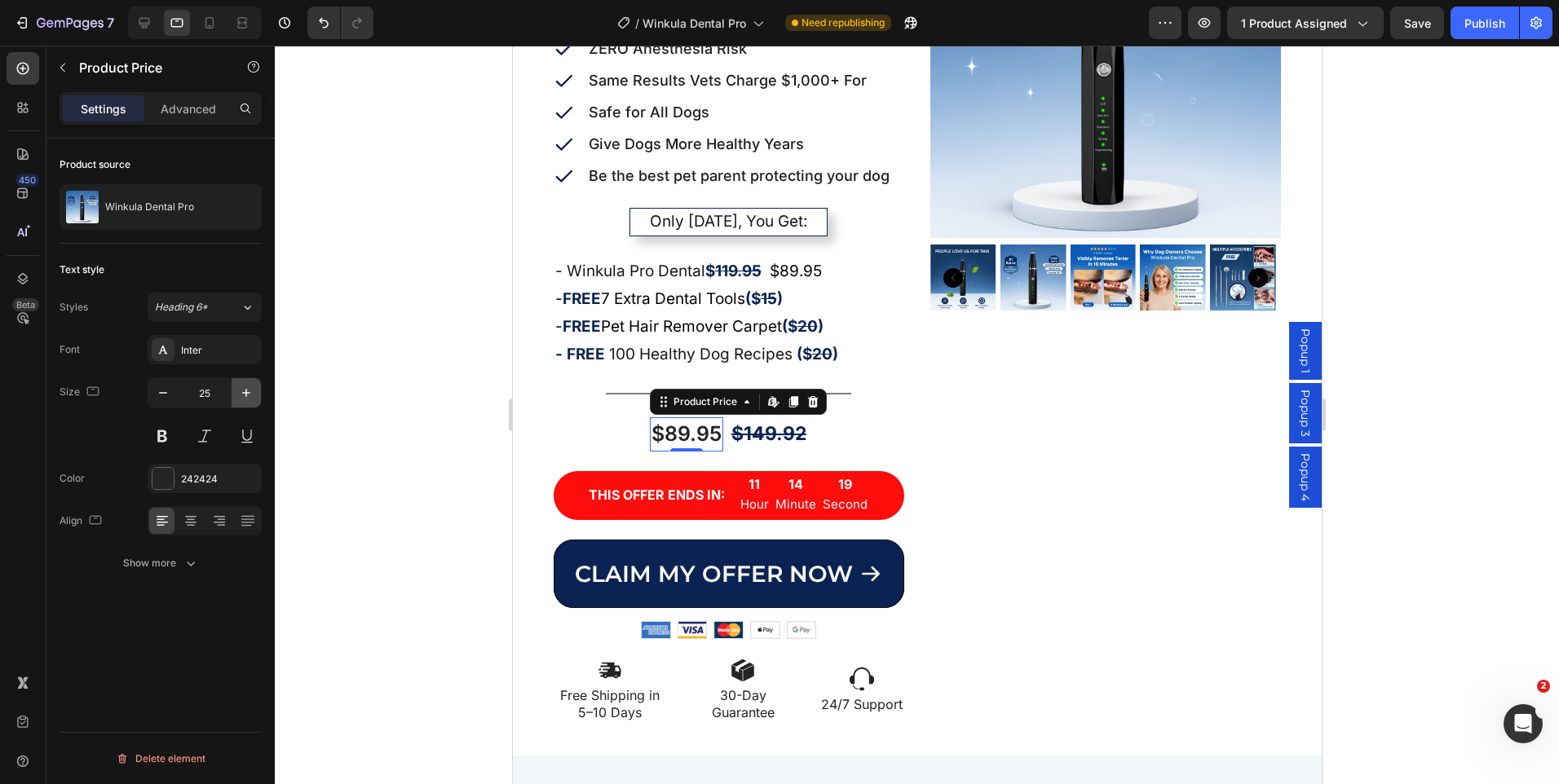
click at [240, 390] on icon "button" at bounding box center [245, 393] width 16 height 16
type input "26"
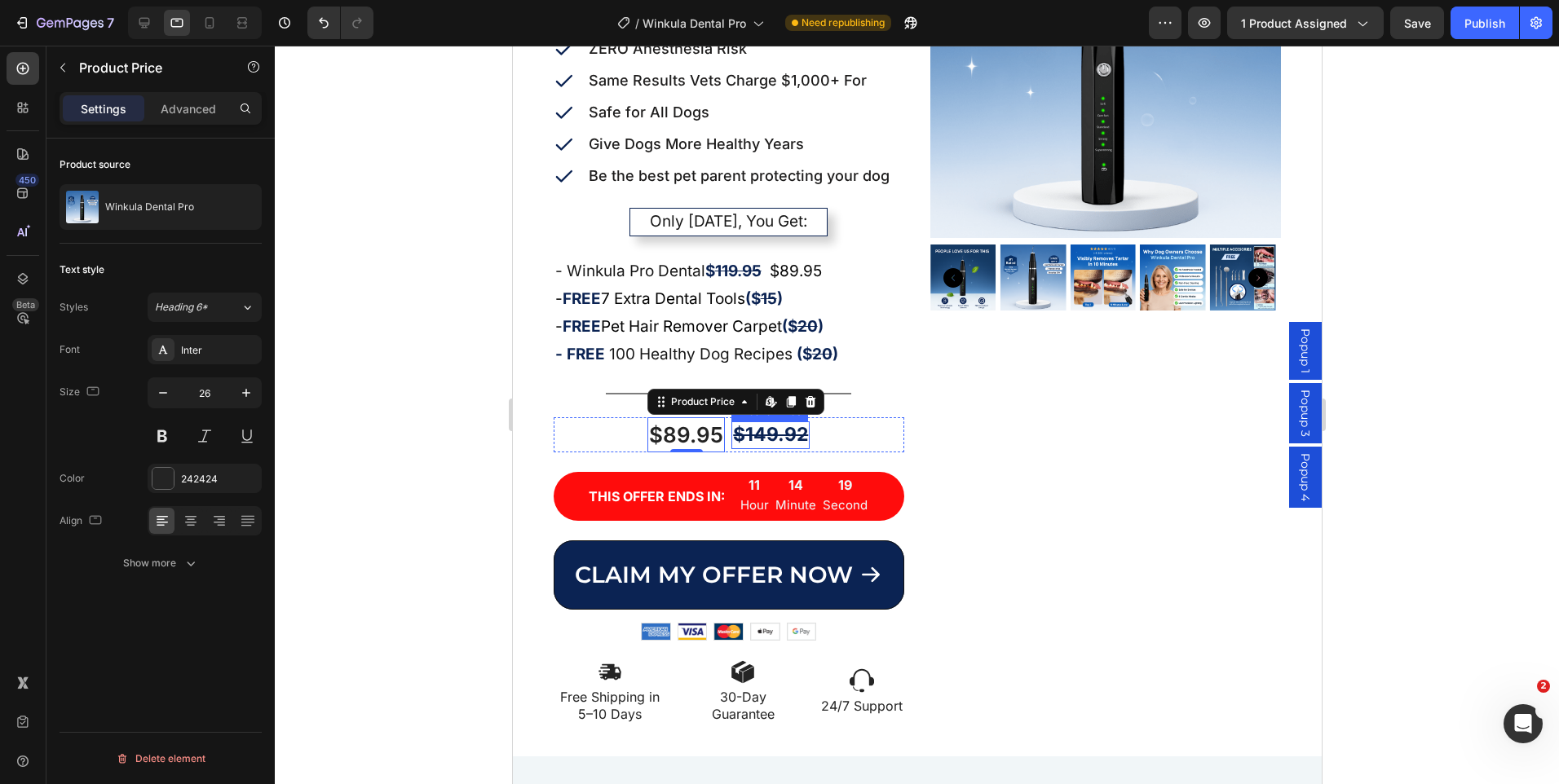
click at [770, 442] on div "$149.92" at bounding box center [770, 435] width 78 height 28
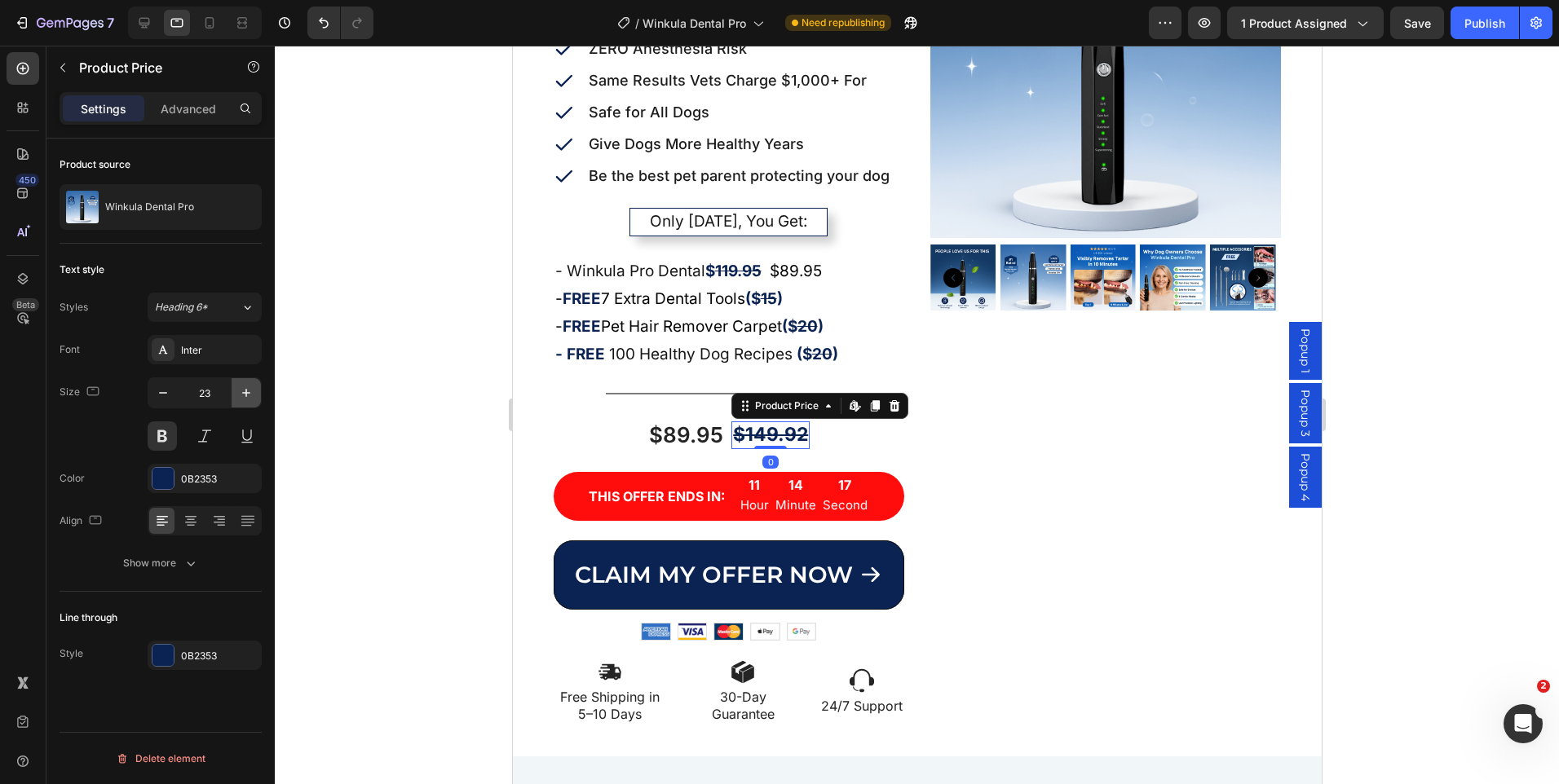
click at [245, 390] on icon "button" at bounding box center [245, 393] width 16 height 16
type input "26"
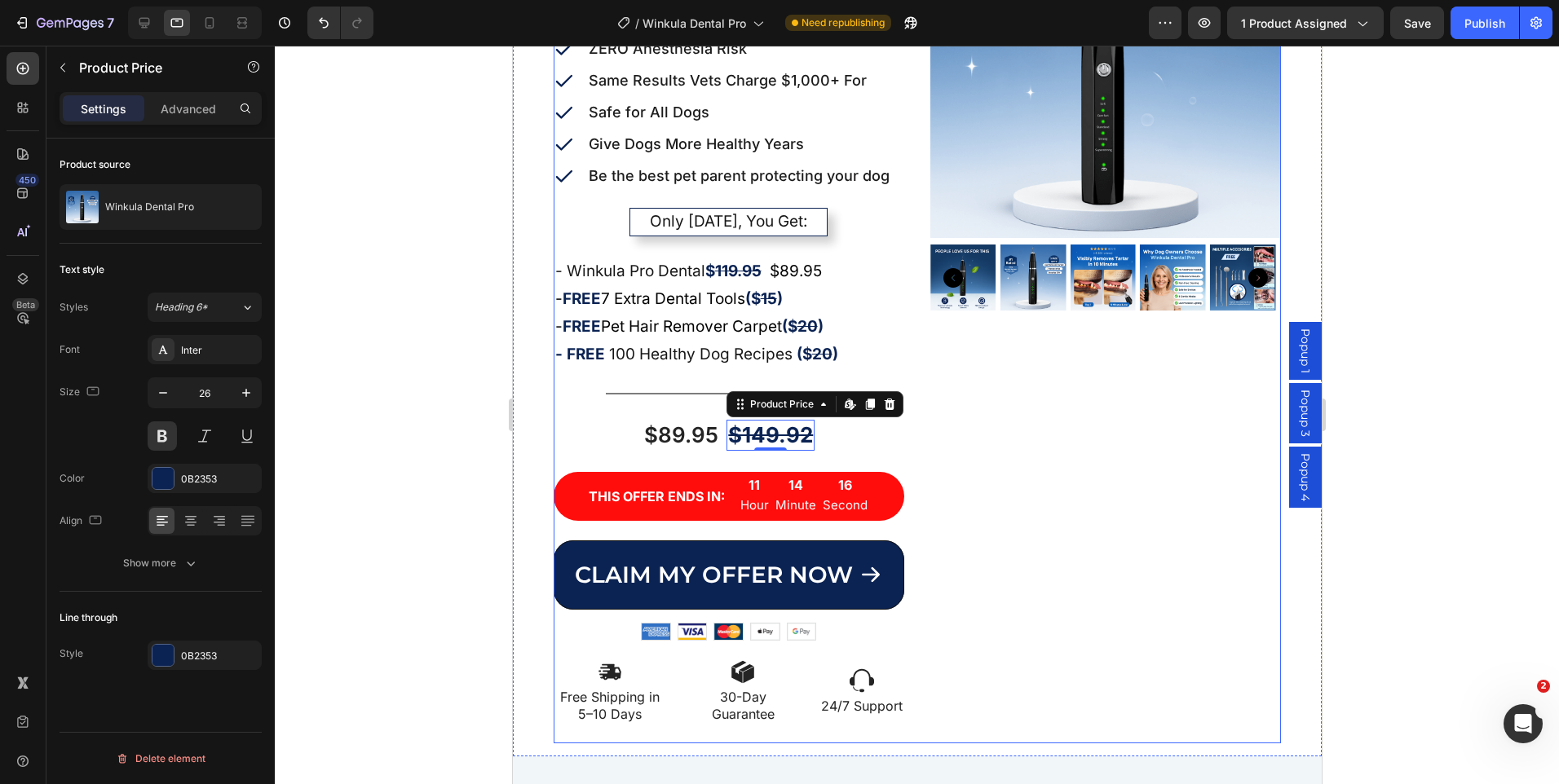
click at [1094, 486] on div "Product Images" at bounding box center [1105, 315] width 350 height 856
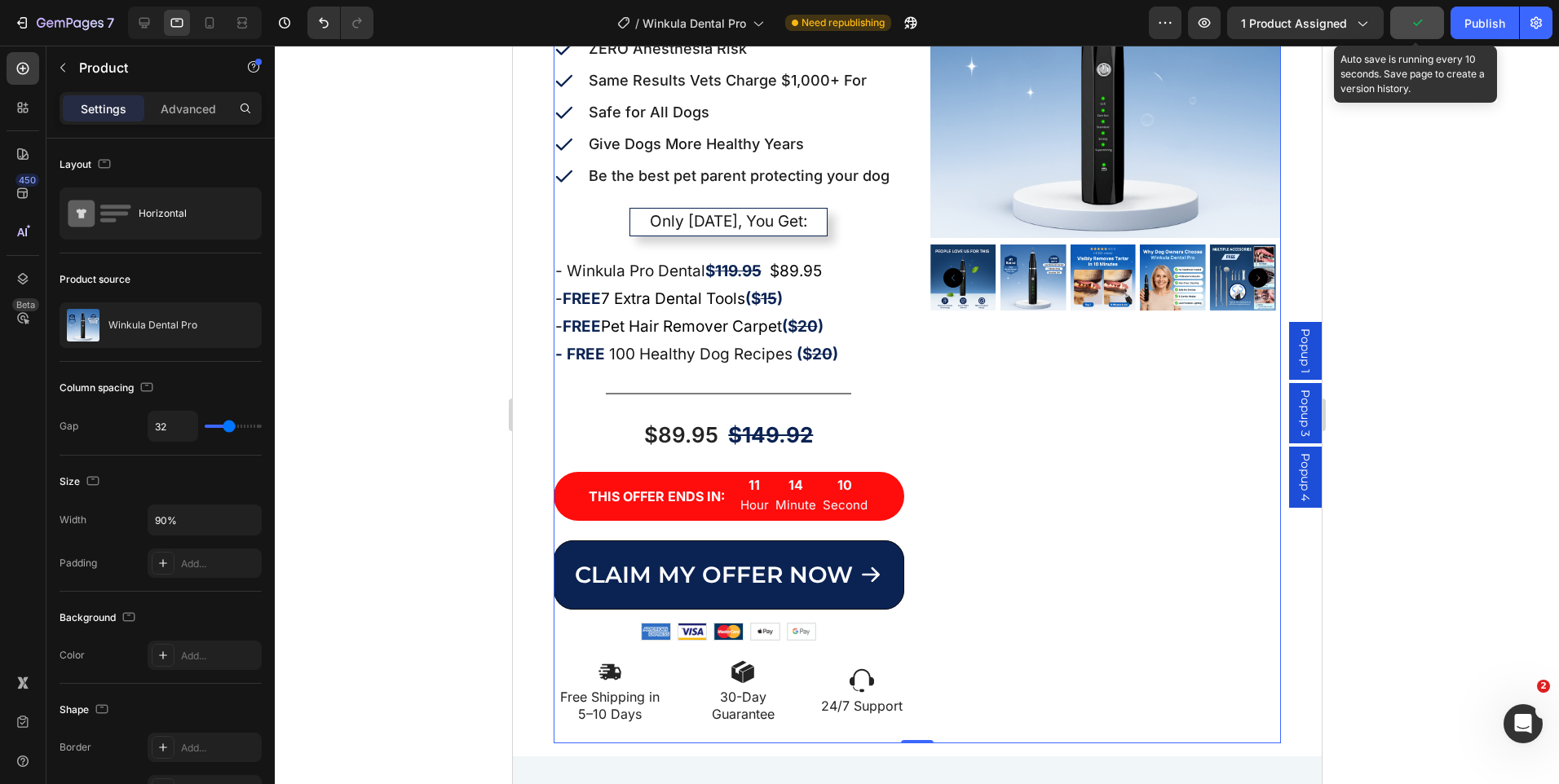
click at [1406, 37] on button "button" at bounding box center [1417, 23] width 54 height 32
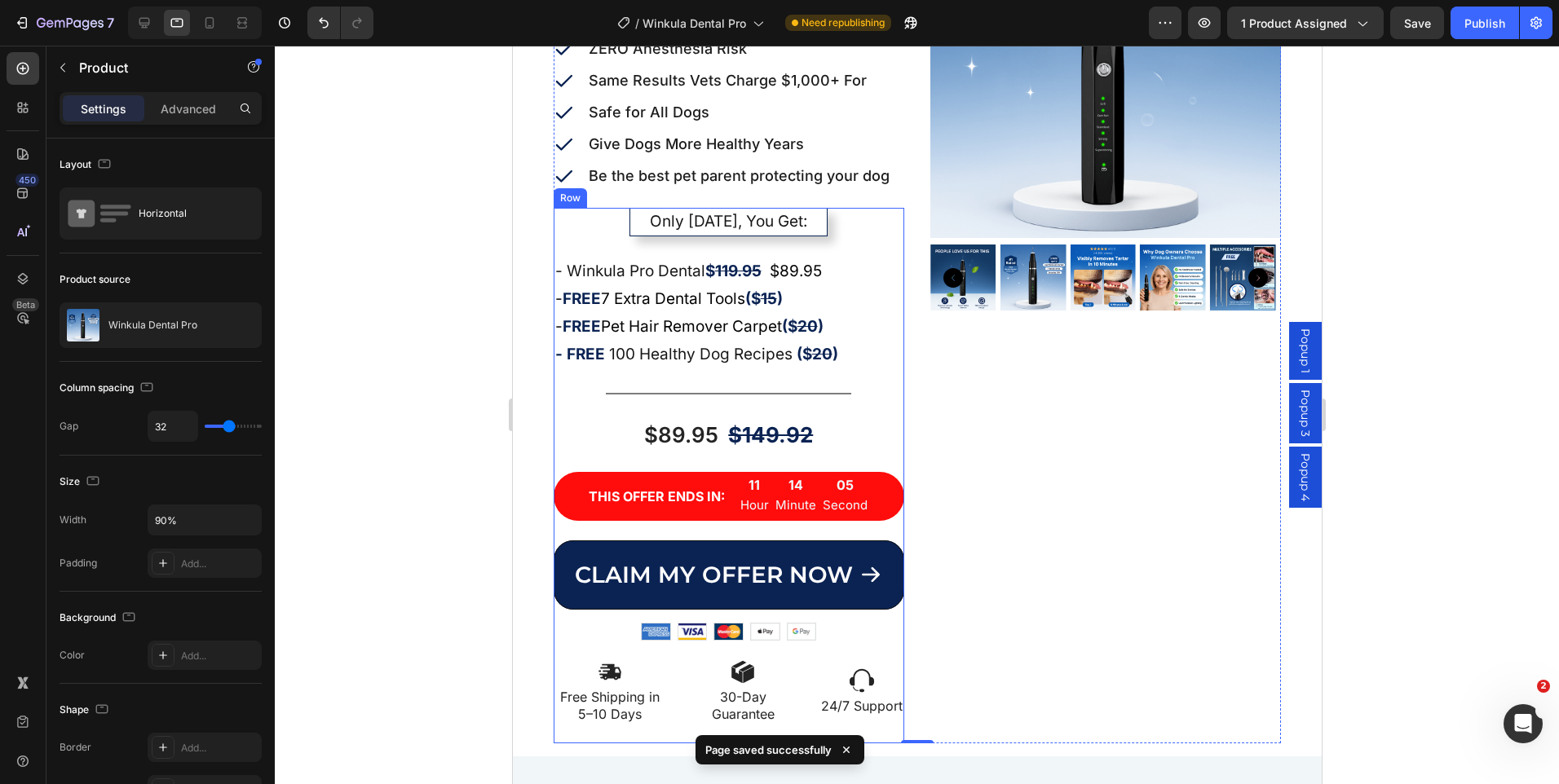
scroll to position [0, 0]
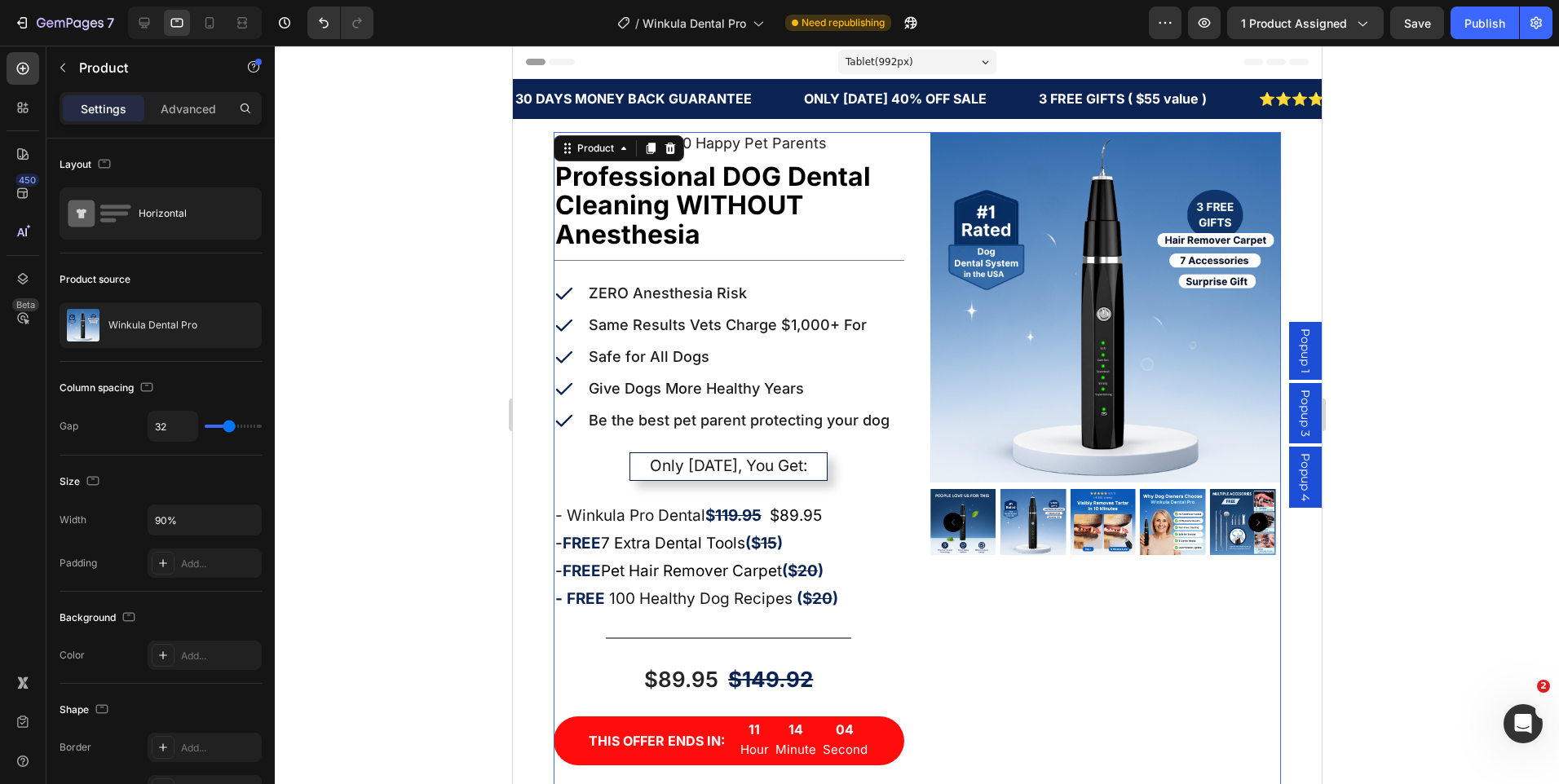
click at [1358, 169] on div at bounding box center [916, 415] width 1285 height 739
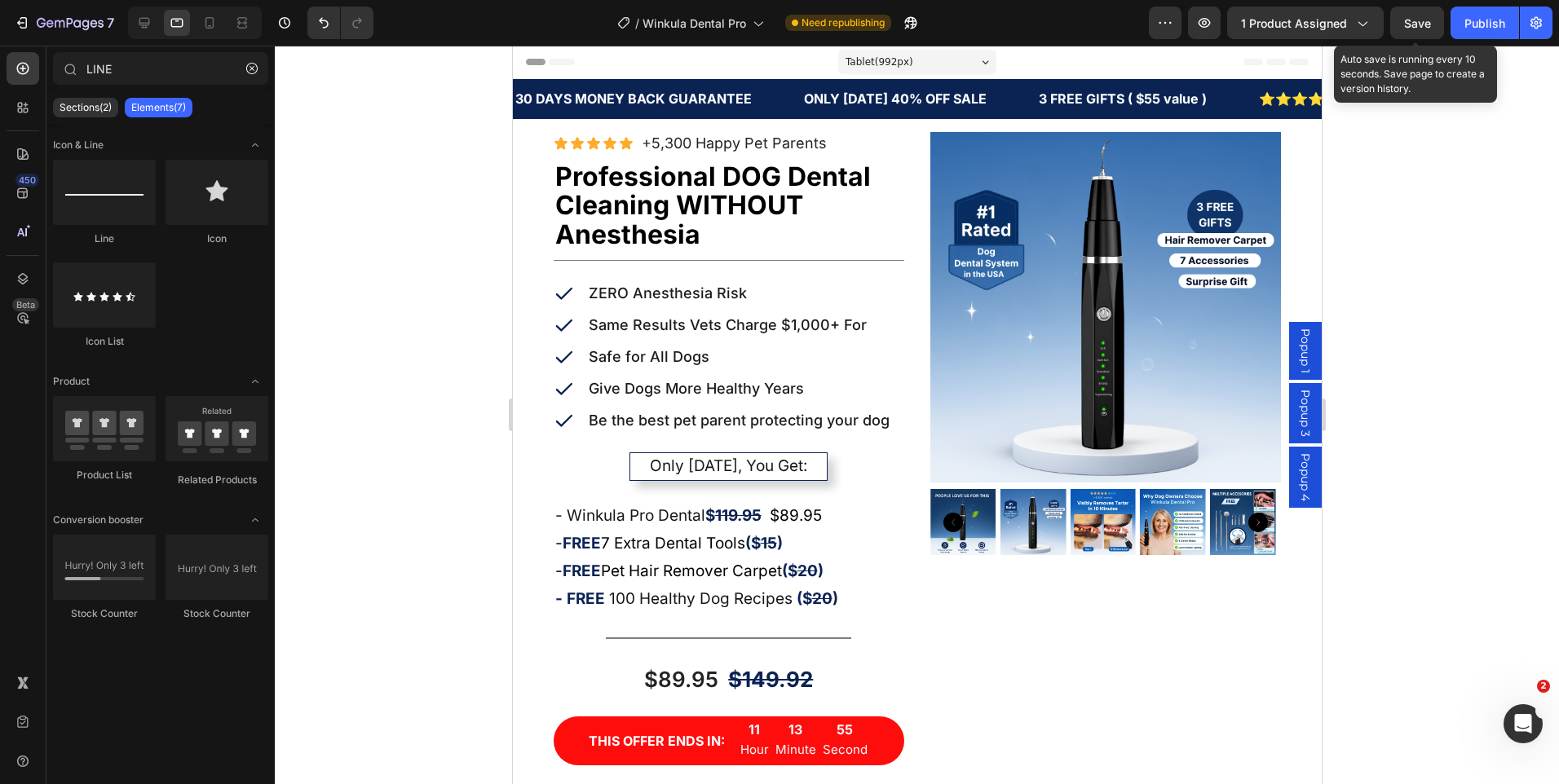
click at [1412, 26] on span "Save" at bounding box center [1418, 23] width 27 height 14
click at [1412, 27] on span "Save" at bounding box center [1418, 23] width 27 height 14
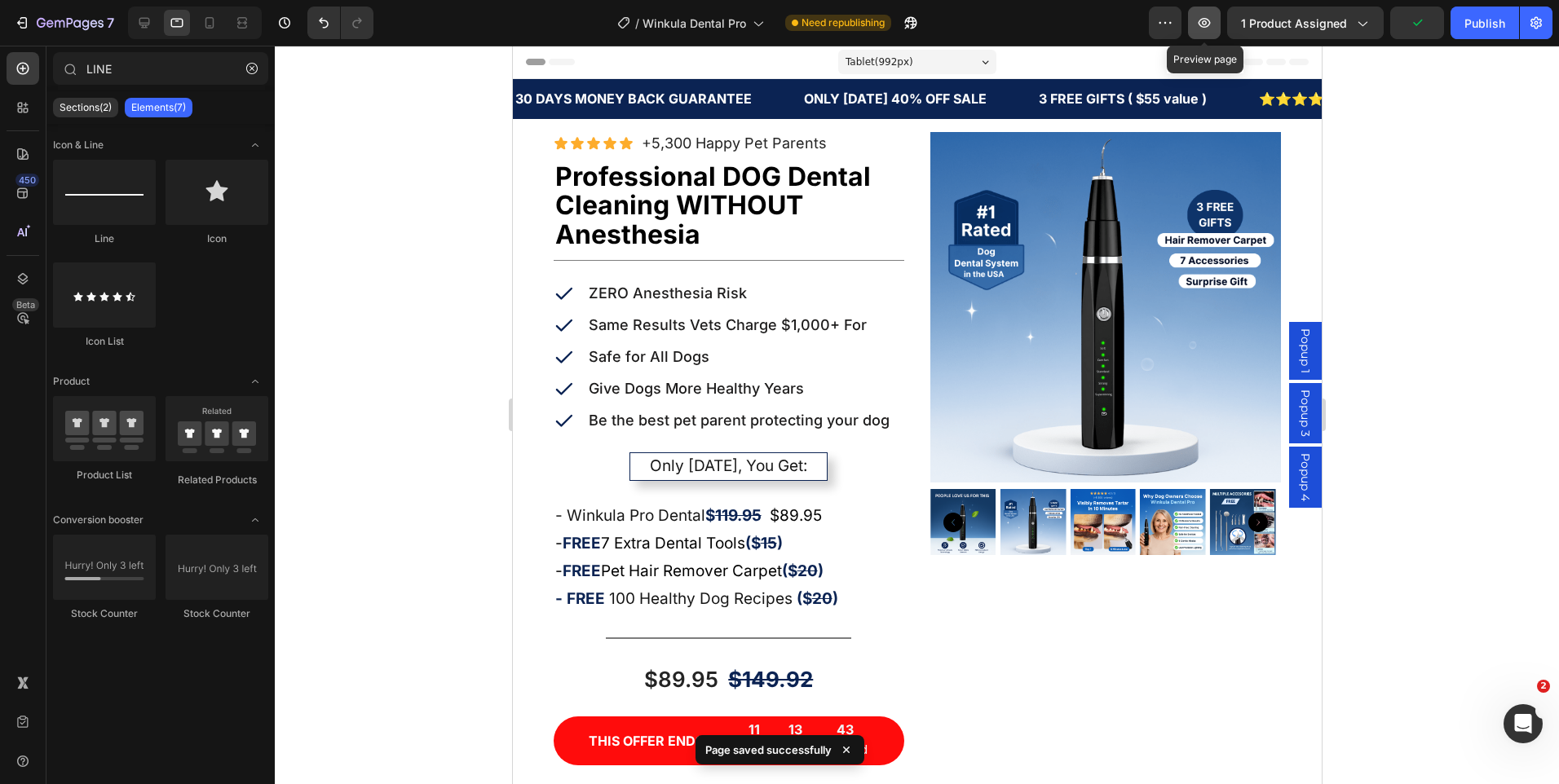
click at [1211, 29] on icon "button" at bounding box center [1204, 22] width 16 height 16
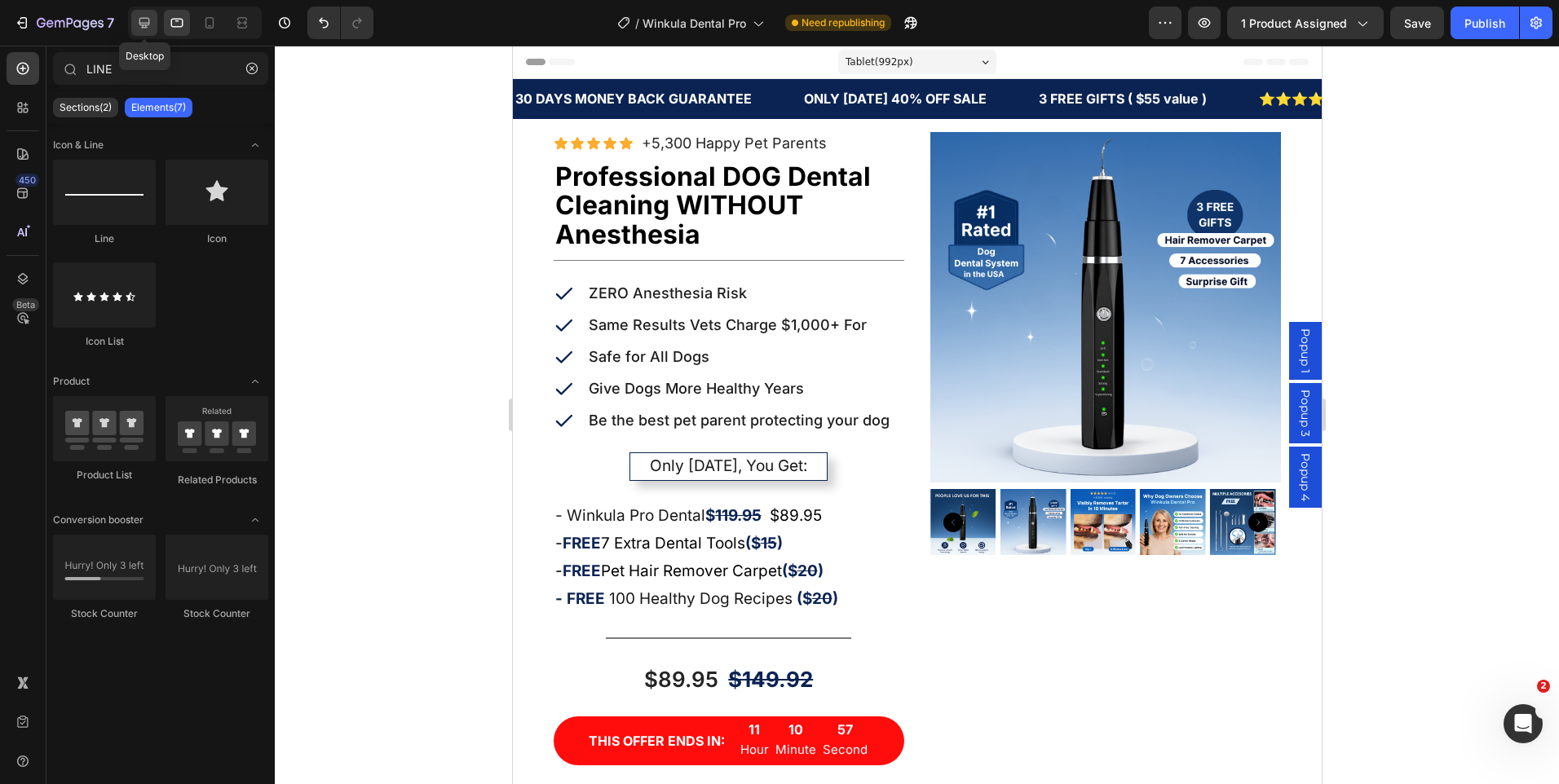
click at [142, 13] on div at bounding box center [144, 22] width 26 height 26
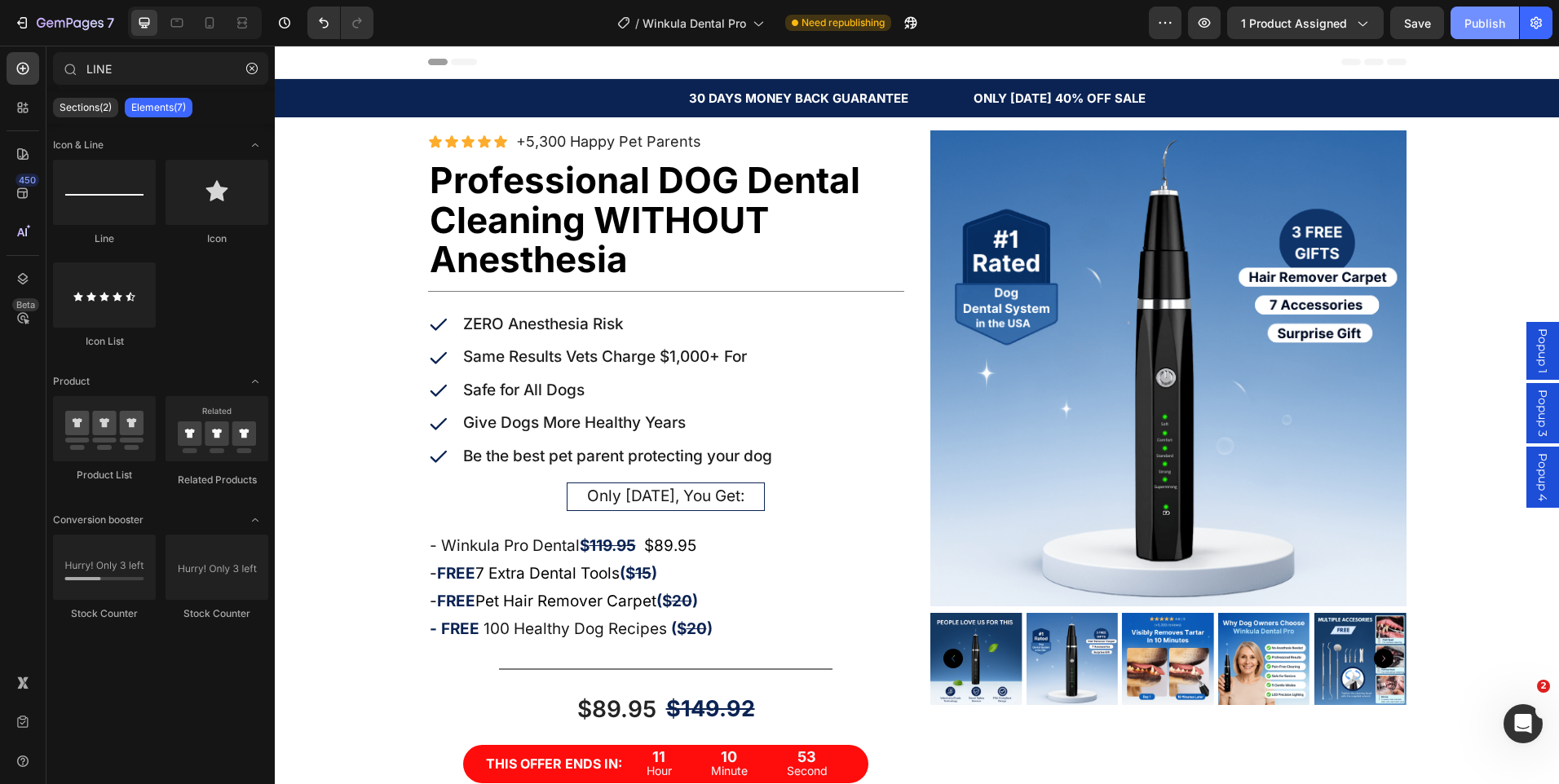
click at [1473, 28] on div "Publish" at bounding box center [1485, 23] width 41 height 17
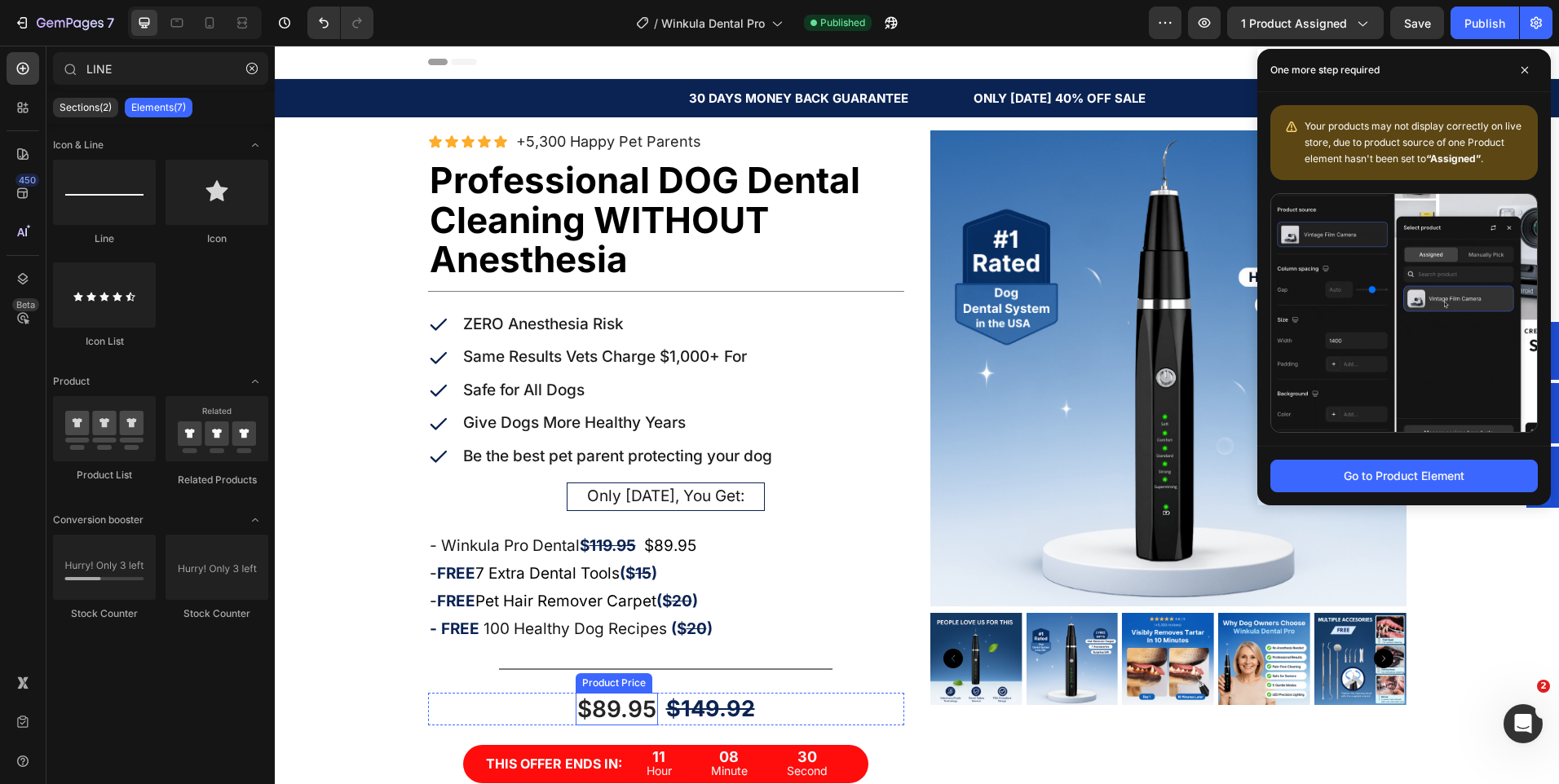
click at [603, 709] on div "$89.95" at bounding box center [616, 709] width 83 height 32
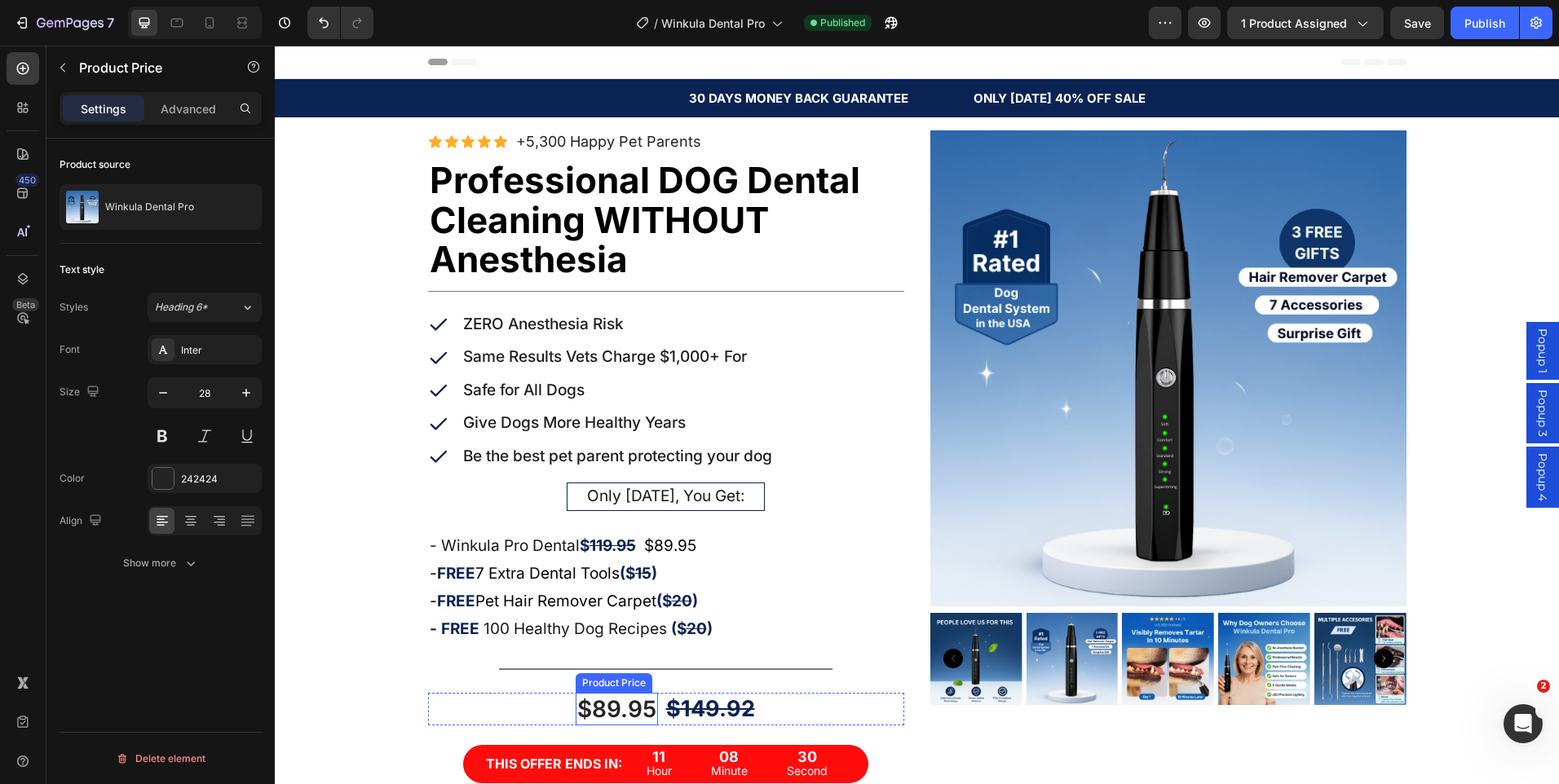
click at [603, 709] on div "$89.95" at bounding box center [616, 709] width 83 height 32
click at [167, 440] on button at bounding box center [162, 436] width 29 height 29
click at [188, 472] on div "242424" at bounding box center [204, 479] width 47 height 14
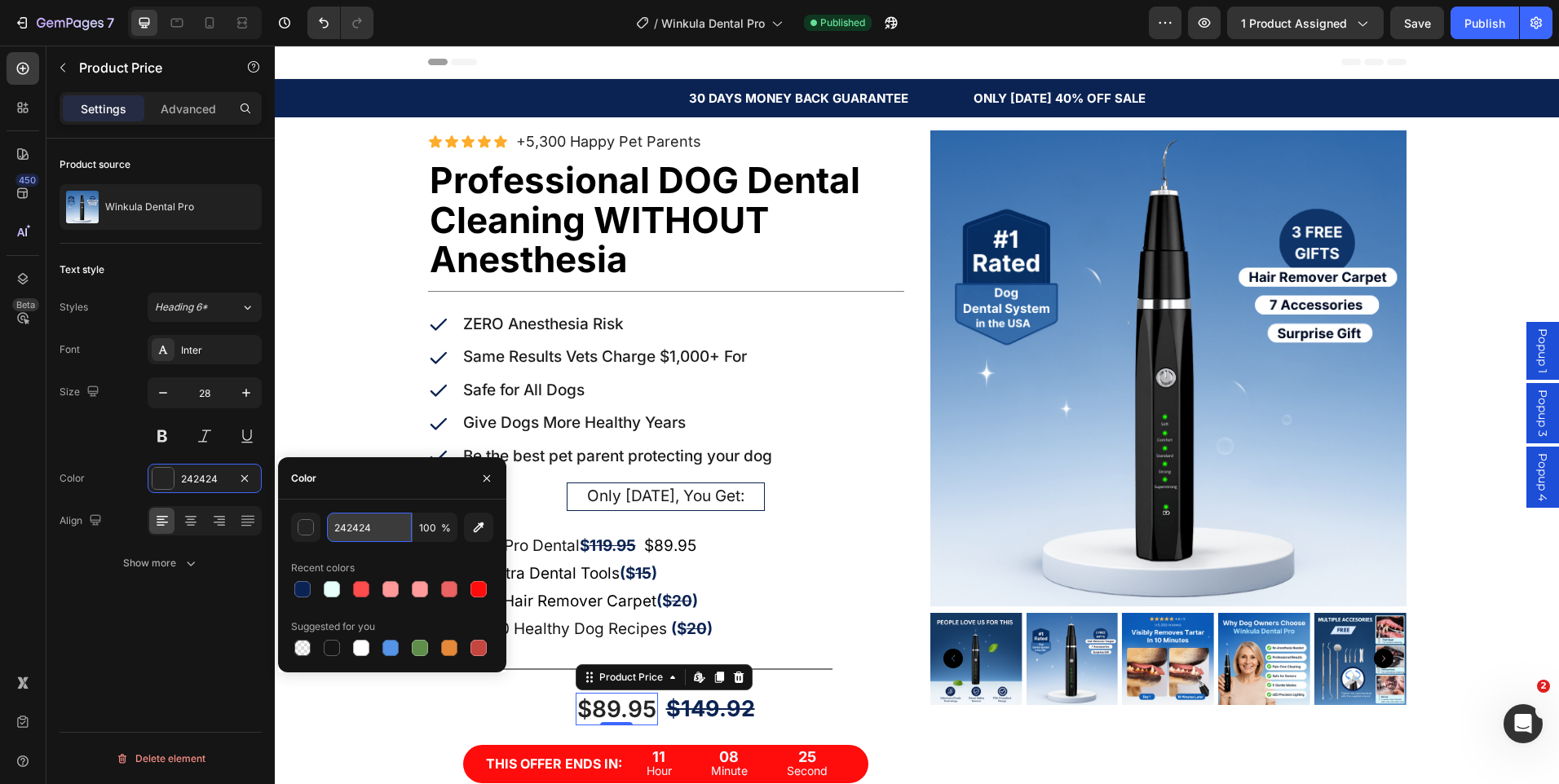
click at [335, 540] on input "242424" at bounding box center [369, 527] width 84 height 29
click at [301, 521] on div "button" at bounding box center [306, 527] width 16 height 16
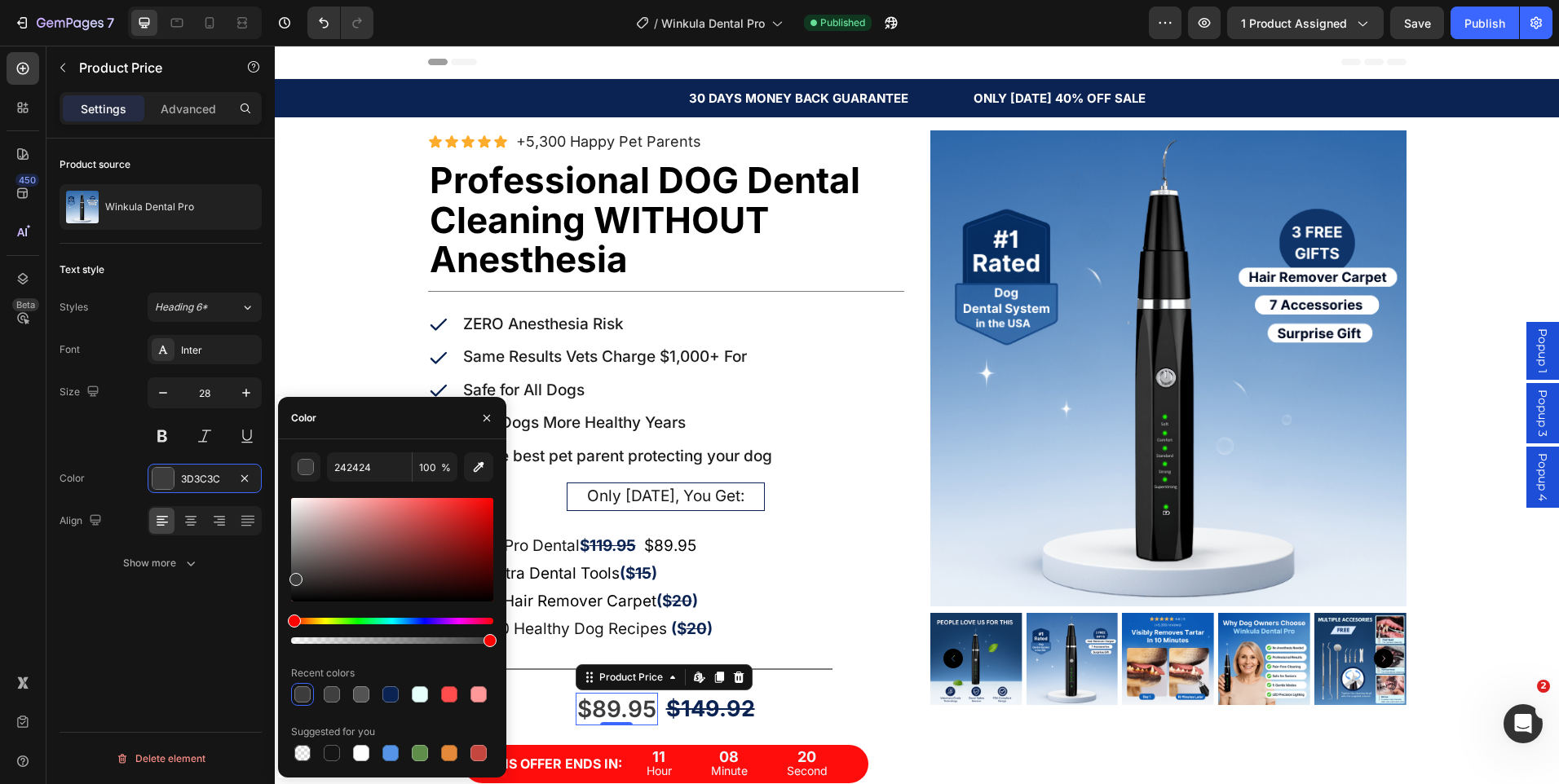
drag, startPoint x: 296, startPoint y: 593, endPoint x: 293, endPoint y: 576, distance: 17.3
click at [293, 576] on div at bounding box center [296, 579] width 13 height 13
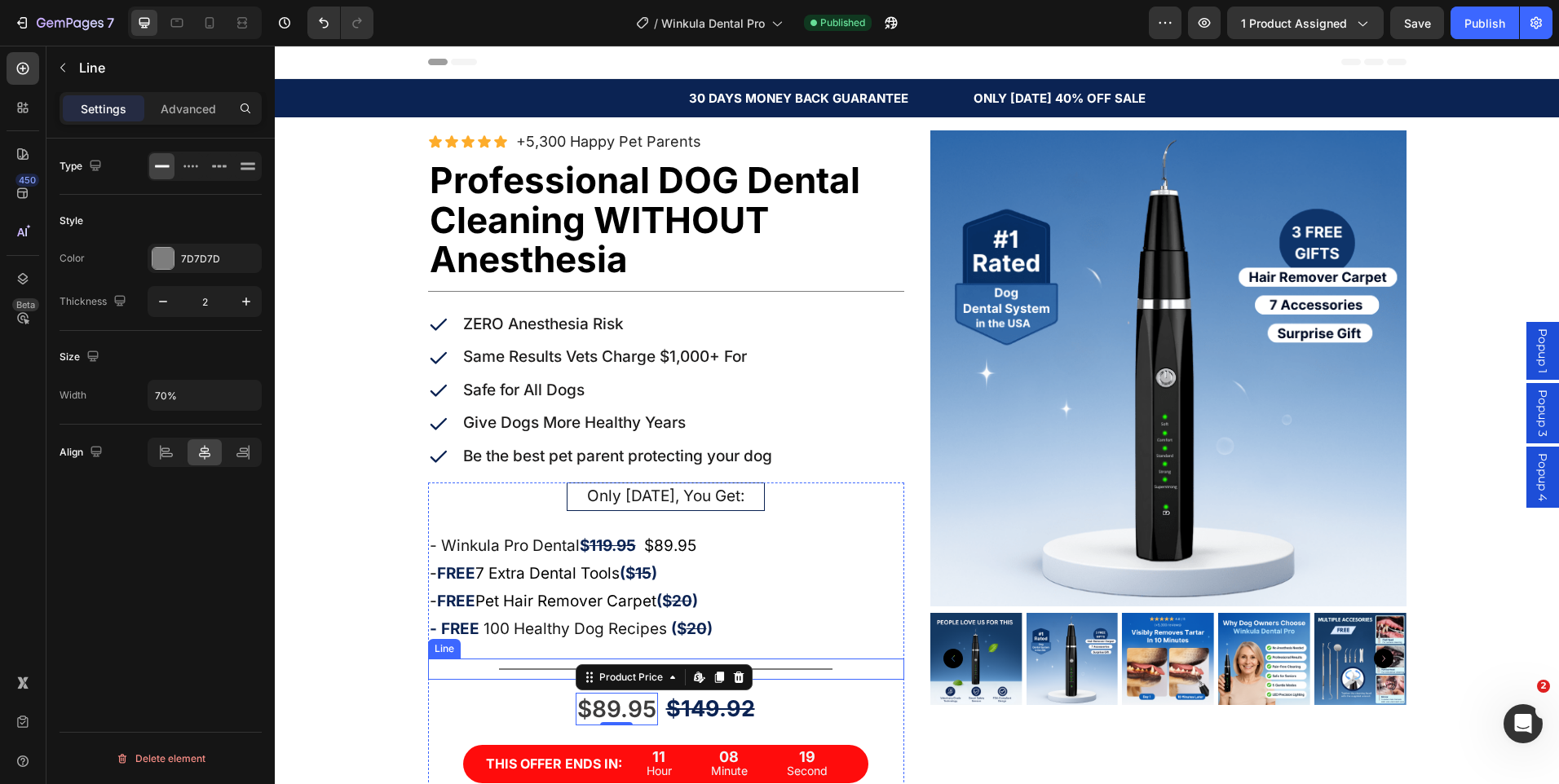
click at [854, 678] on div "Title Line" at bounding box center [666, 669] width 476 height 21
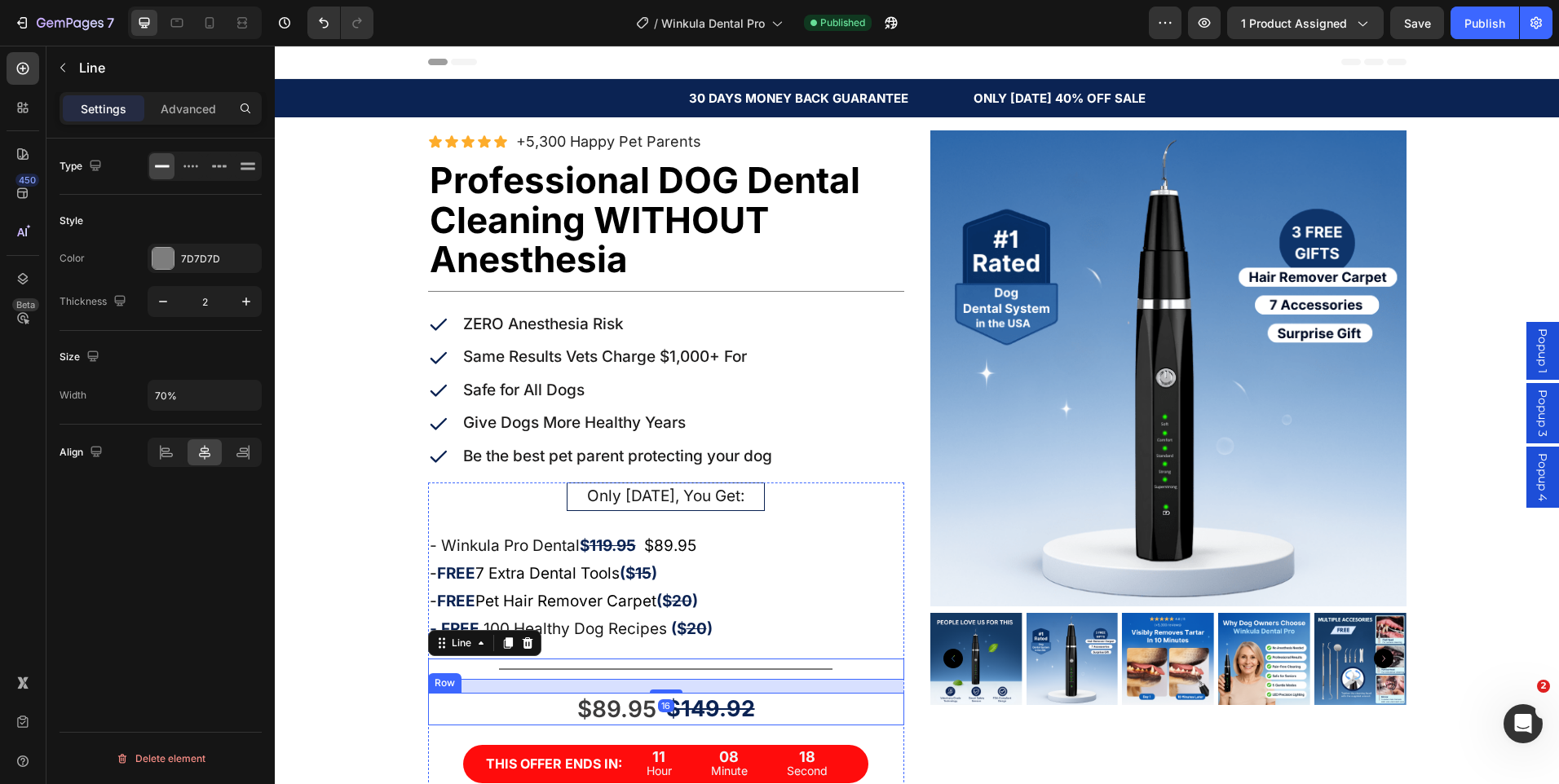
click at [879, 723] on div "$89.95 Product Price Product Price $149.92 Product Price Product Price Row" at bounding box center [666, 709] width 476 height 32
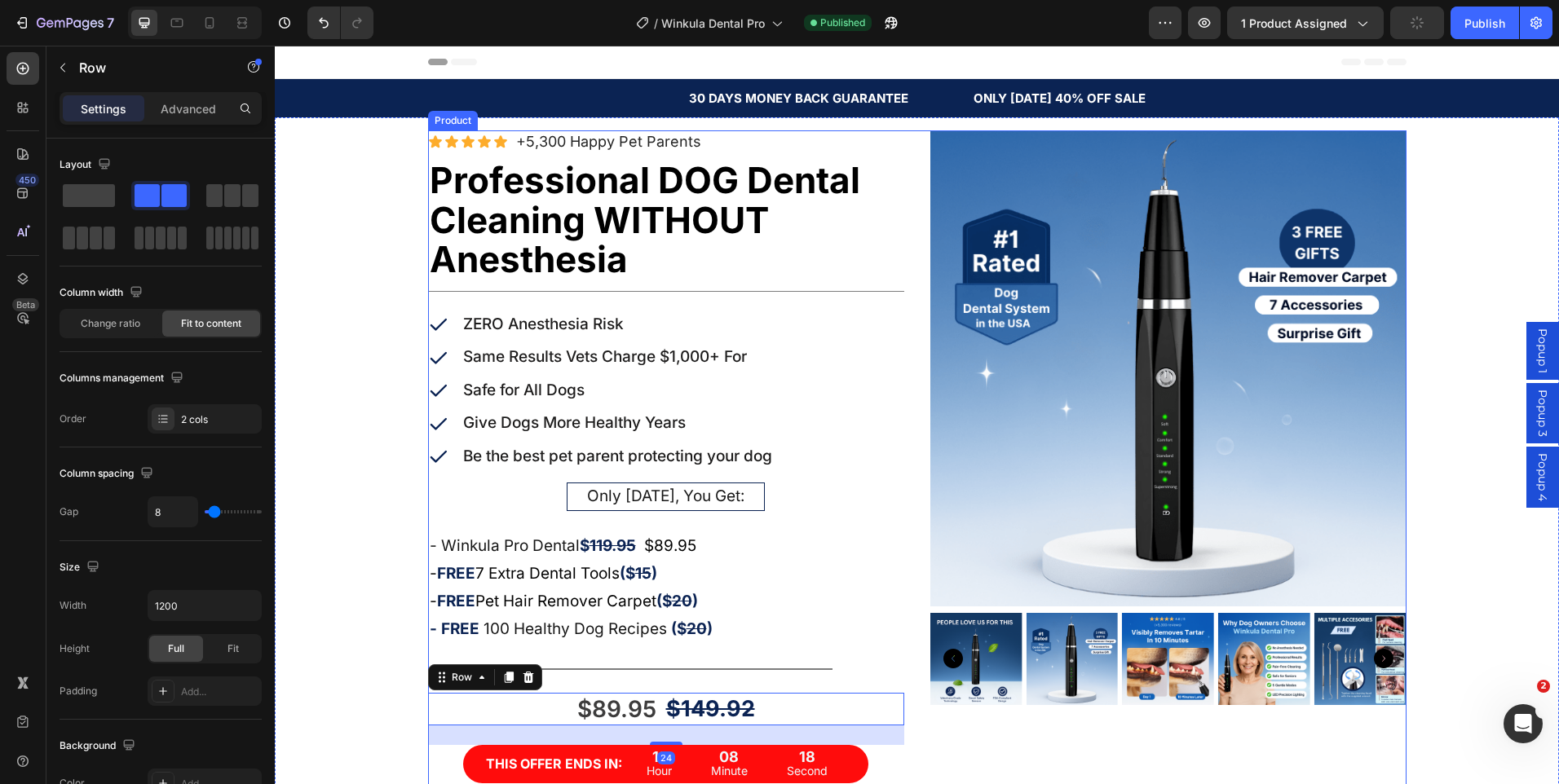
click at [990, 743] on div "Product Images" at bounding box center [1169, 560] width 476 height 860
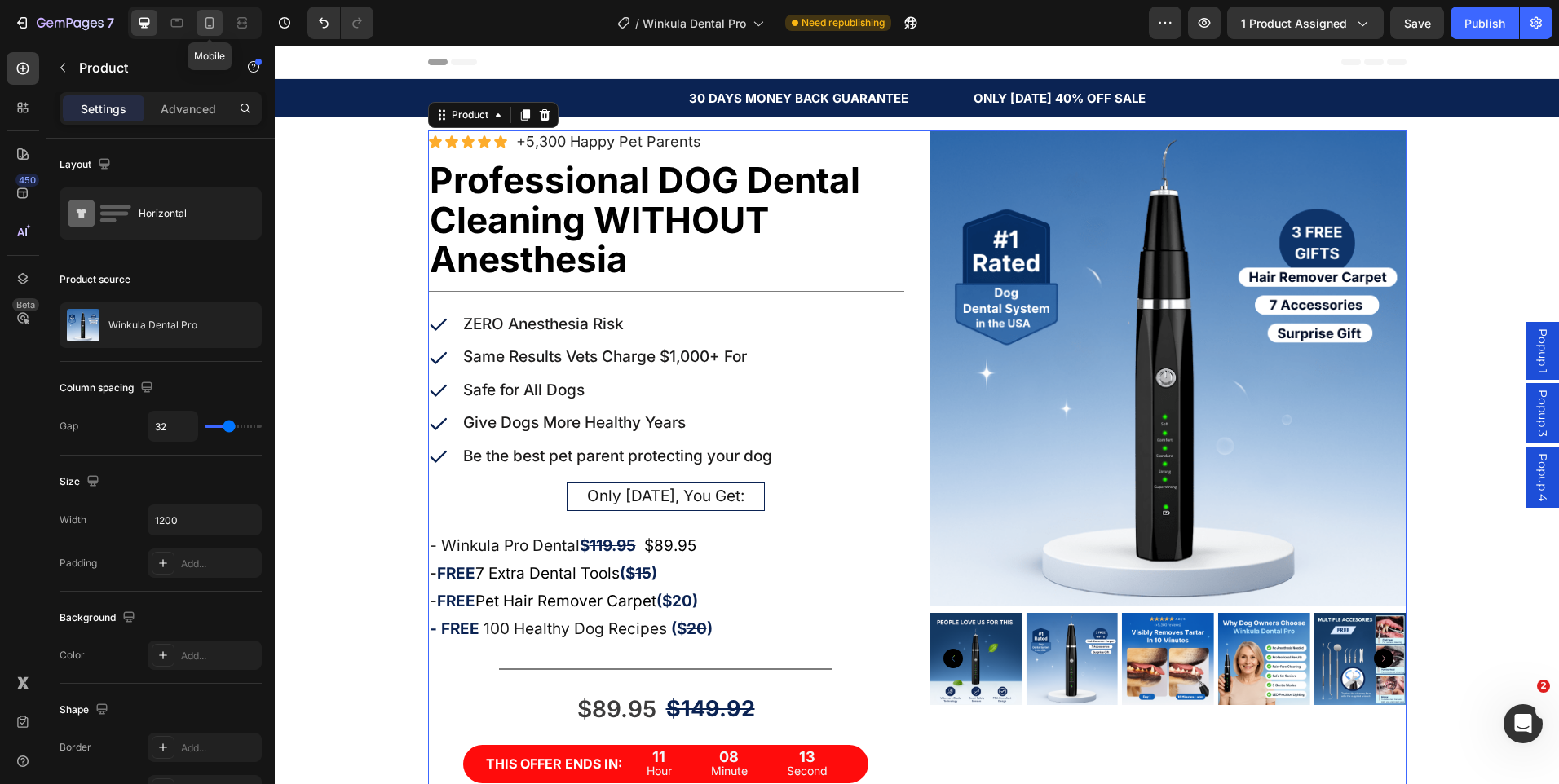
click at [212, 15] on icon at bounding box center [209, 22] width 16 height 16
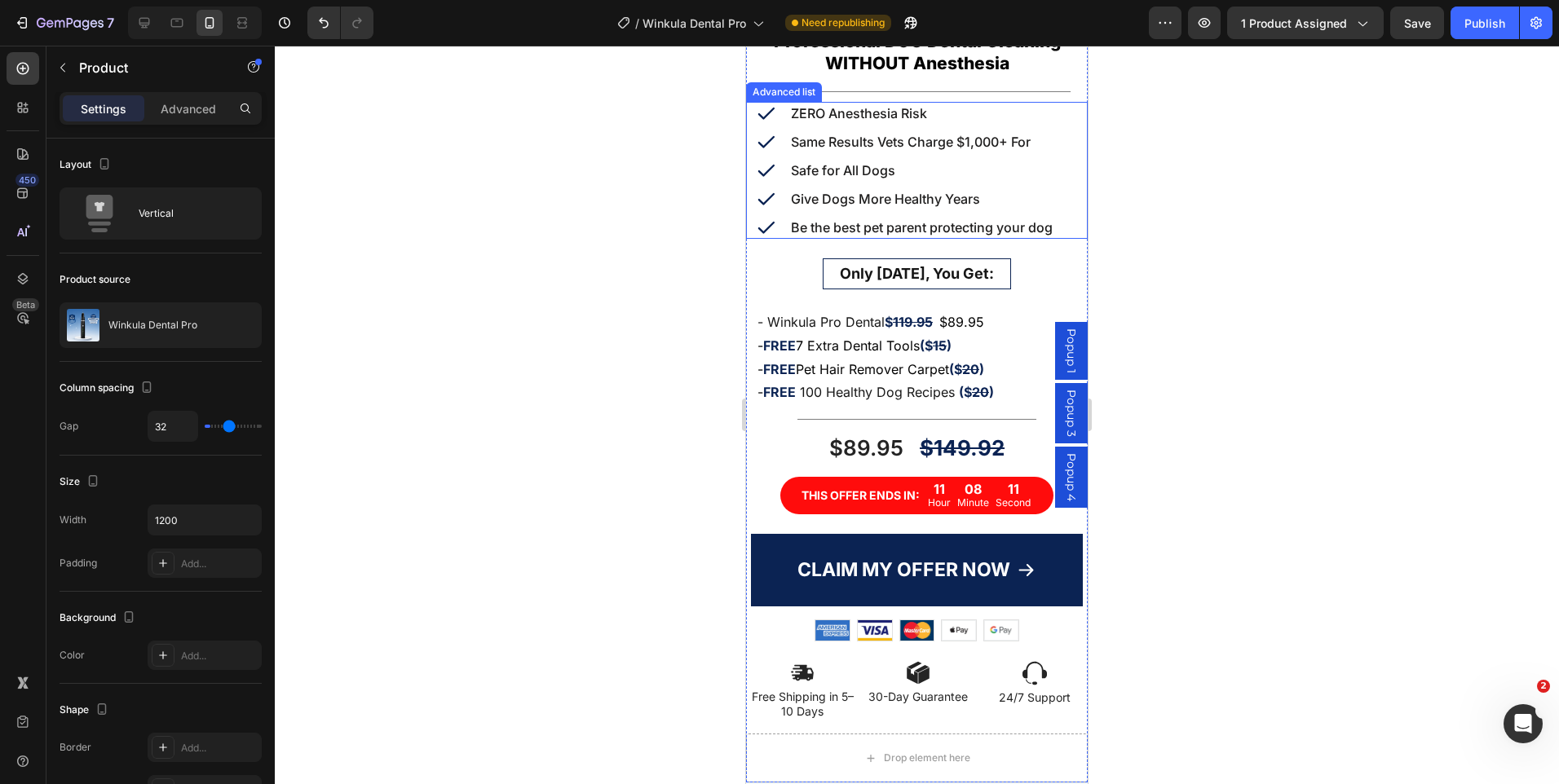
scroll to position [571, 0]
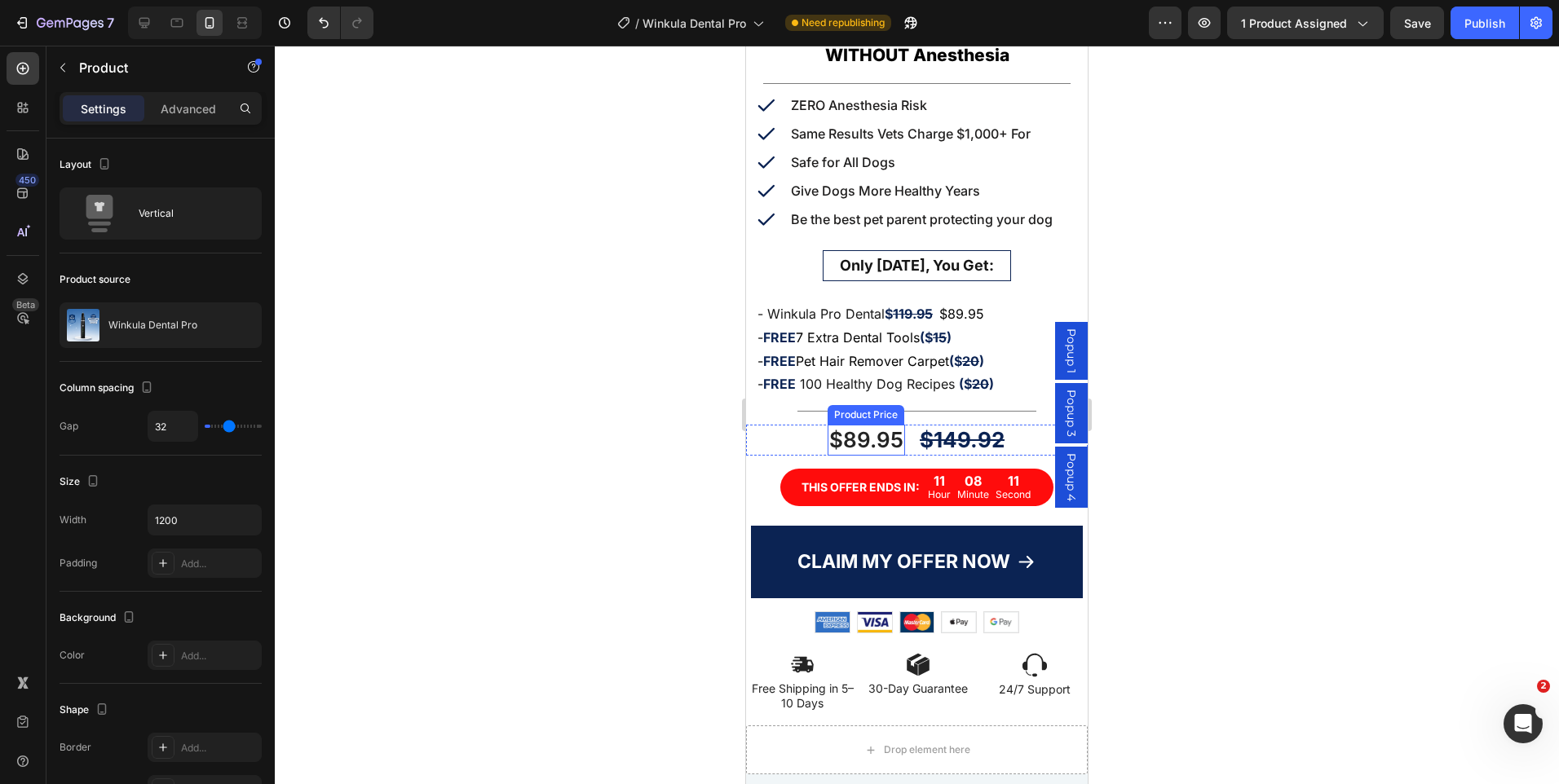
click at [834, 428] on div "$89.95" at bounding box center [866, 440] width 78 height 31
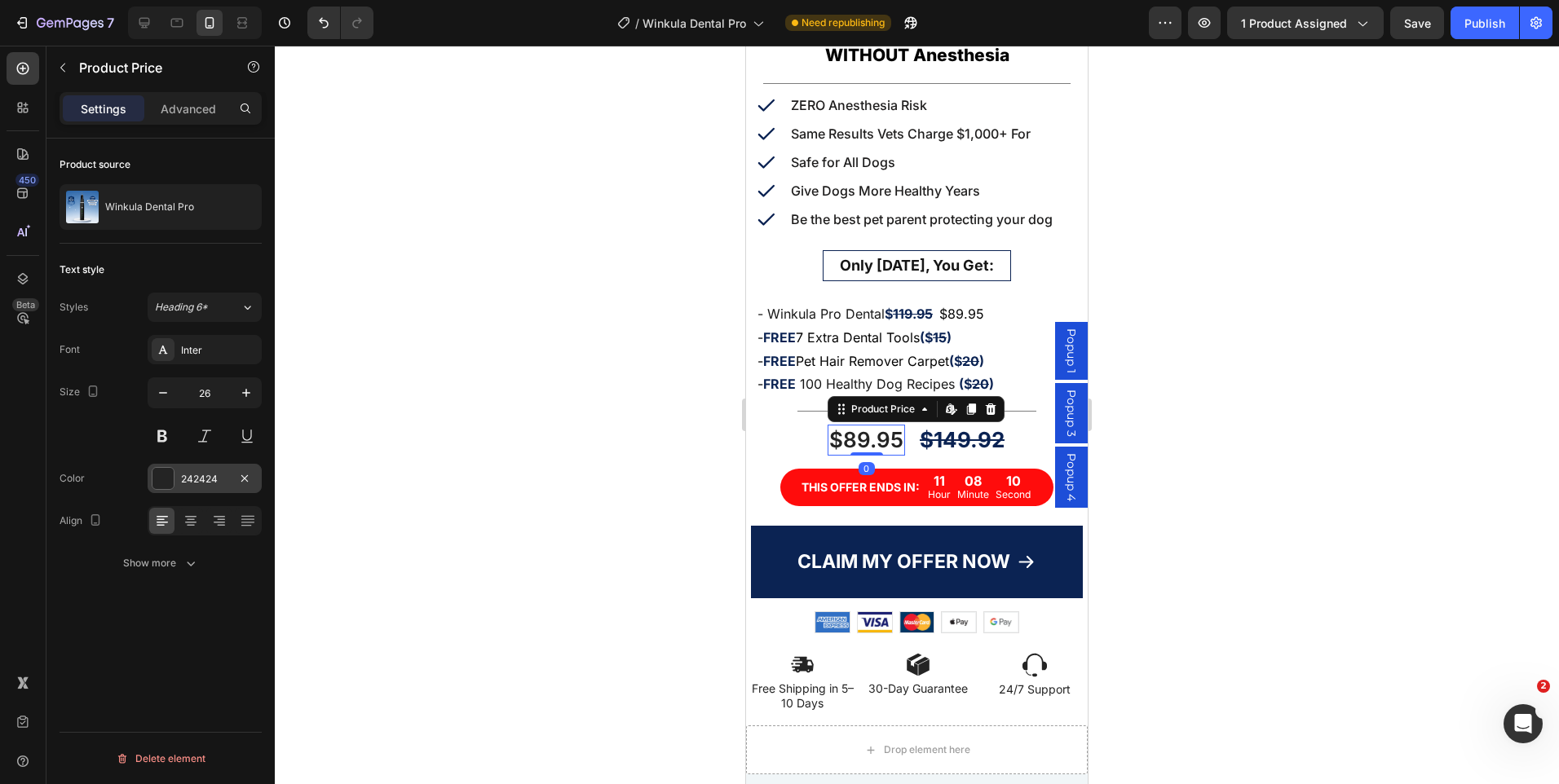
click at [198, 481] on div "242424" at bounding box center [204, 479] width 47 height 14
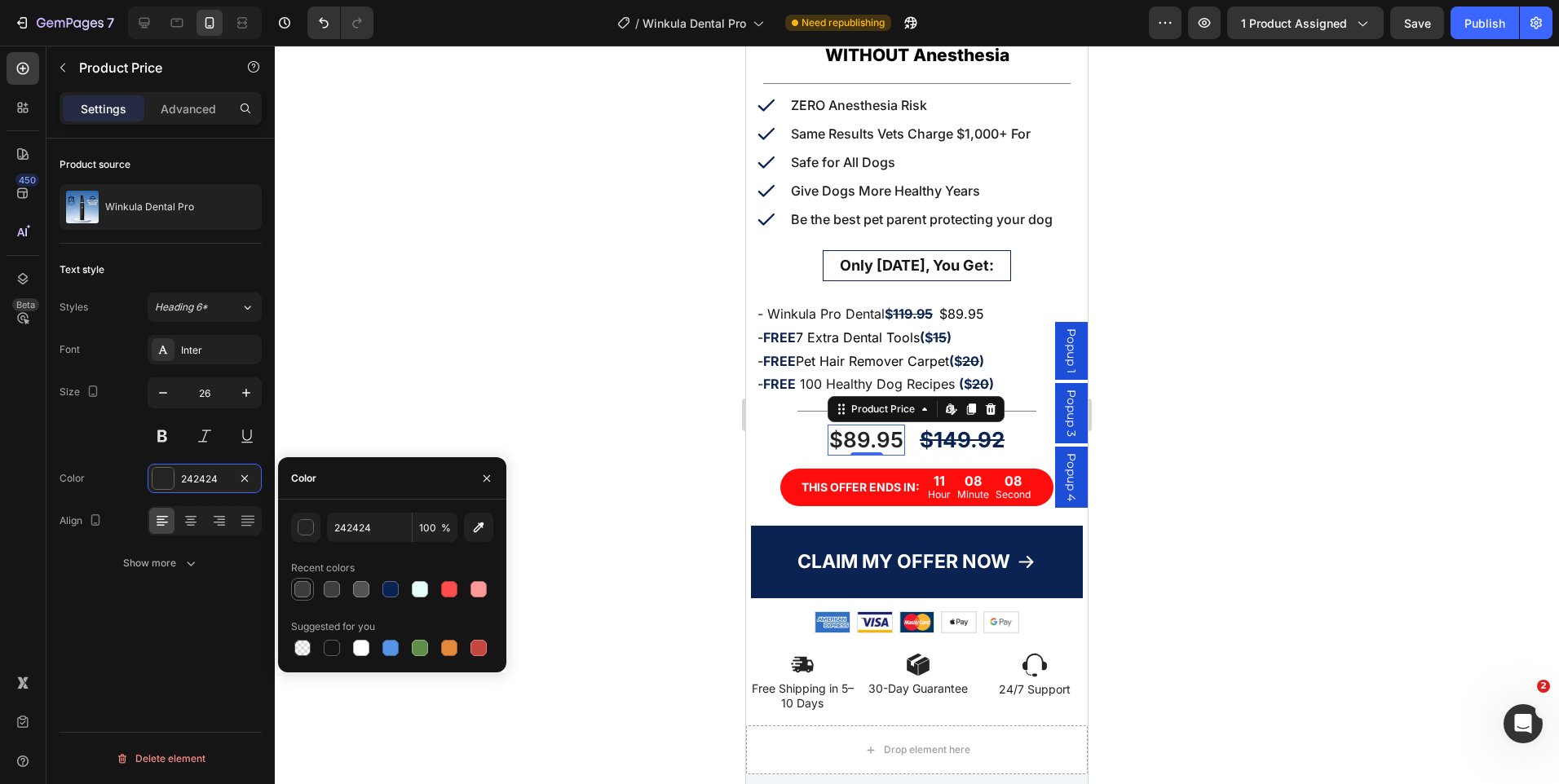
click at [308, 591] on div at bounding box center [302, 589] width 16 height 16
click at [329, 642] on div at bounding box center [332, 648] width 16 height 16
click at [247, 395] on icon "button" at bounding box center [245, 393] width 16 height 16
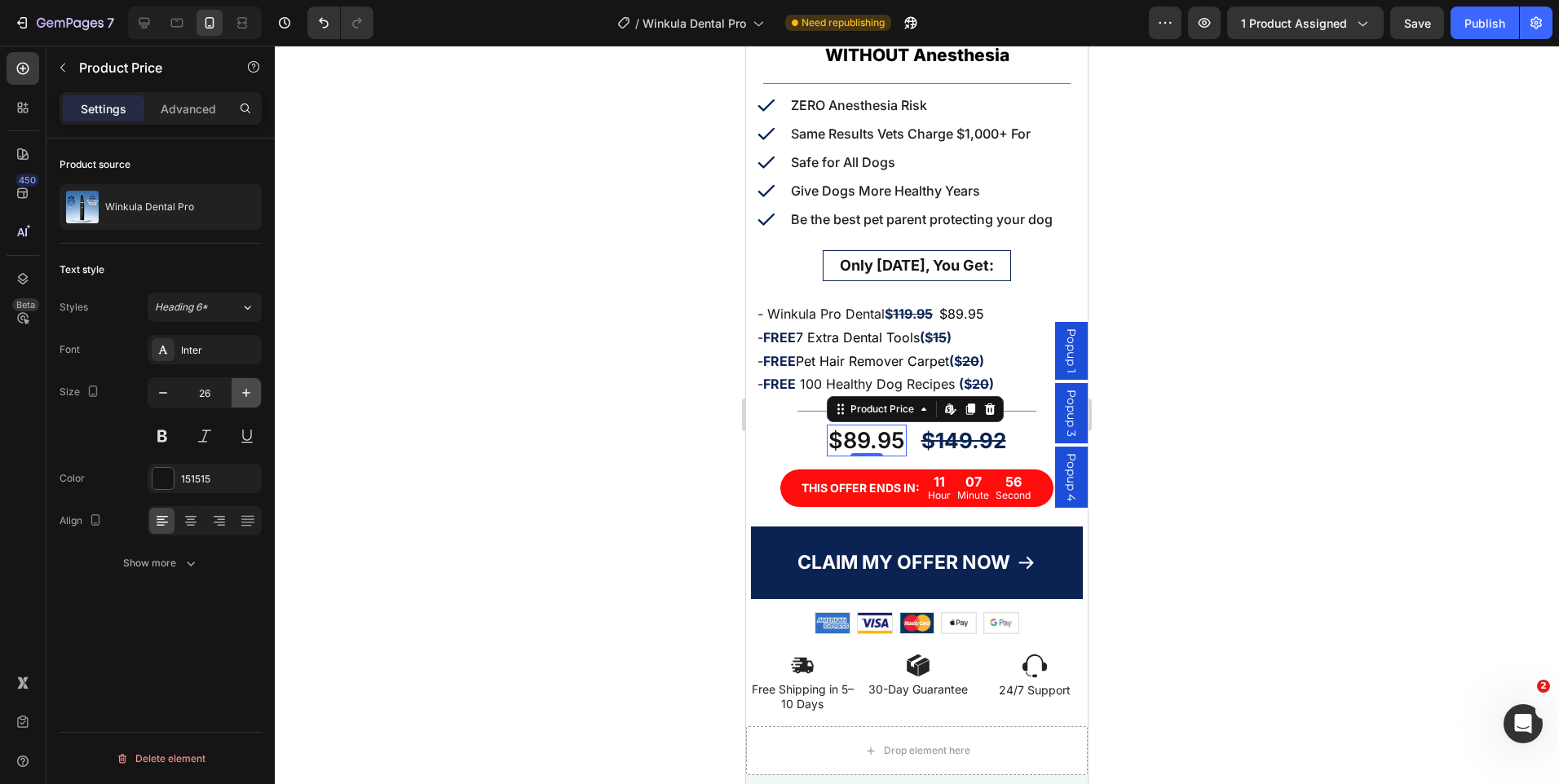
click at [247, 395] on icon "button" at bounding box center [245, 393] width 16 height 16
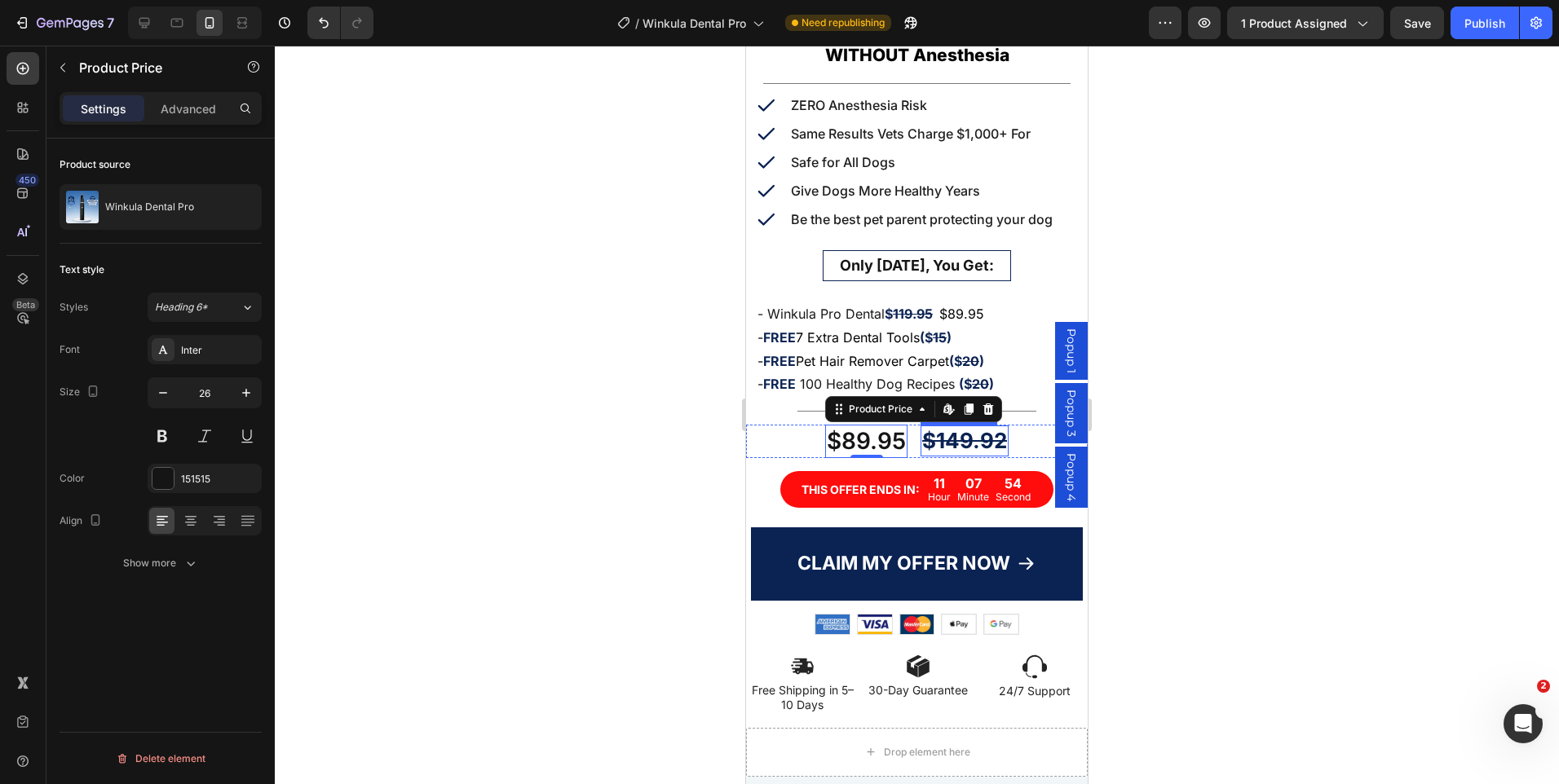
click at [959, 438] on div "$149.92" at bounding box center [964, 441] width 88 height 31
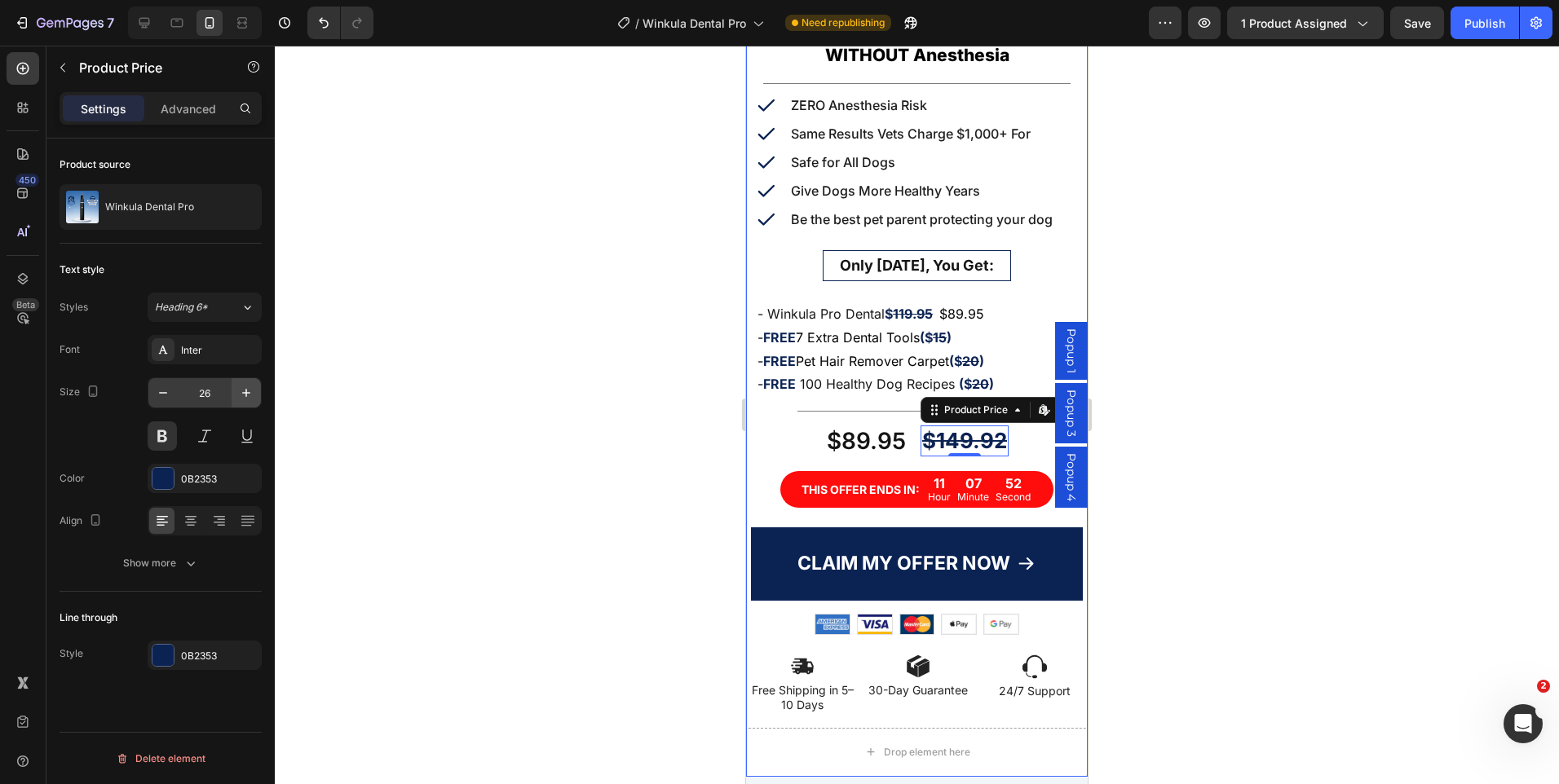
click at [251, 389] on icon "button" at bounding box center [245, 393] width 16 height 16
click at [1301, 389] on div at bounding box center [916, 415] width 1285 height 739
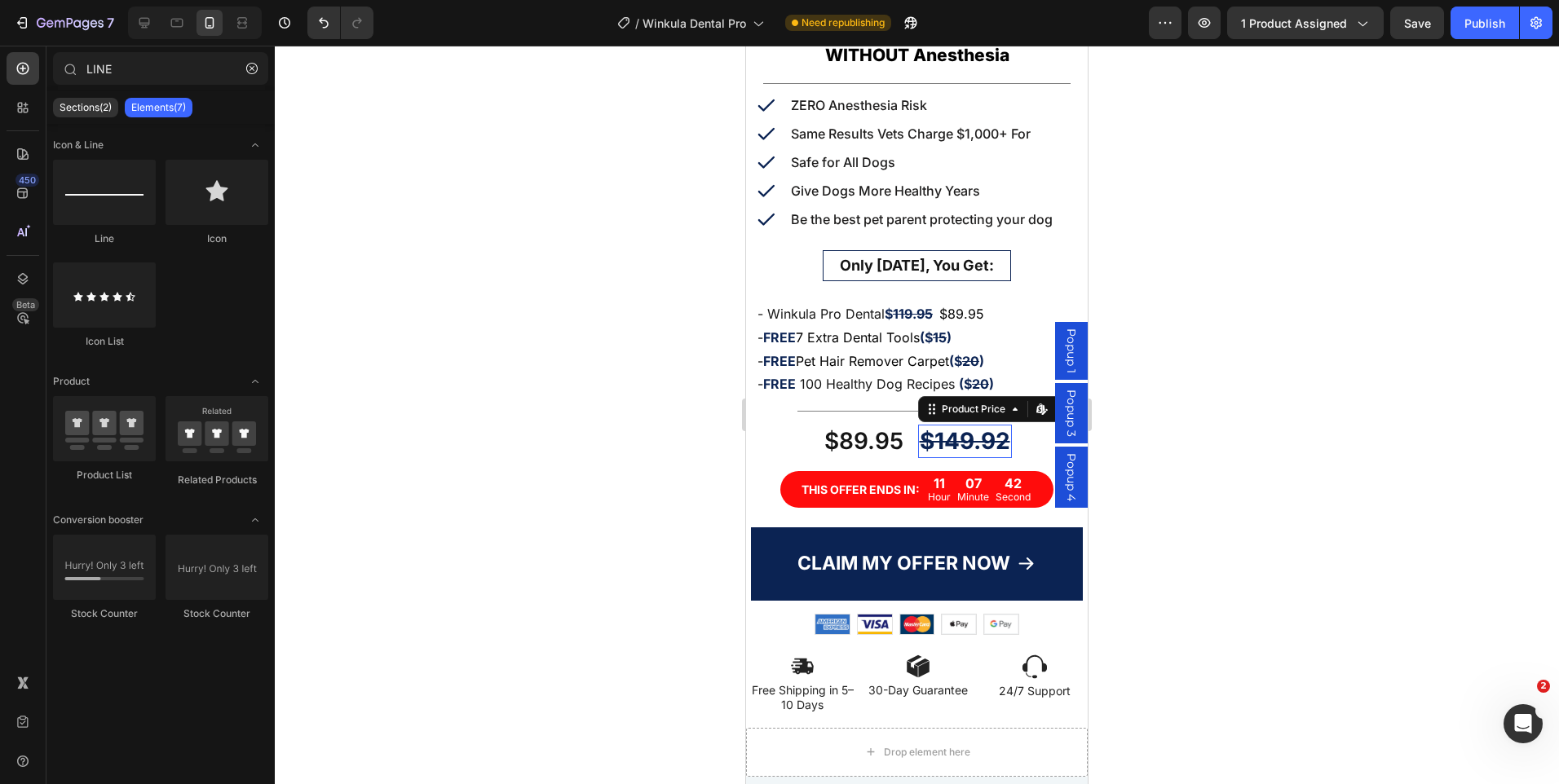
click at [941, 429] on div "$149.92" at bounding box center [965, 441] width 94 height 32
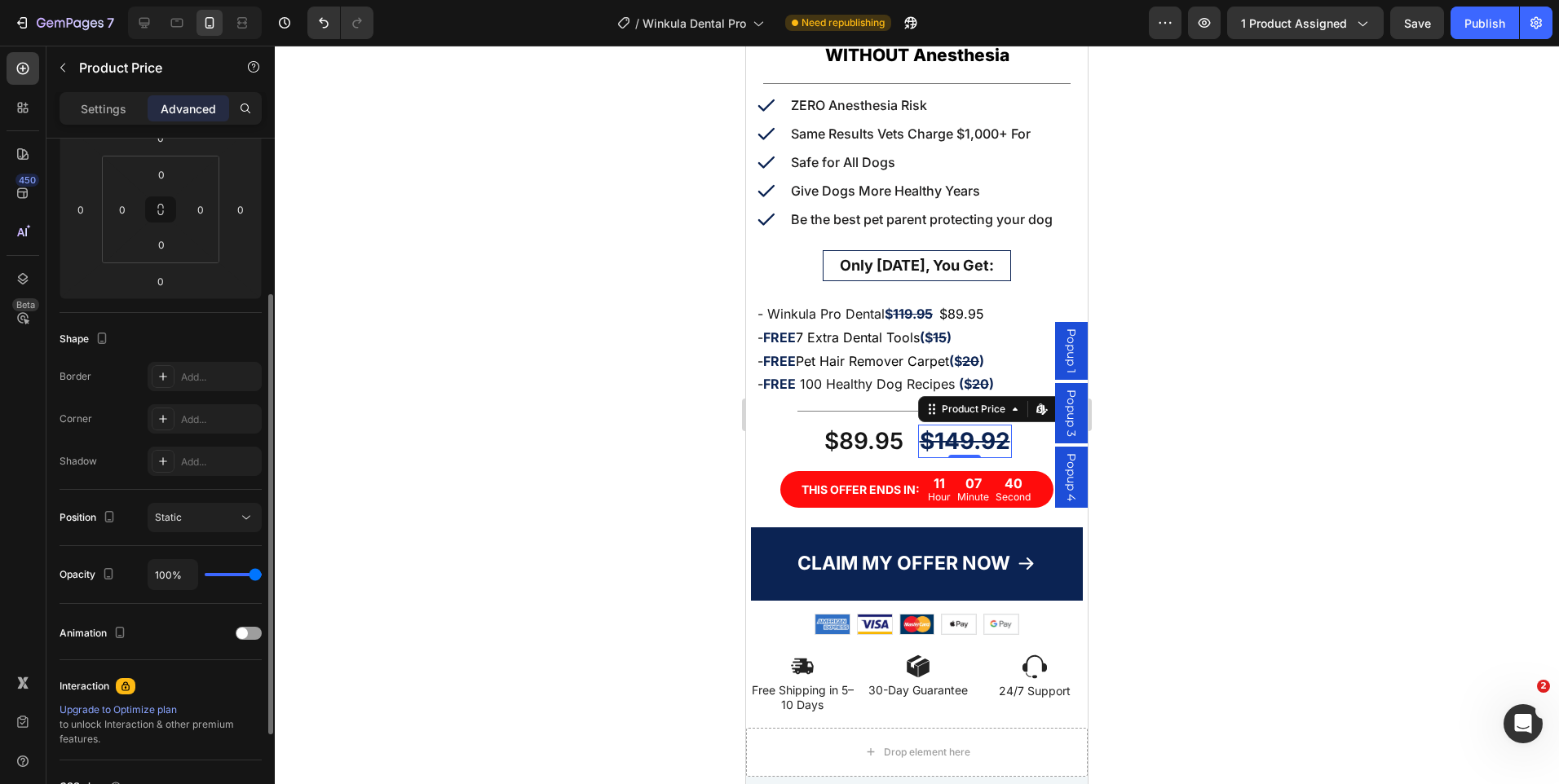
scroll to position [0, 0]
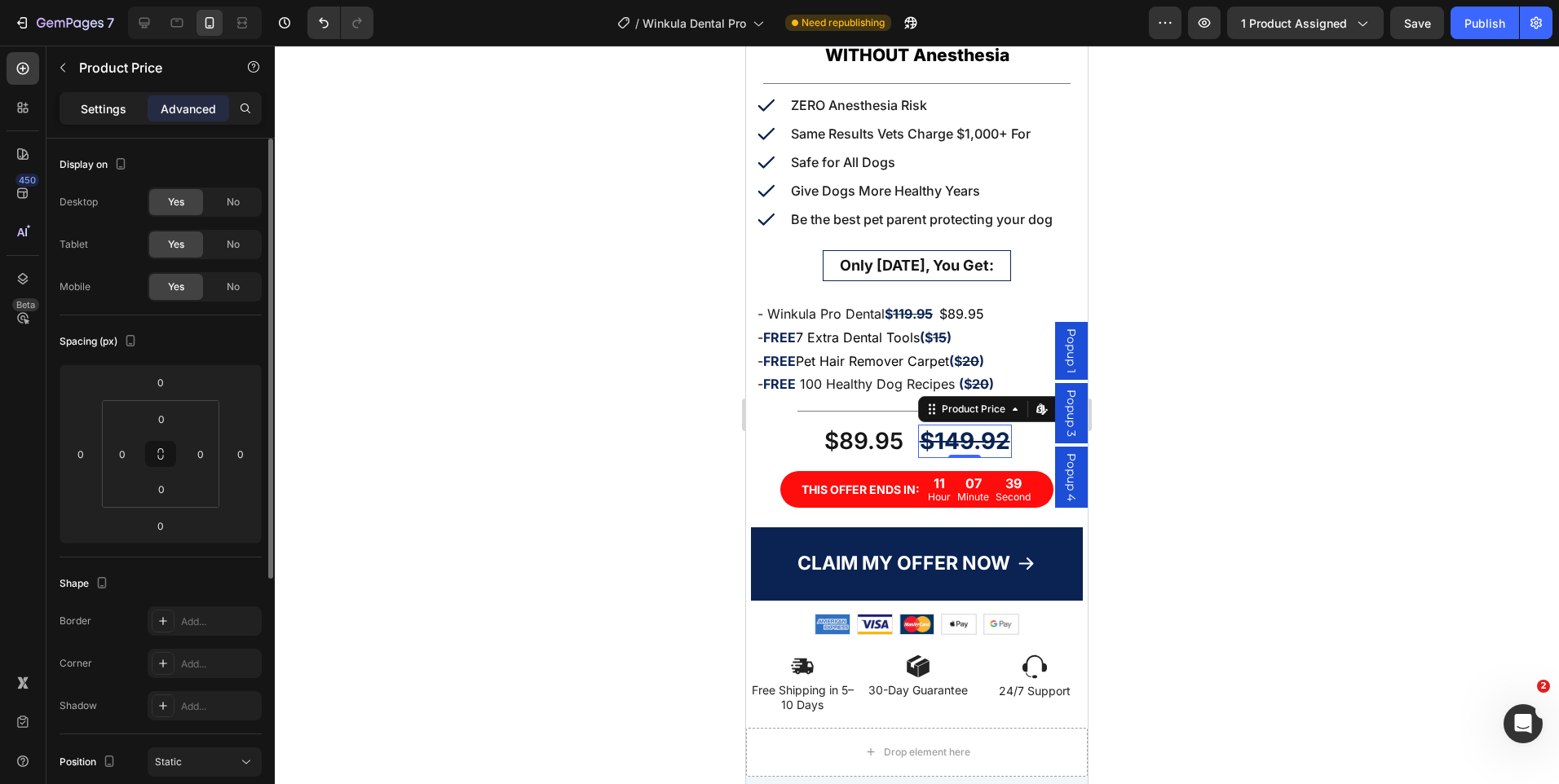
click at [98, 114] on p "Settings" at bounding box center [104, 109] width 46 height 17
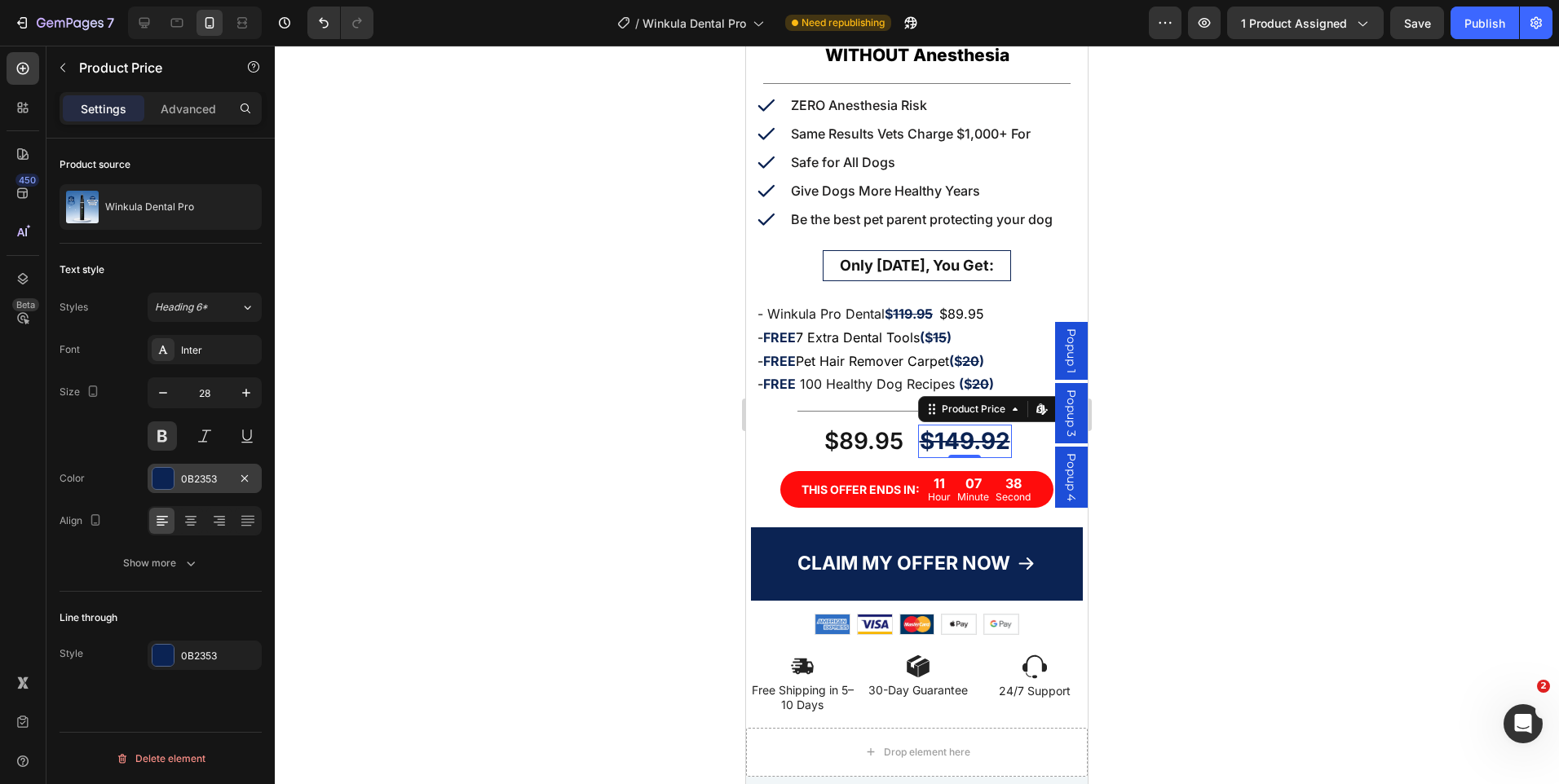
click at [203, 480] on div "0B2353" at bounding box center [204, 479] width 47 height 14
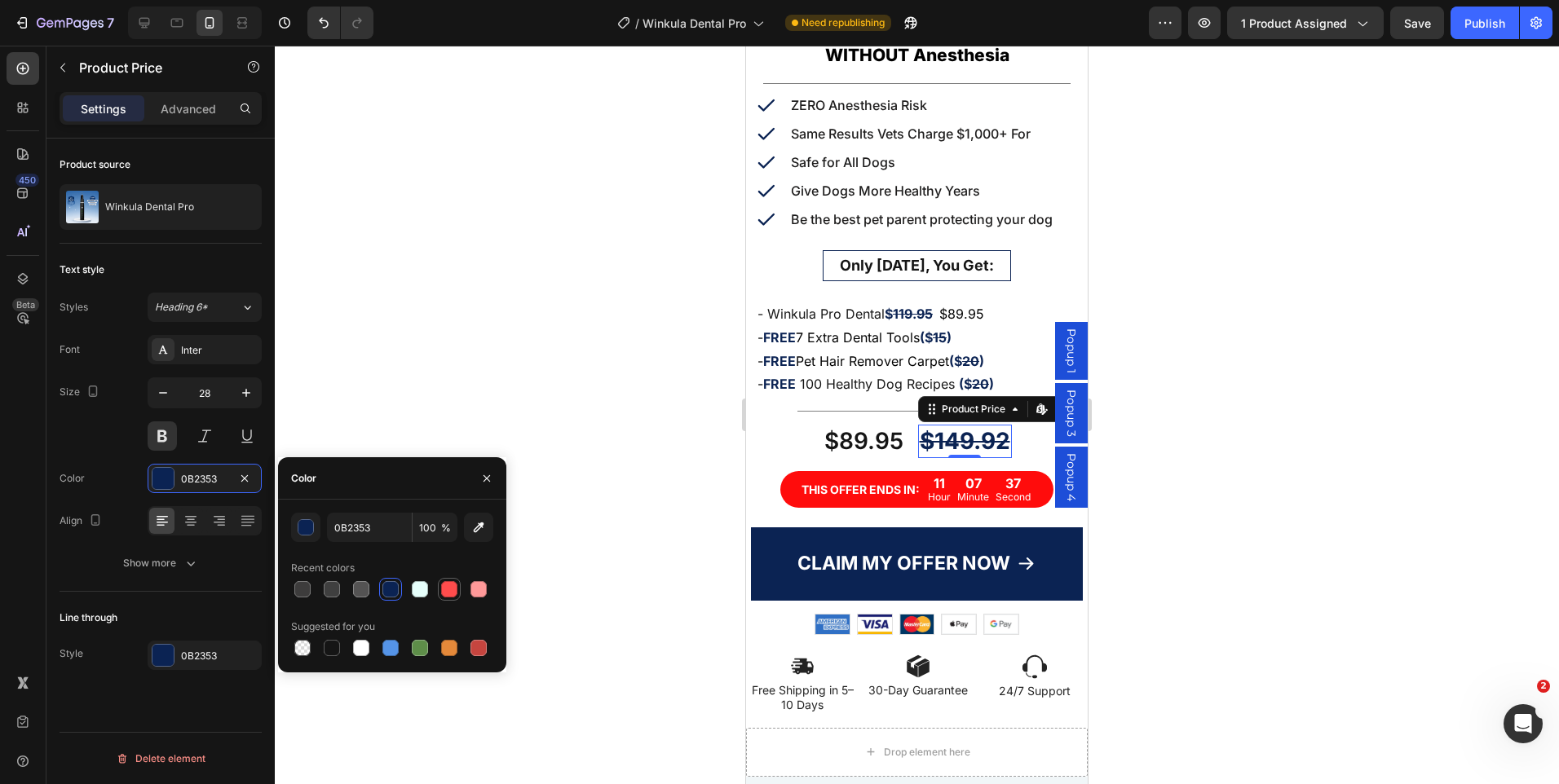
click at [453, 585] on div at bounding box center [449, 589] width 16 height 16
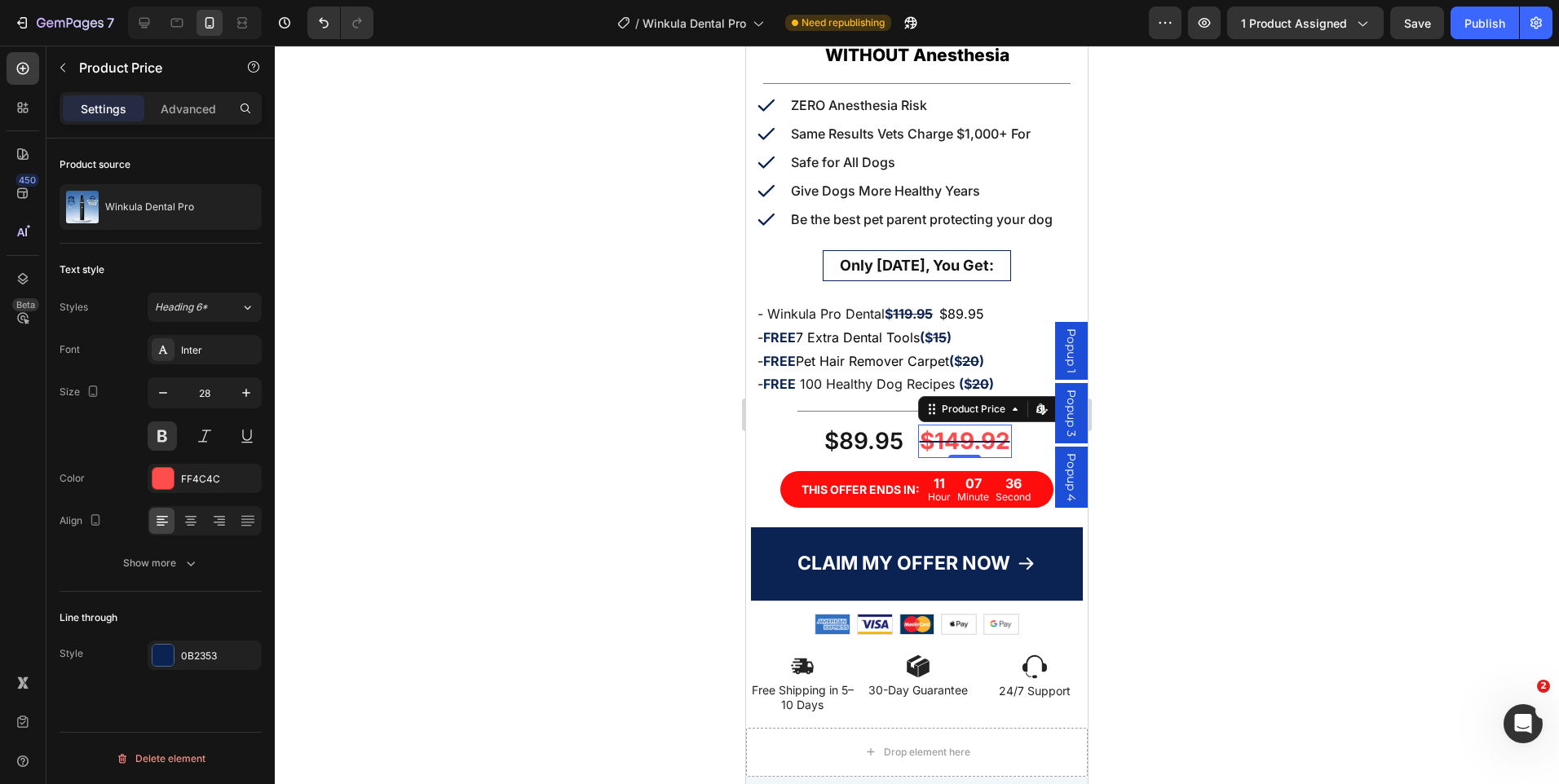
click at [1242, 429] on div at bounding box center [916, 415] width 1285 height 739
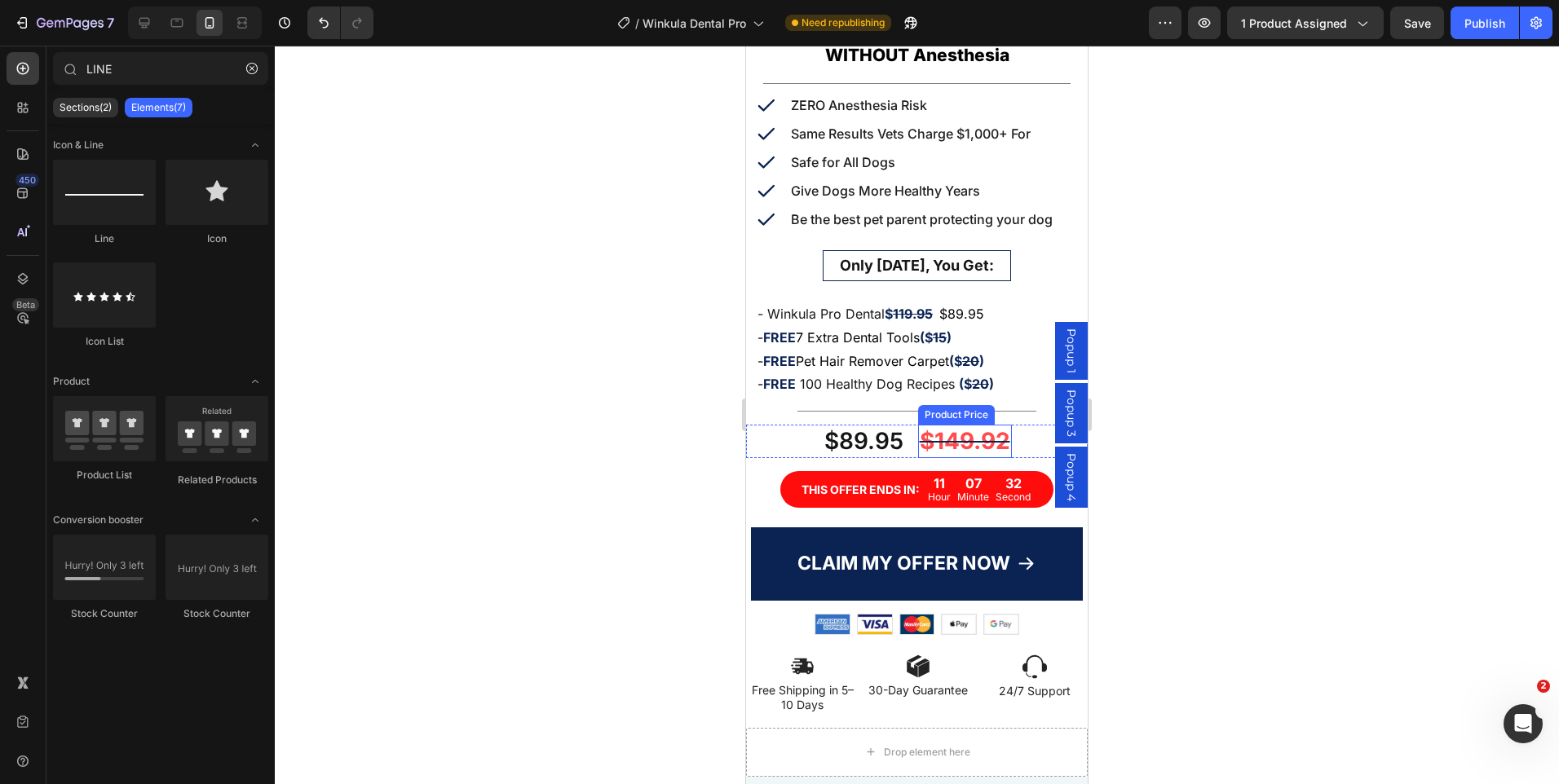
click at [976, 433] on div "$149.92" at bounding box center [965, 441] width 94 height 32
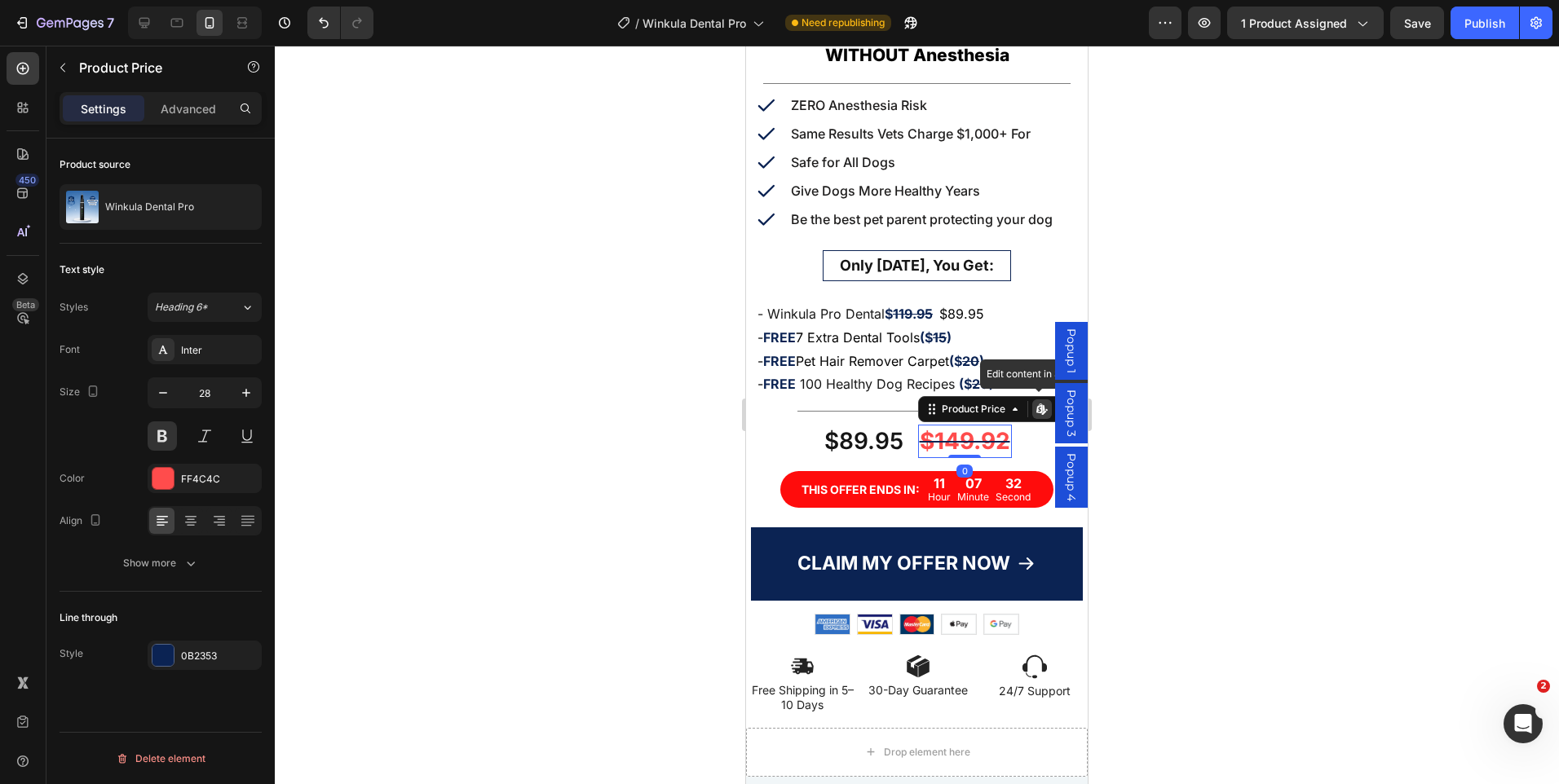
click at [976, 433] on div "$149.92" at bounding box center [965, 441] width 94 height 32
click at [189, 551] on button "Show more" at bounding box center [160, 563] width 202 height 29
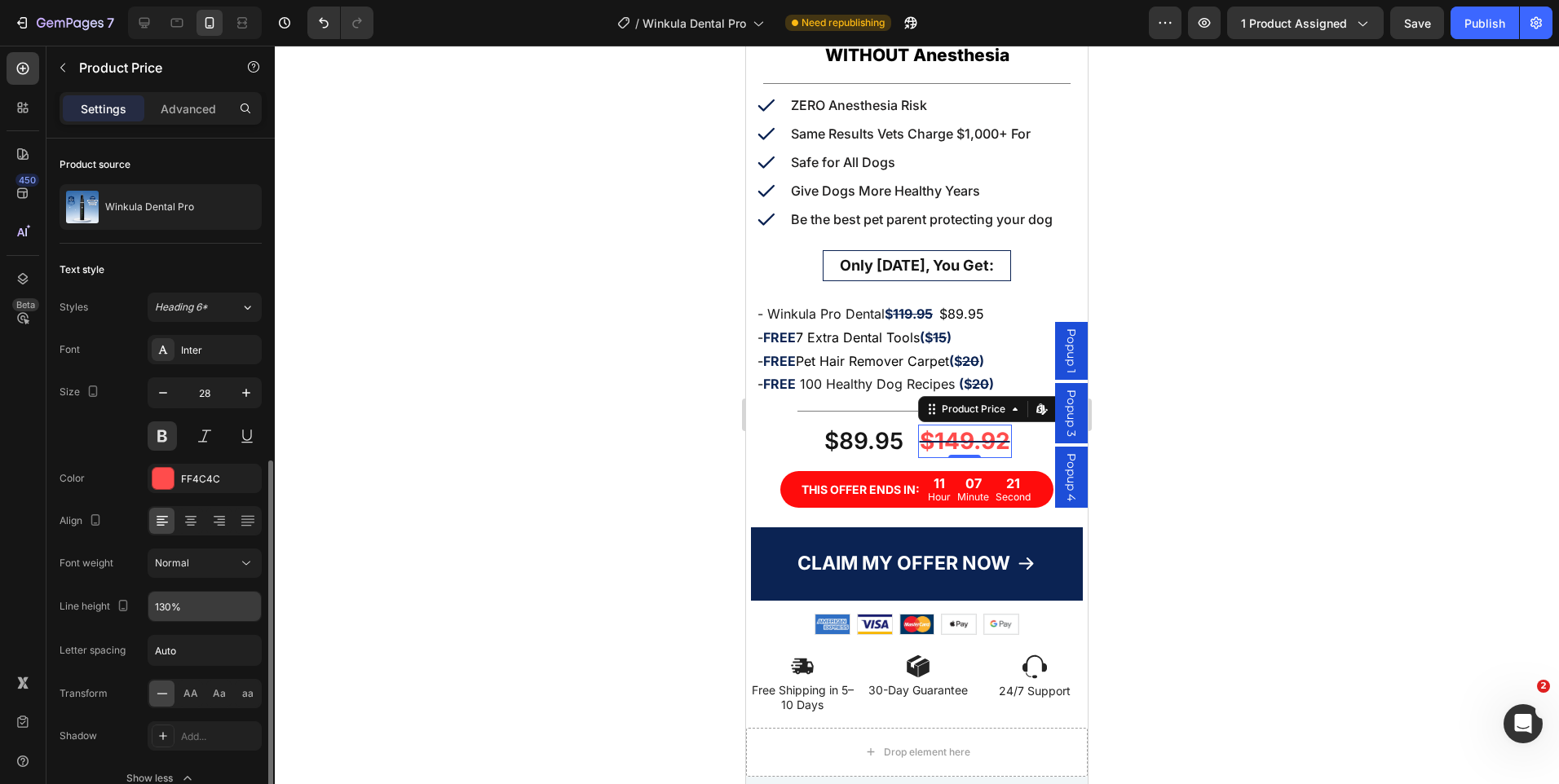
scroll to position [179, 0]
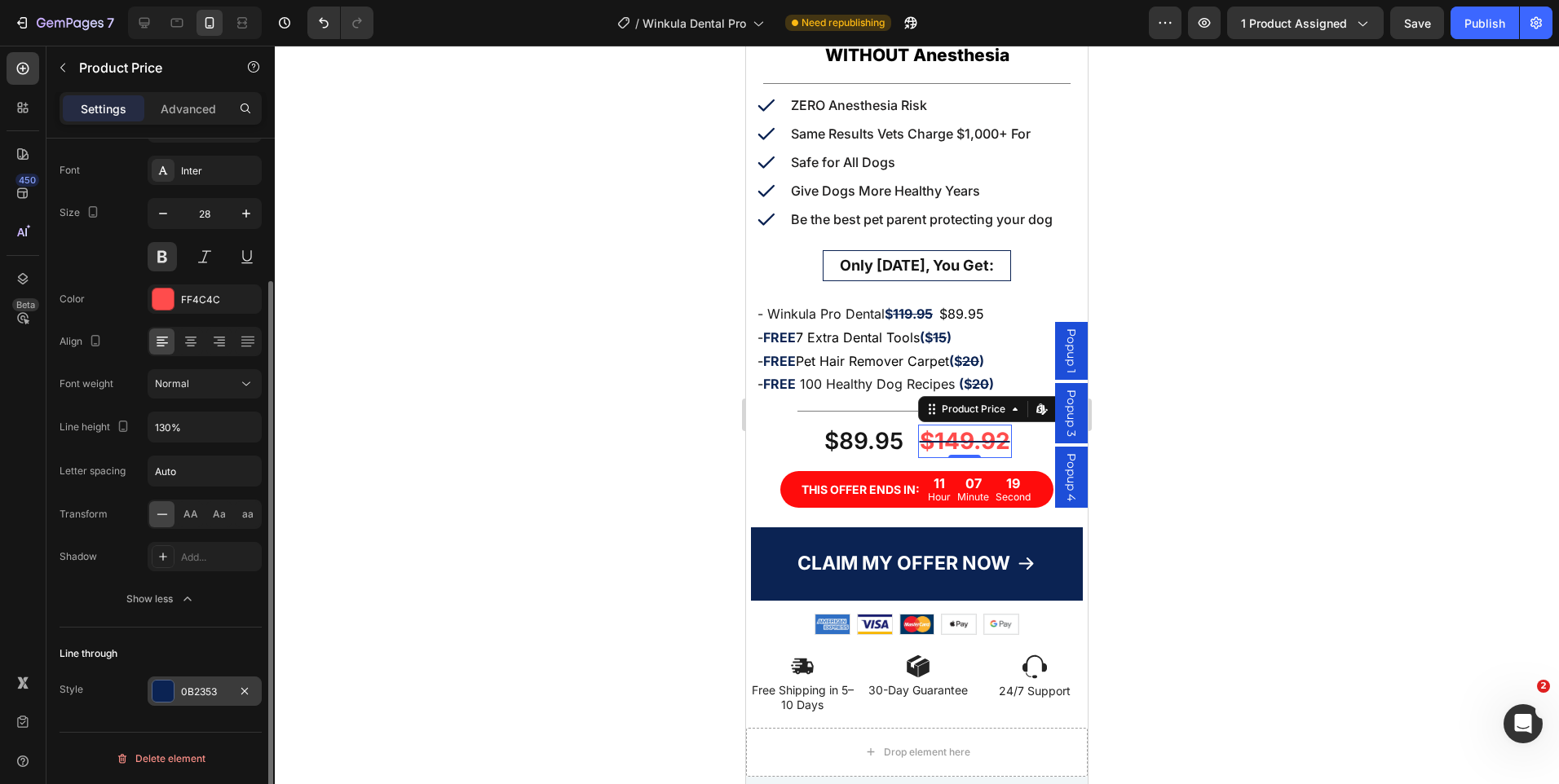
click at [211, 689] on div "0B2353" at bounding box center [204, 692] width 47 height 14
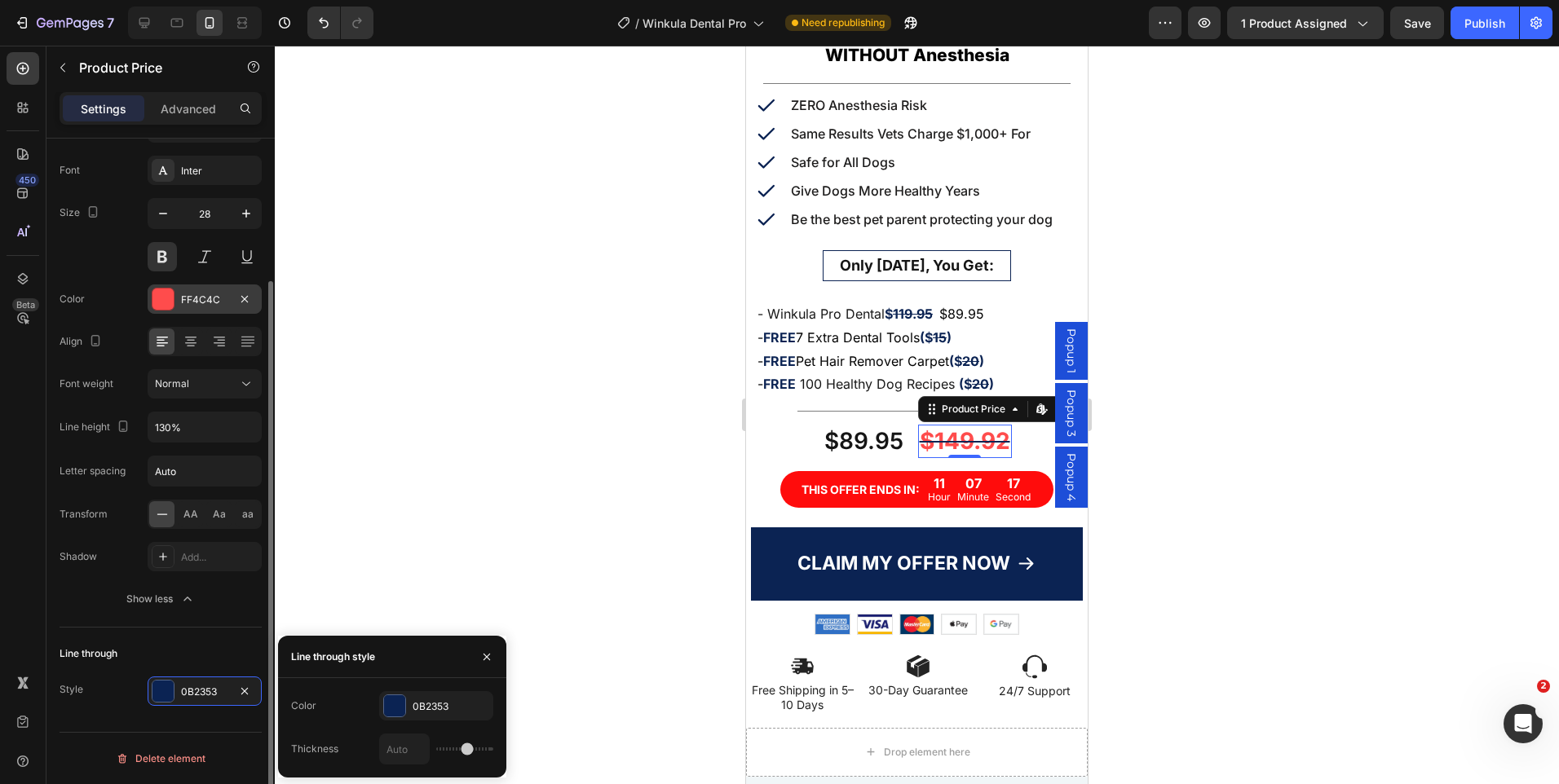
click at [200, 304] on div "FF4C4C" at bounding box center [204, 299] width 47 height 14
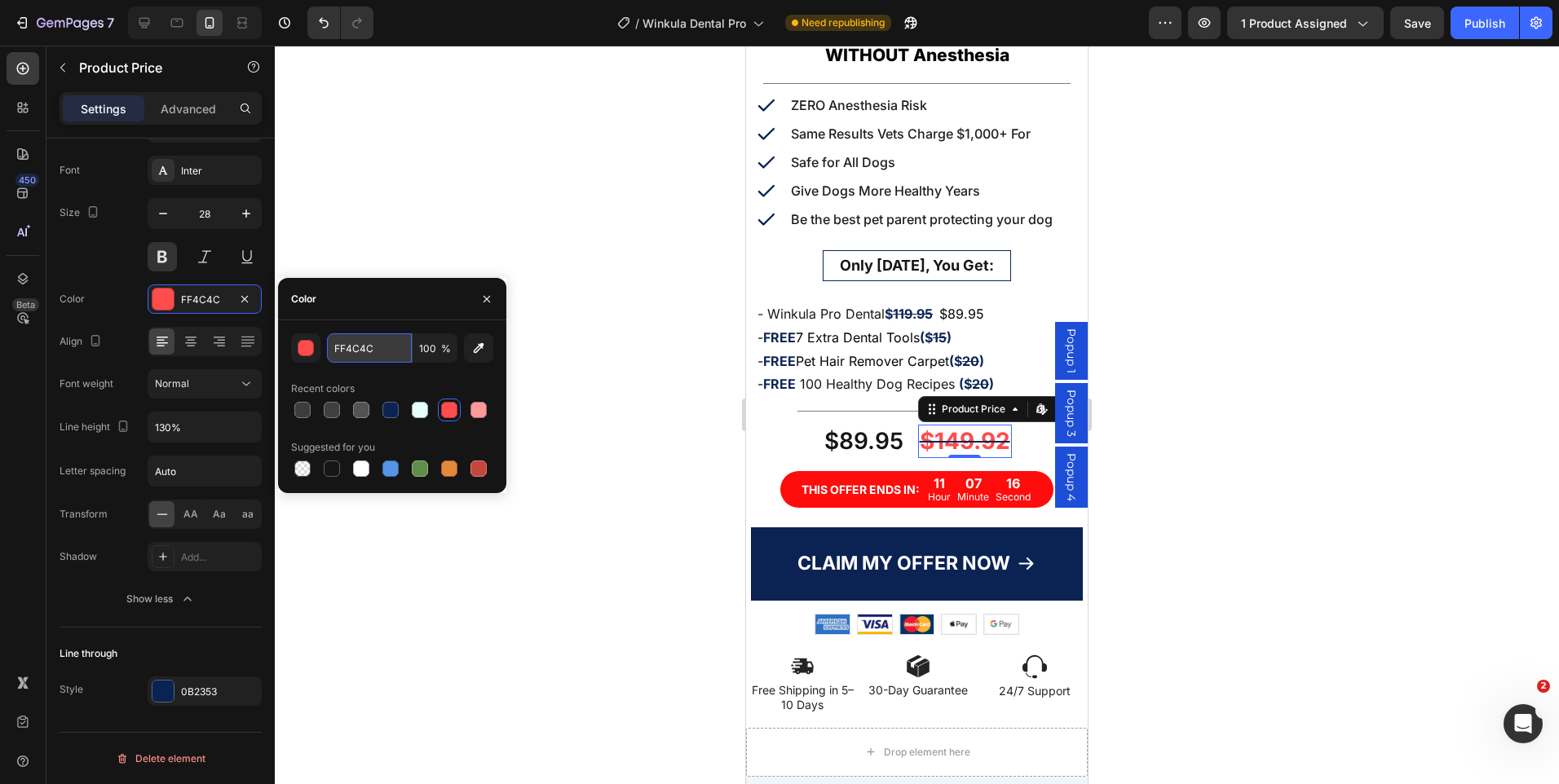
click at [367, 357] on input "FF4C4C" at bounding box center [369, 348] width 84 height 29
click at [201, 696] on div "0B2353" at bounding box center [204, 692] width 47 height 14
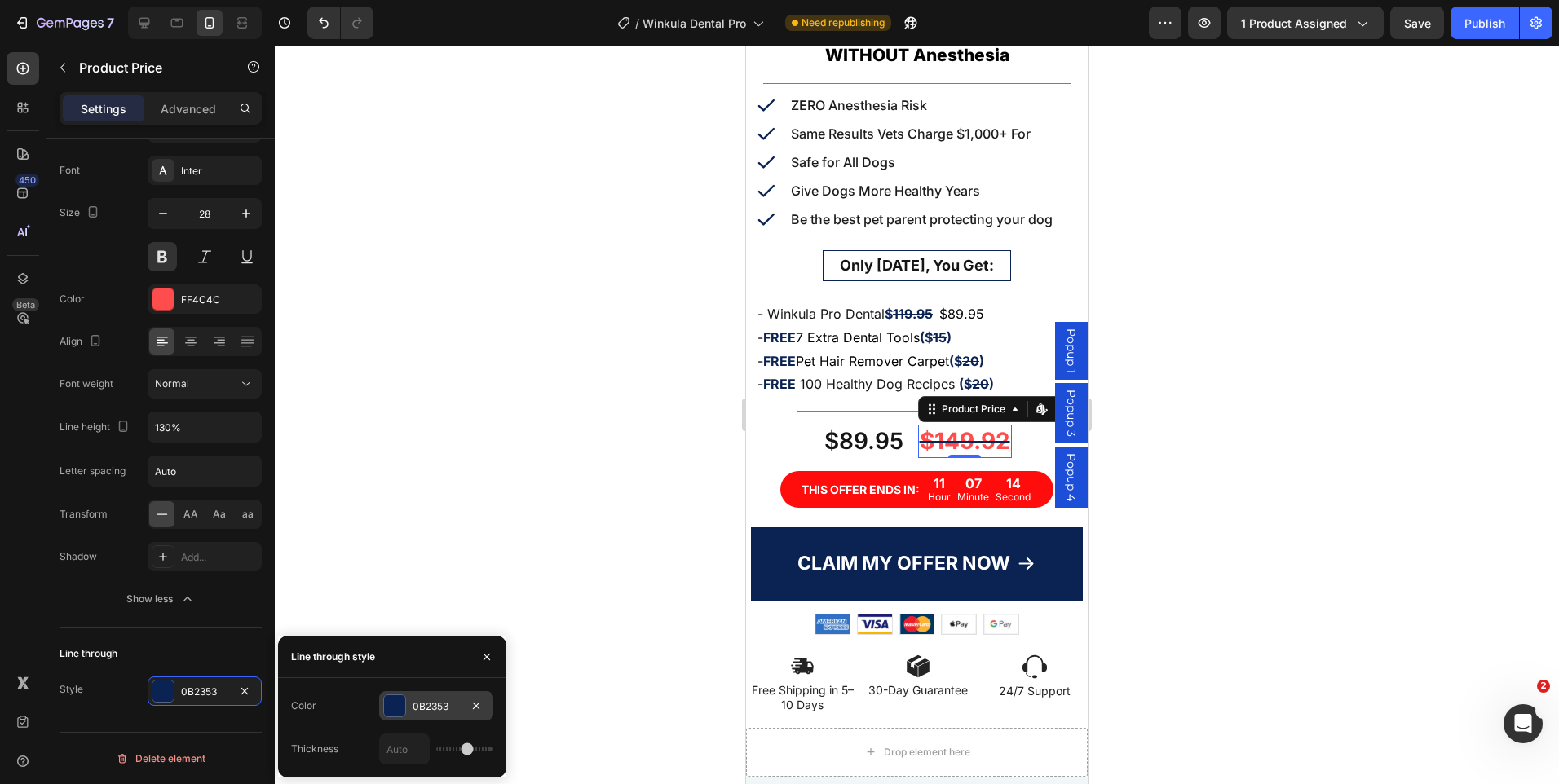
click at [432, 708] on div "0B2353" at bounding box center [436, 706] width 47 height 14
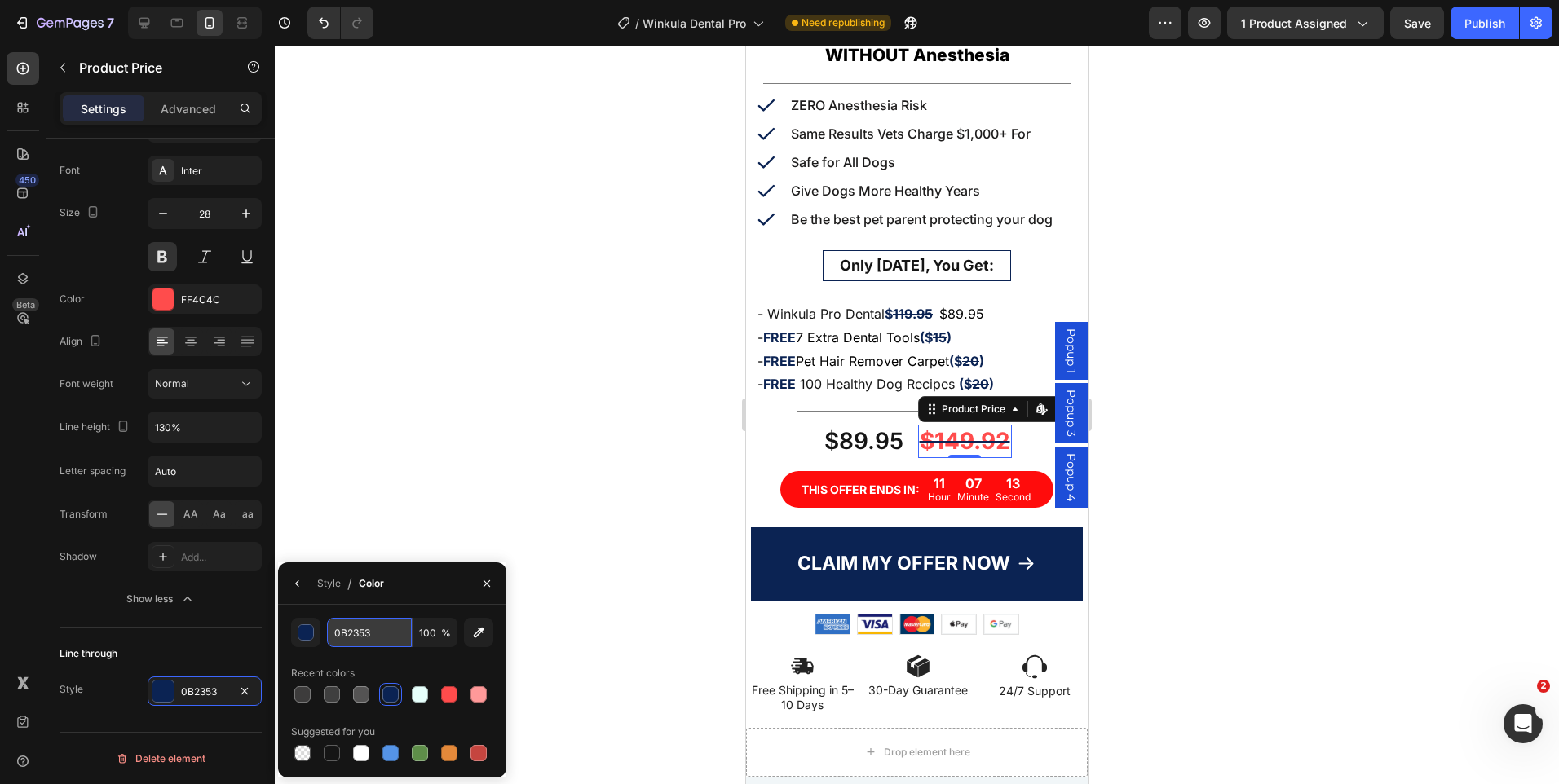
click at [0, 0] on input "0B2353" at bounding box center [0, 0] width 0 height 0
paste input "FF4C4C"
type input "FF4C4C"
click at [1180, 427] on div at bounding box center [916, 415] width 1285 height 739
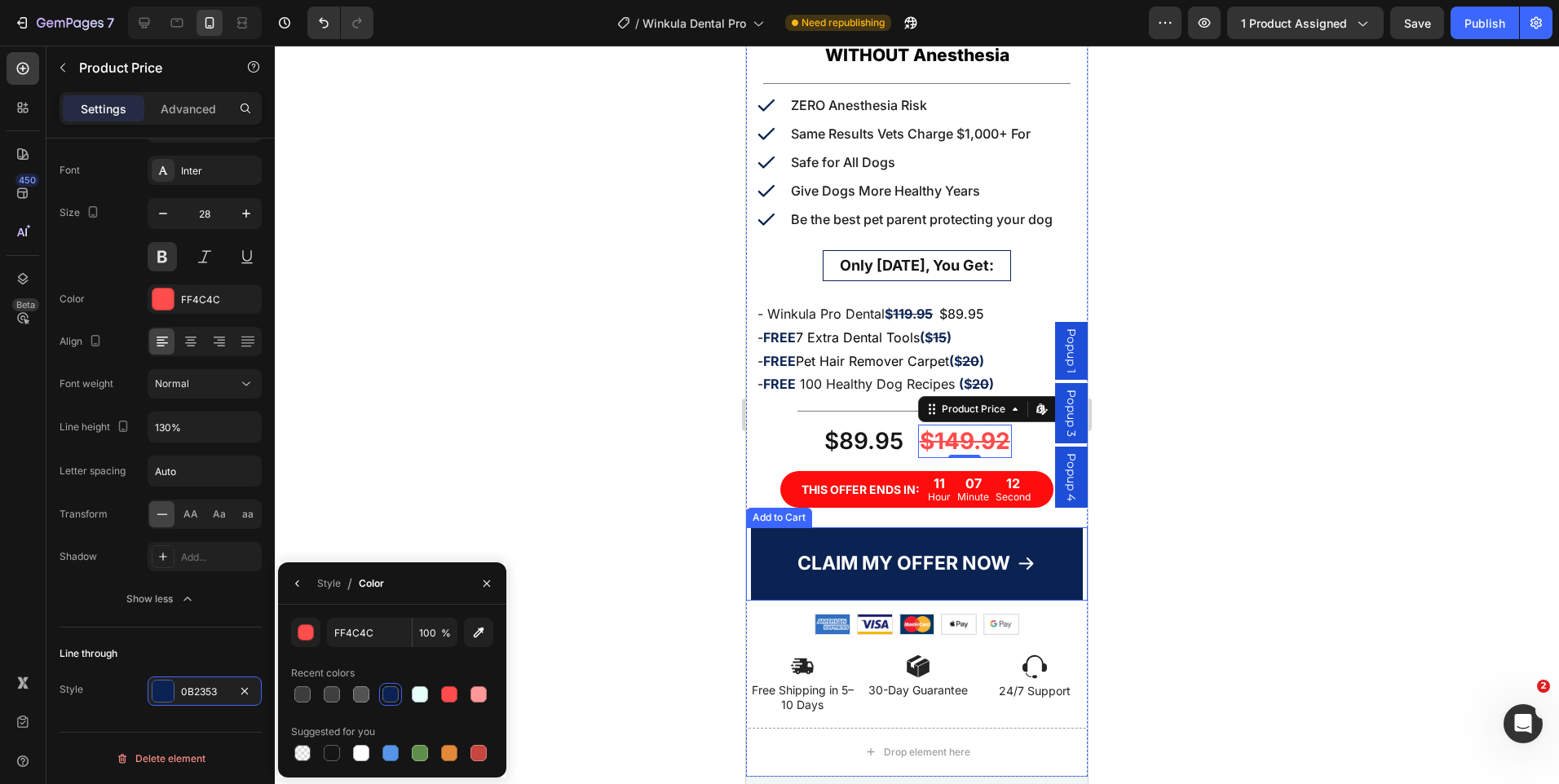
click at [1180, 427] on div at bounding box center [916, 415] width 1285 height 739
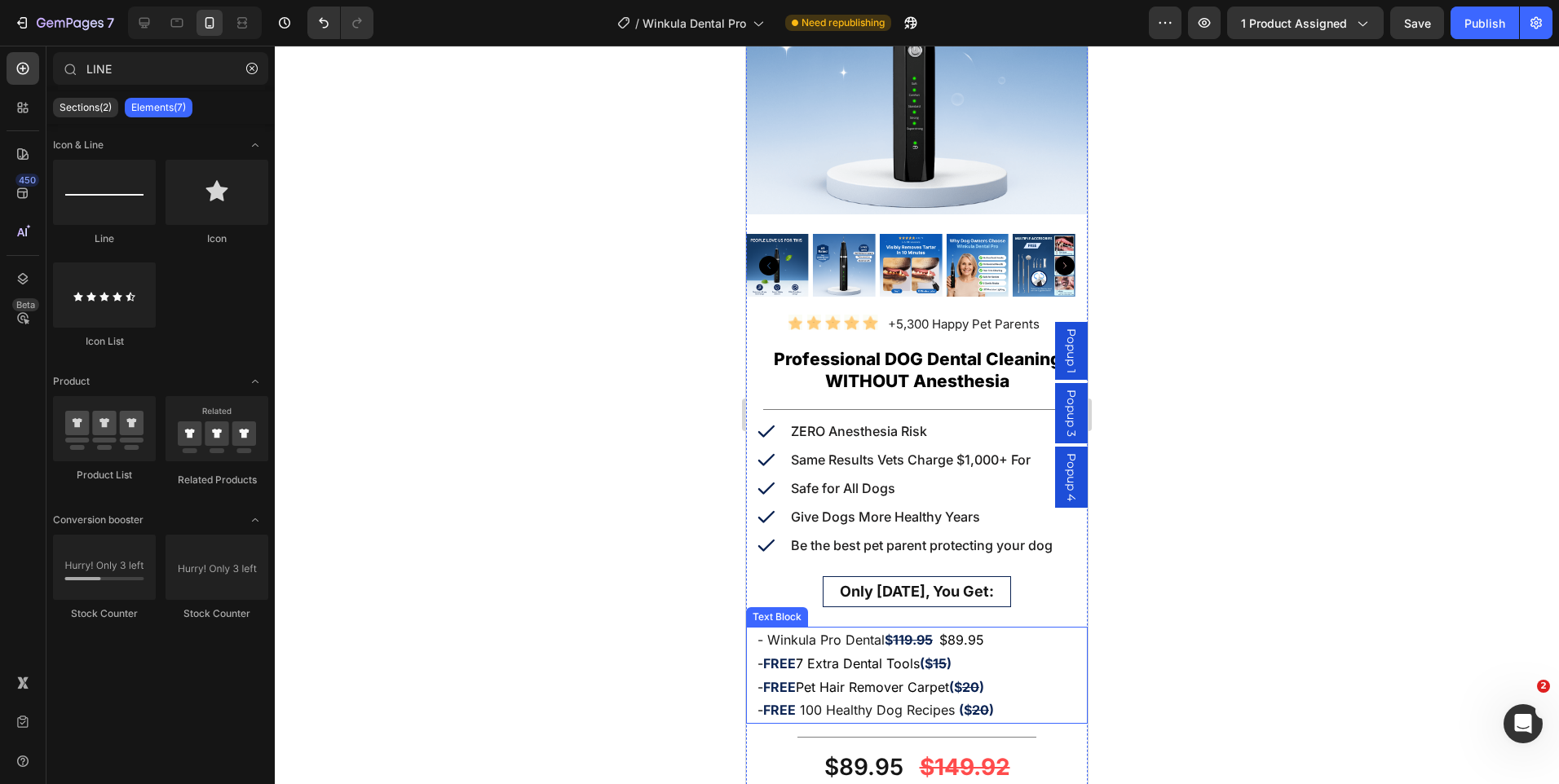
scroll to position [489, 0]
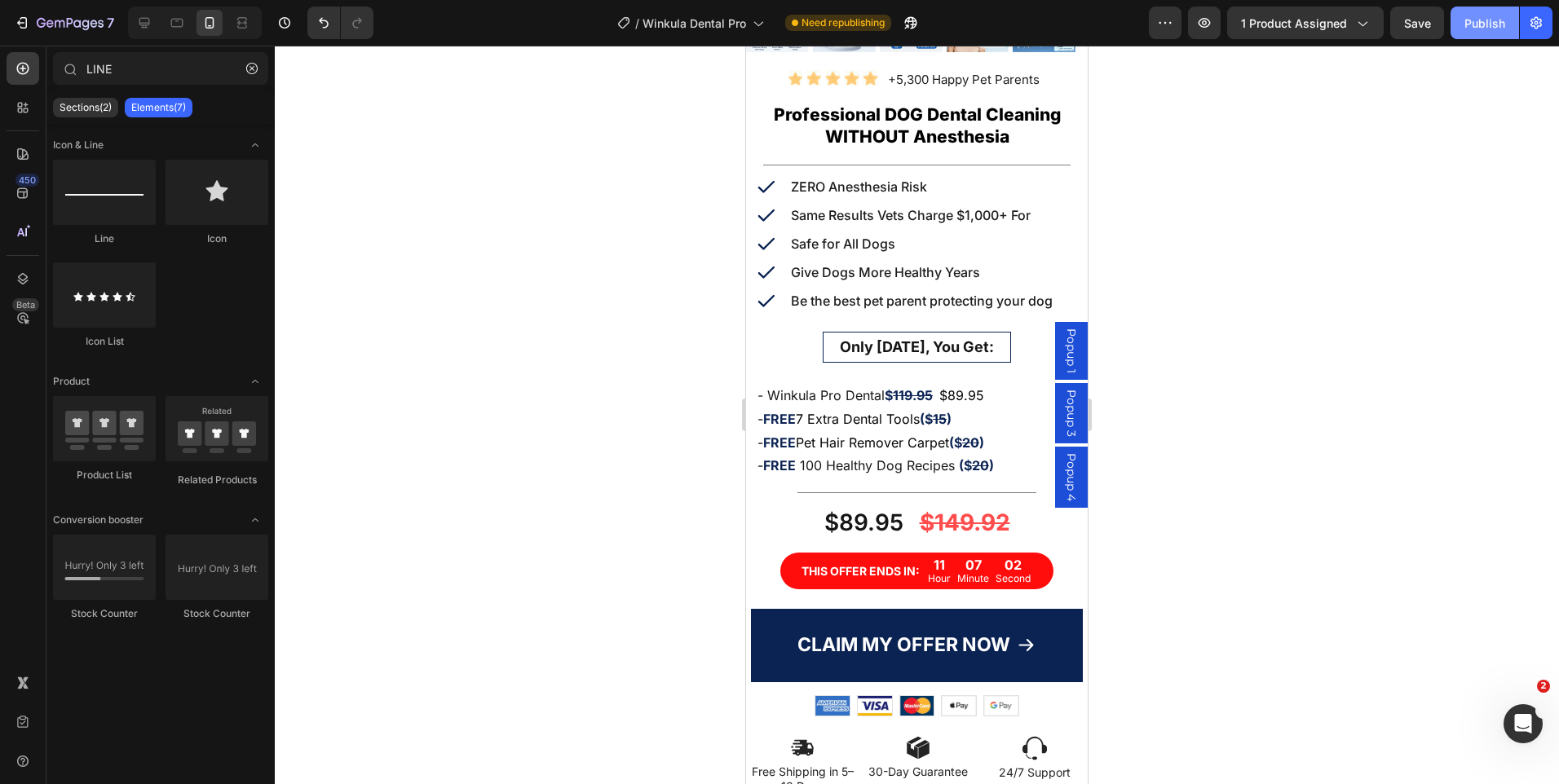
click at [1499, 20] on div "Publish" at bounding box center [1485, 23] width 41 height 17
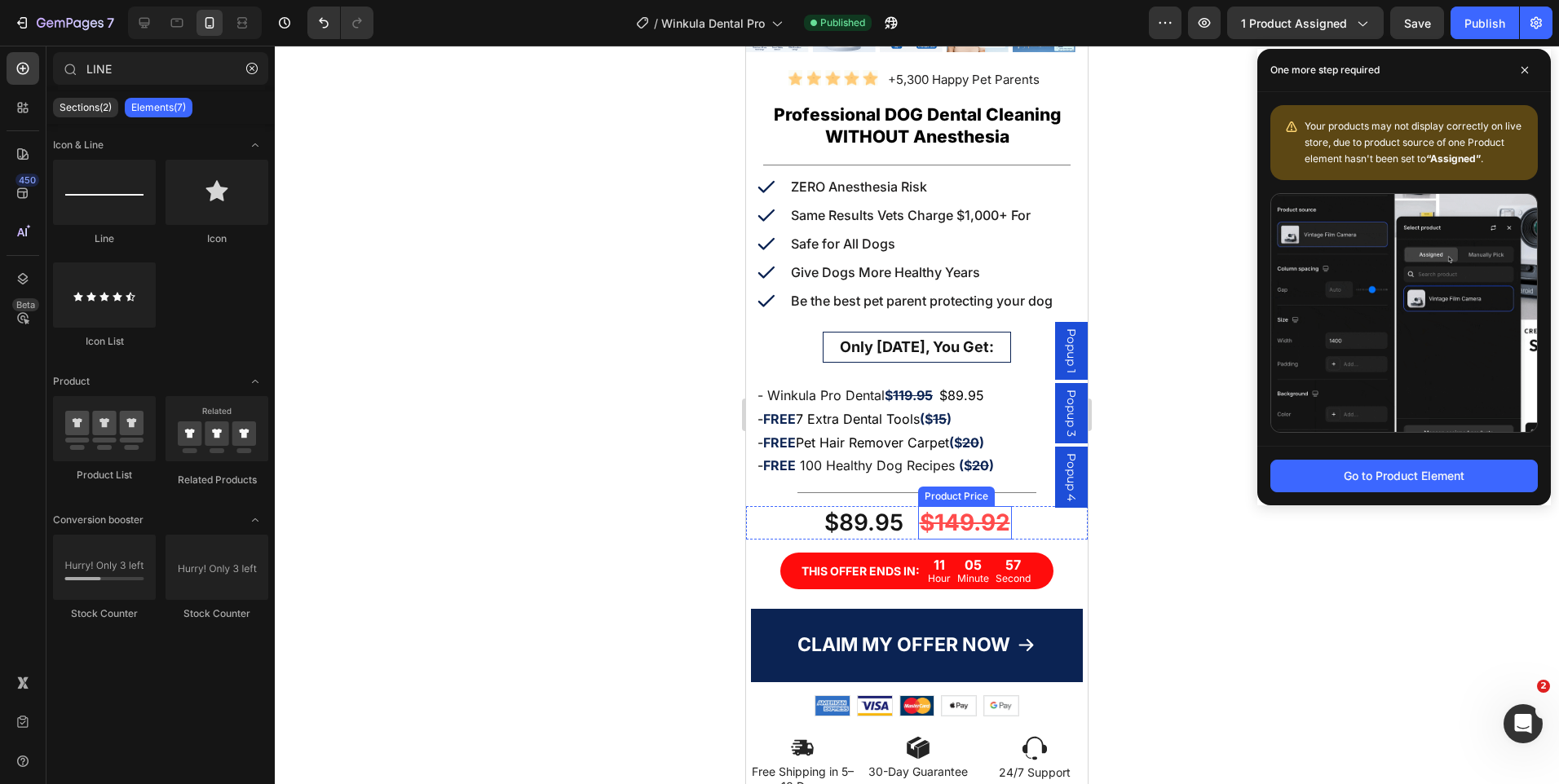
click at [965, 506] on div "$149.92" at bounding box center [965, 522] width 94 height 32
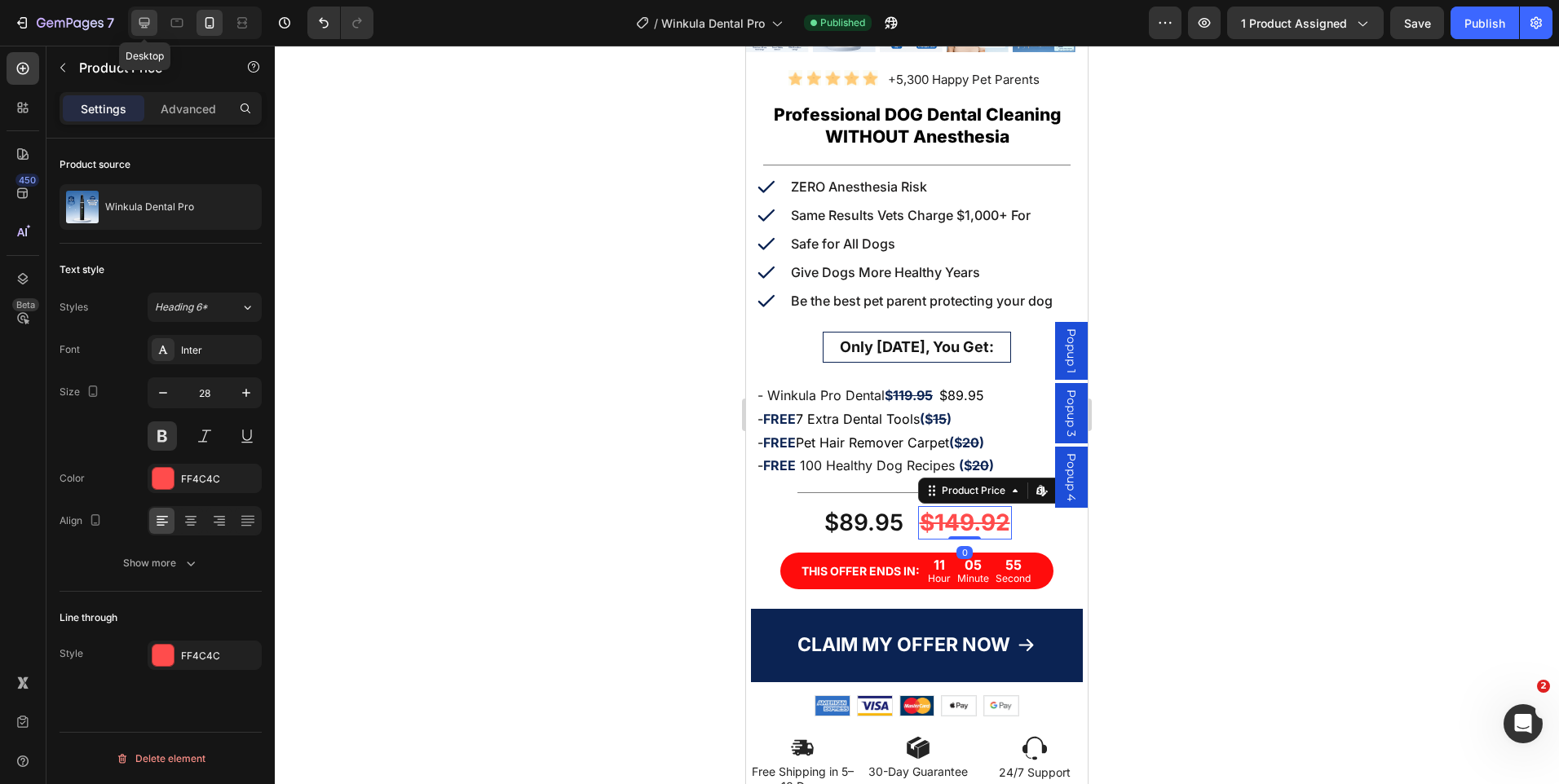
click at [141, 24] on icon at bounding box center [145, 23] width 10 height 10
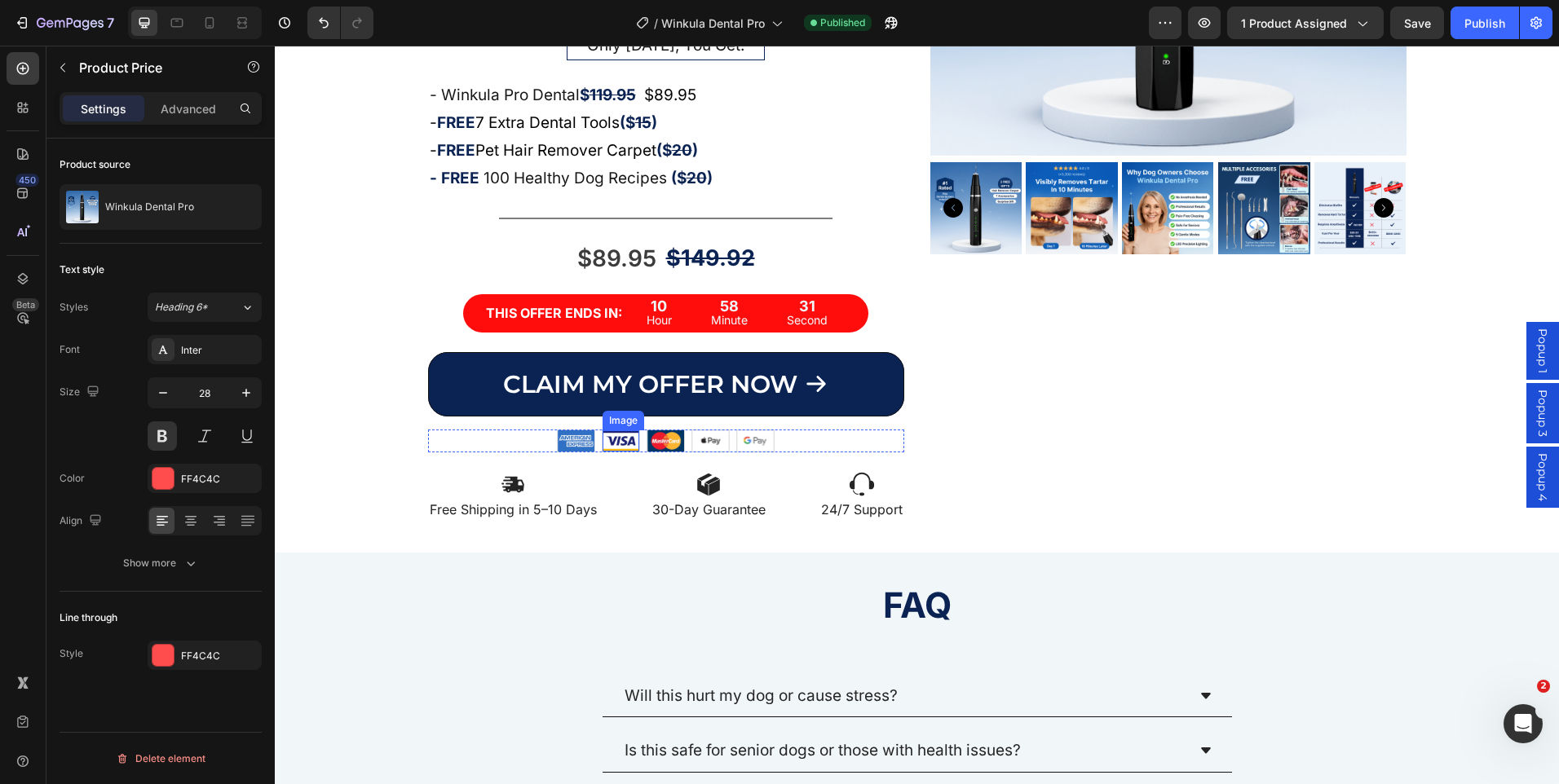
scroll to position [95, 0]
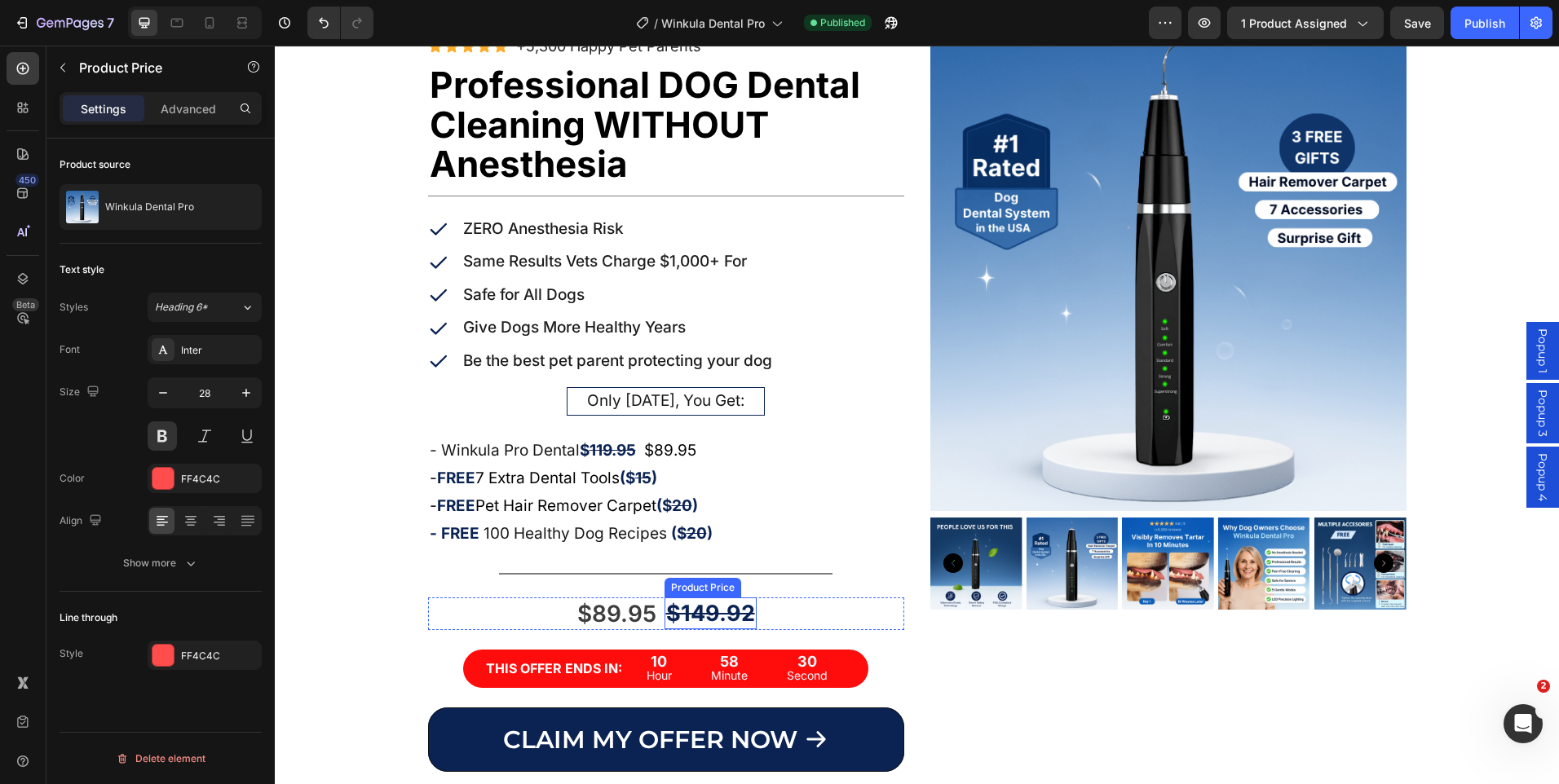
click at [710, 614] on div "$149.92" at bounding box center [711, 613] width 92 height 32
click at [188, 654] on div "0B2353" at bounding box center [204, 656] width 47 height 14
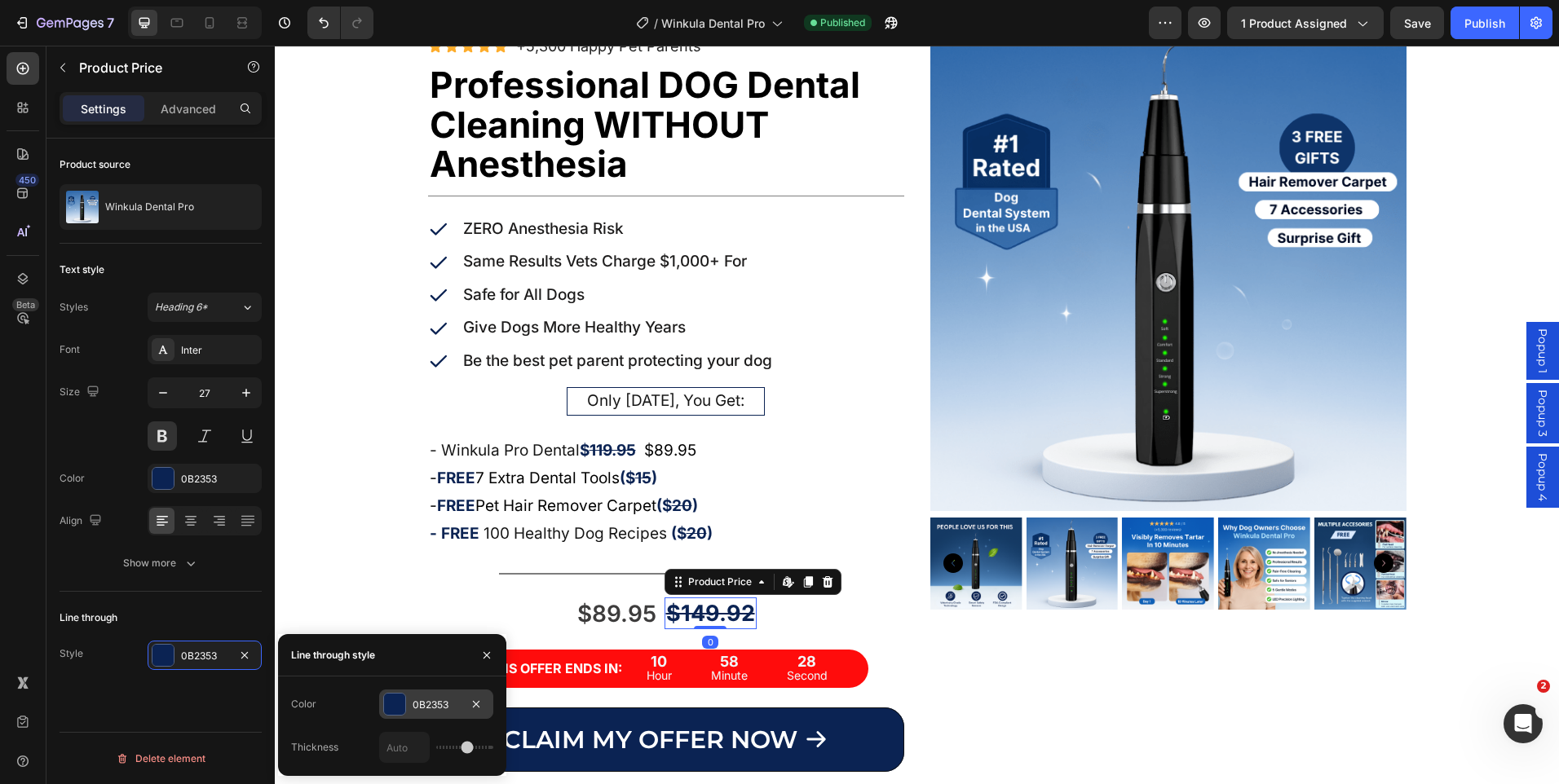
click at [408, 701] on div "0B2353" at bounding box center [436, 704] width 114 height 29
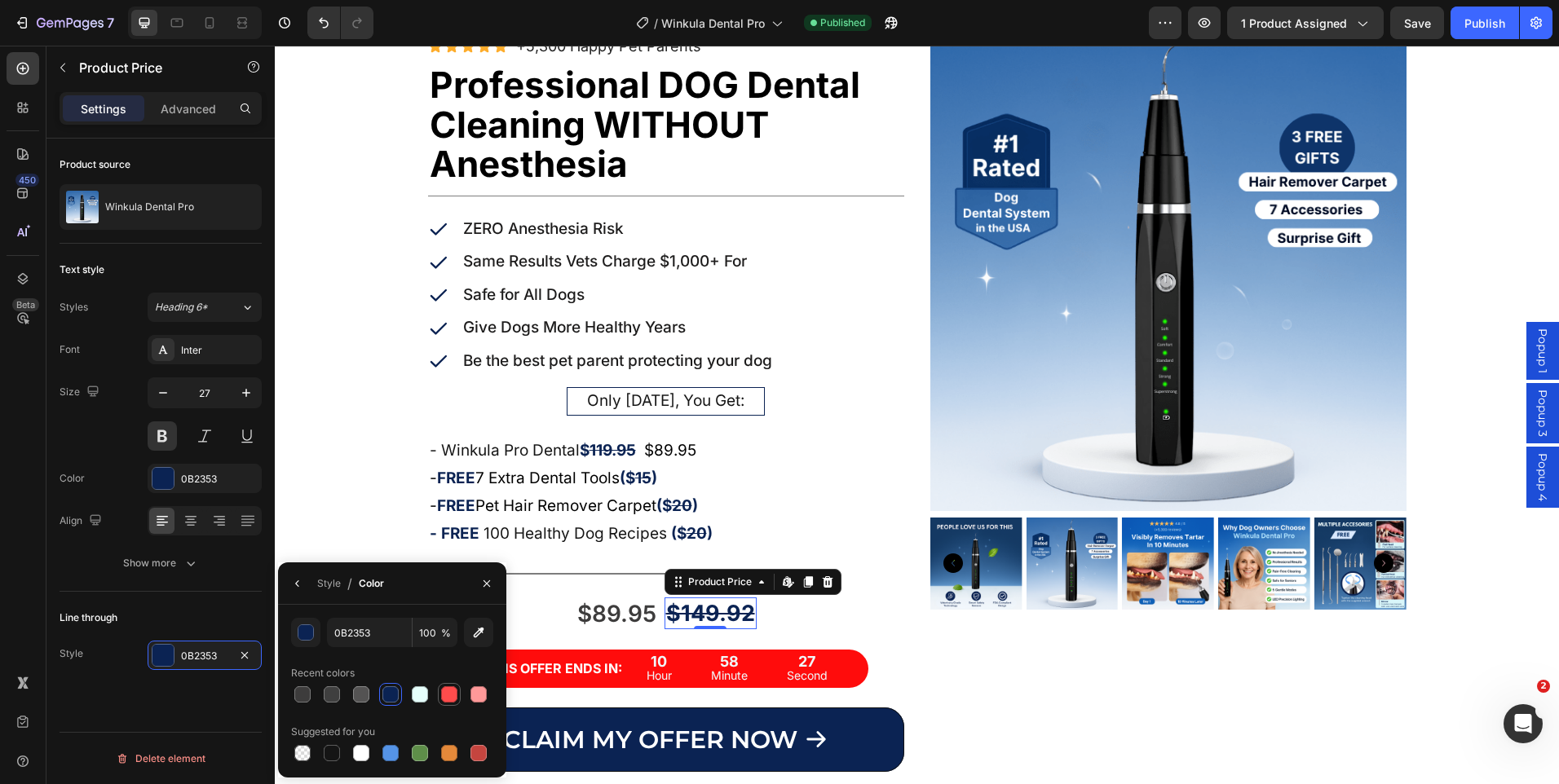
click at [445, 701] on div at bounding box center [449, 695] width 16 height 16
click at [205, 481] on div "0B2353" at bounding box center [219, 479] width 77 height 14
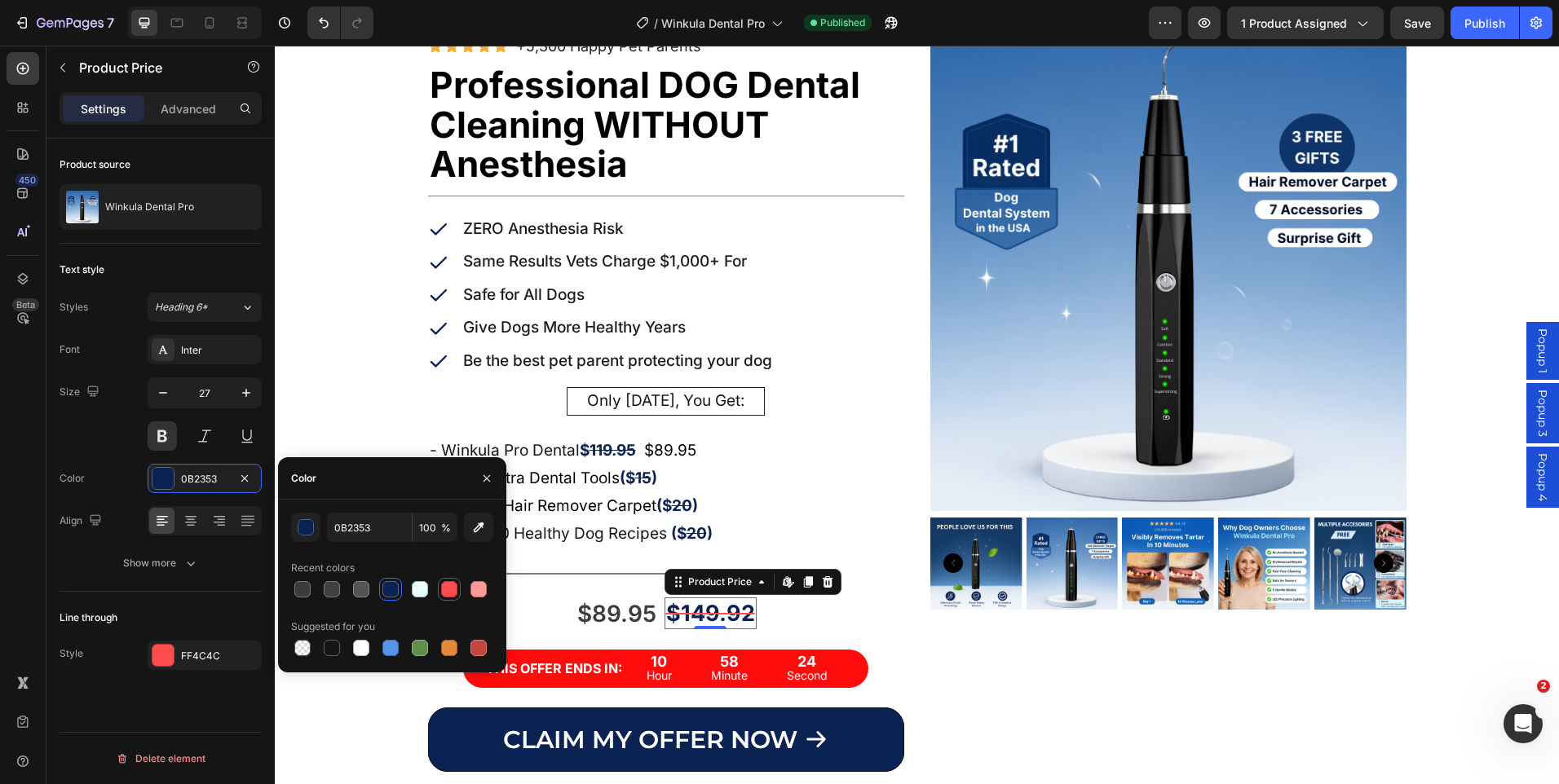
click at [441, 586] on div at bounding box center [449, 589] width 20 height 20
type input "FF4C4C"
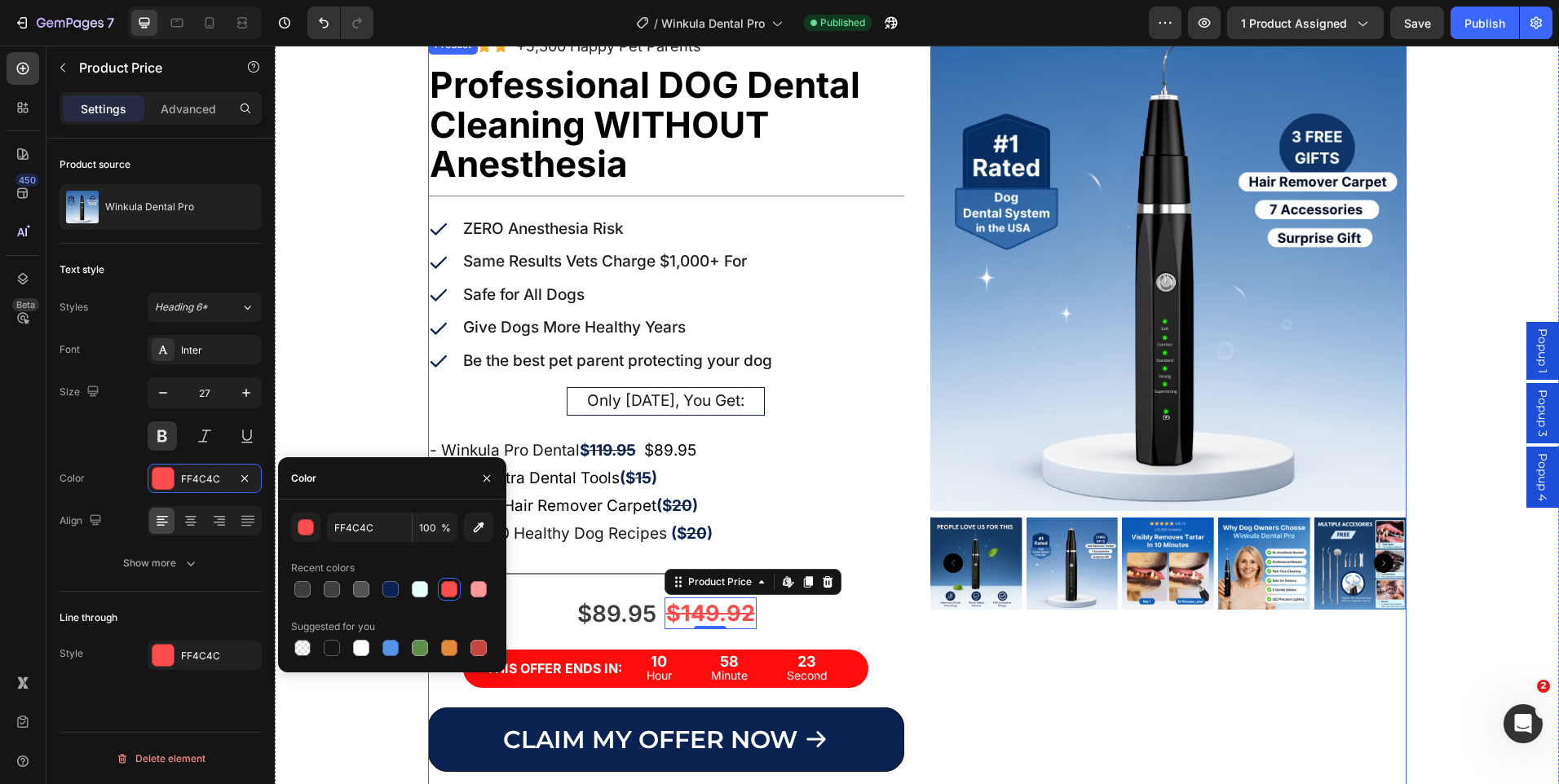
click at [1025, 666] on div "Product Images" at bounding box center [1169, 464] width 476 height 860
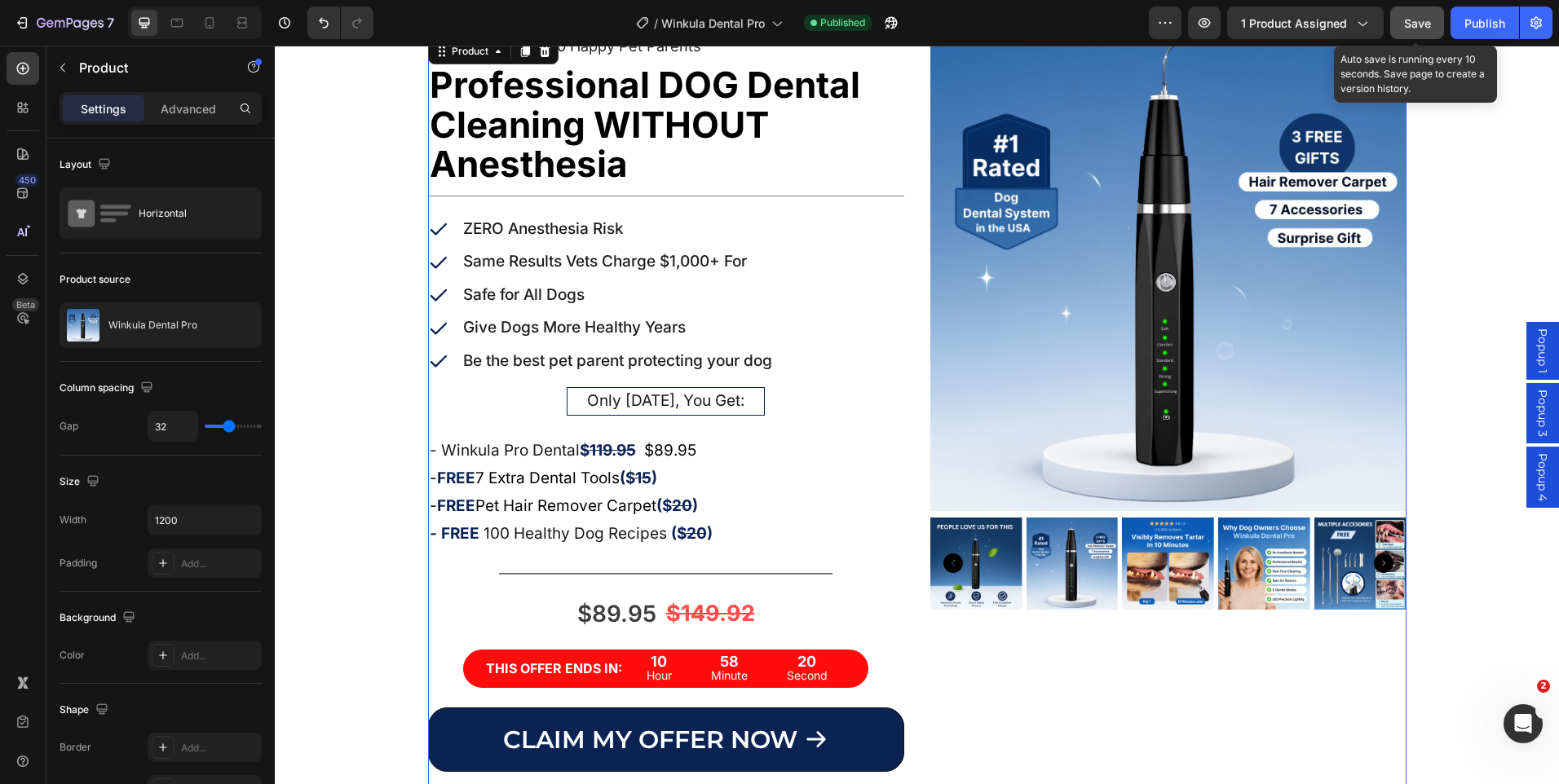
click at [1421, 21] on span "Save" at bounding box center [1418, 23] width 27 height 14
click at [1471, 16] on div "Publish" at bounding box center [1485, 23] width 41 height 17
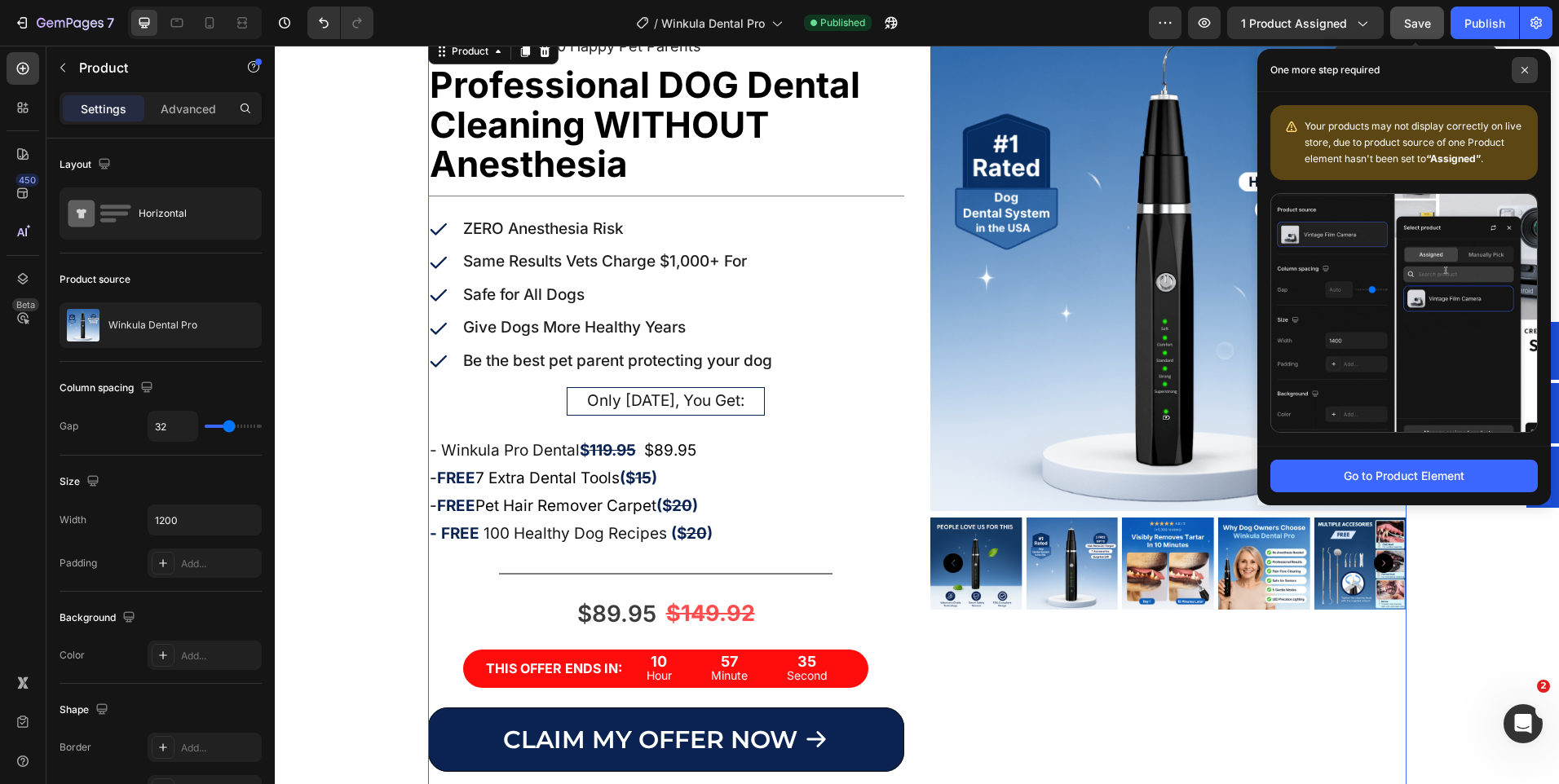
click at [1517, 70] on span at bounding box center [1525, 70] width 26 height 26
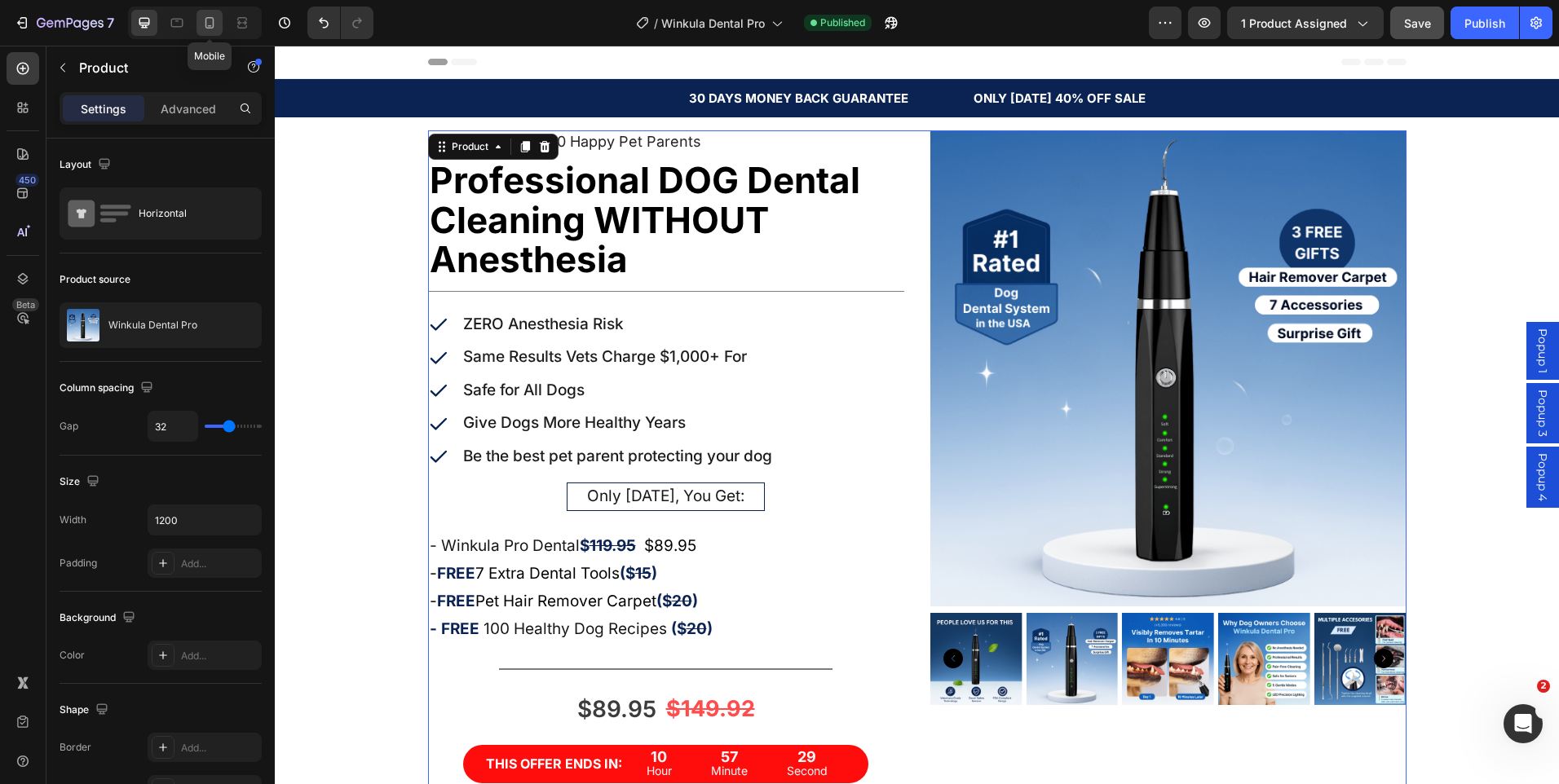
click at [212, 26] on icon at bounding box center [209, 22] width 16 height 16
type input "0"
type input "100%"
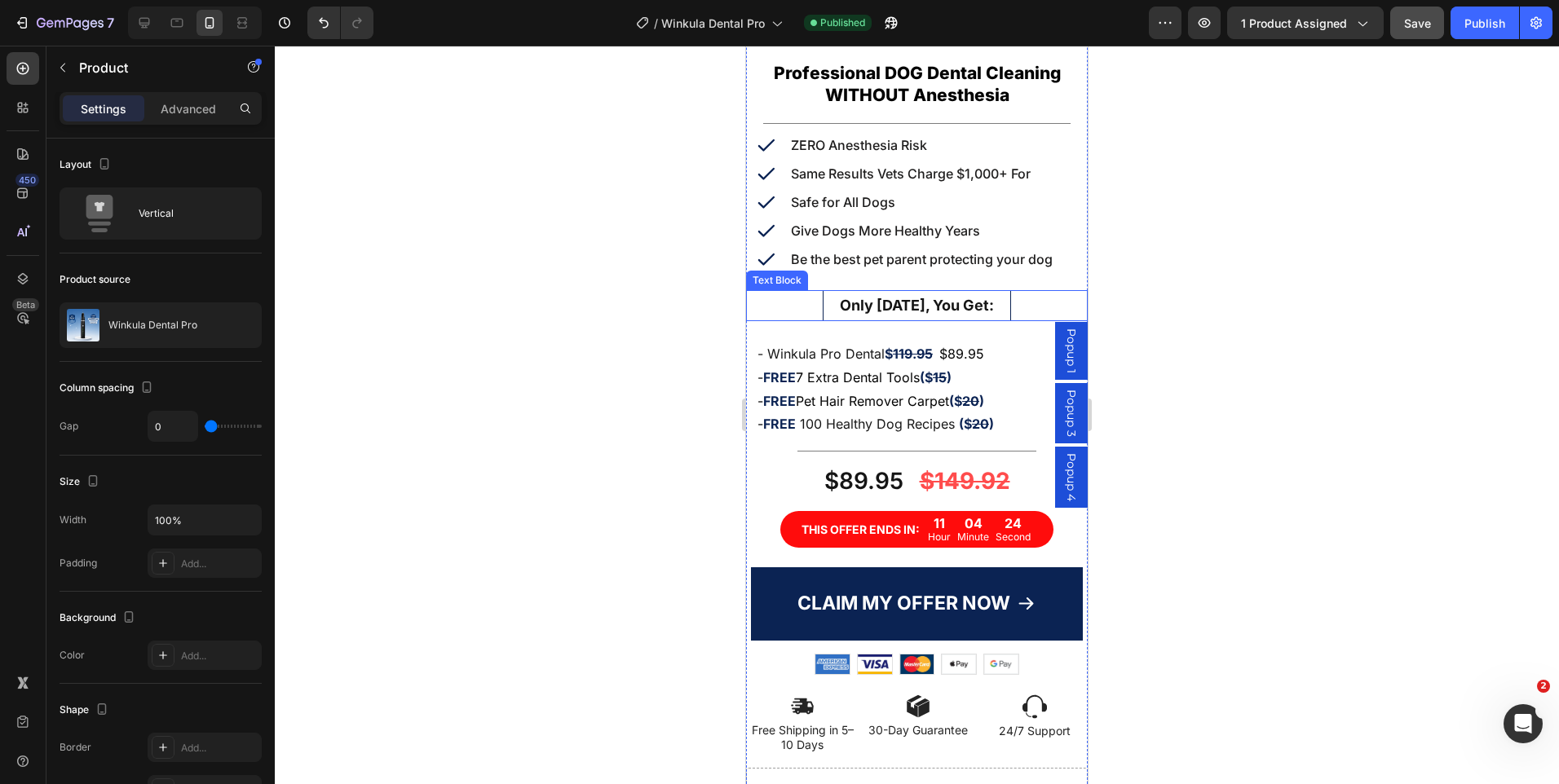
scroll to position [571, 0]
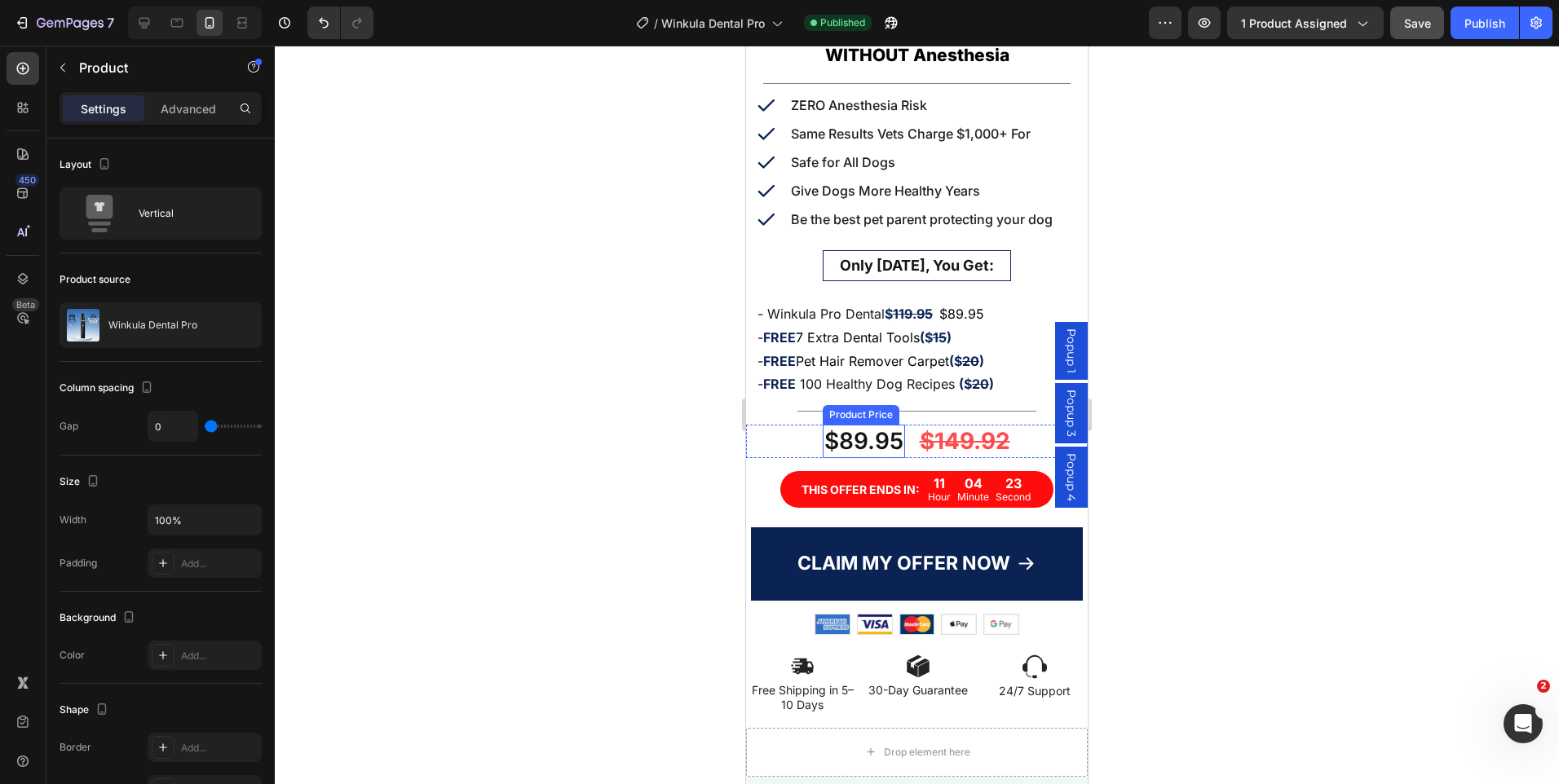
click at [851, 428] on div "$89.95" at bounding box center [863, 441] width 83 height 32
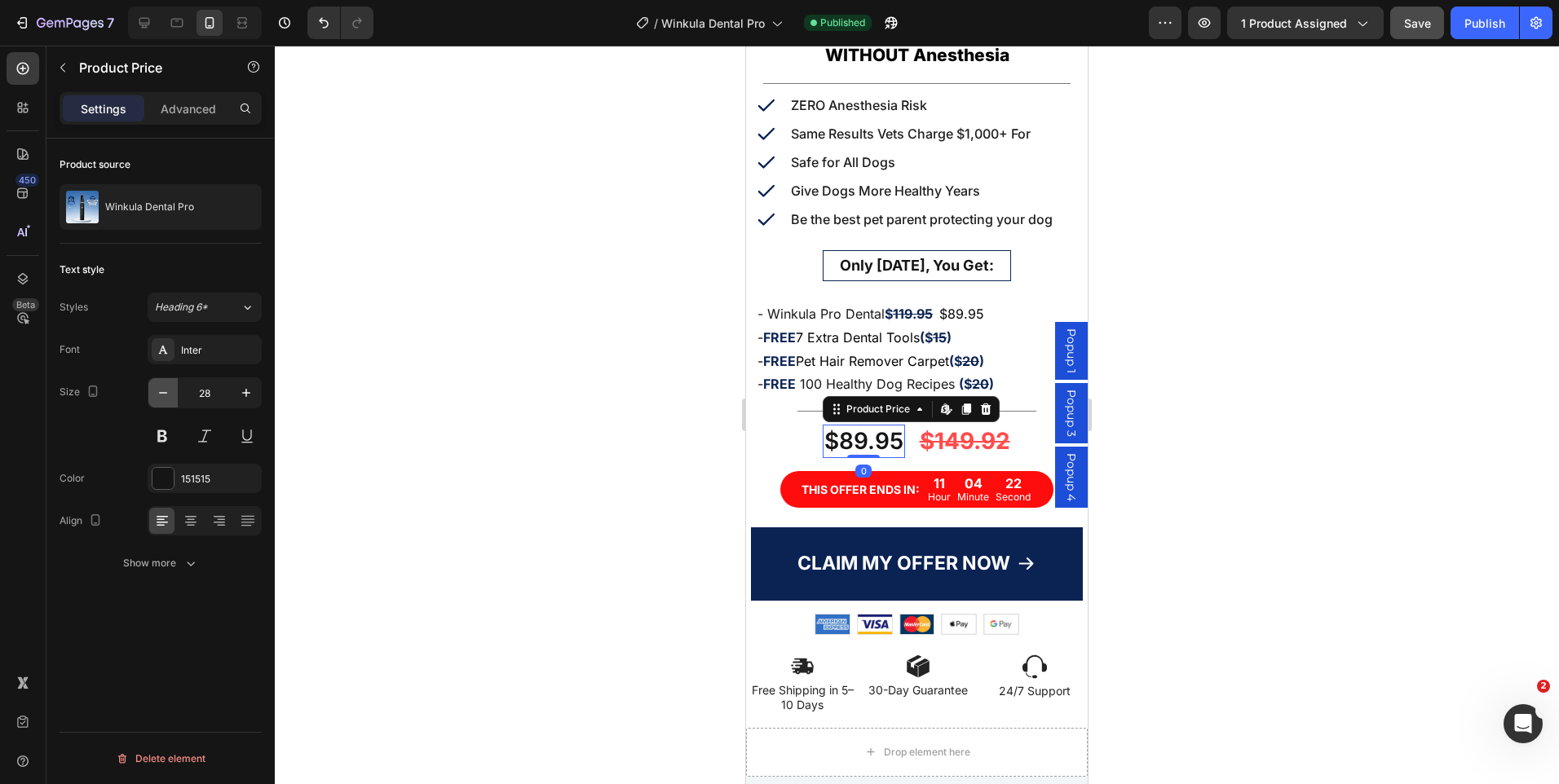
click at [159, 389] on icon "button" at bounding box center [163, 393] width 16 height 16
type input "26"
click at [929, 440] on div "$149.92" at bounding box center [962, 441] width 94 height 32
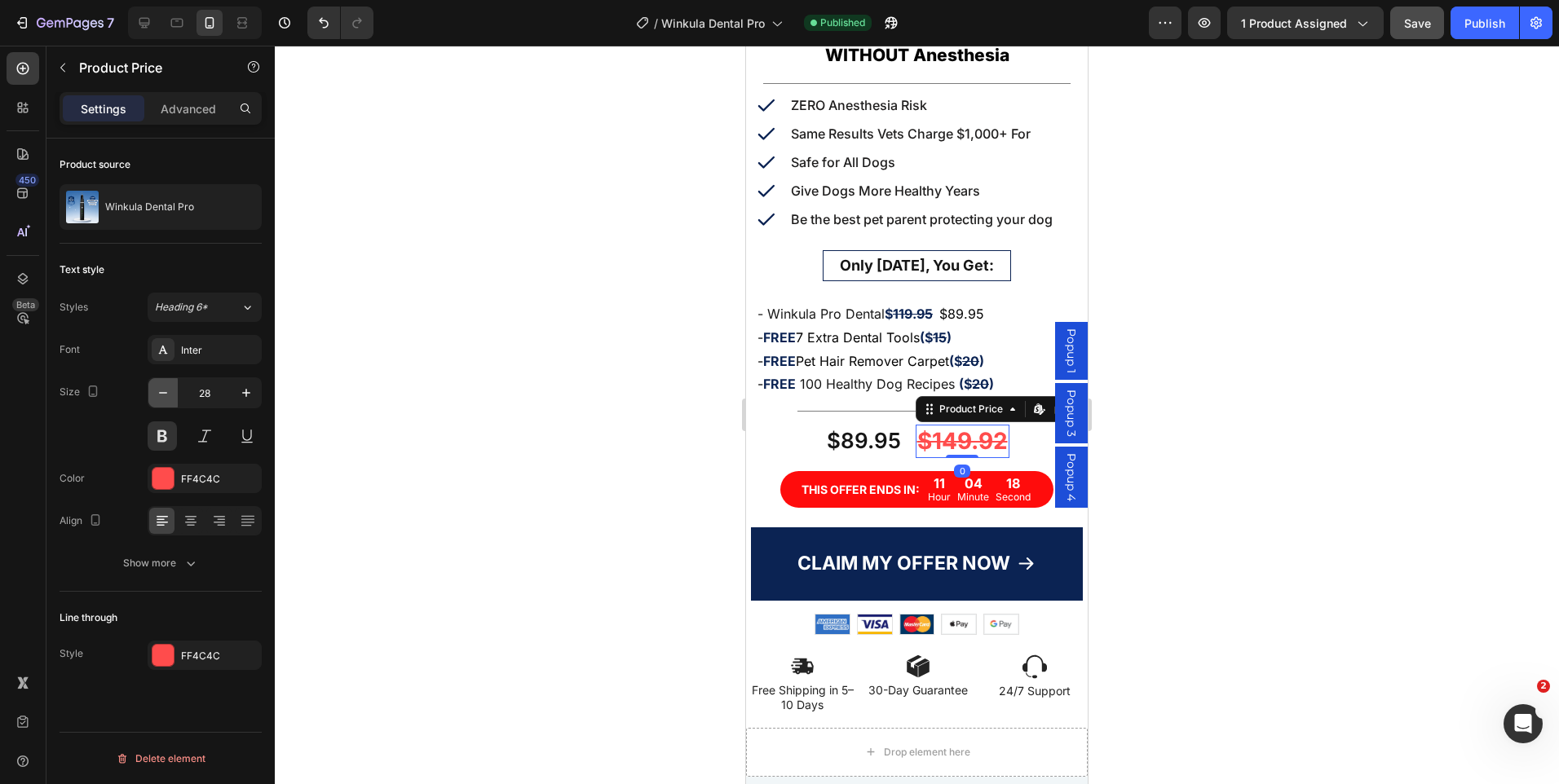
click at [174, 397] on button "button" at bounding box center [163, 393] width 29 height 29
type input "26"
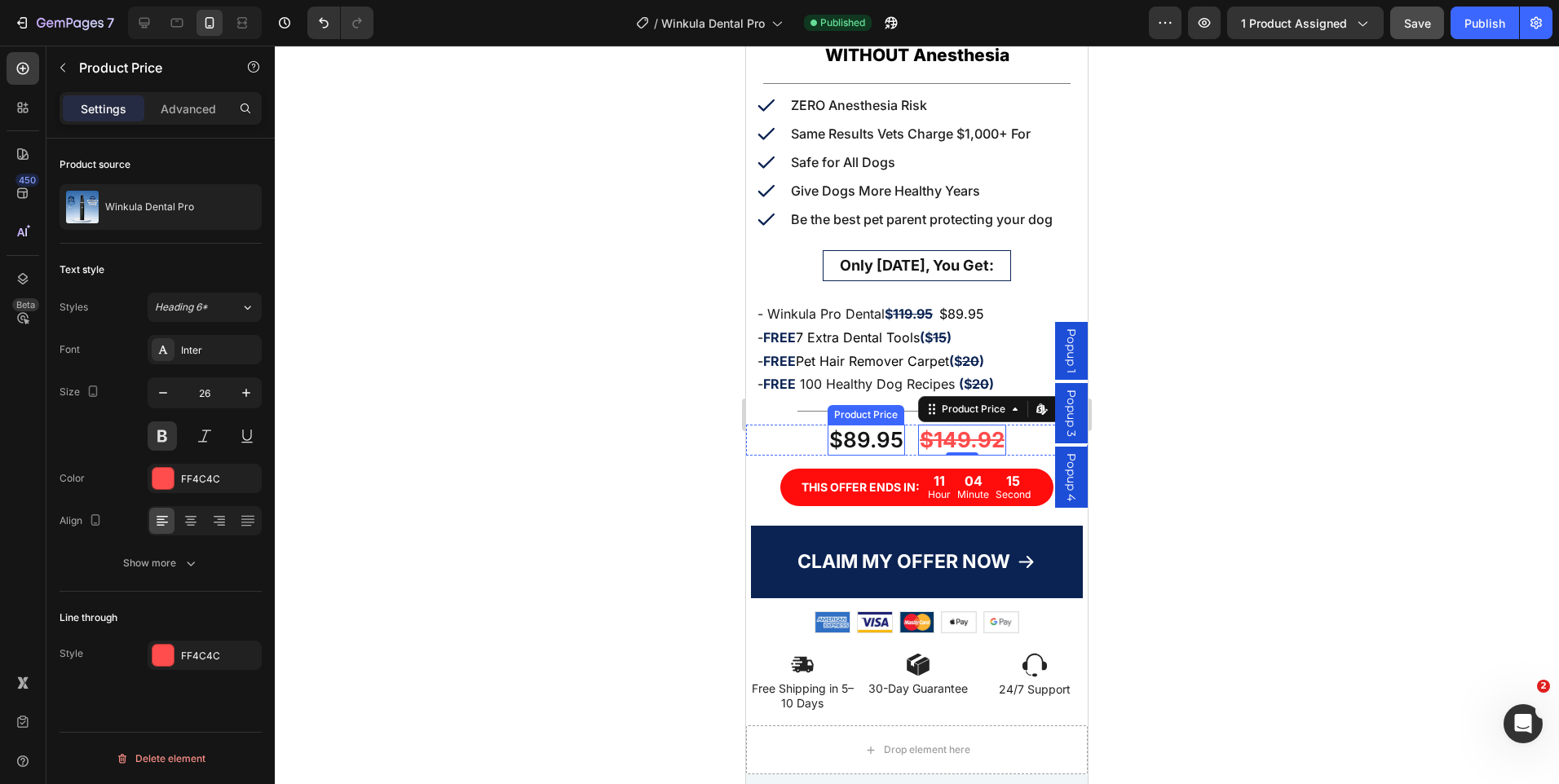
click at [855, 428] on div "$89.95" at bounding box center [866, 440] width 78 height 31
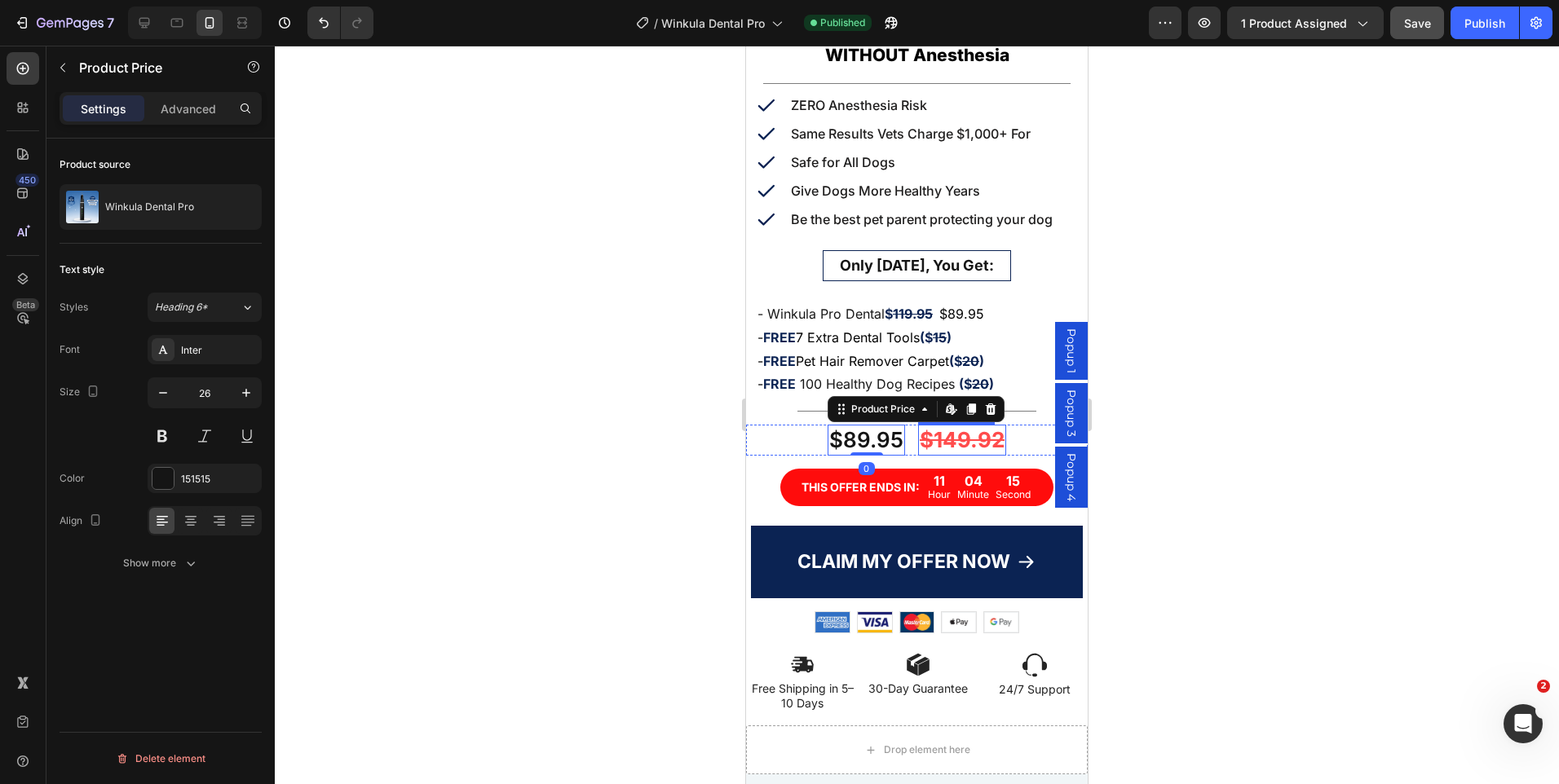
click at [947, 427] on div "$149.92" at bounding box center [961, 440] width 88 height 31
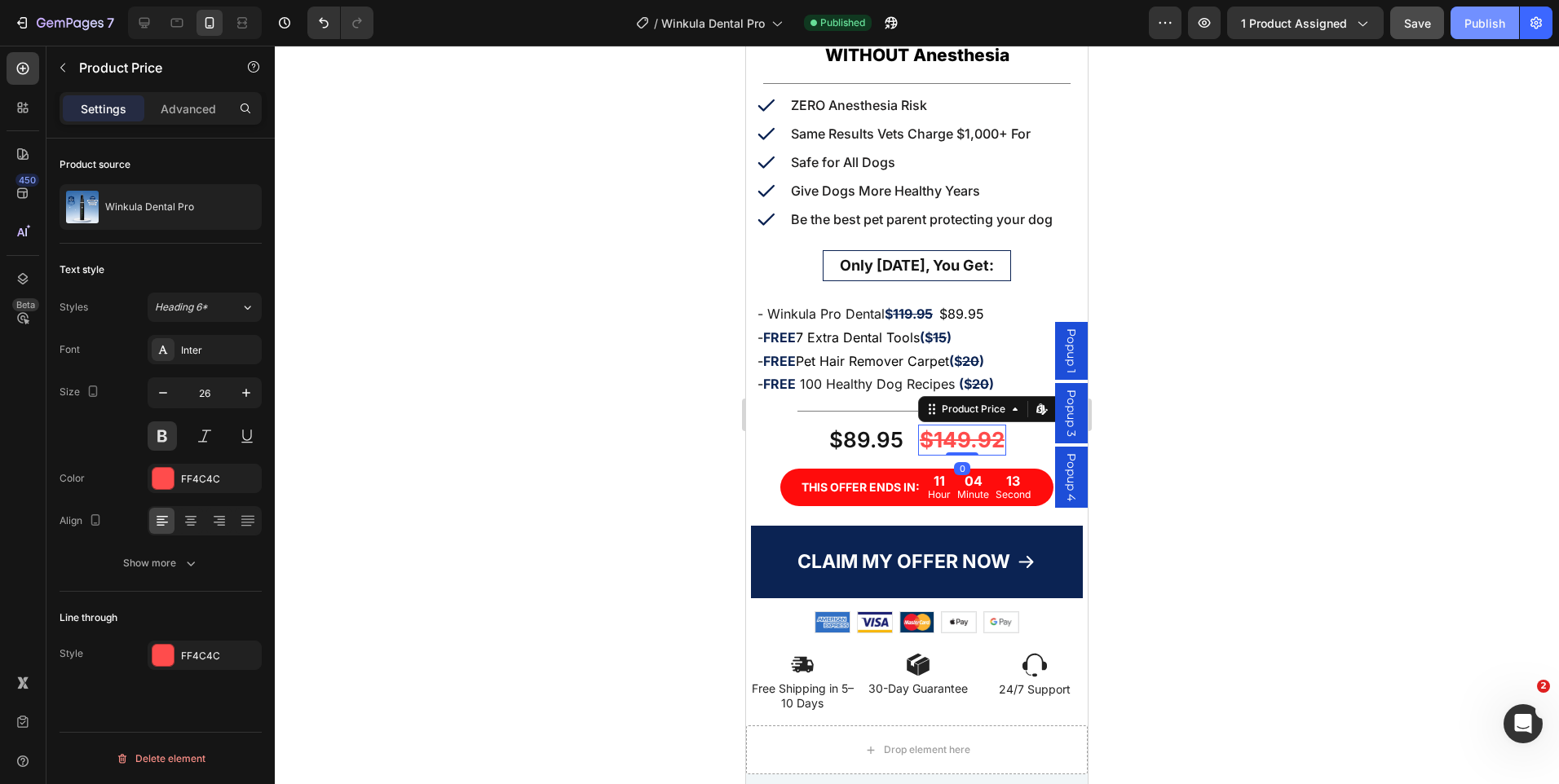
click at [1475, 18] on div "Publish" at bounding box center [1485, 23] width 41 height 17
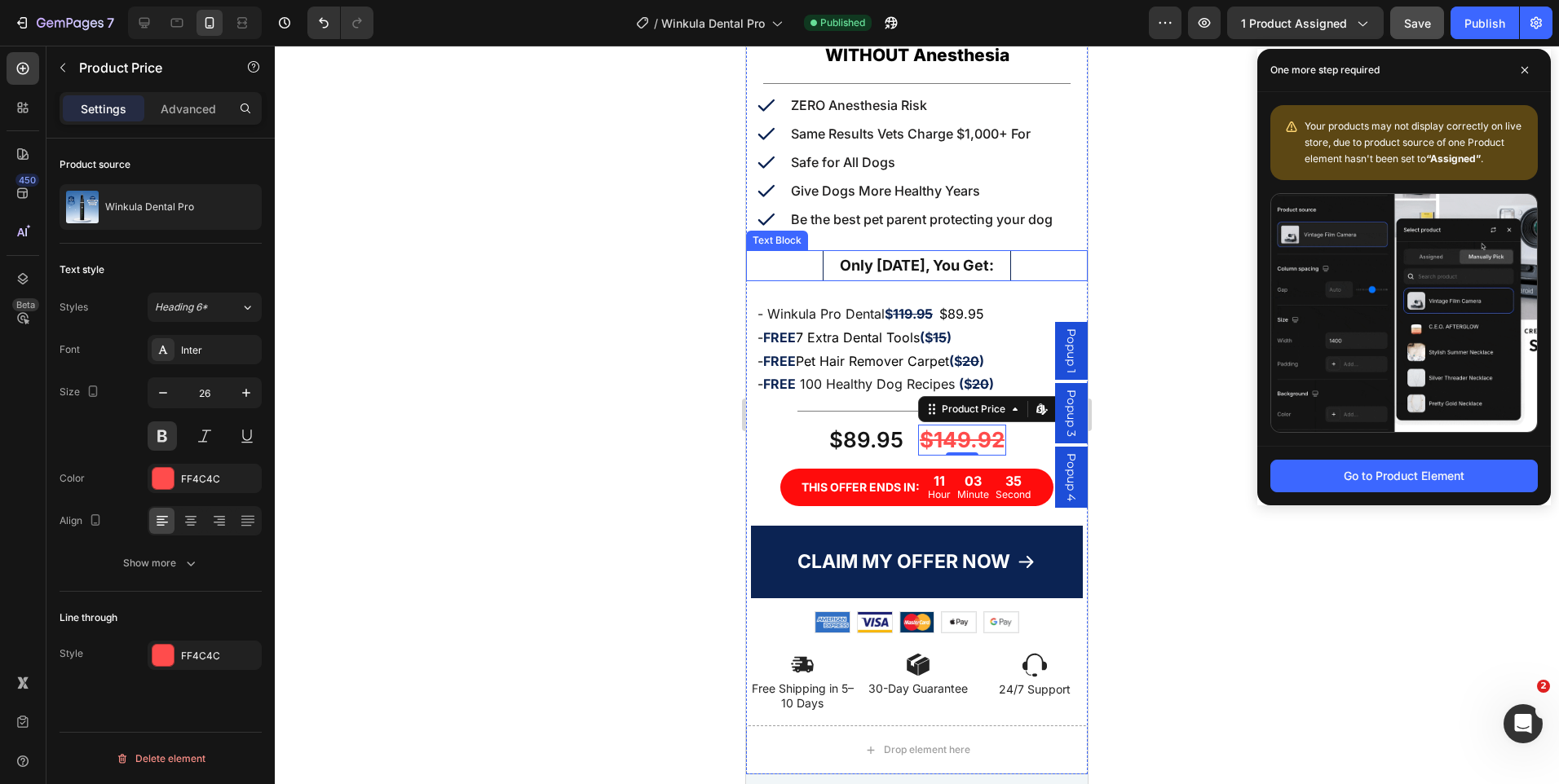
click at [823, 262] on div "Only [DATE], You Get:" at bounding box center [916, 266] width 188 height 31
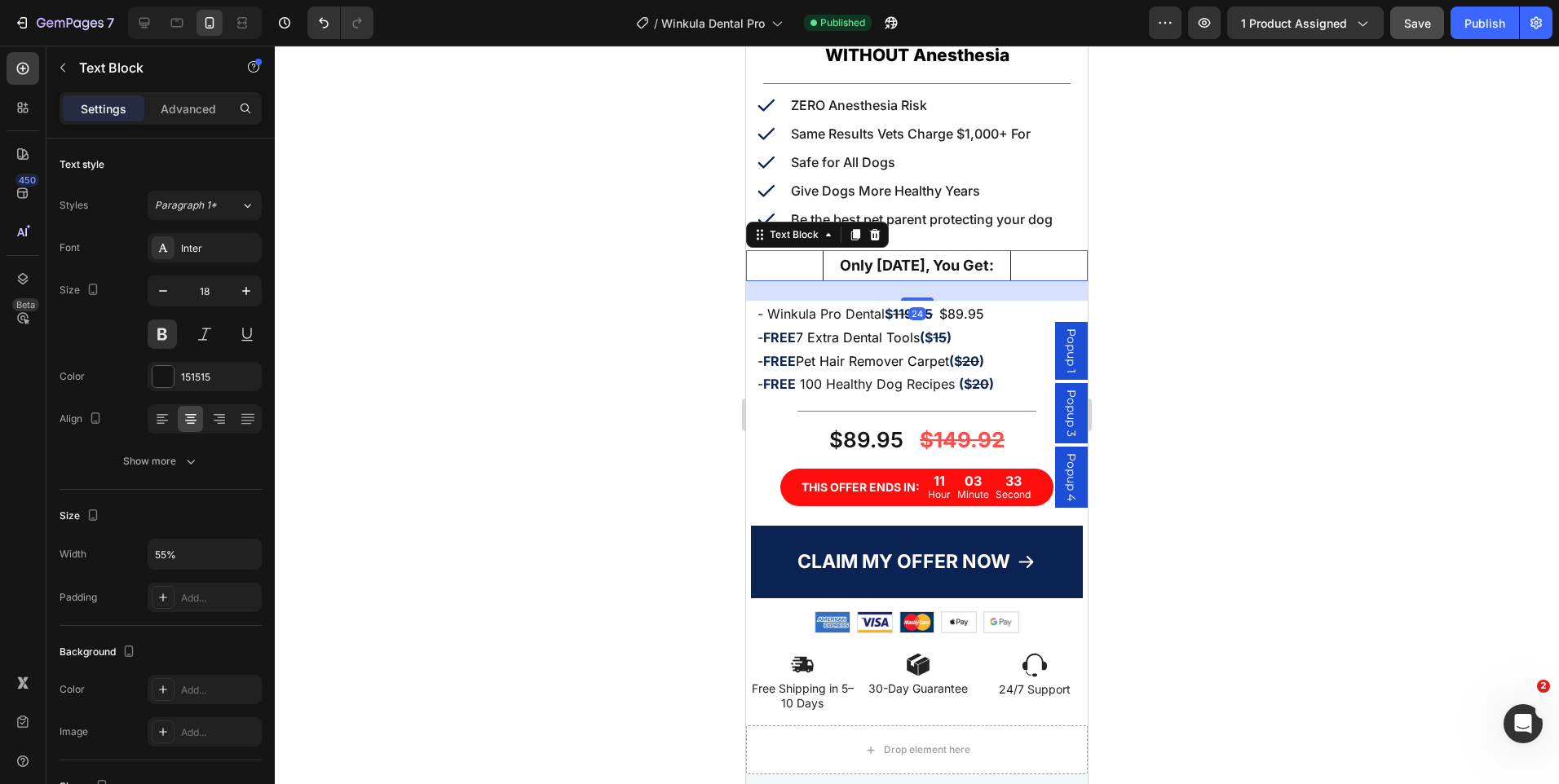
click at [825, 259] on p "Only [DATE], You Get:" at bounding box center [916, 266] width 182 height 26
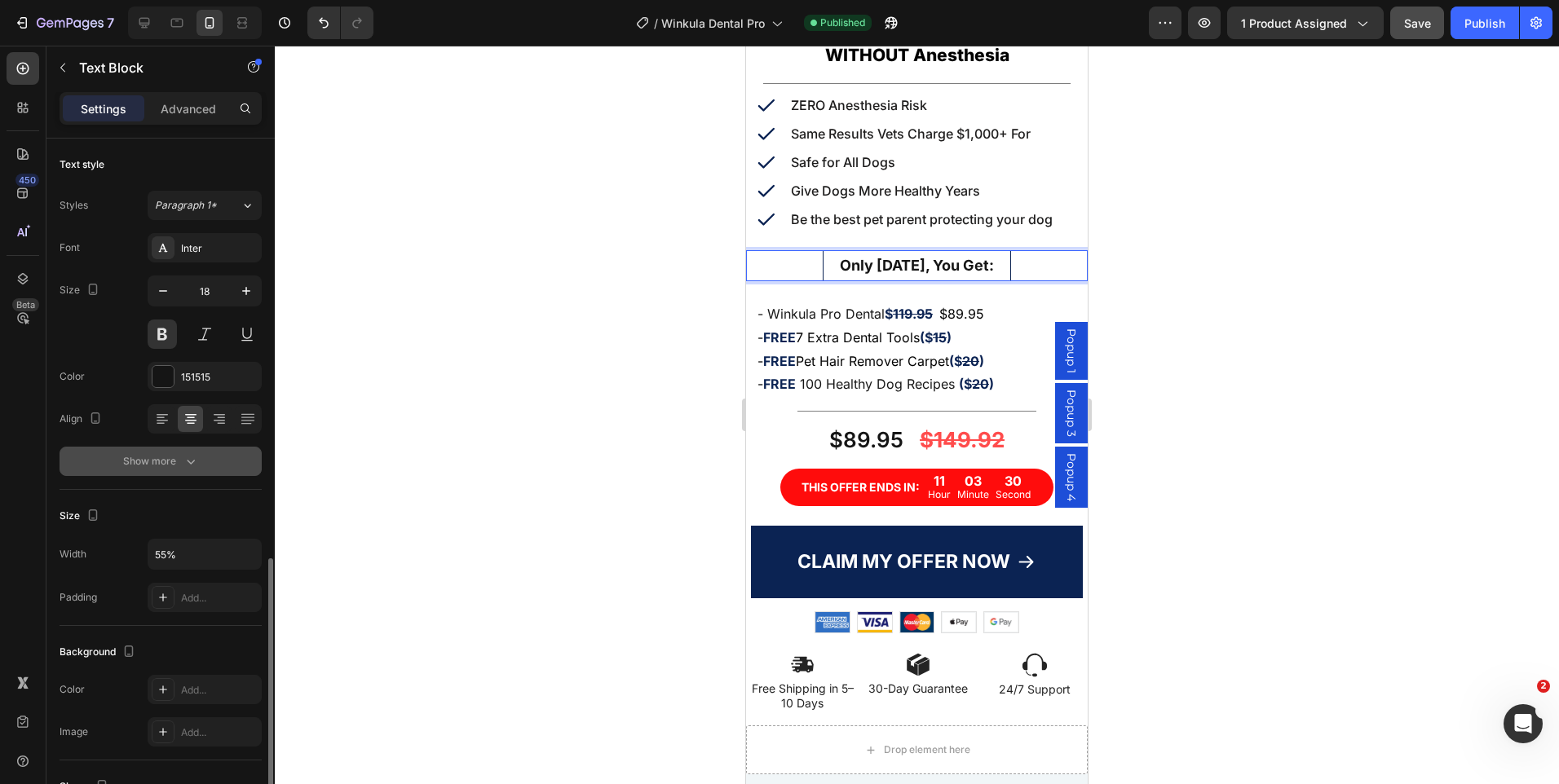
scroll to position [245, 0]
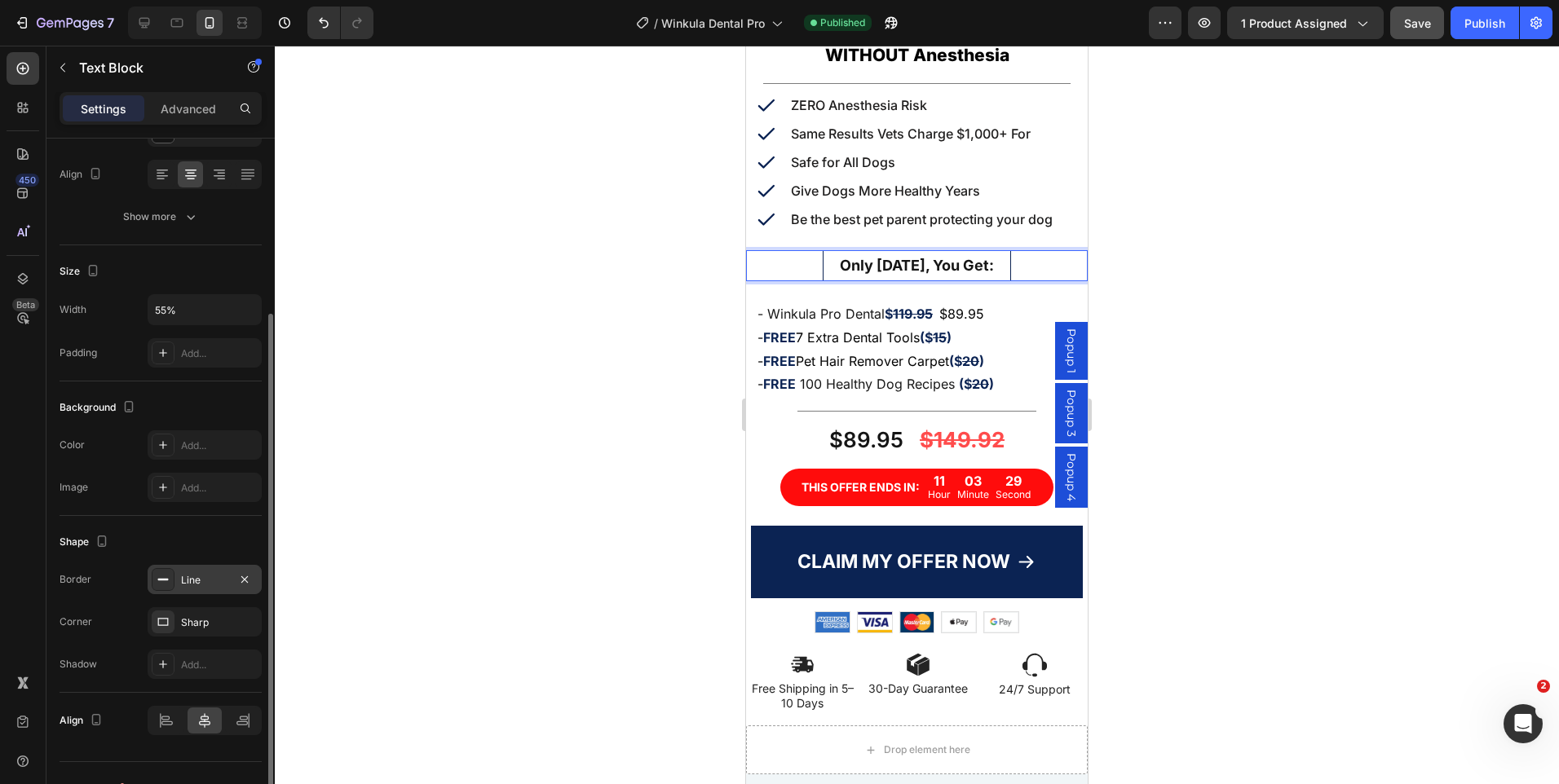
click at [193, 591] on div "Line" at bounding box center [205, 579] width 114 height 29
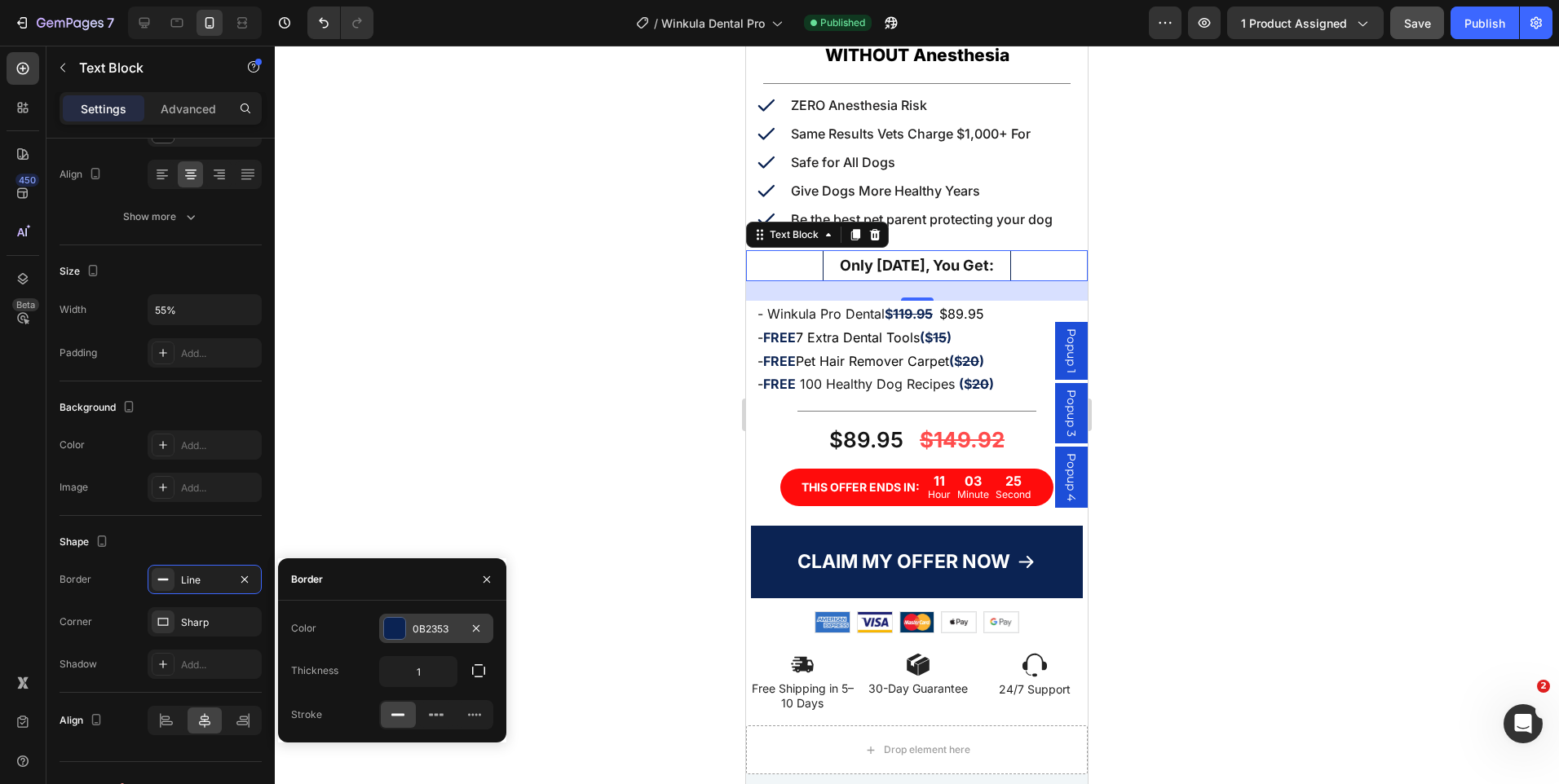
click at [410, 629] on div "0B2353" at bounding box center [436, 628] width 114 height 29
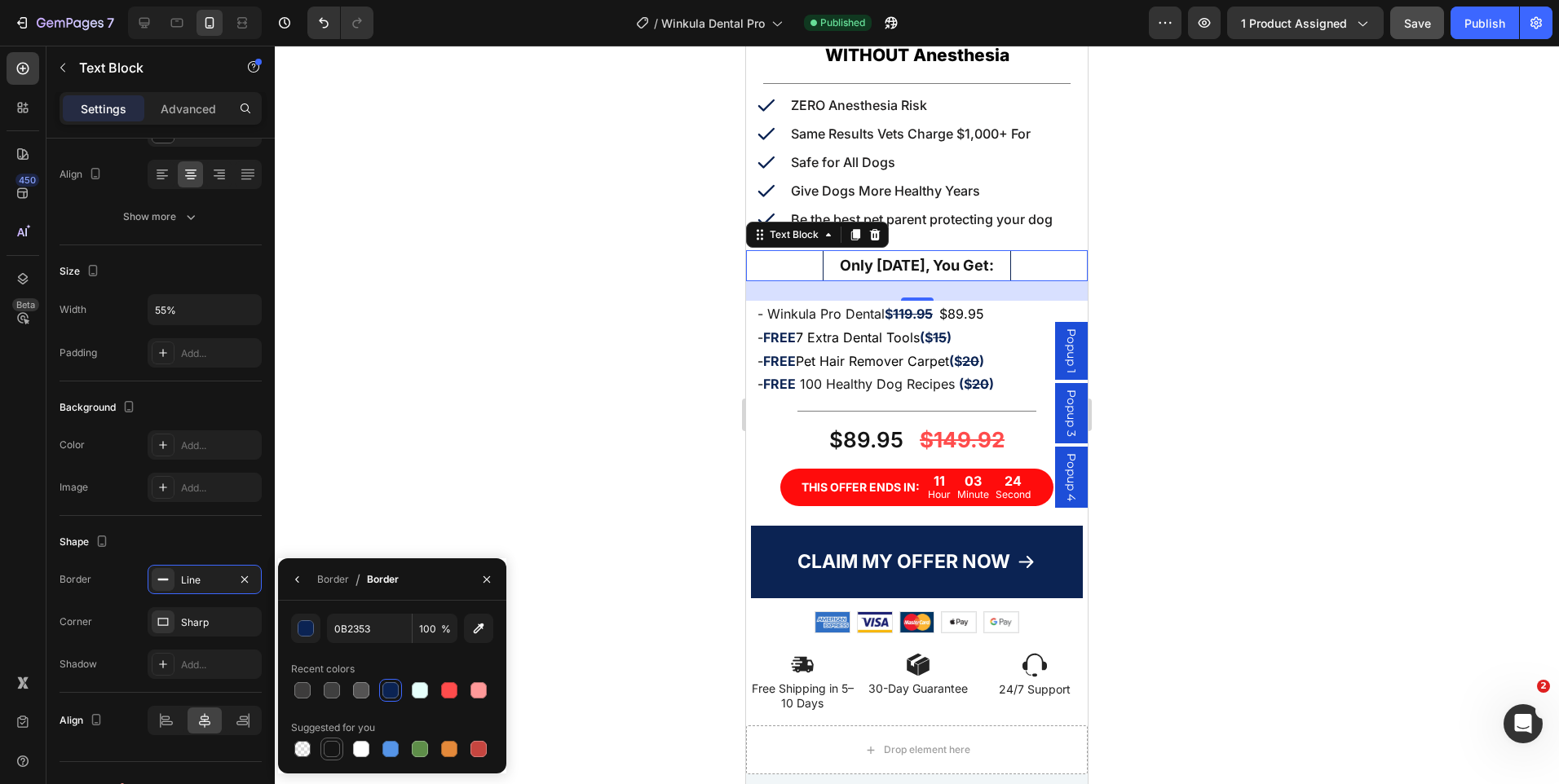
click at [333, 748] on div at bounding box center [332, 749] width 16 height 16
type input "151515"
click at [1112, 361] on div at bounding box center [916, 415] width 1285 height 739
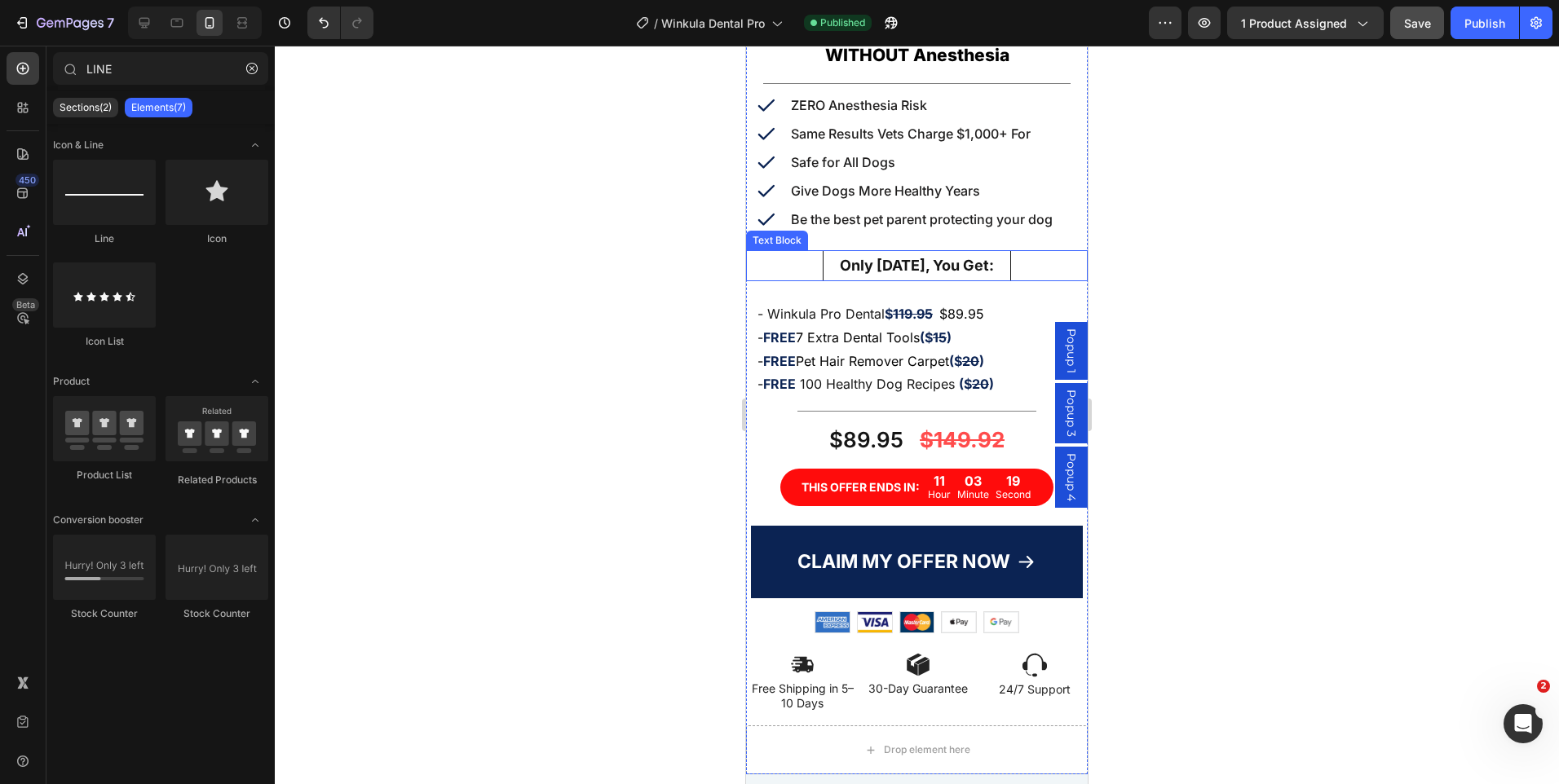
click at [874, 255] on p "Only [DATE], You Get:" at bounding box center [916, 266] width 182 height 26
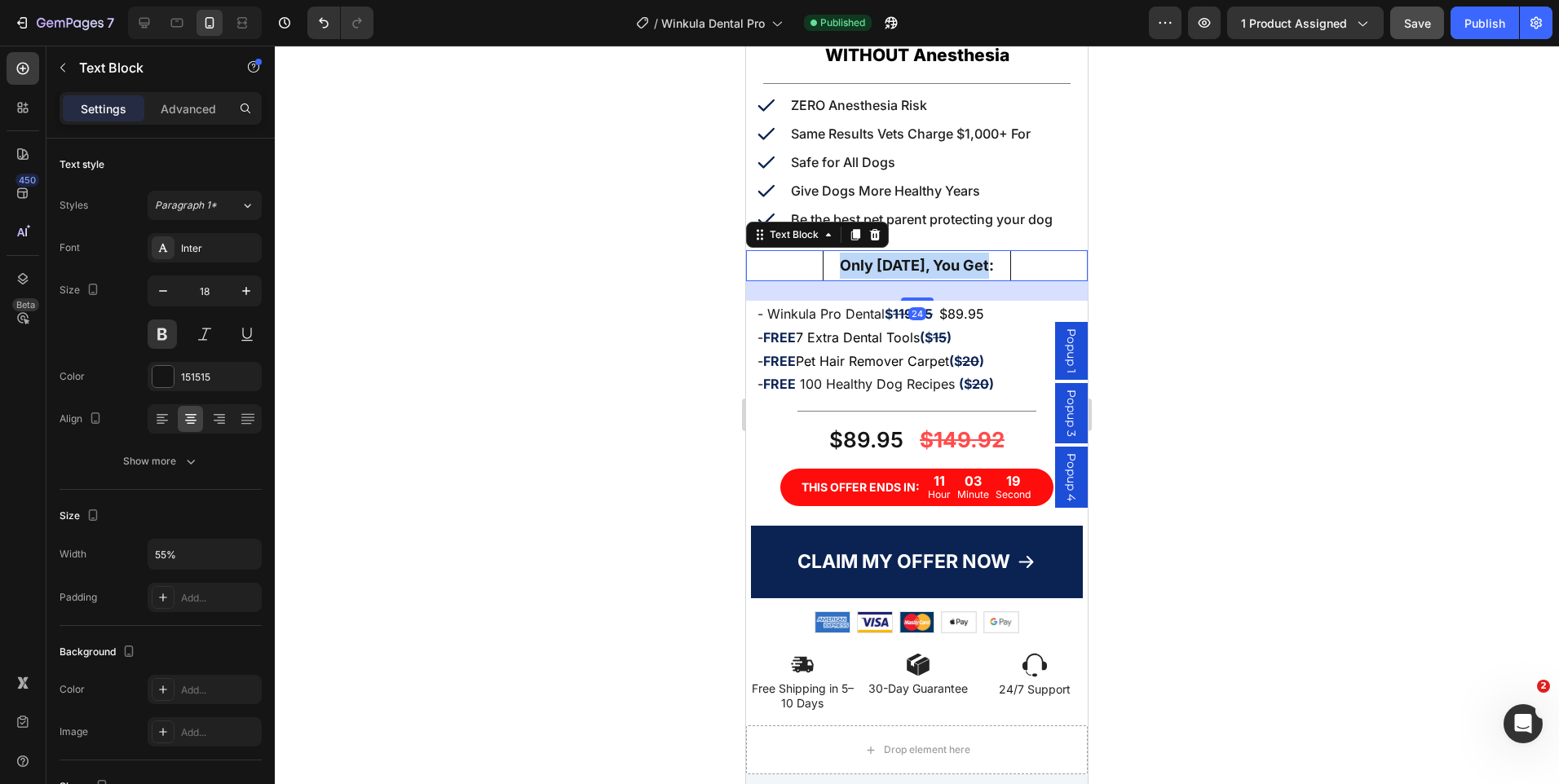
click at [874, 255] on p "Only [DATE], You Get:" at bounding box center [916, 266] width 182 height 26
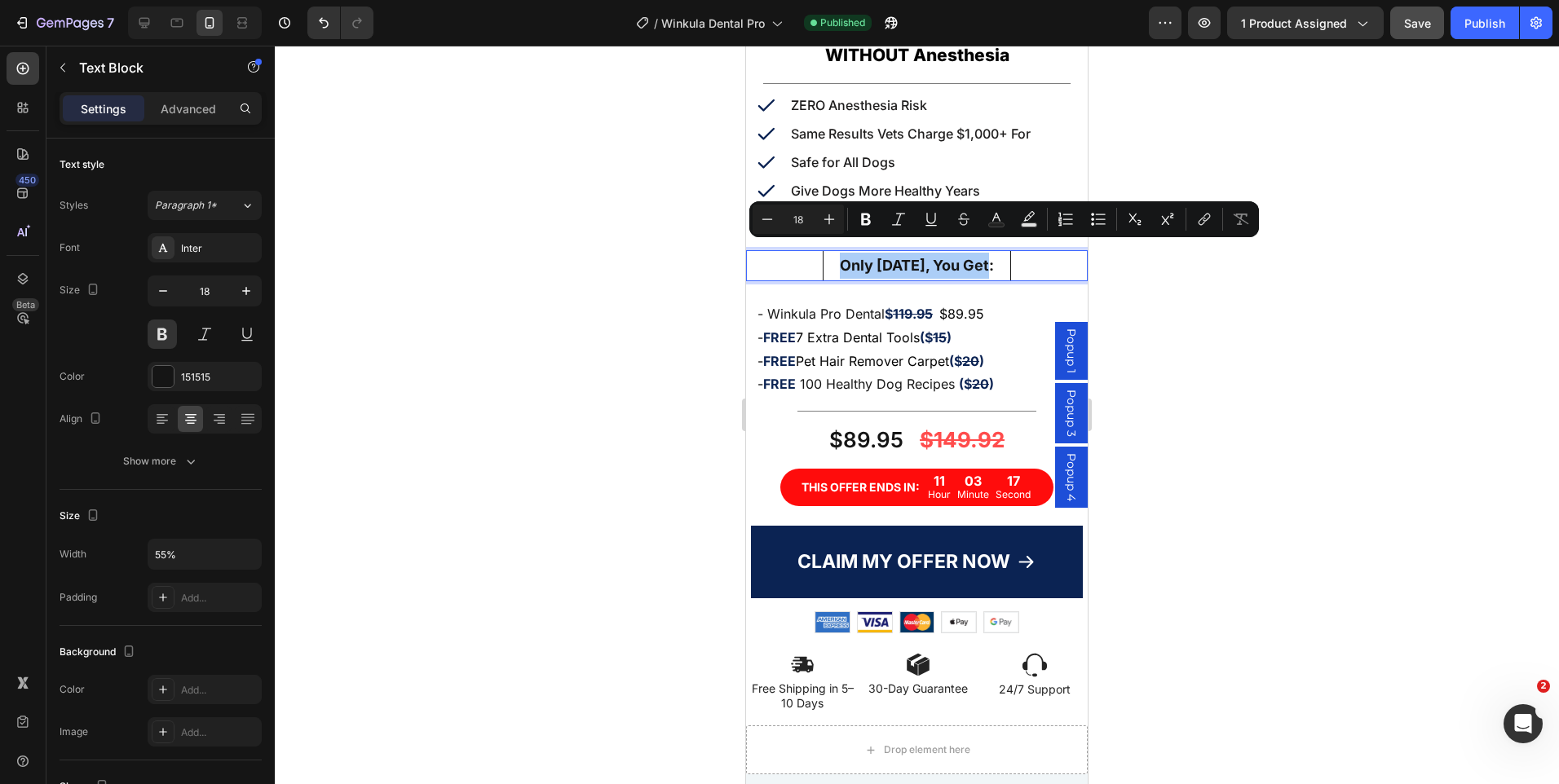
click at [1216, 263] on div at bounding box center [916, 415] width 1285 height 739
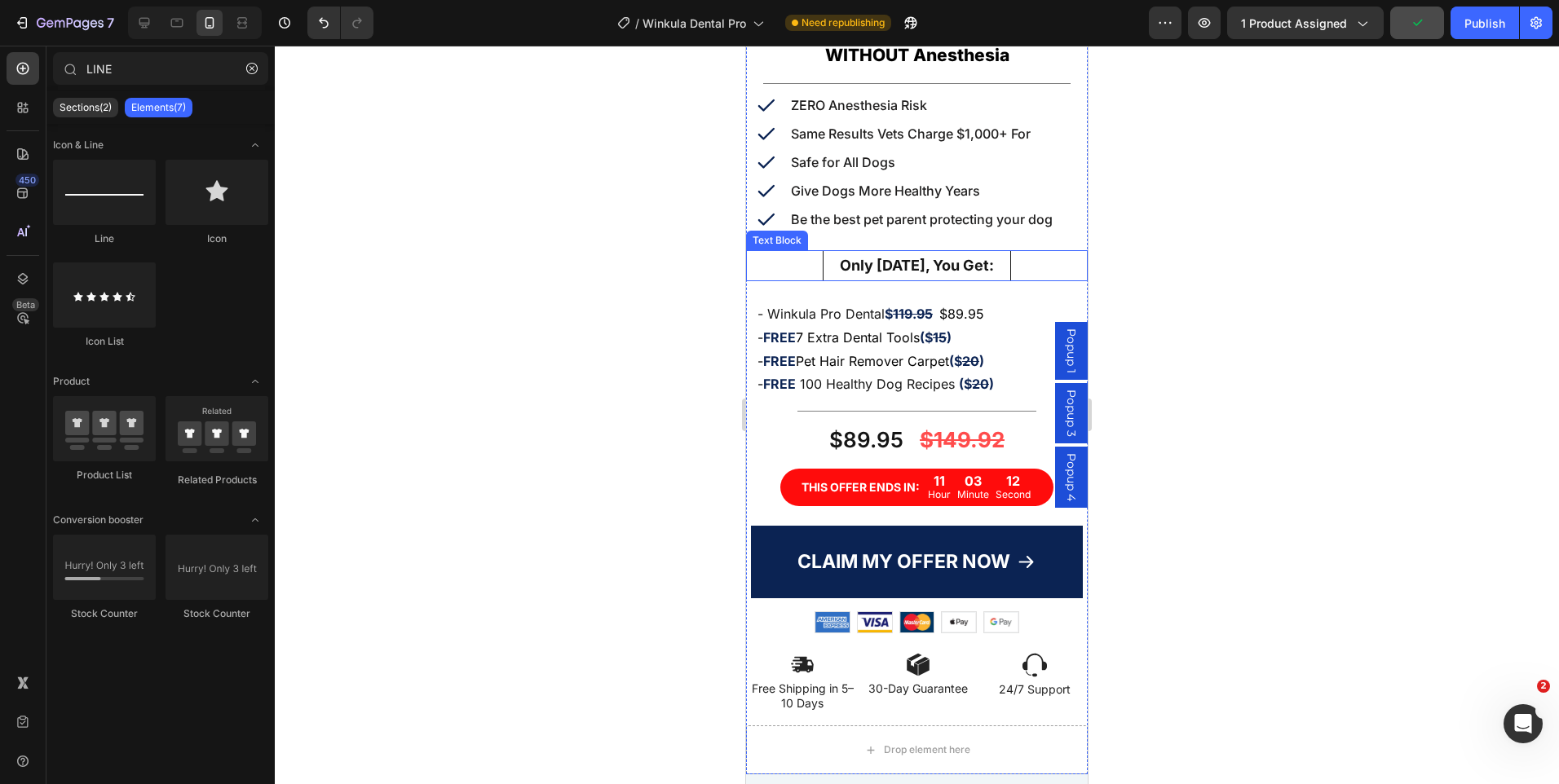
click at [838, 262] on p "Only [DATE], You Get:" at bounding box center [916, 266] width 182 height 26
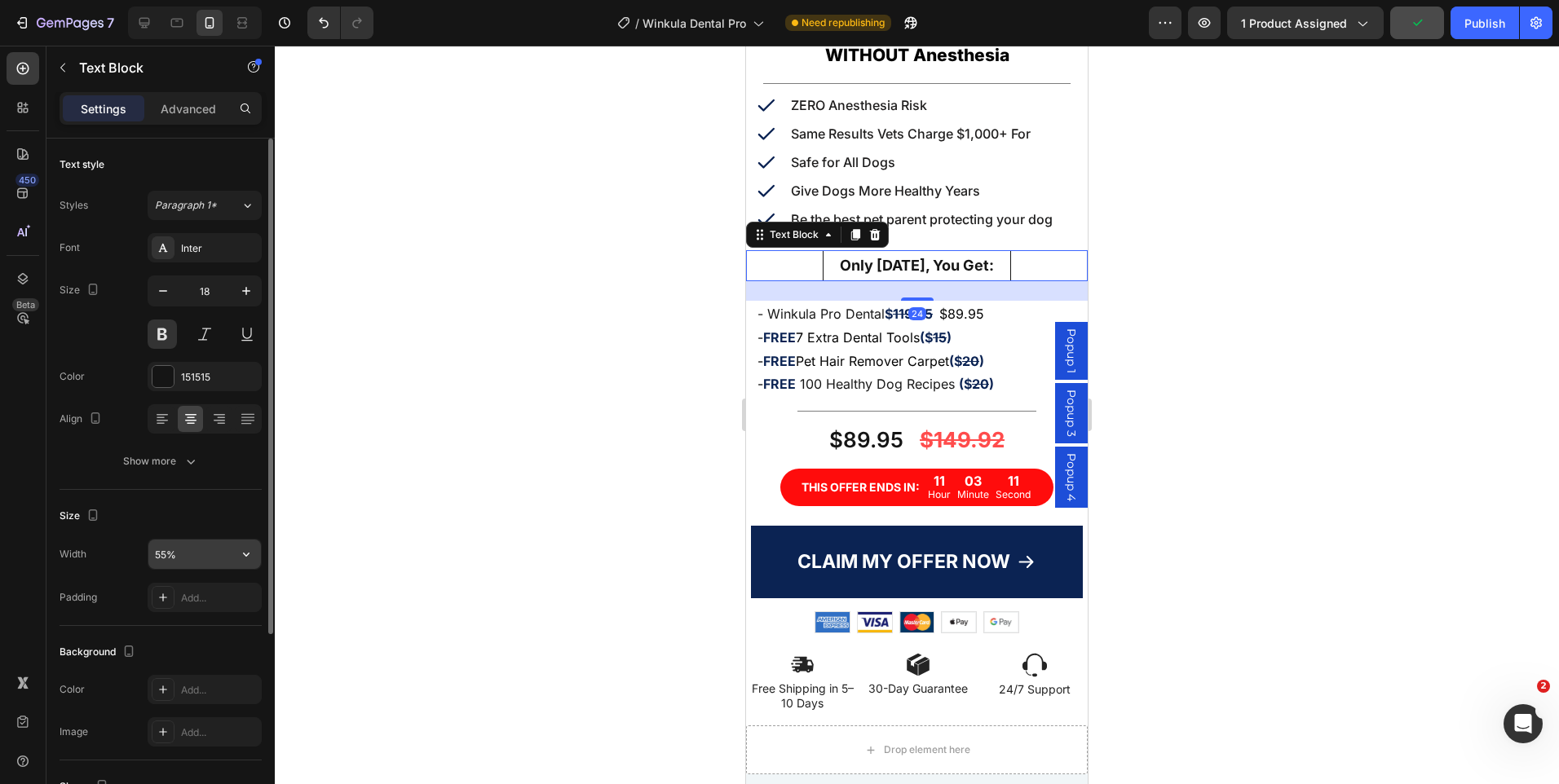
scroll to position [274, 0]
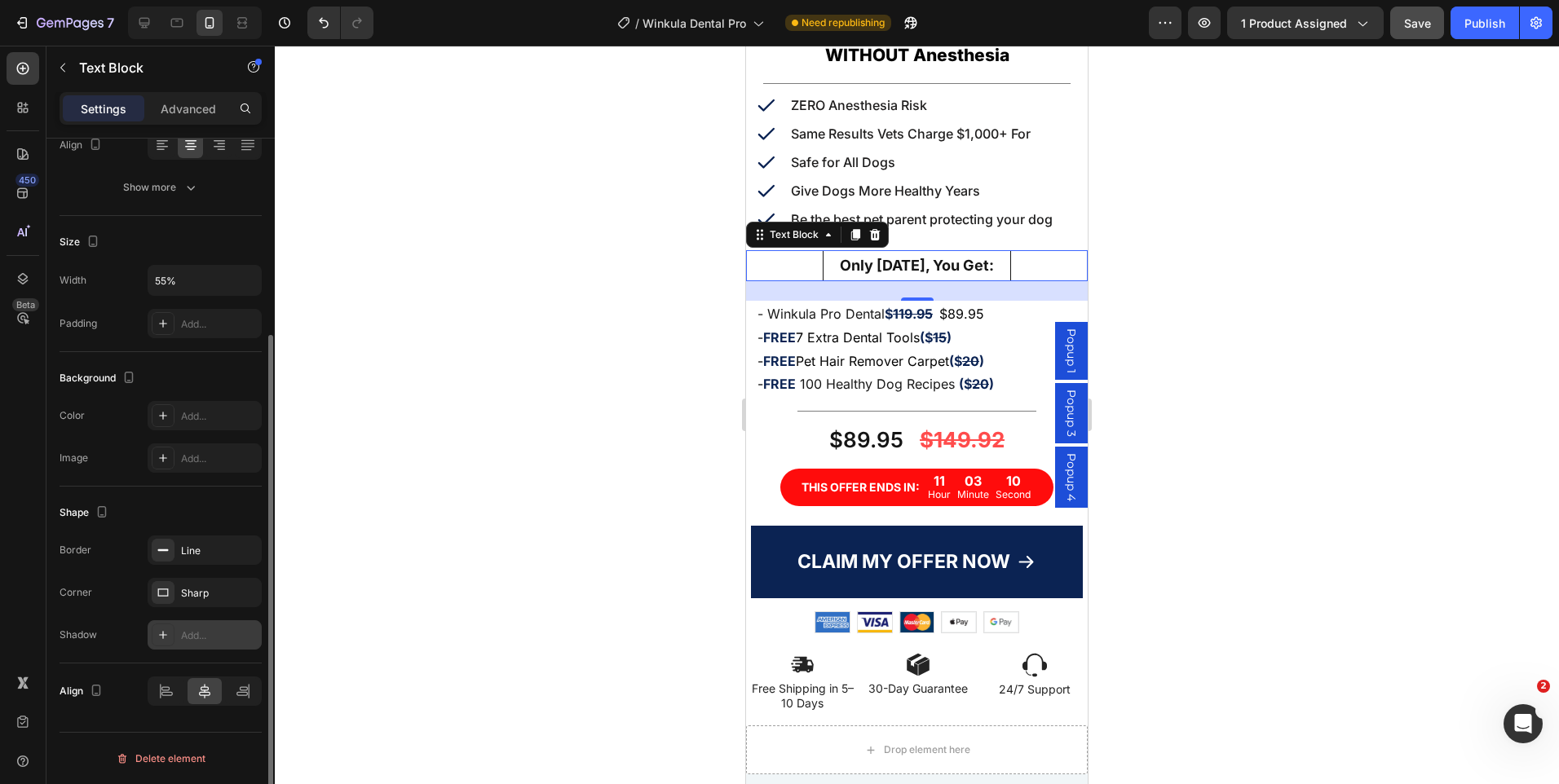
click at [200, 631] on div "Add..." at bounding box center [219, 636] width 77 height 14
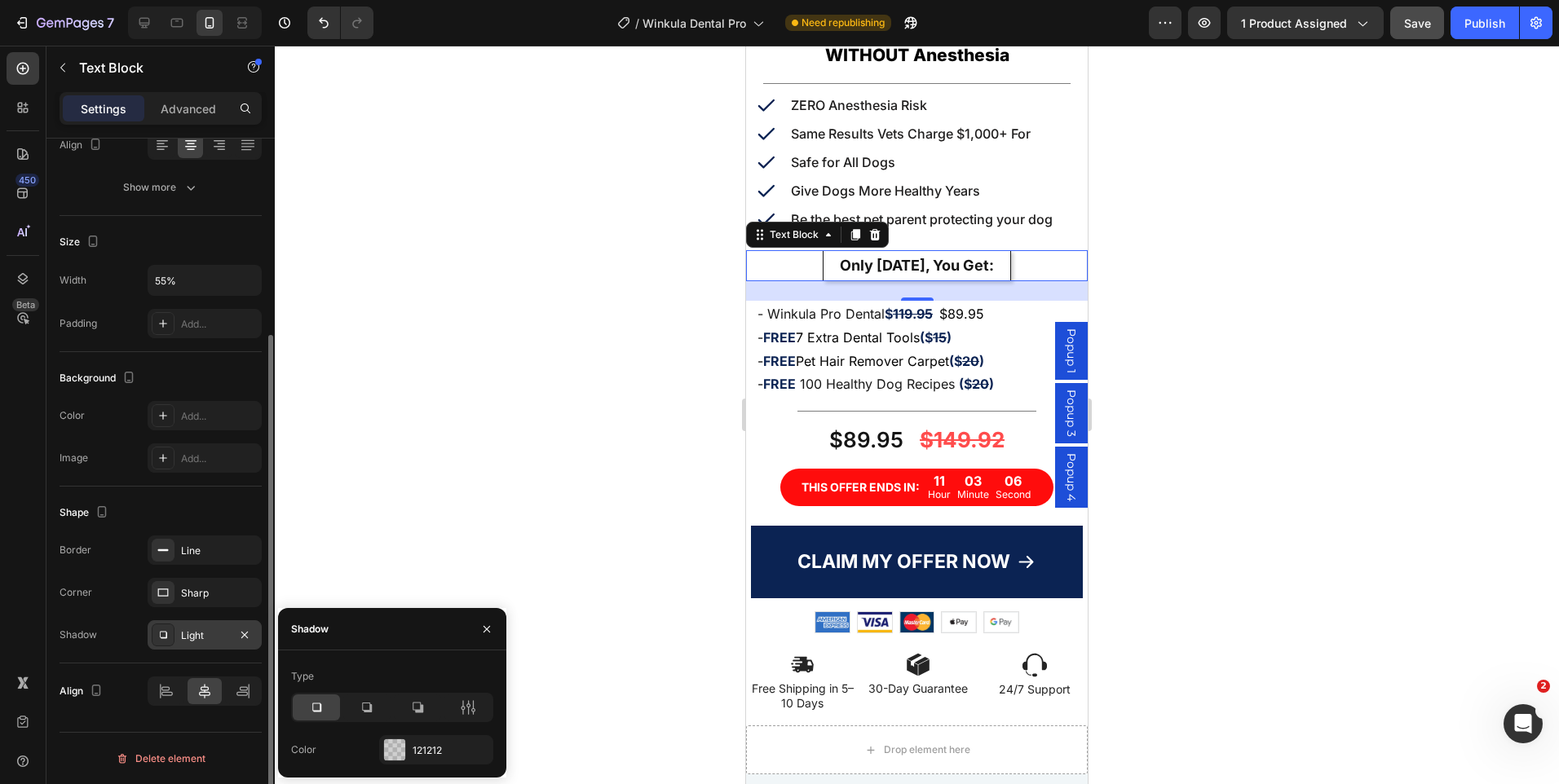
click at [1260, 372] on div at bounding box center [916, 415] width 1285 height 739
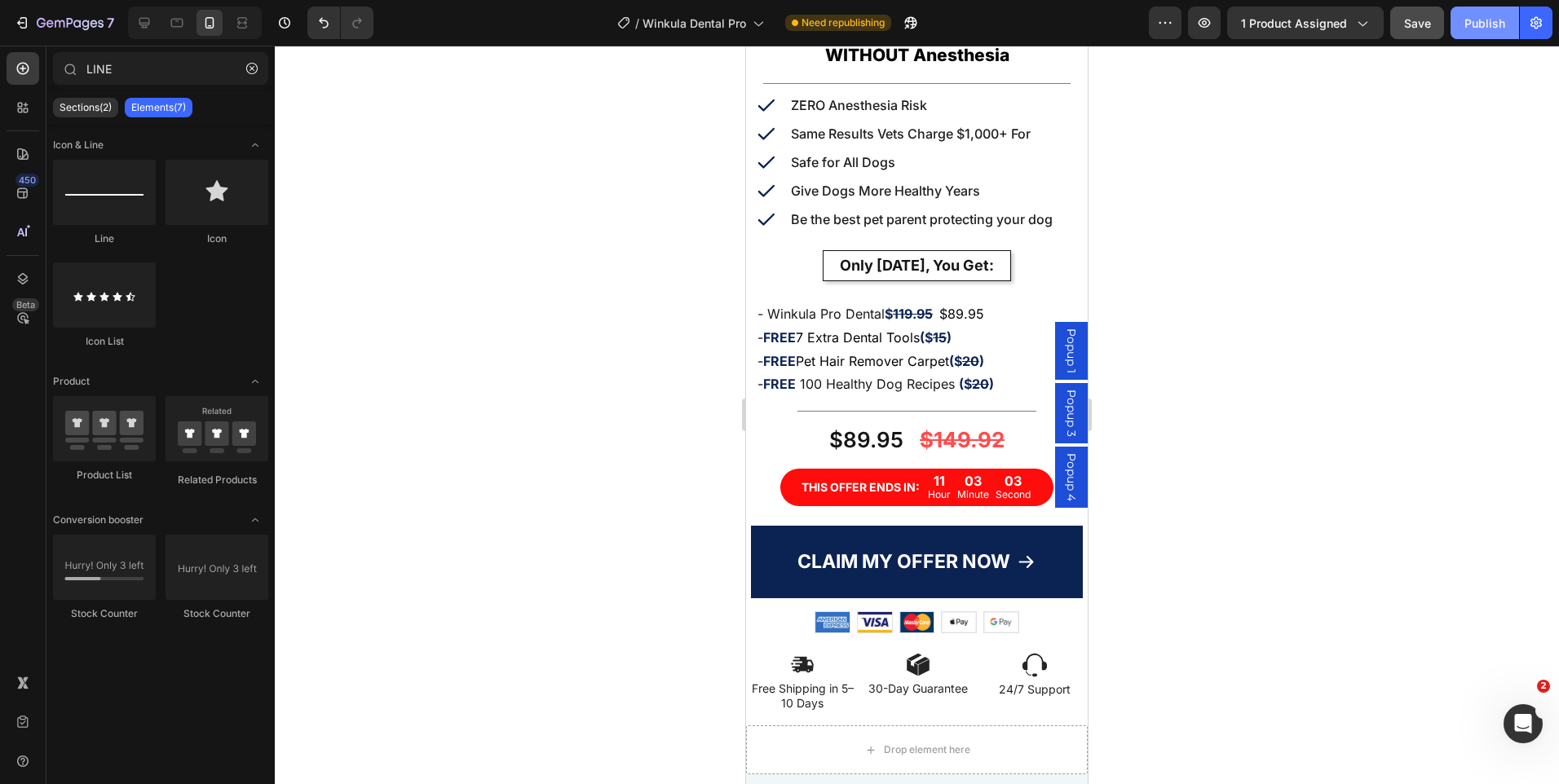
click at [1493, 30] on div "Publish" at bounding box center [1485, 23] width 41 height 17
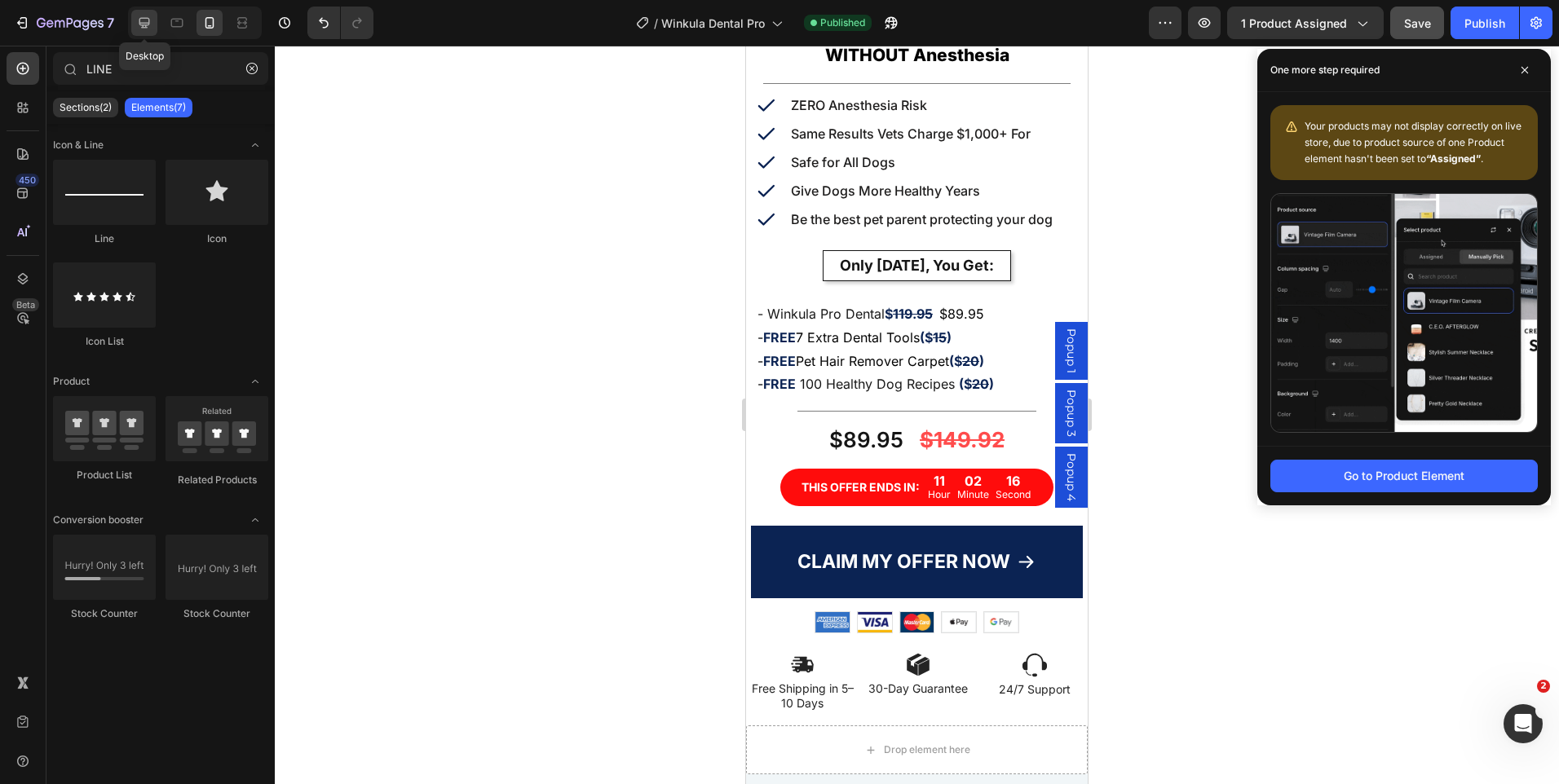
click at [151, 32] on div at bounding box center [144, 22] width 26 height 26
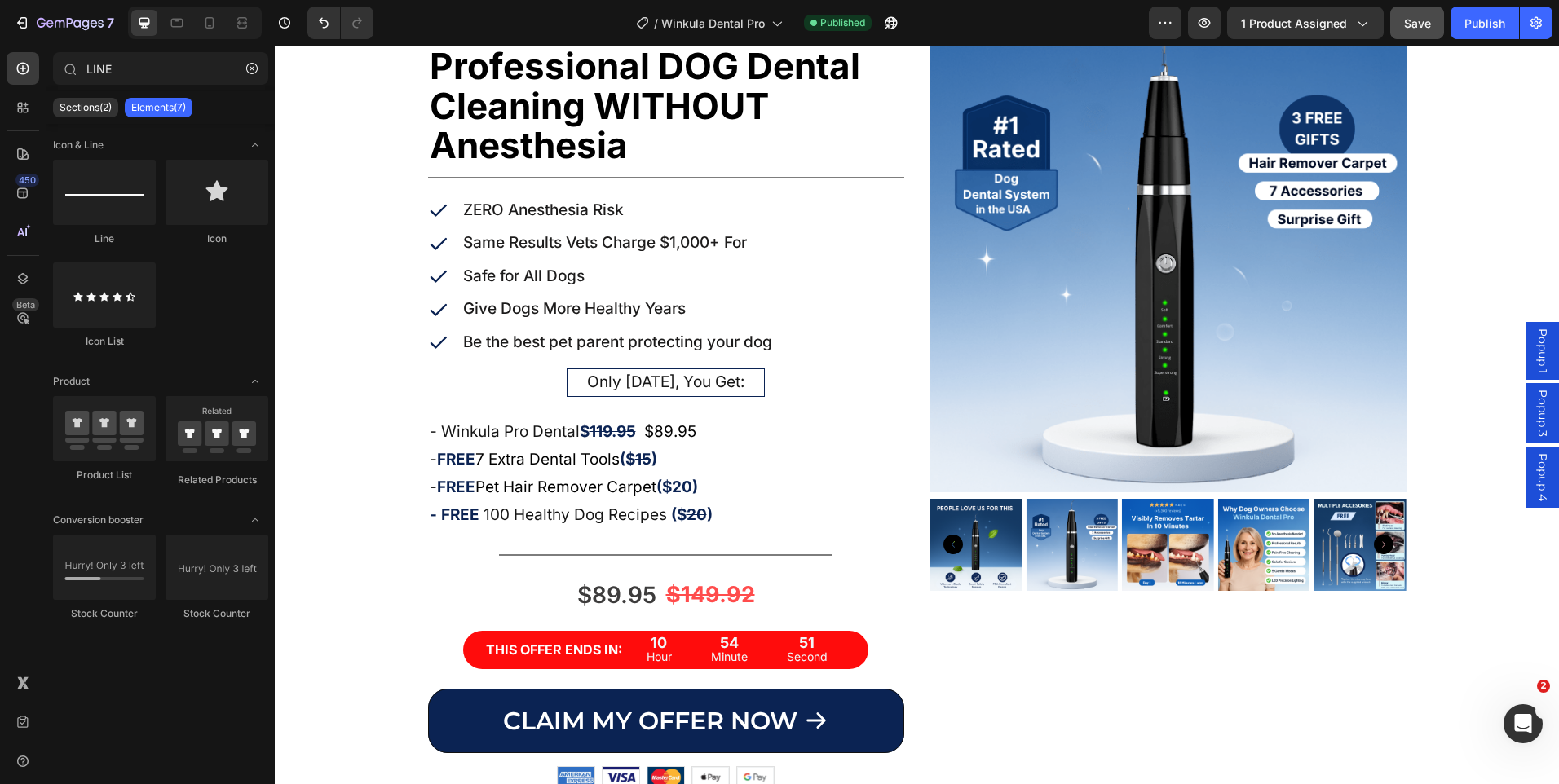
scroll to position [69, 0]
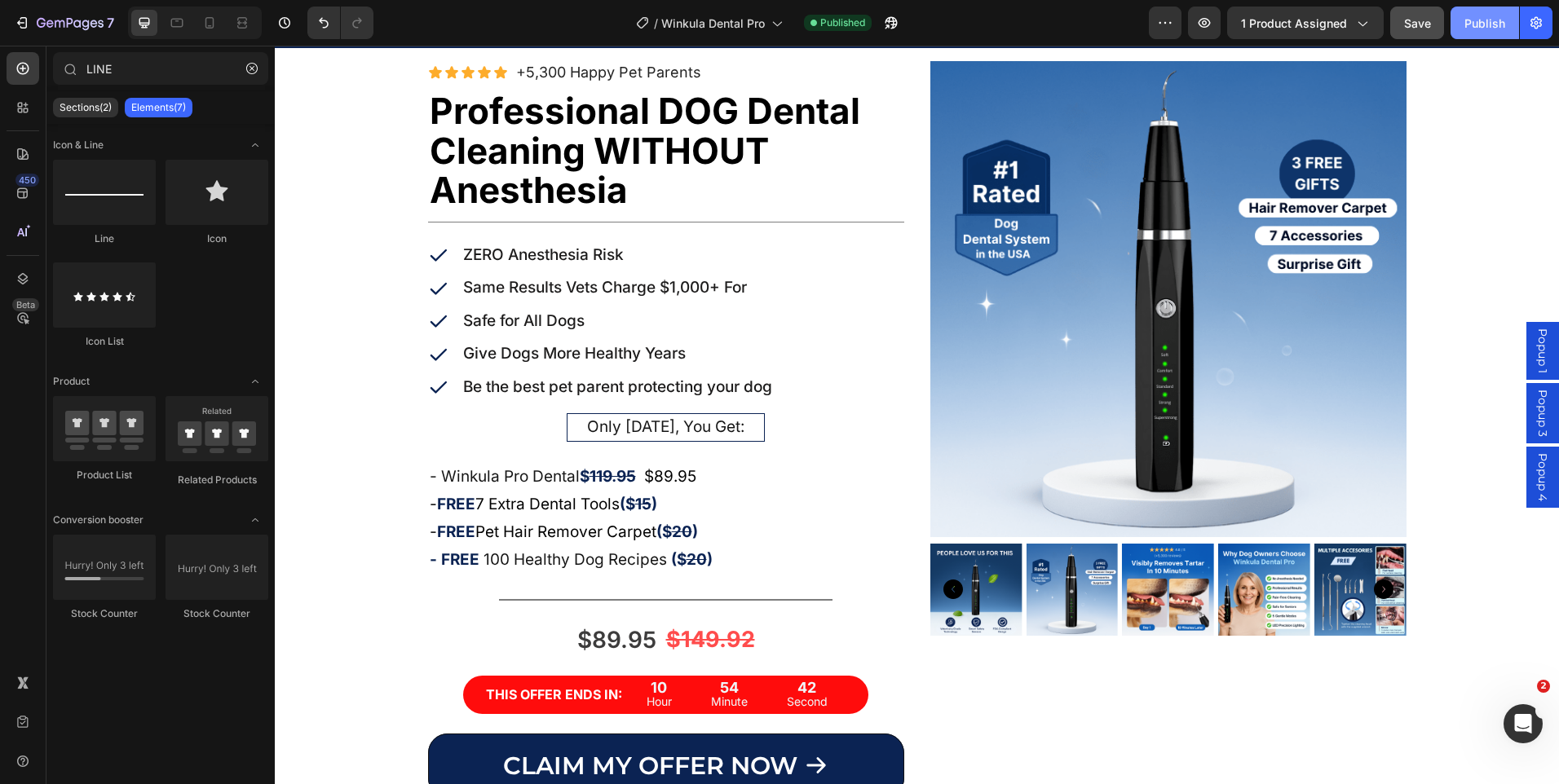
click at [1472, 27] on div "Publish" at bounding box center [1485, 23] width 41 height 17
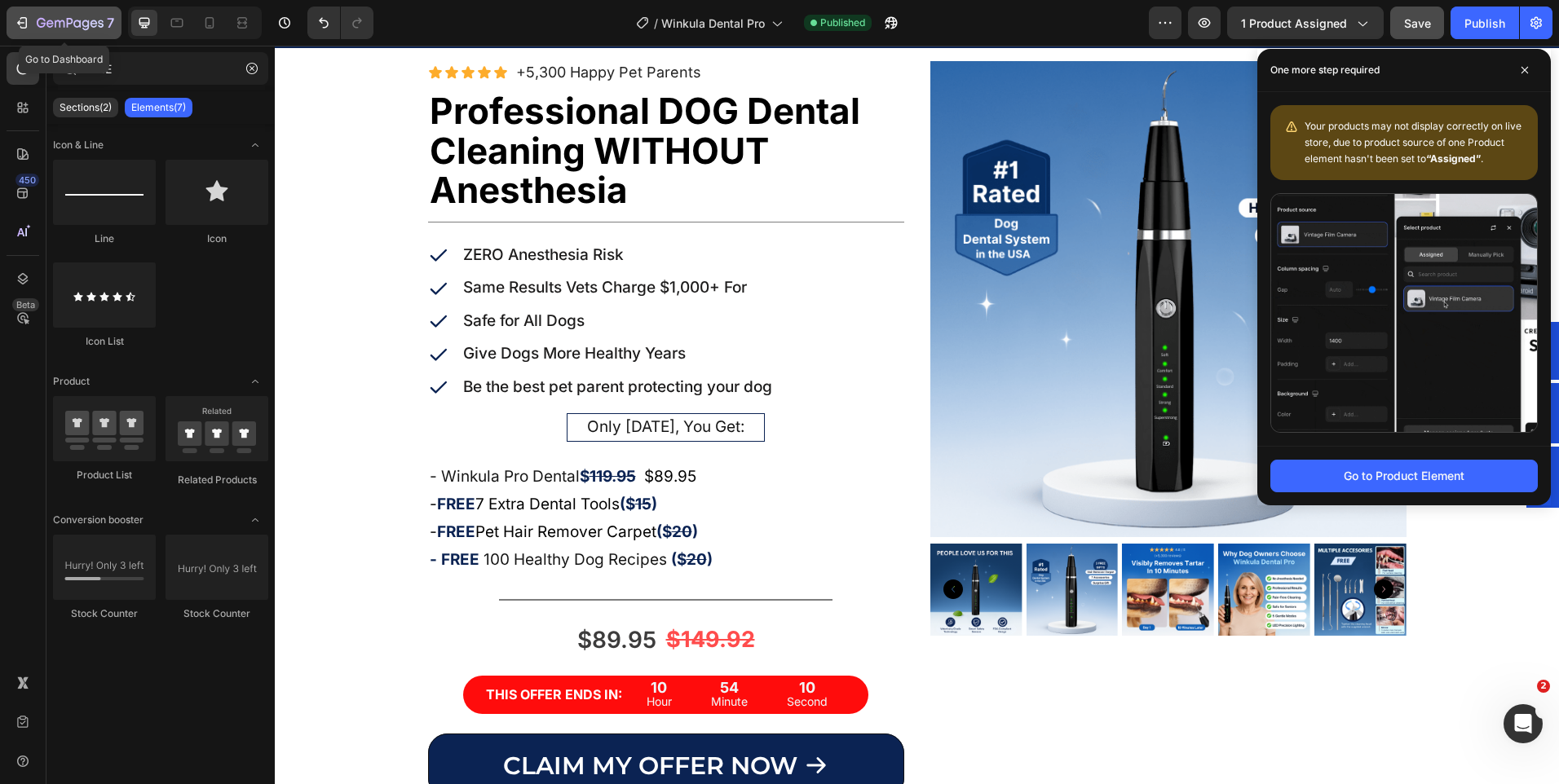
click at [15, 17] on icon "button" at bounding box center [21, 22] width 16 height 16
